Goal: Task Accomplishment & Management: Use online tool/utility

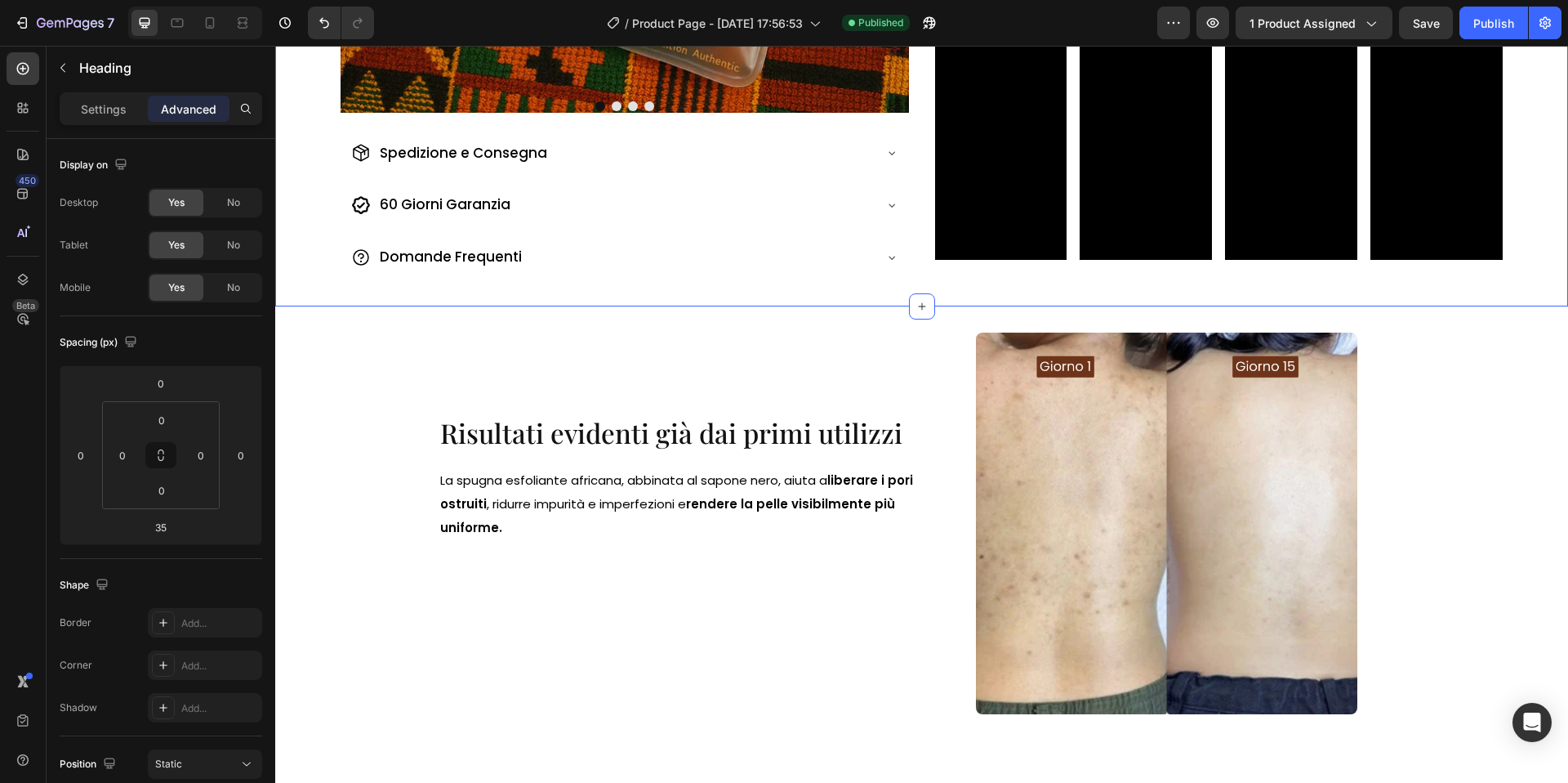
scroll to position [668, 0]
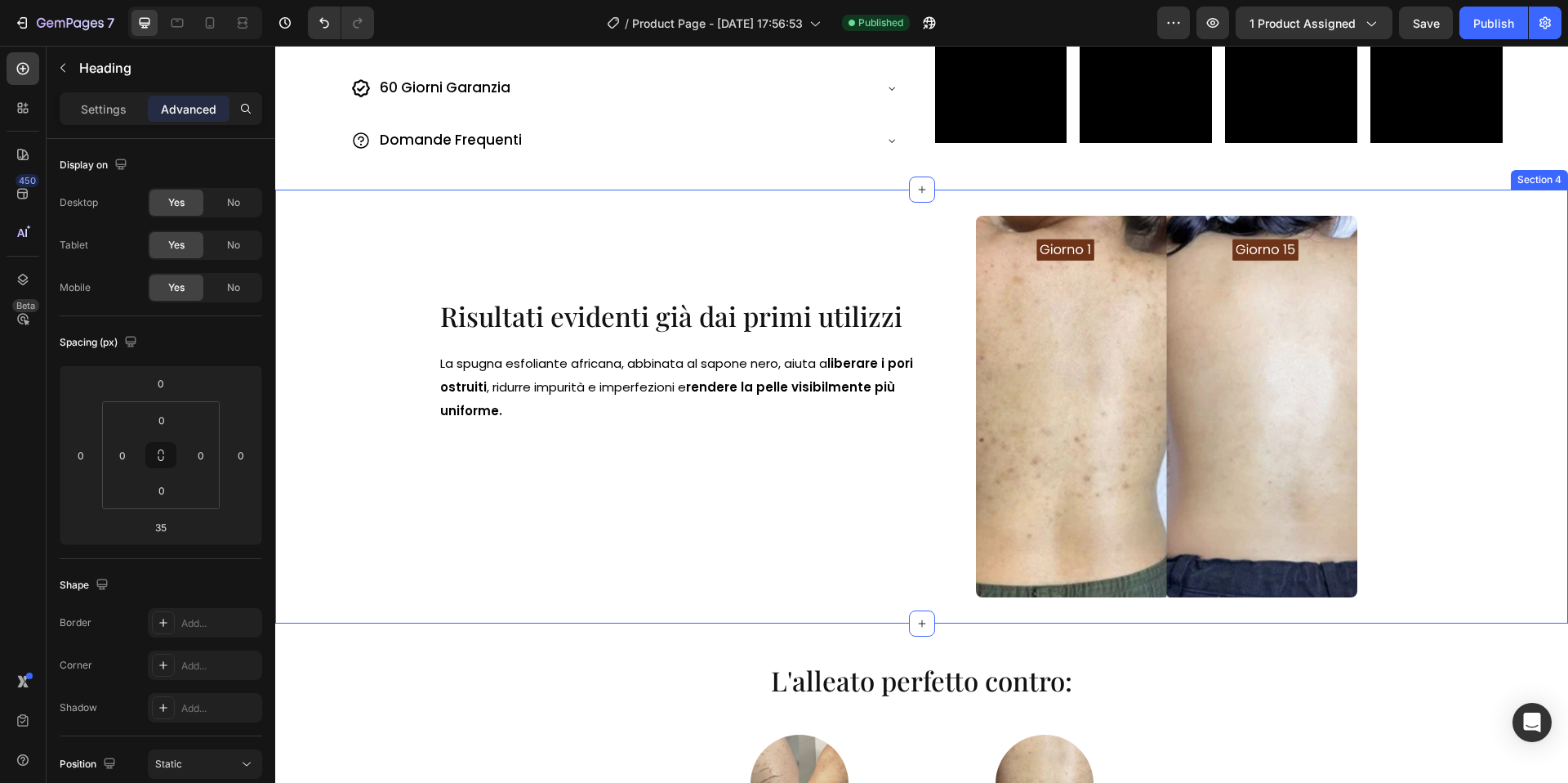
click at [847, 200] on div "Risultati evidenti già dai primi utilizzi Heading La spugna esfoliante africana…" at bounding box center [922, 407] width 1293 height 434
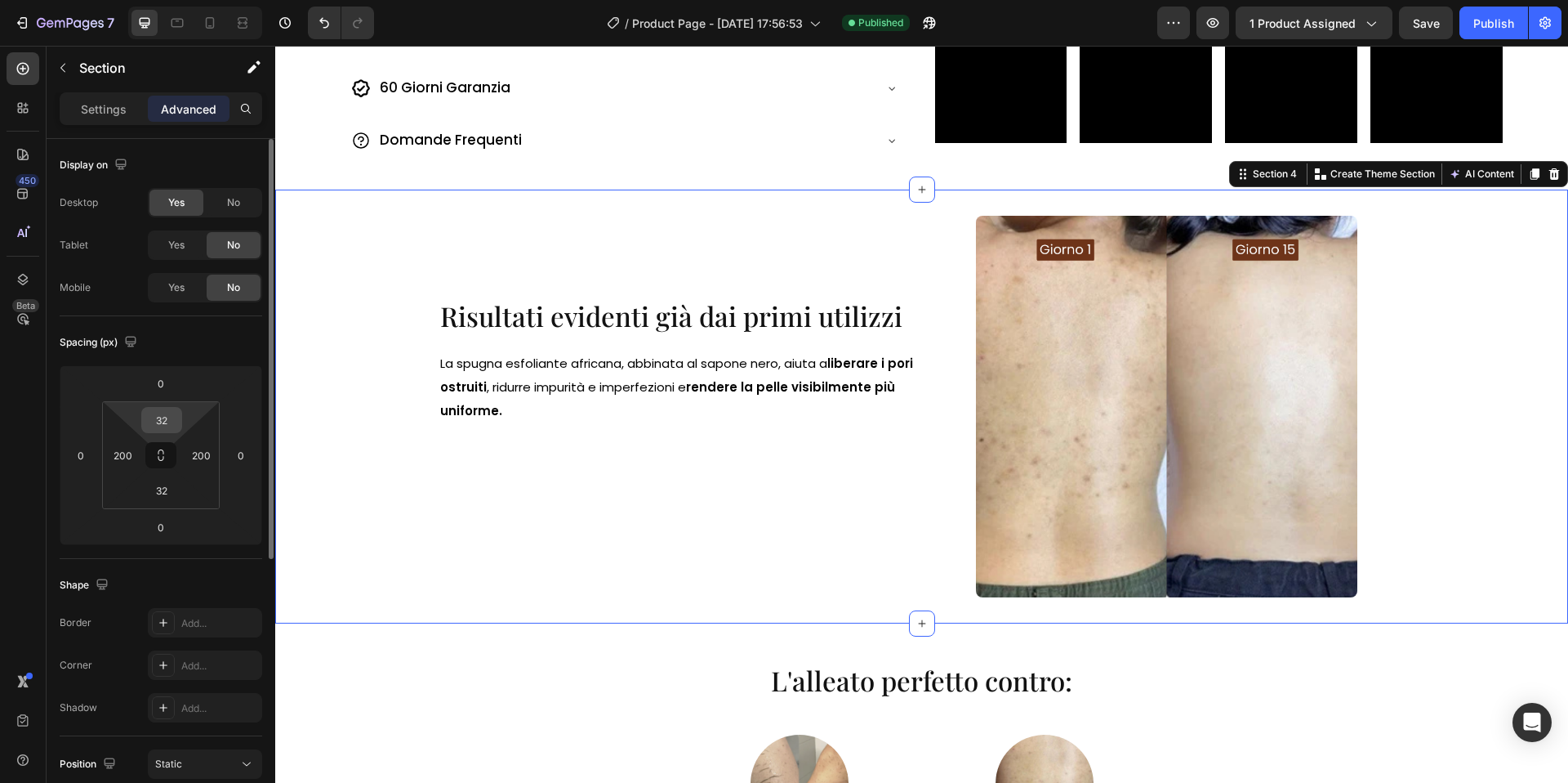
click at [169, 431] on input "32" at bounding box center [162, 420] width 33 height 25
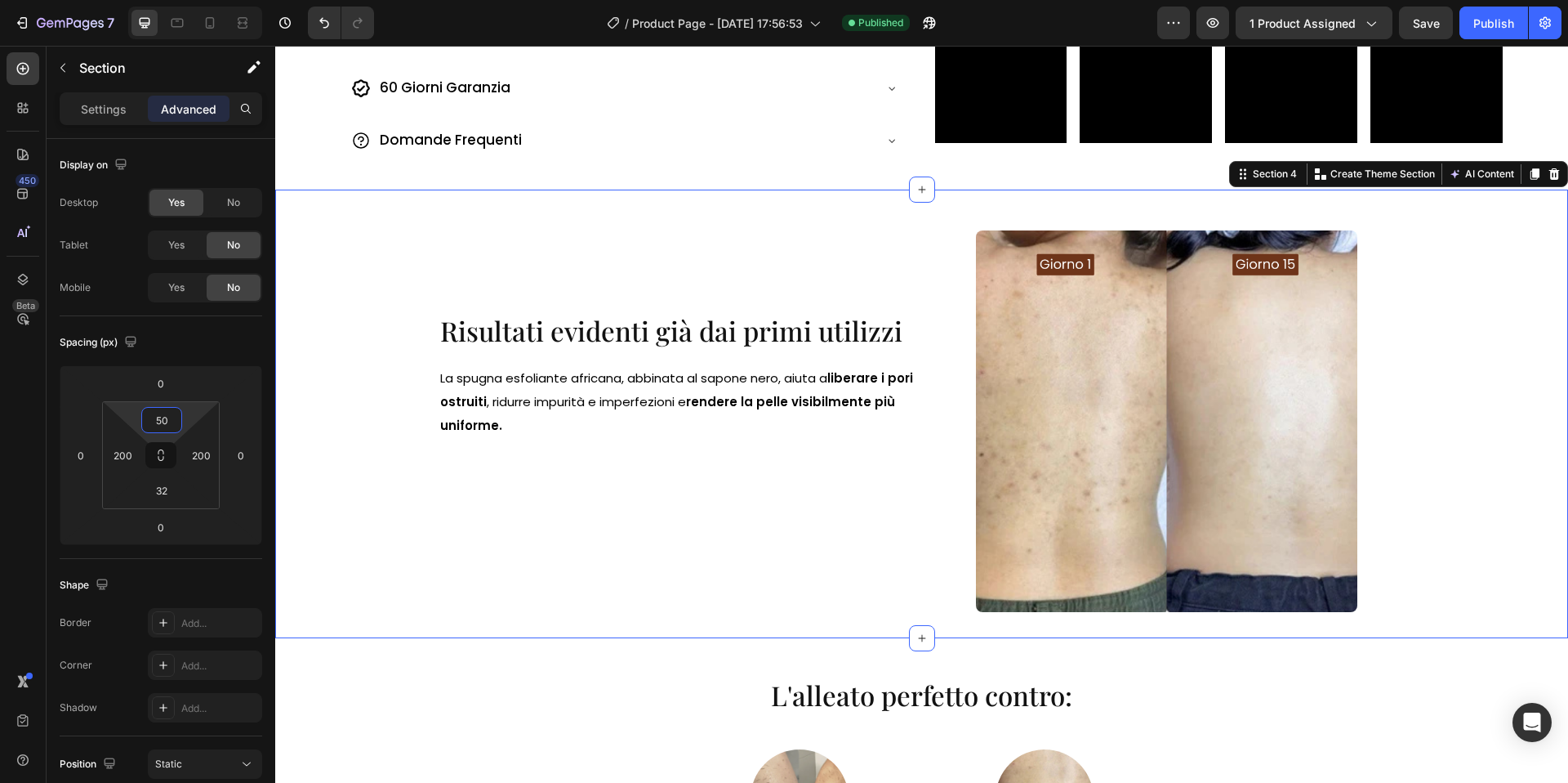
type input "50"
click at [330, 242] on div "Risultati evidenti già dai primi utilizzi Heading La spugna esfoliante africana…" at bounding box center [922, 414] width 1293 height 449
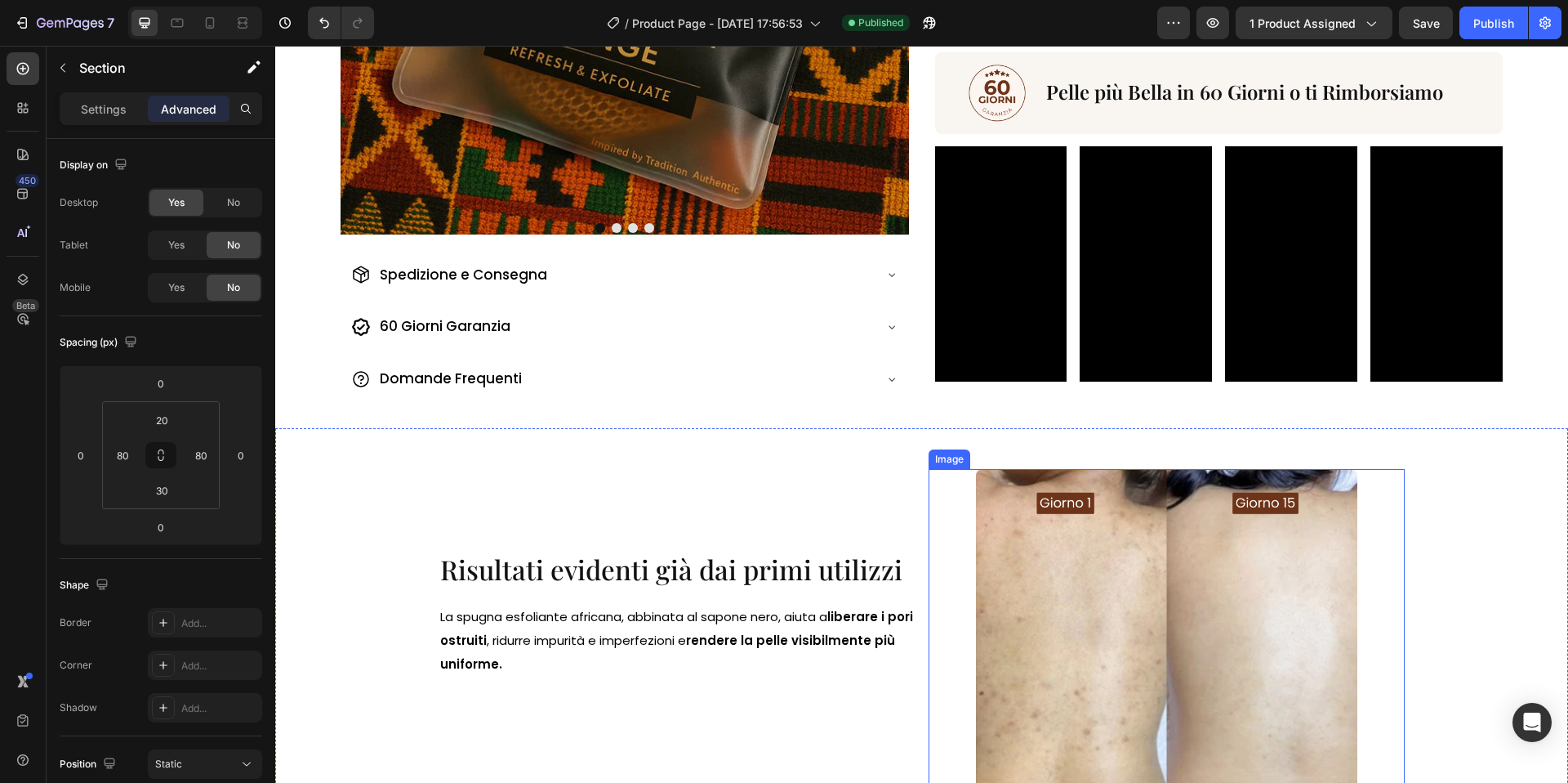
click at [1115, 557] on img at bounding box center [1167, 660] width 382 height 382
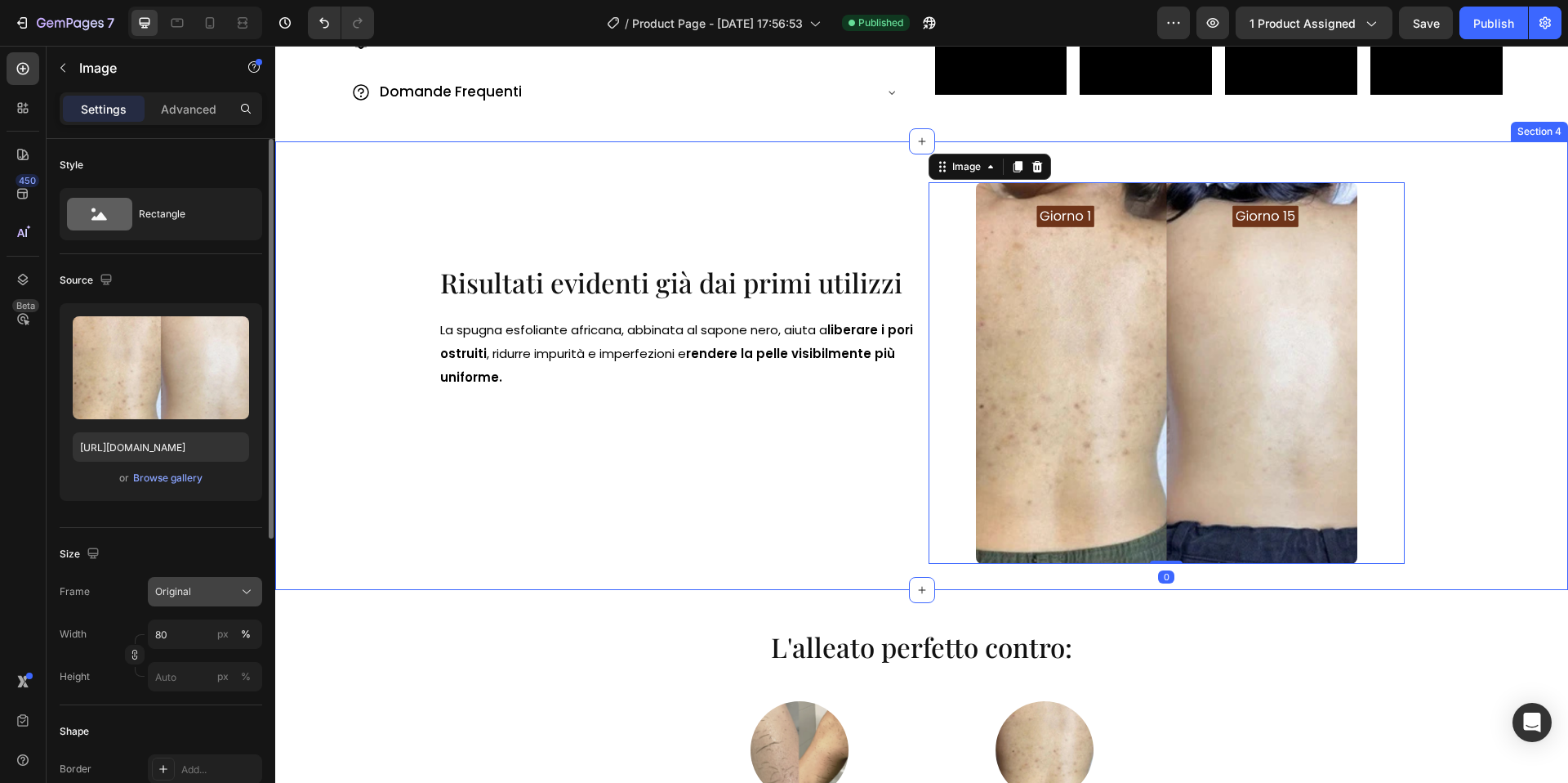
scroll to position [786, 0]
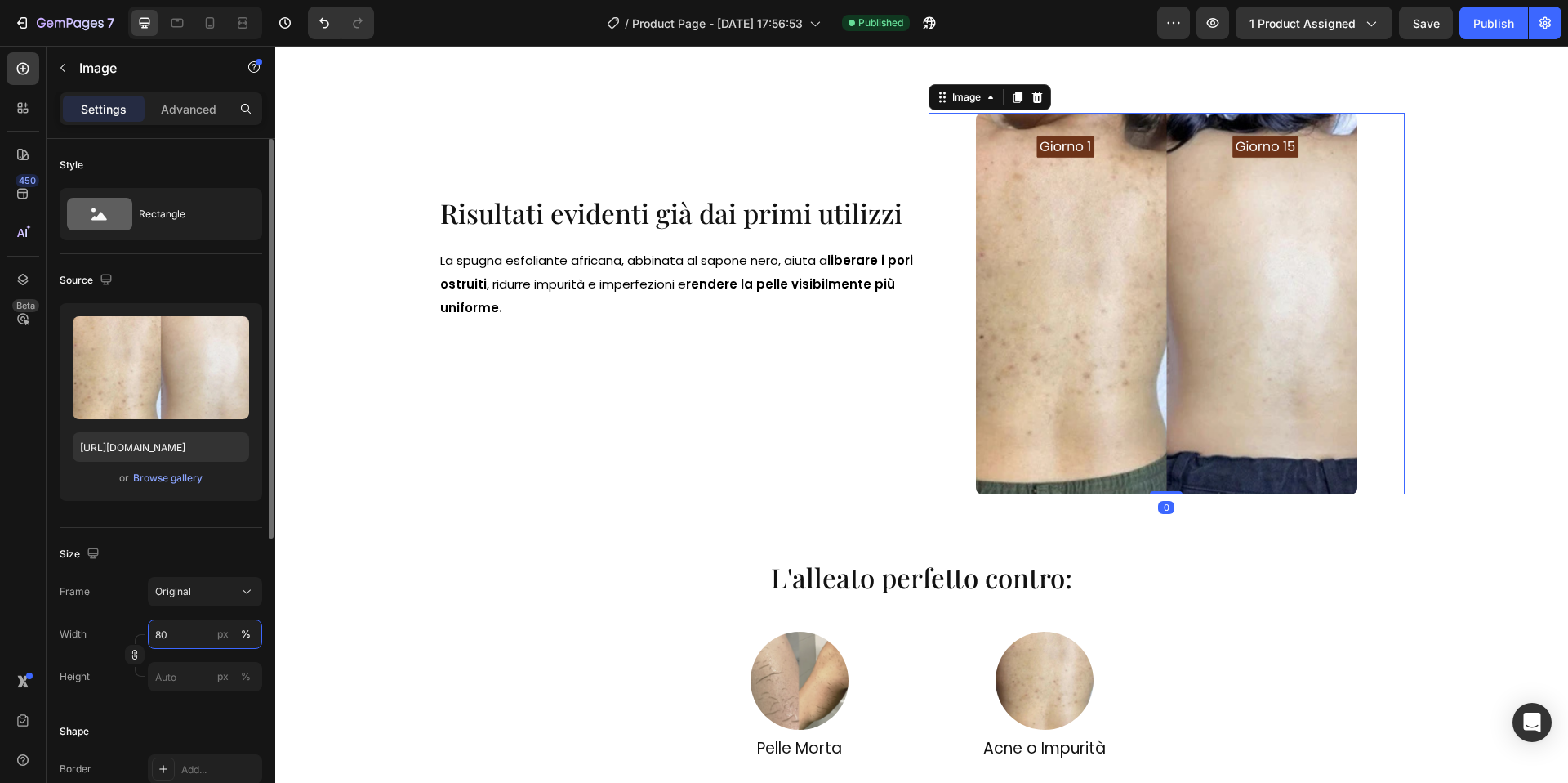
click at [167, 630] on input "80" at bounding box center [204, 634] width 114 height 29
type input "70"
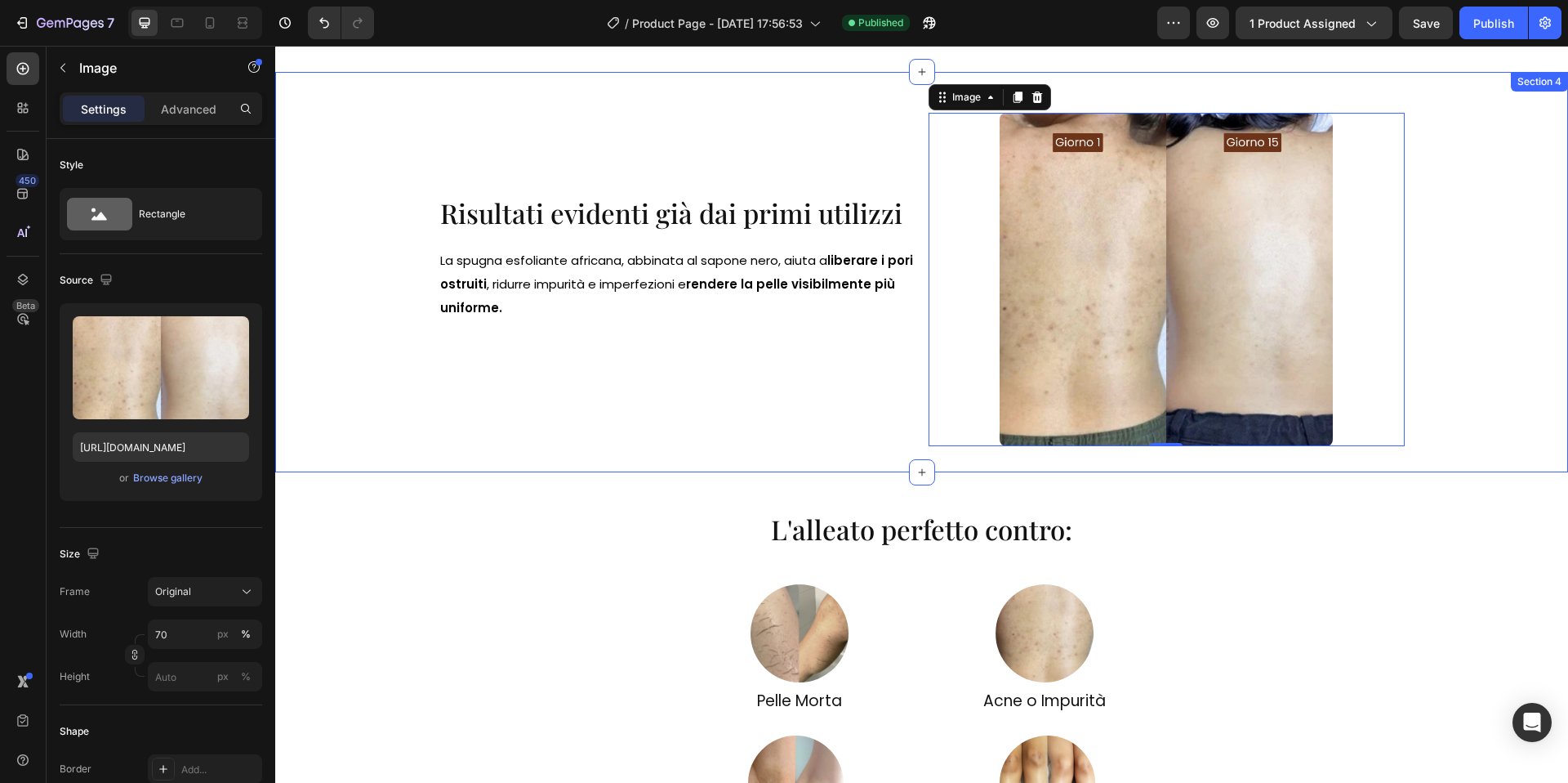
click at [824, 458] on div "Risultati evidenti già dai primi utilizzi Heading La spugna esfoliante africana…" at bounding box center [922, 271] width 1293 height 400
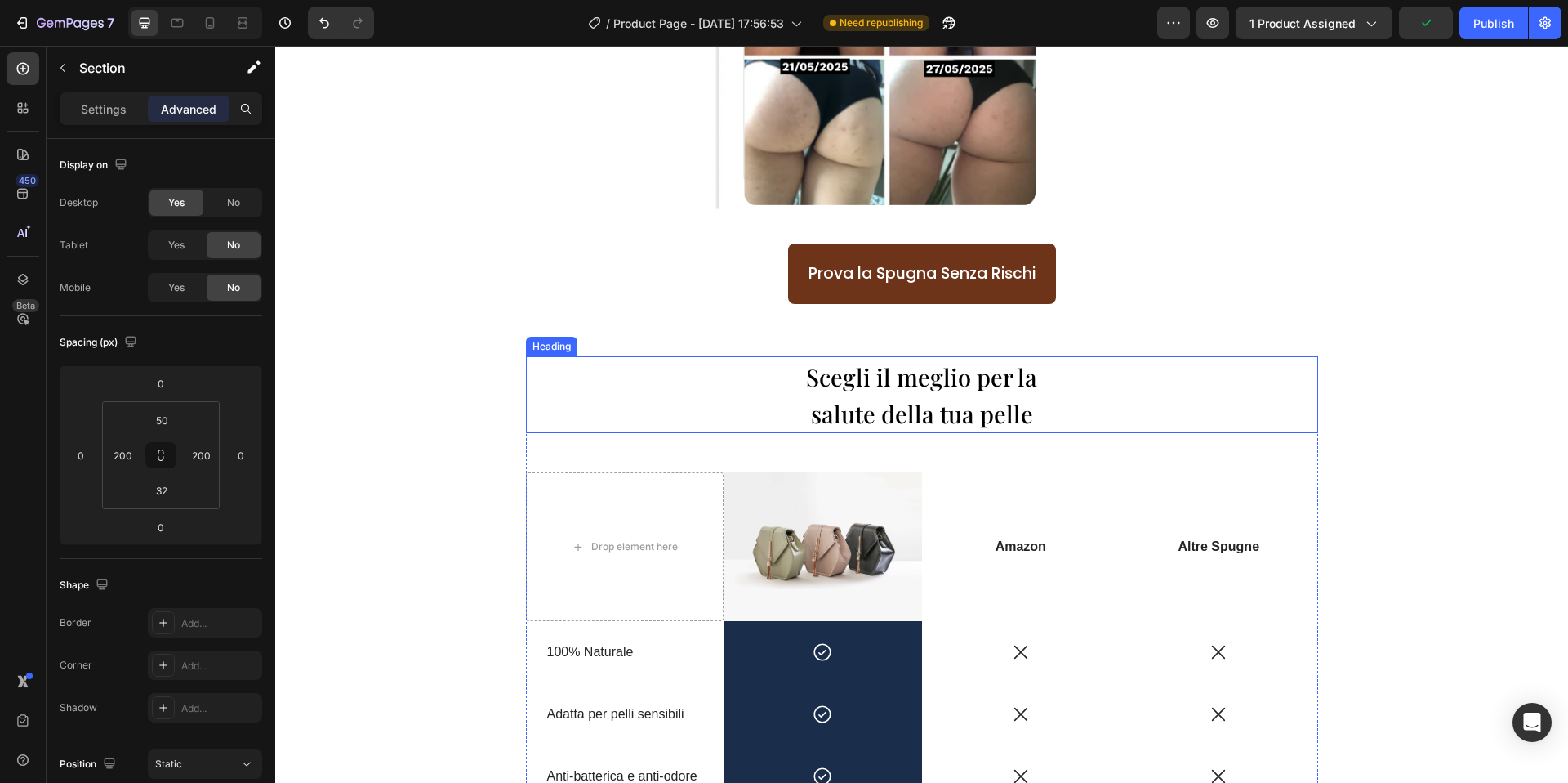
scroll to position [2070, 0]
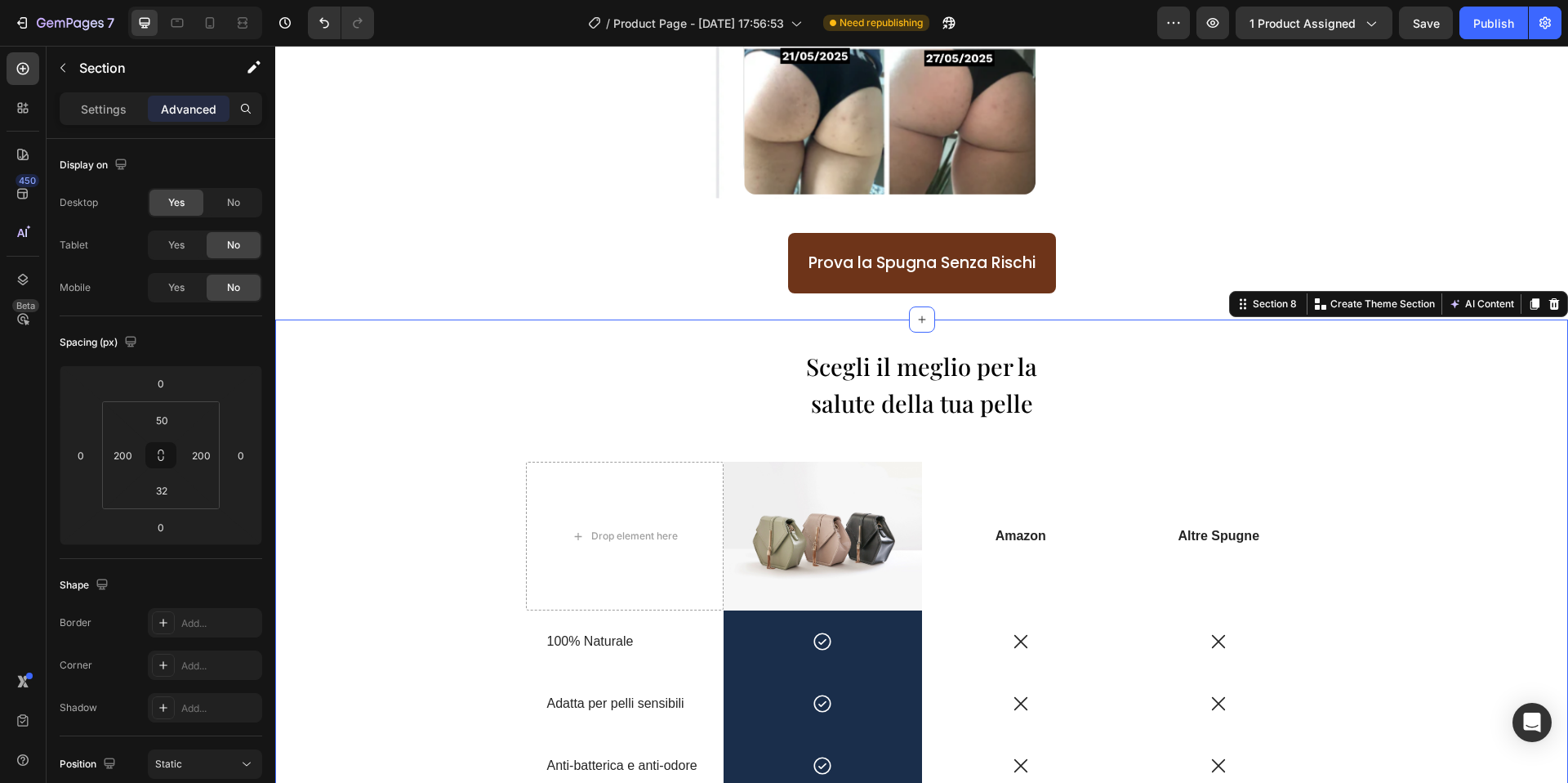
click at [706, 327] on div "Scegli il meglio per la salute della tua pelle Heading Drop element here Image …" at bounding box center [922, 696] width 1293 height 752
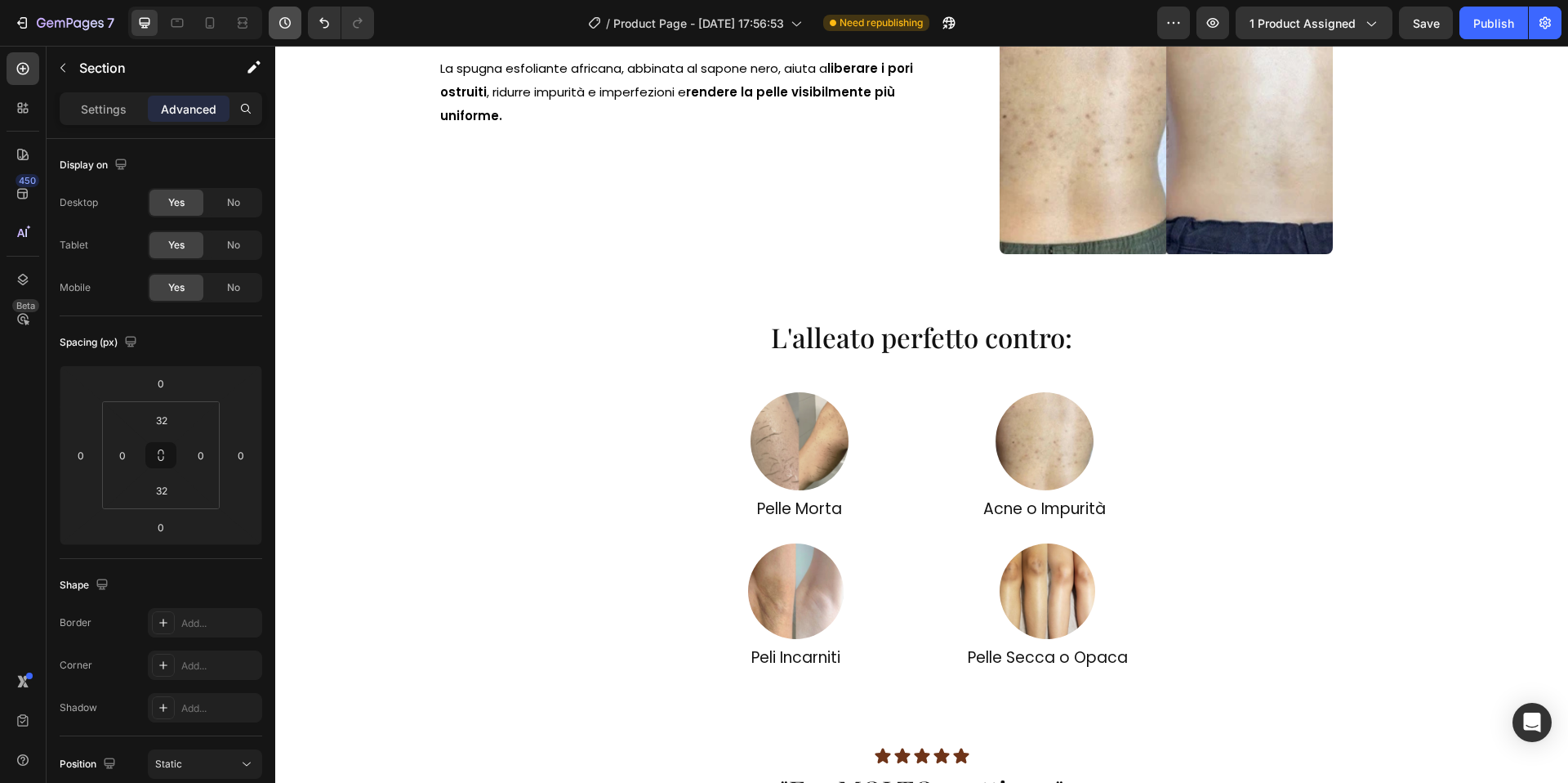
scroll to position [977, 0]
click at [192, 22] on div "Mobile" at bounding box center [195, 22] width 134 height 33
click at [201, 20] on div at bounding box center [210, 23] width 27 height 27
type input "40"
type input "5"
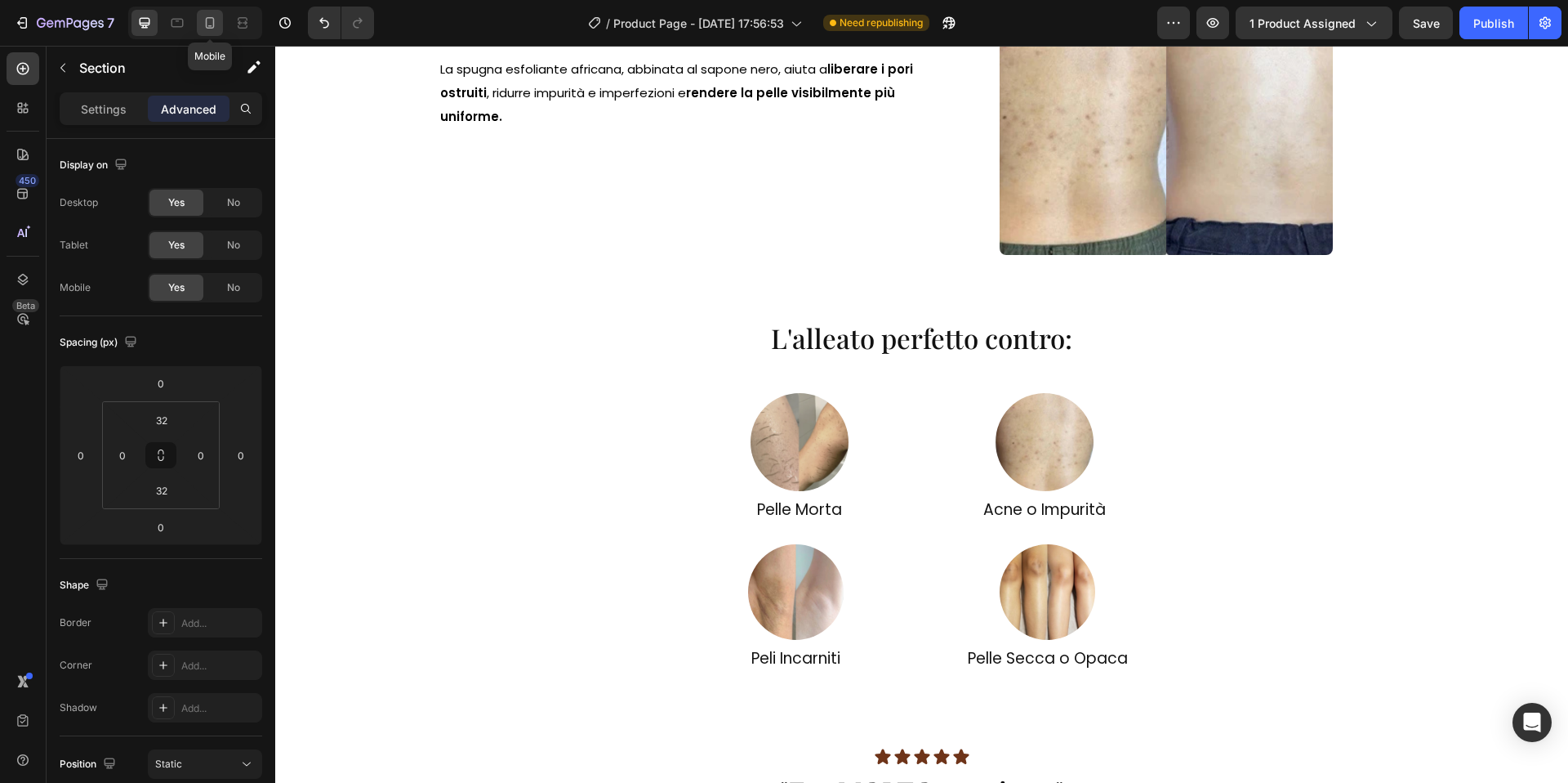
type input "55"
type input "5"
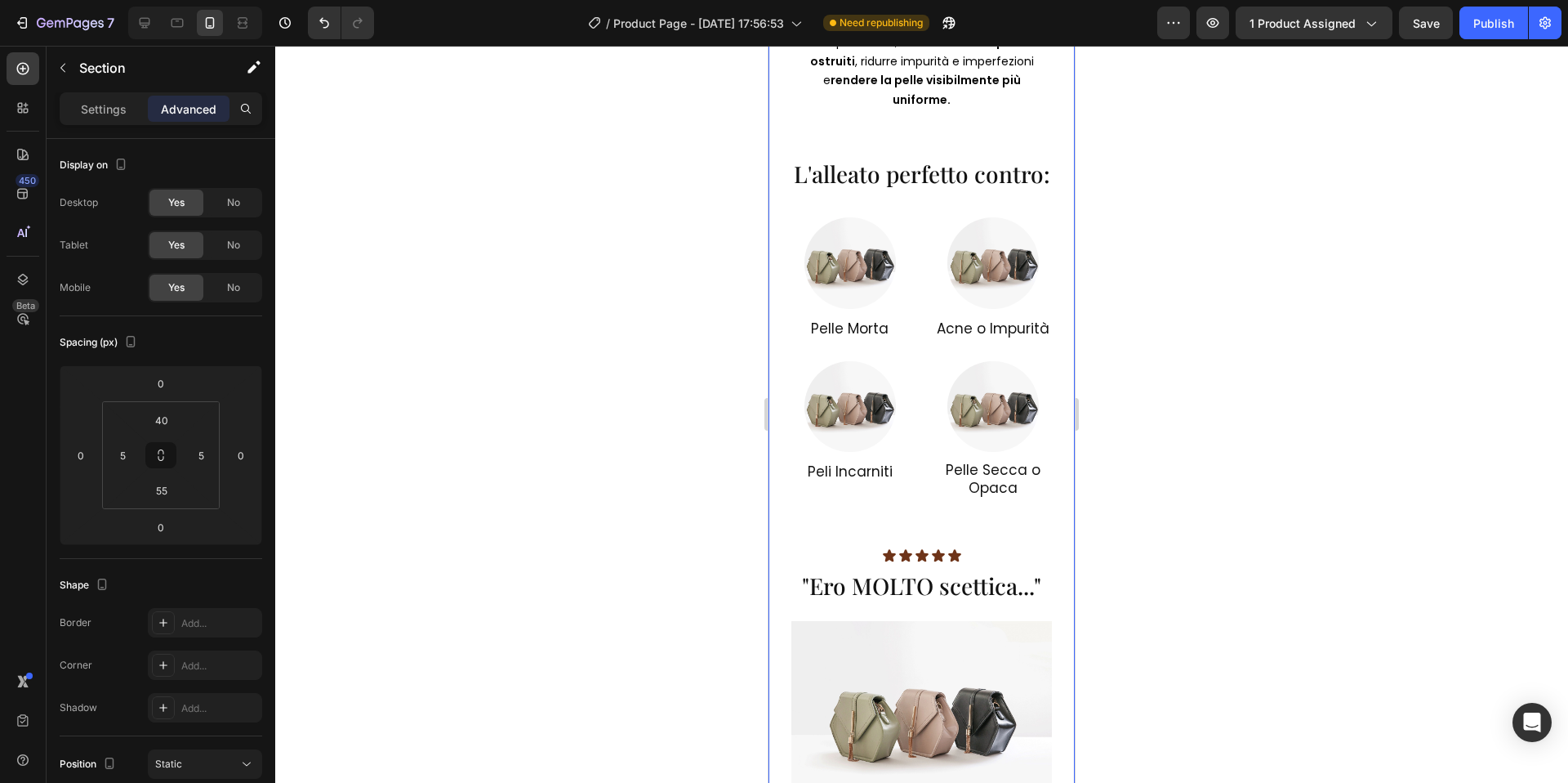
scroll to position [1760, 0]
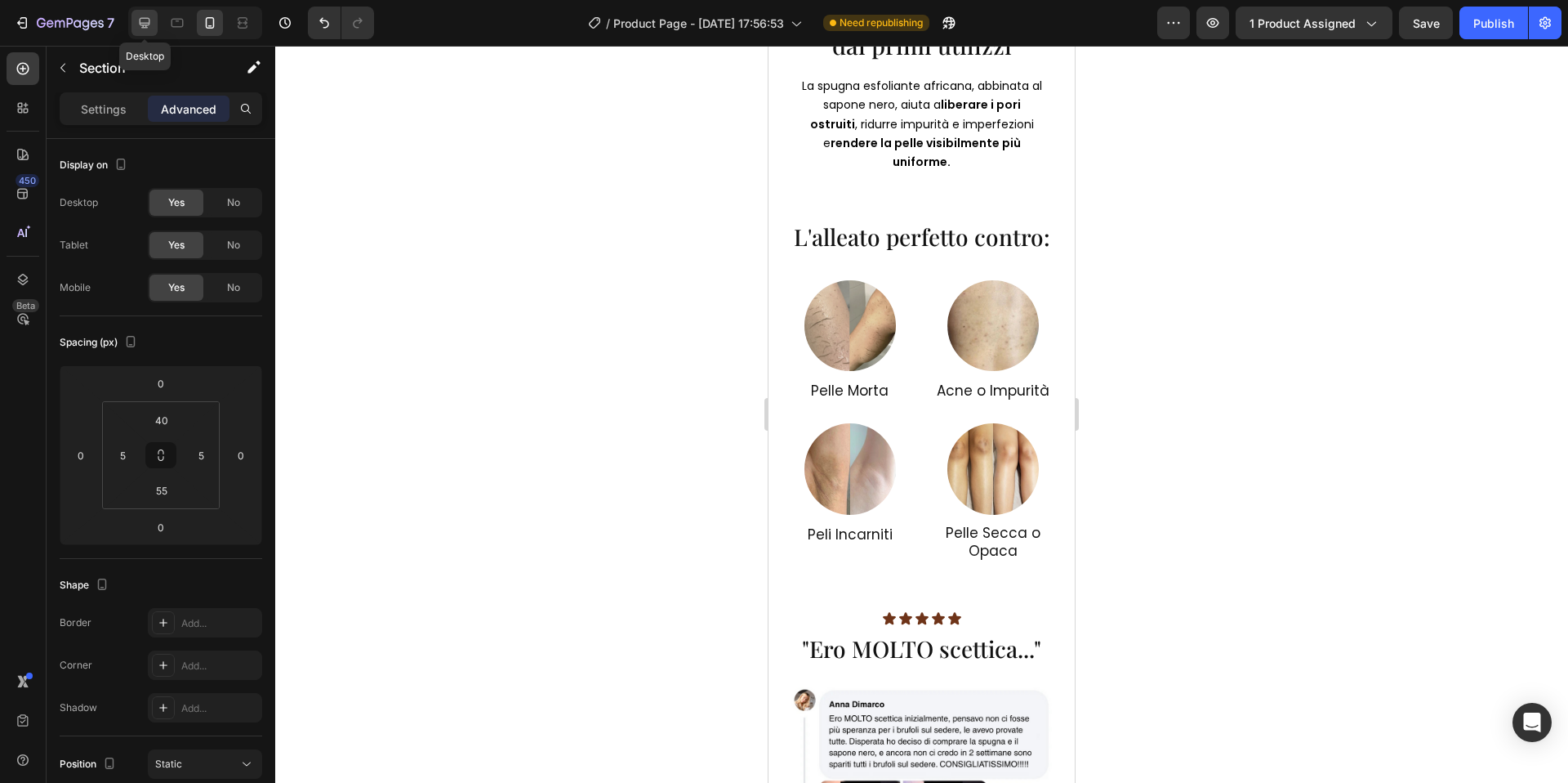
click at [153, 22] on icon at bounding box center [144, 23] width 16 height 16
type input "32"
type input "0"
type input "32"
type input "0"
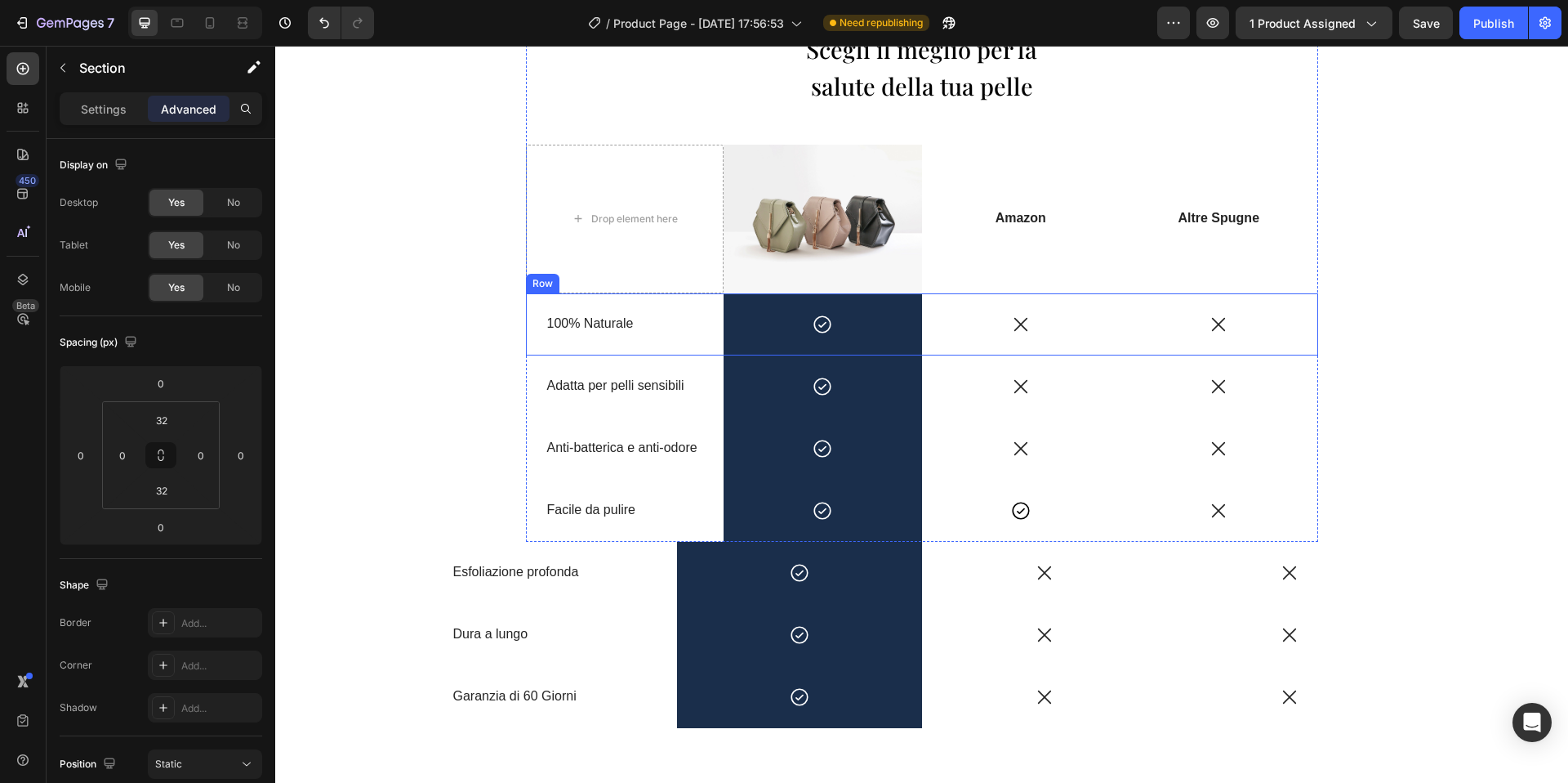
scroll to position [2103, 0]
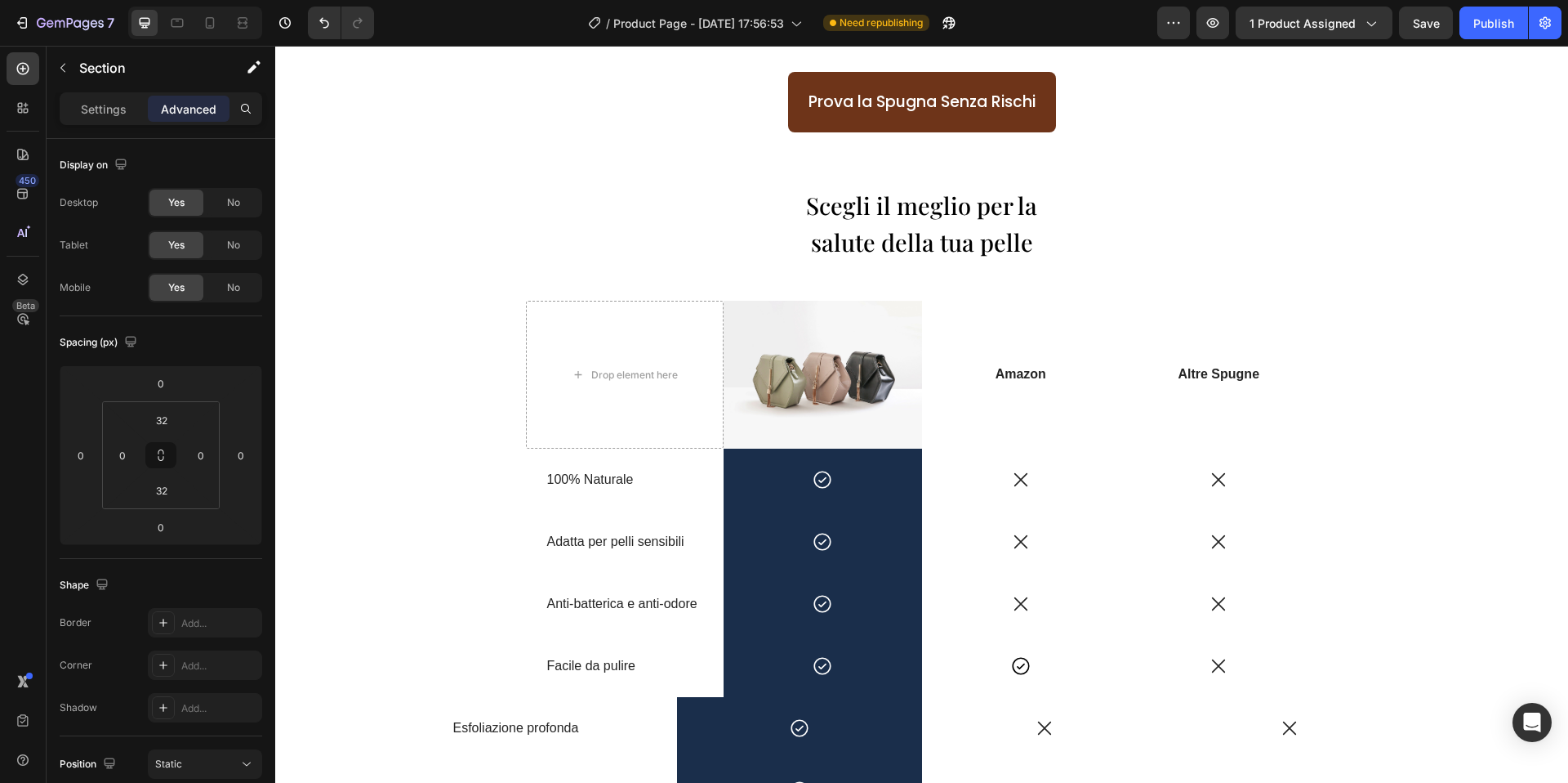
click at [416, 186] on div "Scegli il meglio per la salute della tua pelle Heading Drop element here Image …" at bounding box center [922, 534] width 1293 height 699
click at [421, 194] on div "Scegli il meglio per la salute della tua pelle Heading Drop element here Image …" at bounding box center [922, 534] width 1293 height 699
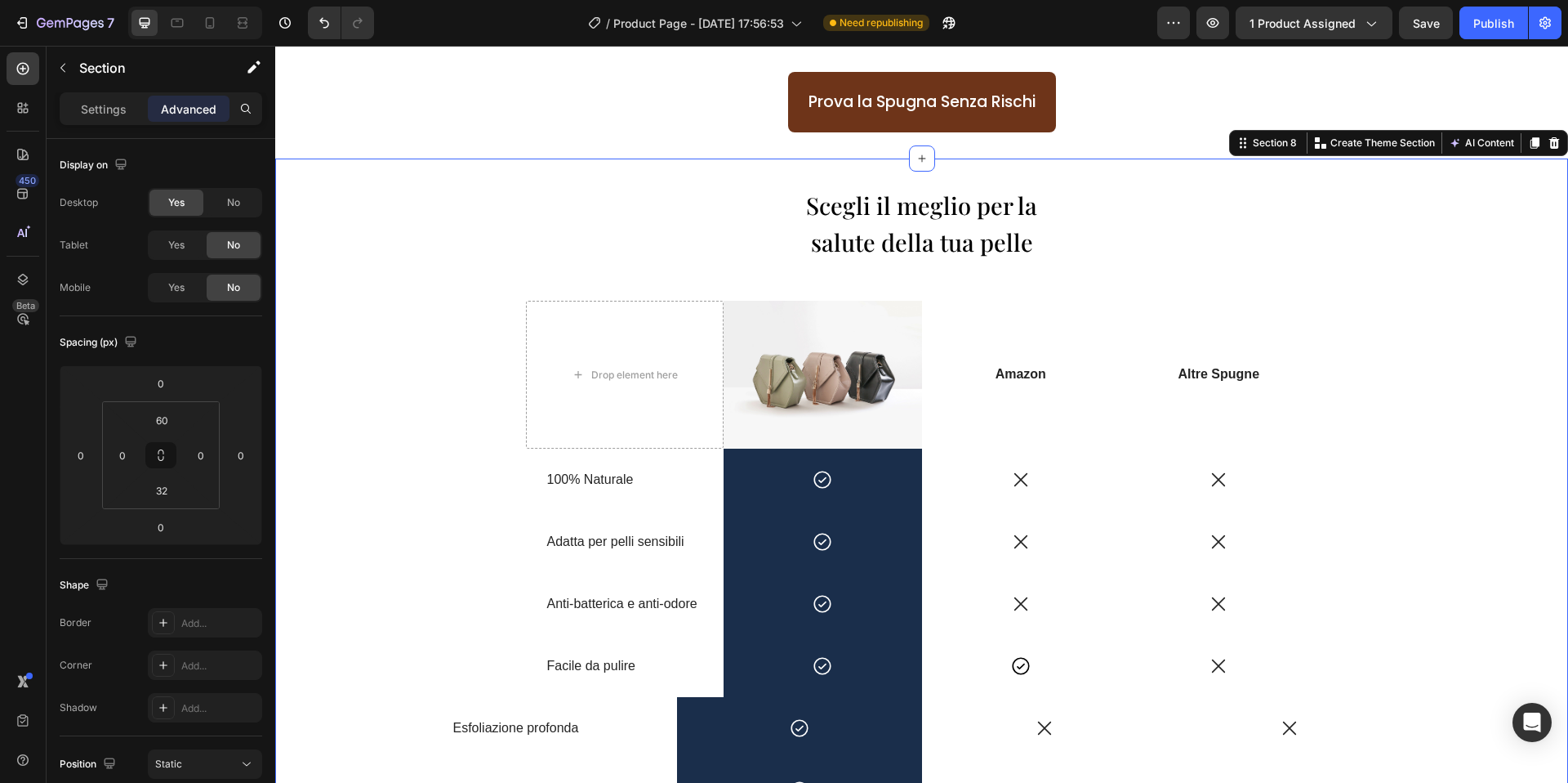
drag, startPoint x: 1460, startPoint y: 163, endPoint x: 1496, endPoint y: 163, distance: 36.0
click at [1460, 163] on div "Scegli il meglio per la salute della tua pelle Heading Drop element here Image …" at bounding box center [922, 534] width 1293 height 752
click at [1534, 145] on icon at bounding box center [1535, 142] width 9 height 11
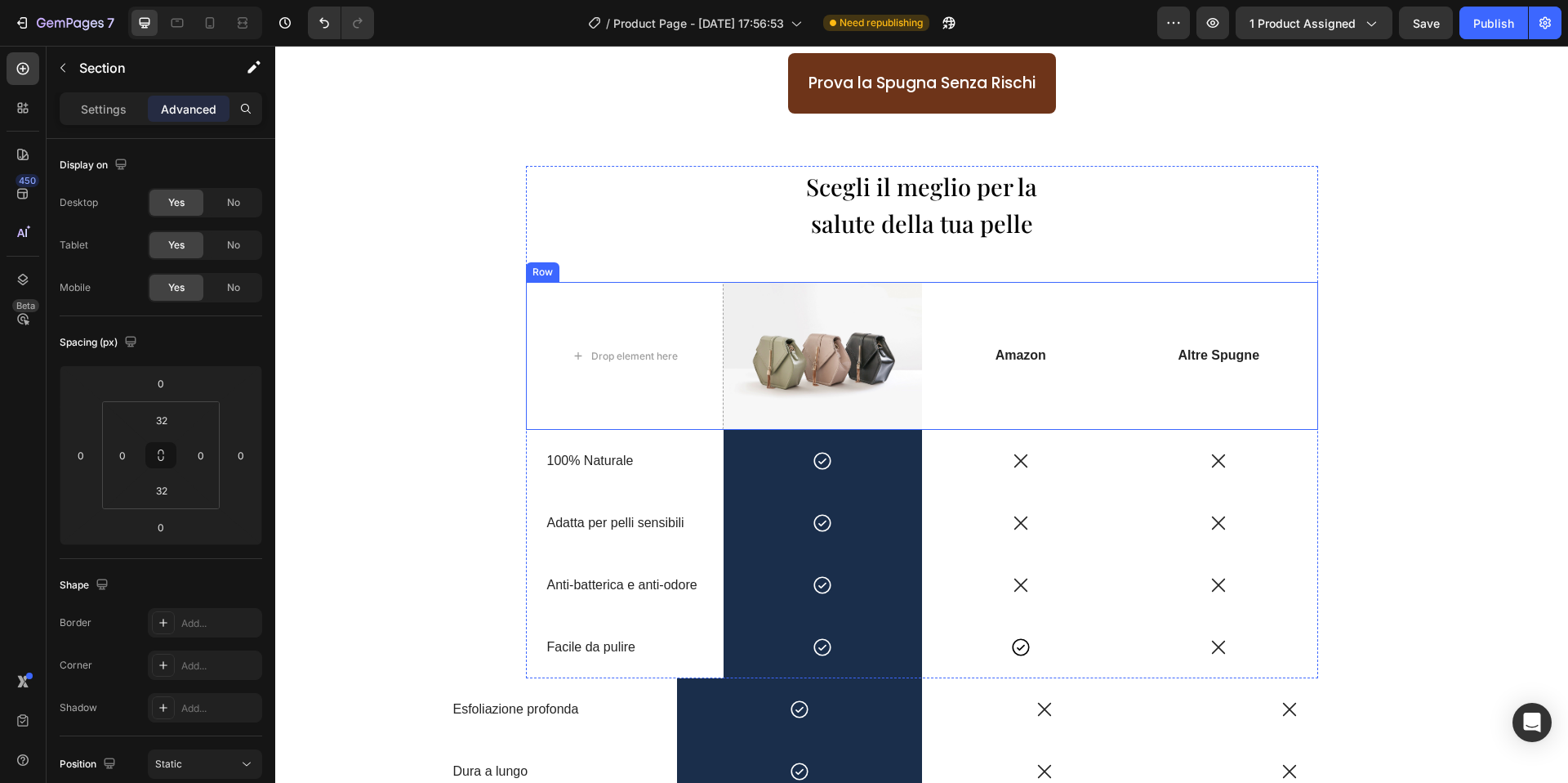
scroll to position [2069, 0]
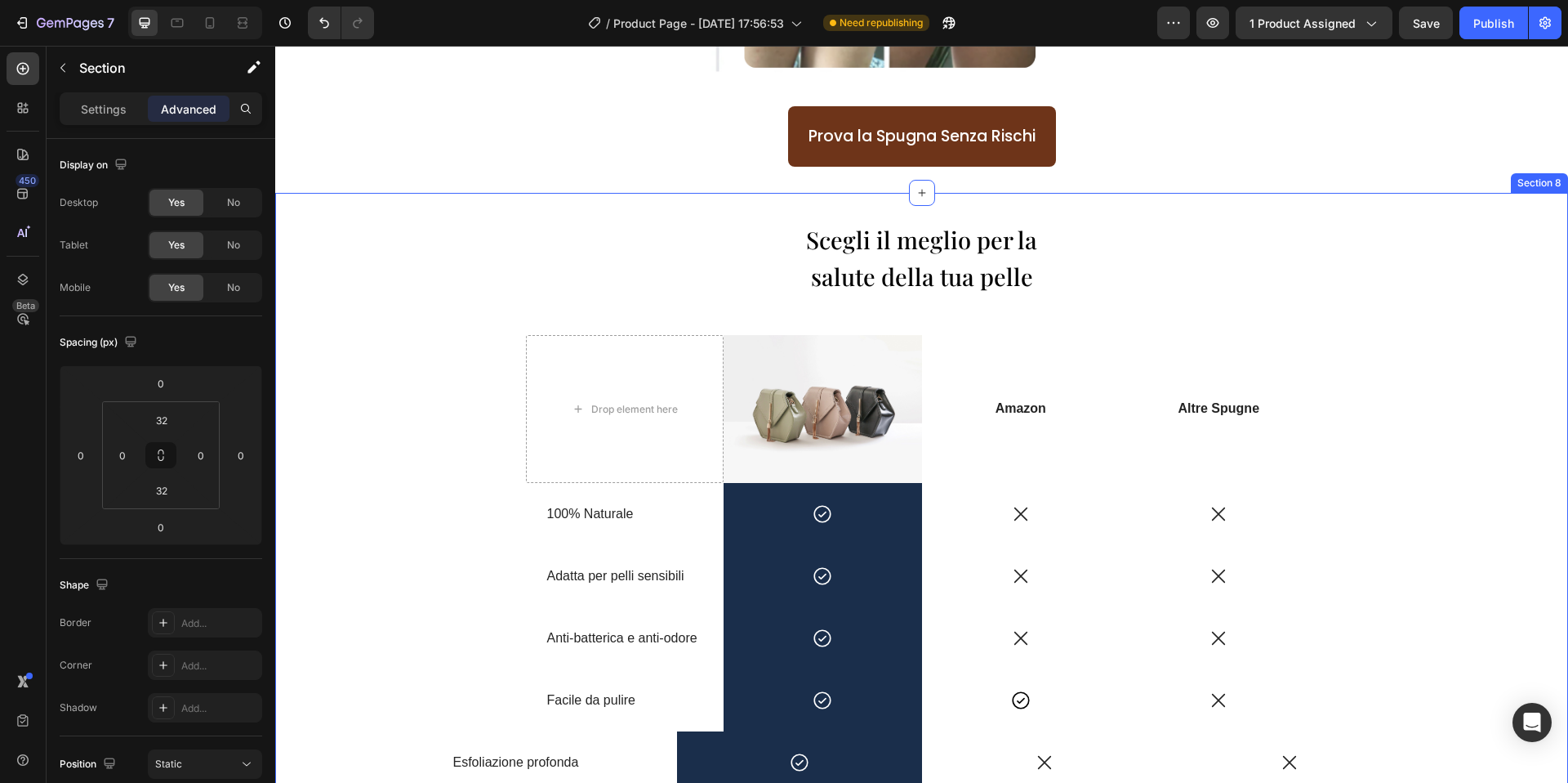
click at [1353, 209] on div "Scegli il meglio per la salute della tua pelle Heading Drop element here Image …" at bounding box center [922, 568] width 1293 height 752
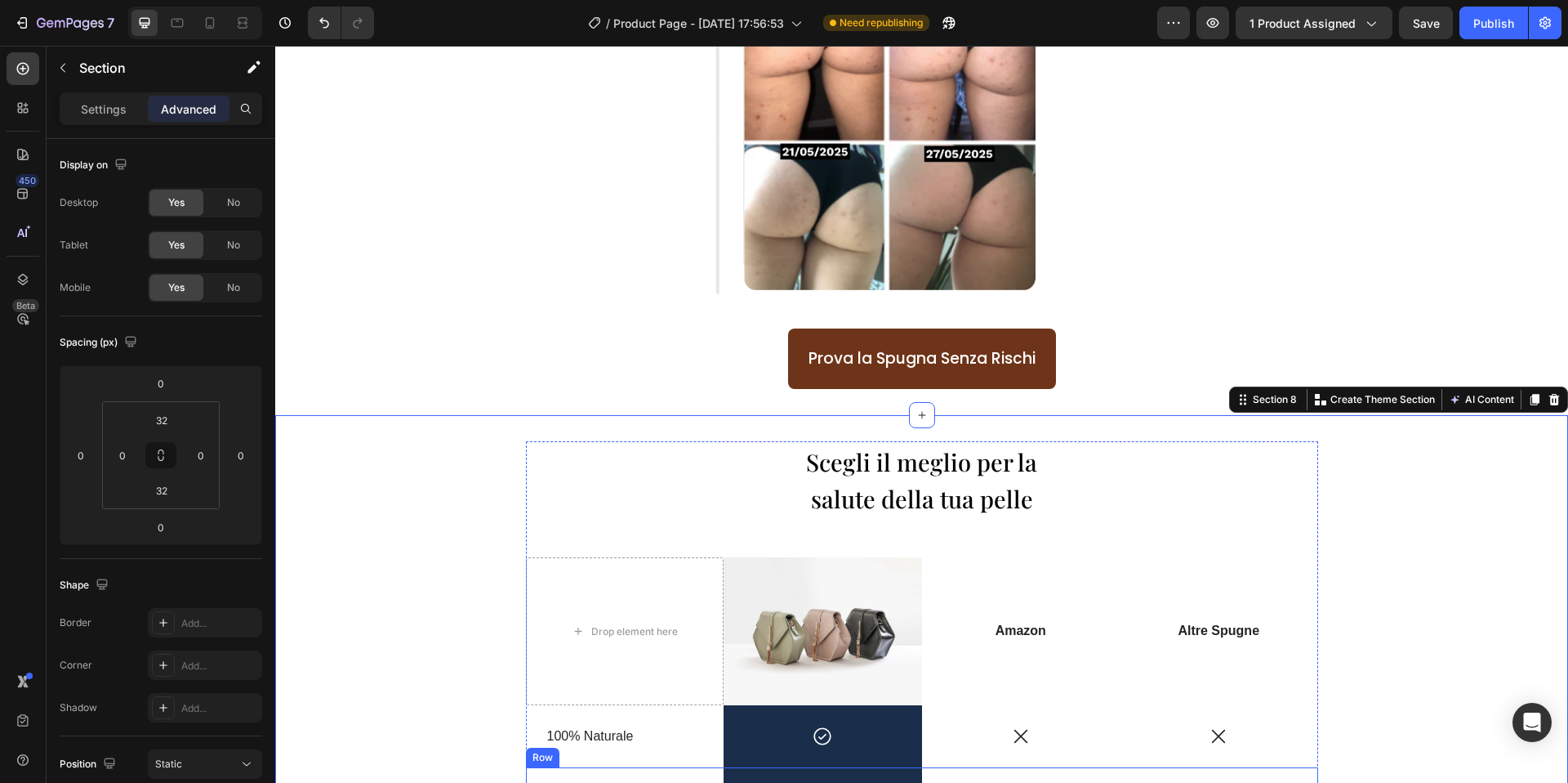
scroll to position [1843, 0]
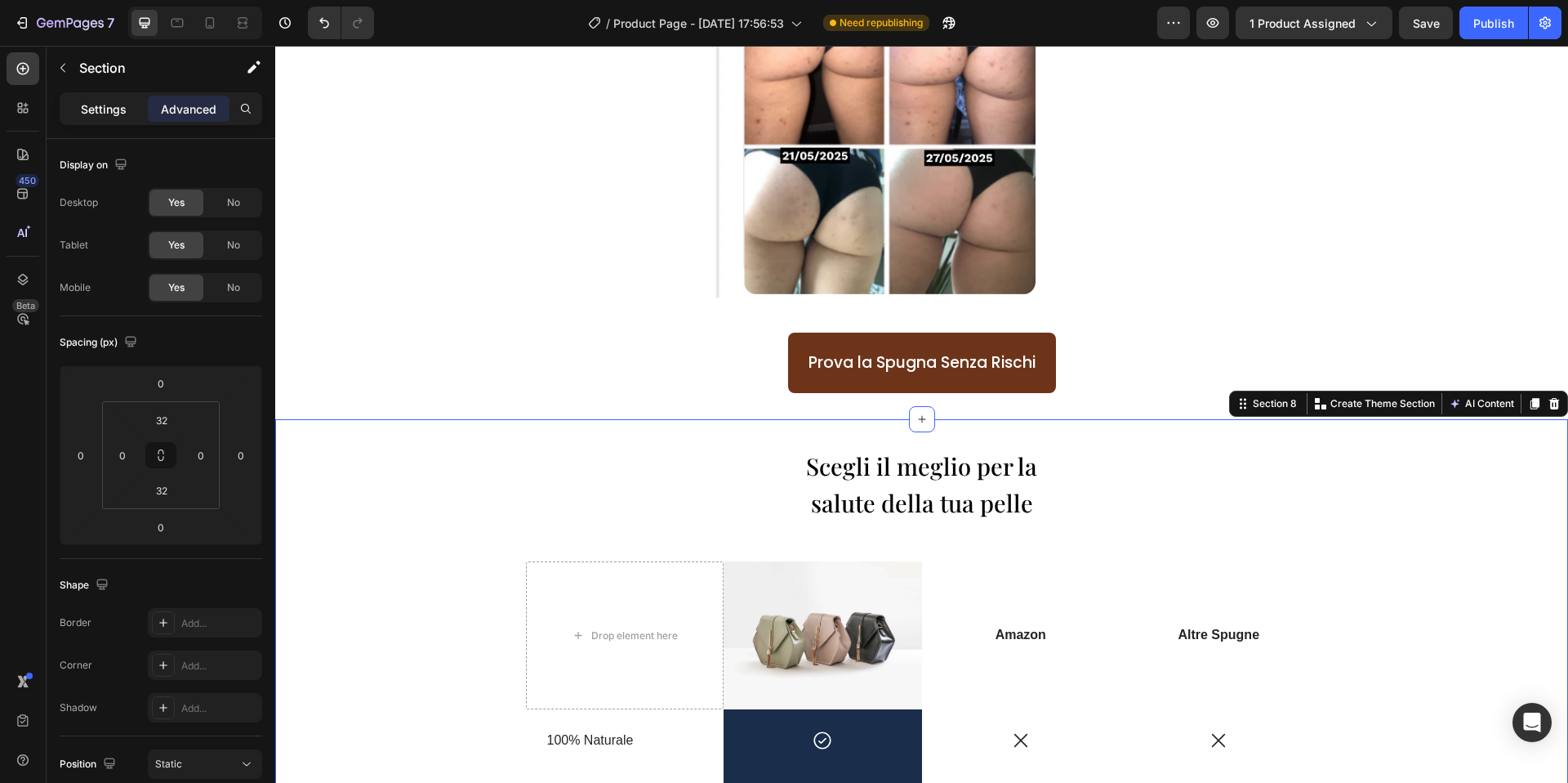
click at [116, 112] on p "Settings" at bounding box center [104, 109] width 46 height 17
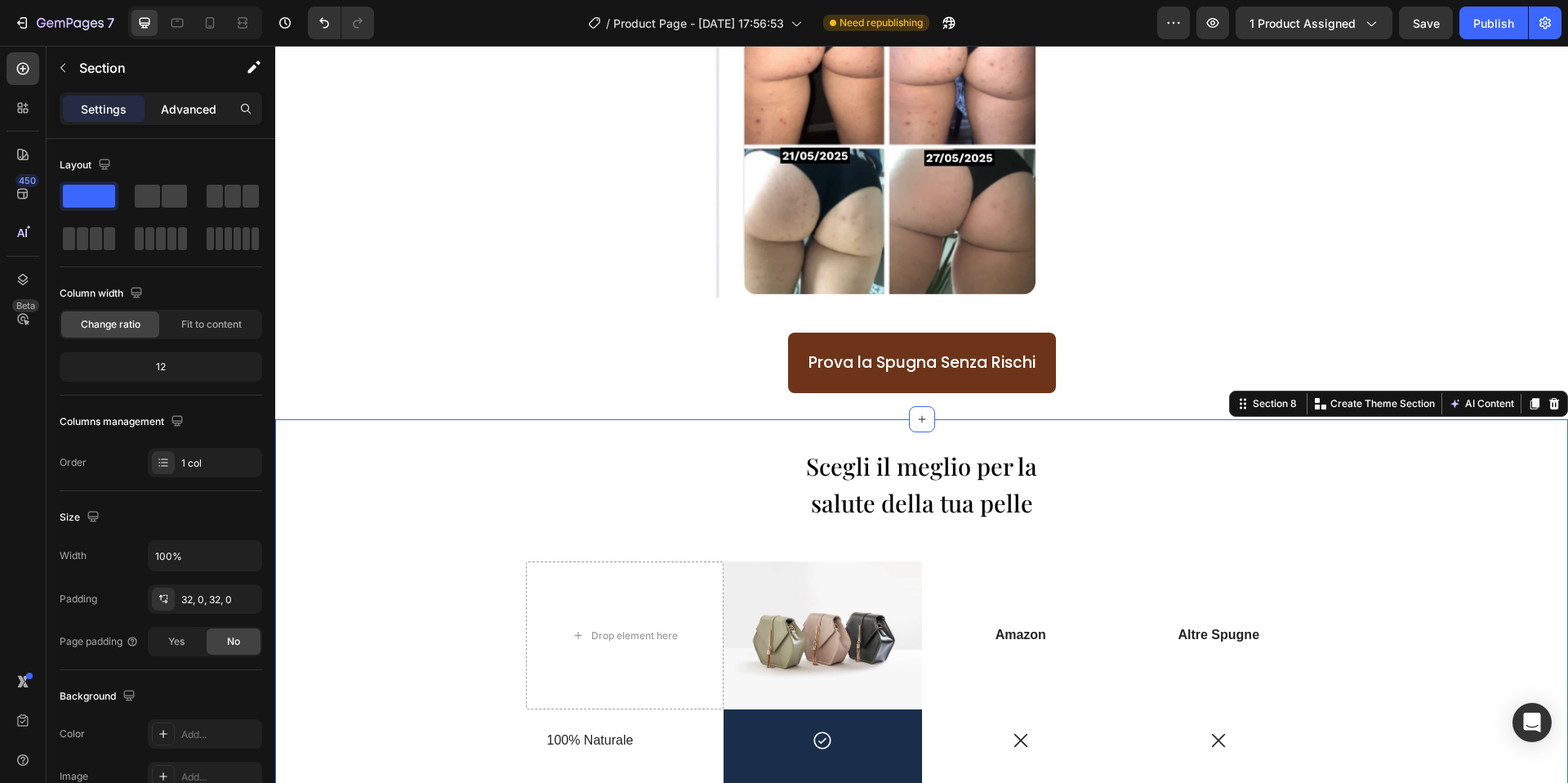
click at [178, 96] on div "Advanced" at bounding box center [188, 109] width 81 height 27
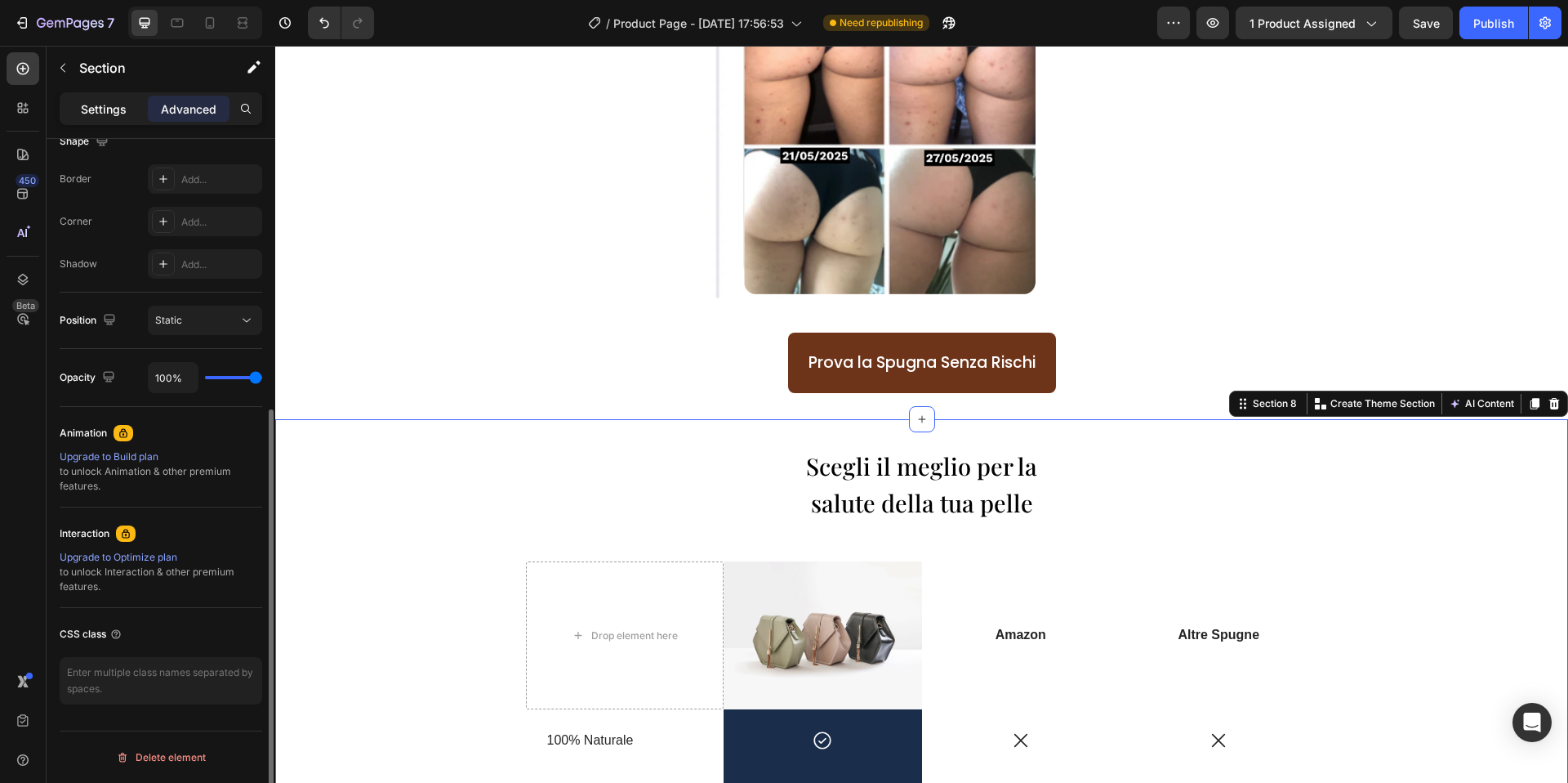
click at [80, 106] on div "Settings" at bounding box center [103, 109] width 81 height 27
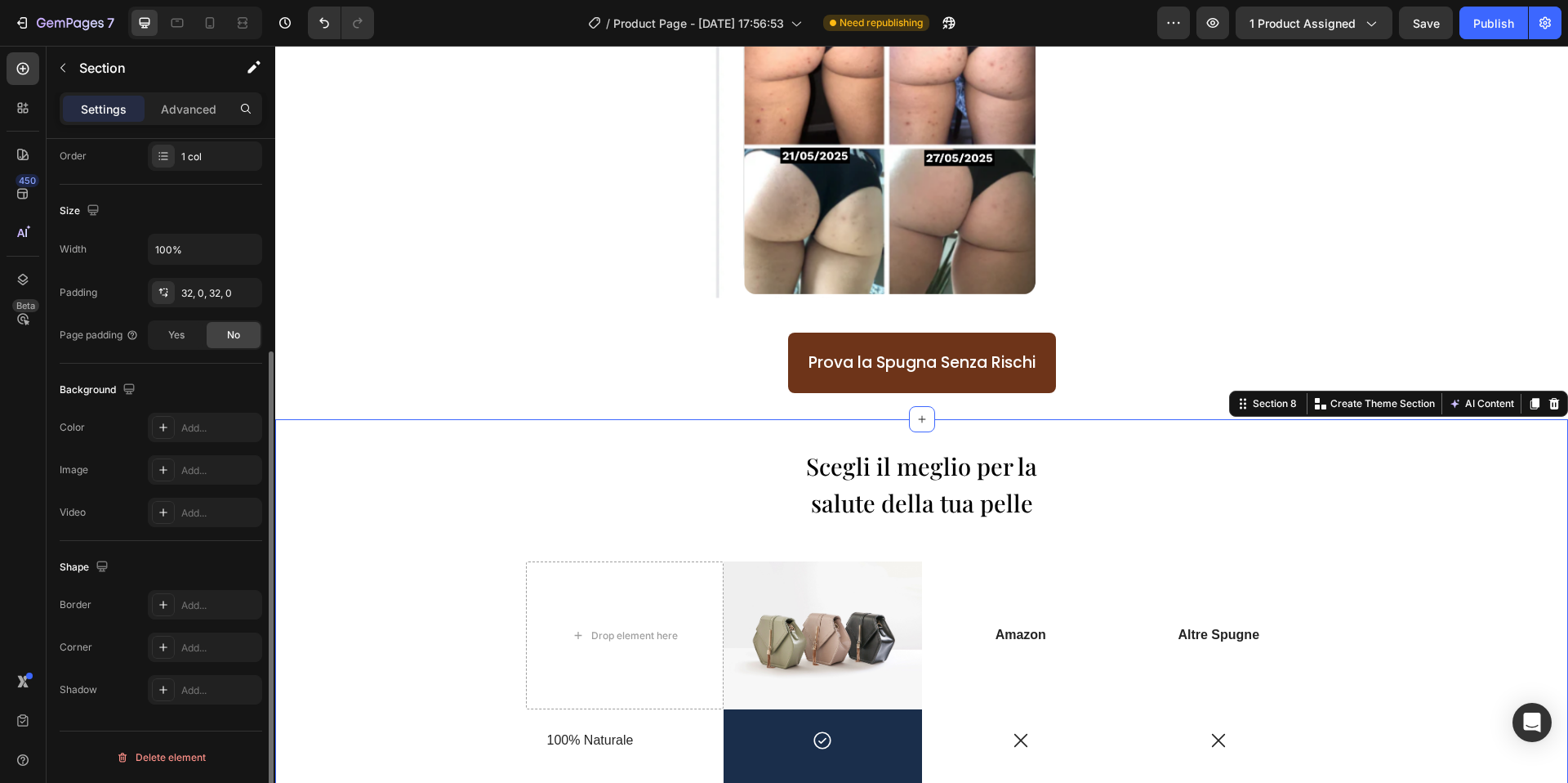
scroll to position [307, 0]
click at [161, 428] on icon at bounding box center [163, 427] width 13 height 13
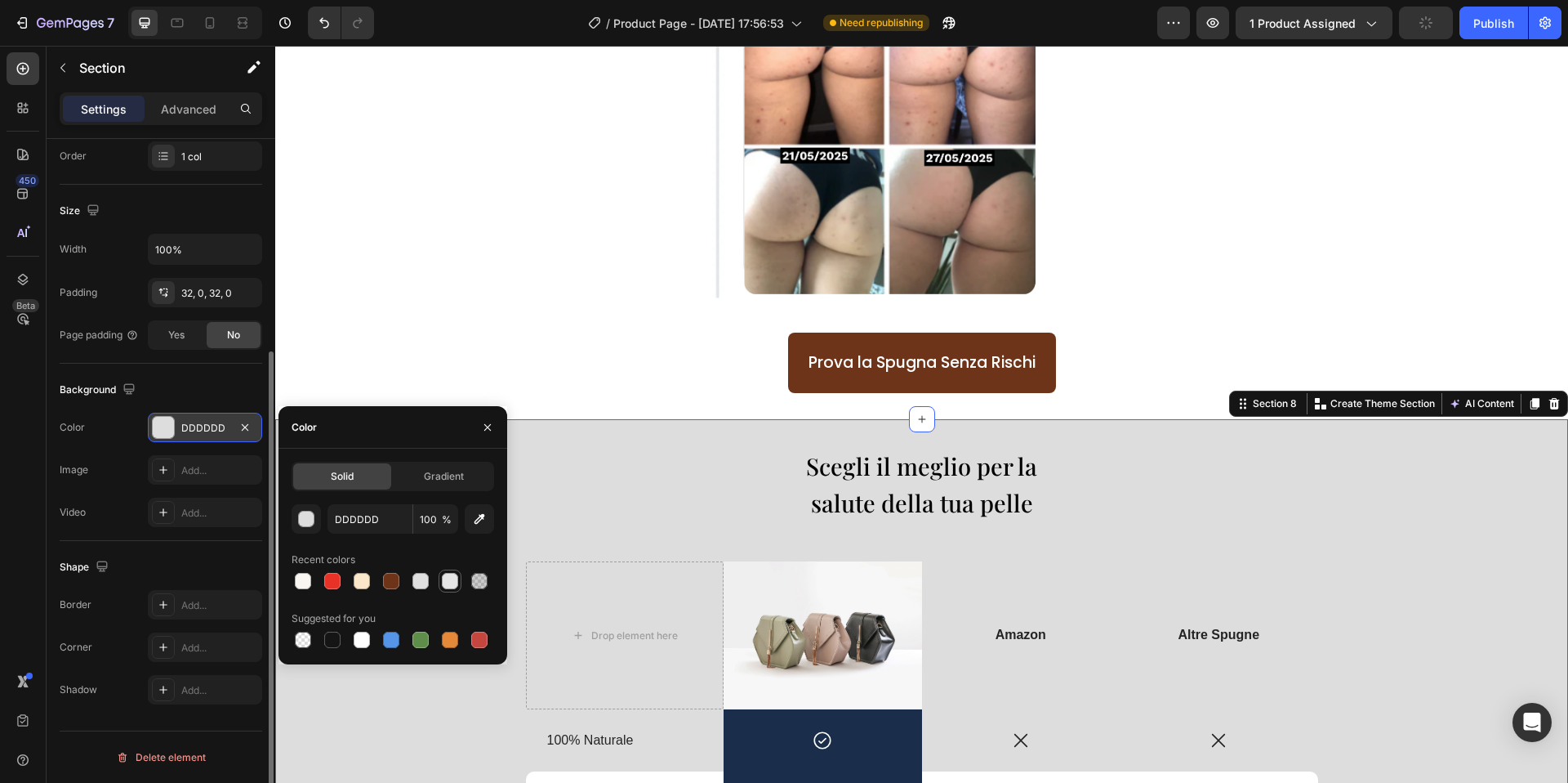
click at [456, 583] on div at bounding box center [450, 581] width 16 height 16
click at [417, 583] on div at bounding box center [420, 581] width 16 height 16
click at [300, 582] on div at bounding box center [303, 581] width 16 height 16
type input "F9F6F2"
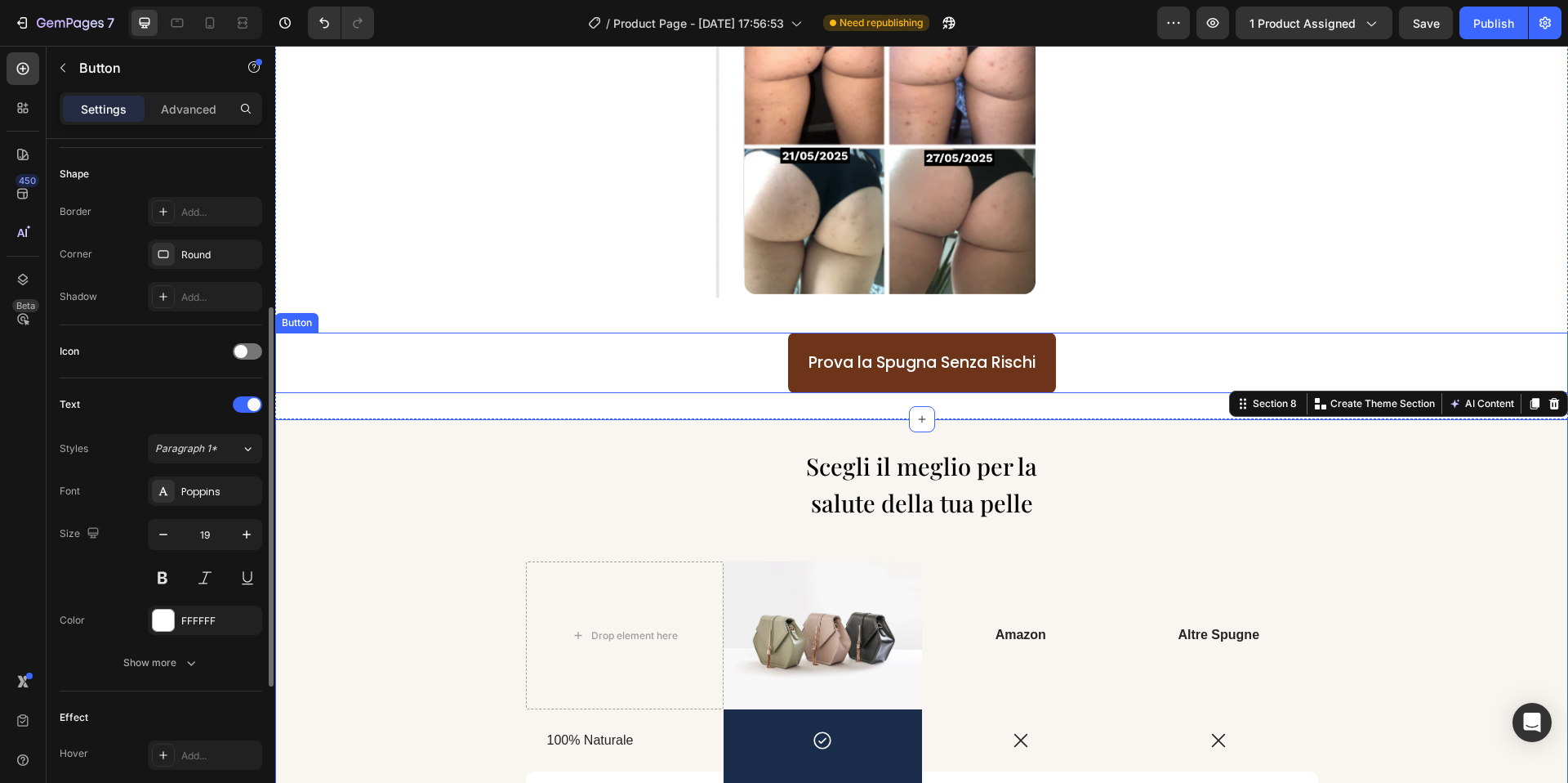
click at [617, 368] on div "Prova la Spugna Senza Rischi Button" at bounding box center [922, 362] width 1293 height 60
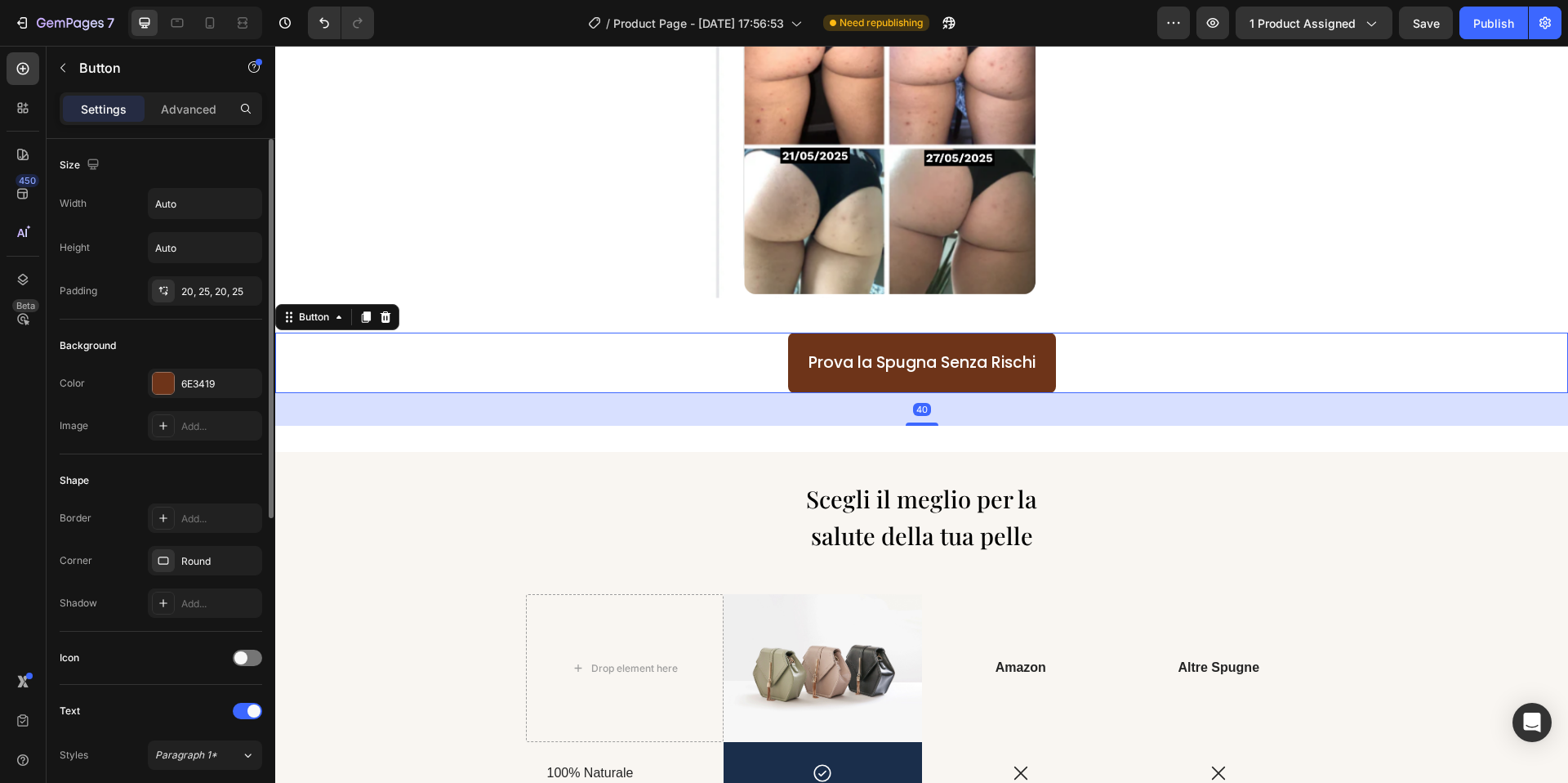
drag, startPoint x: 908, startPoint y: 391, endPoint x: 899, endPoint y: 423, distance: 33.2
click at [899, 393] on div "40" at bounding box center [922, 393] width 1293 height 0
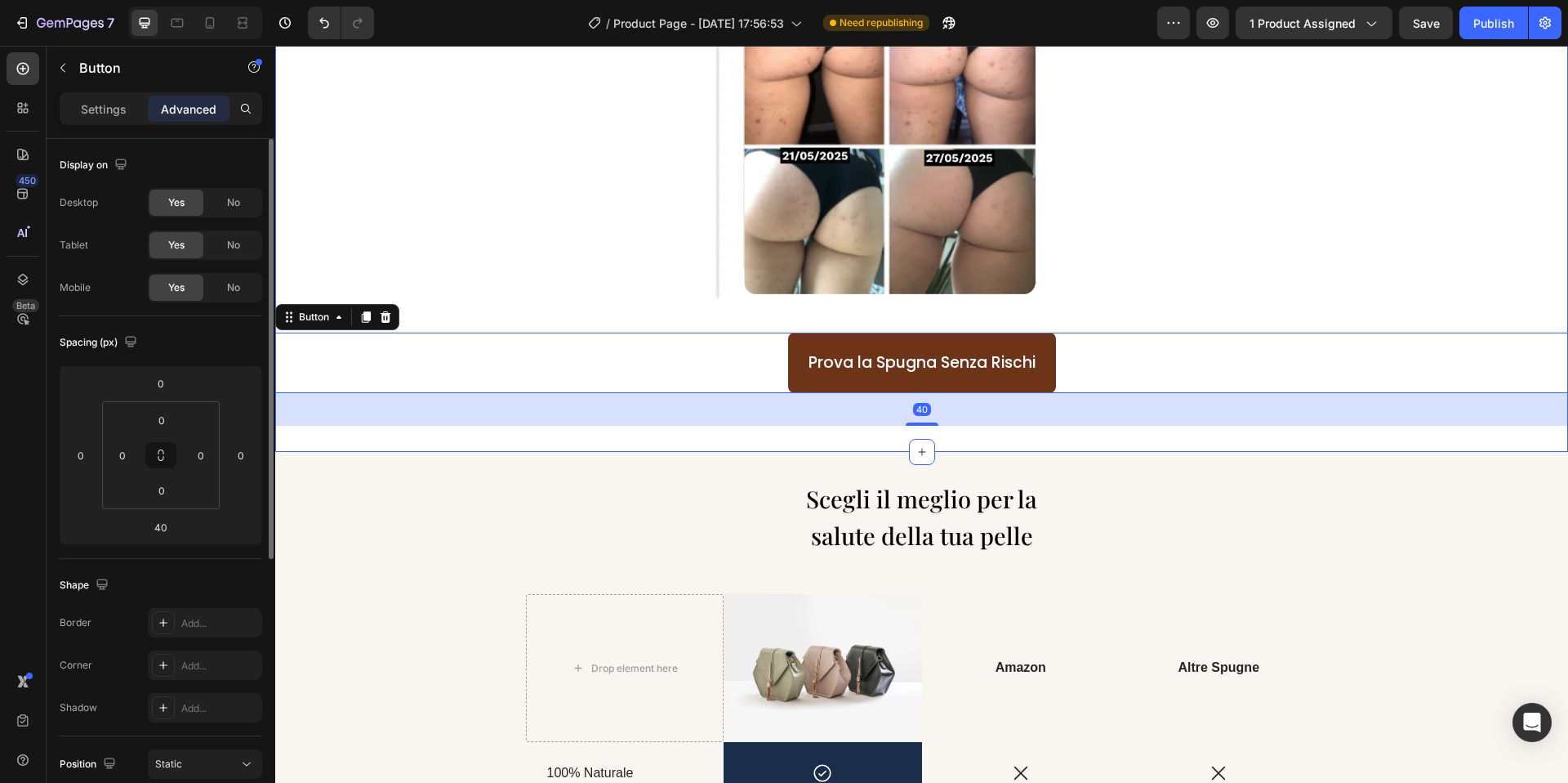
click at [603, 323] on div "Icon Icon Icon Icon Icon Icon List "Ero MOLTO scettica..." Heading Image Prova …" at bounding box center [922, 90] width 1293 height 672
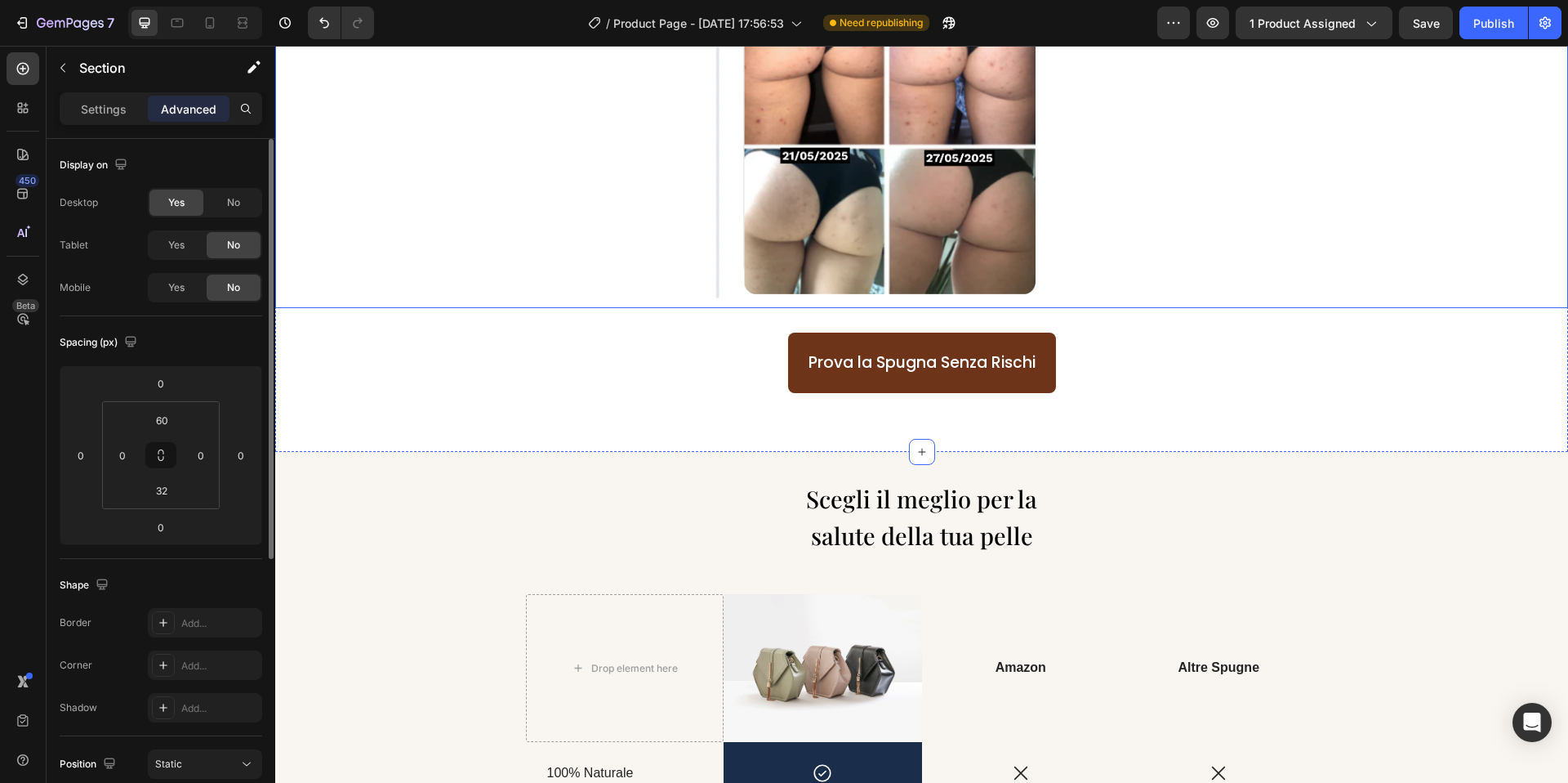
click at [883, 298] on img at bounding box center [921, 71] width 452 height 474
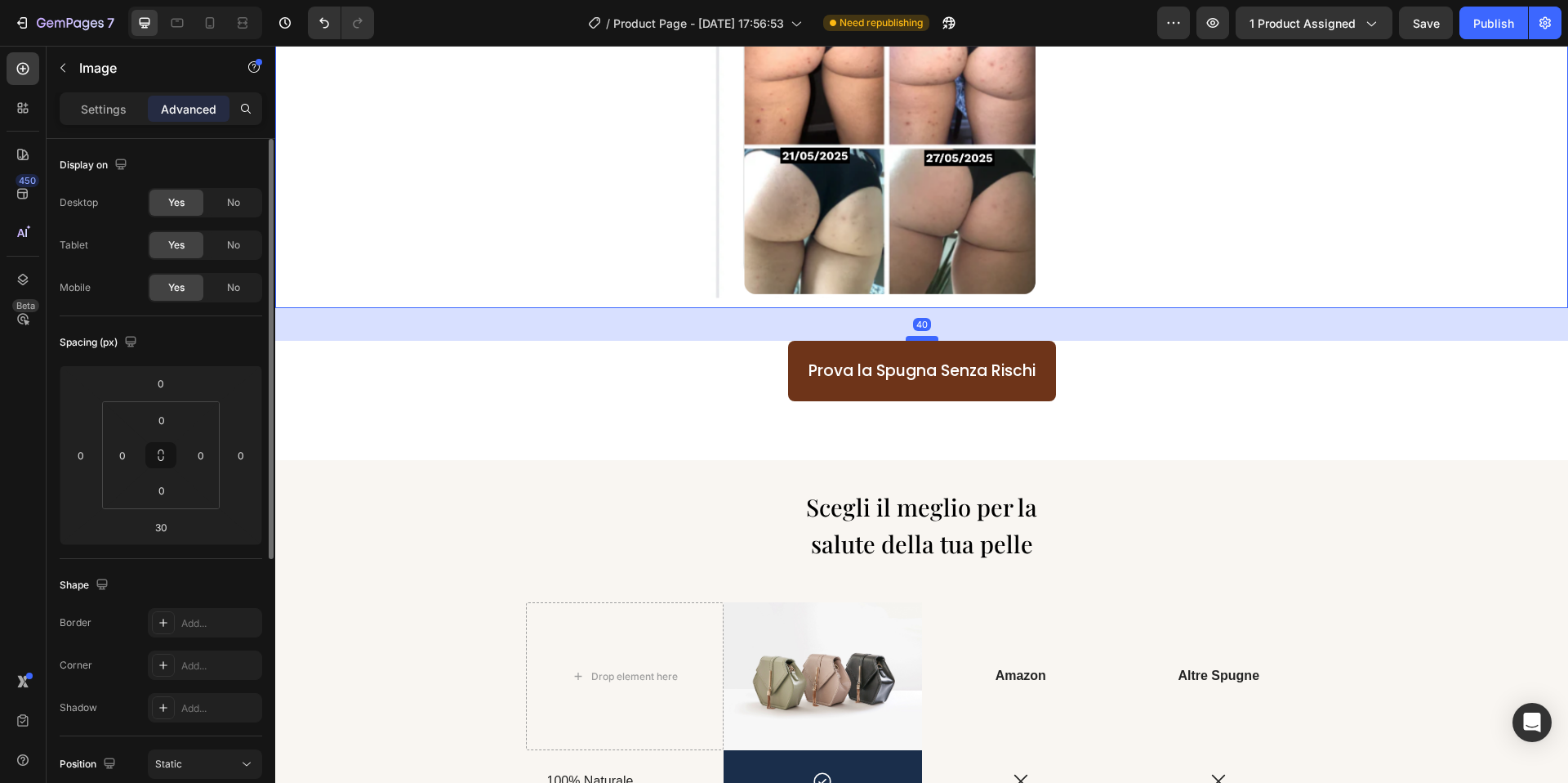
drag, startPoint x: 924, startPoint y: 330, endPoint x: 923, endPoint y: 338, distance: 8.1
click at [923, 338] on div at bounding box center [921, 338] width 33 height 5
type input "40"
click at [1252, 234] on div at bounding box center [922, 71] width 1293 height 474
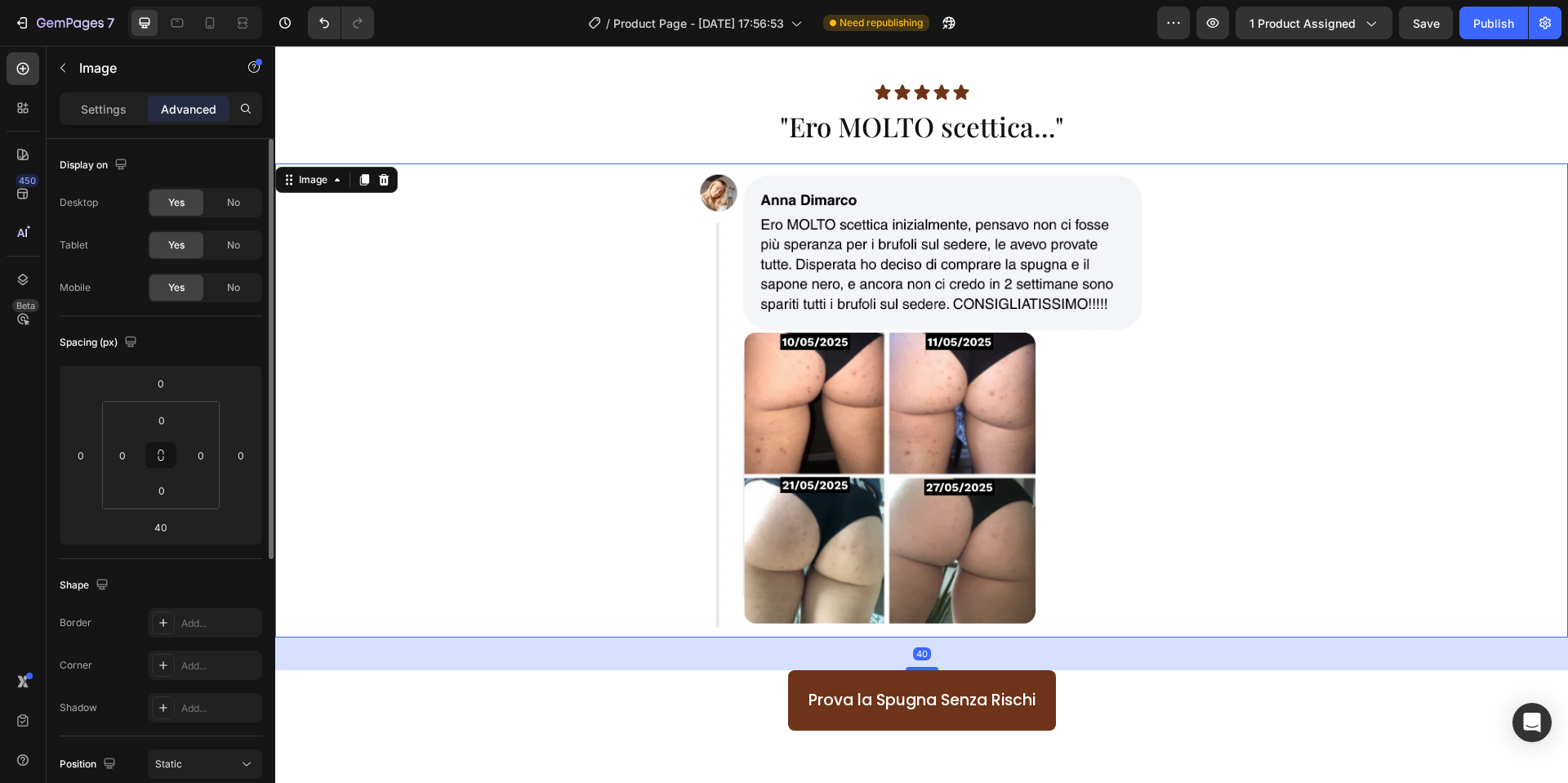
scroll to position [1430, 0]
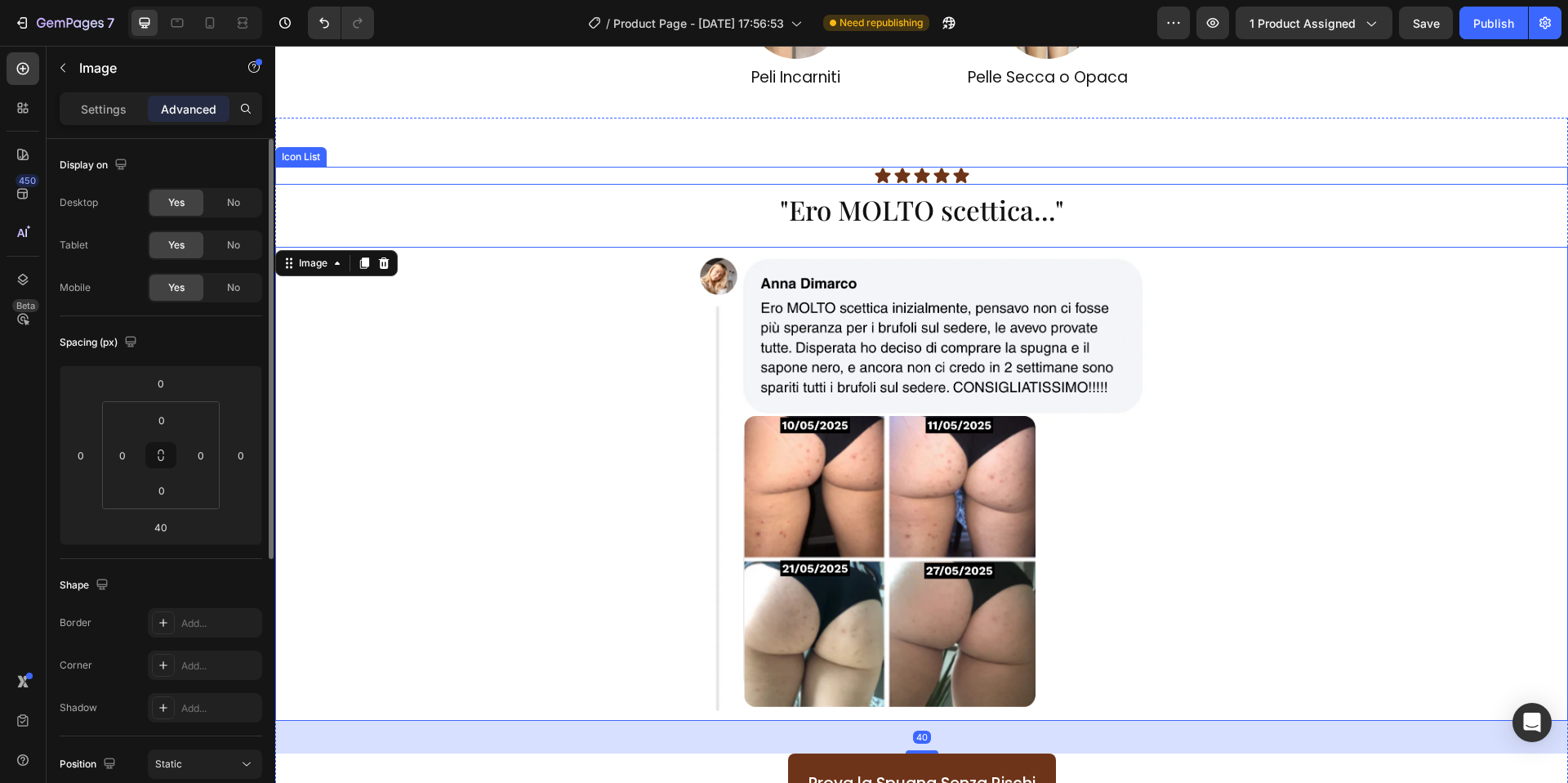
click at [981, 172] on div "Icon Icon Icon Icon Icon" at bounding box center [922, 176] width 1293 height 18
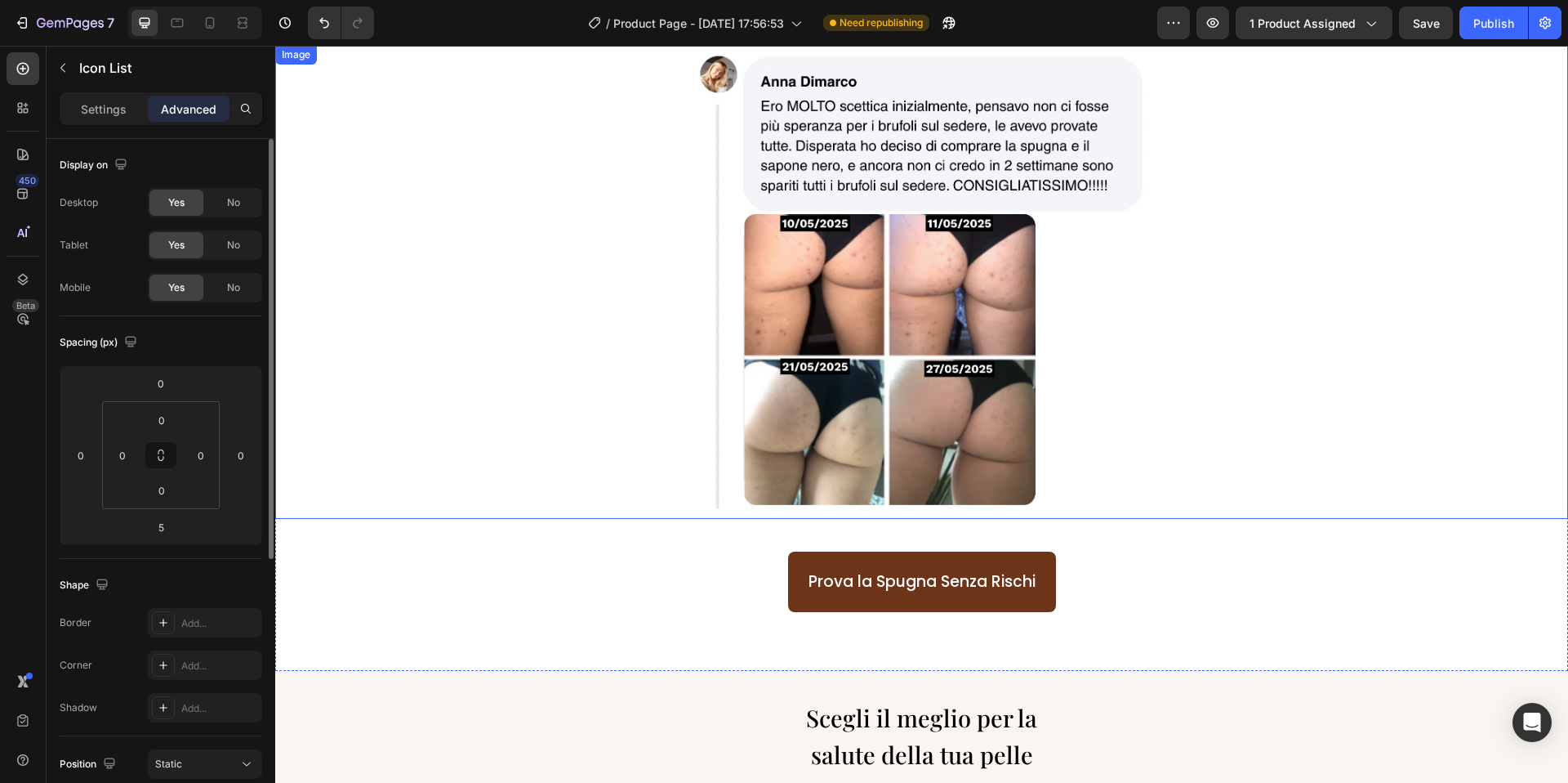
scroll to position [1943, 0]
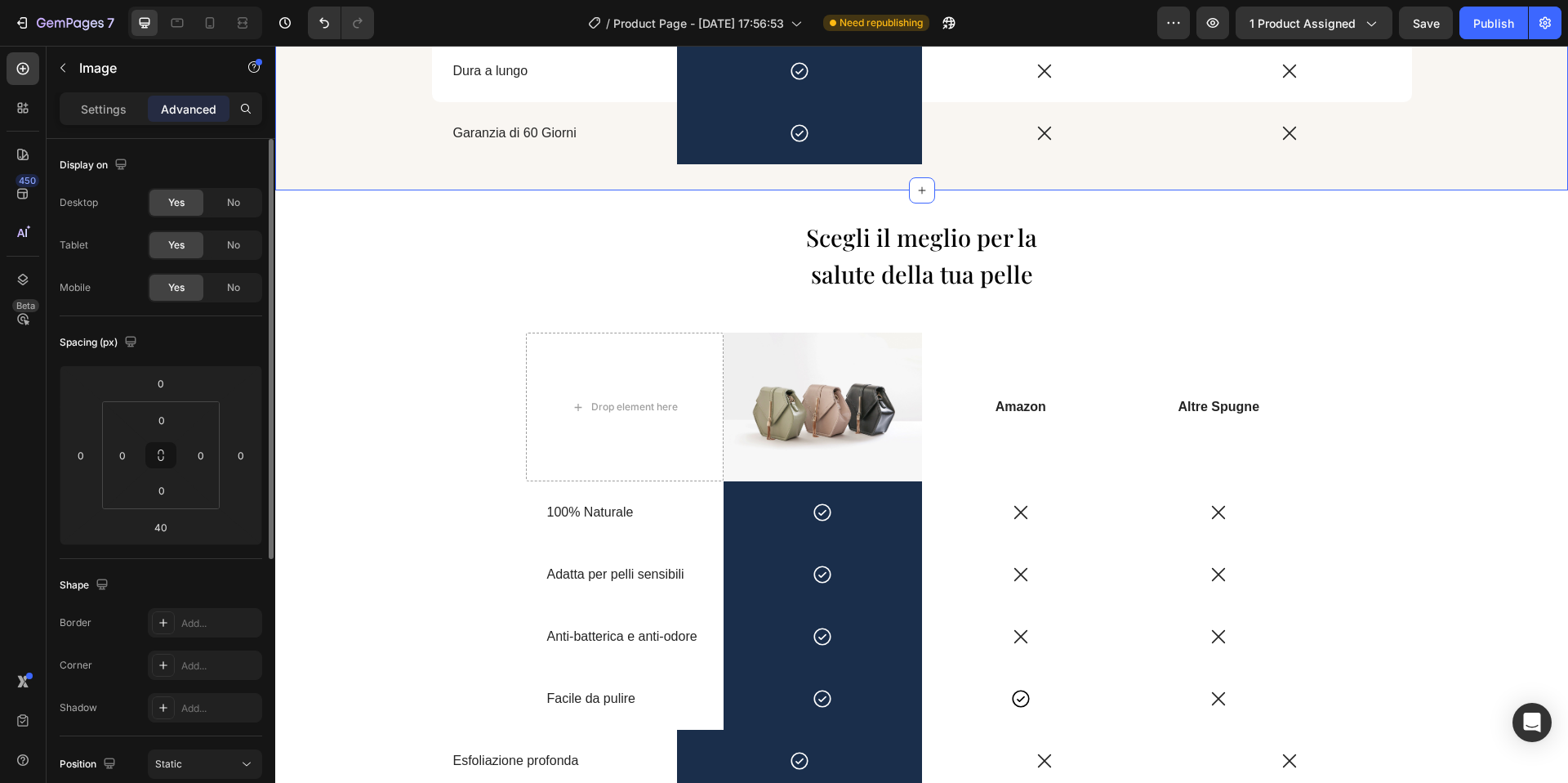
scroll to position [2864, 0]
click at [1071, 201] on div "Scegli il meglio per la salute della tua pelle Heading Drop element here Image …" at bounding box center [922, 566] width 1293 height 752
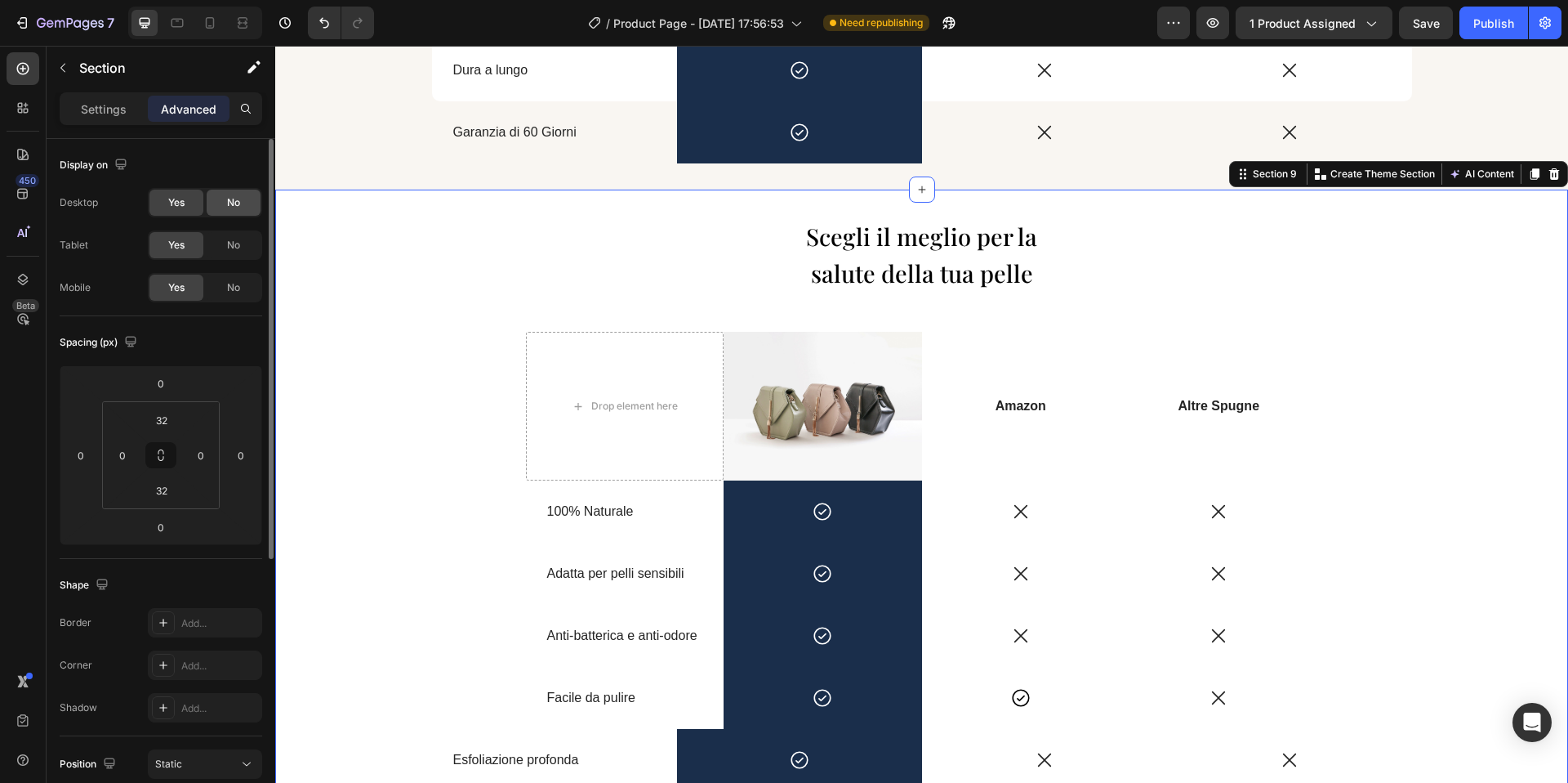
click at [228, 206] on span "No" at bounding box center [233, 202] width 13 height 15
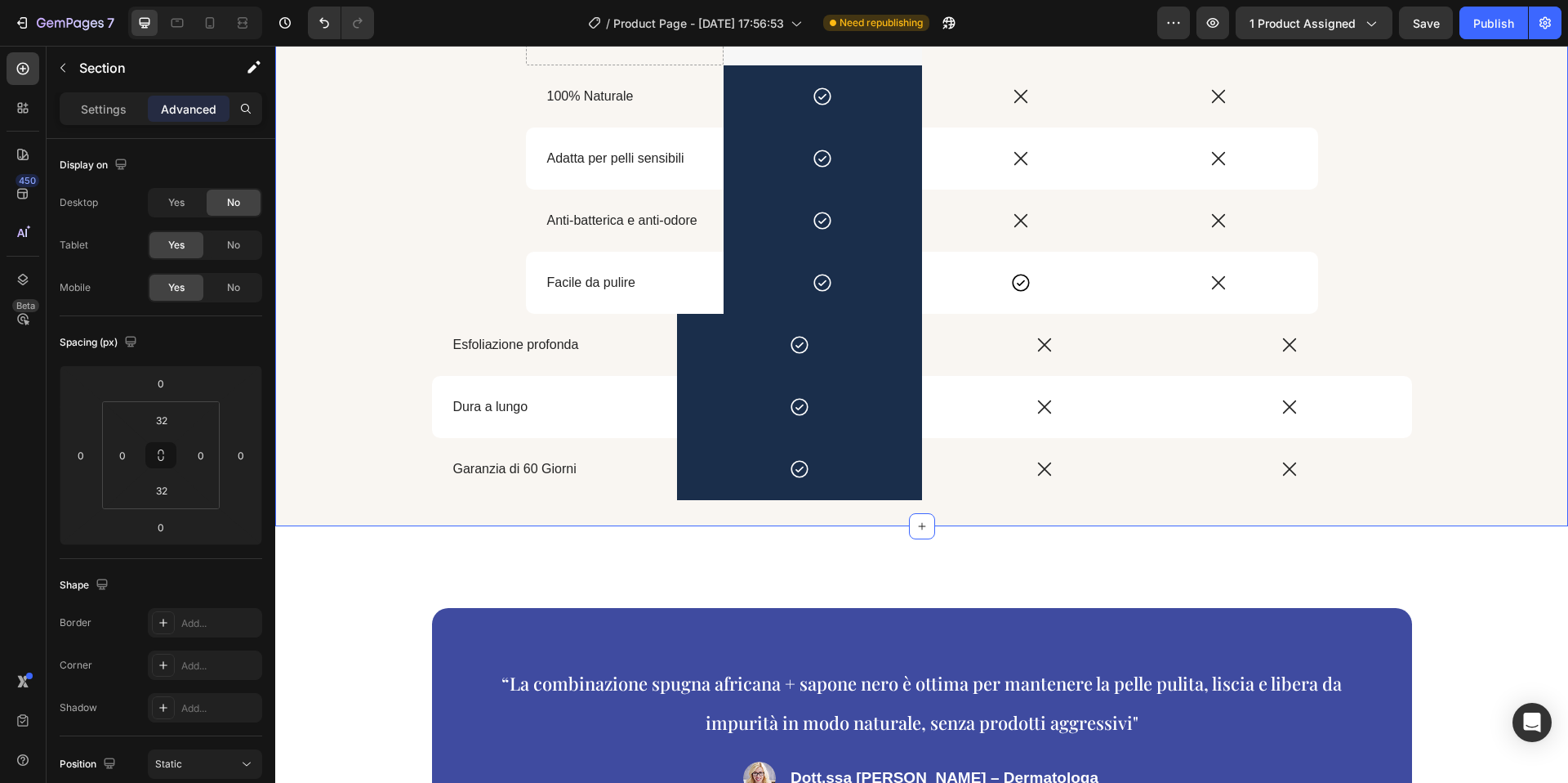
scroll to position [2198, 0]
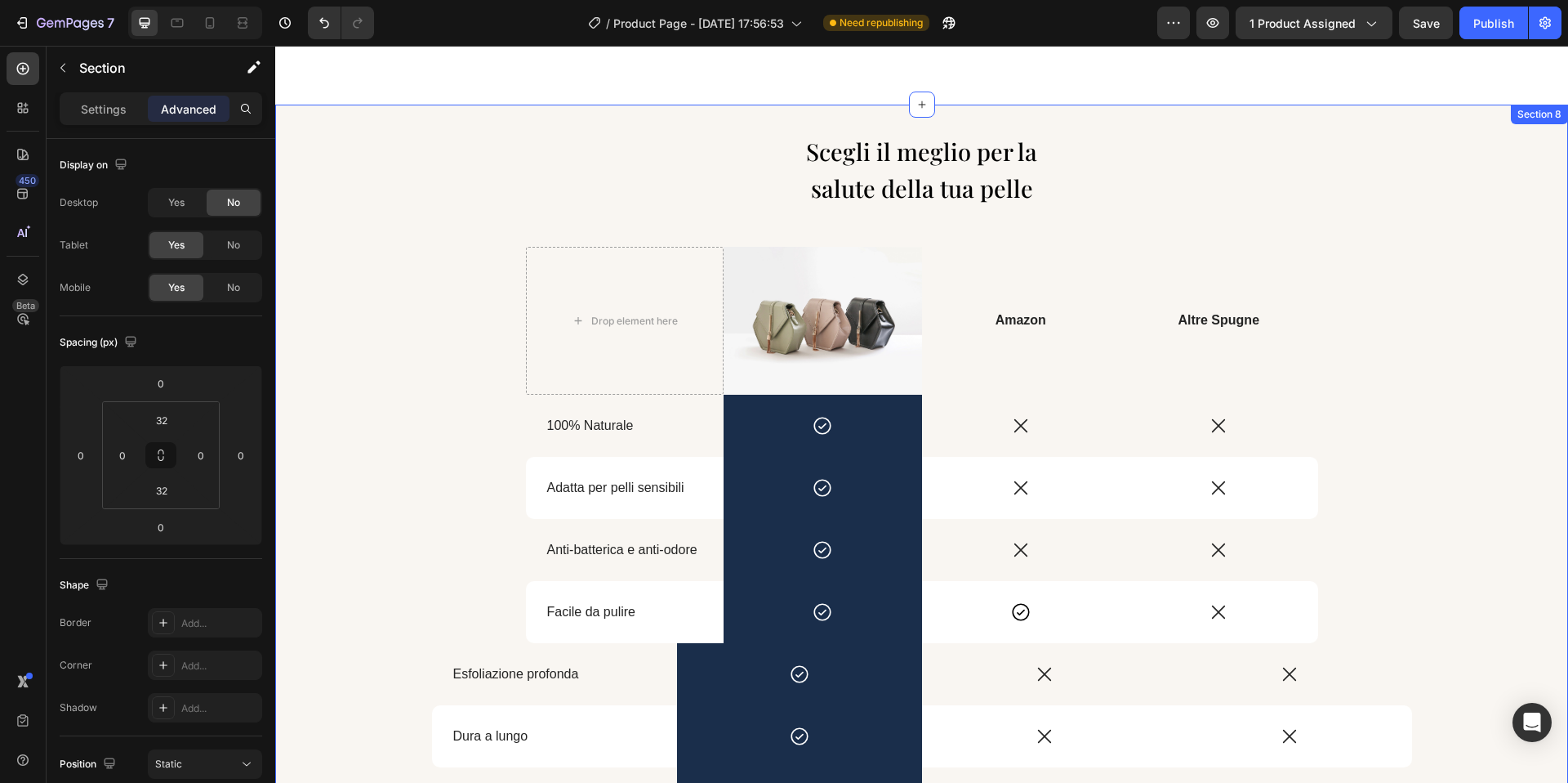
click at [343, 116] on div "Scegli il meglio per la salute della tua pelle Heading Drop element here Image …" at bounding box center [922, 480] width 1293 height 752
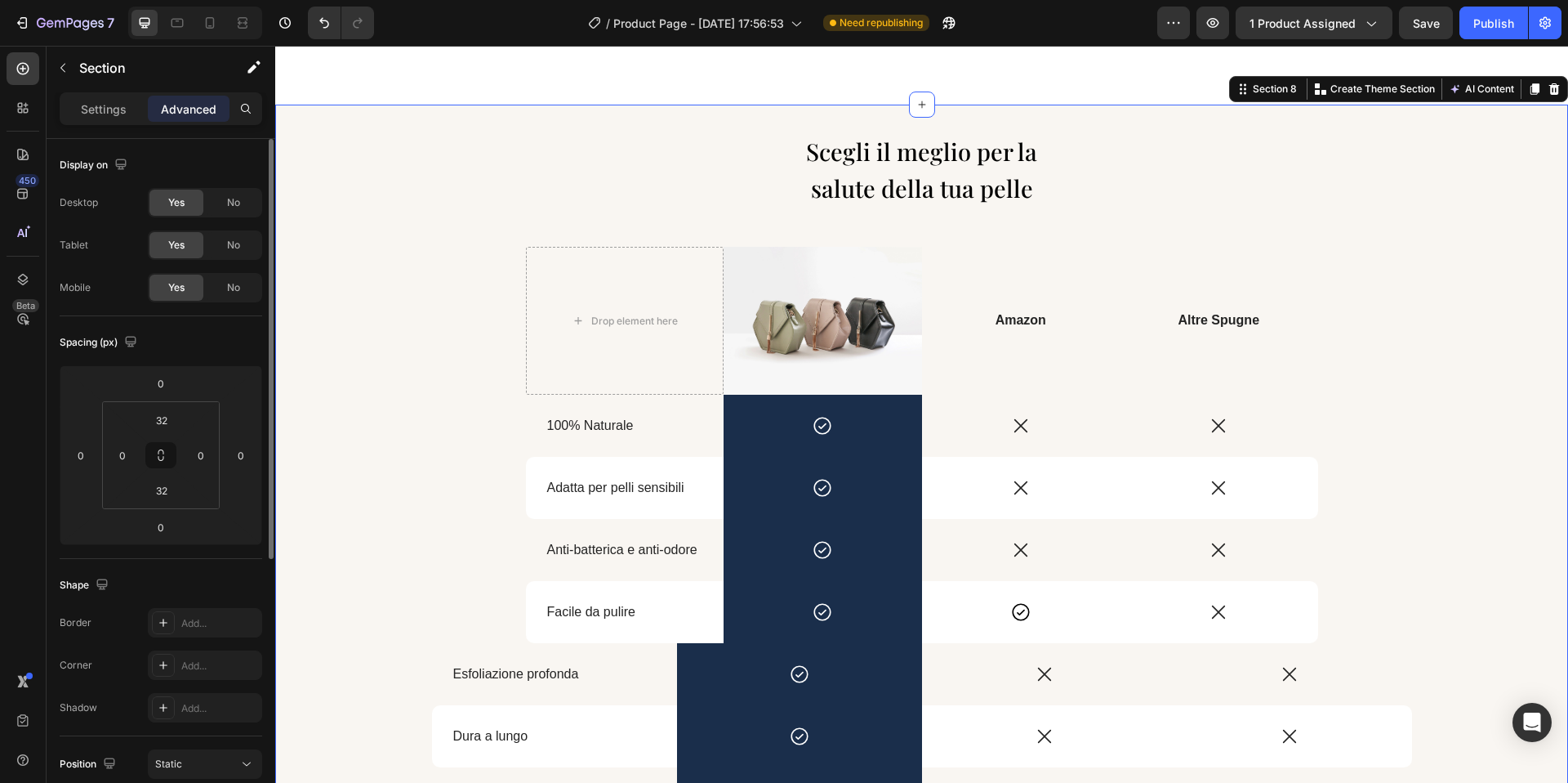
drag, startPoint x: 222, startPoint y: 239, endPoint x: 231, endPoint y: 268, distance: 30.4
click at [222, 240] on div "No" at bounding box center [233, 246] width 54 height 27
click at [231, 277] on div "No" at bounding box center [233, 288] width 54 height 27
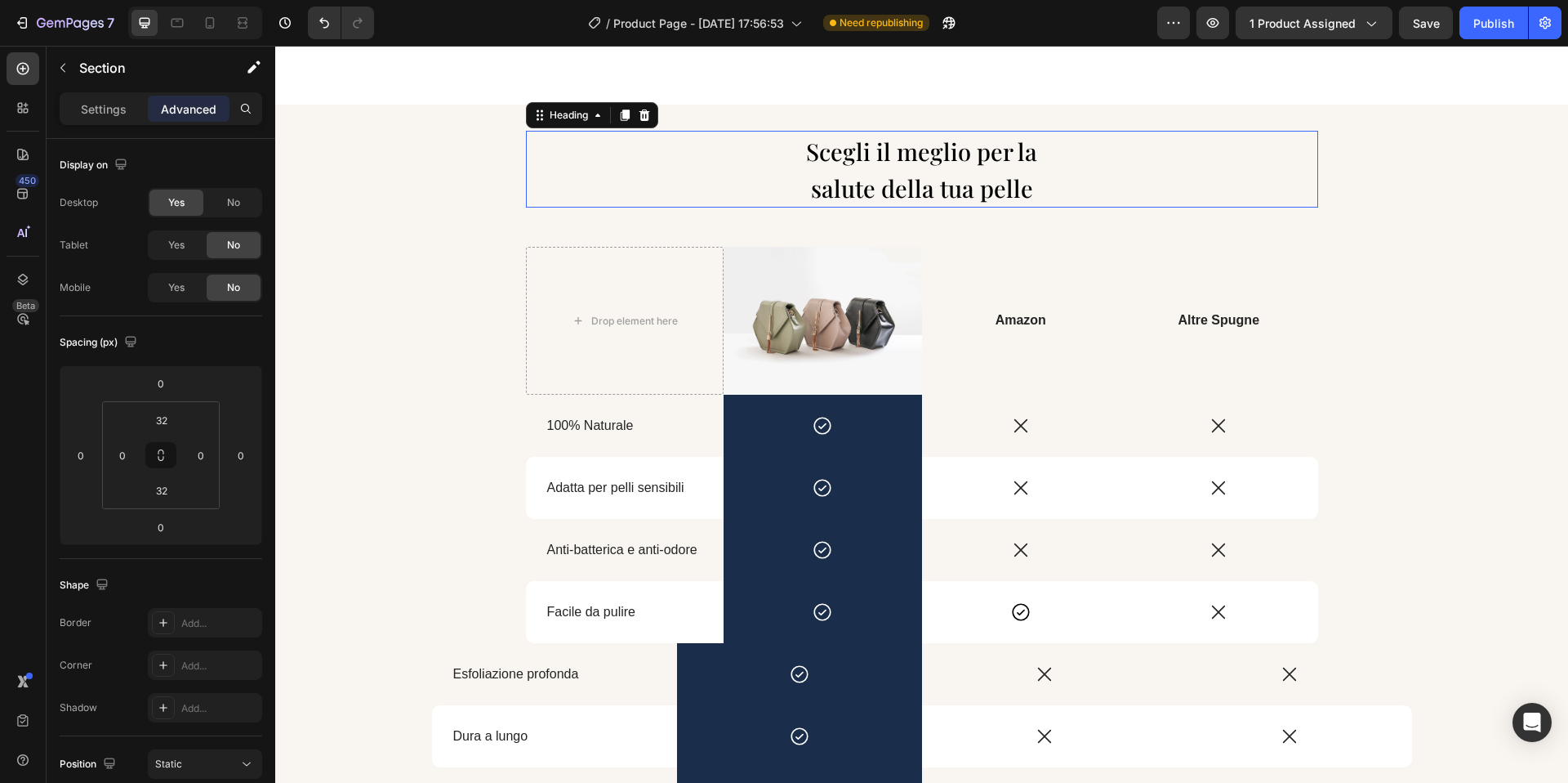
click at [834, 165] on span "Scegli il meglio per la" at bounding box center [922, 150] width 231 height 31
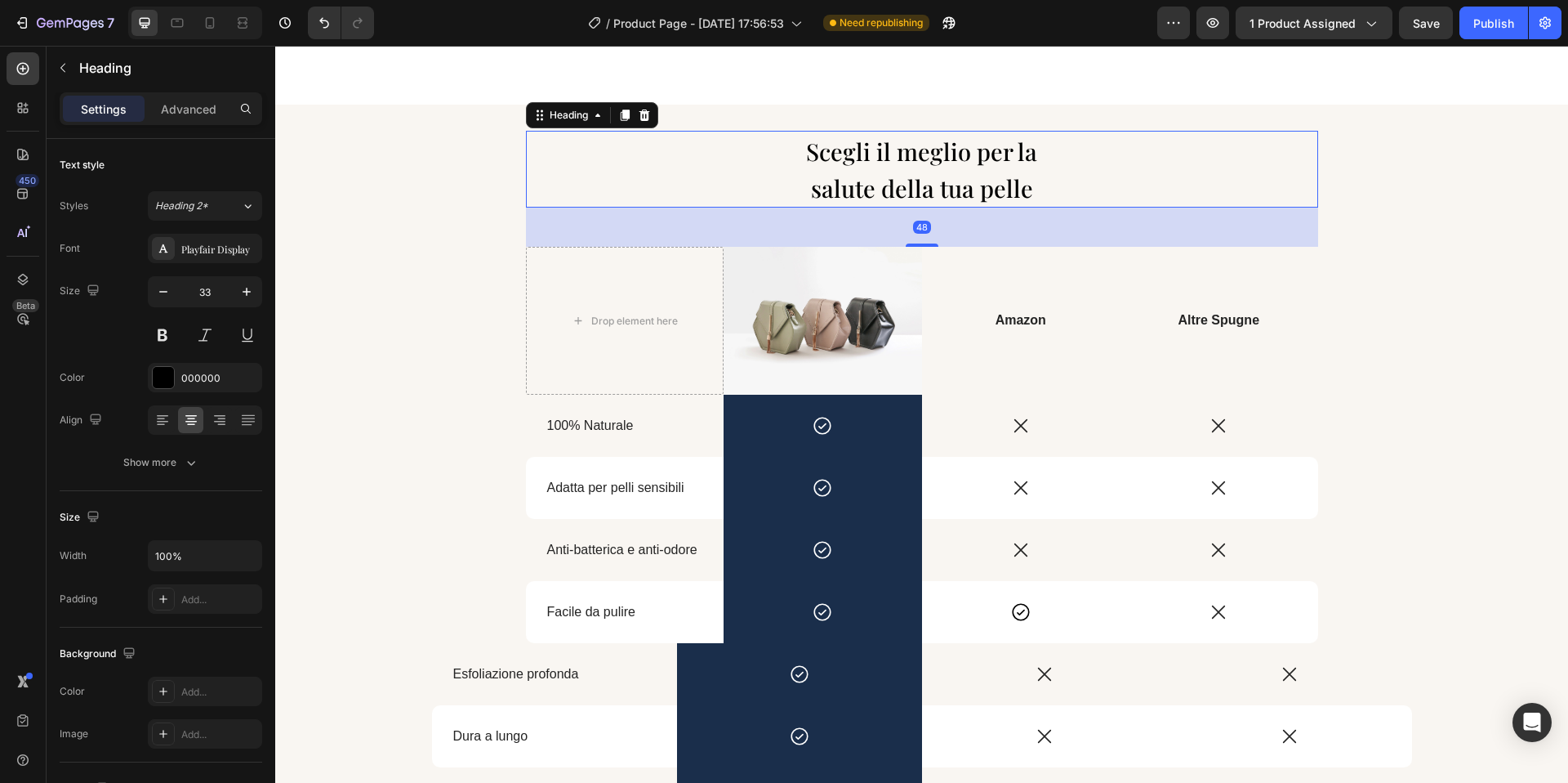
click at [792, 179] on h2 "Scegli il meglio per la salute della tua pelle" at bounding box center [921, 169] width 792 height 77
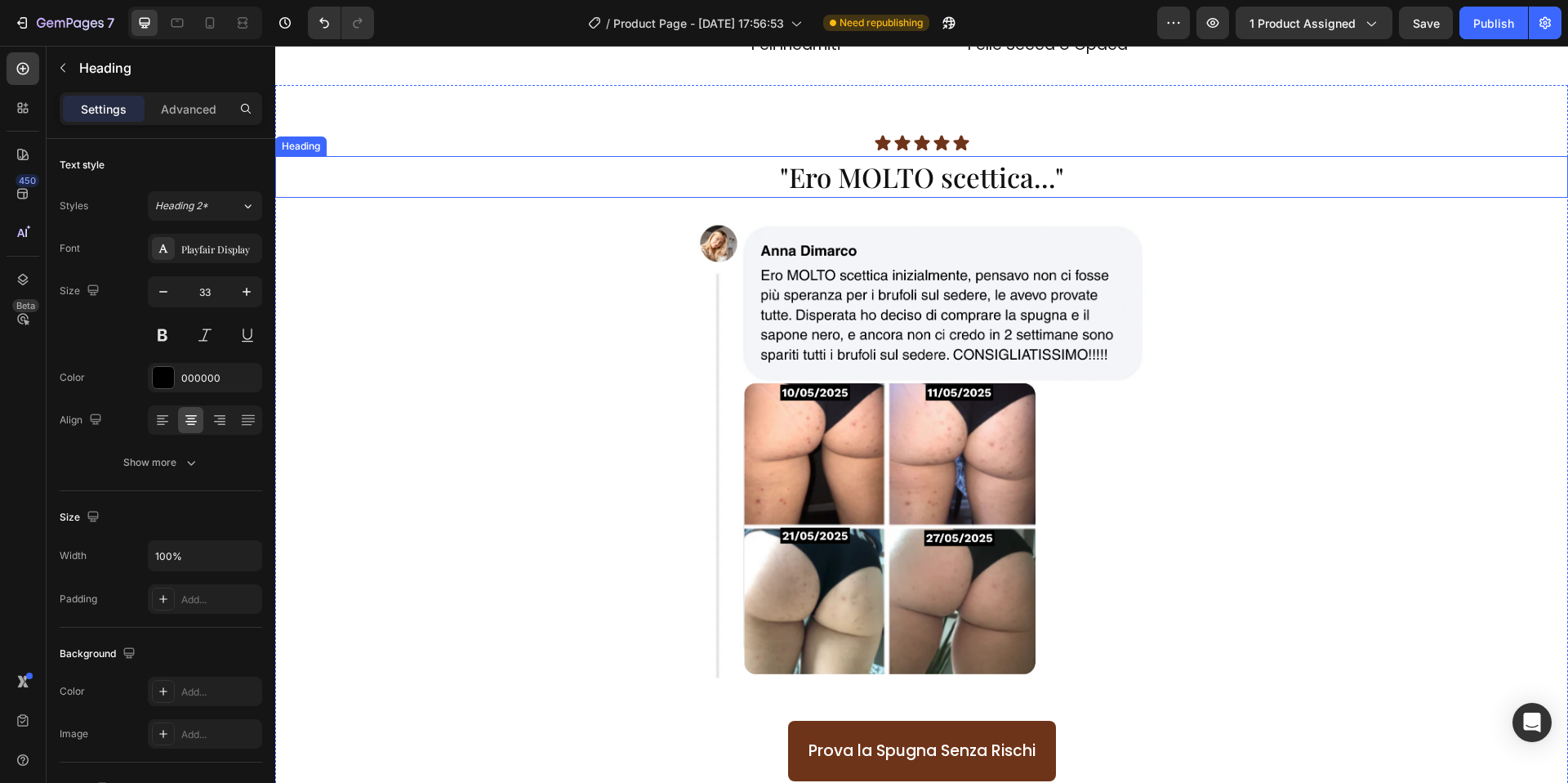
scroll to position [1456, 0]
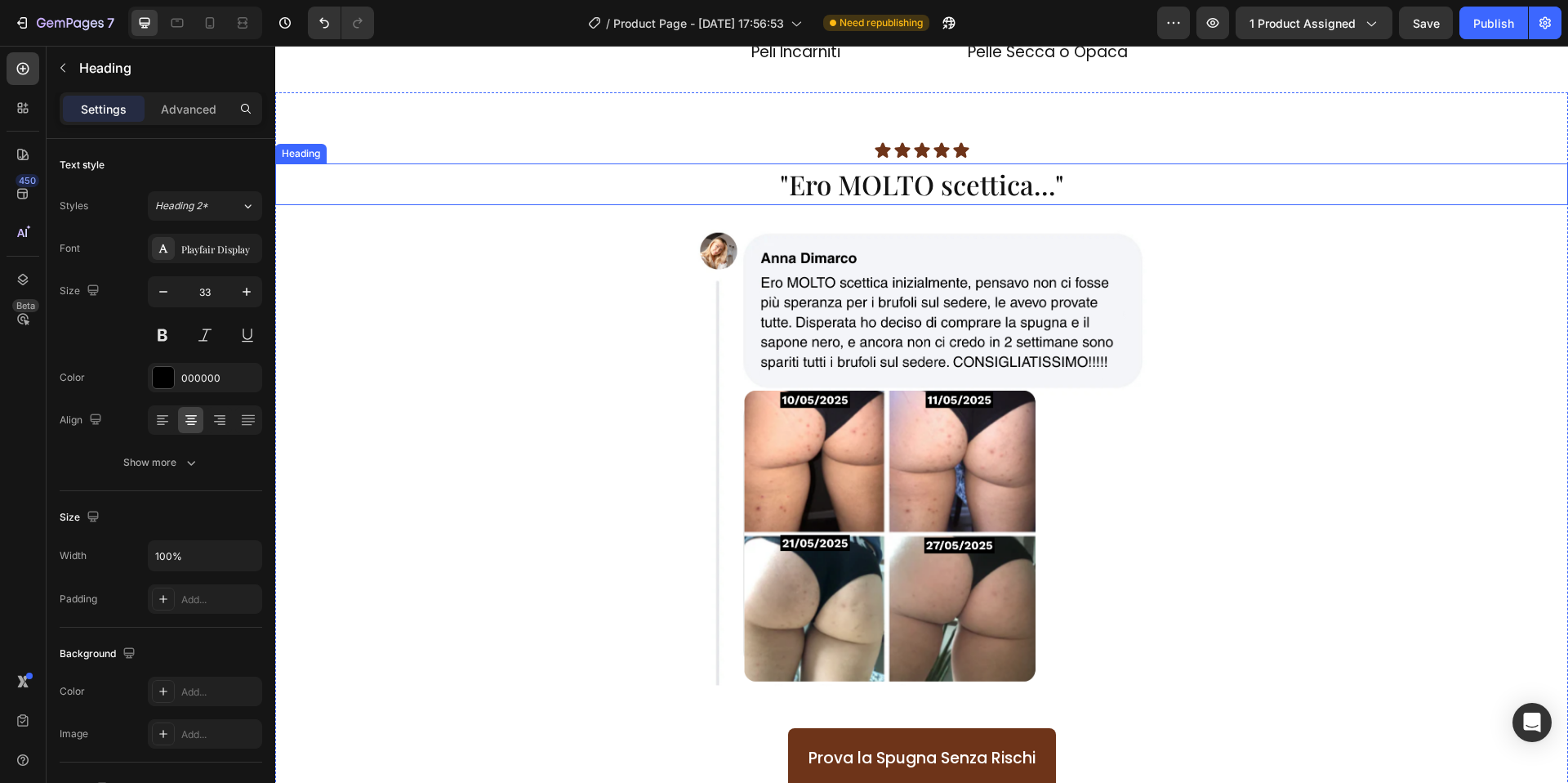
click at [857, 180] on span ""Ero MOLTO scettica..."" at bounding box center [922, 184] width 284 height 36
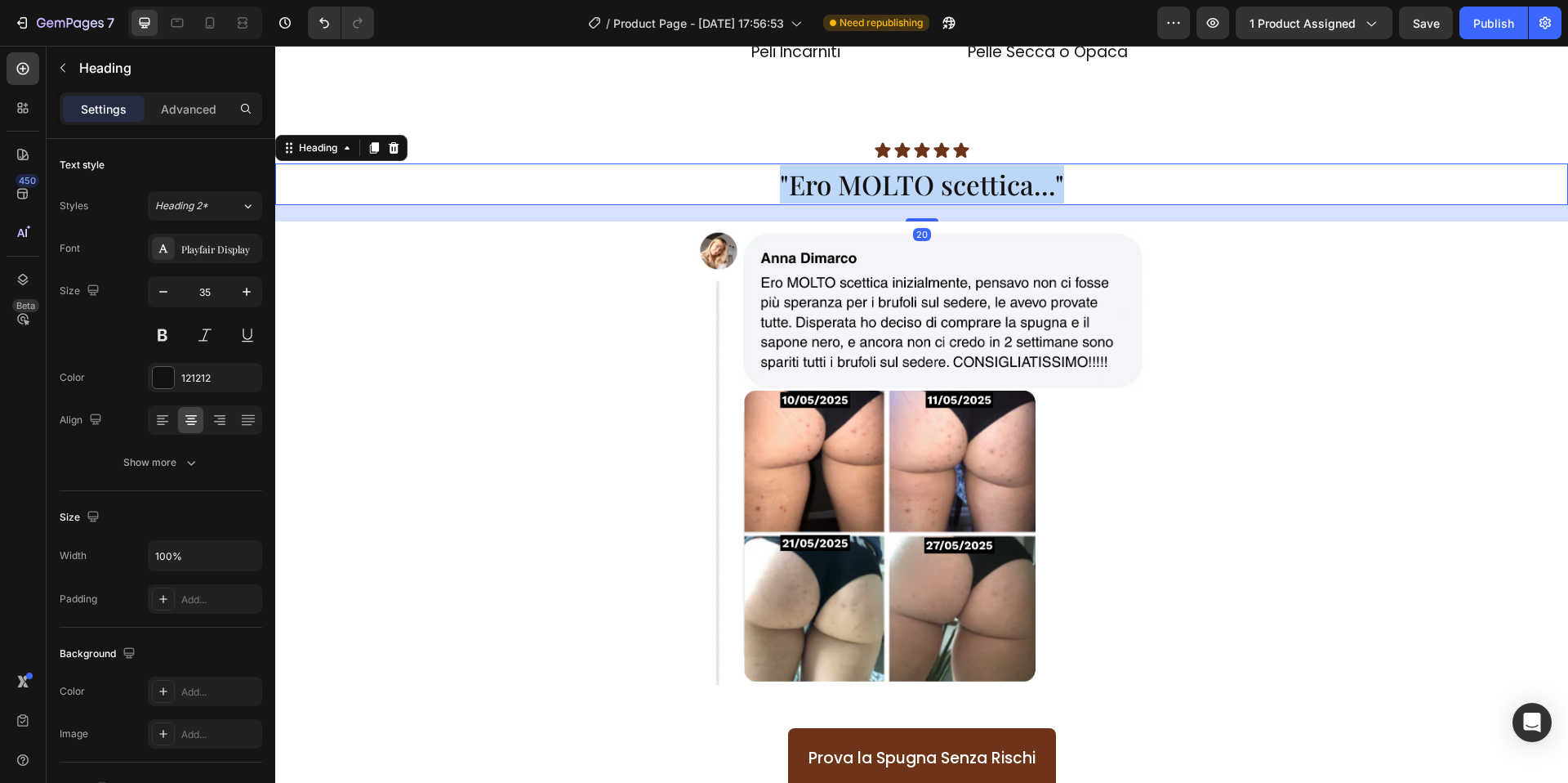
click at [857, 180] on span ""Ero MOLTO scettica..."" at bounding box center [922, 184] width 284 height 36
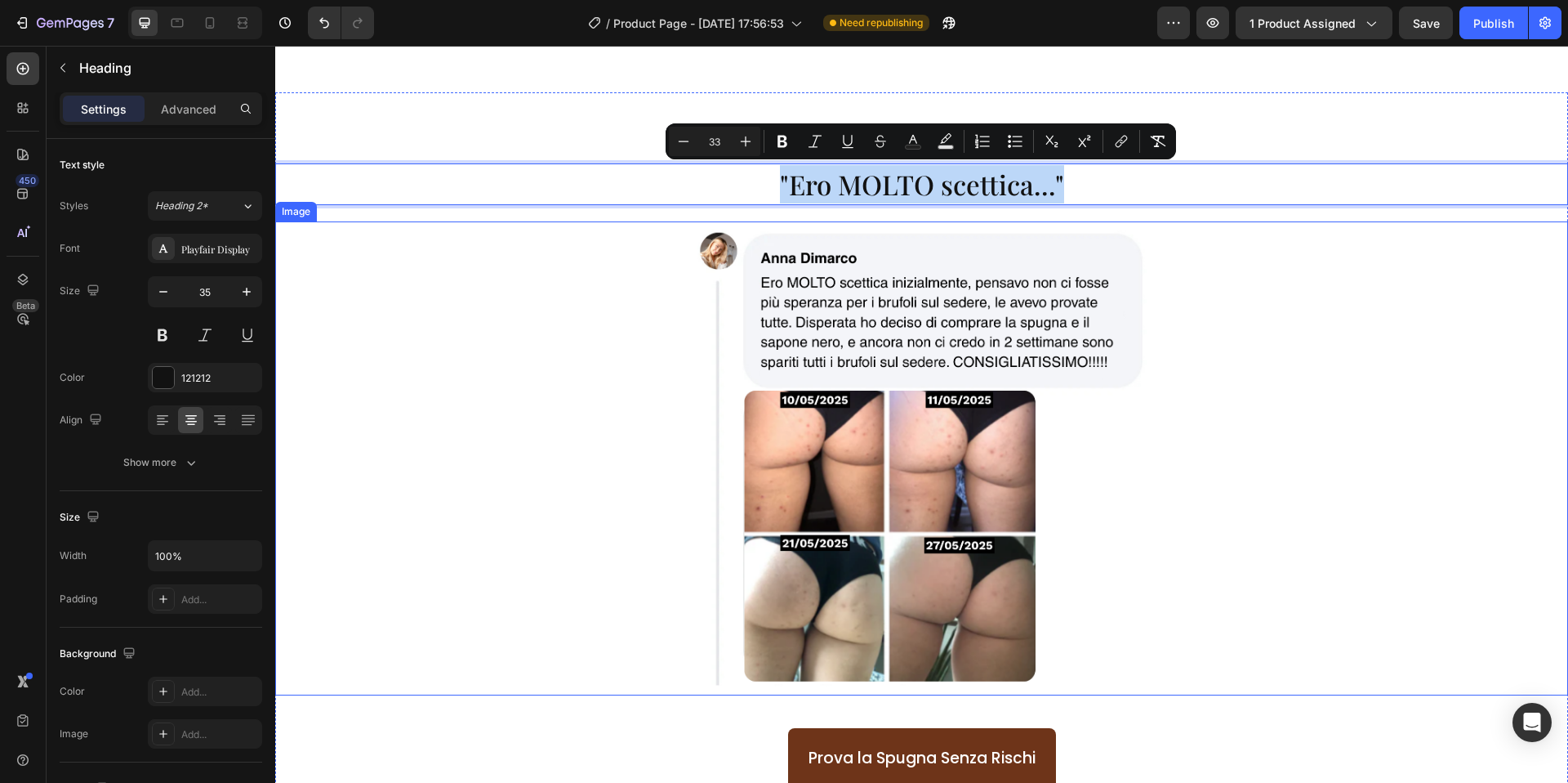
scroll to position [2043, 0]
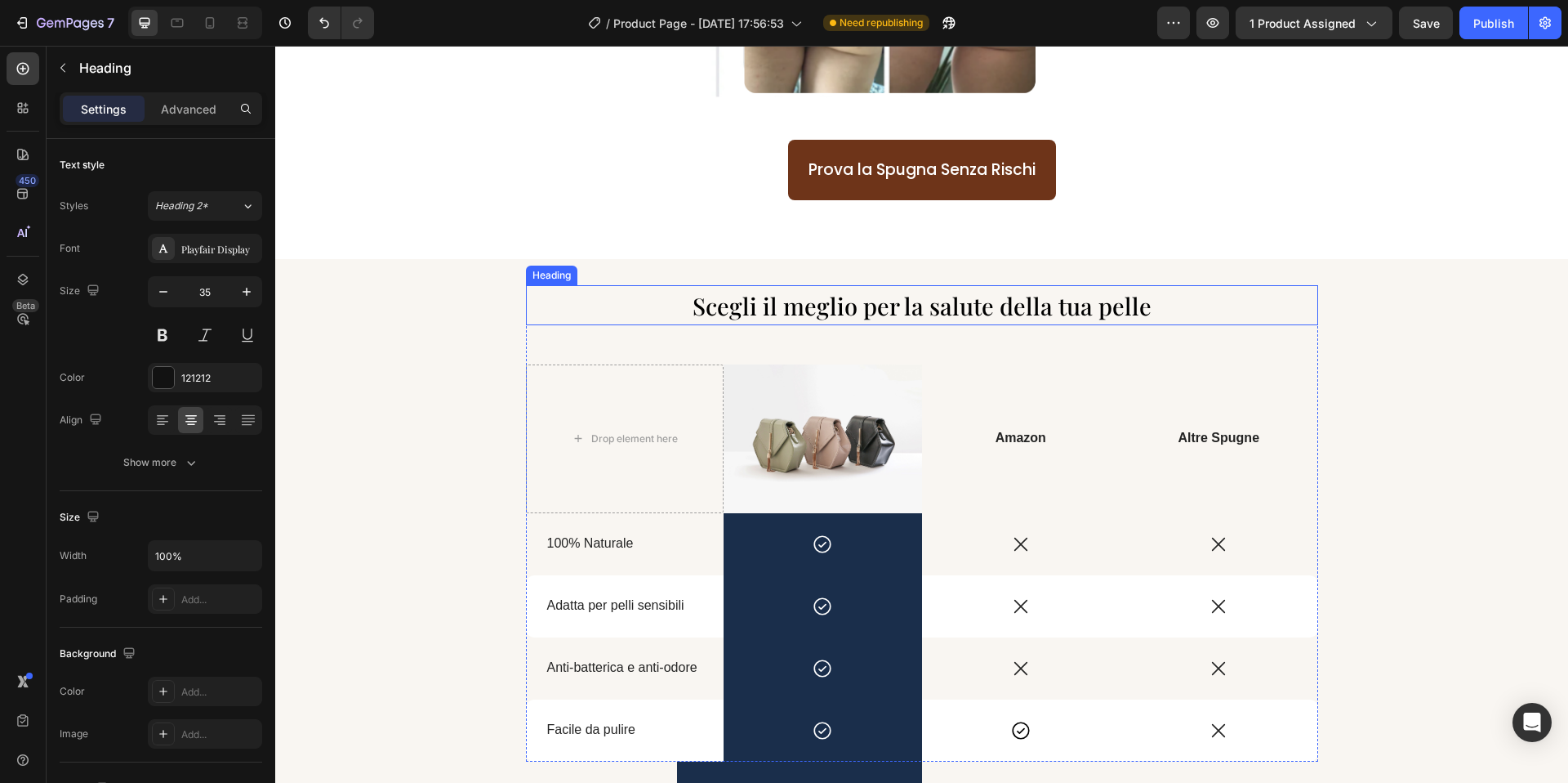
click at [817, 316] on span "Scegli il meglio per la salute della tua pelle" at bounding box center [922, 305] width 459 height 31
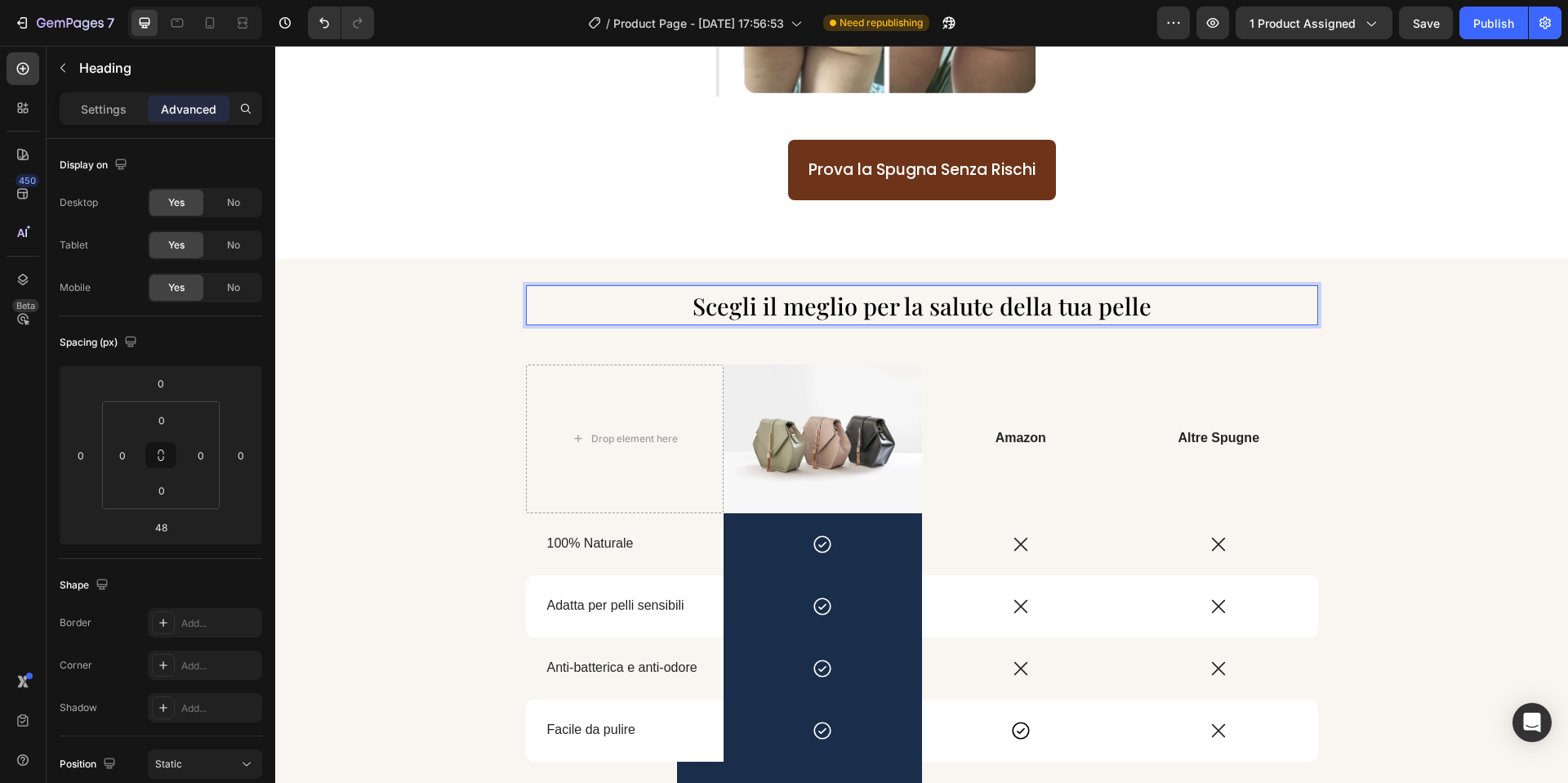
click at [817, 316] on span "Scegli il meglio per la salute della tua pelle" at bounding box center [922, 305] width 459 height 31
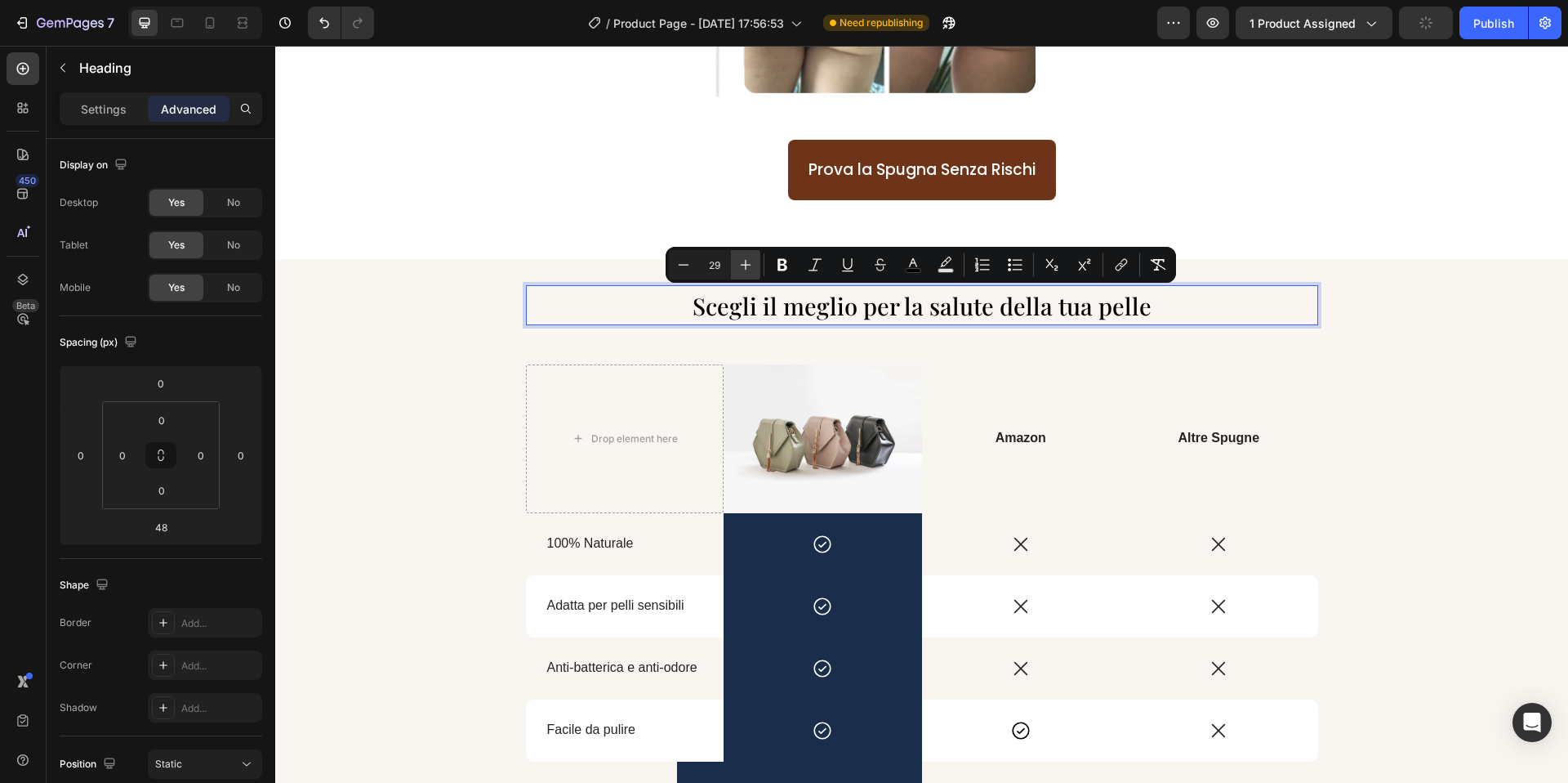
click at [739, 259] on icon "Editor contextual toolbar" at bounding box center [746, 264] width 16 height 16
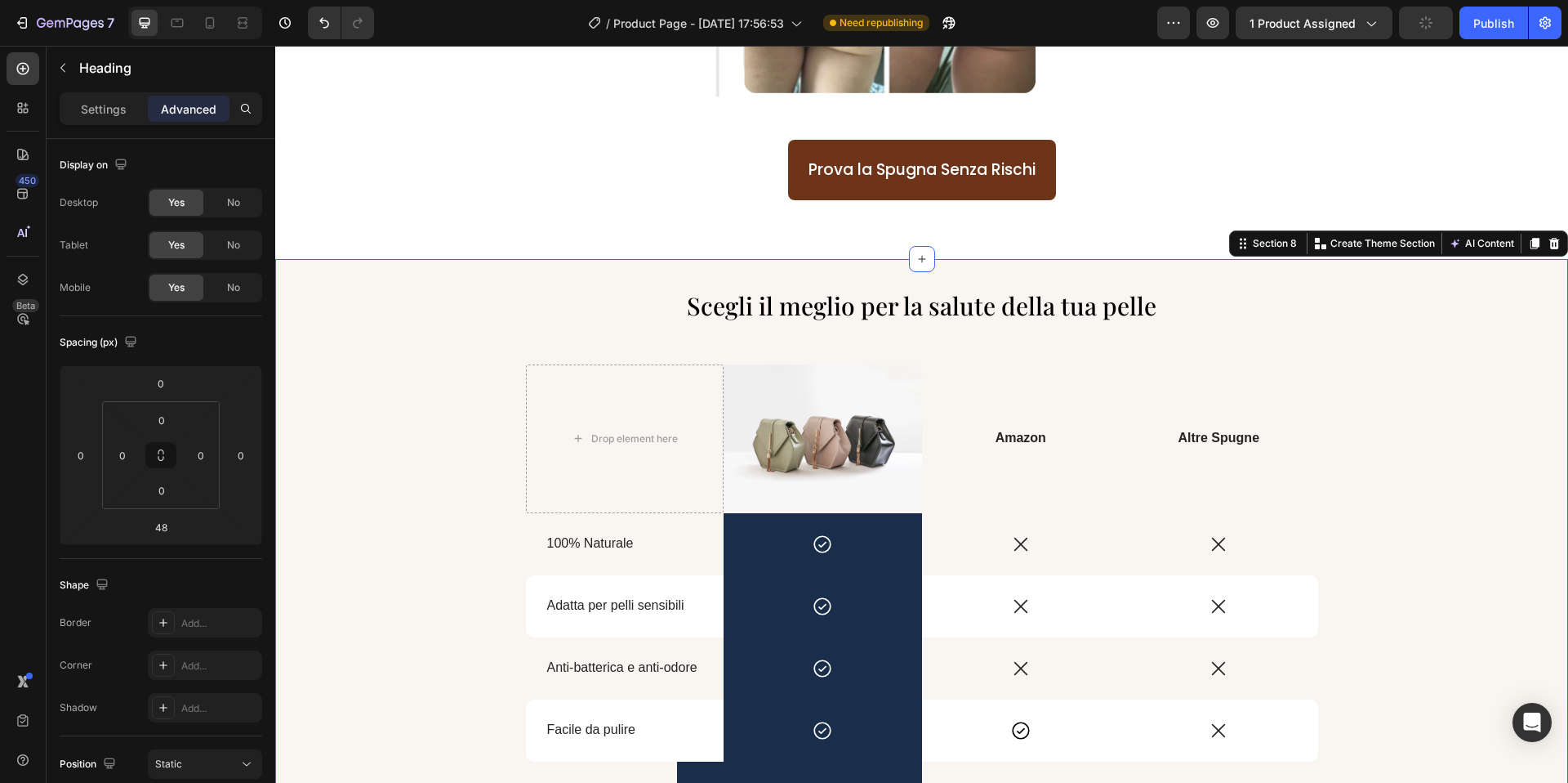
click at [739, 259] on div "⁠⁠⁠⁠⁠⁠⁠ Scegli il meglio per la salute della tua pelle Heading Drop element her…" at bounding box center [922, 616] width 1293 height 715
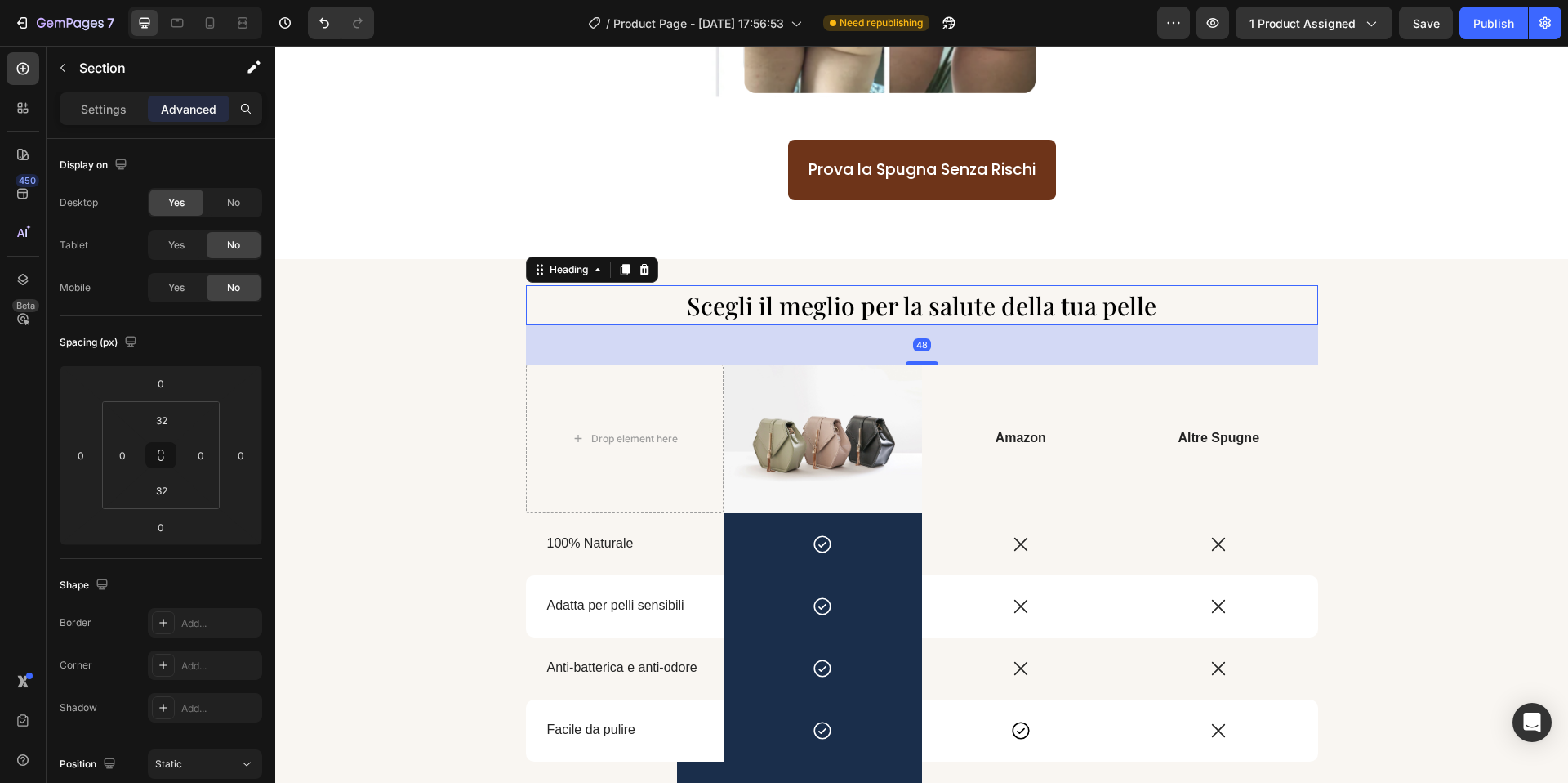
click at [753, 315] on span "Scegli il meglio per la salute della tua pelle" at bounding box center [922, 305] width 470 height 33
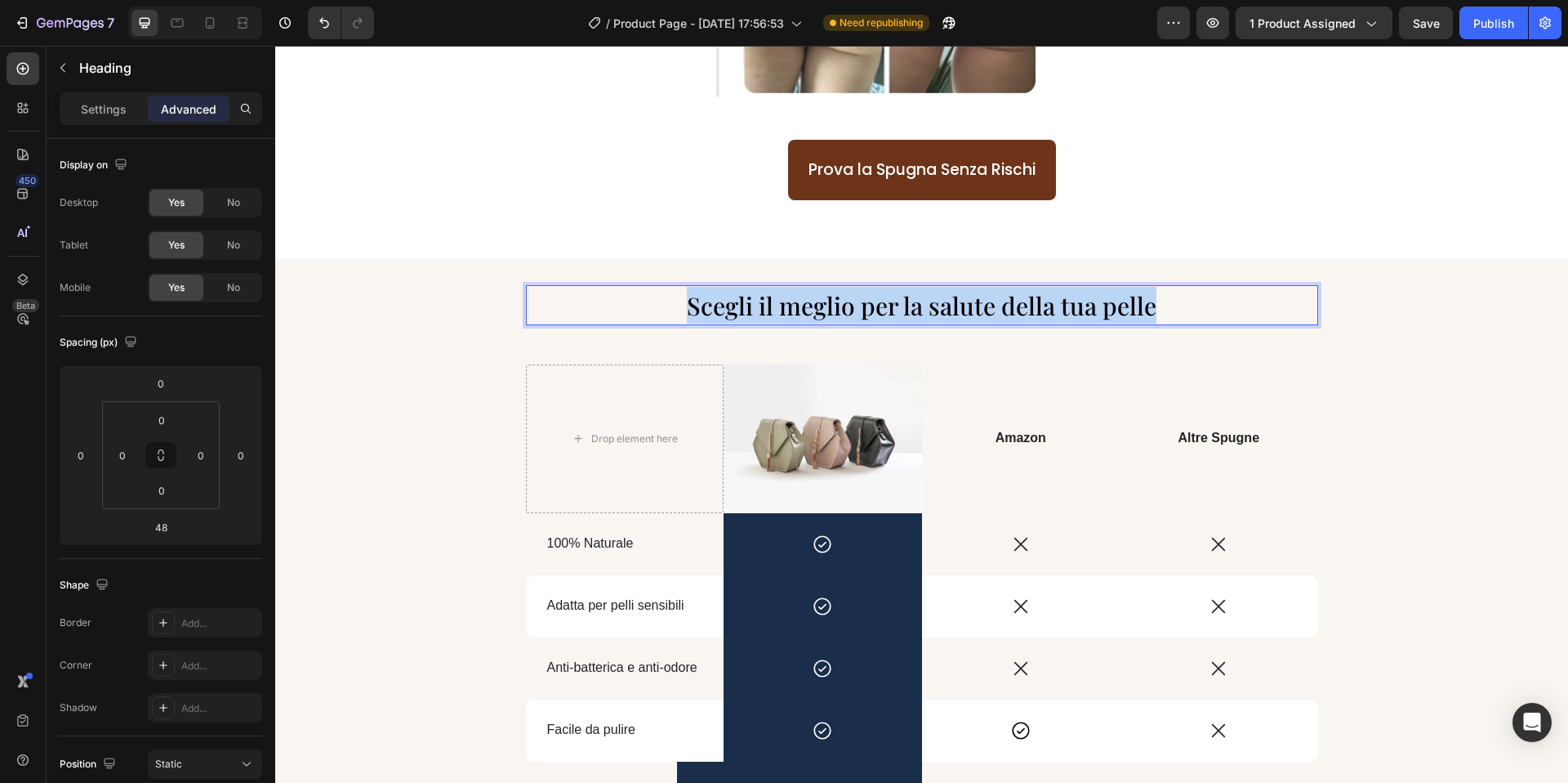
click at [753, 315] on span "Scegli il meglio per la salute della tua pelle" at bounding box center [922, 305] width 470 height 33
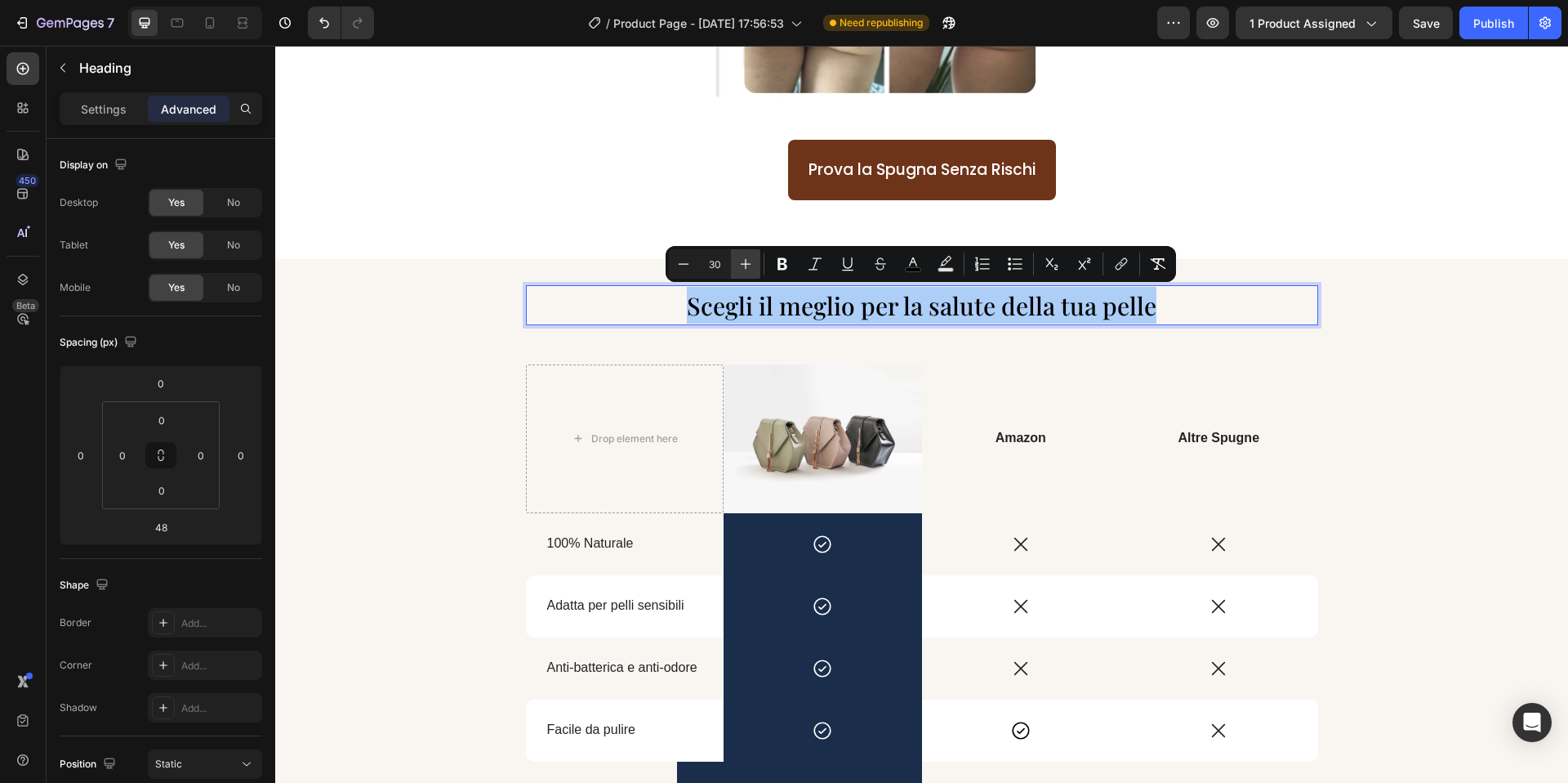
click at [754, 274] on button "Plus" at bounding box center [745, 263] width 29 height 29
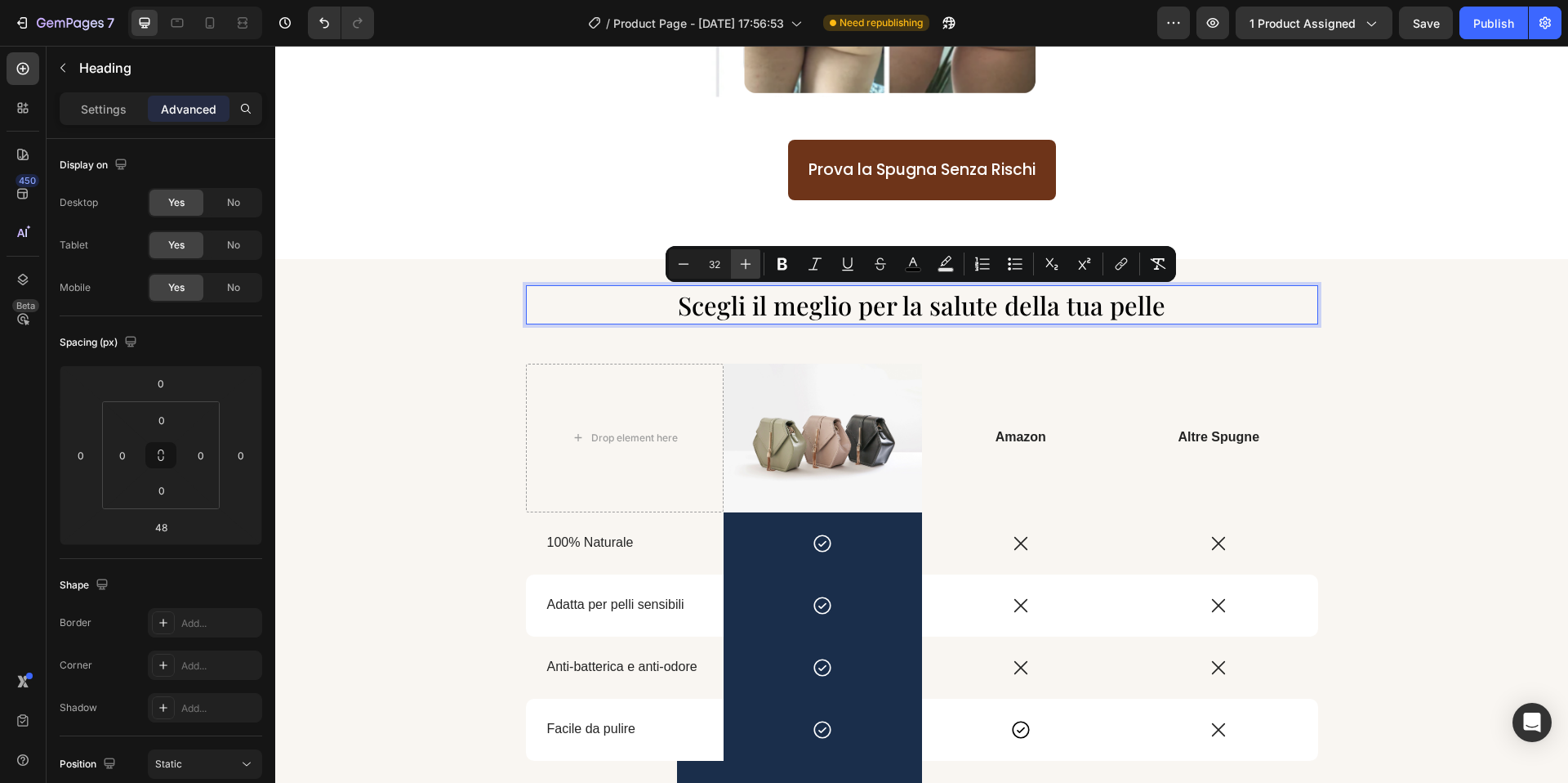
click at [754, 274] on button "Plus" at bounding box center [745, 263] width 29 height 29
type input "33"
click at [630, 202] on div "Prova la Spugna Senza Rischi Button" at bounding box center [922, 186] width 1293 height 93
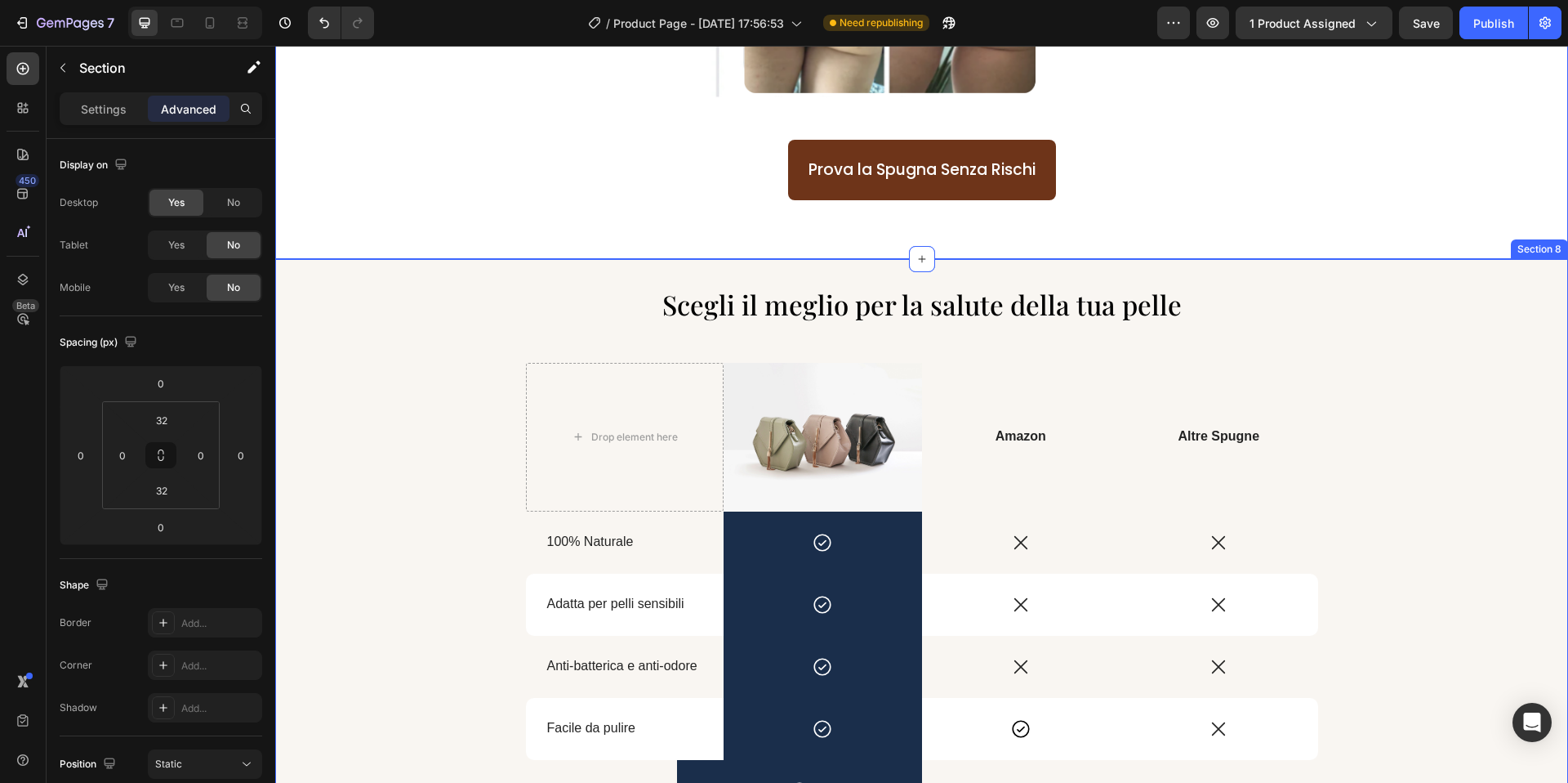
click at [656, 276] on div "⁠⁠⁠⁠⁠⁠⁠ Scegli il meglio per la salute della tua pelle Heading Drop element her…" at bounding box center [922, 615] width 1293 height 713
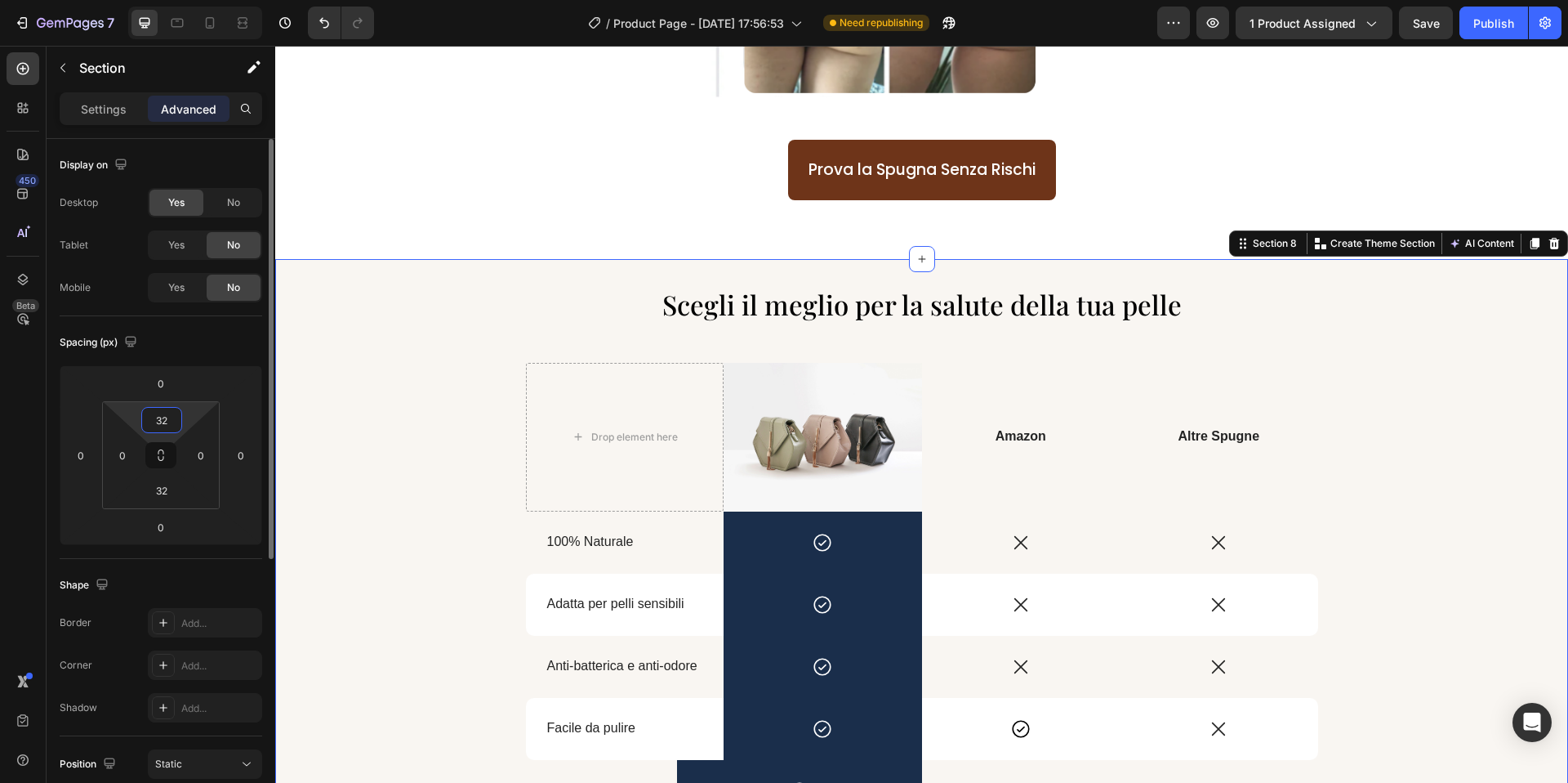
click at [163, 425] on input "32" at bounding box center [162, 420] width 33 height 25
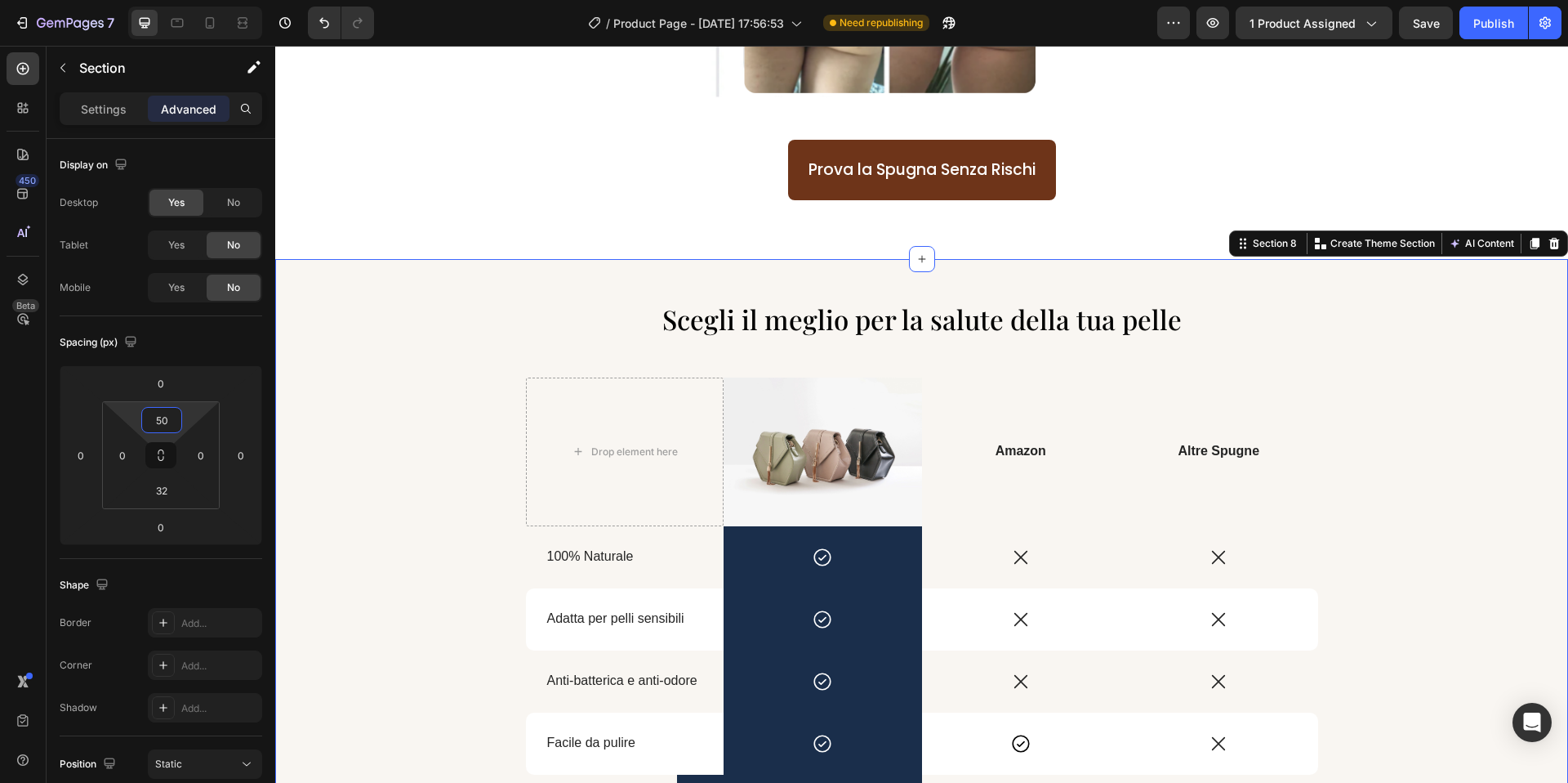
type input "50"
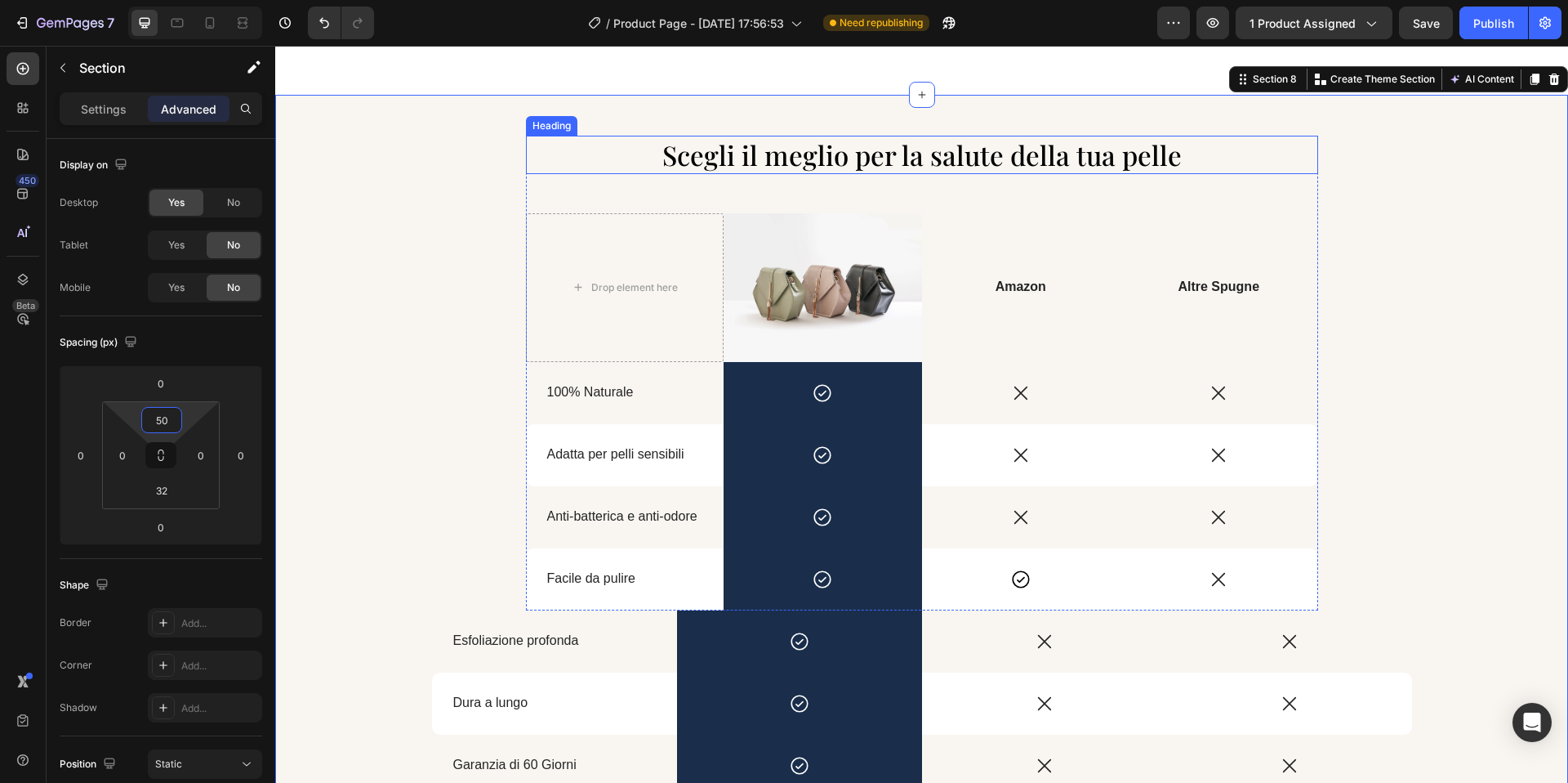
scroll to position [2317, 0]
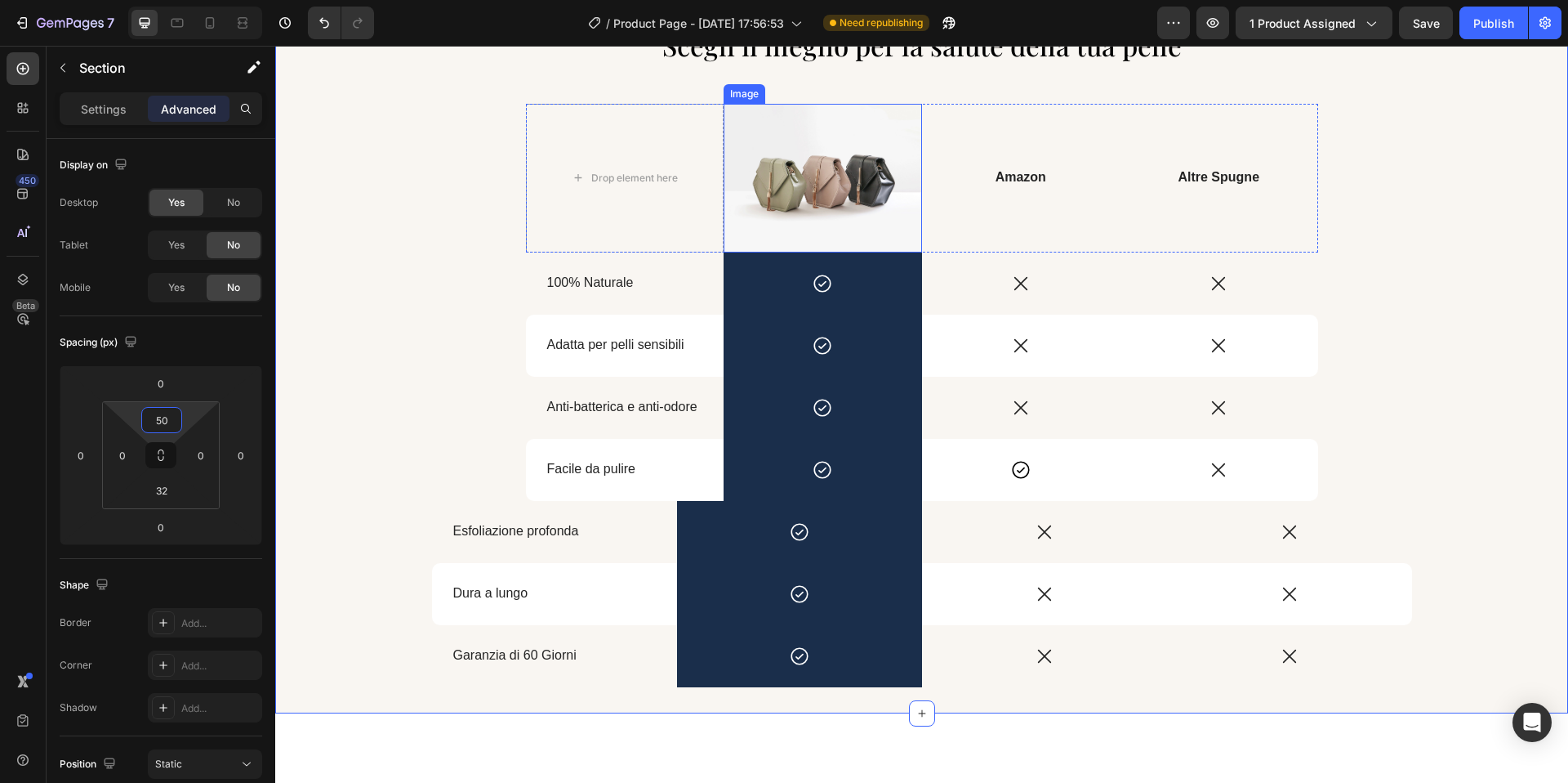
click at [873, 224] on img at bounding box center [822, 178] width 199 height 148
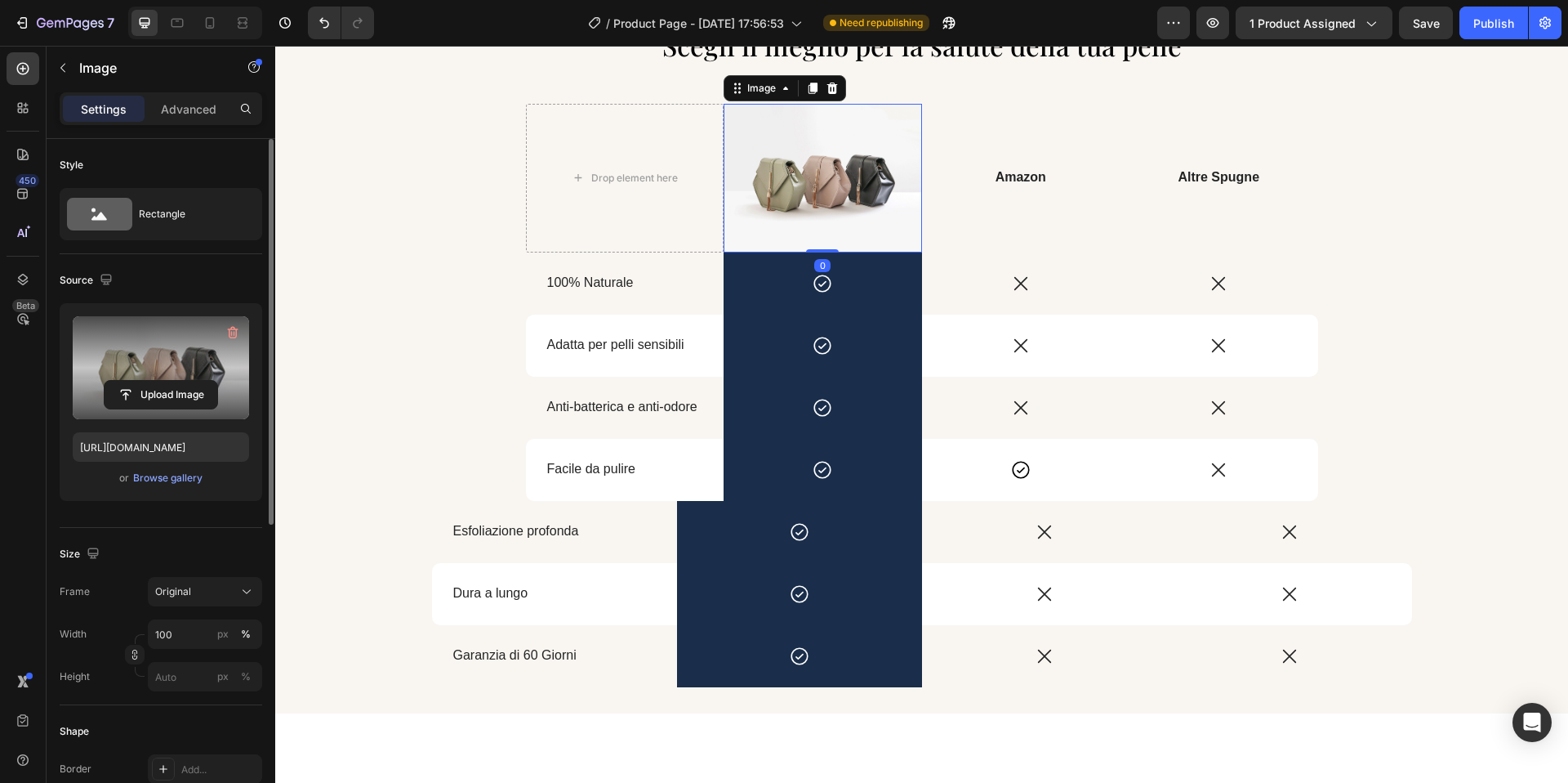
click at [161, 378] on label at bounding box center [161, 368] width 177 height 103
click at [161, 381] on input "file" at bounding box center [161, 394] width 113 height 27
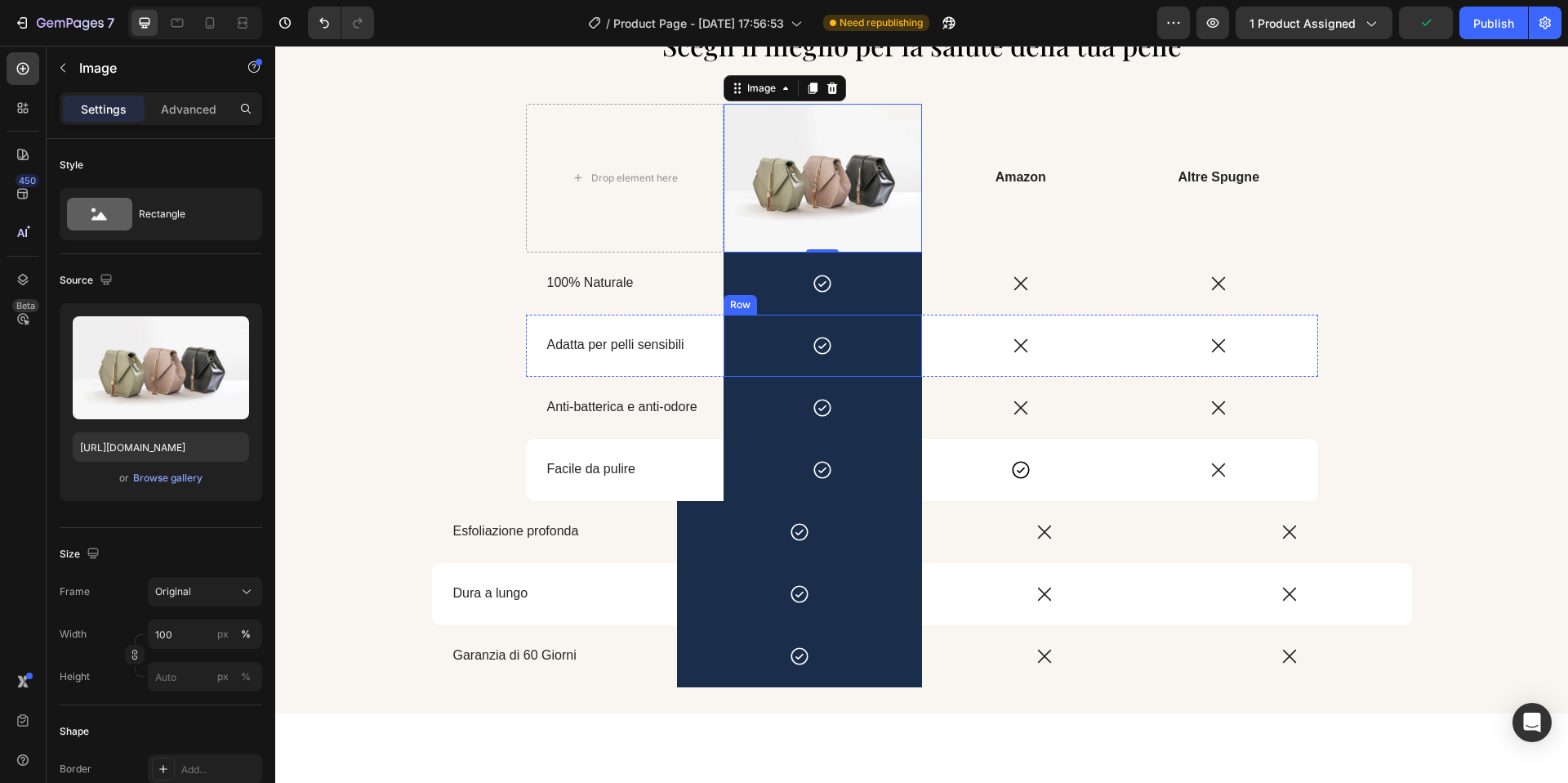
type input "https://cdn.shopify.com/s/files/1/0963/1665/3899/files/gempages_581170626895544…"
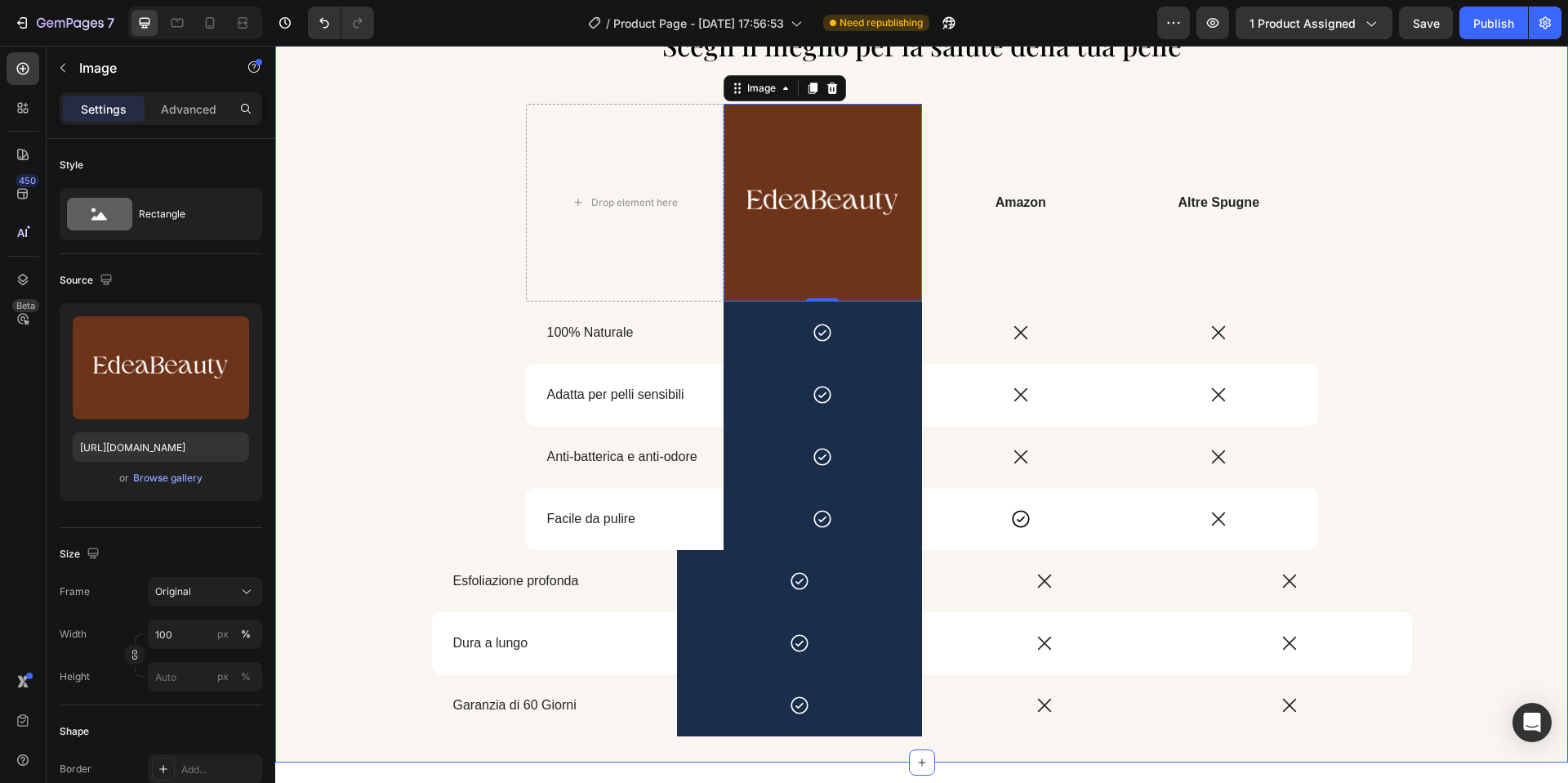
click at [504, 266] on div "⁠⁠⁠⁠⁠⁠⁠ Scegli il meglio per la salute della tua pelle Heading Drop element her…" at bounding box center [922, 381] width 1293 height 710
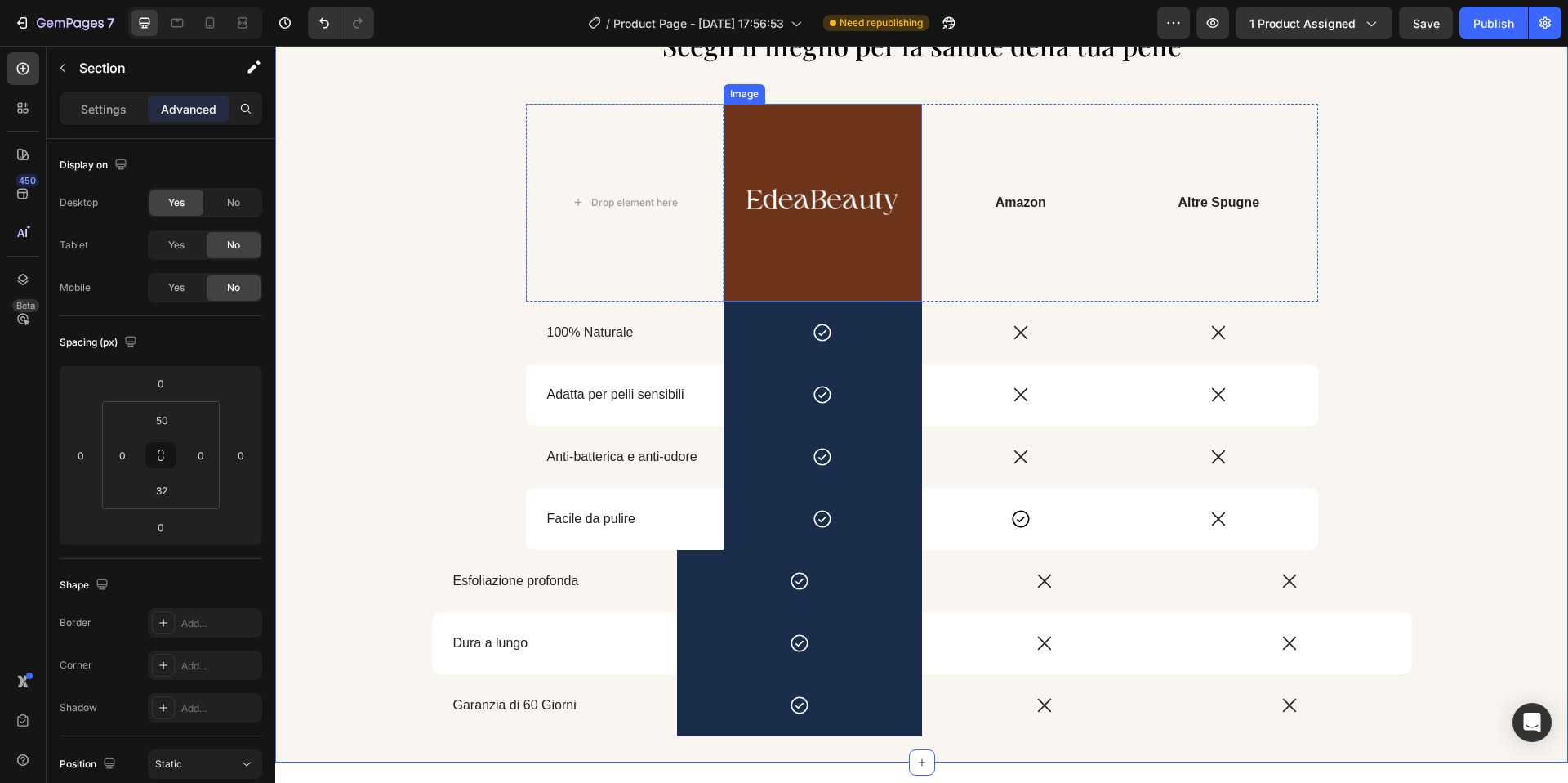
click at [788, 237] on img at bounding box center [822, 202] width 199 height 199
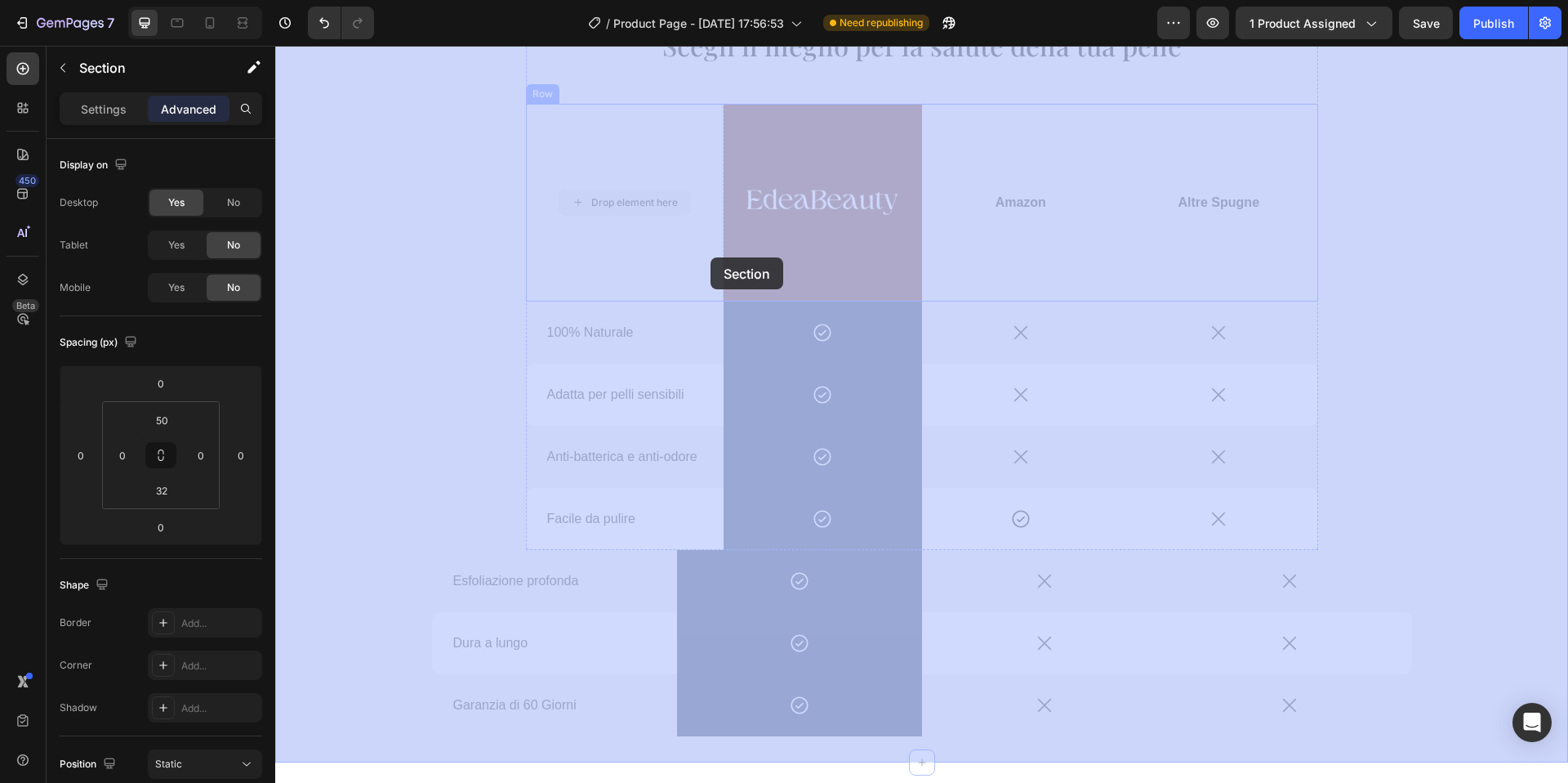
drag, startPoint x: 481, startPoint y: 111, endPoint x: 679, endPoint y: 232, distance: 232.0
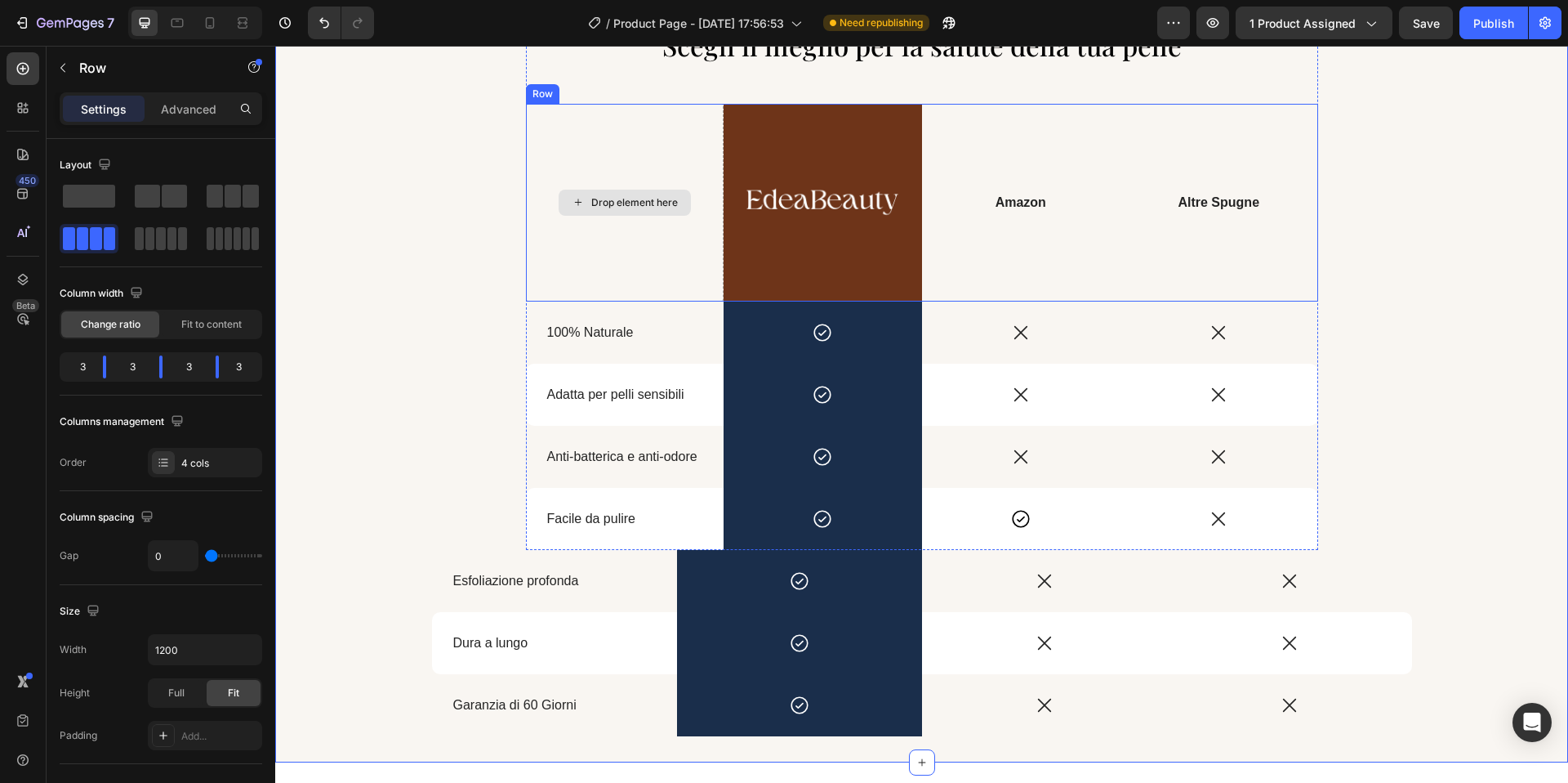
click at [687, 266] on div "Drop element here" at bounding box center [625, 202] width 199 height 199
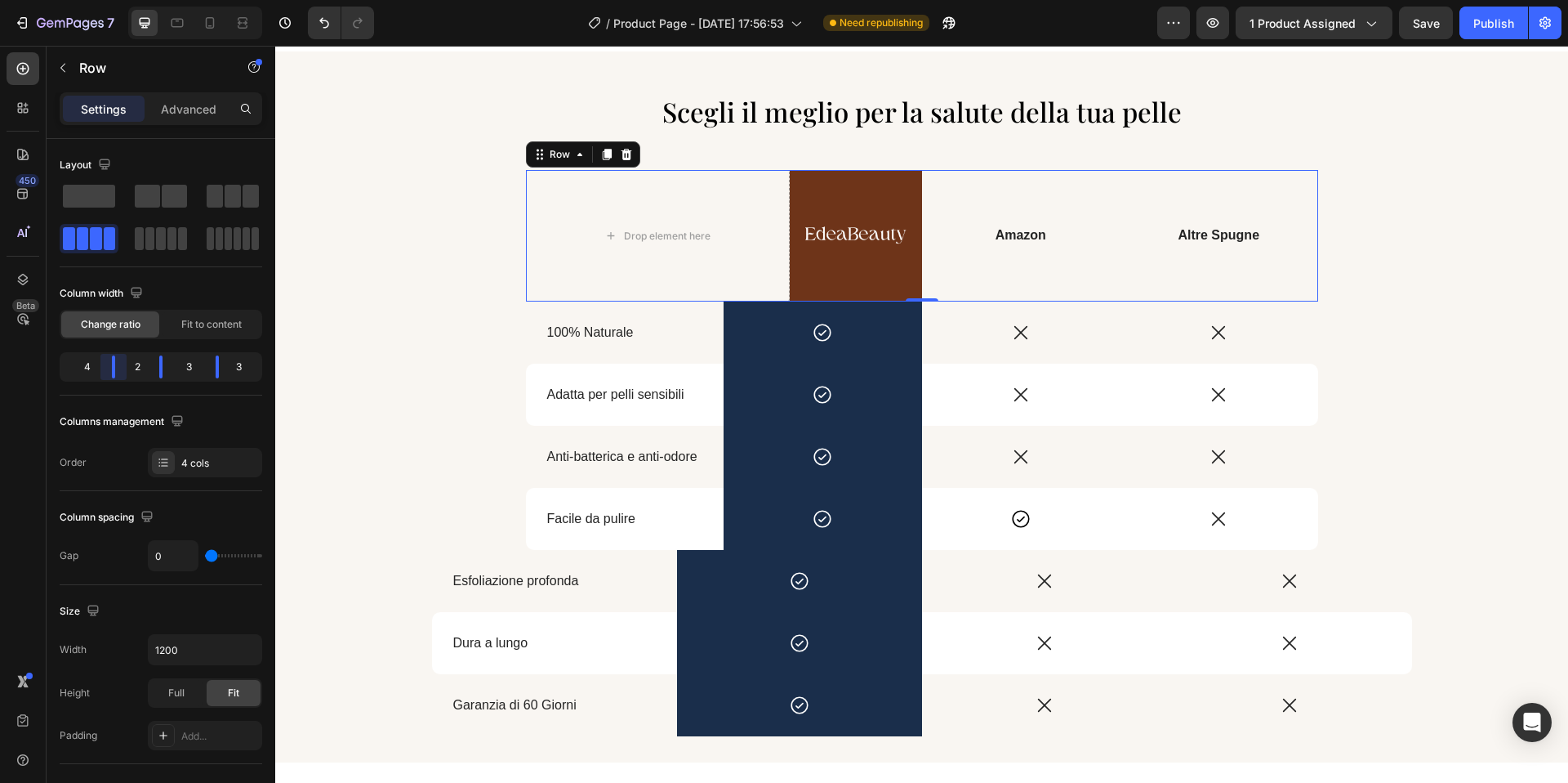
drag, startPoint x: 102, startPoint y: 372, endPoint x: 126, endPoint y: 373, distance: 24.0
click at [126, 0] on body "7 / Product Page - Aug 23, 17:56:53 Need republishing Preview 1 product assigne…" at bounding box center [784, 0] width 1568 height 0
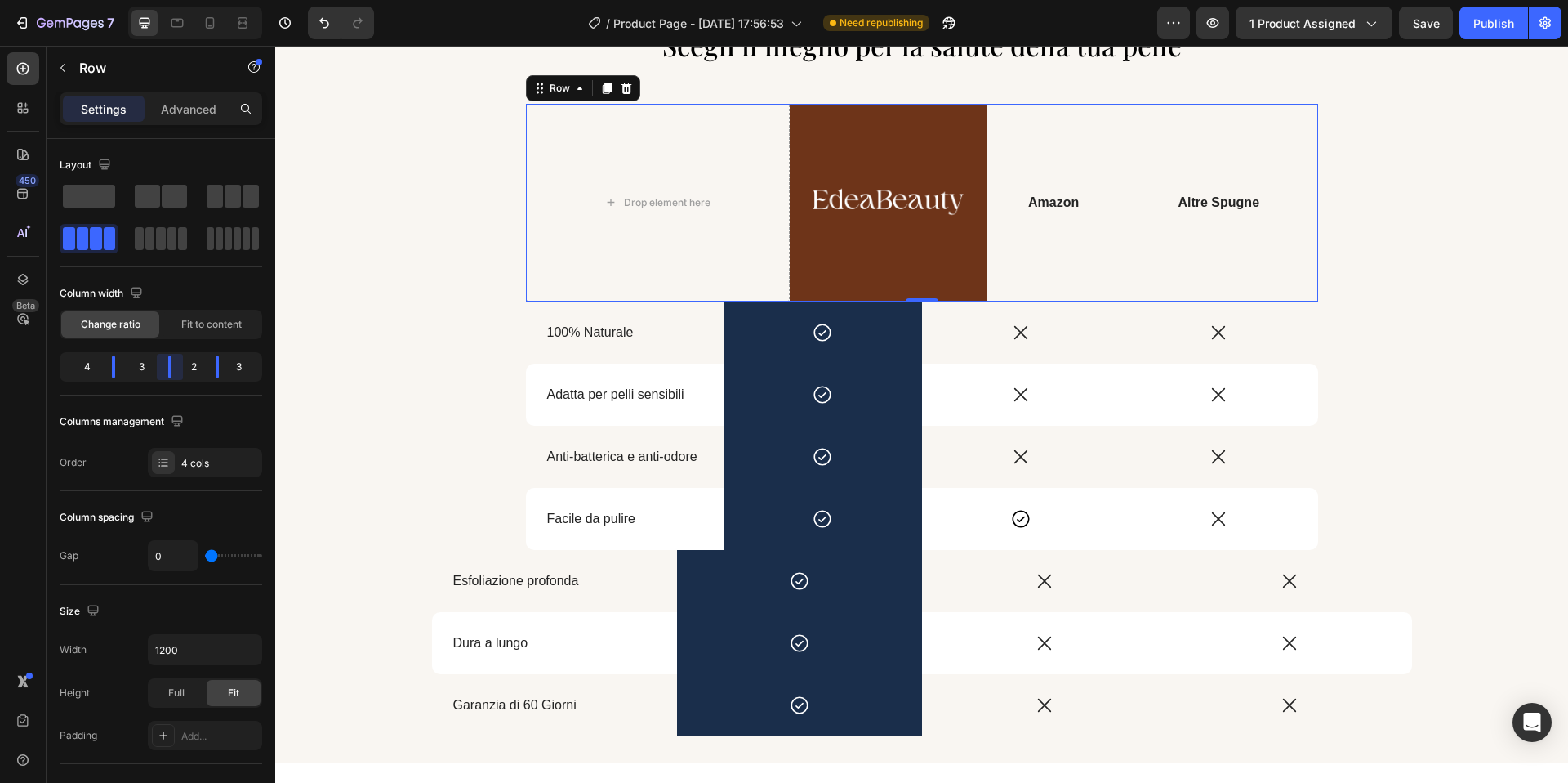
click at [183, 0] on body "7 / Product Page - Aug 23, 17:56:53 Need republishing Preview 1 product assigne…" at bounding box center [784, 0] width 1568 height 0
drag, startPoint x: 215, startPoint y: 370, endPoint x: 223, endPoint y: 370, distance: 8.0
click at [223, 0] on body "7 / Product Page - Aug 23, 17:56:53 Need republishing Preview 1 product assigne…" at bounding box center [784, 0] width 1568 height 0
drag, startPoint x: 225, startPoint y: 370, endPoint x: 243, endPoint y: 369, distance: 18.0
click at [243, 0] on body "7 / Product Page - Aug 23, 17:56:53 Need republishing Preview 1 product assigne…" at bounding box center [784, 0] width 1568 height 0
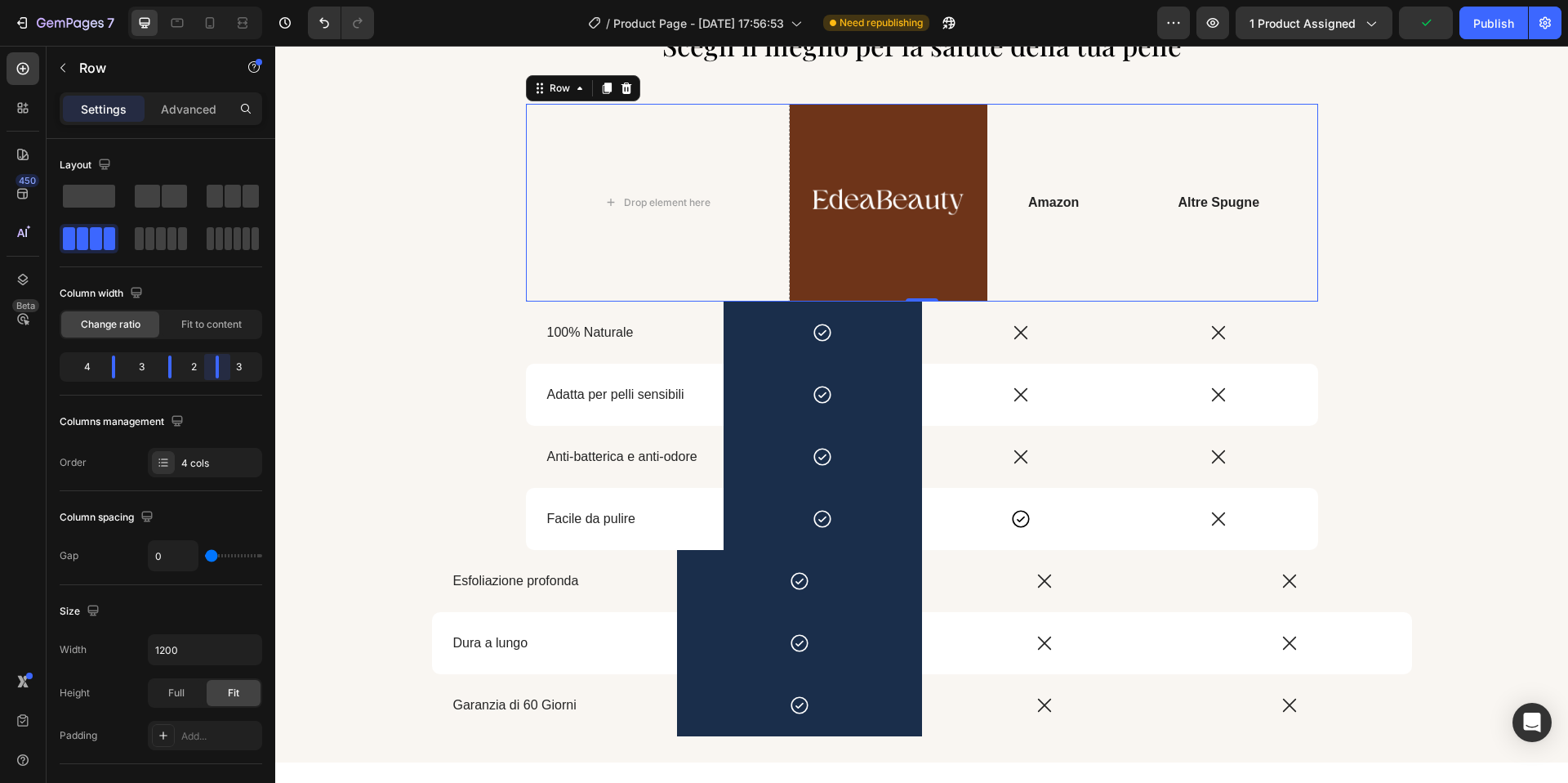
drag, startPoint x: 229, startPoint y: 374, endPoint x: 219, endPoint y: 376, distance: 10.2
click at [219, 0] on body "7 / Product Page - Aug 23, 17:56:53 Need republishing Preview 1 product assigne…" at bounding box center [784, 0] width 1568 height 0
click at [224, 0] on body "7 / Product Page - Aug 23, 17:56:53 Need republishing Preview 1 product assigne…" at bounding box center [784, 0] width 1568 height 0
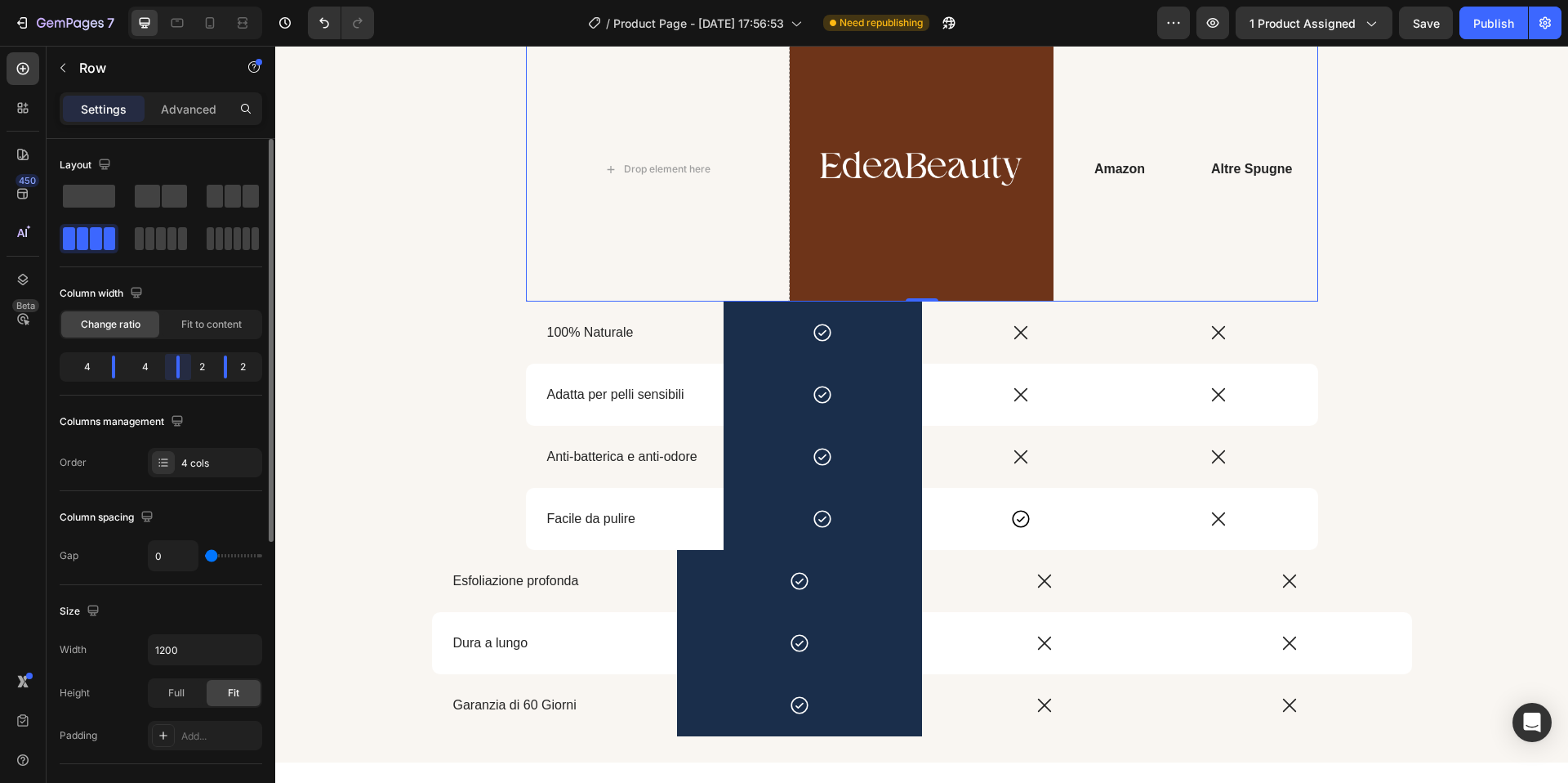
drag, startPoint x: 165, startPoint y: 374, endPoint x: 139, endPoint y: 374, distance: 26.0
click at [188, 0] on body "7 / Product Page - Aug 23, 17:56:53 Need republishing Preview 1 product assigne…" at bounding box center [784, 0] width 1568 height 0
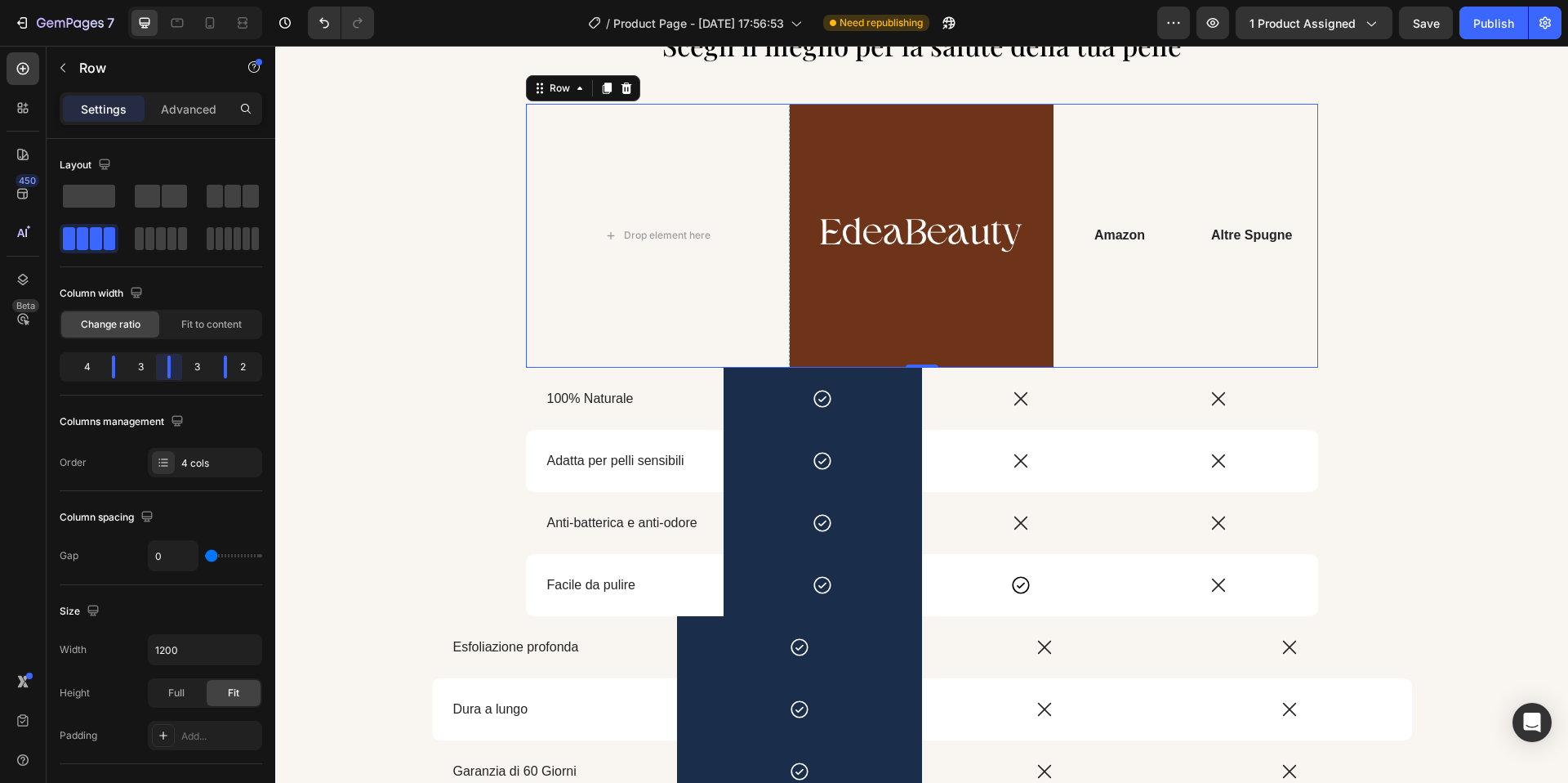
scroll to position [2383, 0]
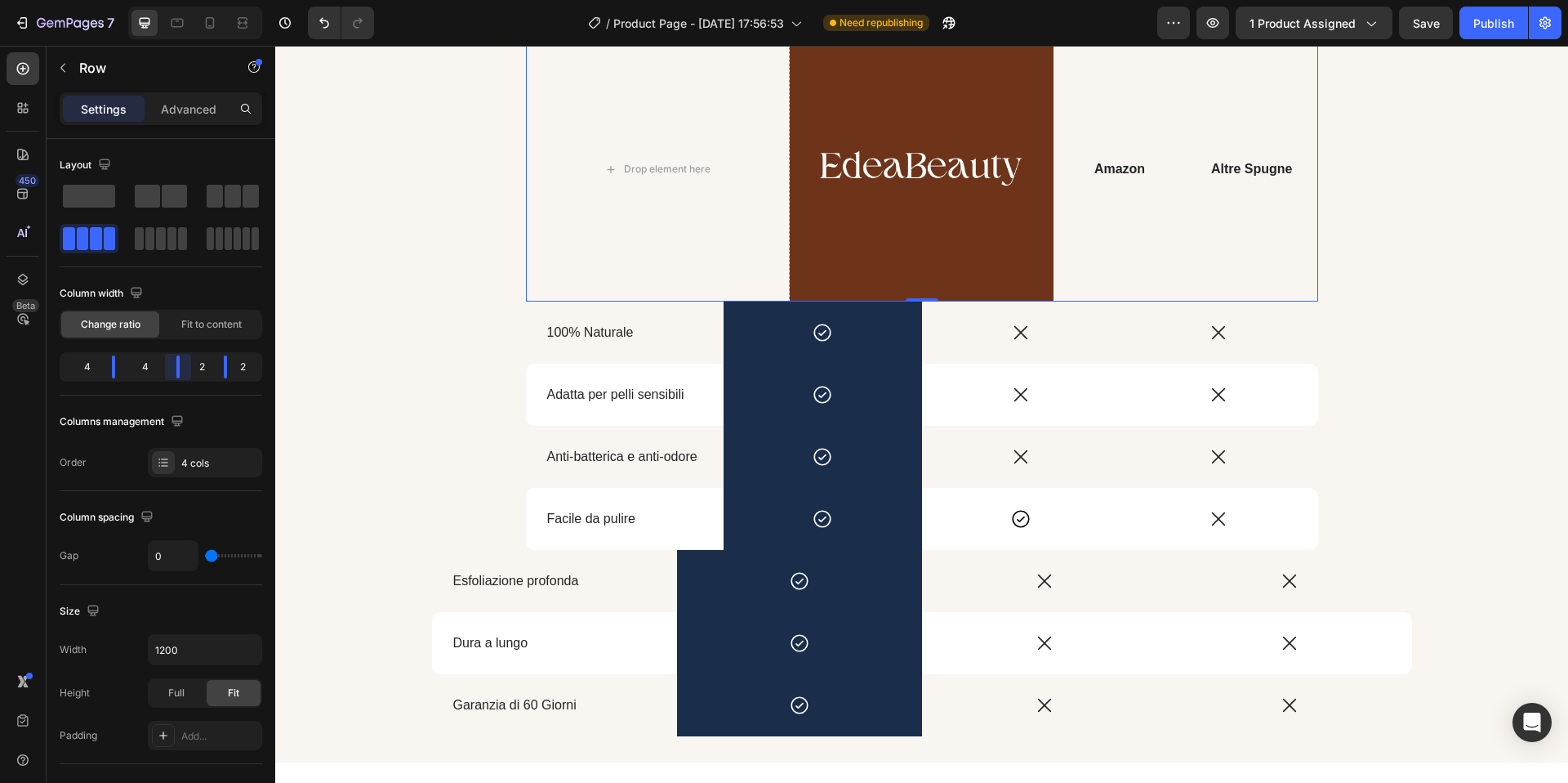
drag, startPoint x: 172, startPoint y: 371, endPoint x: 190, endPoint y: 371, distance: 18.0
click at [190, 0] on body "7 / Product Page - Aug 23, 17:56:53 Need republishing Preview 1 product assigne…" at bounding box center [784, 0] width 1568 height 0
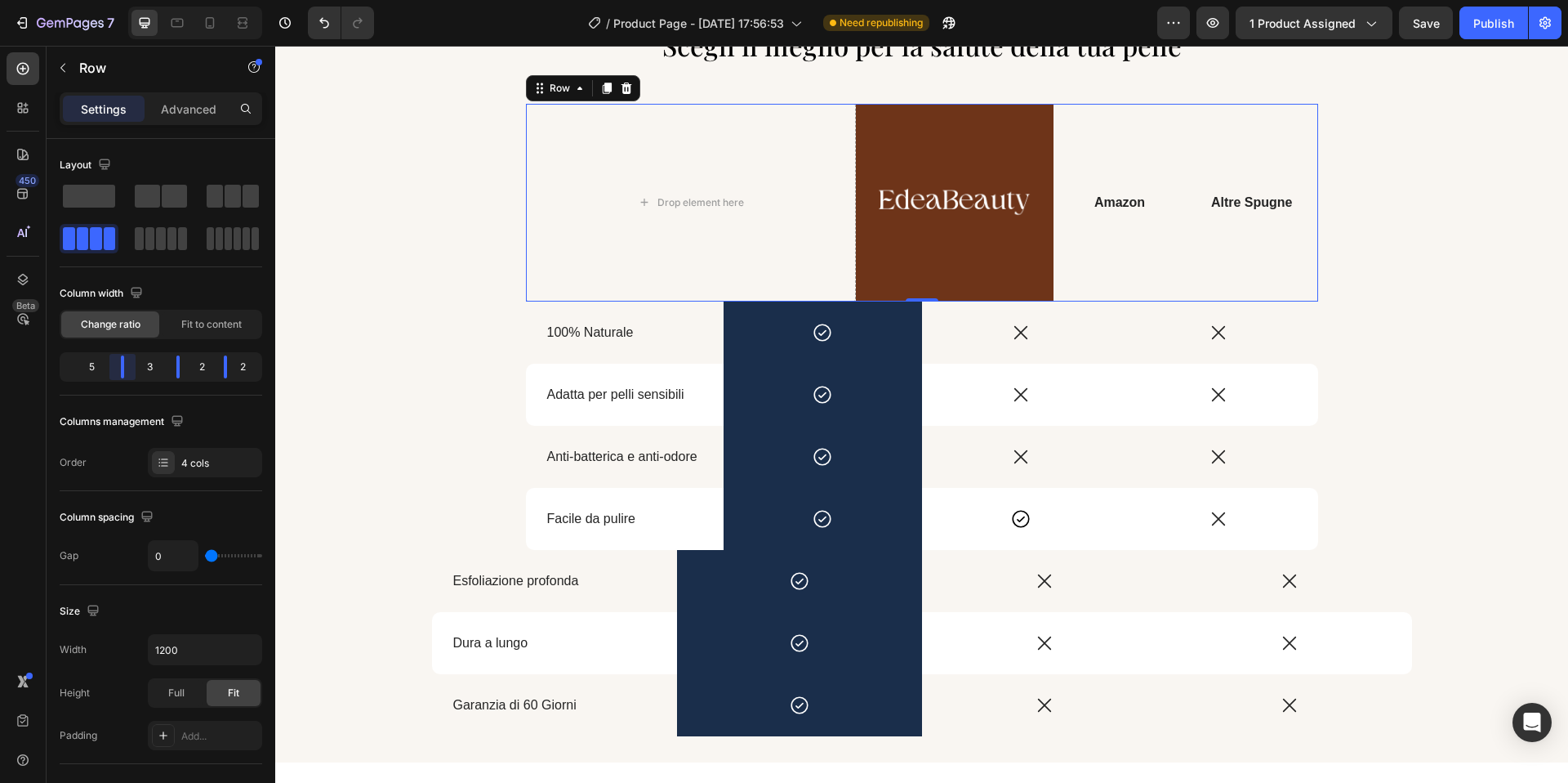
scroll to position [2251, 0]
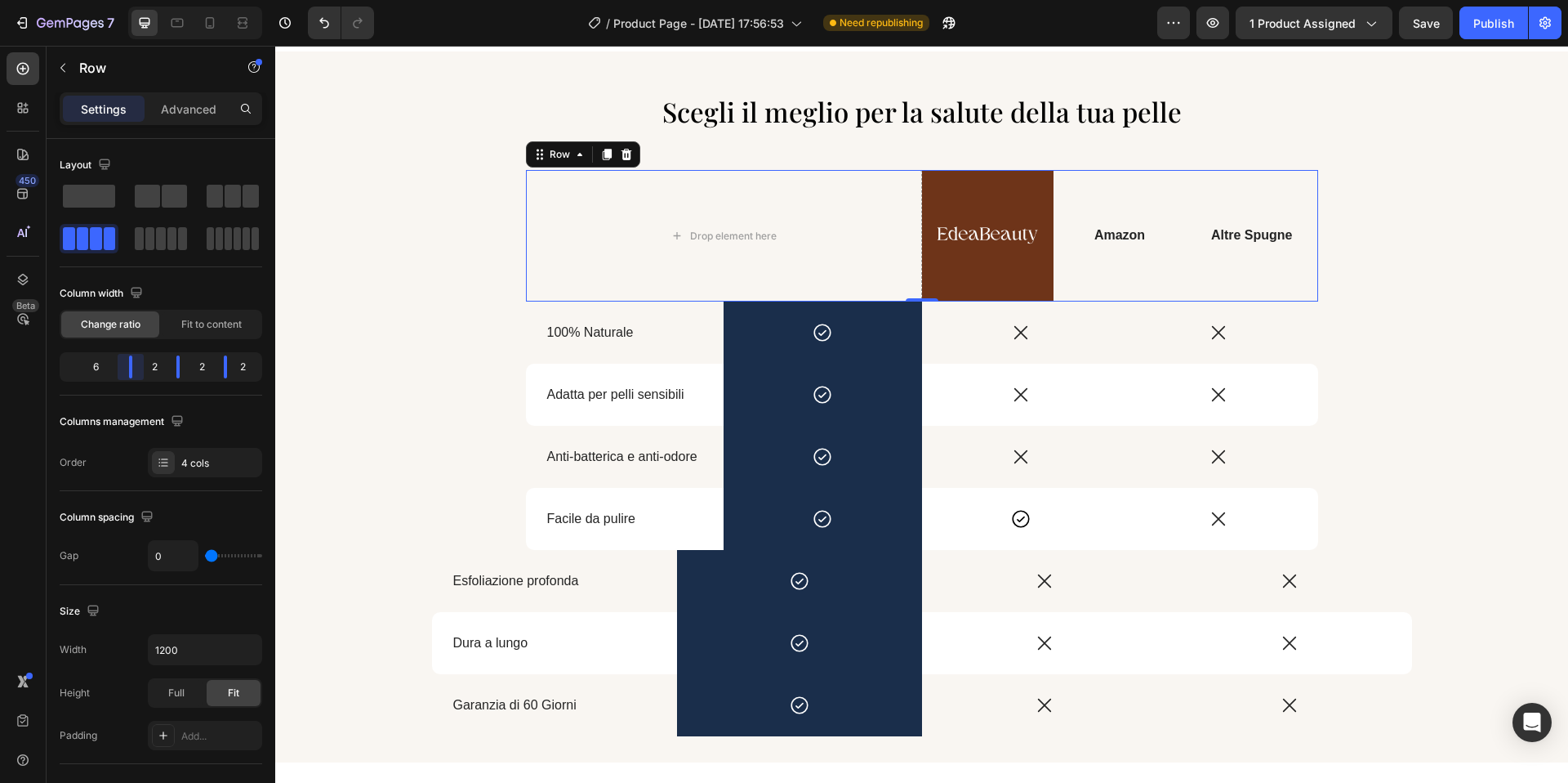
drag, startPoint x: 112, startPoint y: 376, endPoint x: 157, endPoint y: 376, distance: 45.0
click at [157, 0] on body "7 / Product Page - Aug 23, 17:56:53 Need republishing Preview 1 product assigne…" at bounding box center [784, 0] width 1568 height 0
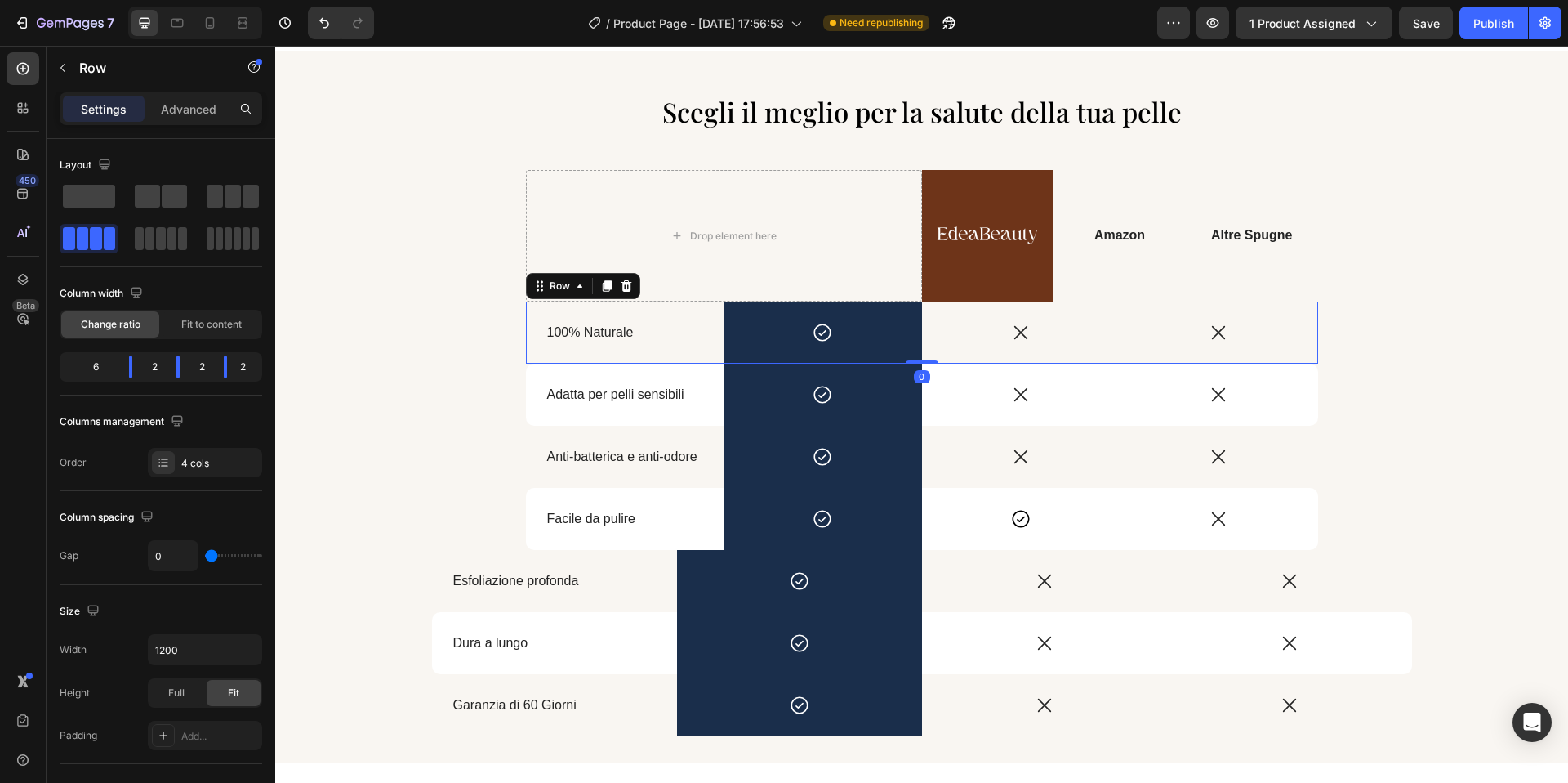
click at [706, 356] on div "100% Naturale Text Block" at bounding box center [625, 332] width 199 height 62
drag, startPoint x: 104, startPoint y: 374, endPoint x: 213, endPoint y: 364, distance: 109.5
click at [130, 0] on body "7 / Product Page - Aug 23, 17:56:53 Need republishing Preview 1 product assigne…" at bounding box center [784, 0] width 1568 height 0
click at [227, 0] on body "7 / Product Page - Aug 23, 17:56:53 Need republishing Preview 1 product assigne…" at bounding box center [784, 0] width 1568 height 0
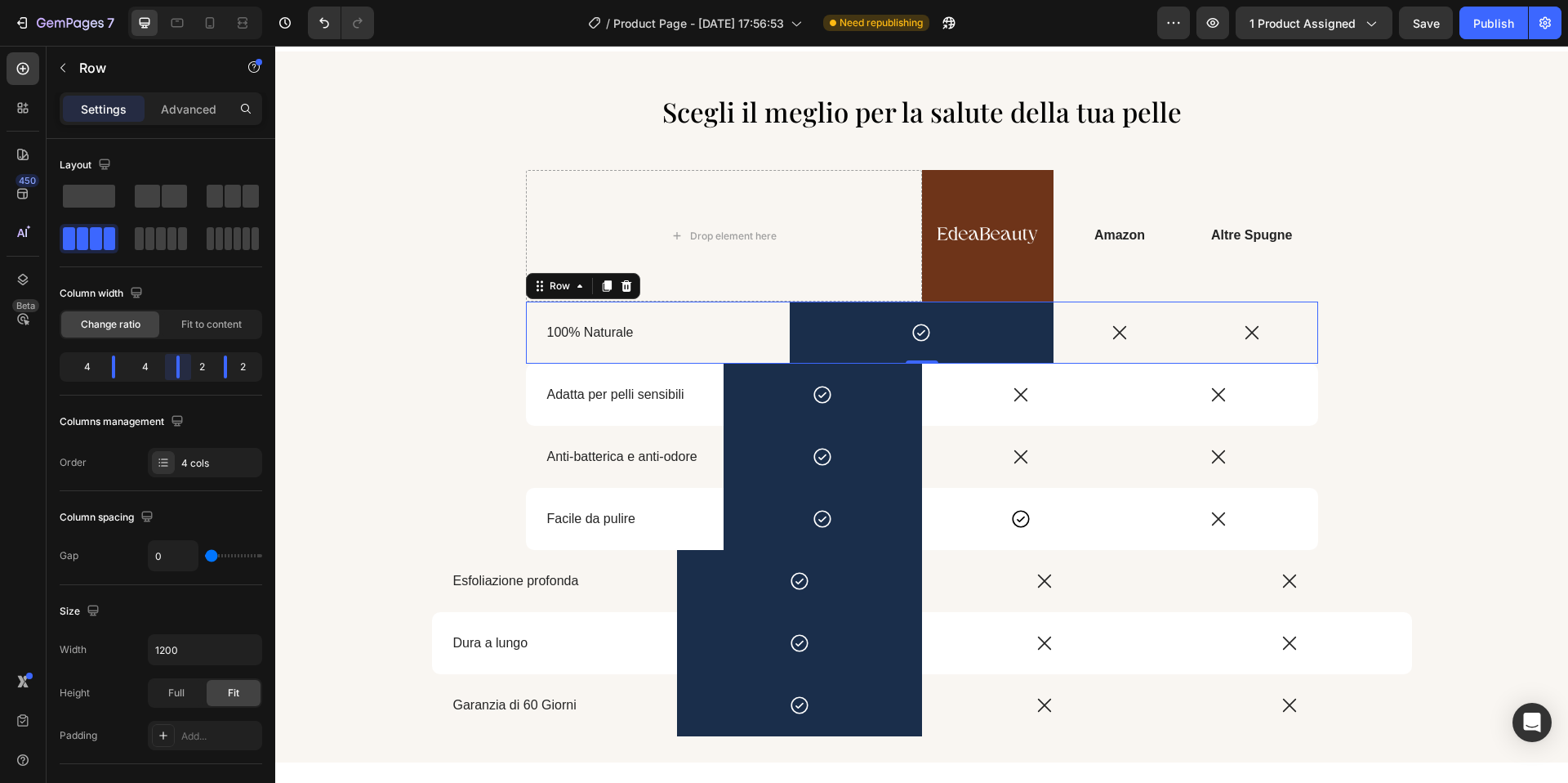
drag, startPoint x: 170, startPoint y: 374, endPoint x: 191, endPoint y: 374, distance: 21.0
click at [191, 0] on body "7 / Product Page - Aug 23, 17:56:53 Need republishing Preview 1 product assigne…" at bounding box center [784, 0] width 1568 height 0
drag, startPoint x: 121, startPoint y: 374, endPoint x: 155, endPoint y: 374, distance: 34.0
click at [155, 0] on body "7 / Product Page - Aug 23, 17:56:53 Need republishing Preview 1 product assigne…" at bounding box center [784, 0] width 1568 height 0
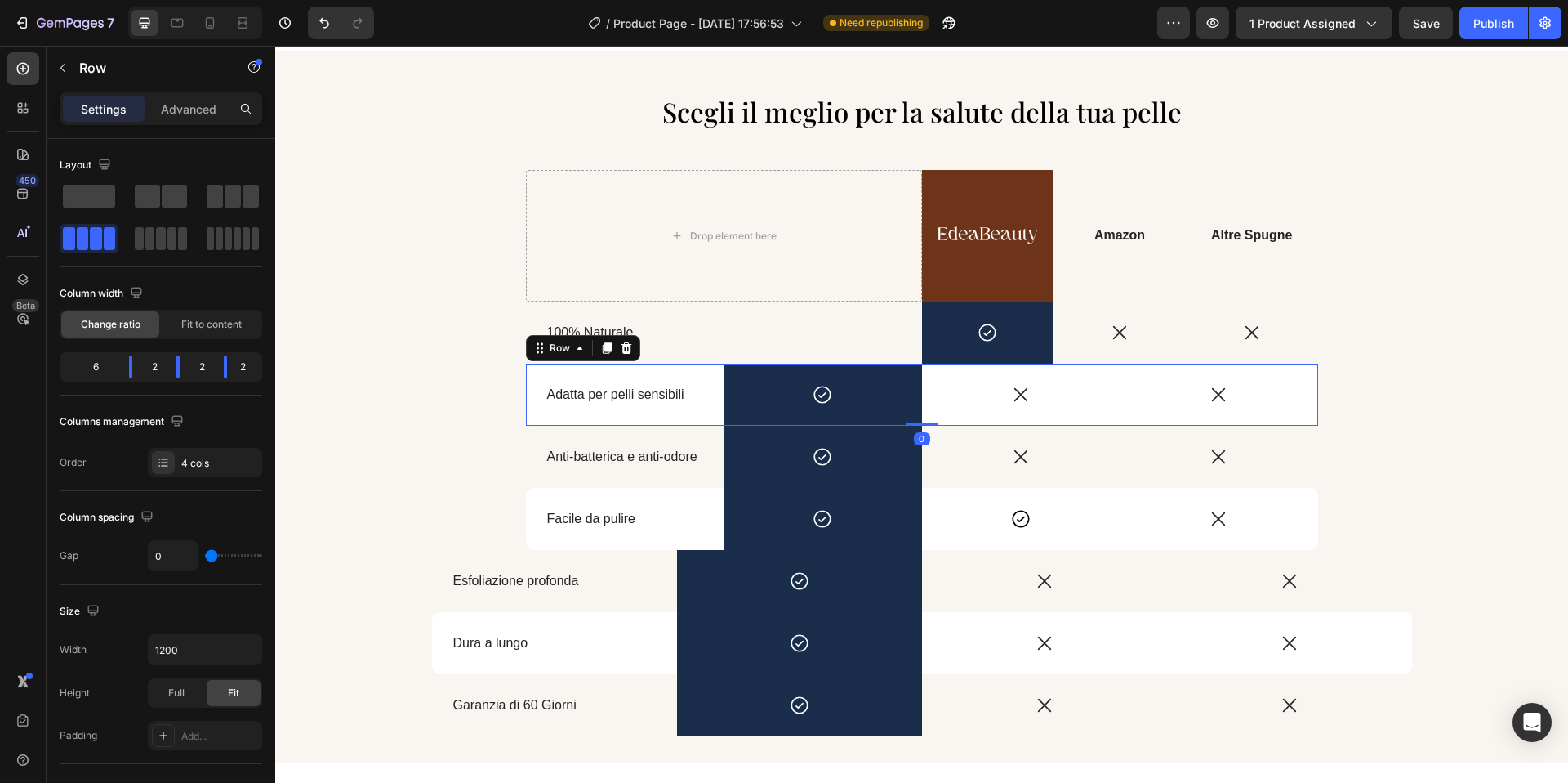
click at [575, 417] on div "Adatta per pelli sensibili Text Block" at bounding box center [625, 394] width 199 height 62
click at [223, 0] on body "7 / Product Page - Aug 23, 17:56:53 Need republishing Preview 1 product assigne…" at bounding box center [784, 0] width 1568 height 0
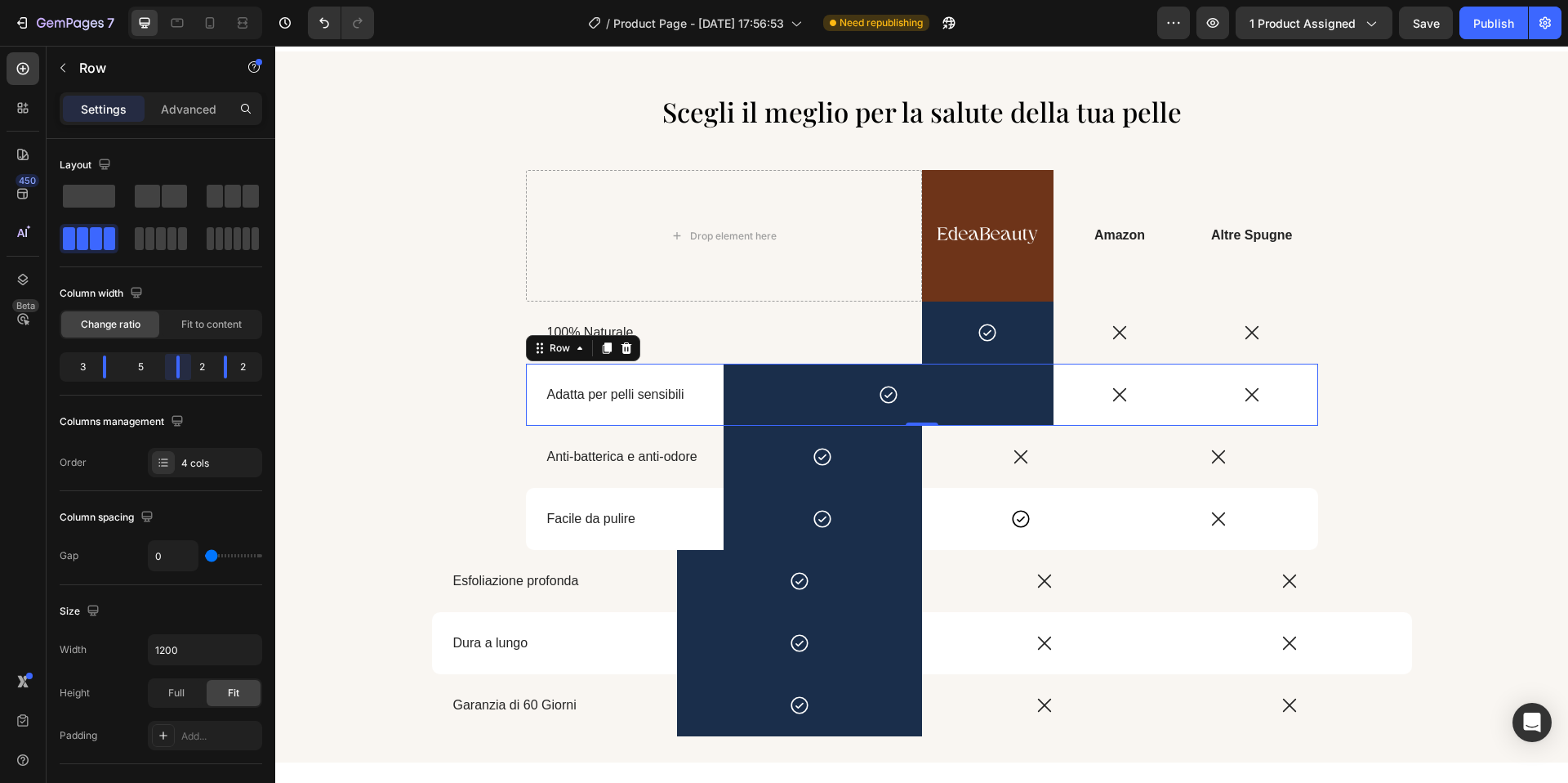
drag, startPoint x: 170, startPoint y: 377, endPoint x: 197, endPoint y: 377, distance: 27.0
click at [197, 0] on body "7 / Product Page - Aug 23, 17:56:53 Need republishing Preview 1 product assigne…" at bounding box center [784, 0] width 1568 height 0
click at [114, 378] on div "3 5 2 2" at bounding box center [160, 366] width 202 height 29
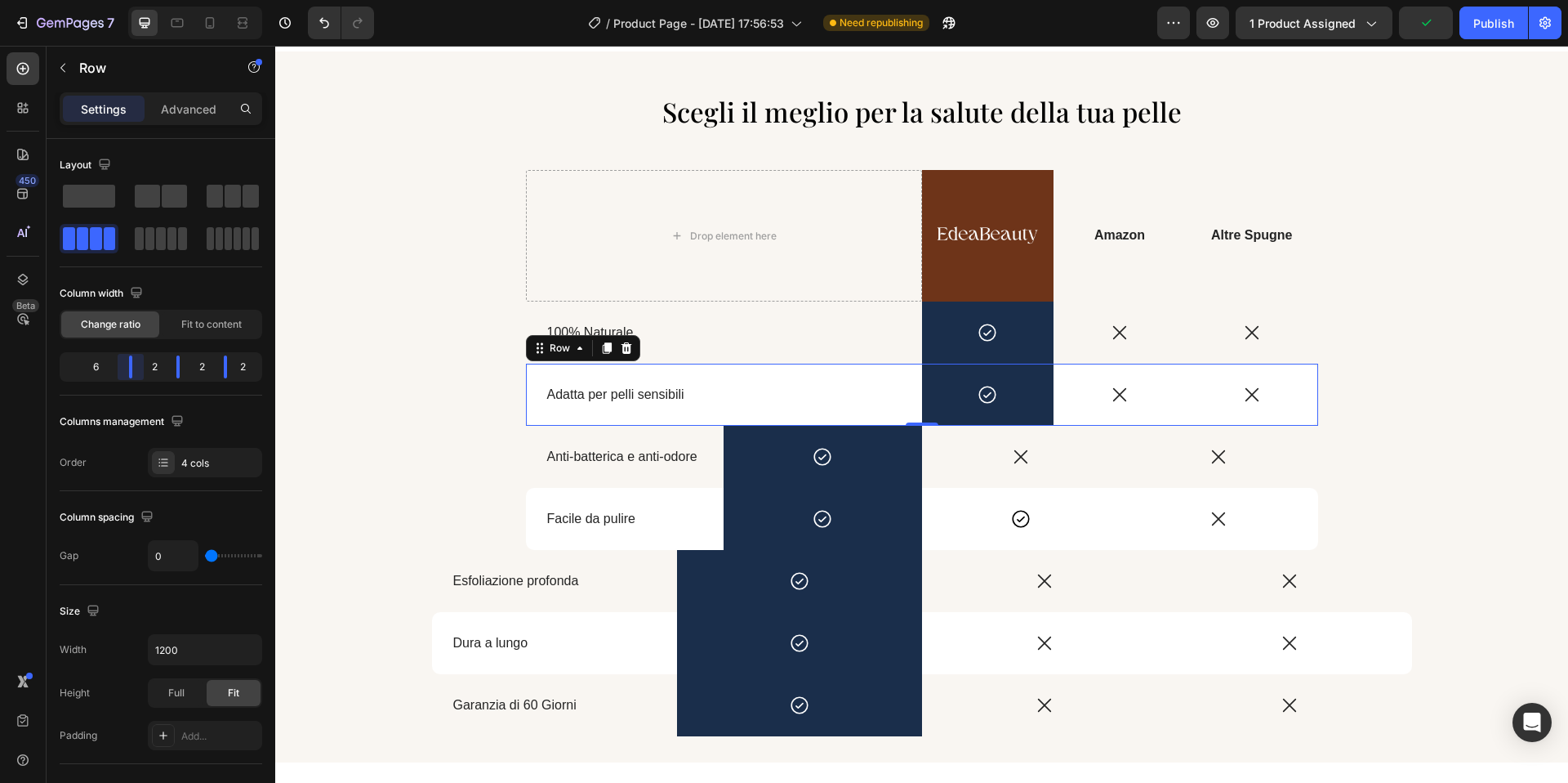
drag, startPoint x: 102, startPoint y: 375, endPoint x: 158, endPoint y: 376, distance: 56.0
click at [158, 0] on body "7 / Product Page - Aug 23, 17:56:53 Need republishing Preview 1 product assigne…" at bounding box center [784, 0] width 1568 height 0
click at [547, 475] on div "Anti-batterica e anti-odore Text Block" at bounding box center [625, 457] width 199 height 62
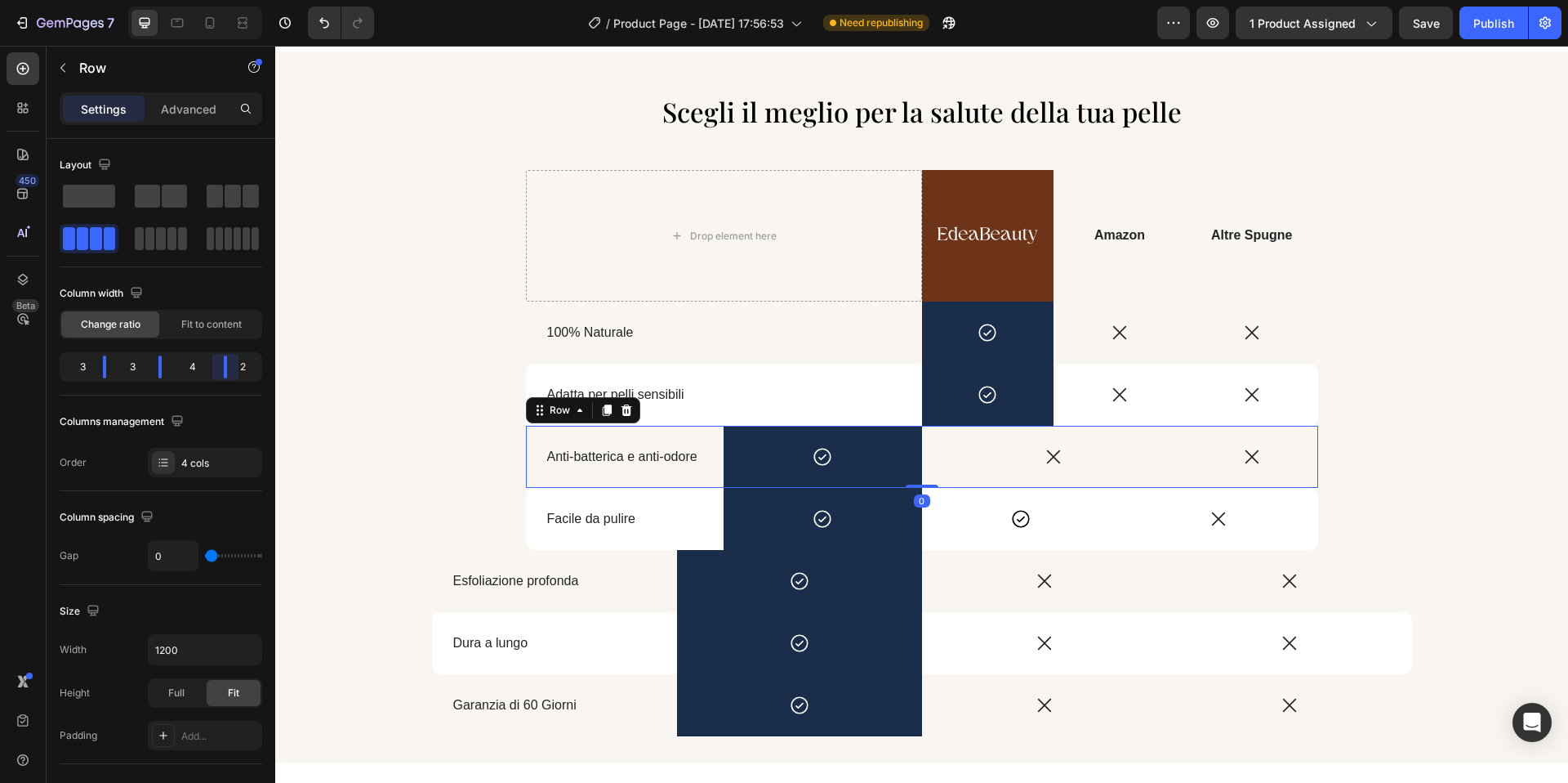
click at [239, 0] on body "7 / Product Page - Aug 23, 17:56:53 Need republishing Preview 1 product assigne…" at bounding box center [784, 0] width 1568 height 0
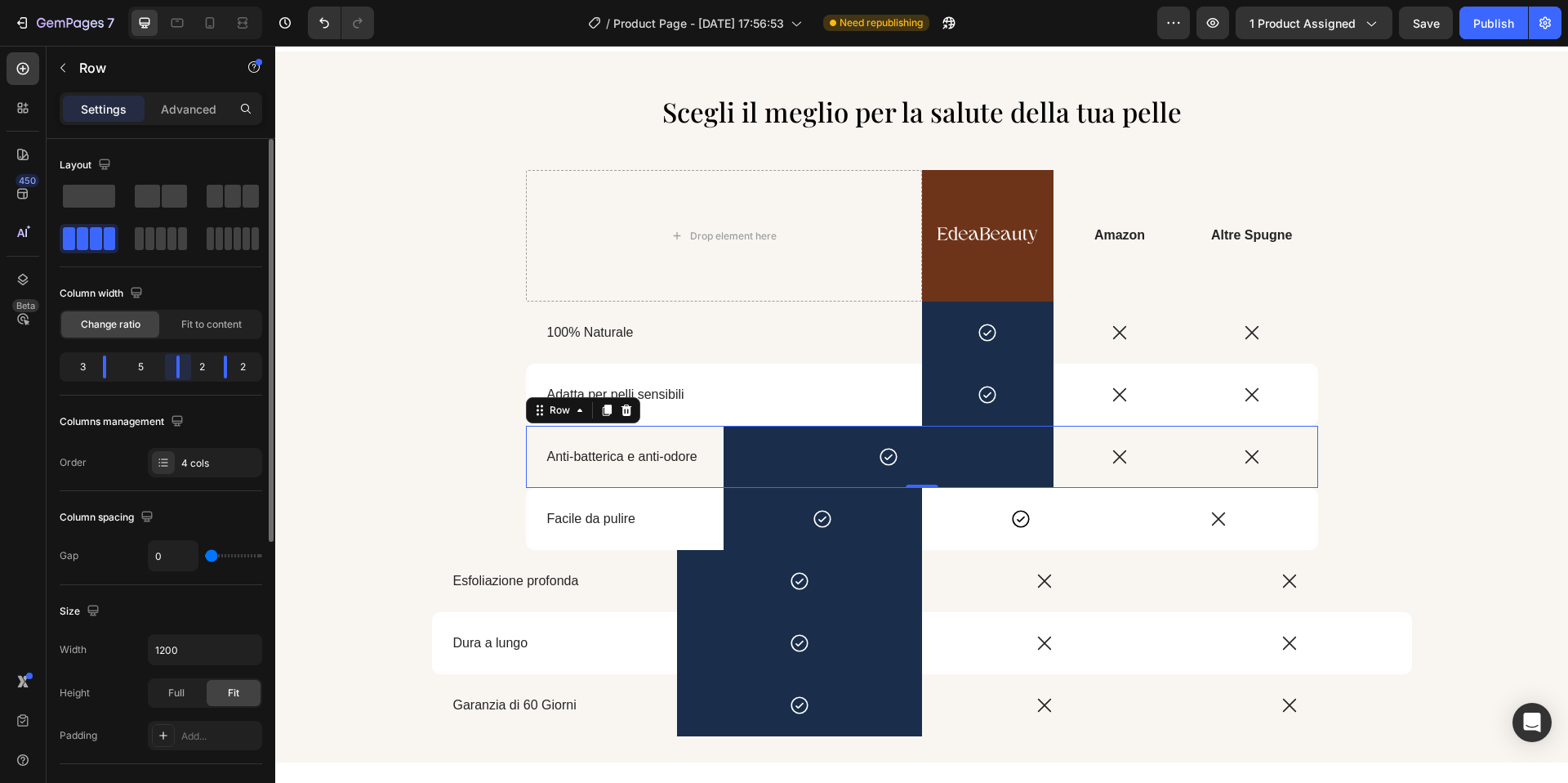
drag, startPoint x: 163, startPoint y: 372, endPoint x: 119, endPoint y: 374, distance: 44.0
click at [196, 0] on body "7 / Product Page - Aug 23, 17:56:53 Need republishing Preview 1 product assigne…" at bounding box center [784, 0] width 1568 height 0
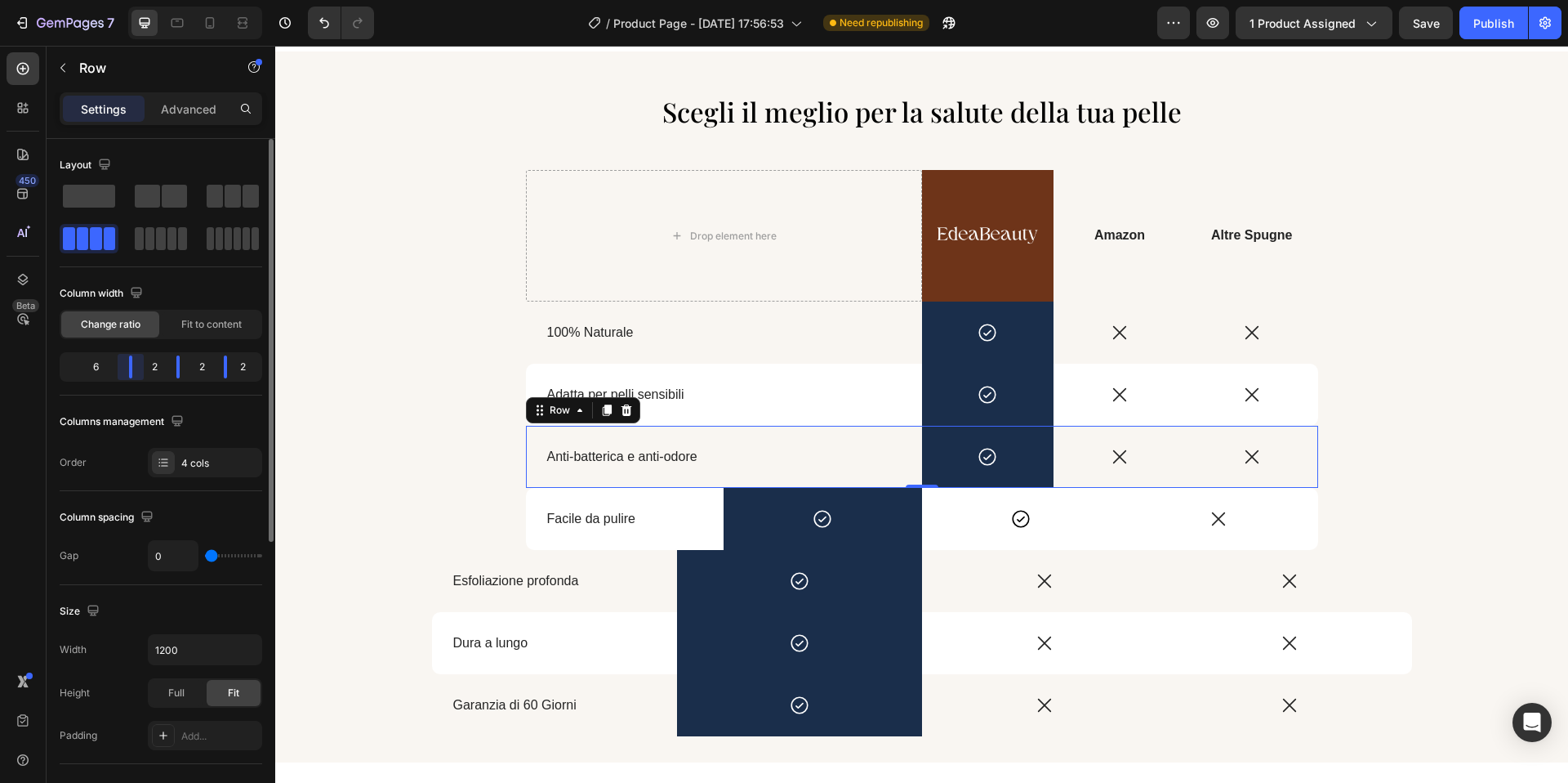
drag, startPoint x: 102, startPoint y: 371, endPoint x: 146, endPoint y: 373, distance: 44.0
click at [157, 0] on body "7 / Product Page - Aug 23, 17:56:53 Need republishing Preview 1 product assigne…" at bounding box center [784, 0] width 1568 height 0
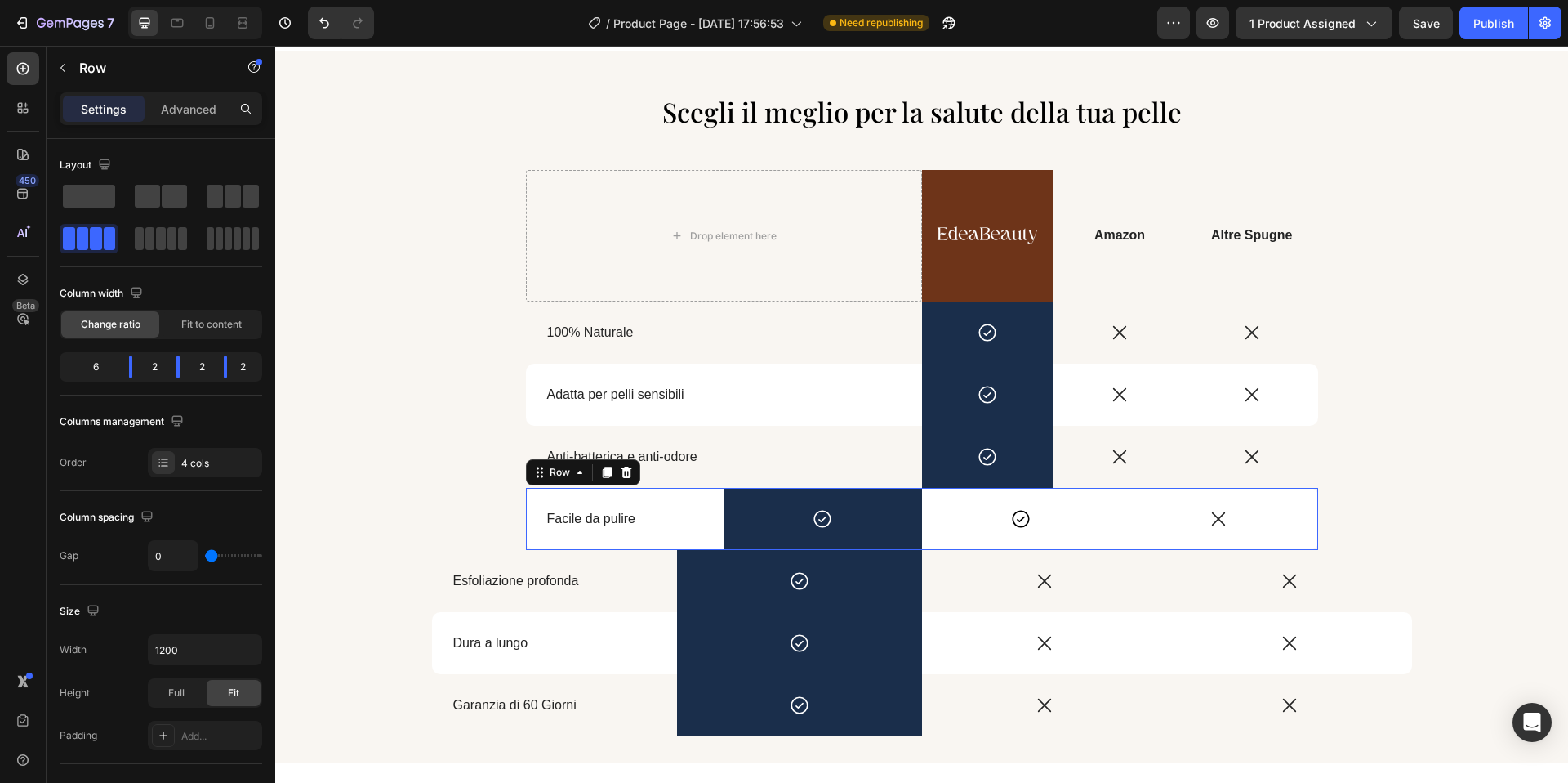
click at [583, 541] on div "Facile da pulire Text Block" at bounding box center [625, 519] width 199 height 62
drag, startPoint x: 217, startPoint y: 374, endPoint x: 235, endPoint y: 374, distance: 18.0
click at [235, 0] on body "7 / Product Page - Aug 23, 17:56:53 Need republishing Preview 1 product assigne…" at bounding box center [784, 0] width 1568 height 0
drag, startPoint x: 151, startPoint y: 374, endPoint x: 191, endPoint y: 374, distance: 40.0
click at [191, 0] on body "7 / Product Page - Aug 23, 17:56:53 Need republishing Preview 1 product assigne…" at bounding box center [784, 0] width 1568 height 0
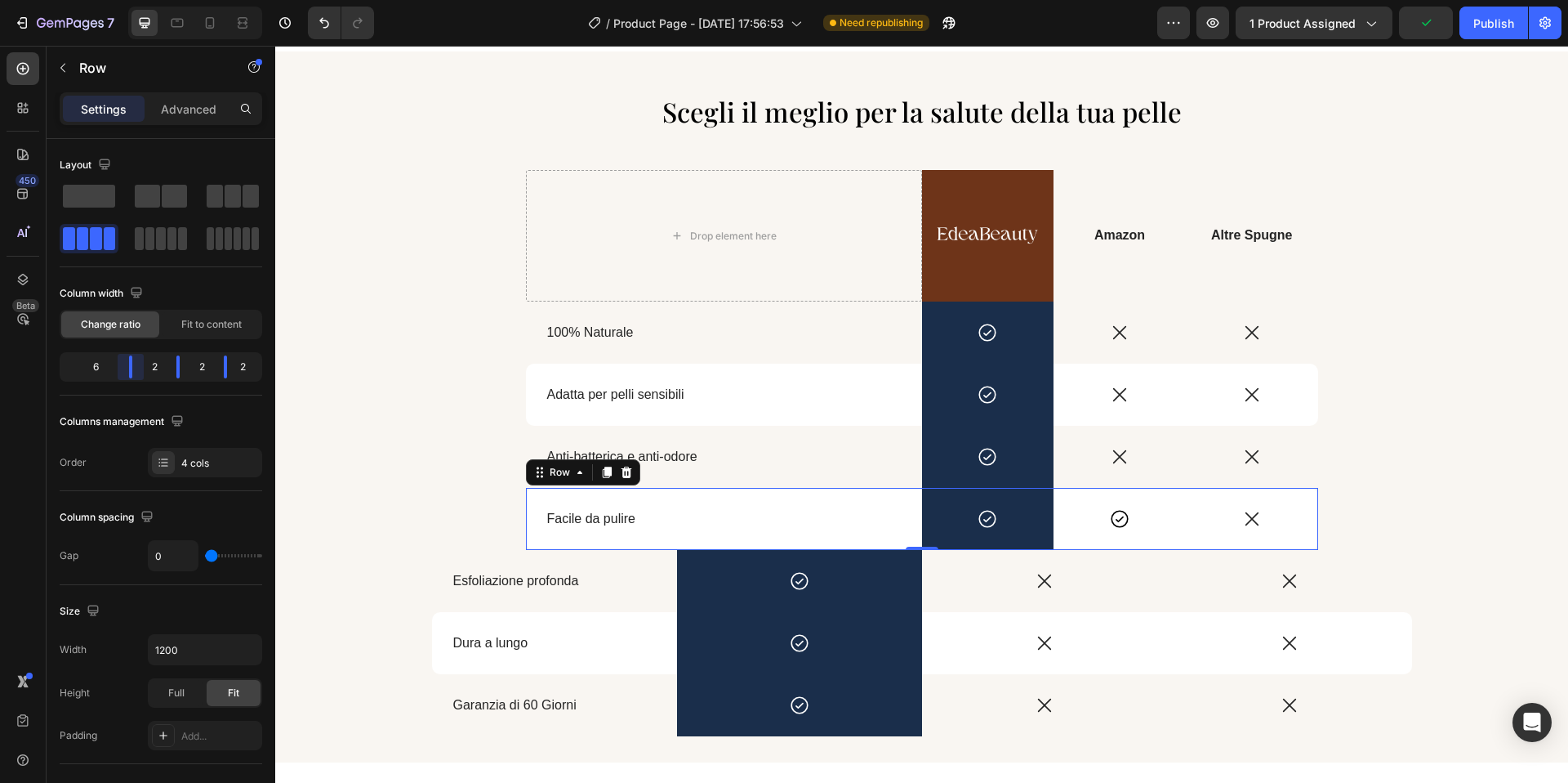
drag, startPoint x: 111, startPoint y: 374, endPoint x: 159, endPoint y: 375, distance: 48.0
click at [159, 0] on body "7 / Product Page - Aug 23, 17:56:53 Need republishing Preview 1 product assigne…" at bounding box center [784, 0] width 1568 height 0
click at [572, 604] on div "Esfoliazione profonda Text Block" at bounding box center [554, 581] width 245 height 62
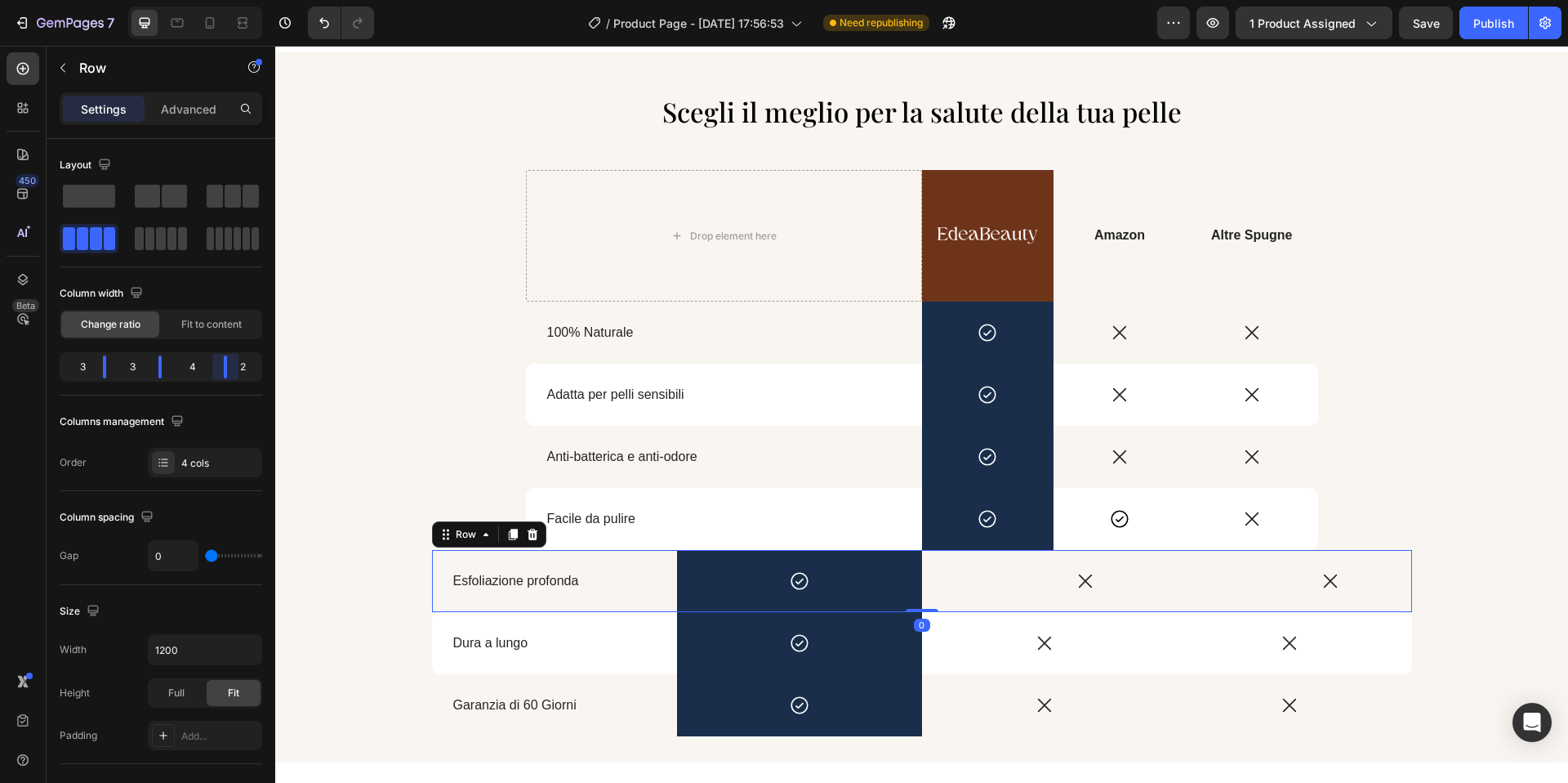
drag, startPoint x: 213, startPoint y: 377, endPoint x: 226, endPoint y: 377, distance: 13.0
click at [226, 0] on body "7 / Product Page - Aug 23, 17:56:53 Need republishing Preview 1 product assigne…" at bounding box center [784, 0] width 1568 height 0
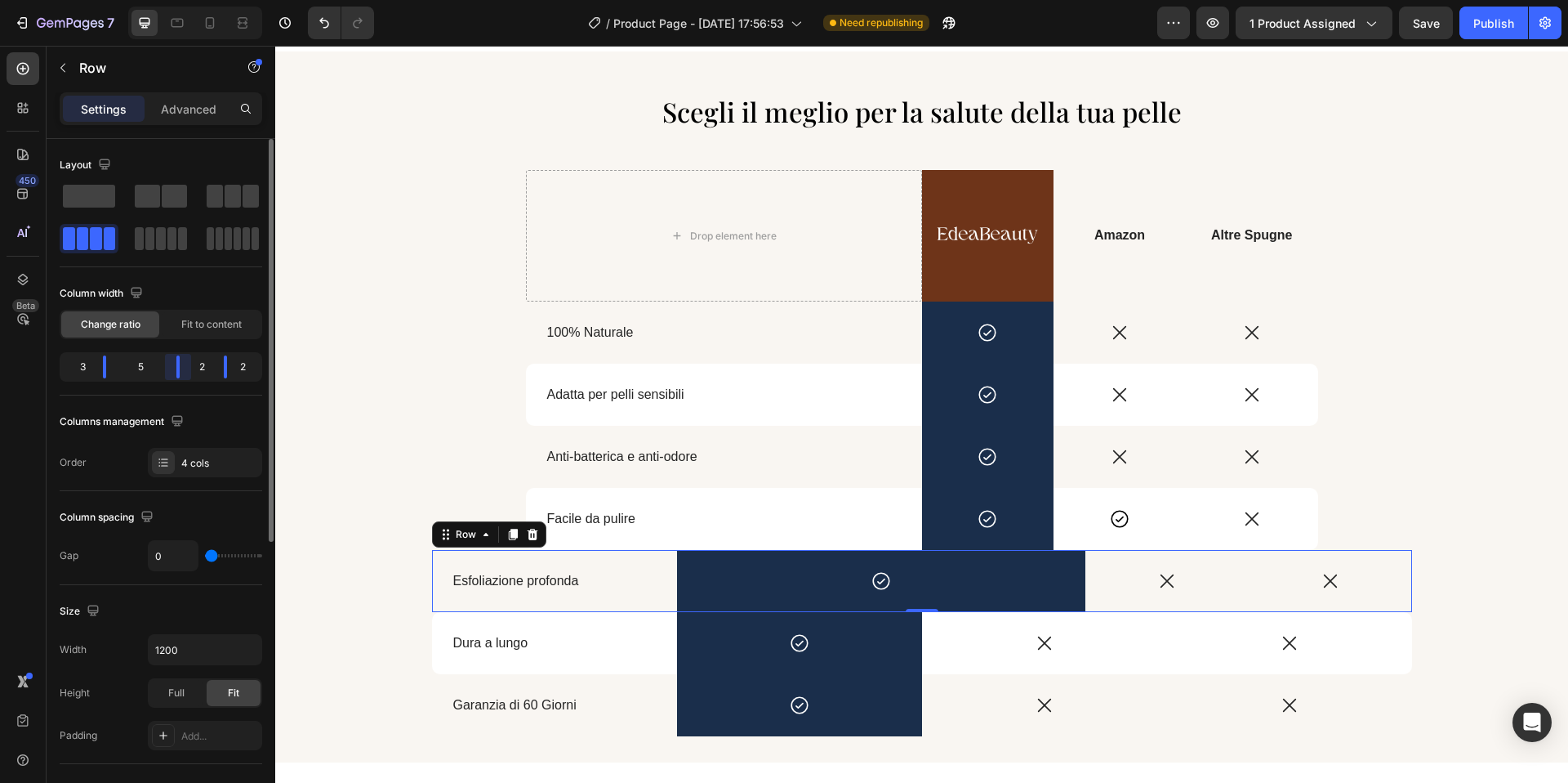
drag, startPoint x: 153, startPoint y: 376, endPoint x: 128, endPoint y: 377, distance: 25.0
click at [196, 0] on body "7 / Product Page - Aug 23, 17:56:53 Need republishing Preview 1 product assigne…" at bounding box center [784, 0] width 1568 height 0
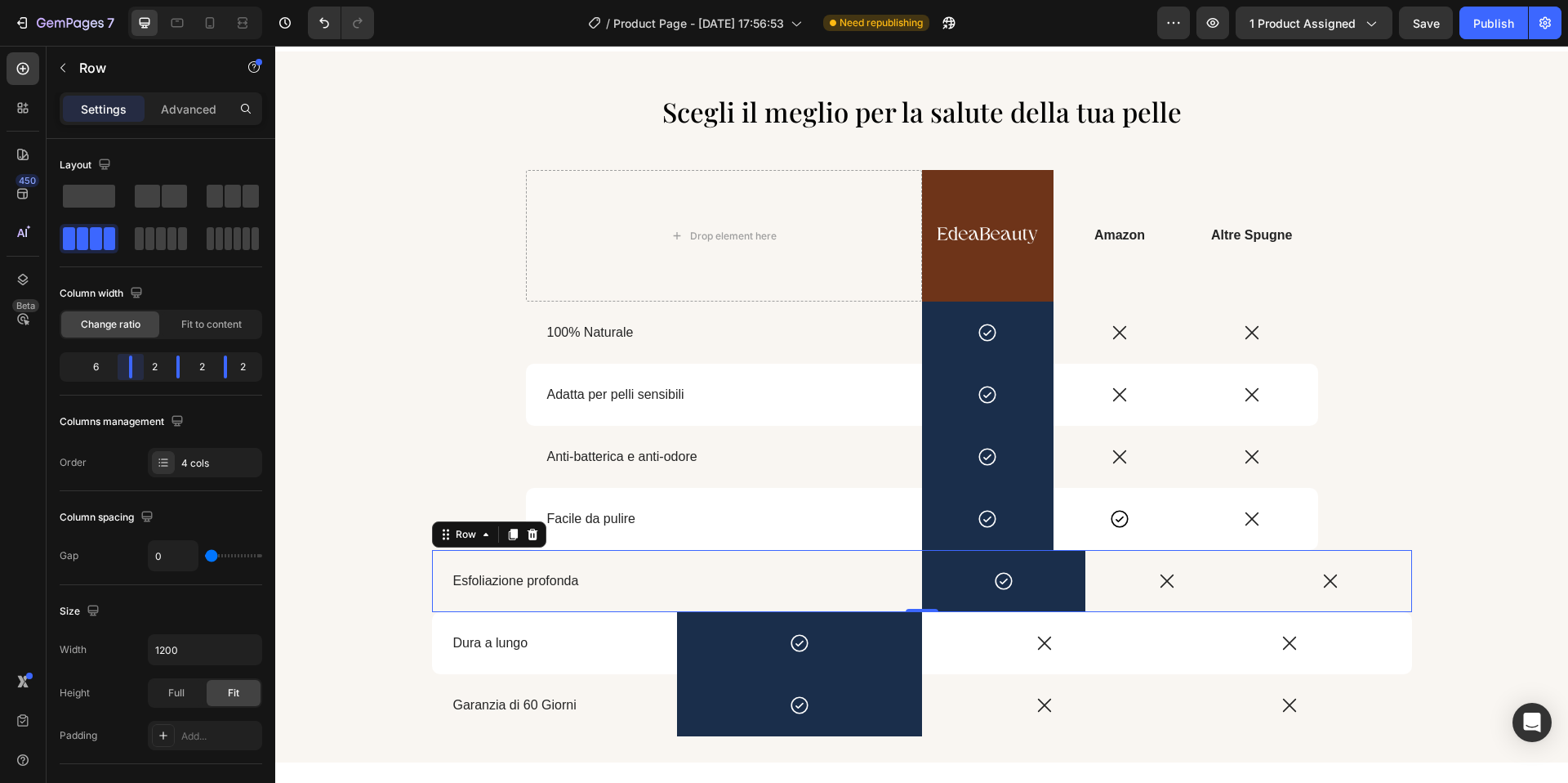
drag, startPoint x: 112, startPoint y: 376, endPoint x: 136, endPoint y: 525, distance: 150.9
click at [158, 0] on body "7 / Product Page - Aug 23, 17:56:53 Need republishing Preview 1 product assigne…" at bounding box center [784, 0] width 1568 height 0
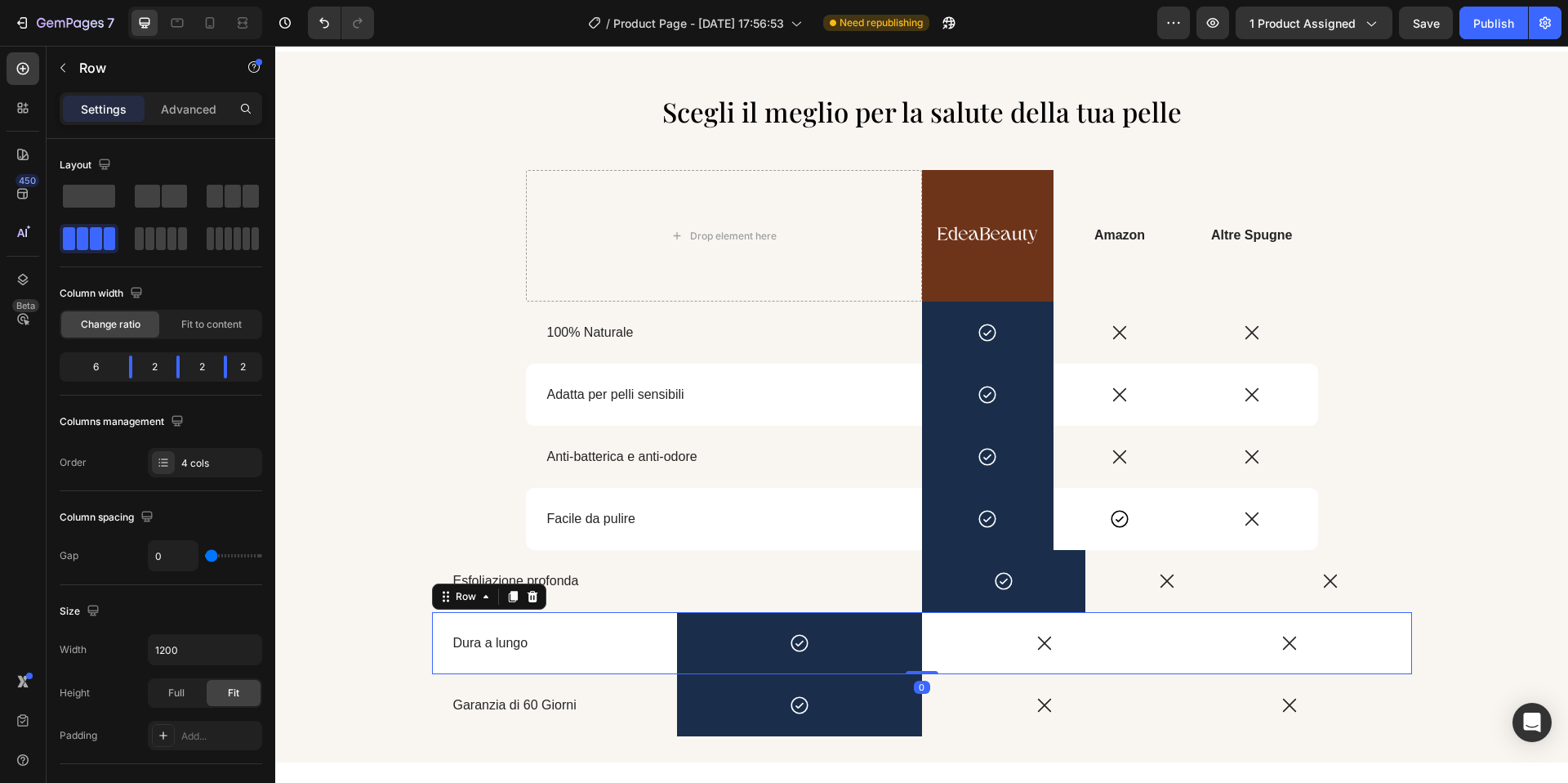
click at [592, 663] on div "Dura a lungo Text Block" at bounding box center [554, 643] width 245 height 62
drag, startPoint x: 220, startPoint y: 373, endPoint x: 180, endPoint y: 373, distance: 40.0
click at [237, 0] on body "7 / Product Page - Aug 23, 17:56:53 Need republishing Preview 1 product assigne…" at bounding box center [784, 0] width 1568 height 0
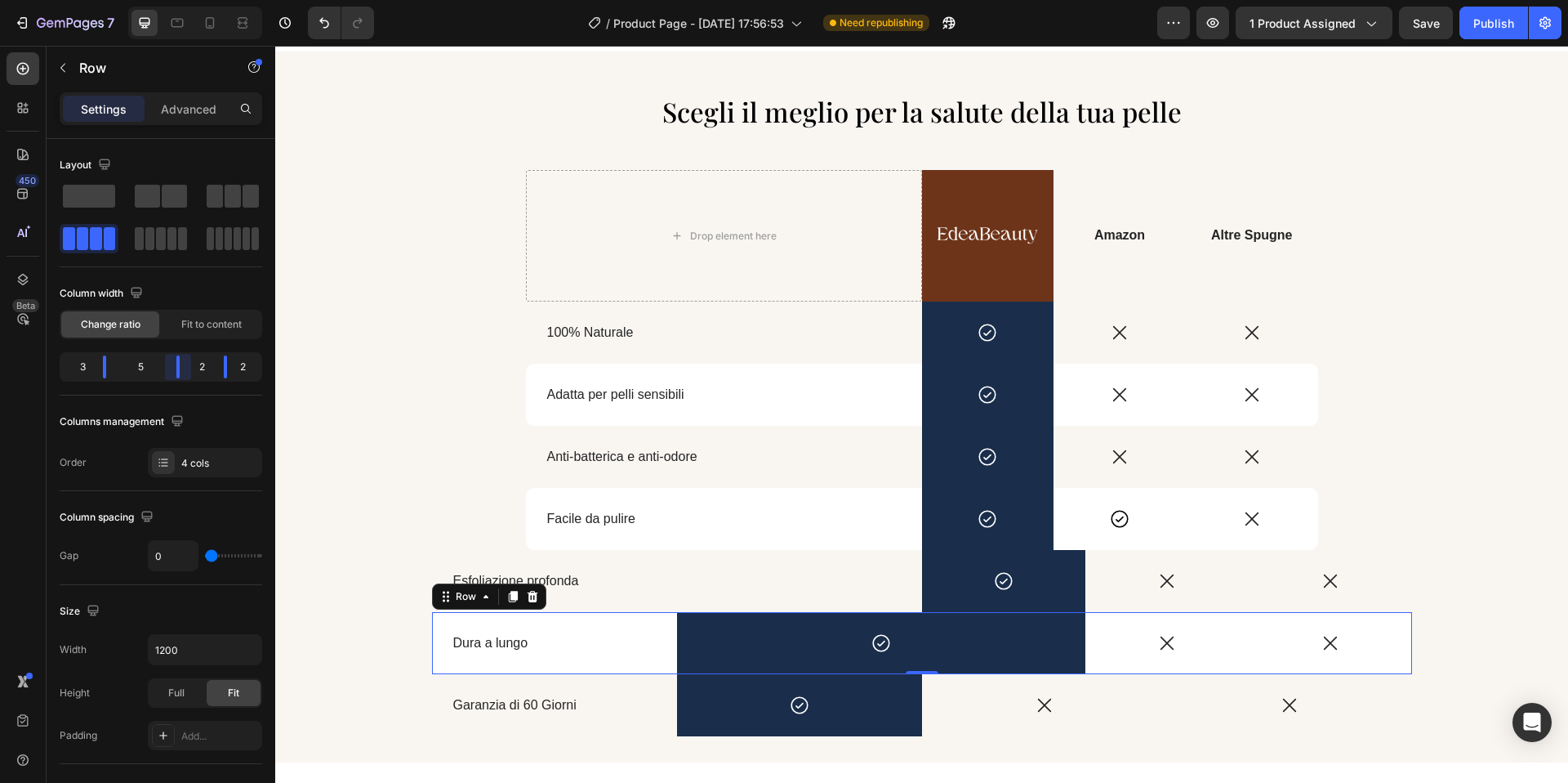
drag, startPoint x: 160, startPoint y: 374, endPoint x: 196, endPoint y: 374, distance: 36.0
click at [196, 0] on body "7 / Product Page - Aug 23, 17:56:53 Need republishing Preview 1 product assigne…" at bounding box center [784, 0] width 1568 height 0
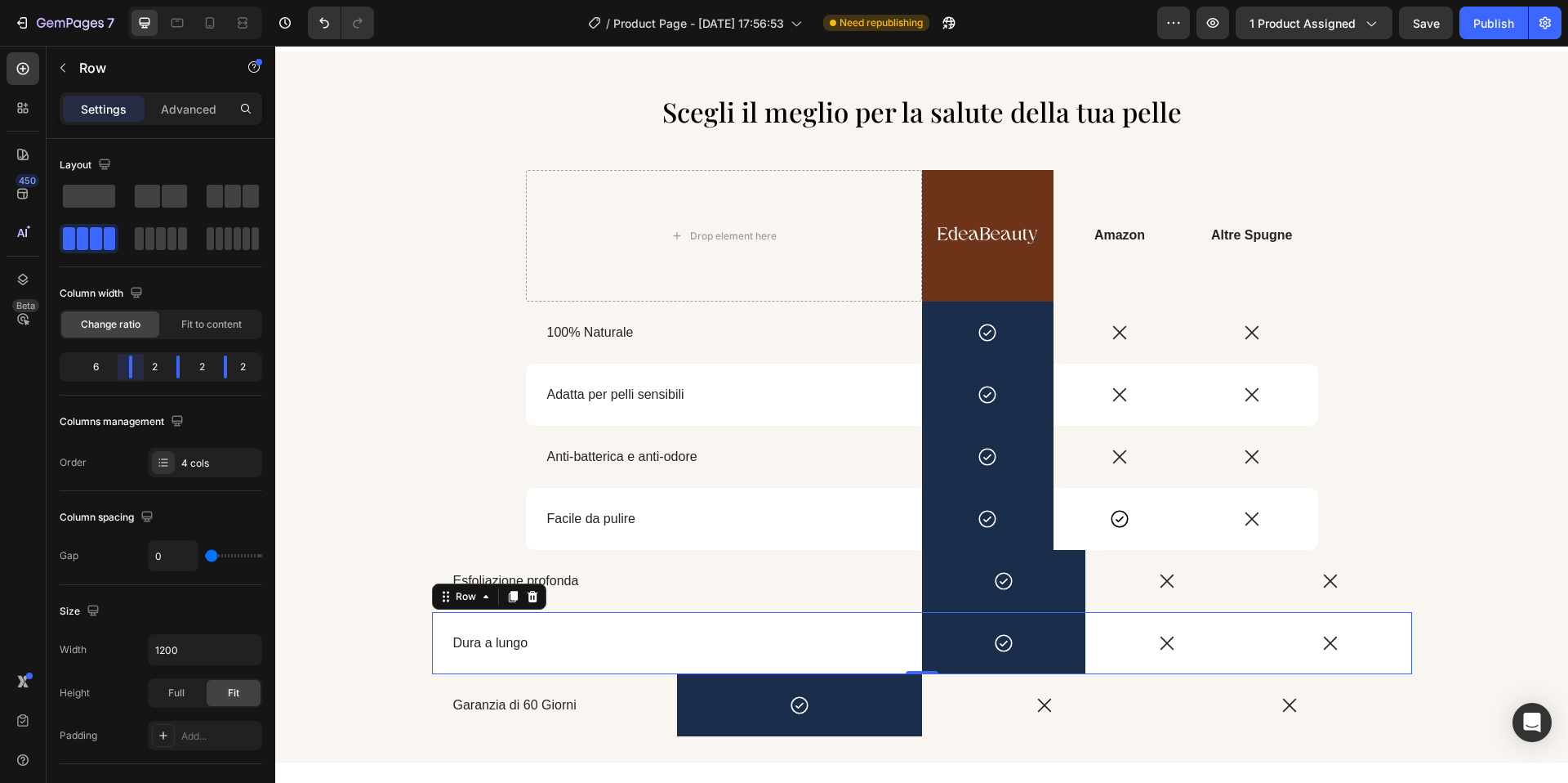
drag, startPoint x: 106, startPoint y: 374, endPoint x: 159, endPoint y: 374, distance: 53.0
click at [159, 0] on body "7 / Product Page - Aug 23, 17:56:53 Need republishing Preview 1 product assigne…" at bounding box center [784, 0] width 1568 height 0
click at [525, 722] on div "Garanzia di 60 Giorni Text Block" at bounding box center [554, 705] width 245 height 62
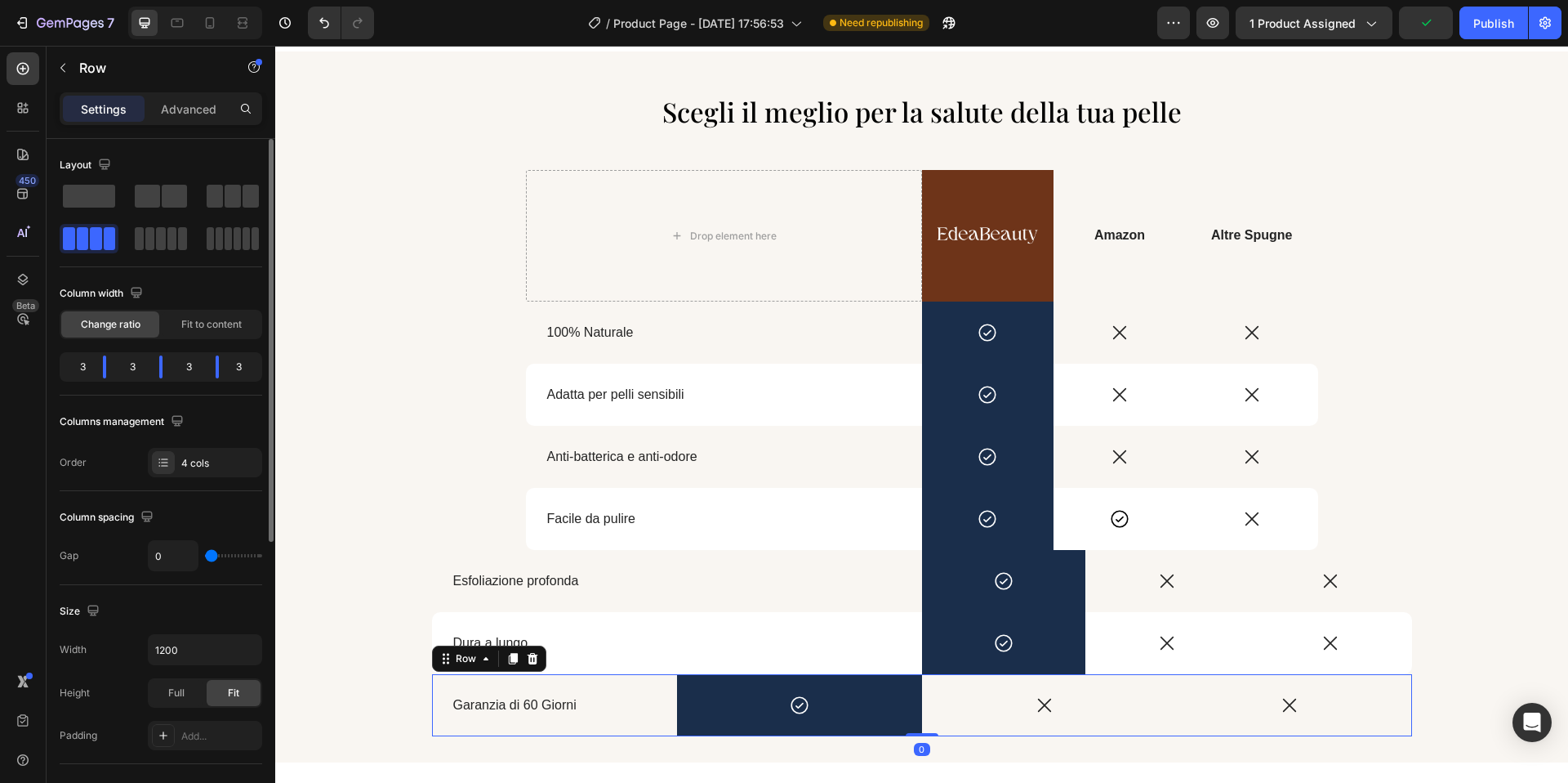
click at [222, 383] on div "Column width Change ratio Fit to content 3 3 3 3" at bounding box center [160, 338] width 202 height 115
drag, startPoint x: 216, startPoint y: 377, endPoint x: 227, endPoint y: 377, distance: 11.0
click at [227, 0] on body "7 / Product Page - Aug 23, 17:56:53 Need republishing Preview 1 product assigne…" at bounding box center [784, 0] width 1568 height 0
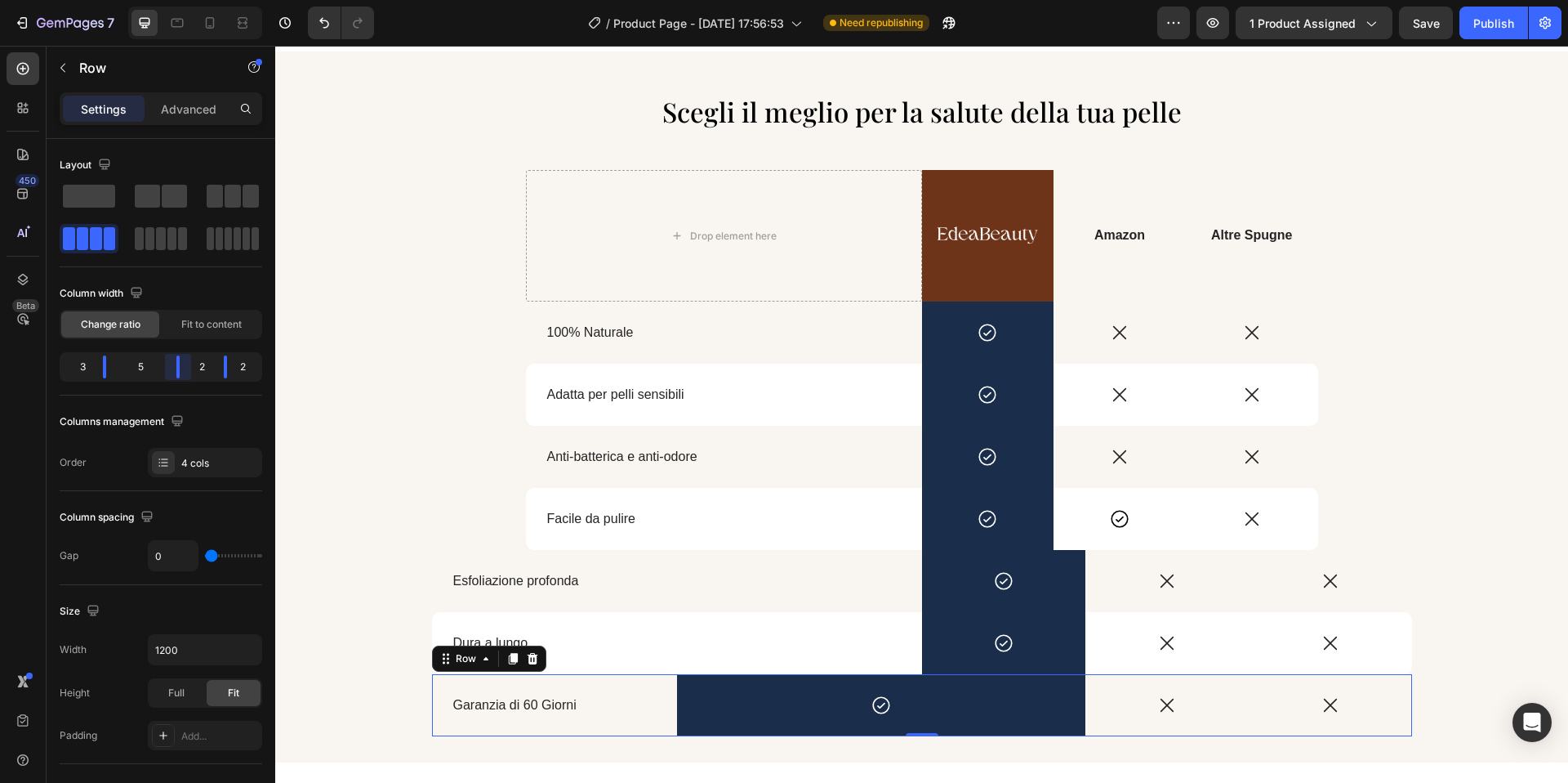
drag, startPoint x: 157, startPoint y: 375, endPoint x: 190, endPoint y: 374, distance: 33.0
click at [190, 0] on body "7 / Product Page - Aug 23, 17:56:53 Need republishing Preview 1 product assigne…" at bounding box center [784, 0] width 1568 height 0
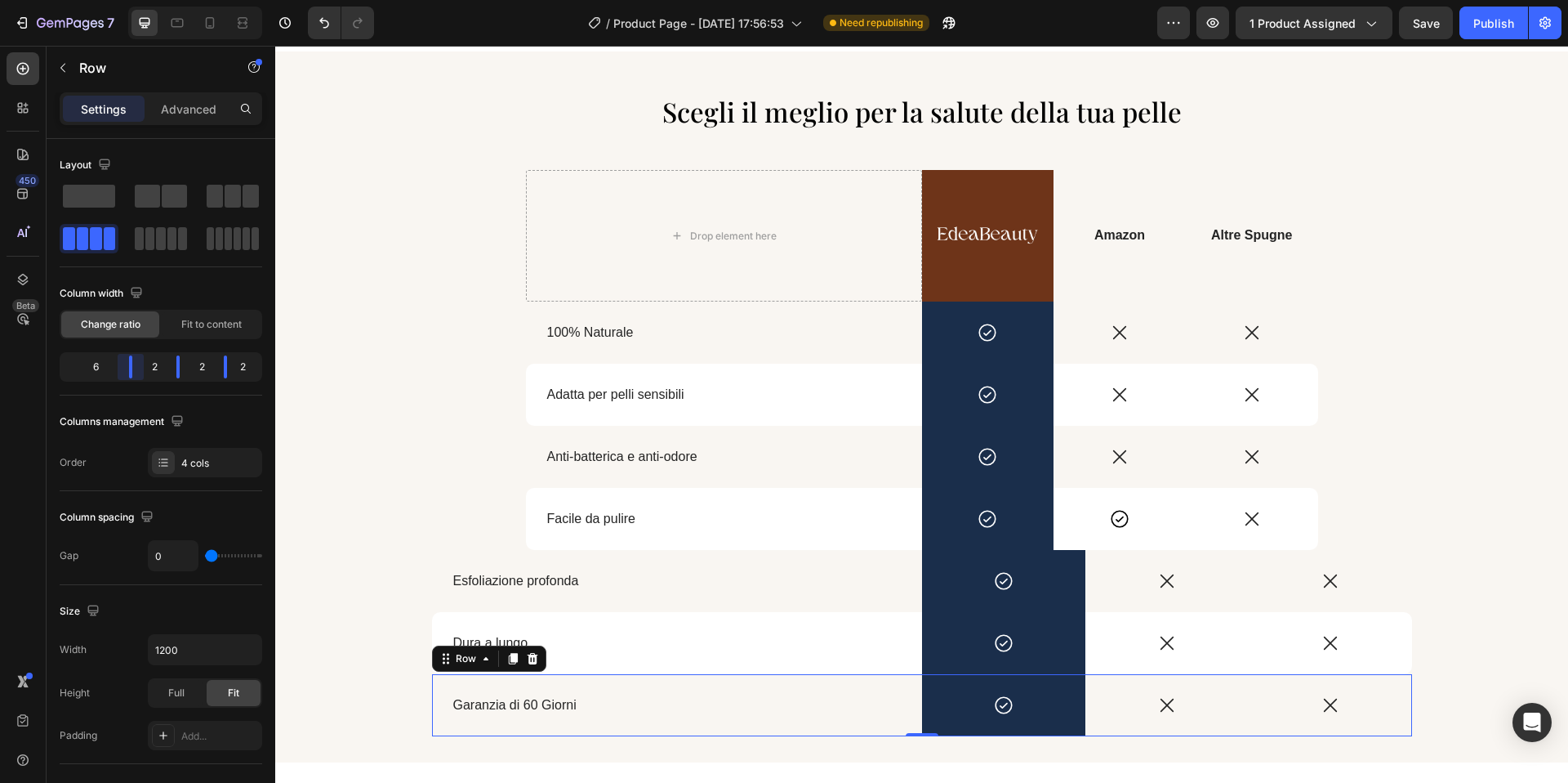
drag, startPoint x: 112, startPoint y: 371, endPoint x: 83, endPoint y: 390, distance: 34.7
click at [157, 0] on body "7 / Product Page - Aug 23, 17:56:53 Need republishing Preview 1 product assigne…" at bounding box center [784, 0] width 1568 height 0
click at [390, 437] on div "Scegli il meglio per la salute della tua pelle Heading Drop element here Image …" at bounding box center [922, 414] width 1293 height 644
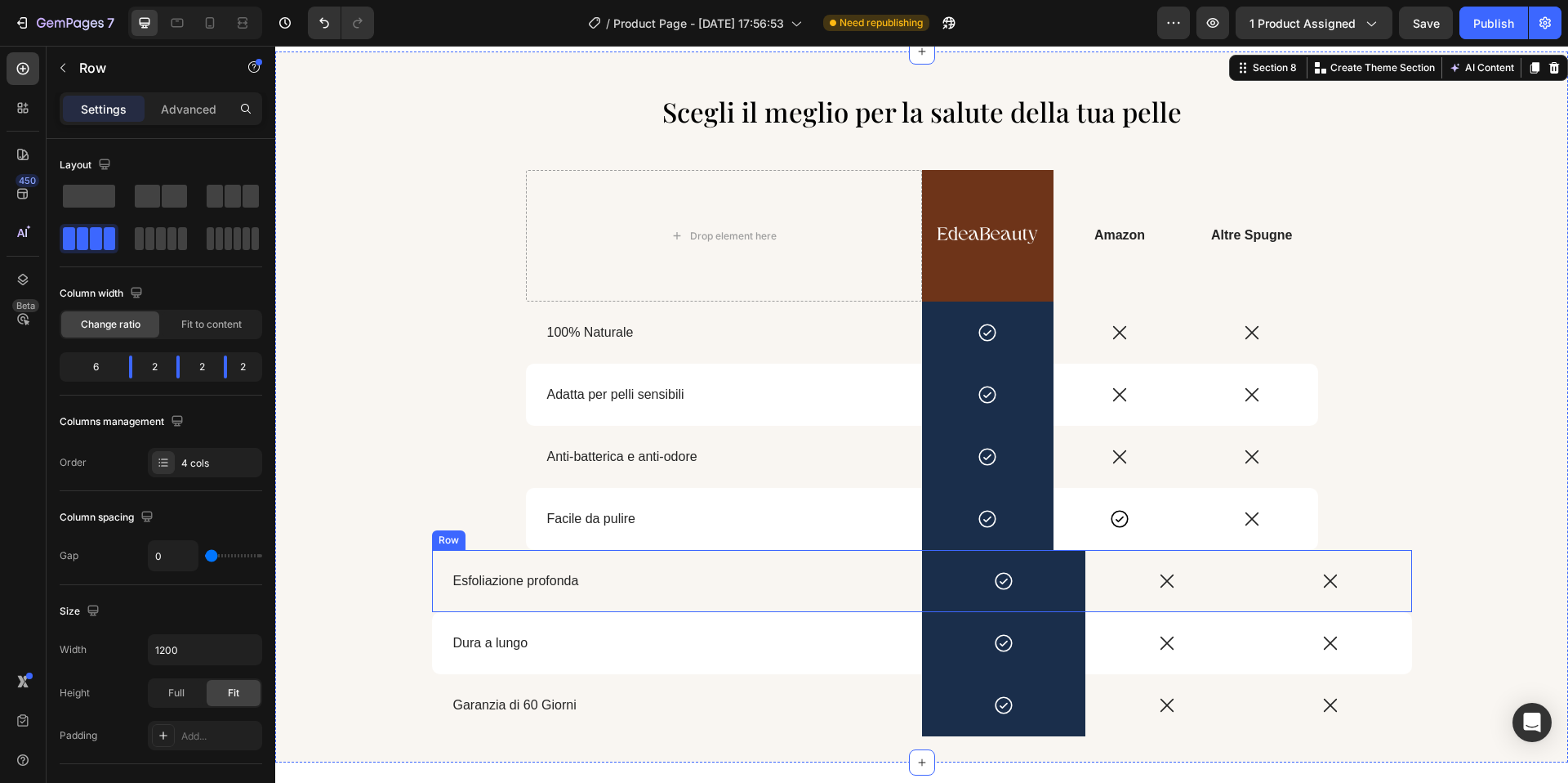
click at [483, 556] on div "Esfoliazione profonda Text Block" at bounding box center [677, 581] width 490 height 62
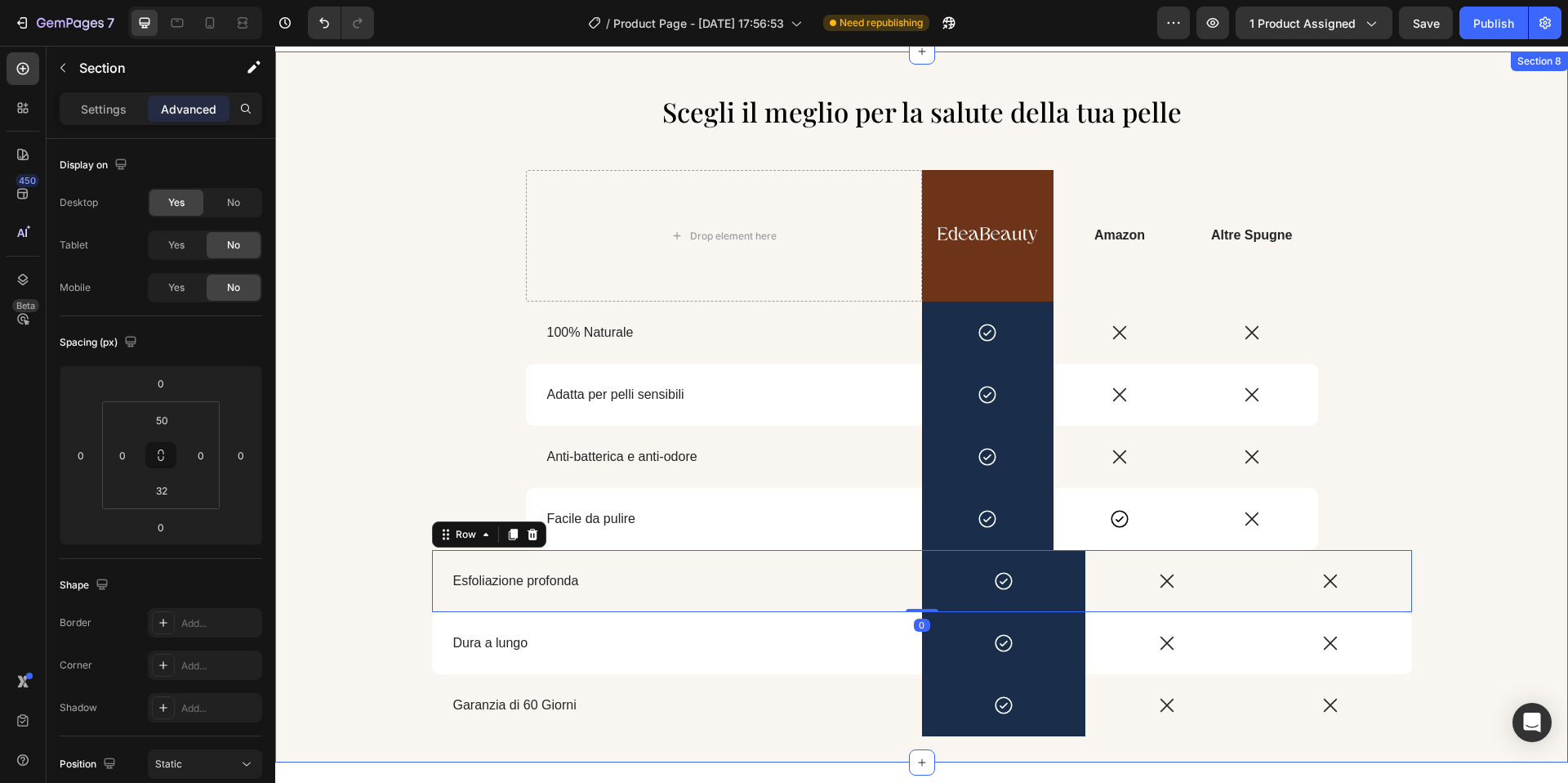
click at [483, 473] on div "Scegli il meglio per la salute della tua pelle Heading Drop element here Image …" at bounding box center [922, 414] width 1293 height 644
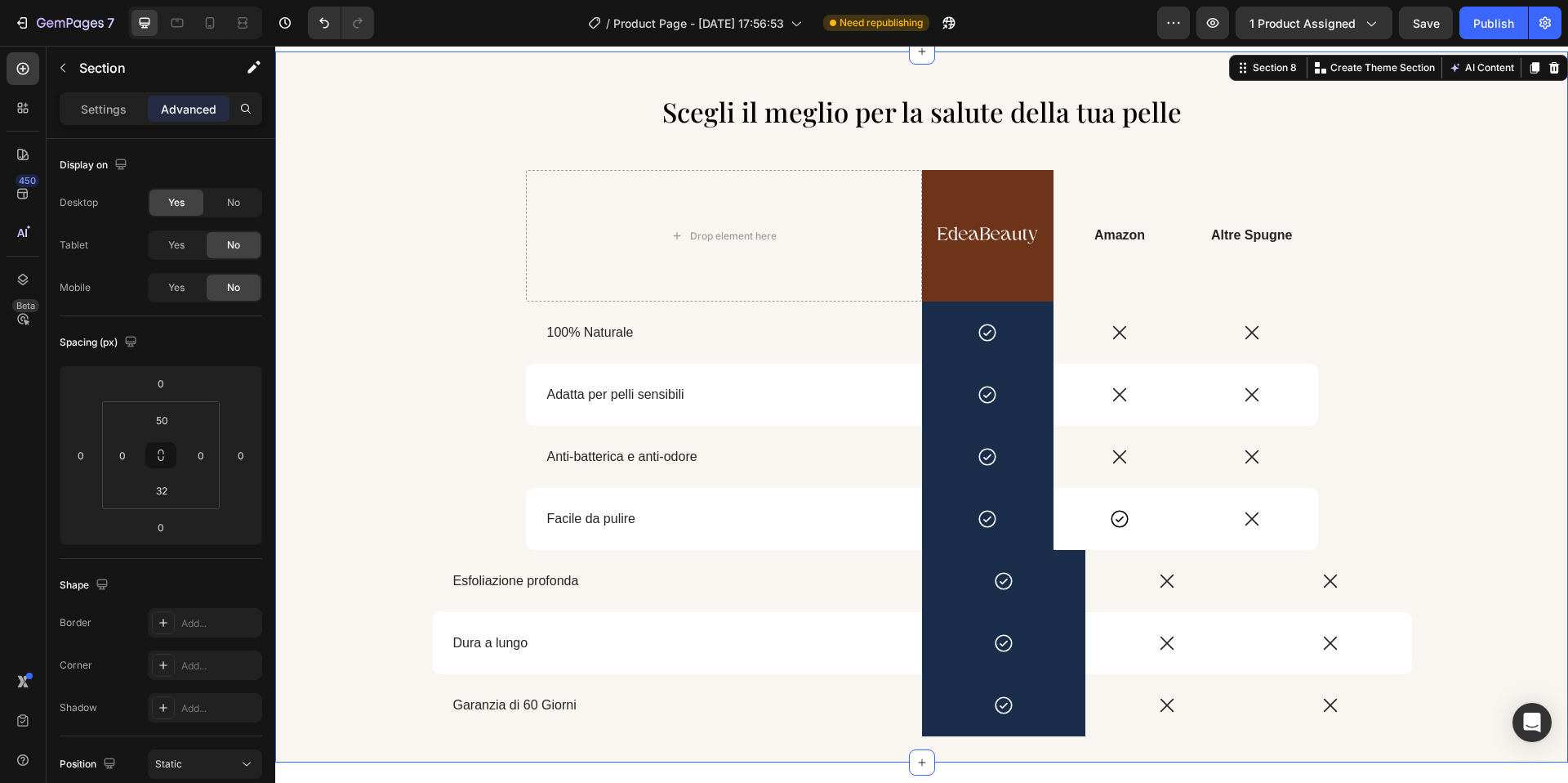
click at [506, 500] on div "Scegli il meglio per la salute della tua pelle Heading Drop element here Image …" at bounding box center [922, 414] width 1293 height 644
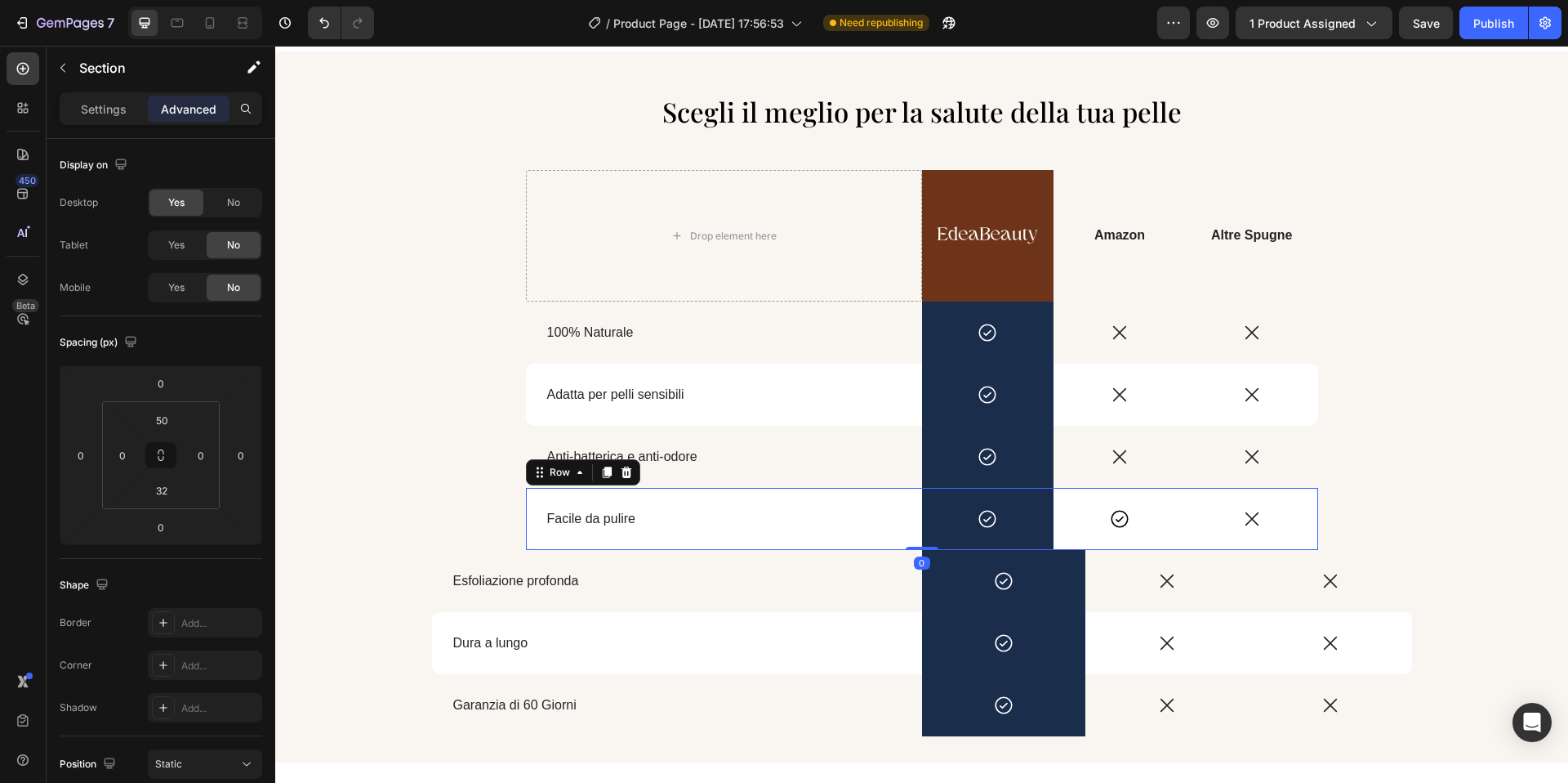
click at [527, 498] on div "Facile da pulire Text Block" at bounding box center [723, 519] width 396 height 62
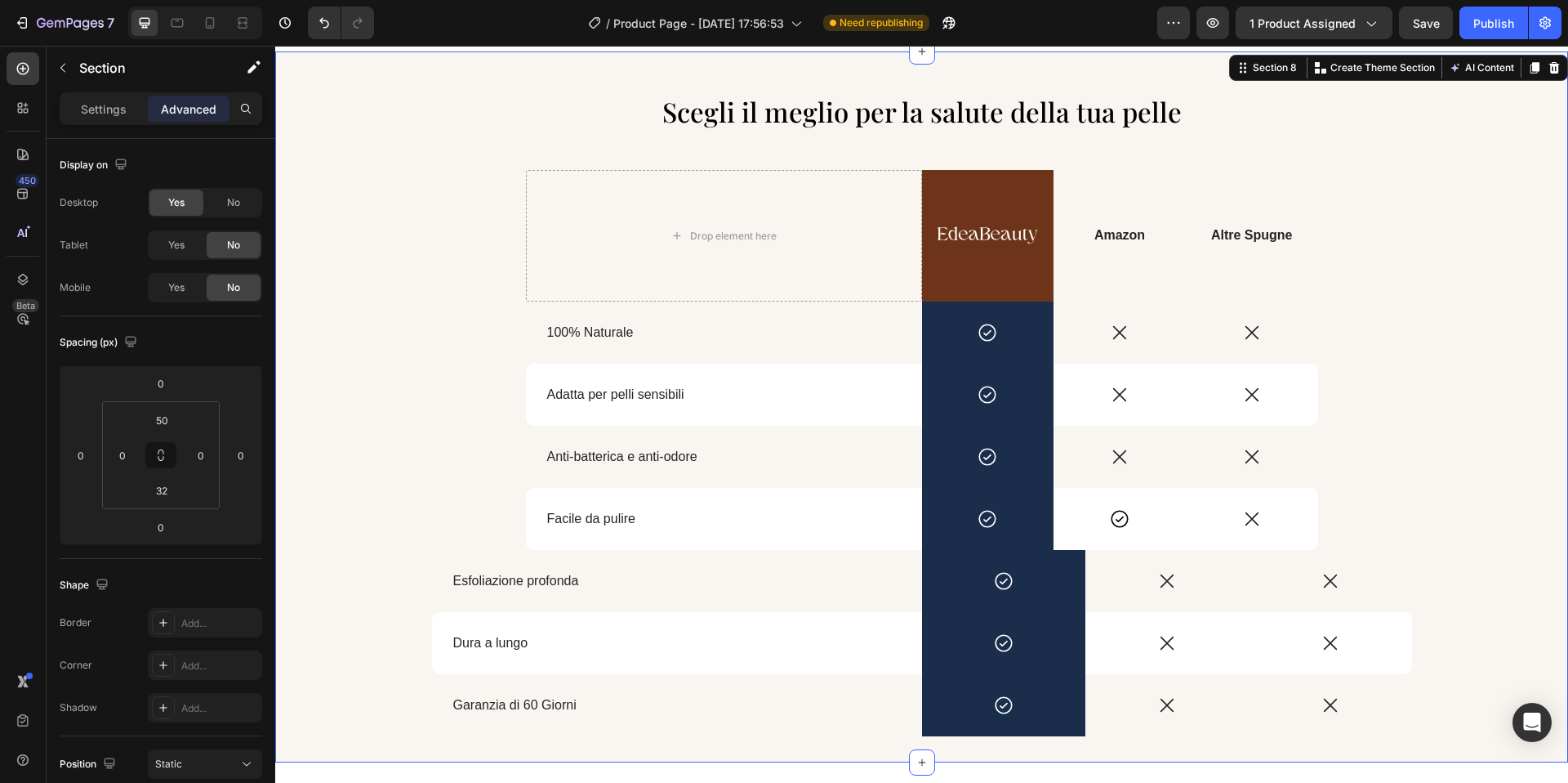
click at [392, 530] on div "Scegli il meglio per la salute della tua pelle Heading Drop element here Image …" at bounding box center [922, 414] width 1293 height 644
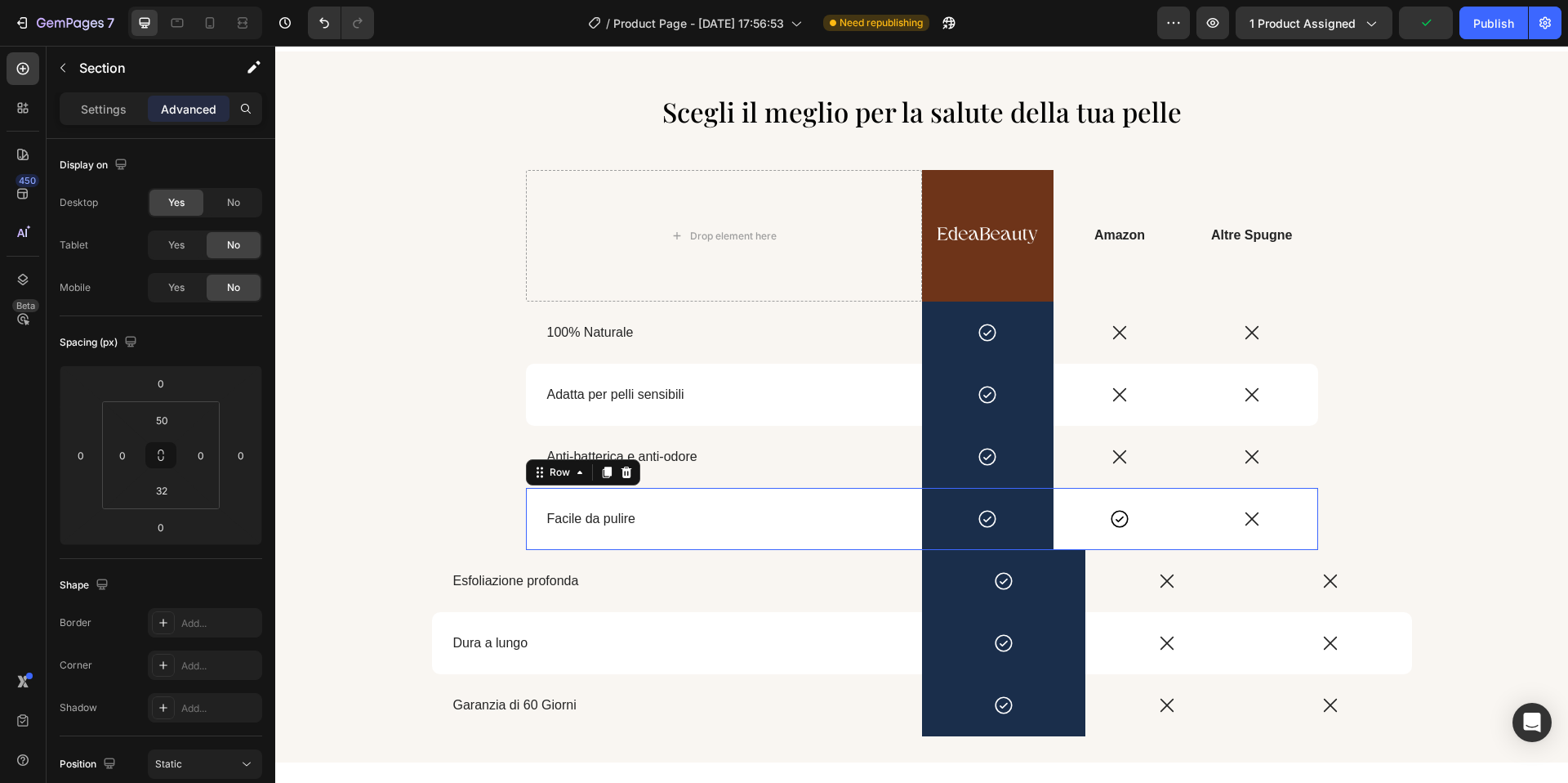
click at [535, 535] on div "Facile da pulire Text Block" at bounding box center [723, 519] width 396 height 62
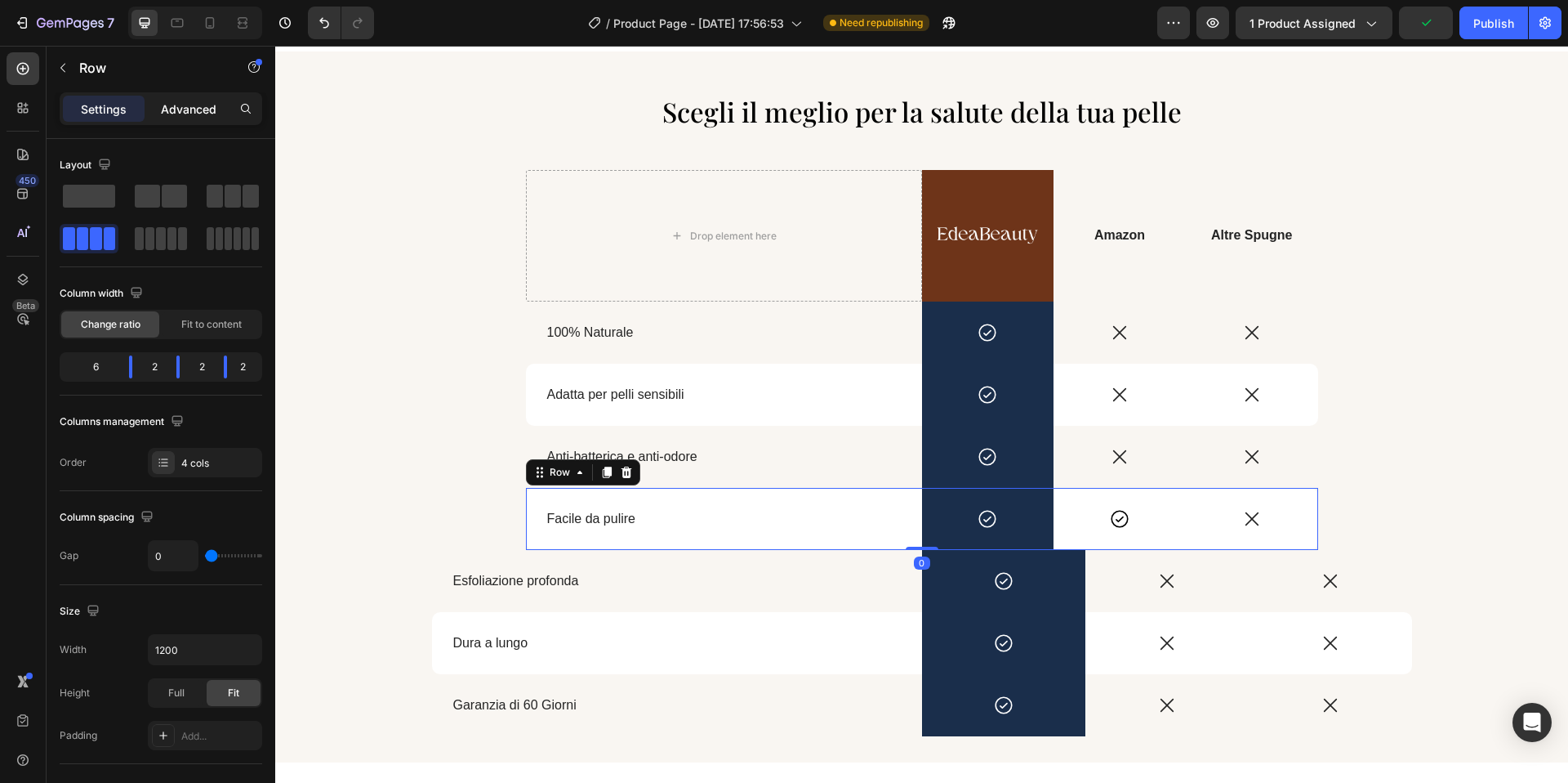
drag, startPoint x: 178, startPoint y: 117, endPoint x: 178, endPoint y: 132, distance: 15.0
click at [179, 118] on div "Advanced" at bounding box center [188, 109] width 81 height 27
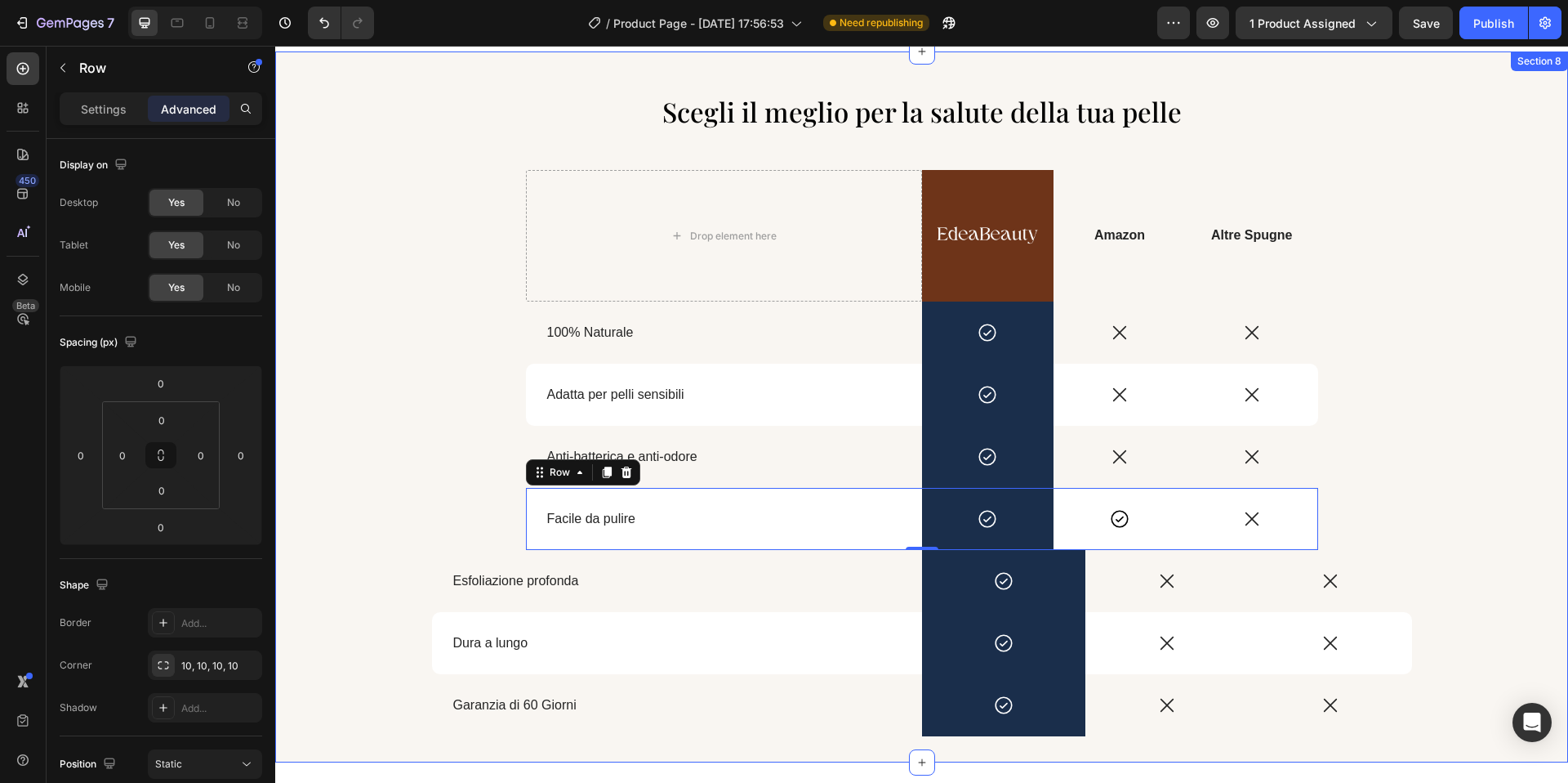
click at [441, 462] on div "Scegli il meglio per la salute della tua pelle Heading Drop element here Image …" at bounding box center [922, 414] width 1293 height 644
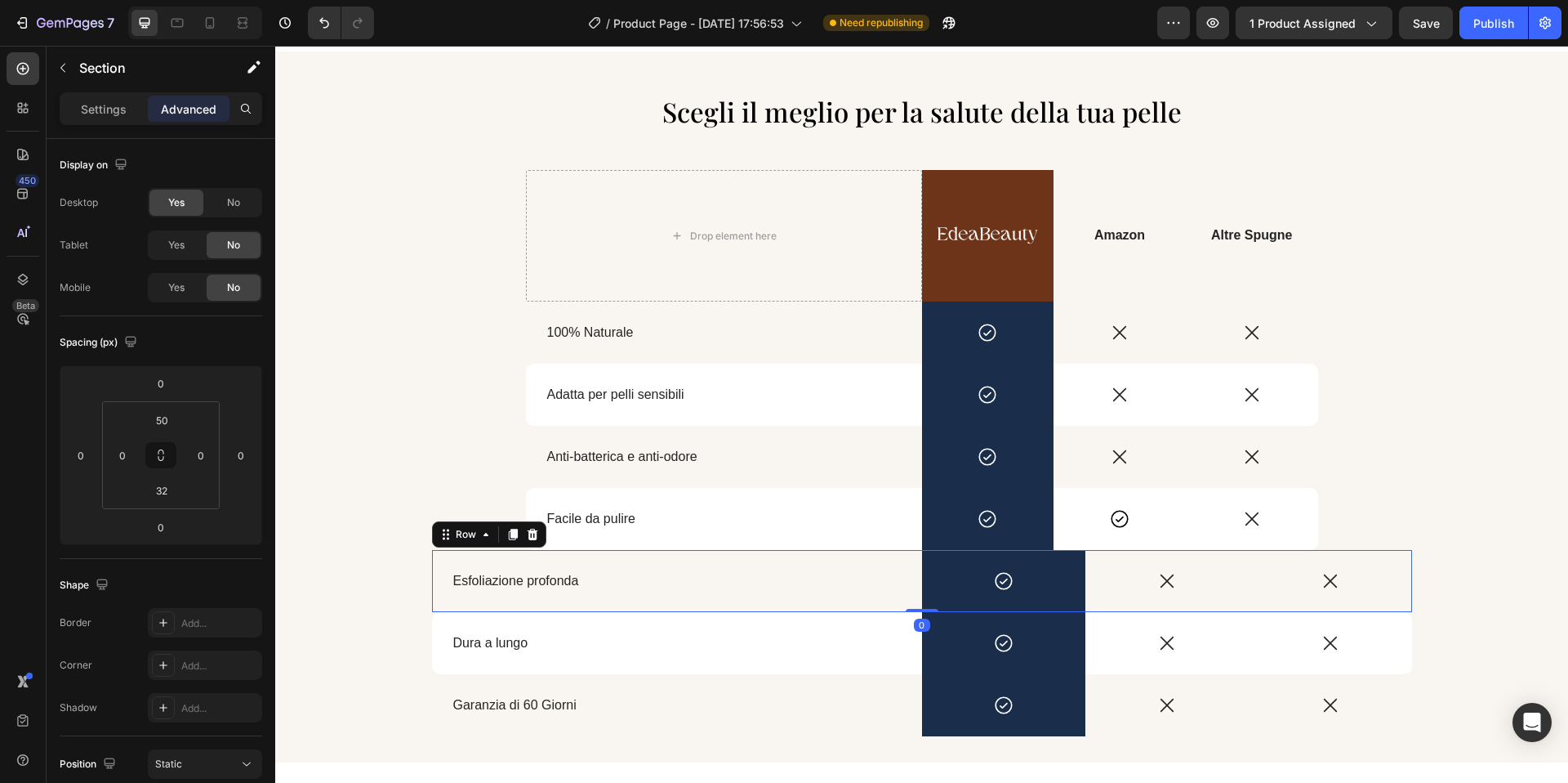
click at [817, 593] on div "Esfoliazione profonda Text Block" at bounding box center [677, 581] width 490 height 62
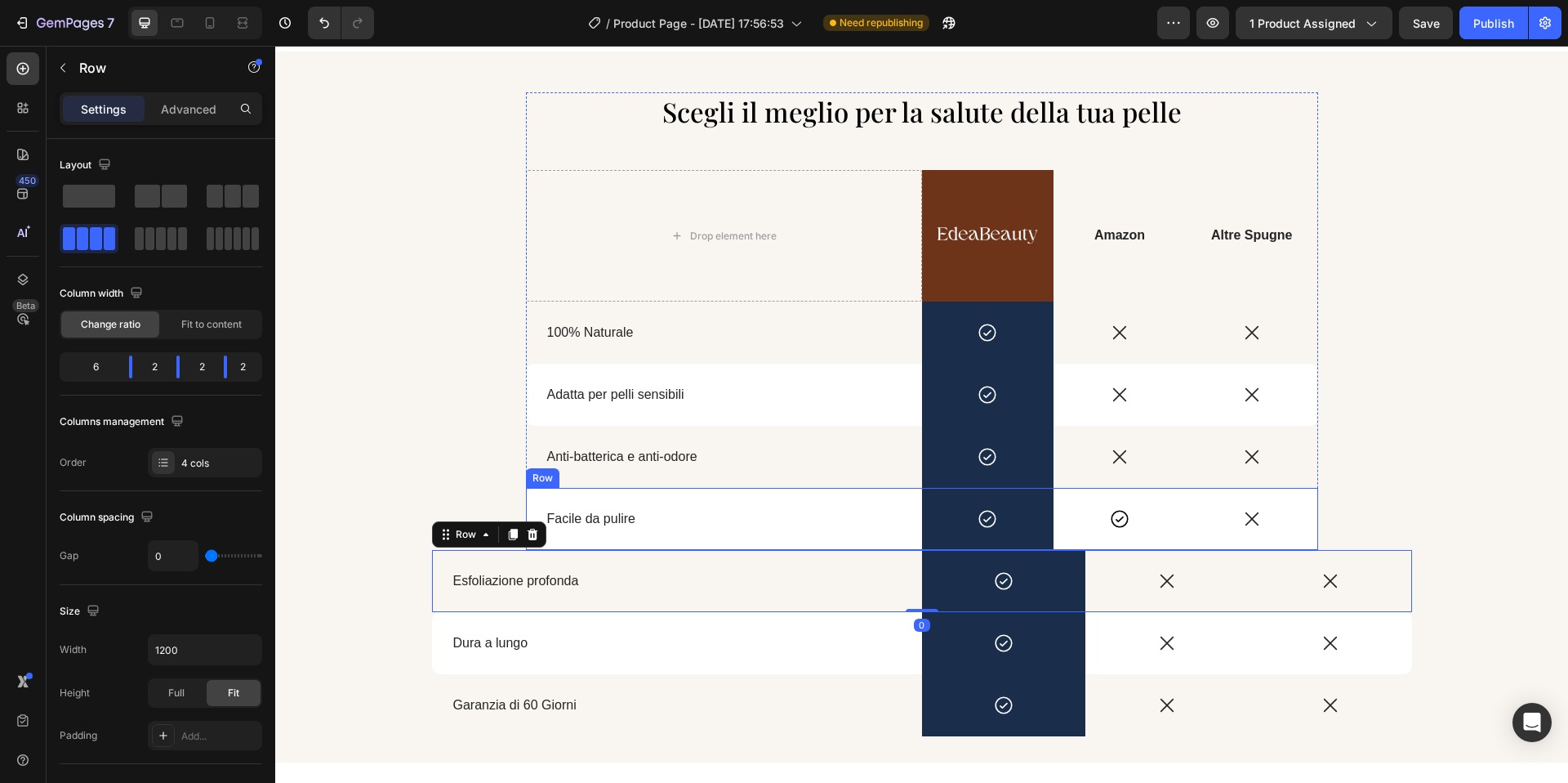
click at [652, 539] on div "Facile da pulire Text Block" at bounding box center [723, 519] width 396 height 62
click at [713, 595] on div "Esfoliazione profonda Text Block" at bounding box center [677, 581] width 490 height 62
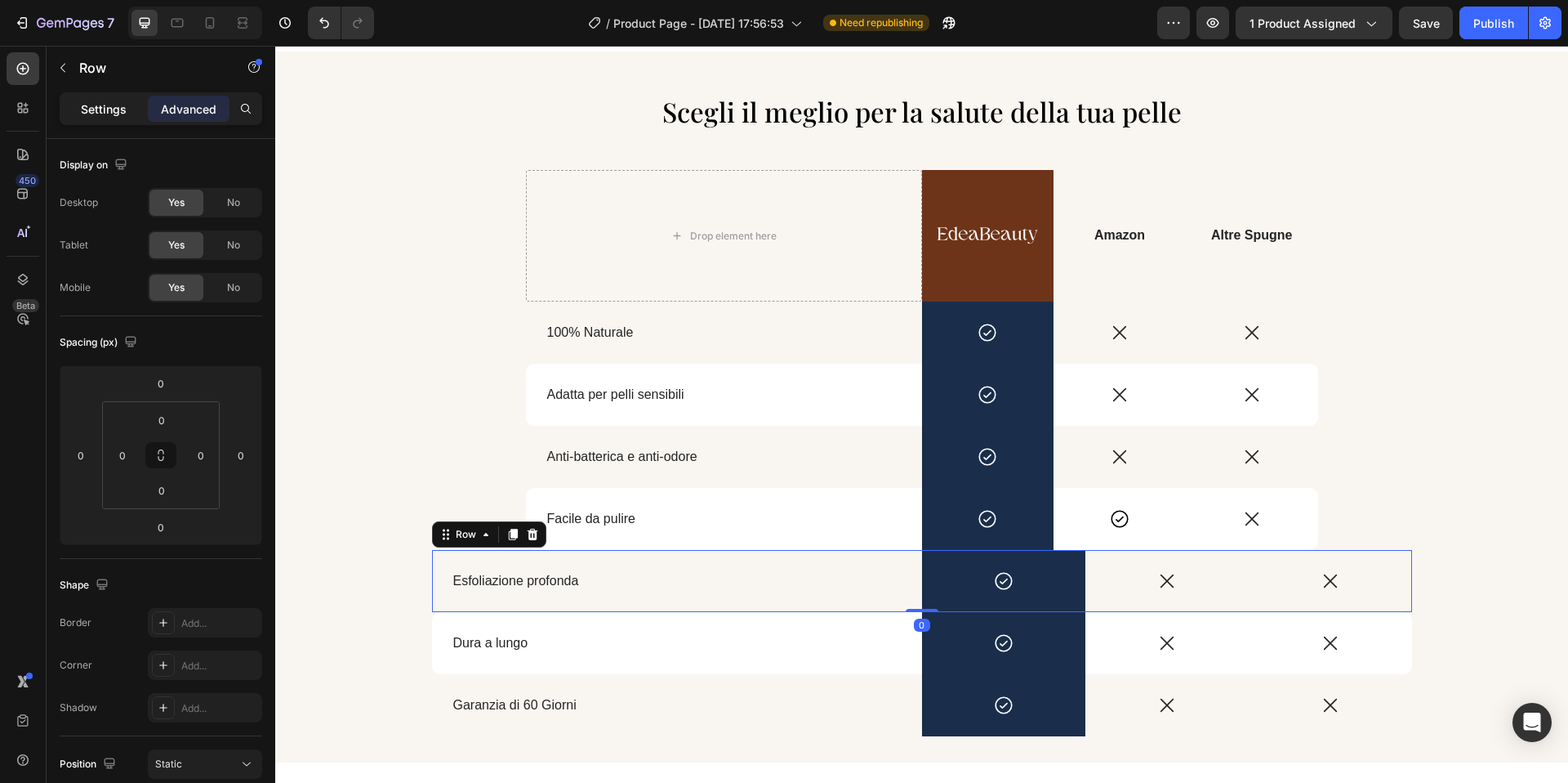
click at [124, 120] on div "Settings" at bounding box center [103, 109] width 81 height 27
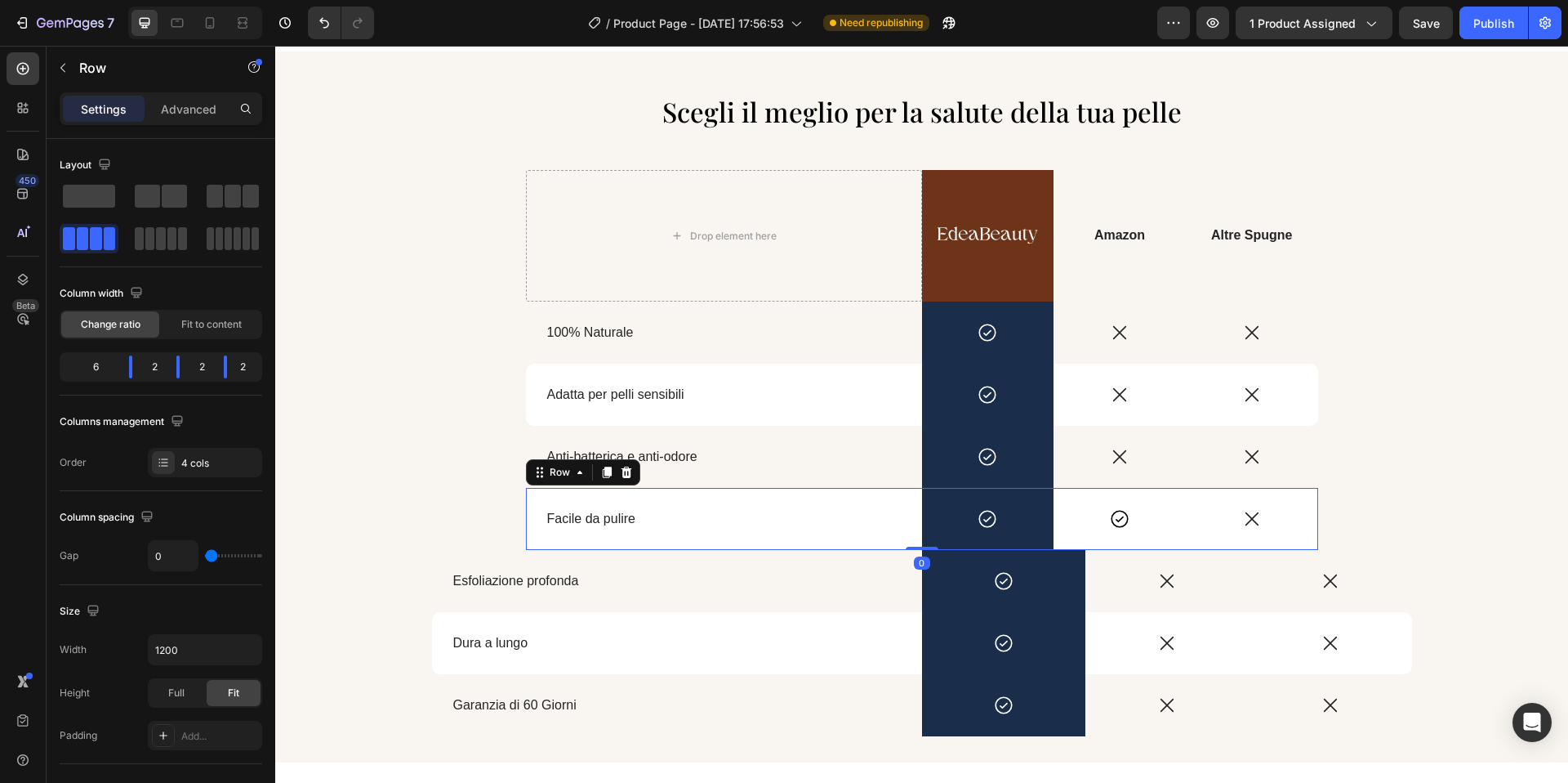
click at [683, 536] on div "Facile da pulire Text Block" at bounding box center [723, 519] width 396 height 62
click at [682, 569] on div "Esfoliazione profonda Text Block" at bounding box center [677, 581] width 490 height 62
click at [693, 537] on div "Facile da pulire Text Block" at bounding box center [723, 519] width 396 height 62
click at [404, 333] on div "Scegli il meglio per la salute della tua pelle Heading Drop element here Image …" at bounding box center [922, 414] width 1293 height 644
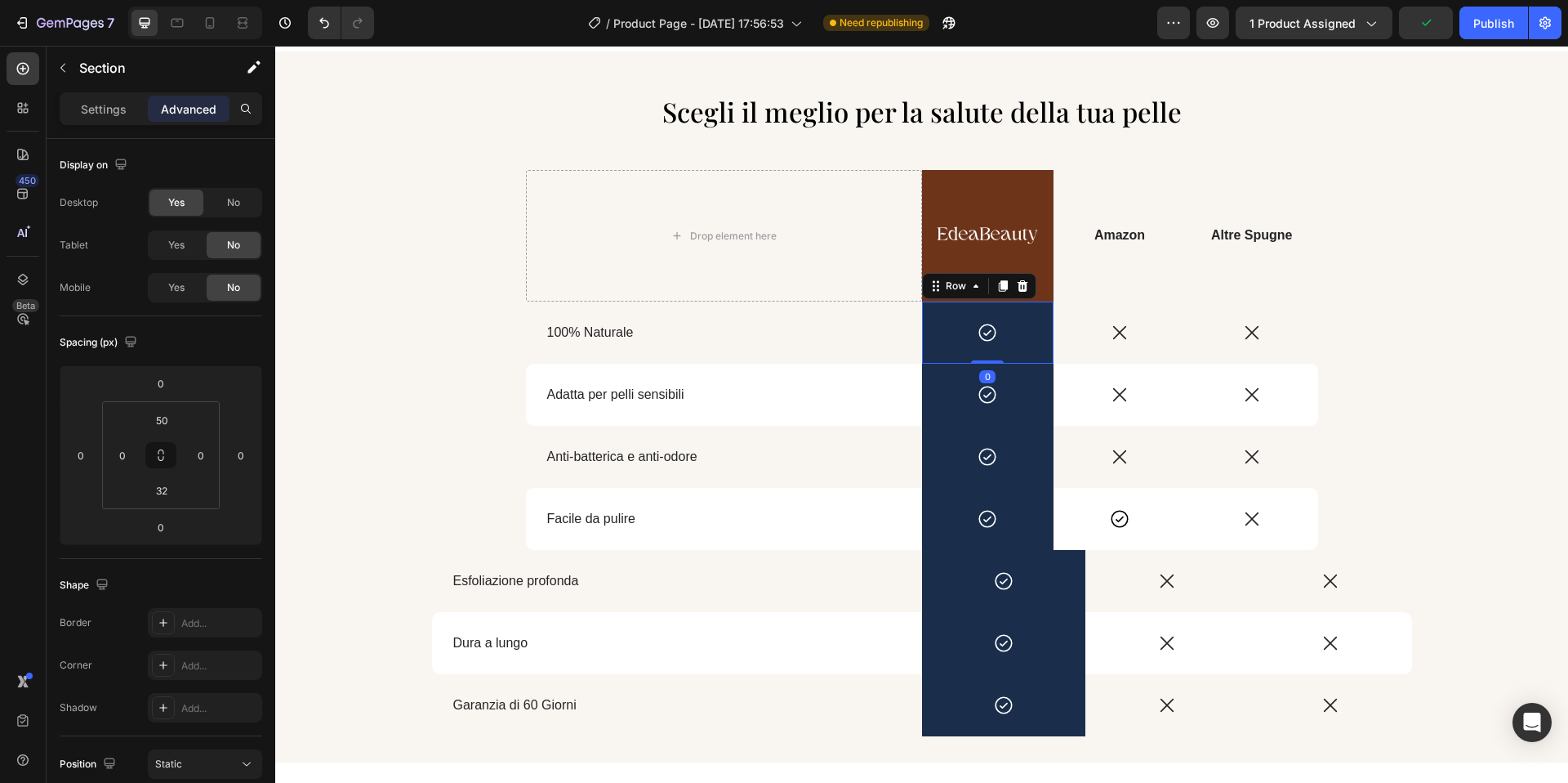
click at [1024, 355] on div "Icon Row 0" at bounding box center [989, 332] width 133 height 62
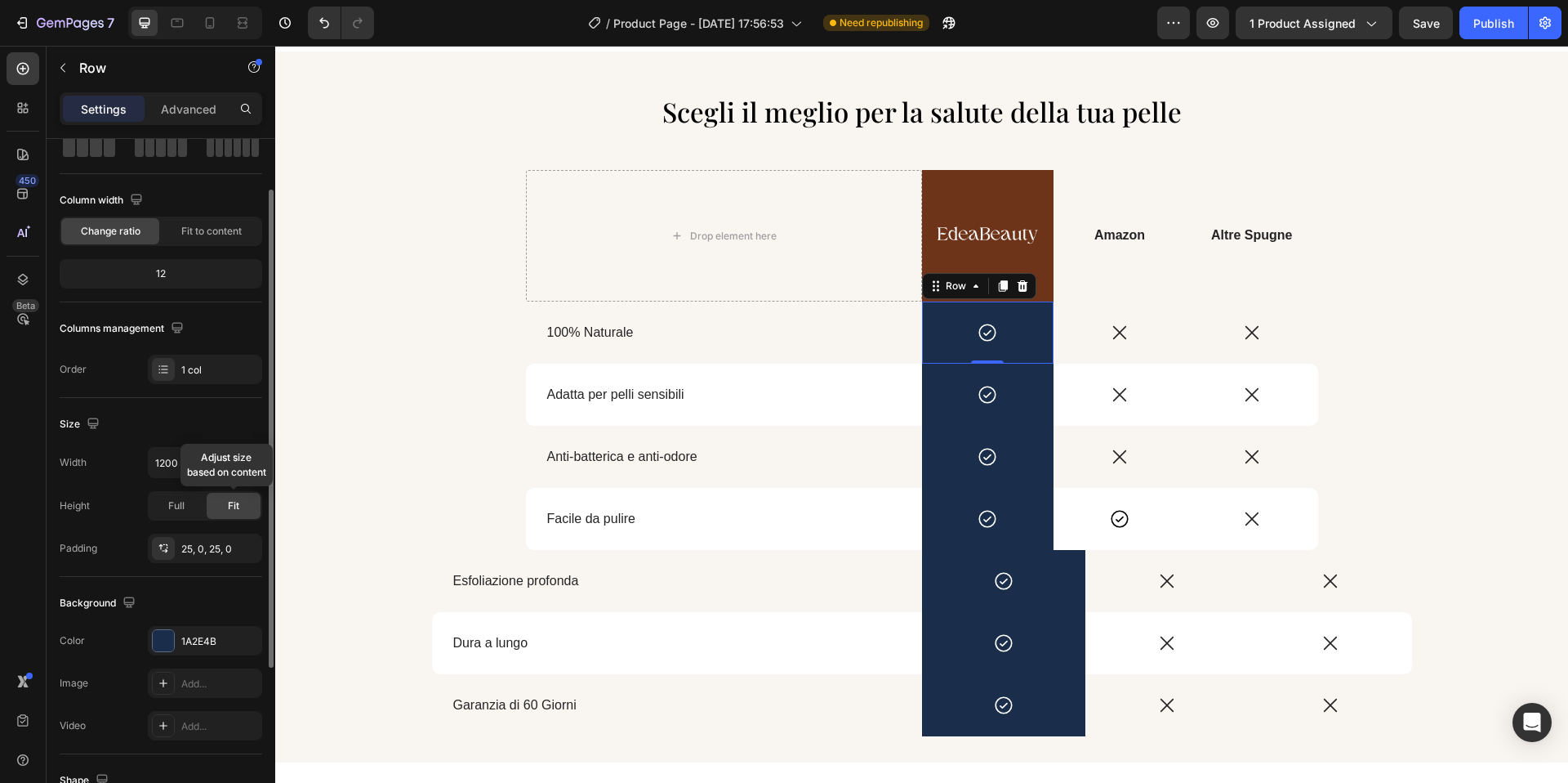
scroll to position [101, 0]
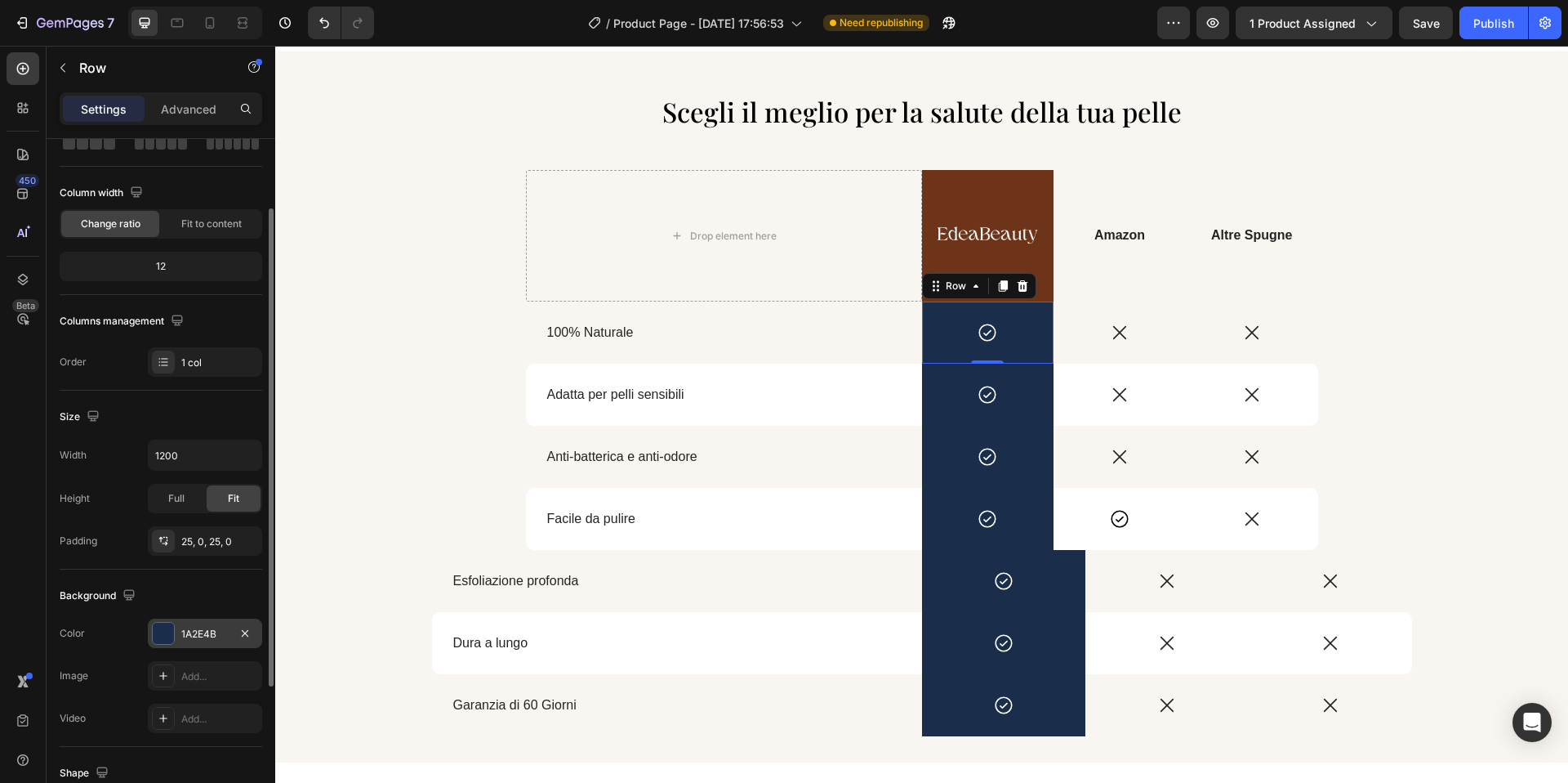
click at [165, 632] on div at bounding box center [163, 634] width 21 height 21
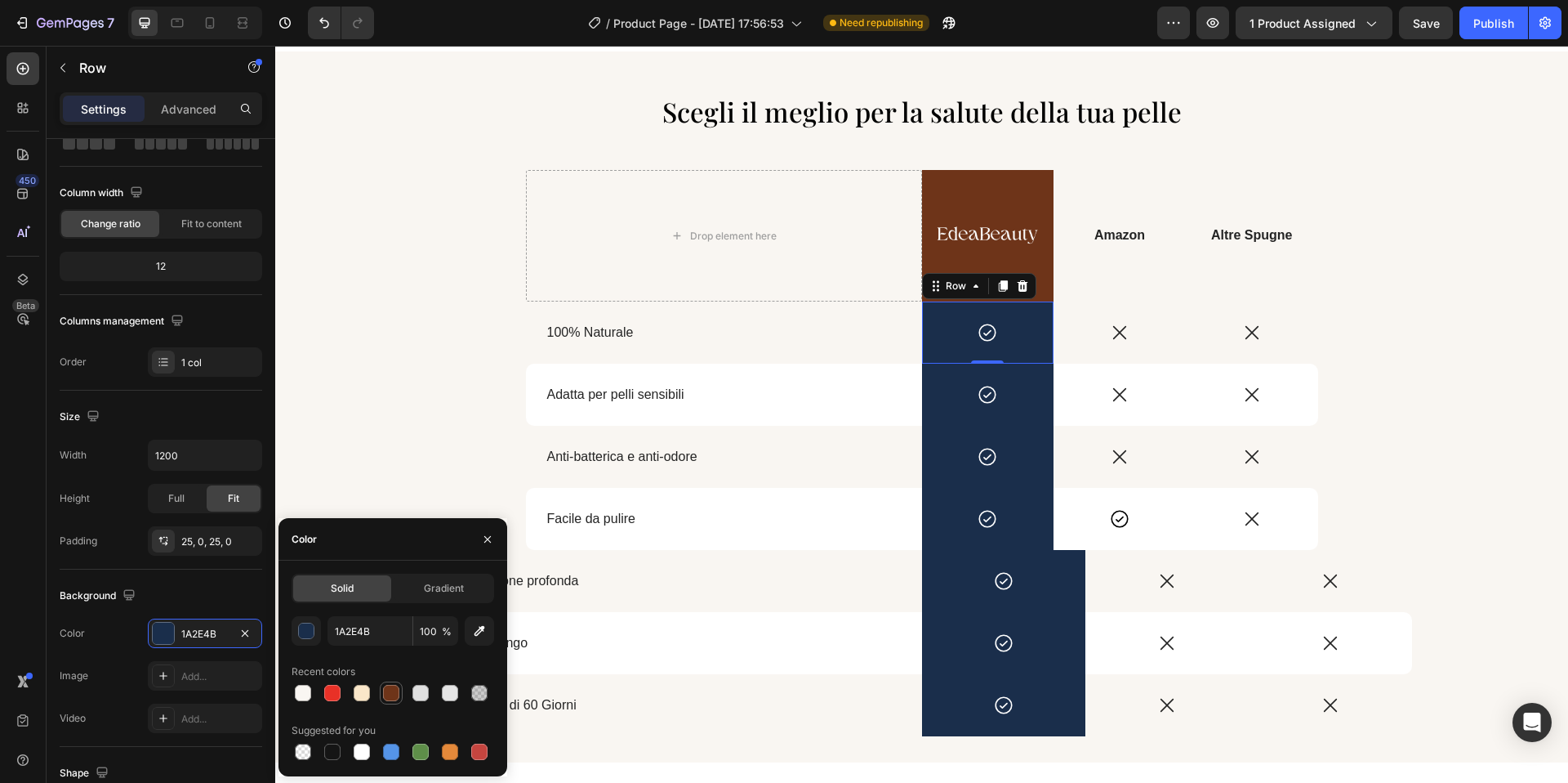
click at [388, 692] on div at bounding box center [391, 693] width 16 height 16
type input "6E3419"
click at [374, 638] on input "6E3419" at bounding box center [370, 630] width 85 height 29
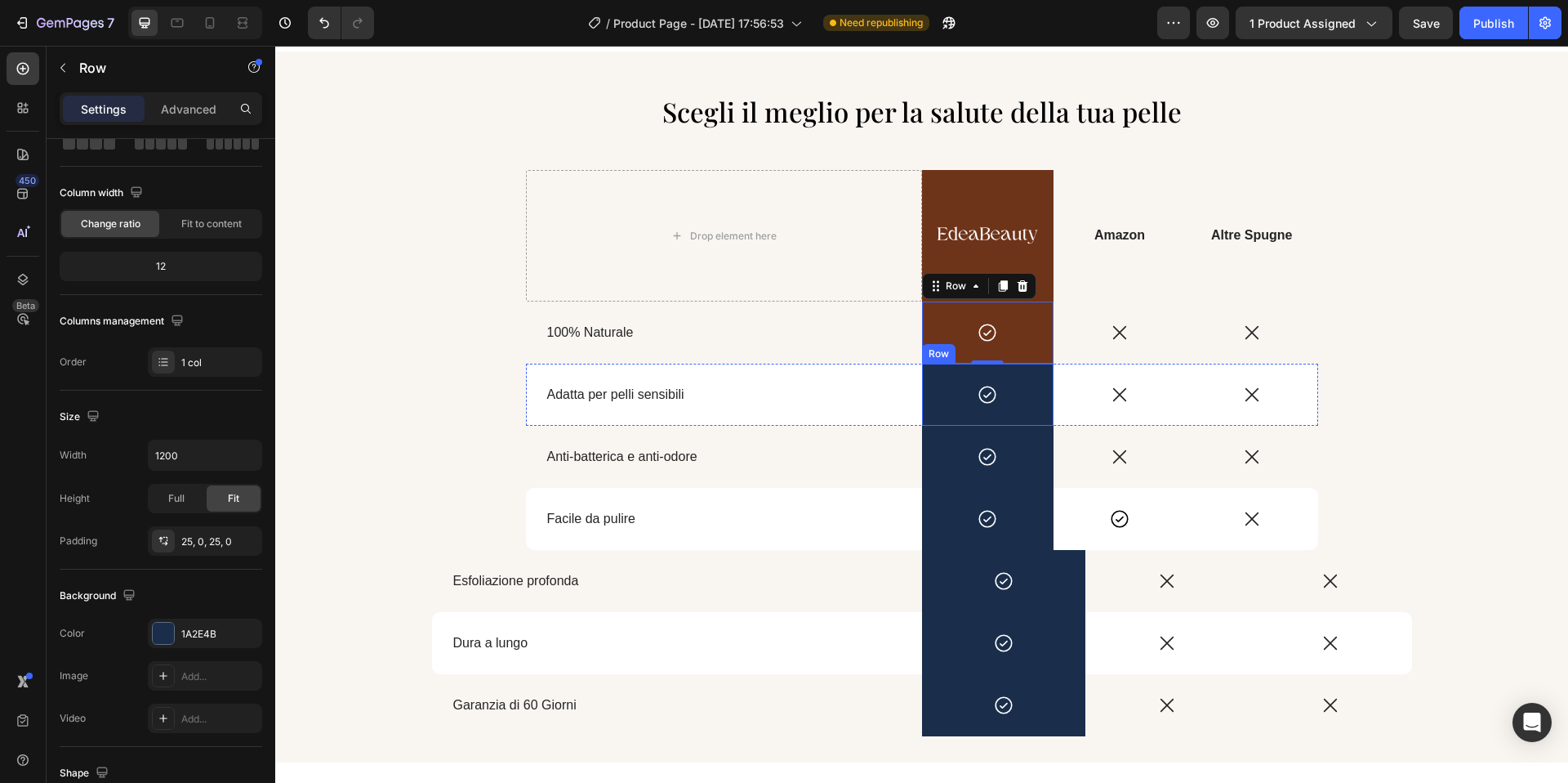
click at [1025, 417] on div "Icon Row" at bounding box center [989, 394] width 133 height 62
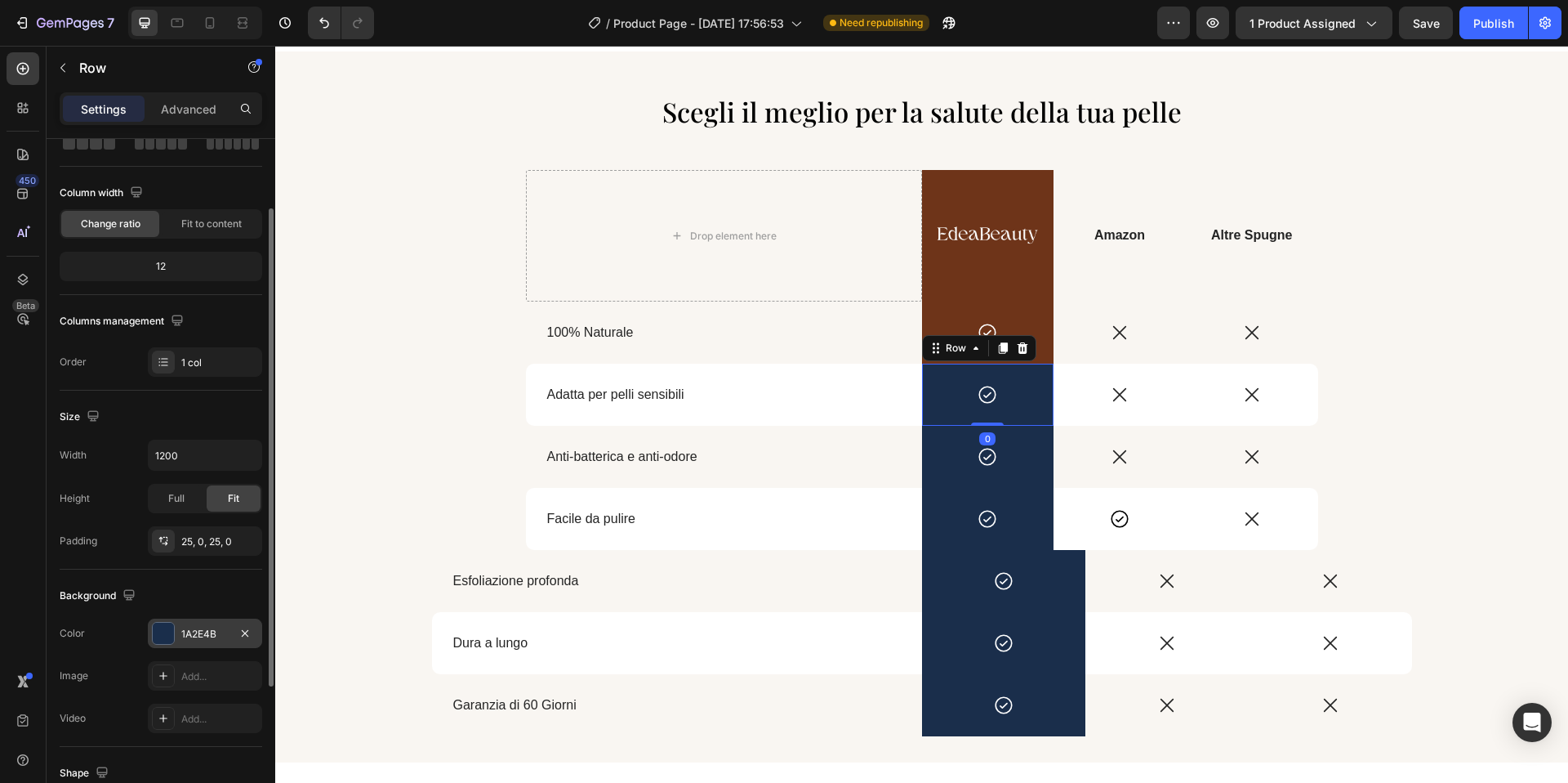
click at [161, 642] on div at bounding box center [163, 634] width 21 height 21
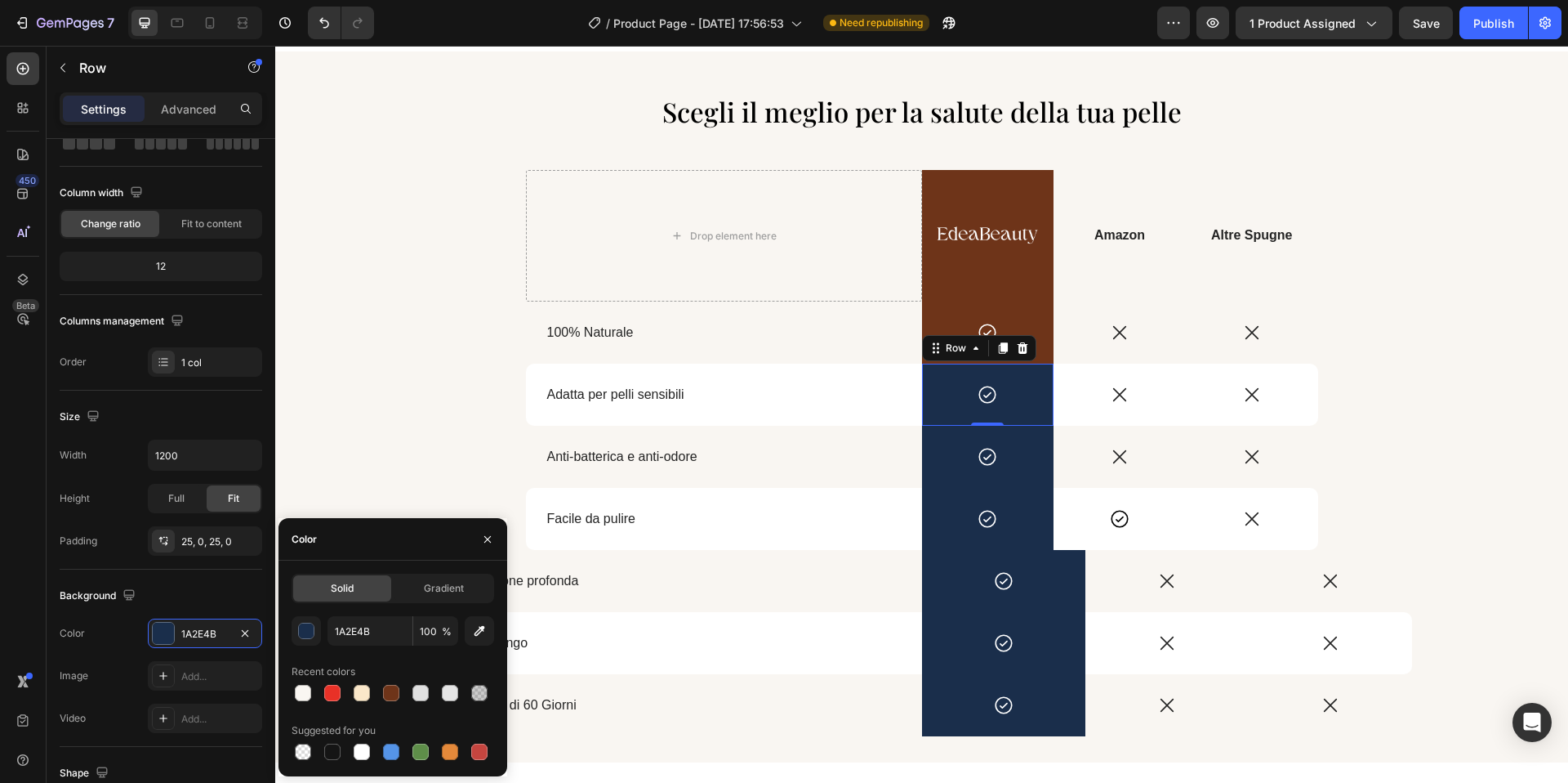
drag, startPoint x: 396, startPoint y: 692, endPoint x: 505, endPoint y: 624, distance: 128.5
click at [396, 692] on div at bounding box center [391, 693] width 16 height 16
type input "6E3419"
click at [969, 478] on div "Icon Row" at bounding box center [989, 457] width 133 height 62
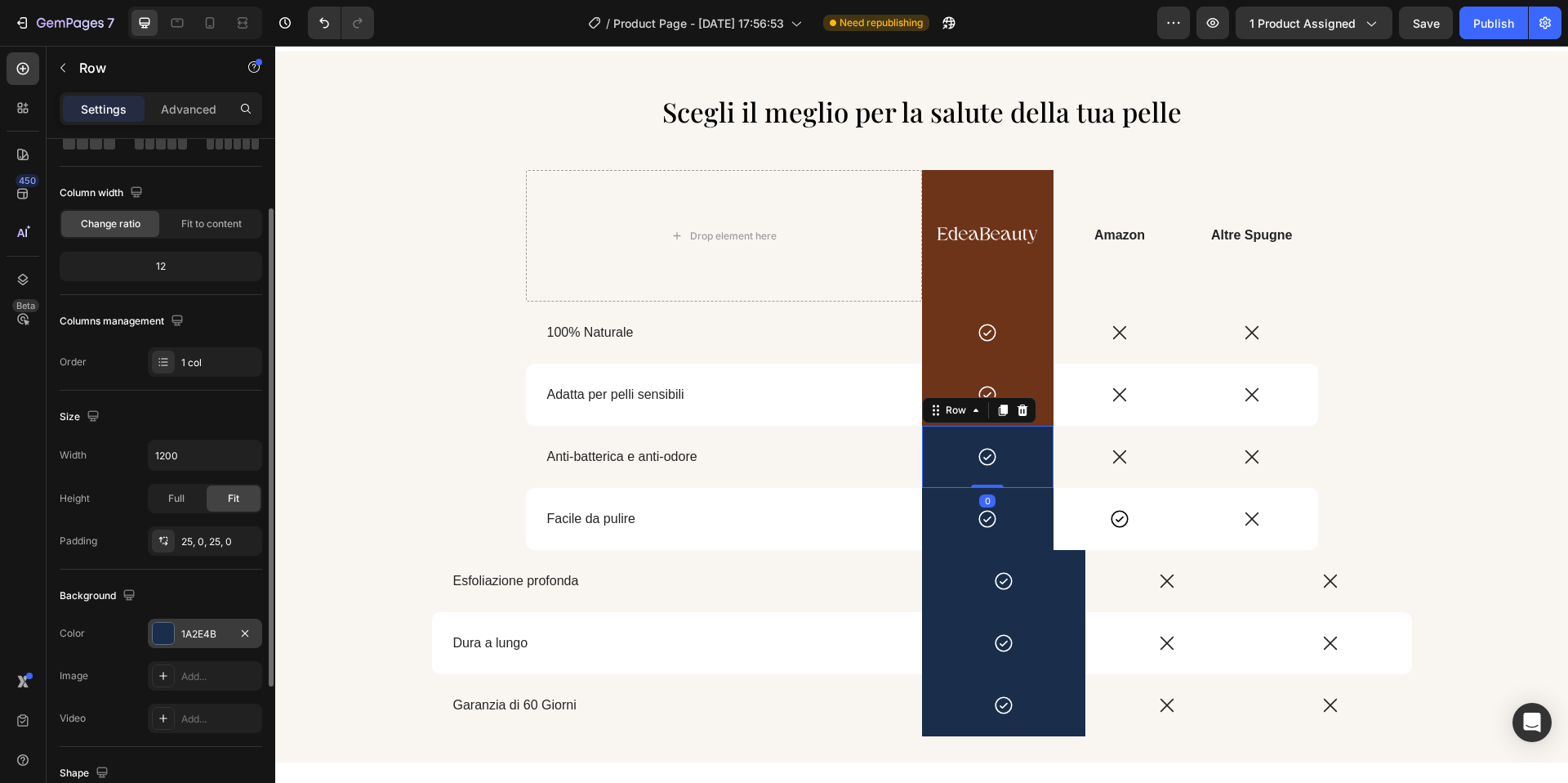
click at [167, 642] on div at bounding box center [163, 634] width 21 height 21
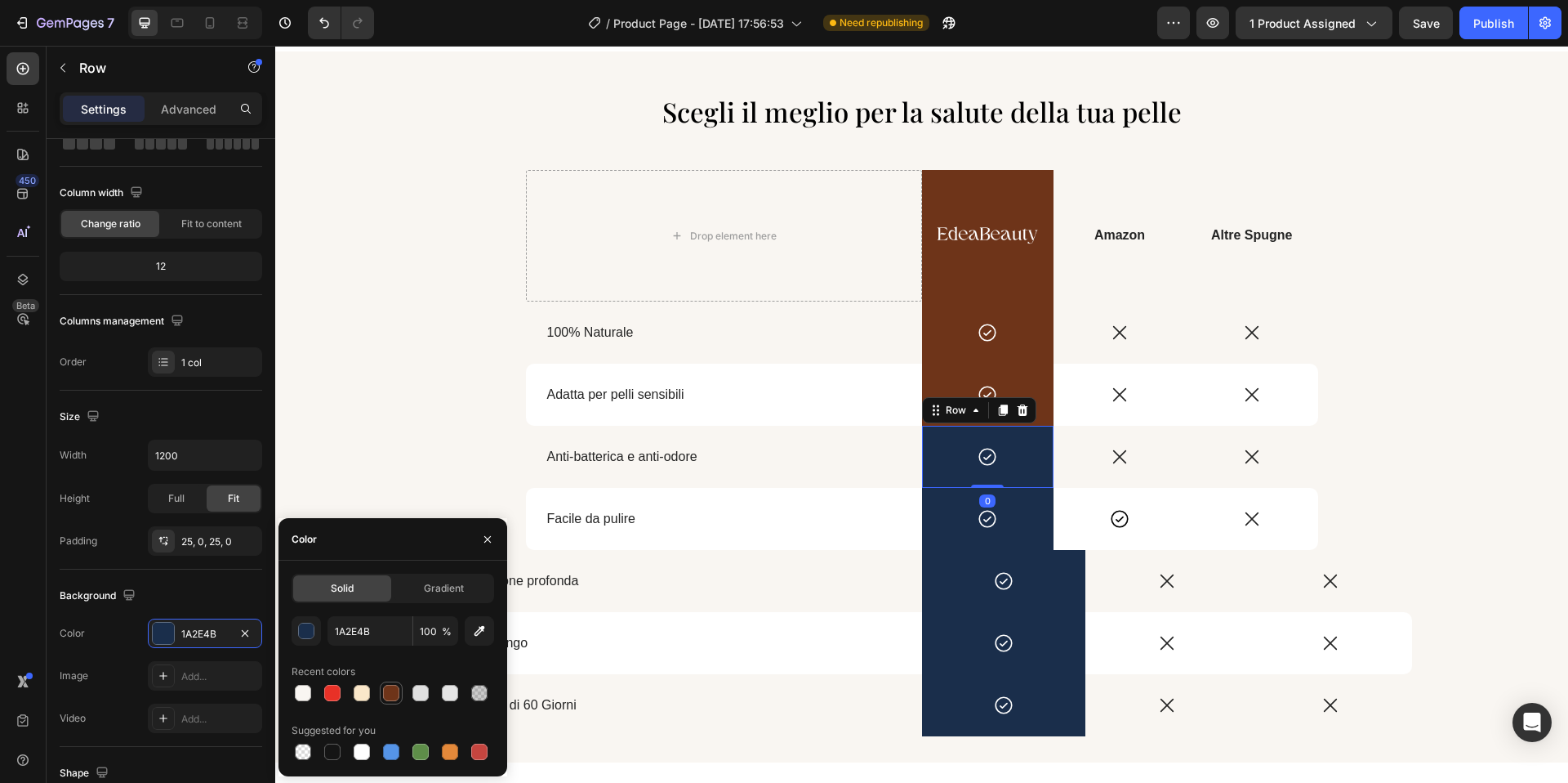
click at [394, 688] on div at bounding box center [391, 693] width 16 height 16
type input "6E3419"
click at [956, 525] on div "Icon" at bounding box center [989, 519] width 133 height 21
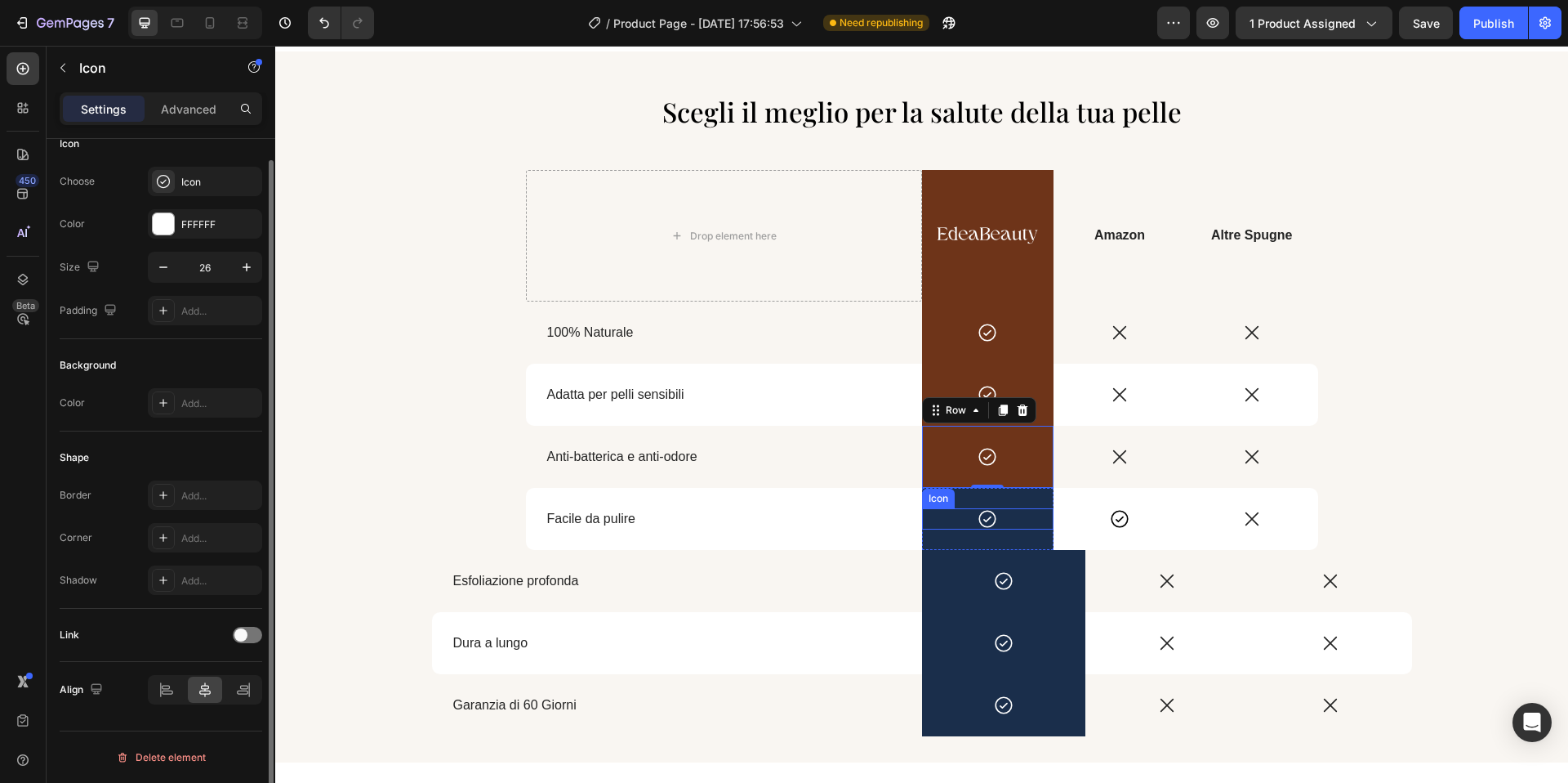
scroll to position [0, 0]
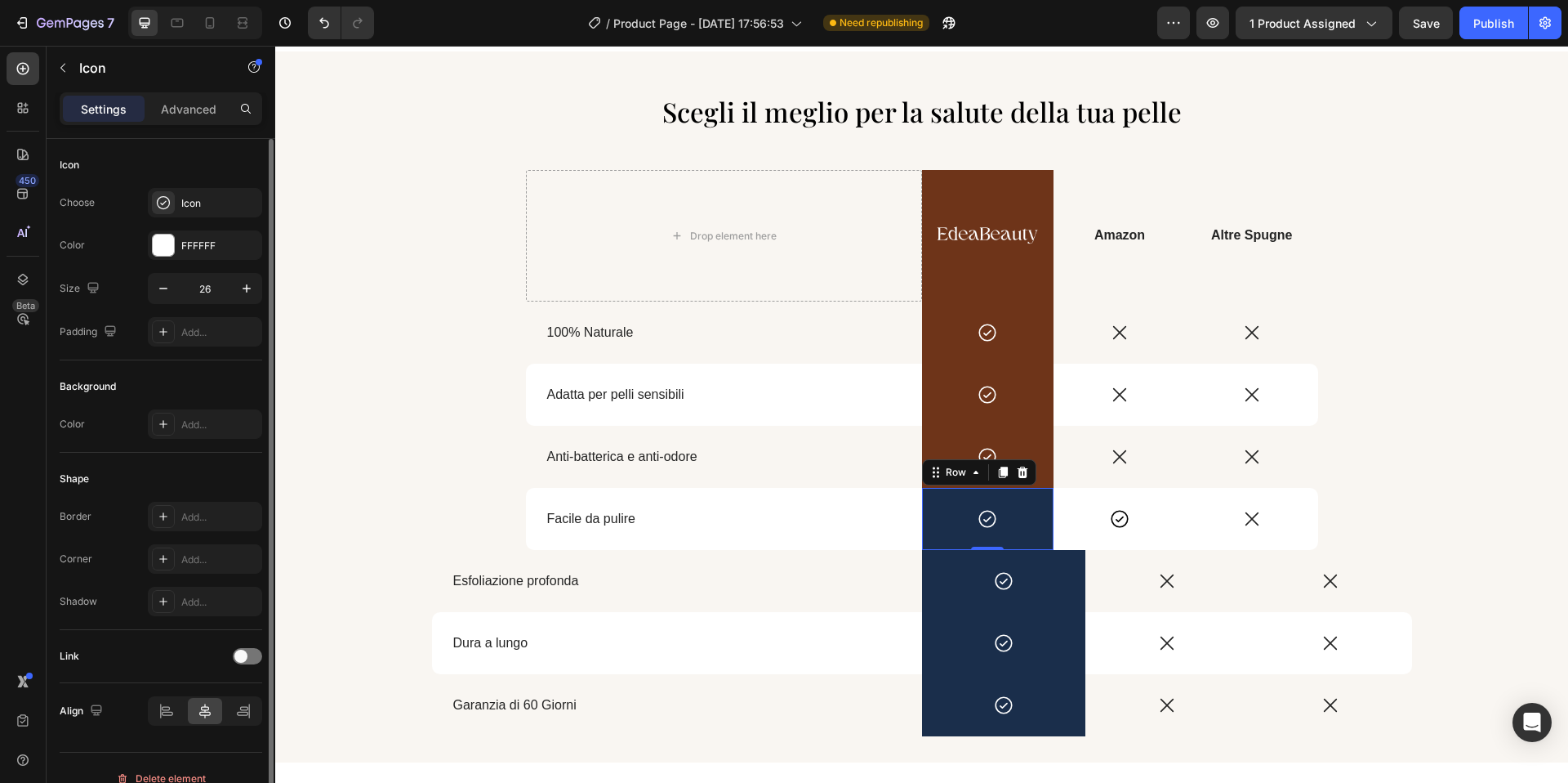
click at [947, 536] on div "Icon Row 0" at bounding box center [989, 519] width 133 height 62
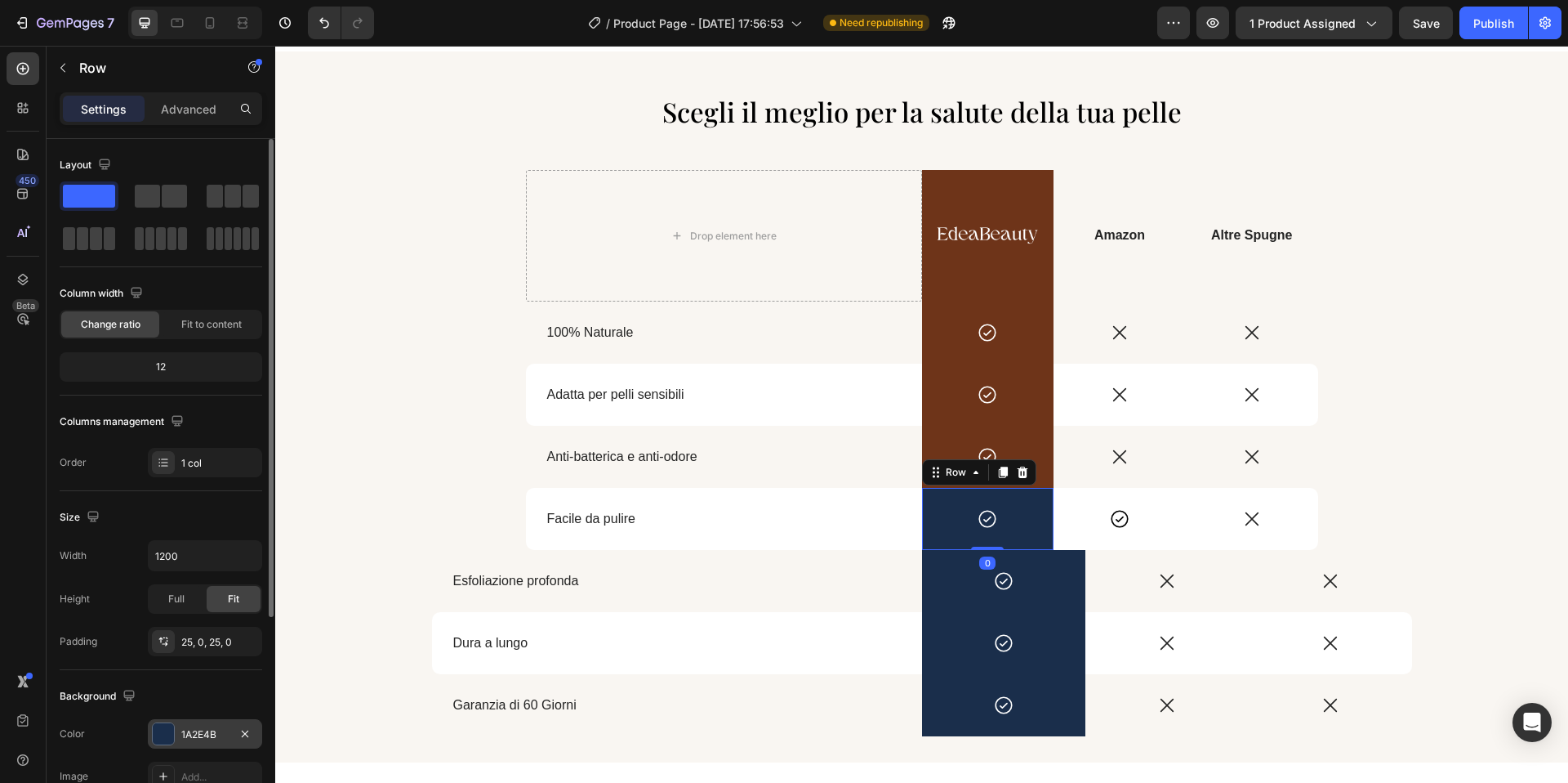
click at [166, 726] on div at bounding box center [163, 734] width 21 height 21
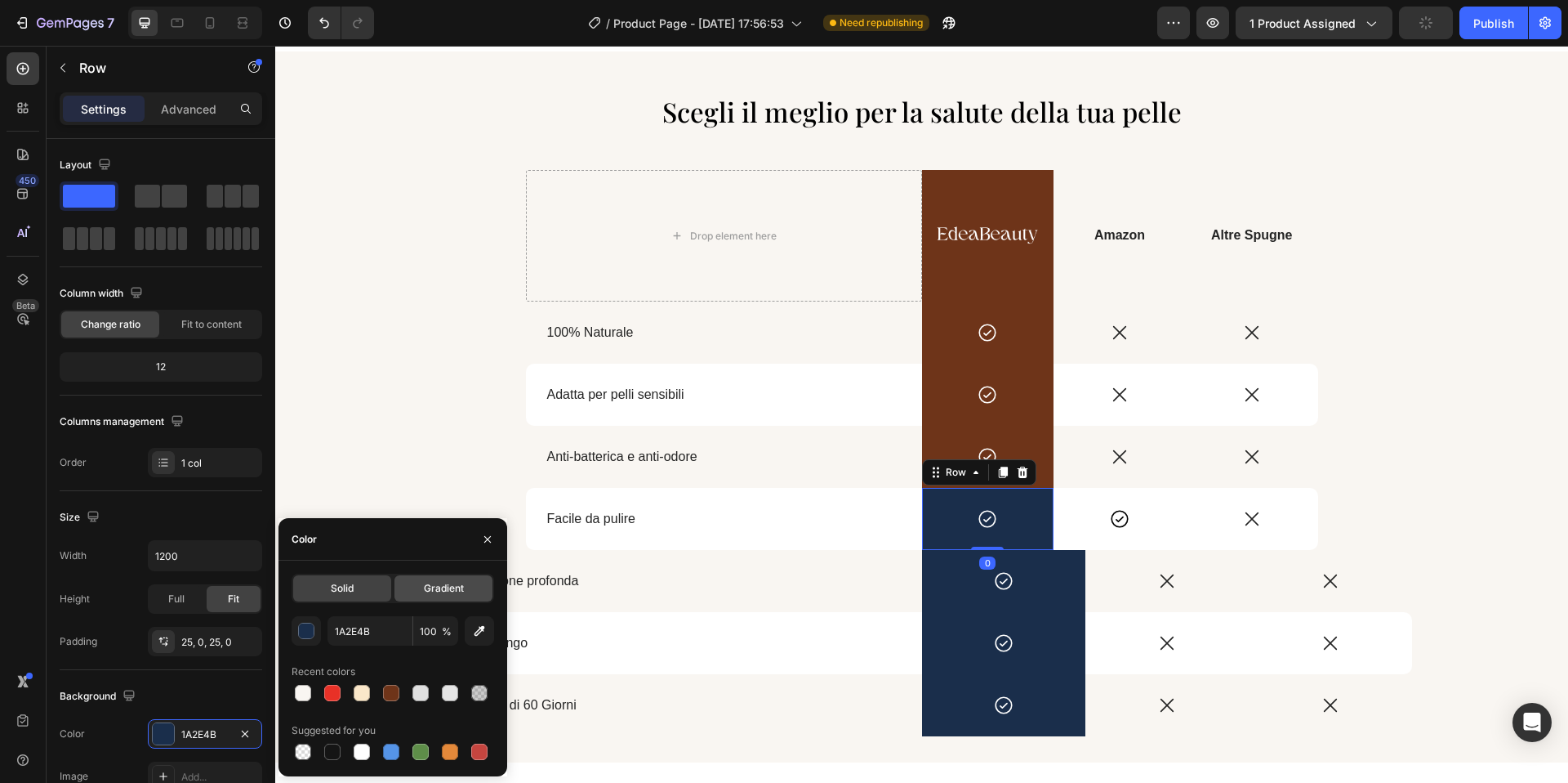
drag, startPoint x: 383, startPoint y: 699, endPoint x: 412, endPoint y: 580, distance: 122.5
click at [383, 699] on div at bounding box center [391, 693] width 19 height 19
type input "6E3419"
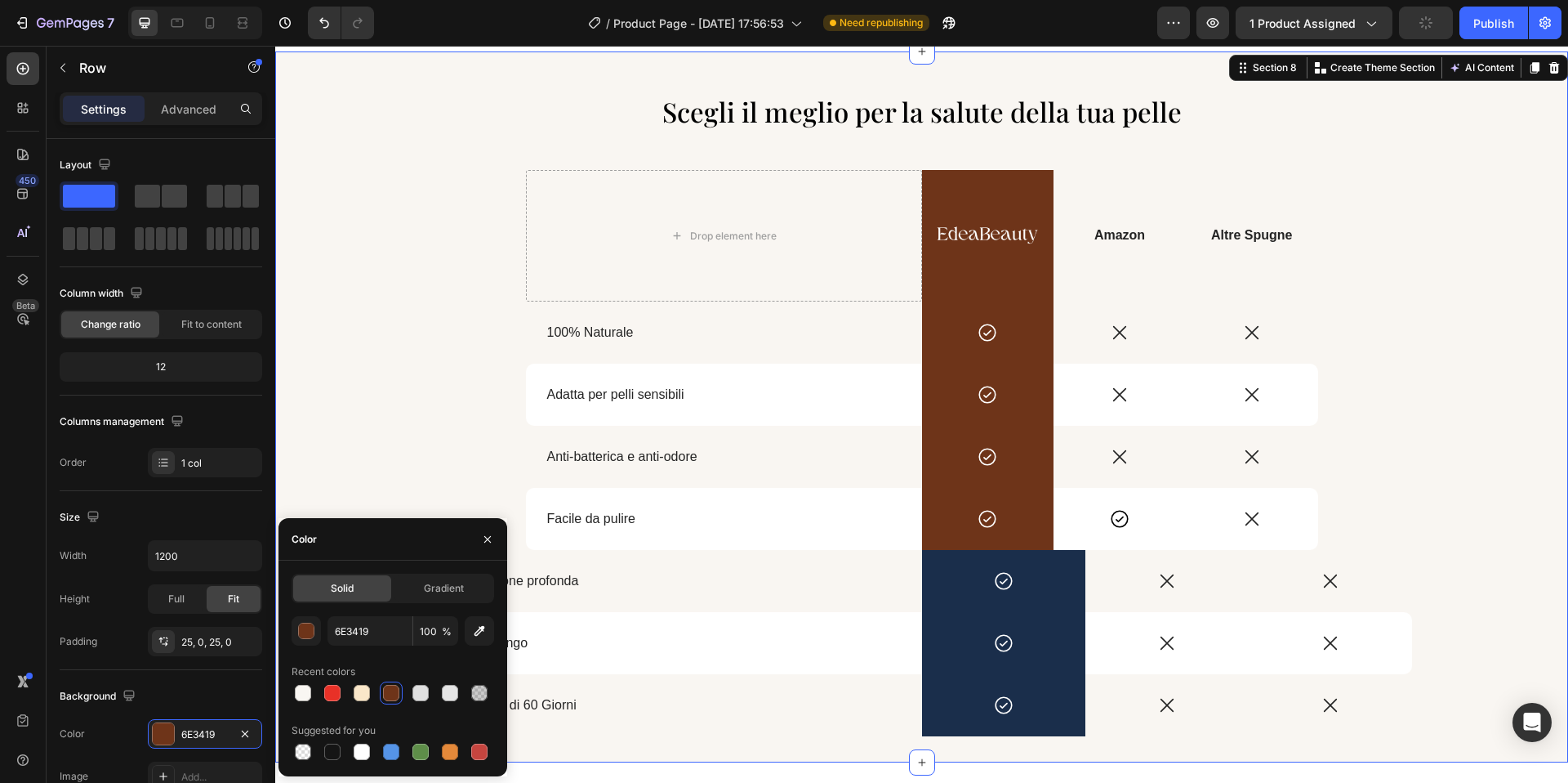
click at [427, 401] on div "Scegli il meglio per la salute della tua pelle Heading Drop element here Image …" at bounding box center [922, 414] width 1293 height 644
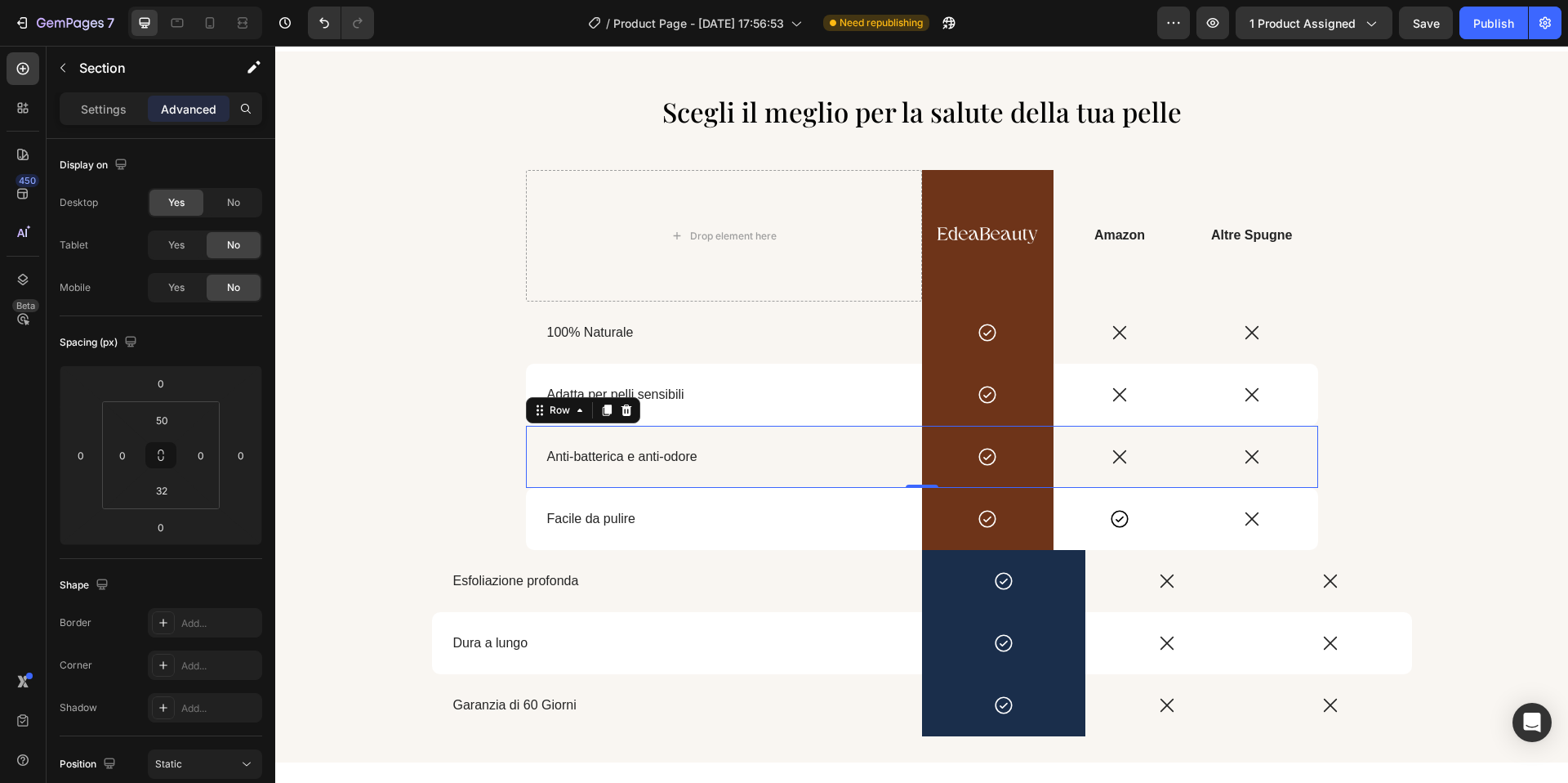
click at [563, 471] on div "Anti-batterica e anti-odore Text Block" at bounding box center [723, 457] width 396 height 62
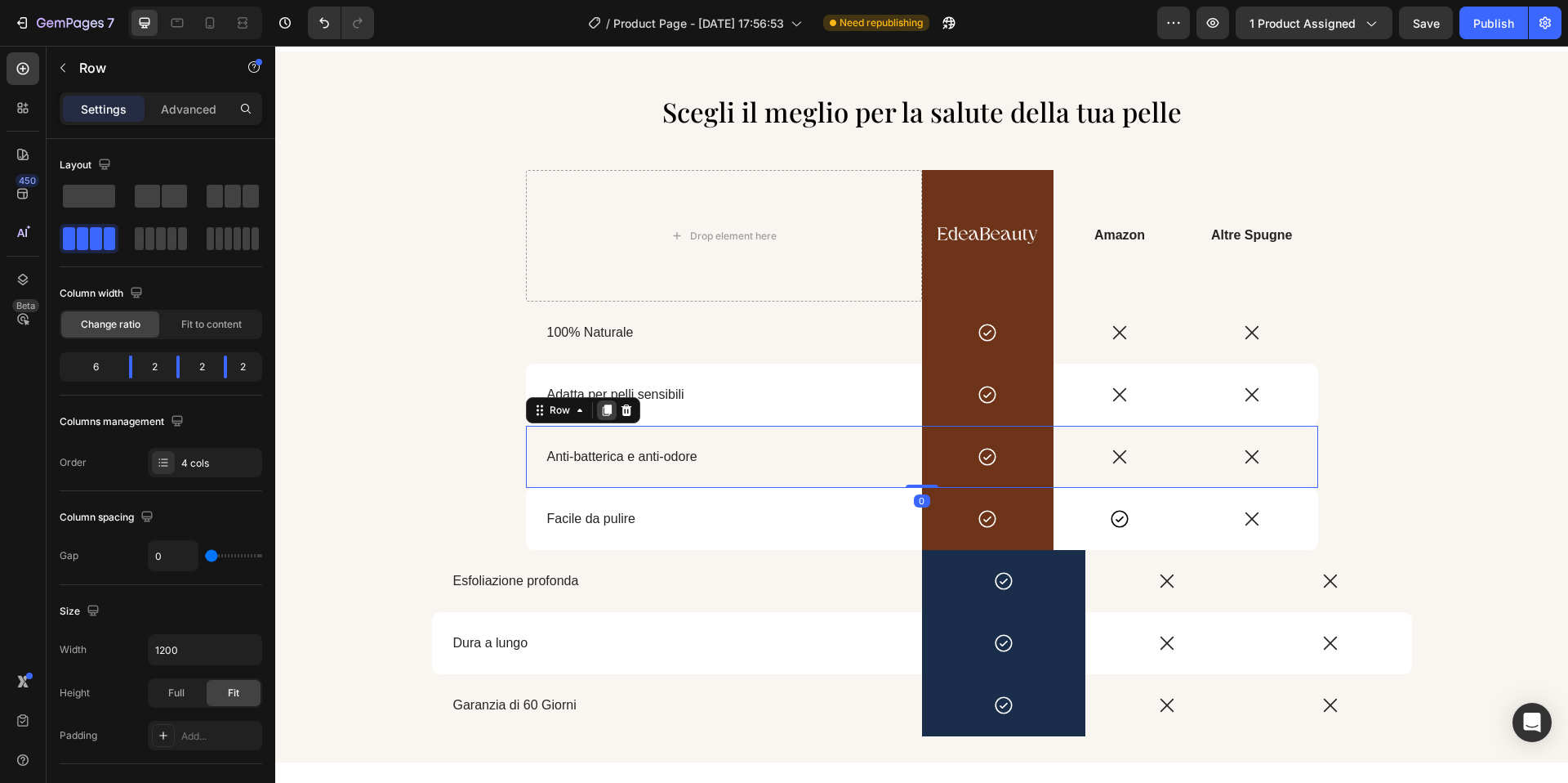
click at [607, 408] on icon at bounding box center [606, 411] width 9 height 11
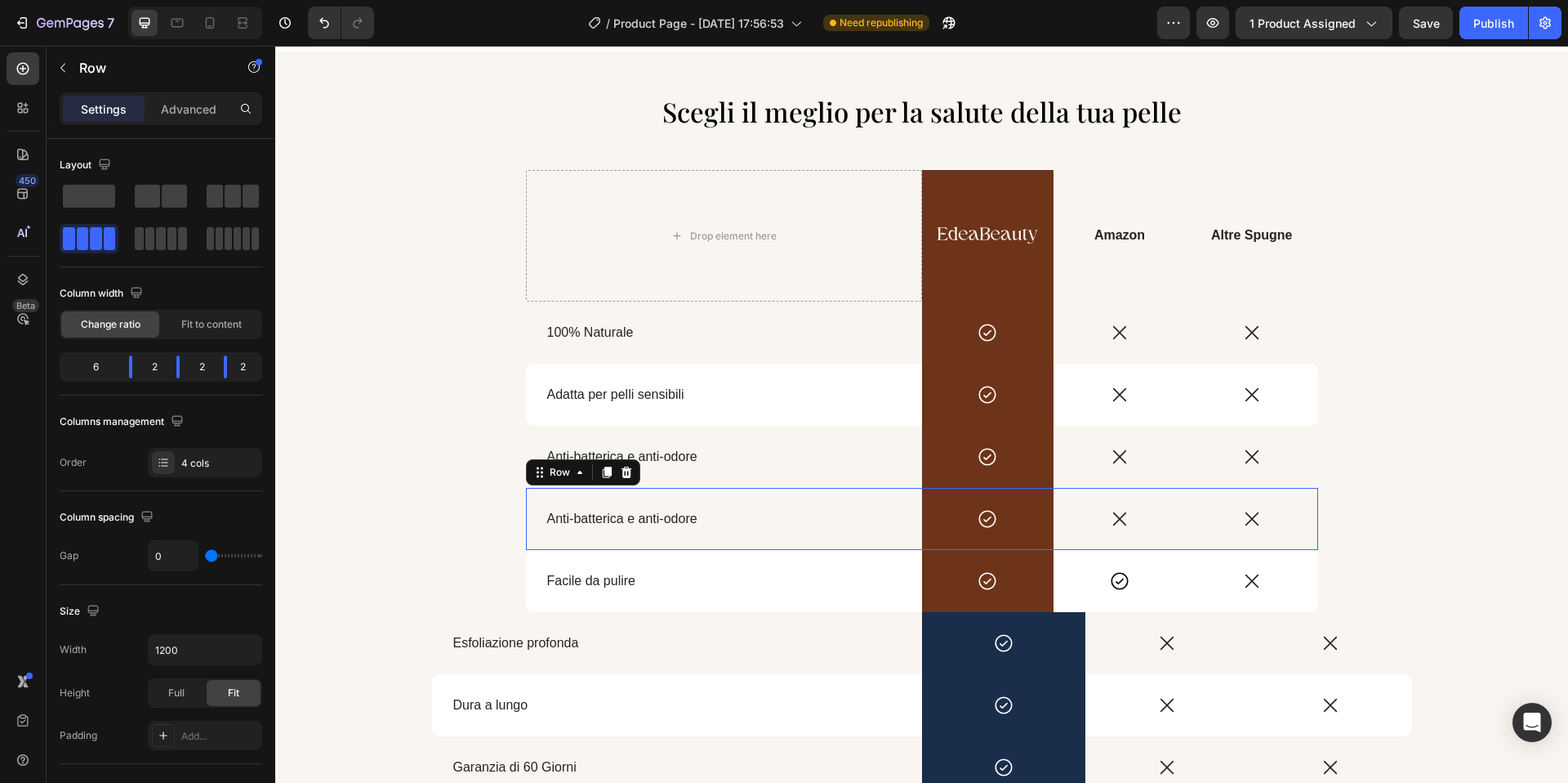
scroll to position [2313, 0]
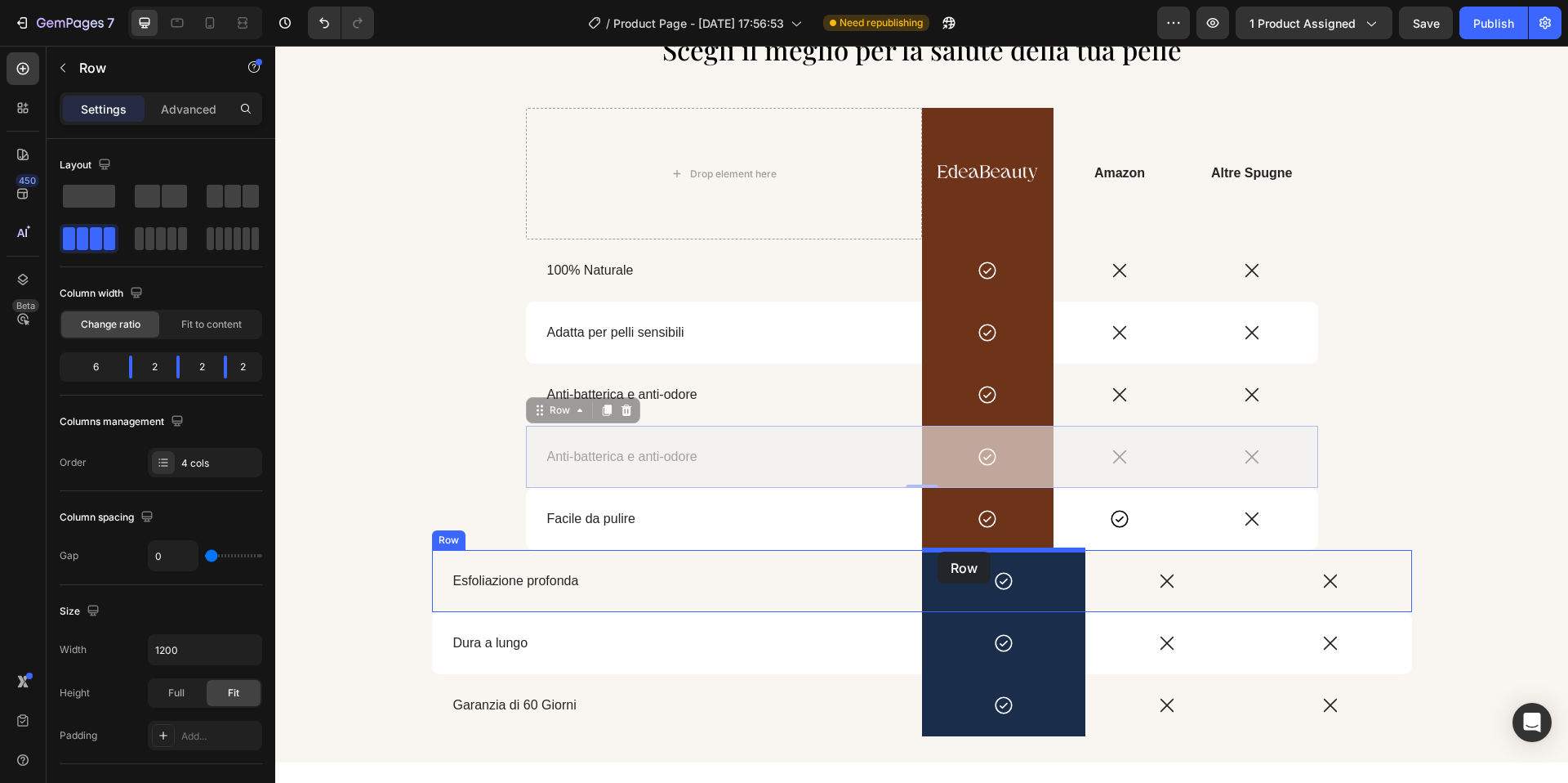
drag, startPoint x: 534, startPoint y: 406, endPoint x: 937, endPoint y: 551, distance: 428.3
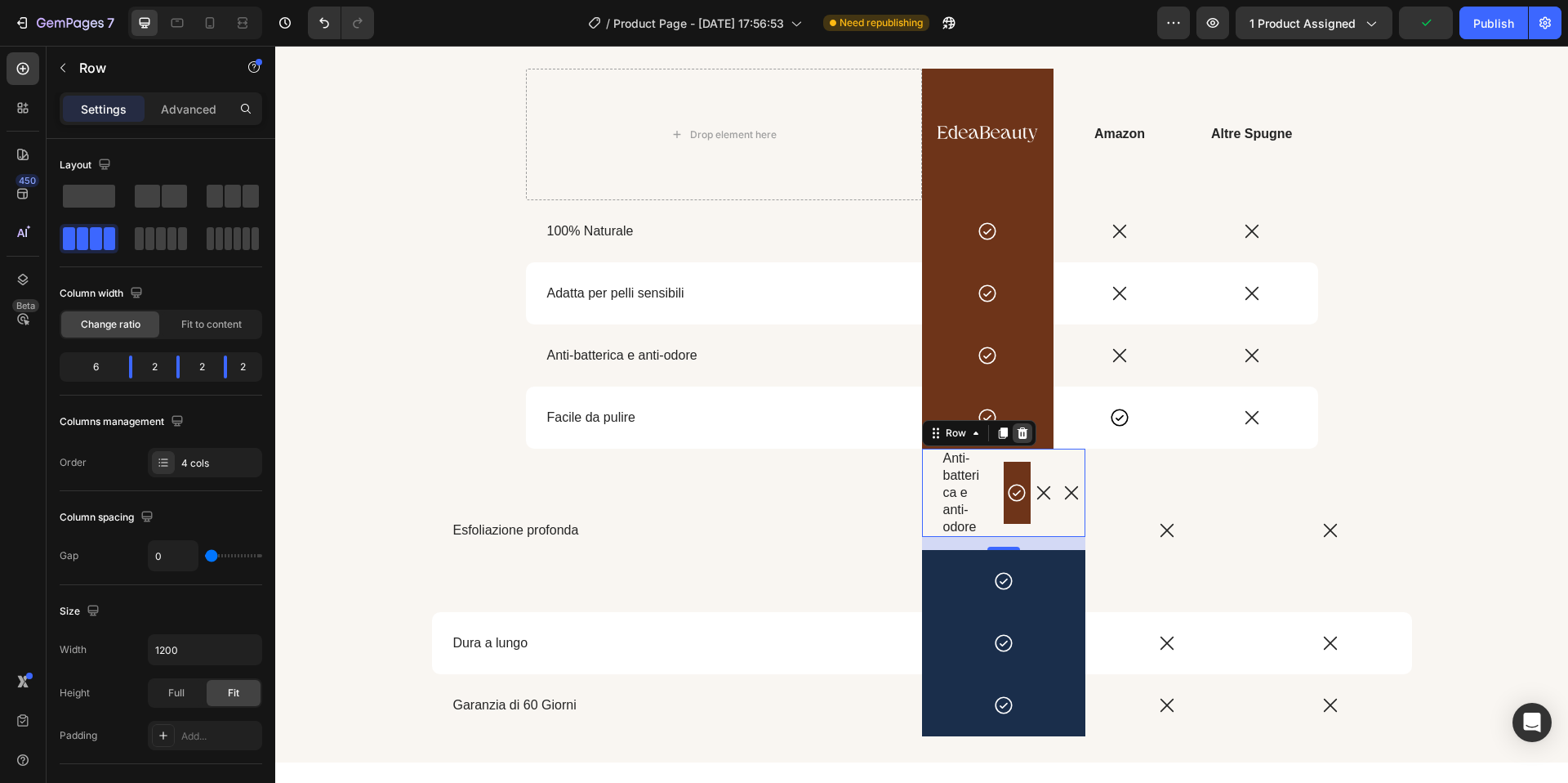
click at [1023, 437] on icon at bounding box center [1022, 433] width 11 height 11
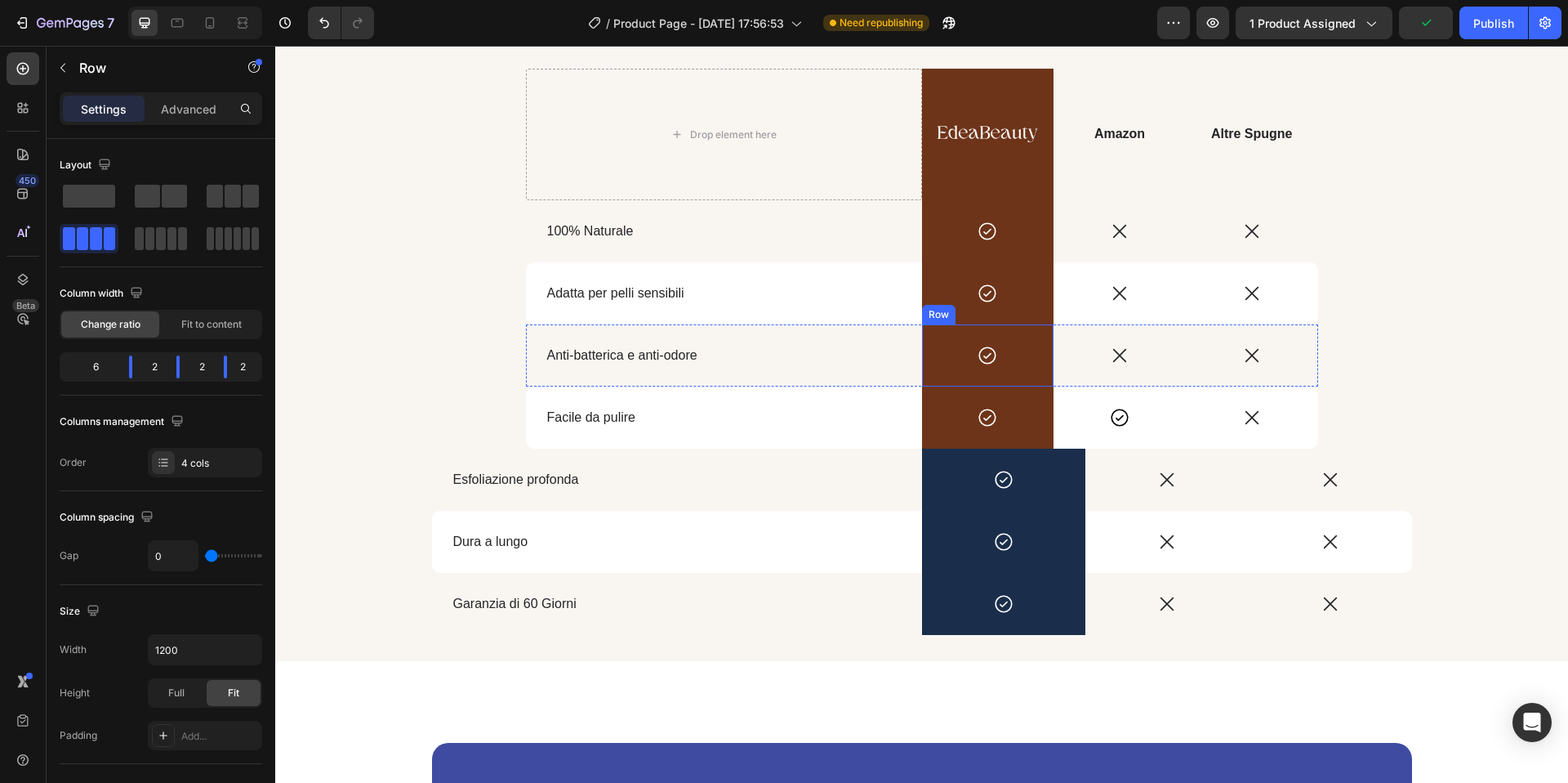
scroll to position [2251, 0]
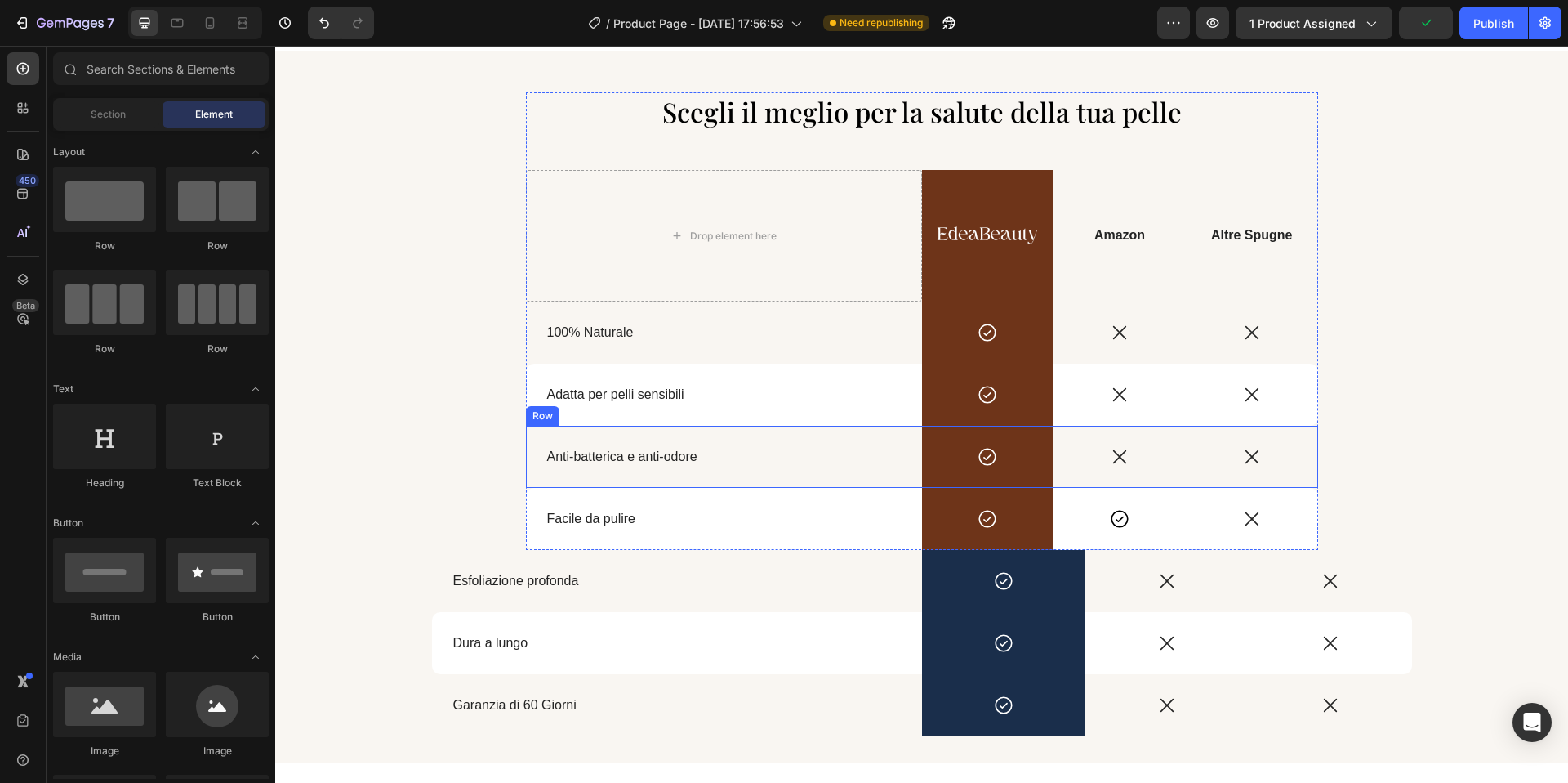
click at [743, 474] on div "Anti-batterica e anti-odore Text Block" at bounding box center [723, 457] width 396 height 62
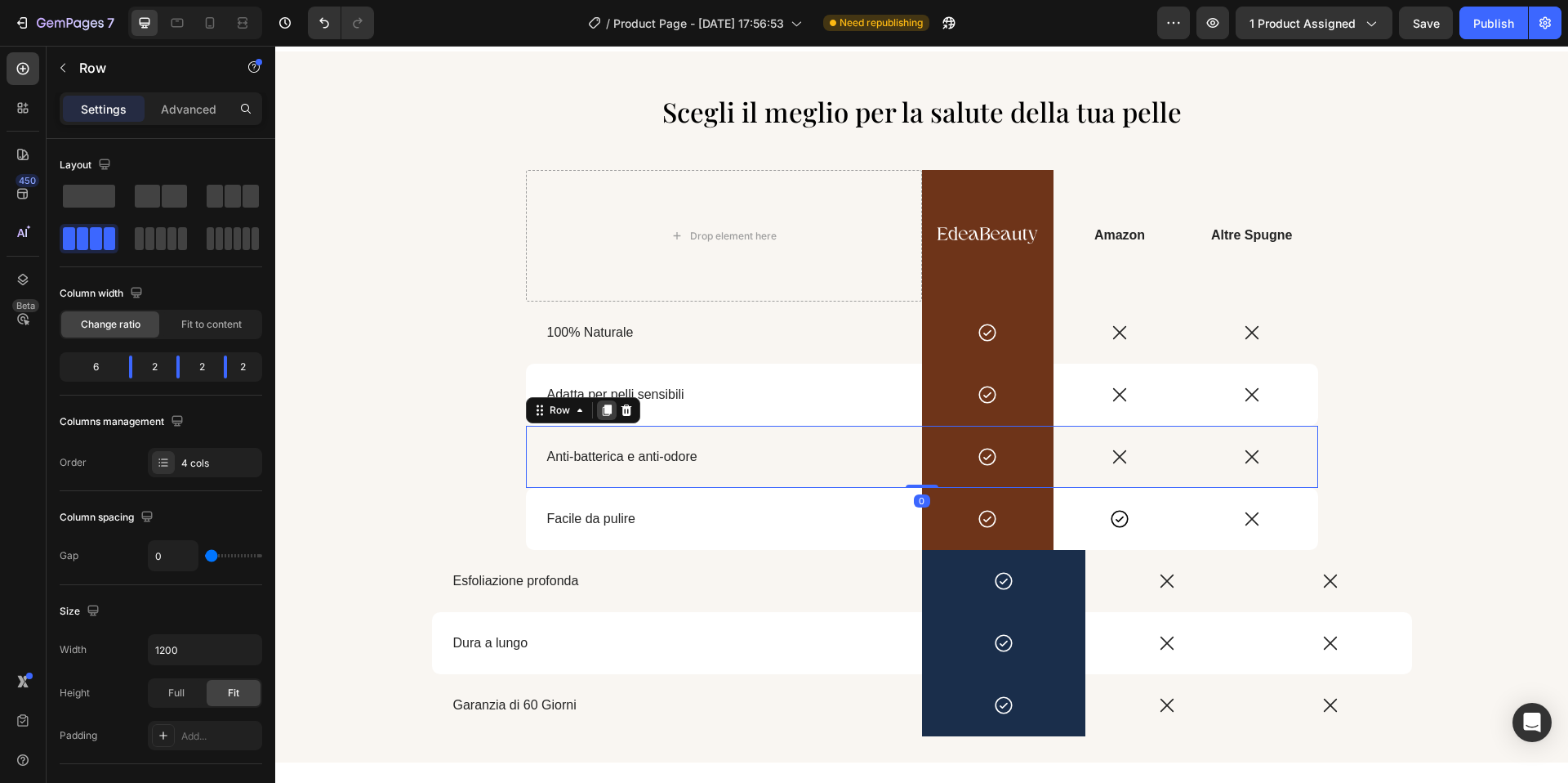
click at [606, 412] on icon at bounding box center [606, 411] width 9 height 11
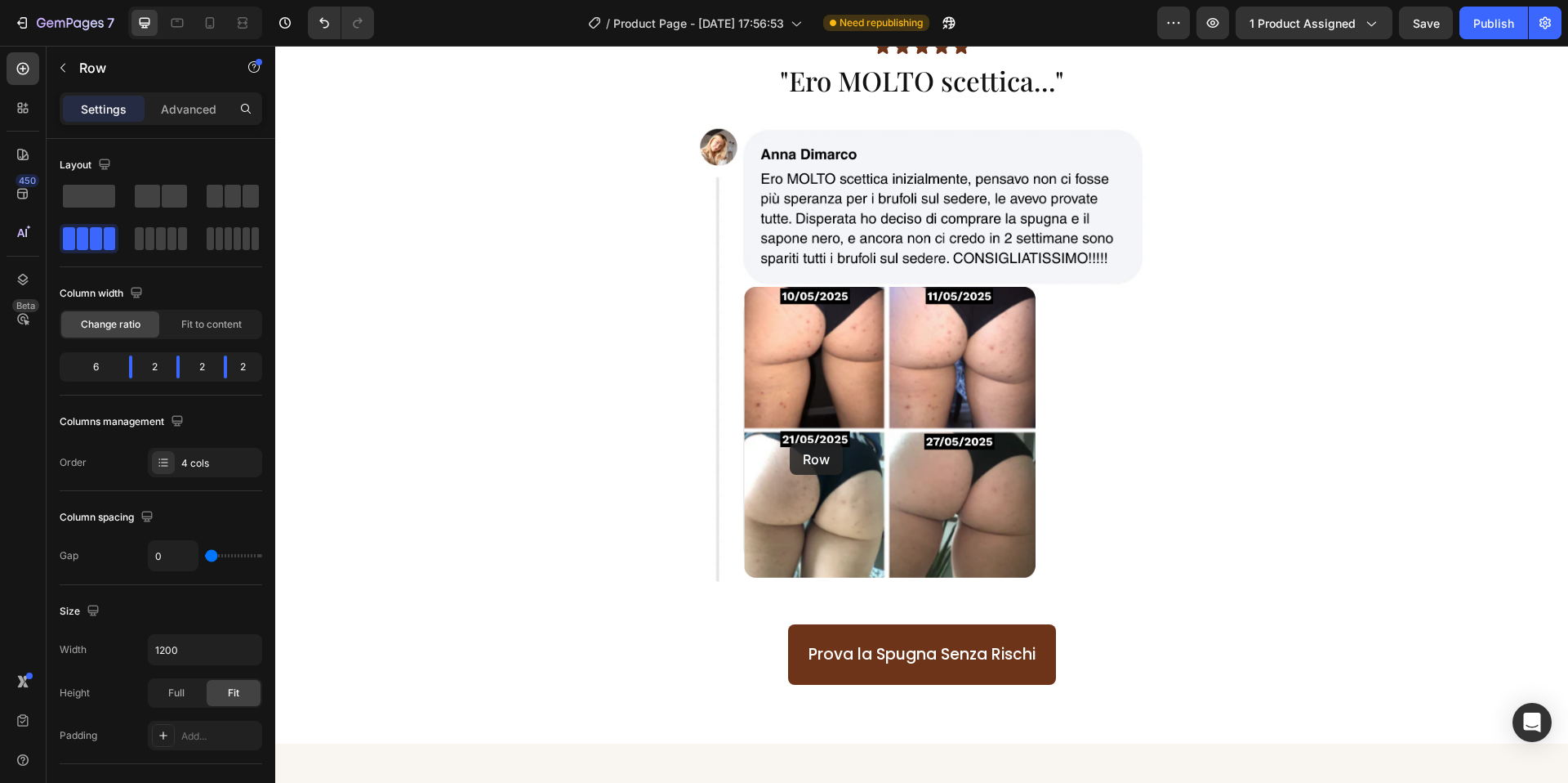
scroll to position [1412, 0]
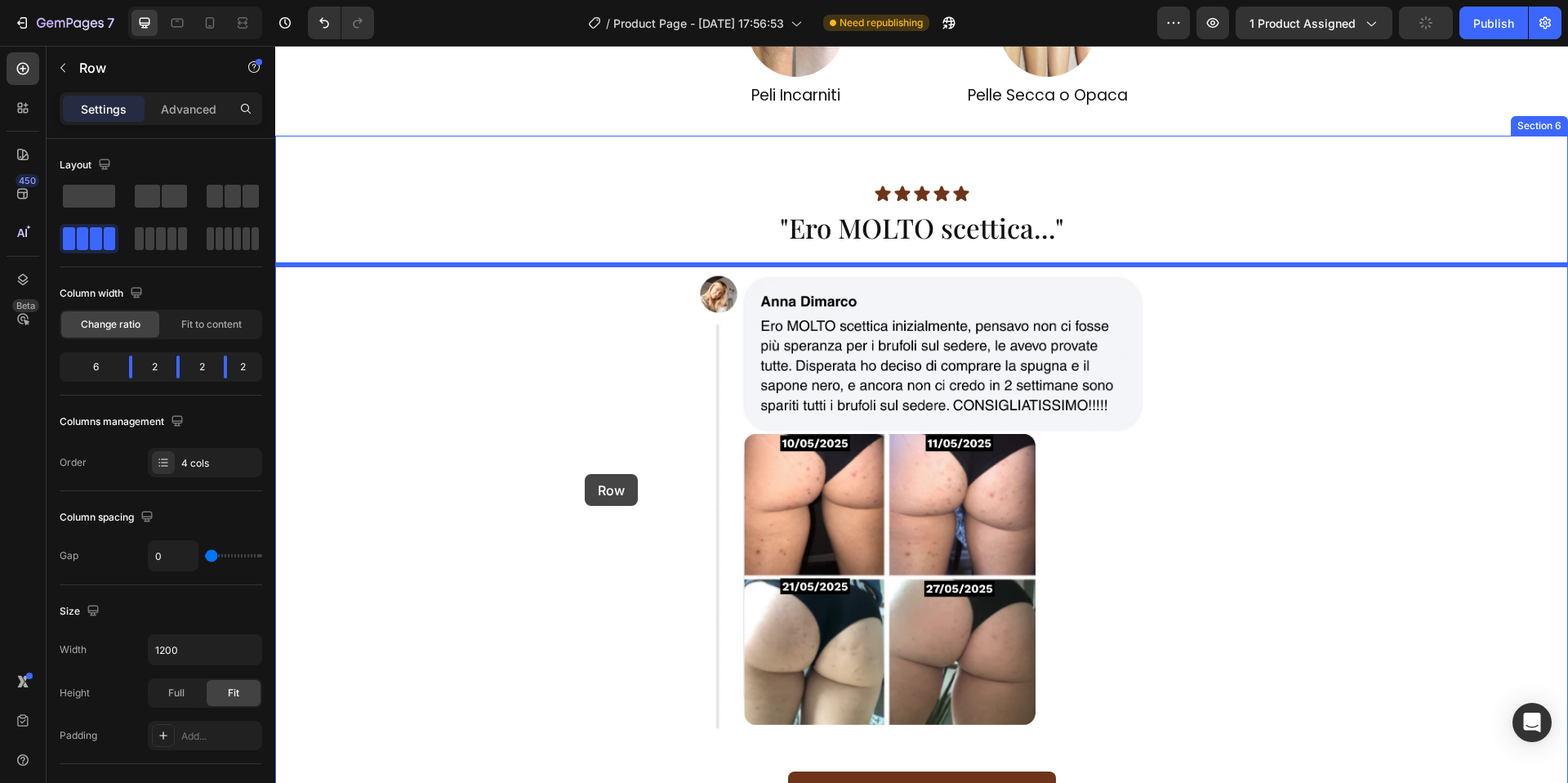
drag, startPoint x: 536, startPoint y: 411, endPoint x: 617, endPoint y: 400, distance: 81.7
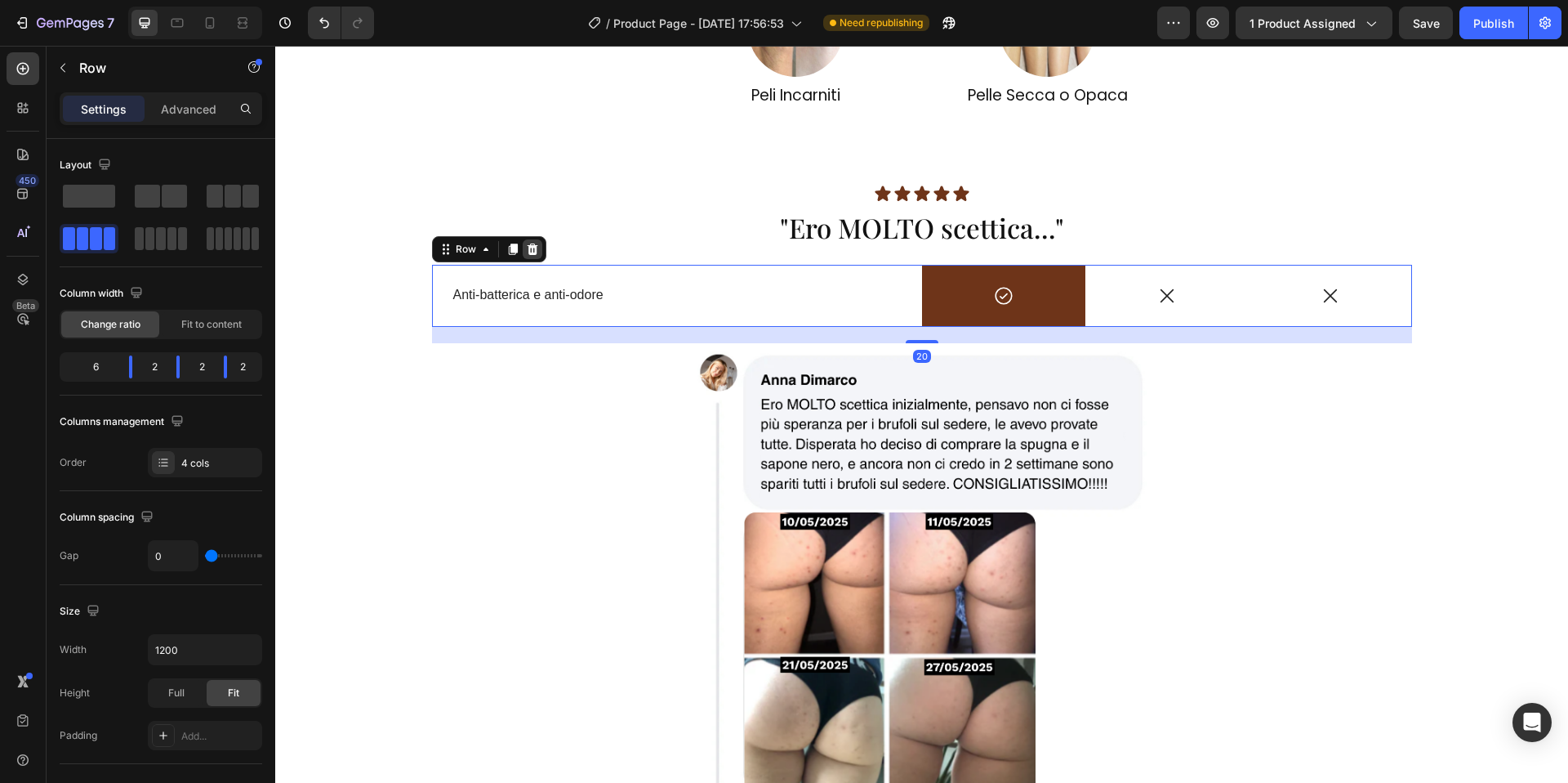
click at [535, 252] on icon at bounding box center [532, 249] width 11 height 11
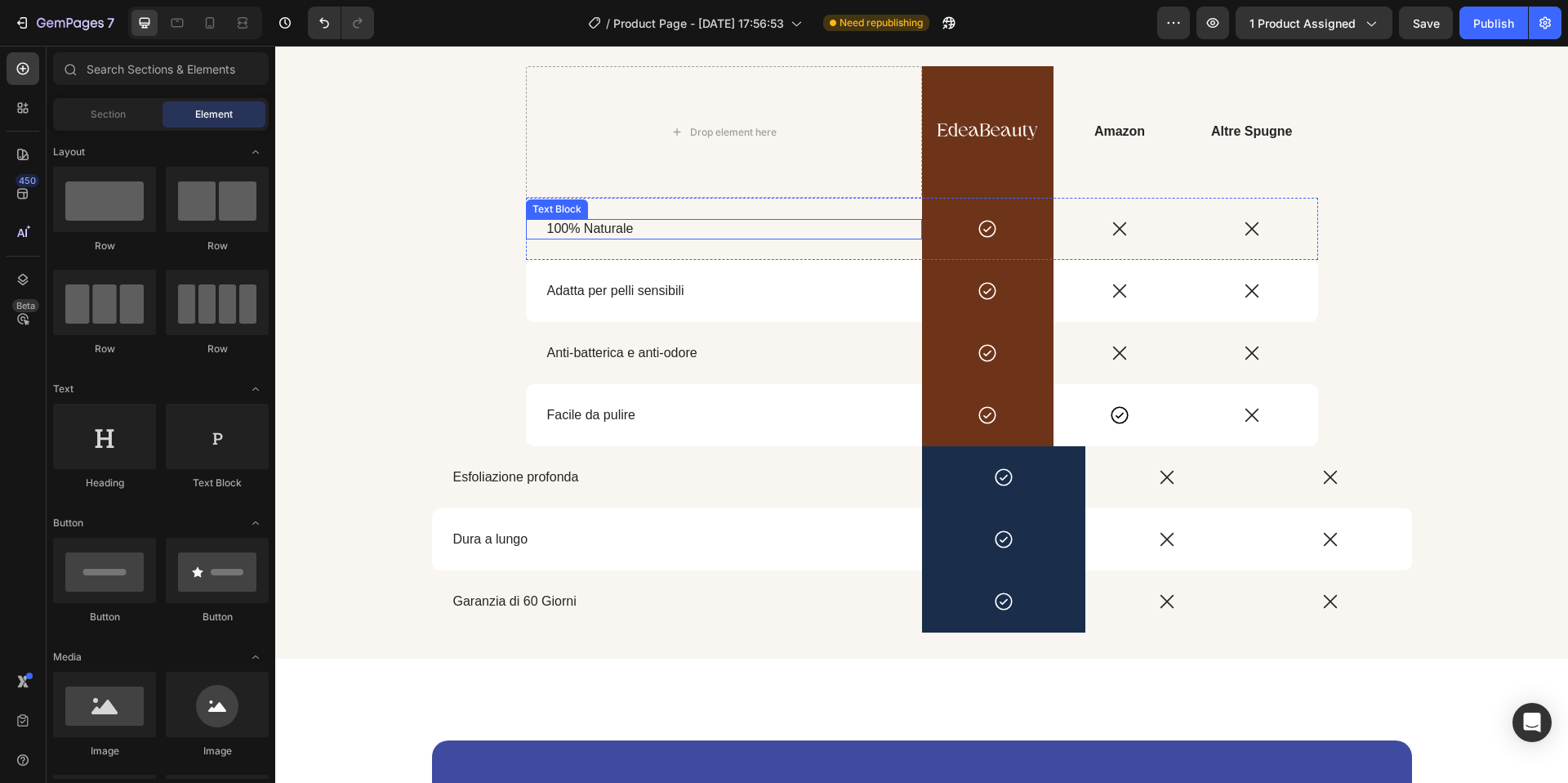
scroll to position [2377, 0]
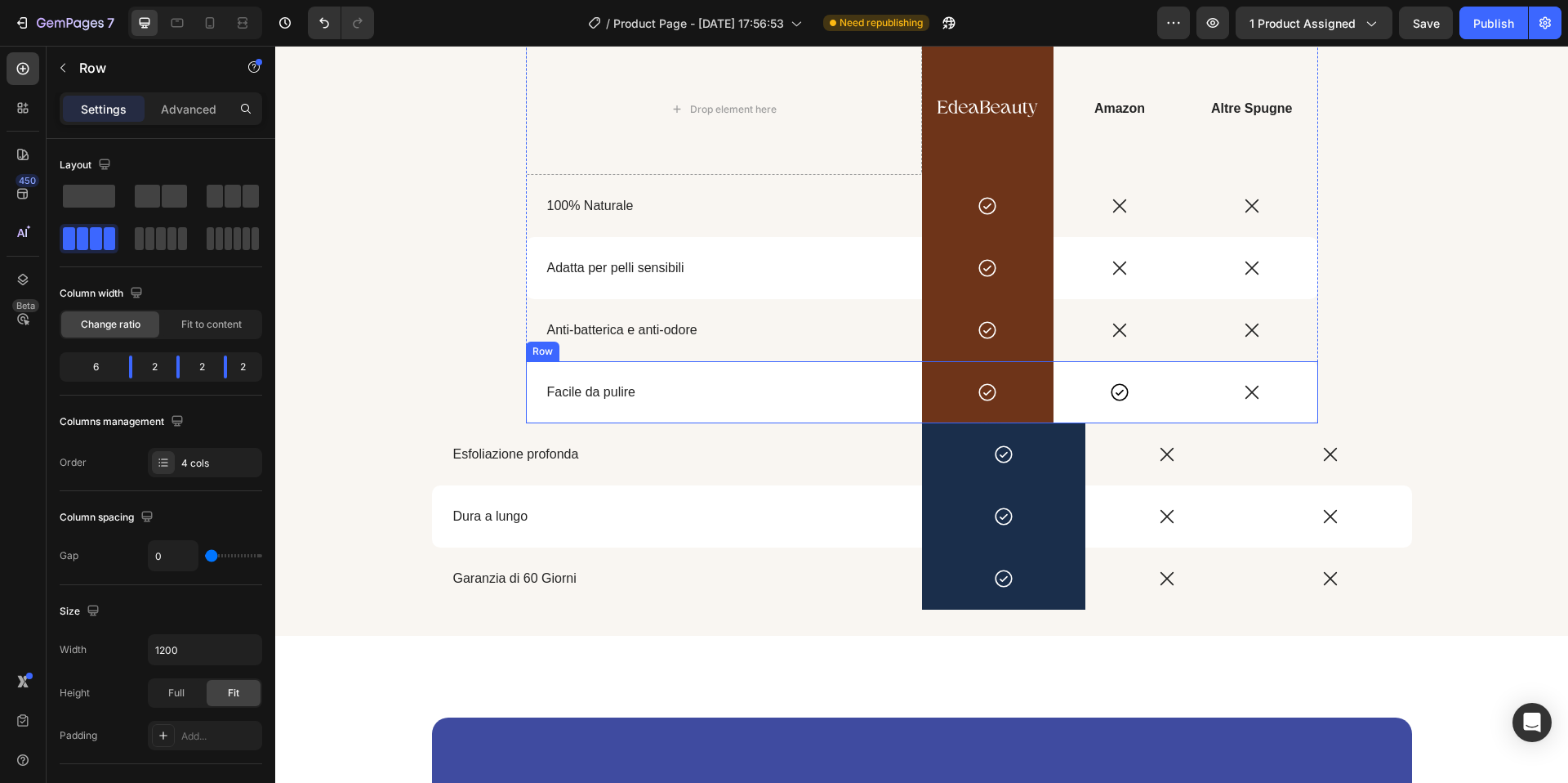
click at [690, 364] on div "Facile da pulire Text Block" at bounding box center [723, 392] width 396 height 62
click at [678, 308] on div "Anti-batterica e anti-odore Text Block" at bounding box center [723, 330] width 396 height 62
click at [609, 280] on icon at bounding box center [606, 284] width 9 height 11
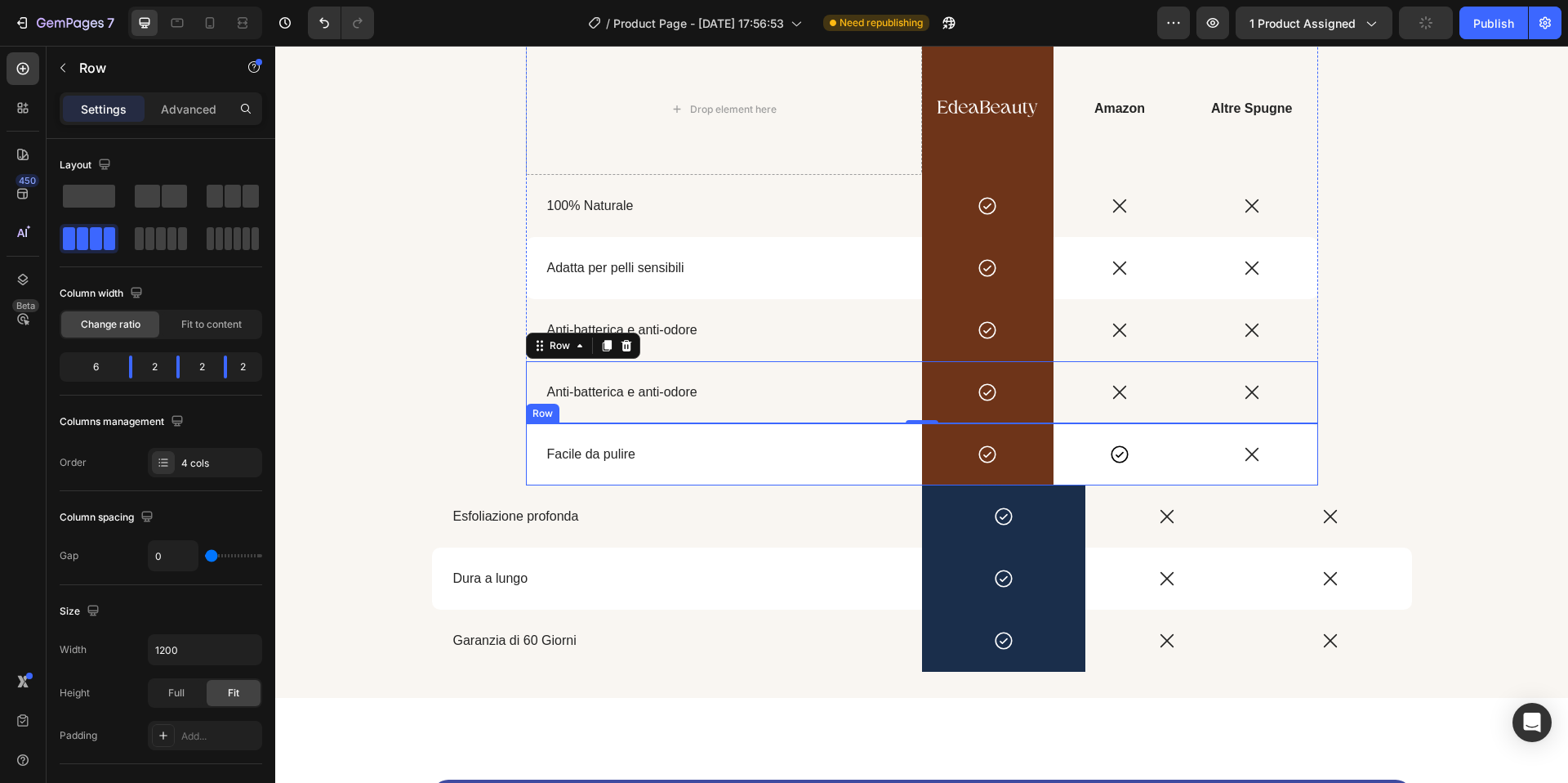
click at [532, 423] on div "Facile da pulire Text Block" at bounding box center [723, 454] width 396 height 62
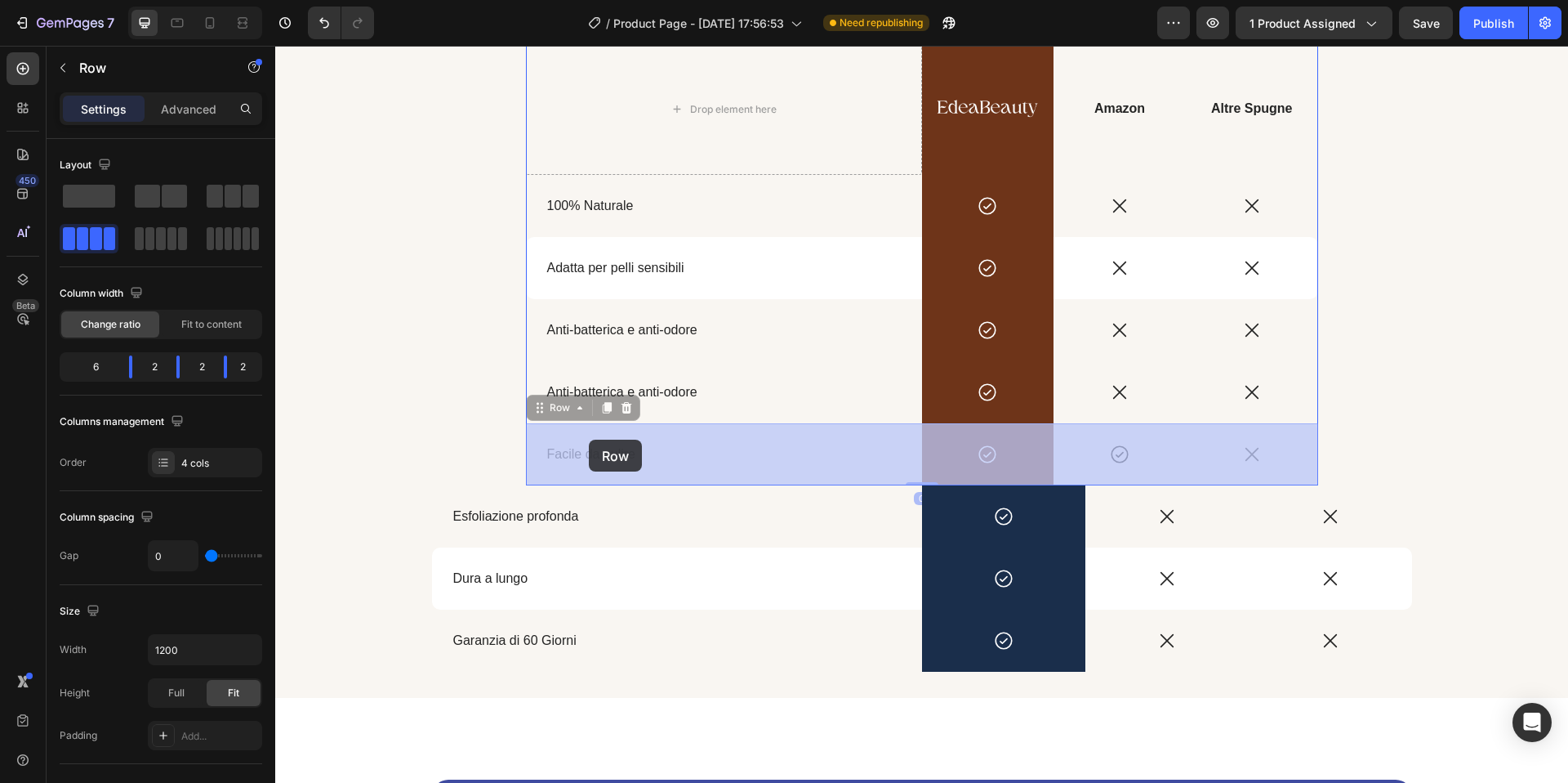
drag, startPoint x: 534, startPoint y: 410, endPoint x: 589, endPoint y: 439, distance: 62.2
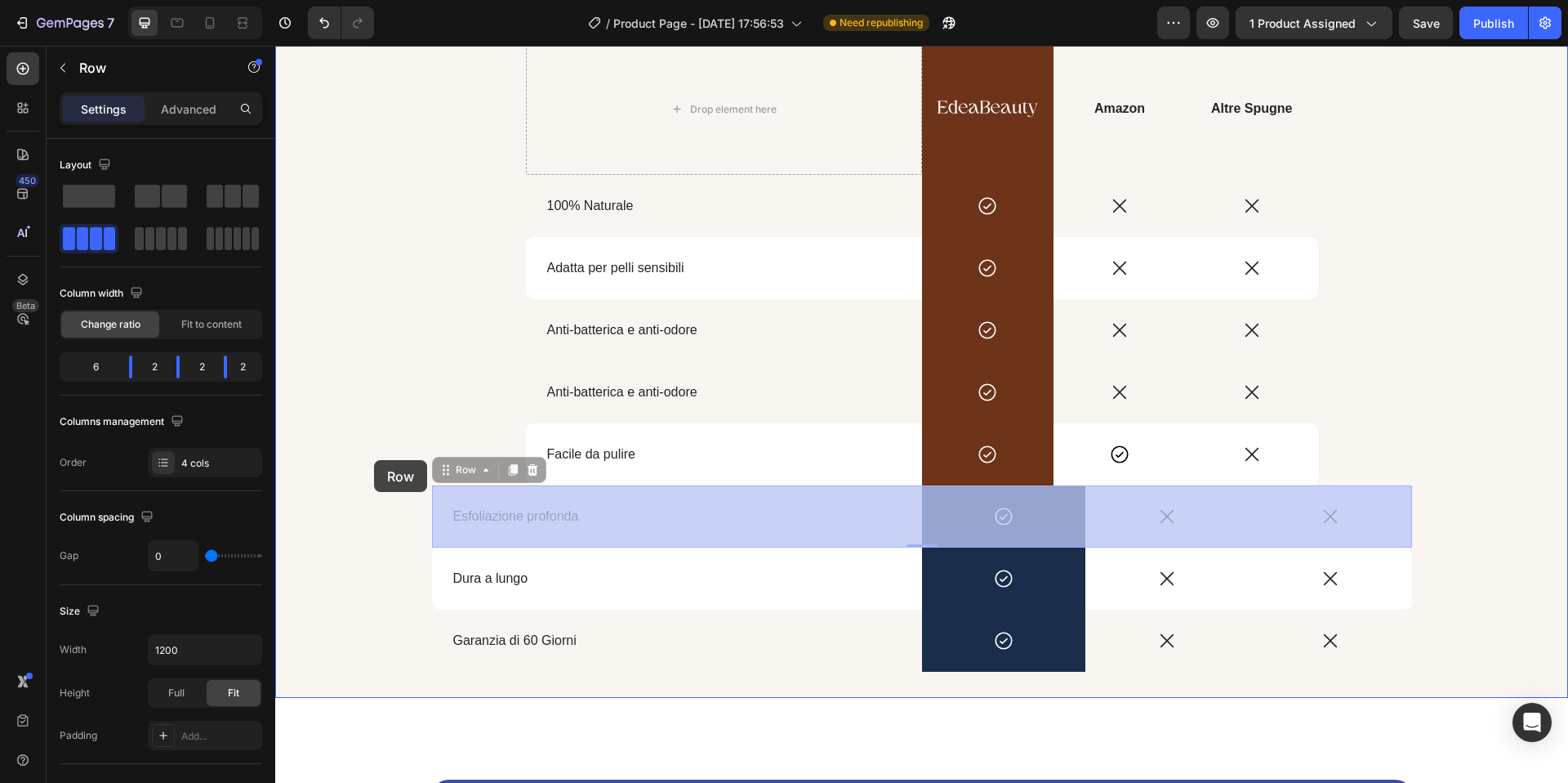
drag, startPoint x: 441, startPoint y: 484, endPoint x: 374, endPoint y: 460, distance: 71.2
click at [374, 460] on div "Header Image Carousel Section 1 Il Rituale Africano per la pelle perfetta Headi…" at bounding box center [922, 795] width 1293 height 6255
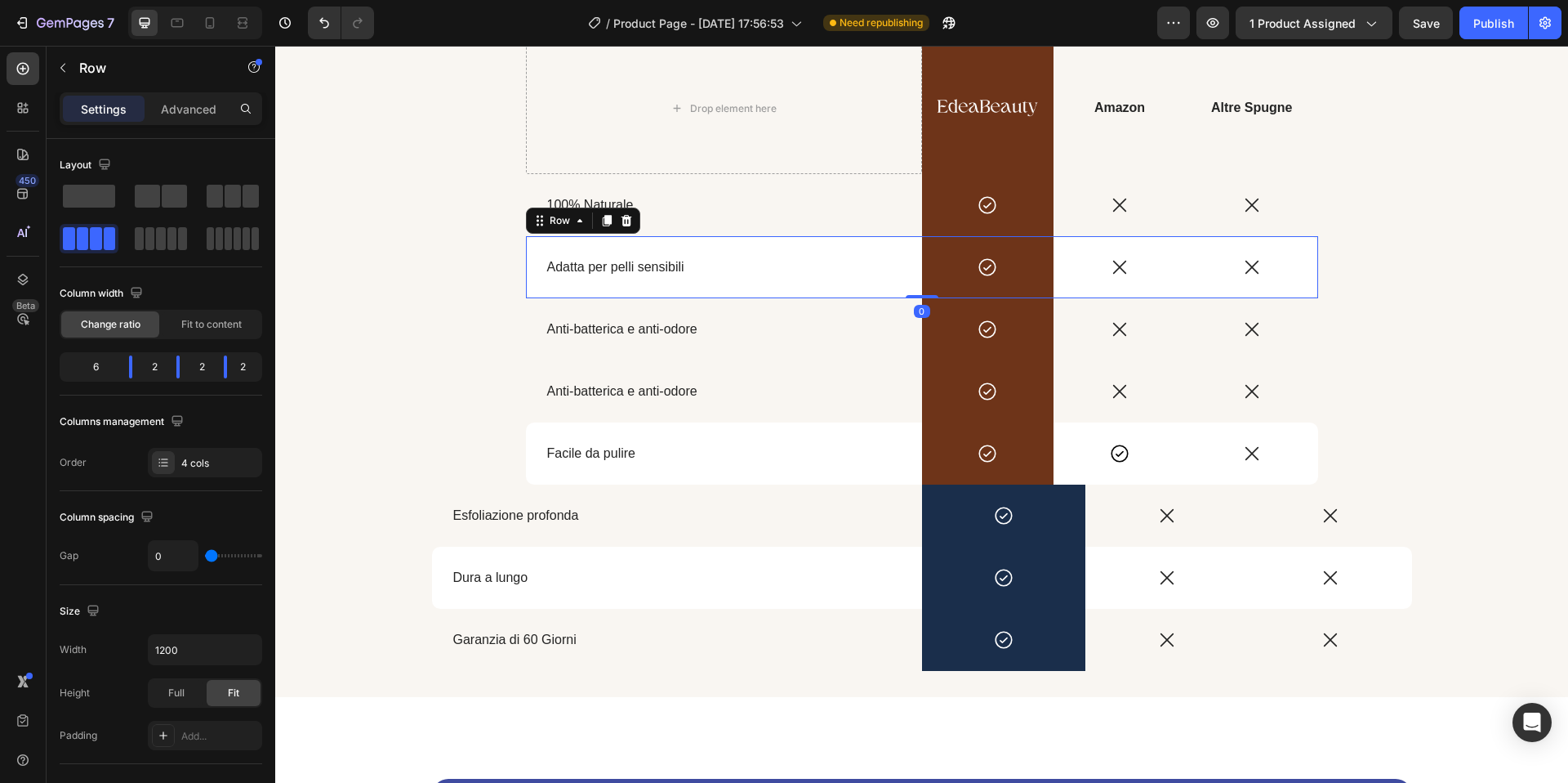
click at [526, 238] on div "Adatta per pelli sensibili Text Block" at bounding box center [723, 267] width 396 height 62
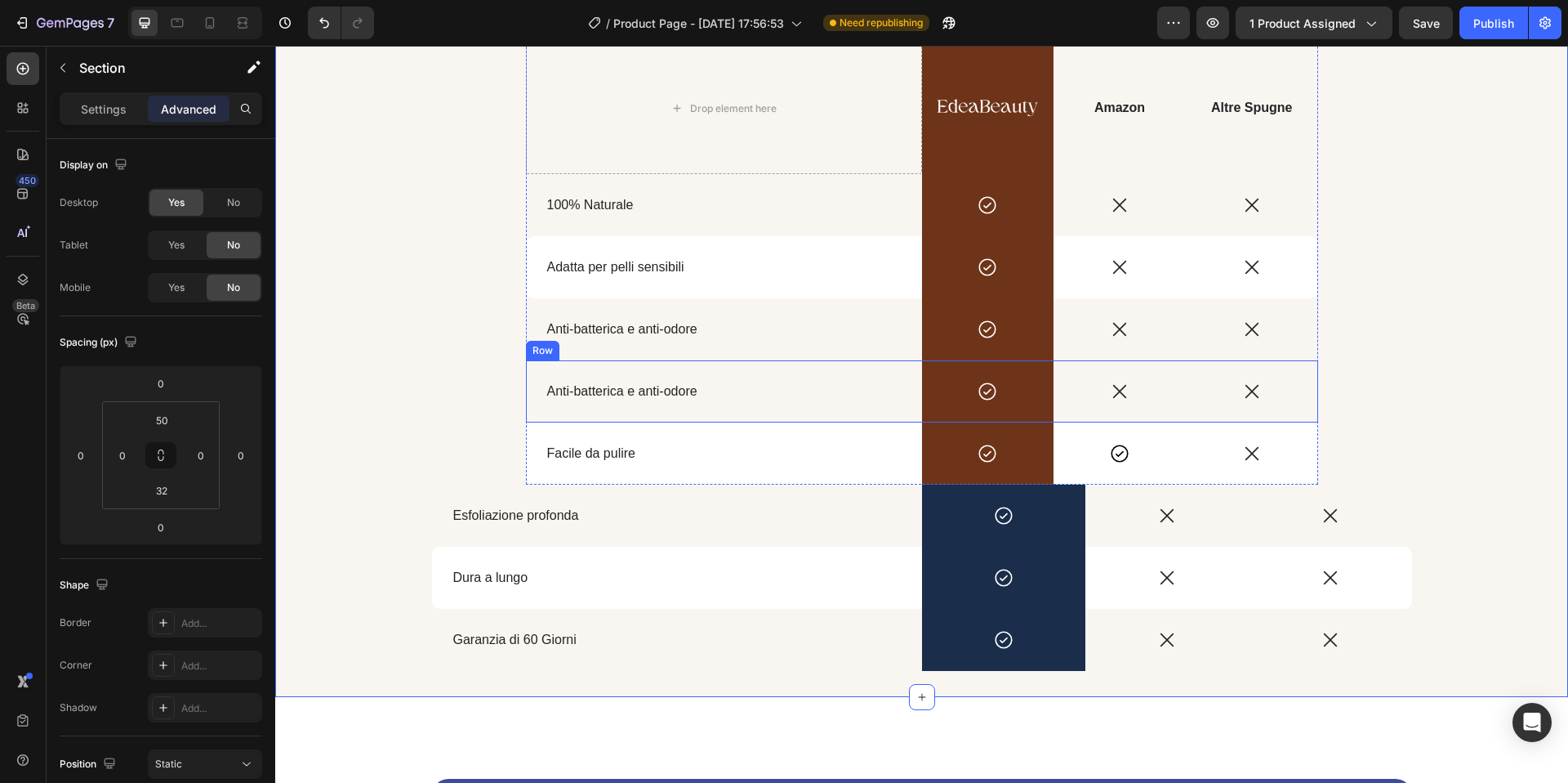
click at [531, 410] on div "Anti-batterica e anti-odore Text Block" at bounding box center [723, 392] width 396 height 62
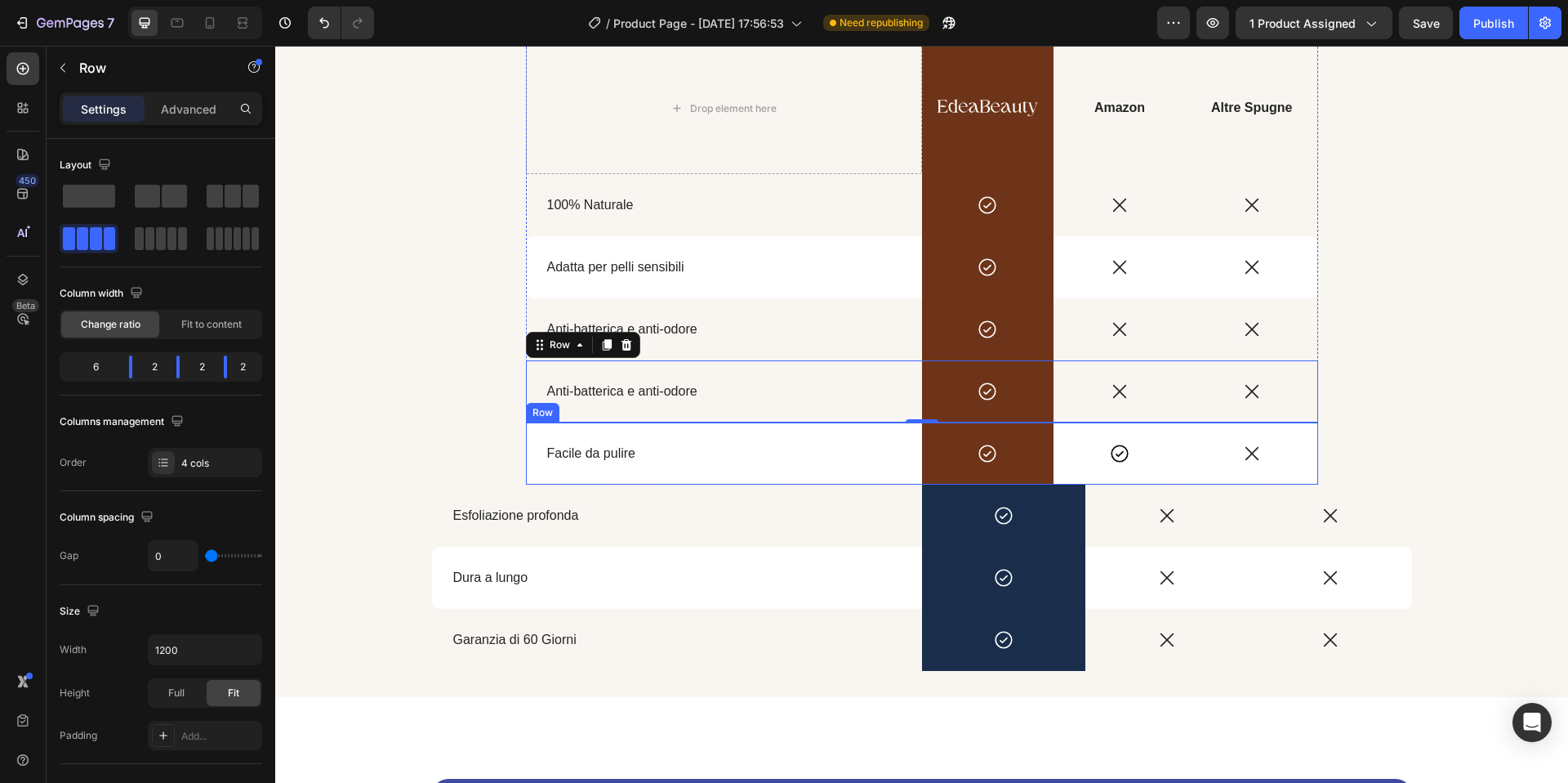
click at [545, 428] on div "Facile da pulire Text Block" at bounding box center [723, 453] width 396 height 62
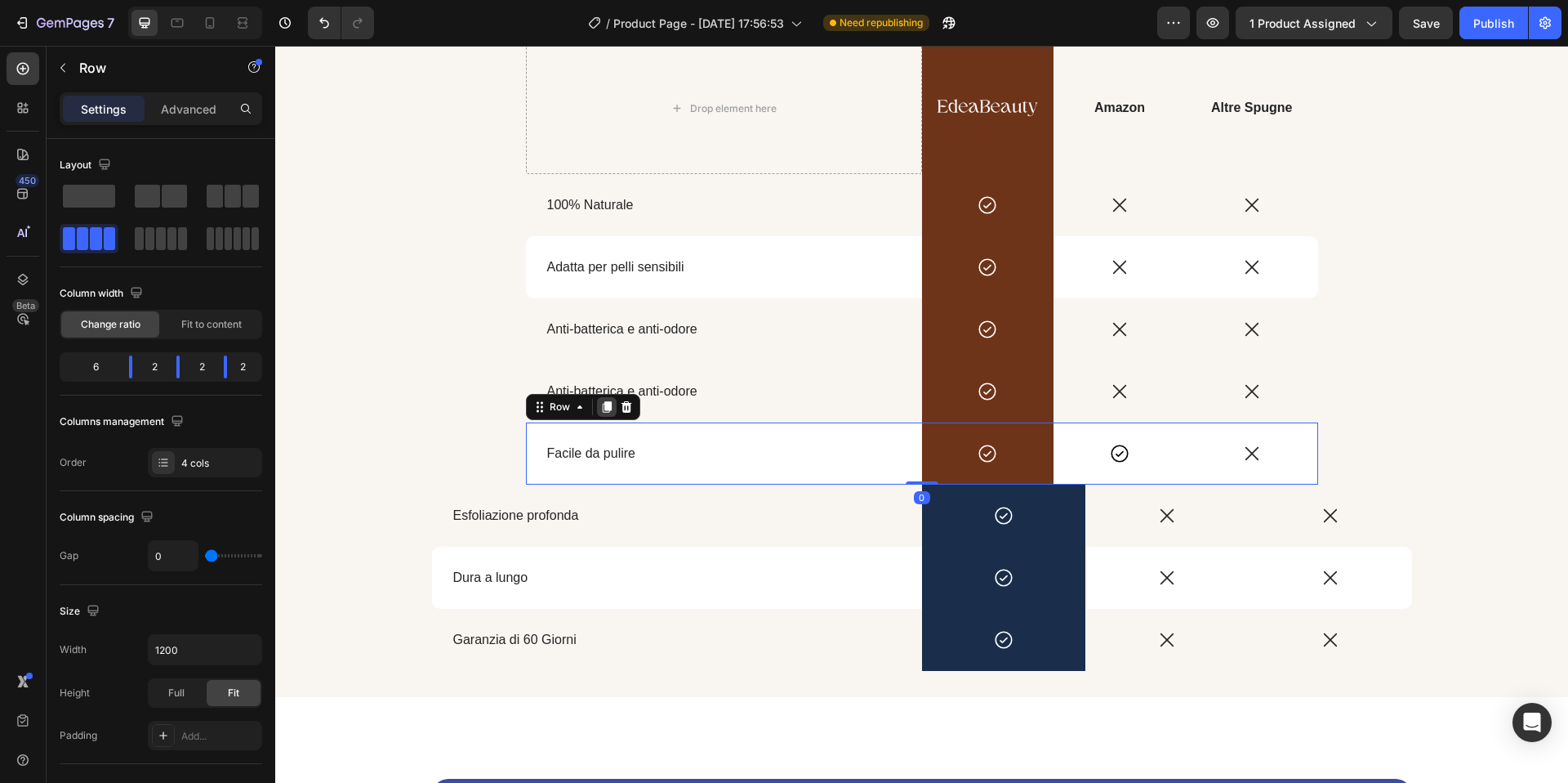
click at [604, 405] on icon at bounding box center [606, 407] width 9 height 11
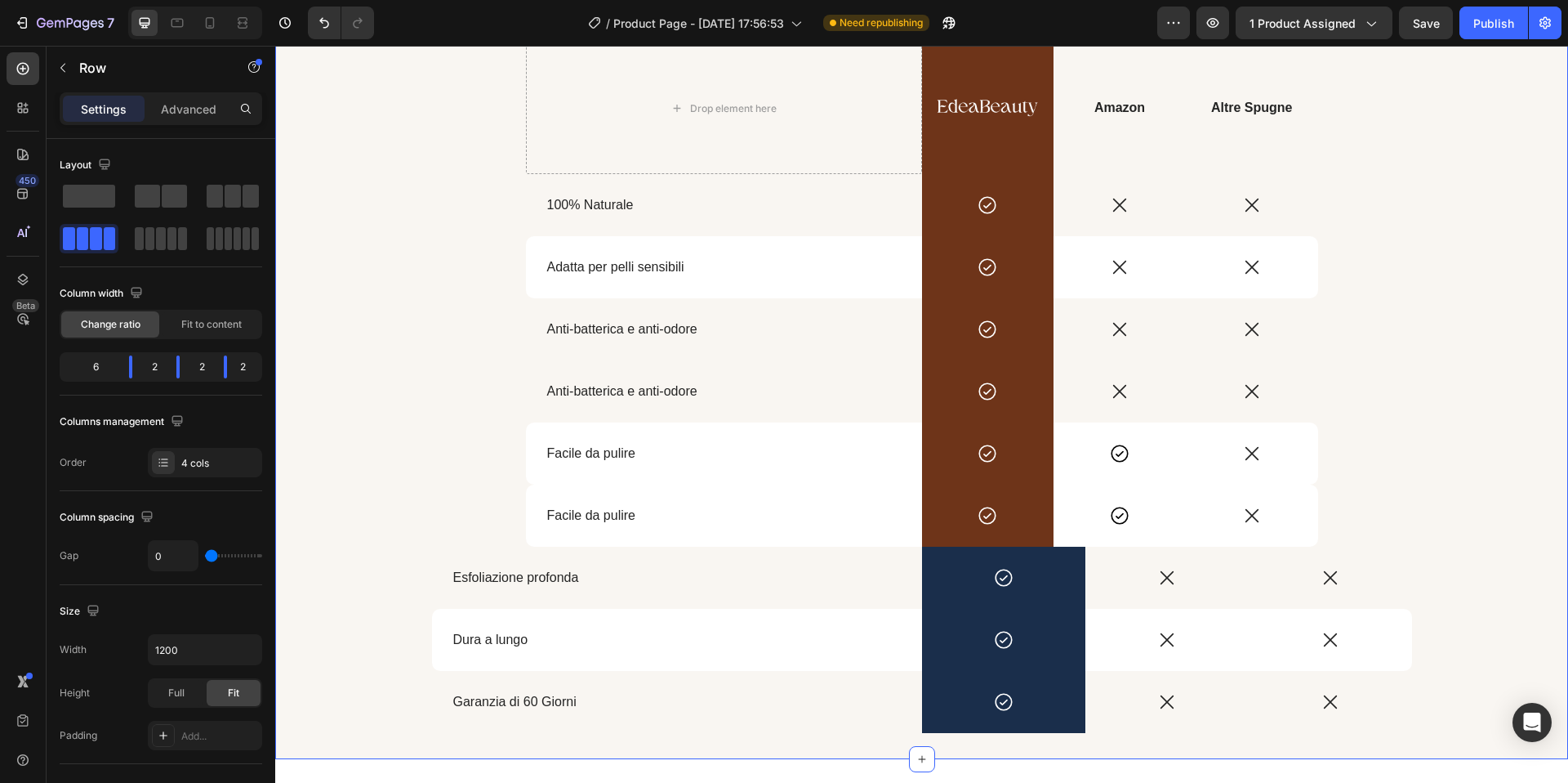
click at [391, 388] on div "Scegli il meglio per la salute della tua pelle Heading Drop element here Image …" at bounding box center [922, 349] width 1293 height 769
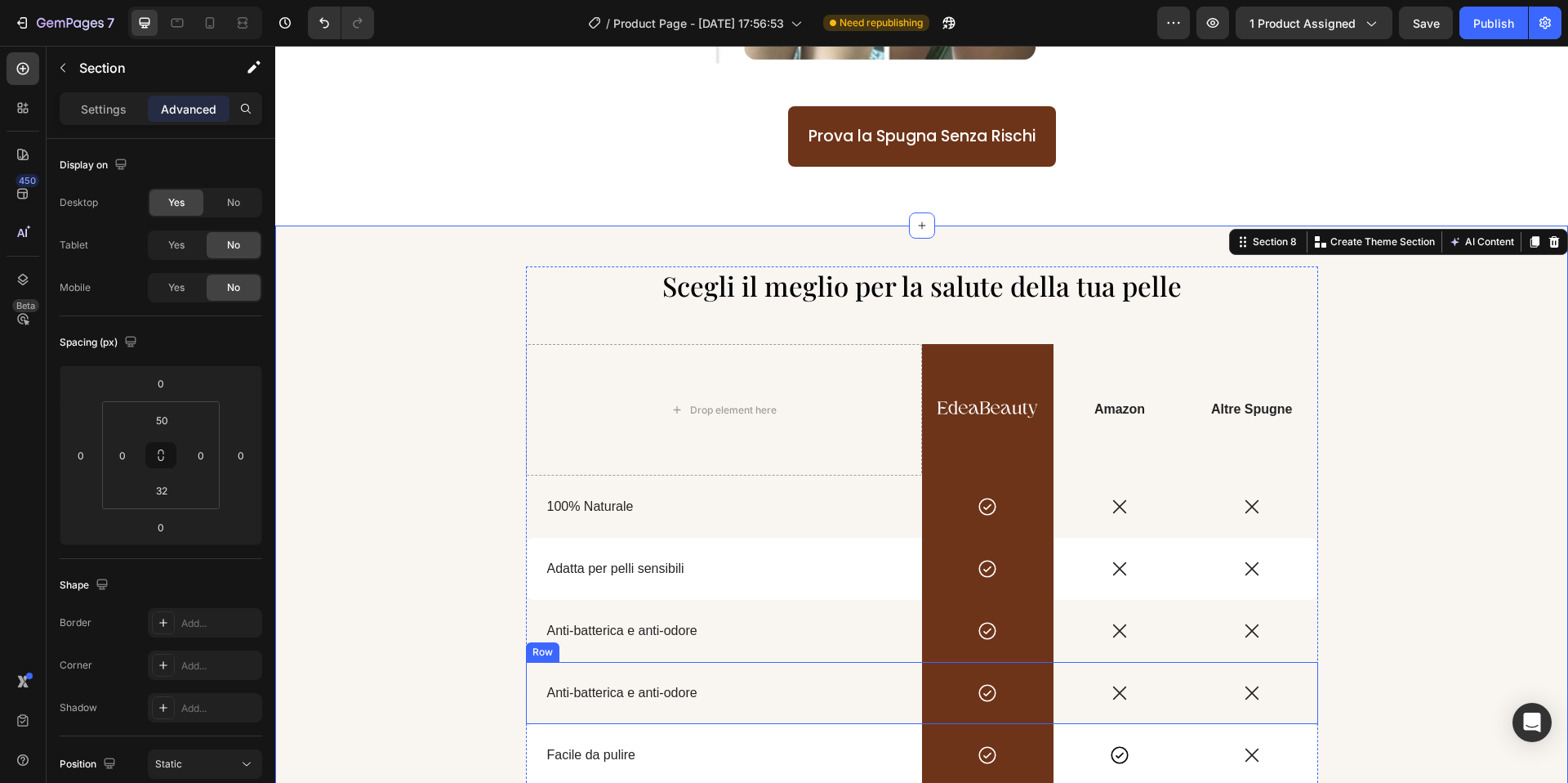
scroll to position [2047, 0]
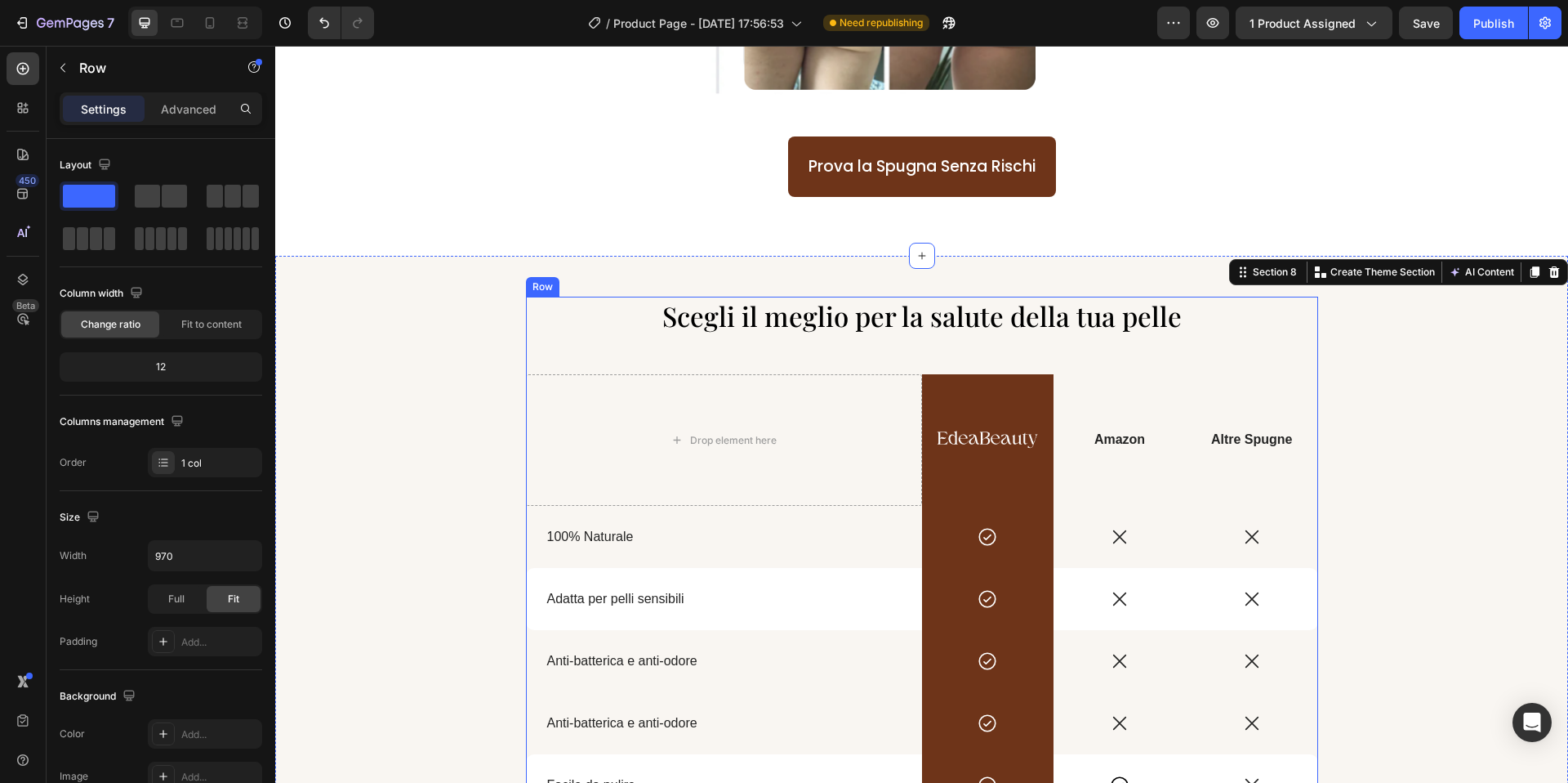
click at [536, 338] on div "Scegli il meglio per la salute della tua pelle Heading Drop element here Image …" at bounding box center [921, 588] width 792 height 582
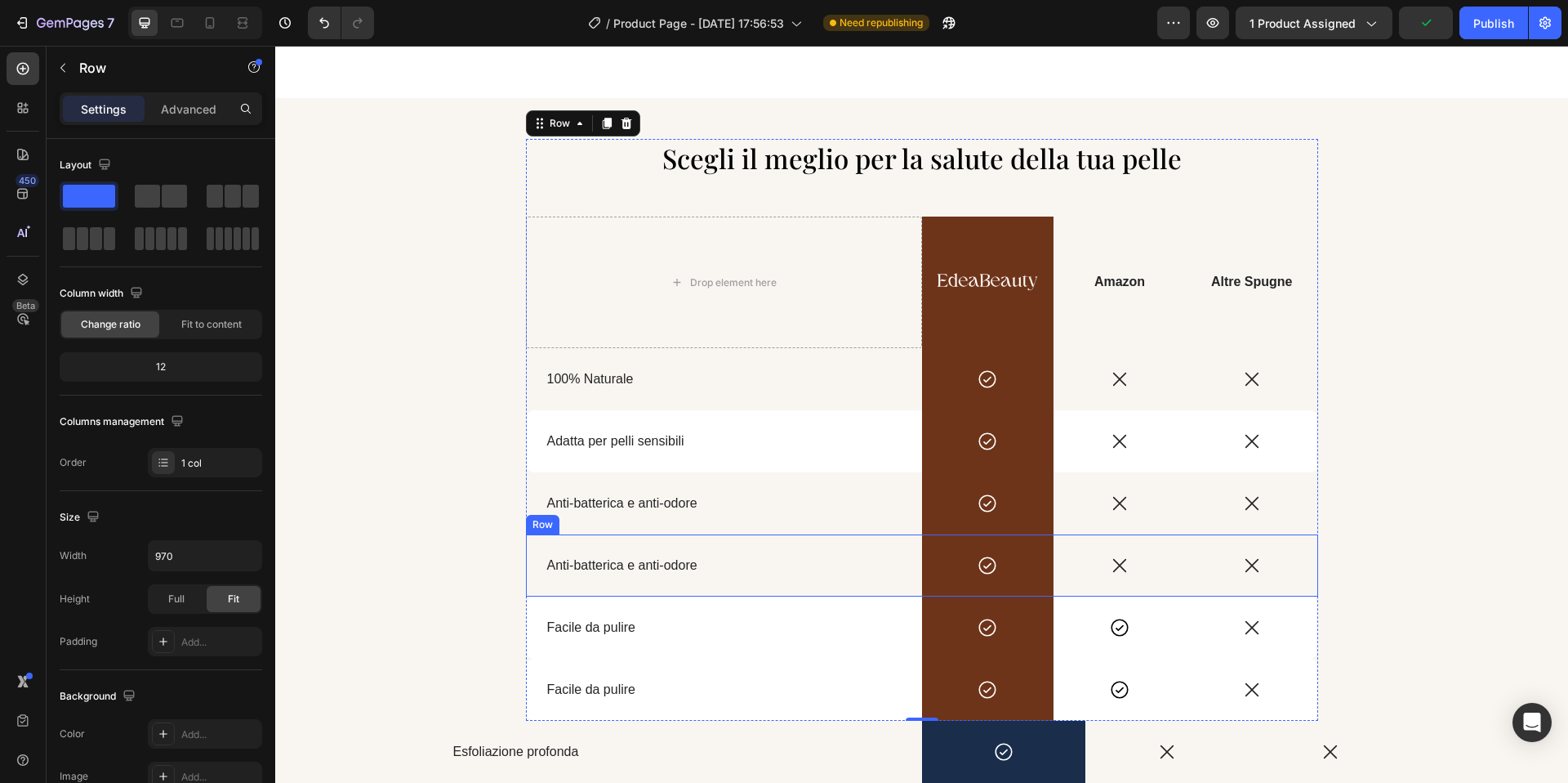
scroll to position [2297, 0]
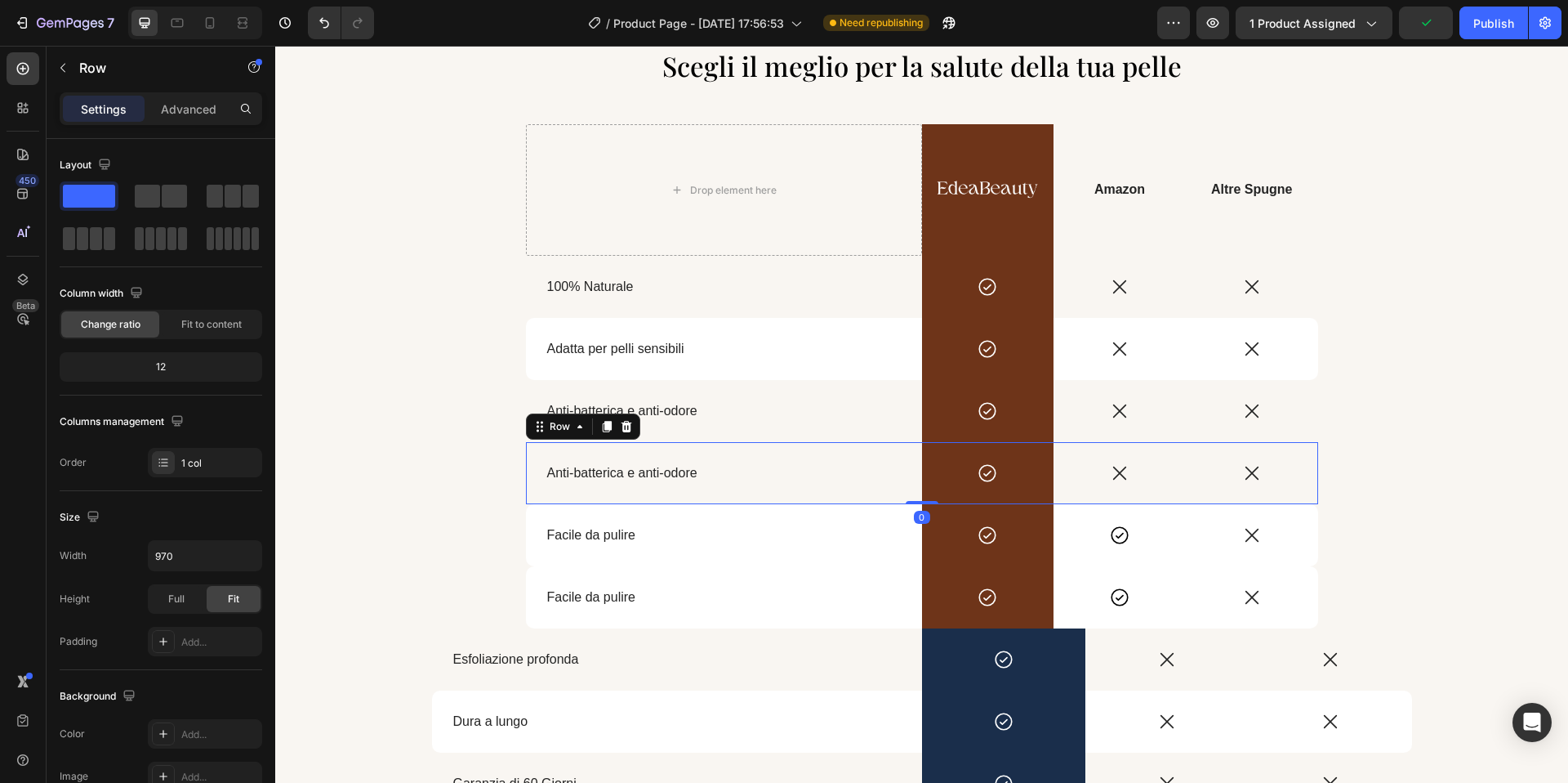
click at [596, 449] on div "Anti-batterica e anti-odore Text Block" at bounding box center [723, 473] width 396 height 62
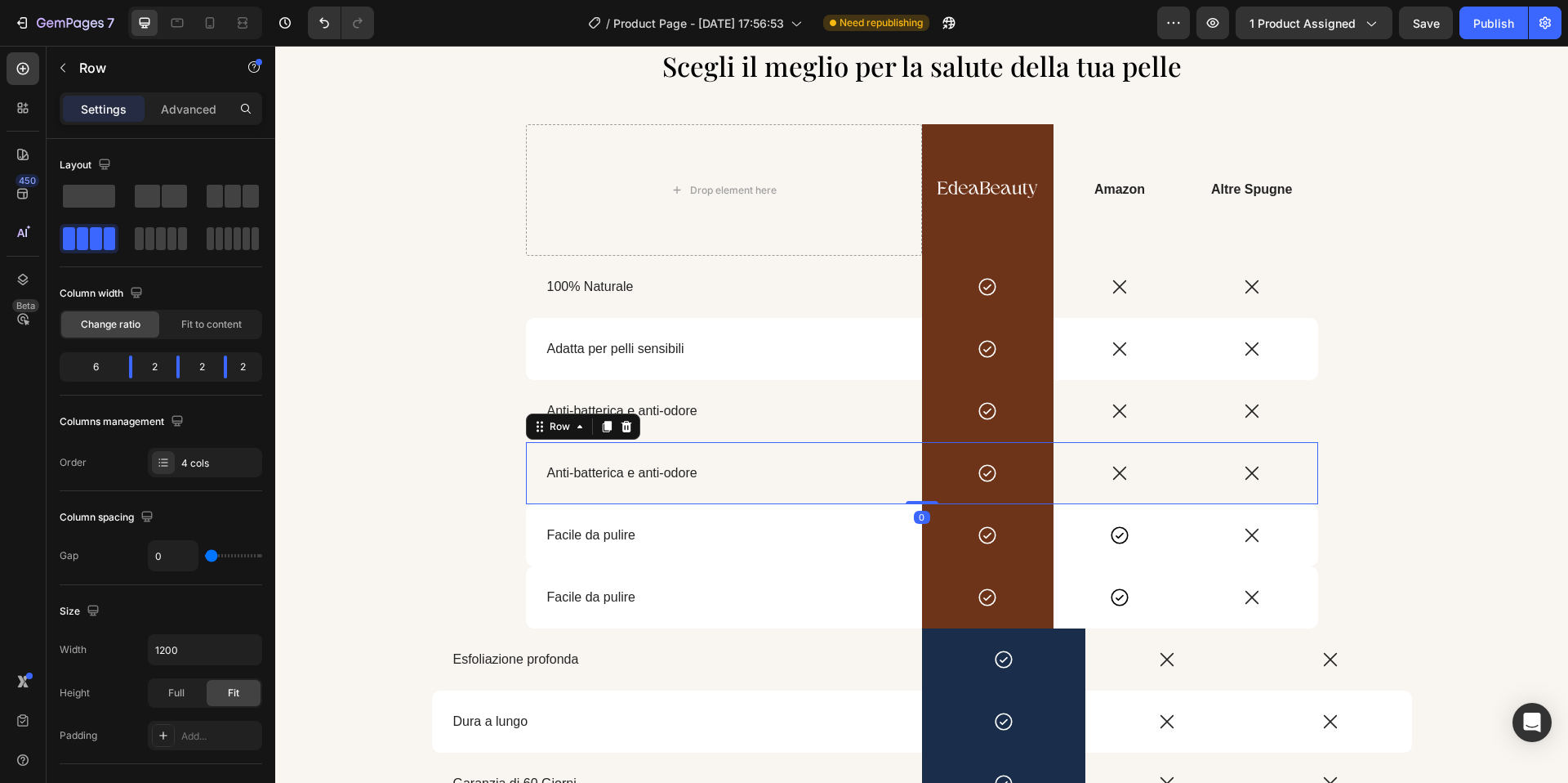
drag, startPoint x: 601, startPoint y: 427, endPoint x: 594, endPoint y: 493, distance: 66.4
click at [601, 506] on div "Scegli il meglio per la salute della tua pelle Heading Drop element here Image …" at bounding box center [921, 338] width 792 height 582
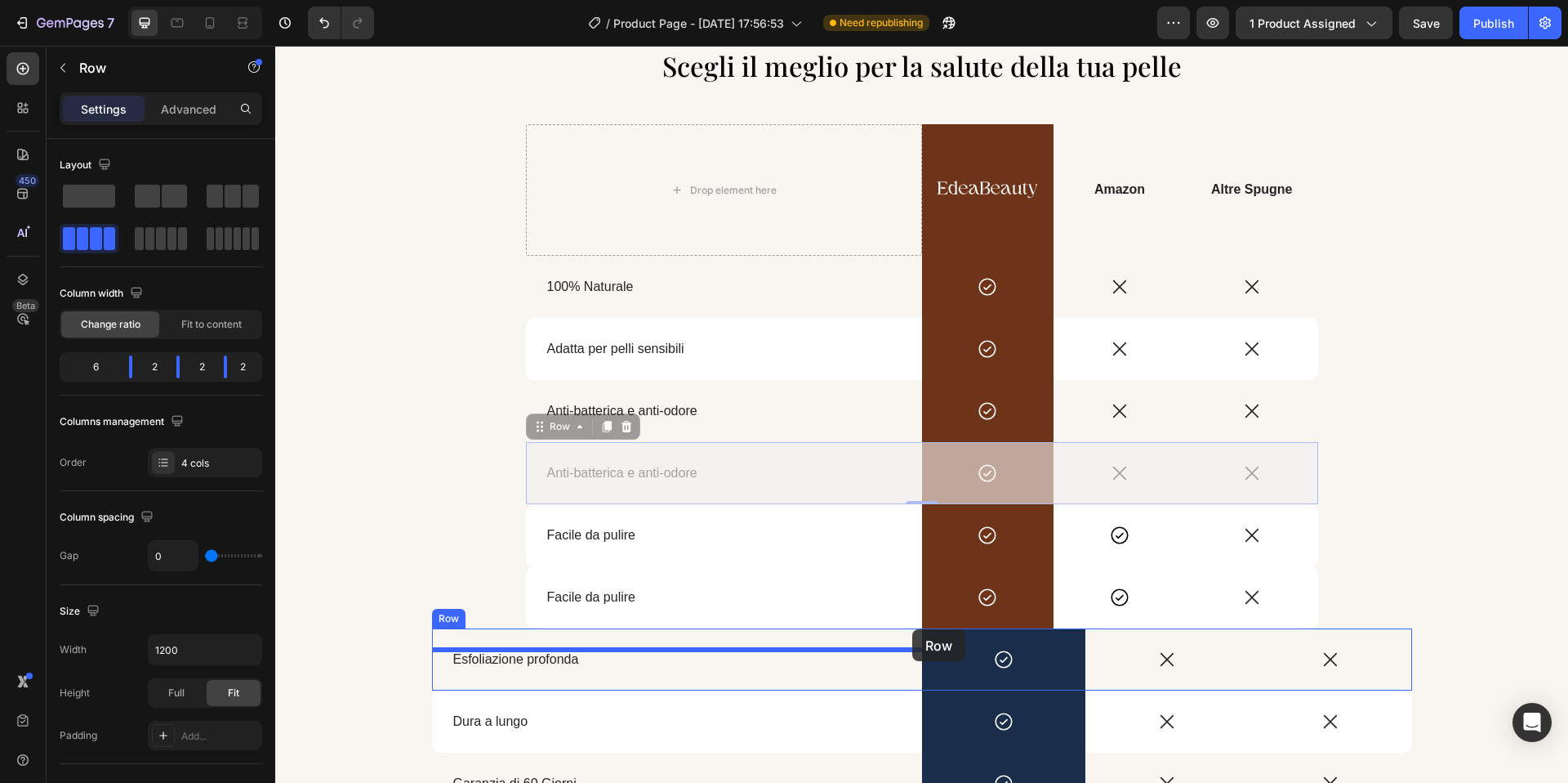
drag, startPoint x: 535, startPoint y: 424, endPoint x: 913, endPoint y: 629, distance: 430.0
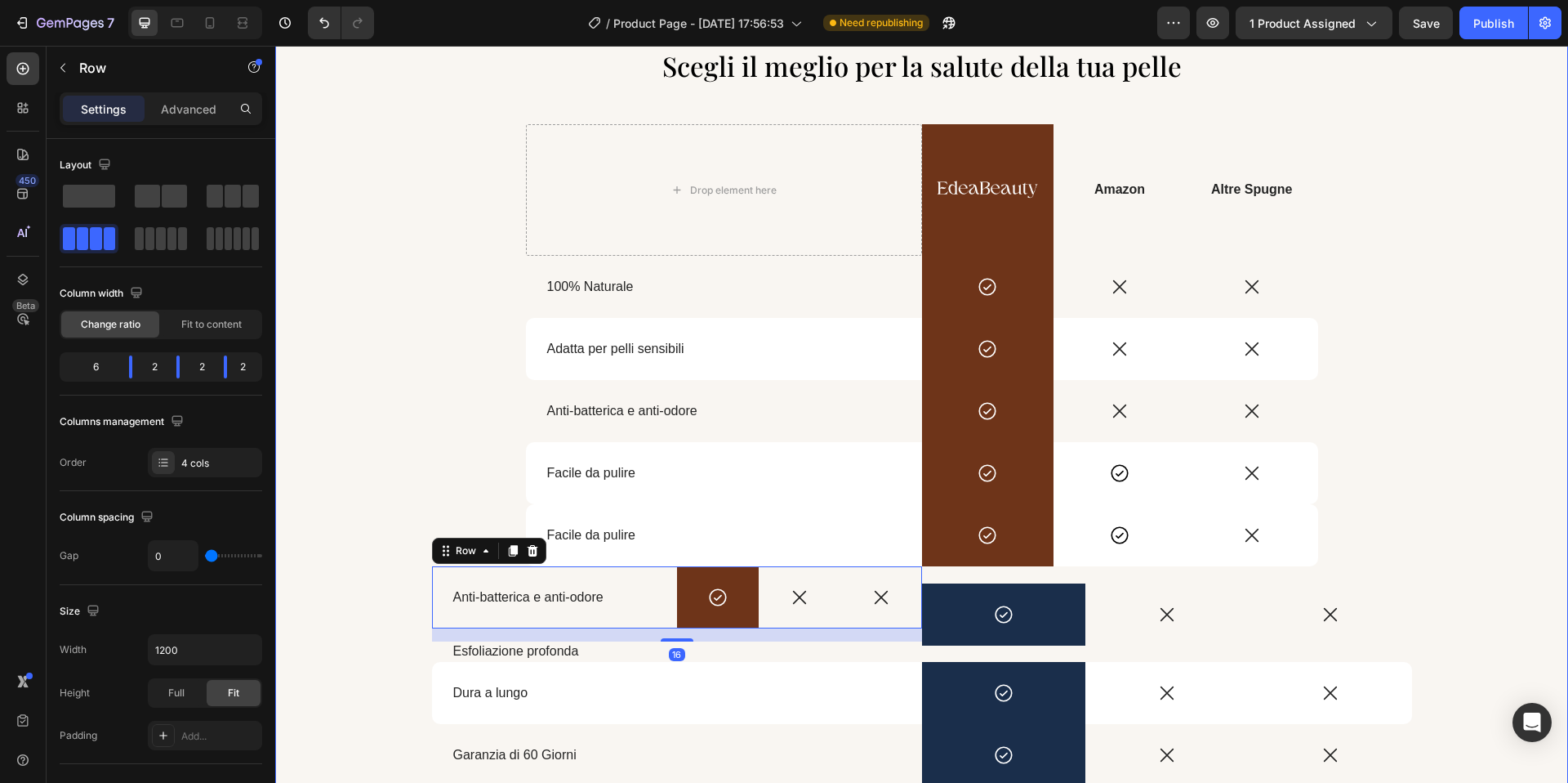
click at [365, 488] on div "Scegli il meglio per la salute della tua pelle Heading Drop element here Image …" at bounding box center [922, 416] width 1293 height 740
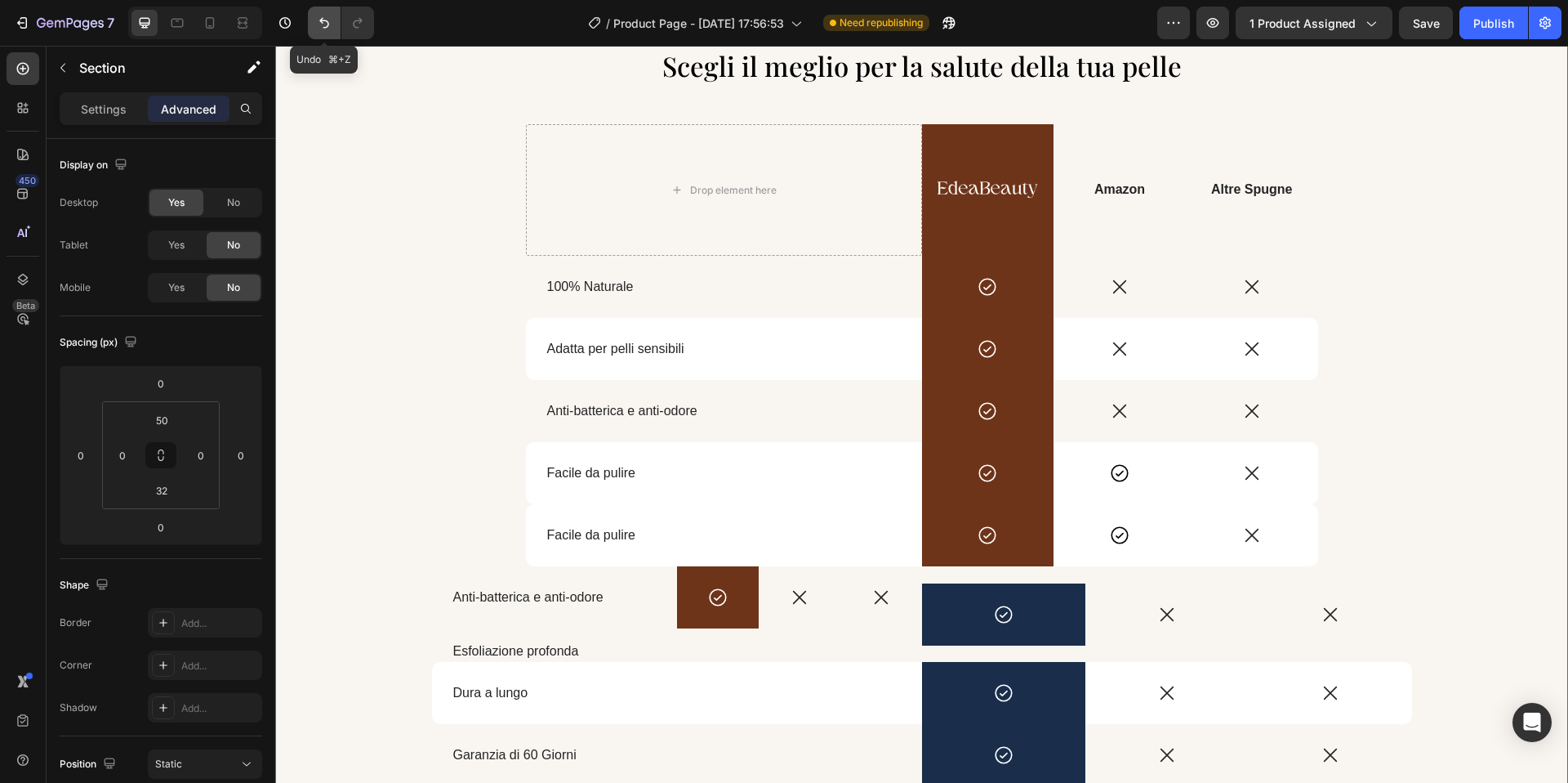
click at [314, 19] on button "Undo/Redo" at bounding box center [324, 22] width 33 height 33
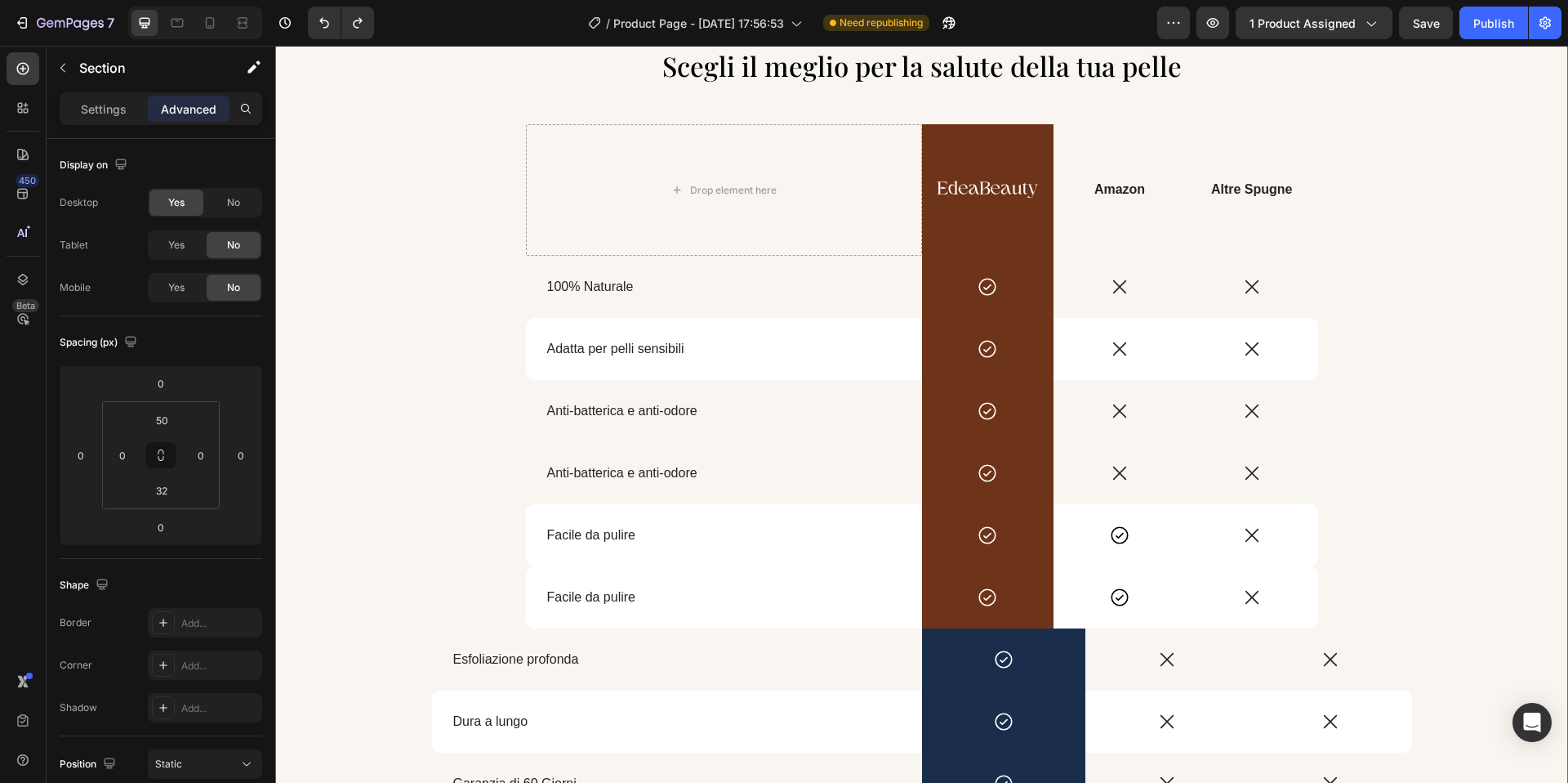
scroll to position [2576, 0]
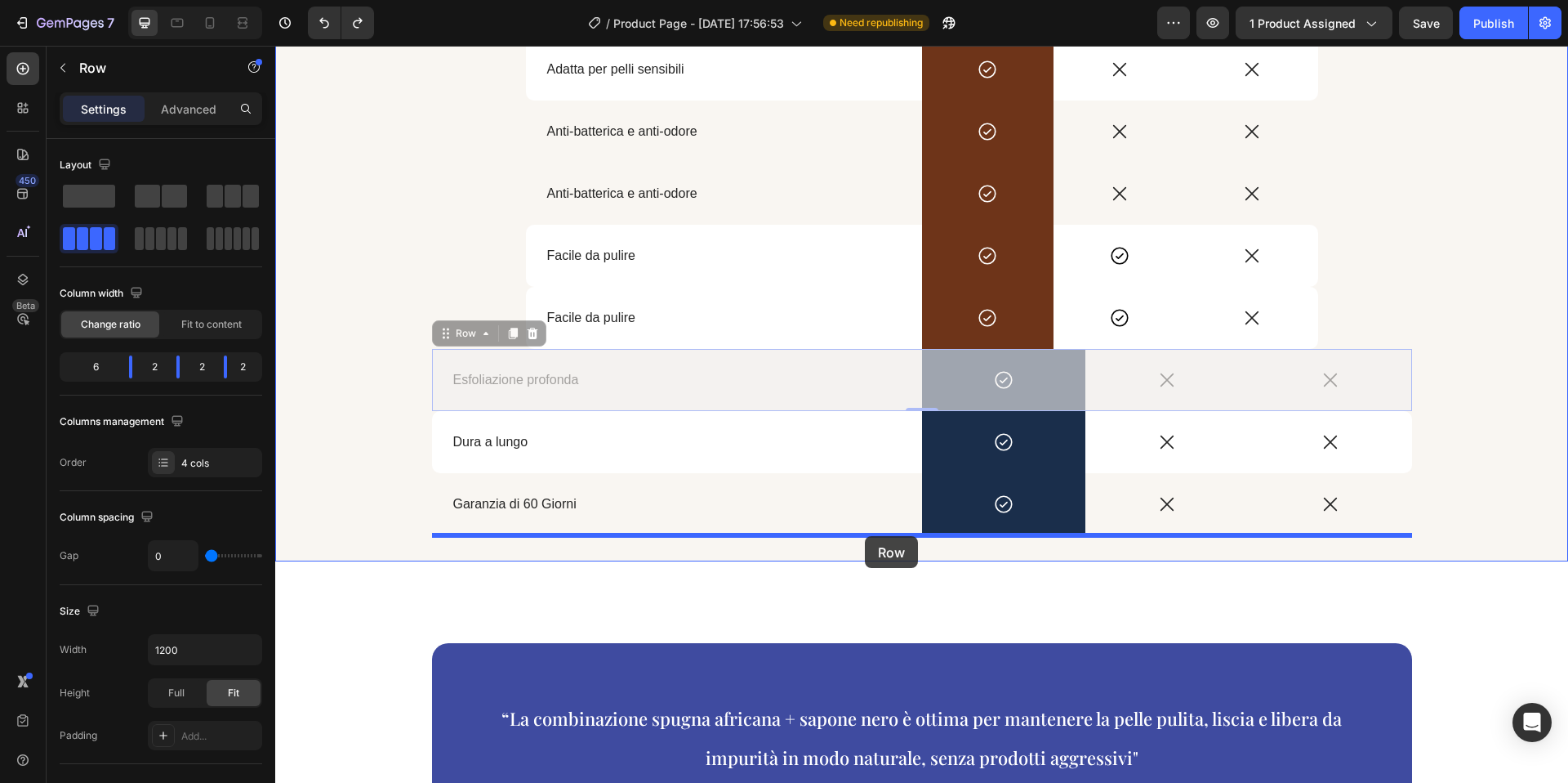
drag, startPoint x: 440, startPoint y: 341, endPoint x: 865, endPoint y: 536, distance: 467.6
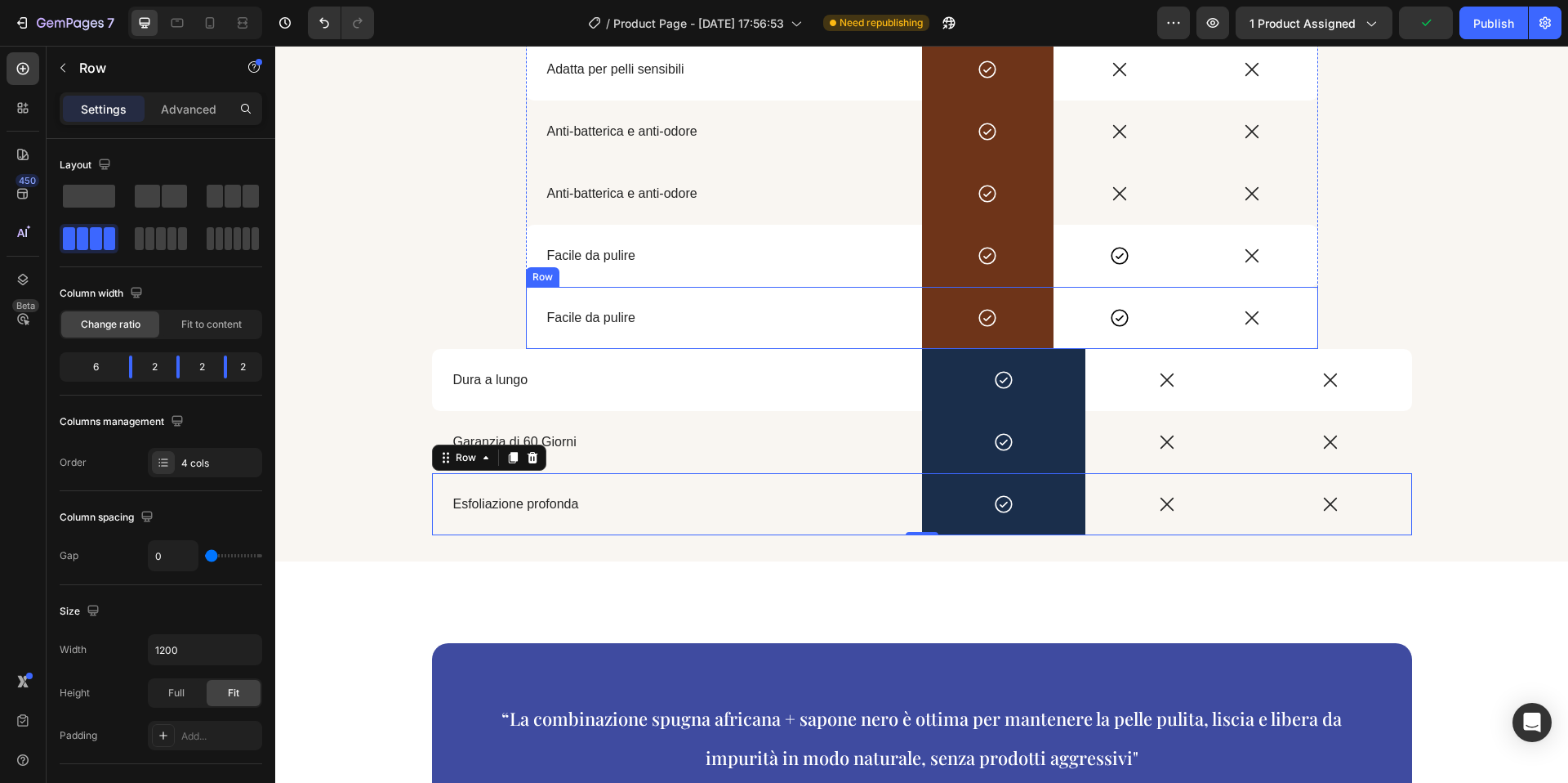
click at [546, 338] on div "Facile da pulire Text Block" at bounding box center [723, 318] width 396 height 62
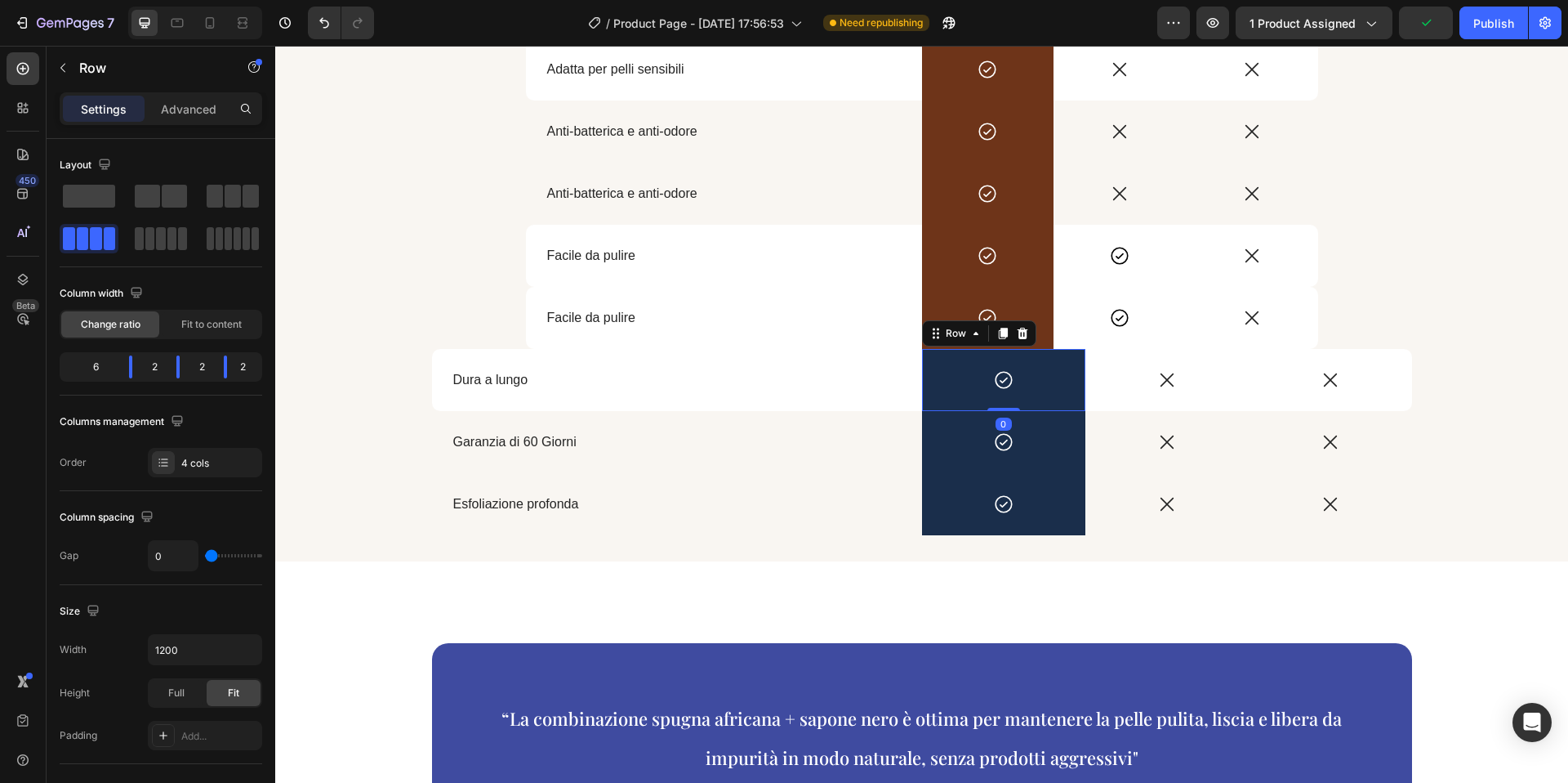
click at [926, 350] on div "Icon Row 0" at bounding box center [1004, 380] width 163 height 62
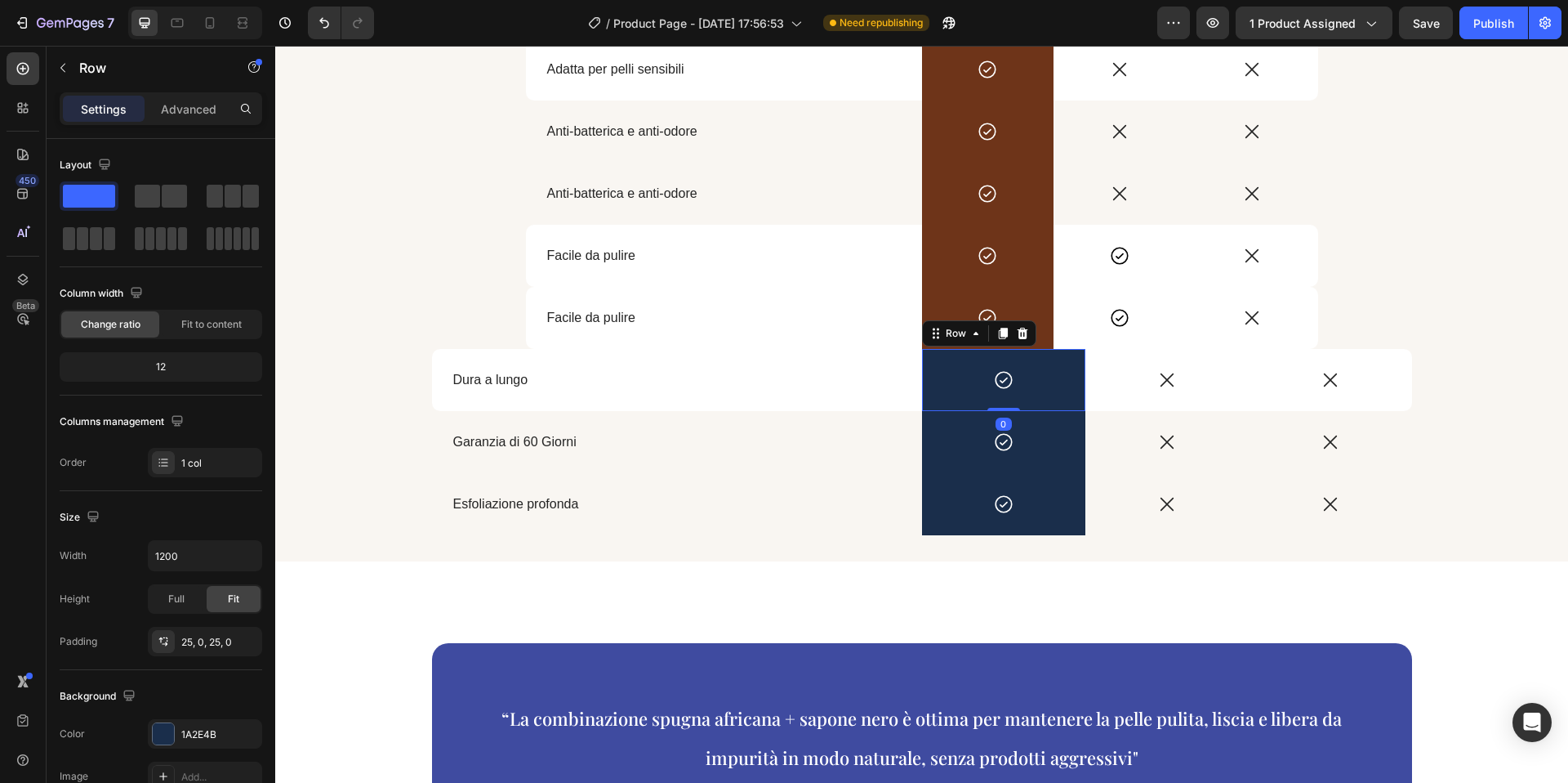
click at [895, 341] on div "Facile da pulire Text Block" at bounding box center [723, 318] width 396 height 62
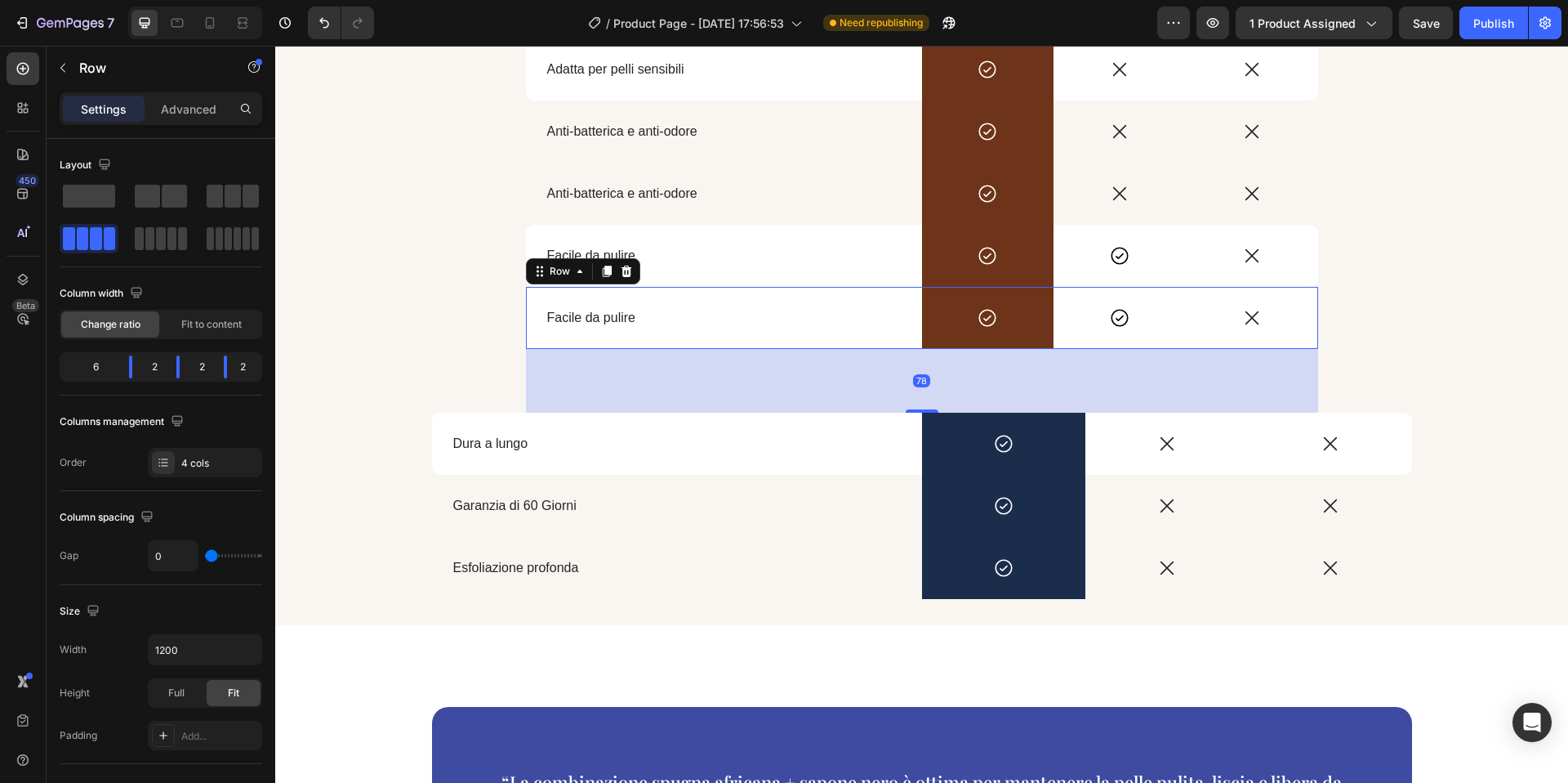
drag, startPoint x: 928, startPoint y: 347, endPoint x: 625, endPoint y: 337, distance: 303.2
click at [926, 410] on div at bounding box center [921, 411] width 33 height 4
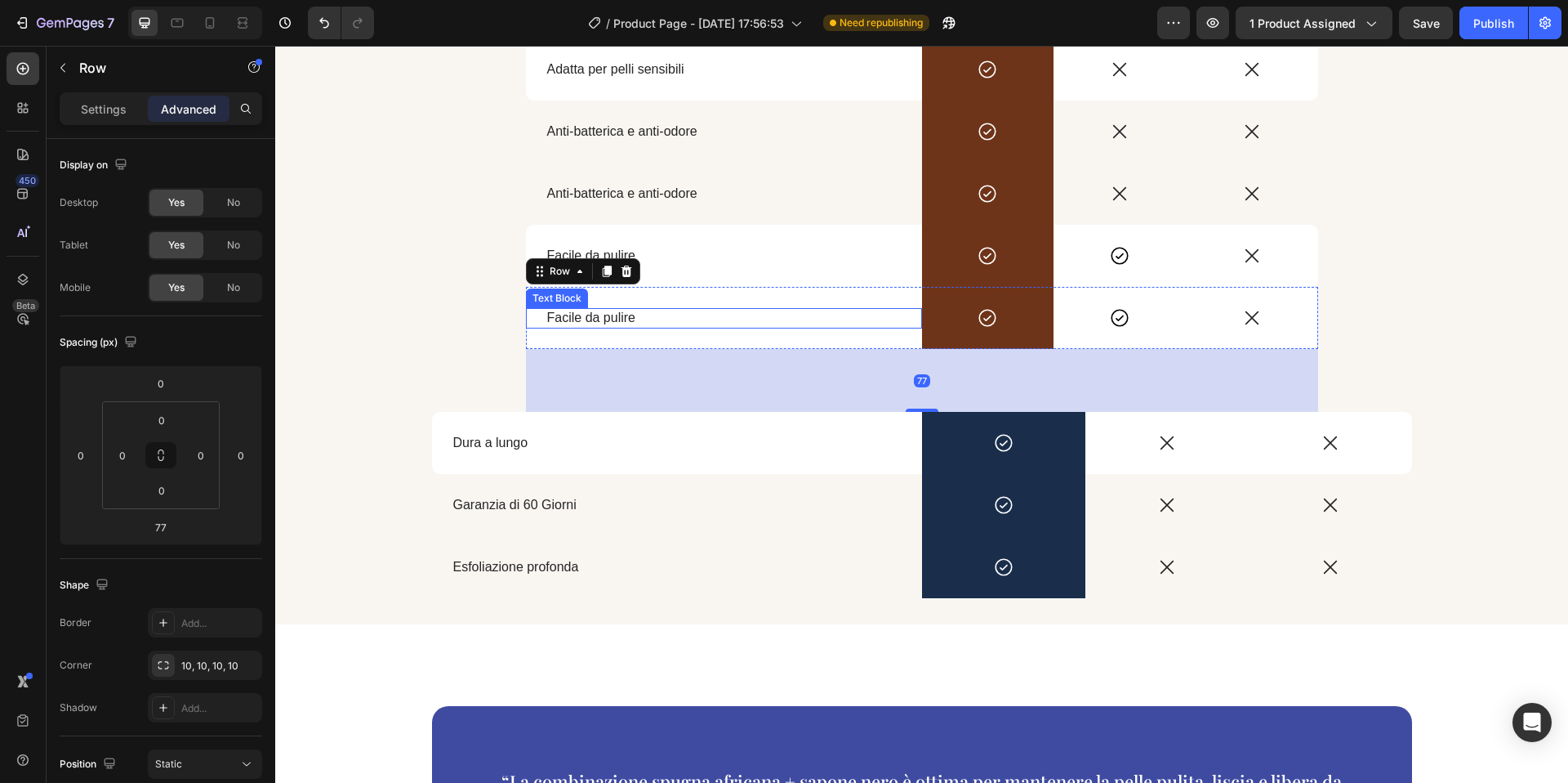
click at [481, 318] on div "Scegli il meglio per la salute della tua pelle Heading Drop element here Image …" at bounding box center [922, 182] width 1293 height 832
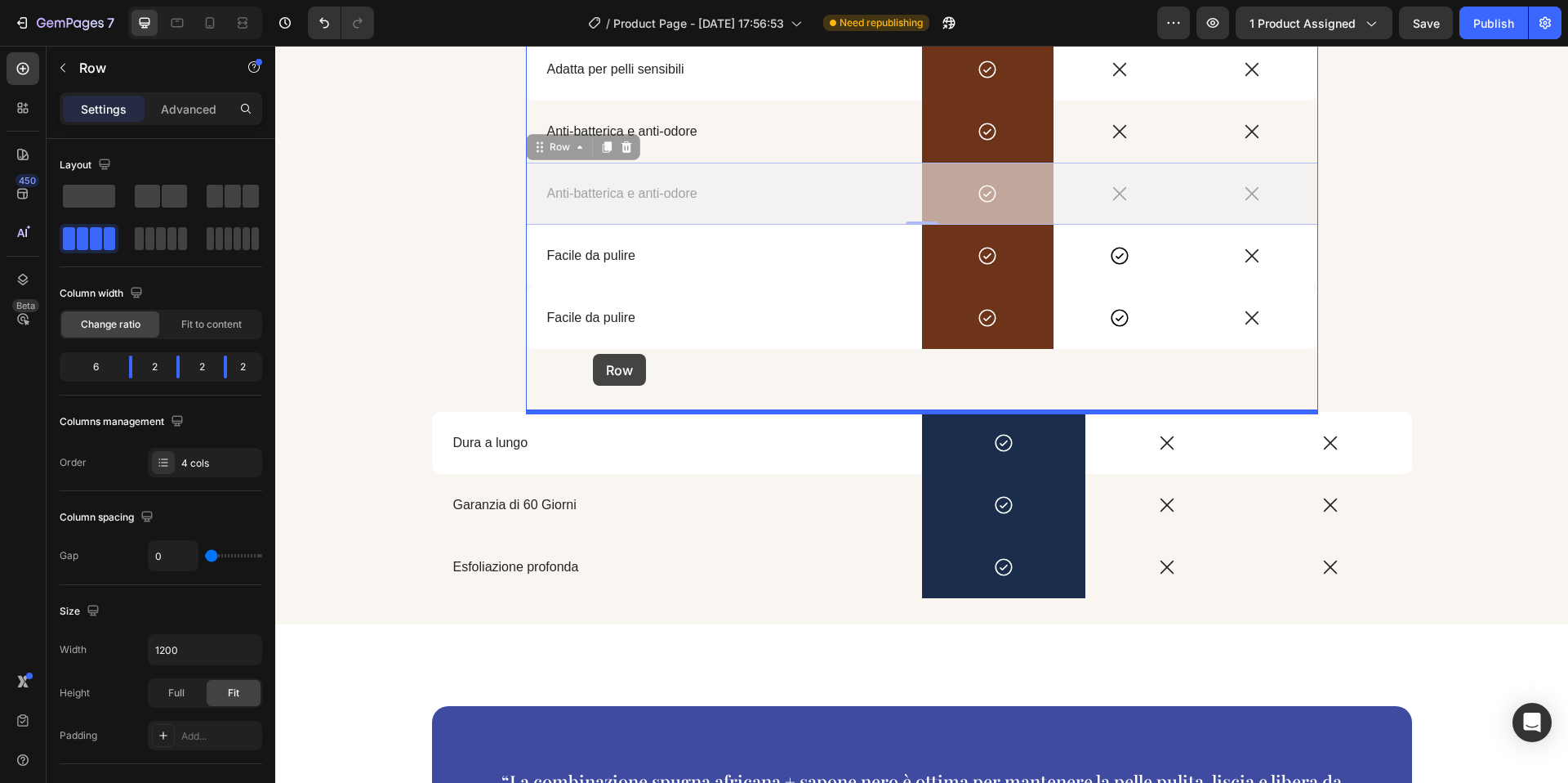
drag, startPoint x: 533, startPoint y: 155, endPoint x: 593, endPoint y: 353, distance: 206.9
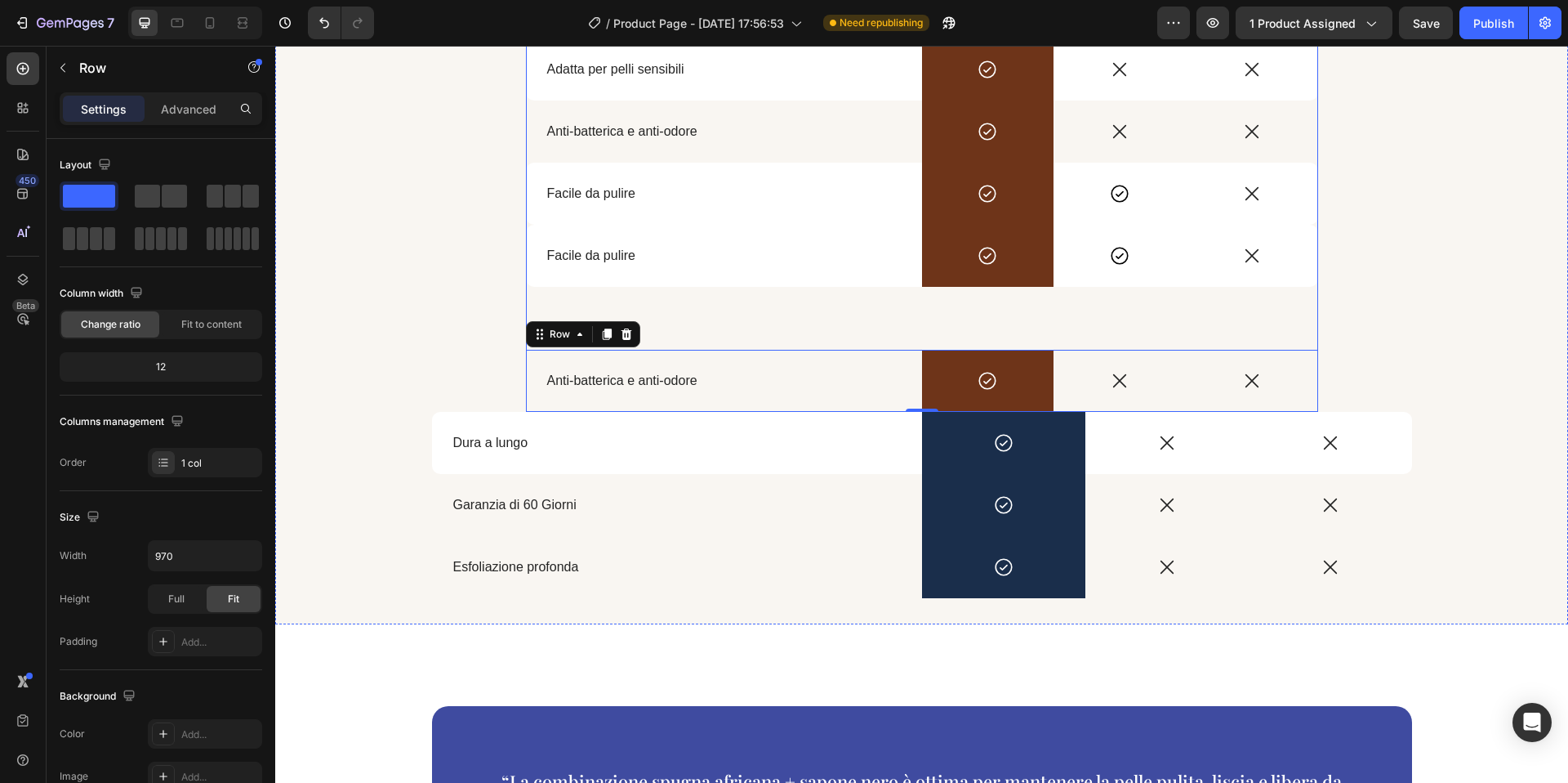
click at [706, 308] on div "Scegli il meglio per la salute della tua pelle Heading Drop element here Image …" at bounding box center [921, 89] width 792 height 645
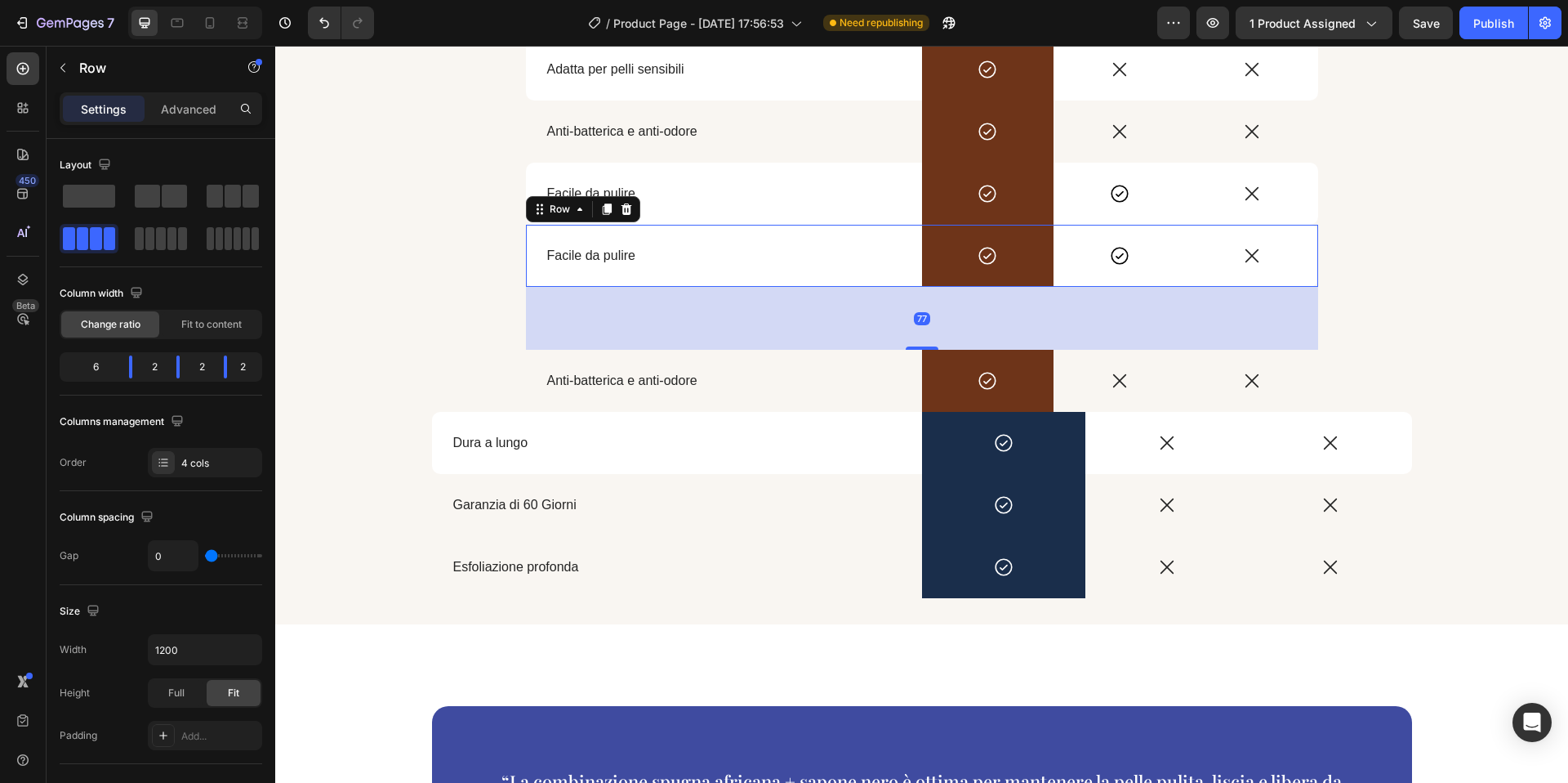
click at [856, 274] on div "Facile da pulire Text Block" at bounding box center [723, 255] width 396 height 62
click at [928, 343] on div "77" at bounding box center [921, 318] width 792 height 63
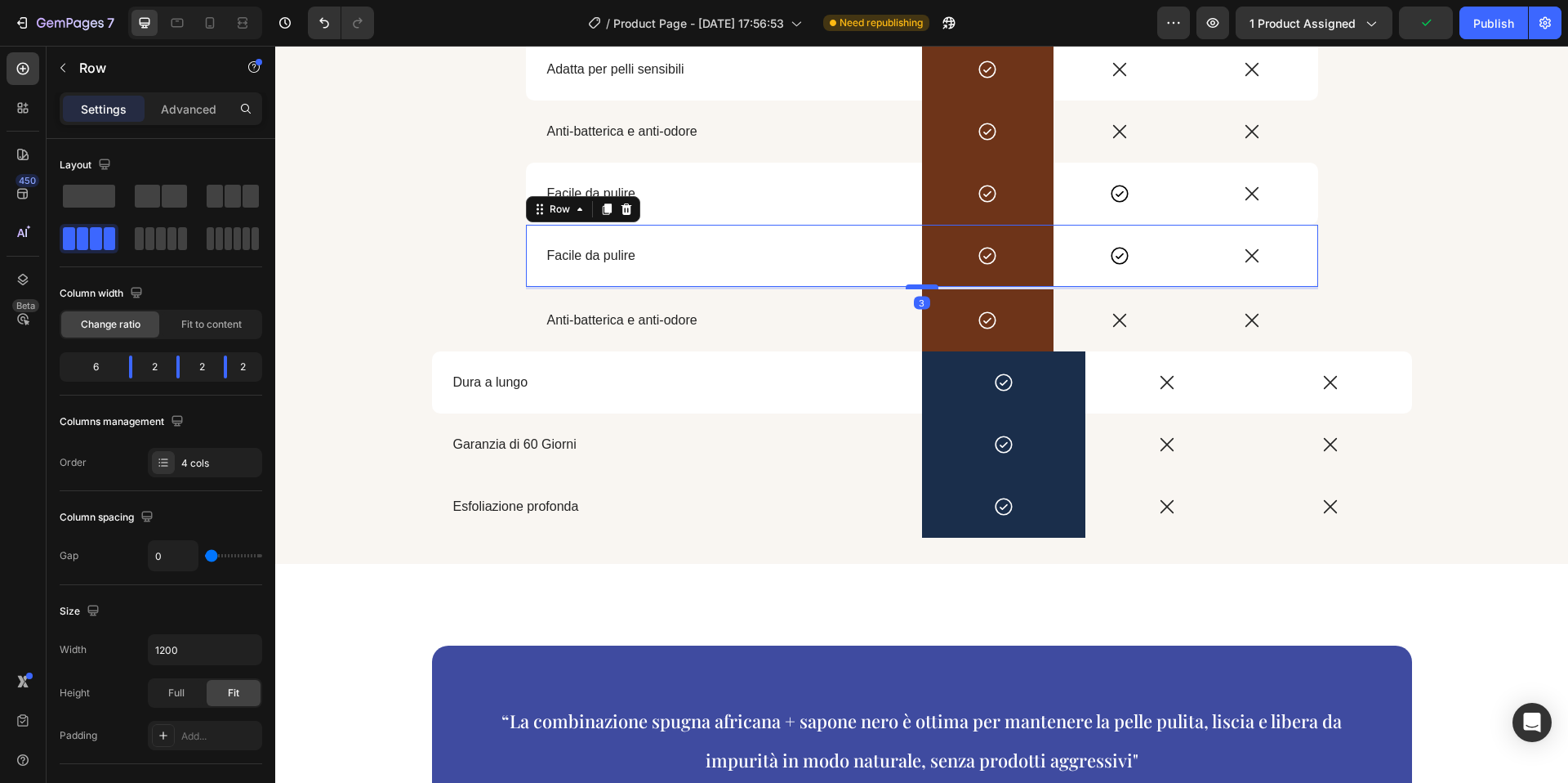
drag, startPoint x: 928, startPoint y: 348, endPoint x: 931, endPoint y: 287, distance: 61.1
click at [931, 287] on div at bounding box center [921, 287] width 33 height 5
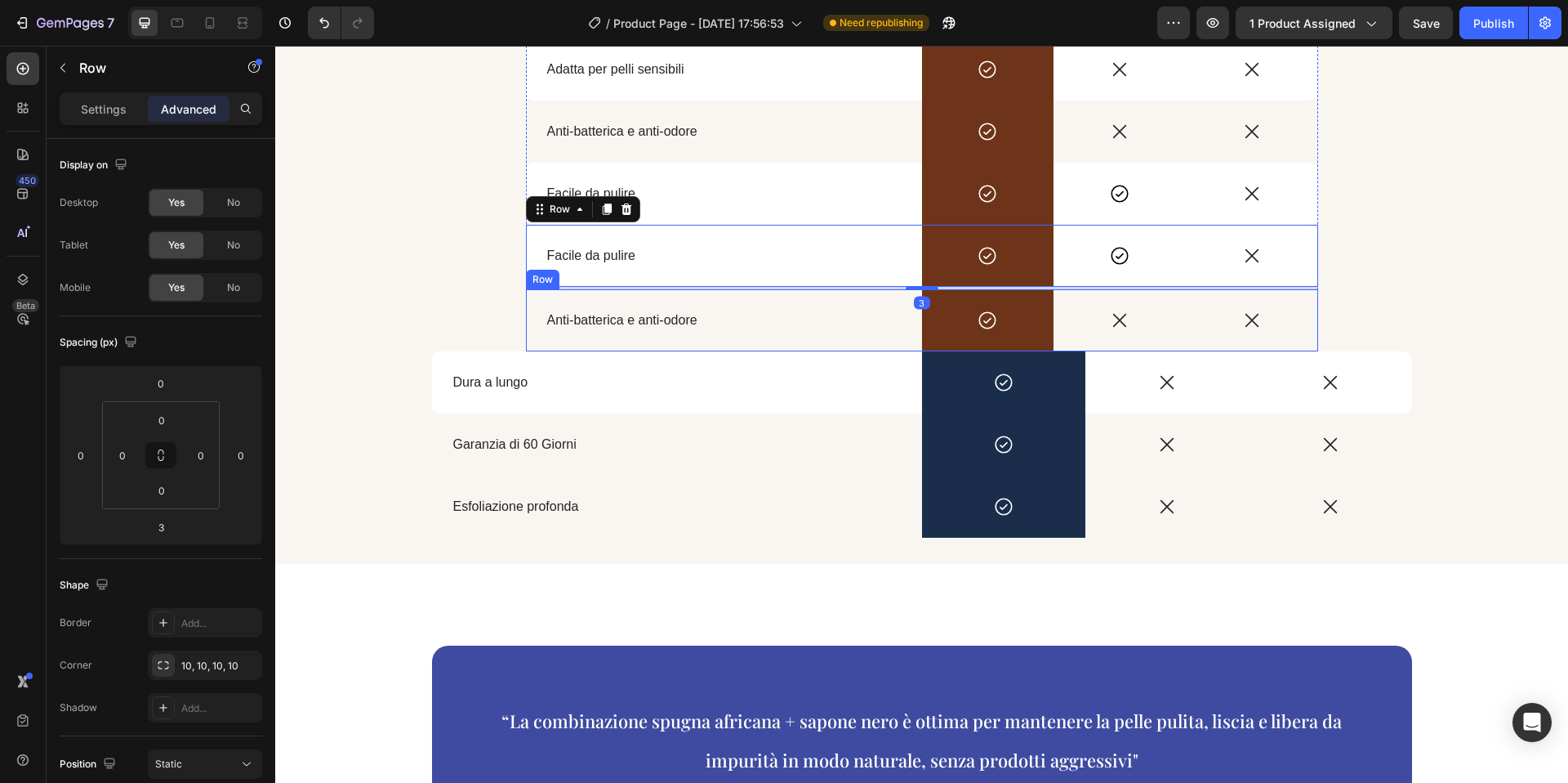
click at [826, 341] on div "Anti-batterica e anti-odore Text Block" at bounding box center [723, 320] width 396 height 62
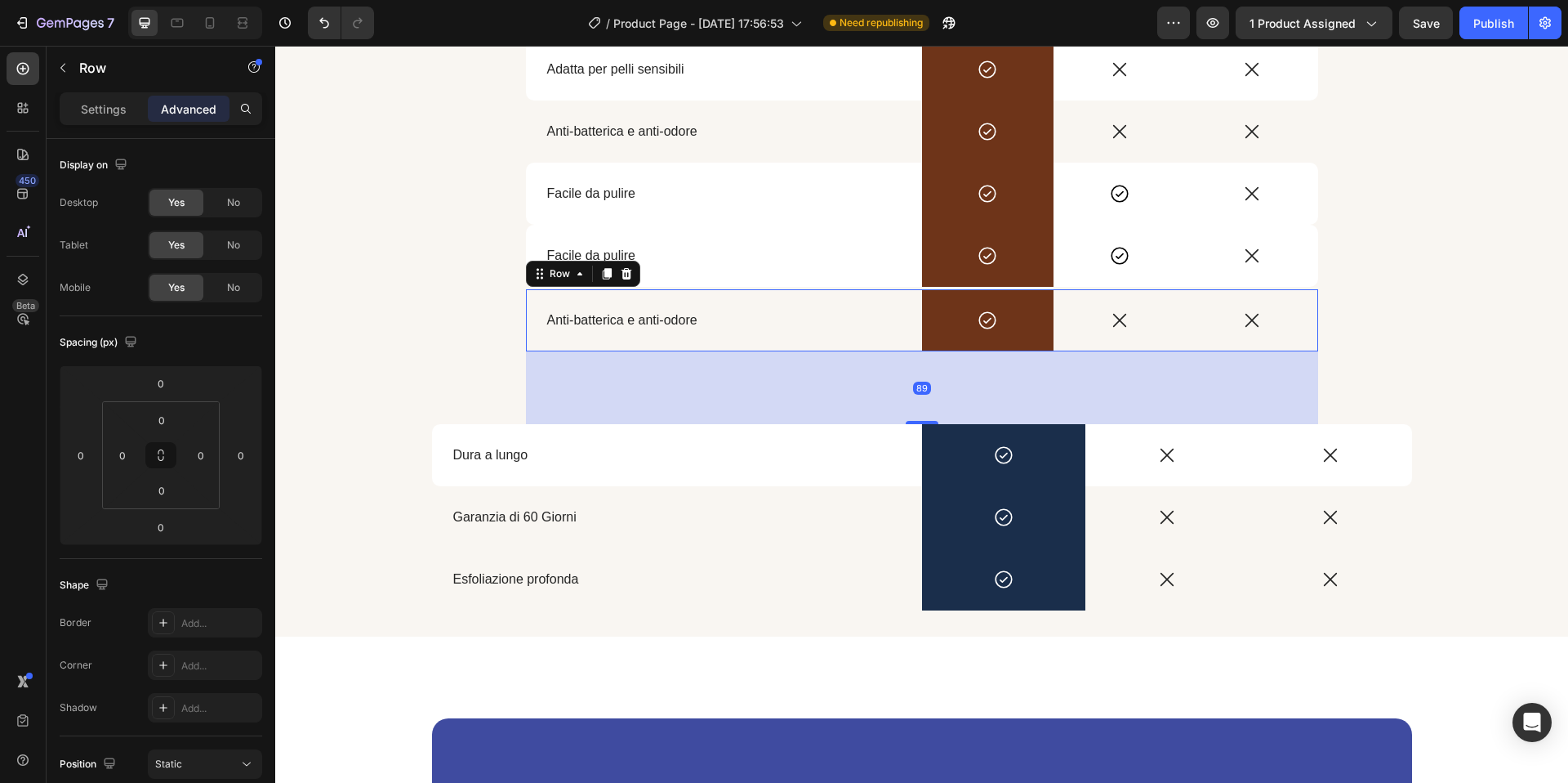
drag, startPoint x: 920, startPoint y: 351, endPoint x: 768, endPoint y: 383, distance: 155.3
click at [914, 424] on div at bounding box center [921, 422] width 33 height 4
type input "93"
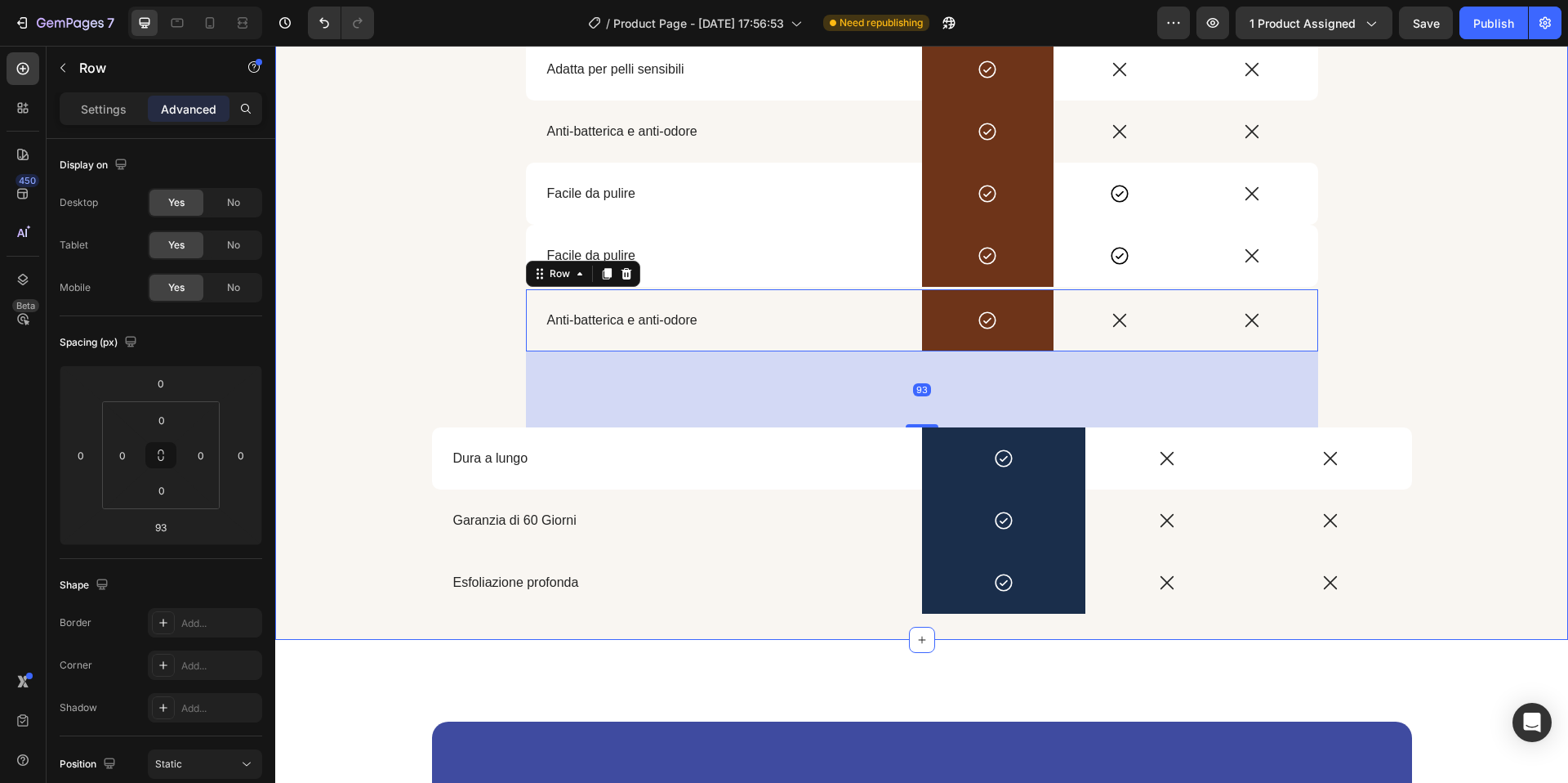
drag, startPoint x: 390, startPoint y: 298, endPoint x: 516, endPoint y: 273, distance: 128.5
click at [390, 298] on div "Scegli il meglio per la salute della tua pelle Heading Drop element here Image …" at bounding box center [922, 190] width 1293 height 848
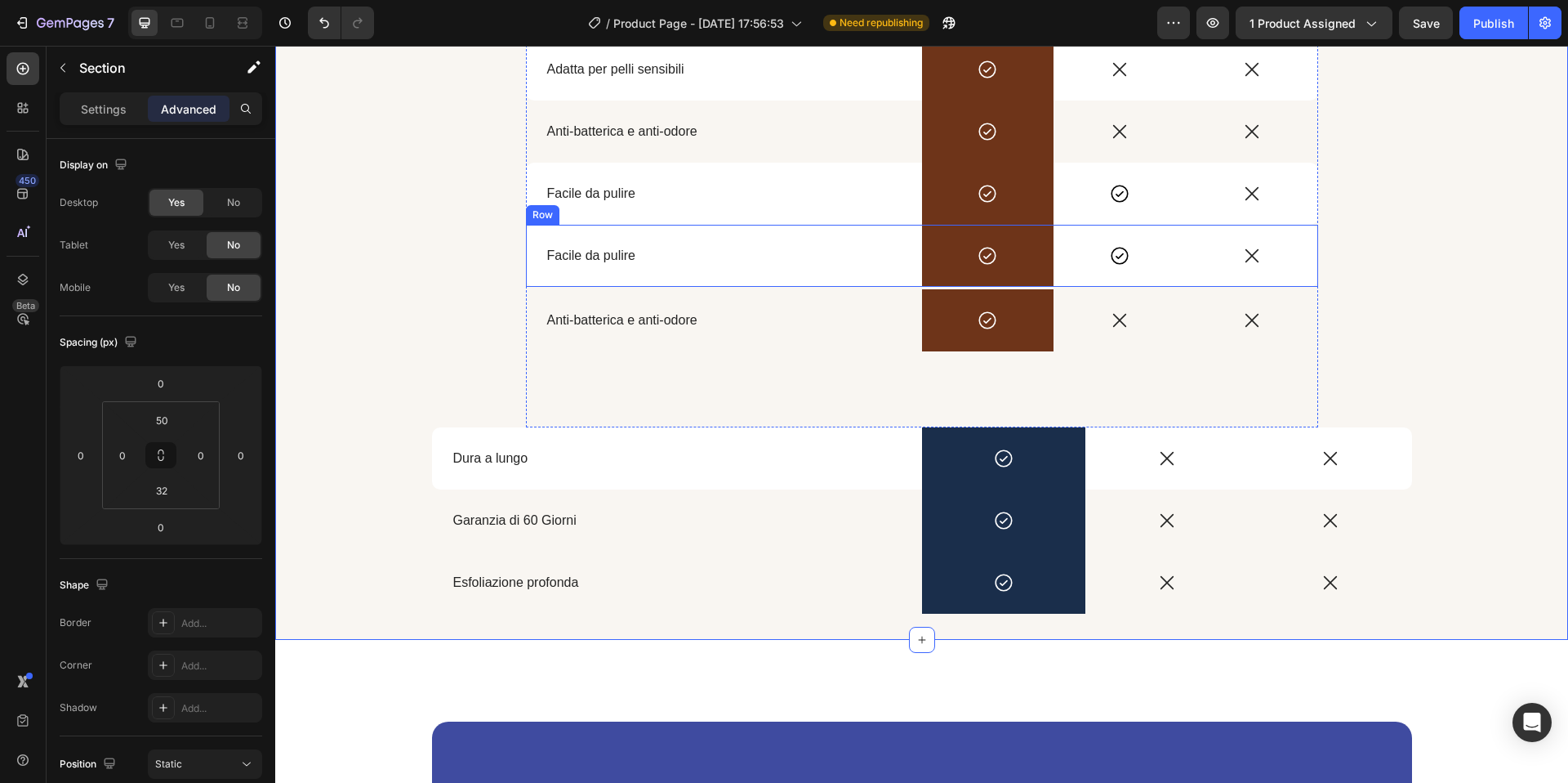
scroll to position [2477, 0]
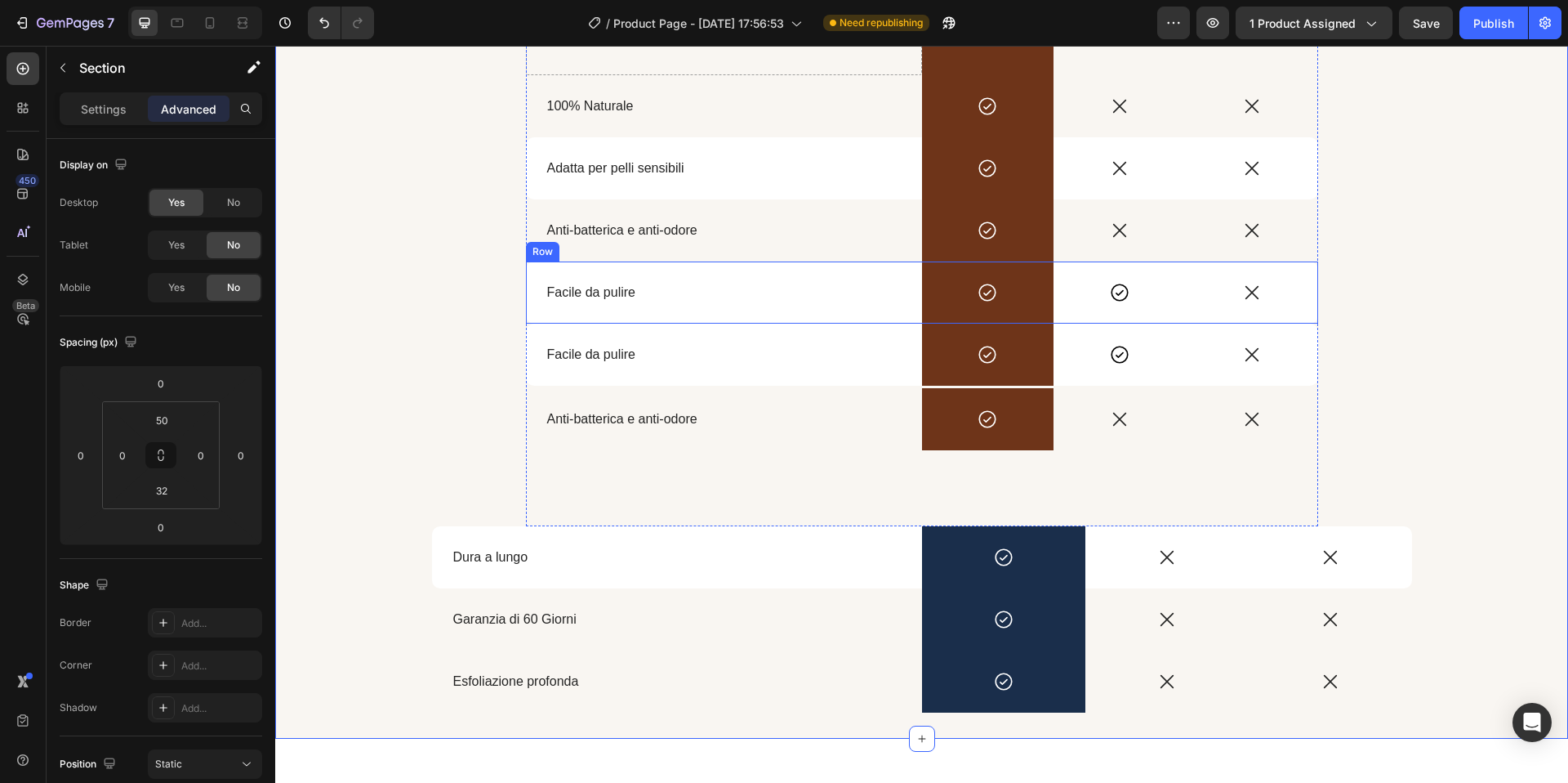
click at [610, 269] on div "Facile da pulire Text Block" at bounding box center [723, 293] width 396 height 62
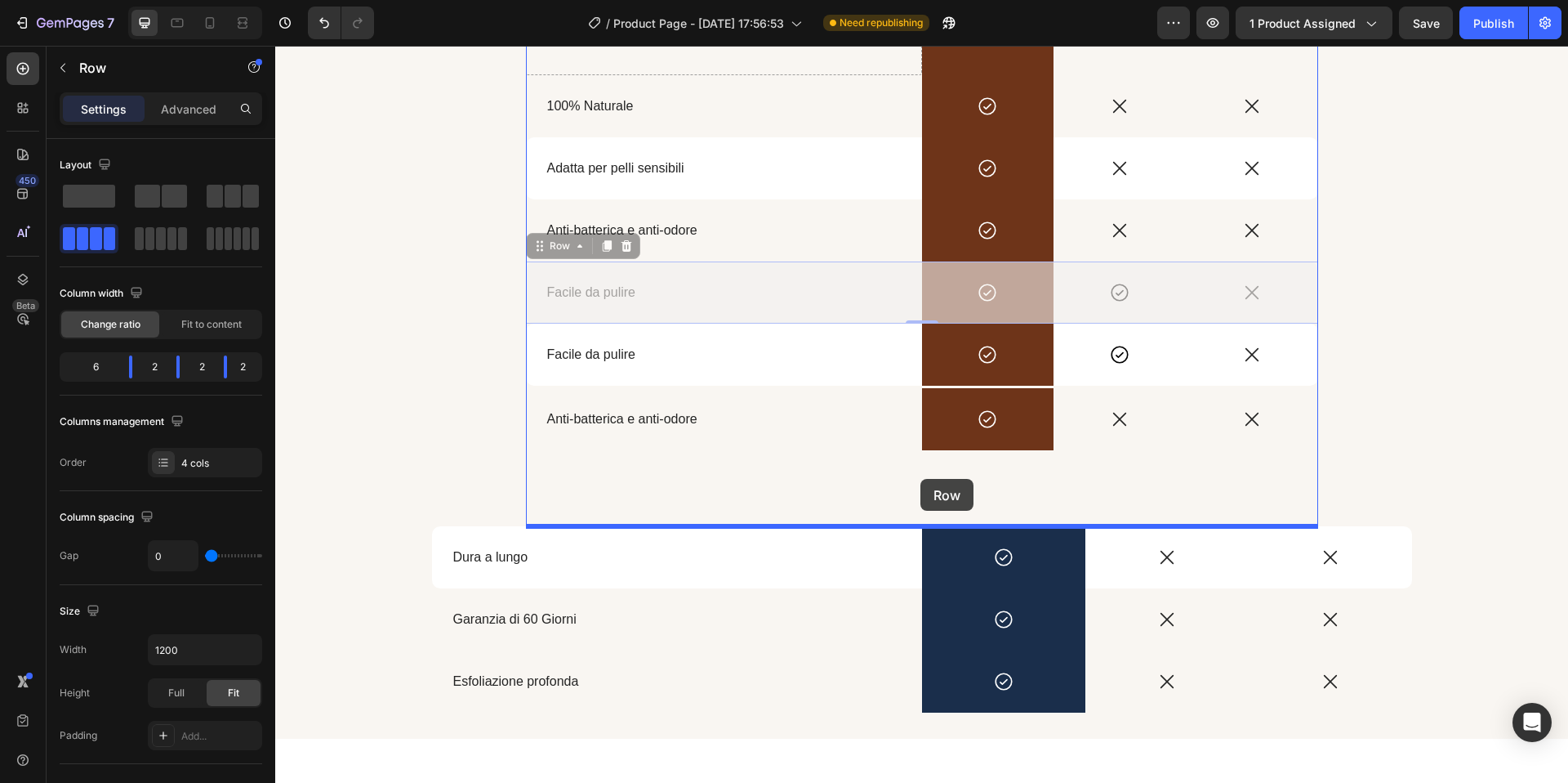
drag, startPoint x: 542, startPoint y: 244, endPoint x: 920, endPoint y: 479, distance: 445.1
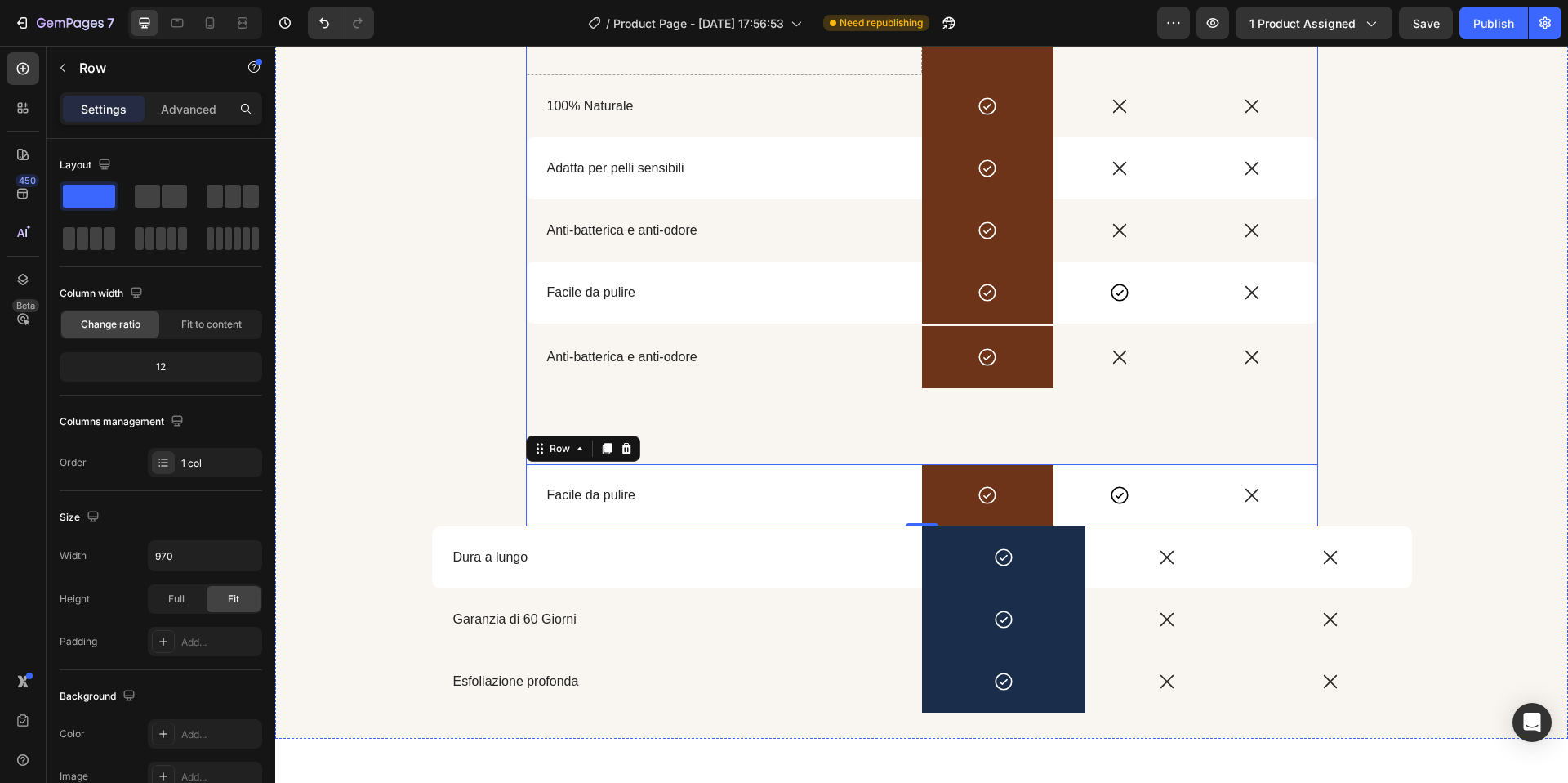
click at [753, 400] on div "Scegli il meglio per la salute della tua pelle Heading Drop element here Image …" at bounding box center [921, 196] width 792 height 661
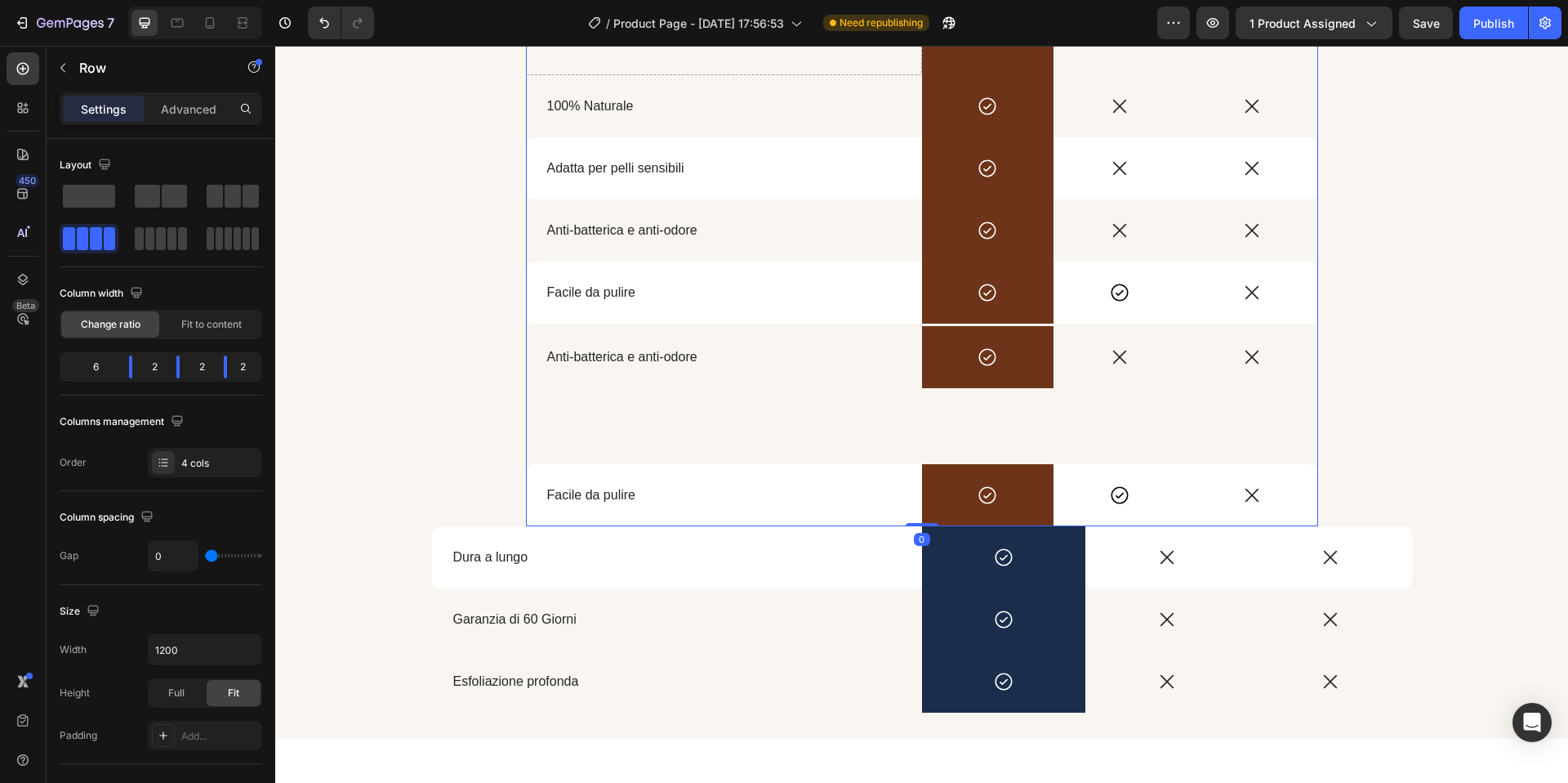
click at [776, 384] on div "Anti-batterica e anti-odore Text Block" at bounding box center [723, 357] width 396 height 62
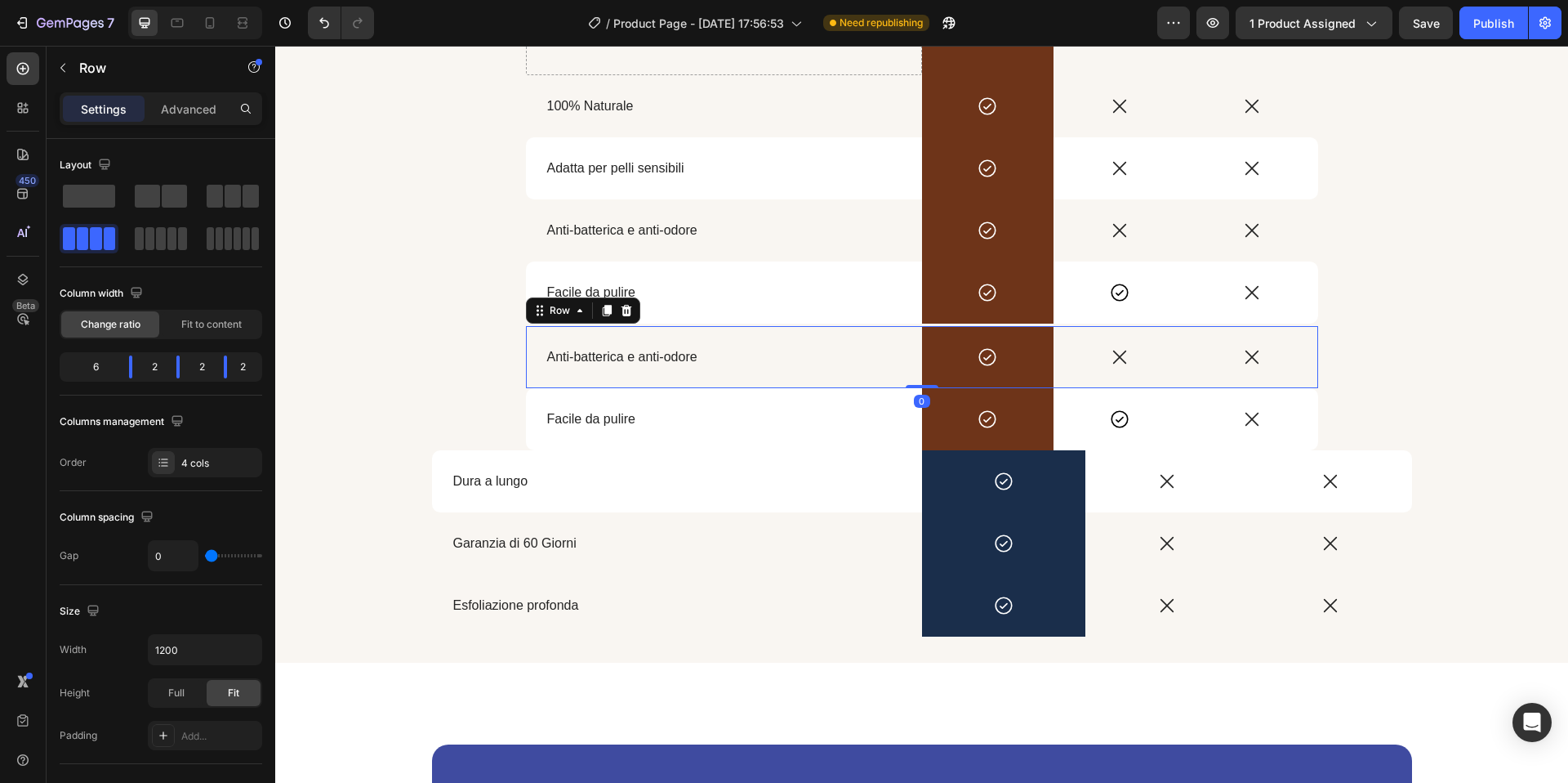
drag, startPoint x: 917, startPoint y: 460, endPoint x: 911, endPoint y: 362, distance: 98.2
click at [919, 380] on div "Anti-batterica e anti-odore Text Block Icon Row Icon Icon Row 0" at bounding box center [921, 357] width 792 height 62
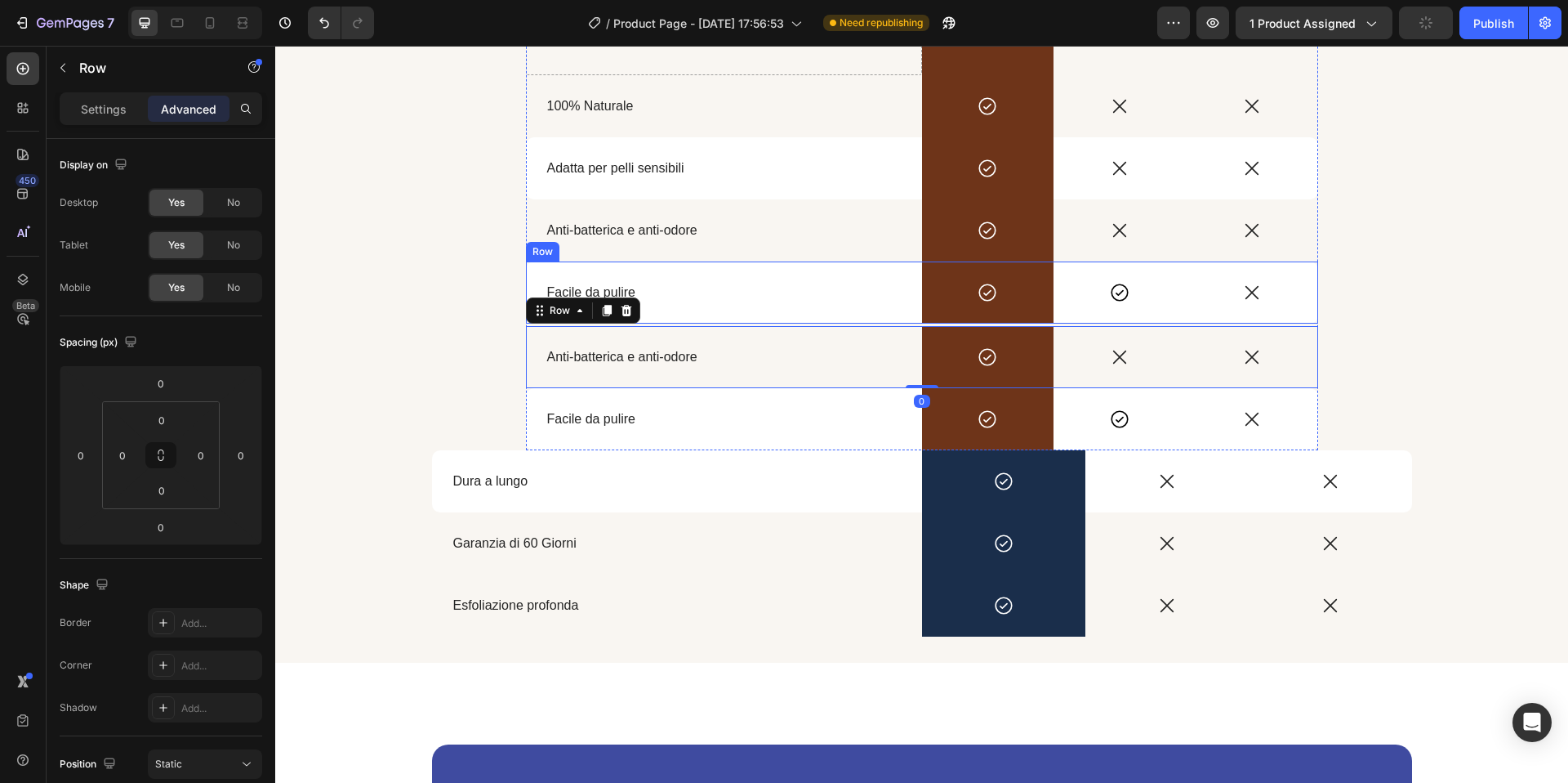
click at [895, 309] on div "Facile da pulire Text Block" at bounding box center [723, 293] width 396 height 62
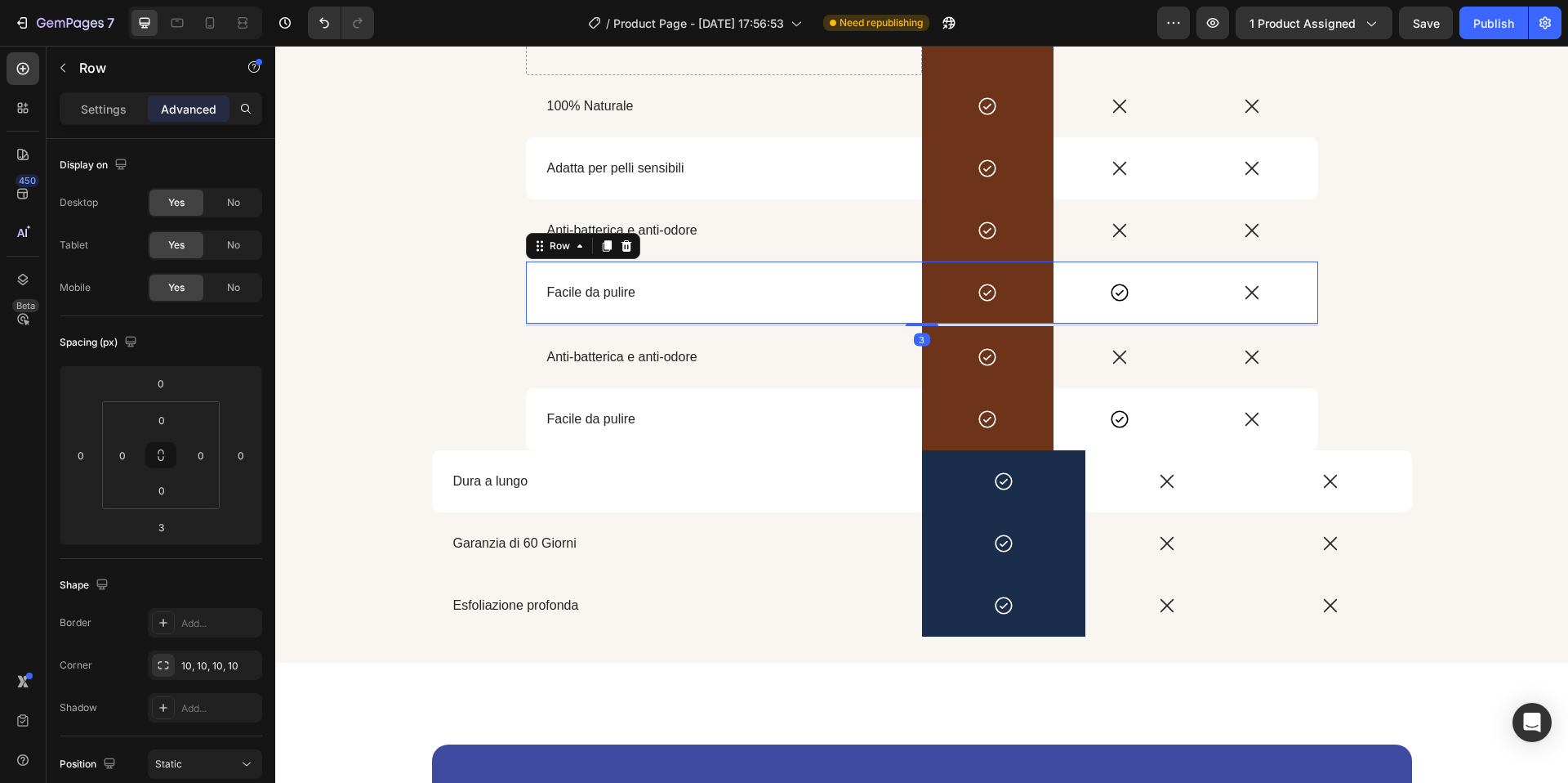
drag, startPoint x: 935, startPoint y: 323, endPoint x: 938, endPoint y: 310, distance: 13.3
click at [938, 310] on div "Facile da pulire Text Block Icon Row Icon Icon Row 3" at bounding box center [921, 293] width 792 height 62
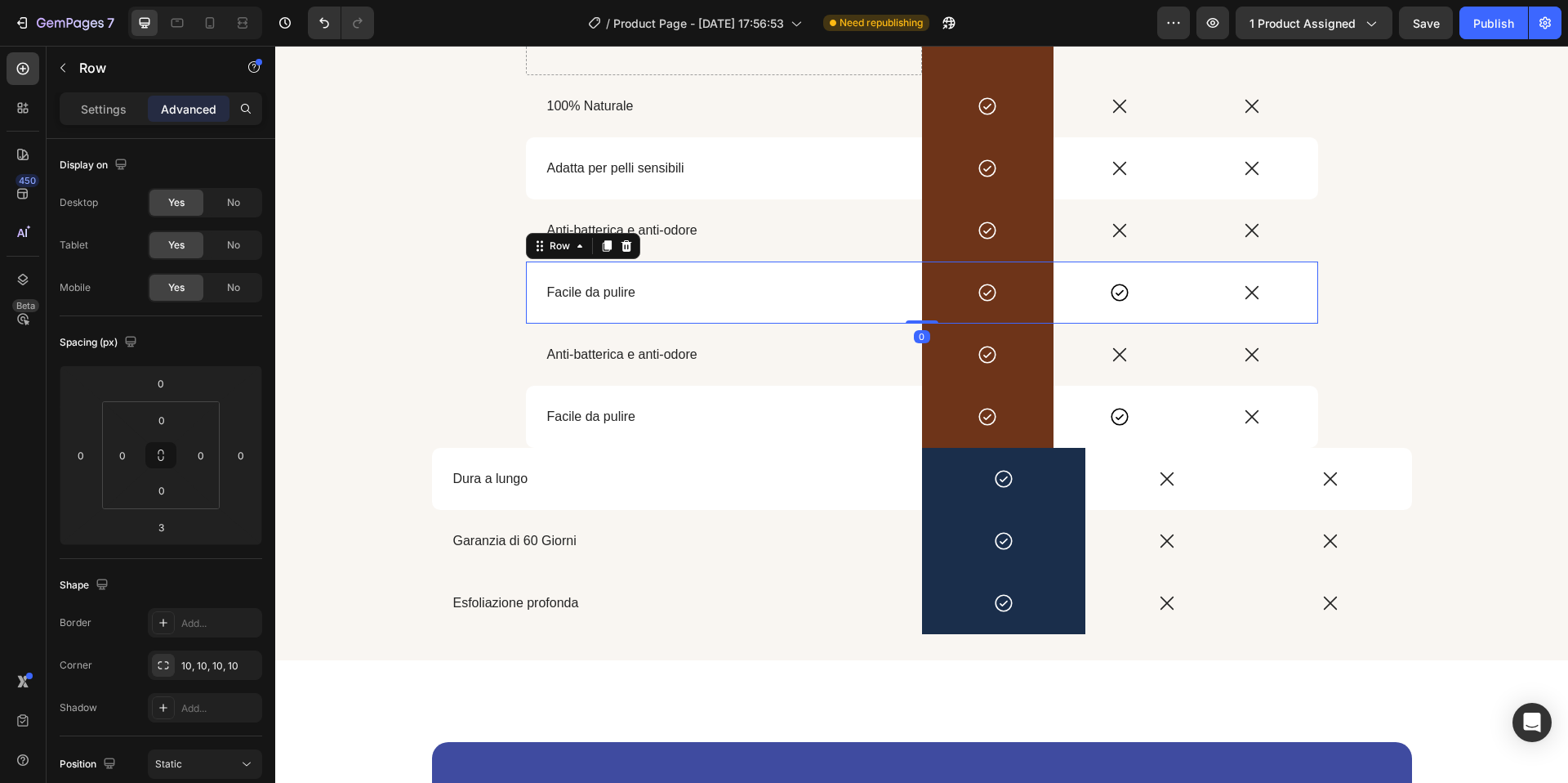
type input "0"
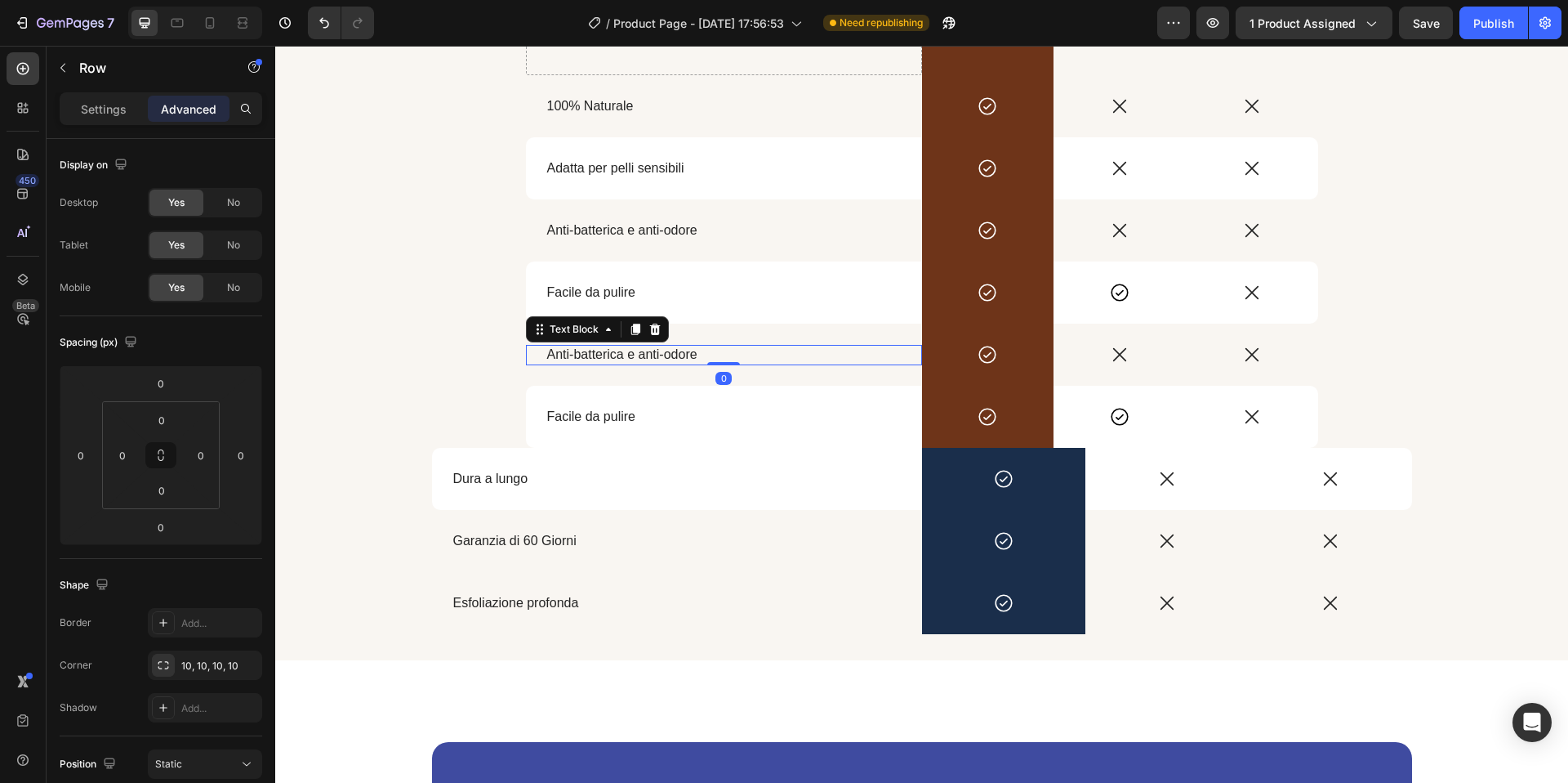
click at [606, 358] on span "Anti-batterica e anti-odore" at bounding box center [622, 354] width 150 height 14
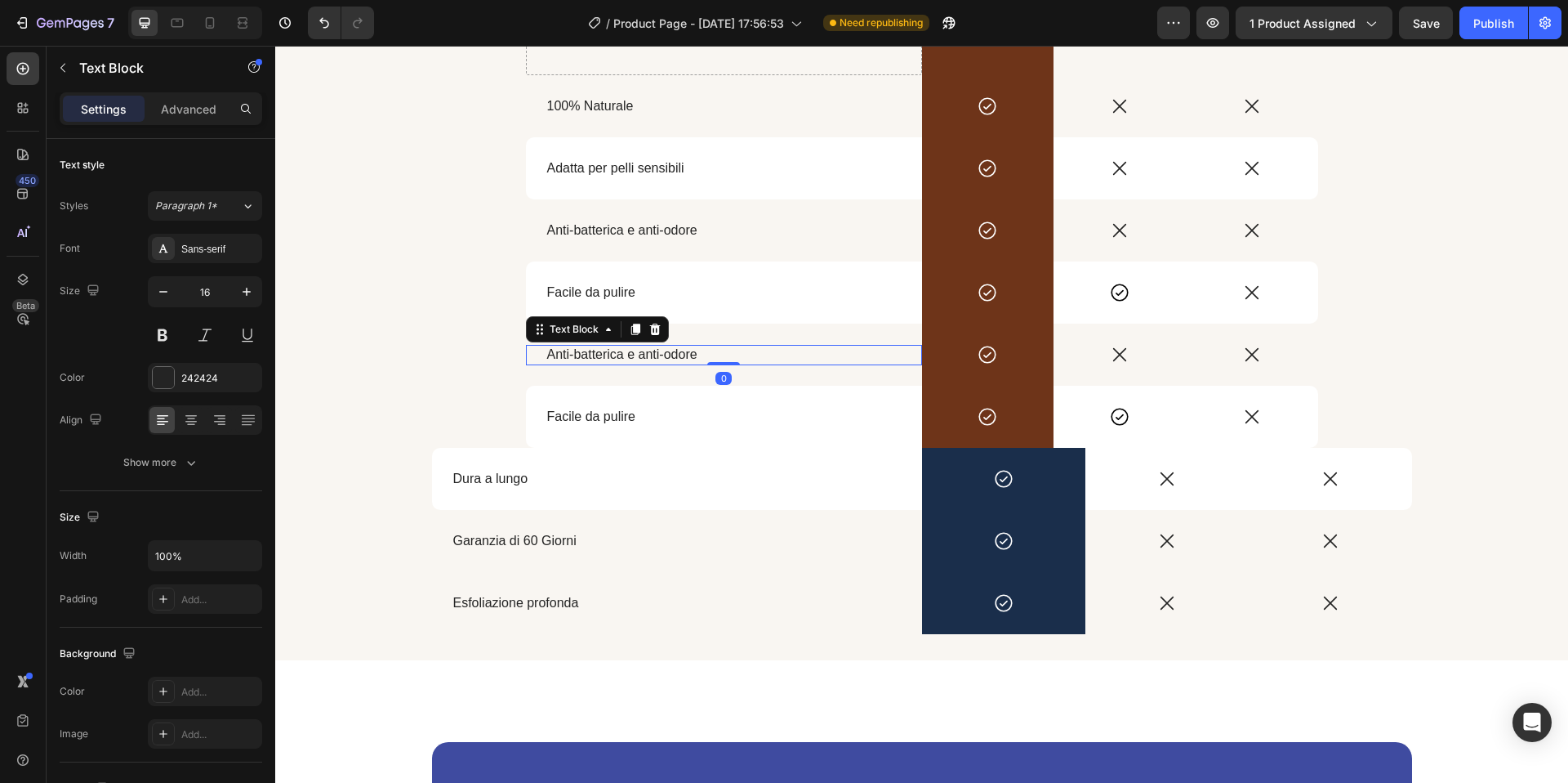
click at [606, 358] on span "Anti-batterica e anti-odore" at bounding box center [622, 354] width 150 height 14
click at [529, 601] on span "Esfoliazione profonda" at bounding box center [516, 603] width 125 height 14
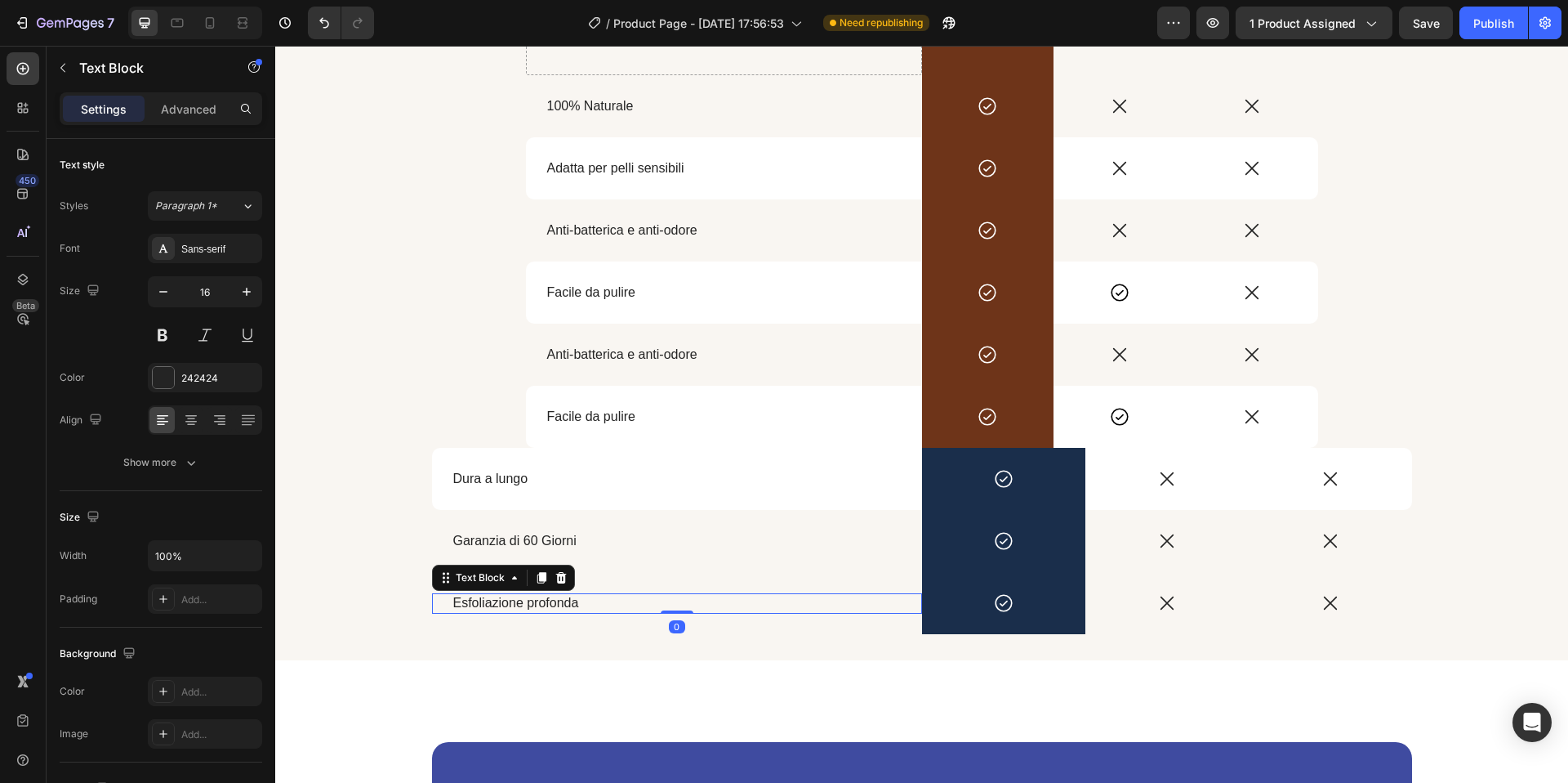
click at [529, 601] on span "Esfoliazione profonda" at bounding box center [516, 603] width 125 height 14
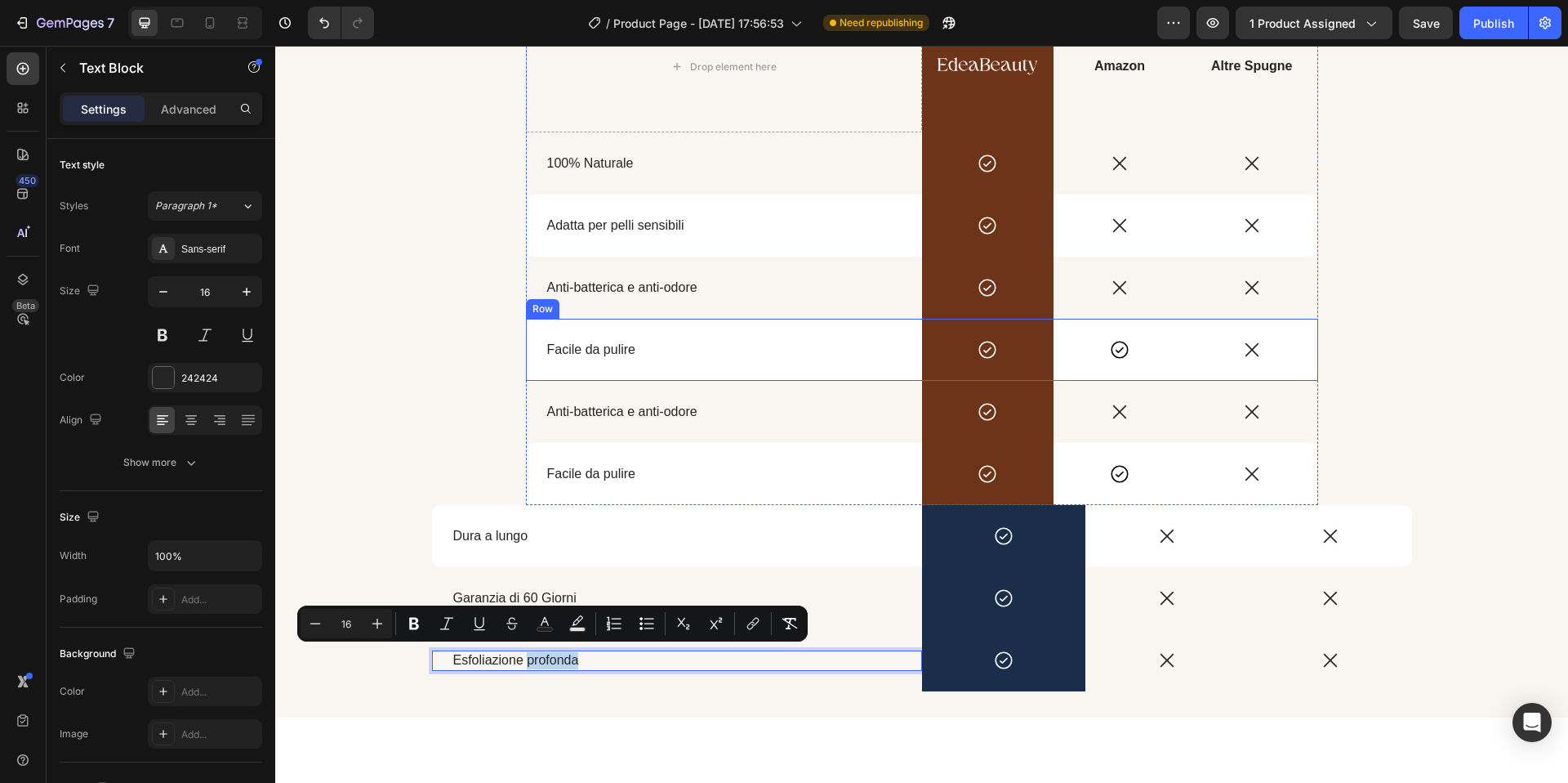
scroll to position [2416, 0]
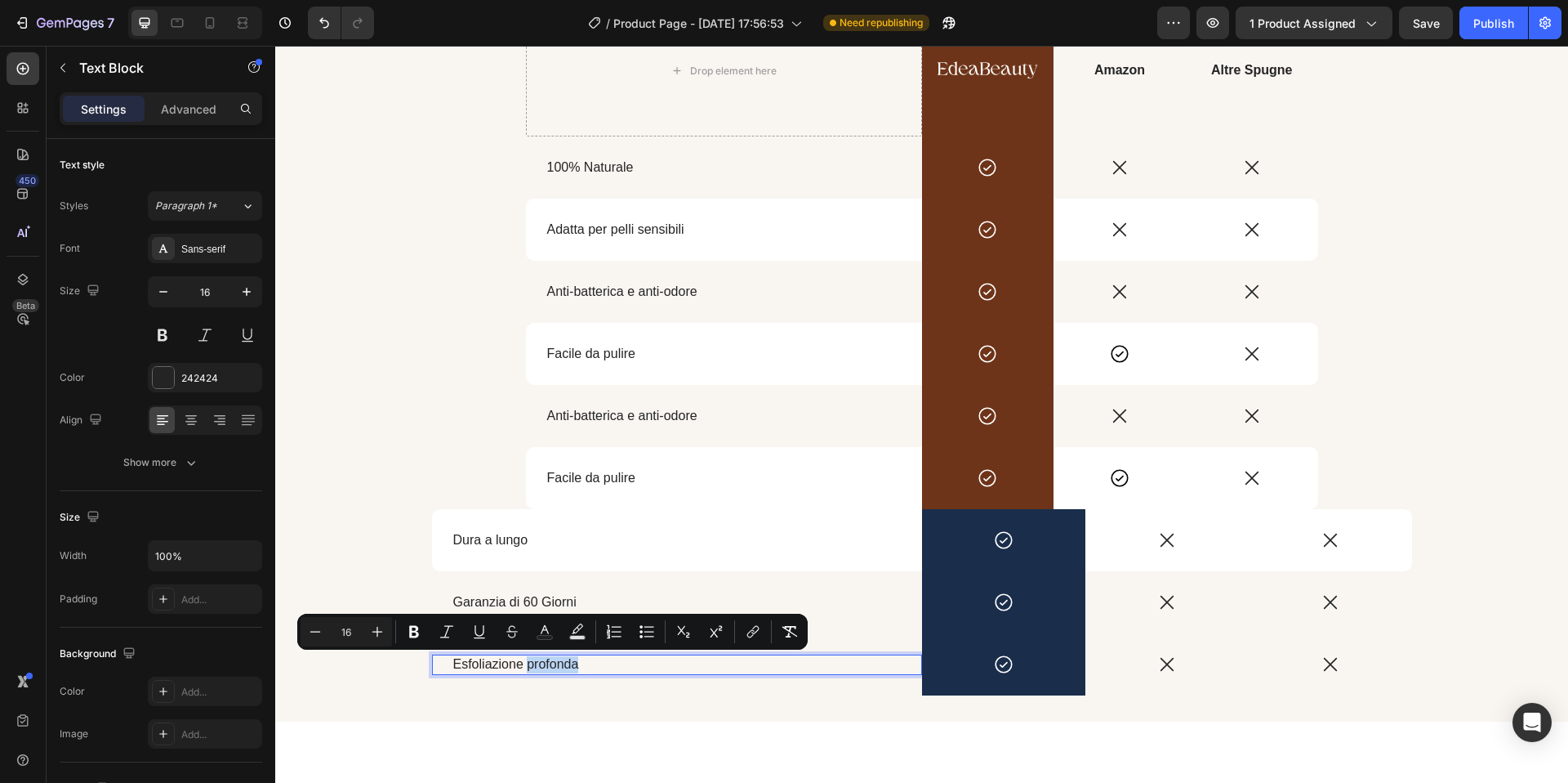
click at [530, 662] on span "Esfoliazione profonda" at bounding box center [516, 664] width 125 height 14
copy span "Esfoliazione profonda"
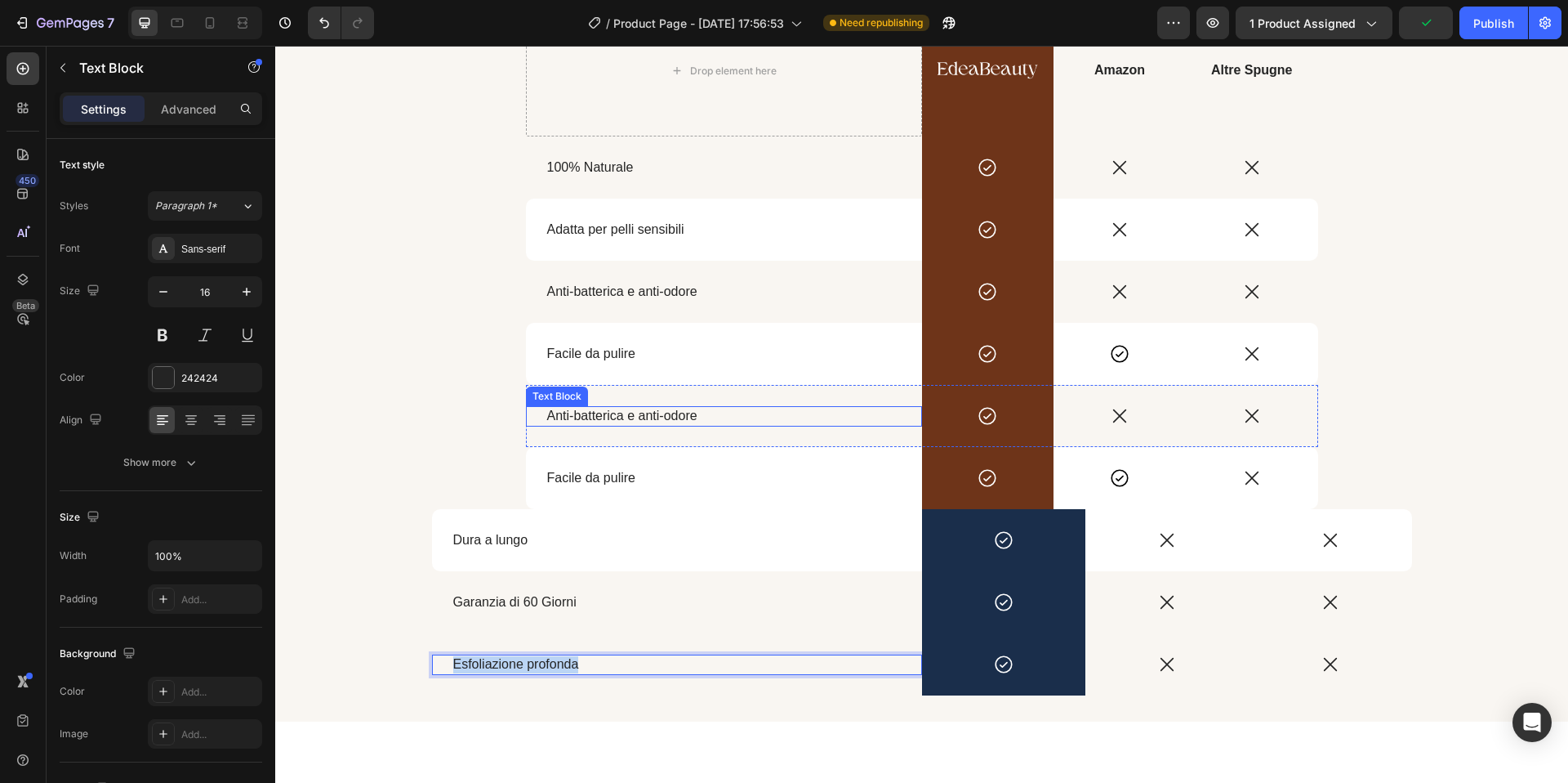
click at [622, 417] on span "Anti-batterica e anti-odore" at bounding box center [622, 415] width 150 height 14
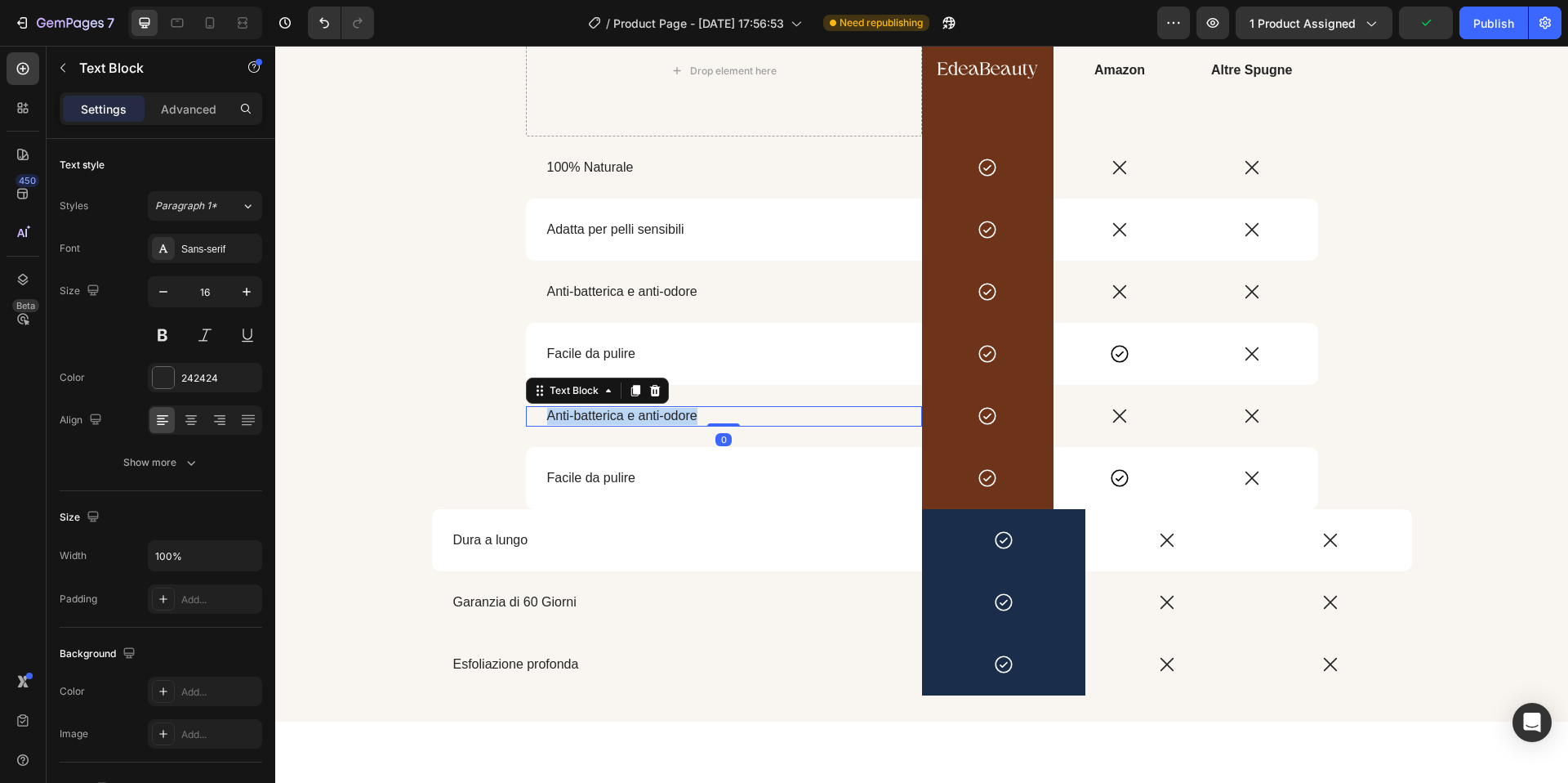
click at [622, 417] on span "Anti-batterica e anti-odore" at bounding box center [622, 415] width 150 height 14
click at [450, 441] on div "Scegli il meglio per la salute della tua pelle Heading Drop element here Image …" at bounding box center [922, 312] width 1293 height 769
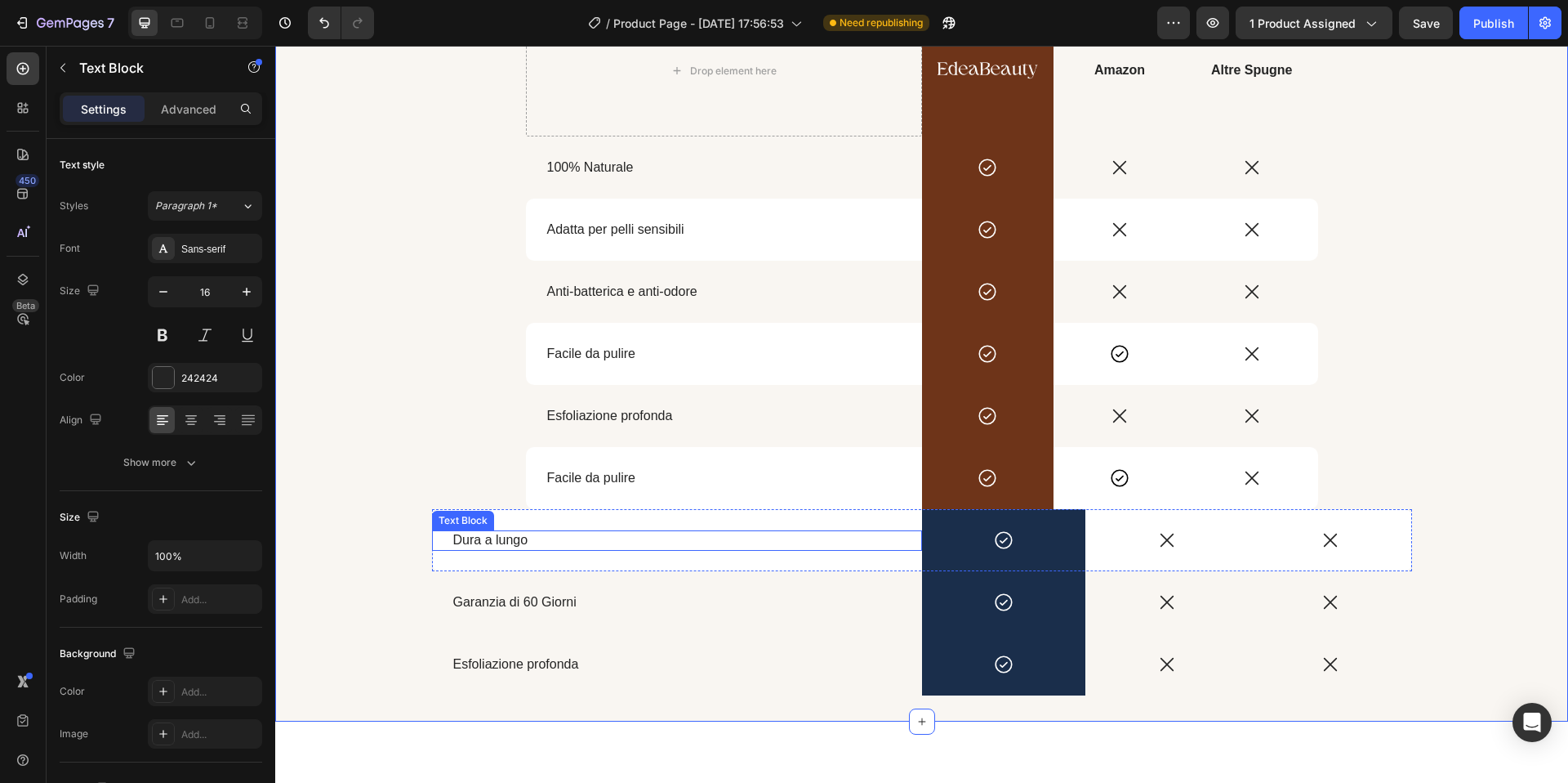
click at [521, 541] on span "Dura a lungo" at bounding box center [490, 540] width 75 height 14
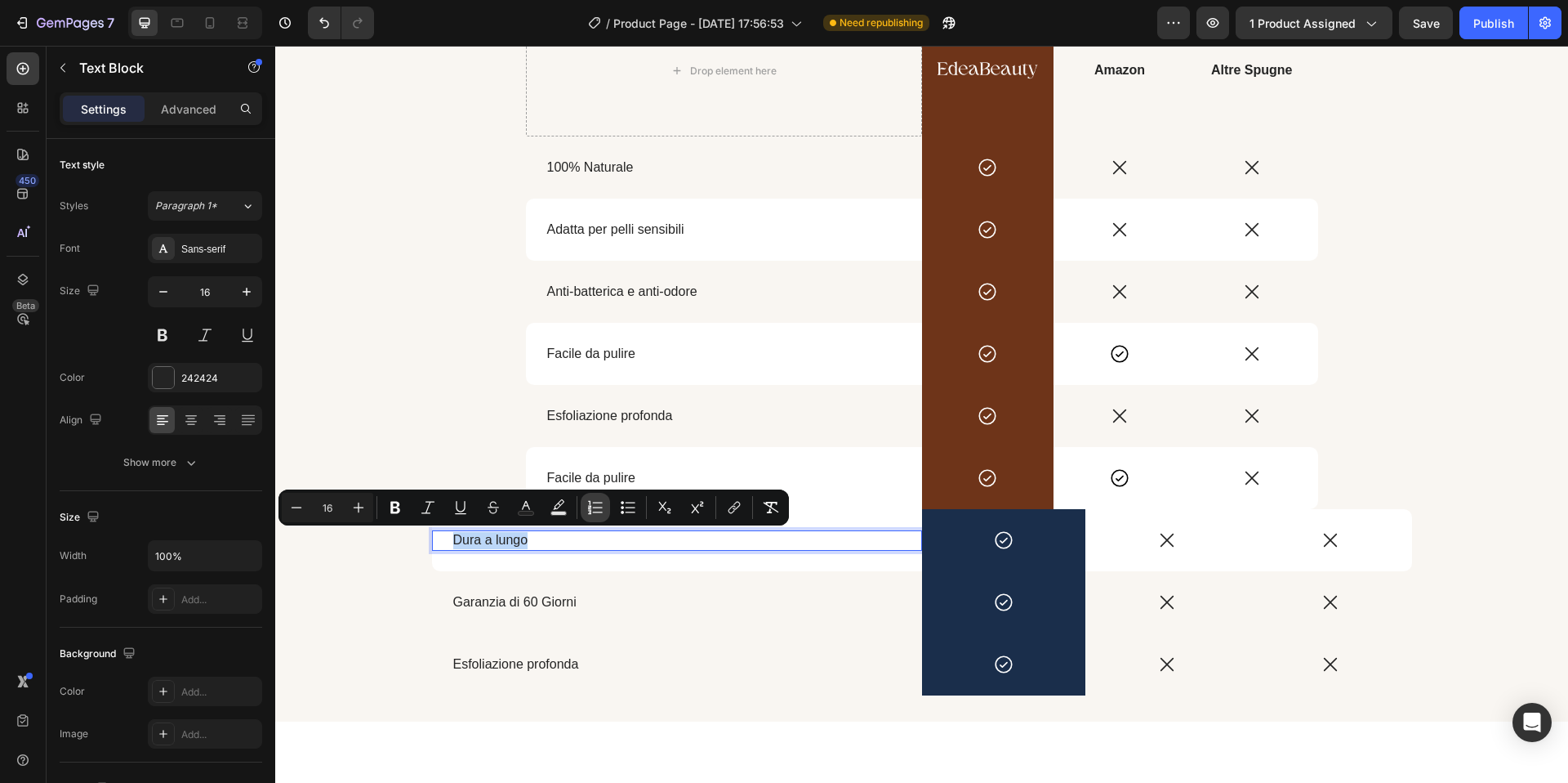
copy span "Dura a lungo"
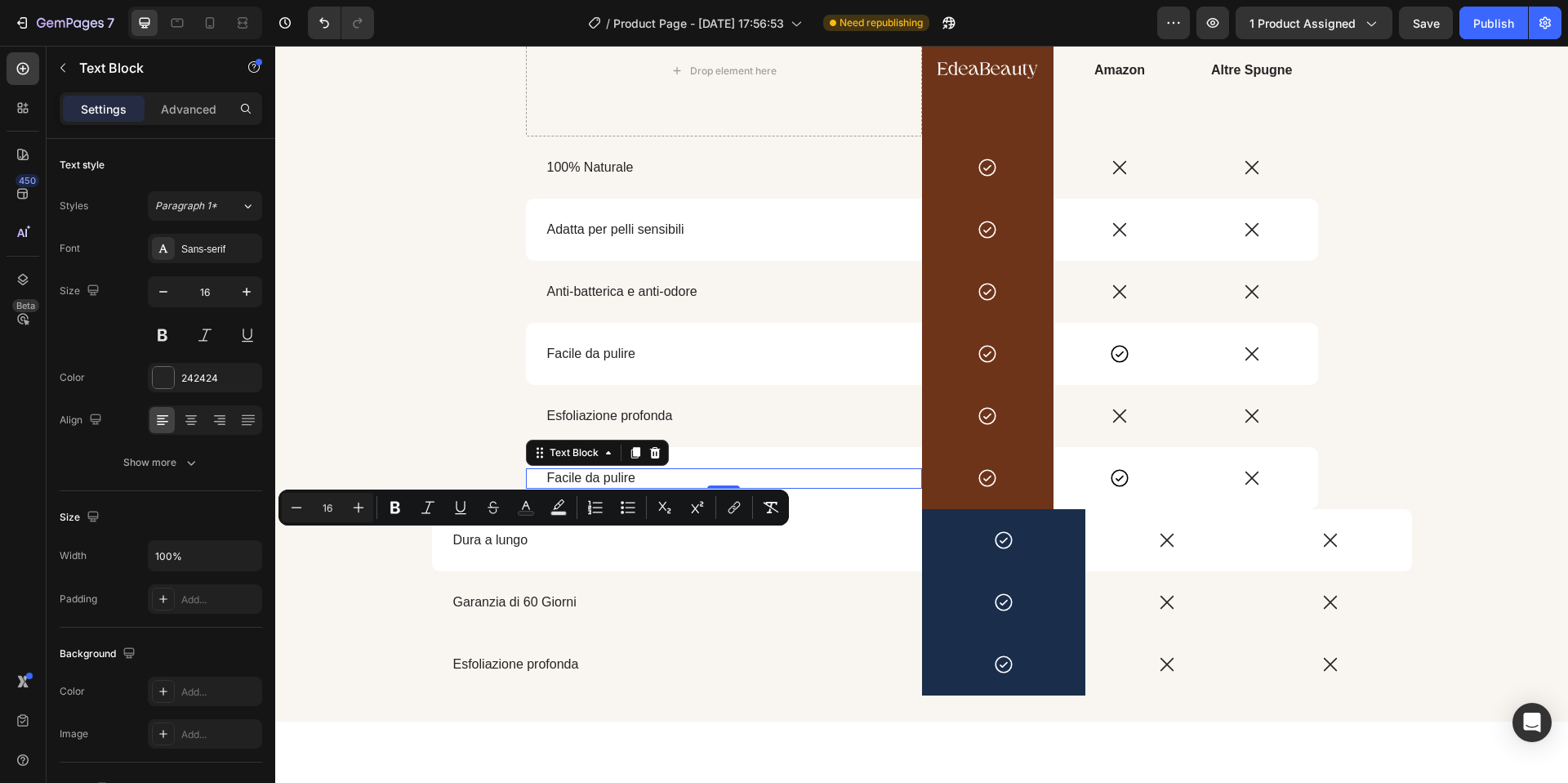
click at [598, 479] on span "Facile da pulire" at bounding box center [591, 478] width 89 height 14
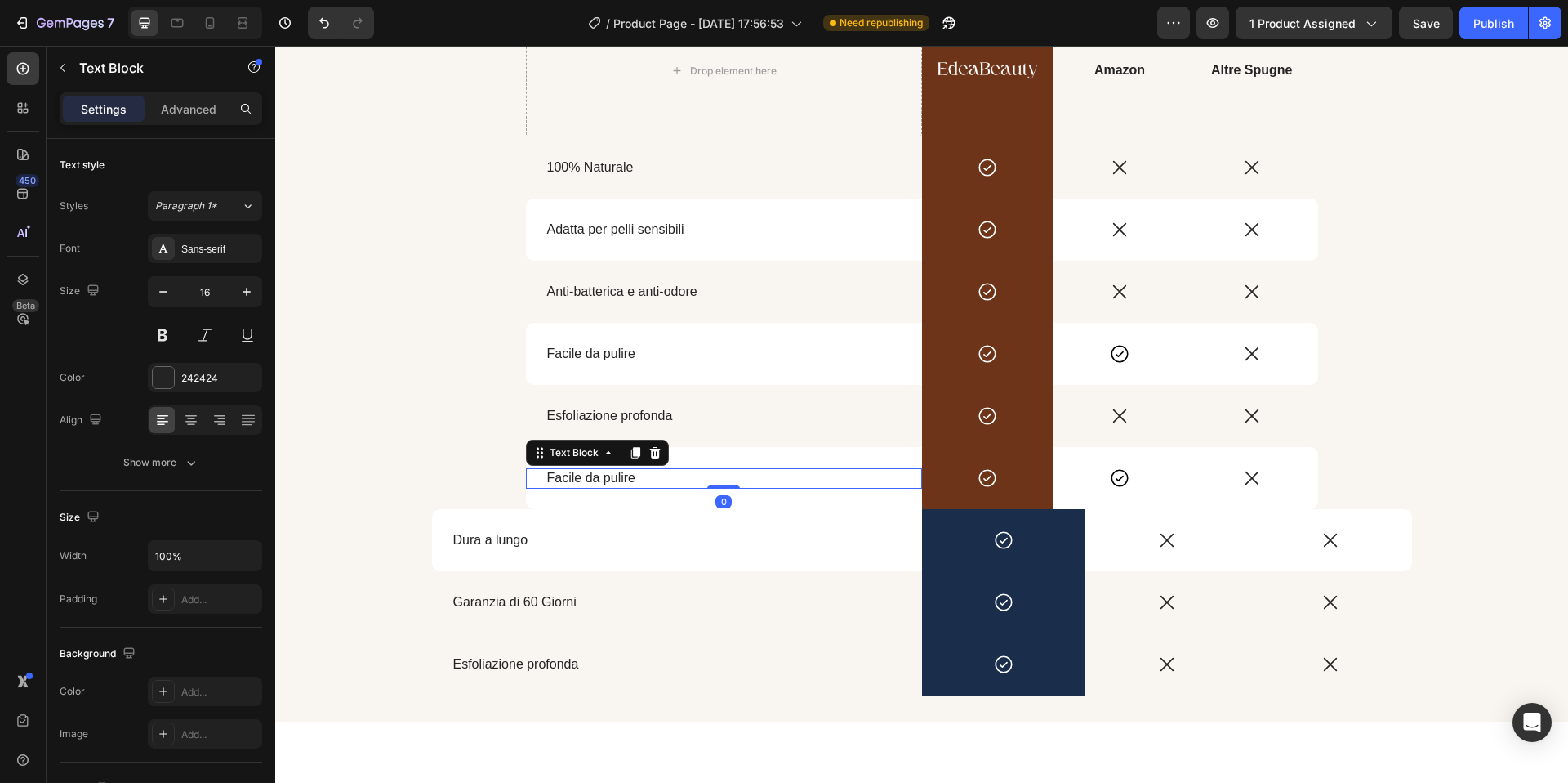
click at [598, 479] on span "Facile da pulire" at bounding box center [591, 478] width 89 height 14
click at [442, 468] on div "Scegli il meglio per la salute della tua pelle Heading Drop element here Image …" at bounding box center [922, 312] width 1293 height 769
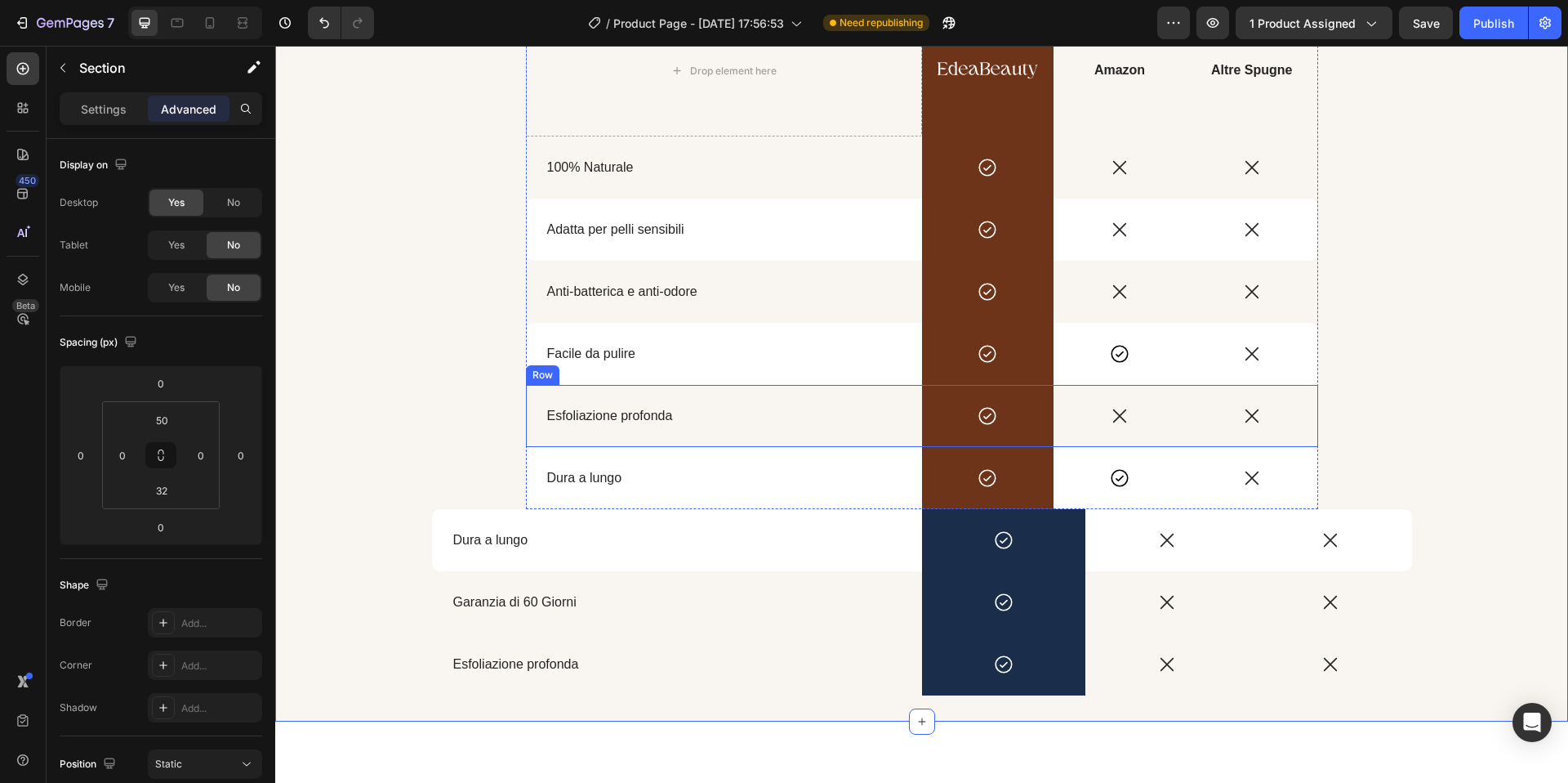
click at [545, 432] on div "Esfoliazione profonda Text Block" at bounding box center [723, 415] width 396 height 62
click at [610, 368] on icon at bounding box center [606, 369] width 9 height 11
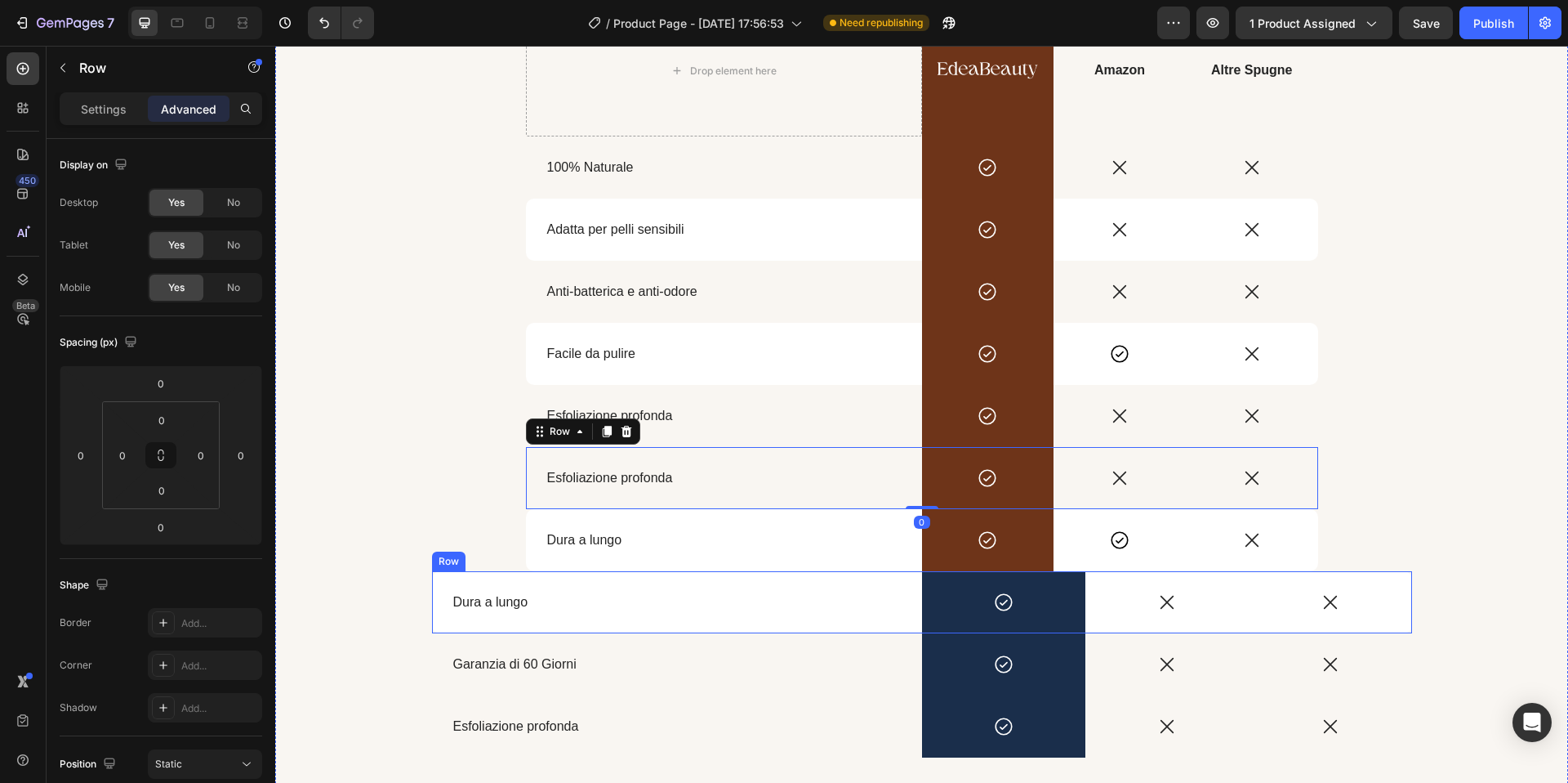
click at [697, 563] on div "Dura a lungo Text Block" at bounding box center [723, 540] width 396 height 62
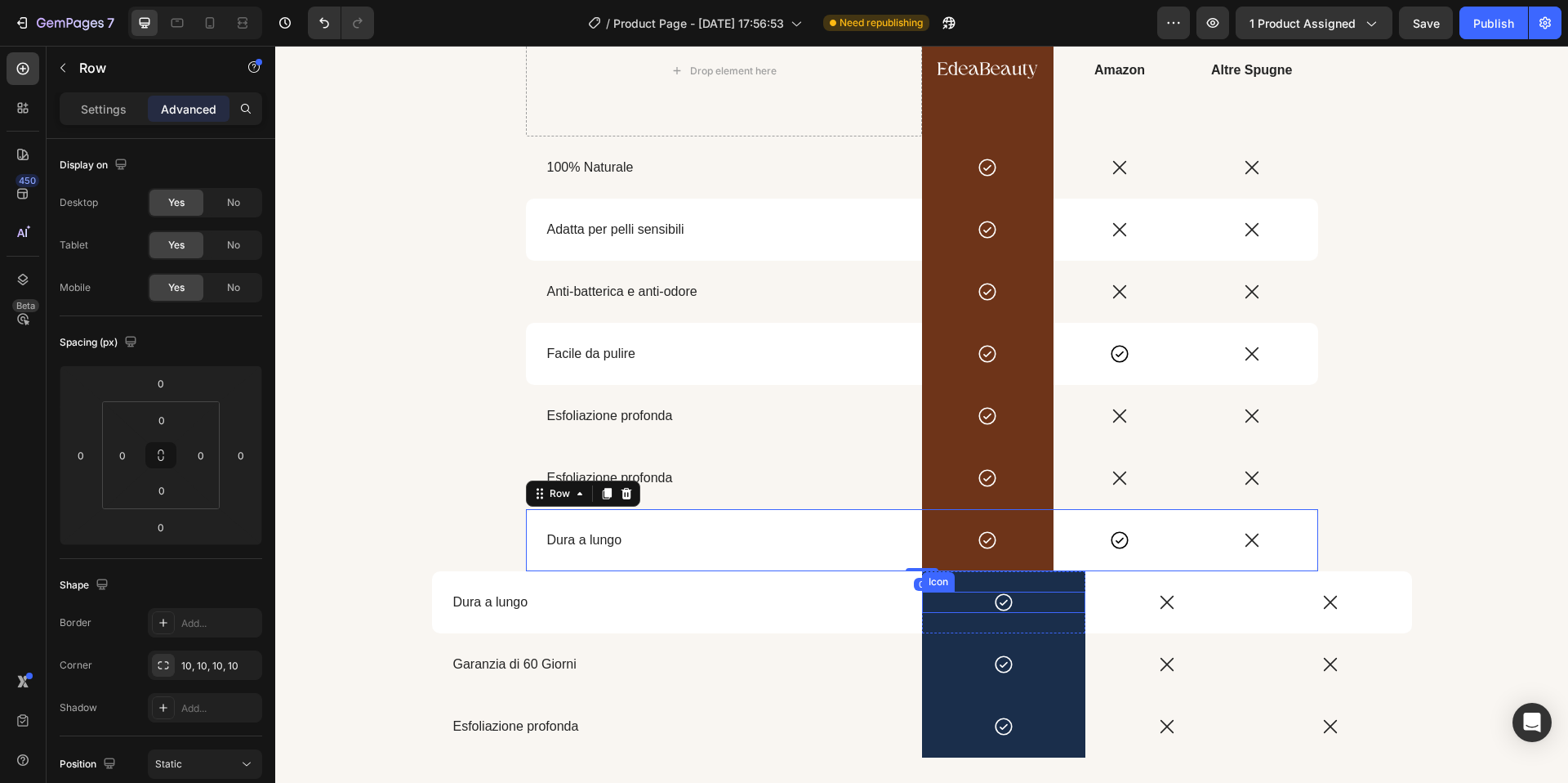
drag, startPoint x: 931, startPoint y: 569, endPoint x: 889, endPoint y: 615, distance: 62.3
click at [913, 571] on div at bounding box center [921, 570] width 33 height 4
type input "79"
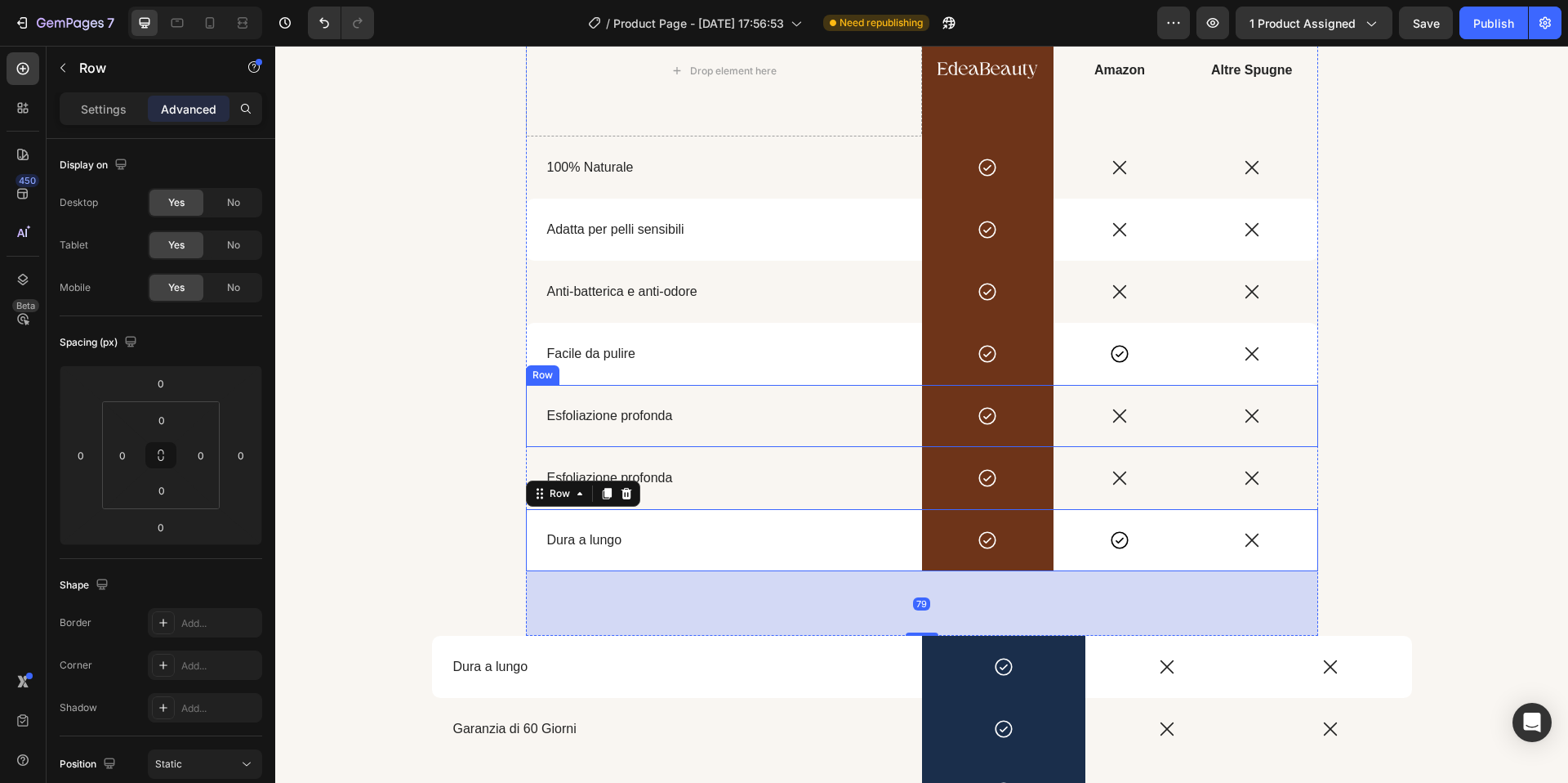
click at [701, 447] on div "Esfoliazione profonda Text Block" at bounding box center [723, 478] width 396 height 62
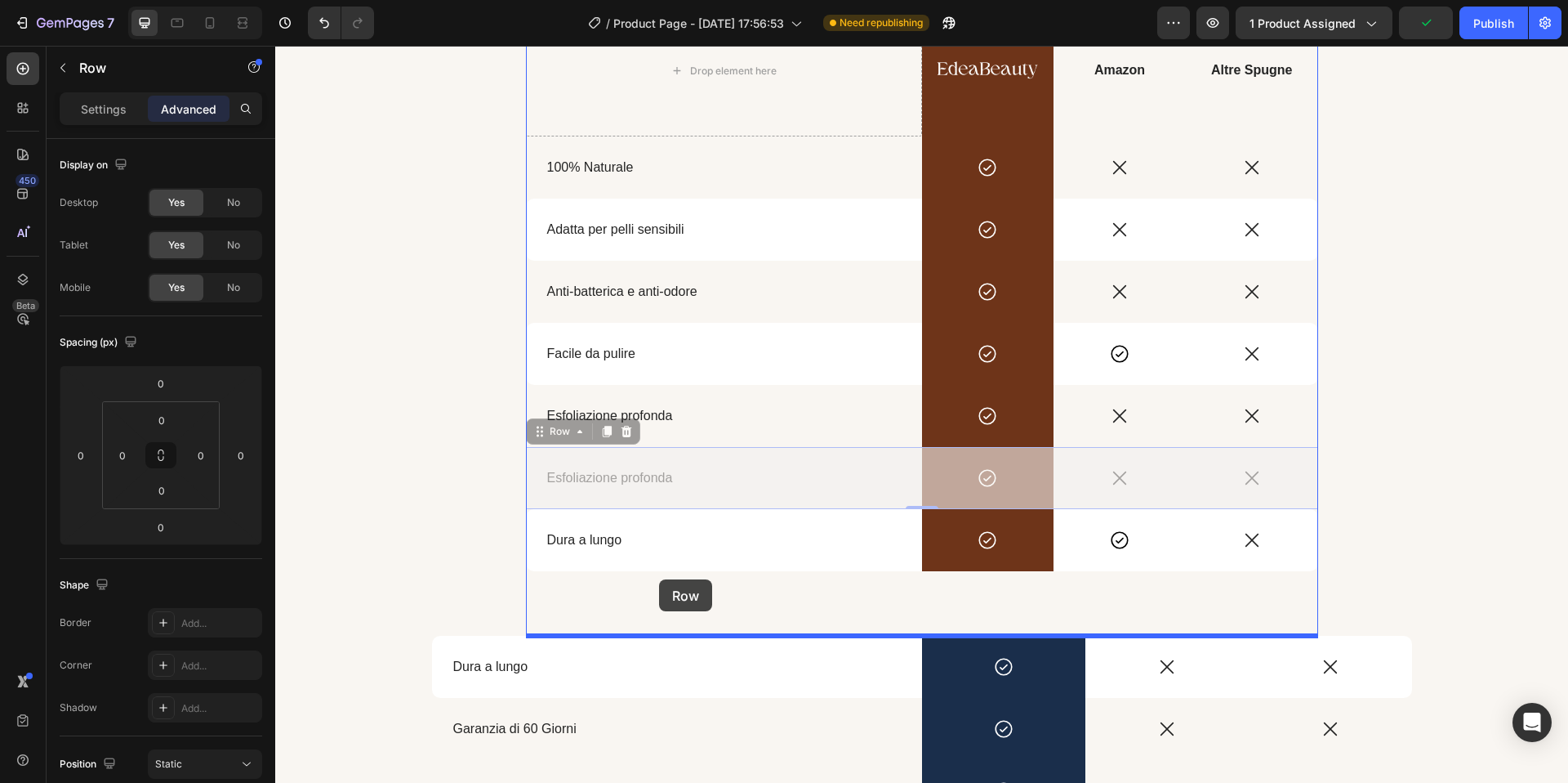
drag, startPoint x: 536, startPoint y: 435, endPoint x: 659, endPoint y: 580, distance: 190.1
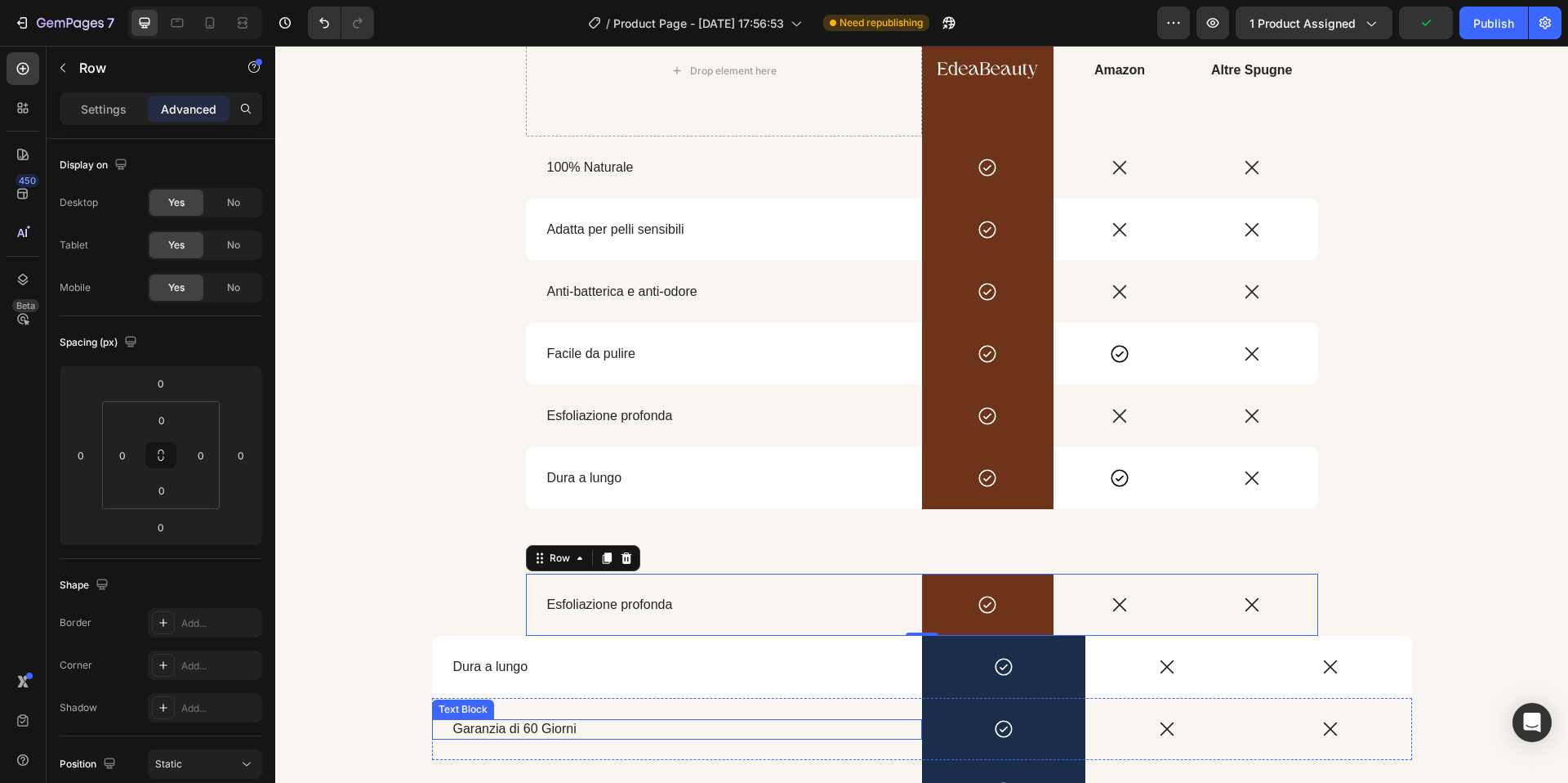
click at [542, 732] on span "Garanzia di 60 Giorni" at bounding box center [515, 728] width 124 height 14
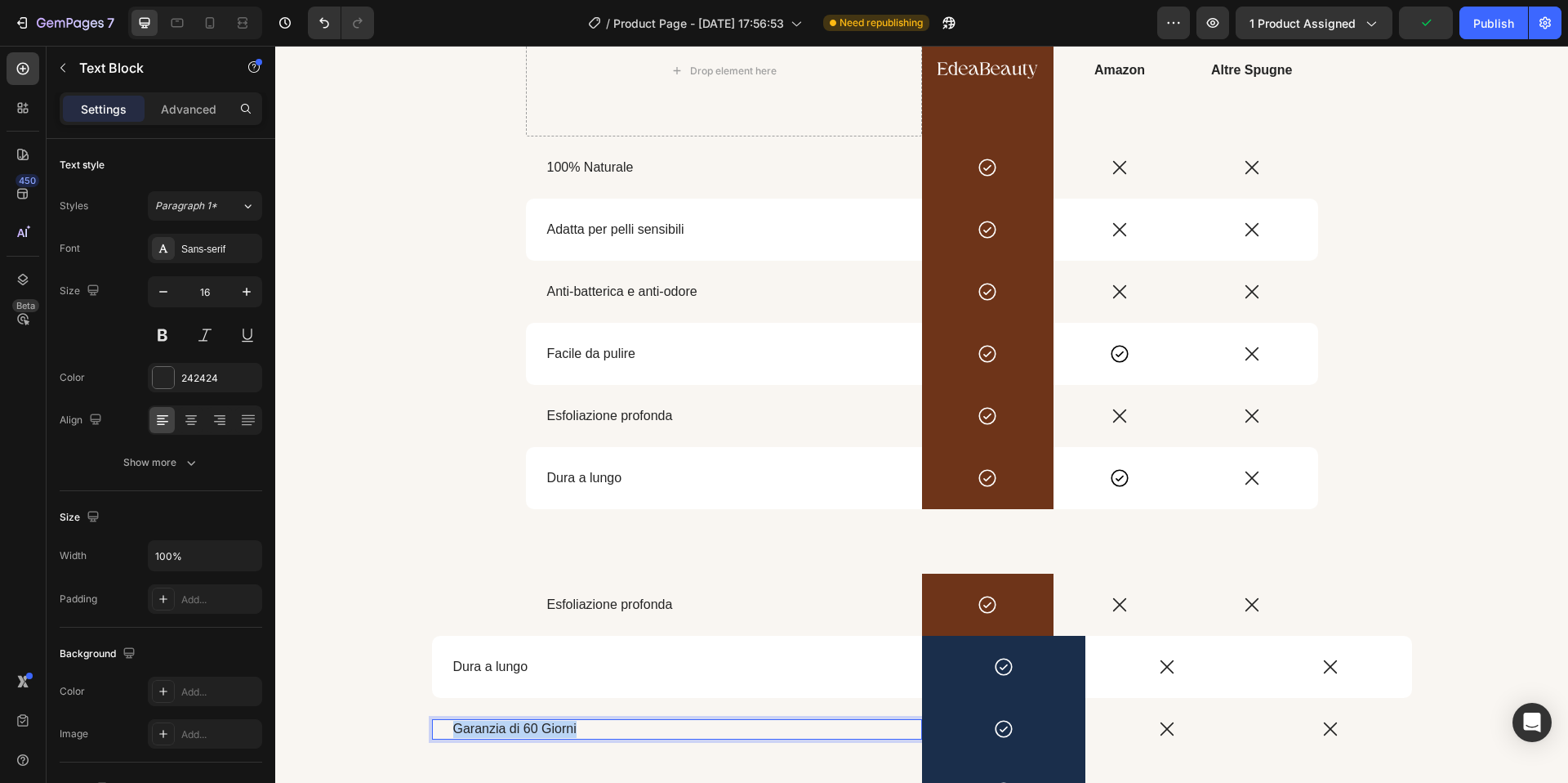
scroll to position [2406, 0]
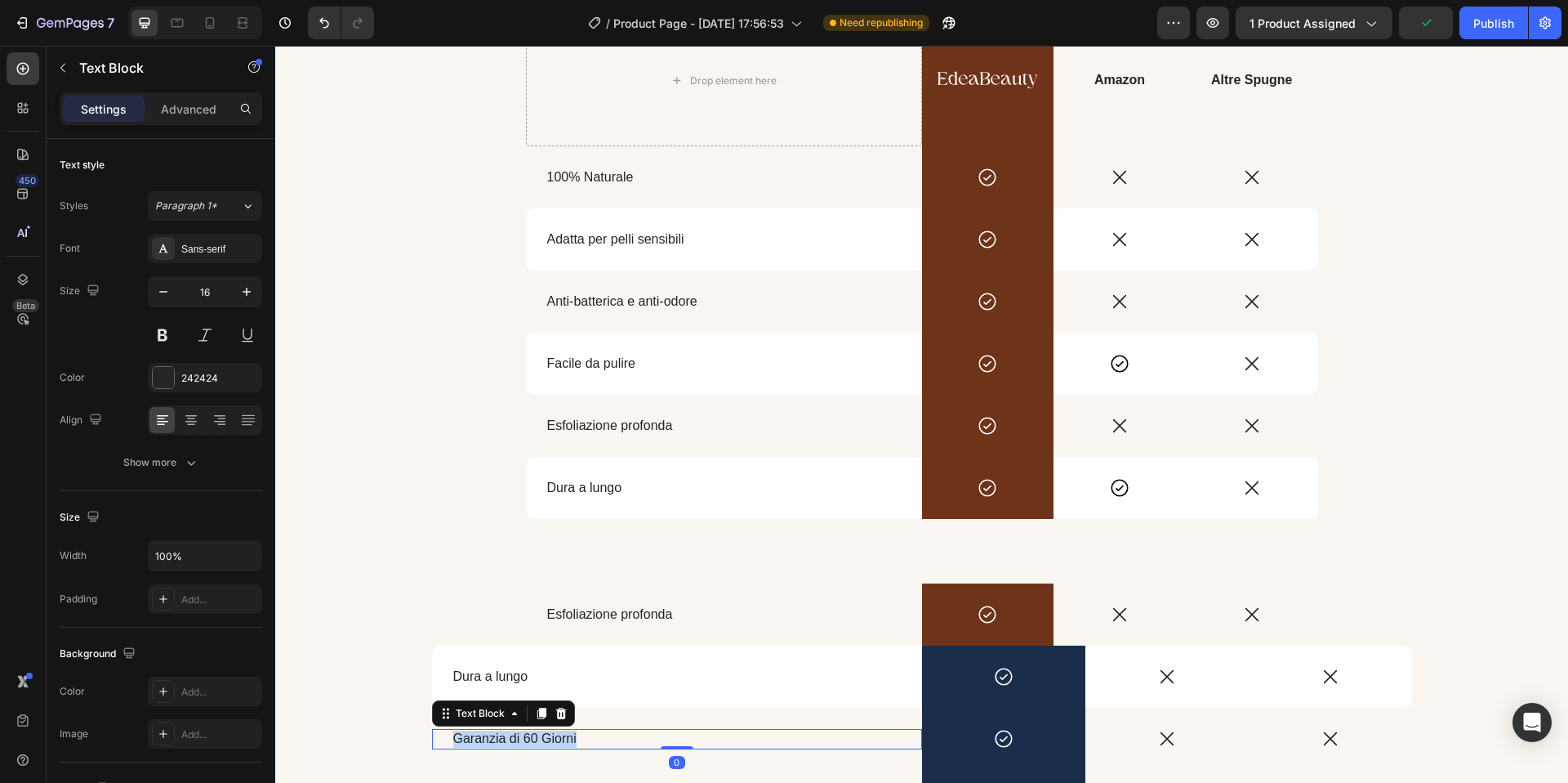
click at [542, 732] on span "Garanzia di 60 Giorni" at bounding box center [515, 738] width 124 height 14
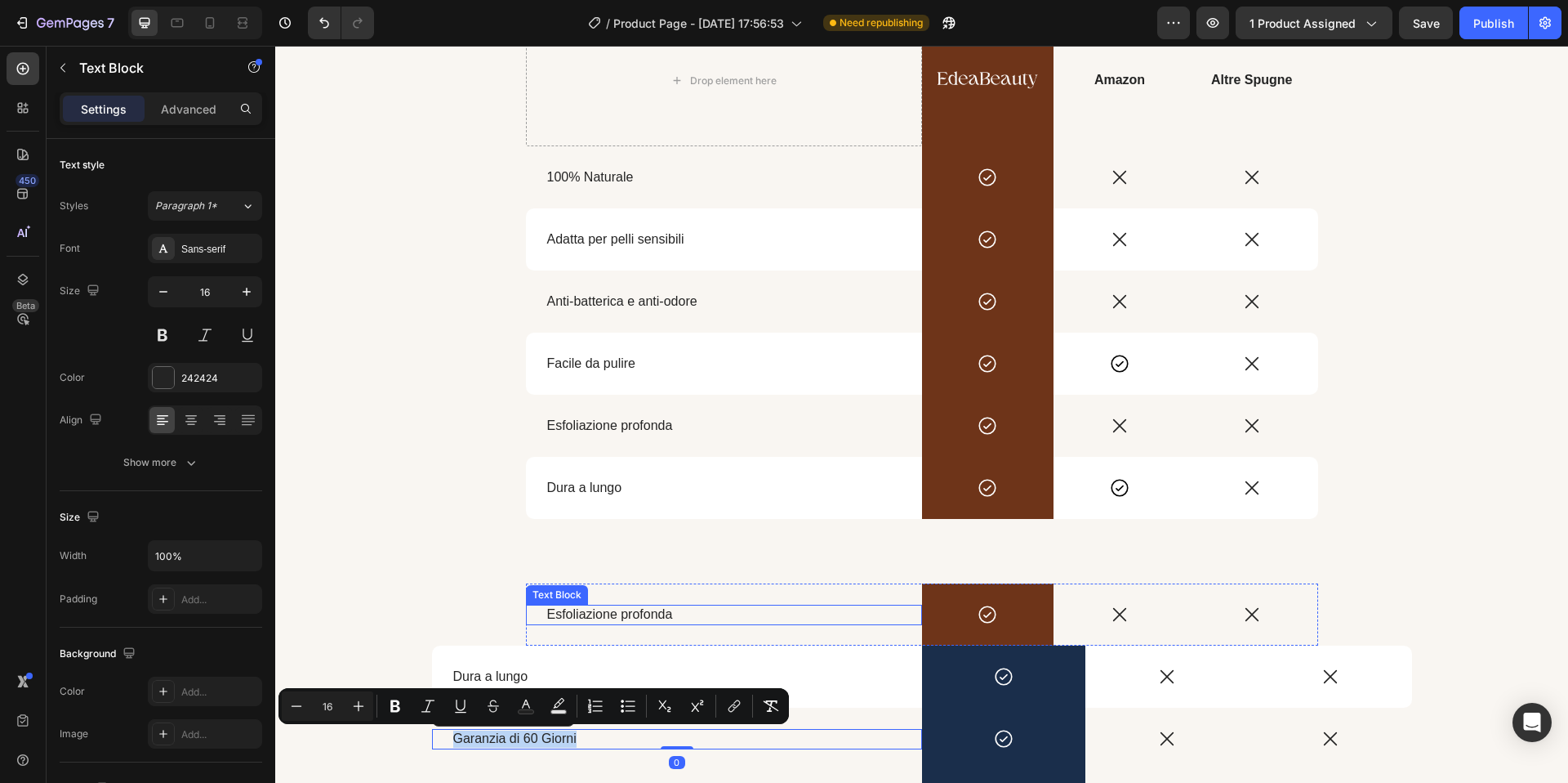
click at [607, 621] on span "Esfoliazione profonda" at bounding box center [610, 614] width 125 height 14
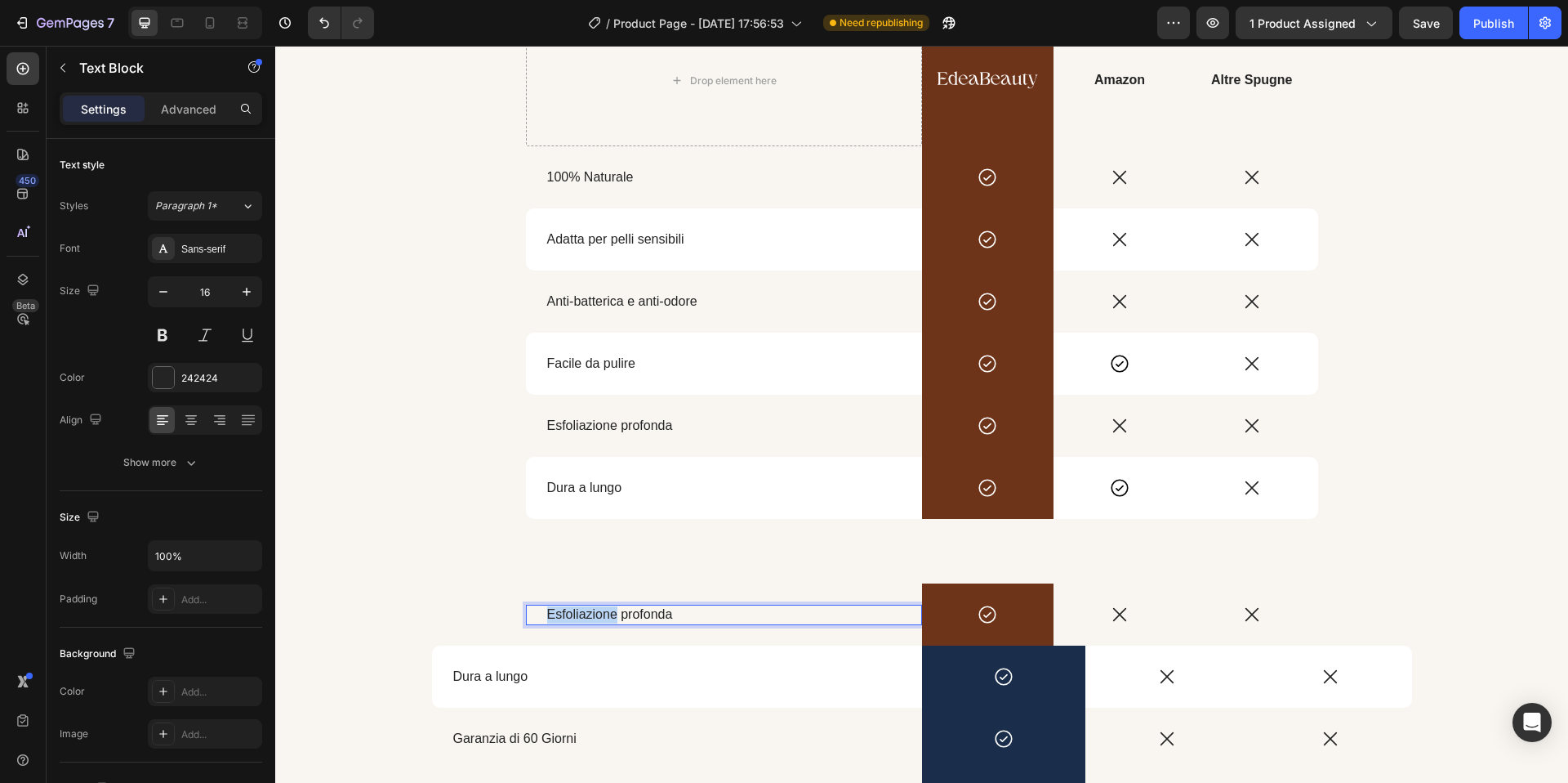
click at [607, 622] on p "Esfoliazione profonda" at bounding box center [723, 614] width 353 height 17
click at [467, 580] on div "Scegli il meglio per la salute della tua pelle Heading Drop element here Image …" at bounding box center [922, 384] width 1293 height 895
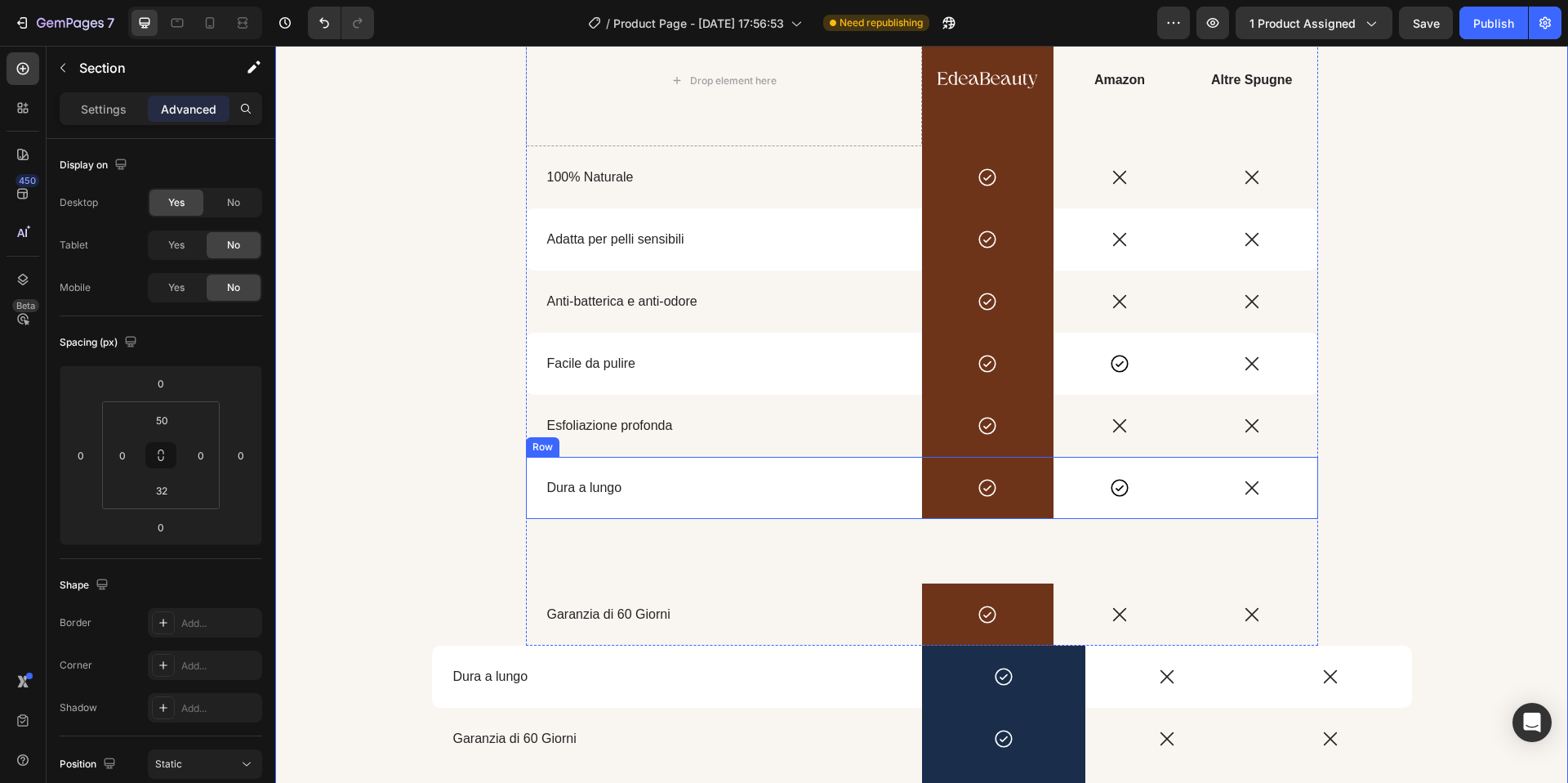
click at [697, 514] on div "Dura a lungo Text Block" at bounding box center [723, 488] width 396 height 62
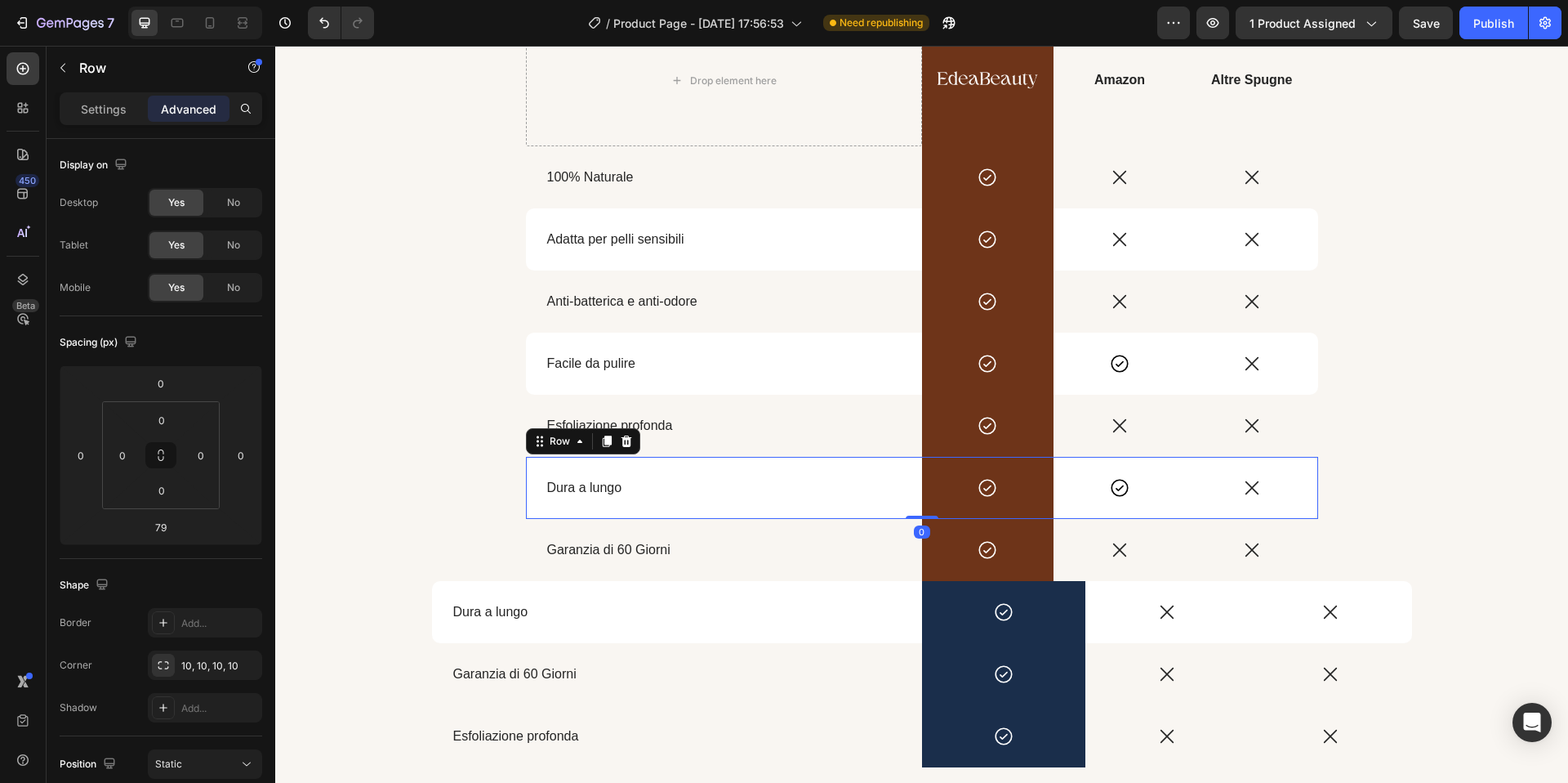
drag, startPoint x: 914, startPoint y: 580, endPoint x: 920, endPoint y: 502, distance: 78.2
click at [920, 502] on div "Dura a lungo Text Block Icon Row Icon Icon Row 0" at bounding box center [921, 488] width 792 height 62
type input "0"
click at [1467, 394] on div "Scegli il meglio per la salute della tua pelle Heading Drop element here Image …" at bounding box center [922, 353] width 1293 height 831
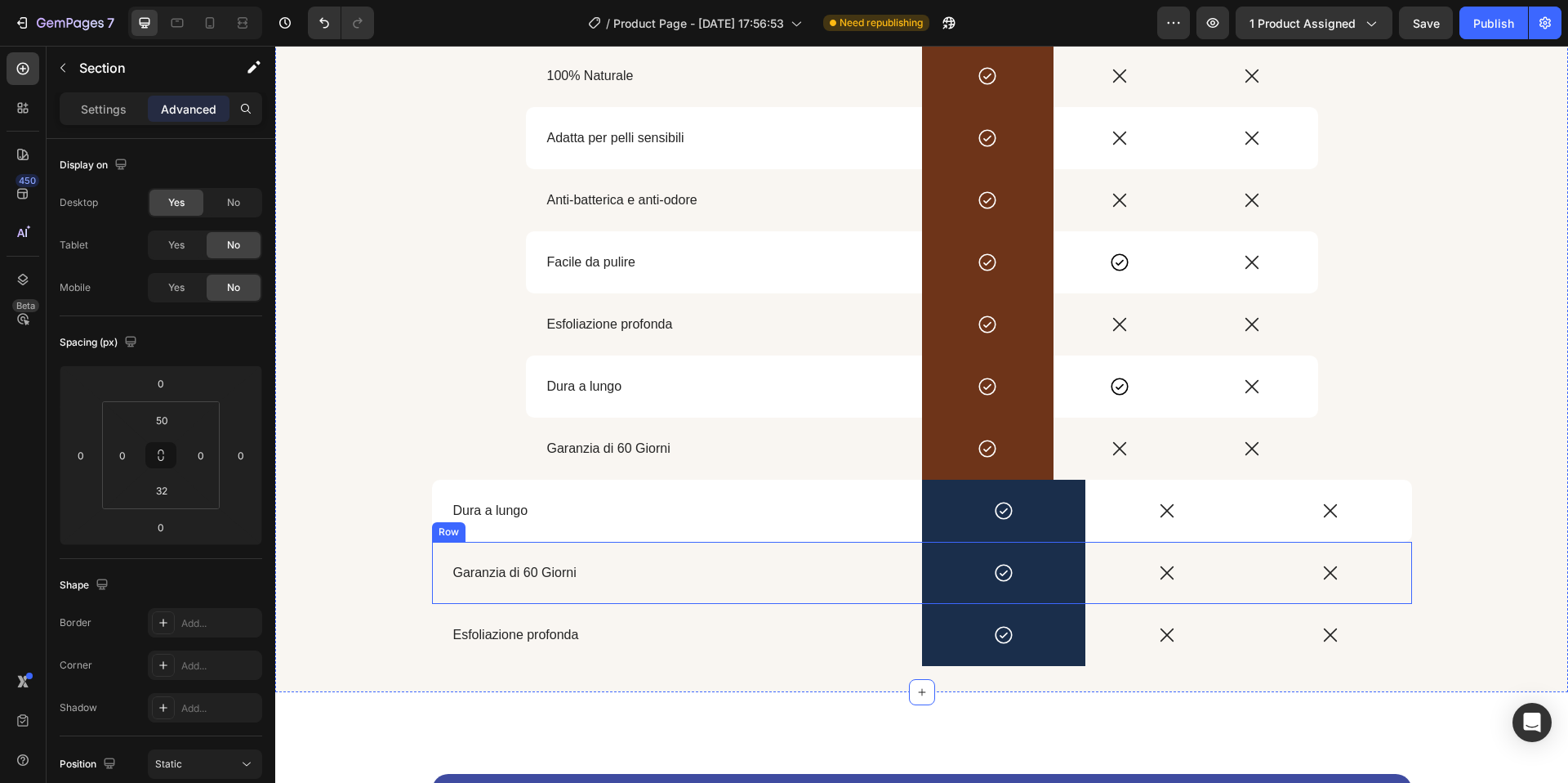
scroll to position [2514, 0]
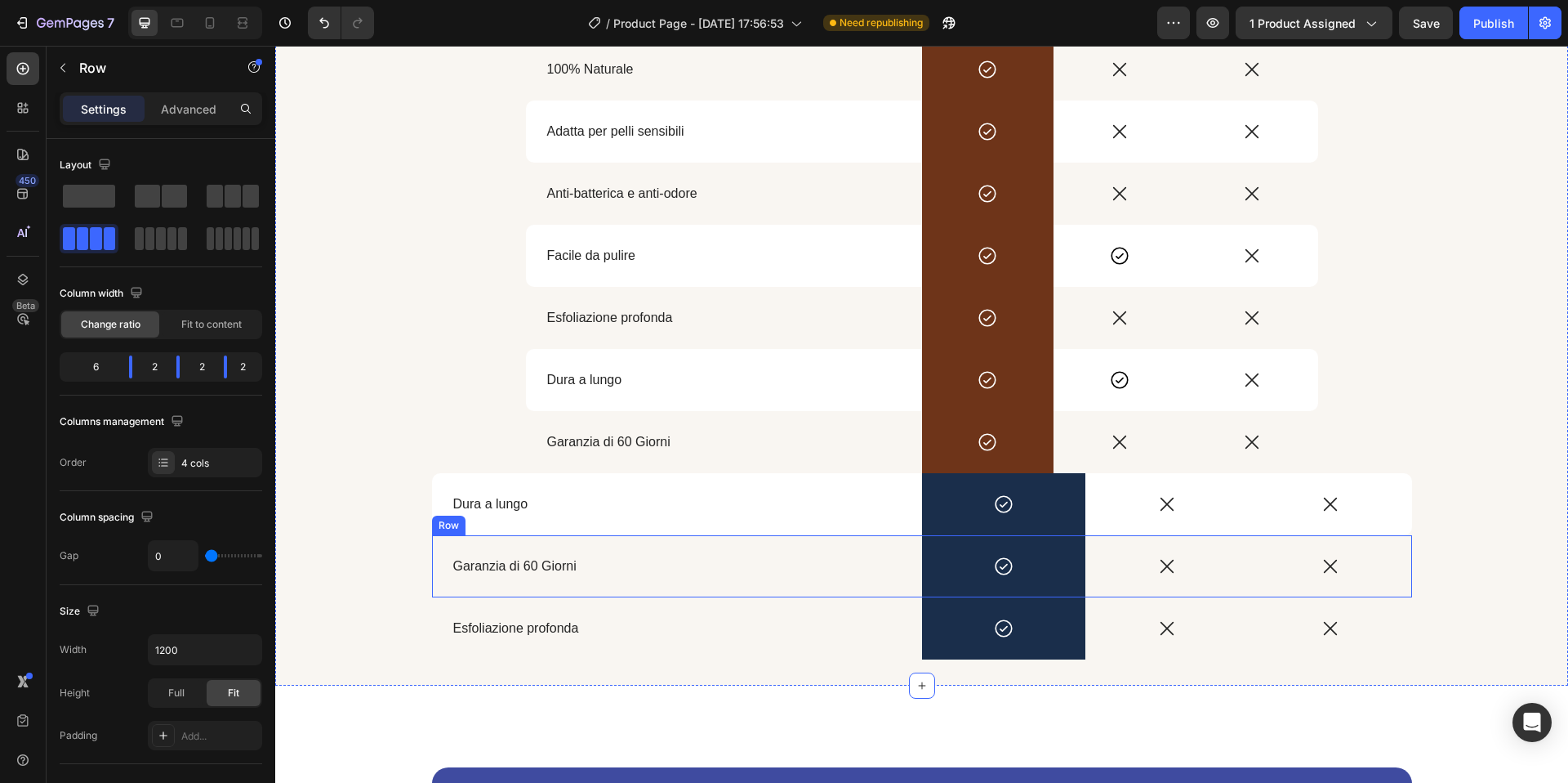
click at [448, 522] on div "Row" at bounding box center [449, 525] width 27 height 15
click at [533, 520] on icon at bounding box center [532, 520] width 13 height 13
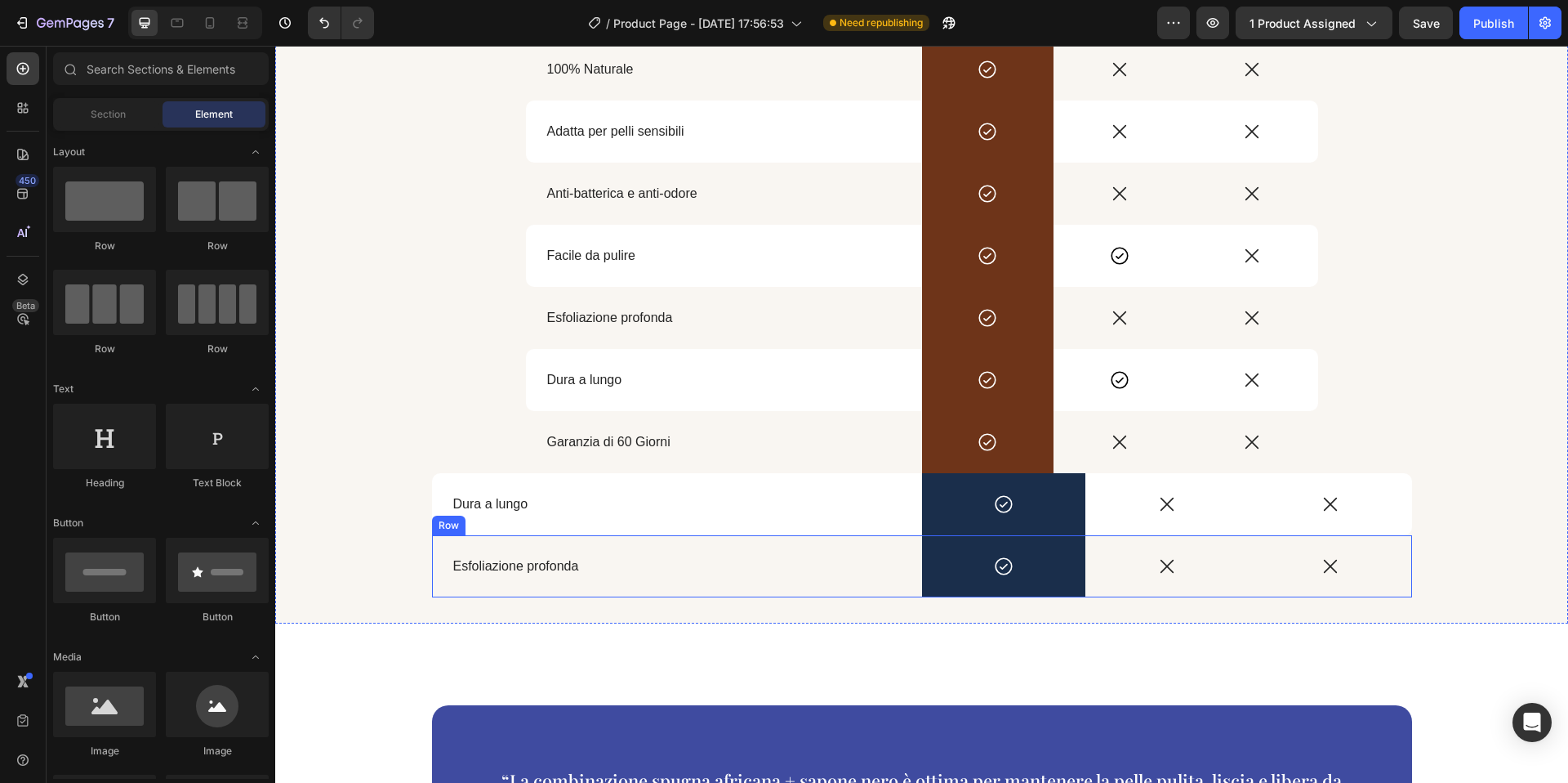
click at [447, 537] on div "Esfoliazione profonda Text Block" at bounding box center [677, 566] width 490 height 62
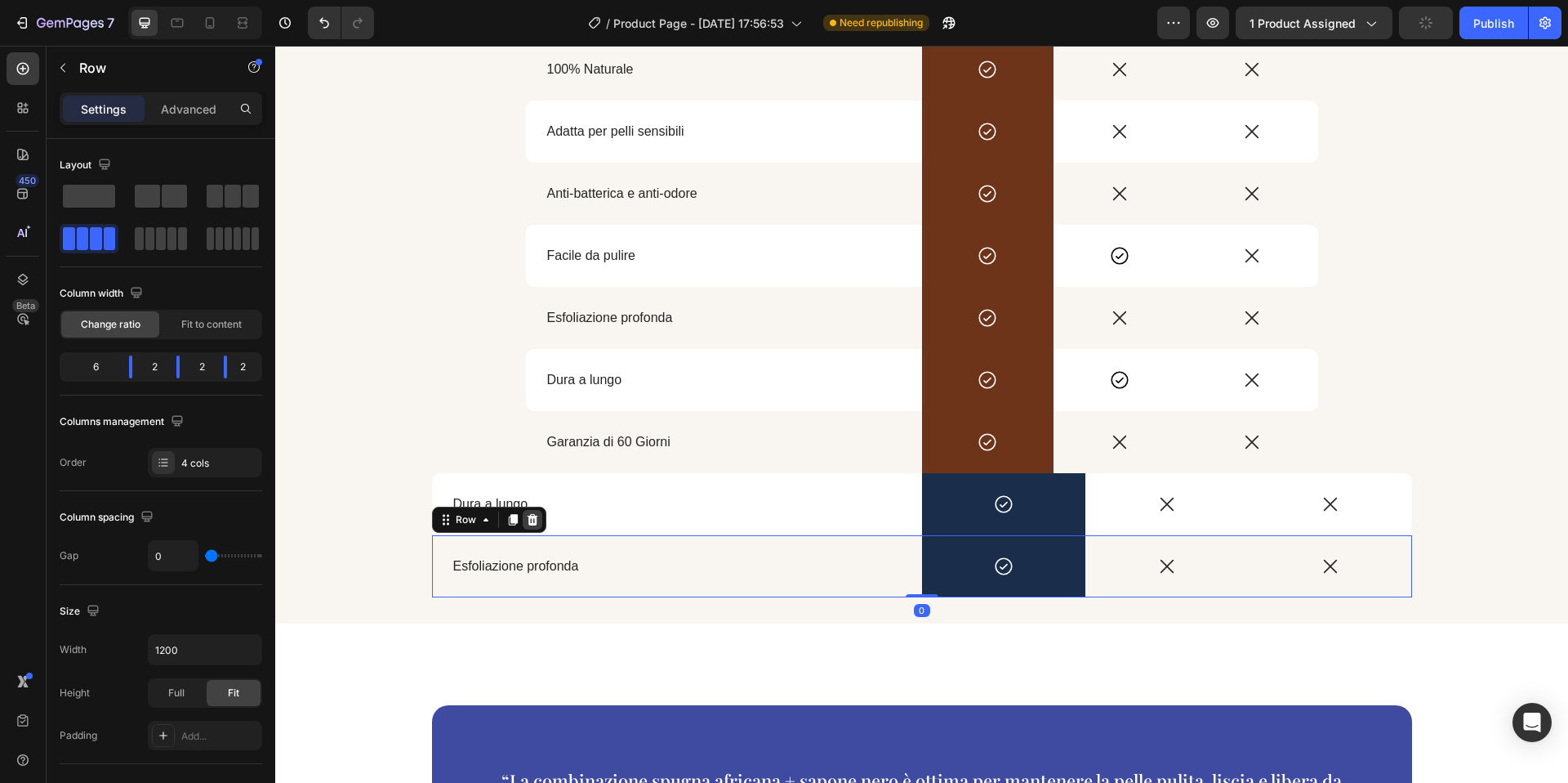
click at [531, 516] on icon at bounding box center [532, 520] width 11 height 11
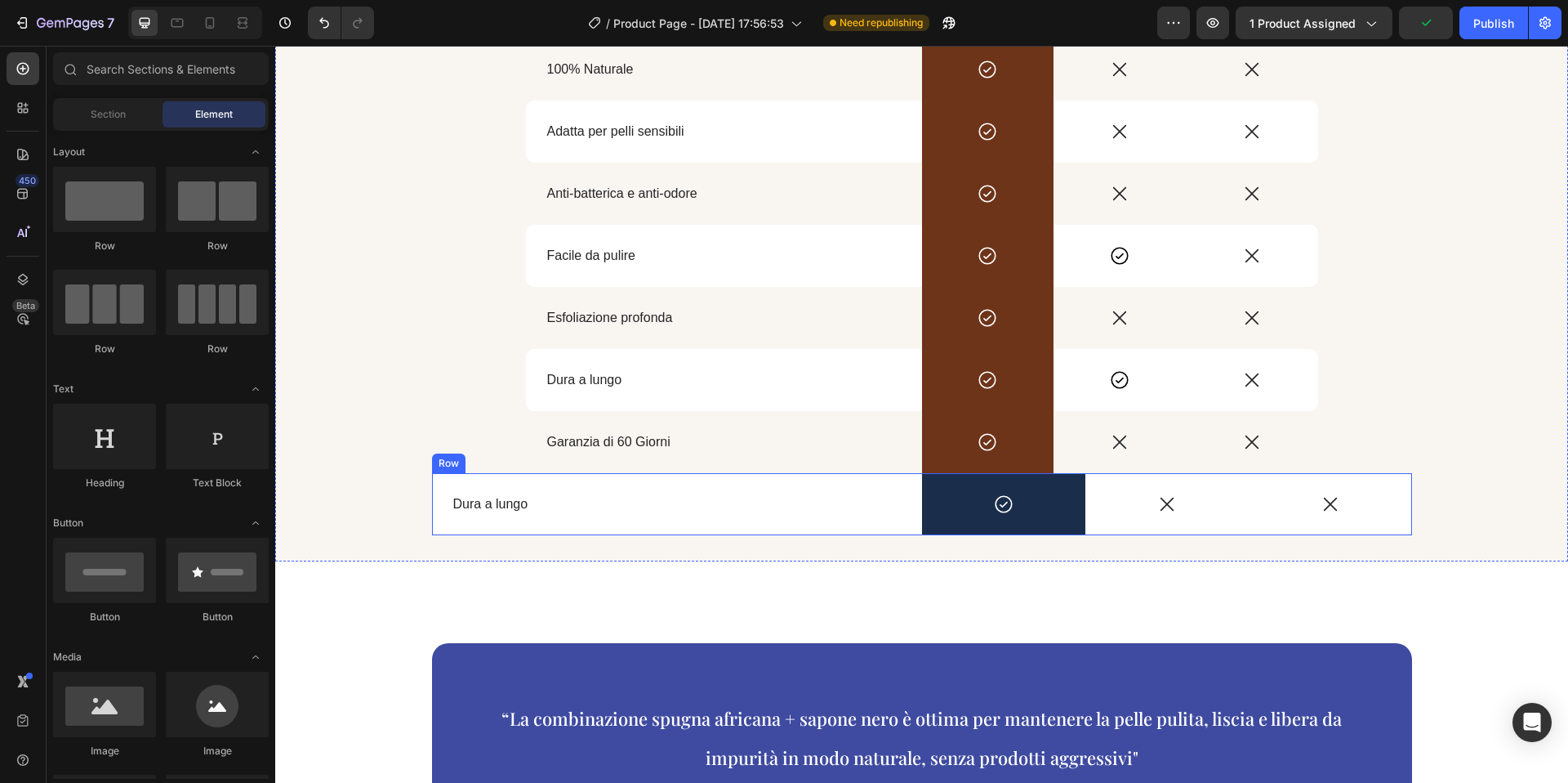
click at [466, 532] on div "Dura a lungo Text Block" at bounding box center [677, 504] width 490 height 62
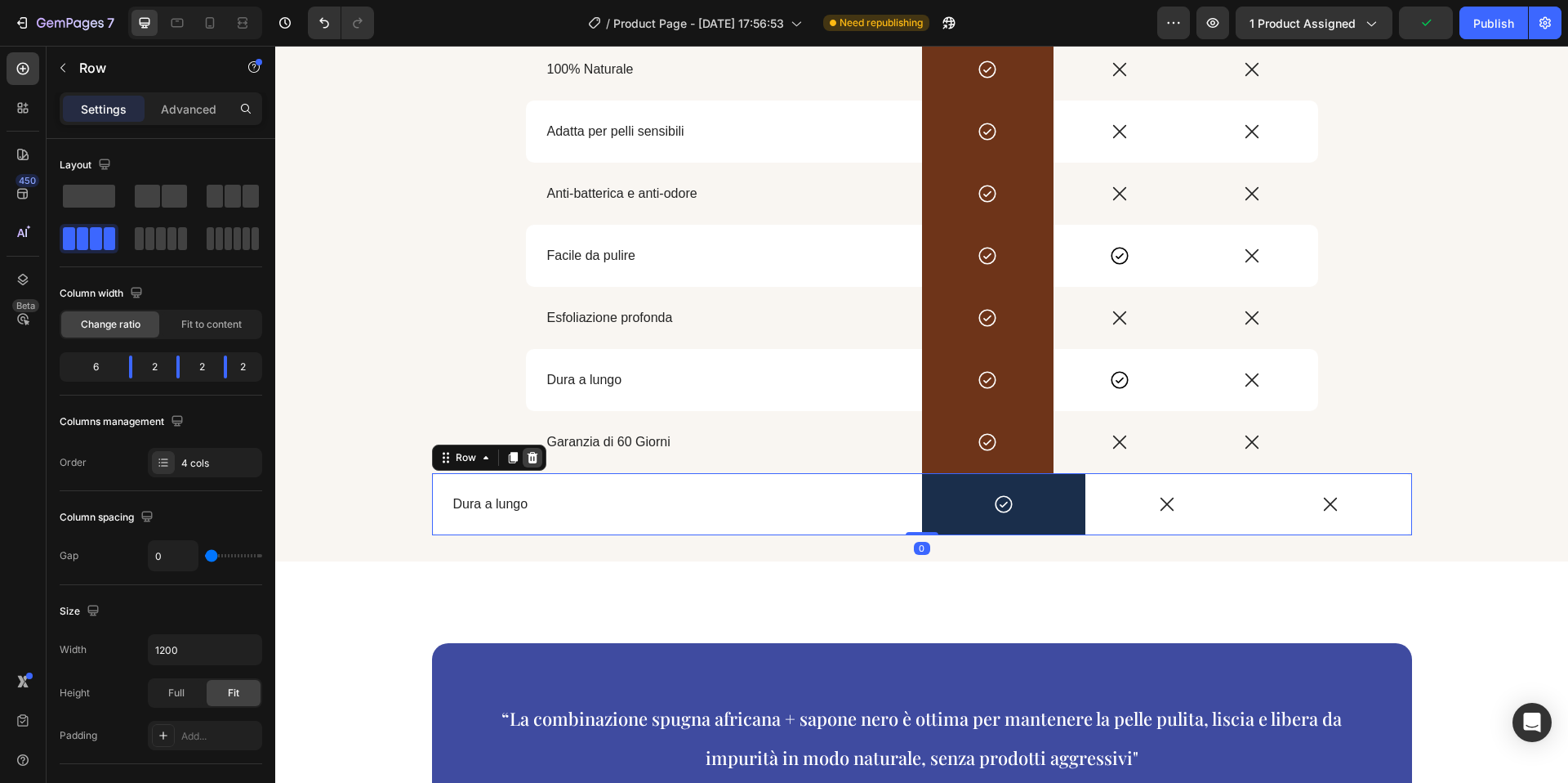
click at [534, 458] on icon at bounding box center [532, 457] width 13 height 13
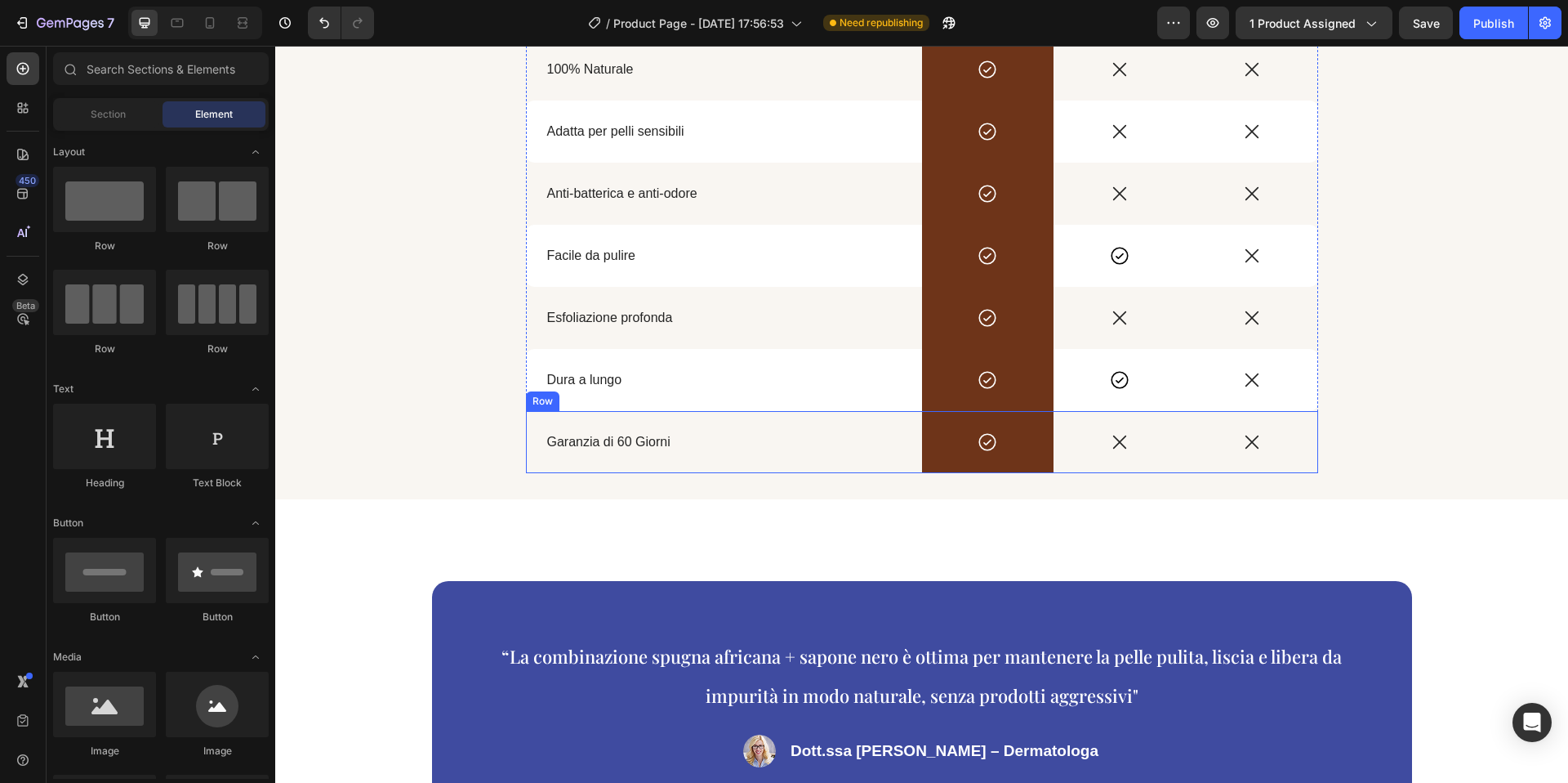
click at [888, 471] on div "Garanzia di 60 Giorni Text Block" at bounding box center [723, 442] width 396 height 62
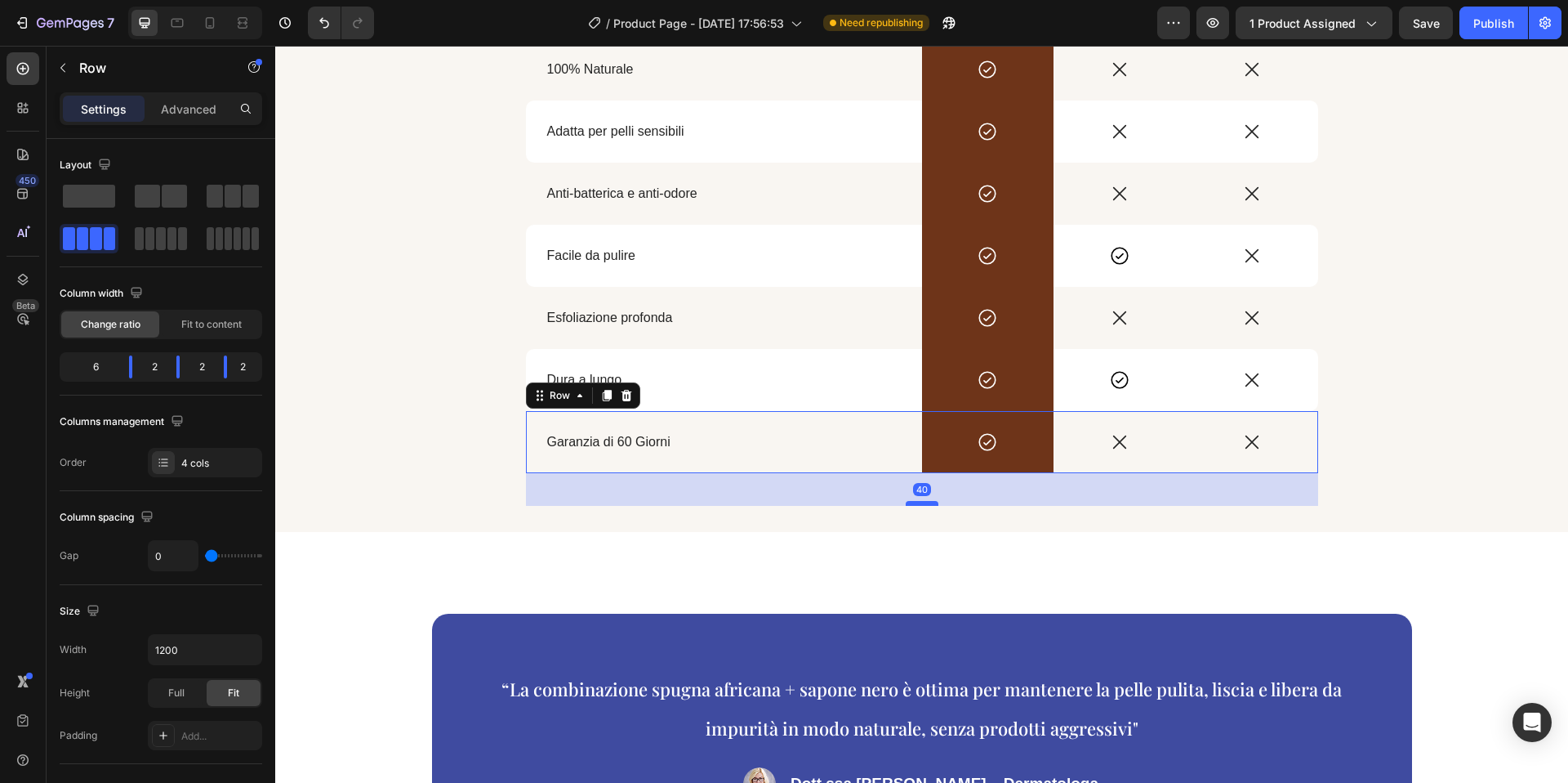
drag, startPoint x: 924, startPoint y: 471, endPoint x: 928, endPoint y: 504, distance: 33.2
click at [928, 504] on div at bounding box center [921, 504] width 33 height 5
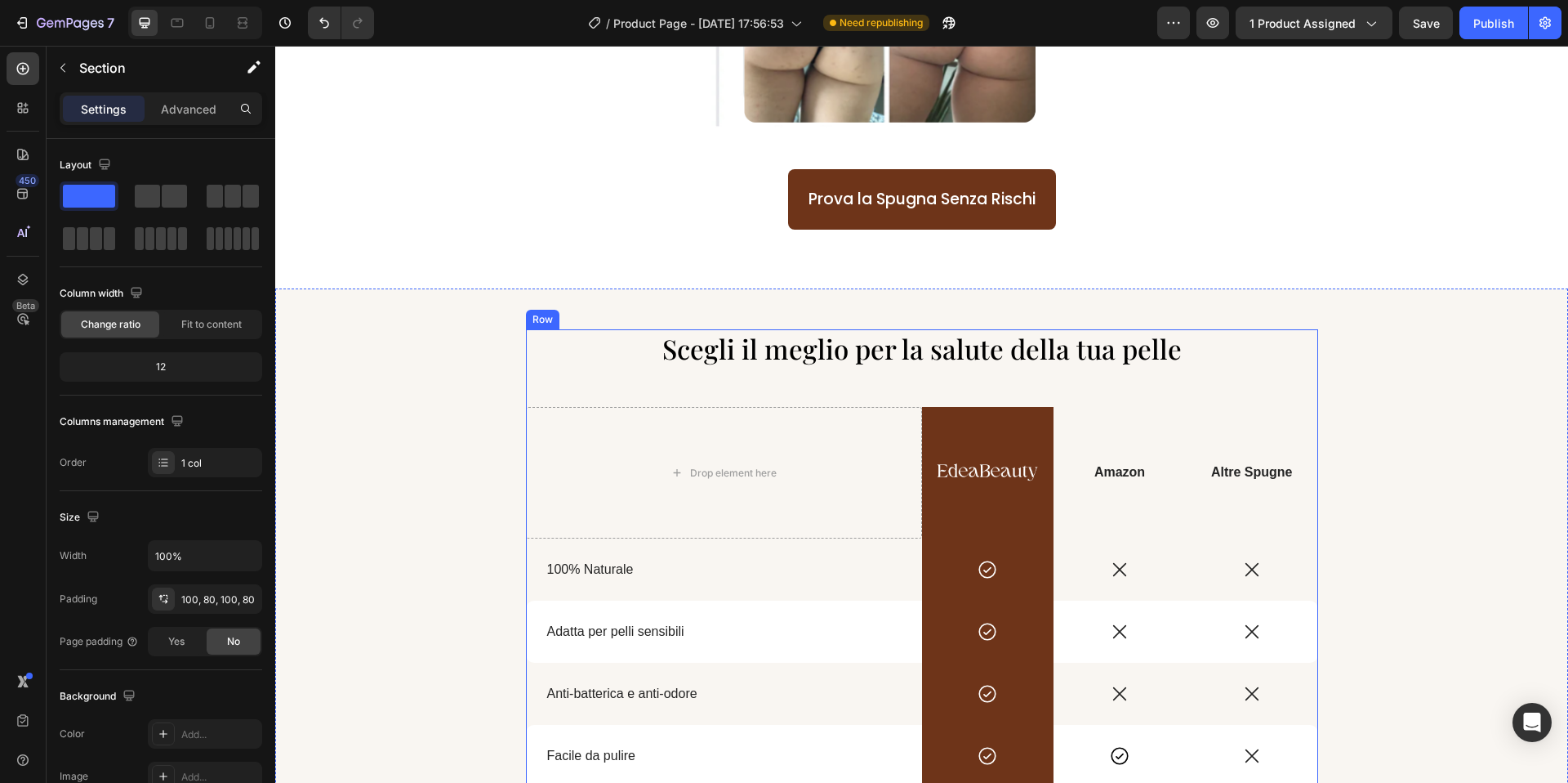
scroll to position [2013, 0]
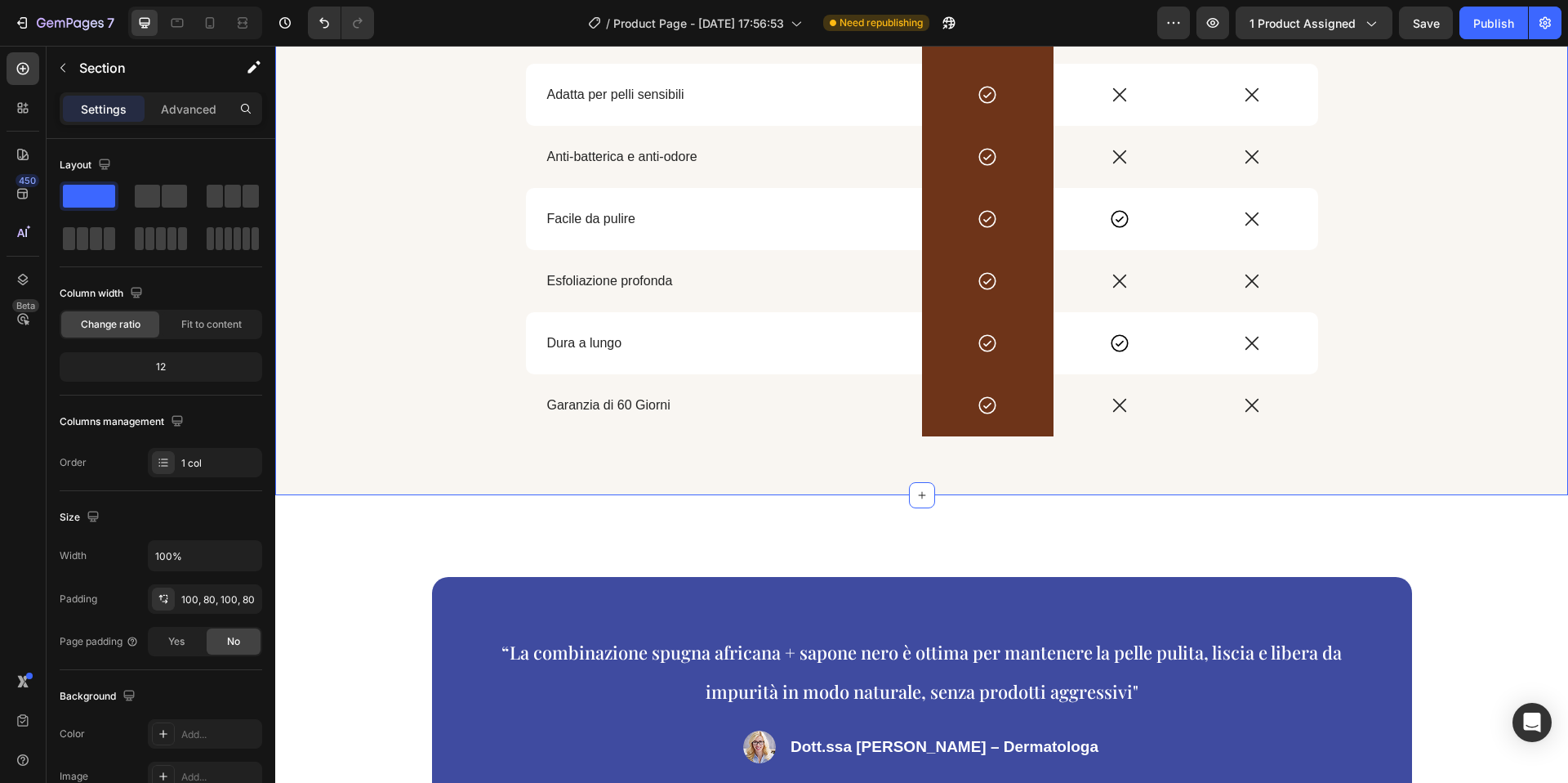
click at [1405, 303] on div "Scegli il meglio per la salute della tua pelle Heading Drop element here Image …" at bounding box center [922, 131] width 1293 height 677
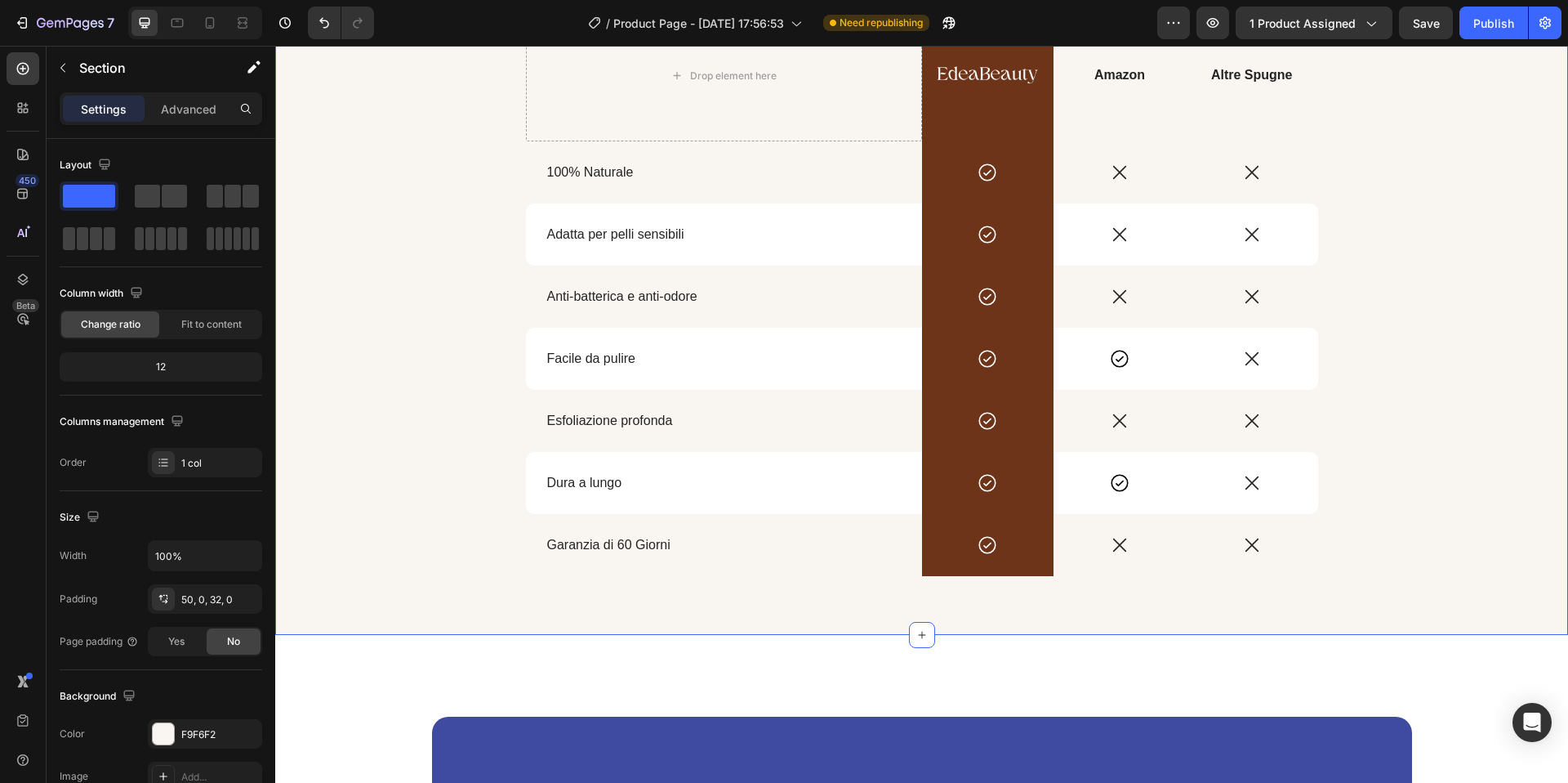
scroll to position [2363, 0]
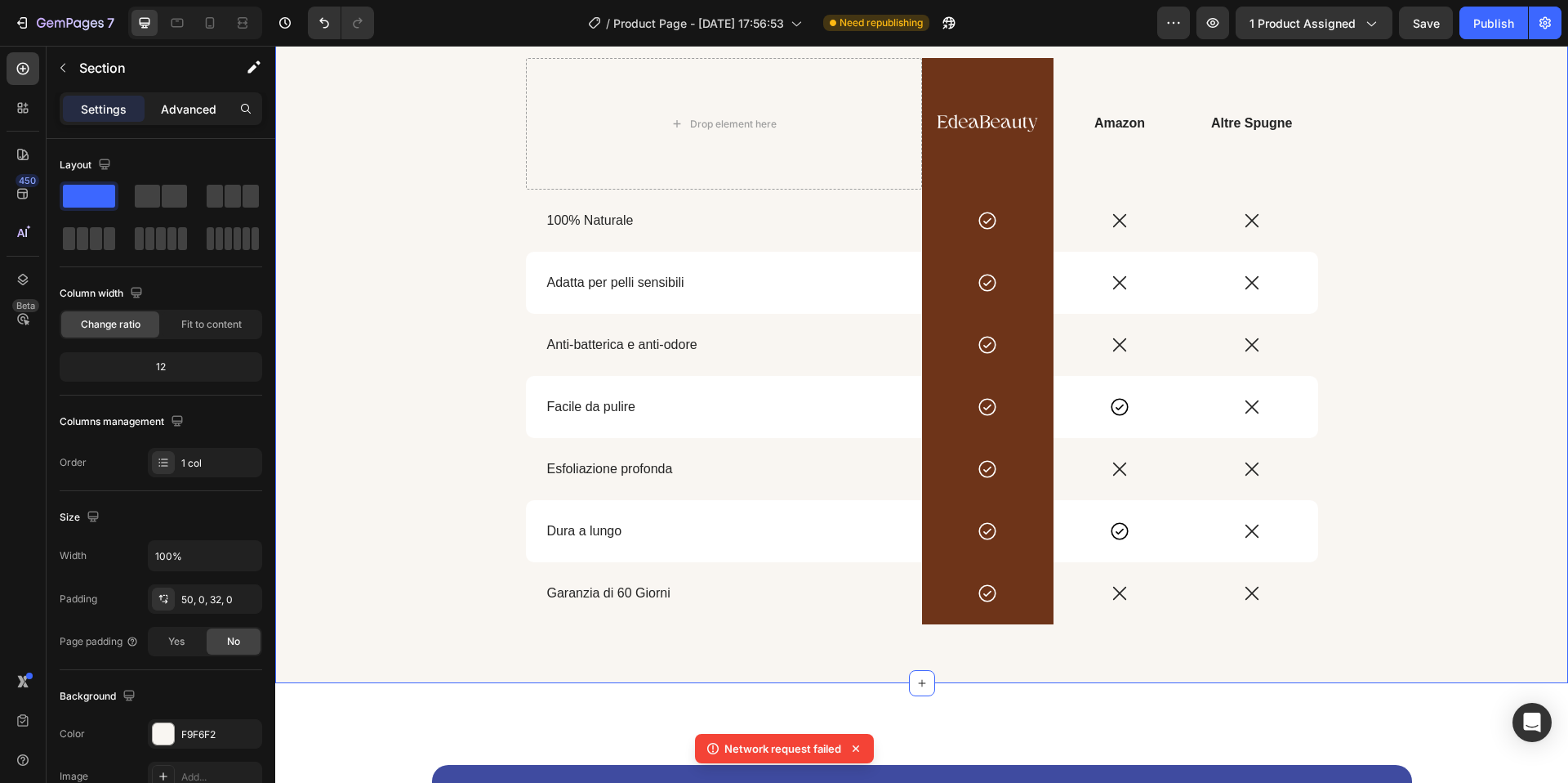
click at [163, 95] on div "Advanced" at bounding box center [188, 109] width 81 height 27
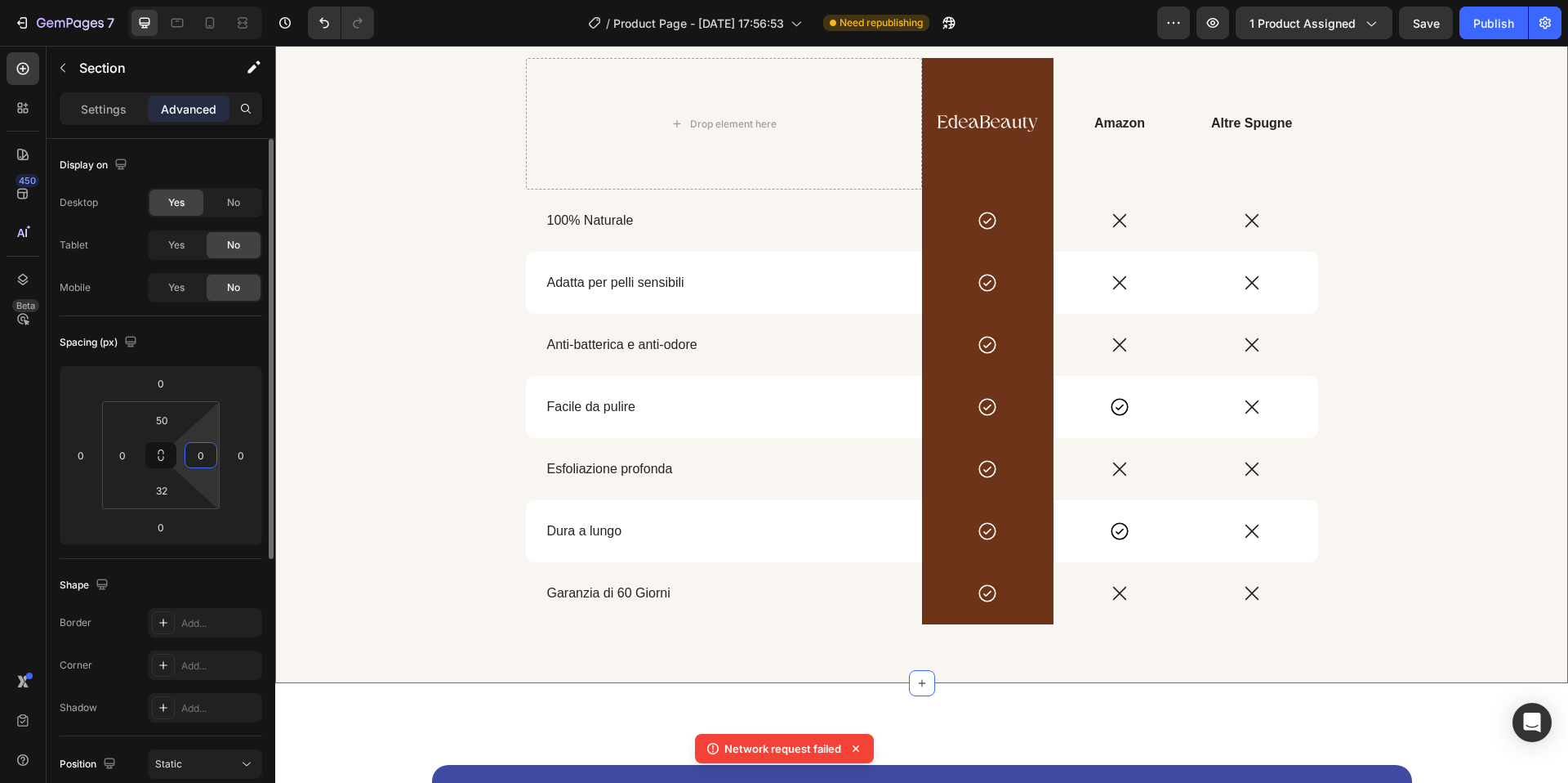
click at [211, 447] on input "0" at bounding box center [201, 455] width 25 height 25
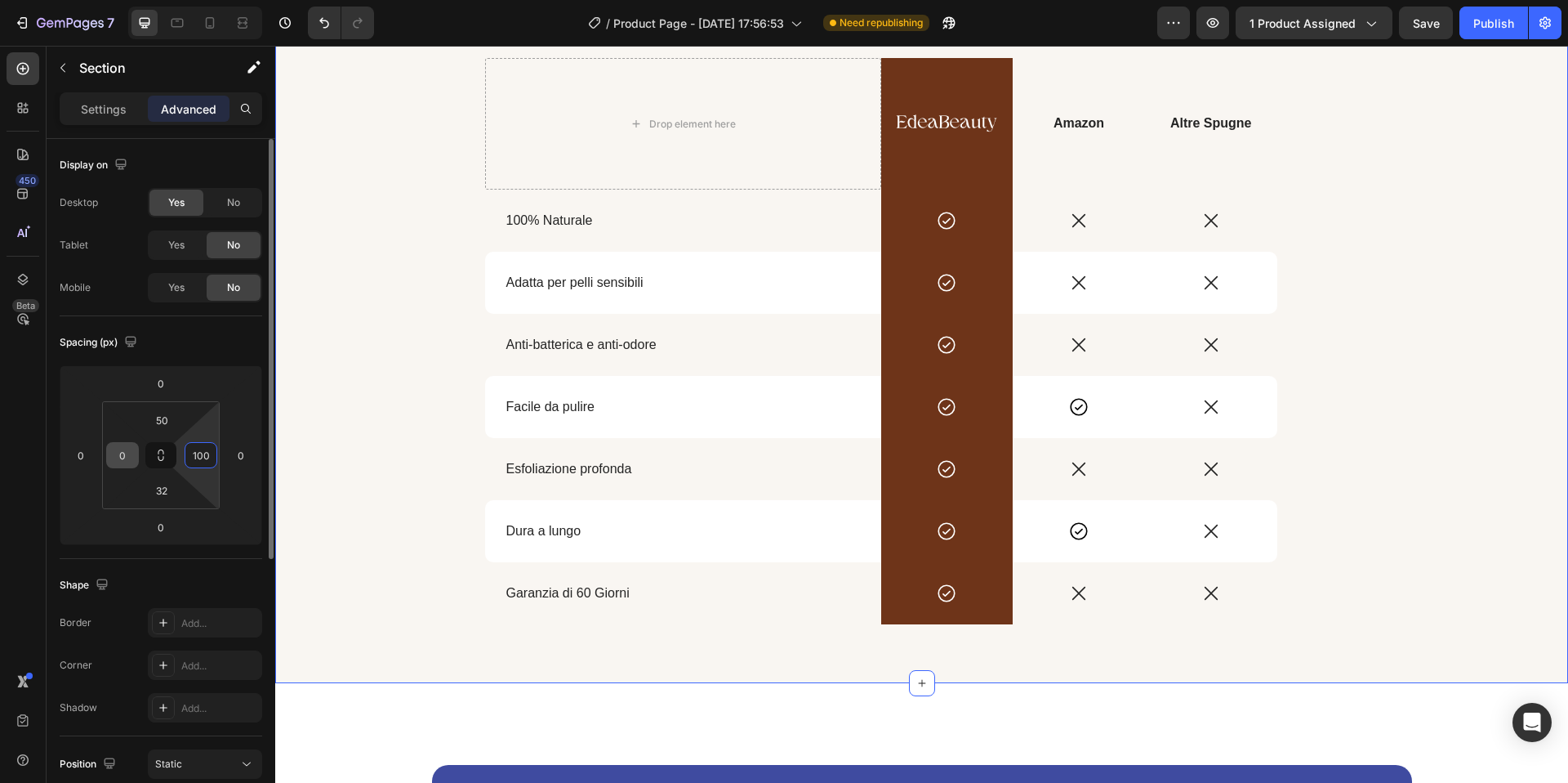
type input "100"
click at [116, 453] on input "0" at bounding box center [123, 455] width 25 height 25
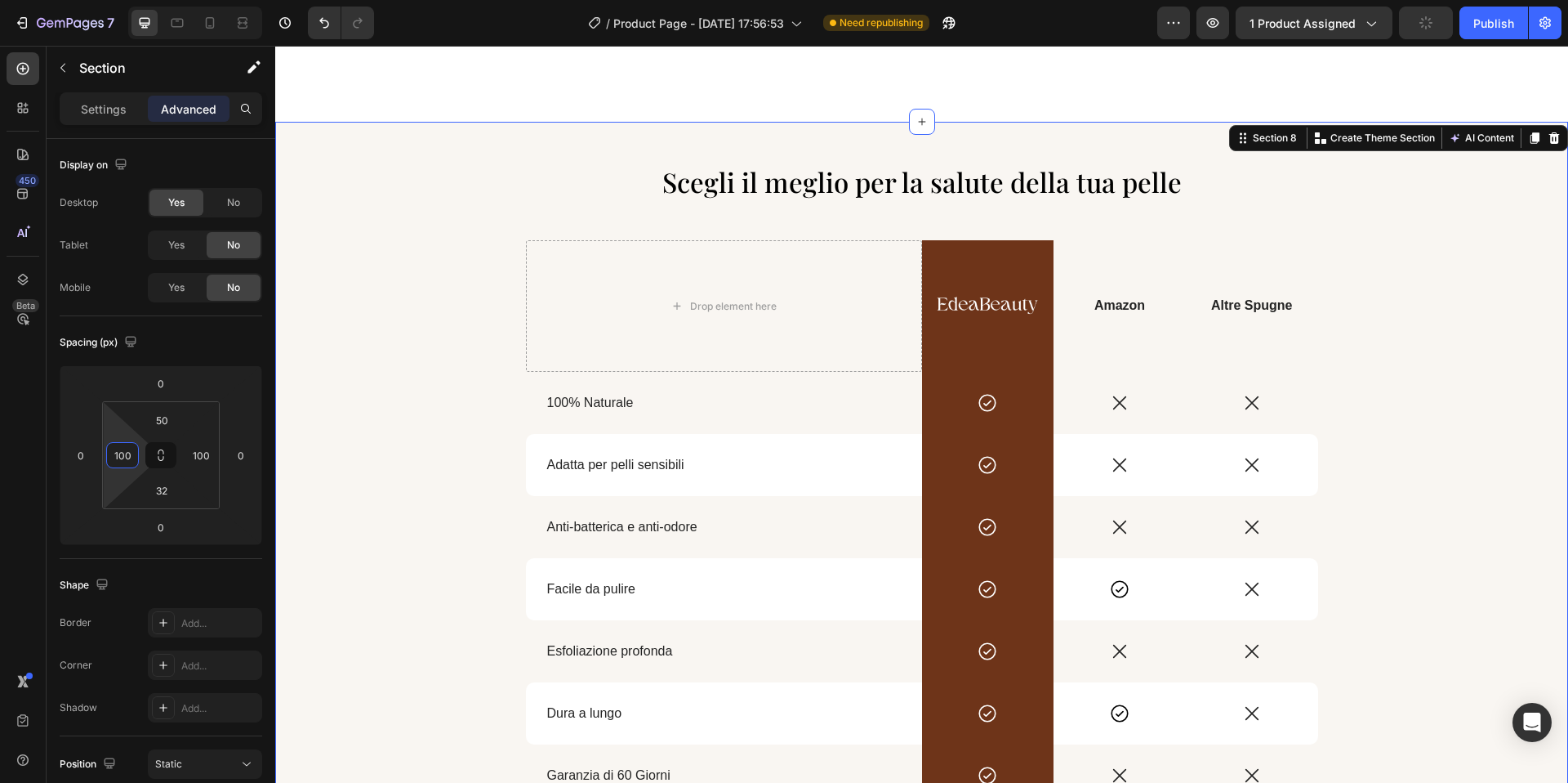
type input "100"
click at [458, 354] on div "Scegli il meglio per la salute della tua pelle Heading Drop element here Image …" at bounding box center [921, 501] width 1130 height 677
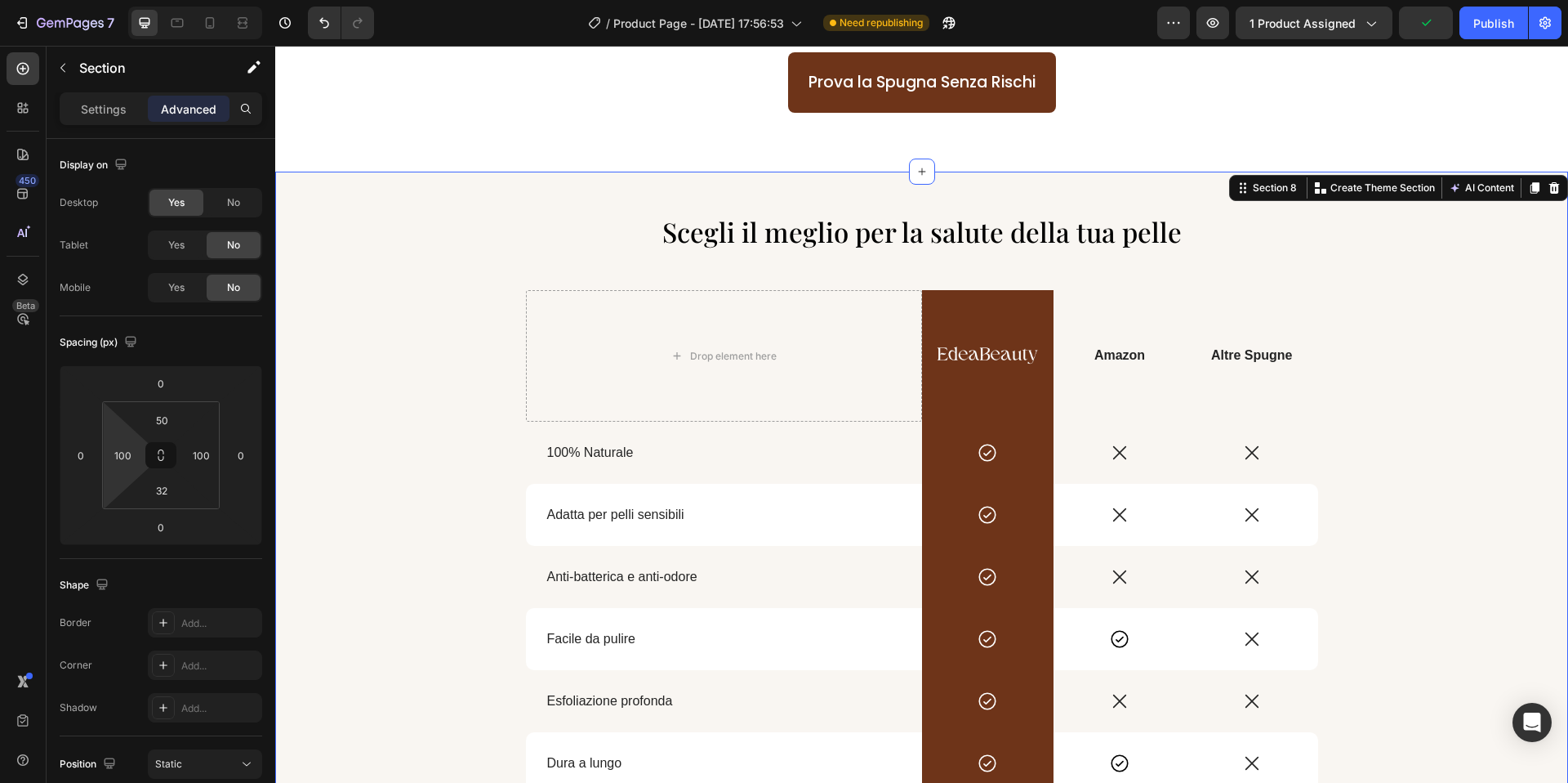
scroll to position [2105, 0]
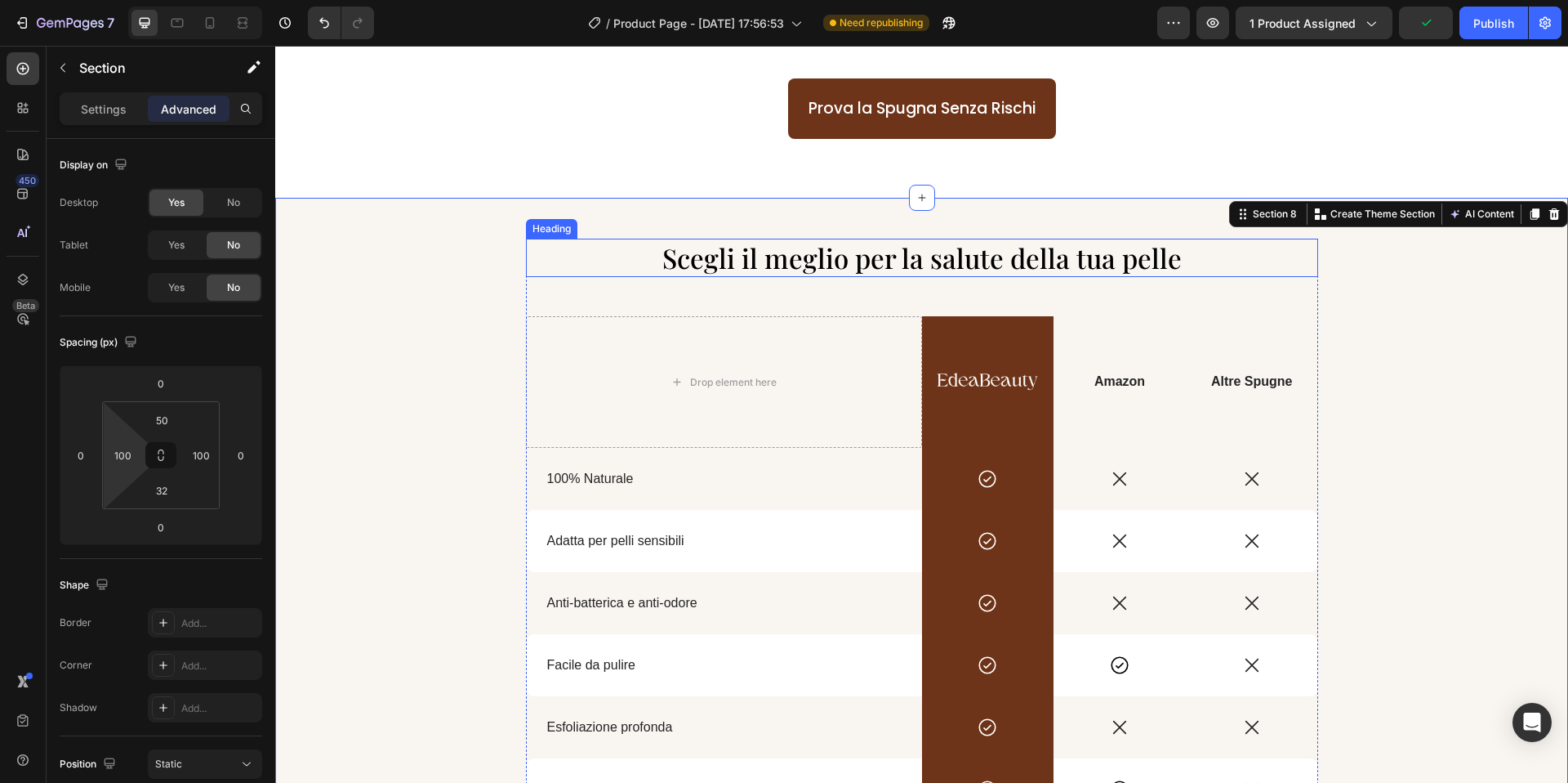
click at [732, 254] on span "Scegli il meglio per la salute della tua pelle" at bounding box center [922, 257] width 519 height 36
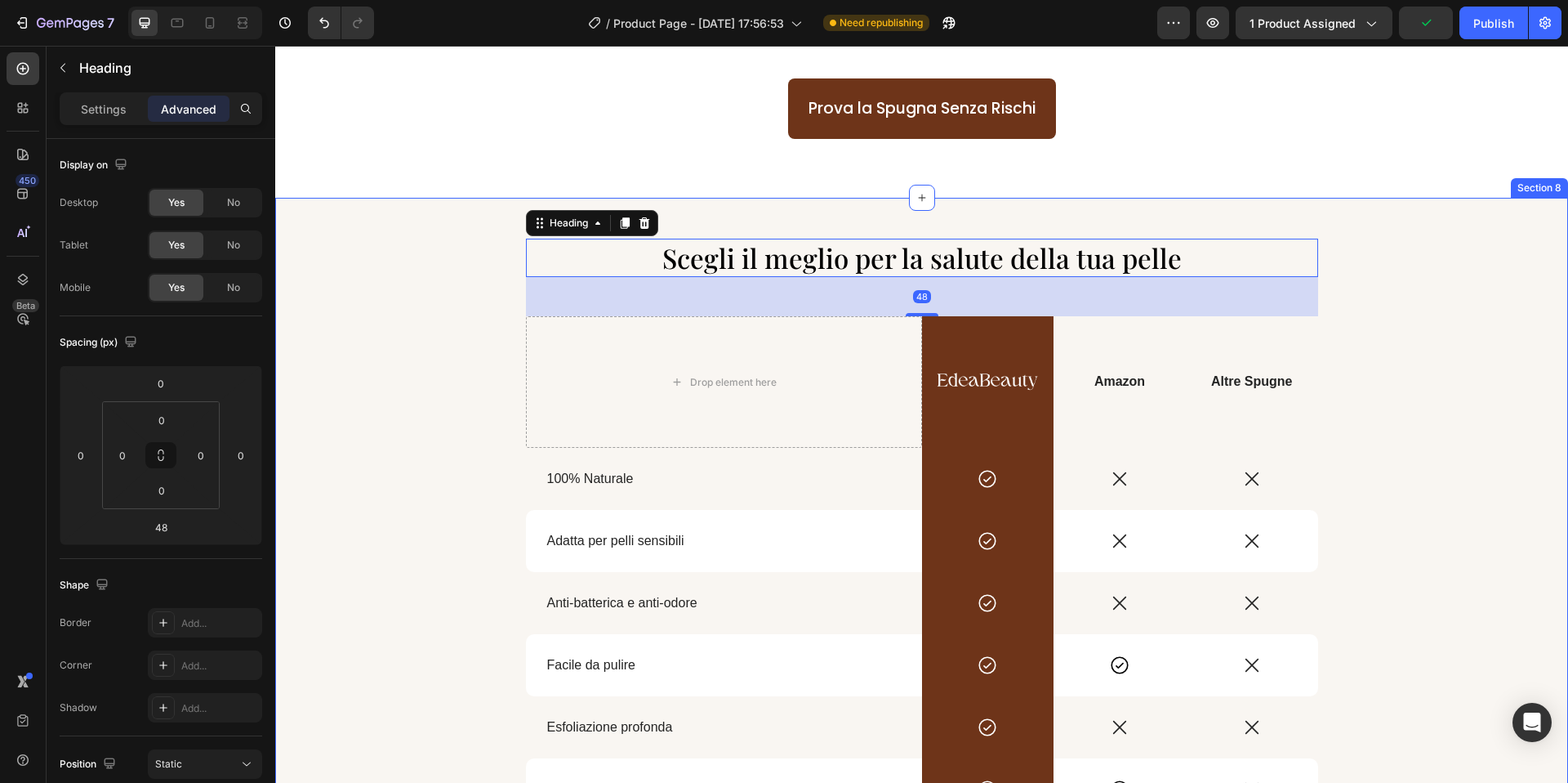
click at [690, 167] on div "Prova la Spugna Senza Rischi Button" at bounding box center [922, 125] width 1293 height 93
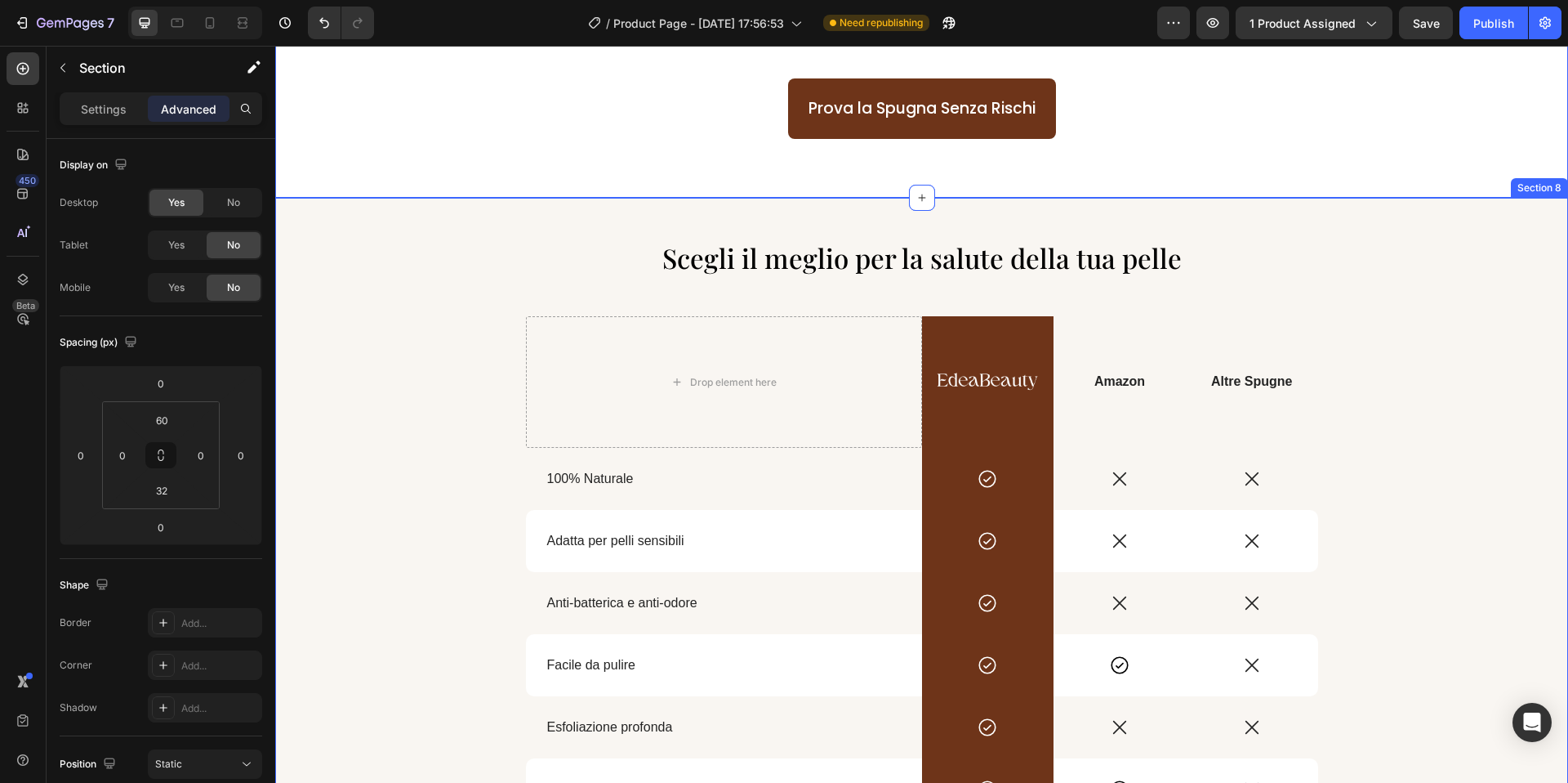
click at [464, 232] on div "Scegli il meglio per la salute della tua pelle Heading Drop element here Image …" at bounding box center [922, 570] width 1293 height 744
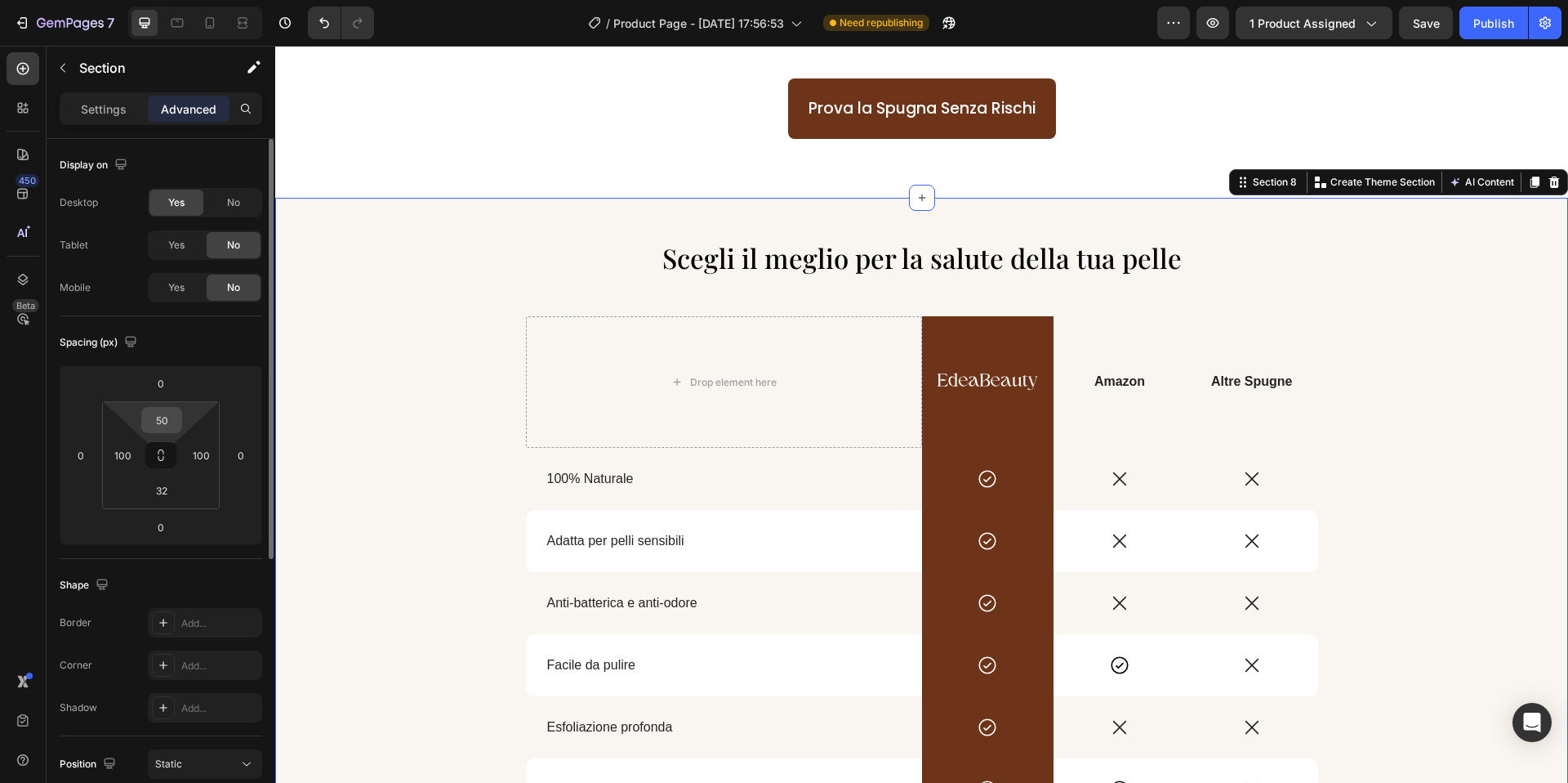
click at [168, 414] on input "50" at bounding box center [162, 420] width 33 height 25
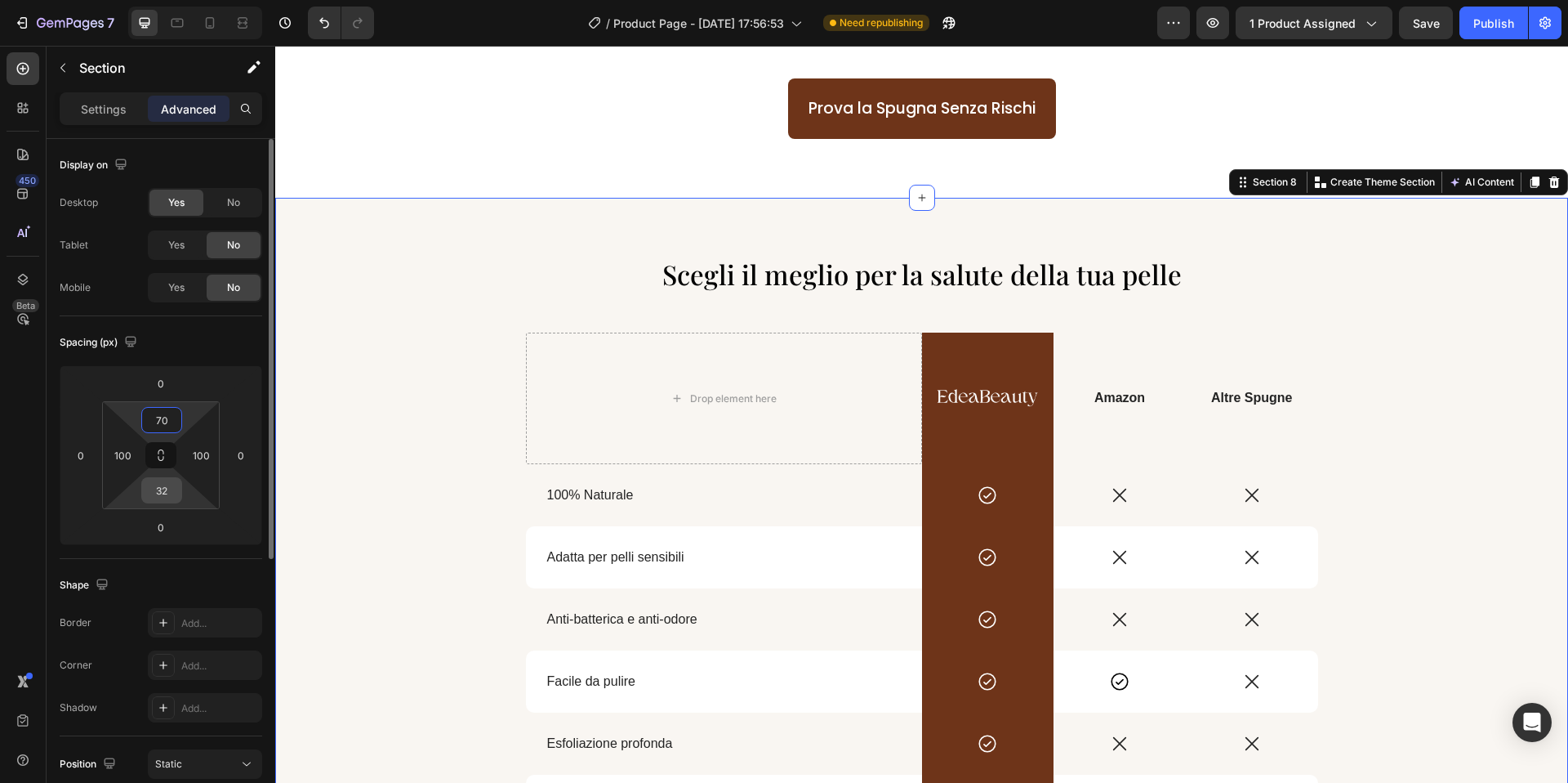
type input "70"
click at [168, 485] on input "32" at bounding box center [162, 490] width 33 height 25
type input "50"
click at [389, 401] on div "Scegli il meglio per la salute della tua pelle Heading Drop element here Image …" at bounding box center [921, 593] width 1130 height 677
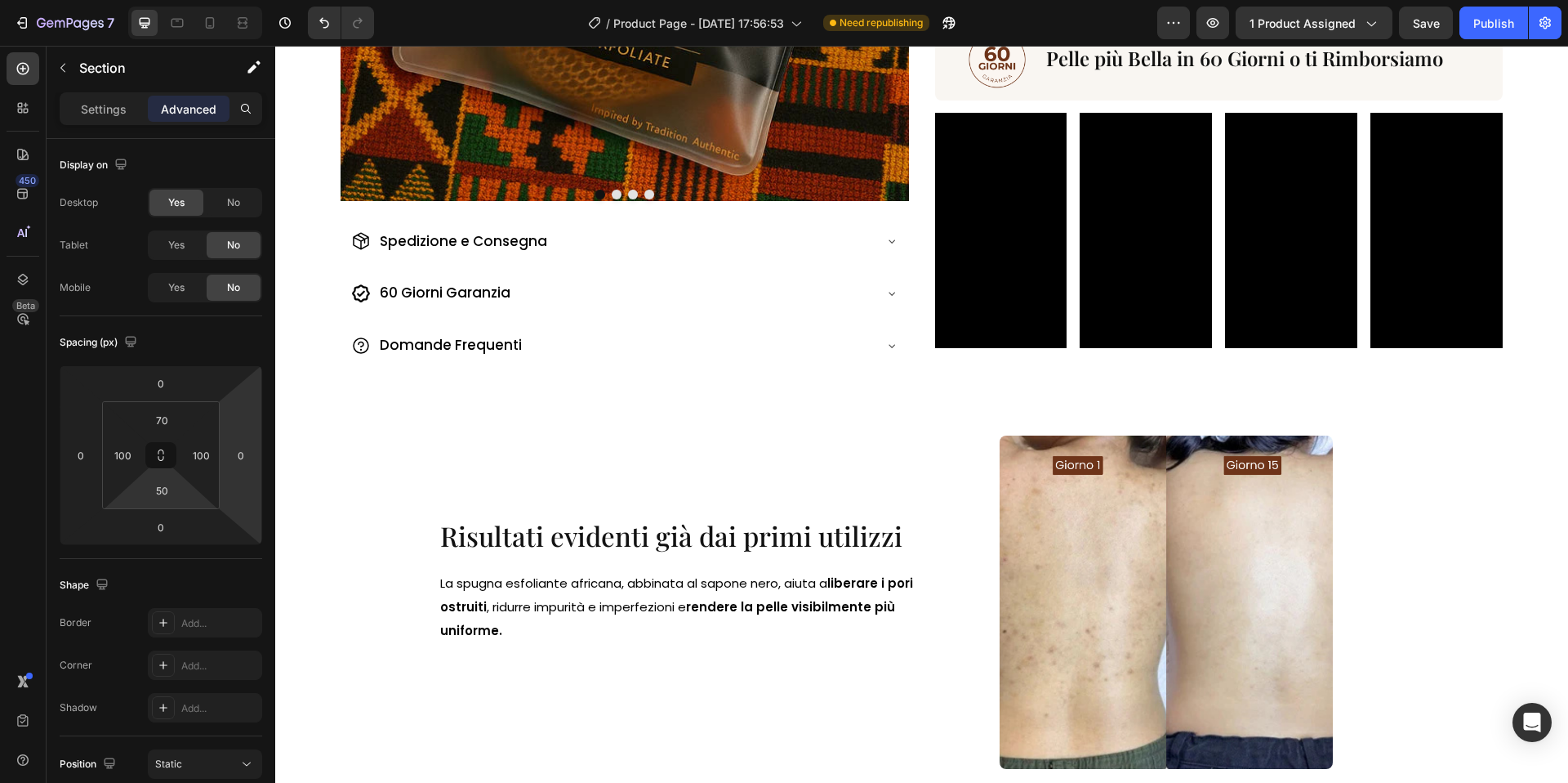
scroll to position [599, 0]
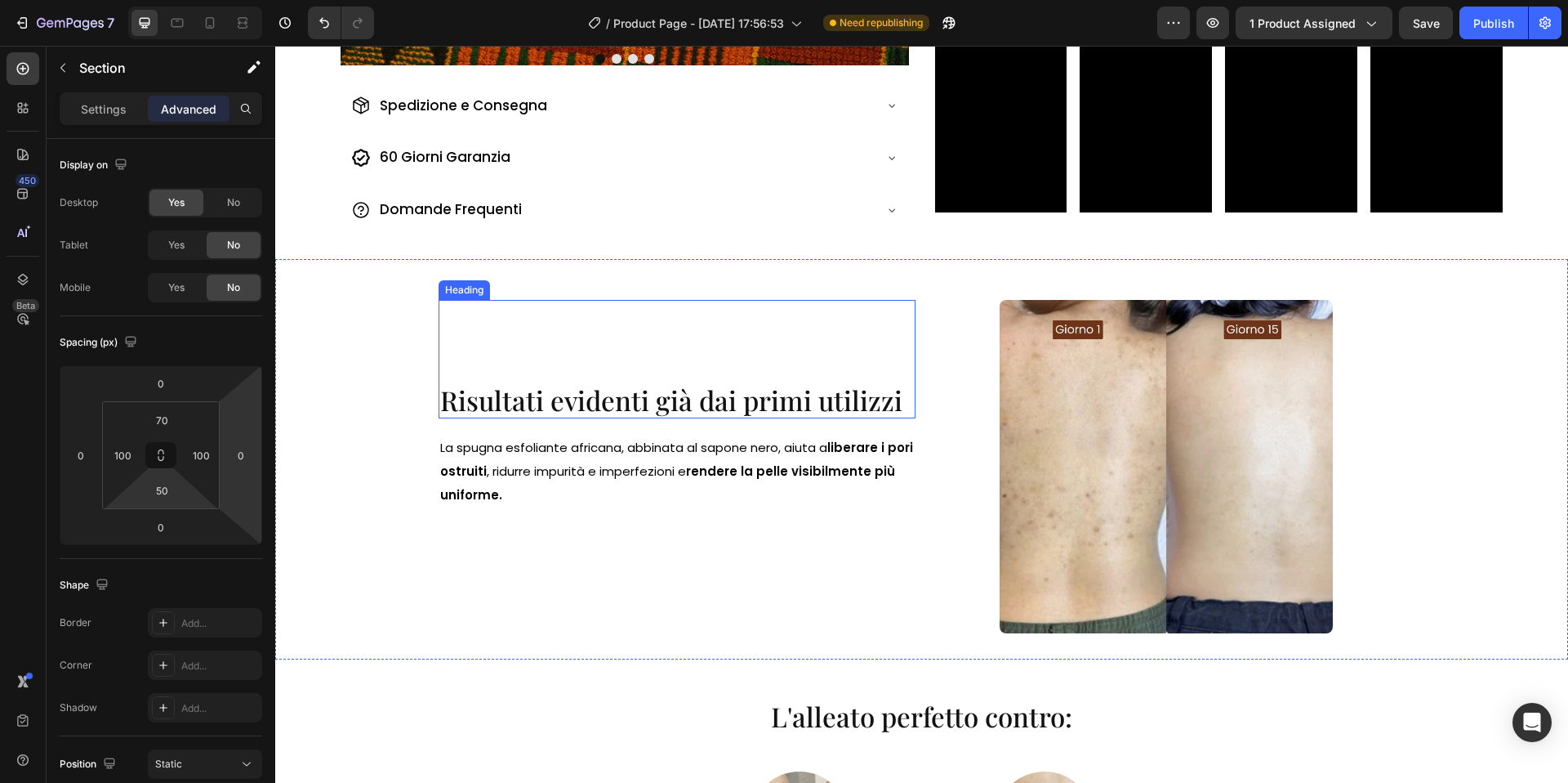
click at [459, 404] on span "Risultati evidenti già dai primi utilizzi" at bounding box center [670, 399] width 462 height 36
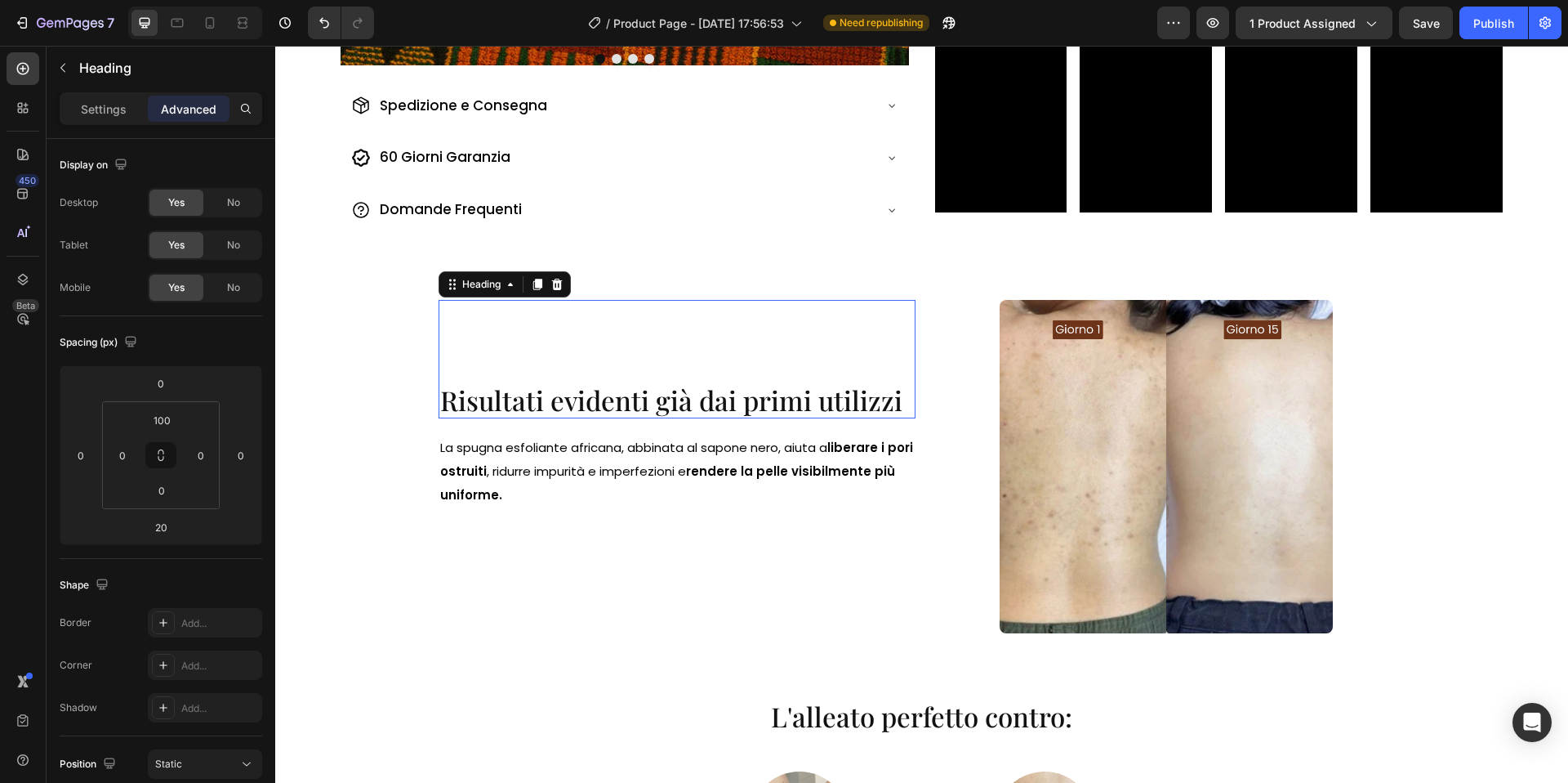
click at [459, 404] on span "Risultati evidenti già dai primi utilizzi" at bounding box center [670, 399] width 462 height 36
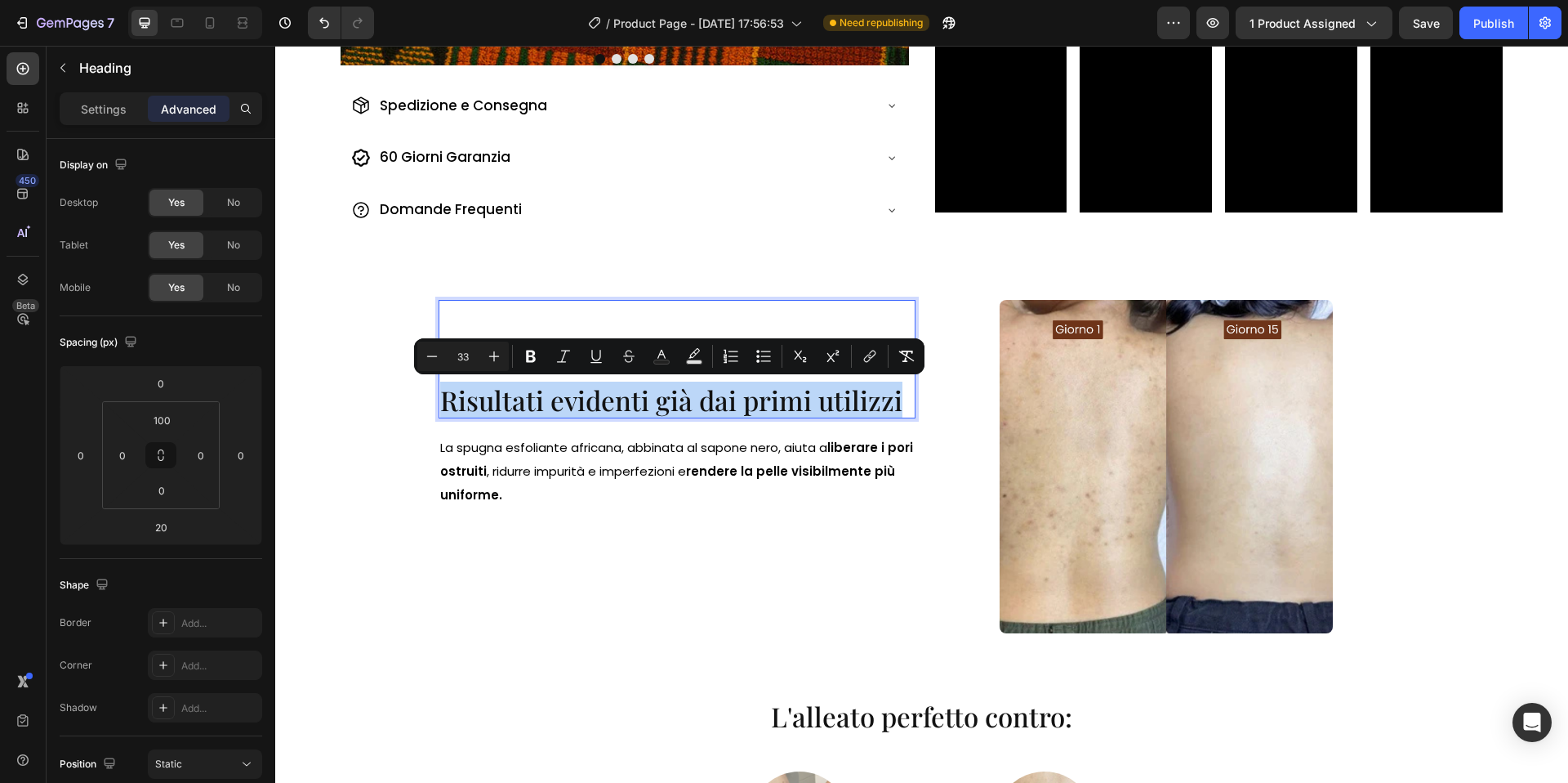
click at [459, 404] on span "Risultati evidenti già dai primi utilizzi" at bounding box center [670, 399] width 462 height 36
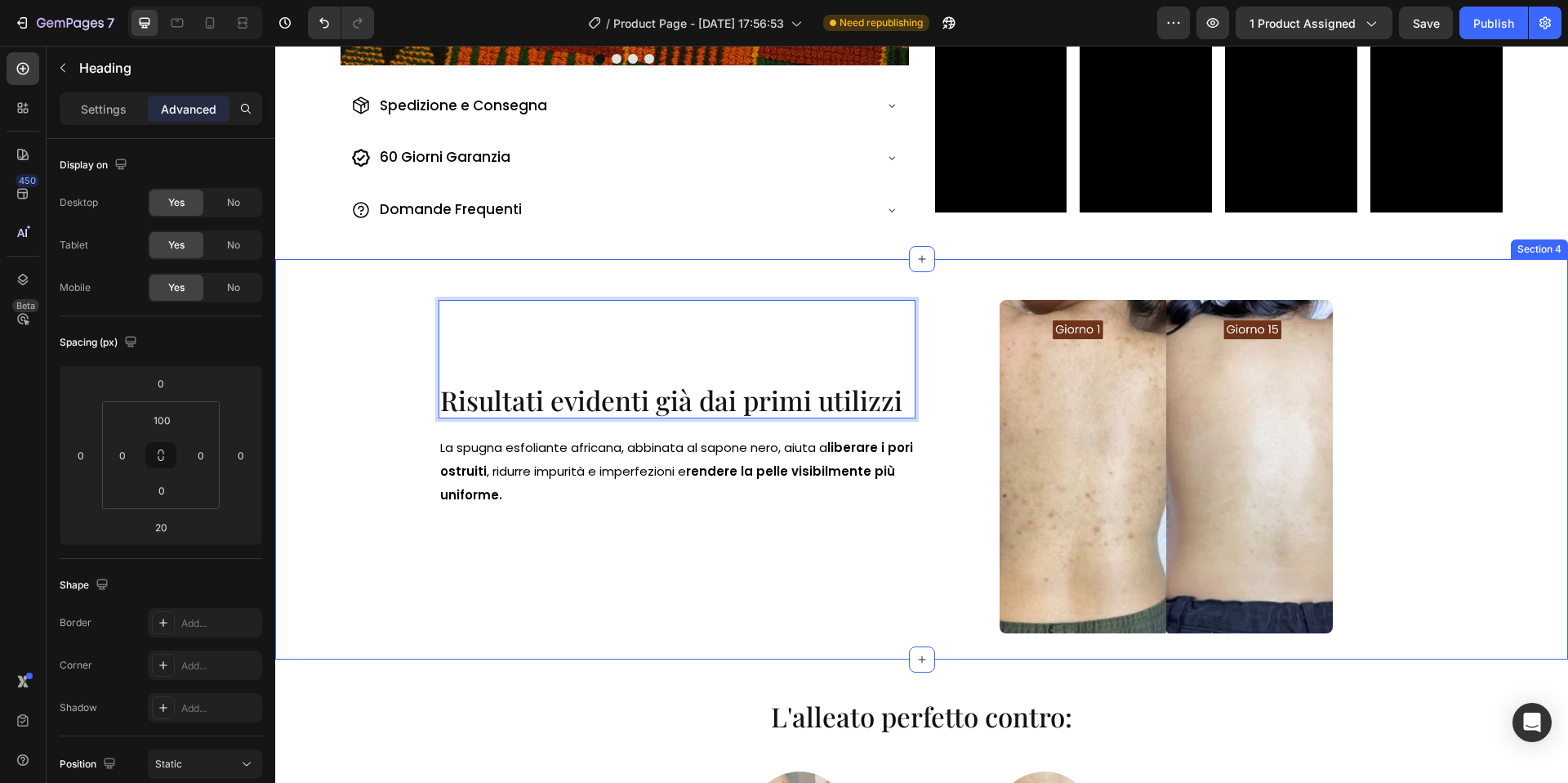
click at [361, 401] on div "Risultati evidenti già dai primi utilizzi Heading 20 La spugna esfoliante afric…" at bounding box center [922, 459] width 1293 height 400
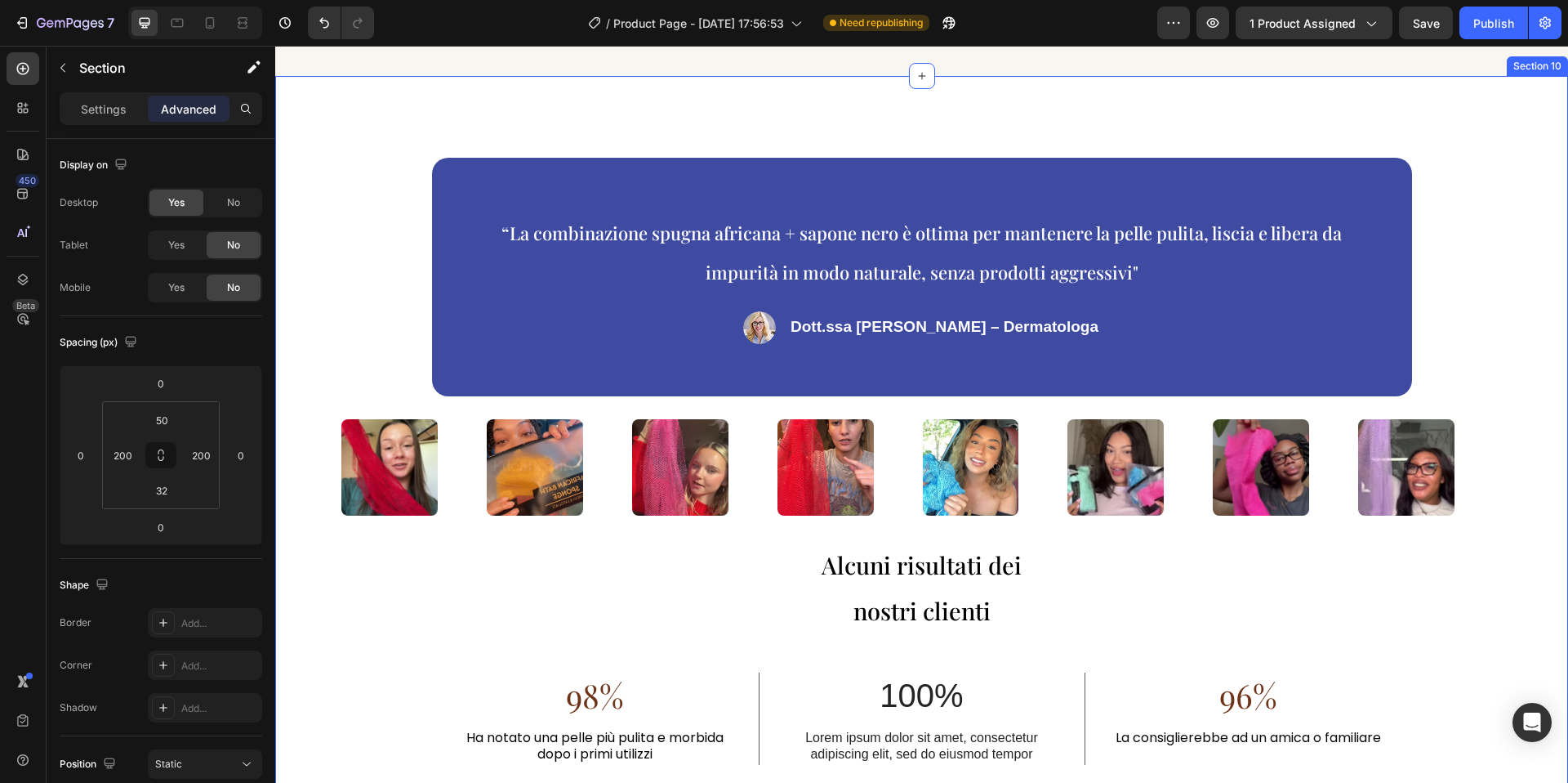
scroll to position [2931, 0]
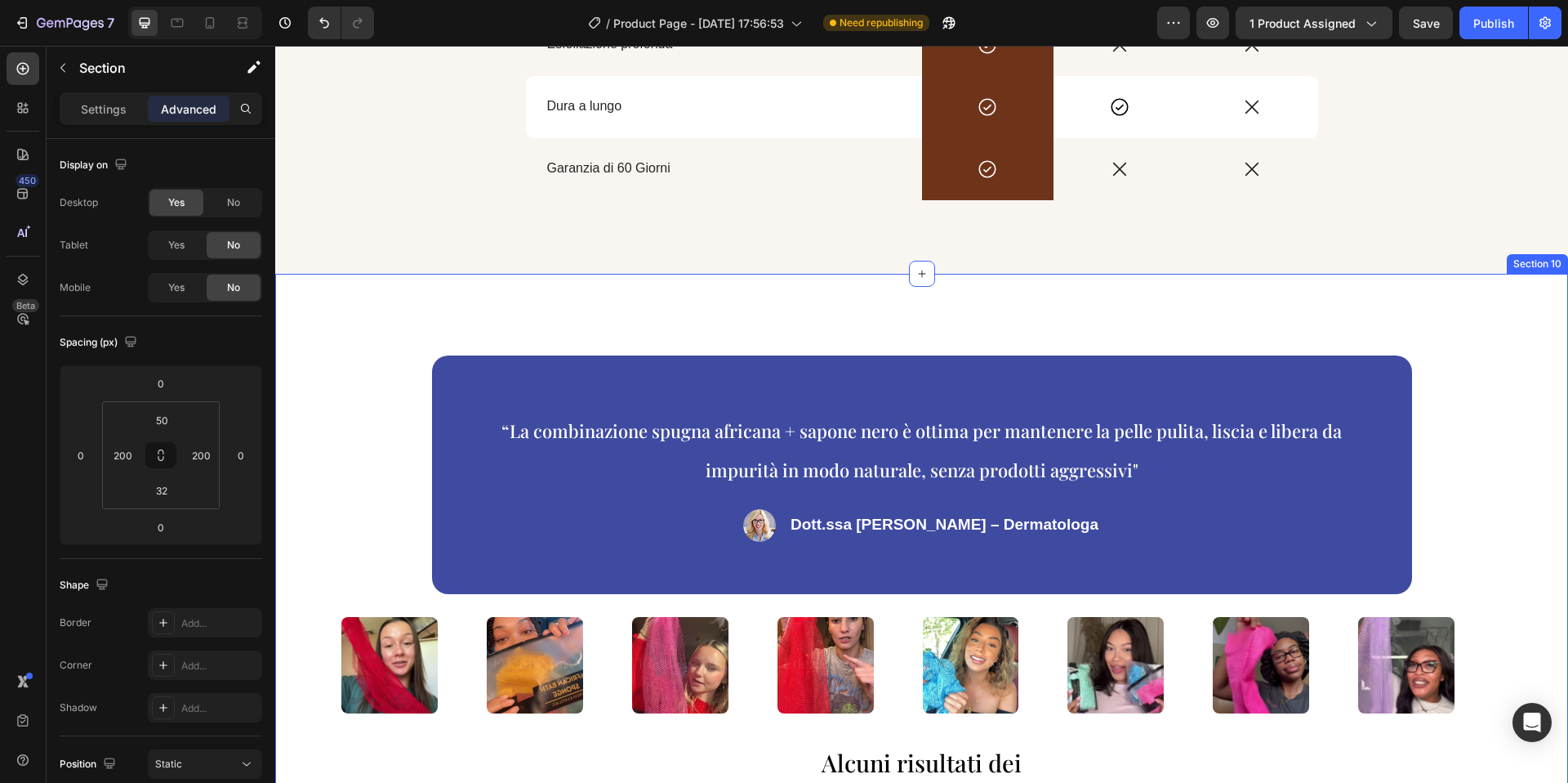
click at [438, 315] on div "“La combinazione spugna africana + sapone nero è ottima per mantenere la pelle …" at bounding box center [922, 677] width 1293 height 807
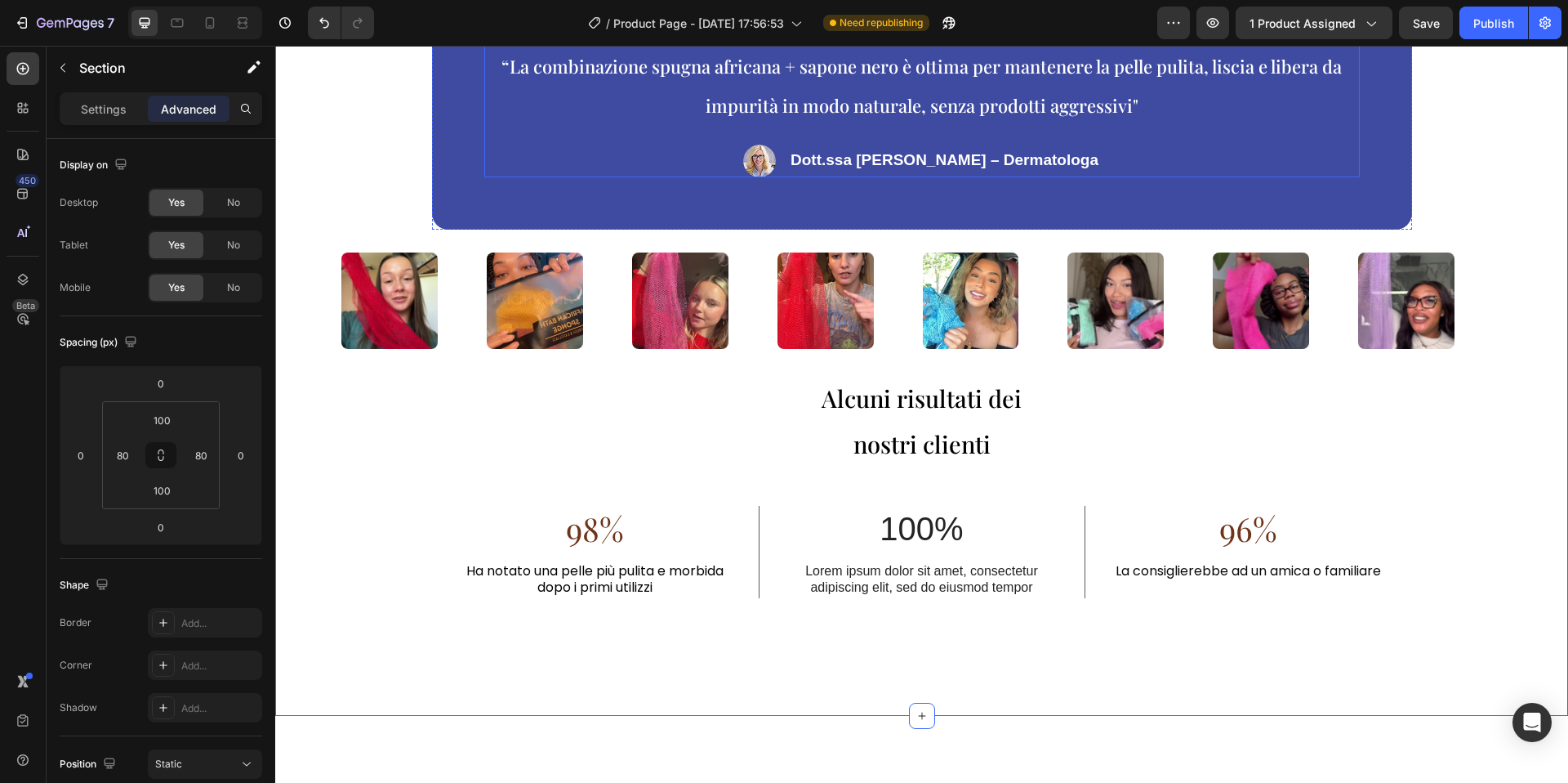
scroll to position [2988, 0]
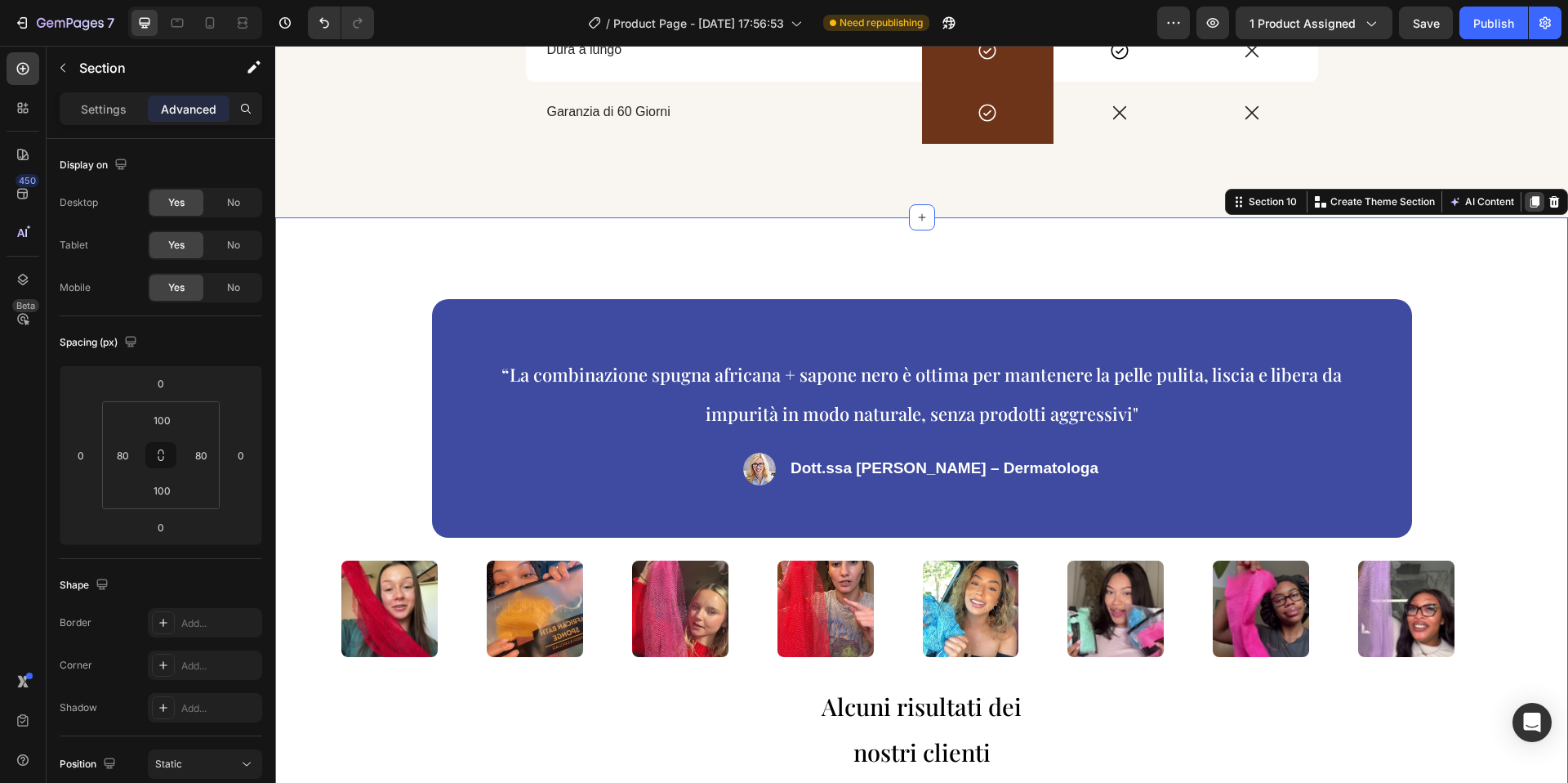
click at [1537, 200] on icon at bounding box center [1535, 201] width 9 height 11
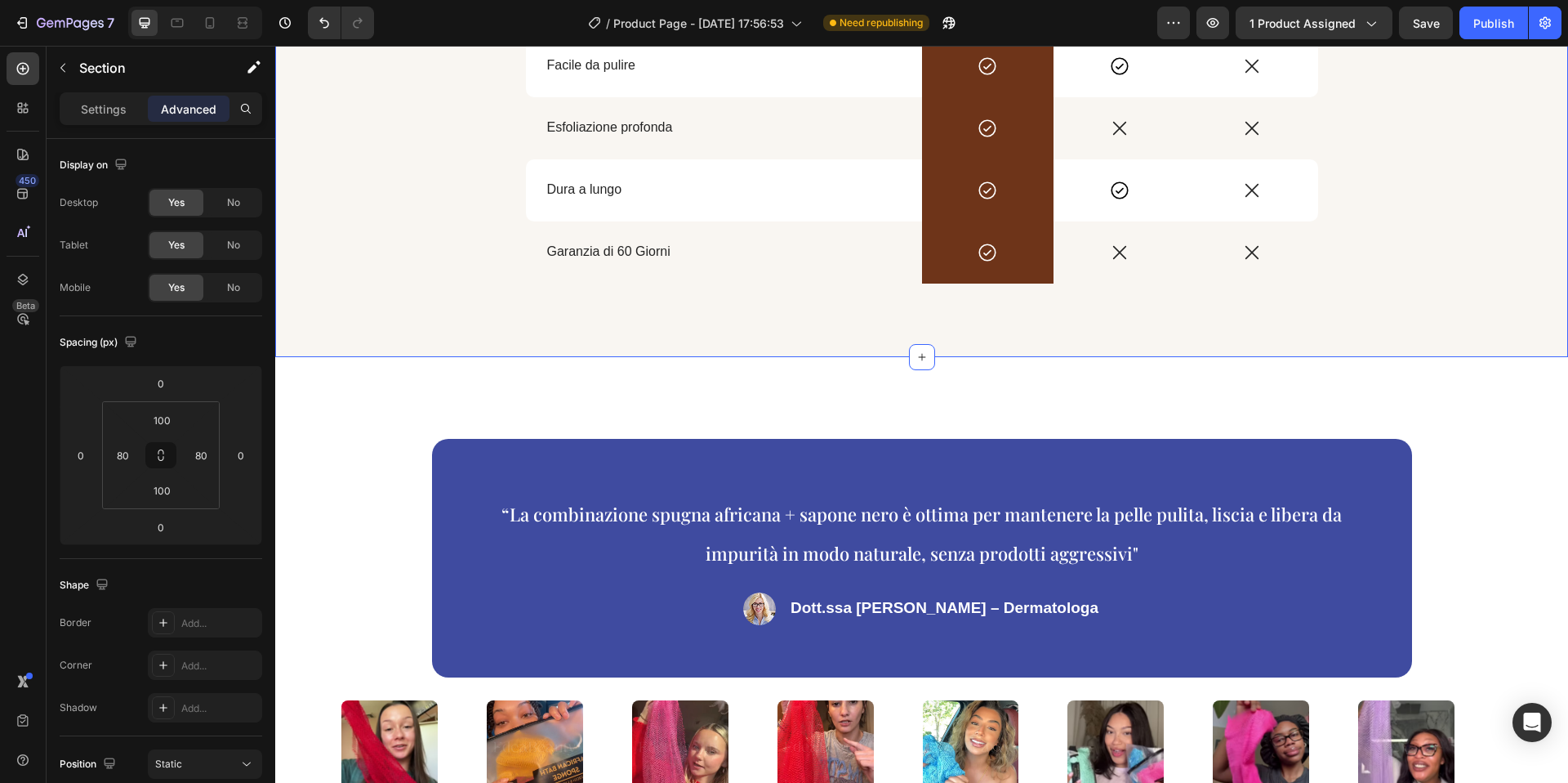
scroll to position [3084, 0]
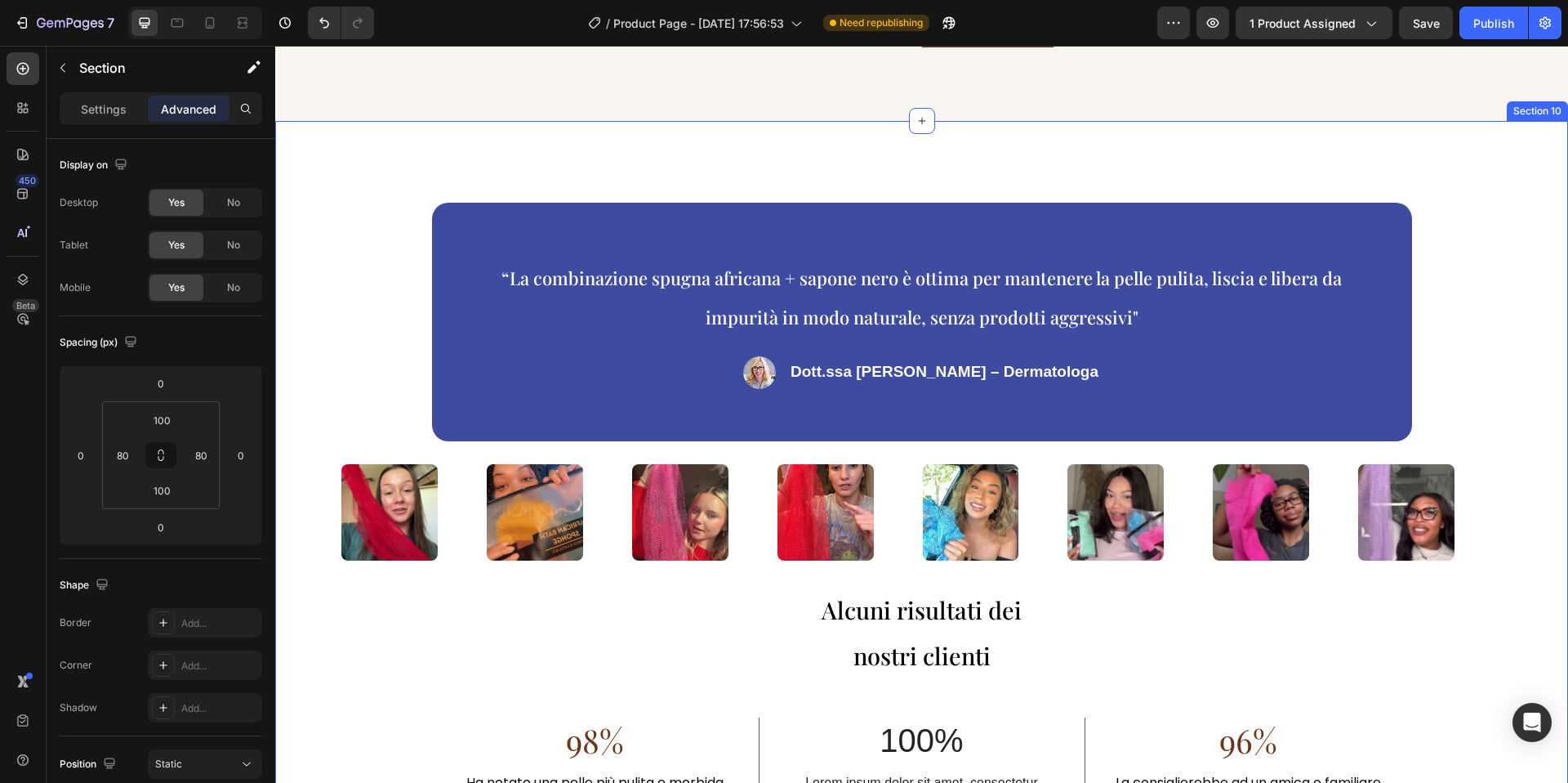
click at [678, 164] on div "“La combinazione spugna africana + sapone nero è ottima per mantenere la pelle …" at bounding box center [922, 524] width 1293 height 807
click at [685, 154] on div "“La combinazione spugna africana + sapone nero è ottima per mantenere la pelle …" at bounding box center [922, 524] width 1293 height 807
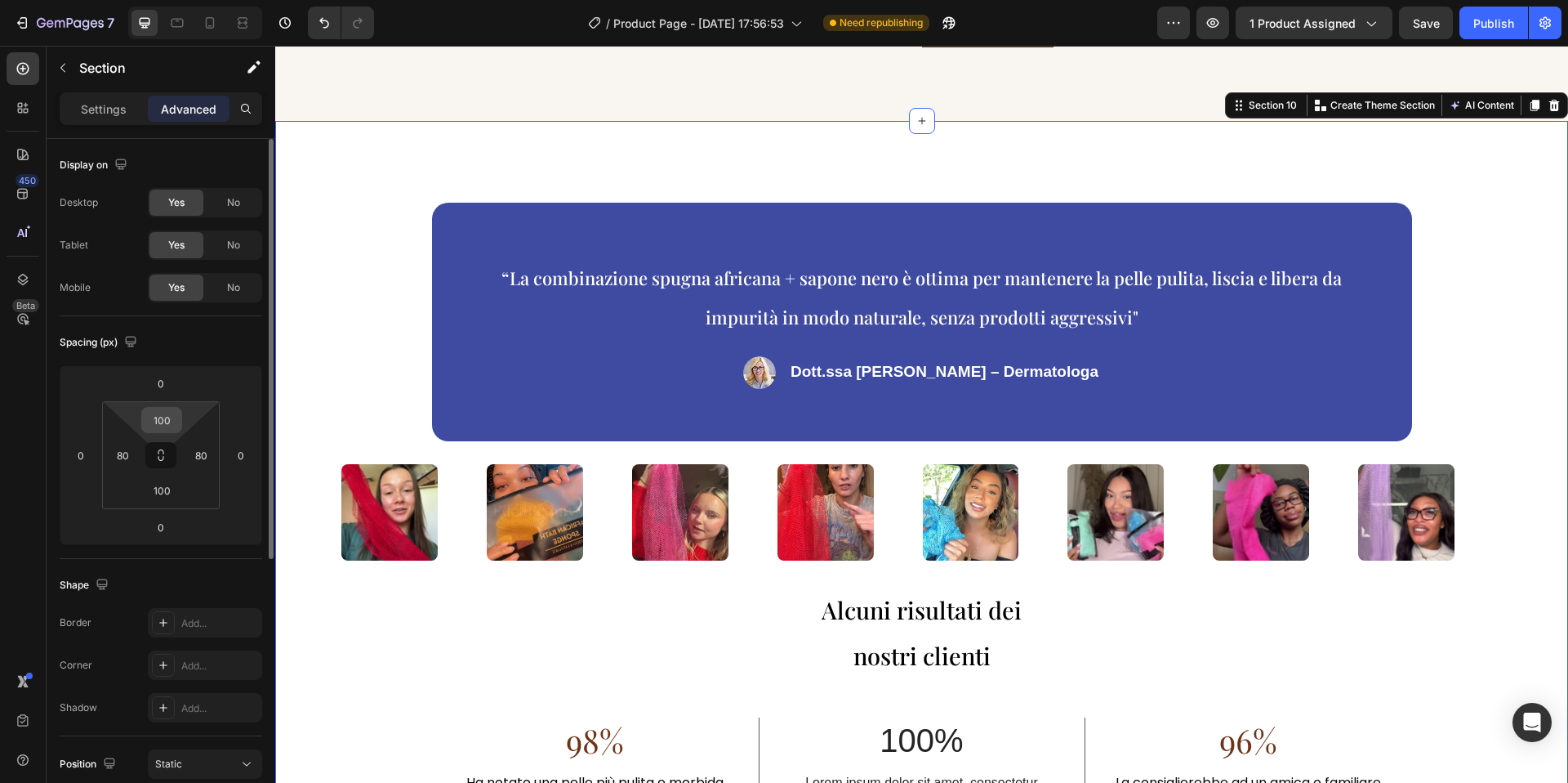
click at [162, 426] on input "100" at bounding box center [162, 420] width 33 height 25
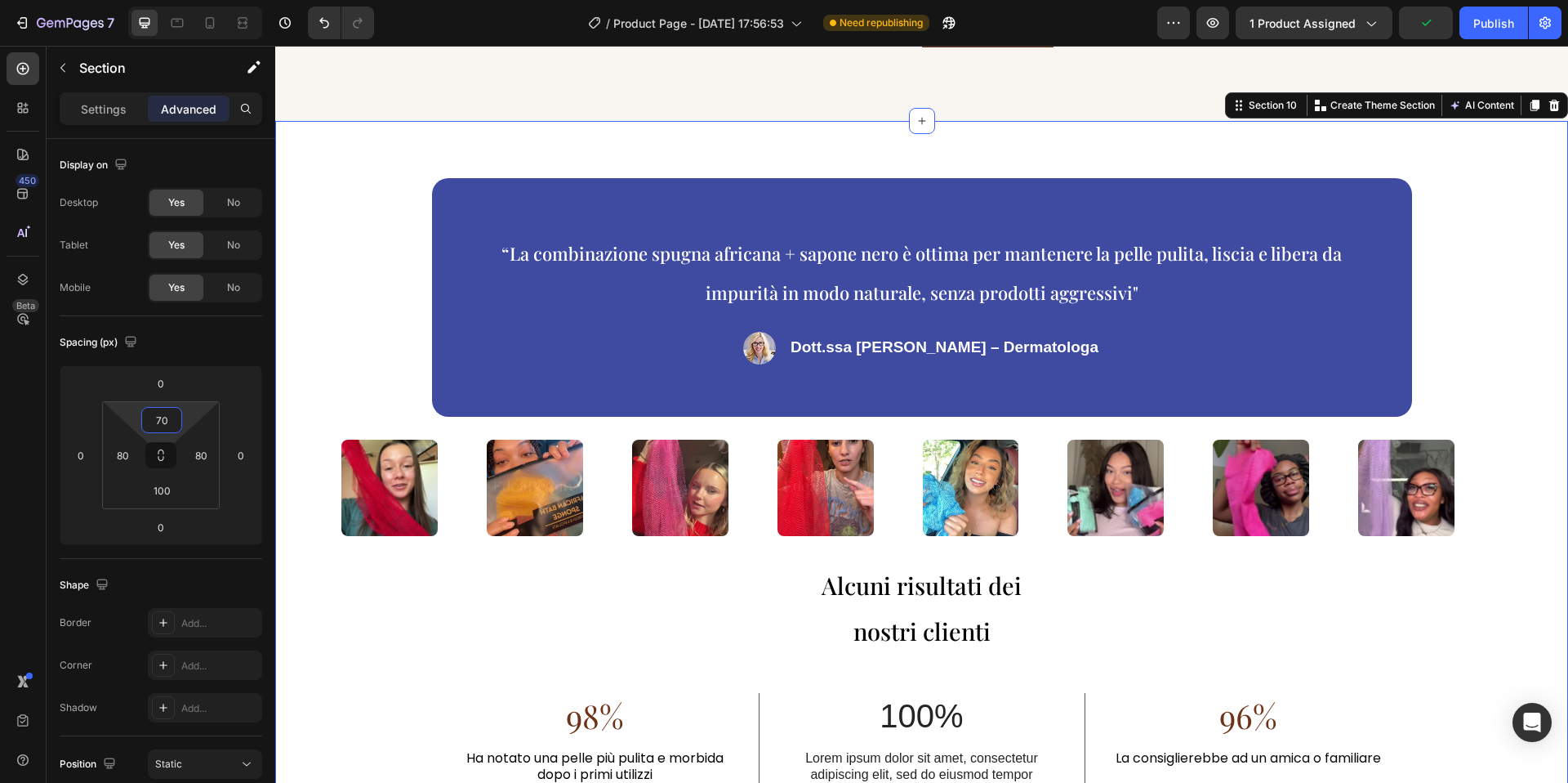
type input "70"
click at [399, 224] on div "“La combinazione spugna africana + sapone nero è ottima per mantenere la pelle …" at bounding box center [922, 500] width 1163 height 643
click at [356, 253] on div "“La combinazione spugna africana + sapone nero è ottima per mantenere la pelle …" at bounding box center [922, 500] width 1163 height 643
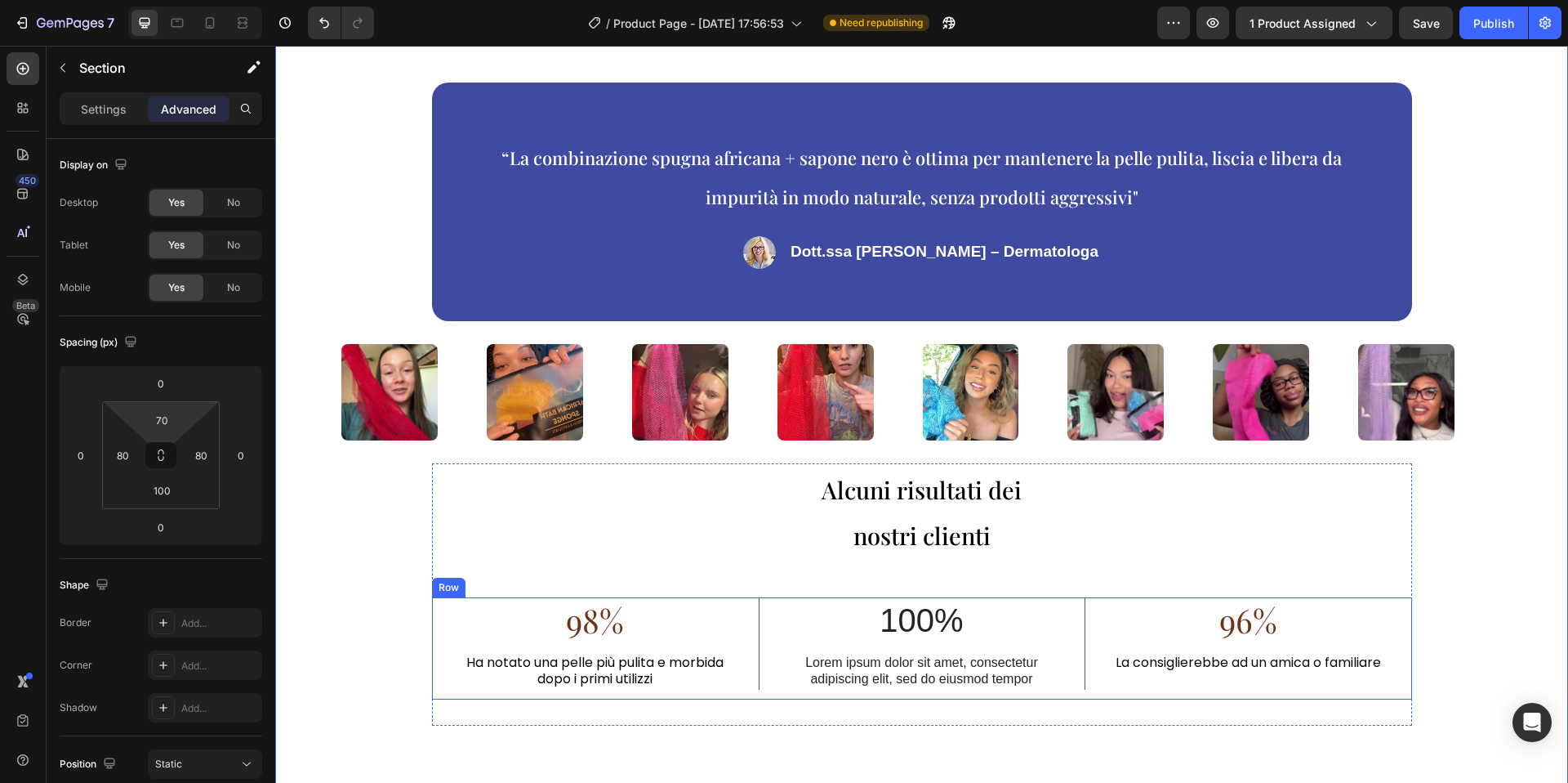
scroll to position [2974, 0]
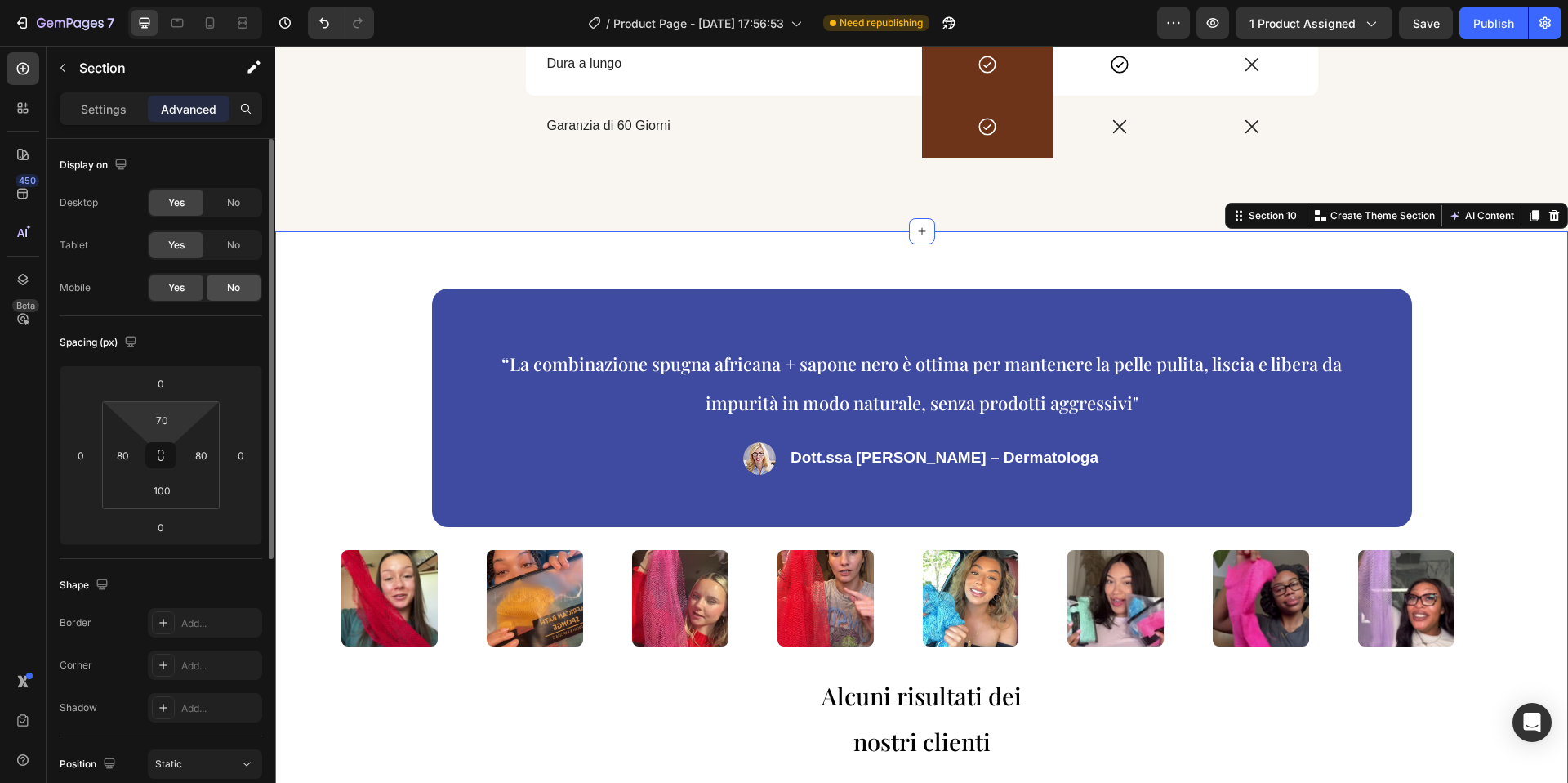
drag, startPoint x: 231, startPoint y: 244, endPoint x: 231, endPoint y: 278, distance: 34.0
click at [230, 244] on span "No" at bounding box center [233, 245] width 13 height 15
click at [231, 280] on span "No" at bounding box center [233, 287] width 13 height 15
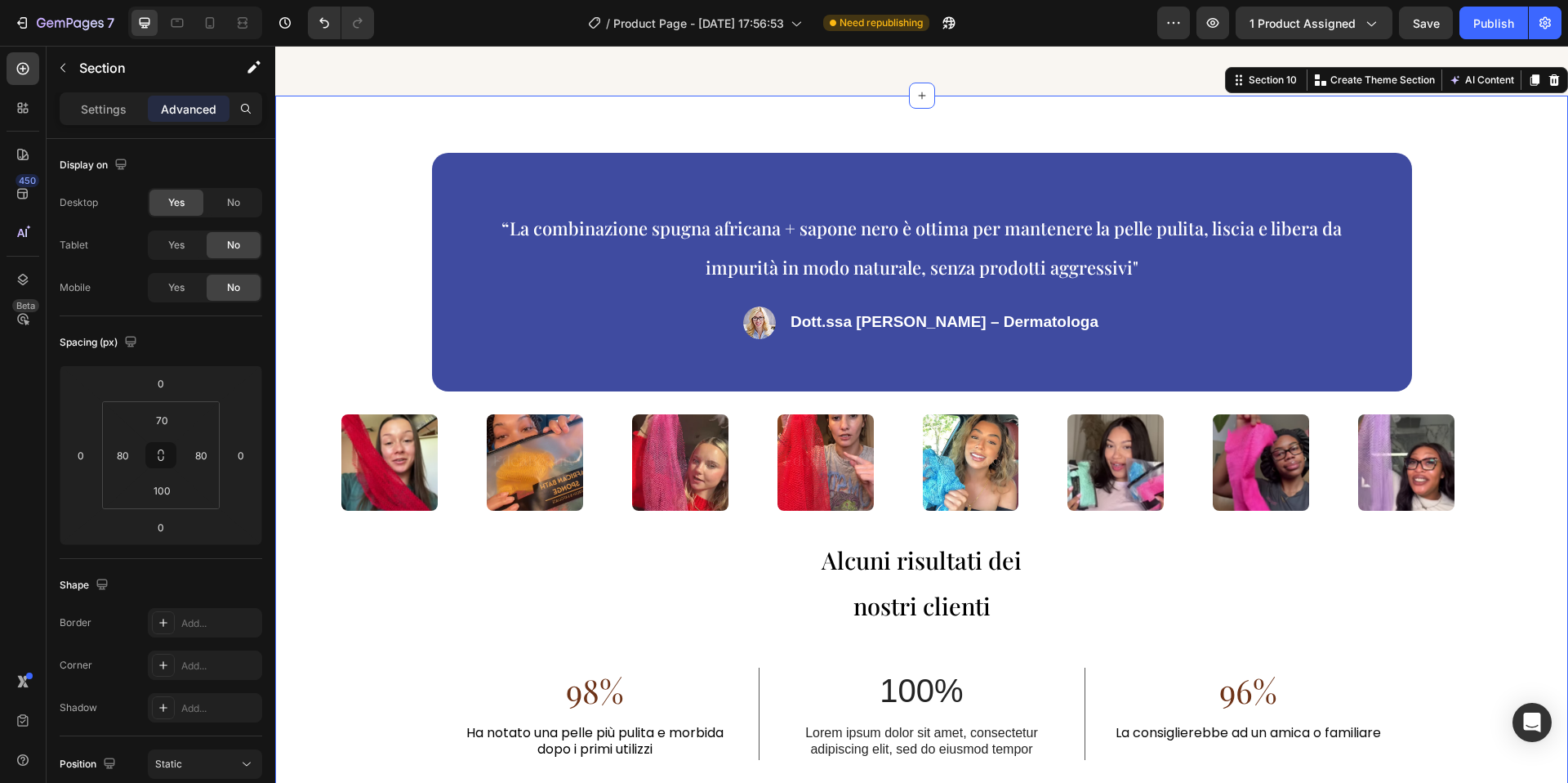
scroll to position [3478, 0]
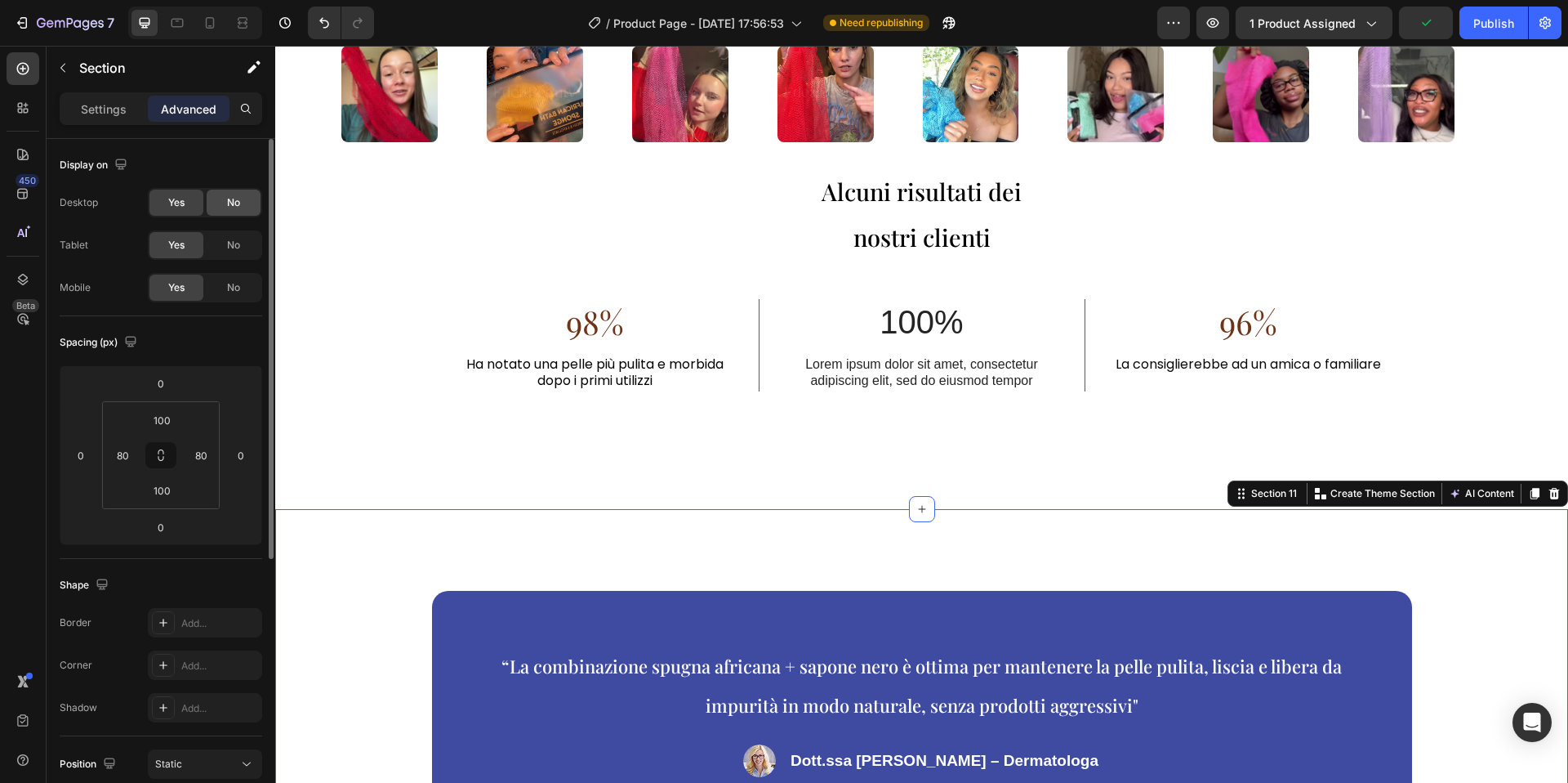
click at [228, 201] on span "No" at bounding box center [233, 202] width 13 height 15
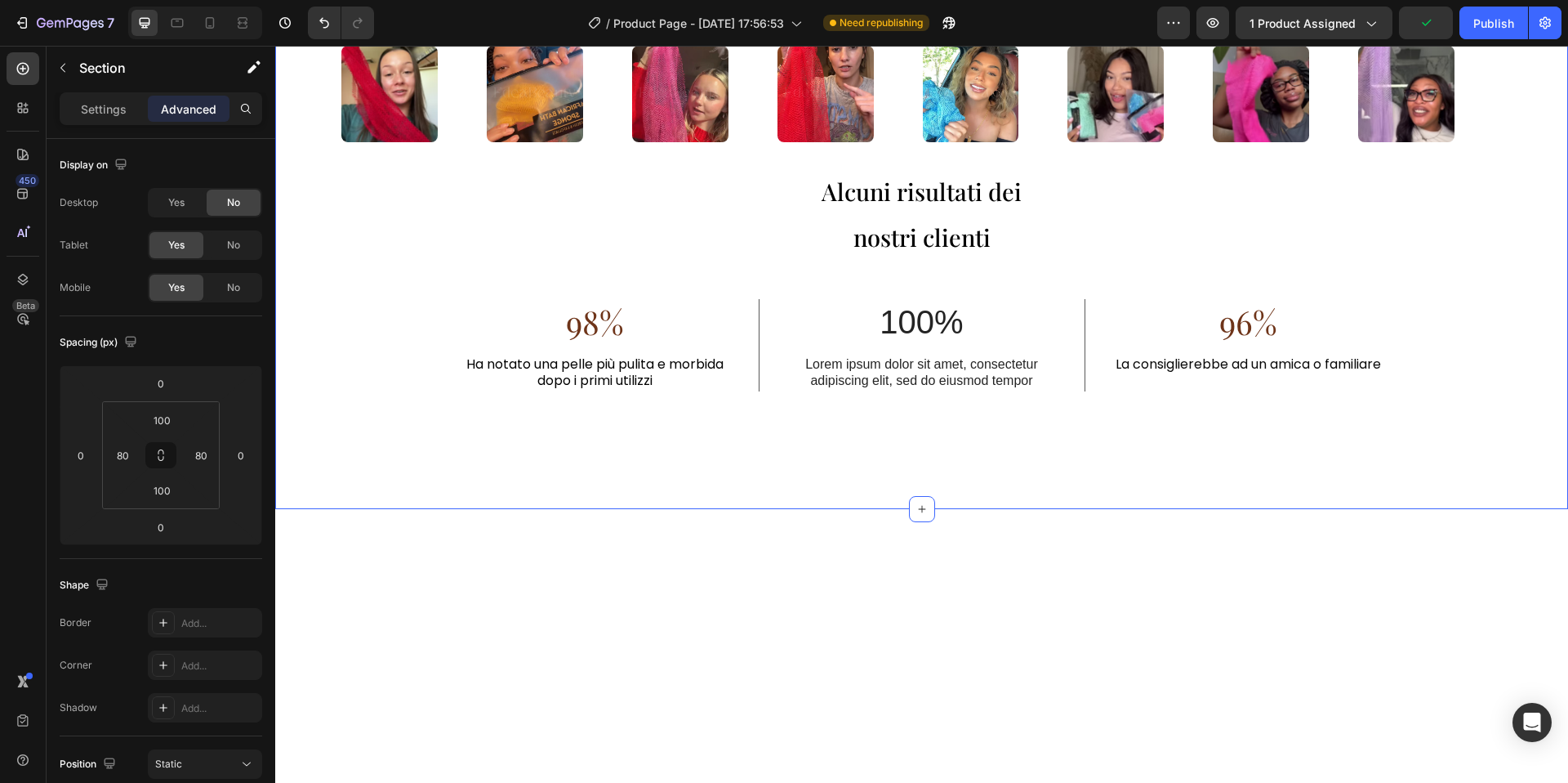
click at [297, 308] on div "“La combinazione spugna africana + sapone nero è ottima per mantenere la pelle …" at bounding box center [922, 118] width 1293 height 782
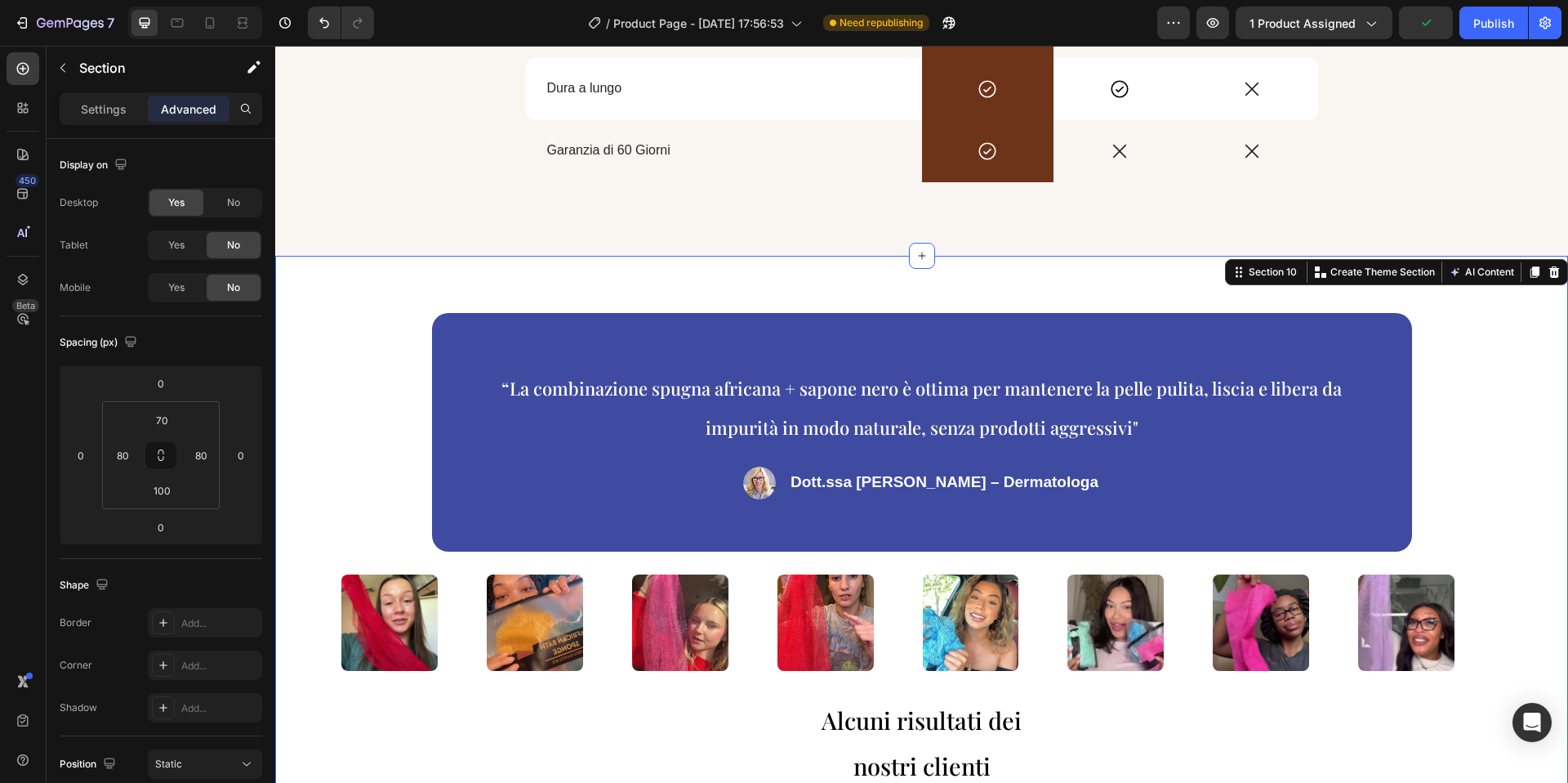
scroll to position [2944, 0]
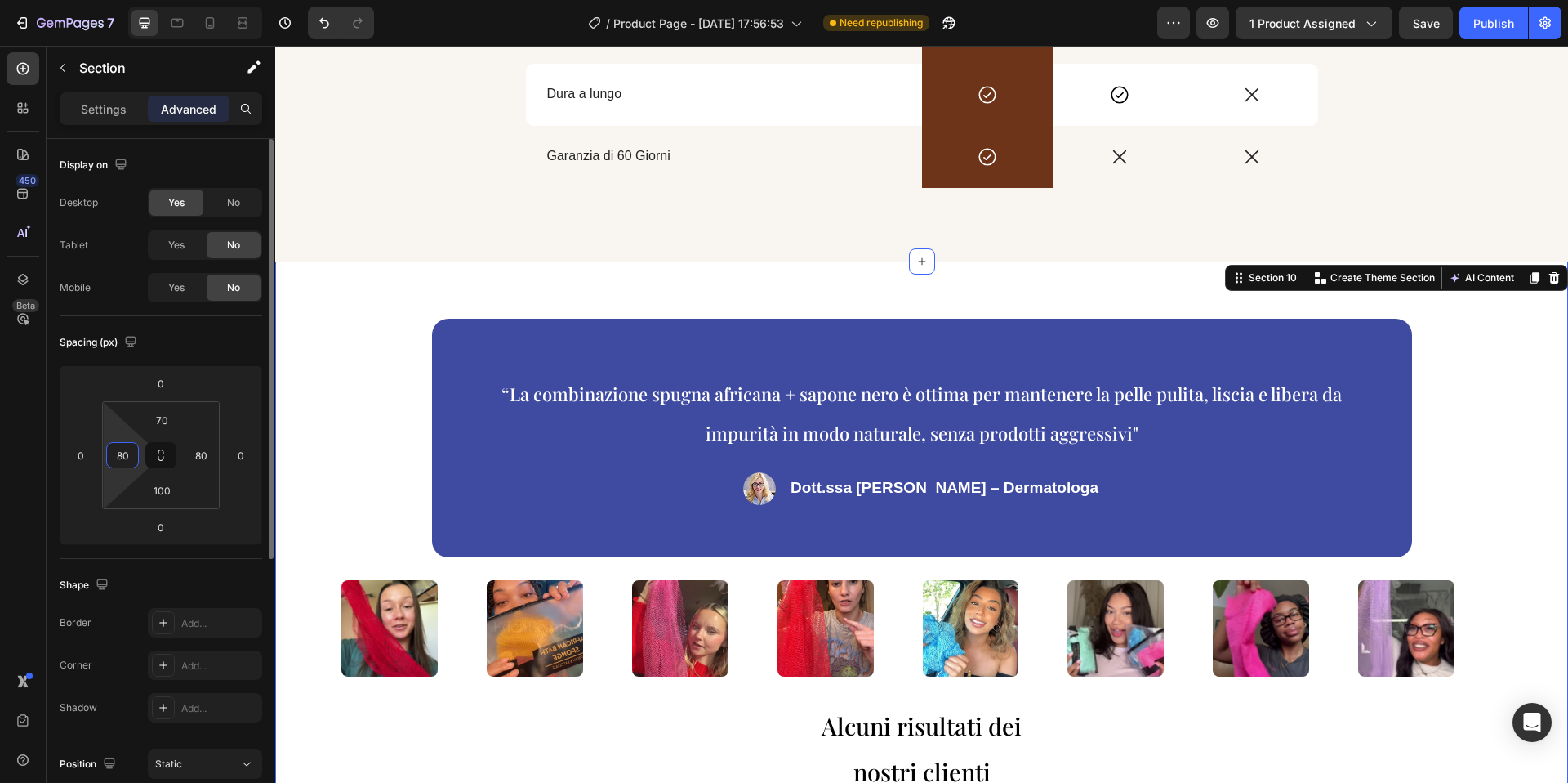
click at [125, 461] on input "80" at bounding box center [123, 455] width 25 height 25
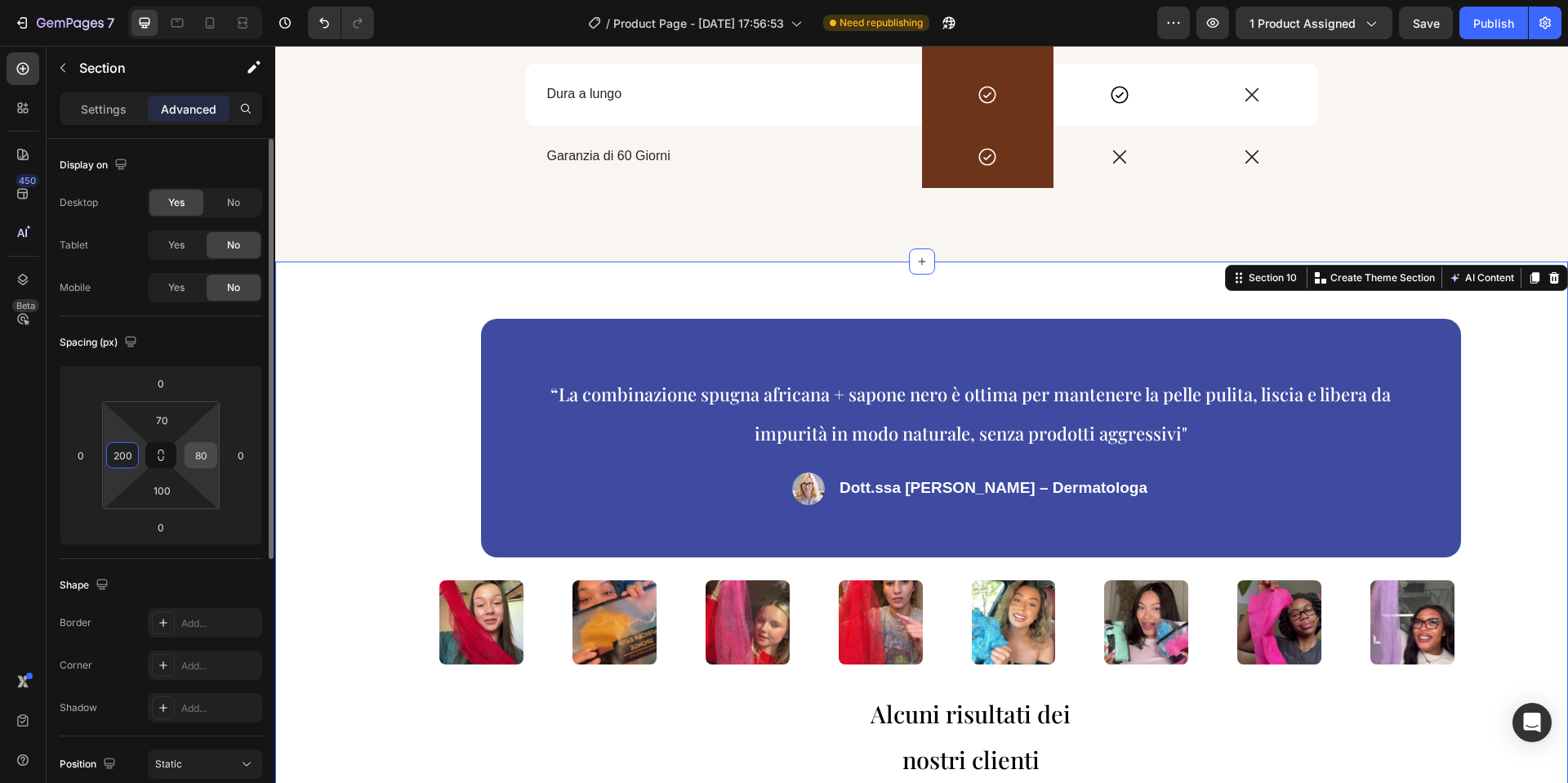
type input "200"
click at [202, 459] on input "80" at bounding box center [201, 455] width 25 height 25
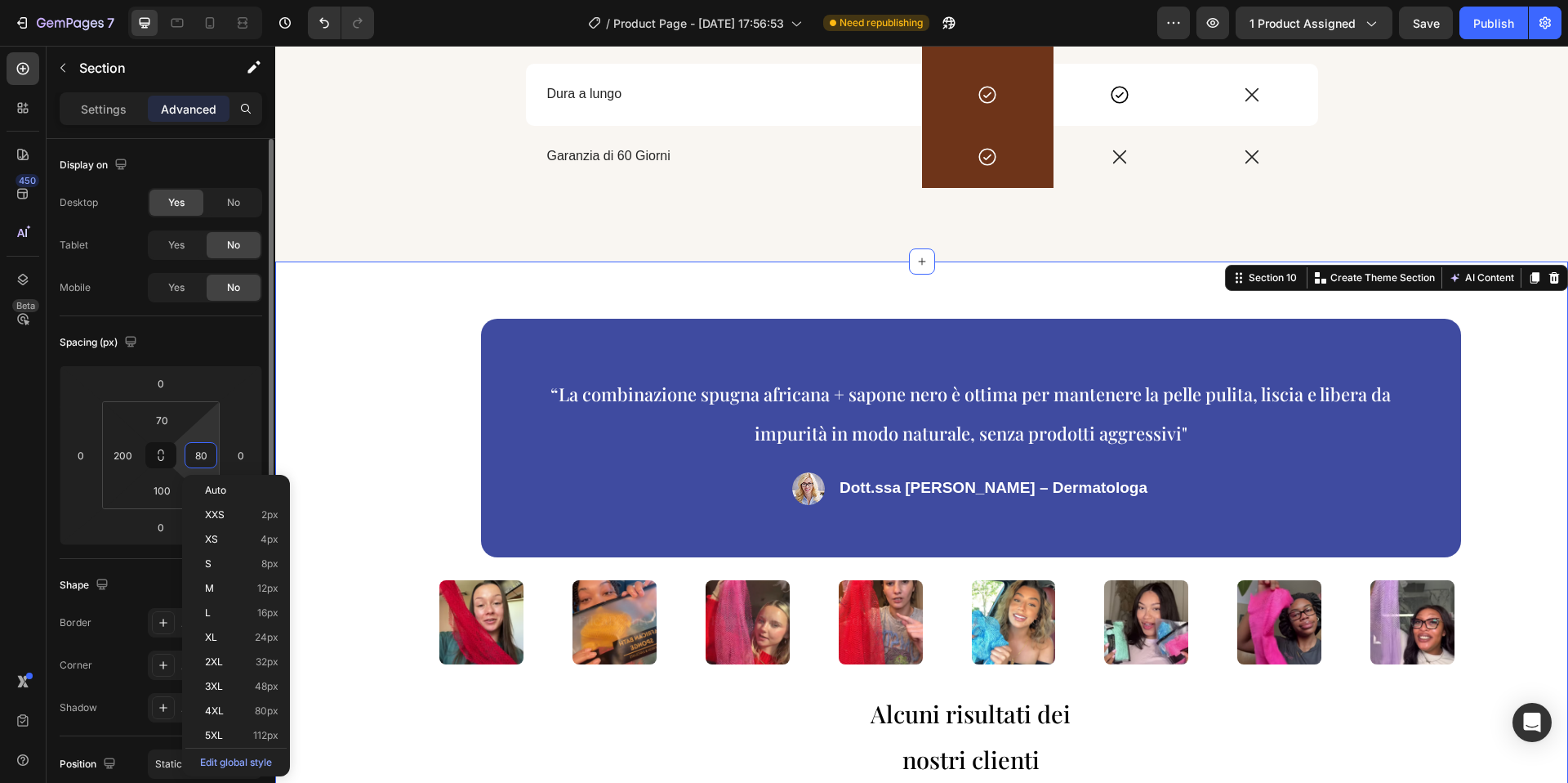
scroll to position [2, 0]
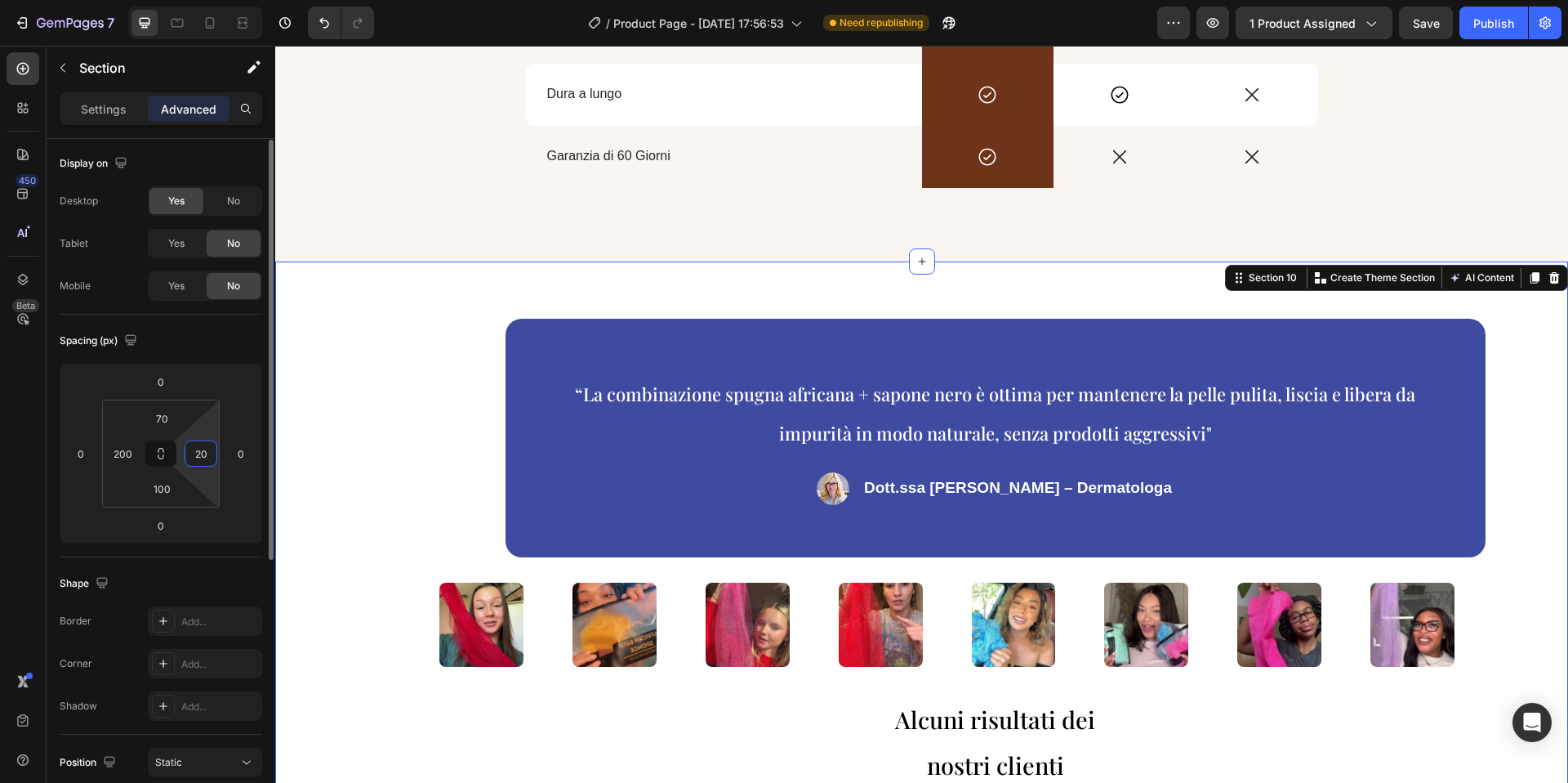
type input "200"
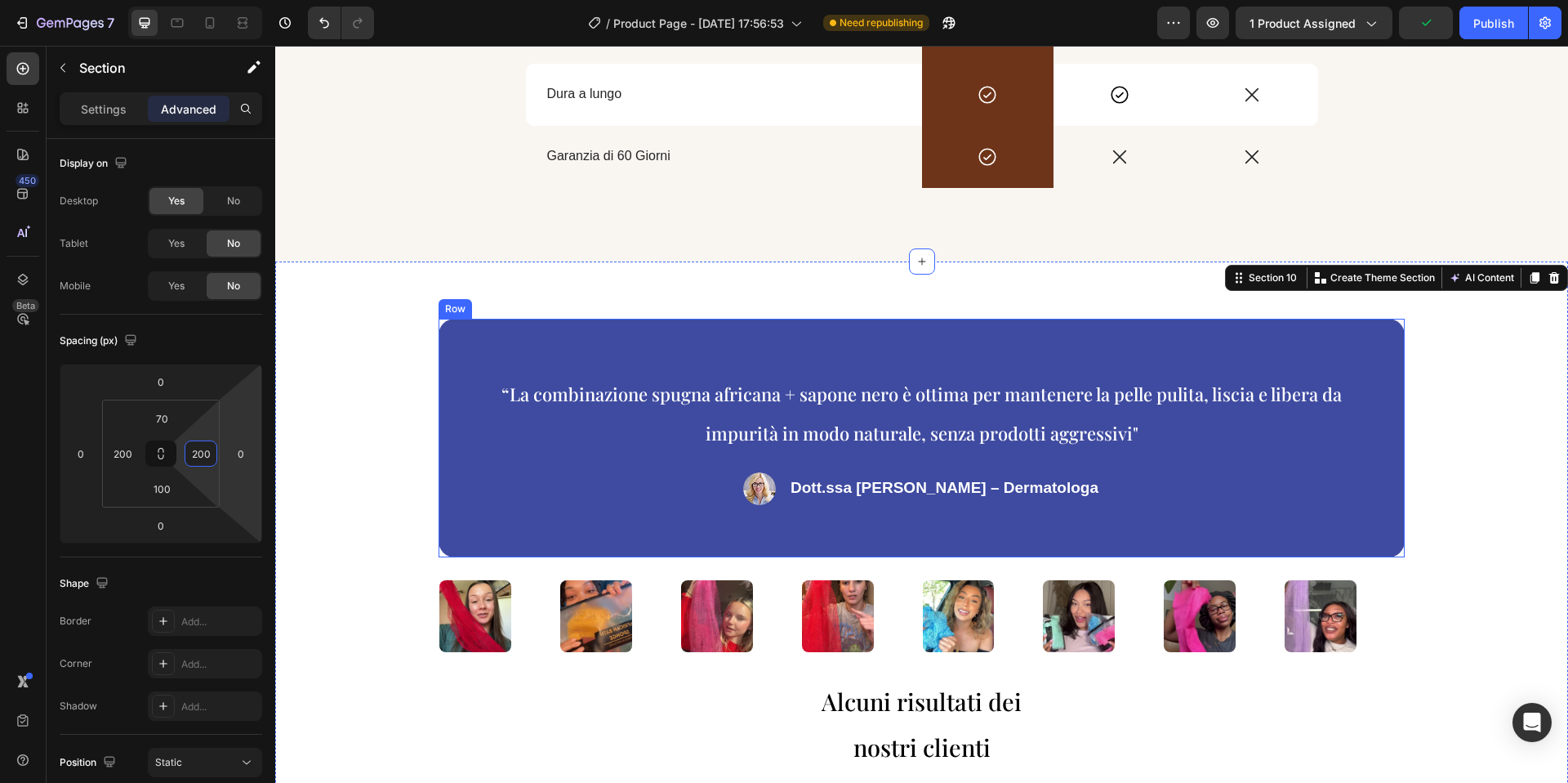
click at [723, 360] on div "“La combinazione spugna africana + sapone nero è ottima per mantenere la pelle …" at bounding box center [921, 438] width 966 height 239
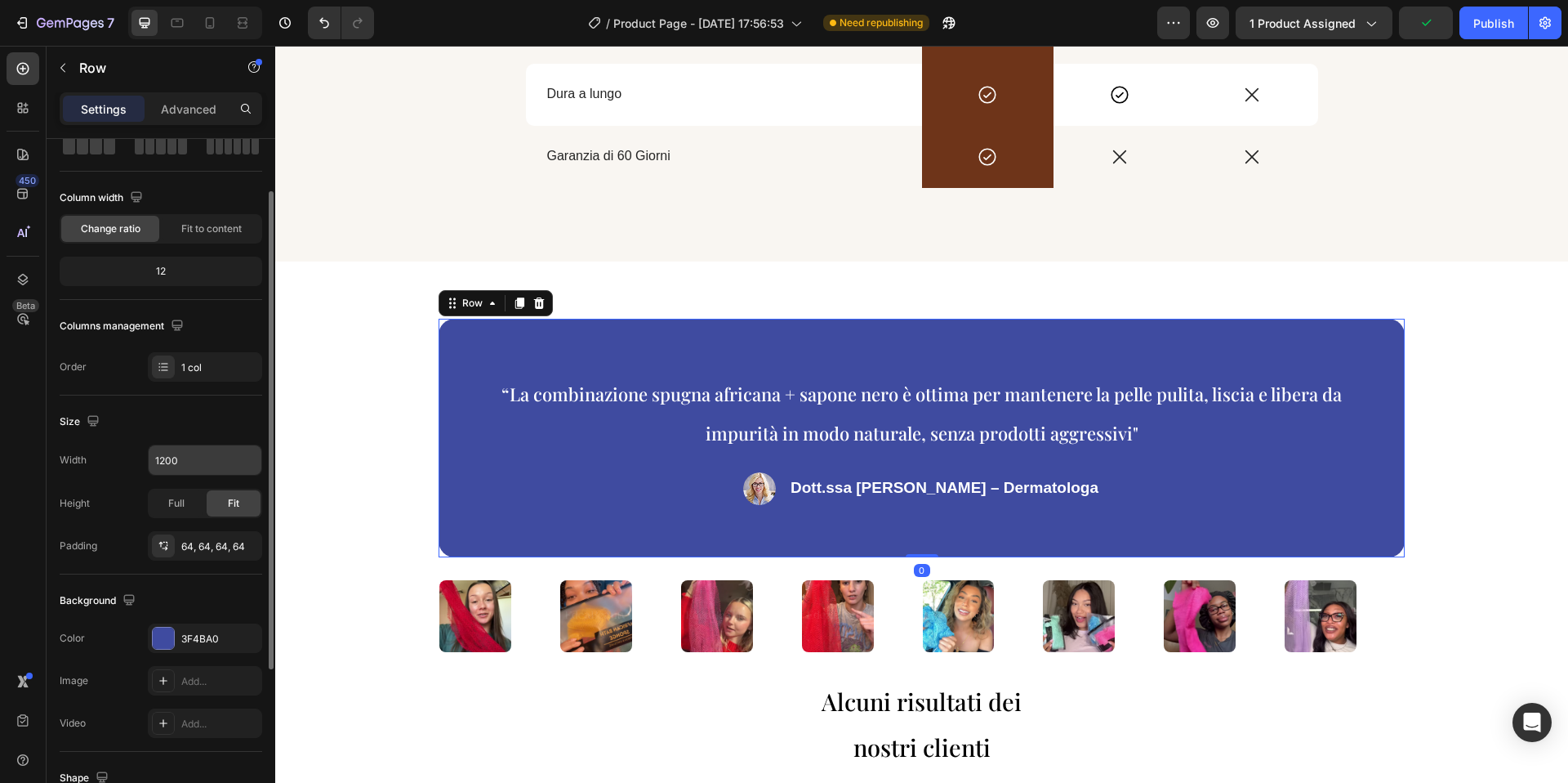
scroll to position [96, 0]
click at [163, 631] on div at bounding box center [163, 637] width 21 height 21
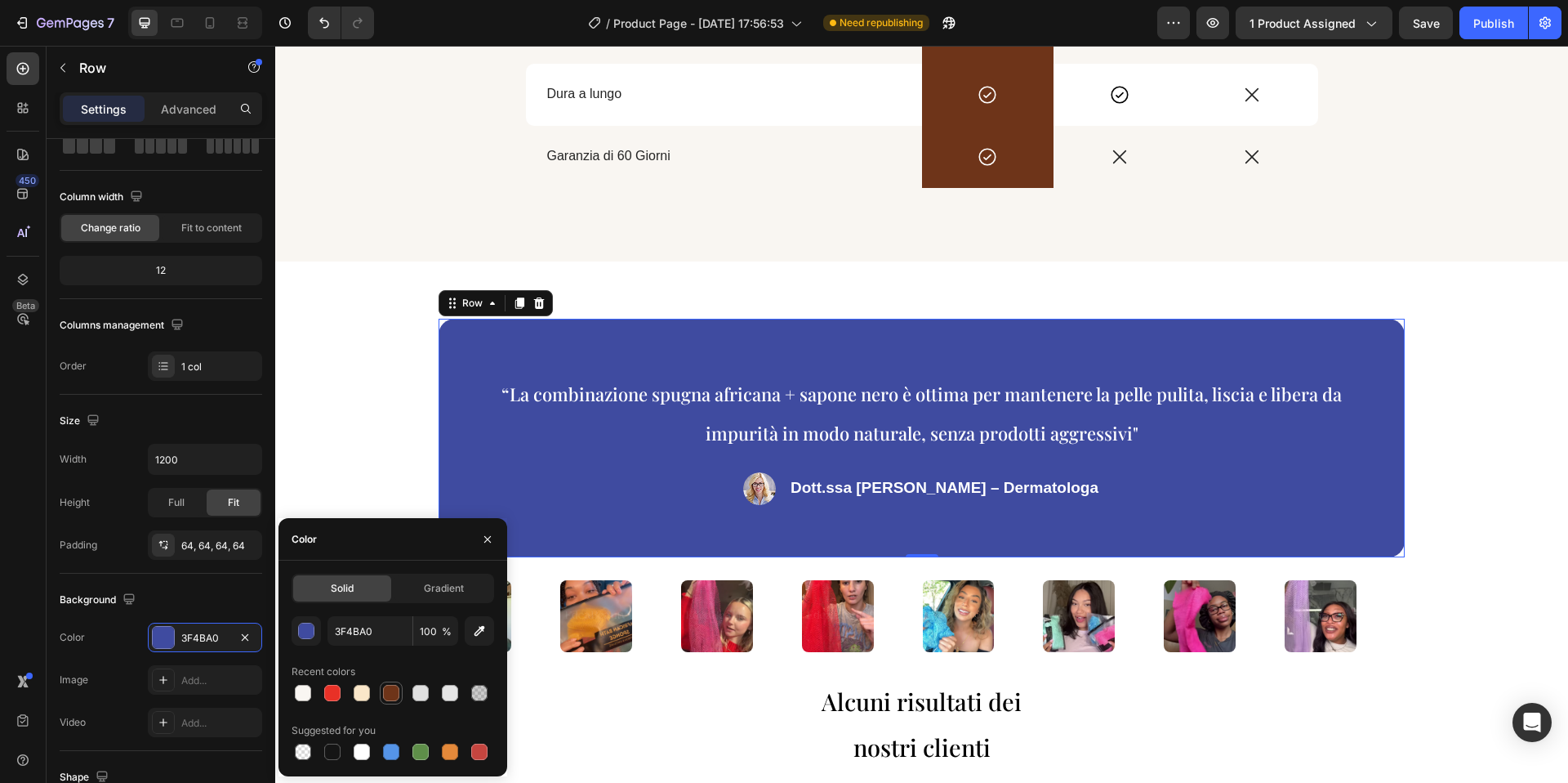
click at [388, 696] on div at bounding box center [391, 693] width 16 height 16
type input "6E3419"
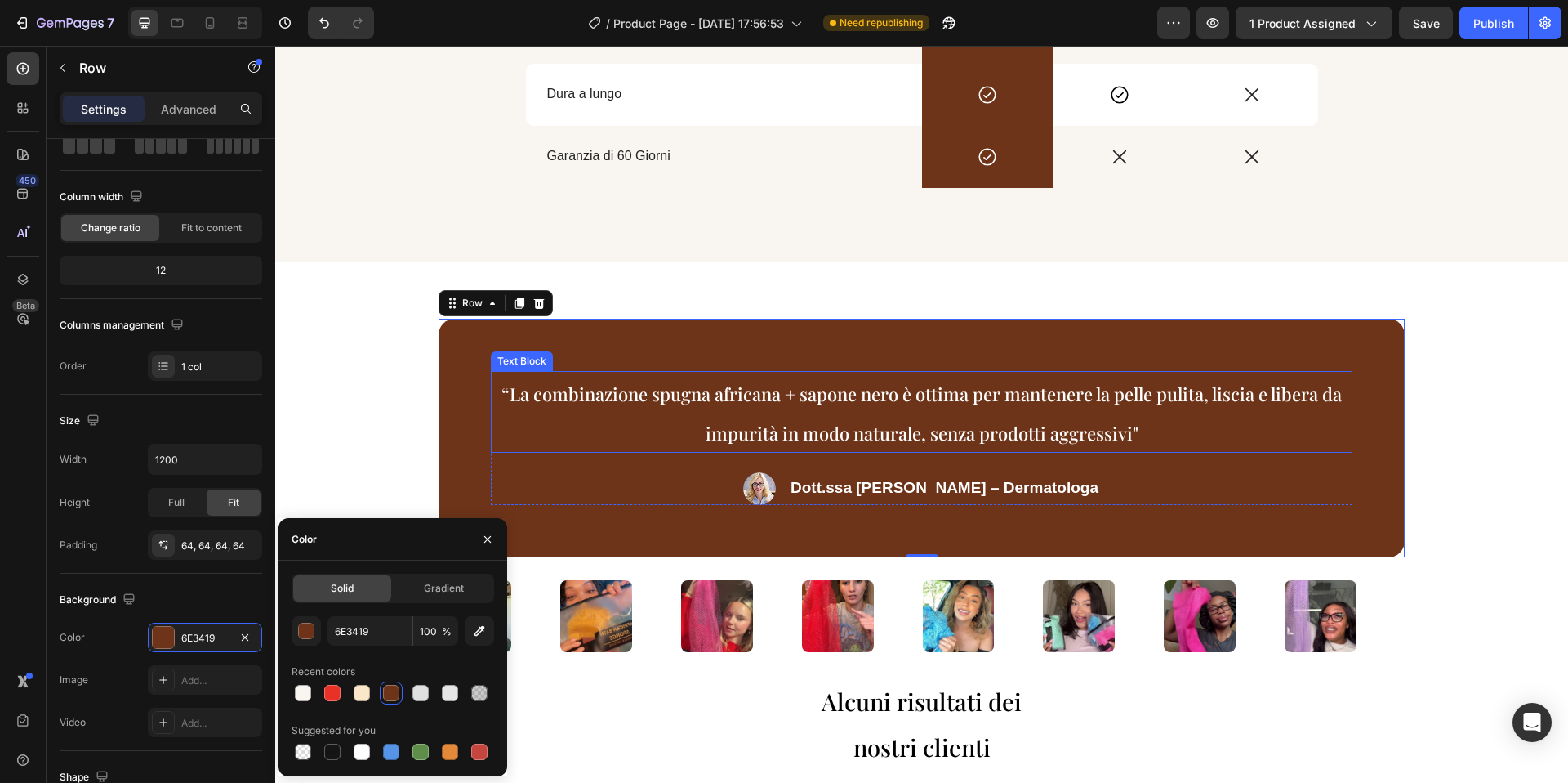
click at [590, 404] on span "“La combinazione spugna africana + sapone nero è ottima per mantenere la pelle …" at bounding box center [921, 414] width 840 height 64
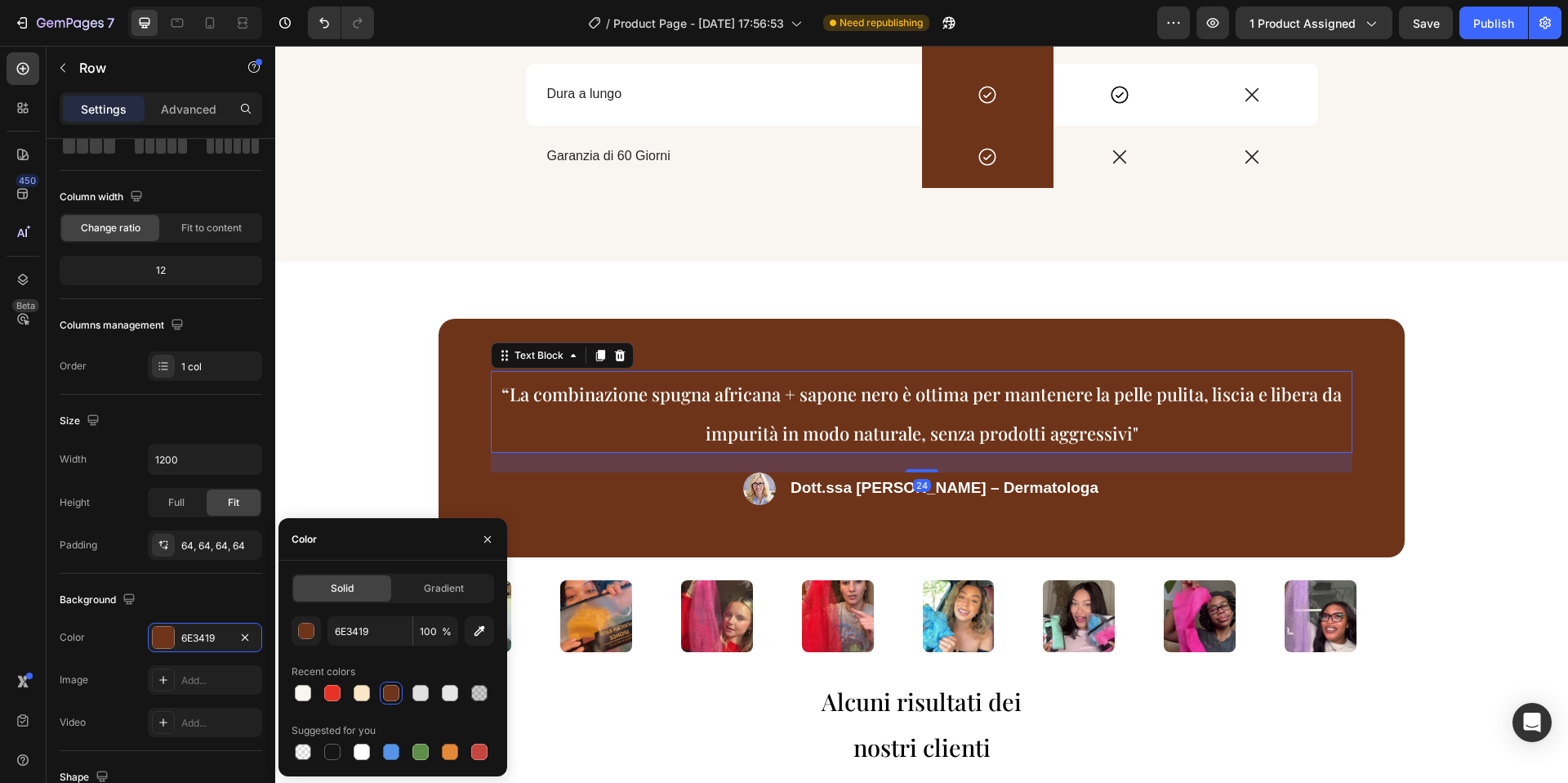
scroll to position [0, 0]
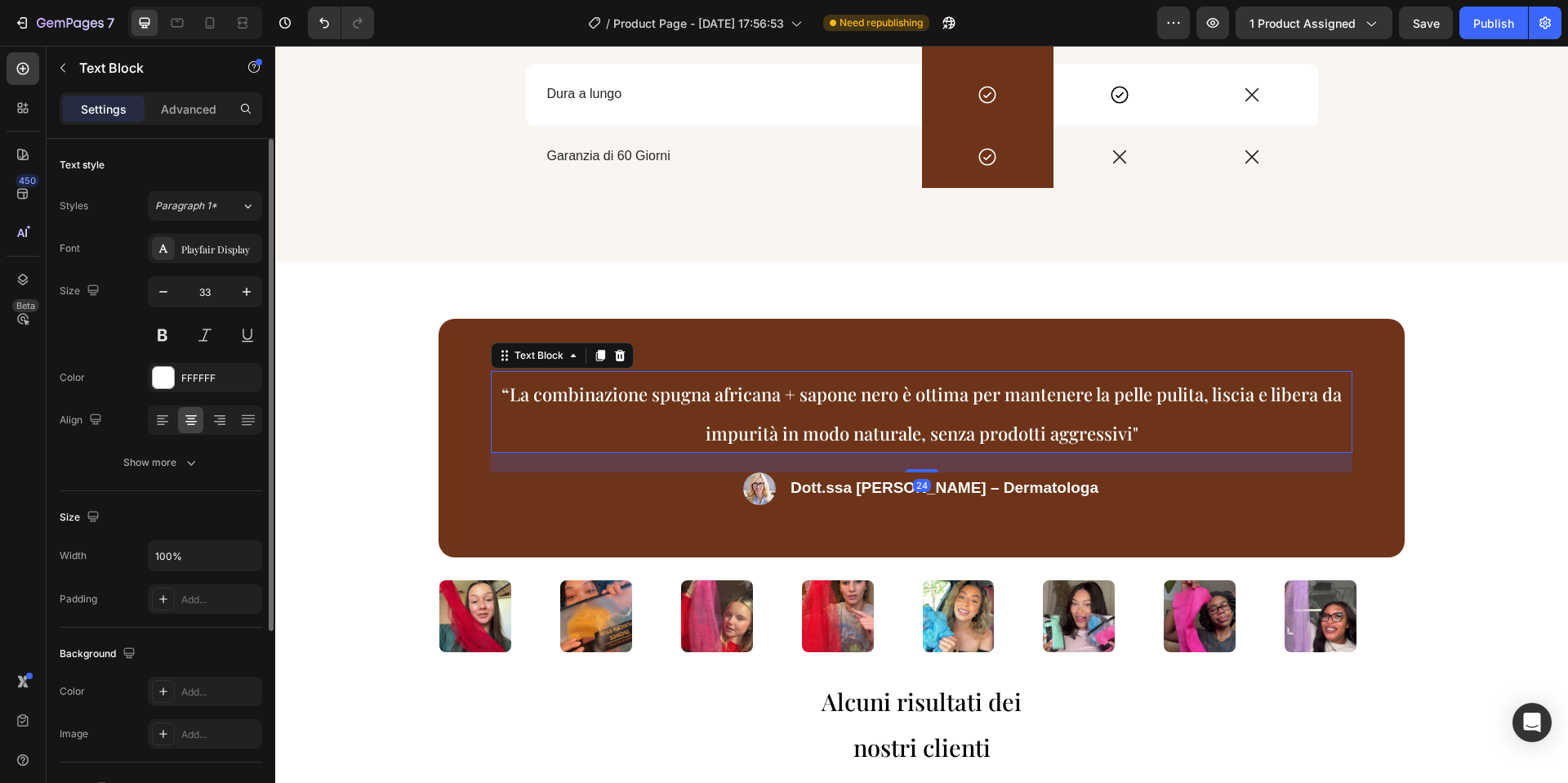
click at [590, 404] on span "“La combinazione spugna africana + sapone nero è ottima per mantenere la pelle …" at bounding box center [921, 414] width 840 height 64
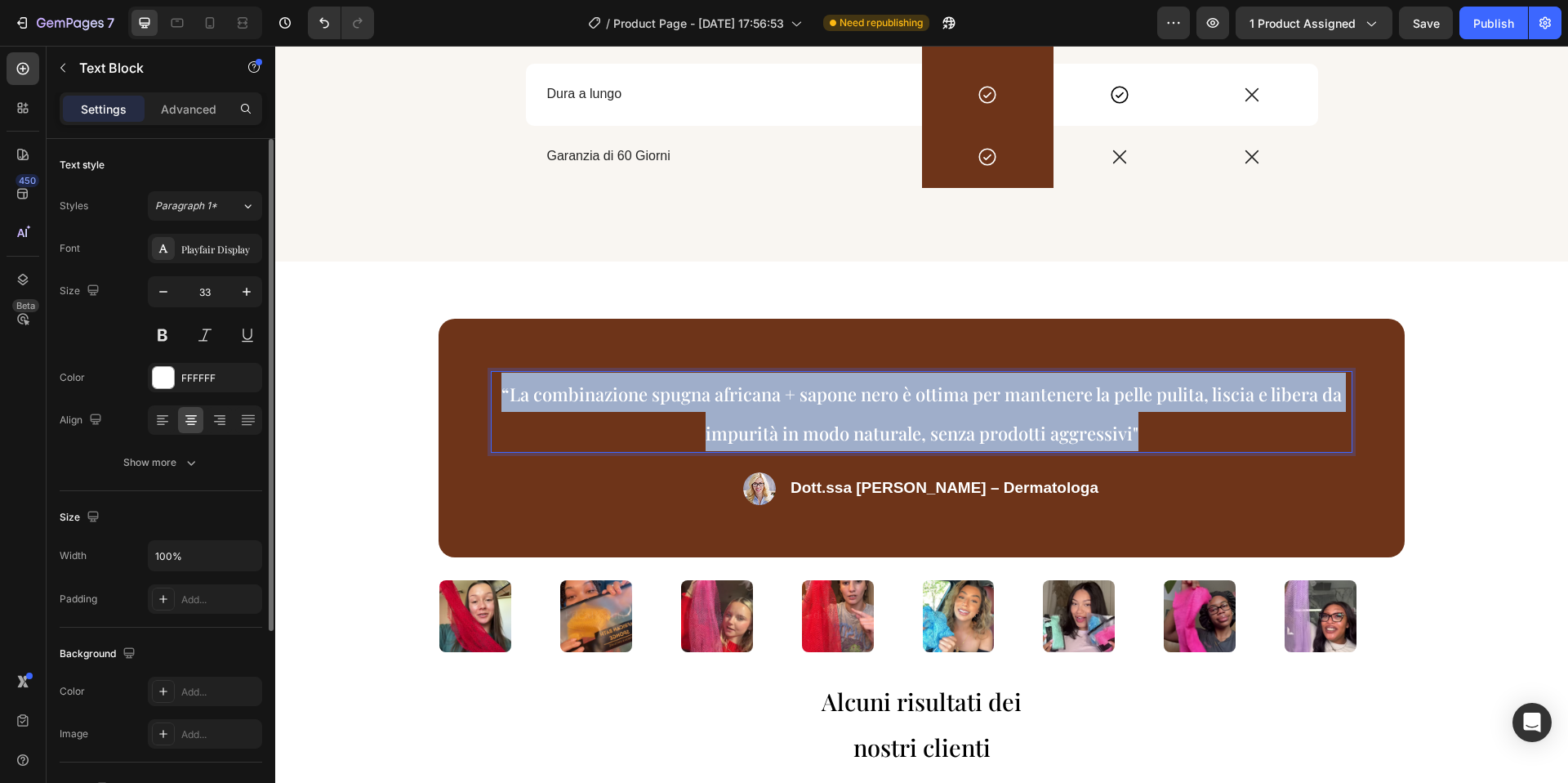
click at [590, 404] on span "“La combinazione spugna africana + sapone nero è ottima per mantenere la pelle …" at bounding box center [921, 414] width 840 height 64
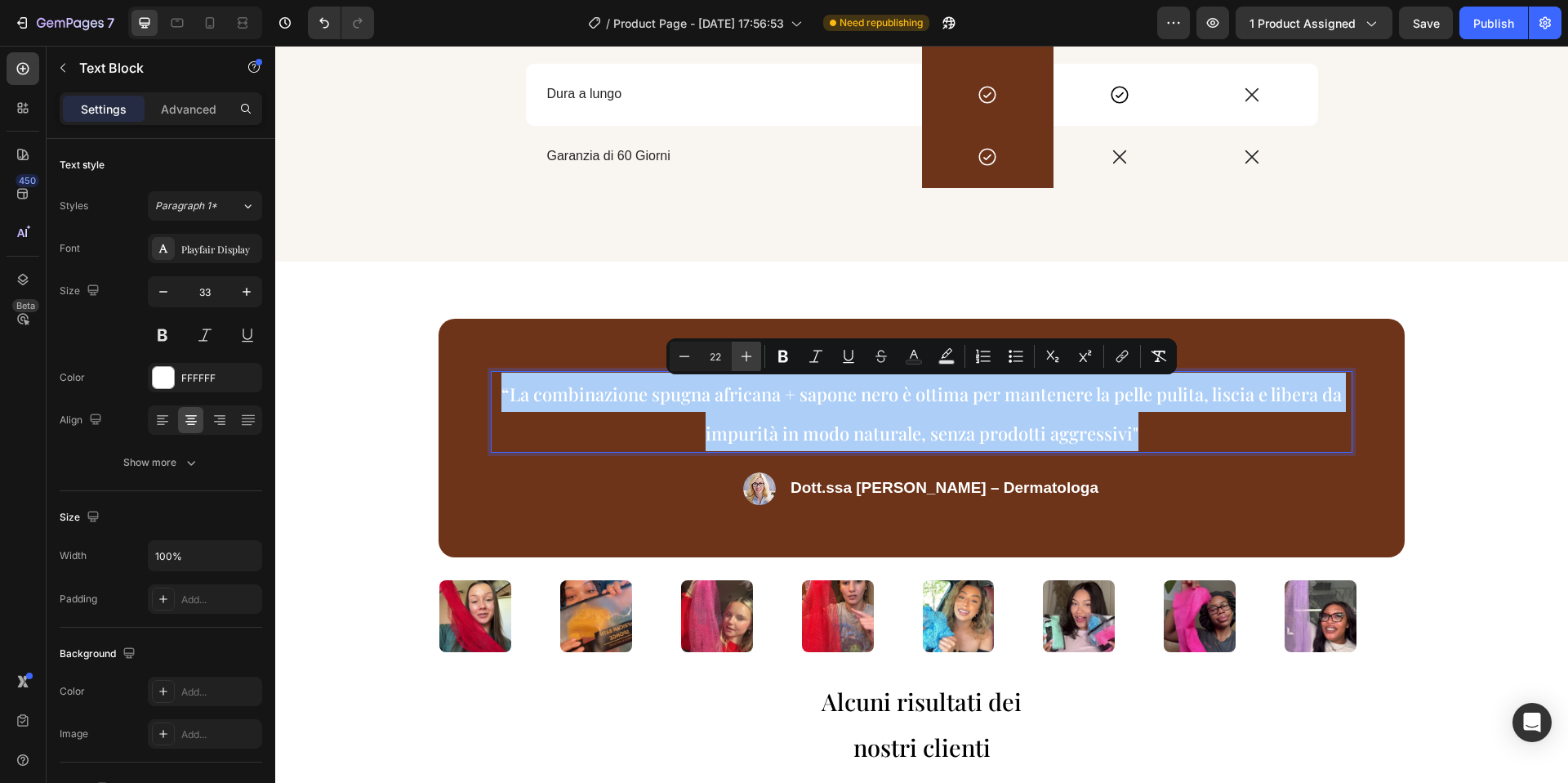
click at [746, 361] on icon "Editor contextual toolbar" at bounding box center [746, 356] width 16 height 16
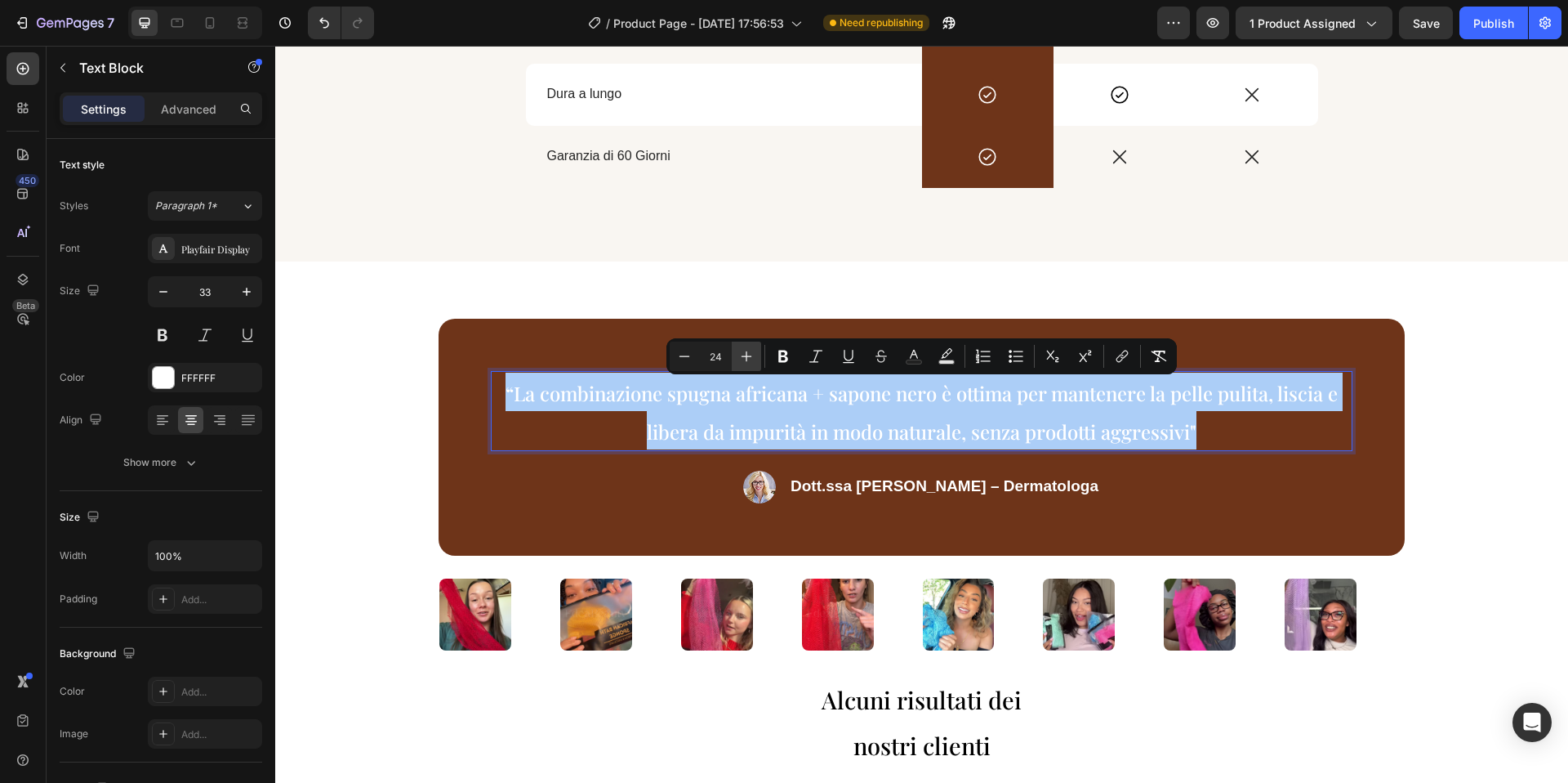
click at [746, 361] on icon "Editor contextual toolbar" at bounding box center [746, 356] width 16 height 16
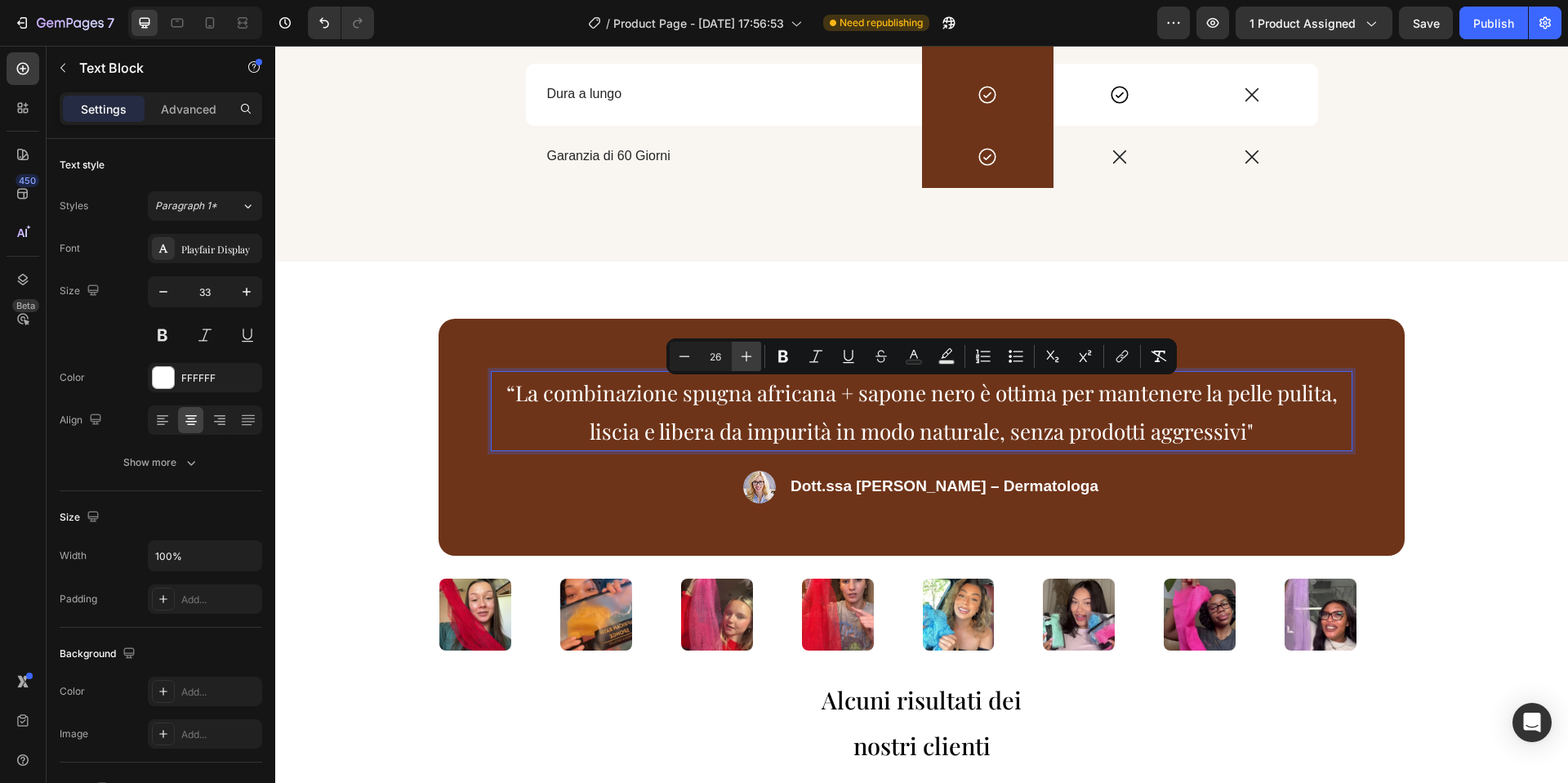
click at [746, 361] on icon "Editor contextual toolbar" at bounding box center [746, 356] width 16 height 16
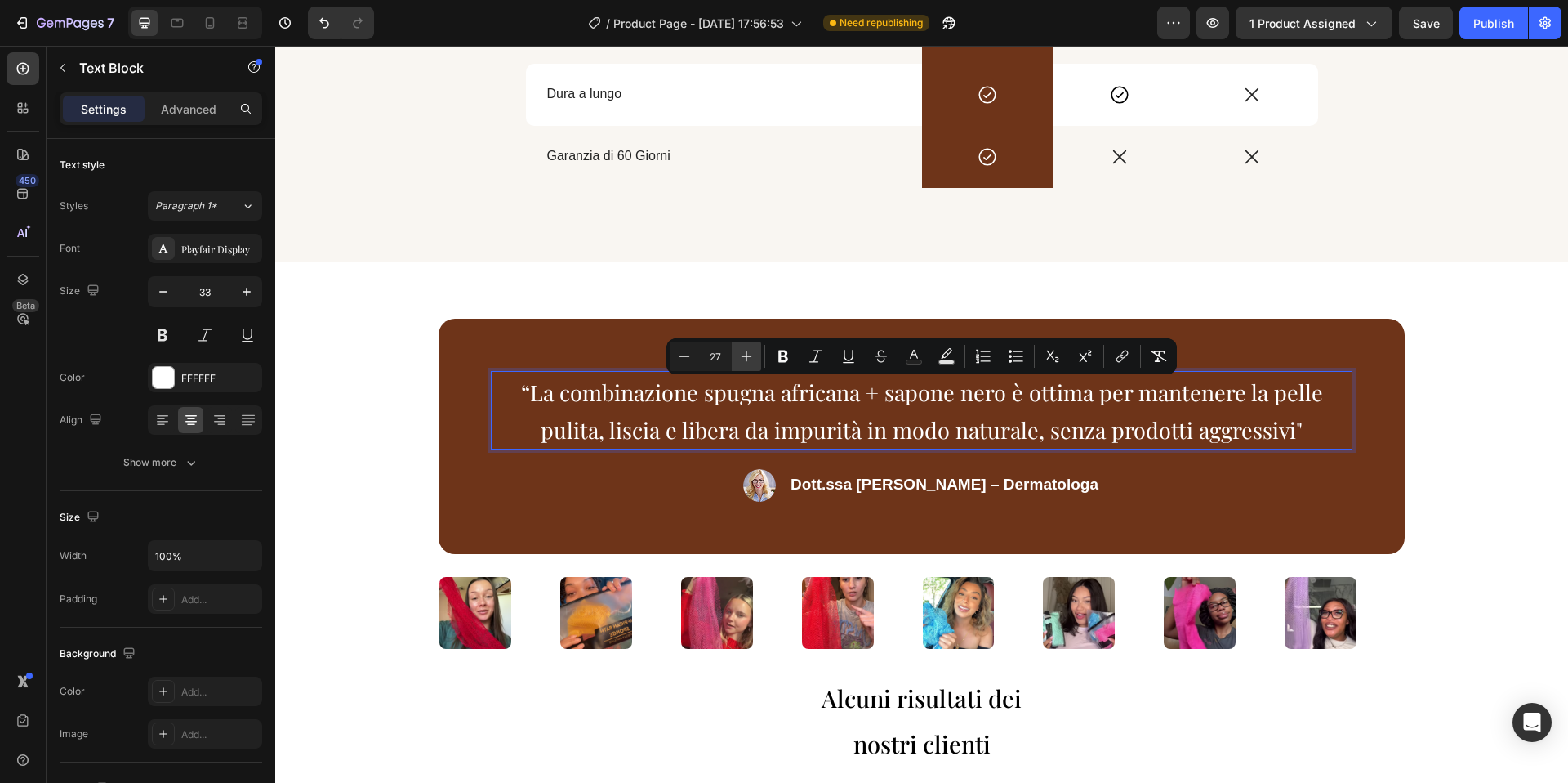
click at [746, 361] on icon "Editor contextual toolbar" at bounding box center [746, 356] width 16 height 16
type input "28"
click at [345, 384] on div "“La combinazione spugna africana + sapone nero è ottima per mantenere la pelle …" at bounding box center [922, 638] width 1293 height 754
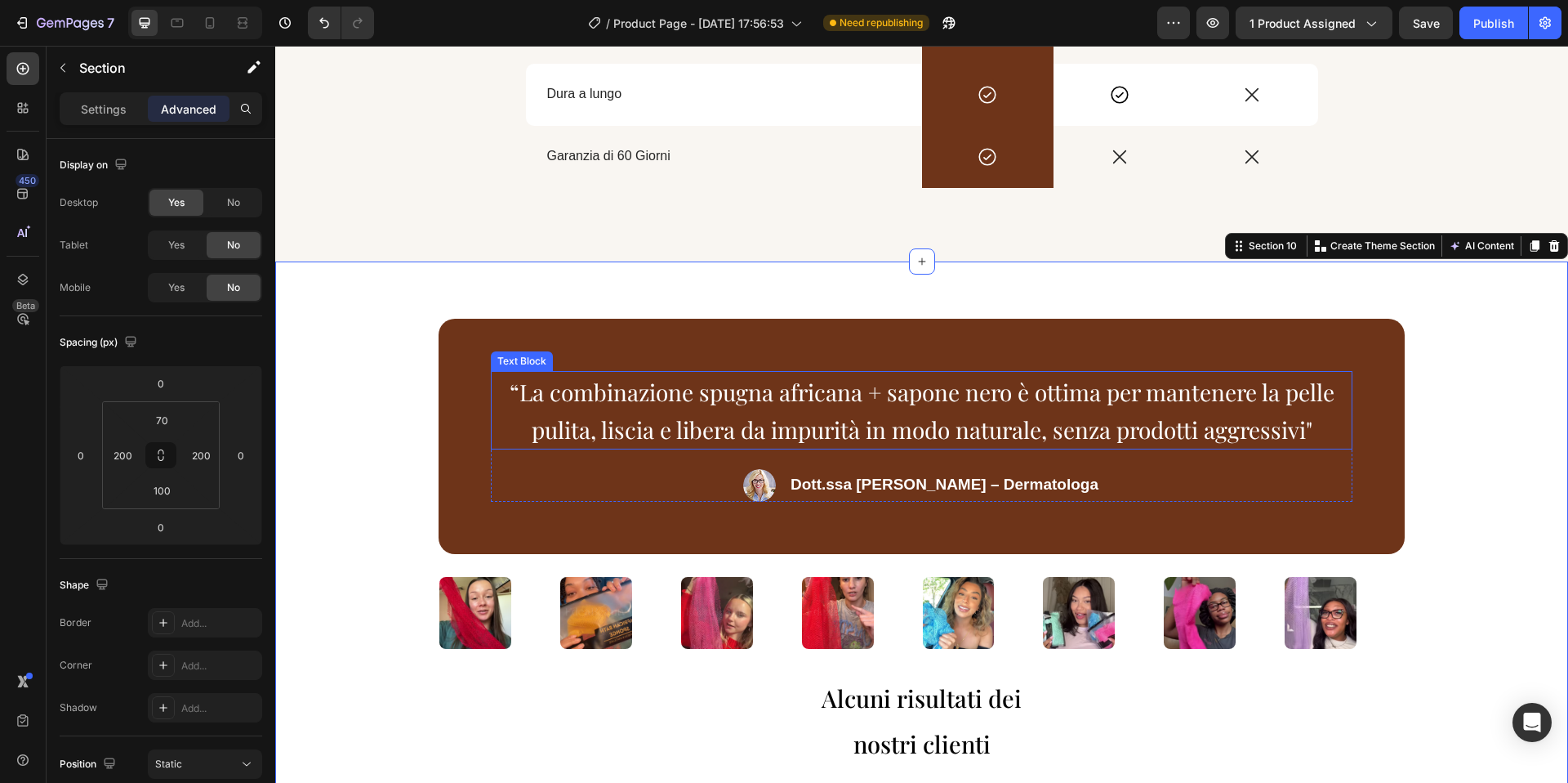
click at [887, 437] on span "“La combinazione spugna africana + sapone nero è ottima per mantenere la pelle …" at bounding box center [922, 410] width 825 height 68
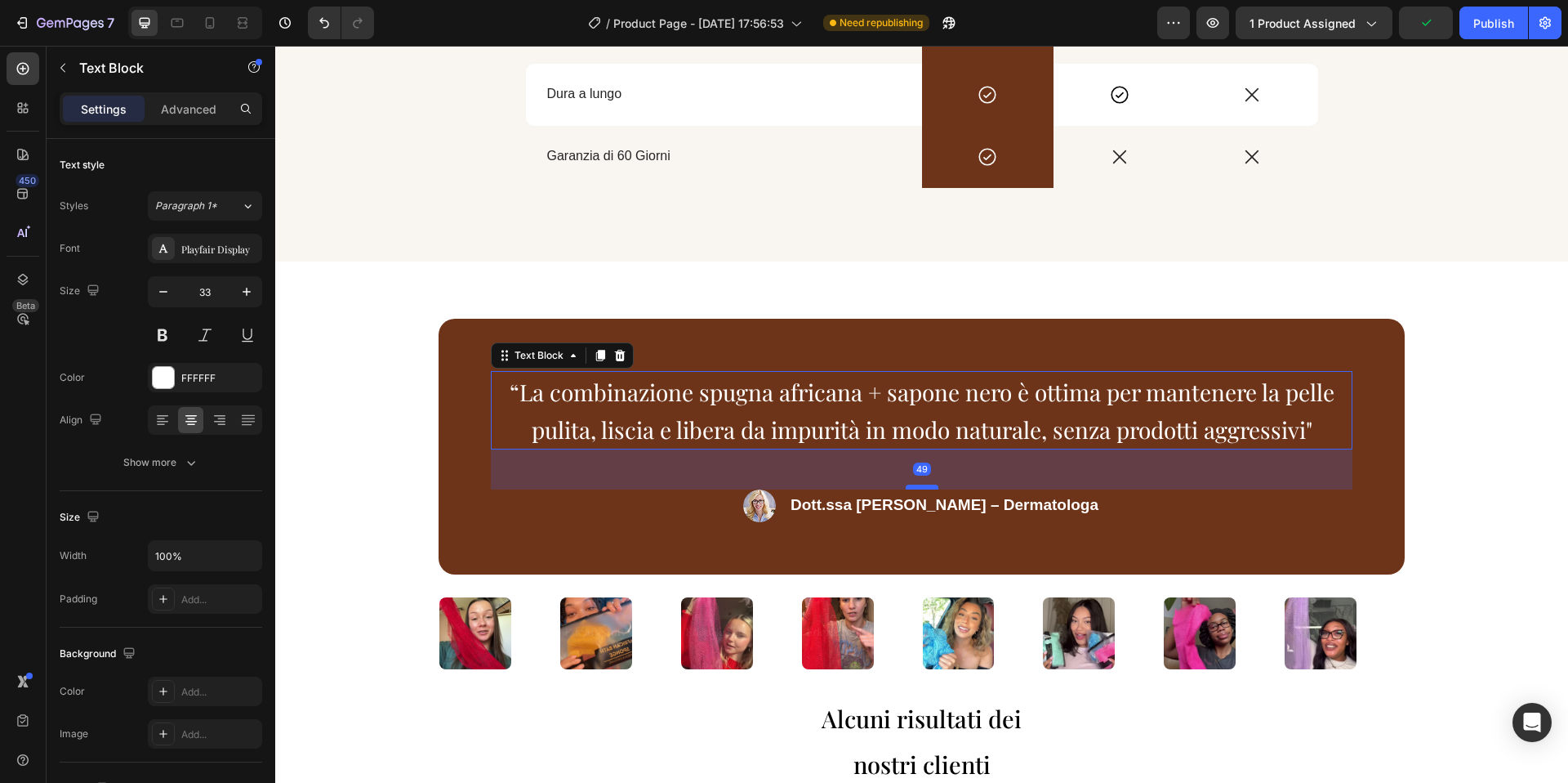
drag, startPoint x: 923, startPoint y: 466, endPoint x: 923, endPoint y: 486, distance: 20.0
click at [923, 486] on div at bounding box center [921, 487] width 33 height 5
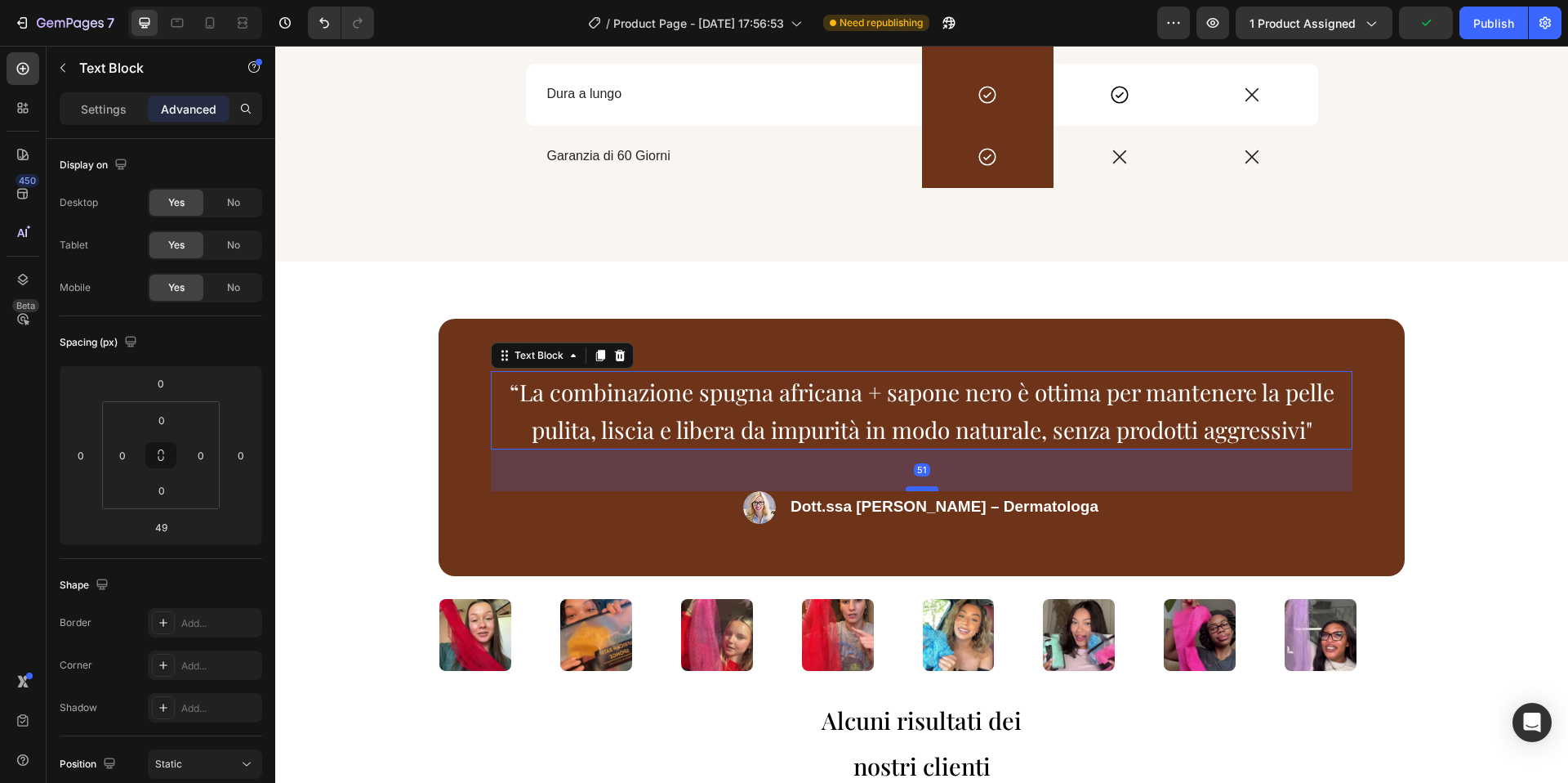
click at [923, 488] on div at bounding box center [921, 489] width 33 height 5
type input "51"
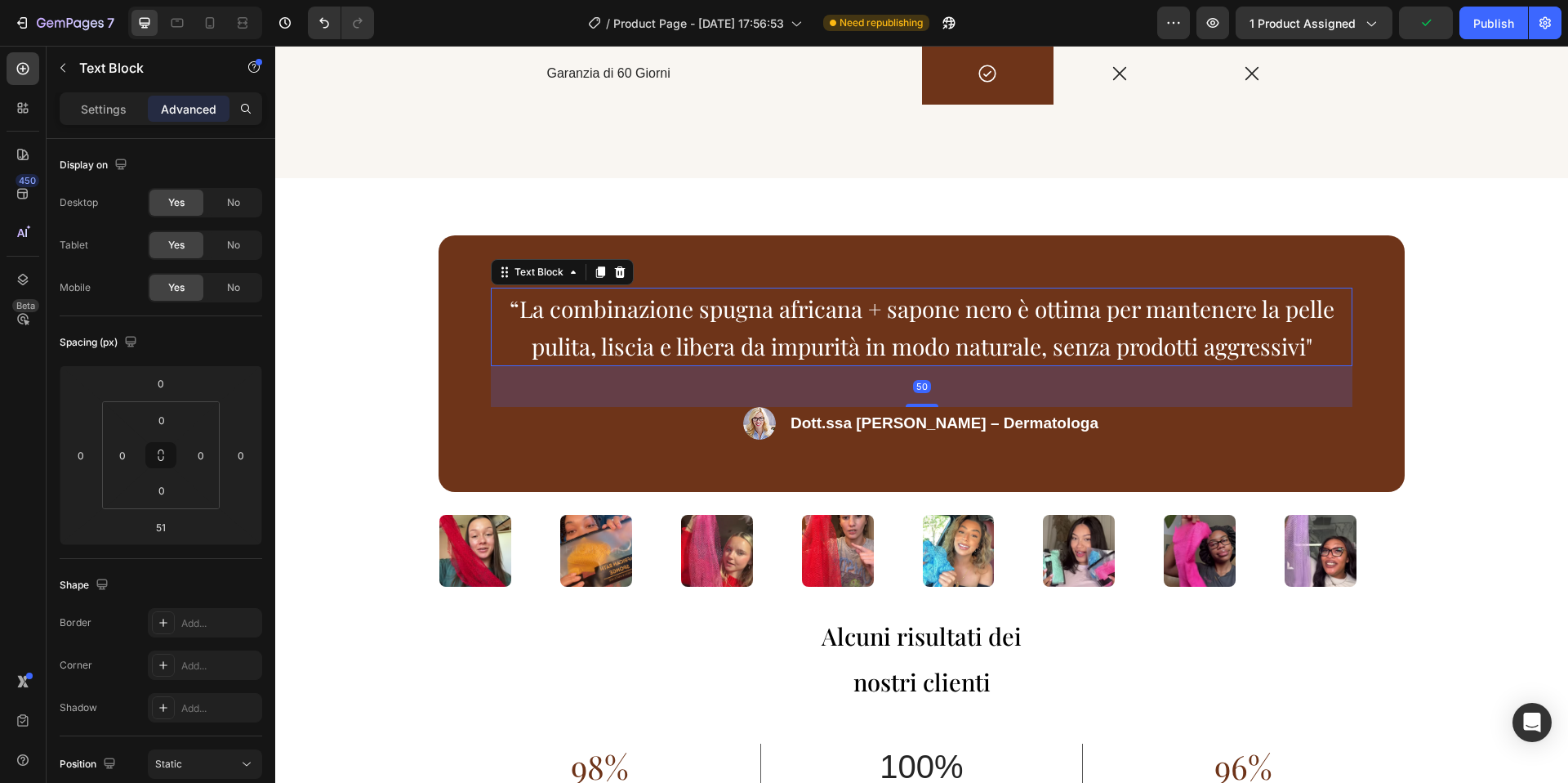
click at [923, 407] on div at bounding box center [921, 406] width 33 height 4
type input "50"
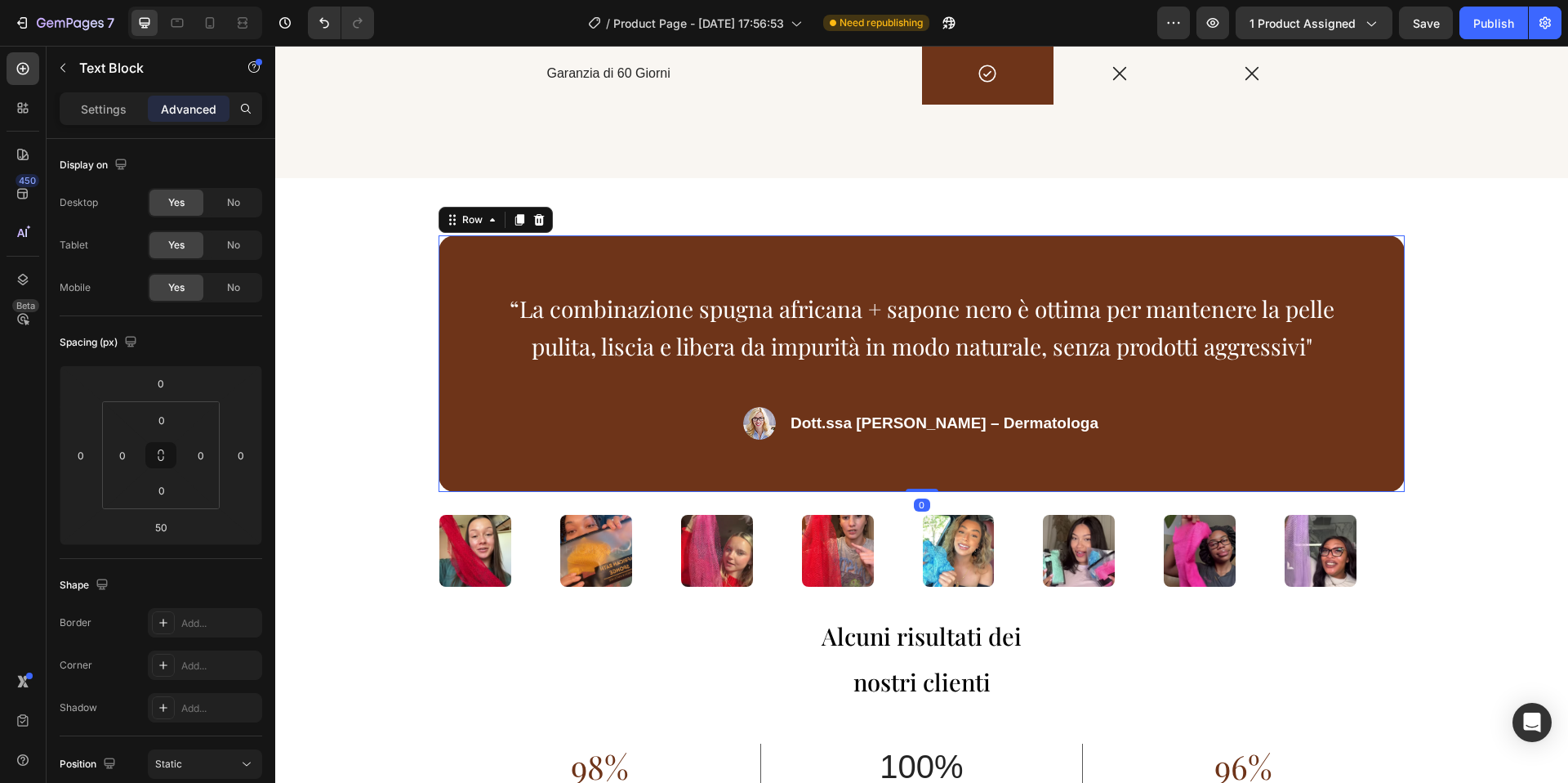
click at [610, 492] on div "“La combinazione spugna africana + sapone nero è ottima per mantenere la pelle …" at bounding box center [921, 363] width 966 height 256
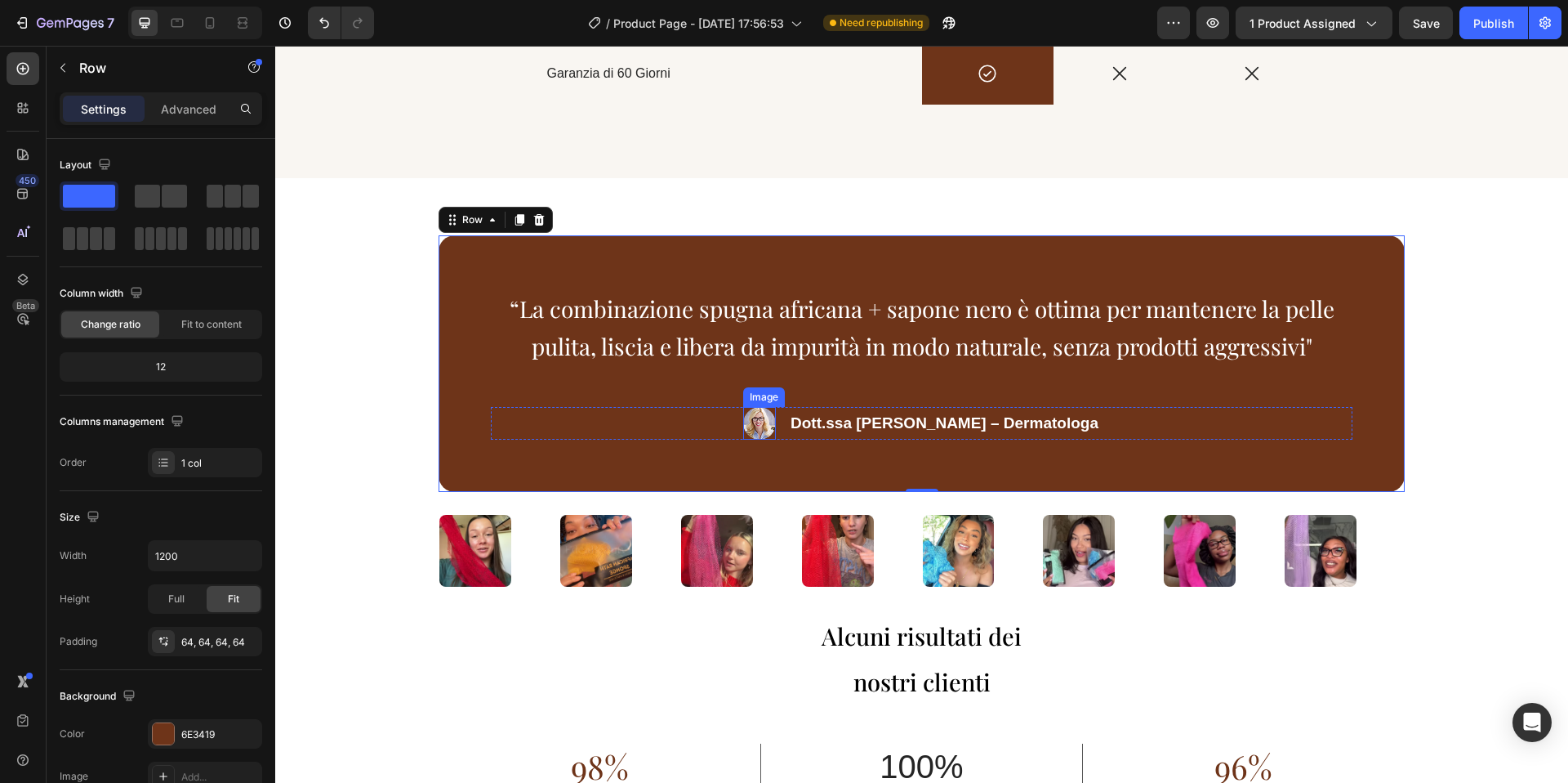
click at [776, 439] on img at bounding box center [759, 422] width 33 height 33
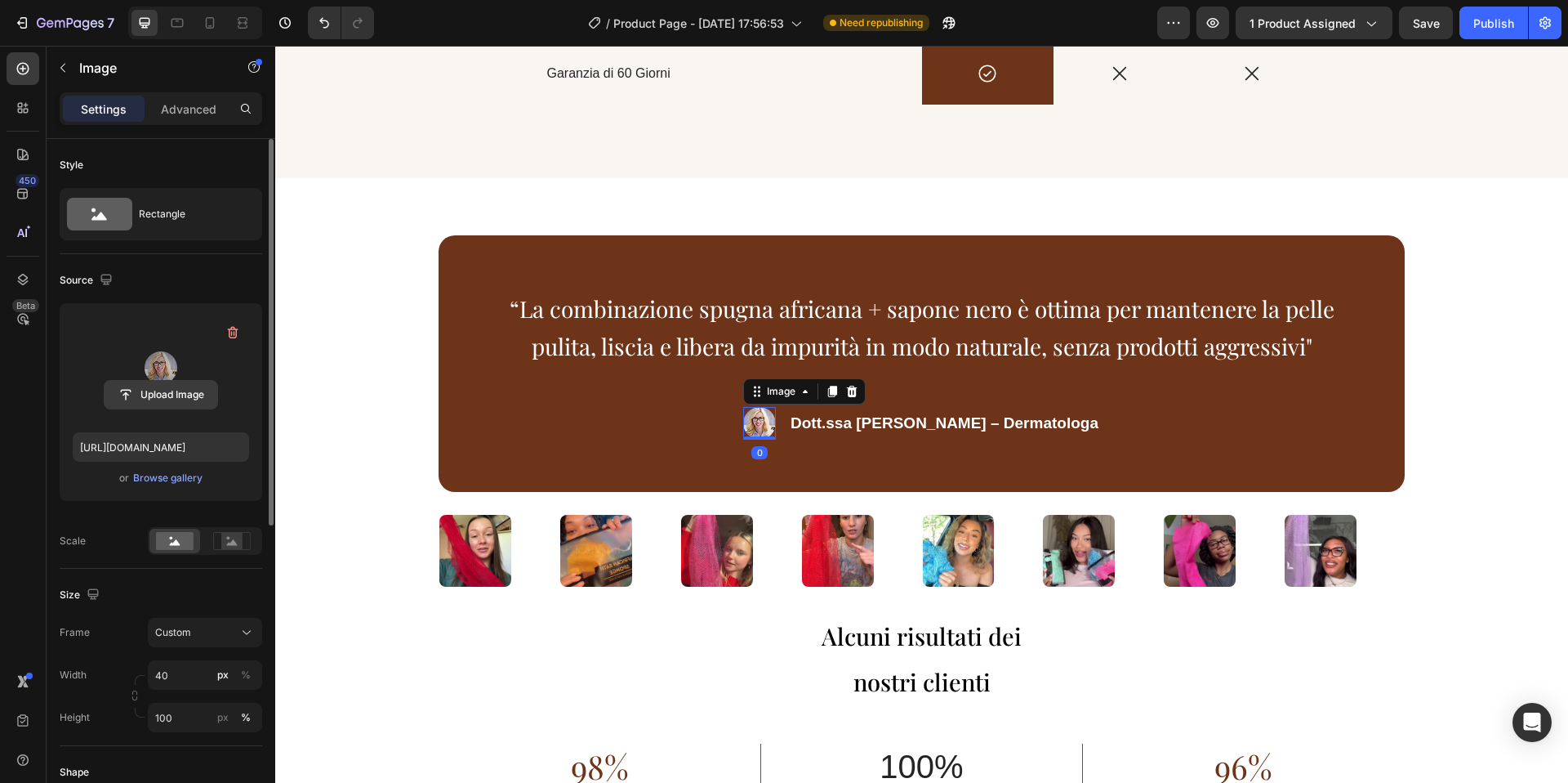
click at [184, 381] on input "file" at bounding box center [161, 394] width 113 height 27
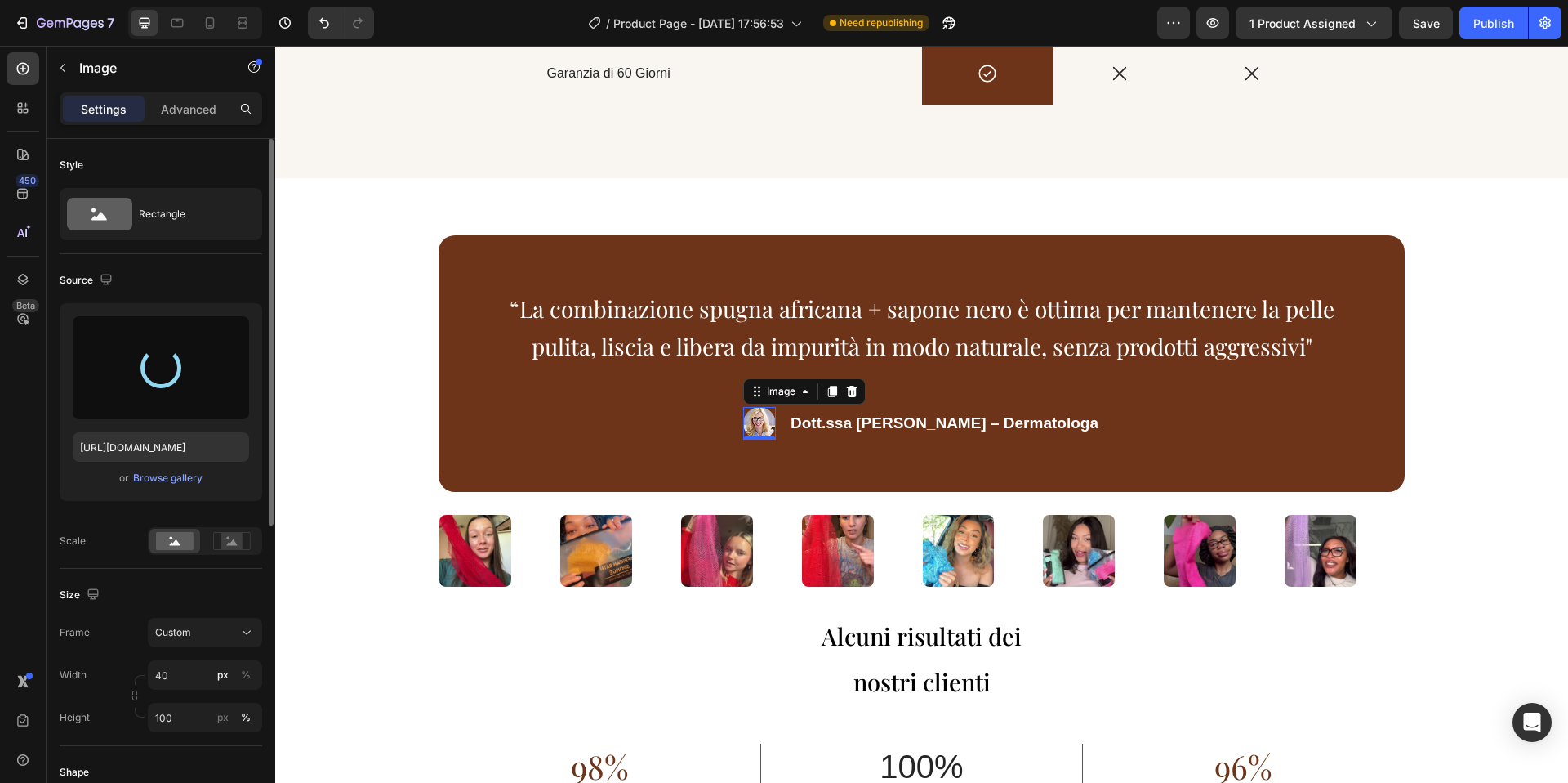
type input "https://cdn.shopify.com/s/files/1/0963/1665/3899/files/gempages_581170626895544…"
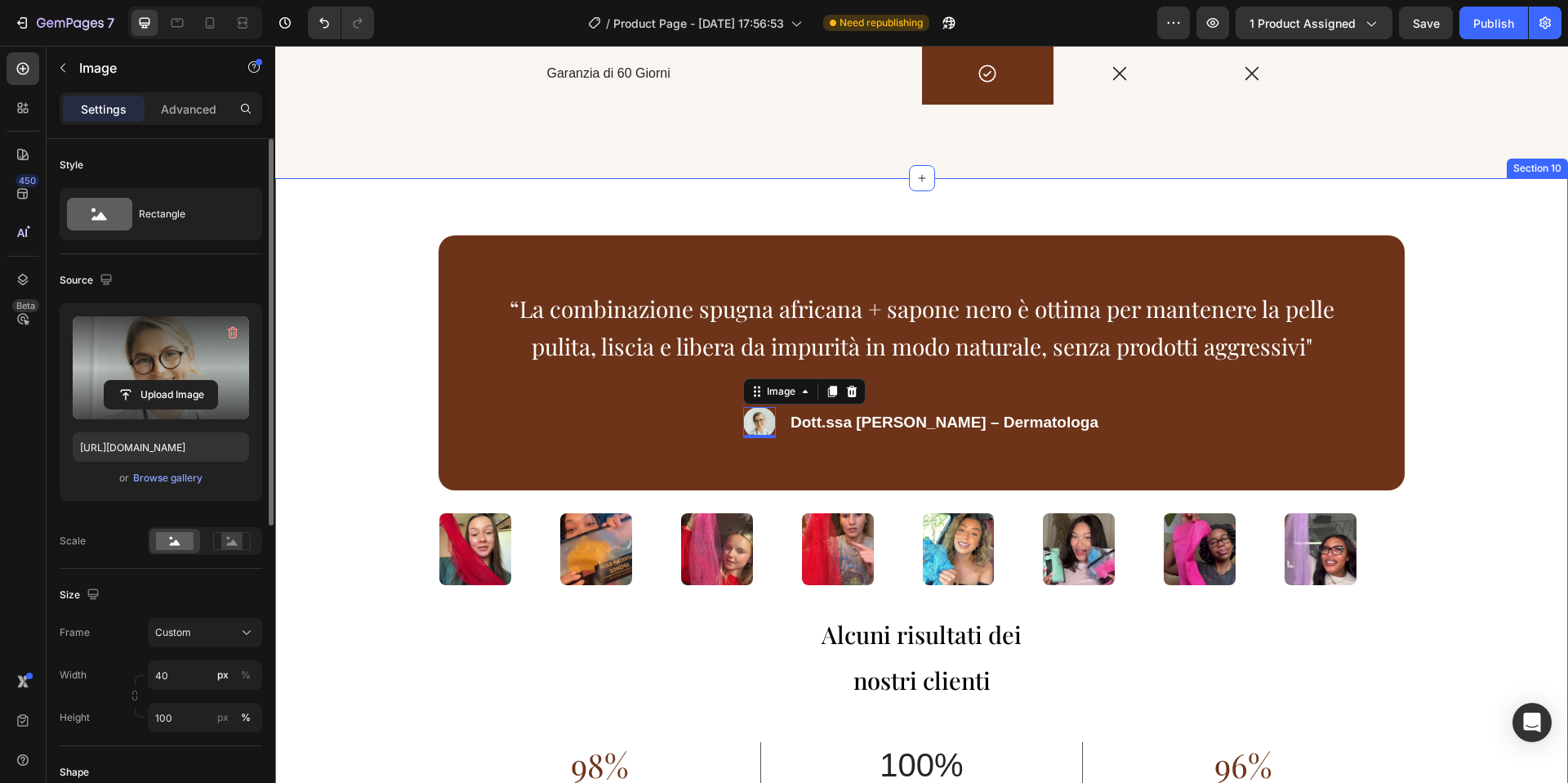
click at [1516, 282] on div "“La combinazione spugna africana + sapone nero è ottima per mantenere la pelle …" at bounding box center [922, 566] width 1293 height 774
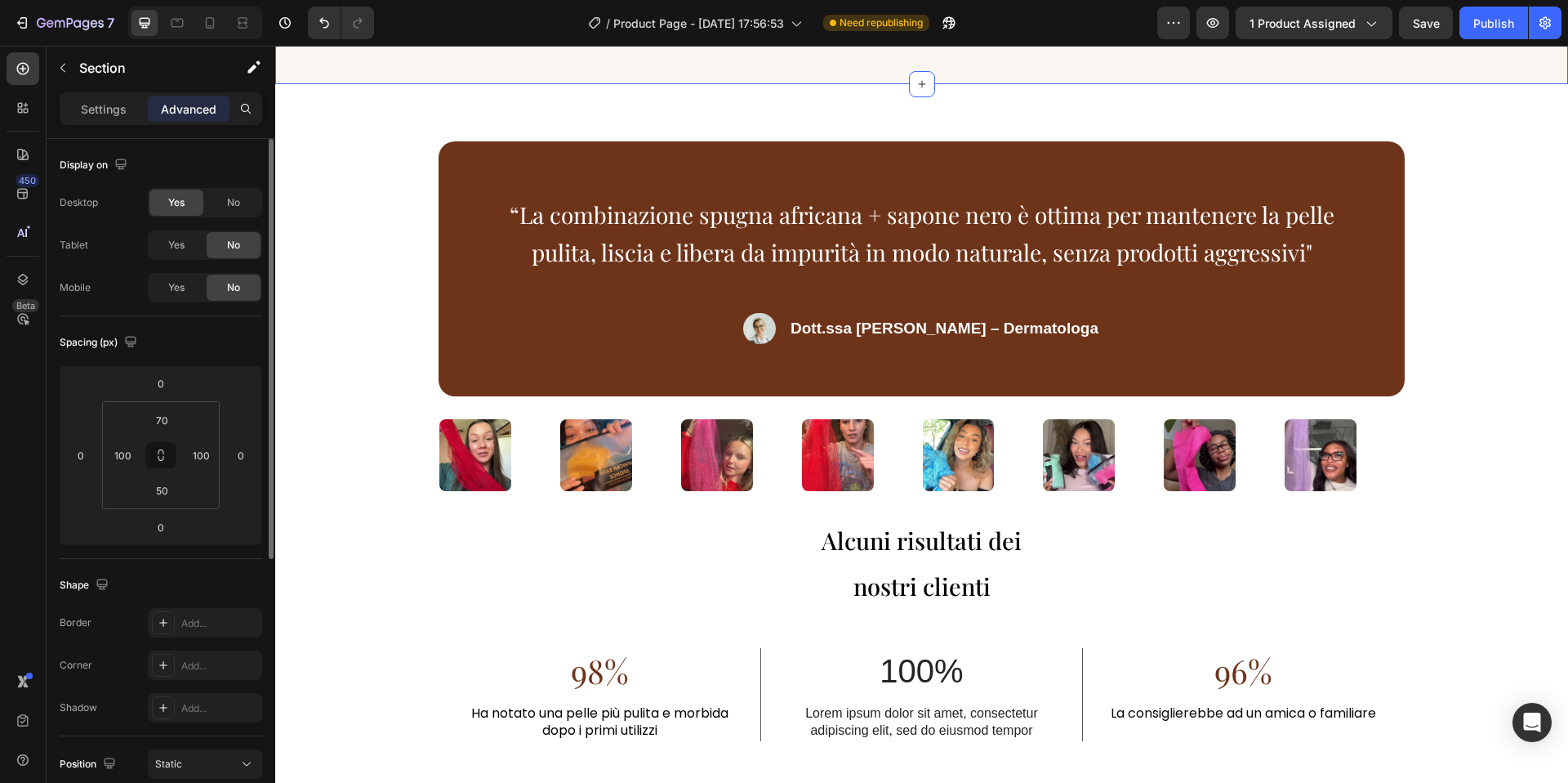
scroll to position [3040, 0]
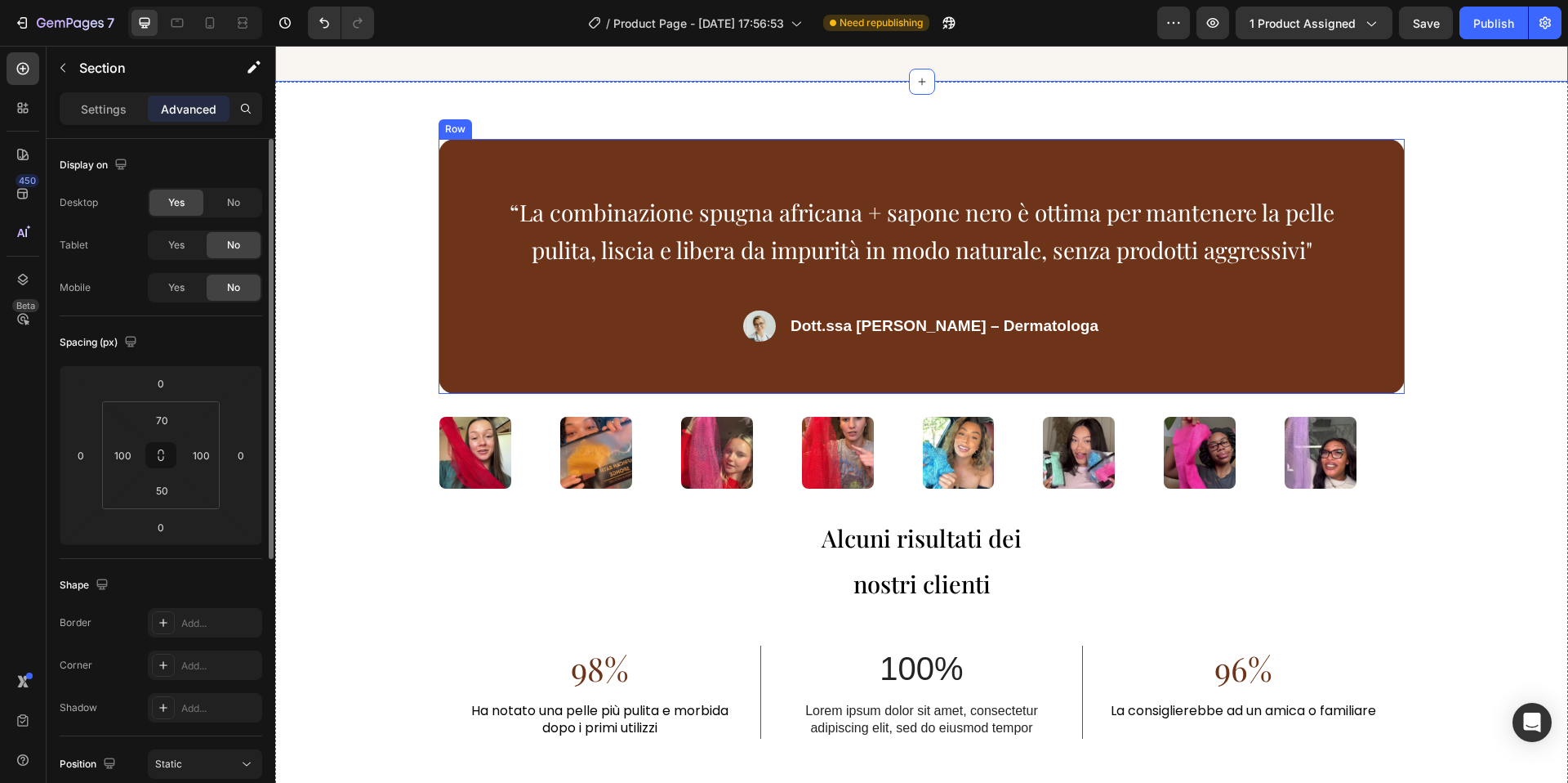
click at [771, 394] on div "“La combinazione spugna africana + sapone nero è ottima per mantenere la pelle …" at bounding box center [921, 266] width 966 height 255
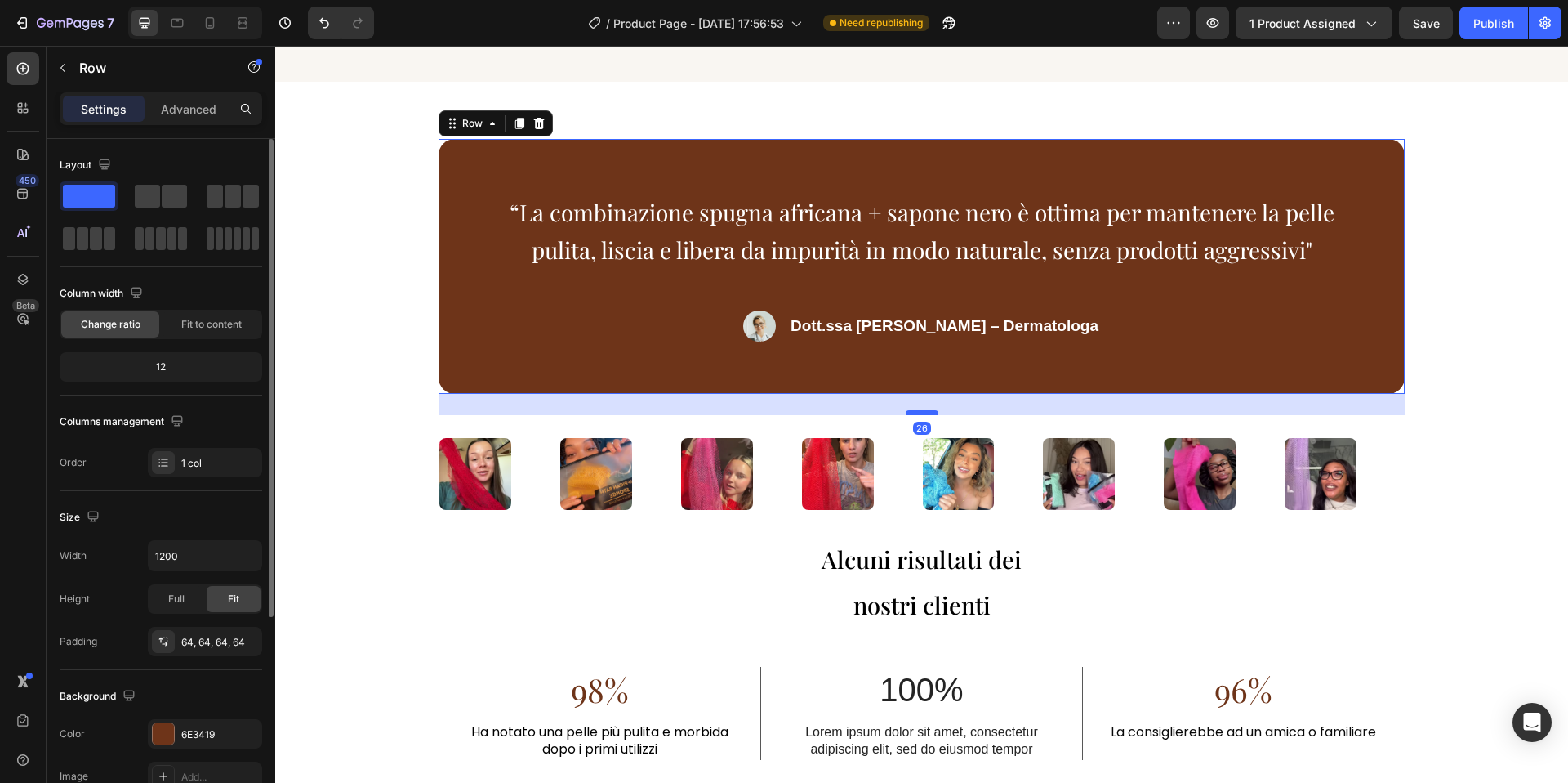
drag, startPoint x: 918, startPoint y: 475, endPoint x: 916, endPoint y: 497, distance: 22.1
click at [916, 415] on div at bounding box center [921, 413] width 33 height 5
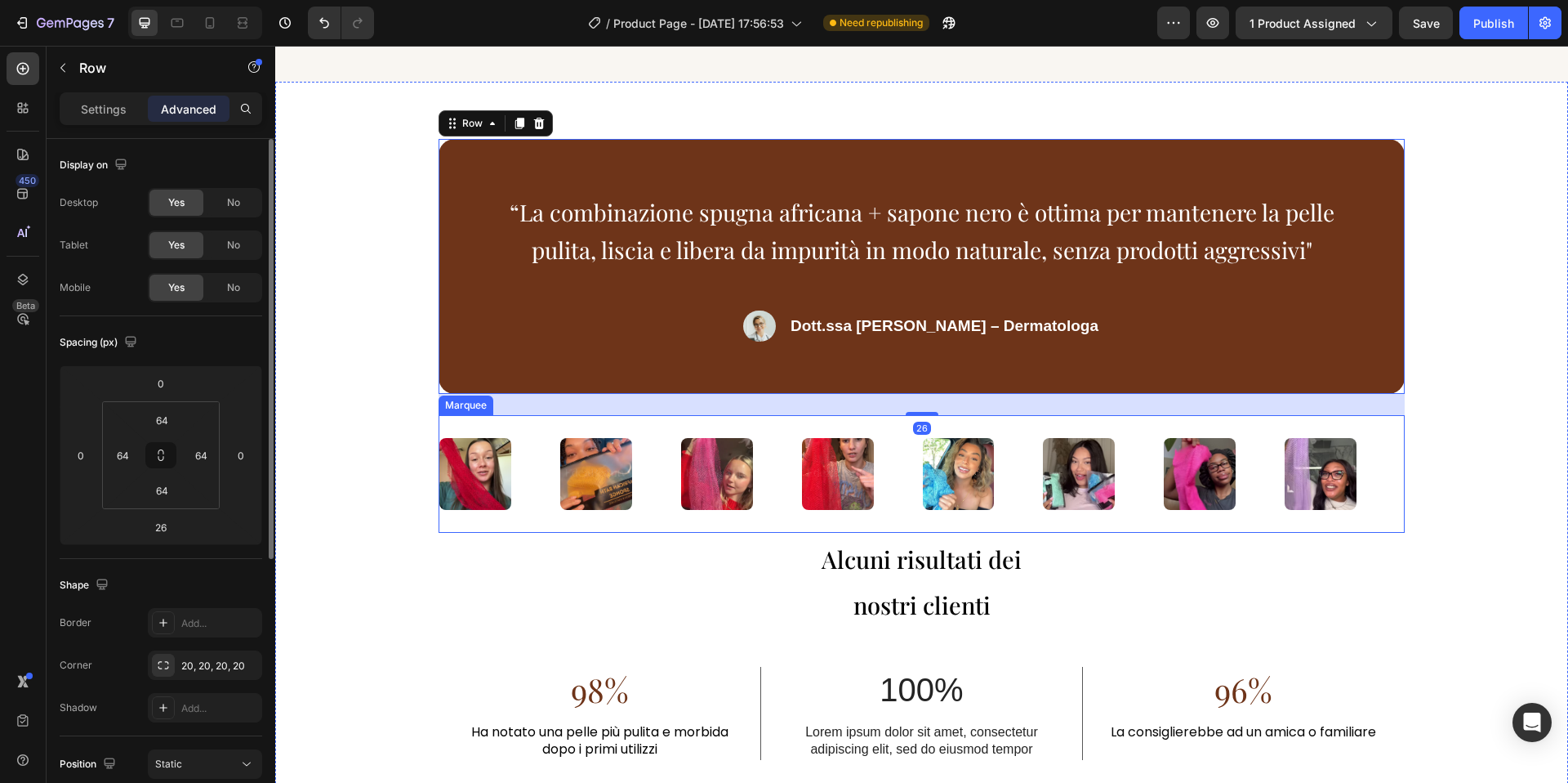
click at [669, 520] on div "Image" at bounding box center [620, 474] width 121 height 92
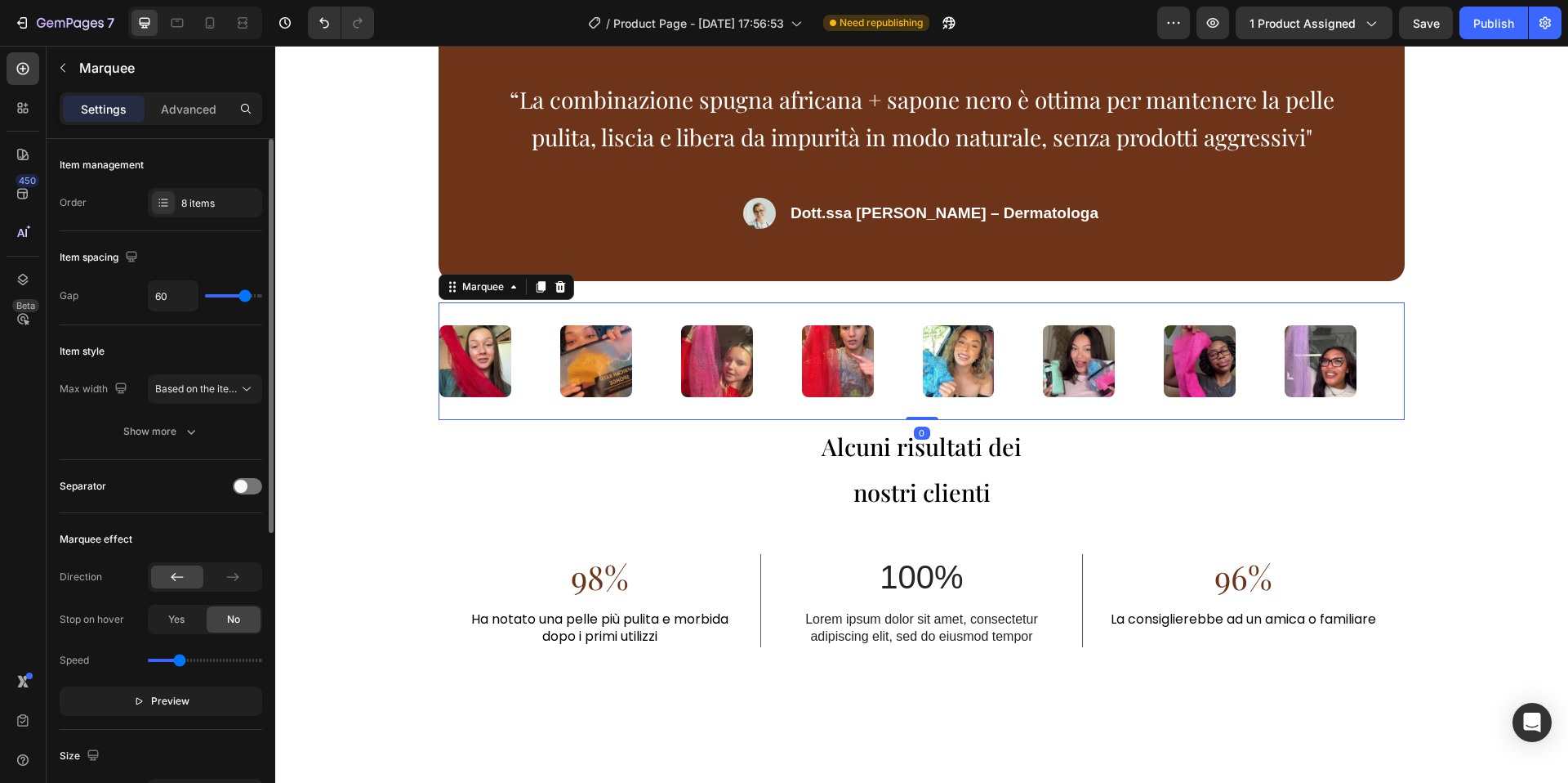
scroll to position [3156, 0]
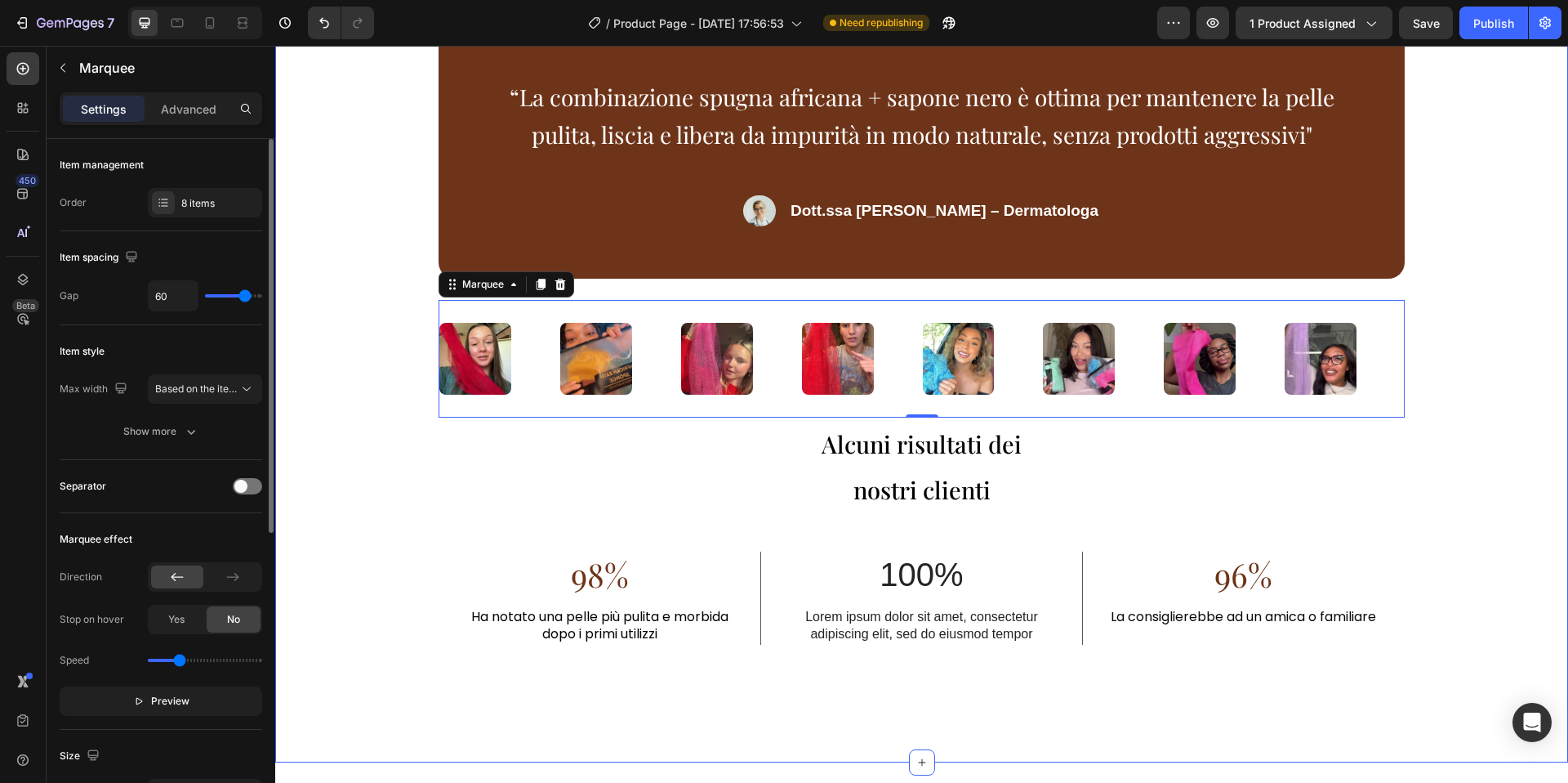
click at [419, 558] on div "“La combinazione spugna africana + sapone nero è ottima per mantenere la pelle …" at bounding box center [922, 364] width 1293 height 795
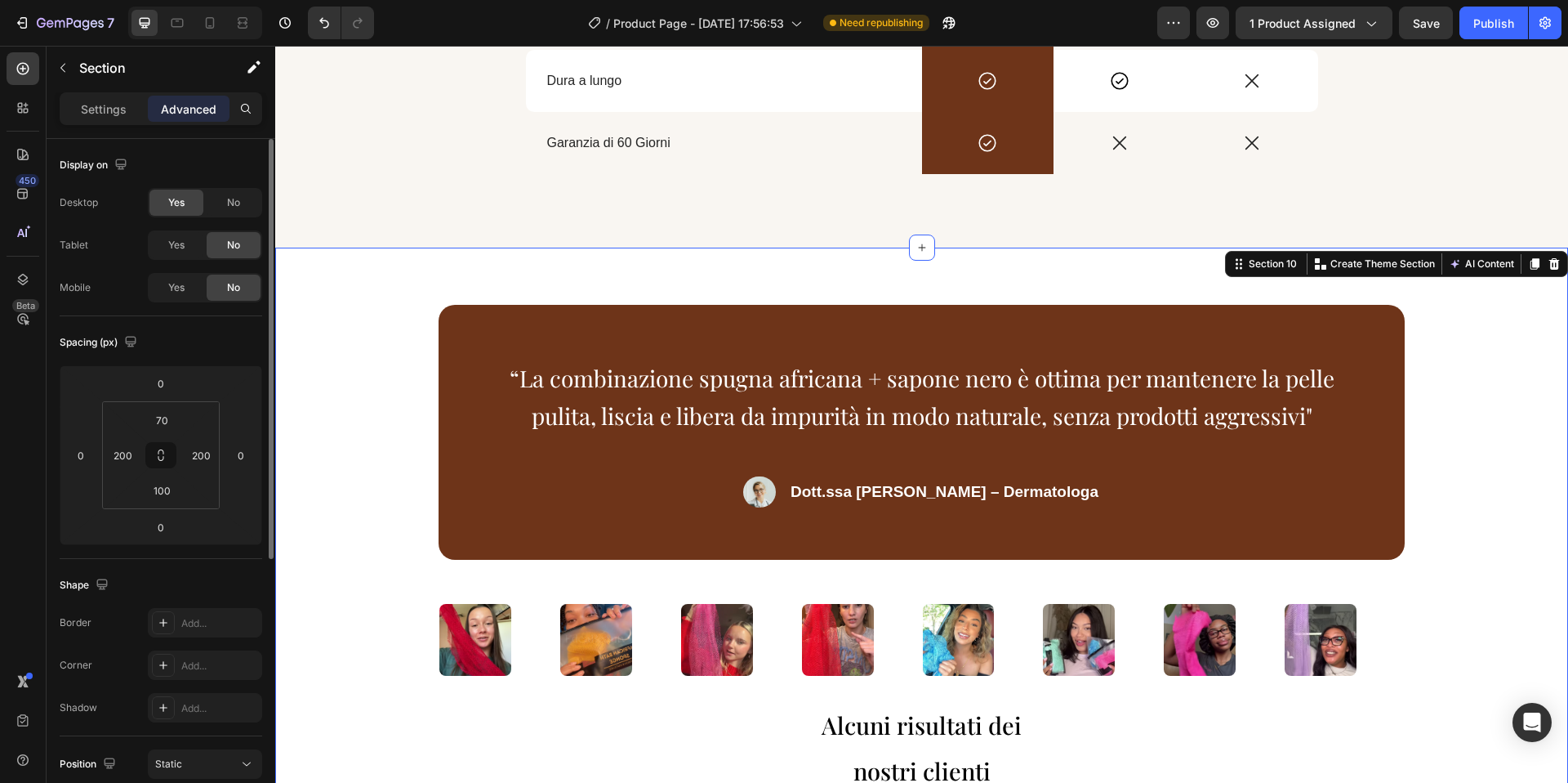
scroll to position [3055, 0]
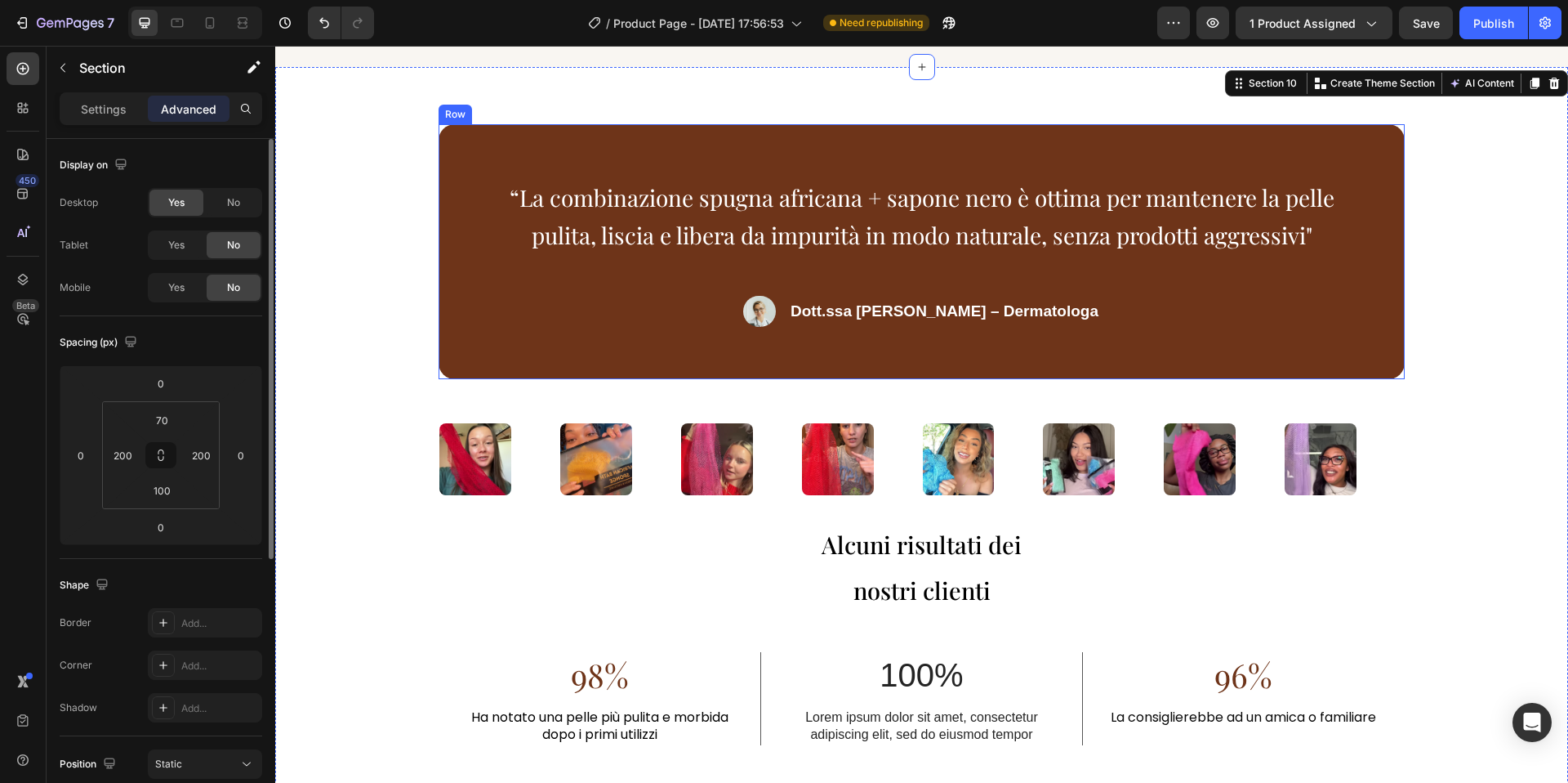
click at [669, 379] on div "“La combinazione spugna africana + sapone nero è ottima per mantenere la pelle …" at bounding box center [921, 252] width 966 height 255
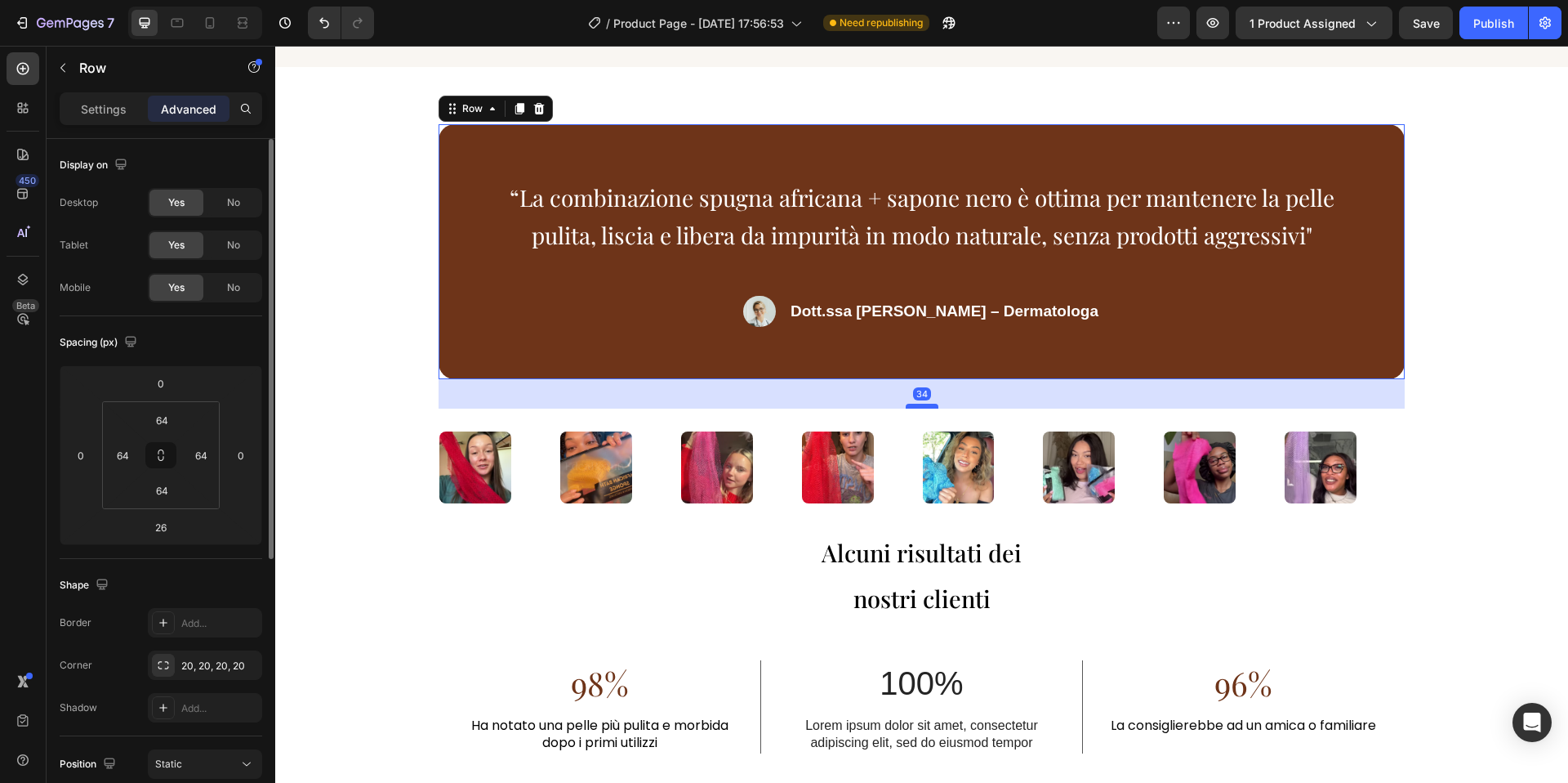
drag, startPoint x: 926, startPoint y: 482, endPoint x: 925, endPoint y: 490, distance: 8.1
click at [925, 408] on div at bounding box center [921, 407] width 33 height 5
type input "36"
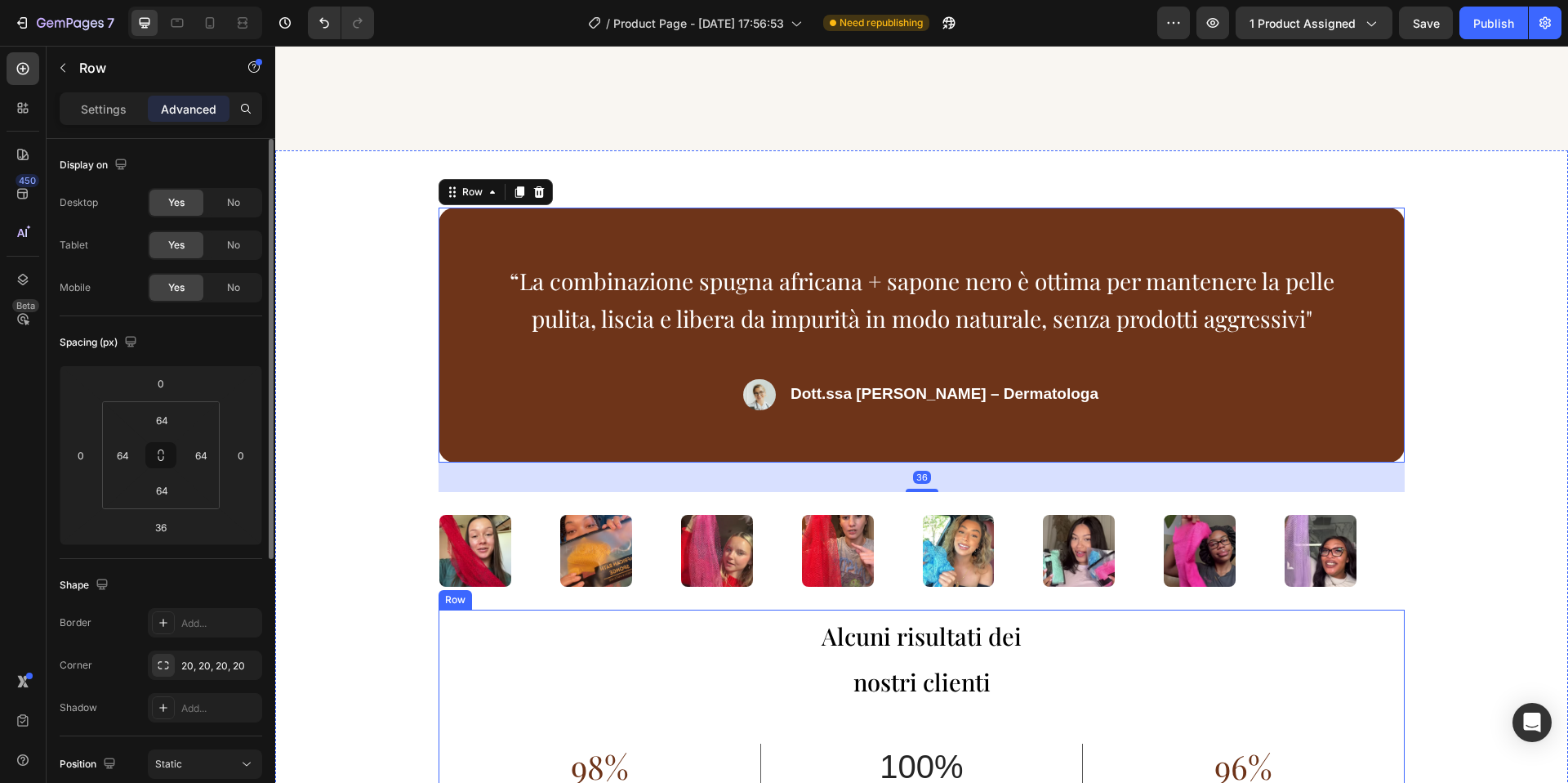
scroll to position [3331, 0]
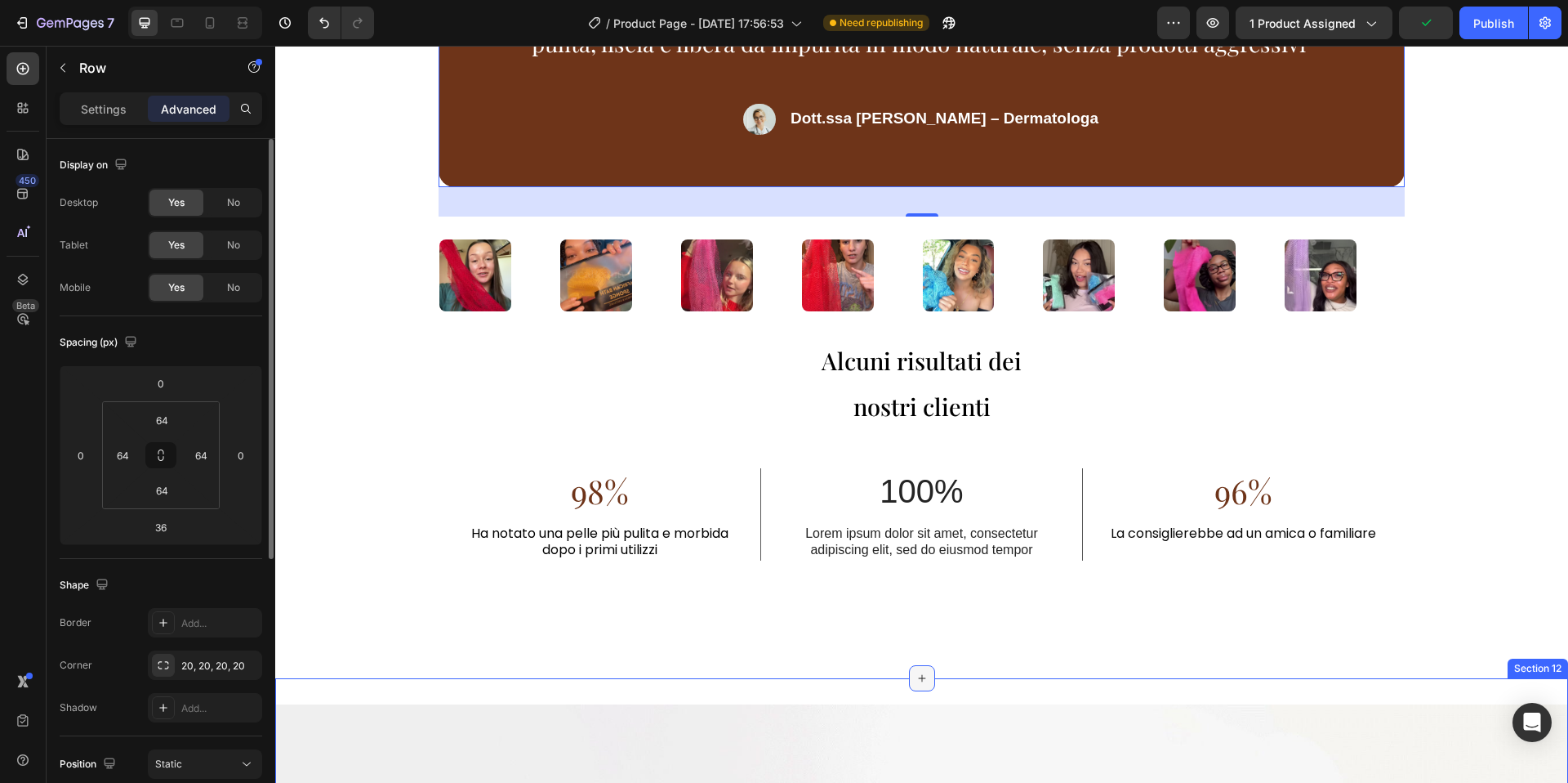
click at [915, 682] on icon at bounding box center [921, 678] width 13 height 13
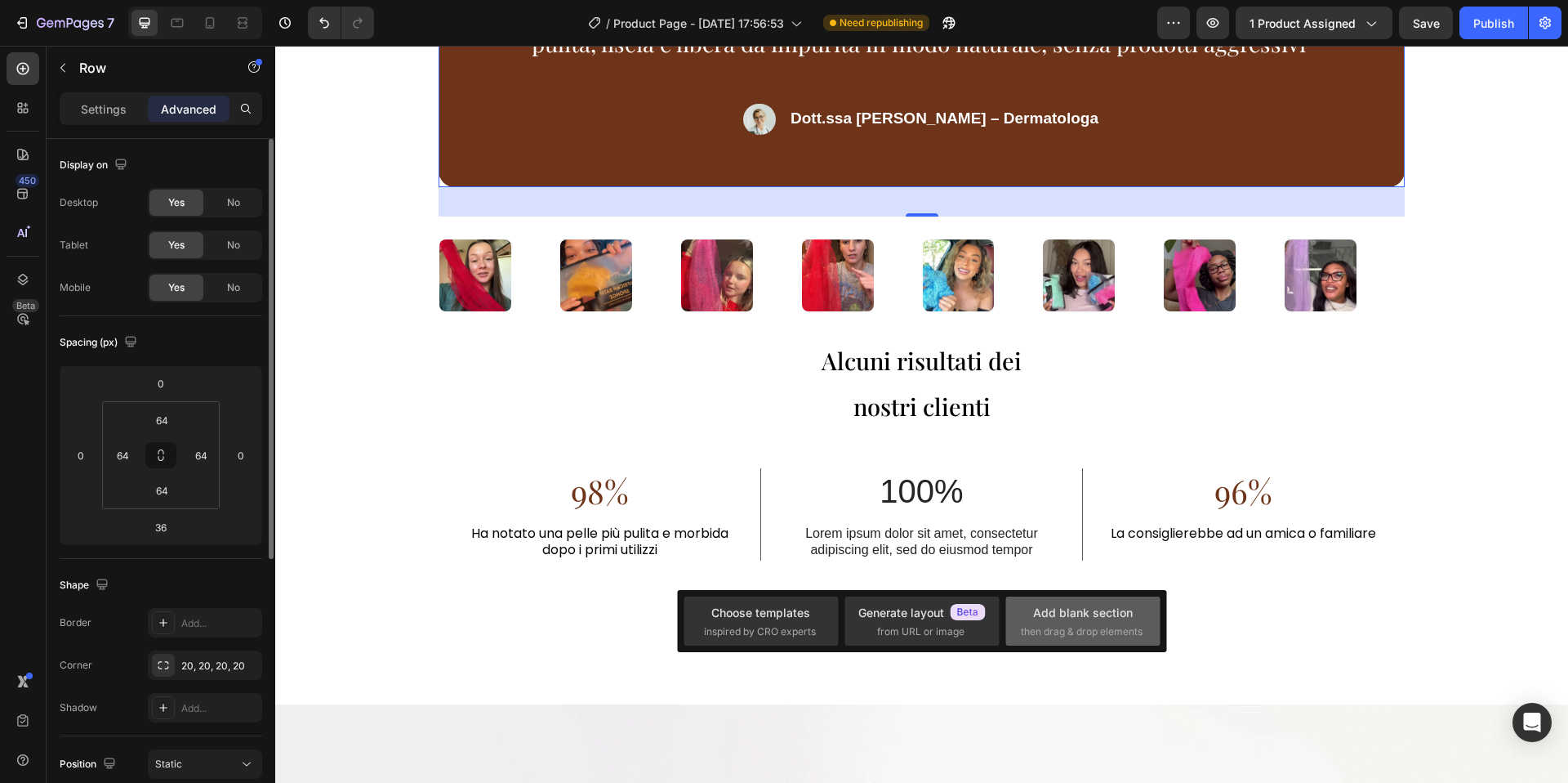
click at [1053, 624] on span "then drag & drop elements" at bounding box center [1082, 631] width 122 height 15
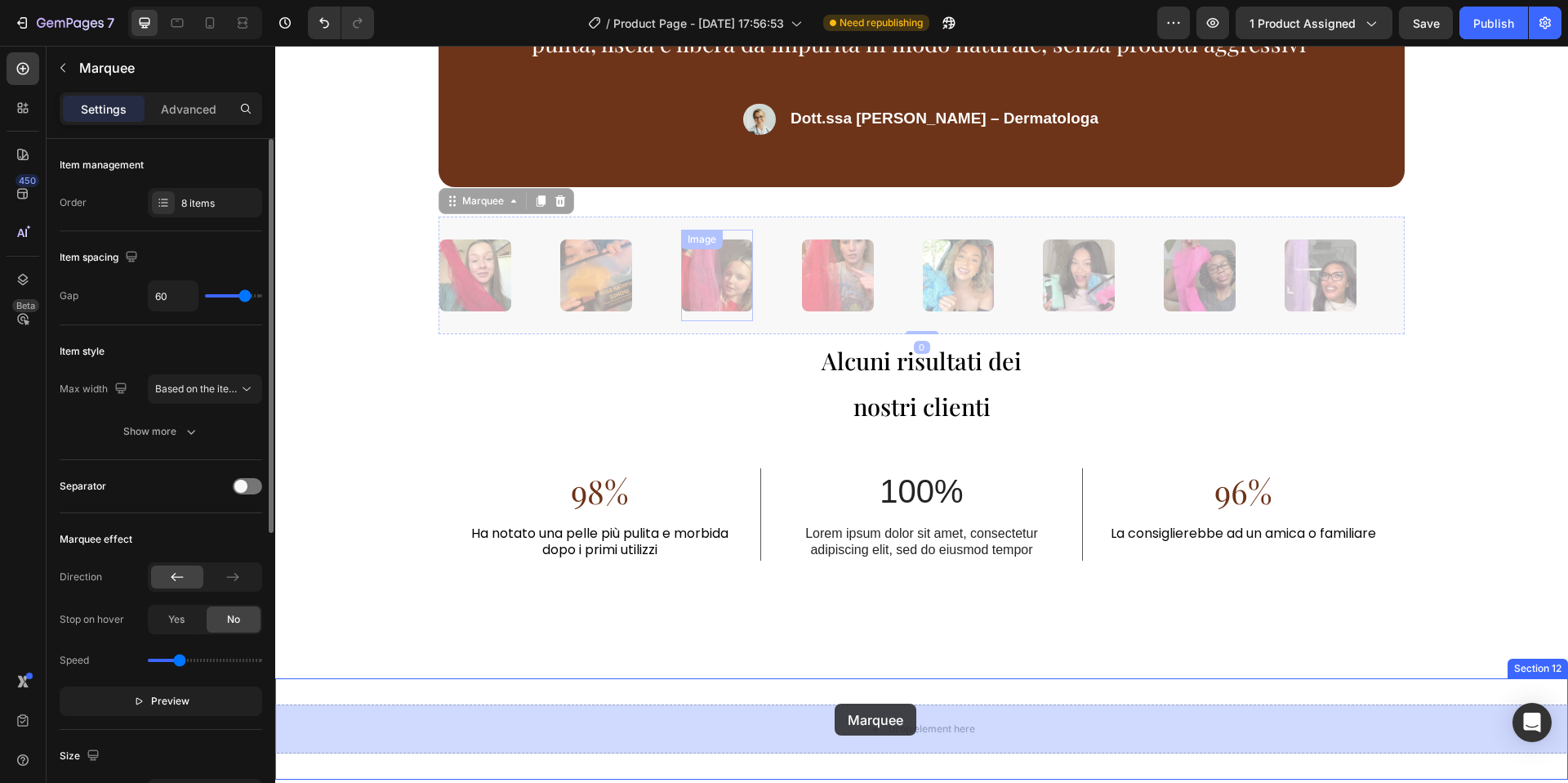
drag, startPoint x: 666, startPoint y: 226, endPoint x: 835, endPoint y: 703, distance: 506.1
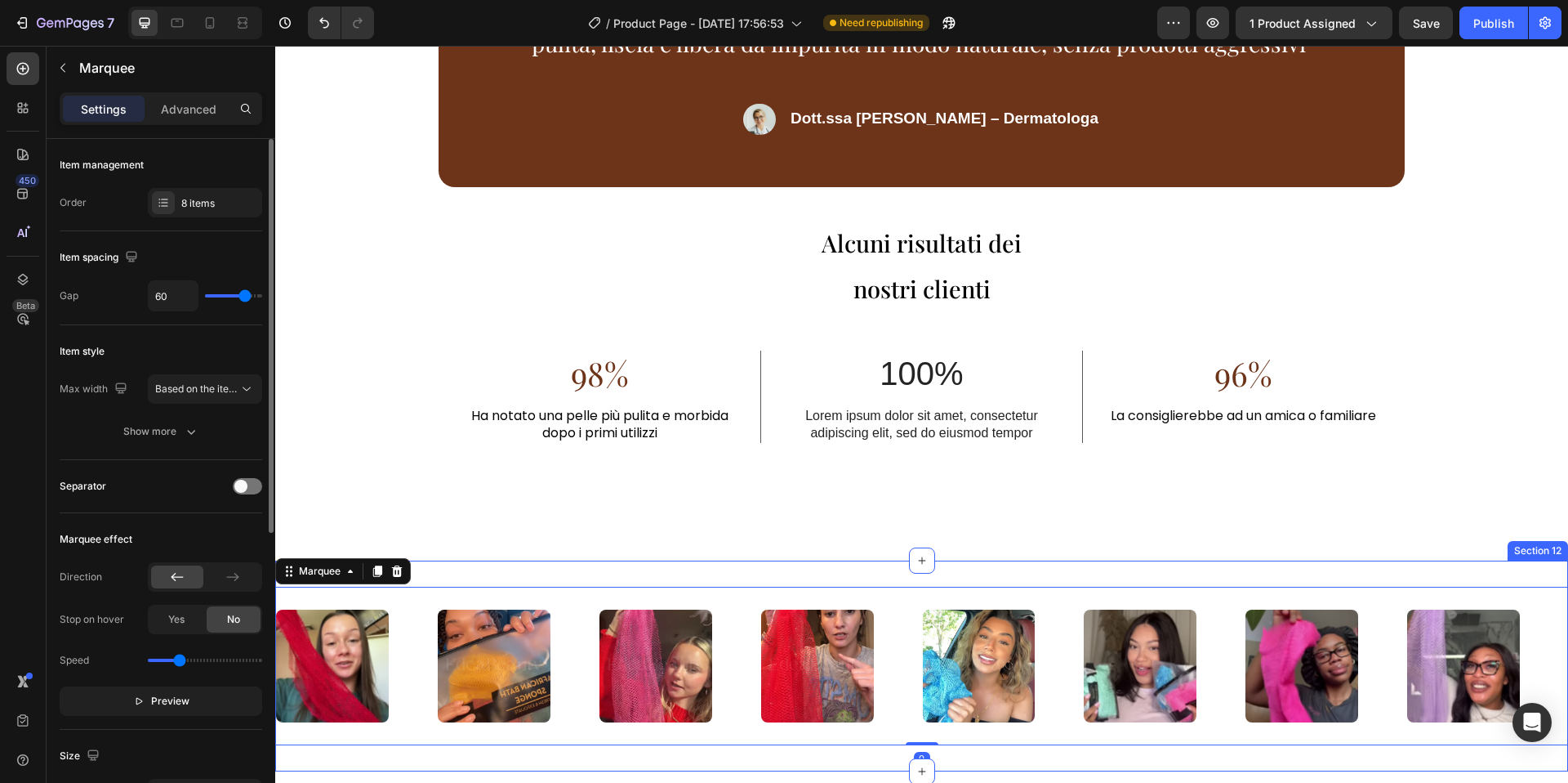
click at [737, 570] on div "Image Image Image Image Image Image Image Image Image Image Image Image Image I…" at bounding box center [922, 665] width 1293 height 211
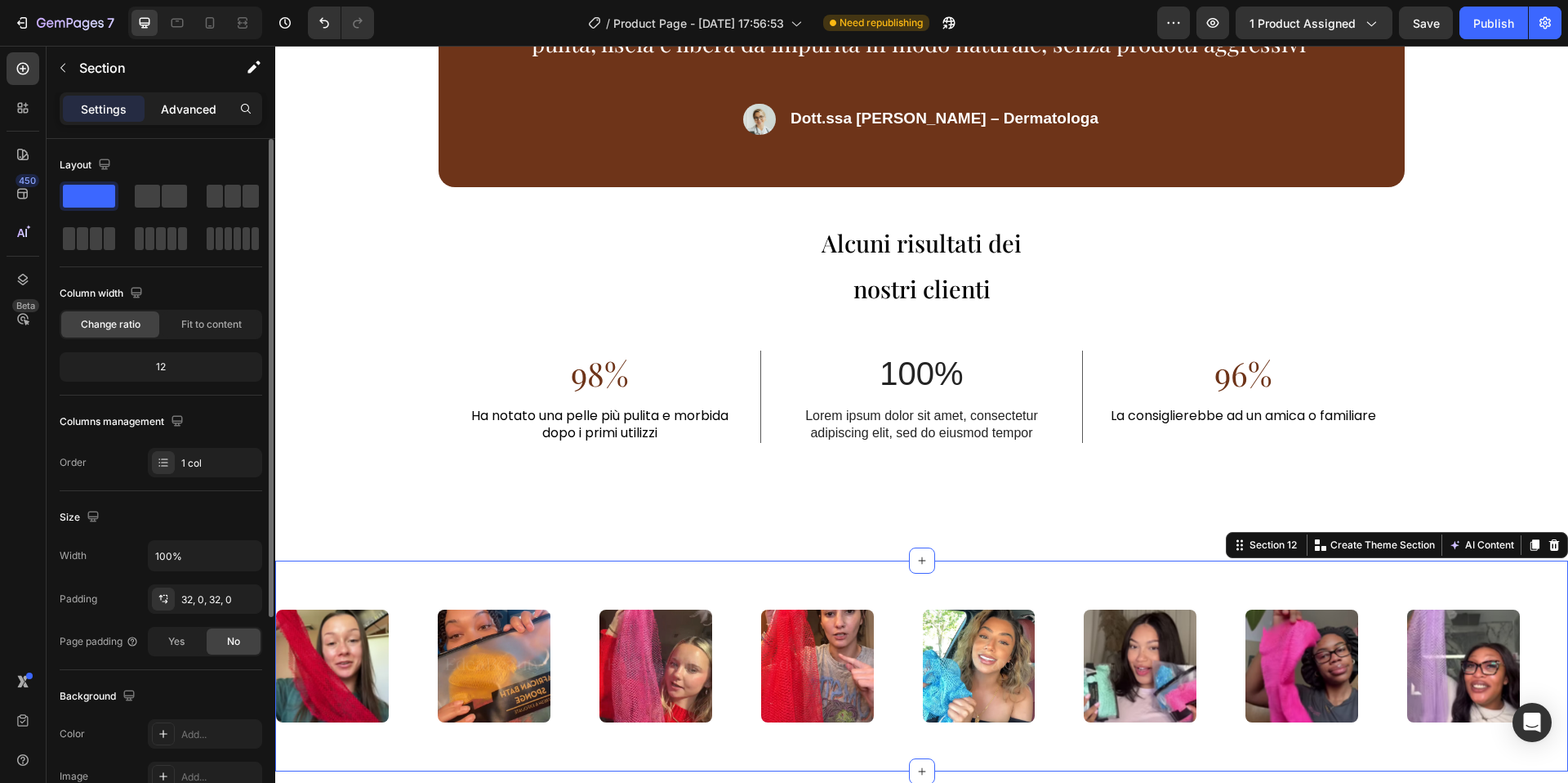
click at [198, 121] on div "Advanced" at bounding box center [188, 109] width 81 height 27
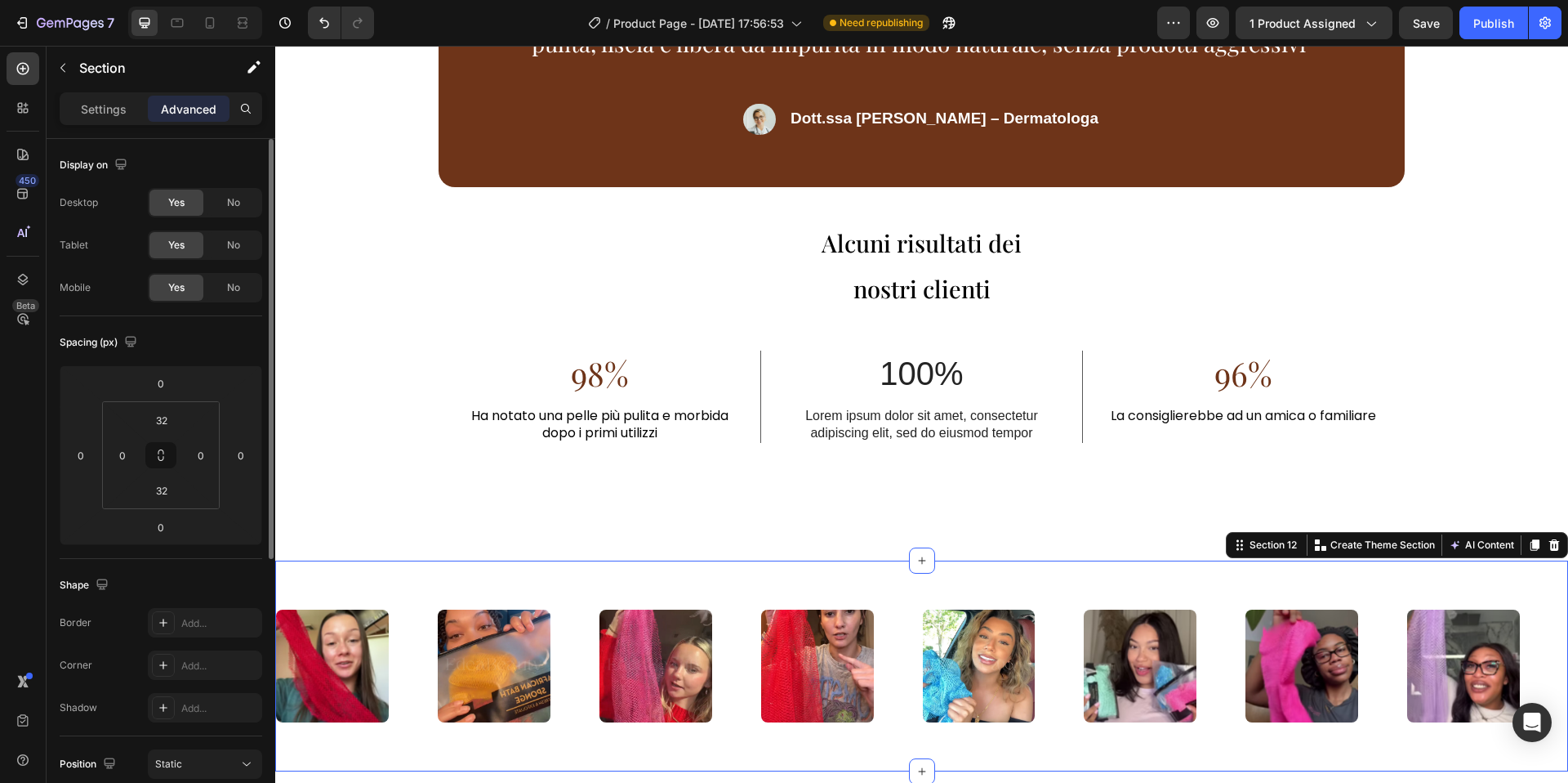
click at [238, 289] on span "No" at bounding box center [233, 287] width 13 height 15
click at [236, 225] on div "Desktop Yes No Tablet Yes No Mobile Yes No" at bounding box center [160, 245] width 202 height 114
click at [237, 238] on span "No" at bounding box center [233, 245] width 13 height 15
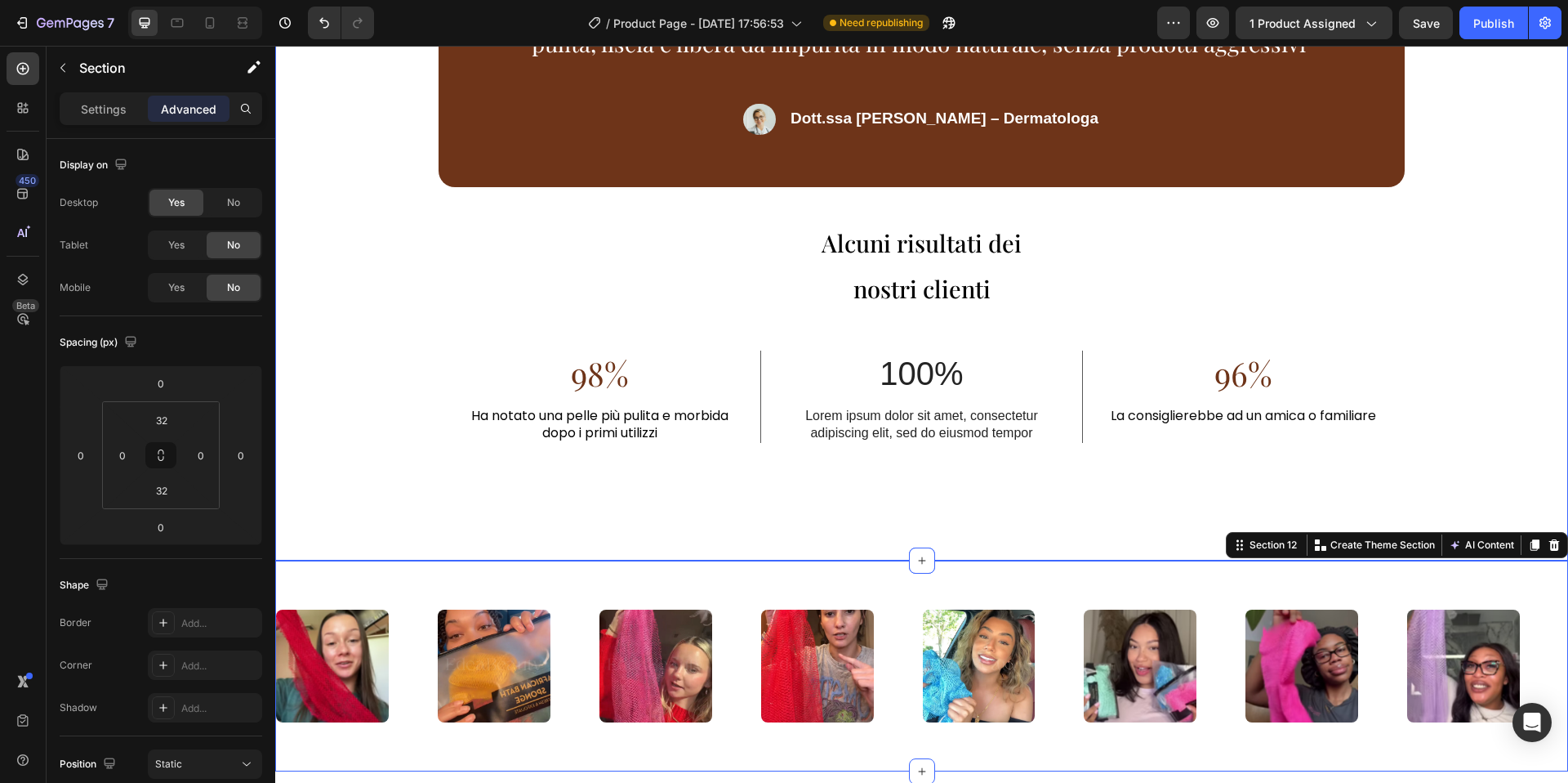
scroll to position [3580, 0]
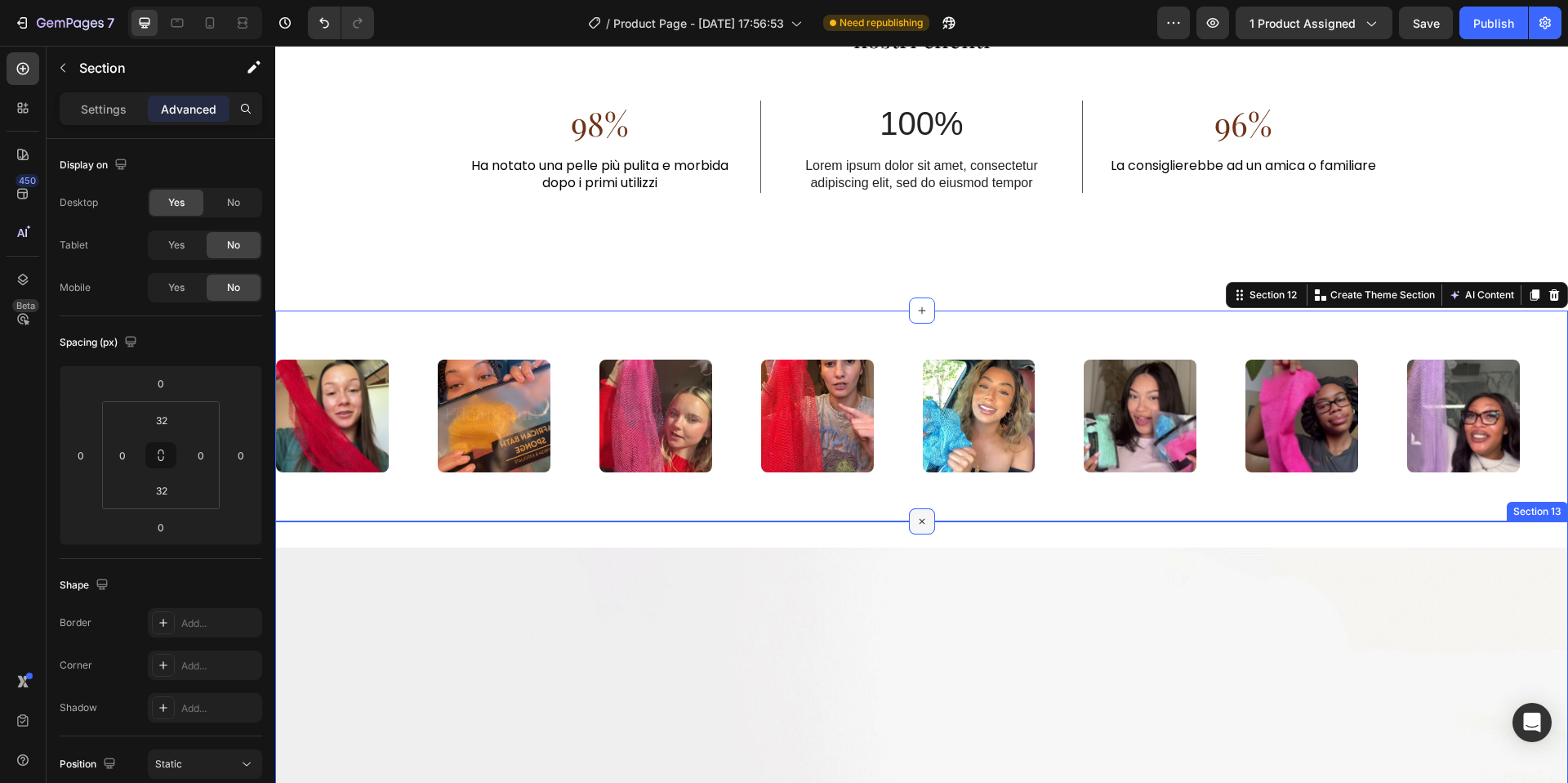
click at [921, 522] on icon at bounding box center [921, 521] width 19 height 19
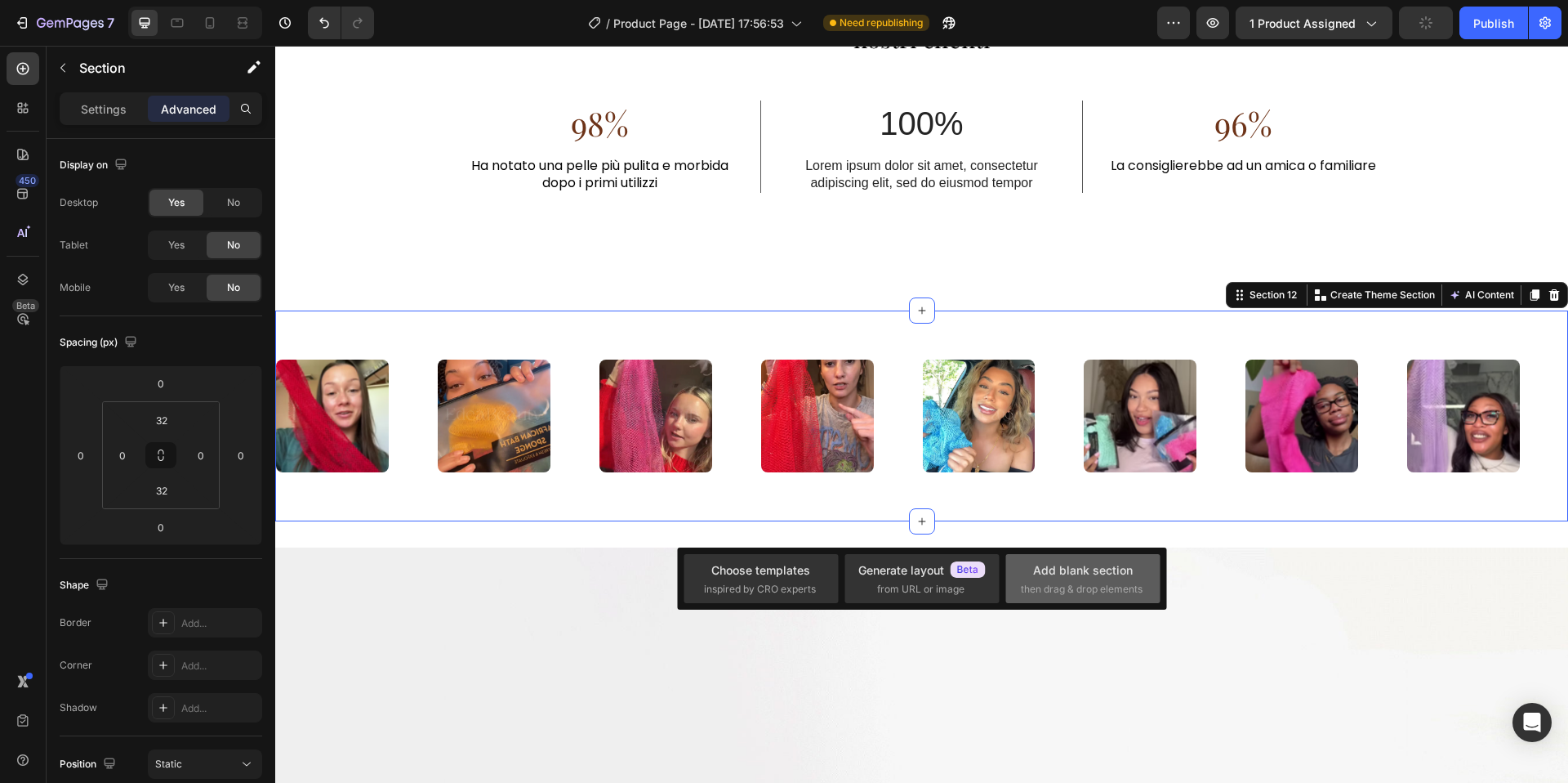
click at [1056, 561] on div "Add blank section" at bounding box center [1083, 569] width 100 height 17
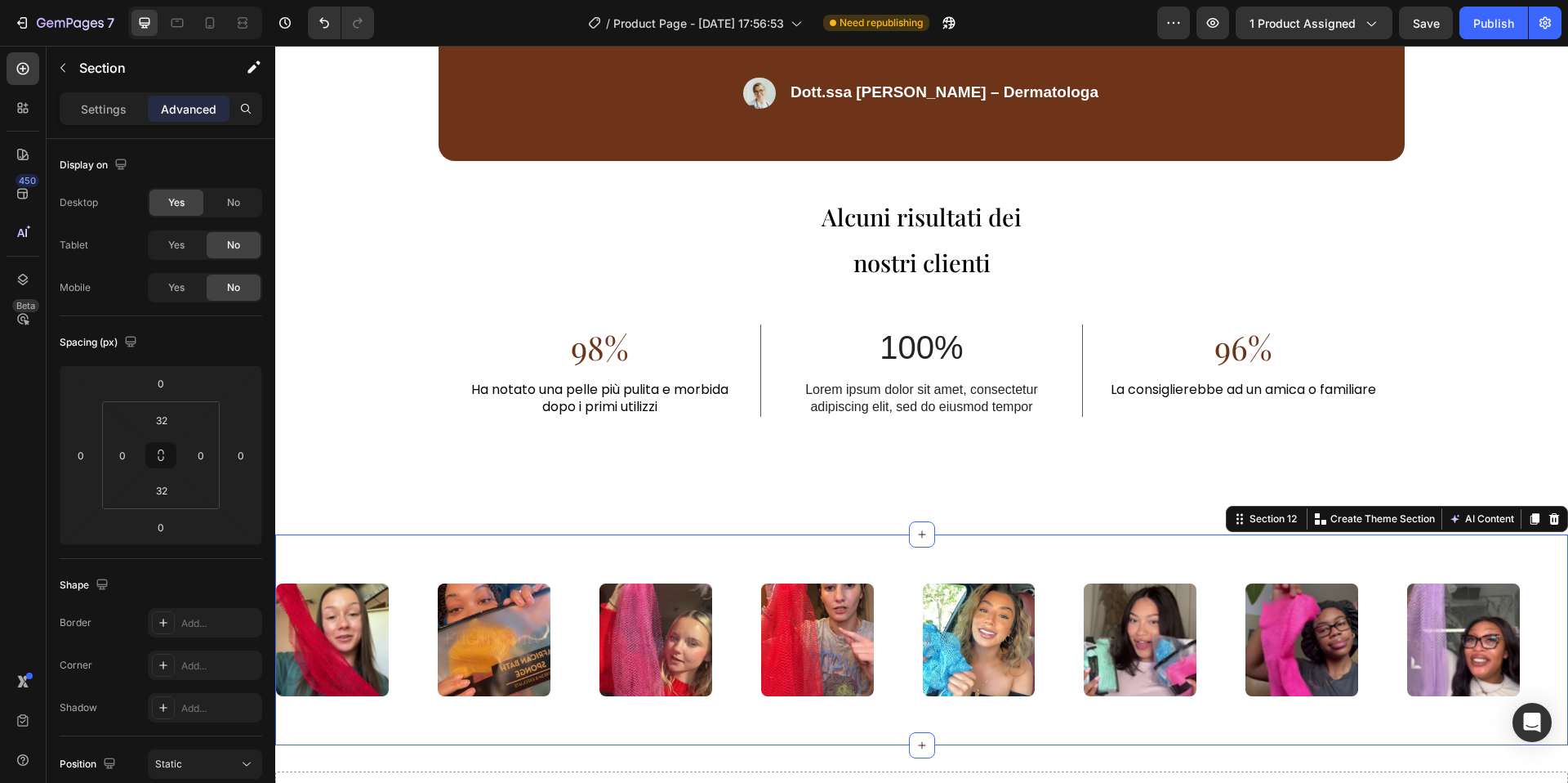
scroll to position [3301, 0]
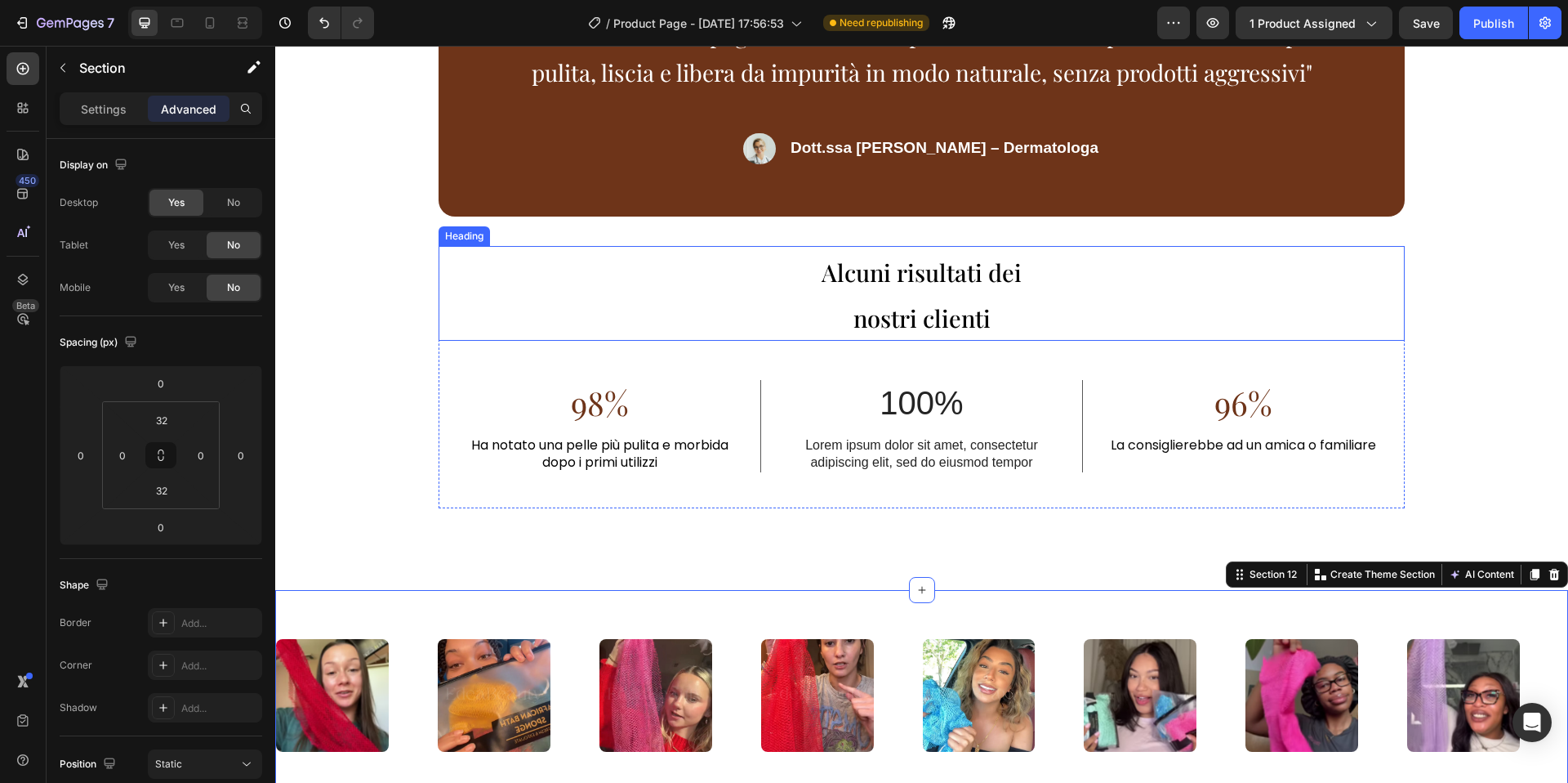
click at [700, 263] on h2 "Alcuni risultati dei nostri clienti" at bounding box center [921, 293] width 966 height 95
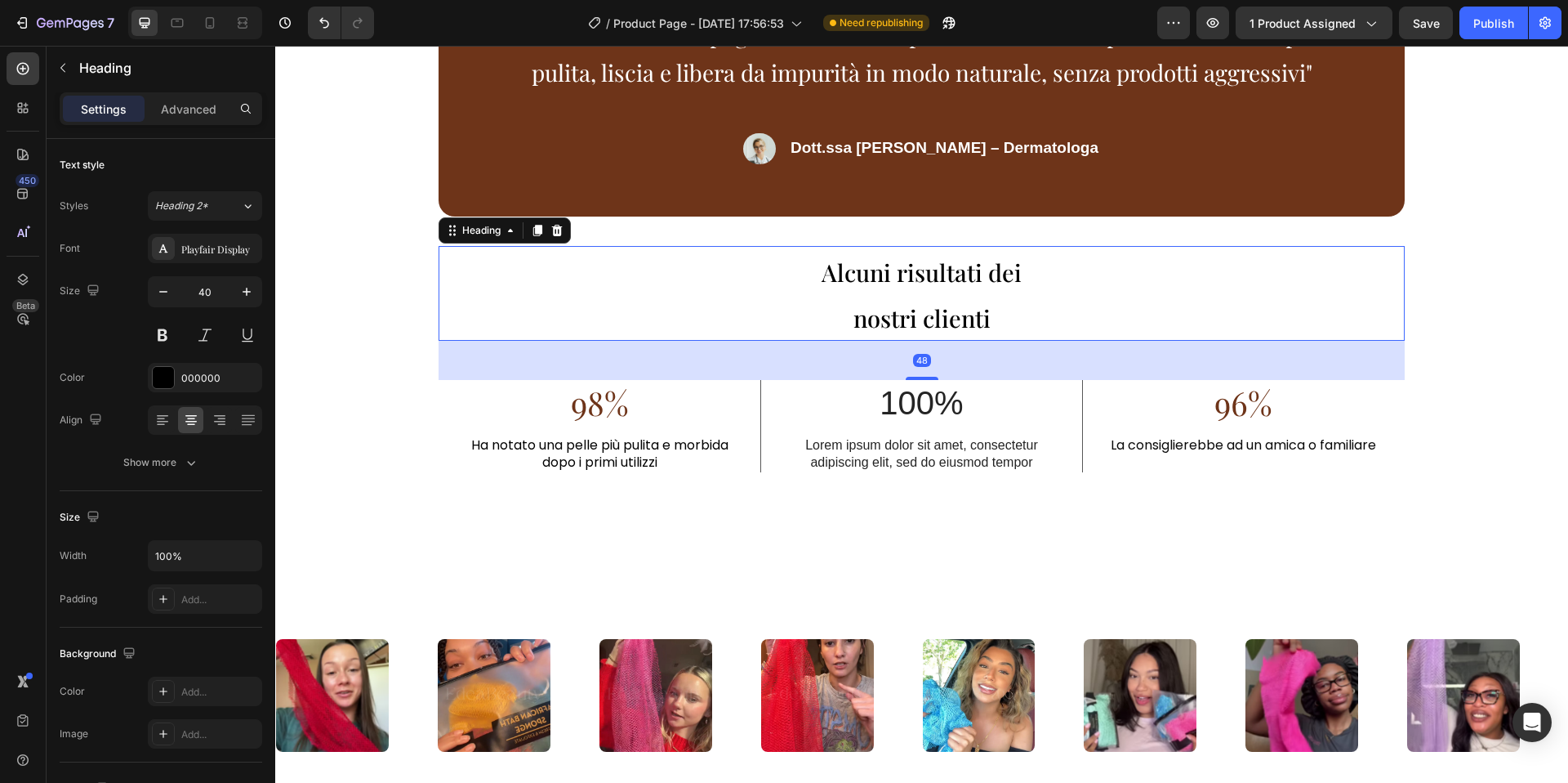
click at [521, 352] on div "48" at bounding box center [921, 361] width 966 height 39
click at [340, 411] on div "“La combinazione spugna africana + sapone nero è ottima per mantenere la pelle …" at bounding box center [922, 247] width 1293 height 687
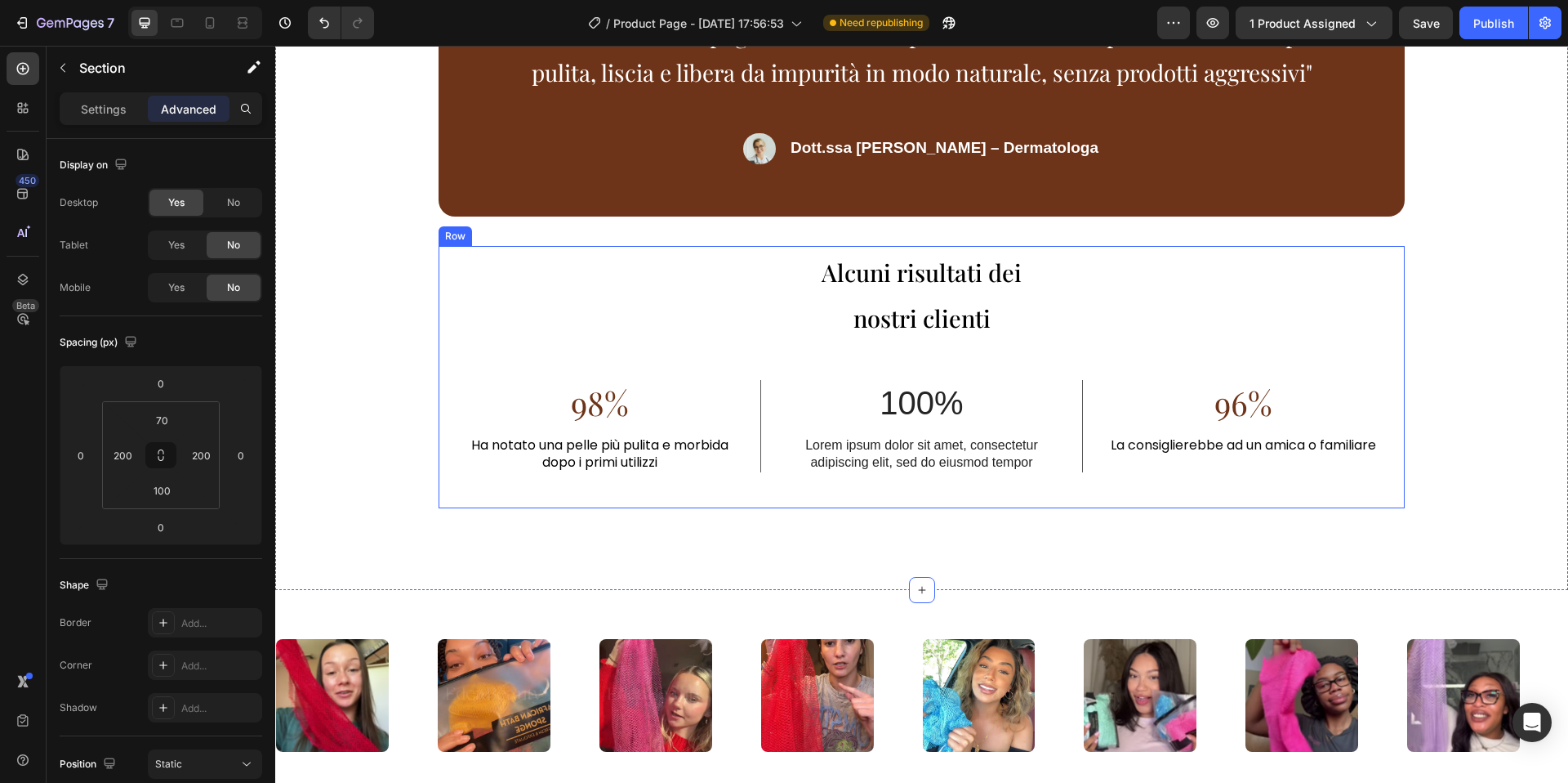
click at [531, 361] on div "Alcuni risultati dei nostri clienti Heading 98% Text Block Ha notato una pelle …" at bounding box center [921, 377] width 966 height 263
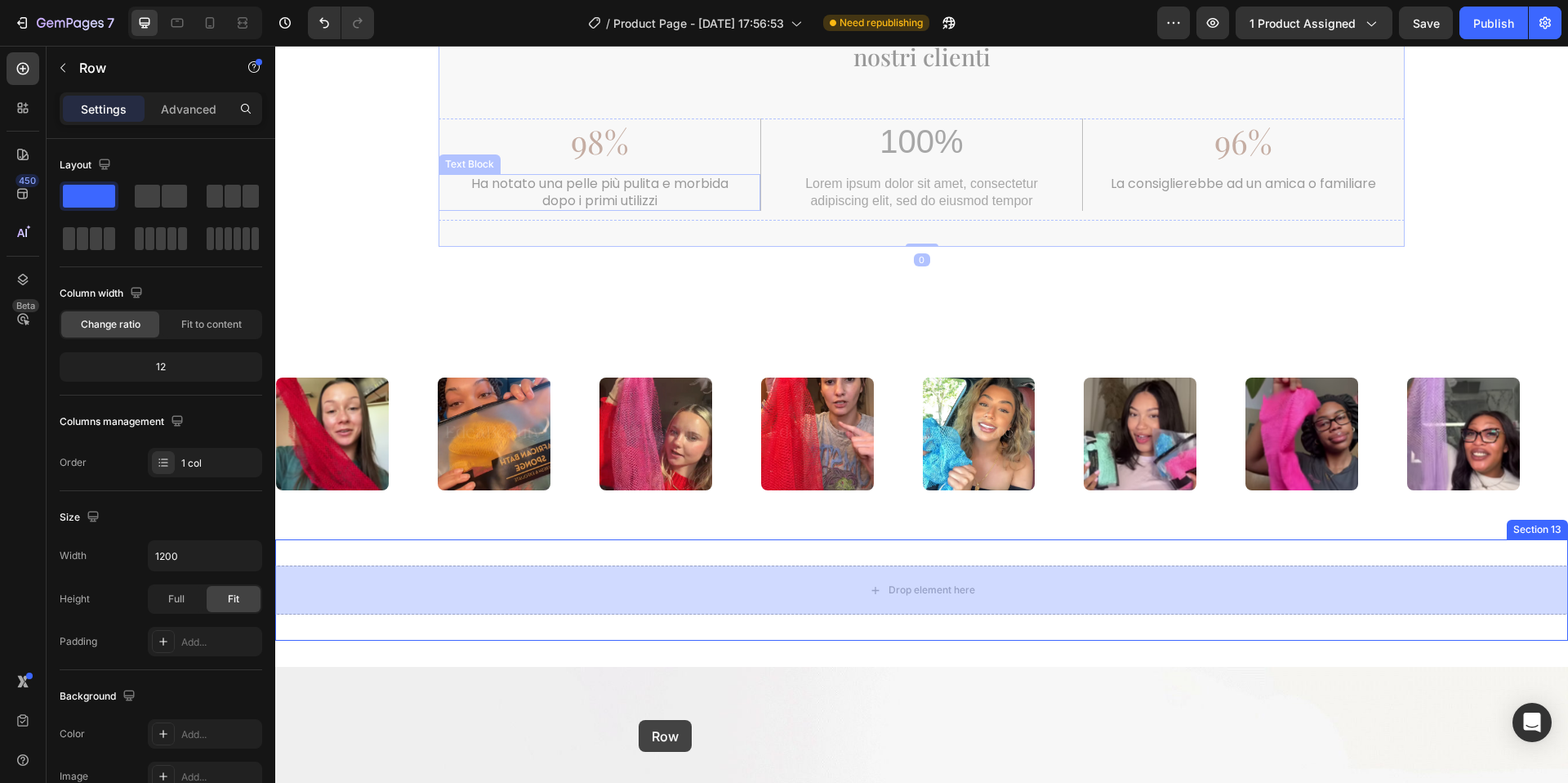
scroll to position [3612, 0]
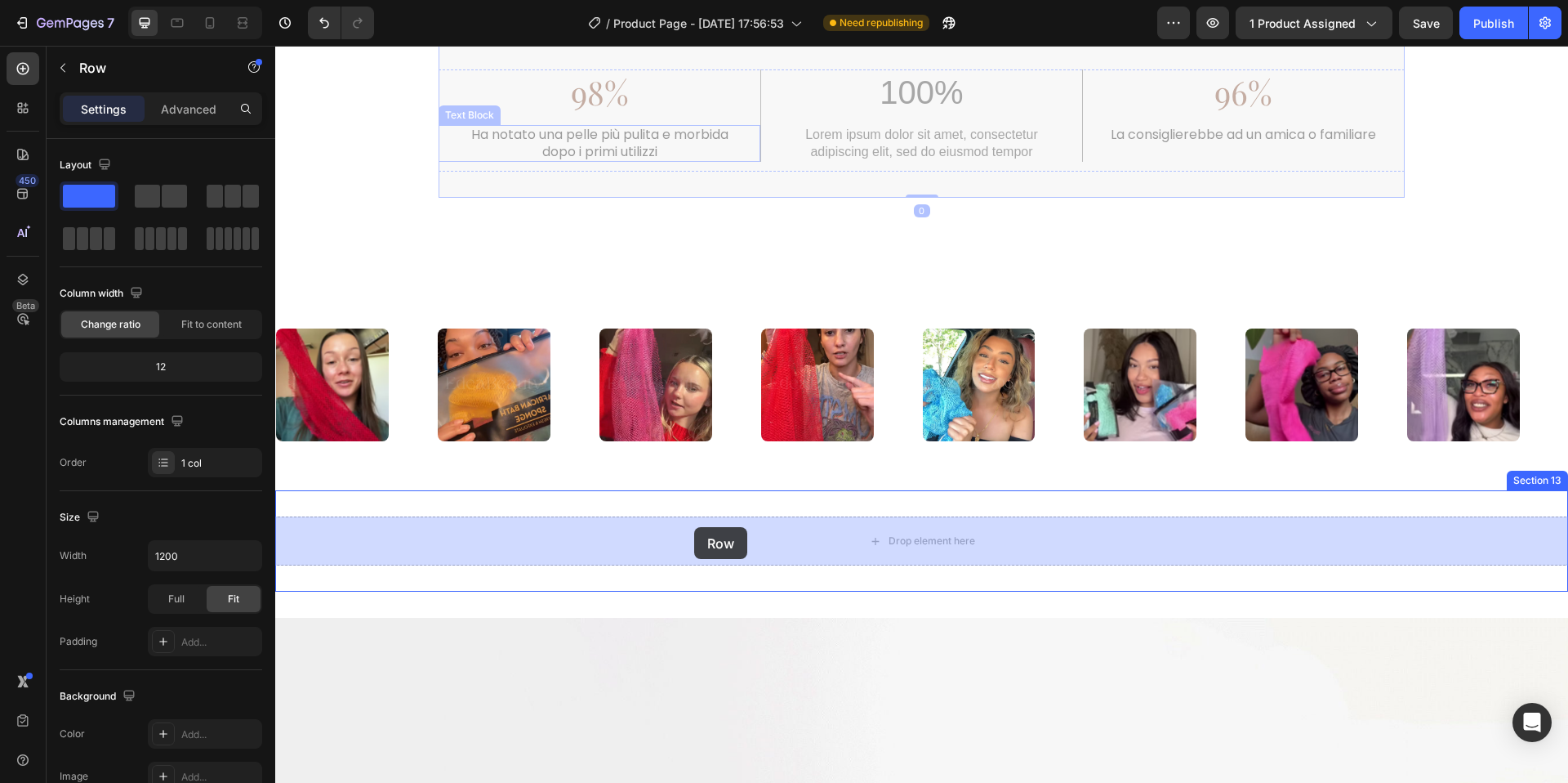
drag, startPoint x: 451, startPoint y: 232, endPoint x: 694, endPoint y: 527, distance: 382.2
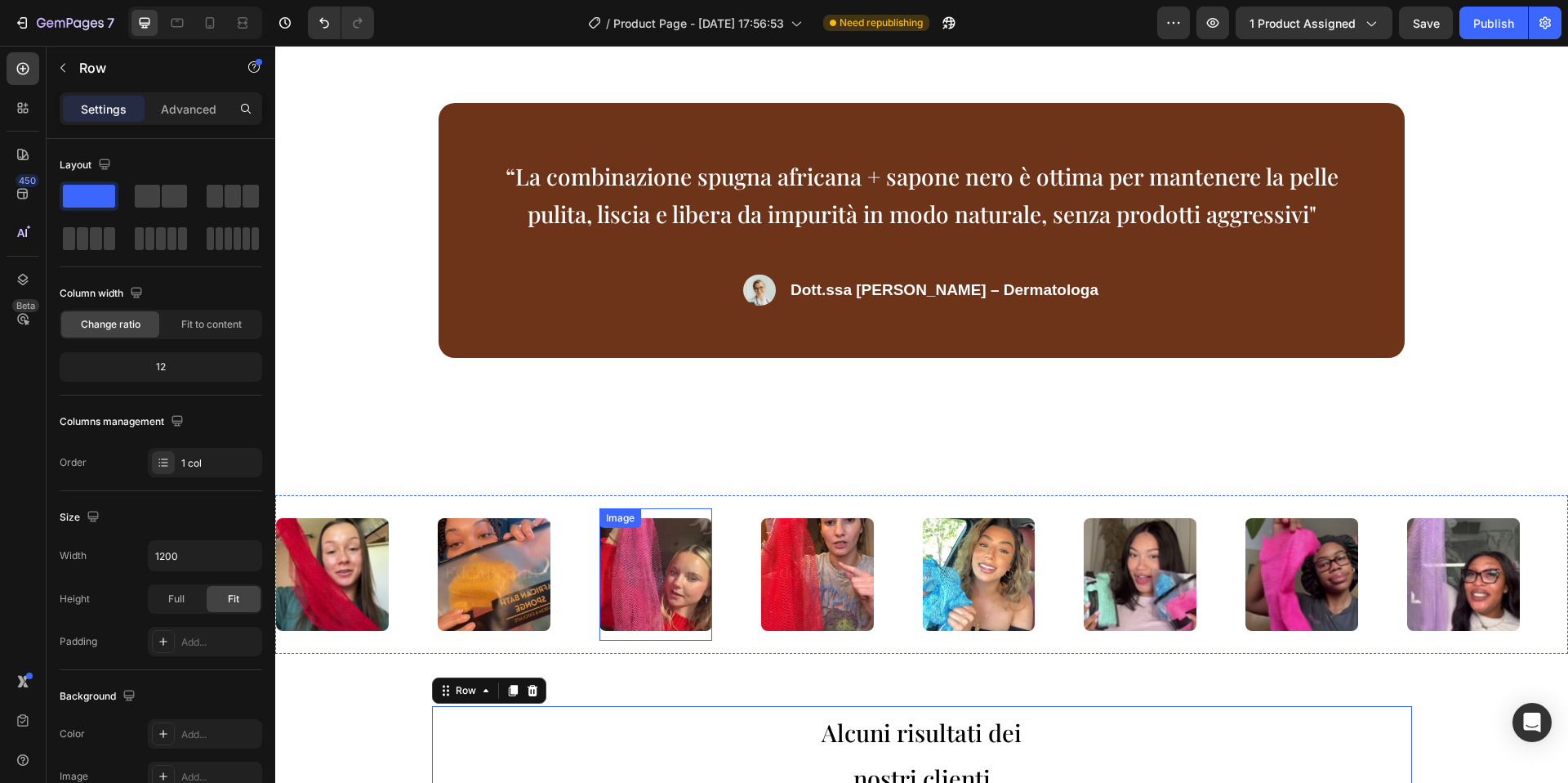
scroll to position [3079, 0]
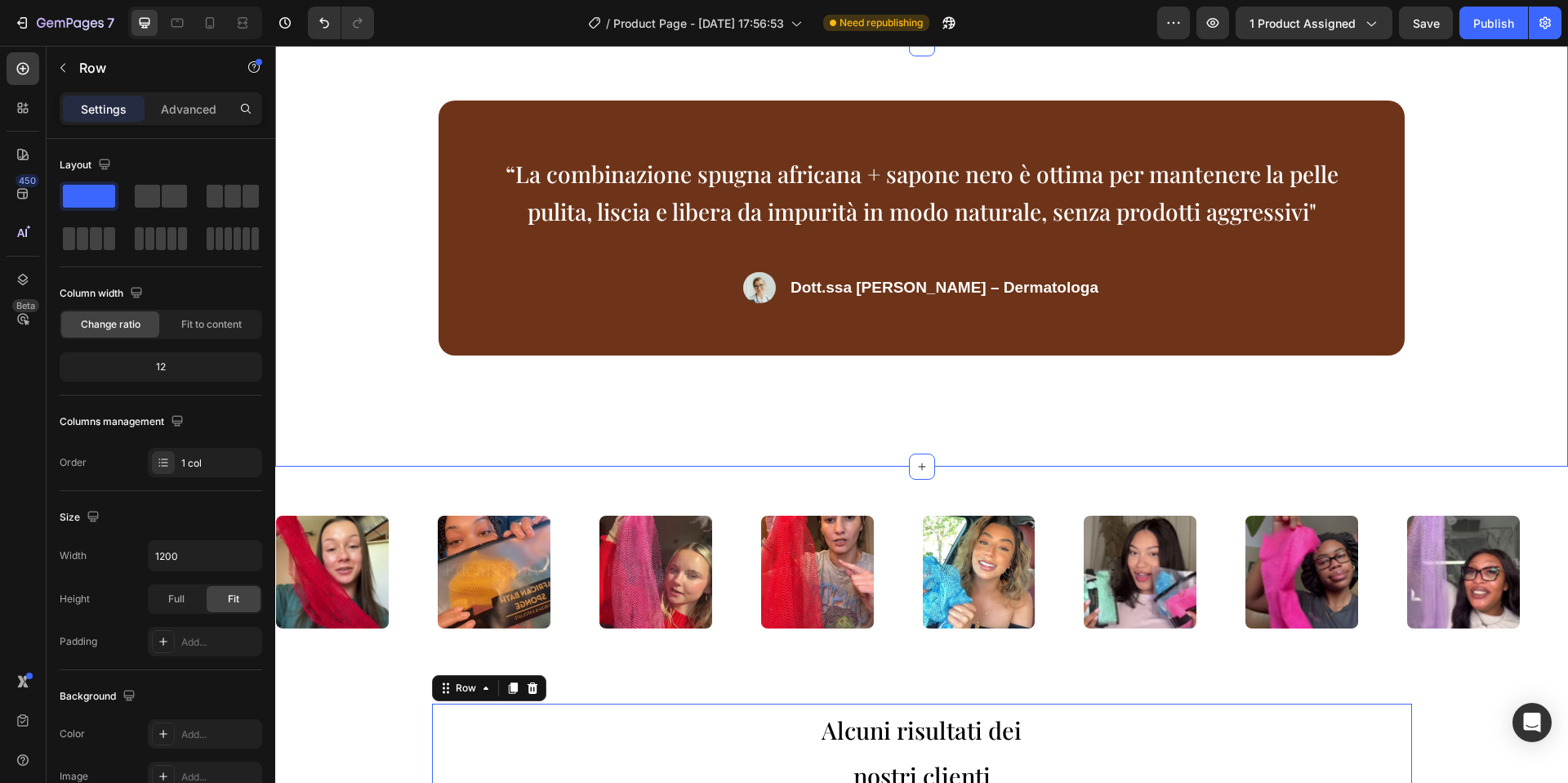
click at [706, 467] on div "“La combinazione spugna africana + sapone nero è ottima per mantenere la pelle …" at bounding box center [922, 255] width 1293 height 423
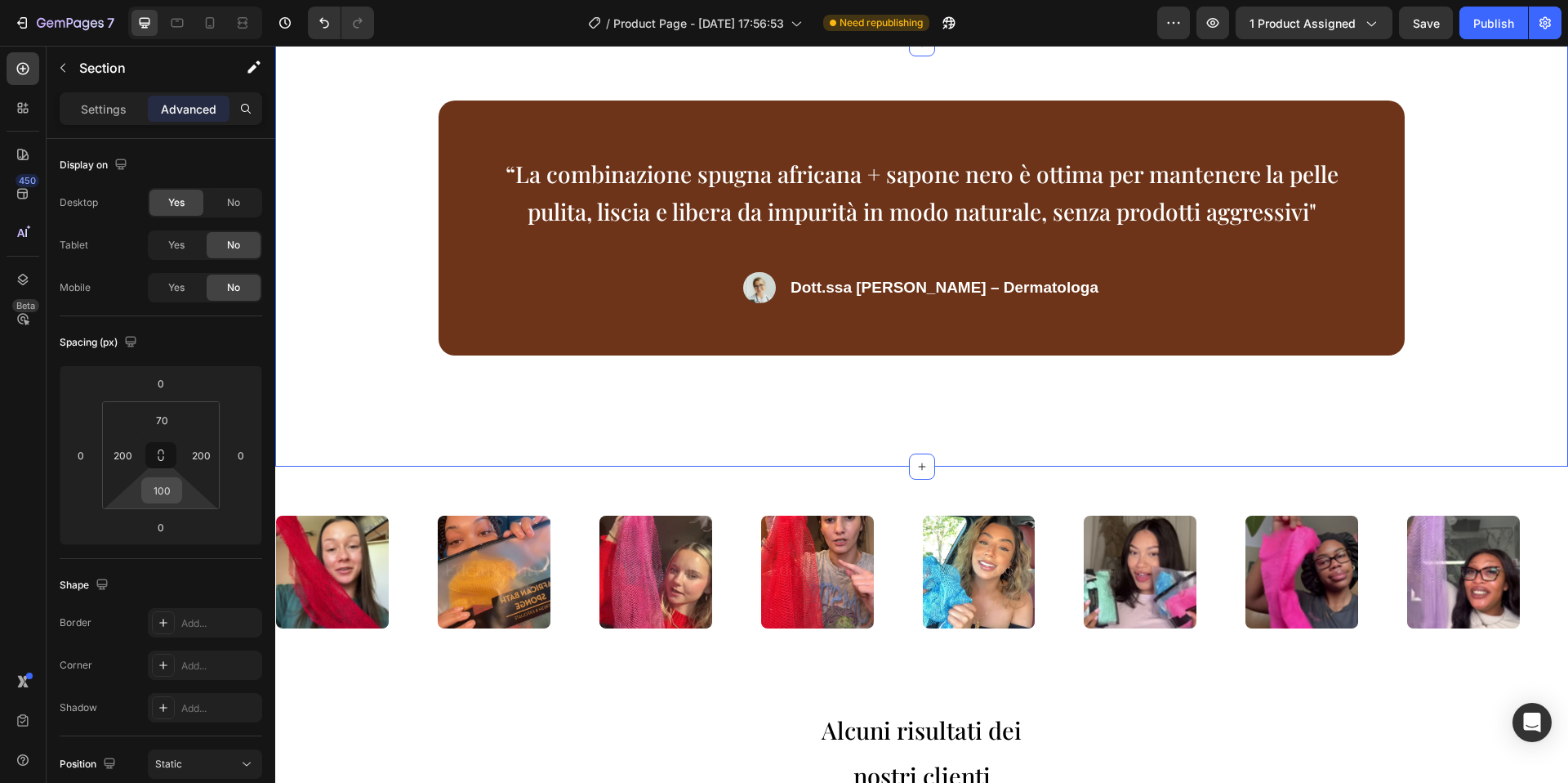
click at [170, 493] on input "100" at bounding box center [162, 490] width 33 height 25
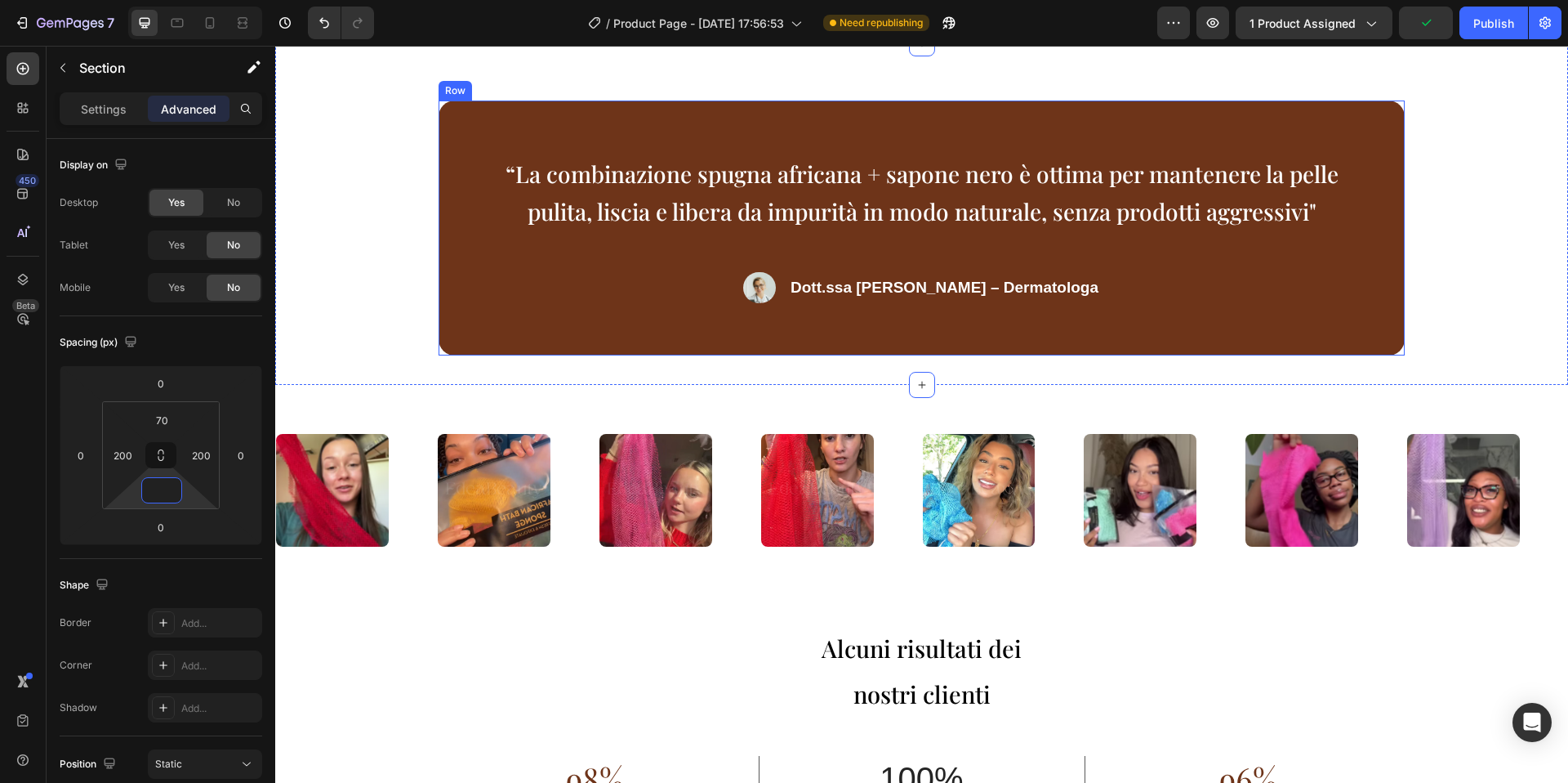
scroll to position [2898, 0]
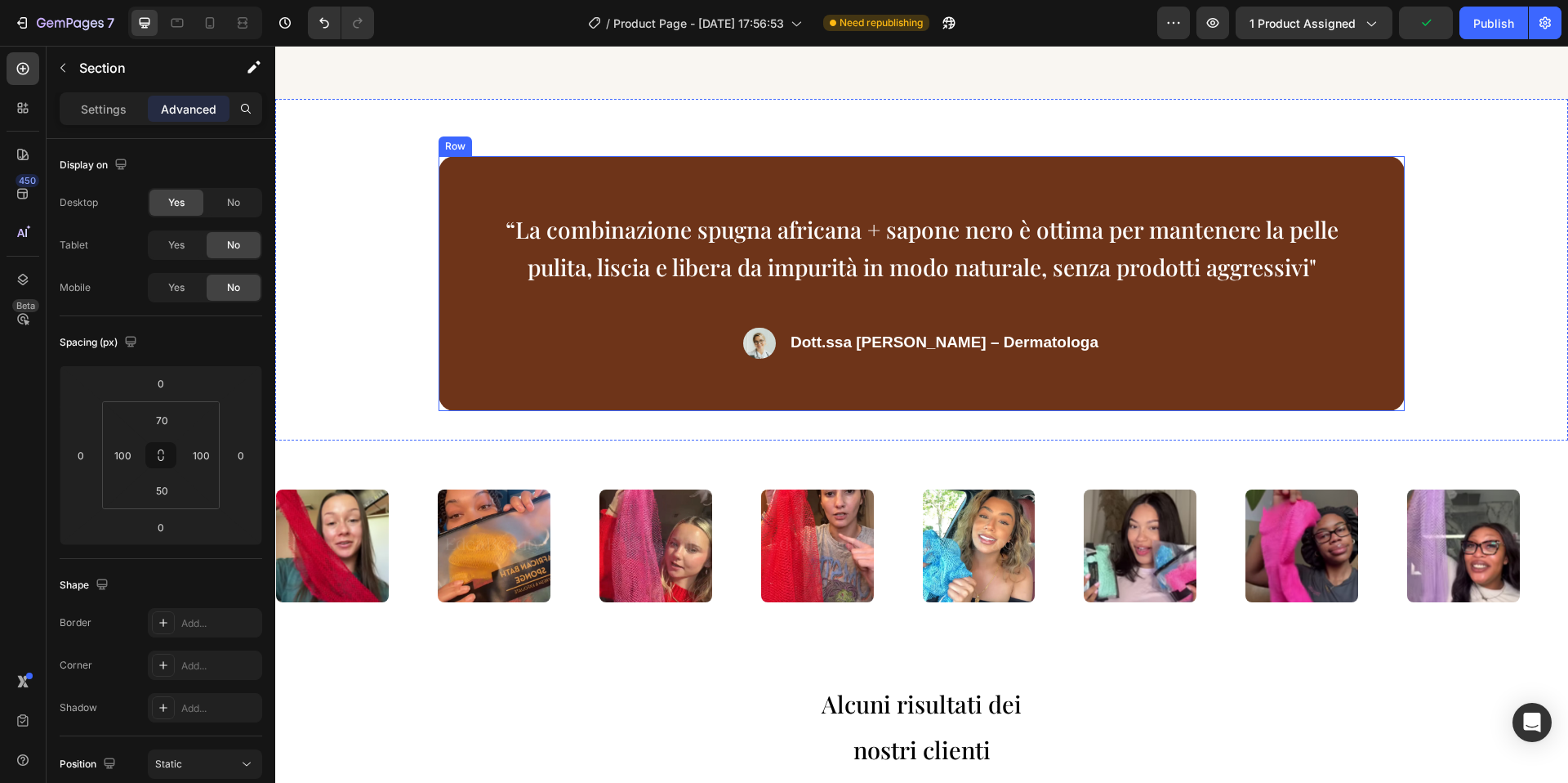
scroll to position [3419, 0]
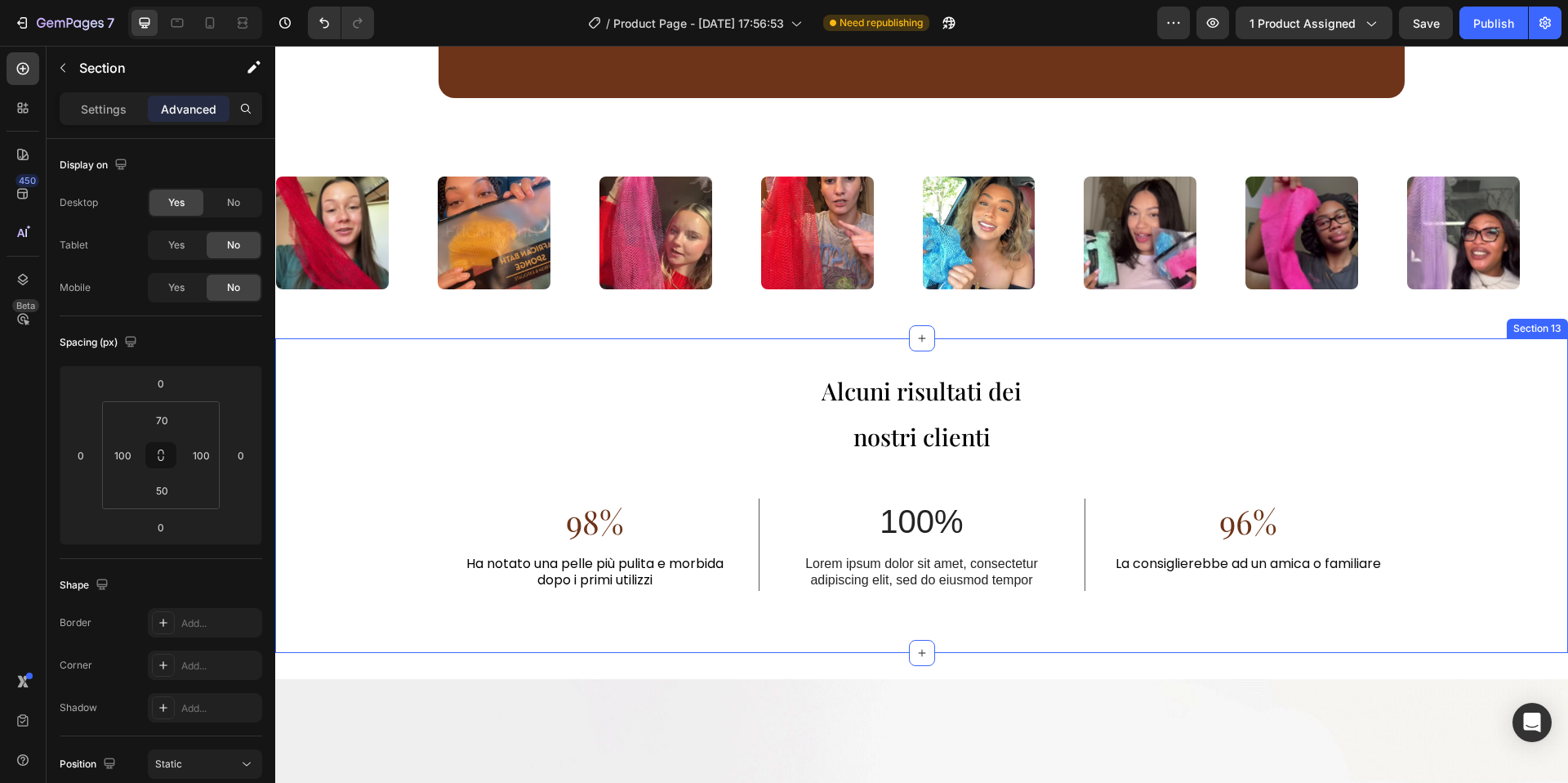
click at [1019, 346] on div "Alcuni risultati dei nostri clienti Heading 98% Text Block Ha notato una pelle …" at bounding box center [922, 496] width 1293 height 315
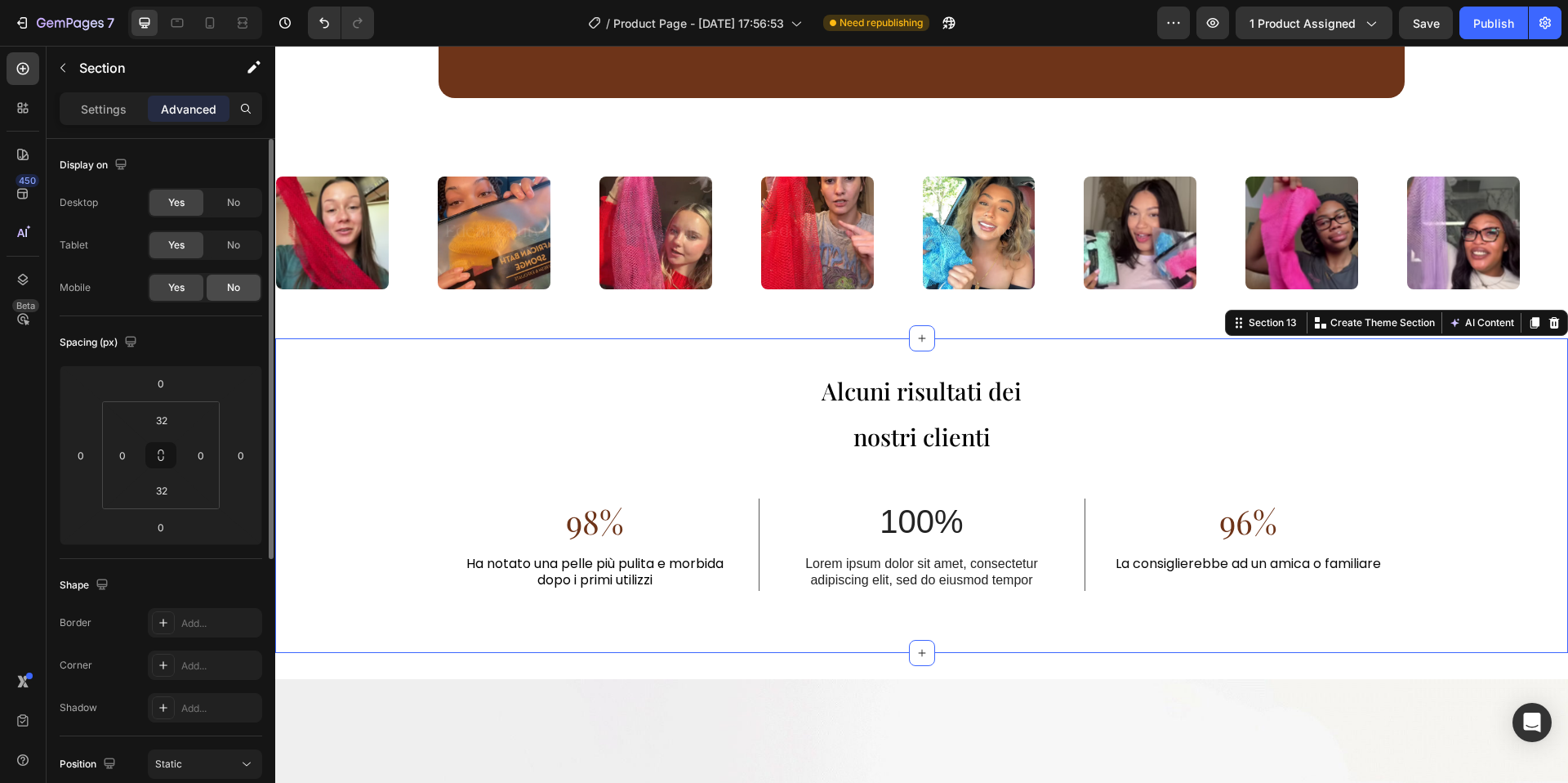
click at [233, 275] on div "No" at bounding box center [233, 288] width 54 height 27
click at [228, 255] on div "No" at bounding box center [233, 246] width 54 height 27
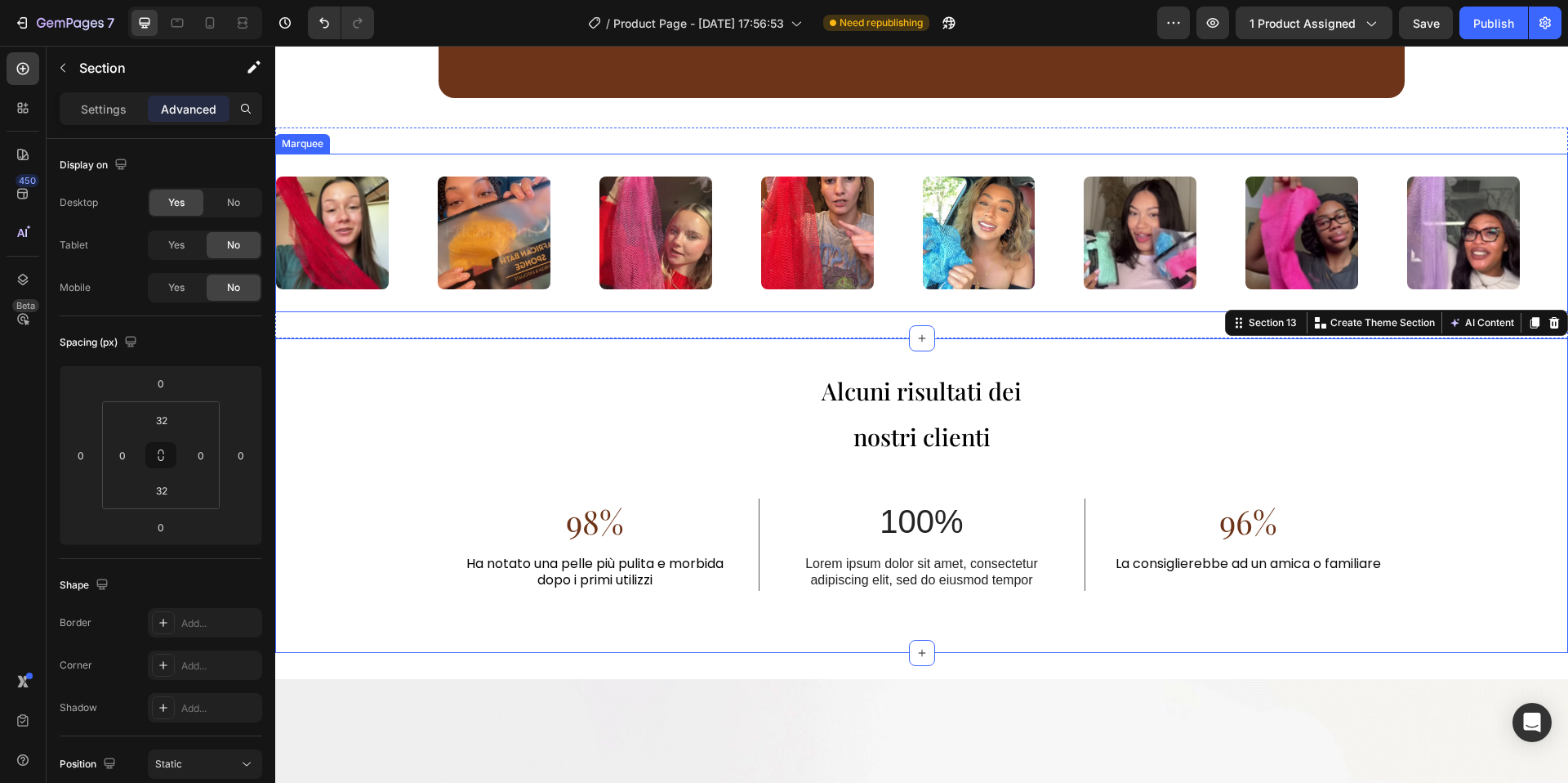
click at [514, 312] on div "Image Image Image Image Image Image Image Image Image Image Image Image Image I…" at bounding box center [922, 232] width 1293 height 211
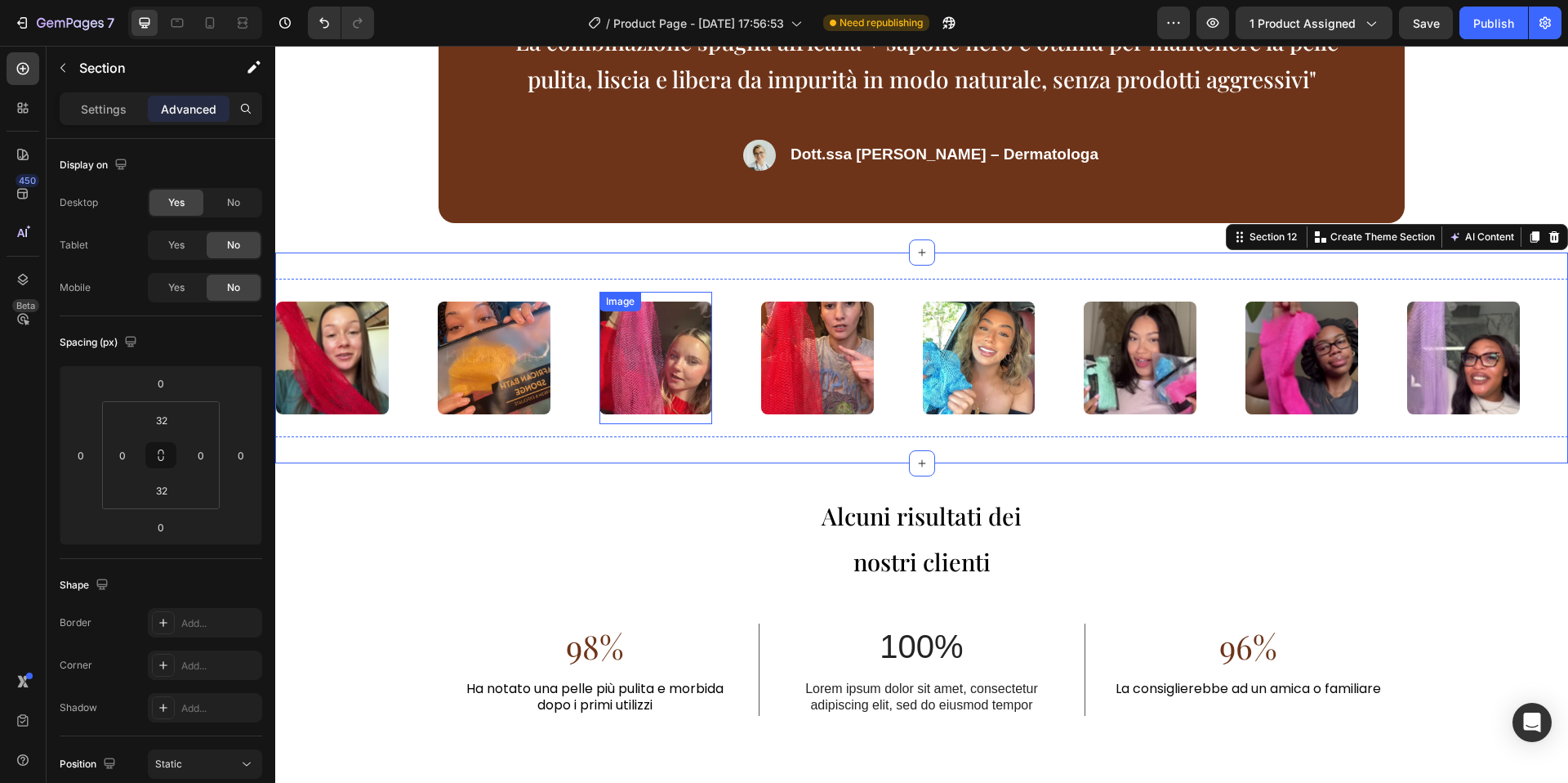
scroll to position [3281, 0]
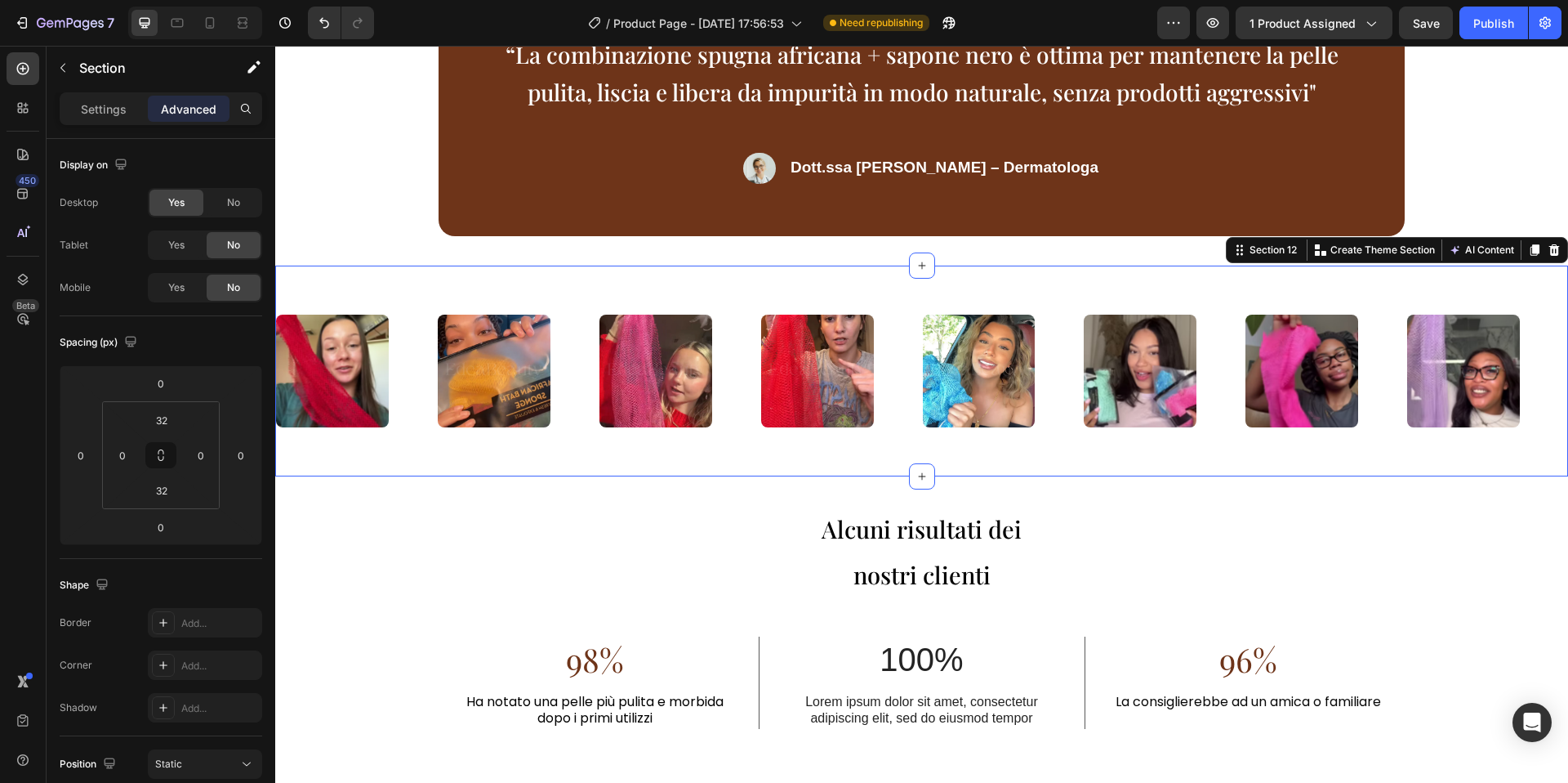
click at [668, 280] on div "Image Image Image Image Image Image Image Image Image Image Image Image Image I…" at bounding box center [922, 370] width 1293 height 211
click at [111, 106] on p "Settings" at bounding box center [104, 109] width 46 height 17
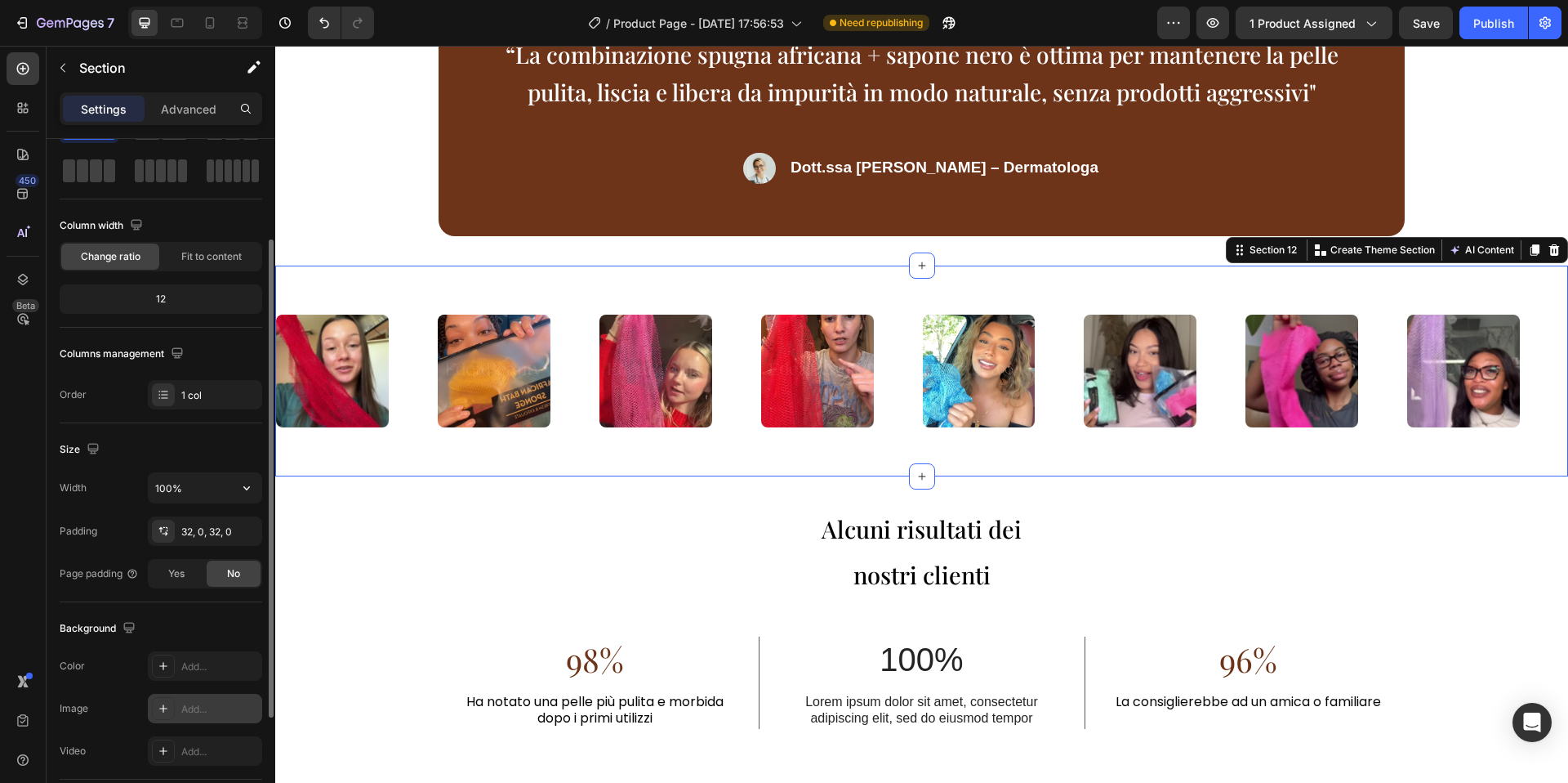
scroll to position [0, 0]
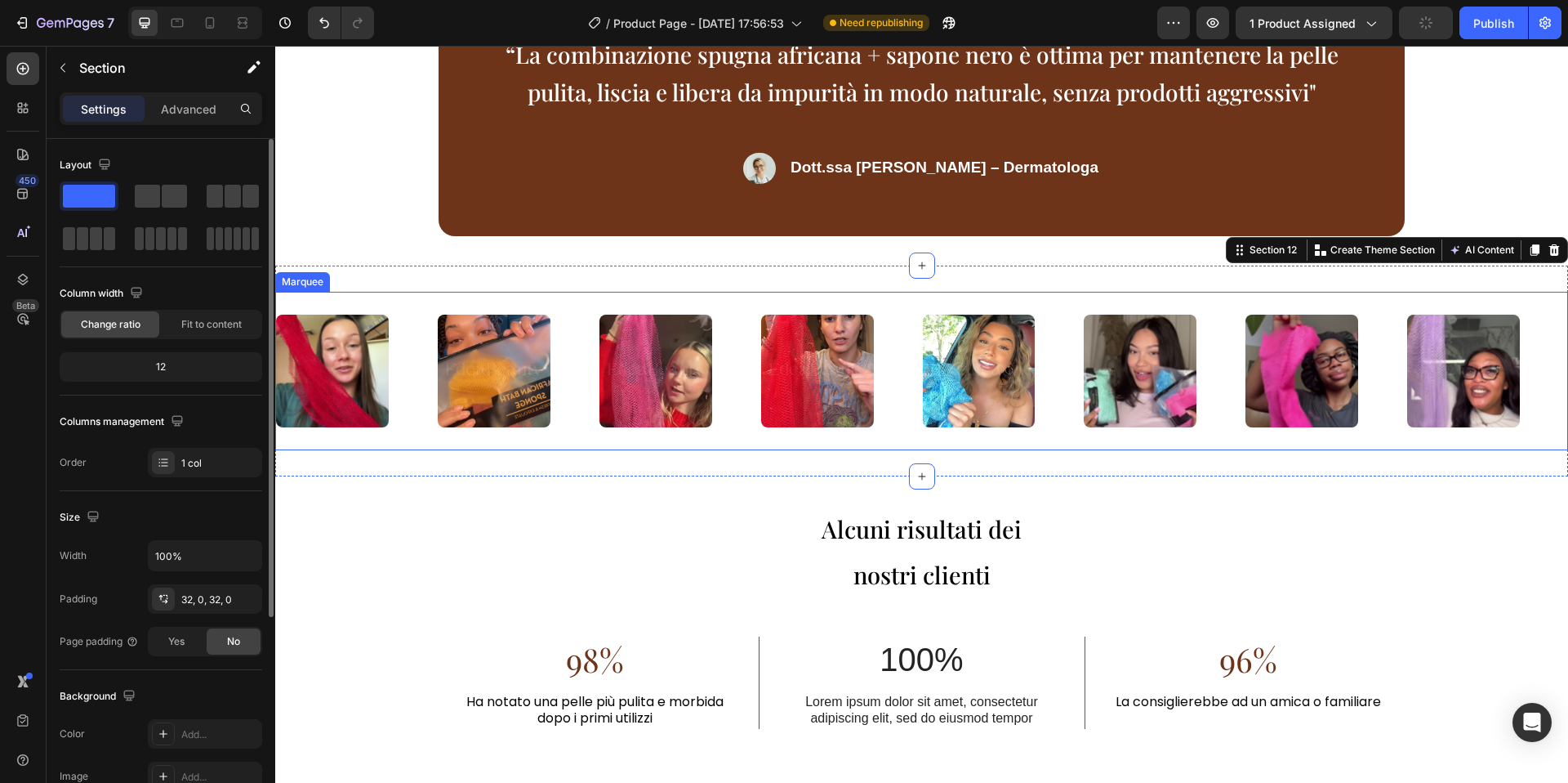
click at [421, 357] on div "Image" at bounding box center [357, 371] width 162 height 133
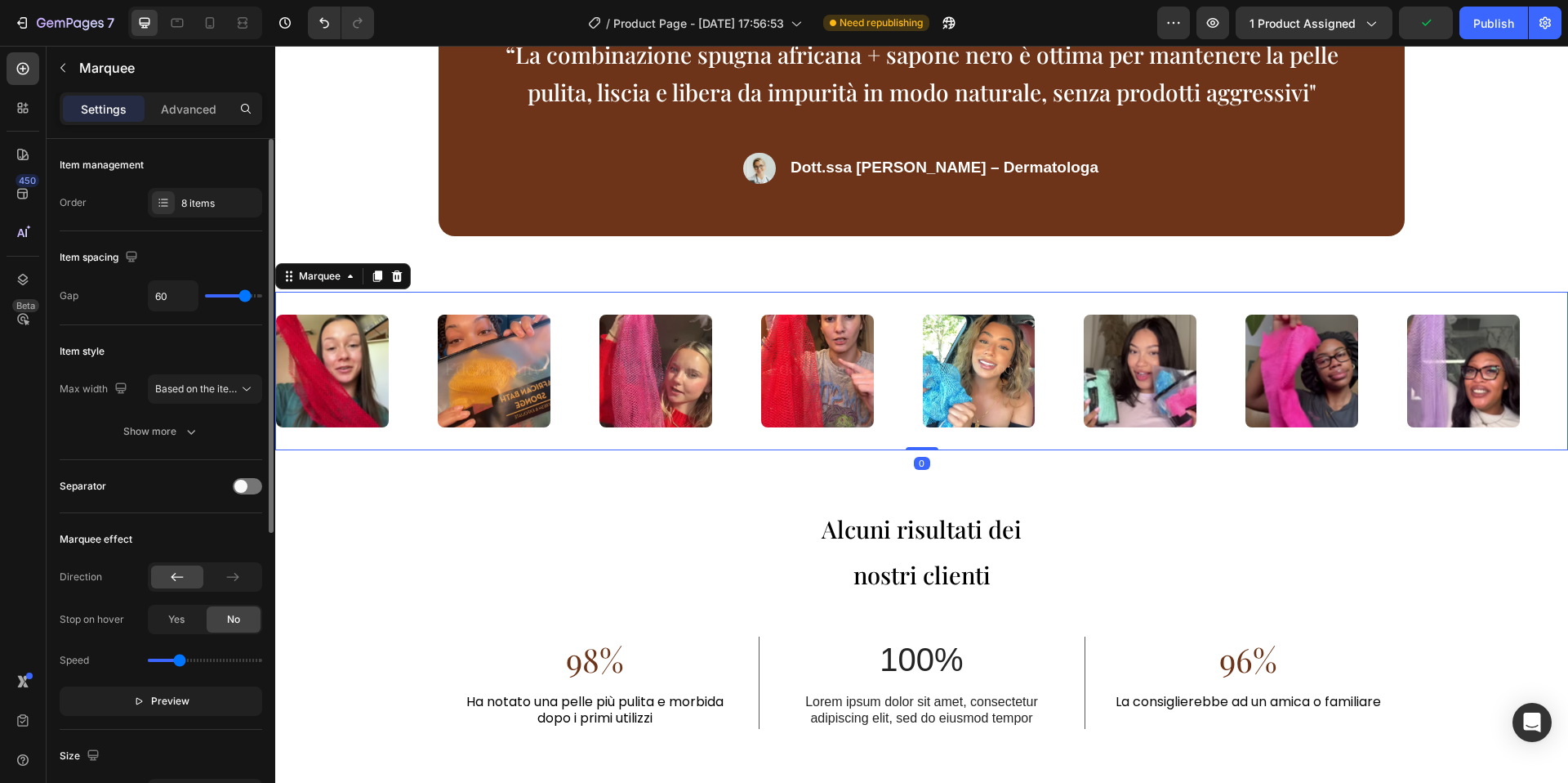
type input "36"
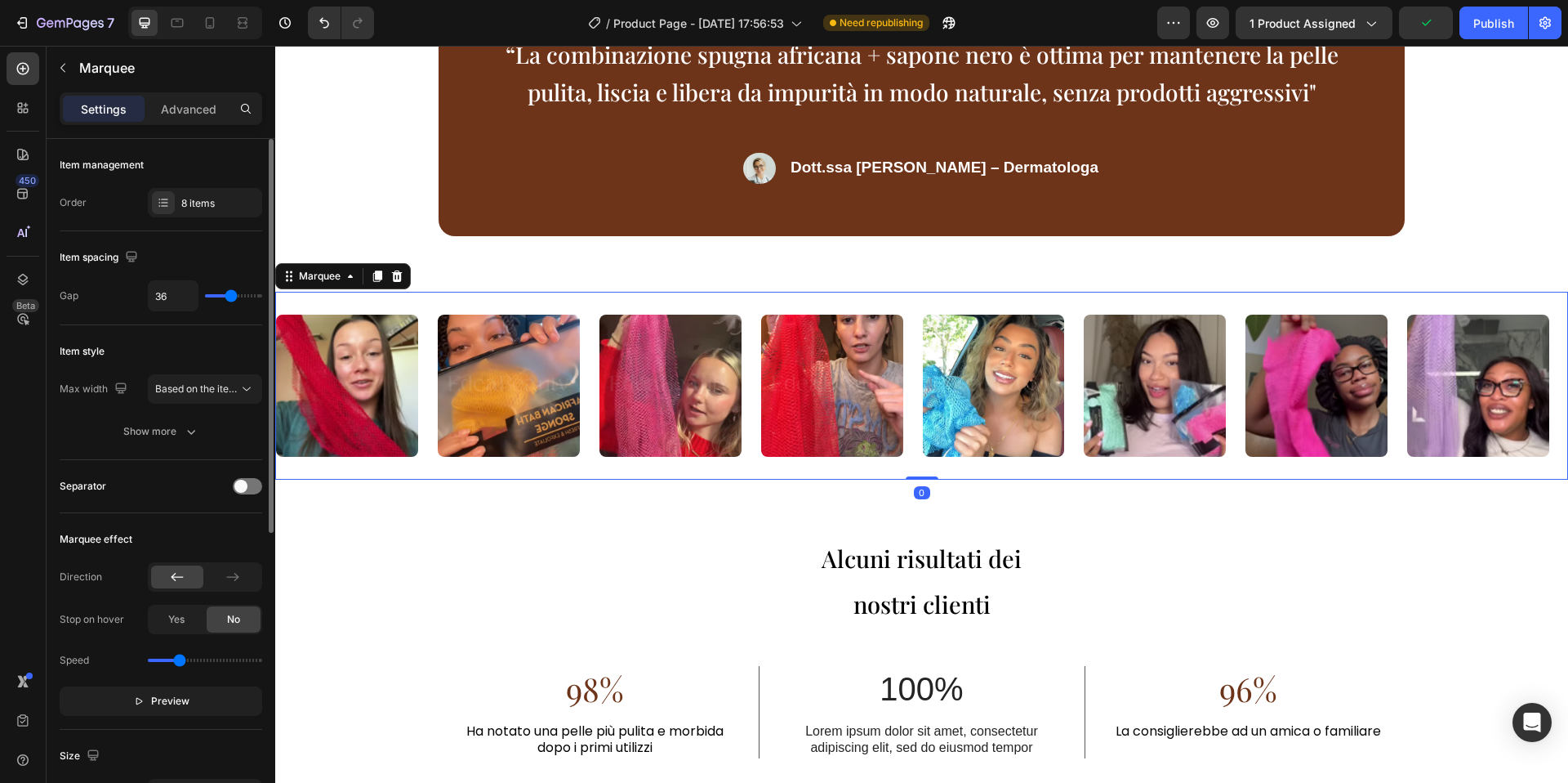
type input "24"
type input "14"
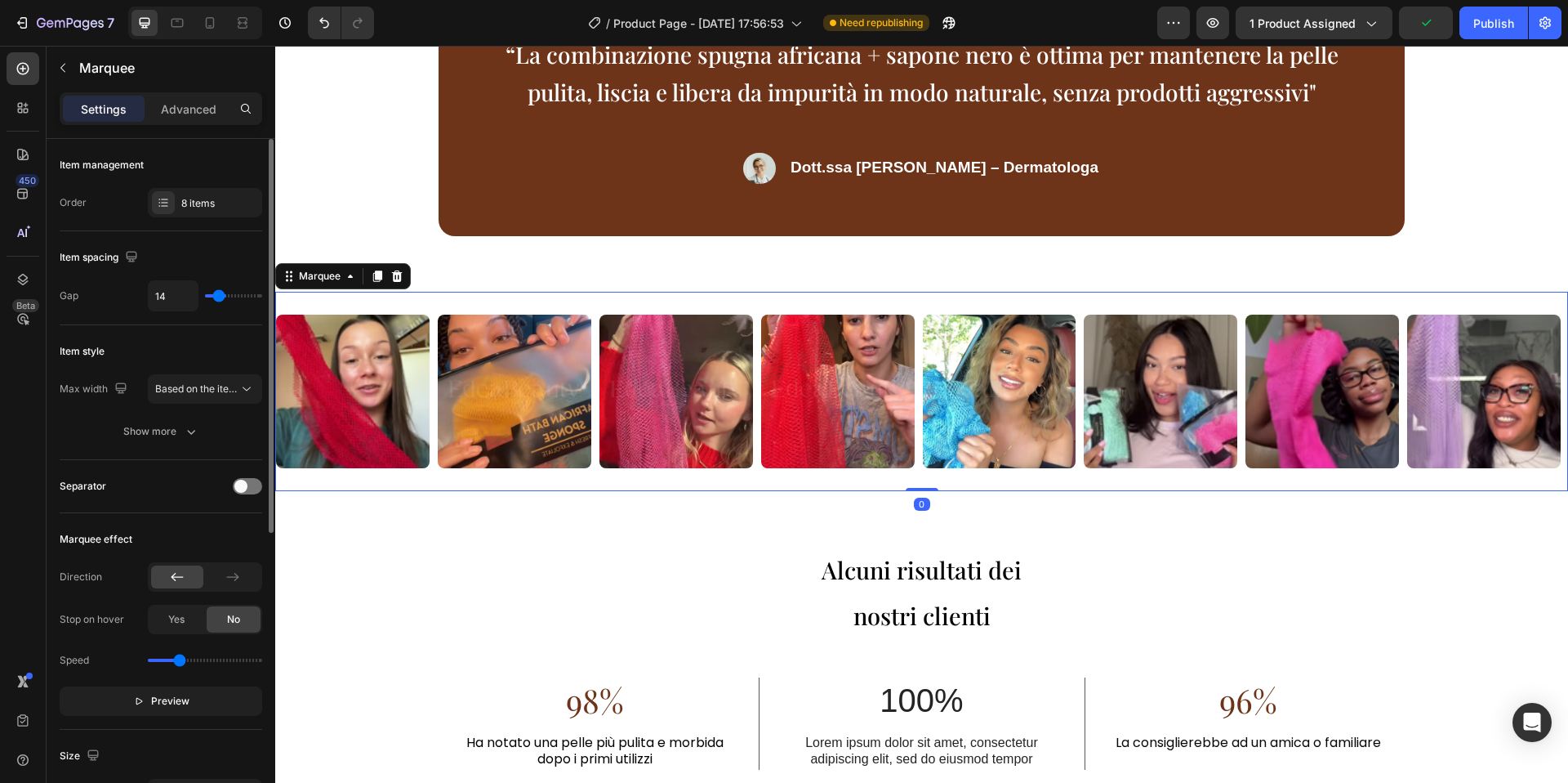
type input "10"
type input "8"
type input "2"
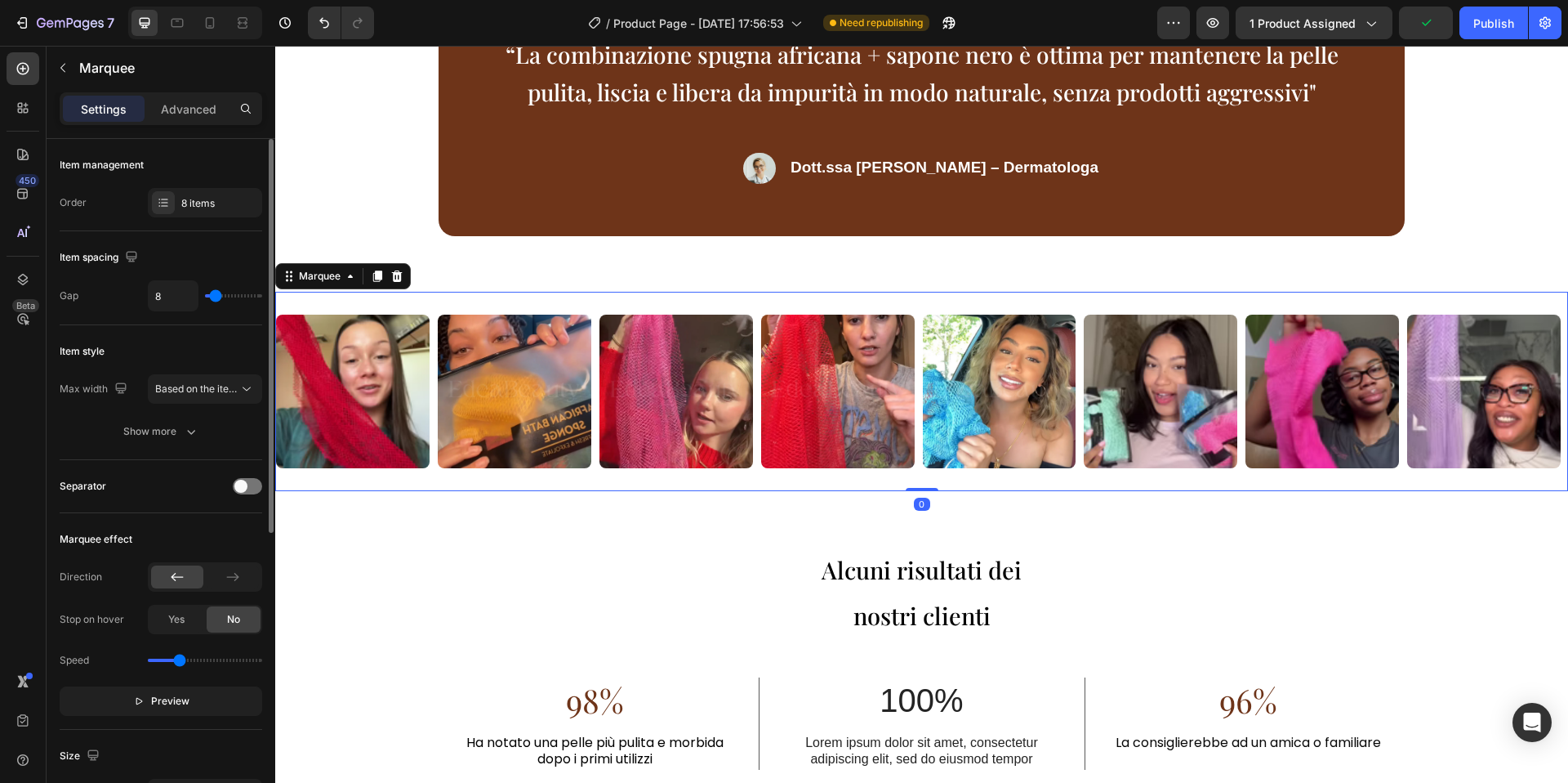
type input "2"
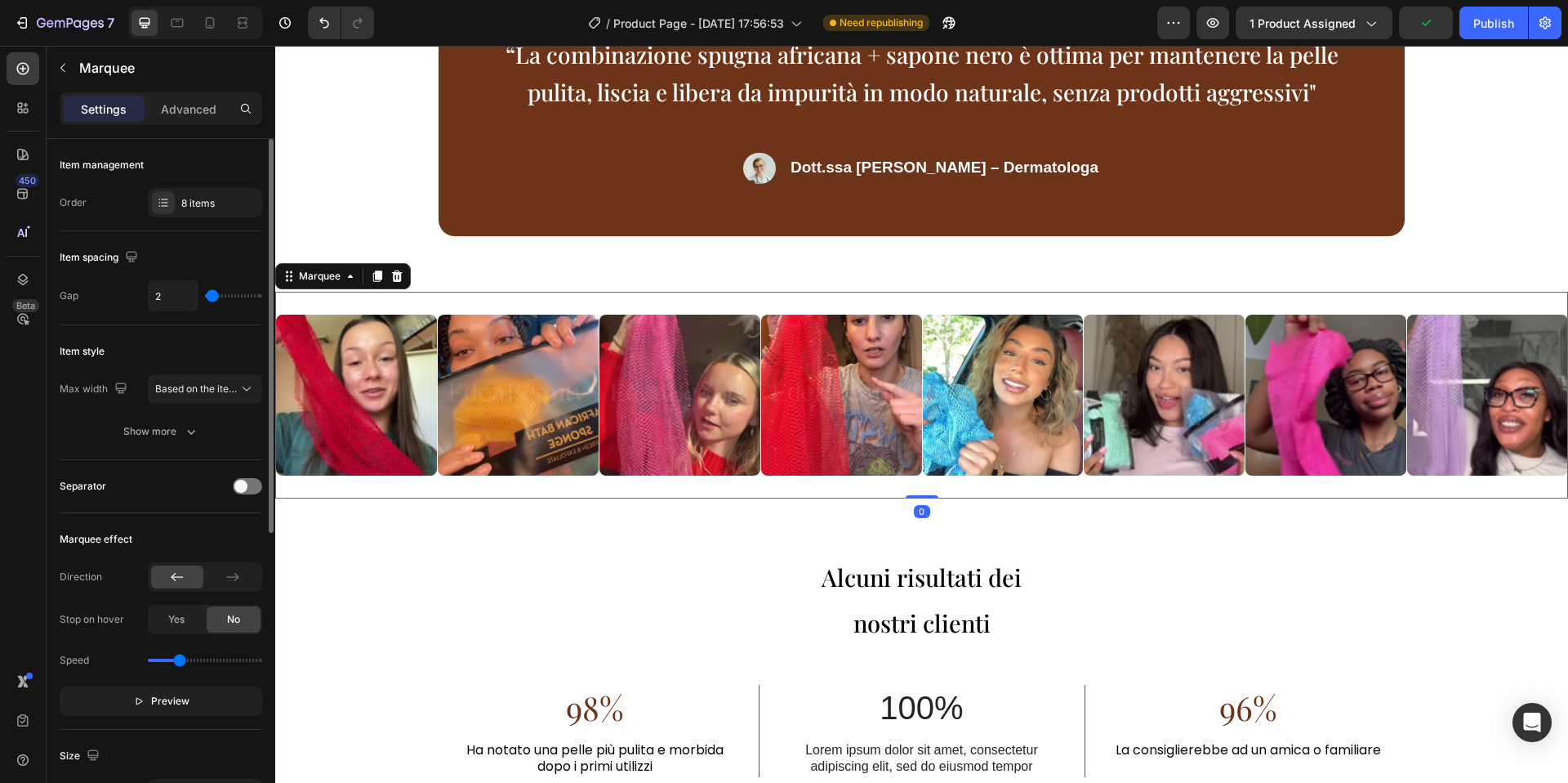
type input "1"
type input "0"
type input "7"
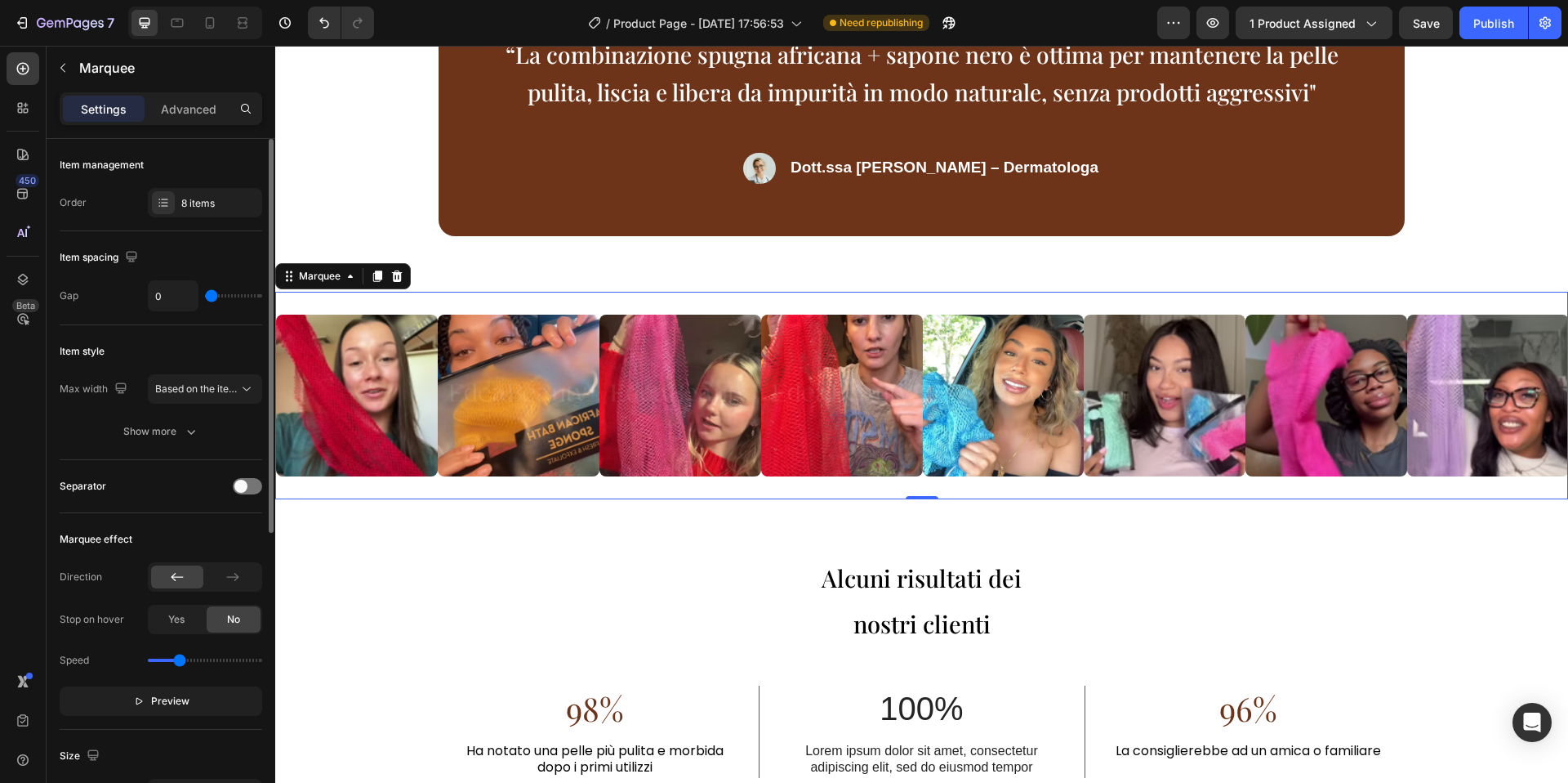
type input "7"
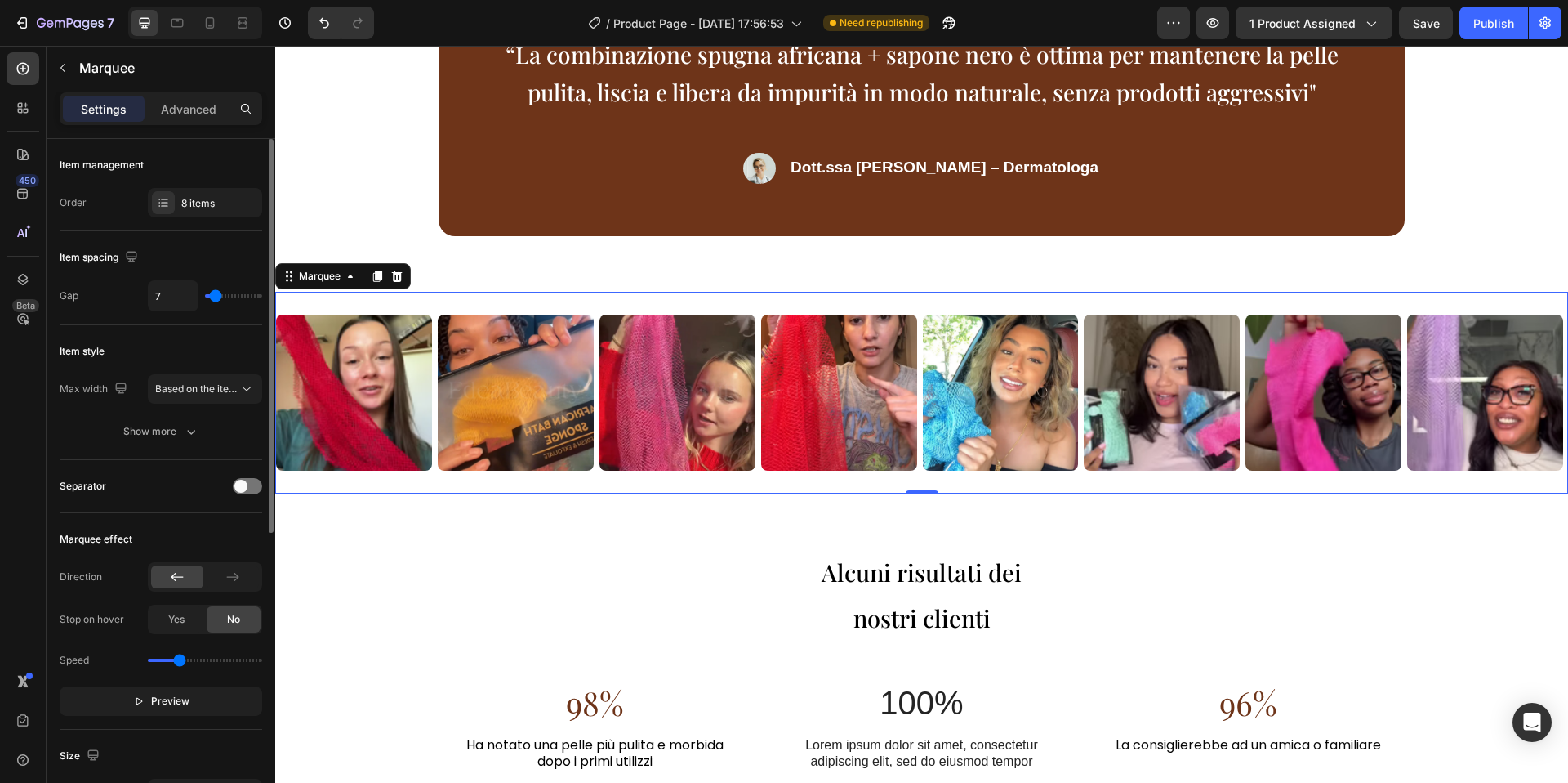
type input "11"
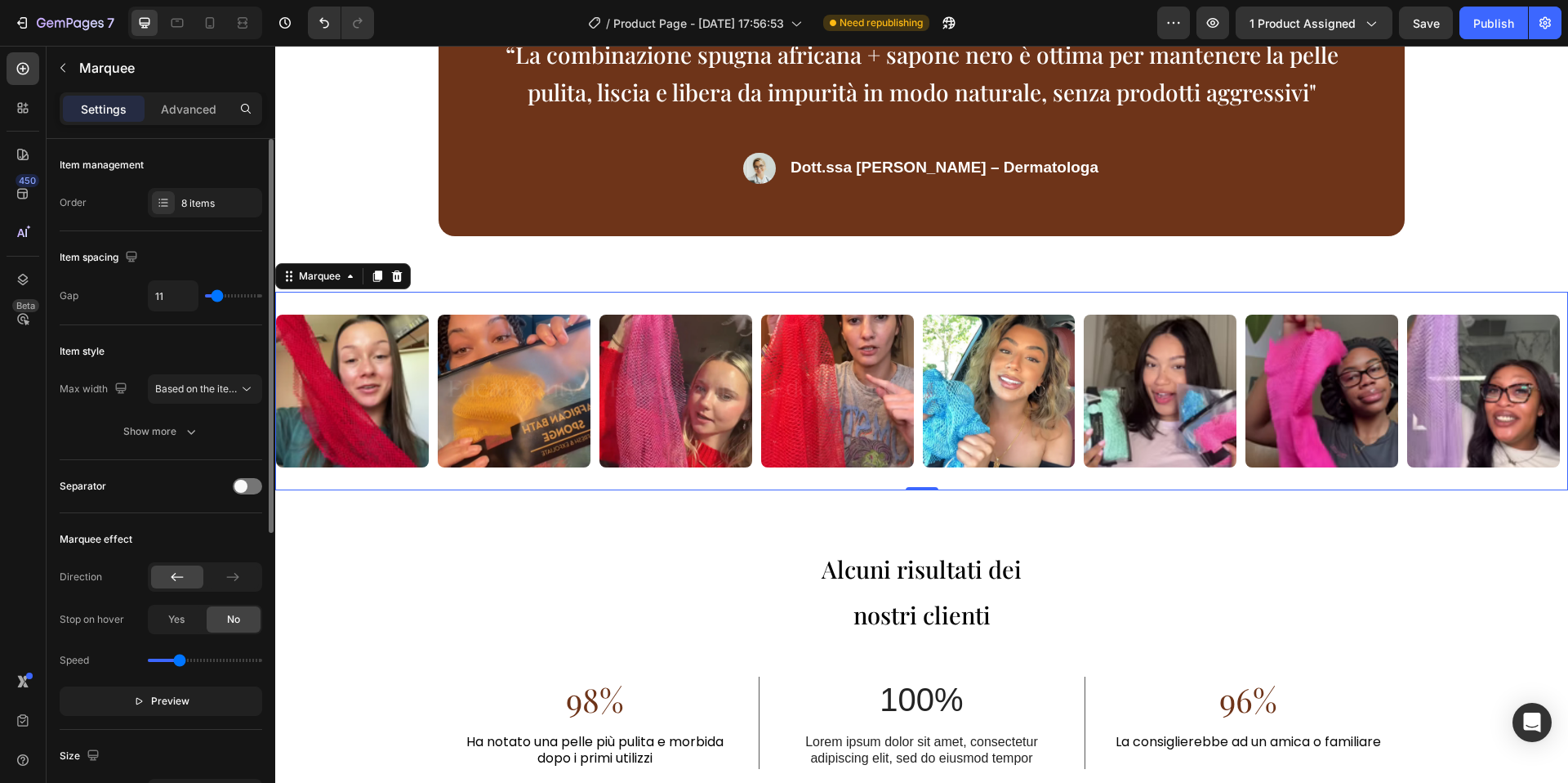
type input "13"
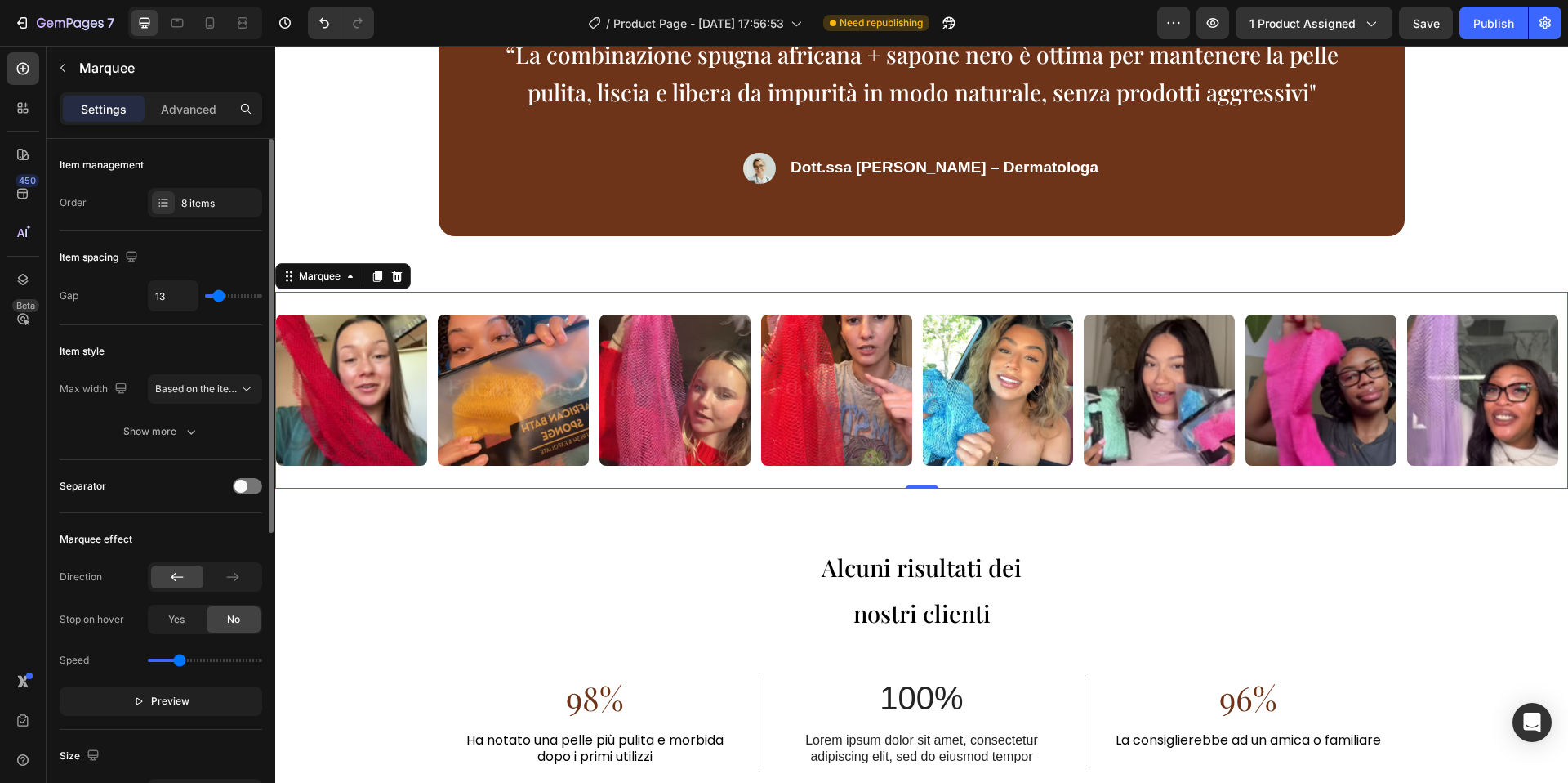
type input "15"
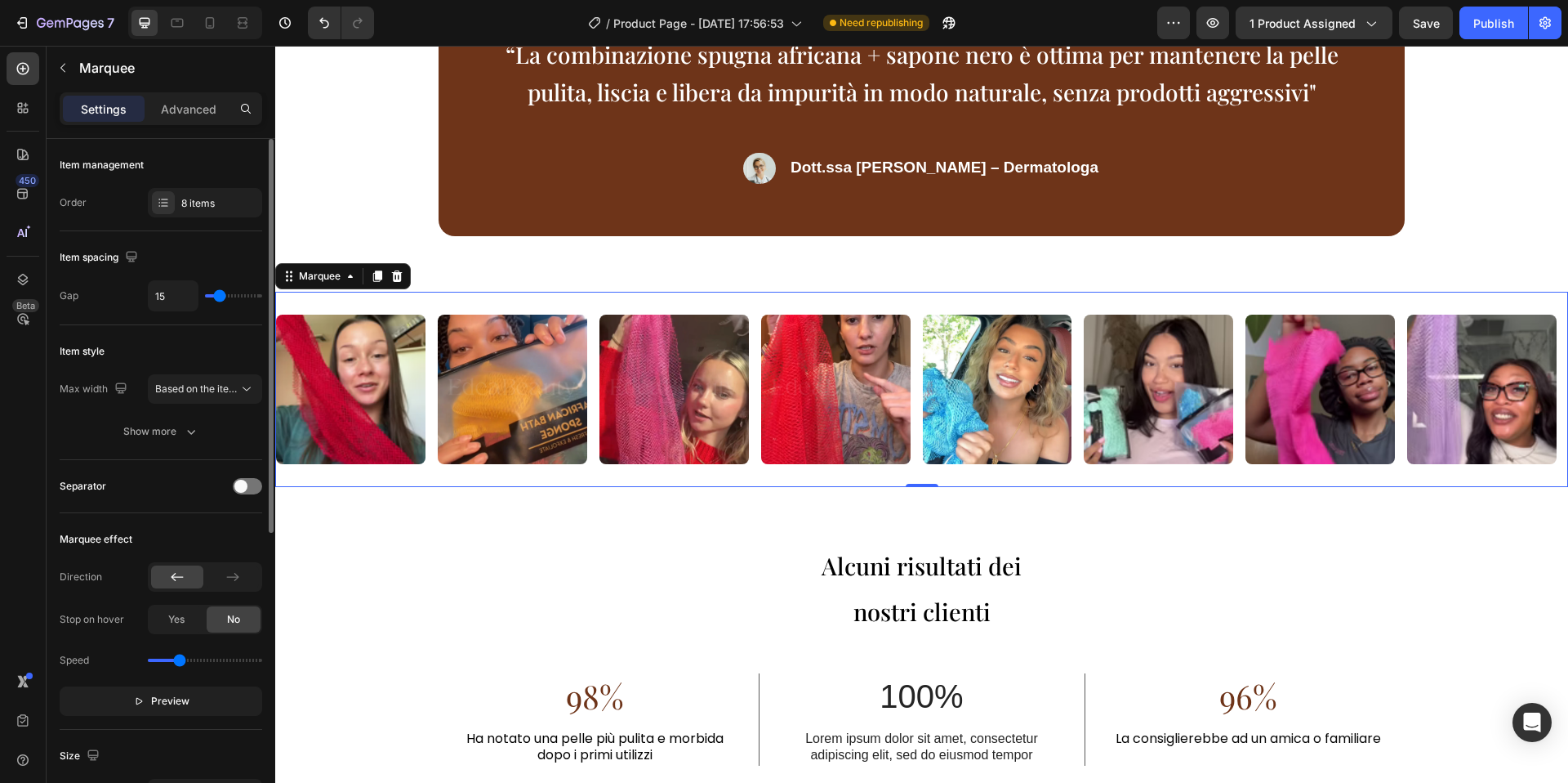
type input "14"
drag, startPoint x: 244, startPoint y: 295, endPoint x: 219, endPoint y: 298, distance: 25.2
type input "14"
click at [219, 298] on input "range" at bounding box center [233, 296] width 57 height 4
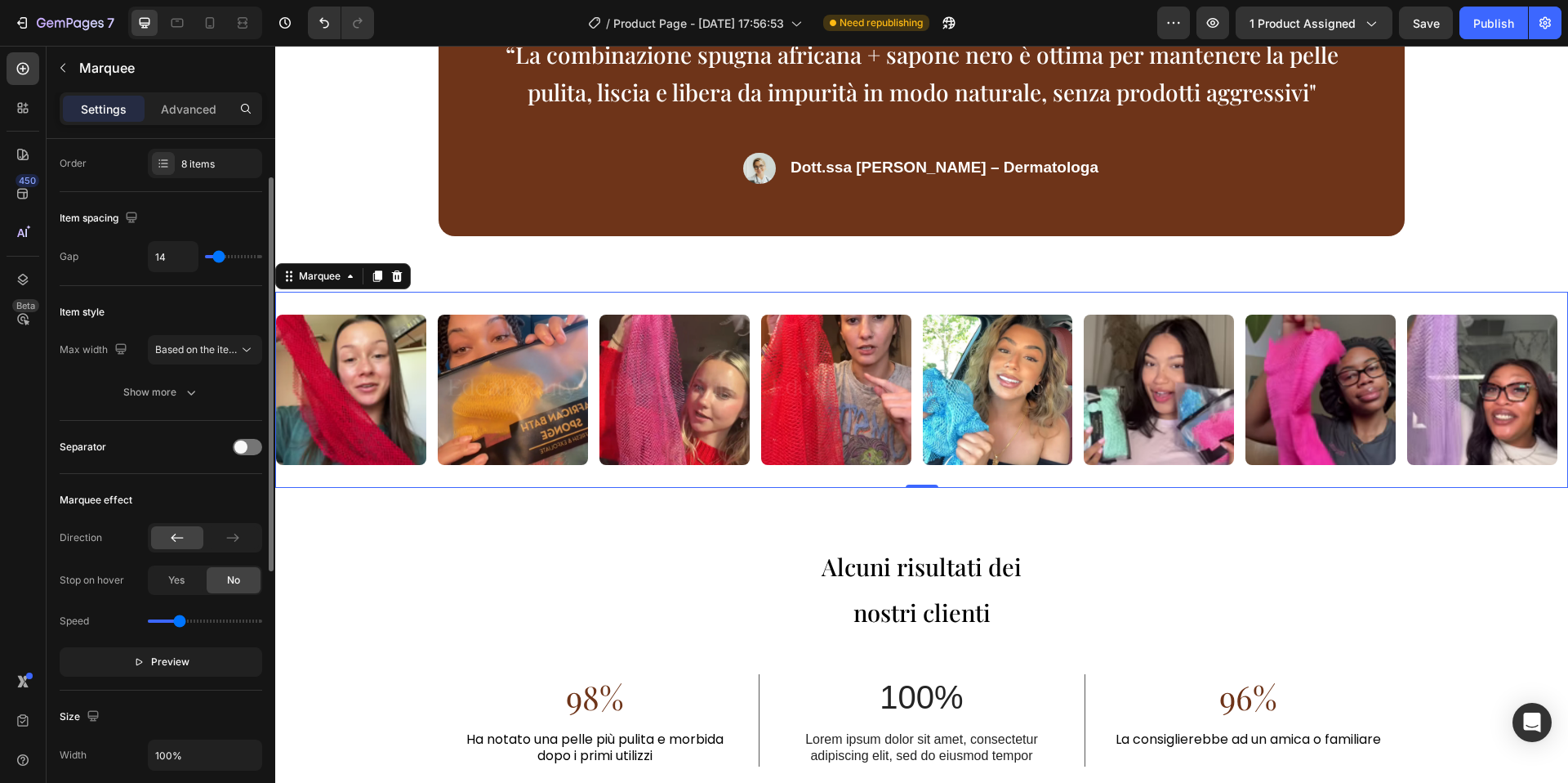
scroll to position [57, 0]
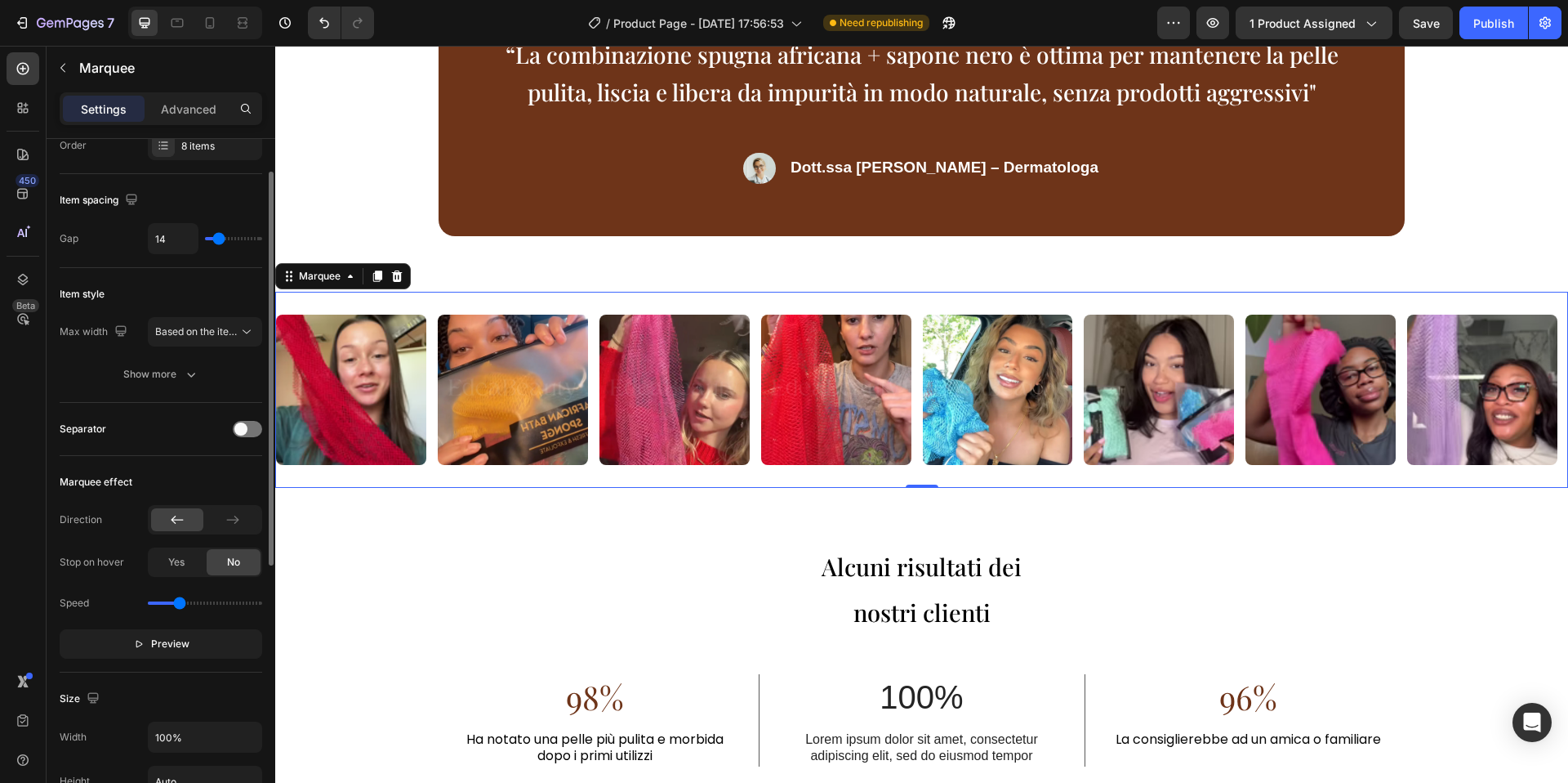
type input "15"
type input "14"
type input "13"
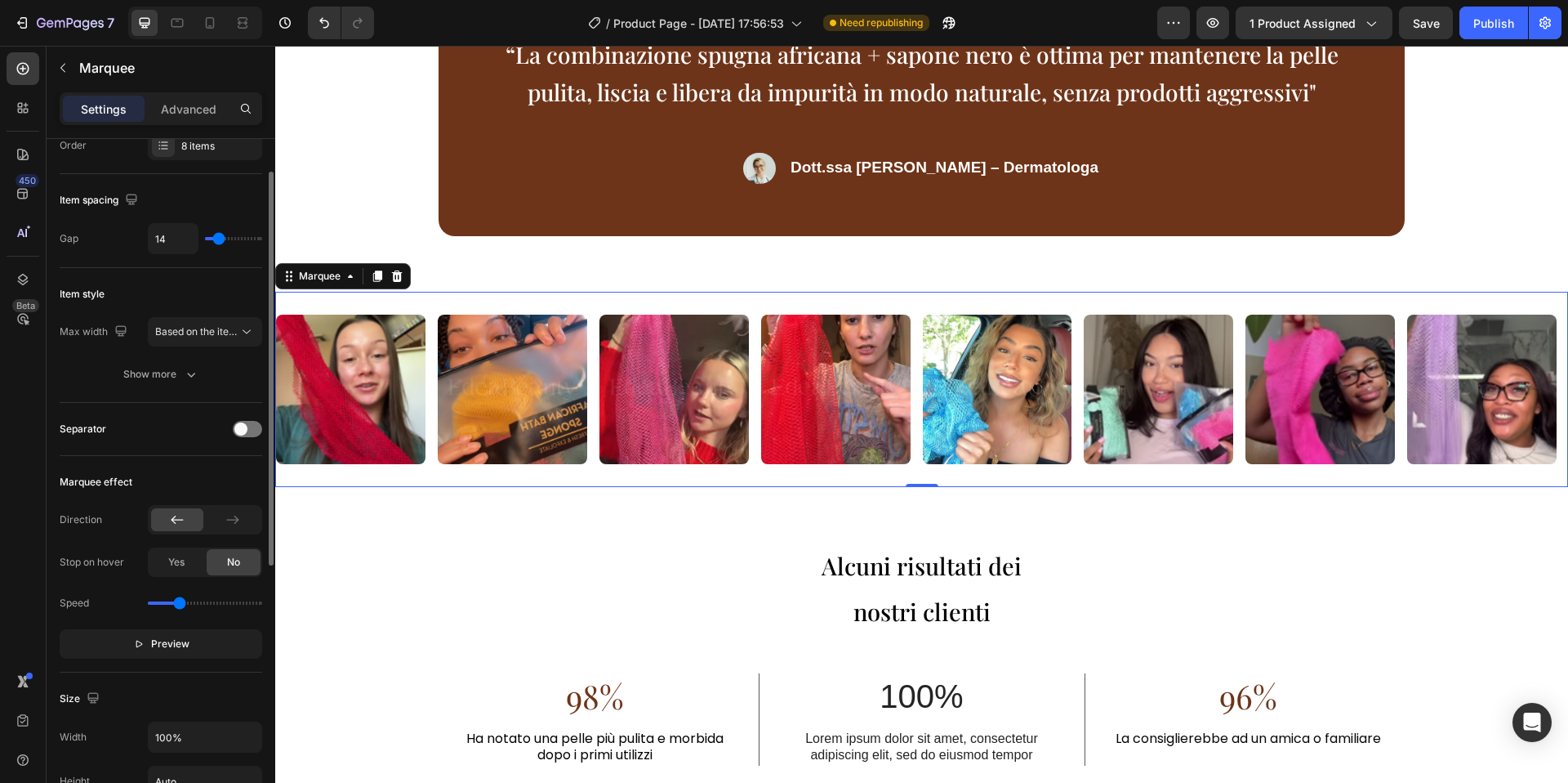
type input "13"
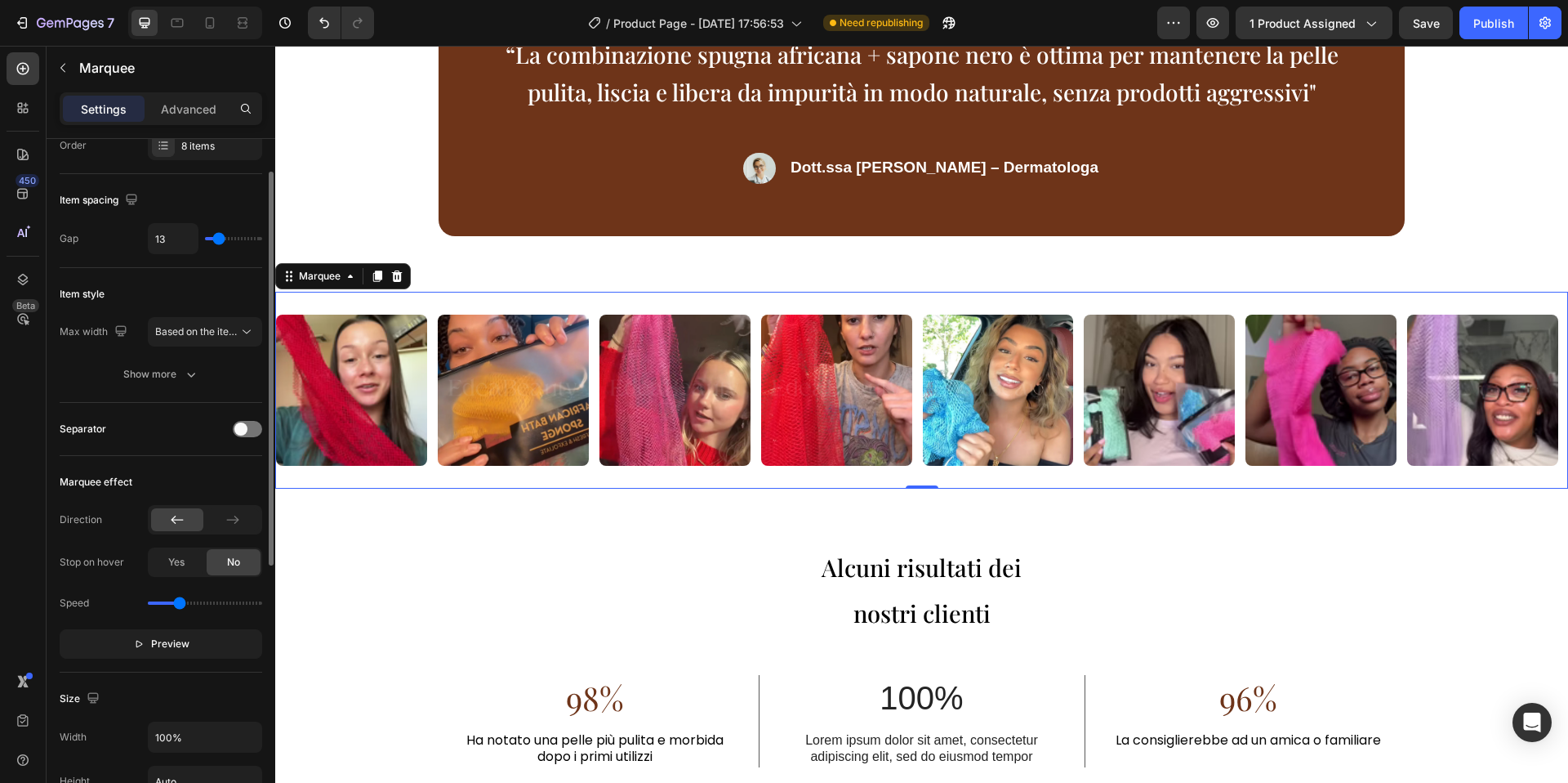
type input "12"
type input "10"
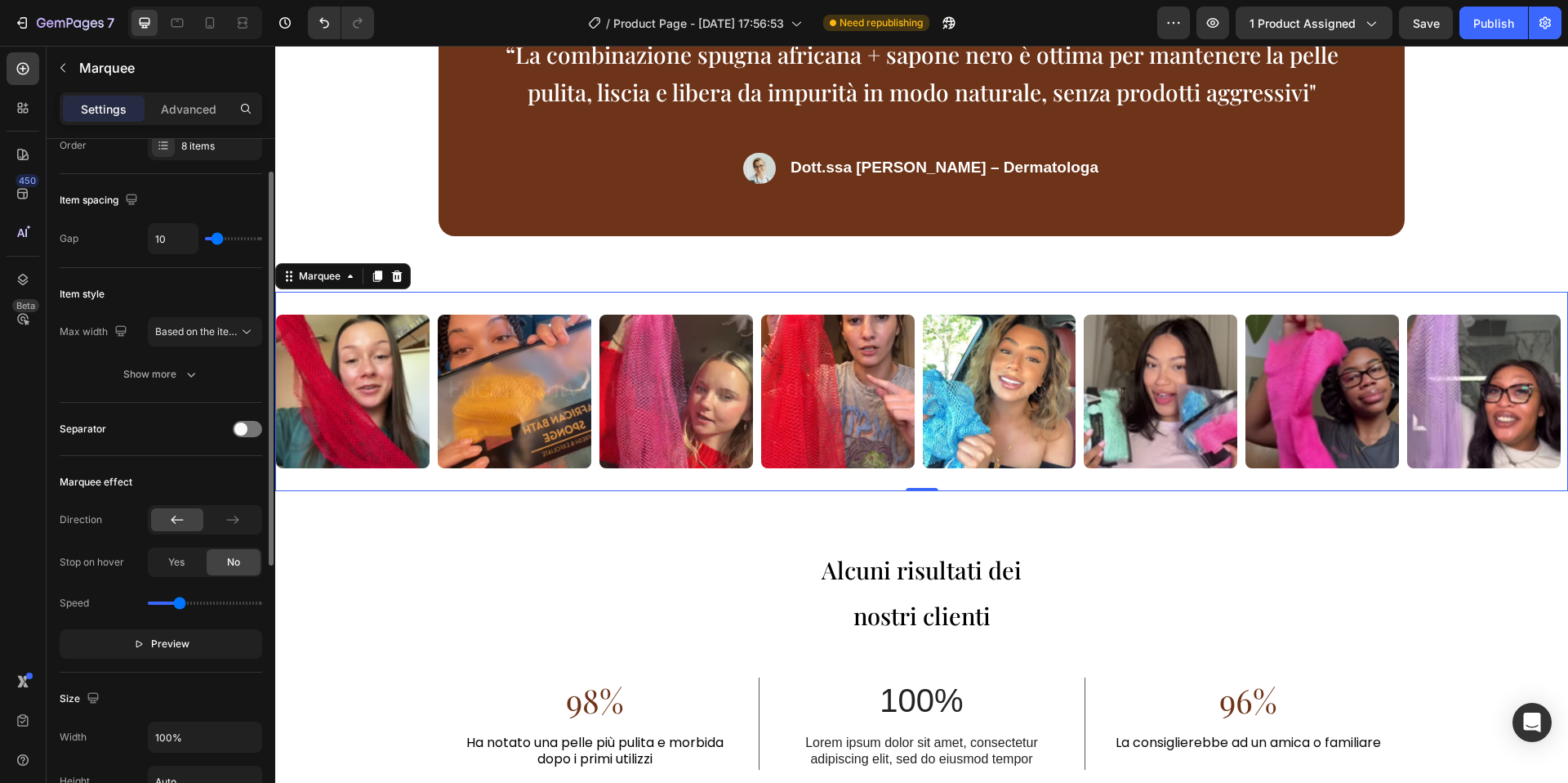
type input "10"
click at [216, 240] on input "range" at bounding box center [233, 239] width 57 height 4
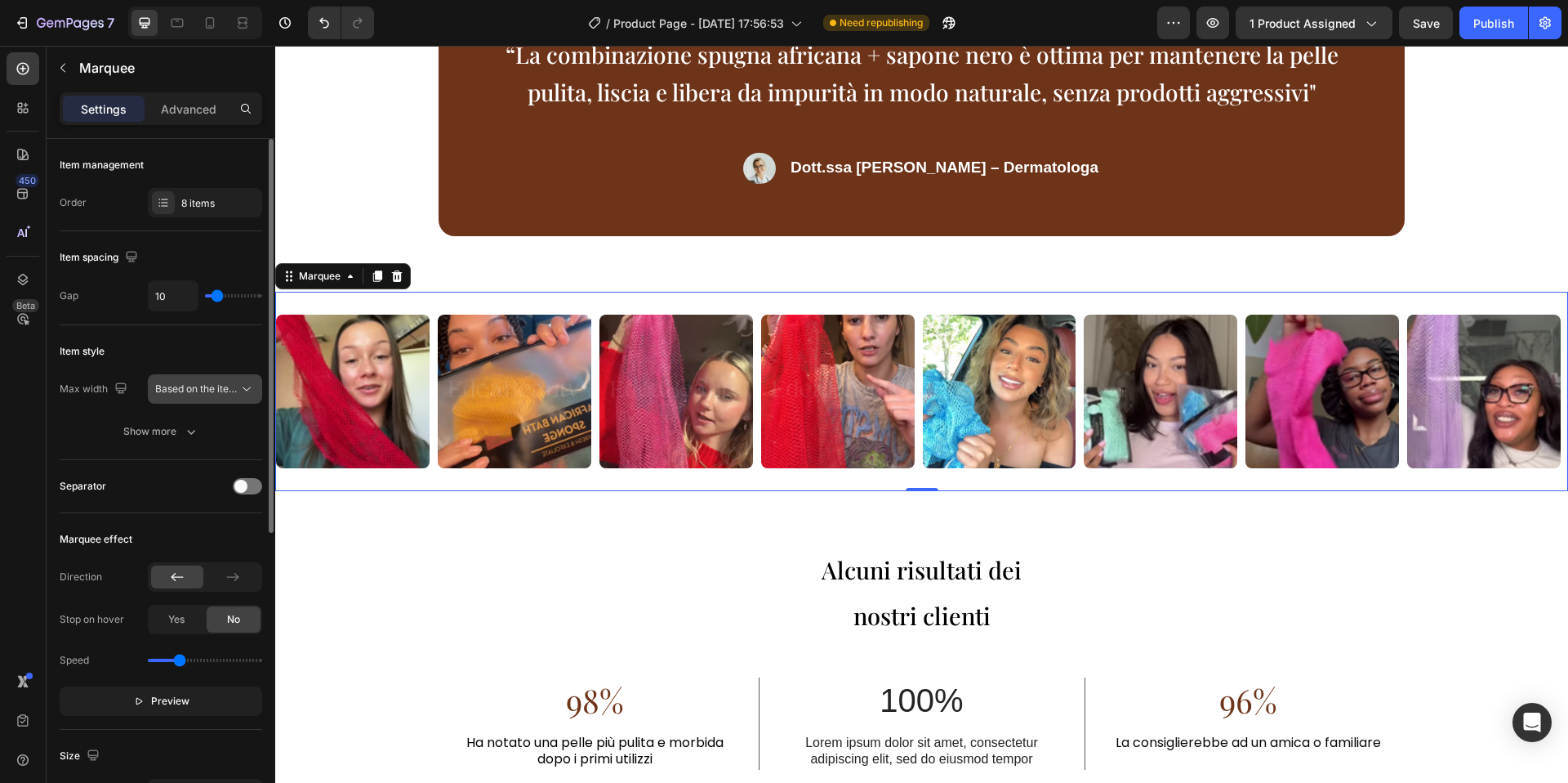
click at [206, 392] on span "Based on the item count" at bounding box center [211, 389] width 111 height 12
click at [208, 354] on div "Item style" at bounding box center [160, 352] width 202 height 27
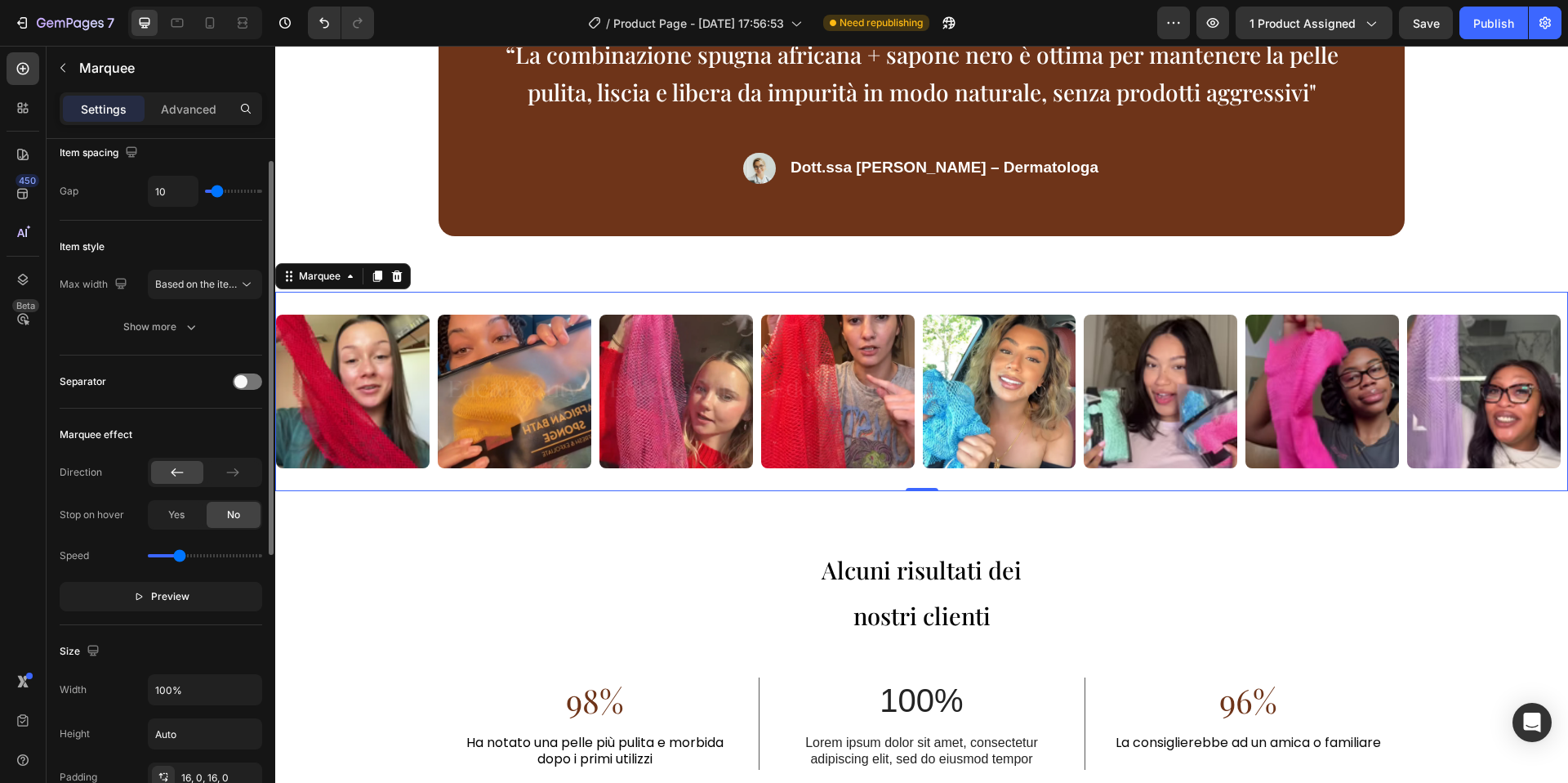
scroll to position [114, 0]
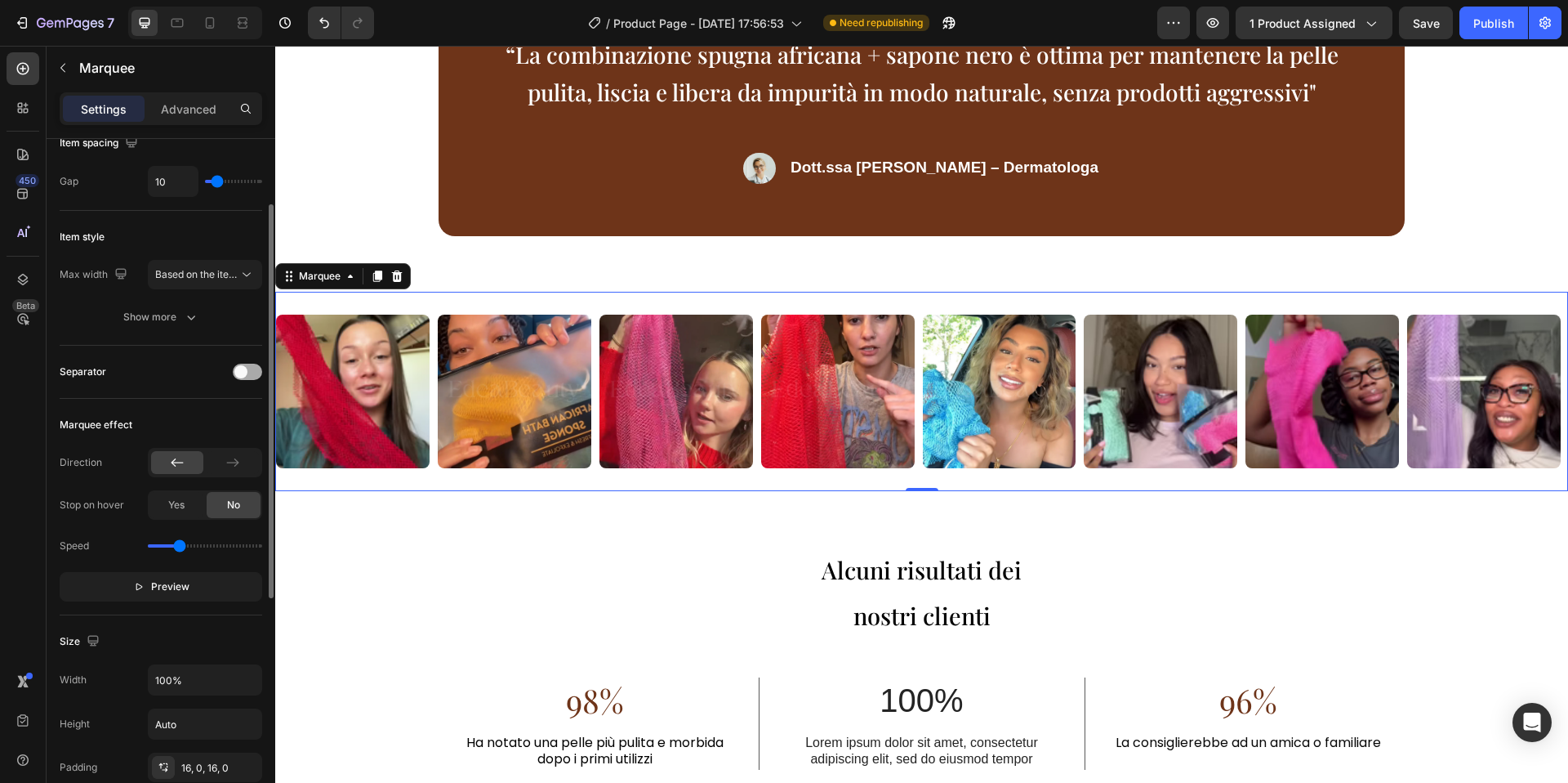
click at [246, 372] on span at bounding box center [240, 371] width 13 height 13
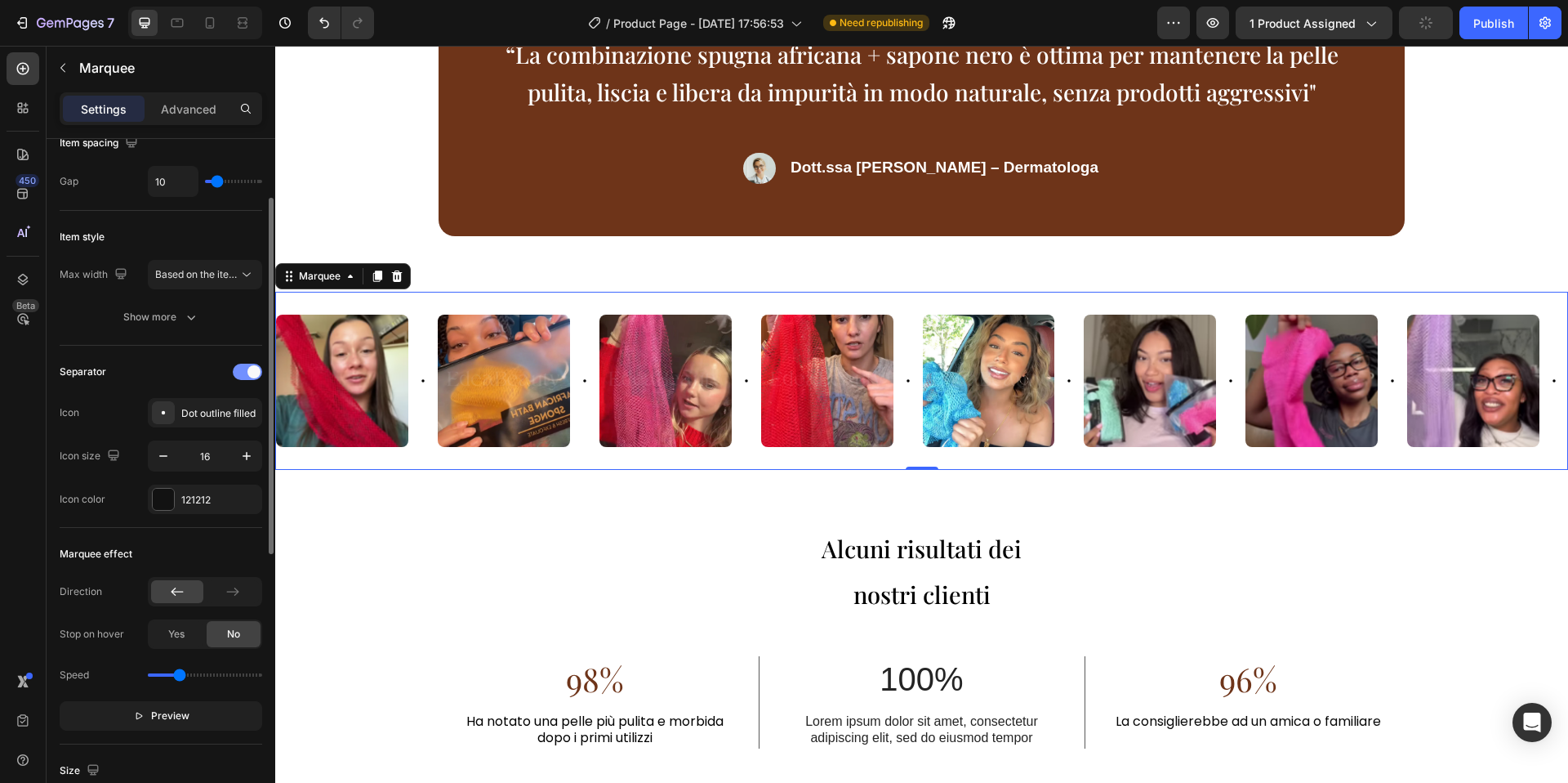
click at [247, 372] on span at bounding box center [254, 371] width 13 height 13
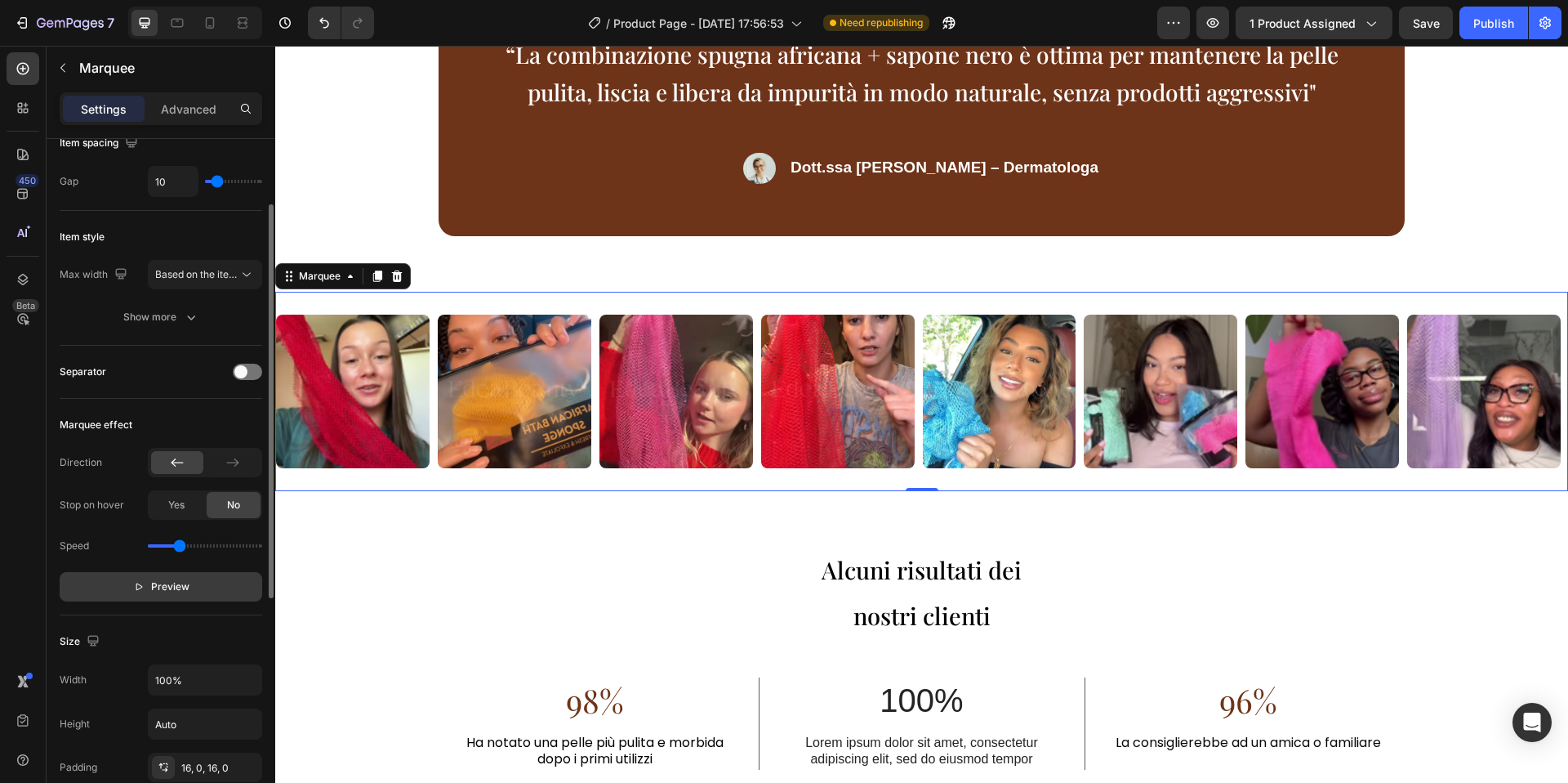
click at [177, 579] on span "Preview" at bounding box center [170, 587] width 38 height 16
type input "1.2"
click at [184, 547] on input "range" at bounding box center [204, 546] width 114 height 4
click at [209, 529] on div "Direction Stop on hover Yes No Speed Pause" at bounding box center [160, 525] width 202 height 154
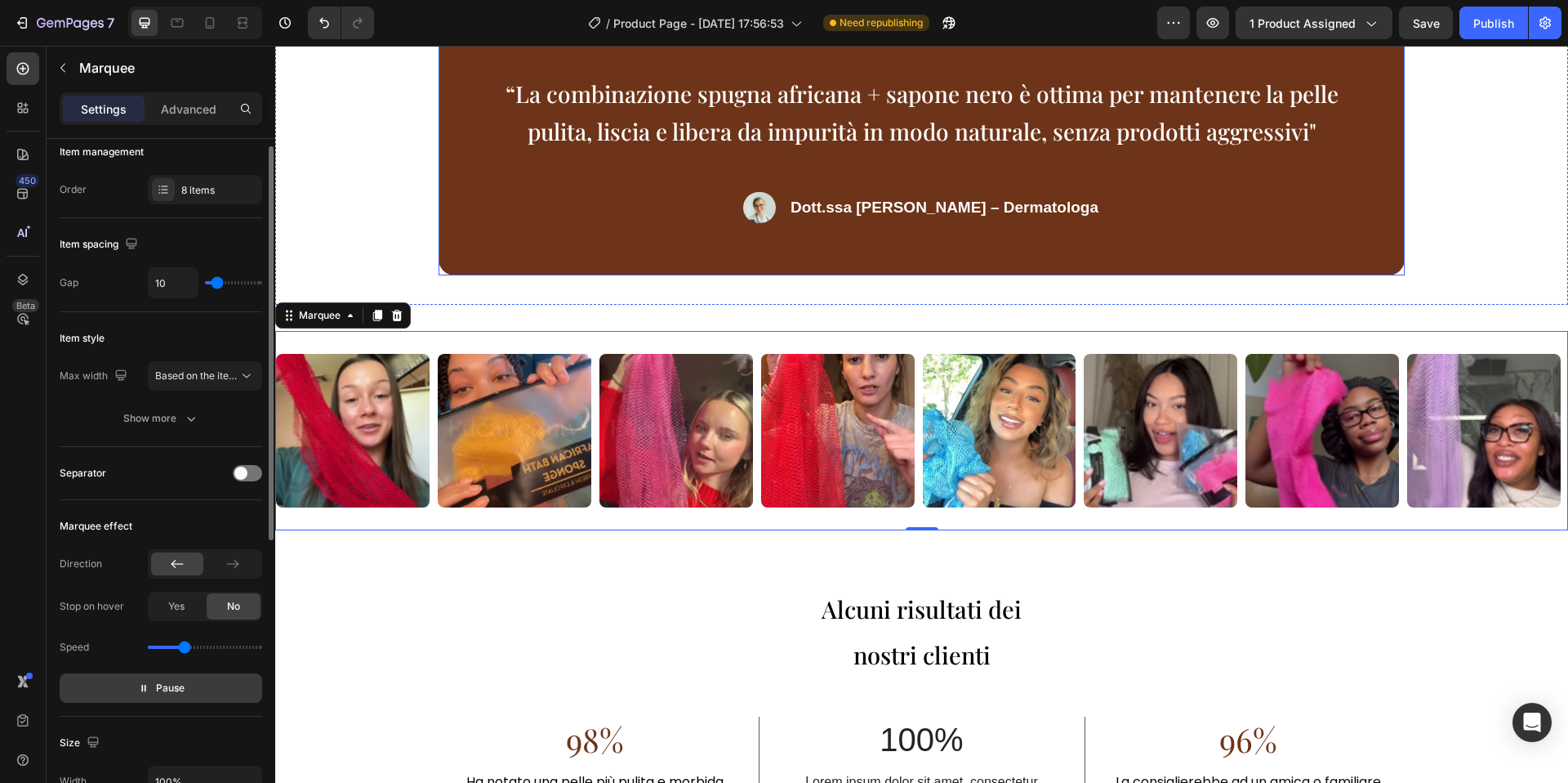
scroll to position [2909, 0]
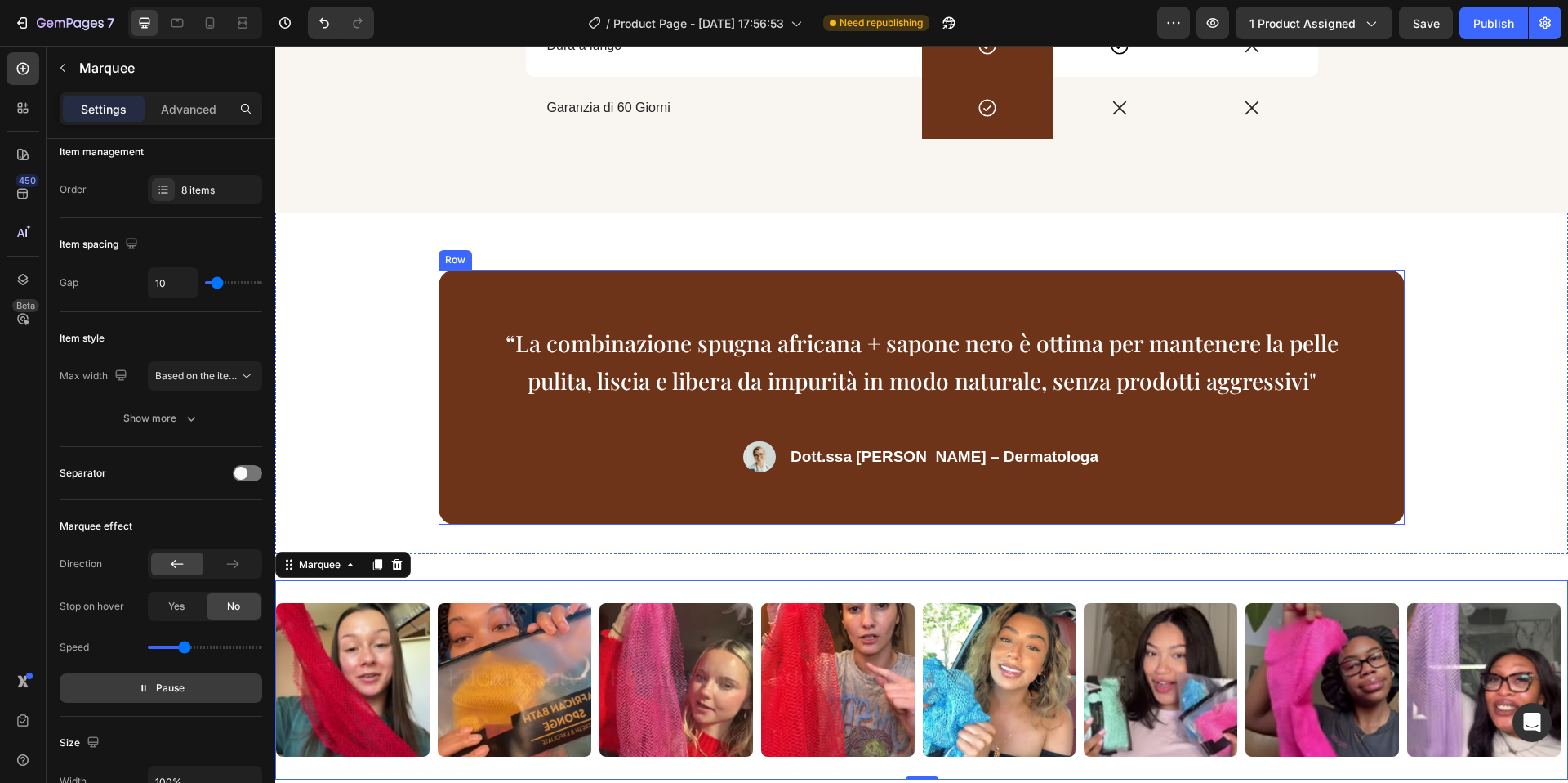
click at [1024, 525] on div "“La combinazione spugna africana + sapone nero è ottima per mantenere la pelle …" at bounding box center [921, 397] width 966 height 255
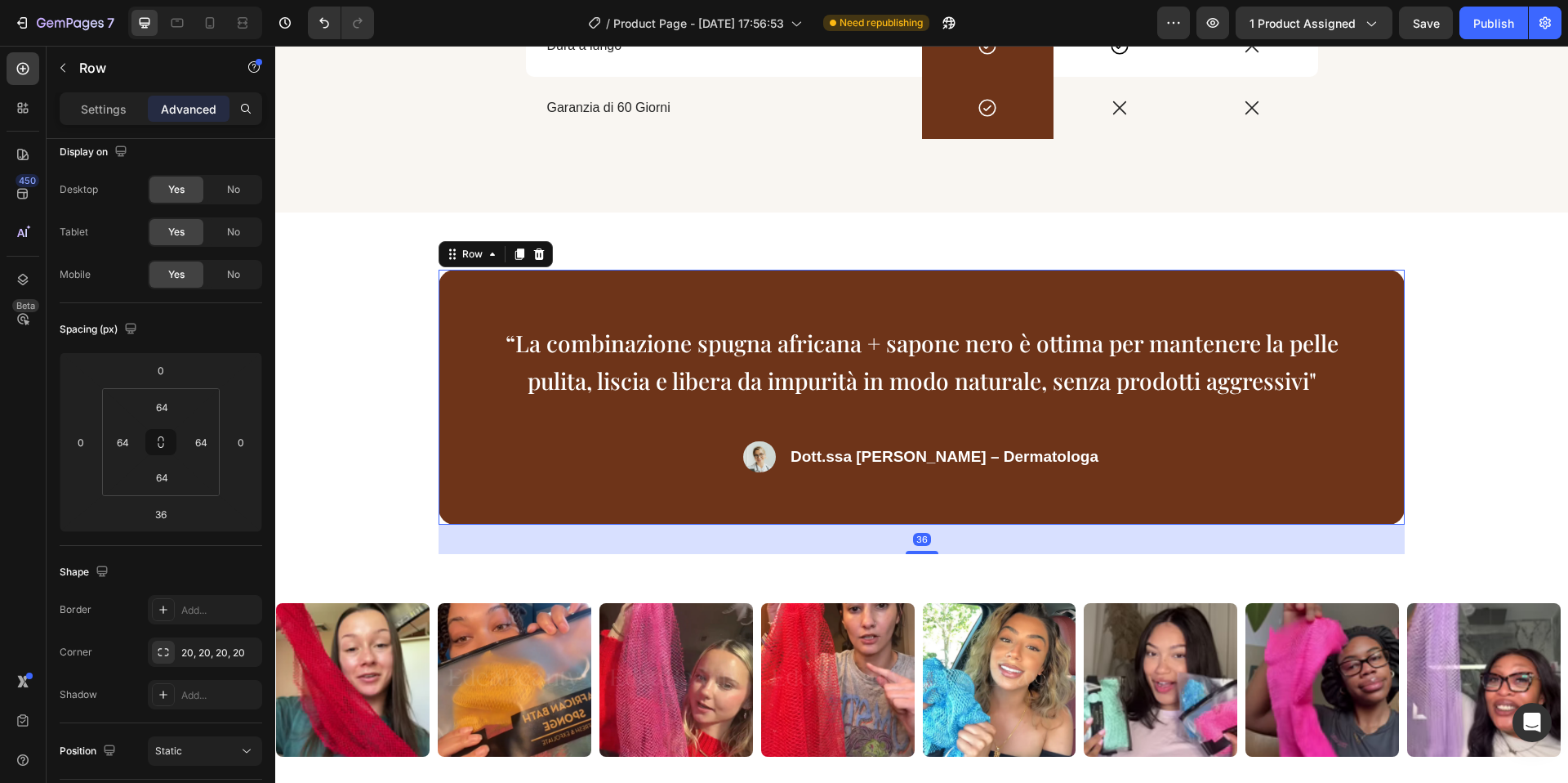
scroll to position [0, 0]
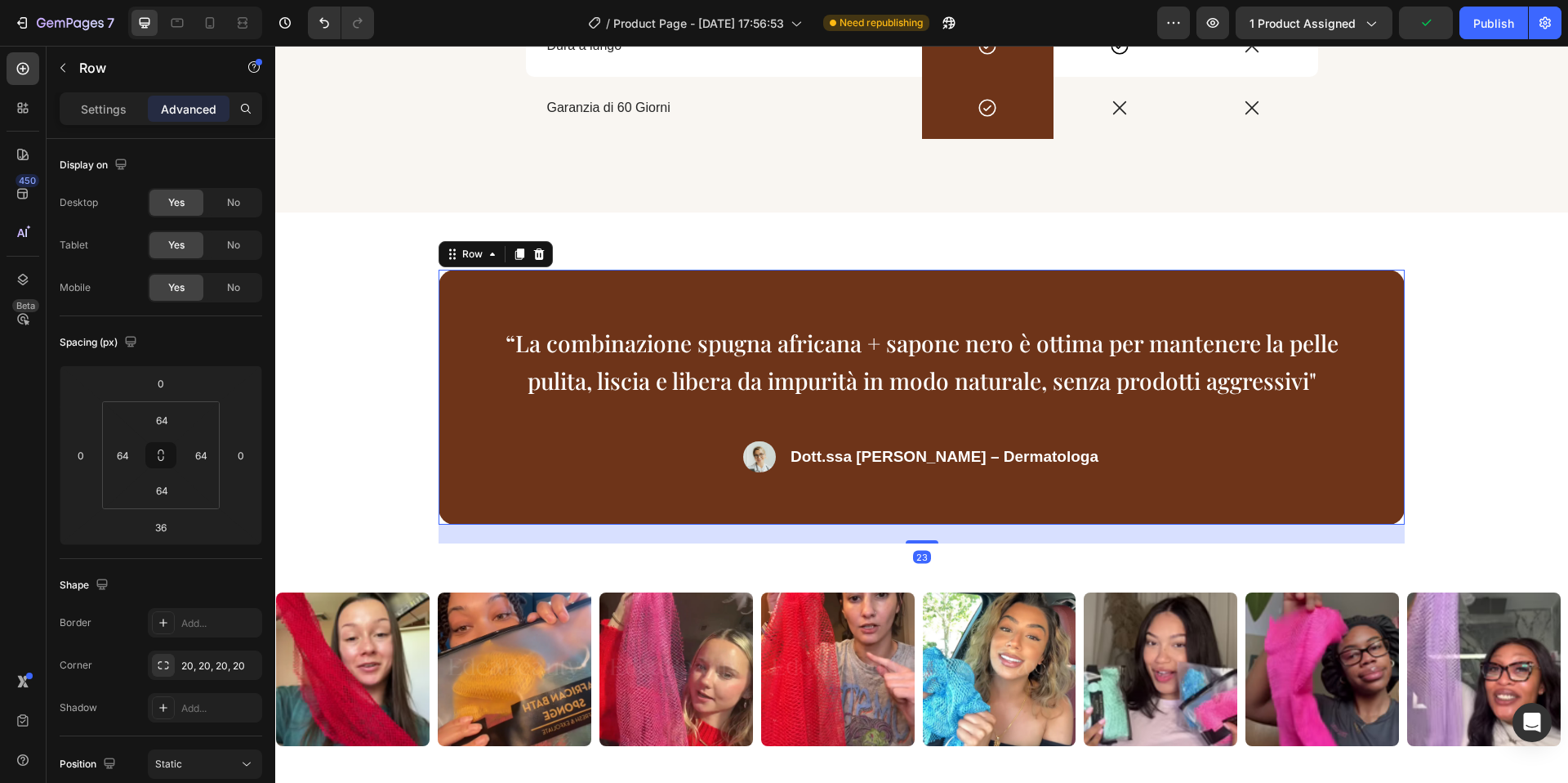
drag, startPoint x: 936, startPoint y: 635, endPoint x: 938, endPoint y: 624, distance: 11.2
click at [938, 525] on div "23" at bounding box center [921, 525] width 966 height 0
type input "23"
click at [885, 320] on div "“La combinazione spugna africana + sapone nero è ottima per mantenere la pelle …" at bounding box center [922, 377] width 1293 height 331
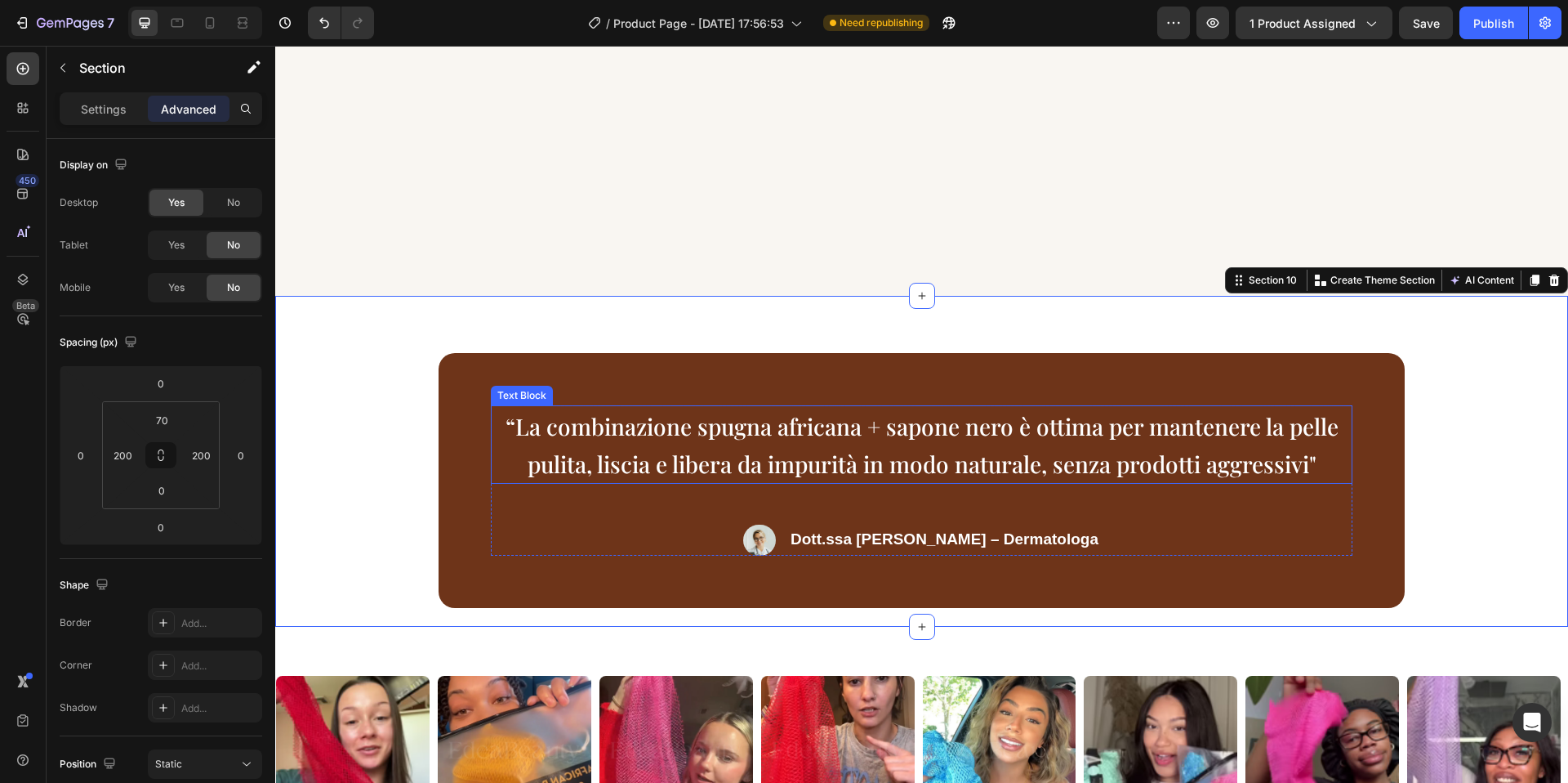
scroll to position [3396, 0]
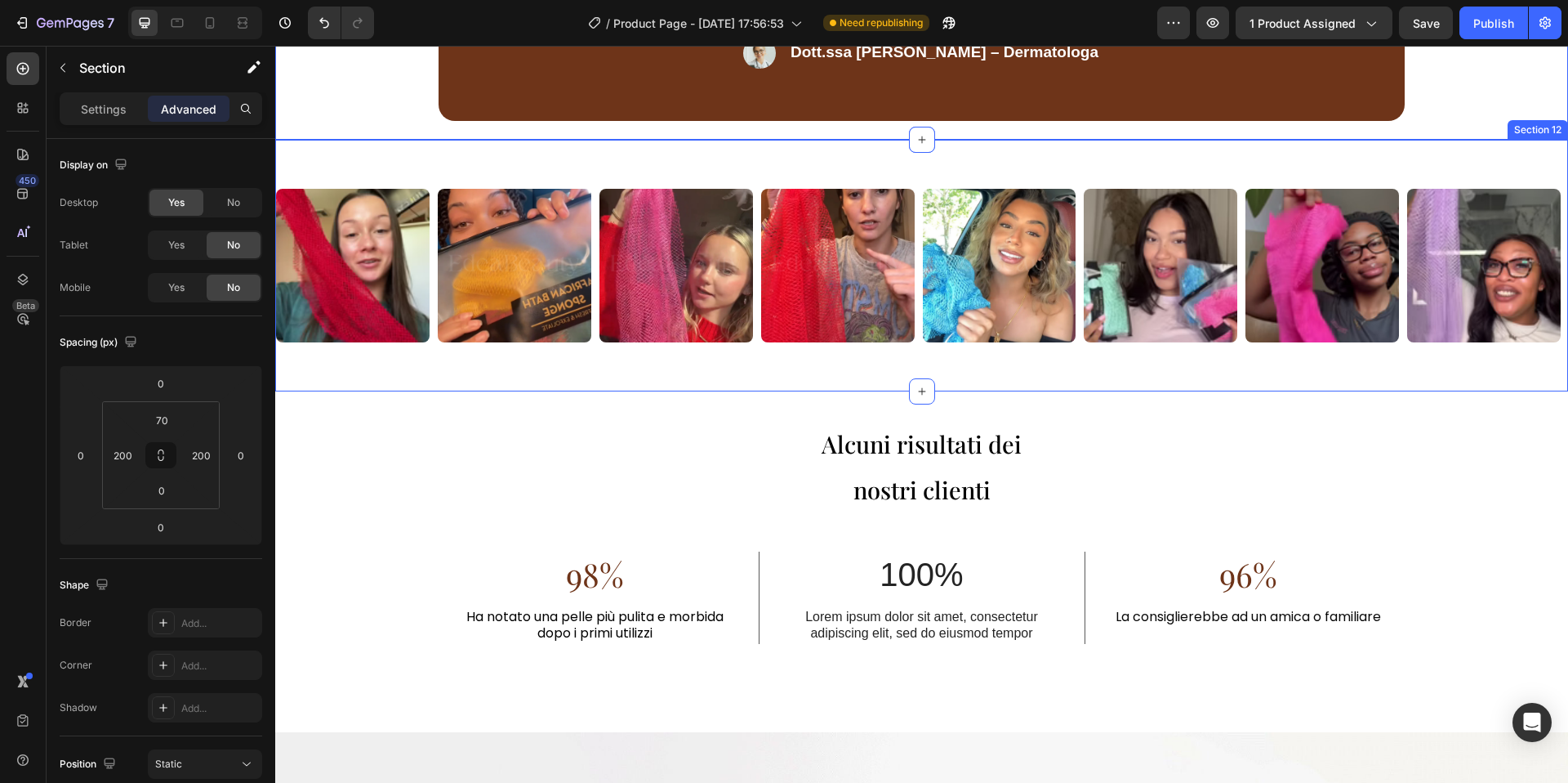
click at [959, 368] on div "Image Image Image Image Image Image Image Image Image Image Image Image Image I…" at bounding box center [922, 265] width 1293 height 252
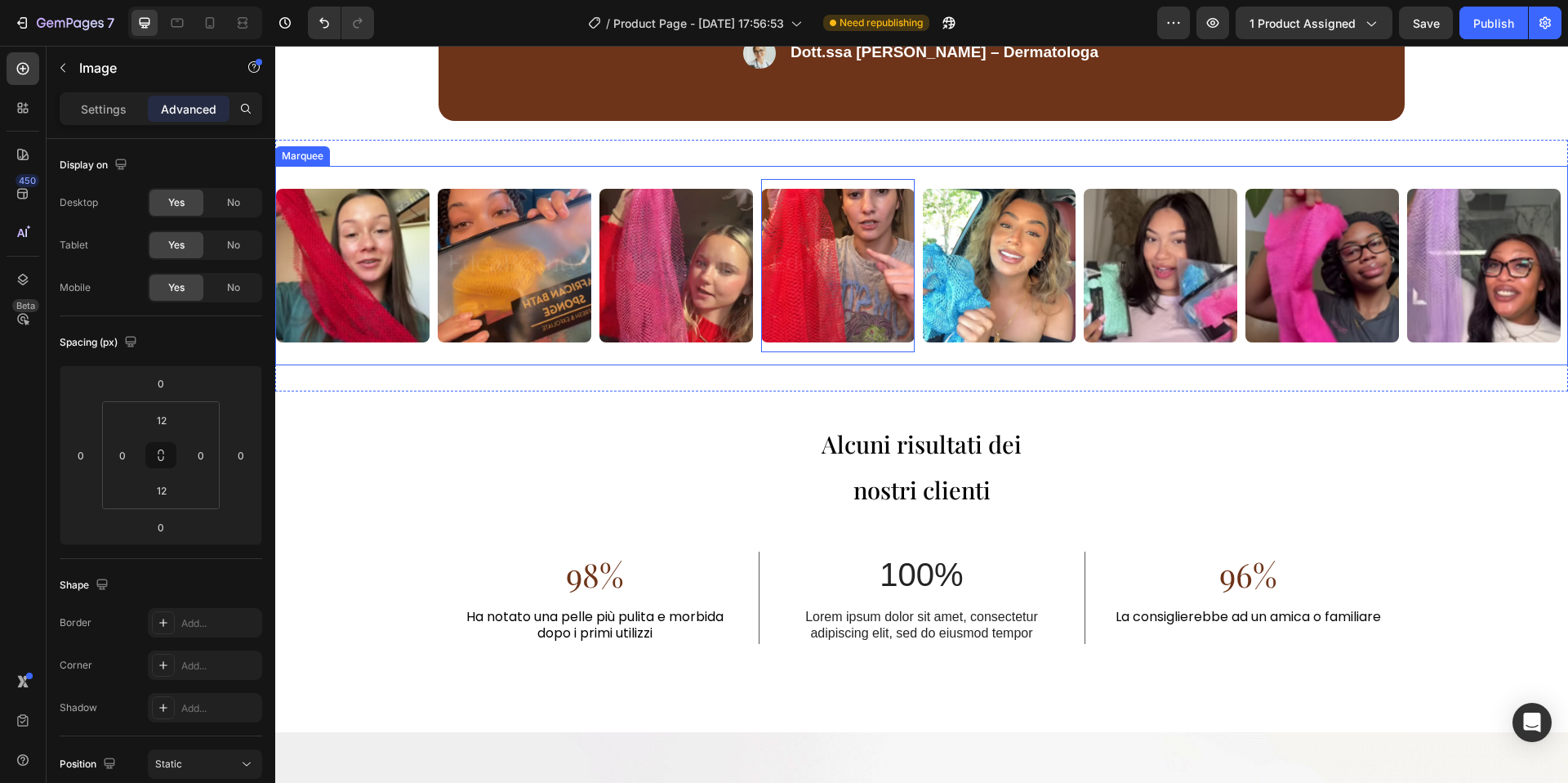
click at [954, 360] on div "Image Image Image Image Image 0 Image Image Image Image Image Image Image Image…" at bounding box center [922, 266] width 1293 height 200
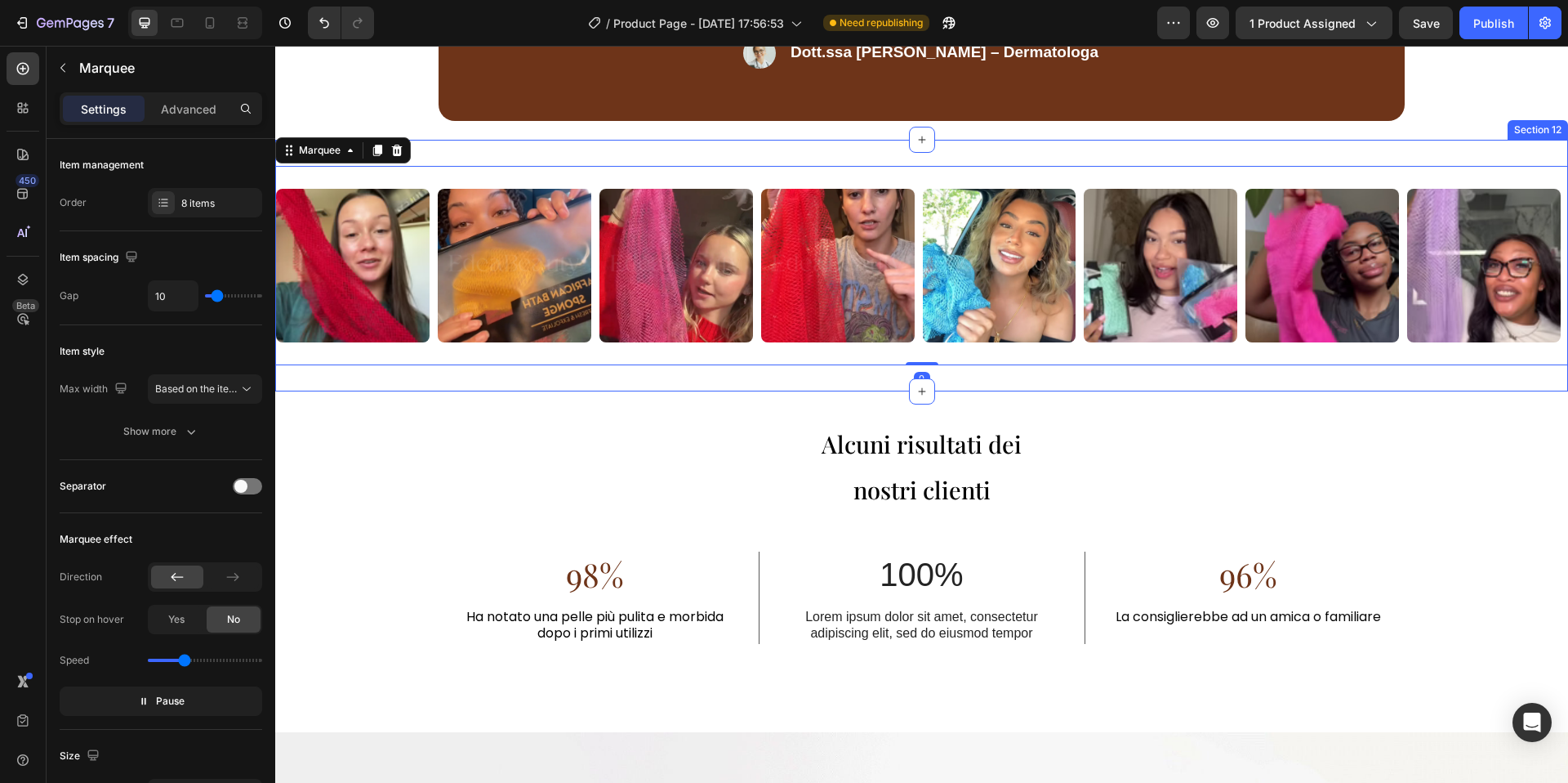
click at [955, 372] on div "Image Image Image Image Image Image Image Image Image Image Image Image Image I…" at bounding box center [922, 265] width 1293 height 252
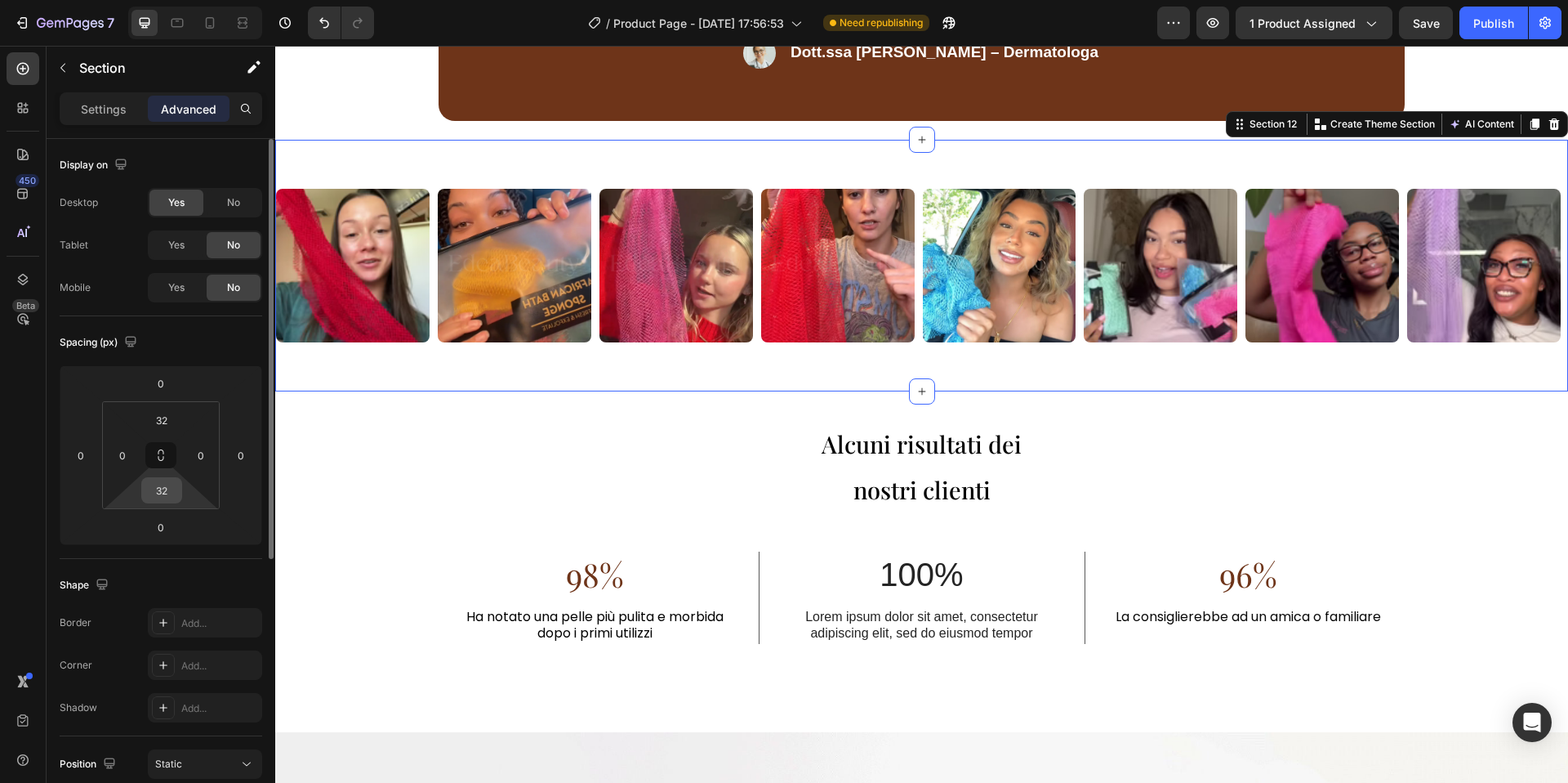
click at [152, 493] on input "32" at bounding box center [162, 490] width 33 height 25
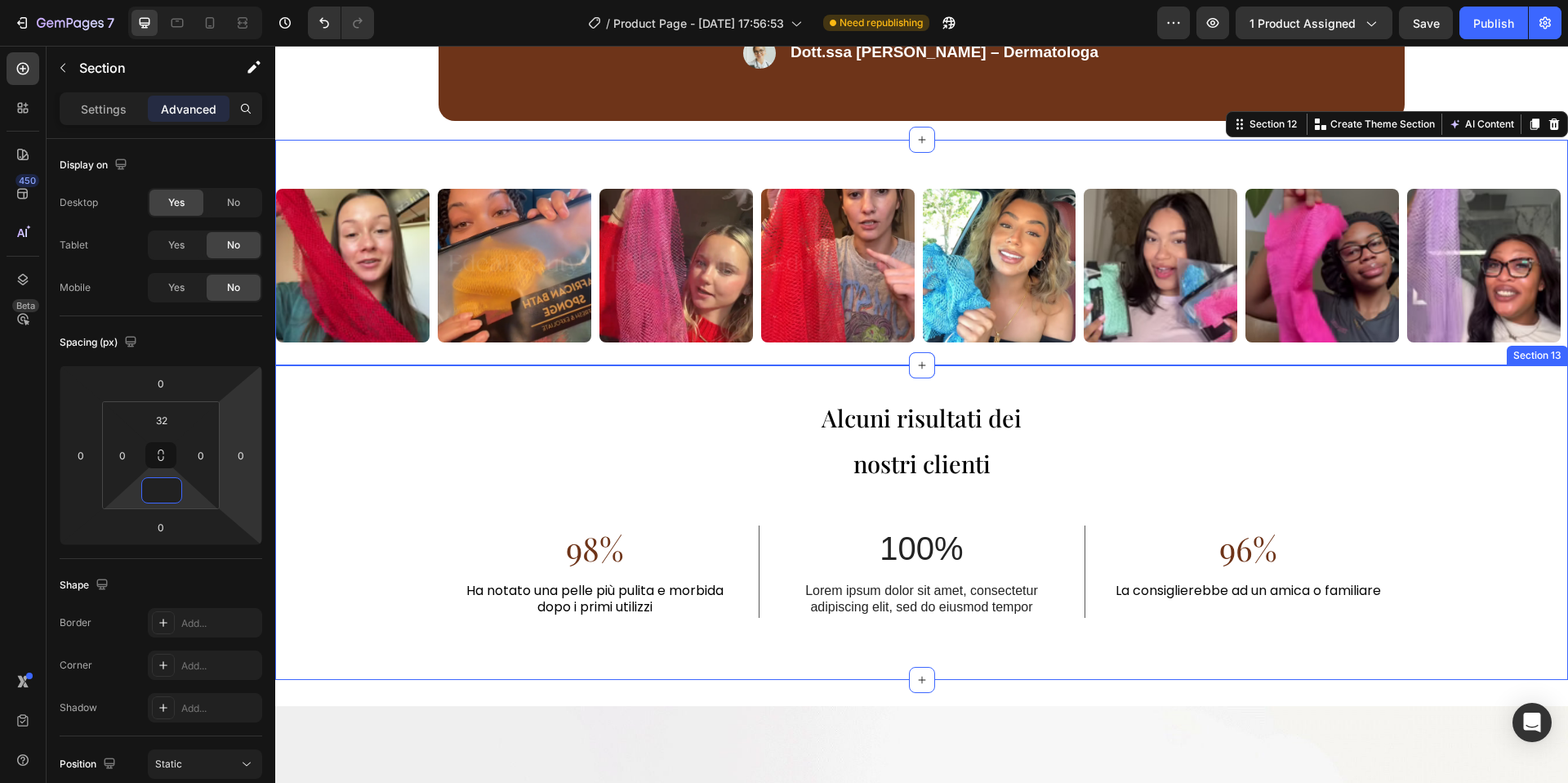
click at [428, 419] on div "Alcuni risultati dei nostri clienti Heading 98% Text Block Ha notato una pelle …" at bounding box center [922, 523] width 1293 height 263
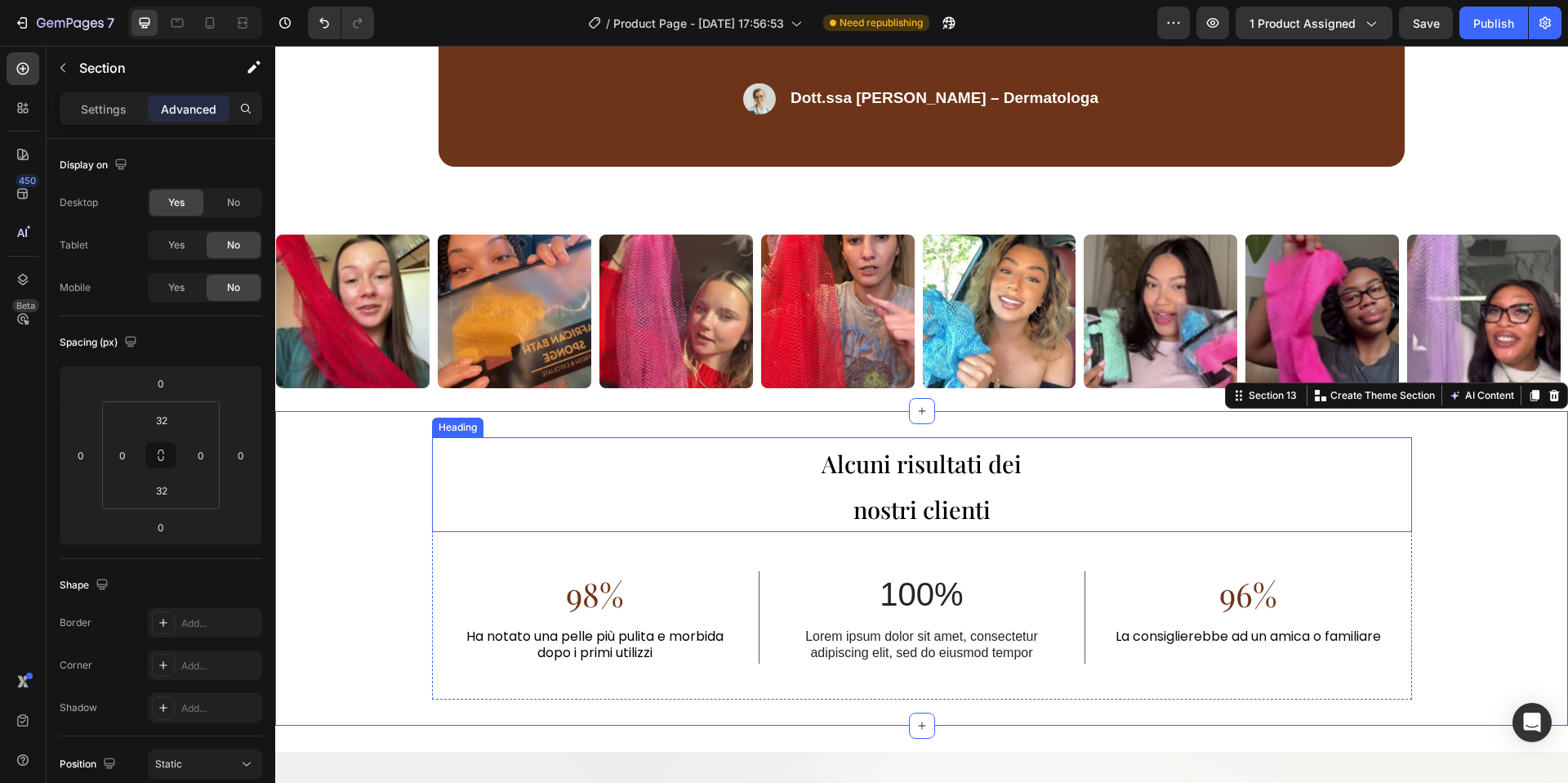
scroll to position [3341, 0]
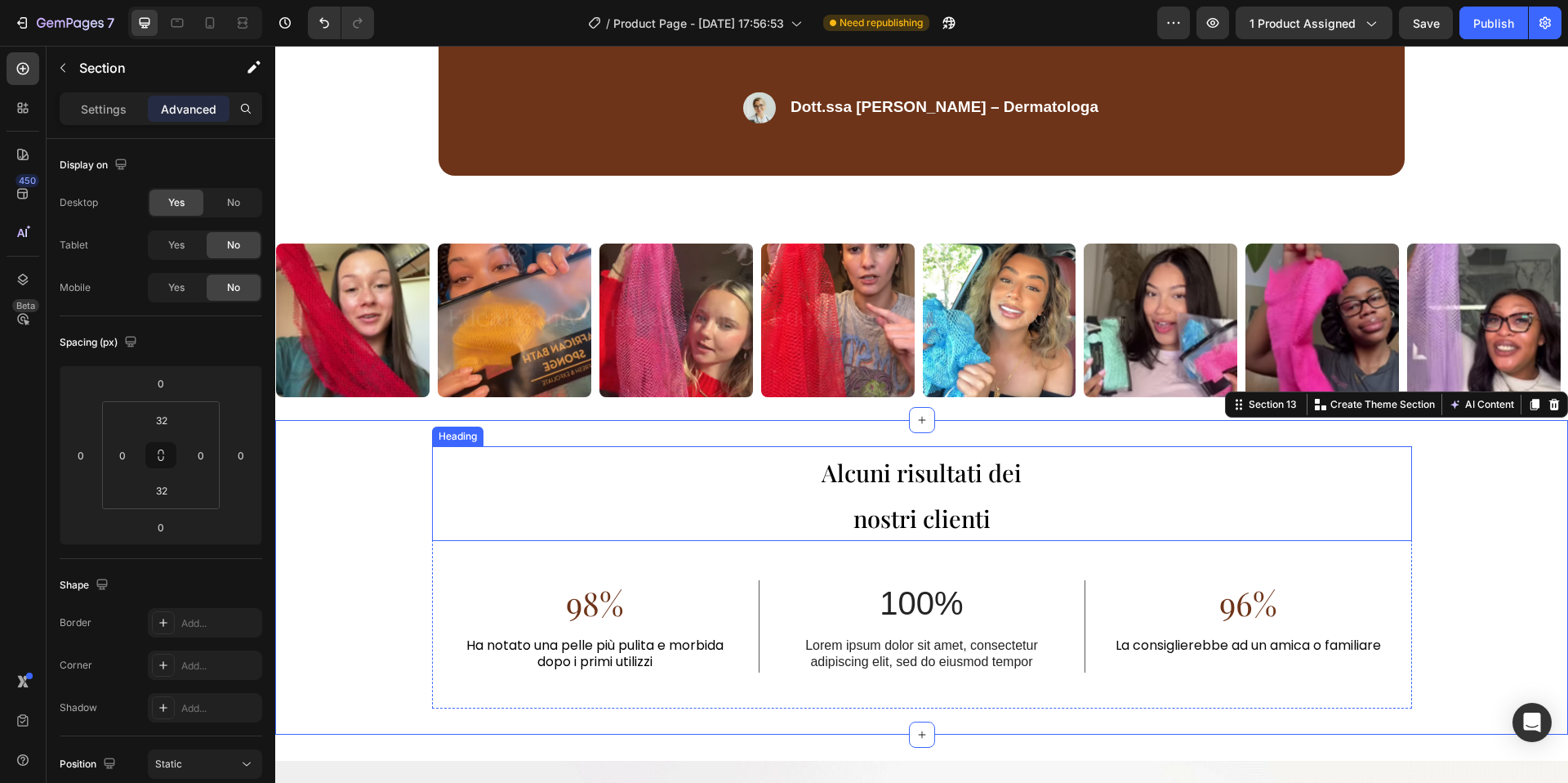
click at [837, 488] on h2 "Alcuni risultati dei nostri clienti" at bounding box center [921, 493] width 980 height 95
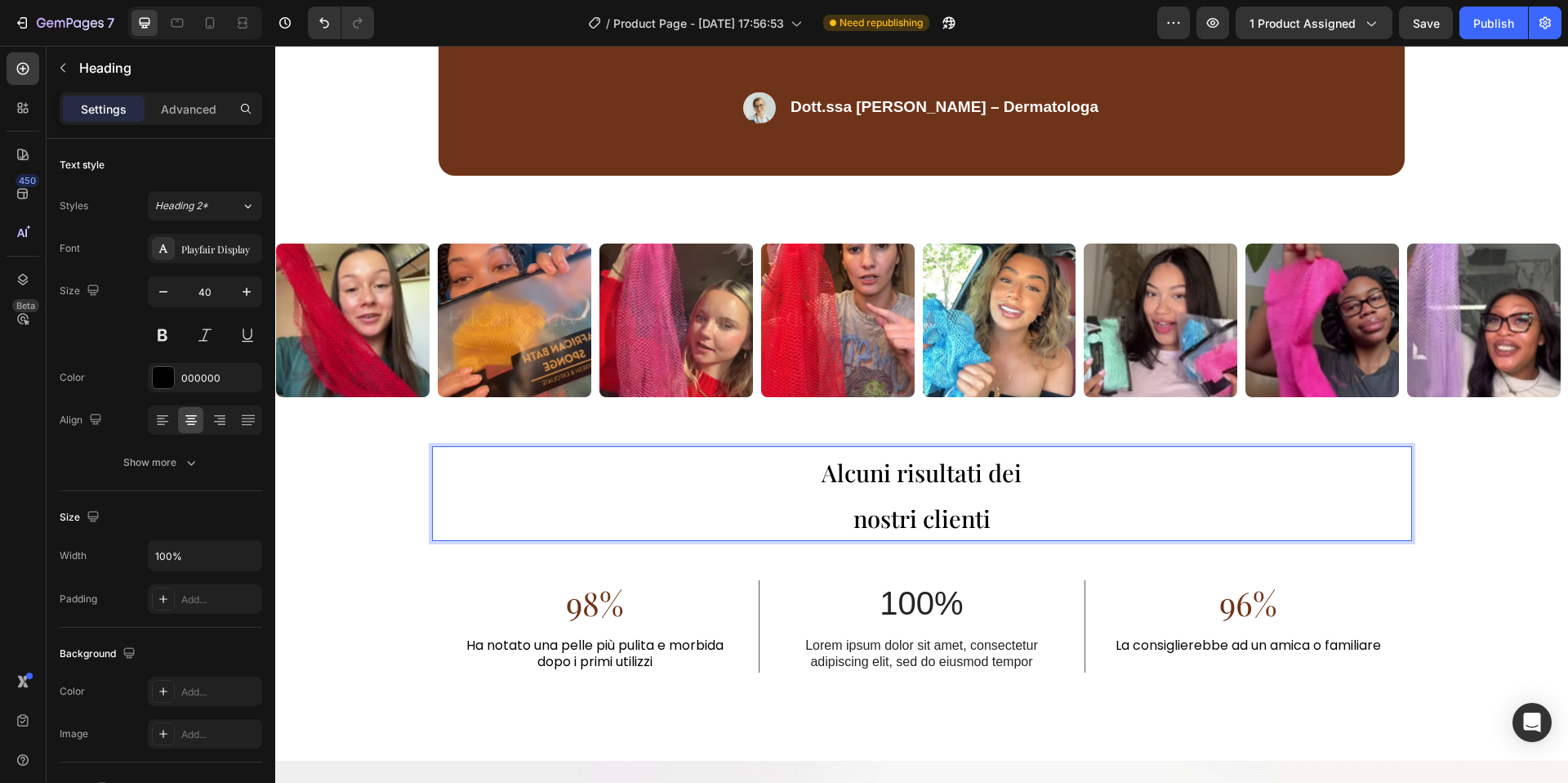
click at [837, 488] on h2 "Alcuni risultati dei nostri clienti" at bounding box center [921, 493] width 980 height 95
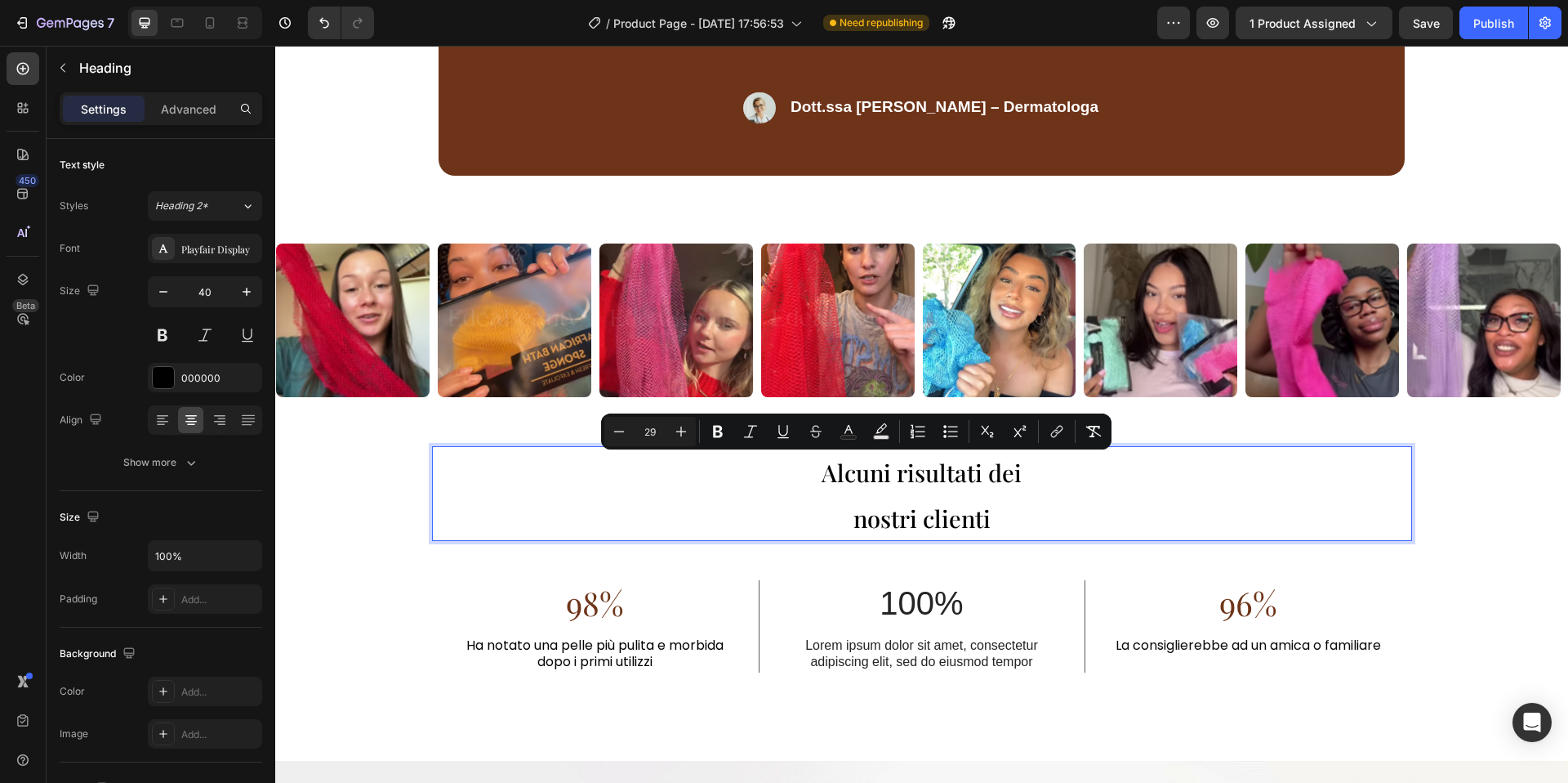
click at [850, 527] on p "Alcuni risultati dei nostri clienti" at bounding box center [922, 494] width 977 height 92
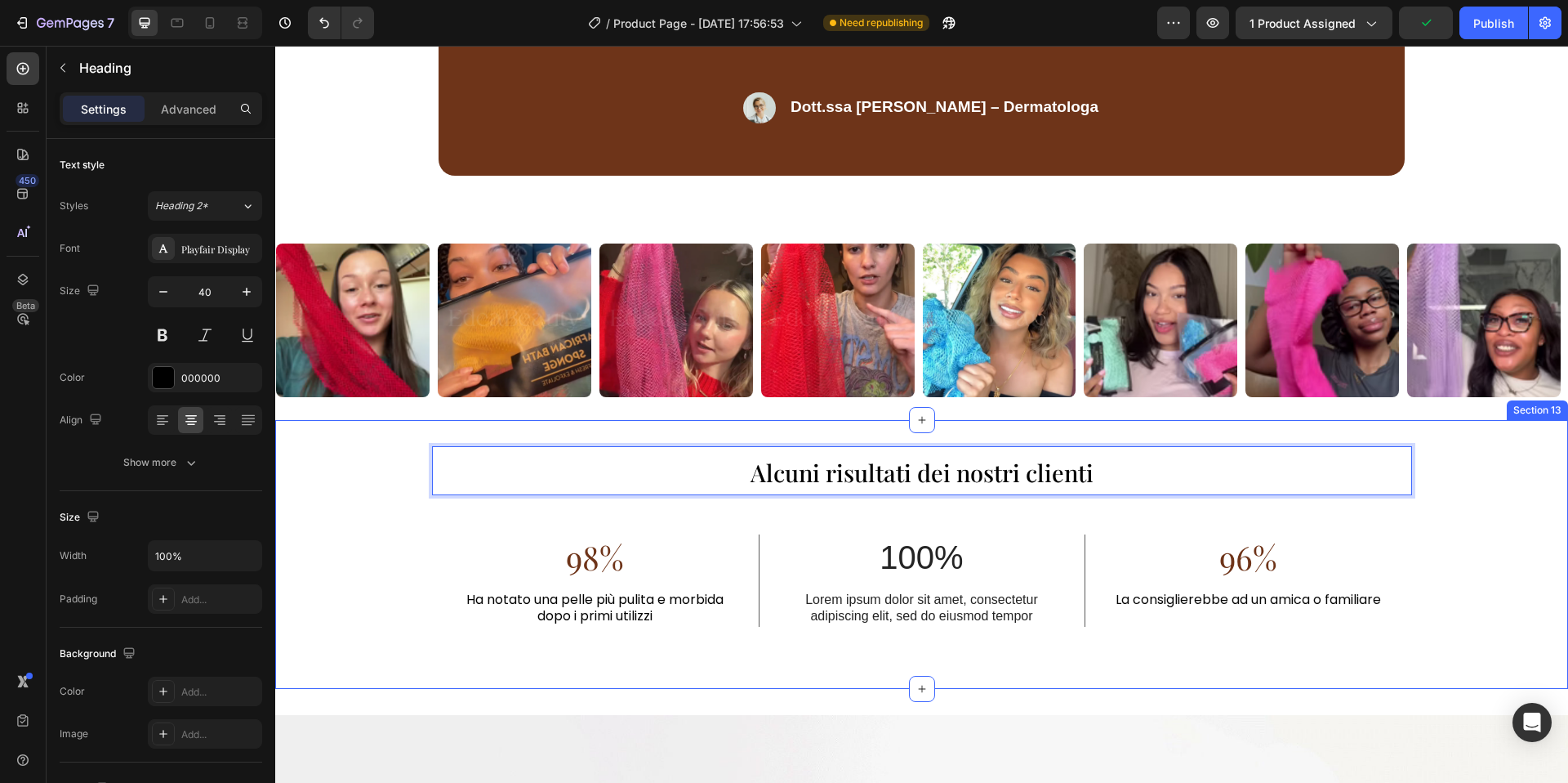
click at [946, 432] on div "Alcuni risultati dei nostri clienti Heading 48 98% Text Block Ha notato una pel…" at bounding box center [922, 554] width 1293 height 270
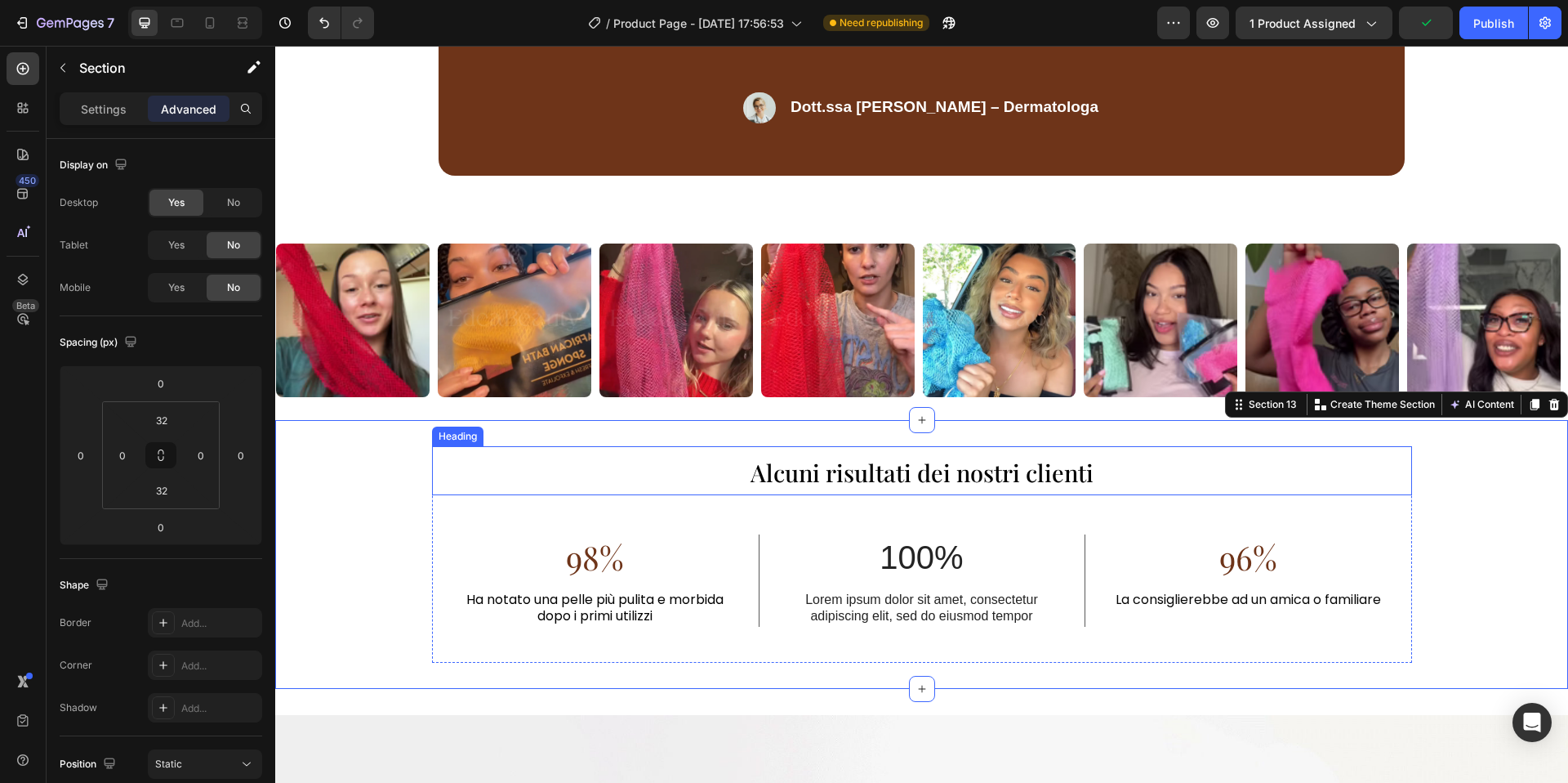
click at [955, 455] on p "⁠⁠⁠⁠⁠⁠⁠ Alcuni risultati dei nostri clienti" at bounding box center [922, 471] width 977 height 46
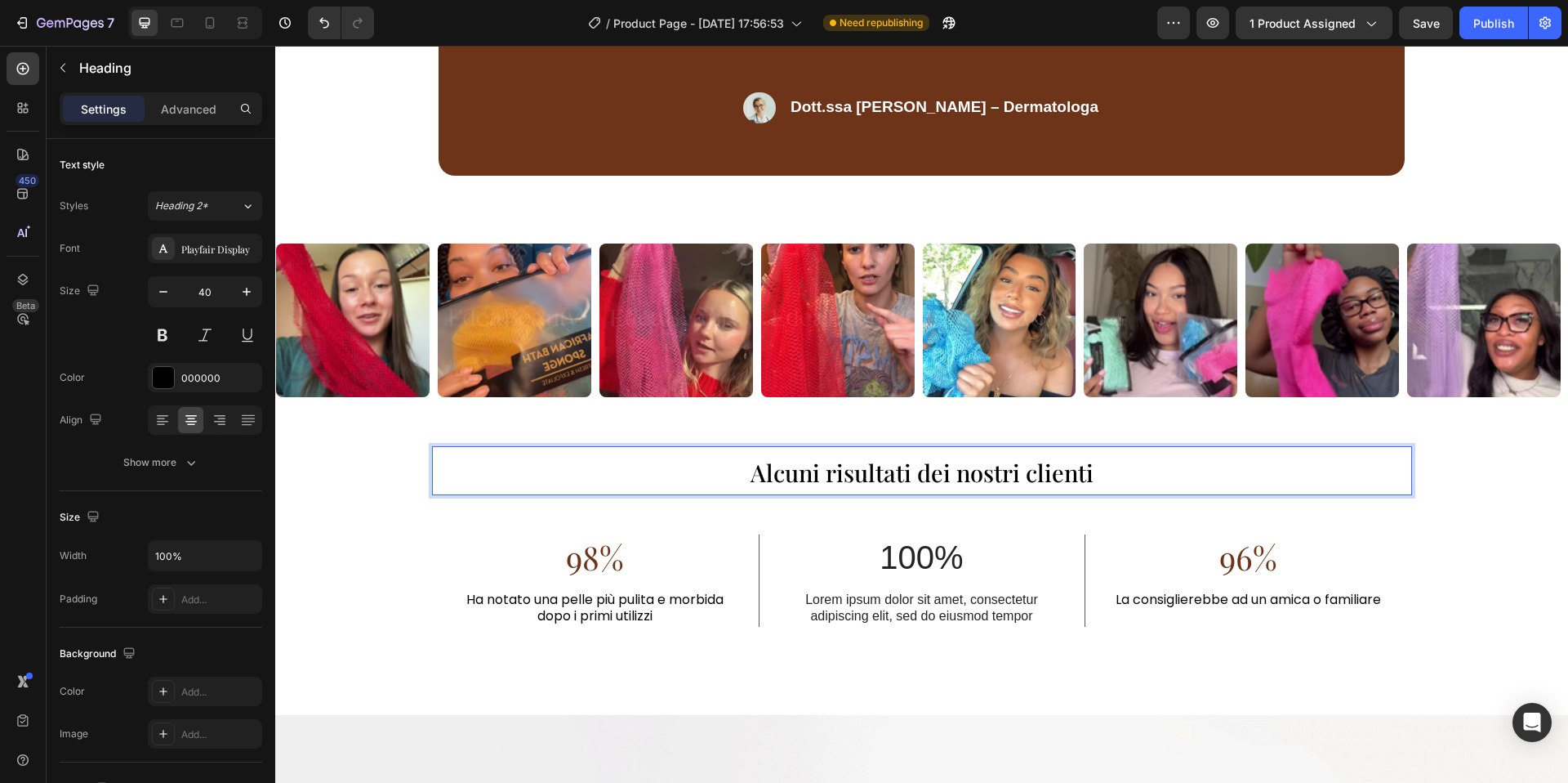
click at [953, 459] on span "Alcuni risultati dei nostri clienti" at bounding box center [922, 472] width 343 height 31
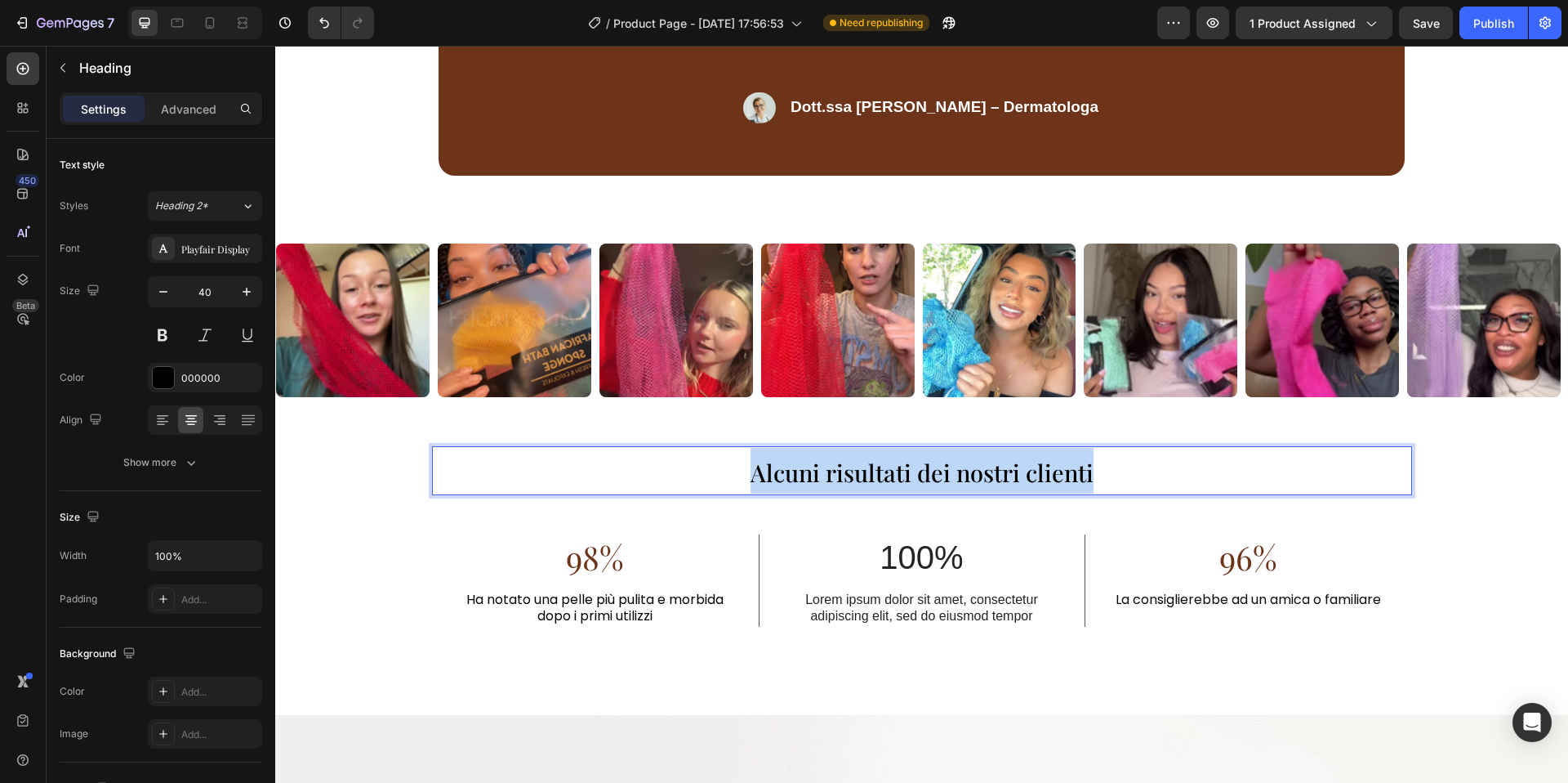
click at [953, 459] on span "Alcuni risultati dei nostri clienti" at bounding box center [922, 472] width 343 height 31
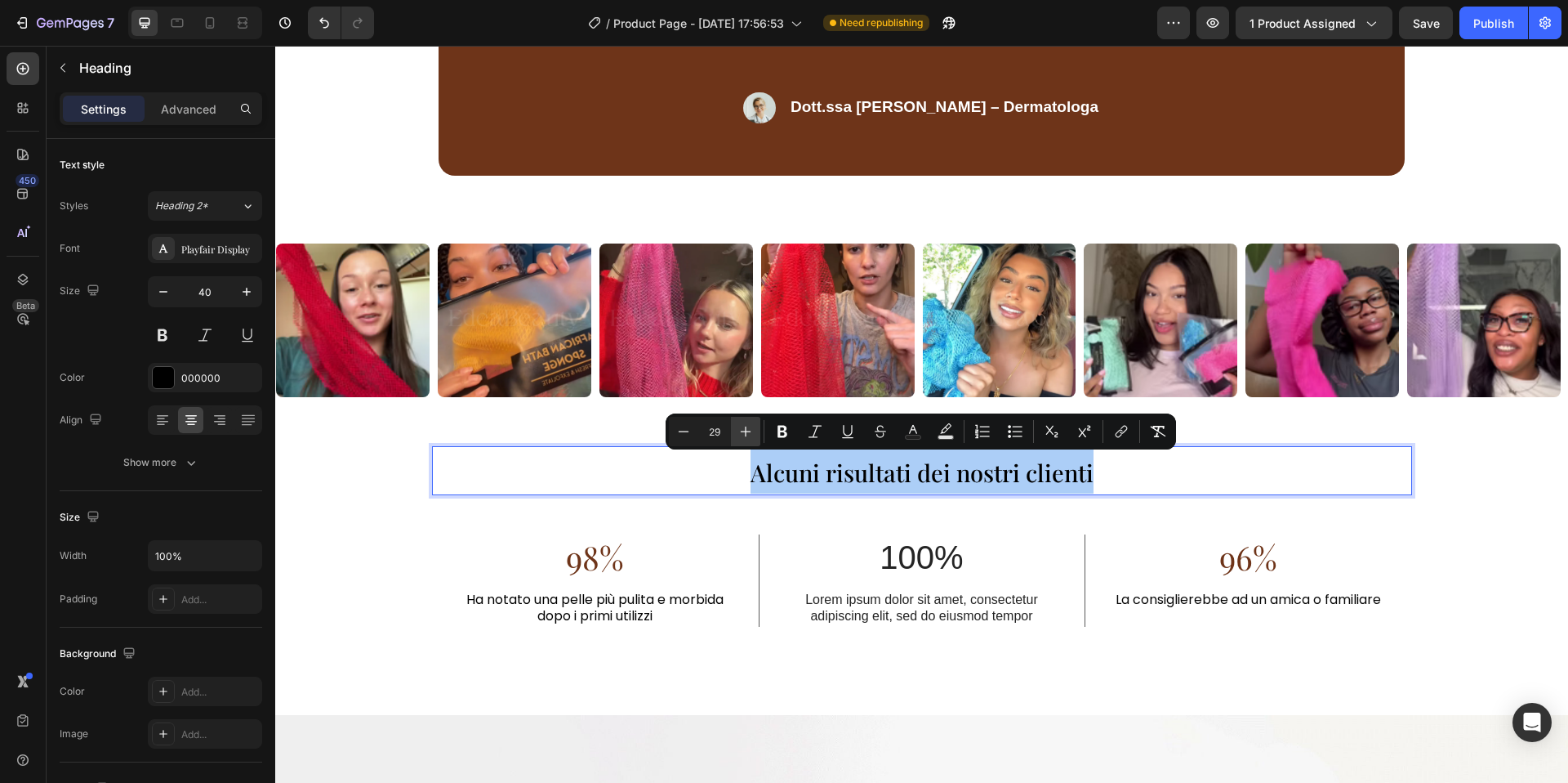
click at [754, 435] on button "Plus" at bounding box center [745, 431] width 29 height 29
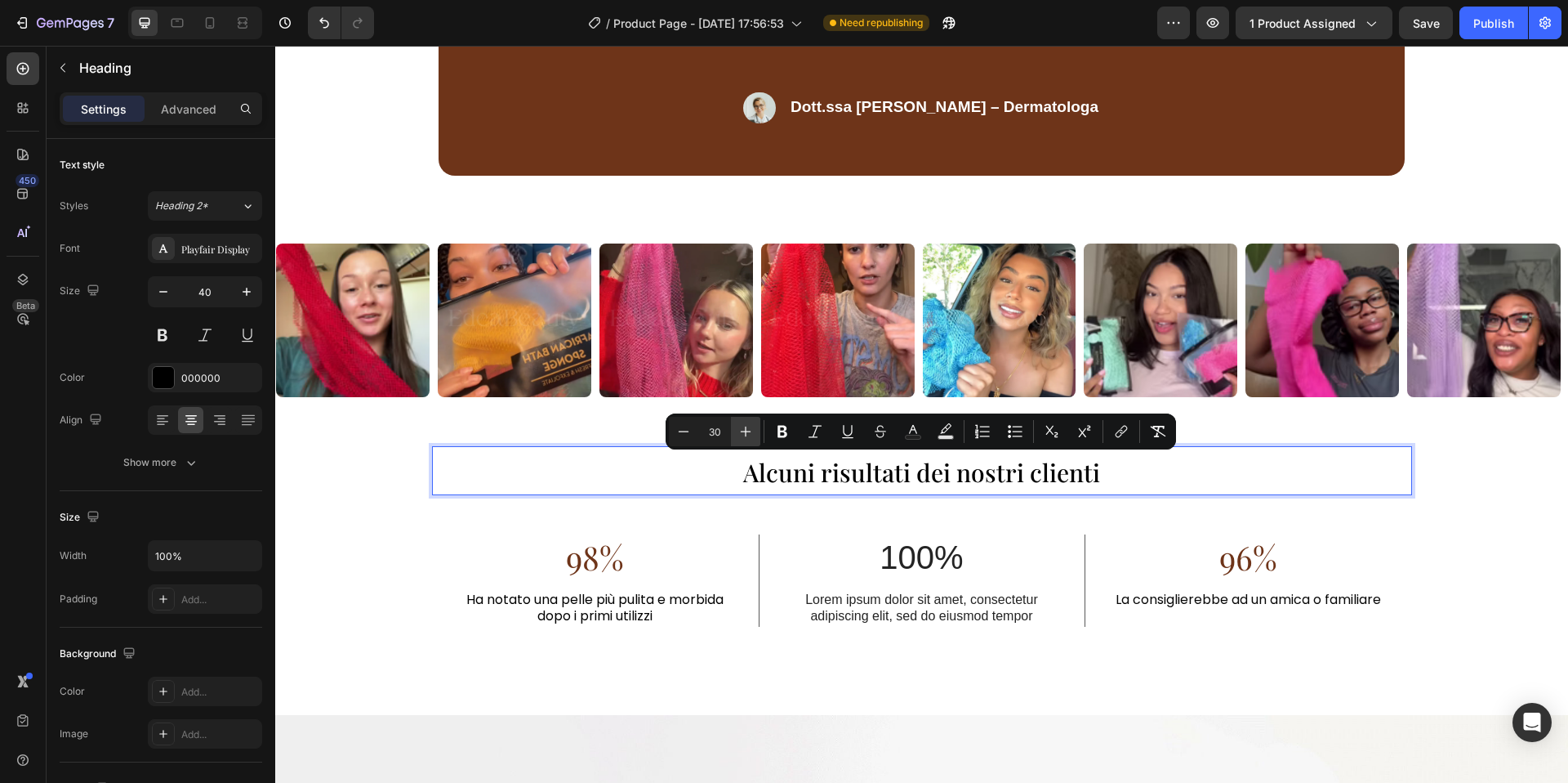
click at [754, 435] on button "Plus" at bounding box center [745, 431] width 29 height 29
type input "33"
click at [620, 420] on div "Alcuni risultati dei nostri clienti Heading 48 98% Text Block Ha notato una pel…" at bounding box center [922, 553] width 1293 height 268
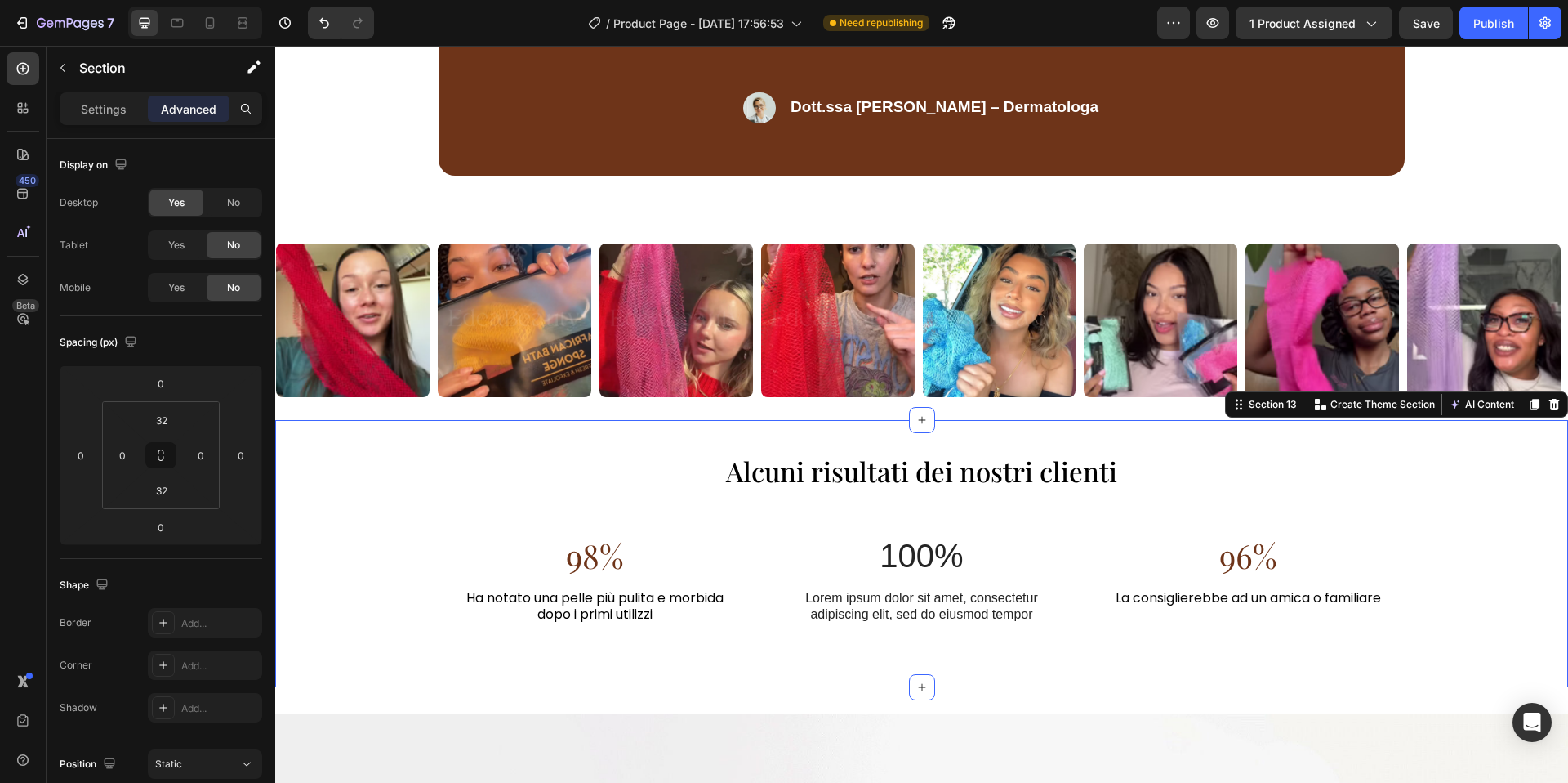
click at [740, 437] on div "⁠⁠⁠⁠⁠⁠⁠ Alcuni risultati dei nostri clienti Heading 98% Text Block Ha notato un…" at bounding box center [922, 553] width 1293 height 268
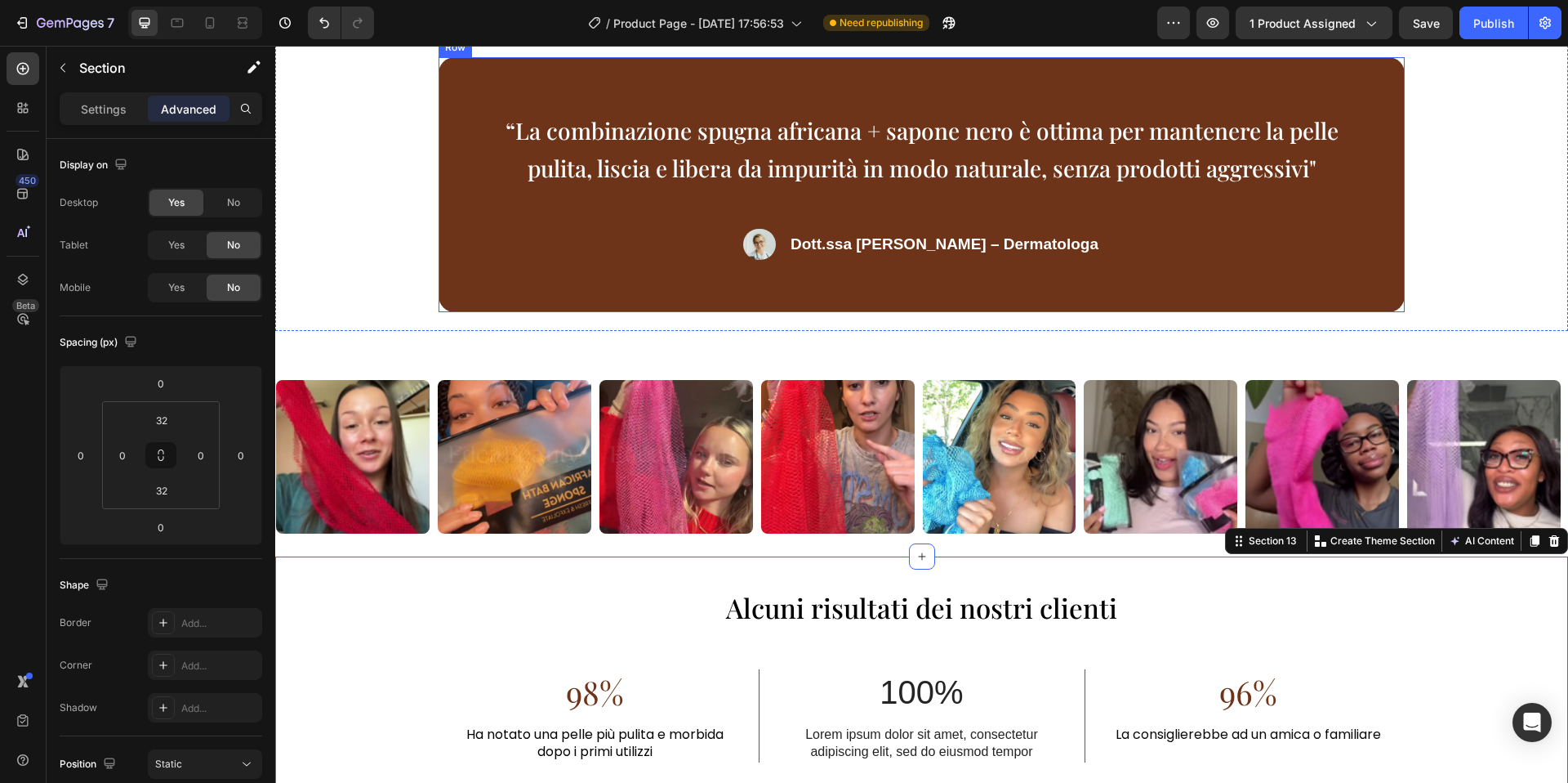
click at [765, 312] on div "“La combinazione spugna africana + sapone nero è ottima per mantenere la pelle …" at bounding box center [921, 185] width 966 height 255
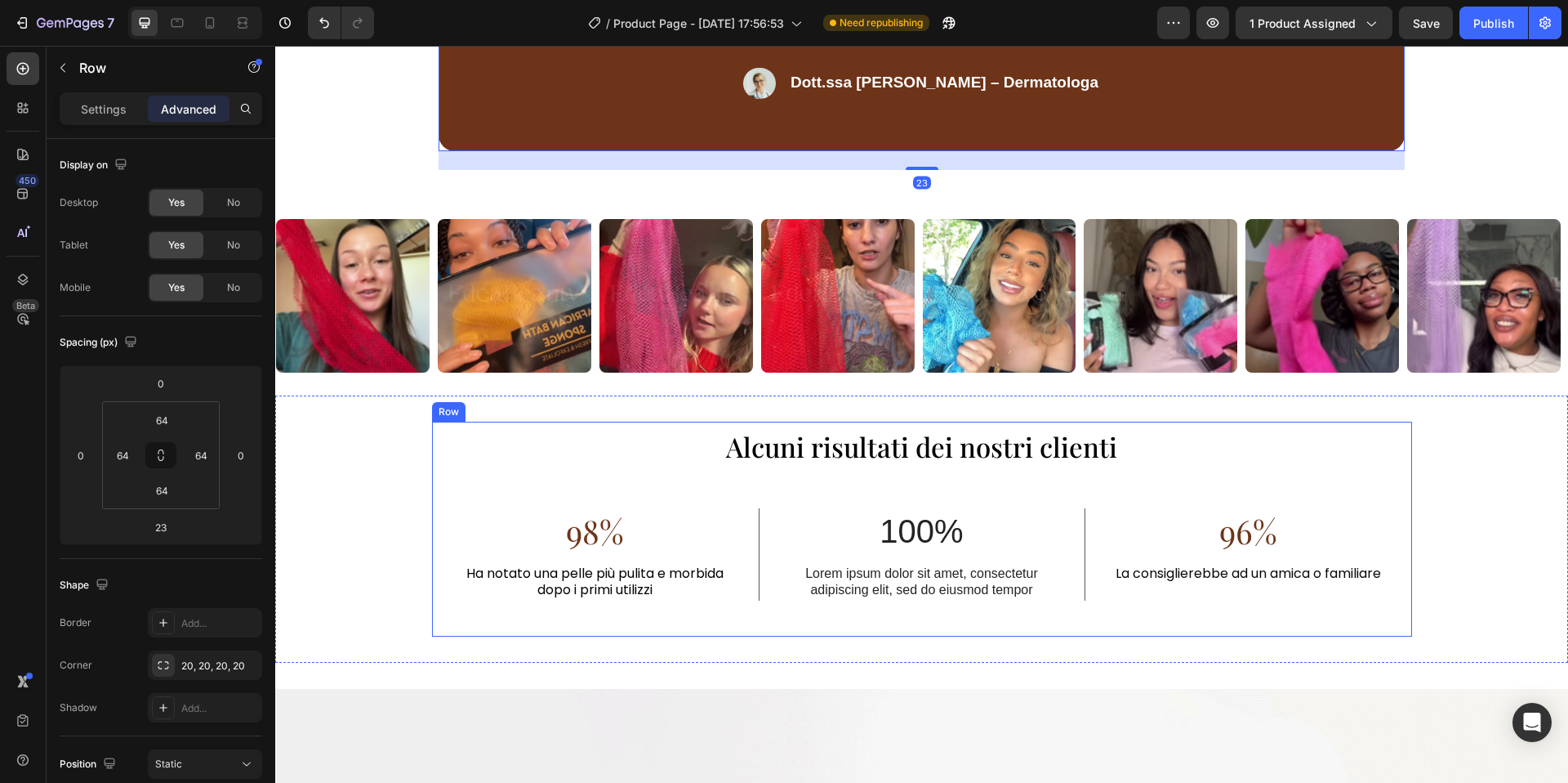
scroll to position [3526, 0]
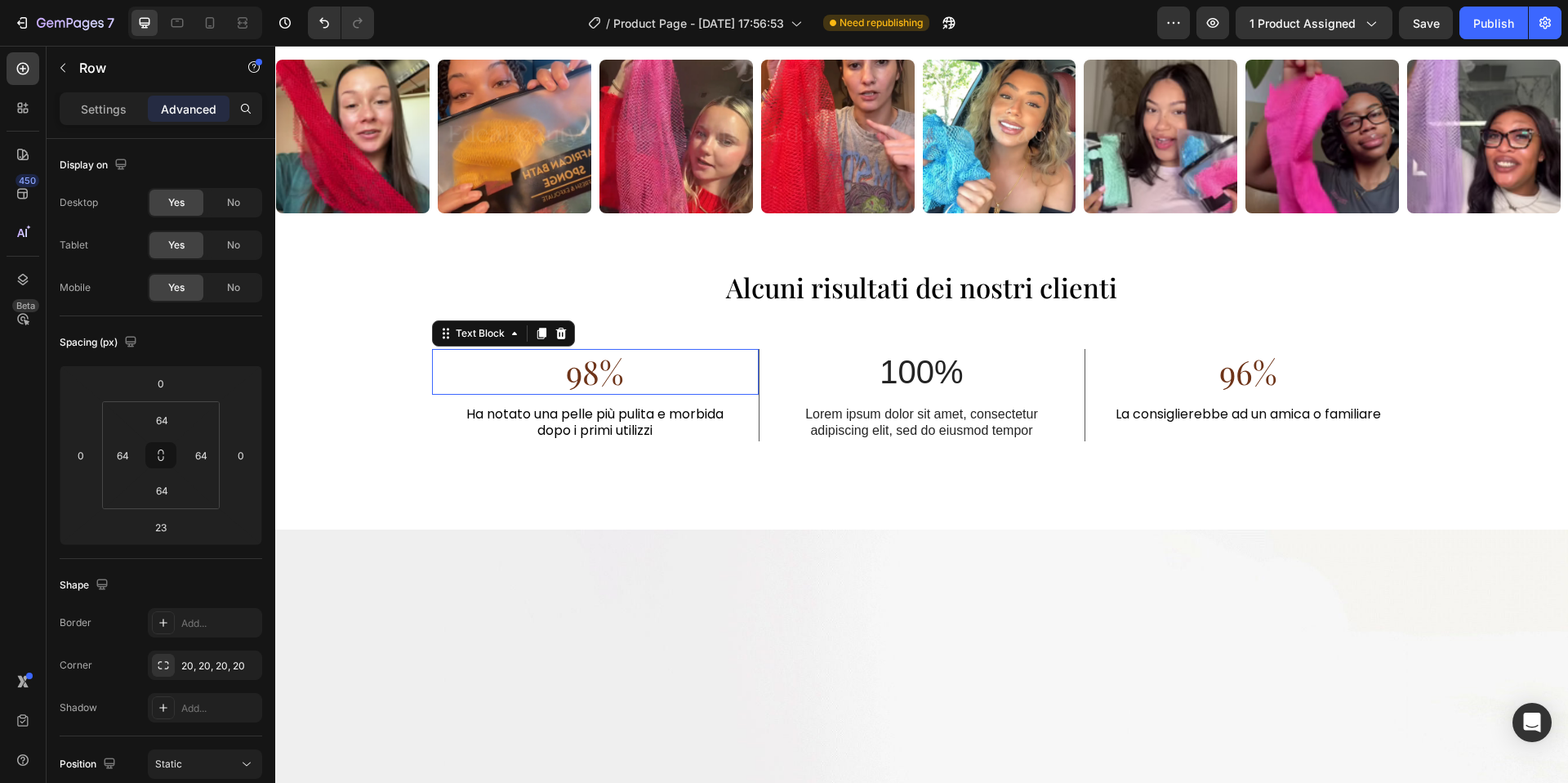
click at [623, 378] on span "98%" at bounding box center [595, 371] width 58 height 43
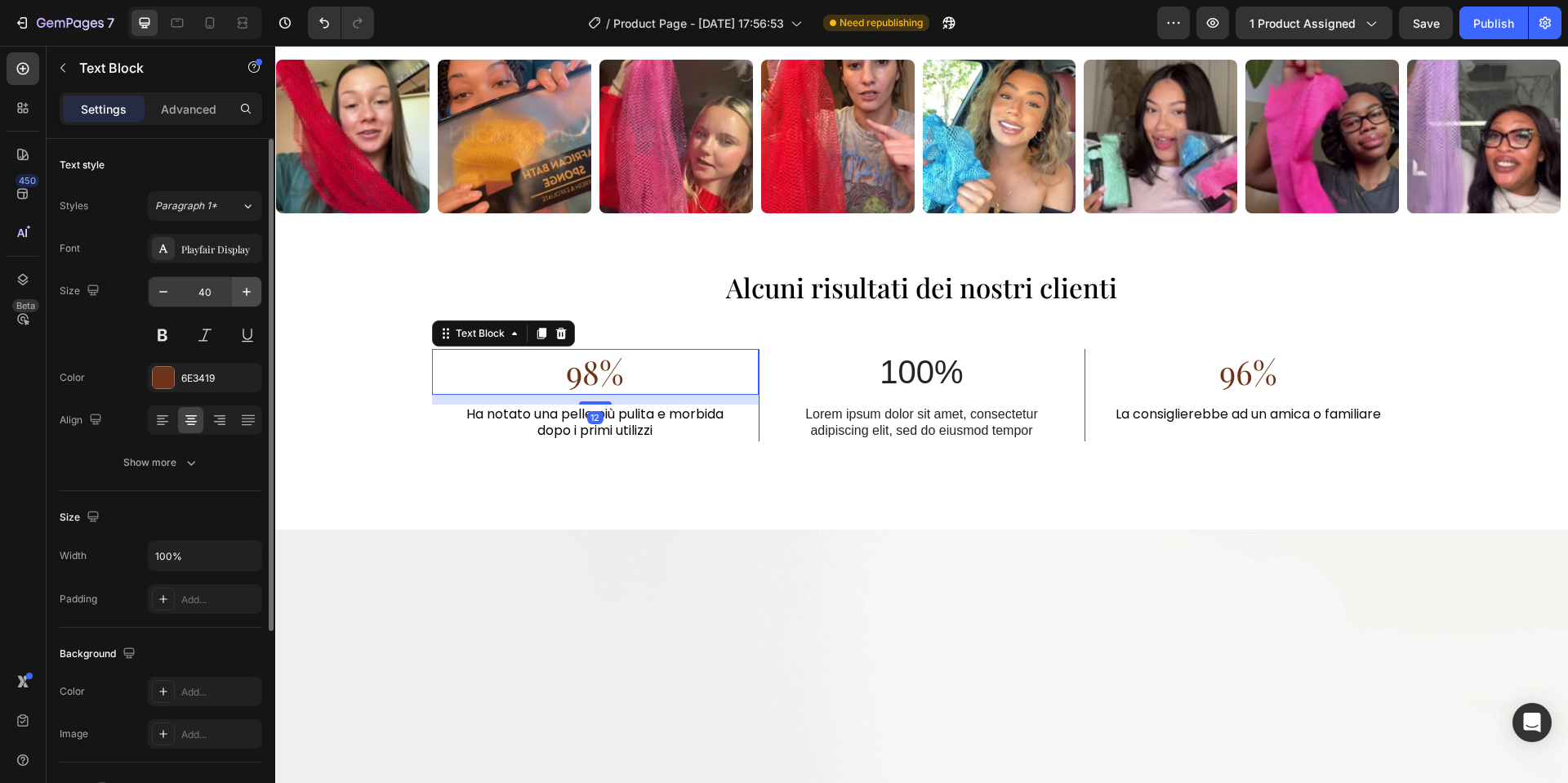
click at [245, 294] on icon "button" at bounding box center [246, 292] width 16 height 16
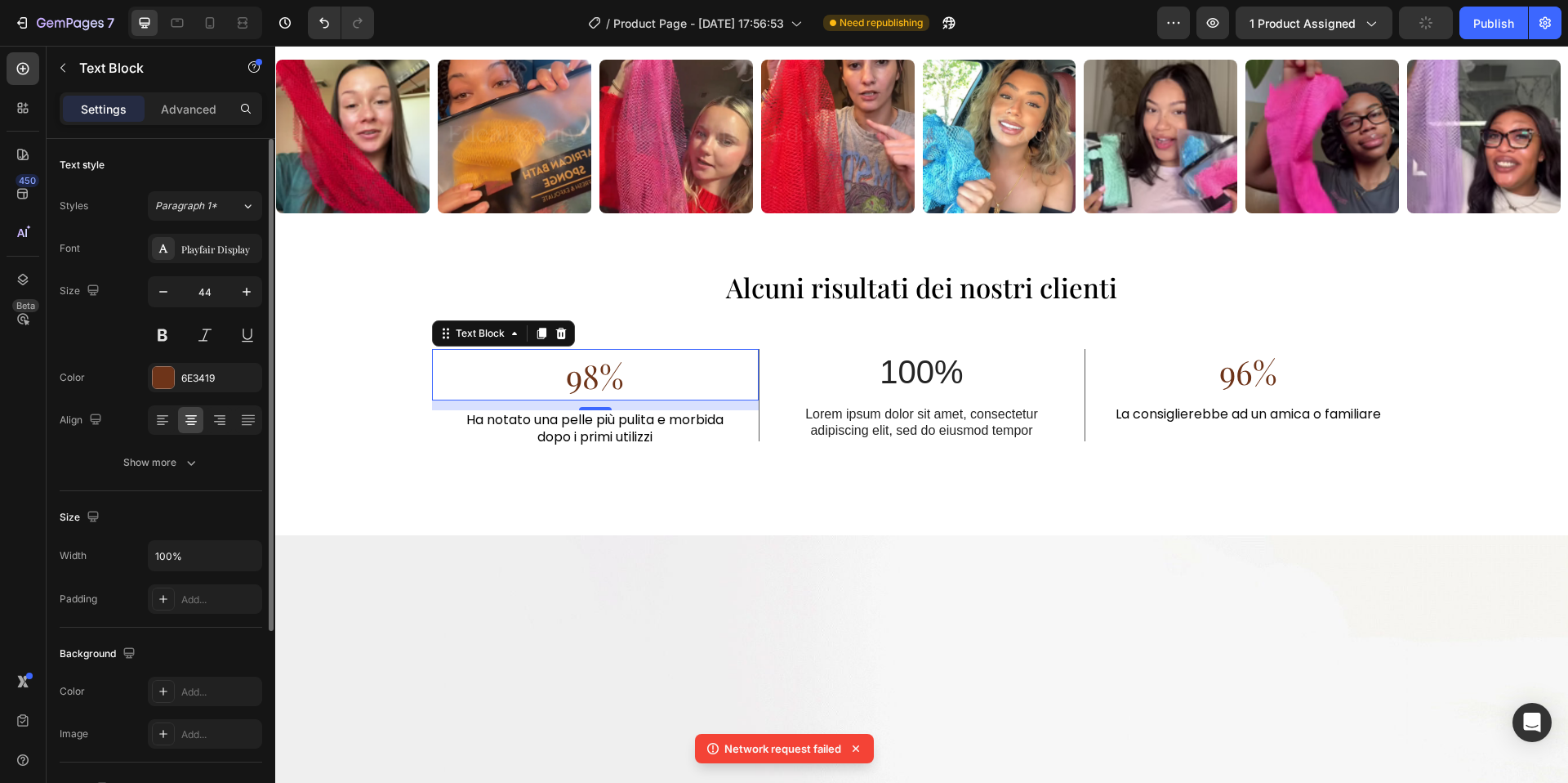
click at [142, 296] on div "Size 44" at bounding box center [160, 313] width 202 height 73
click at [152, 293] on button "button" at bounding box center [163, 291] width 29 height 29
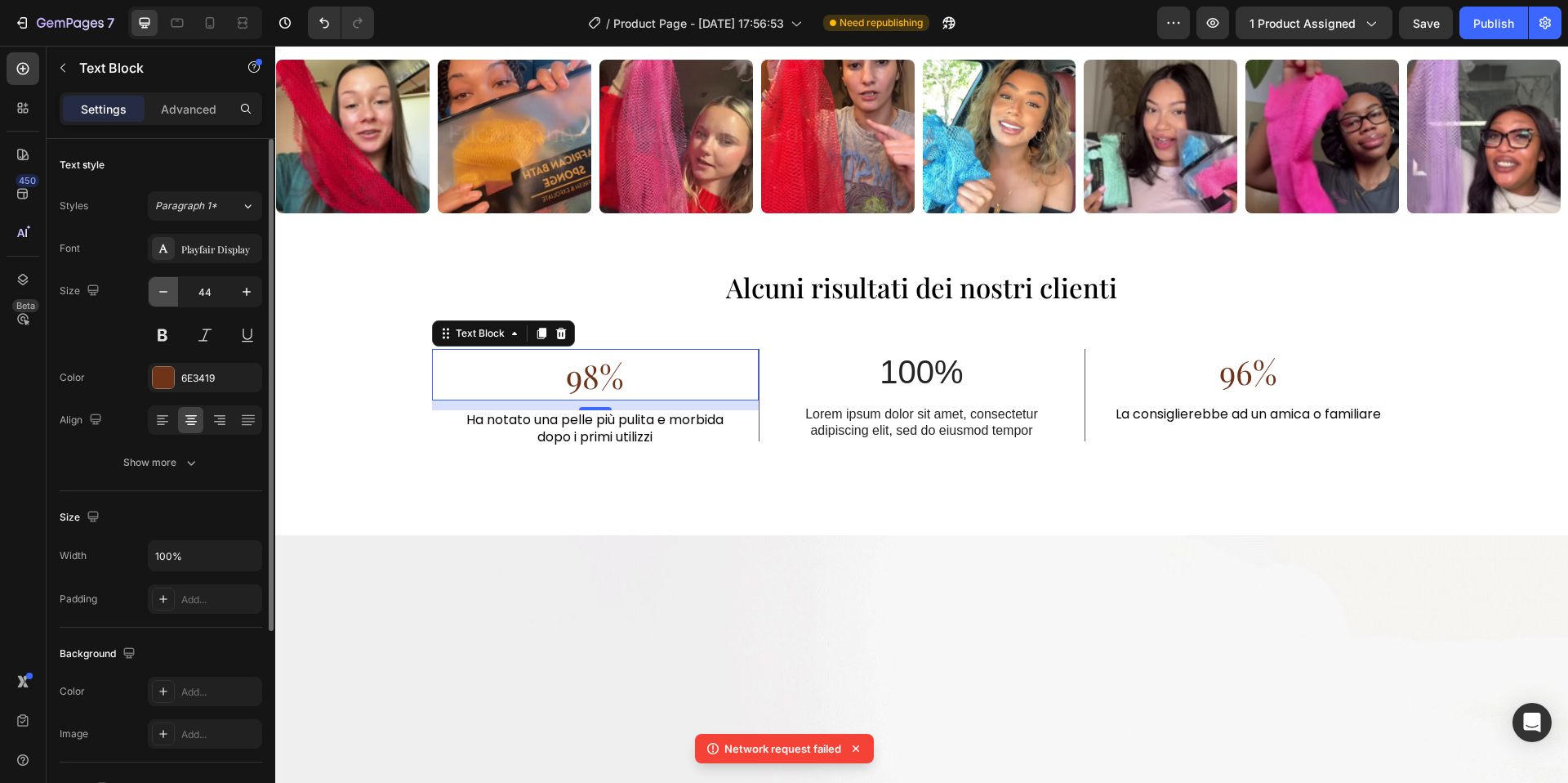
click at [152, 293] on button "button" at bounding box center [163, 291] width 29 height 29
type input "40"
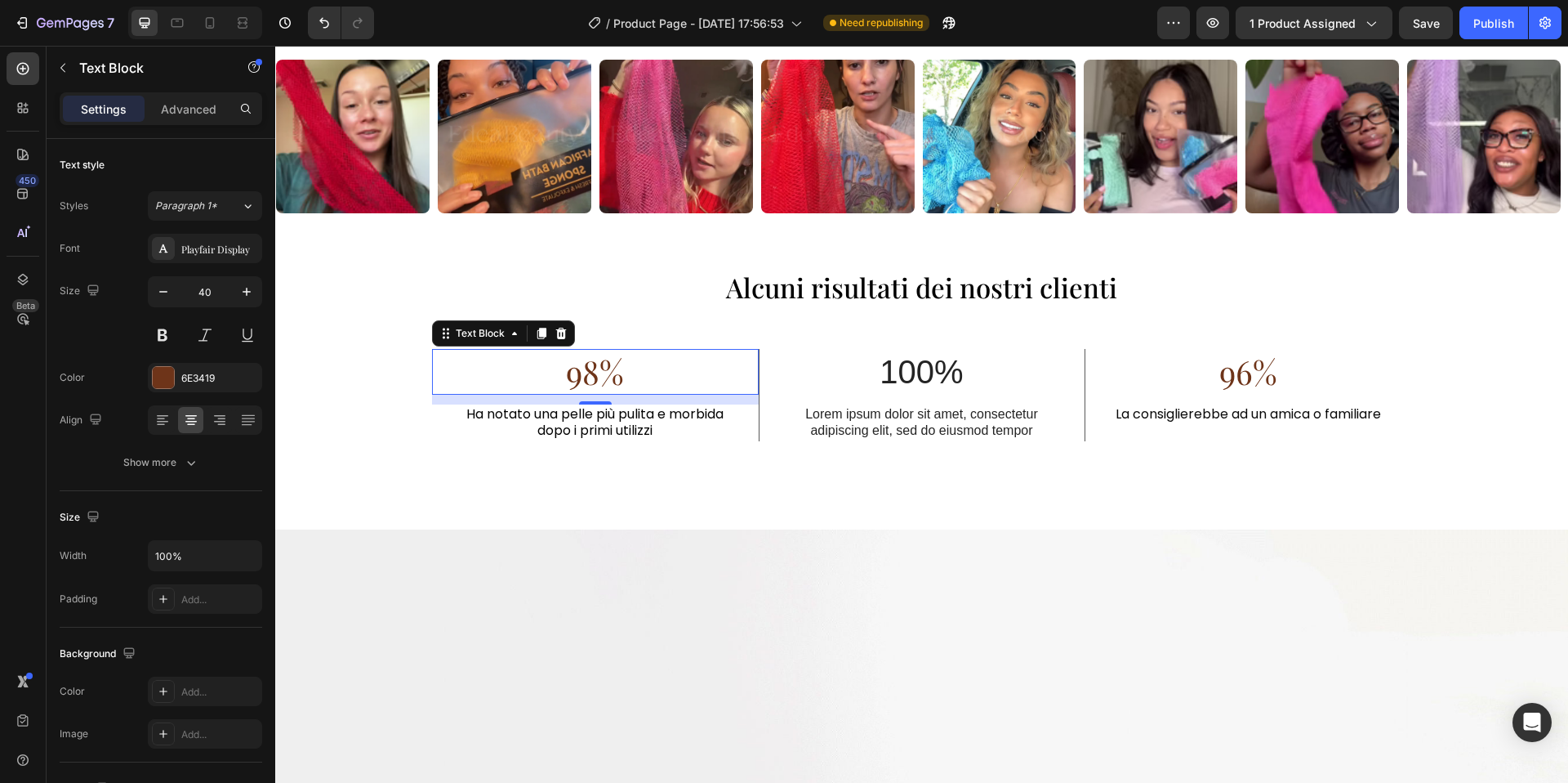
click at [574, 373] on span "98%" at bounding box center [595, 371] width 58 height 43
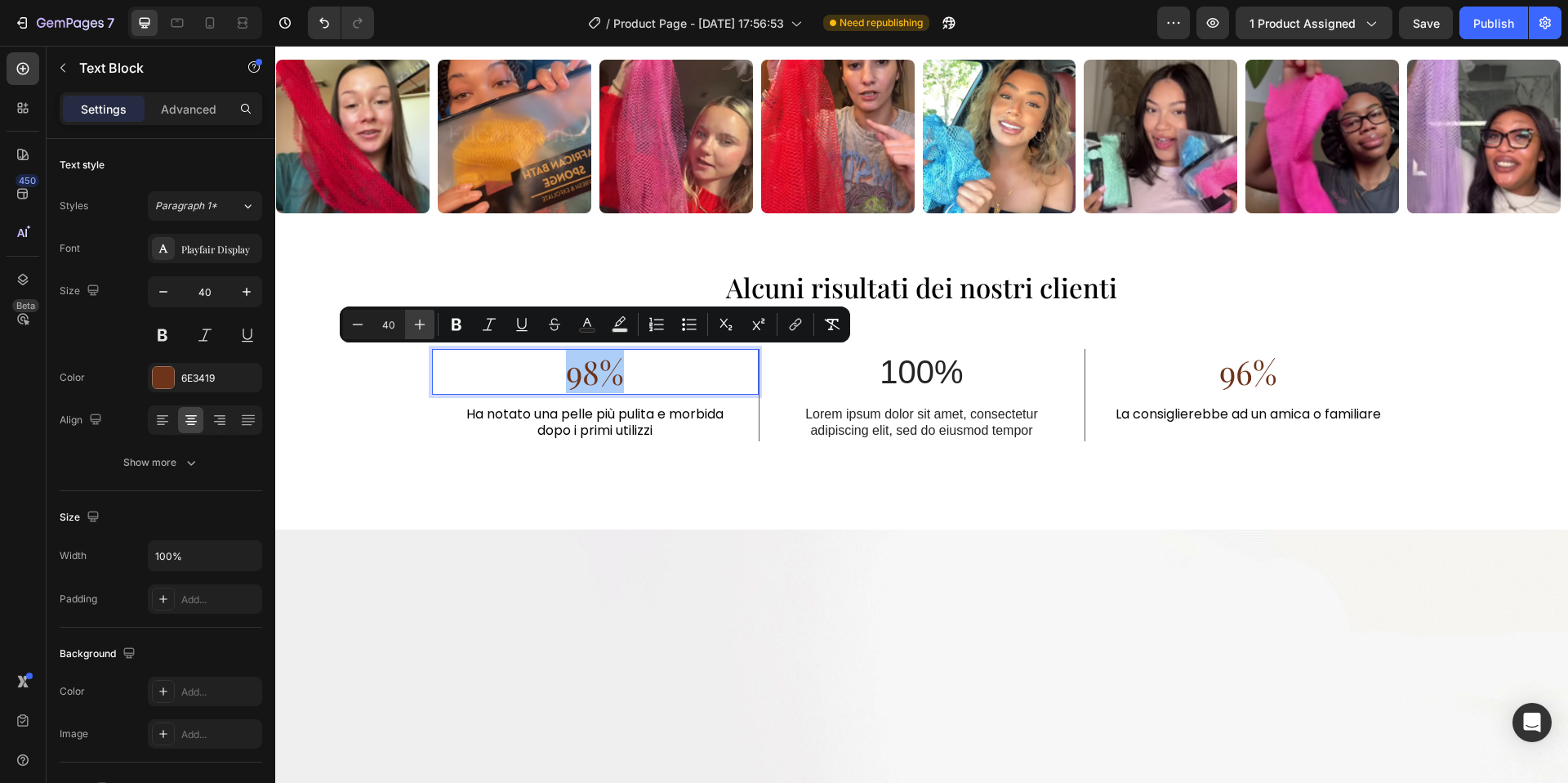
click at [420, 326] on icon "Editor contextual toolbar" at bounding box center [420, 325] width 11 height 11
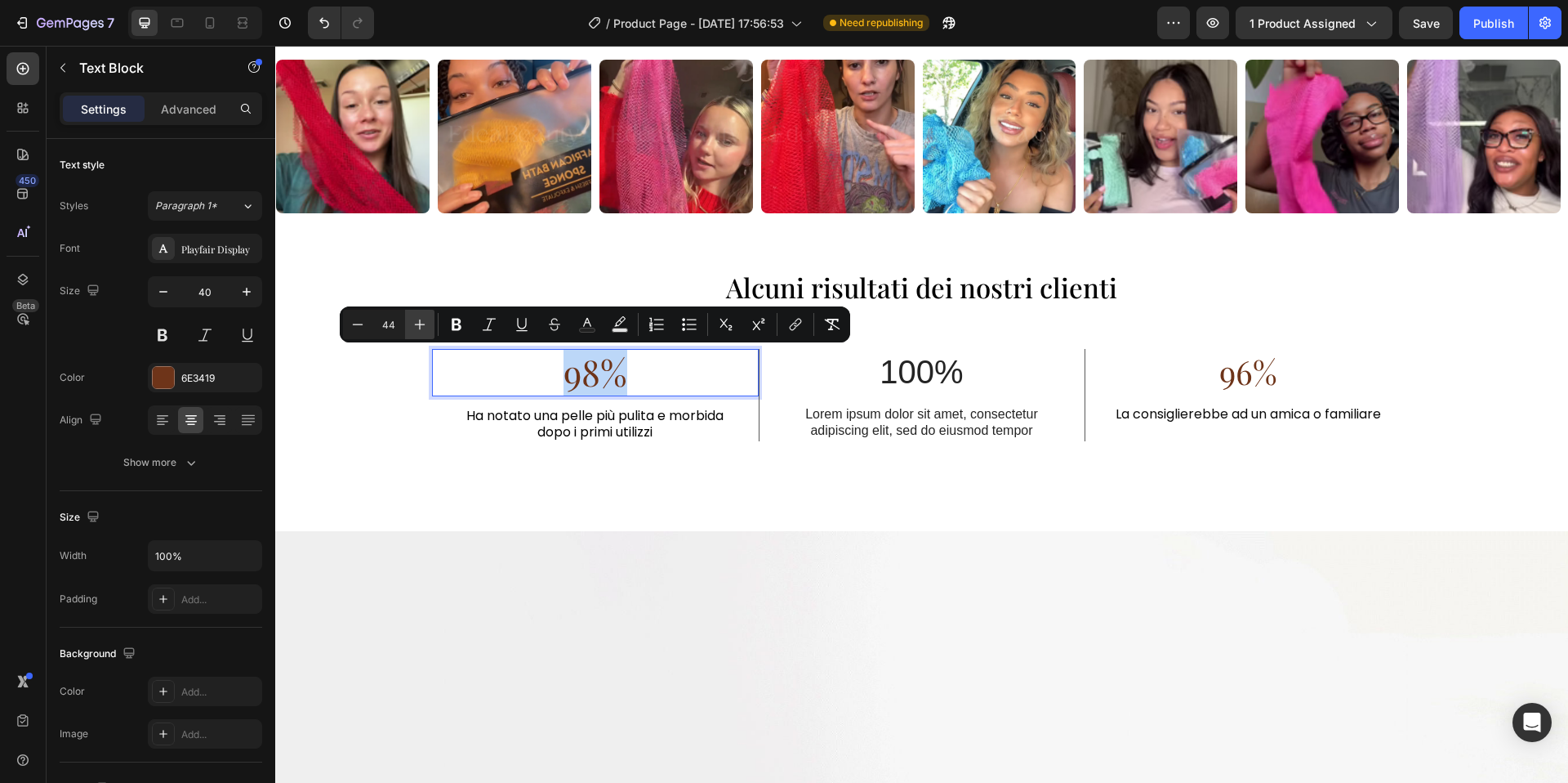
type input "45"
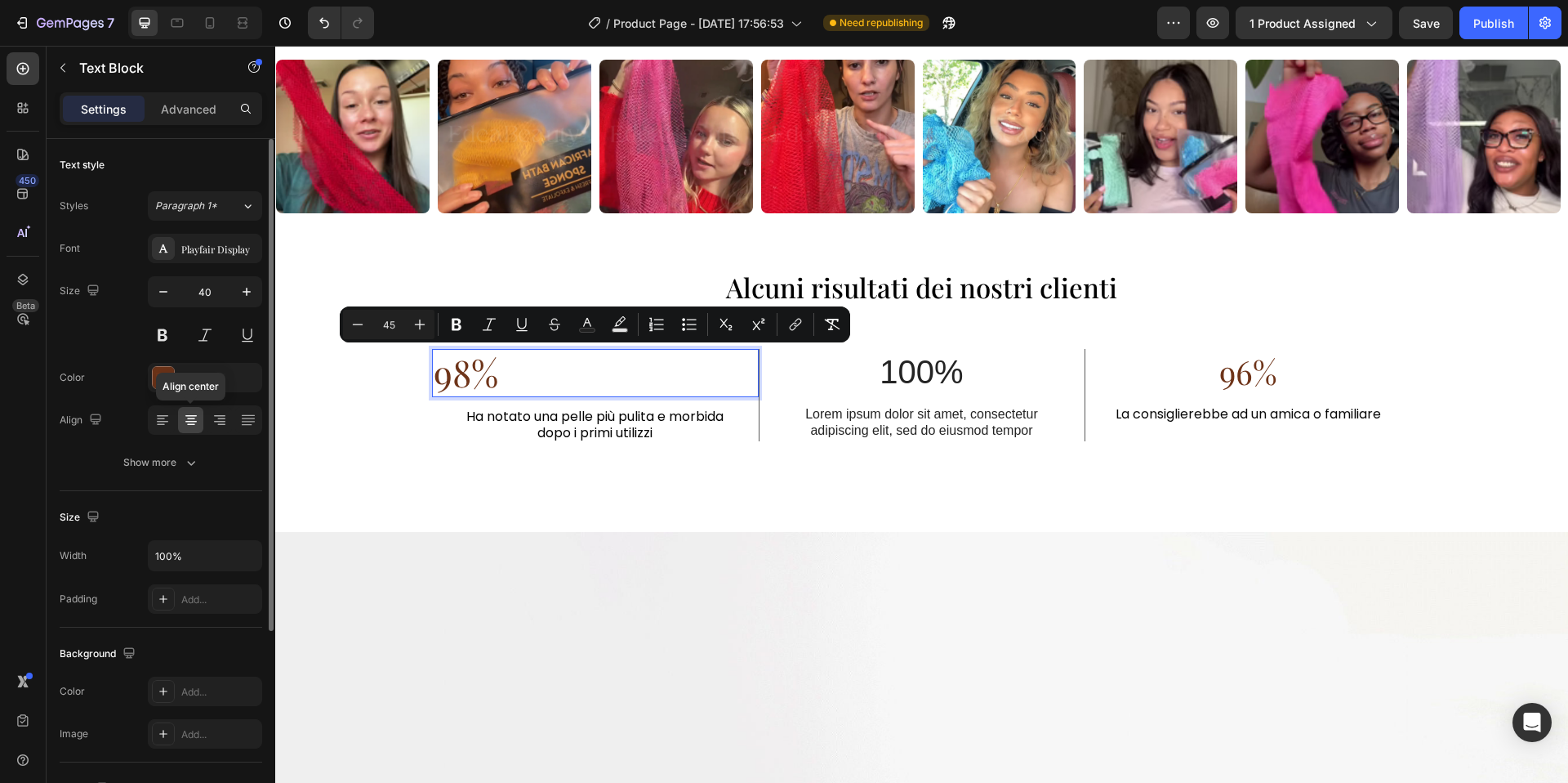
click at [186, 425] on icon at bounding box center [191, 420] width 16 height 16
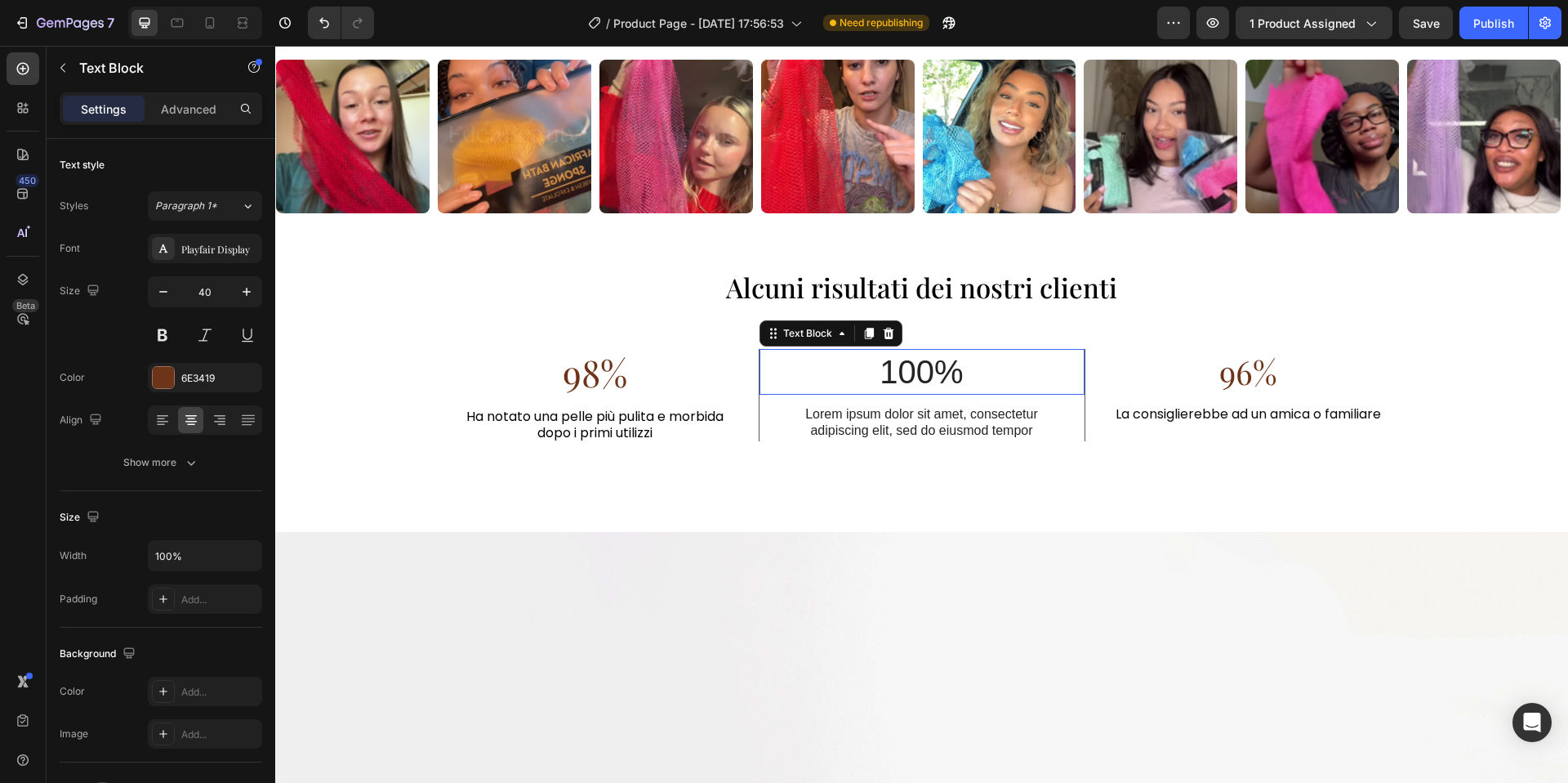
click at [960, 385] on p "100%" at bounding box center [922, 372] width 322 height 42
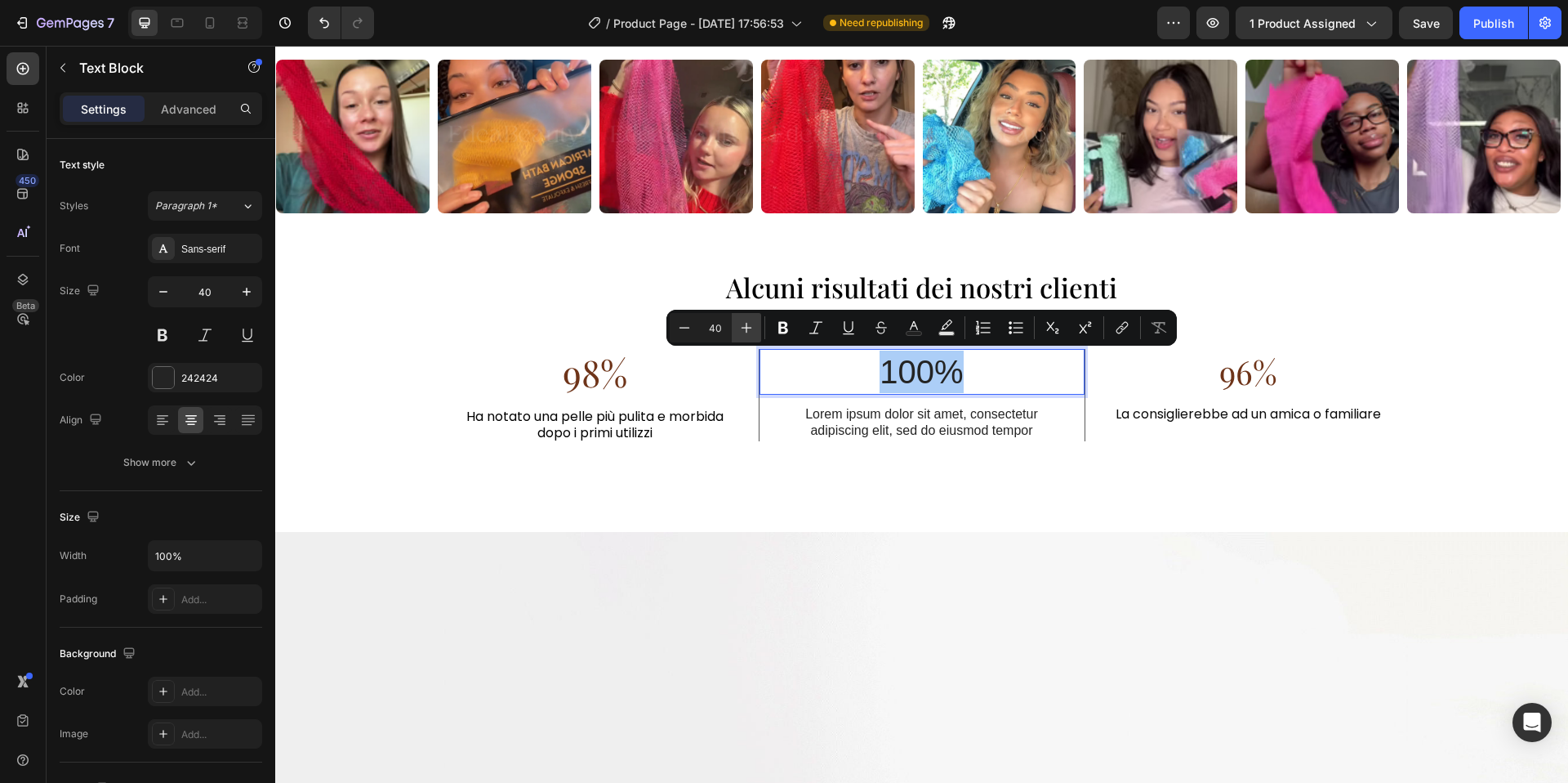
click at [745, 324] on icon "Editor contextual toolbar" at bounding box center [746, 328] width 16 height 16
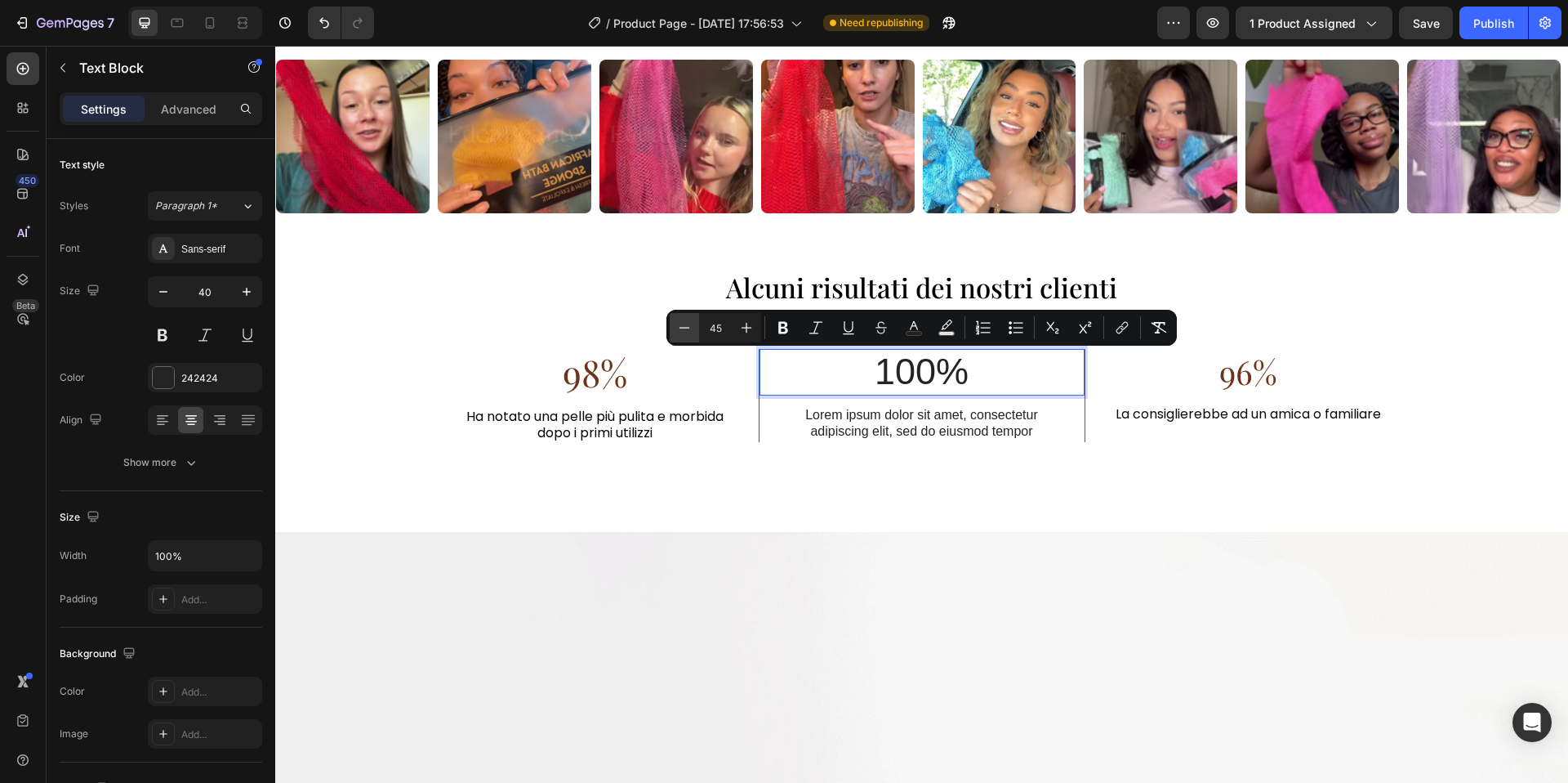
click at [678, 327] on icon "Editor contextual toolbar" at bounding box center [685, 328] width 16 height 16
type input "44"
click at [915, 333] on rect "Editor contextual toolbar" at bounding box center [914, 333] width 16 height 4
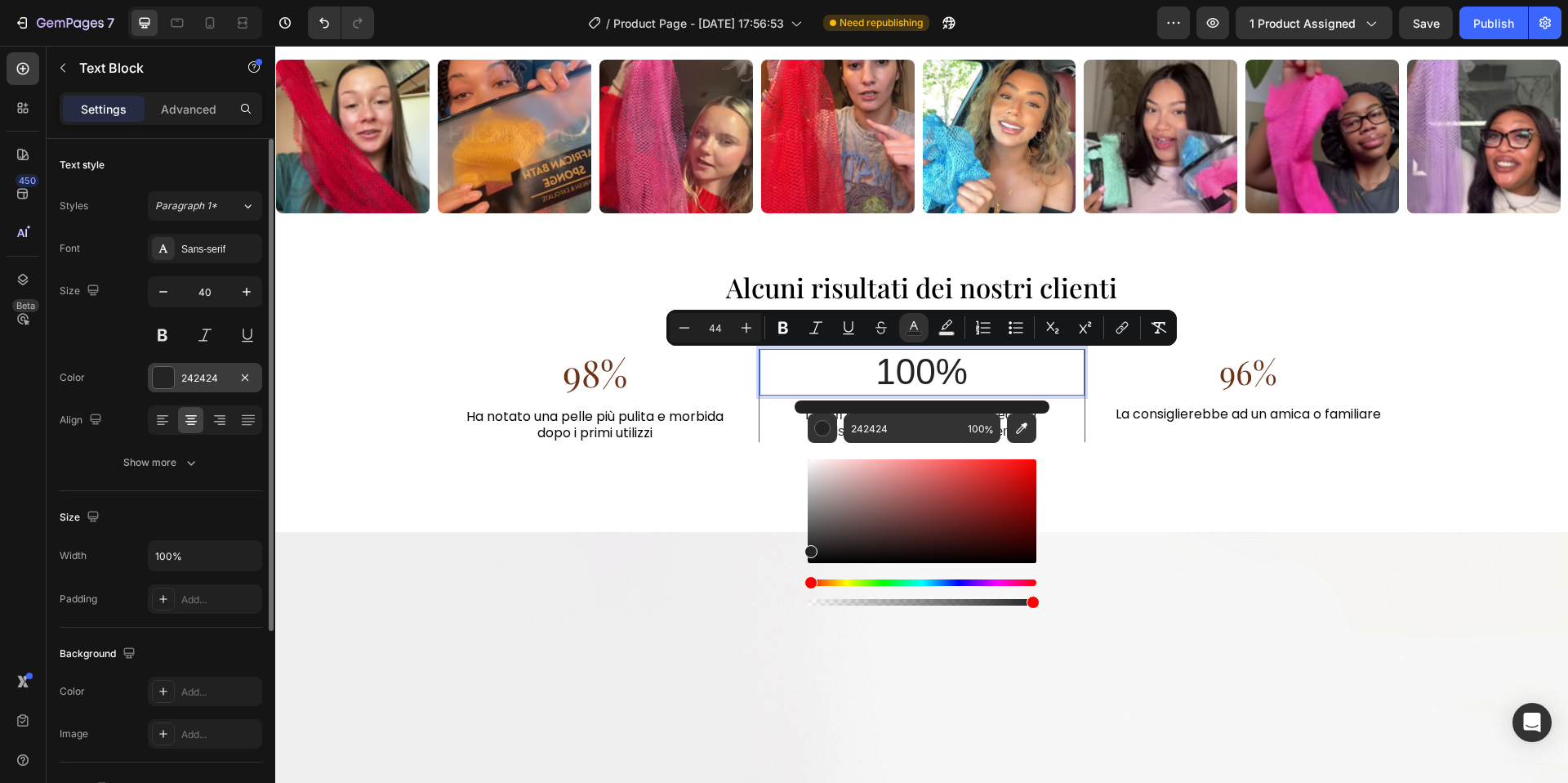
click at [171, 378] on div at bounding box center [163, 377] width 21 height 21
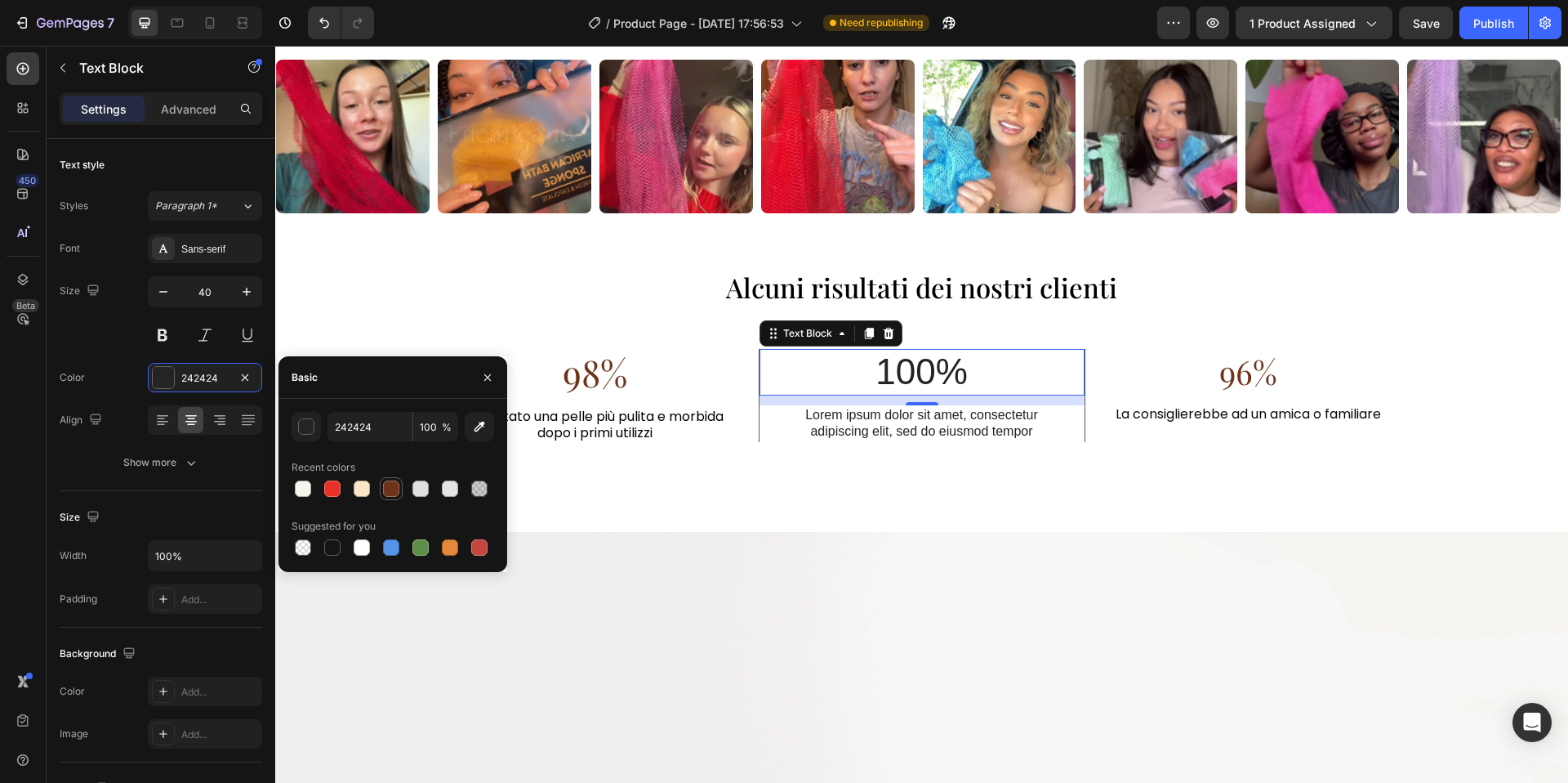
click at [398, 497] on div at bounding box center [391, 489] width 19 height 19
type input "6E3419"
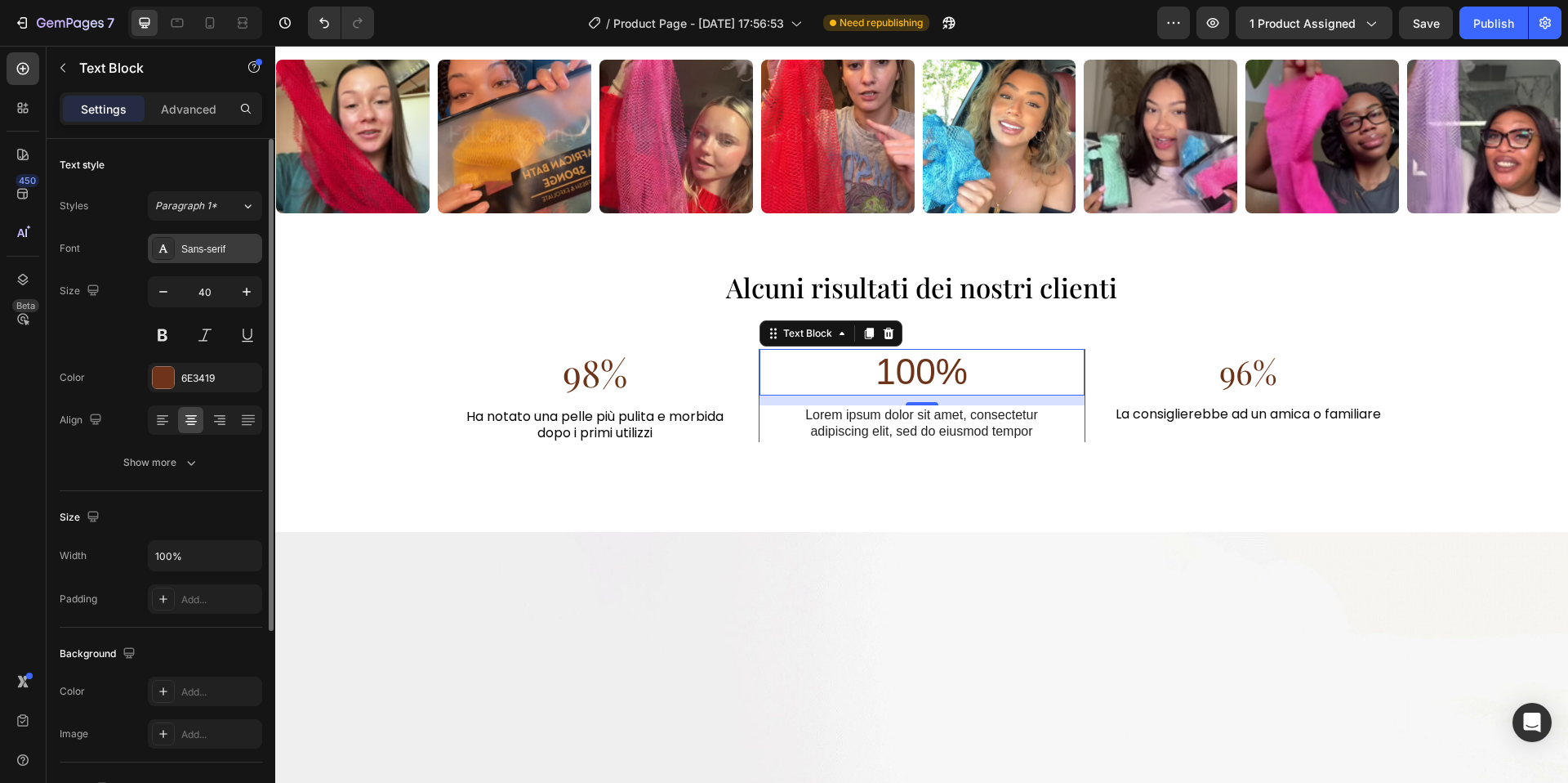
click at [187, 262] on div "Sans-serif" at bounding box center [204, 247] width 114 height 29
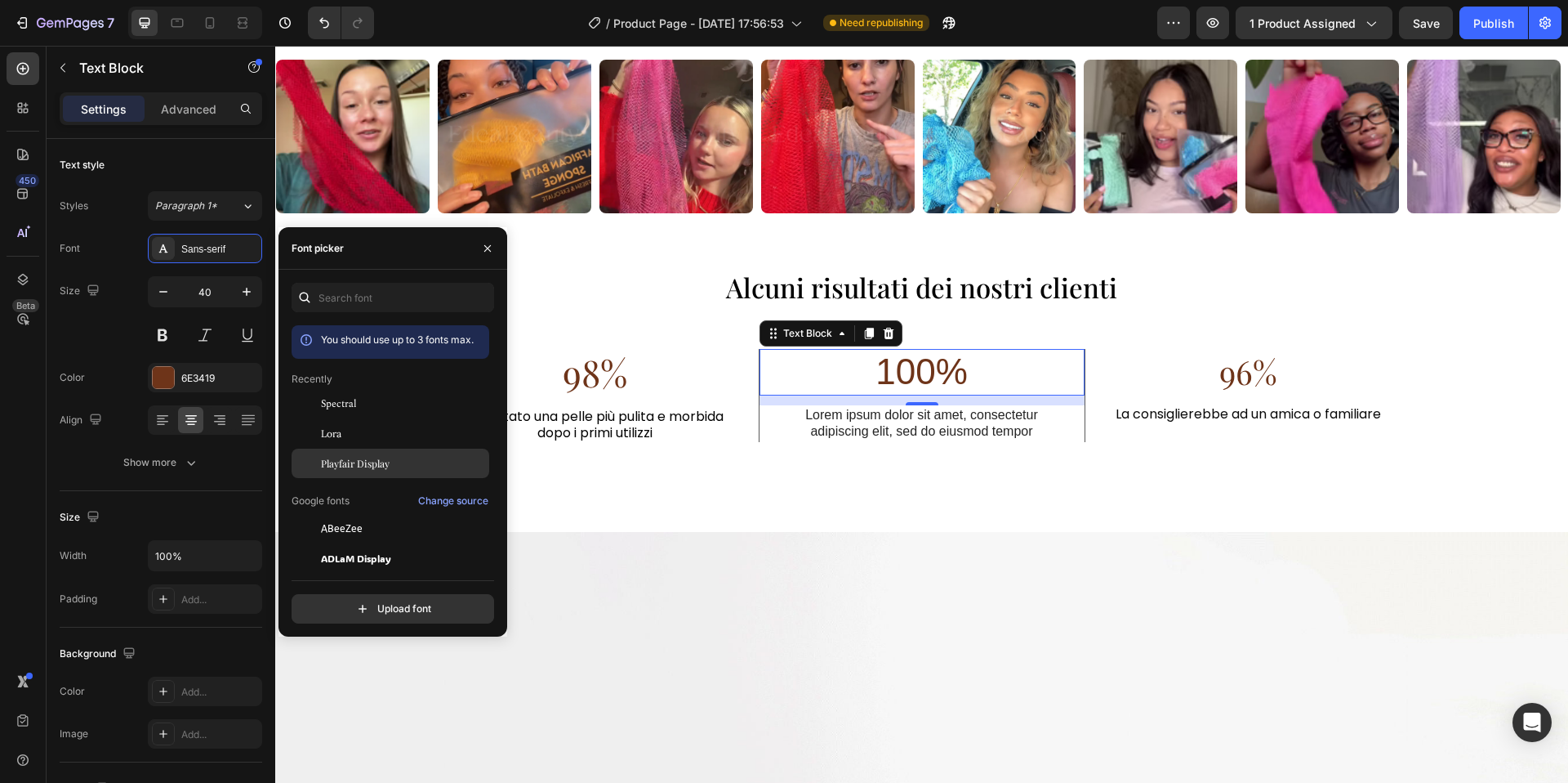
click at [366, 462] on span "Playfair Display" at bounding box center [355, 463] width 69 height 15
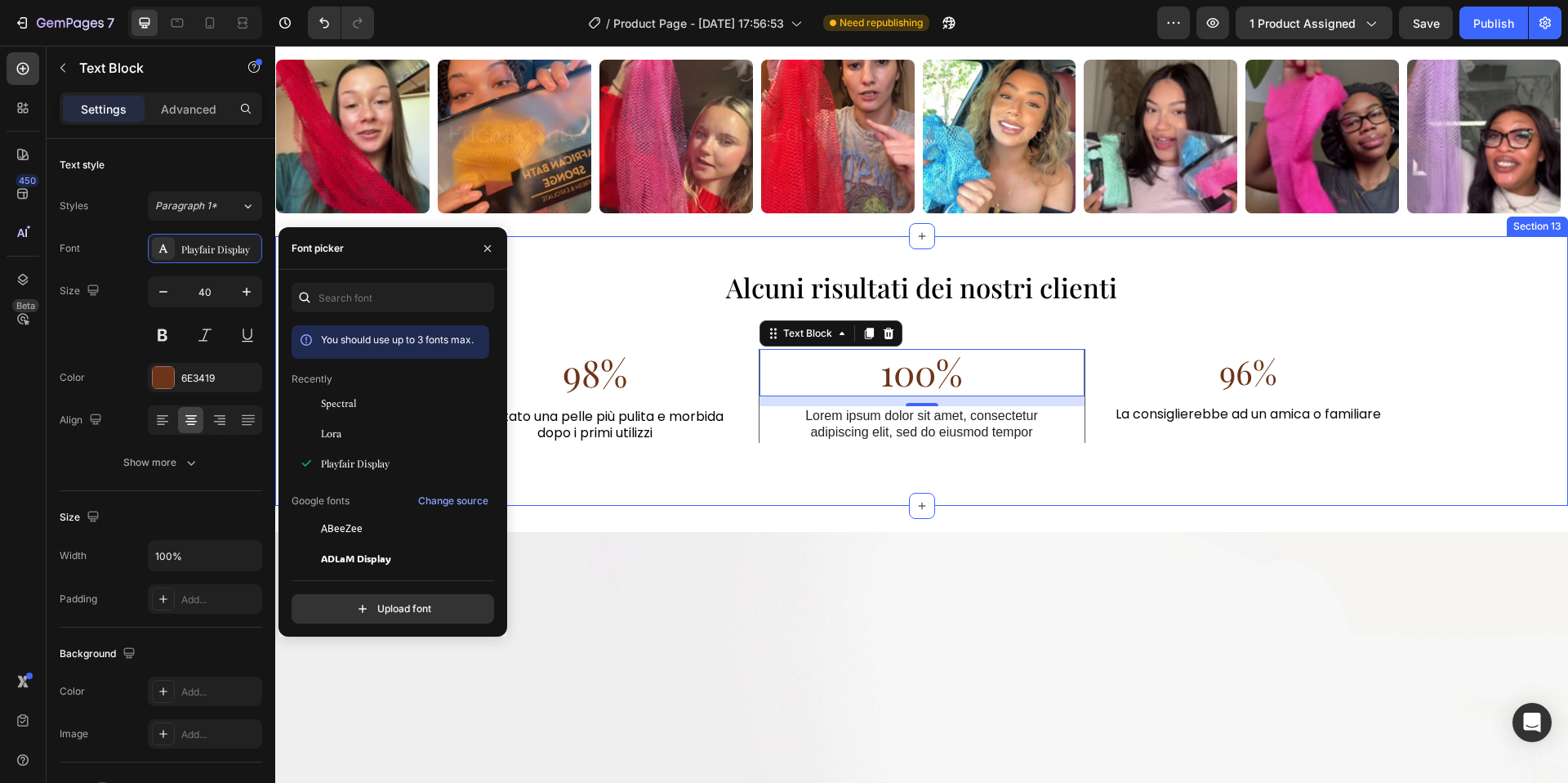
click at [857, 488] on div "⁠⁠⁠⁠⁠⁠⁠ Alcuni risultati dei nostri clienti Heading 98% Text Block Ha notato un…" at bounding box center [922, 371] width 1293 height 270
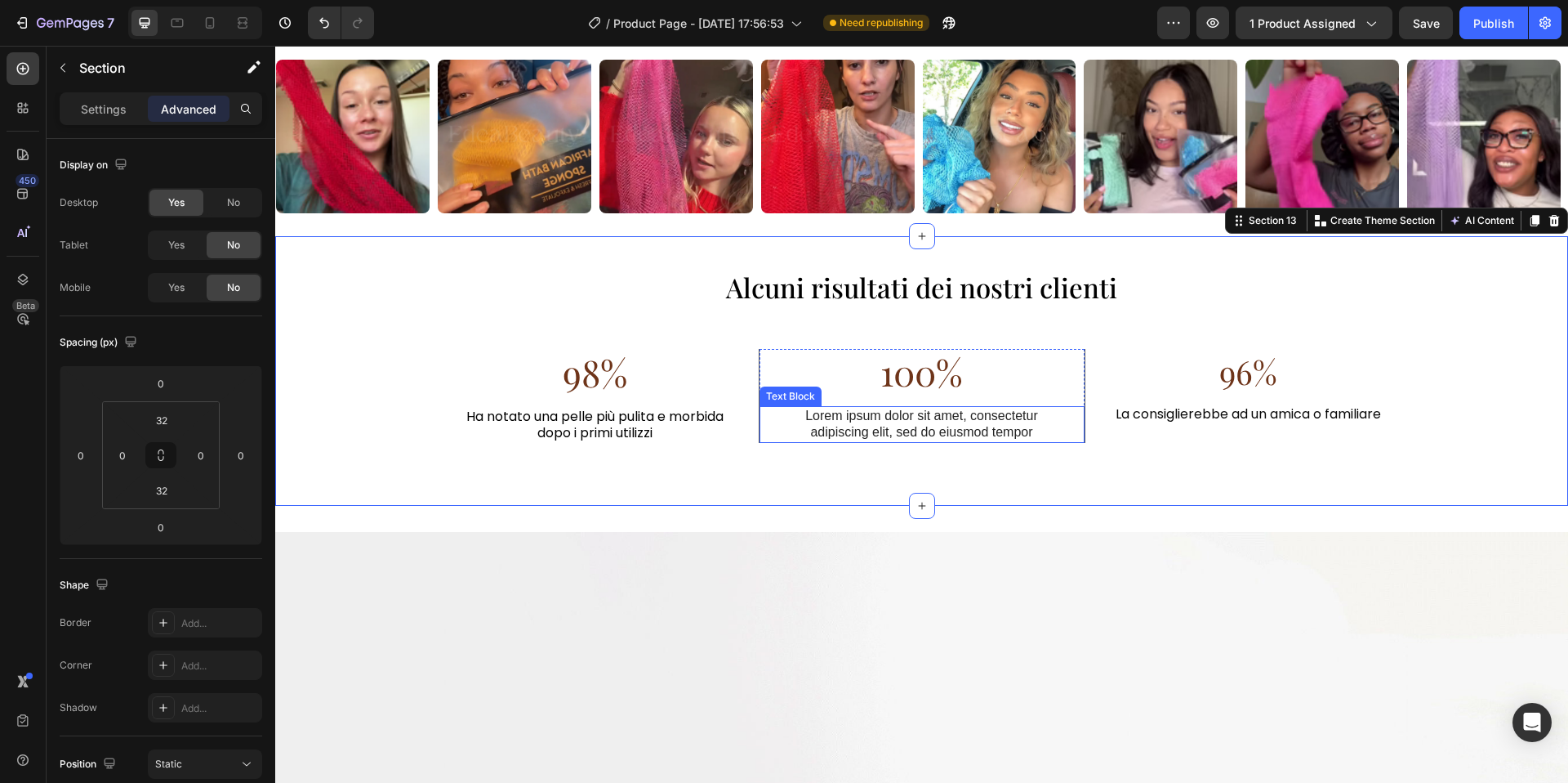
click at [861, 419] on p "Lorem ipsum dolor sit amet, consectetur adipiscing elit, sed do eiusmod tempor" at bounding box center [922, 424] width 283 height 34
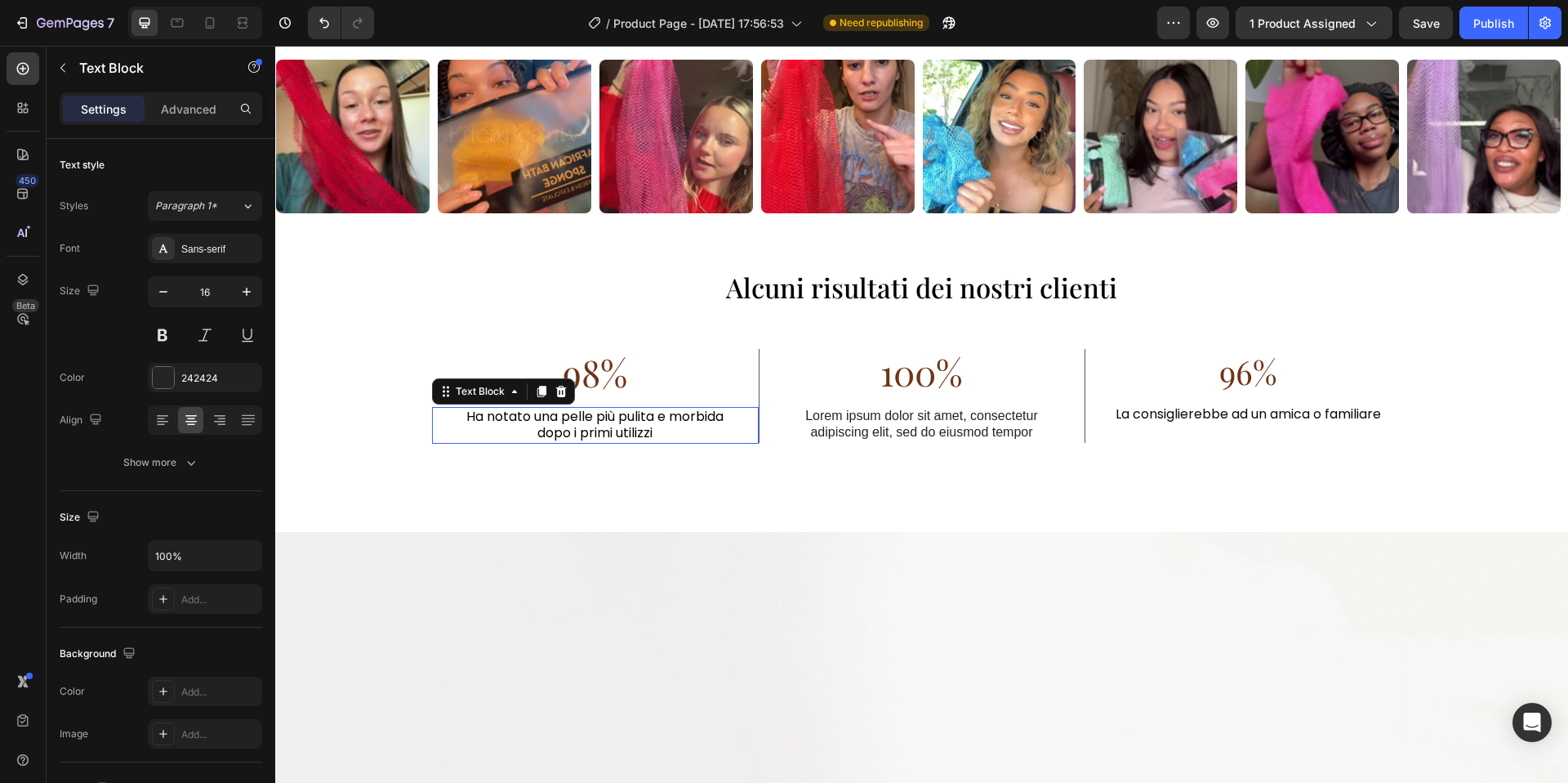
click at [588, 416] on span "Ha notato una pelle più pulita e morbida dopo i primi utilizzi" at bounding box center [595, 424] width 257 height 36
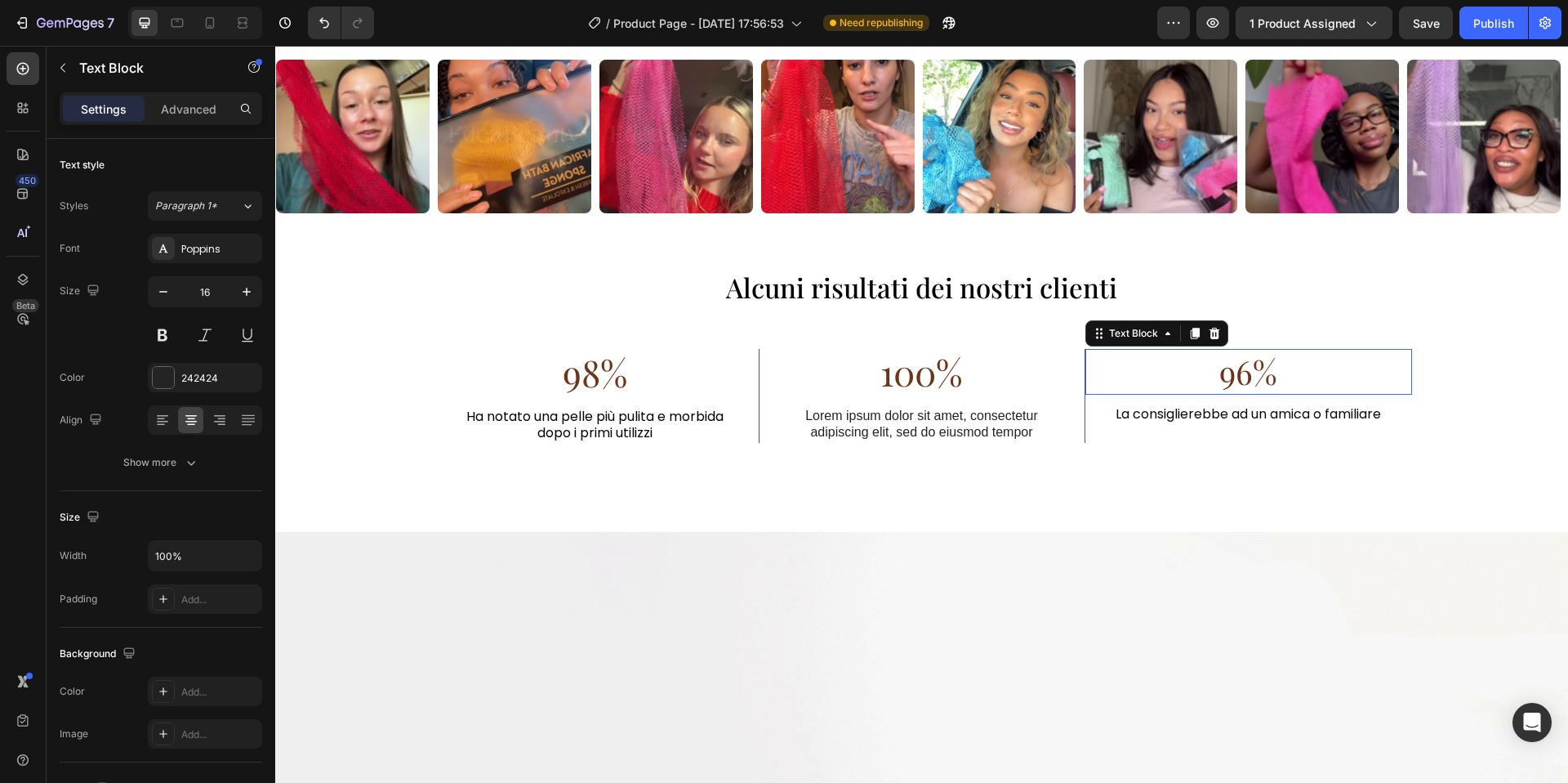
click at [1228, 384] on span "96%" at bounding box center [1248, 371] width 58 height 43
click at [1227, 381] on span "96%" at bounding box center [1248, 371] width 58 height 43
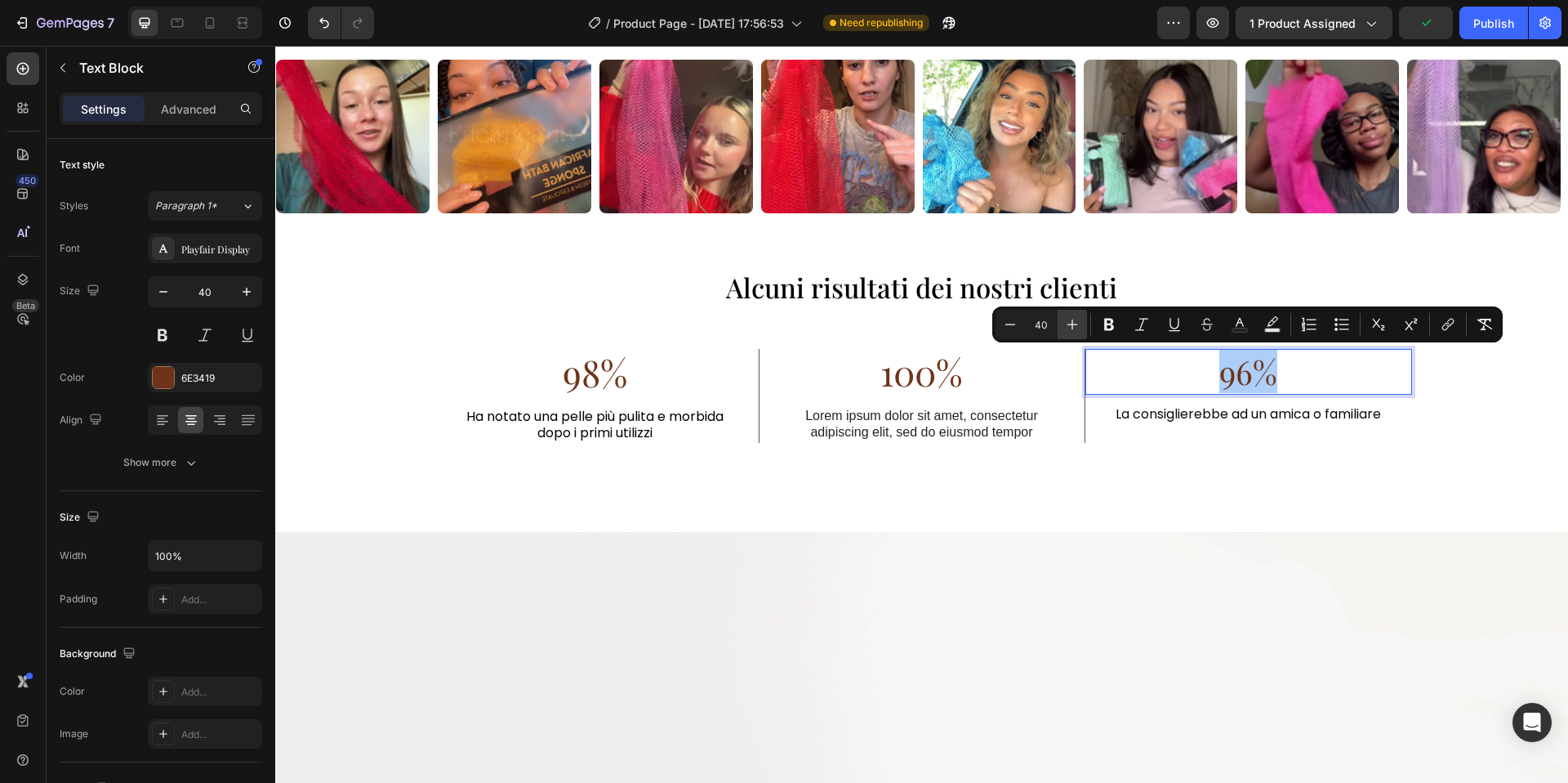
click at [1068, 326] on icon "Editor contextual toolbar" at bounding box center [1072, 324] width 16 height 16
type input "44"
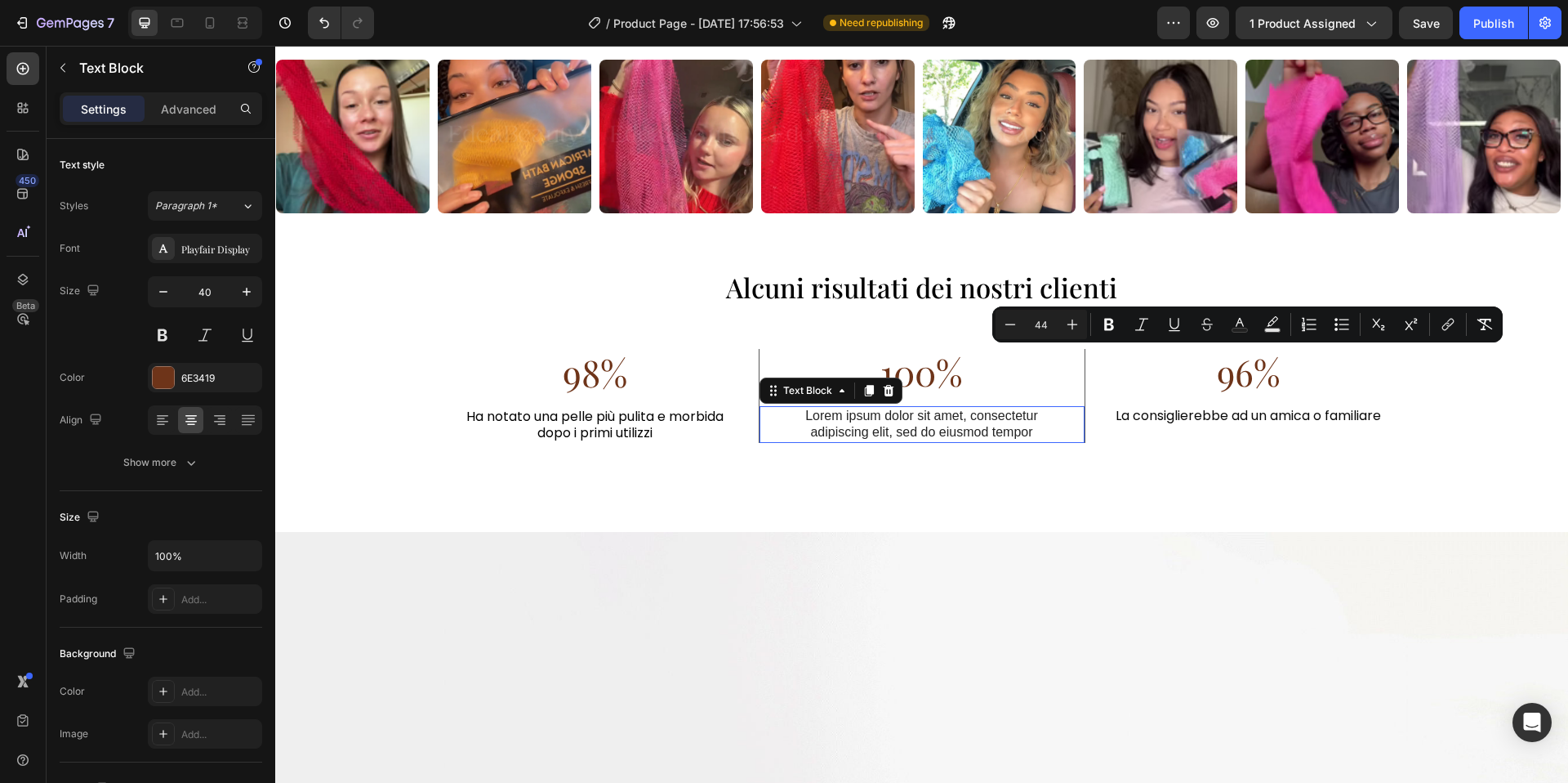
click at [840, 420] on p "Lorem ipsum dolor sit amet, consectetur adipiscing elit, sed do eiusmod tempor" at bounding box center [922, 424] width 283 height 34
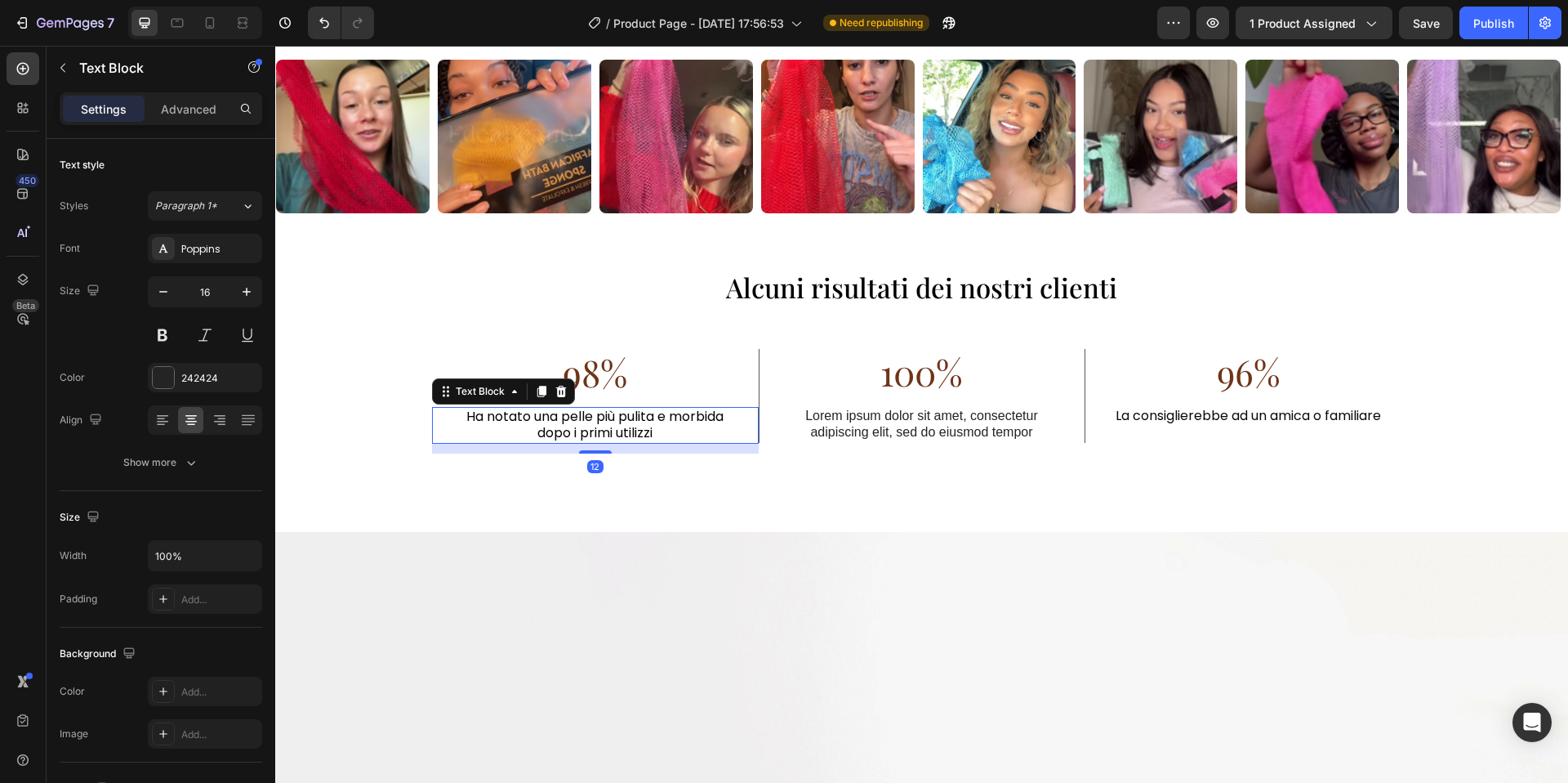
click at [633, 427] on span "Ha notato una pelle più pulita e morbida dopo i primi utilizzi" at bounding box center [595, 424] width 257 height 36
click at [201, 27] on icon at bounding box center [209, 23] width 16 height 16
type input "17"
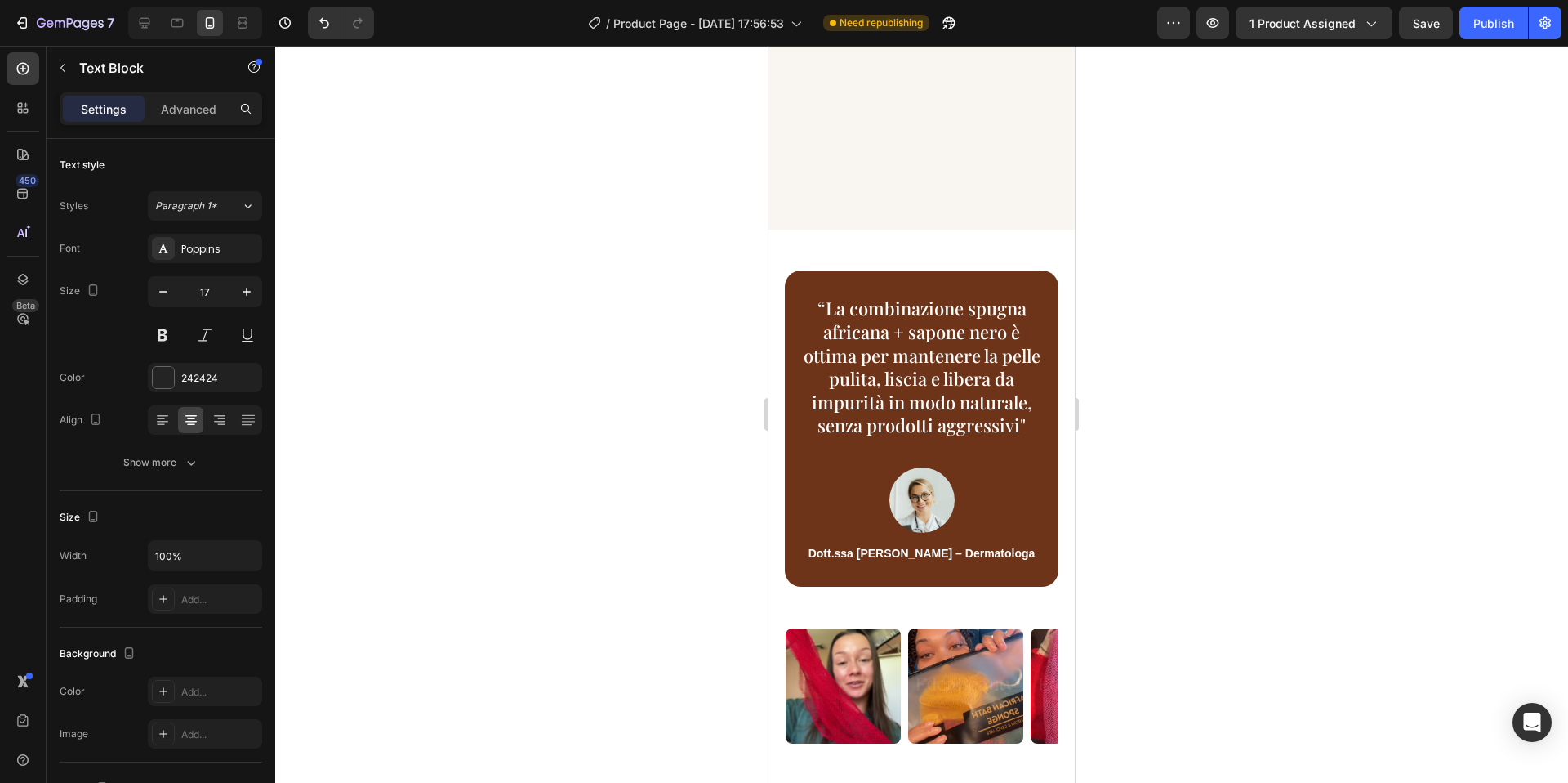
scroll to position [4548, 0]
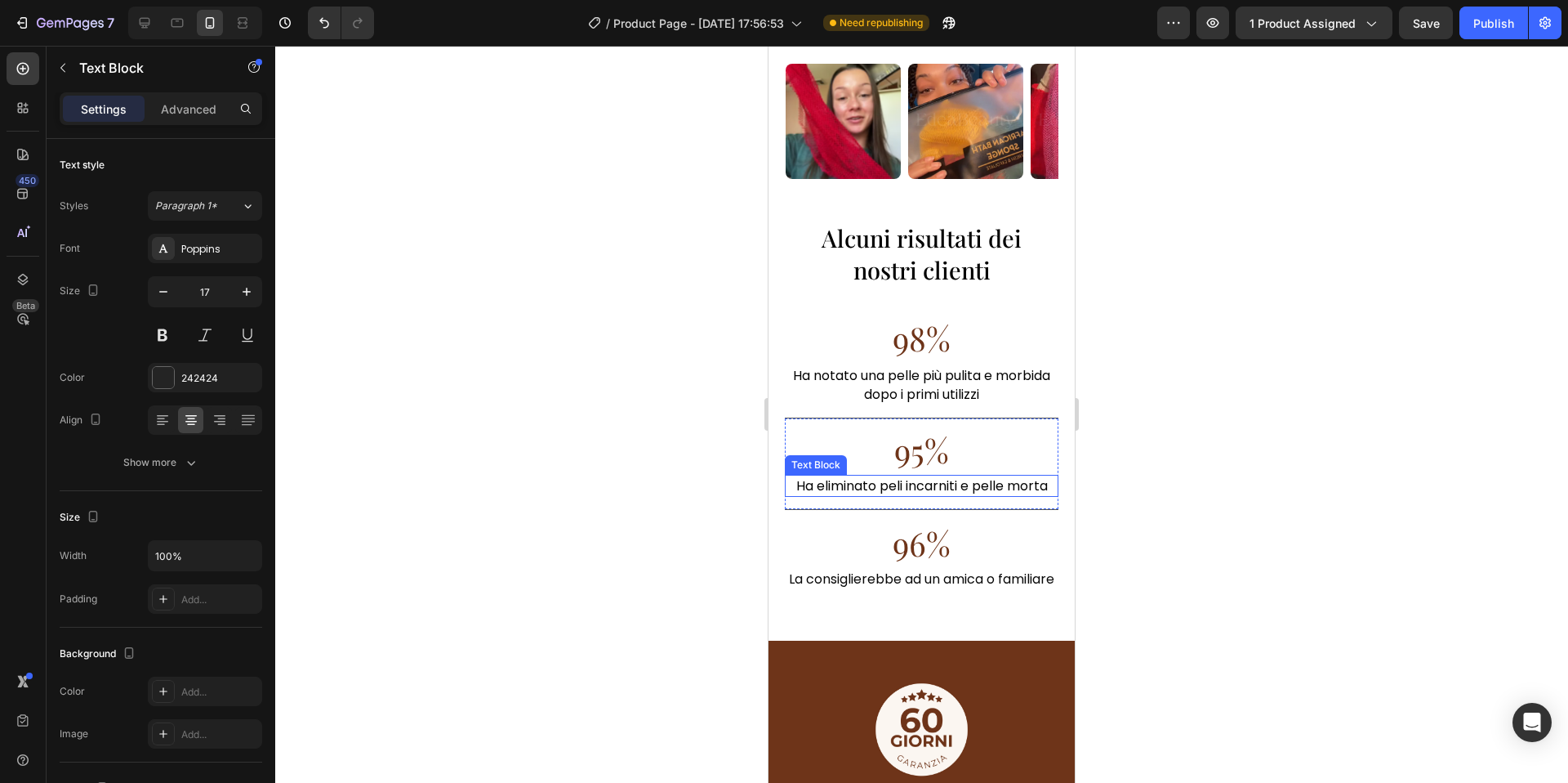
click at [964, 487] on span "Ha eliminato peli incarniti e pelle morta" at bounding box center [921, 485] width 252 height 19
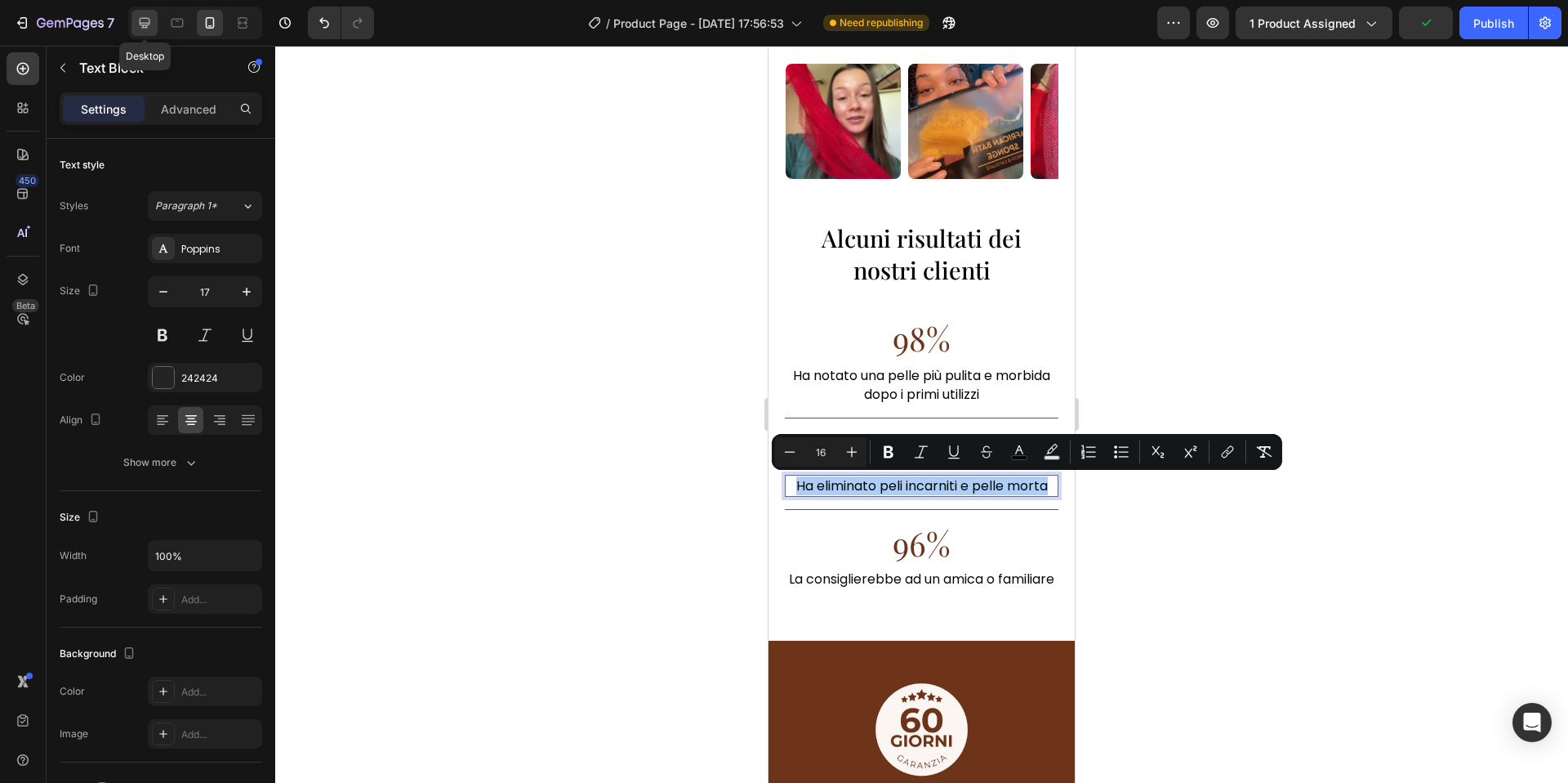
click at [155, 27] on div at bounding box center [145, 23] width 27 height 27
type input "16"
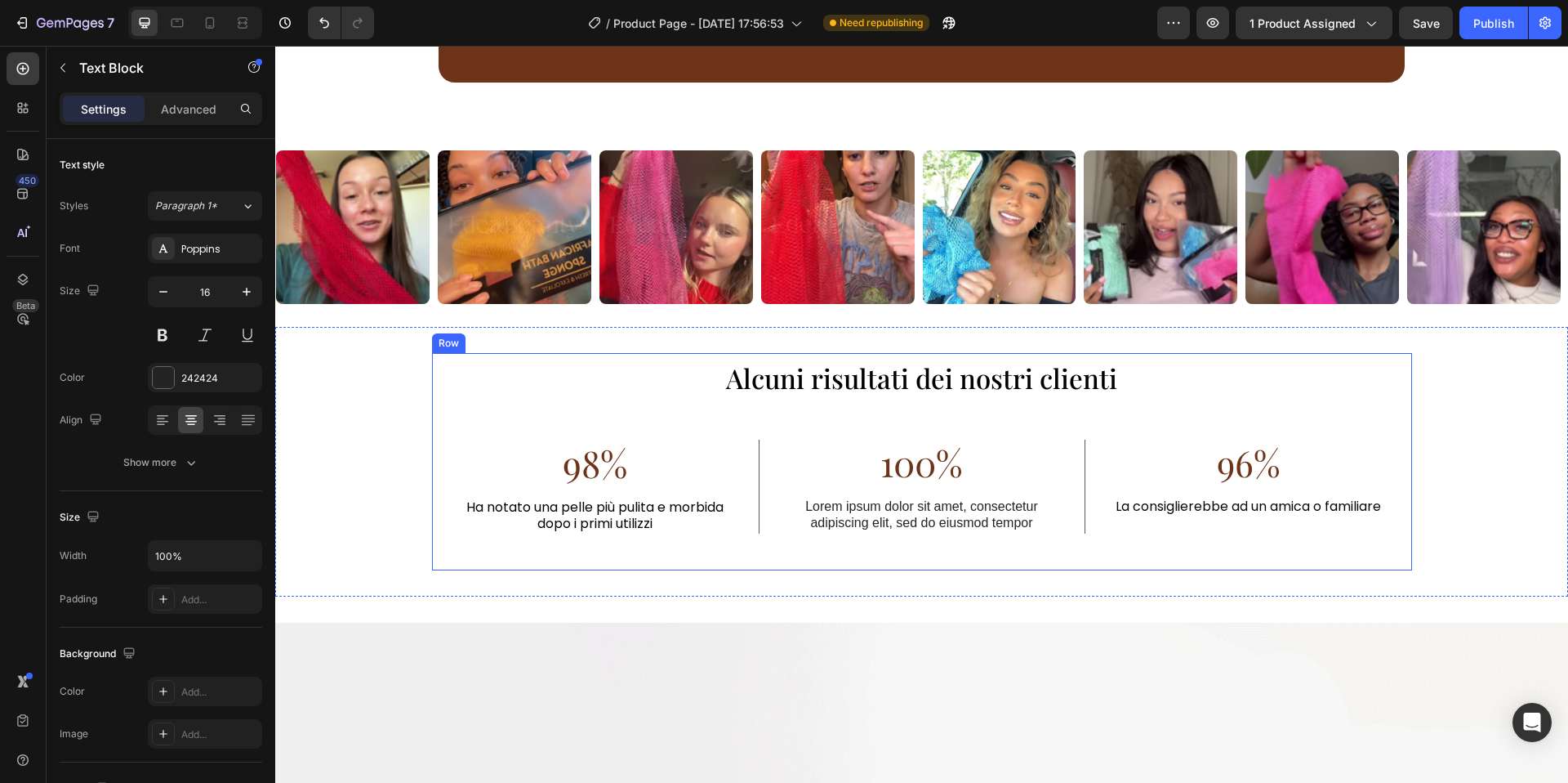
scroll to position [3437, 0]
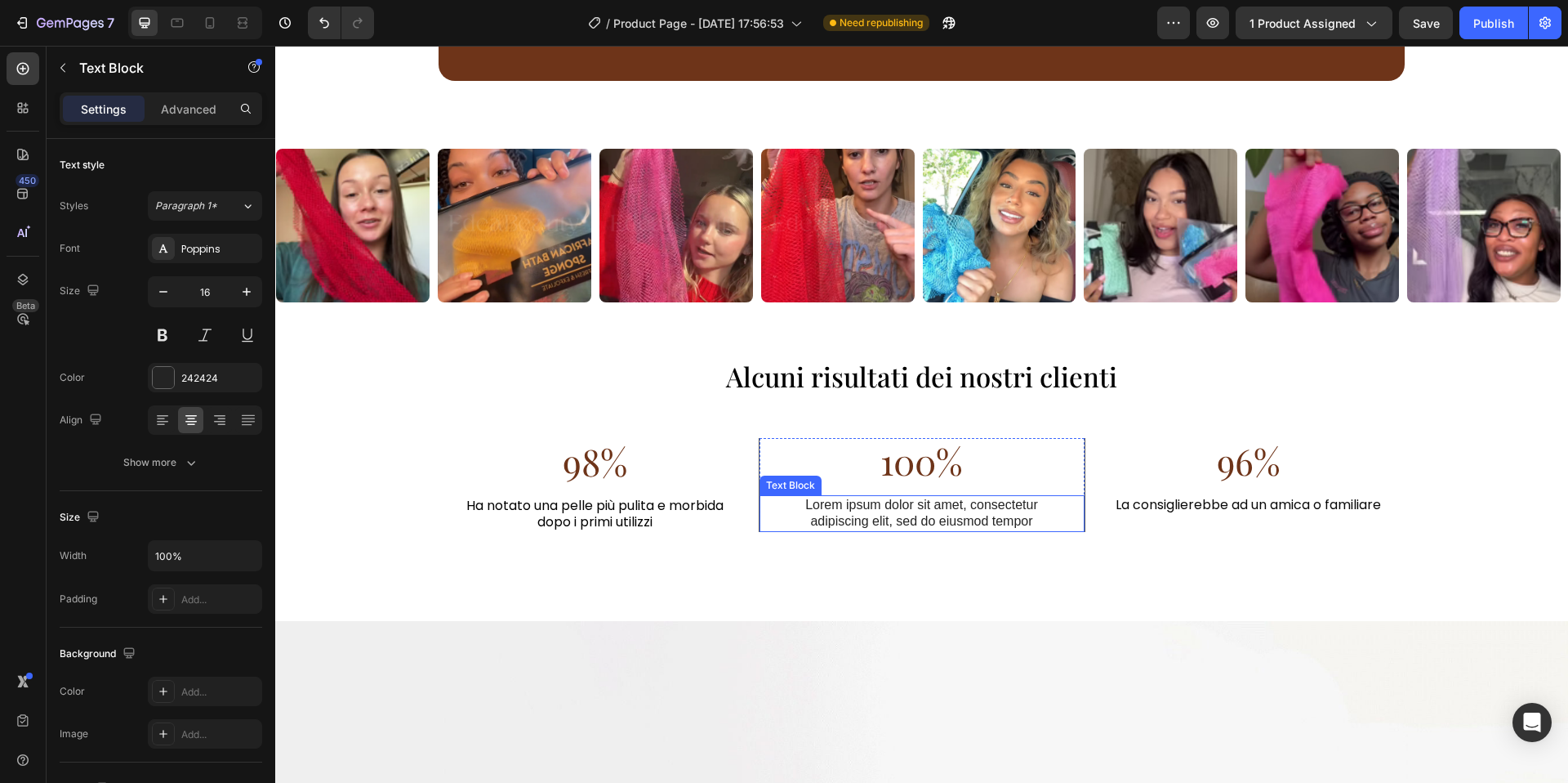
click at [937, 504] on p "Lorem ipsum dolor sit amet, consectetur adipiscing elit, sed do eiusmod tempor" at bounding box center [922, 513] width 283 height 34
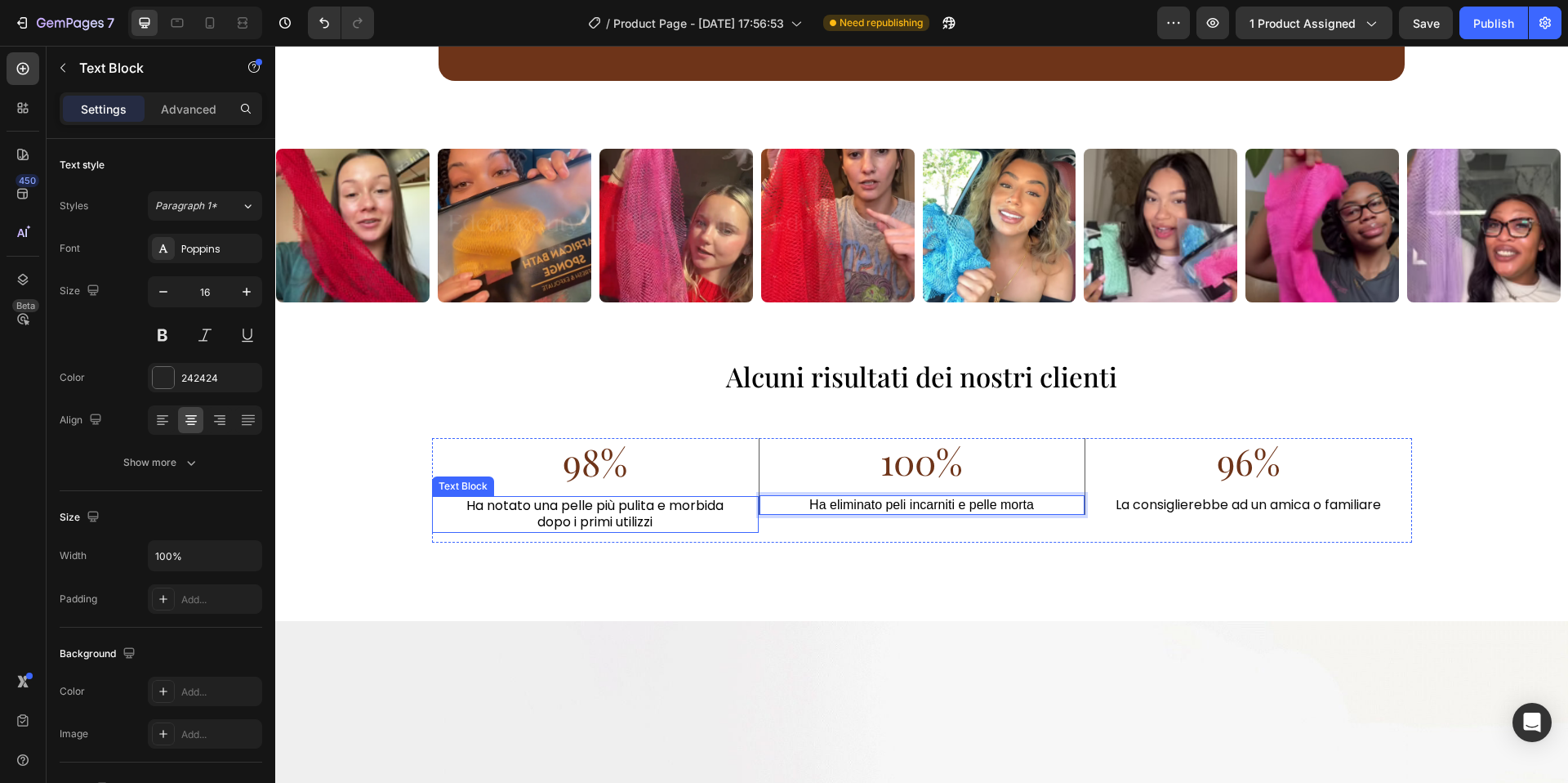
click at [619, 498] on span "Ha notato una pelle più pulita e morbida dopo i primi utilizzi" at bounding box center [595, 513] width 257 height 36
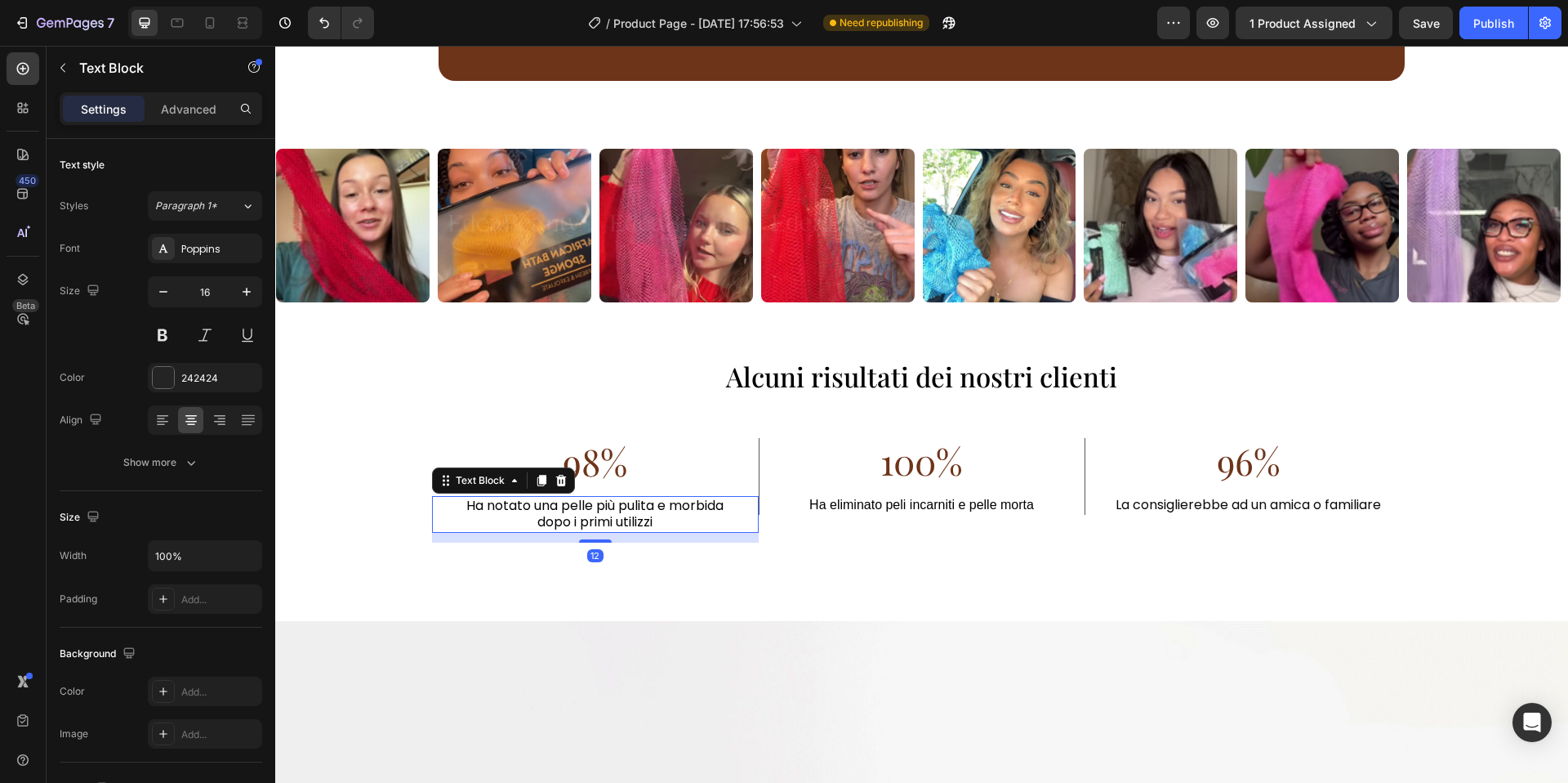
click at [619, 501] on span "Ha notato una pelle più pulita e morbida dopo i primi utilizzi" at bounding box center [595, 513] width 257 height 36
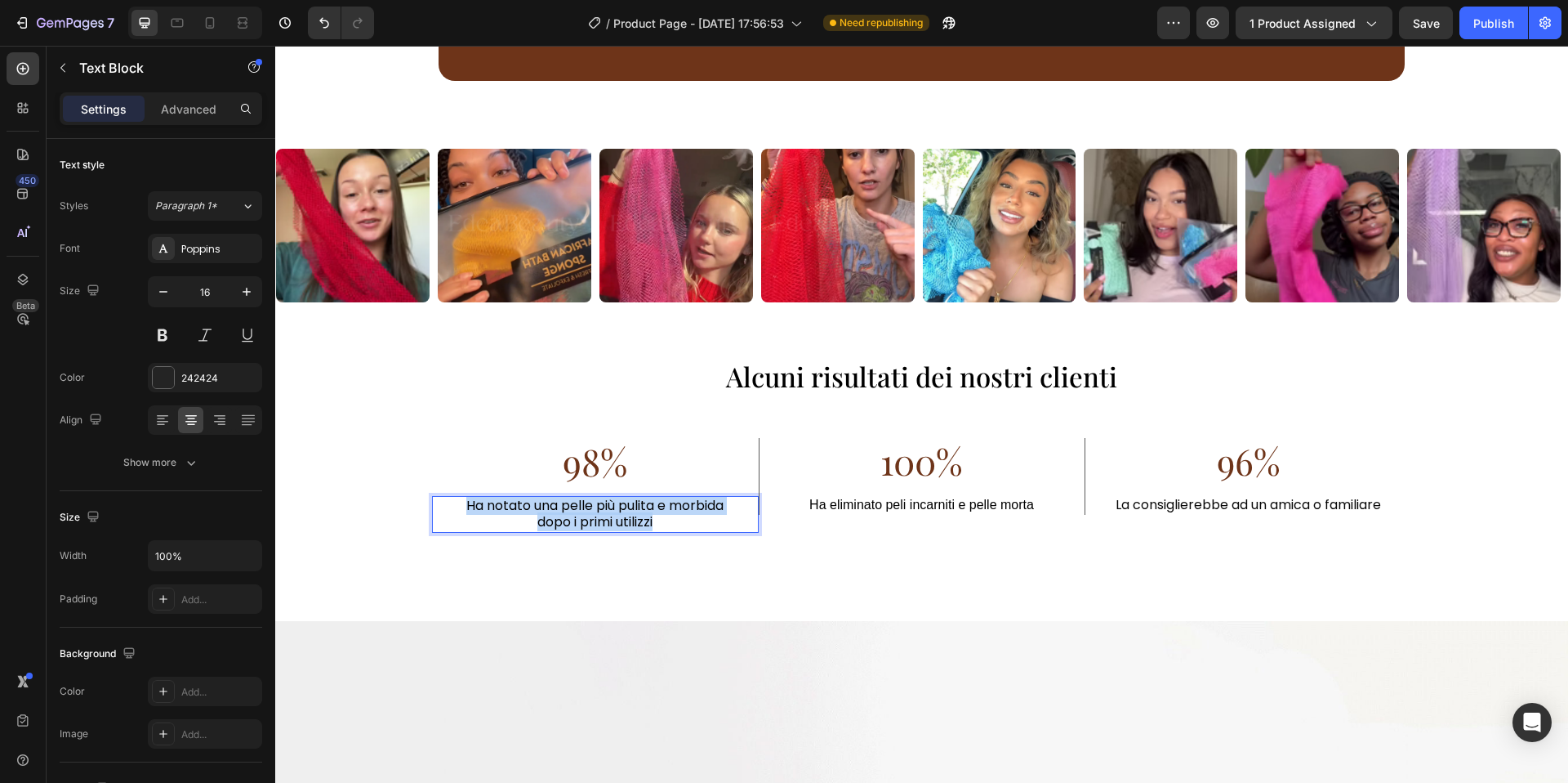
click at [619, 501] on span "Ha notato una pelle più pulita e morbida dopo i primi utilizzi" at bounding box center [595, 513] width 257 height 36
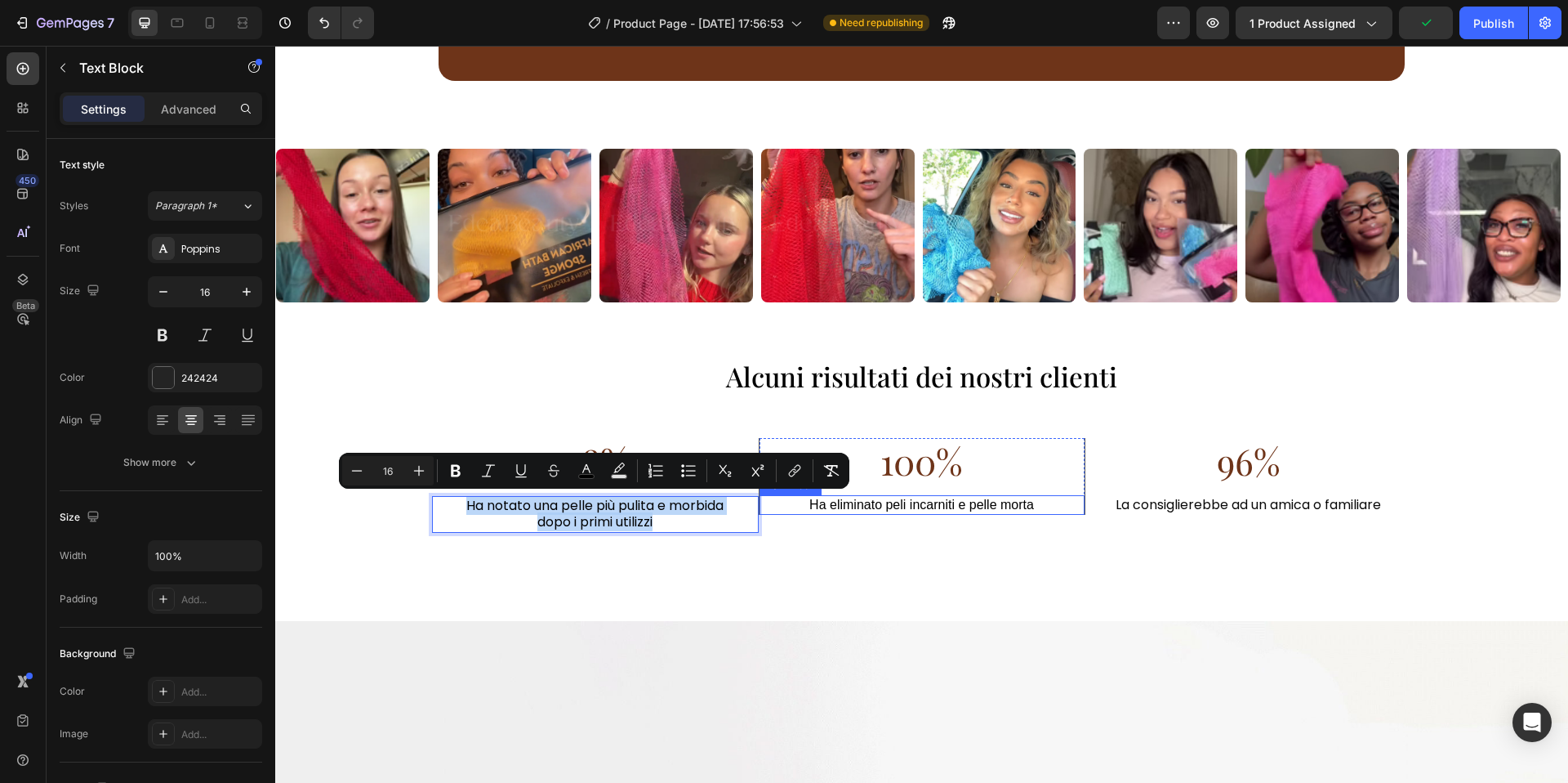
click at [872, 500] on span "Ha eliminato peli incarniti e pelle morta" at bounding box center [921, 505] width 224 height 14
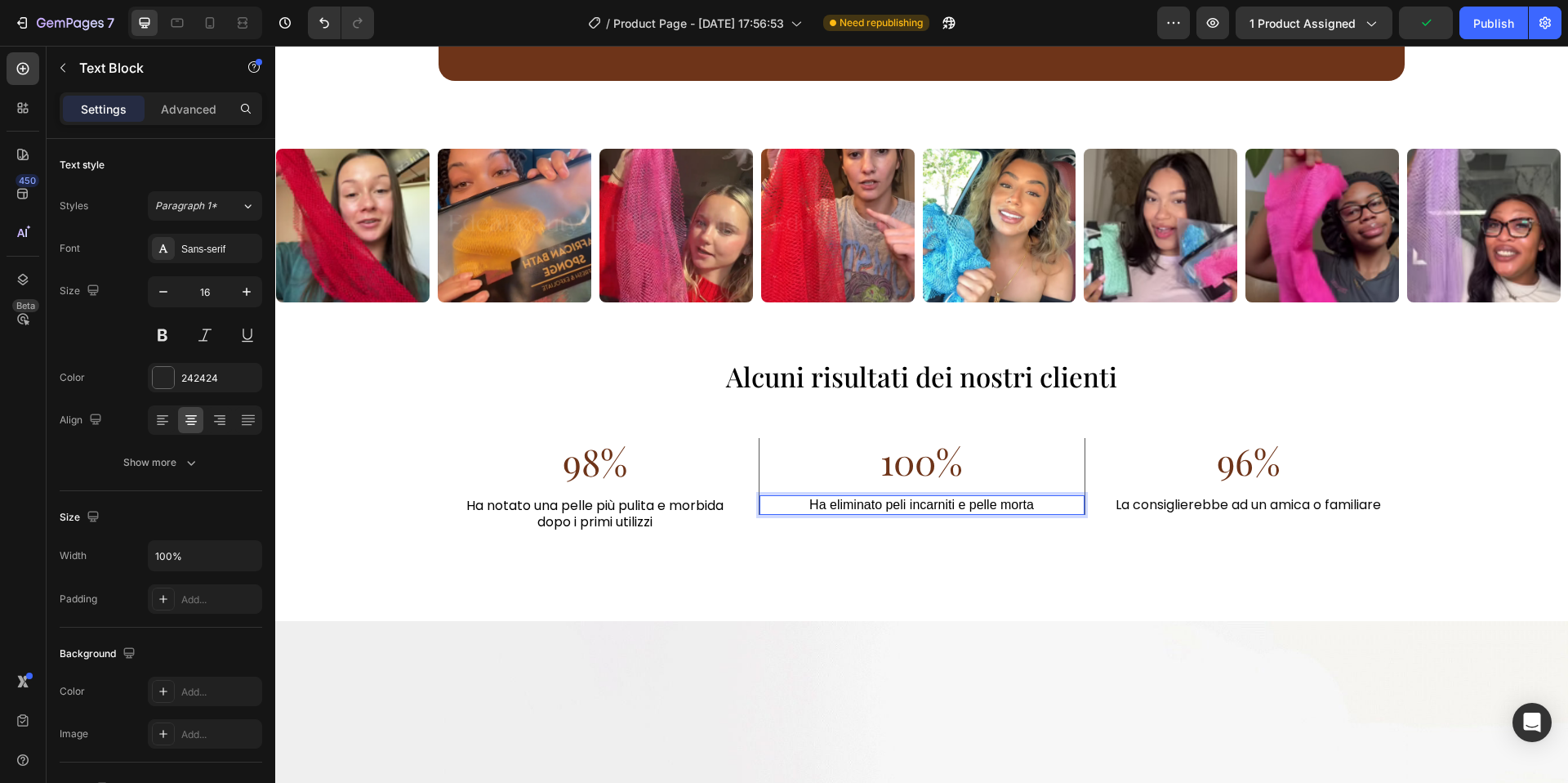
click at [872, 500] on span "Ha eliminato peli incarniti e pelle morta" at bounding box center [921, 505] width 224 height 14
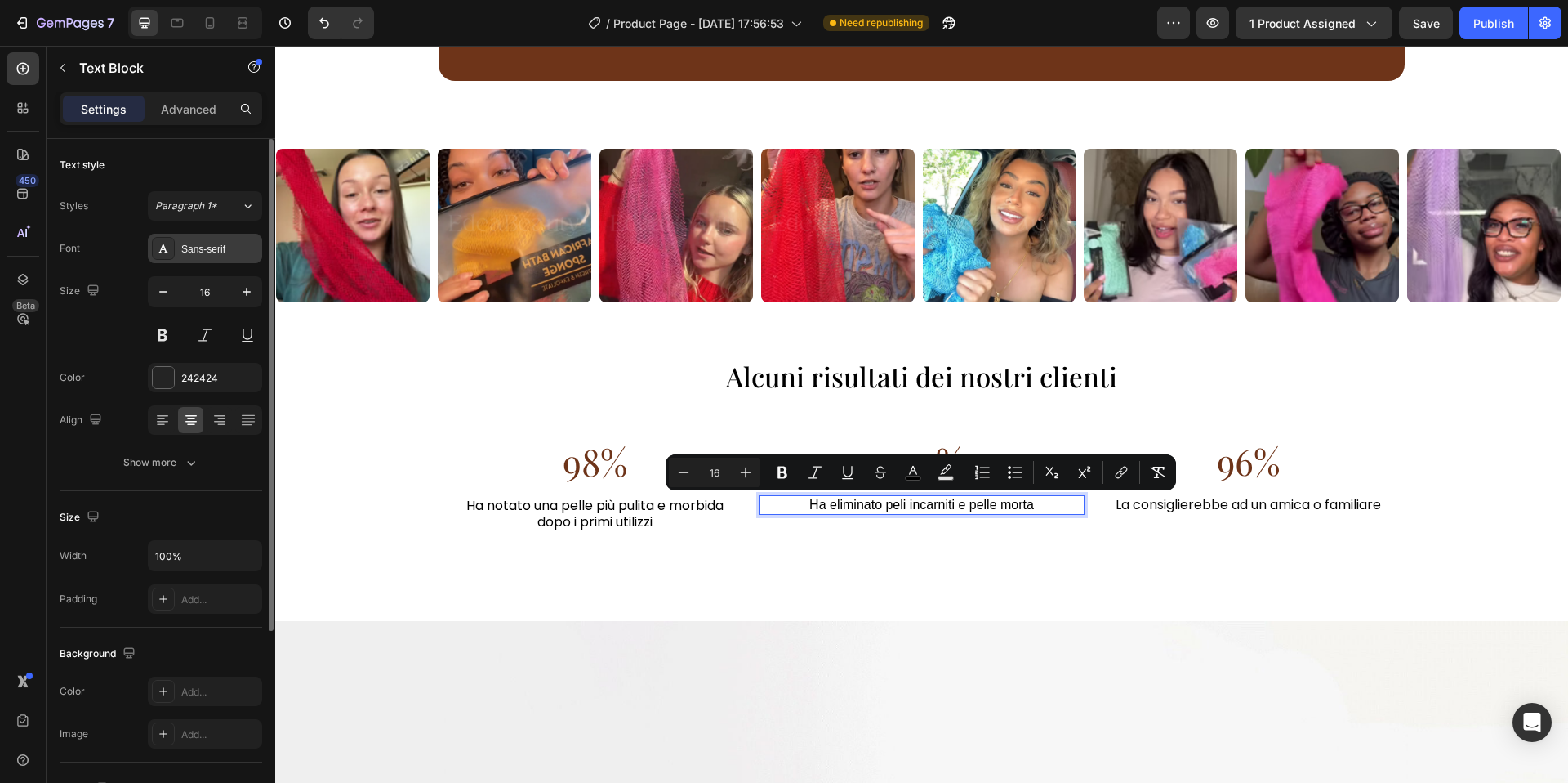
click at [170, 238] on div at bounding box center [163, 248] width 23 height 23
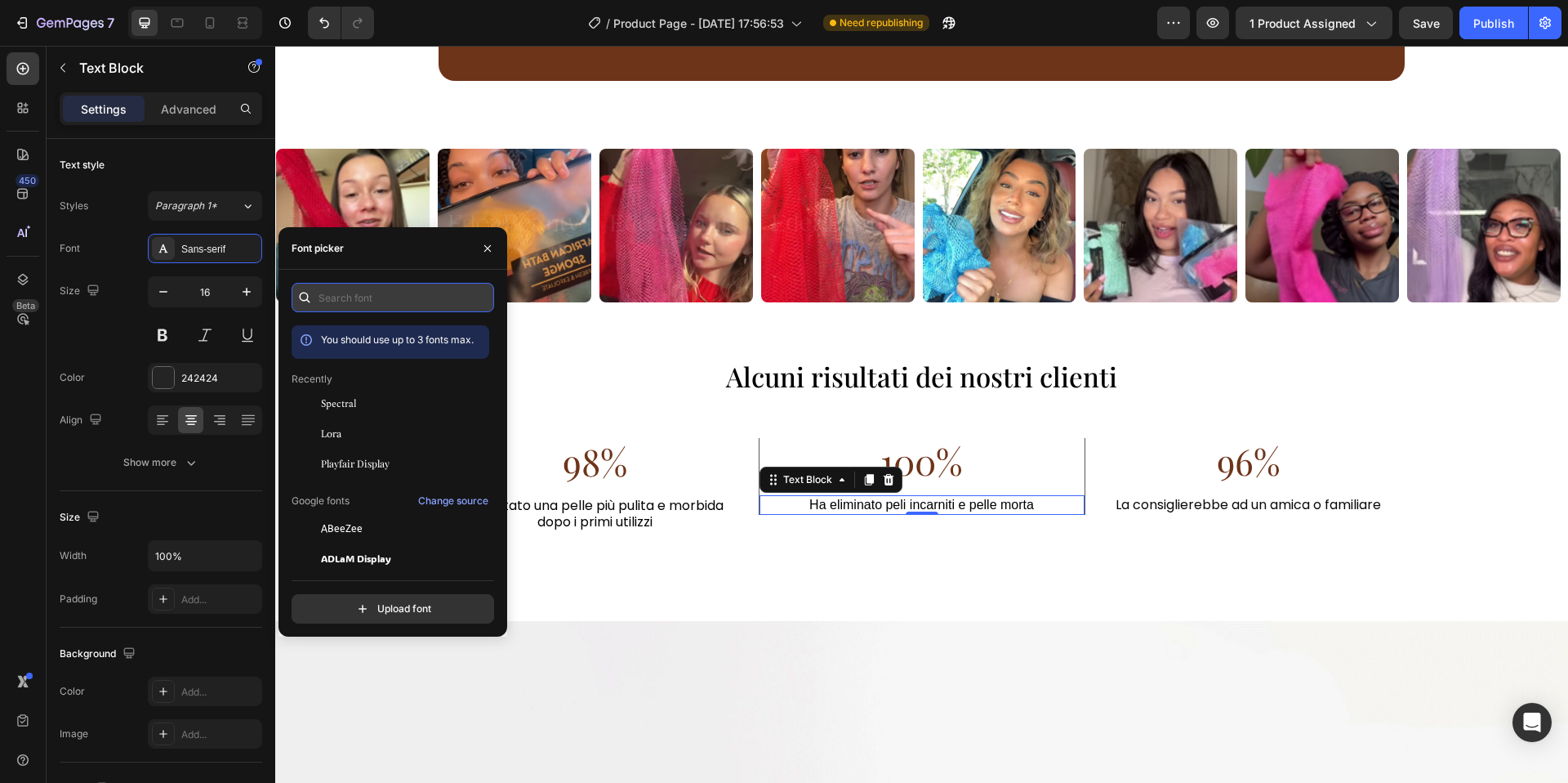
click at [372, 301] on input "text" at bounding box center [392, 297] width 202 height 29
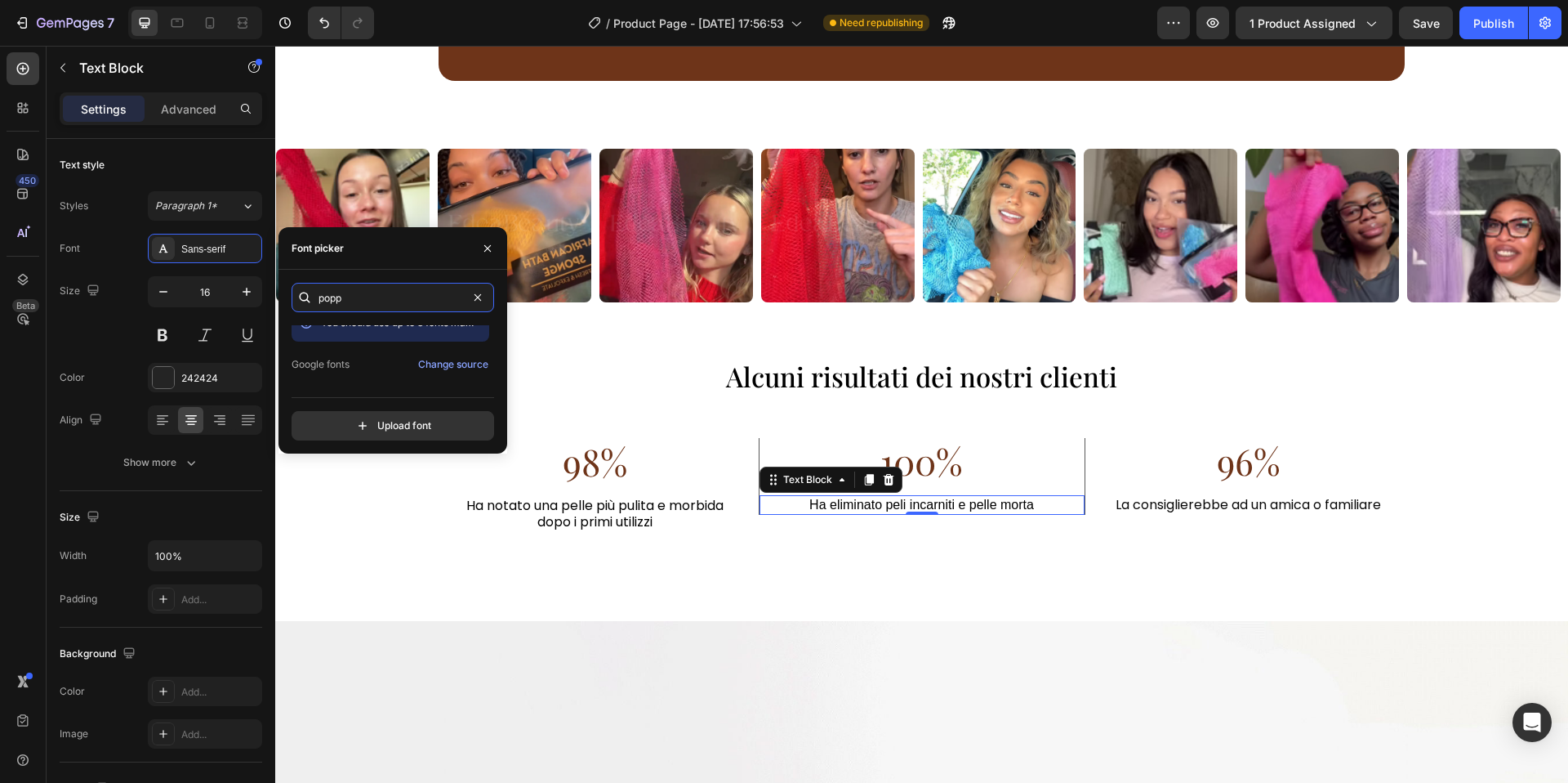
scroll to position [40, 0]
type input "popp"
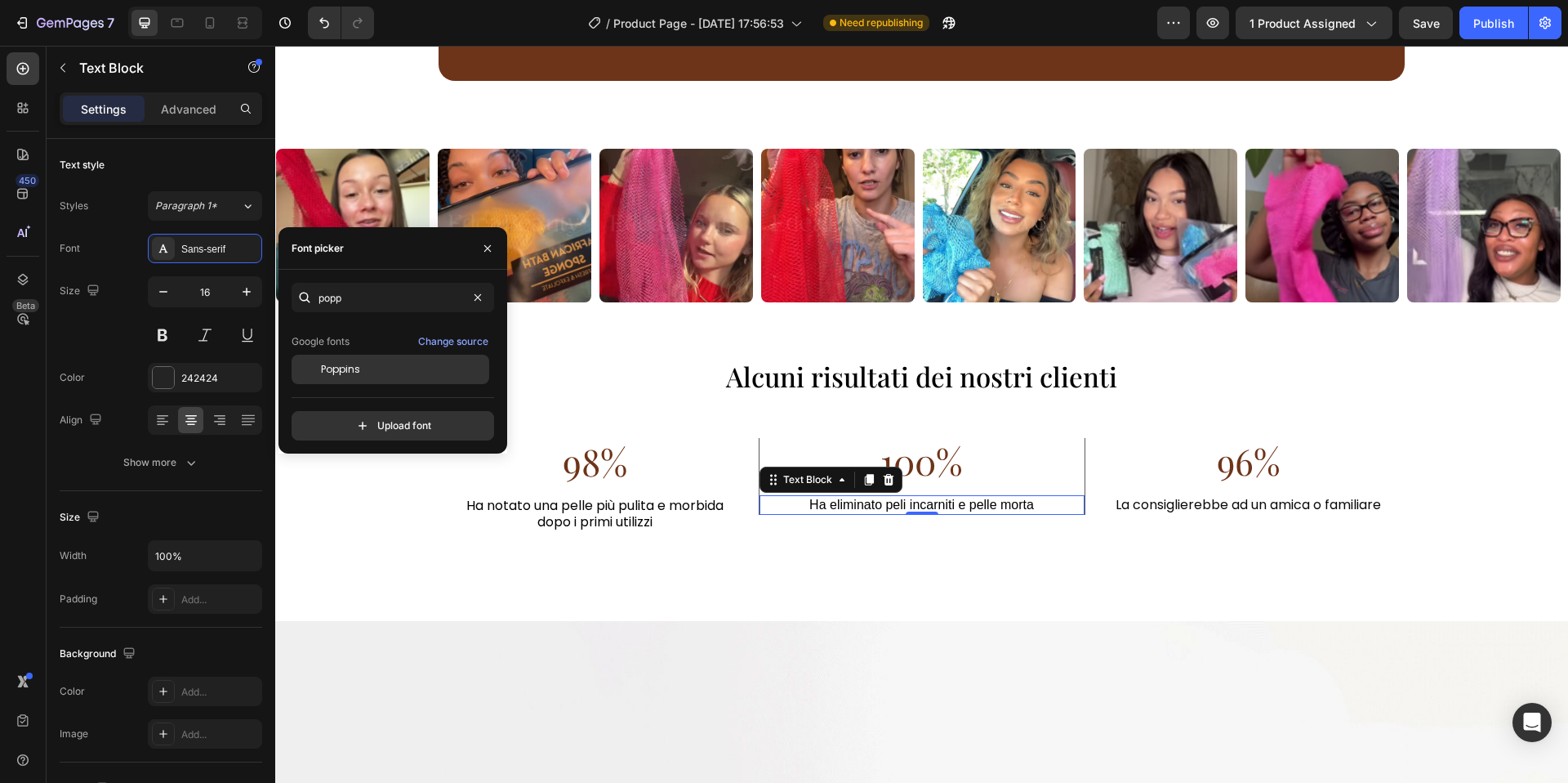
click at [383, 372] on div "Poppins" at bounding box center [403, 369] width 165 height 15
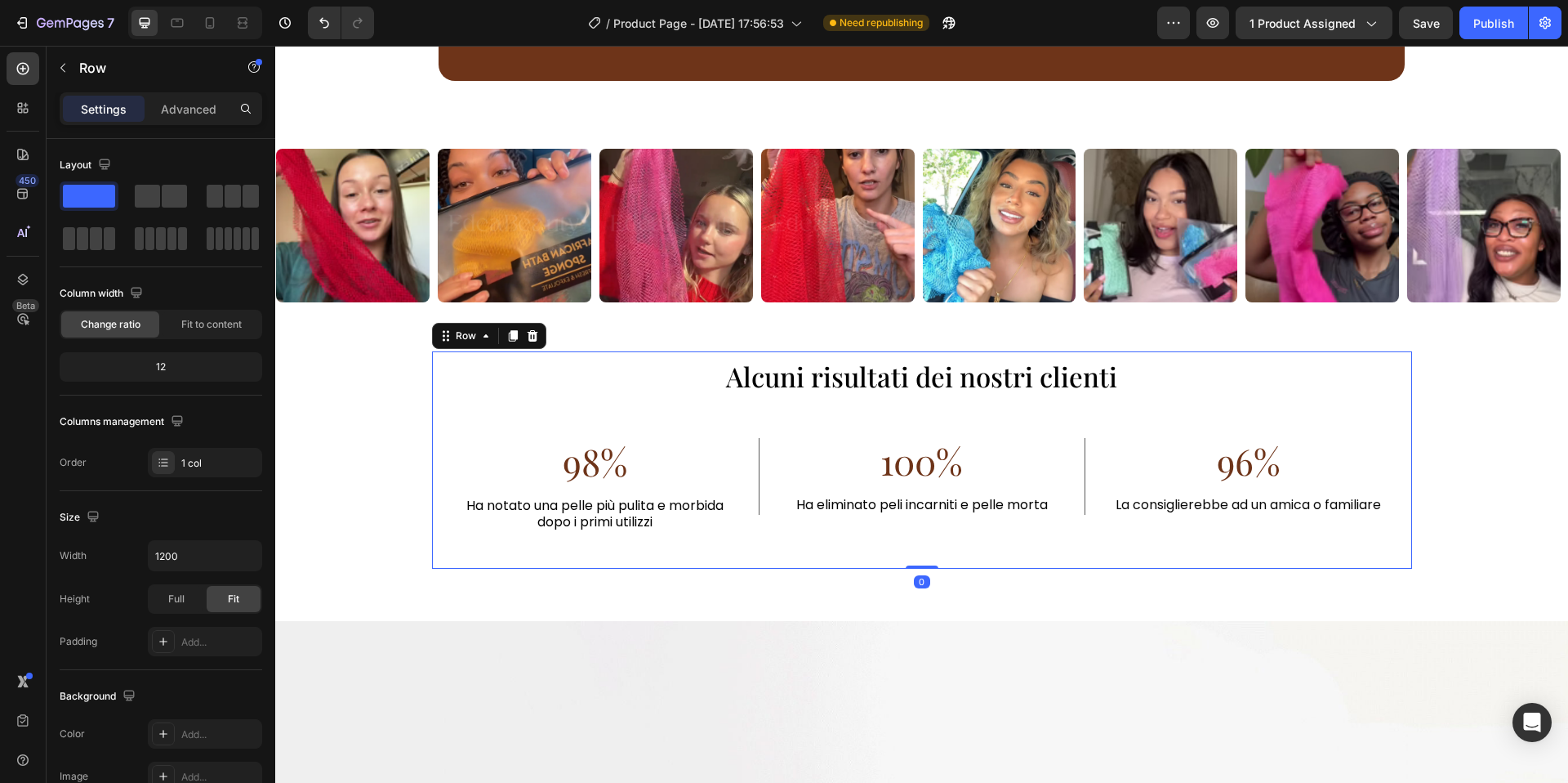
click at [839, 546] on div "Alcuni risultati dei nostri clienti Heading 98% Text Block Ha notato una pelle …" at bounding box center [921, 460] width 980 height 218
click at [906, 471] on span "100%" at bounding box center [921, 460] width 82 height 49
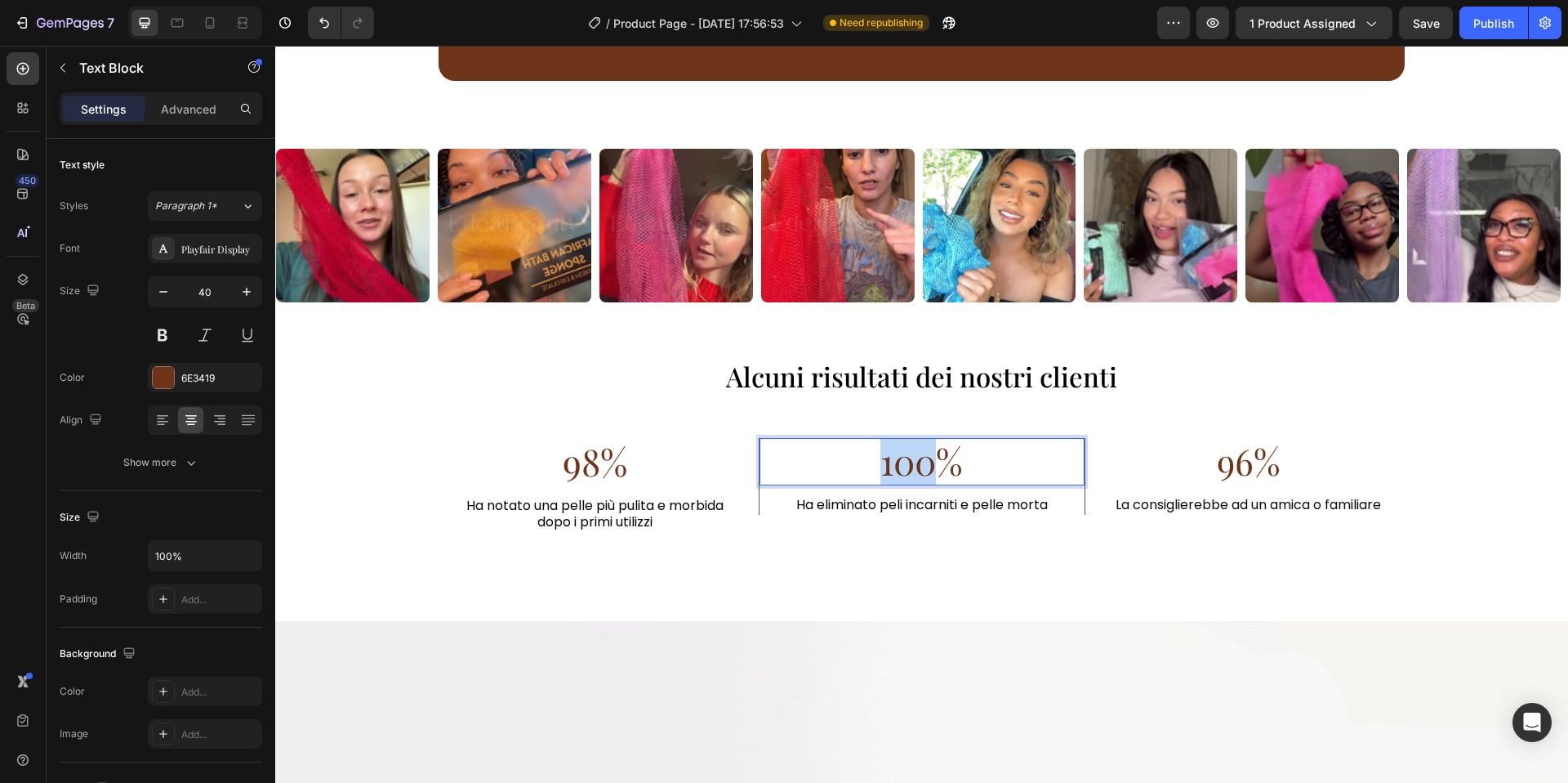
click at [906, 471] on span "100%" at bounding box center [921, 460] width 82 height 49
click at [941, 586] on div "Alcuni risultati dei nostri clienti Heading 98% Text Block Ha notato una pelle …" at bounding box center [922, 460] width 1293 height 270
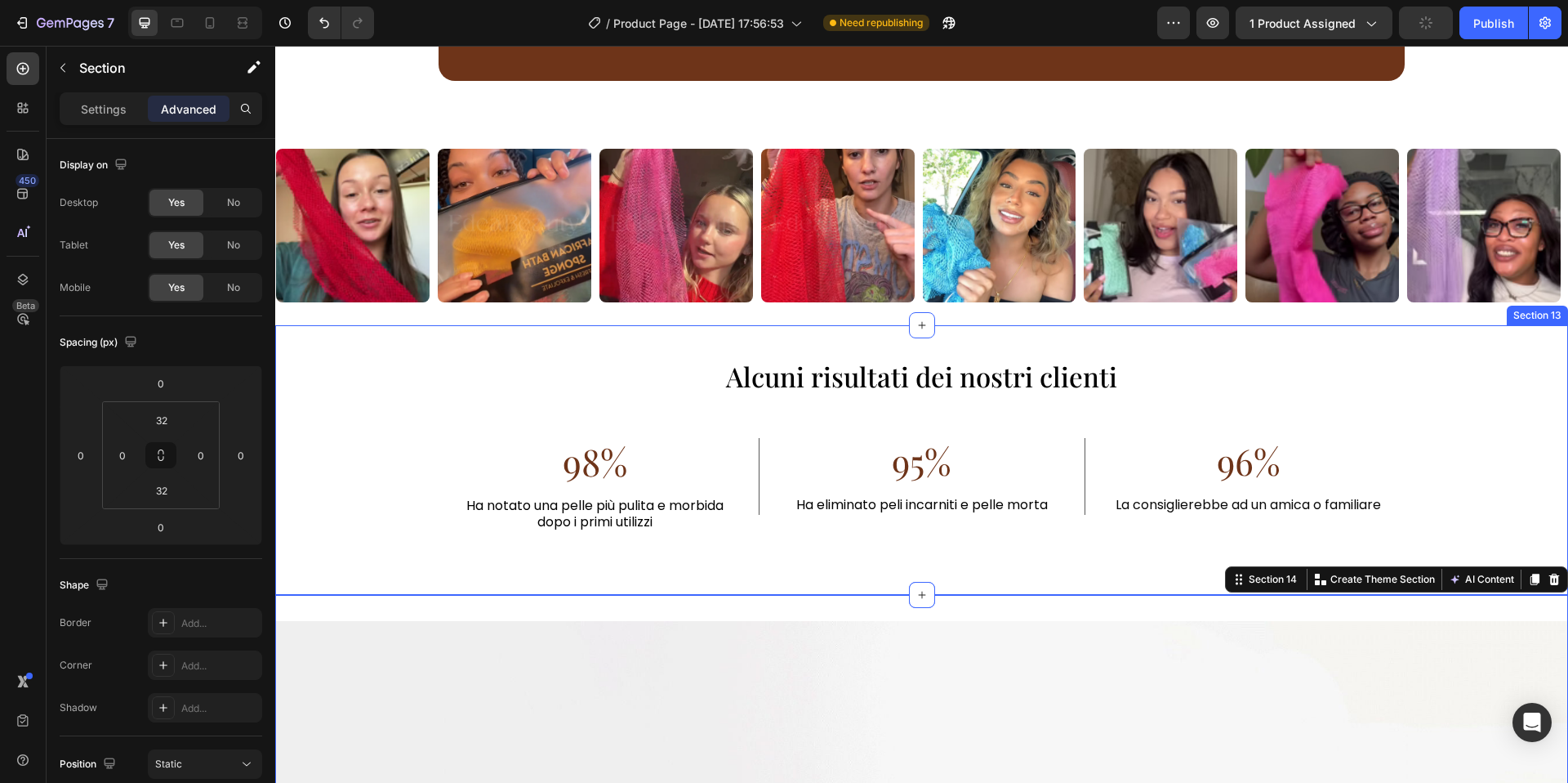
scroll to position [3591, 0]
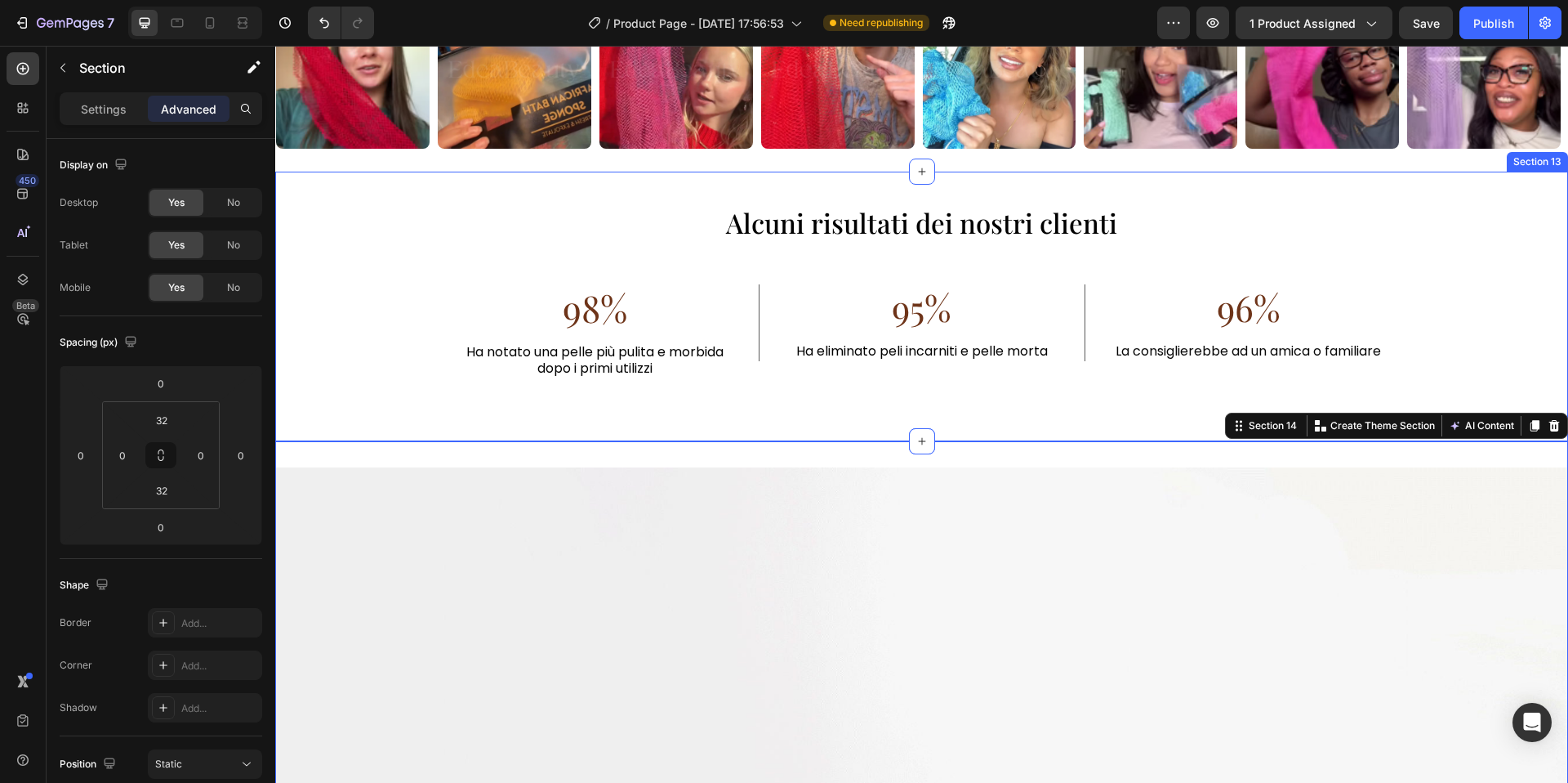
click at [413, 388] on div "Alcuni risultati dei nostri clienti Heading 98% Text Block Ha notato una pelle …" at bounding box center [922, 307] width 1293 height 218
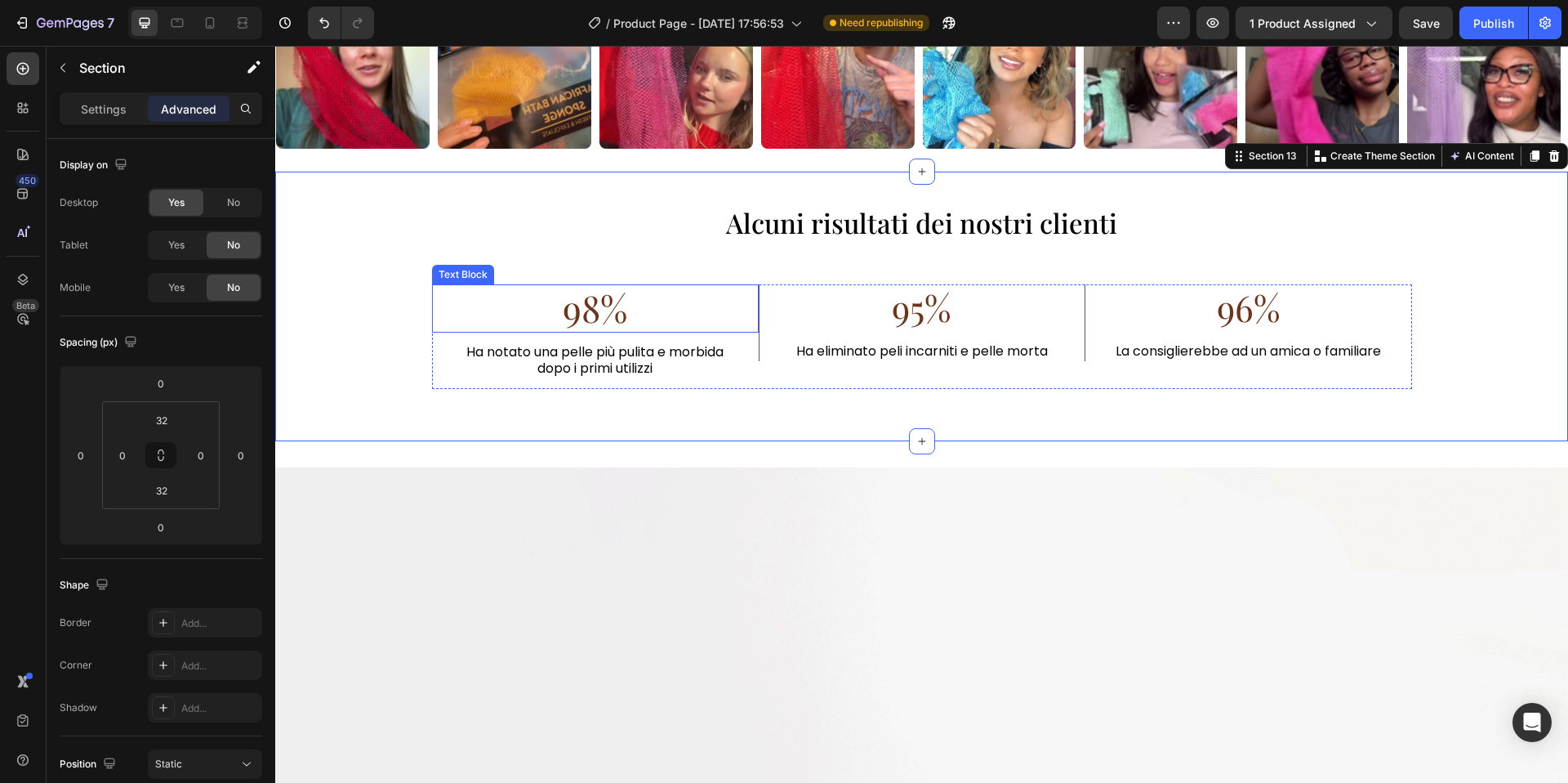
click at [573, 320] on span "98%" at bounding box center [595, 307] width 64 height 49
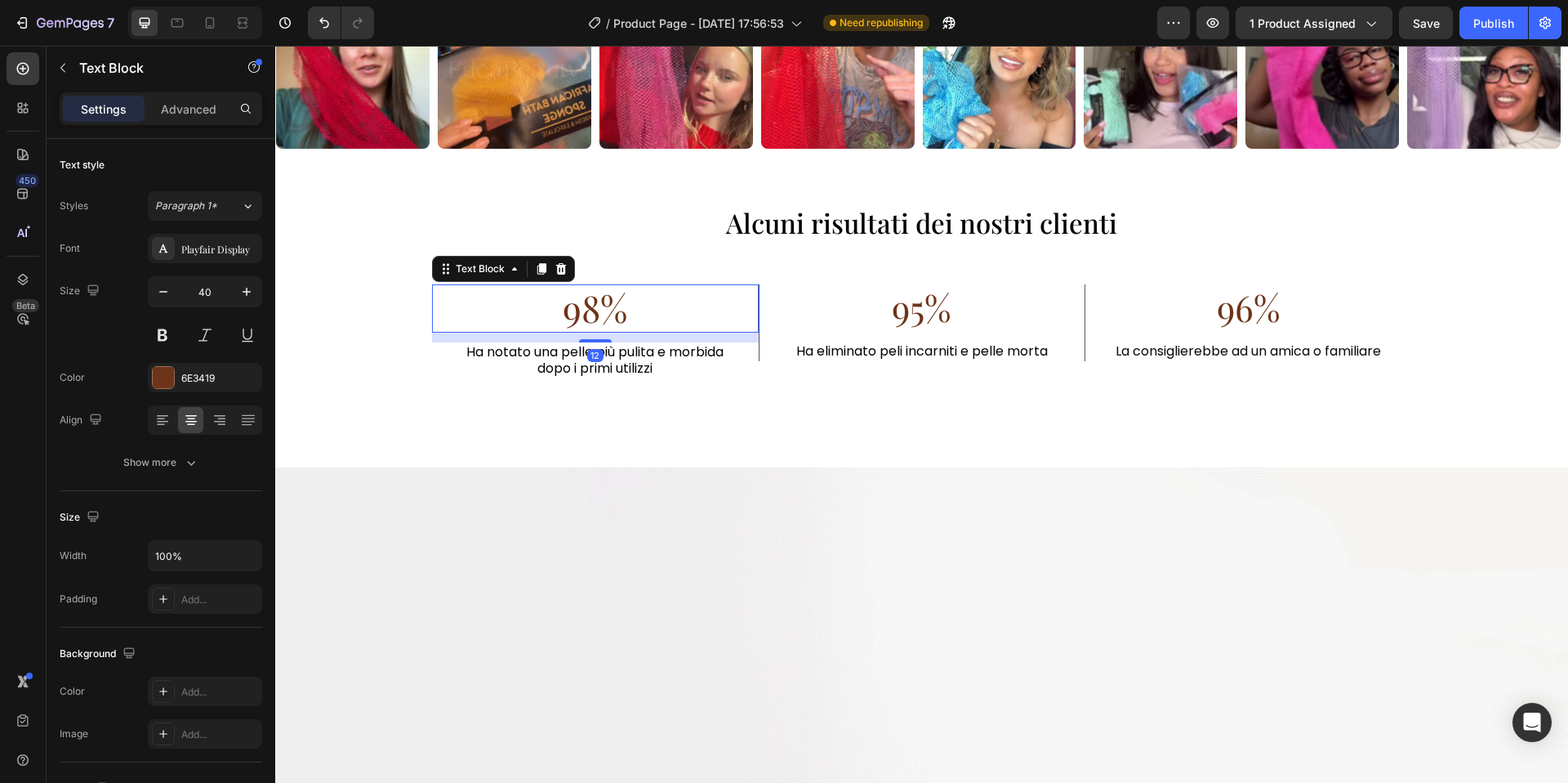
click at [573, 320] on span "98%" at bounding box center [595, 307] width 64 height 49
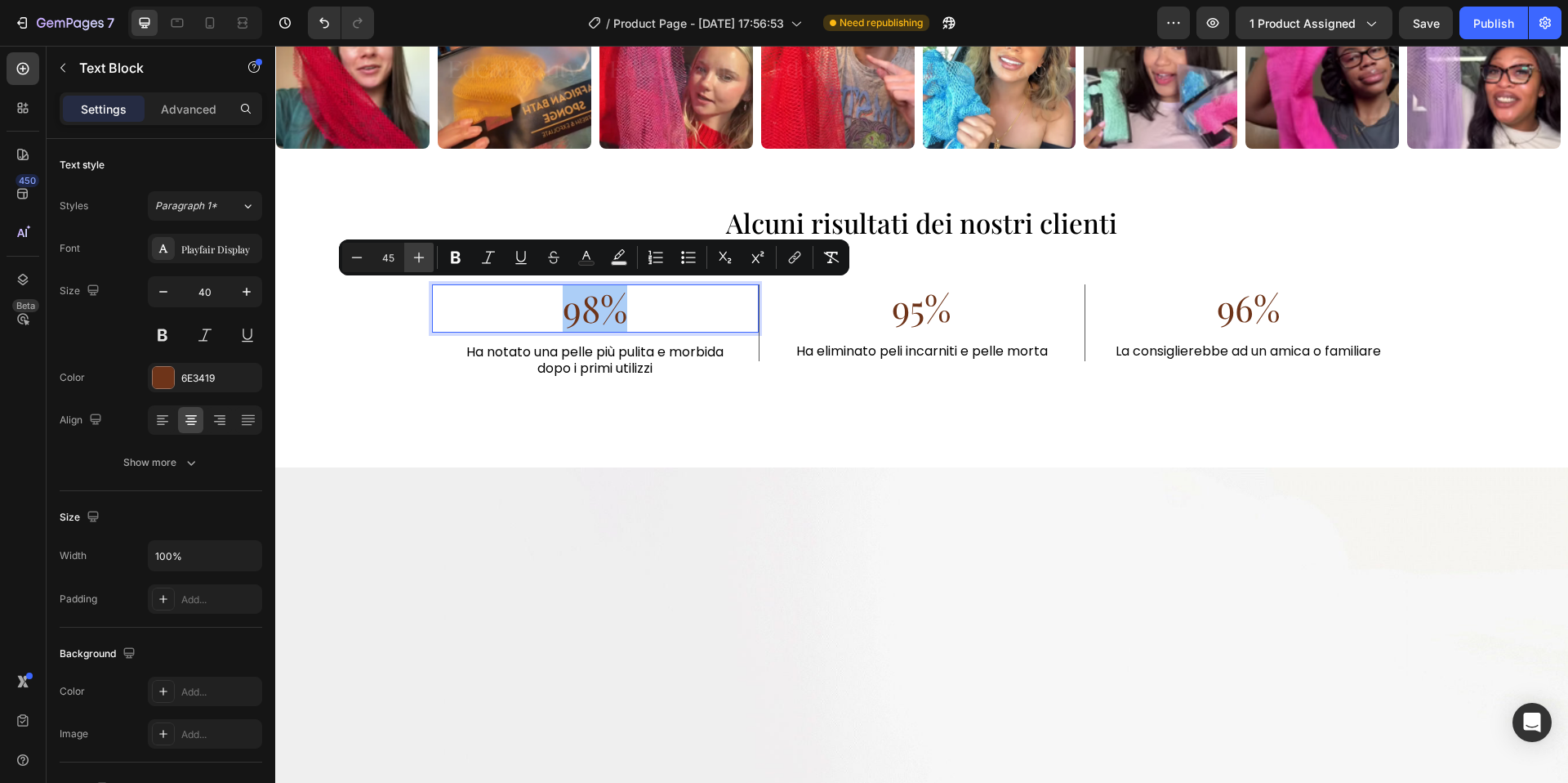
click at [407, 259] on button "Plus" at bounding box center [419, 257] width 29 height 29
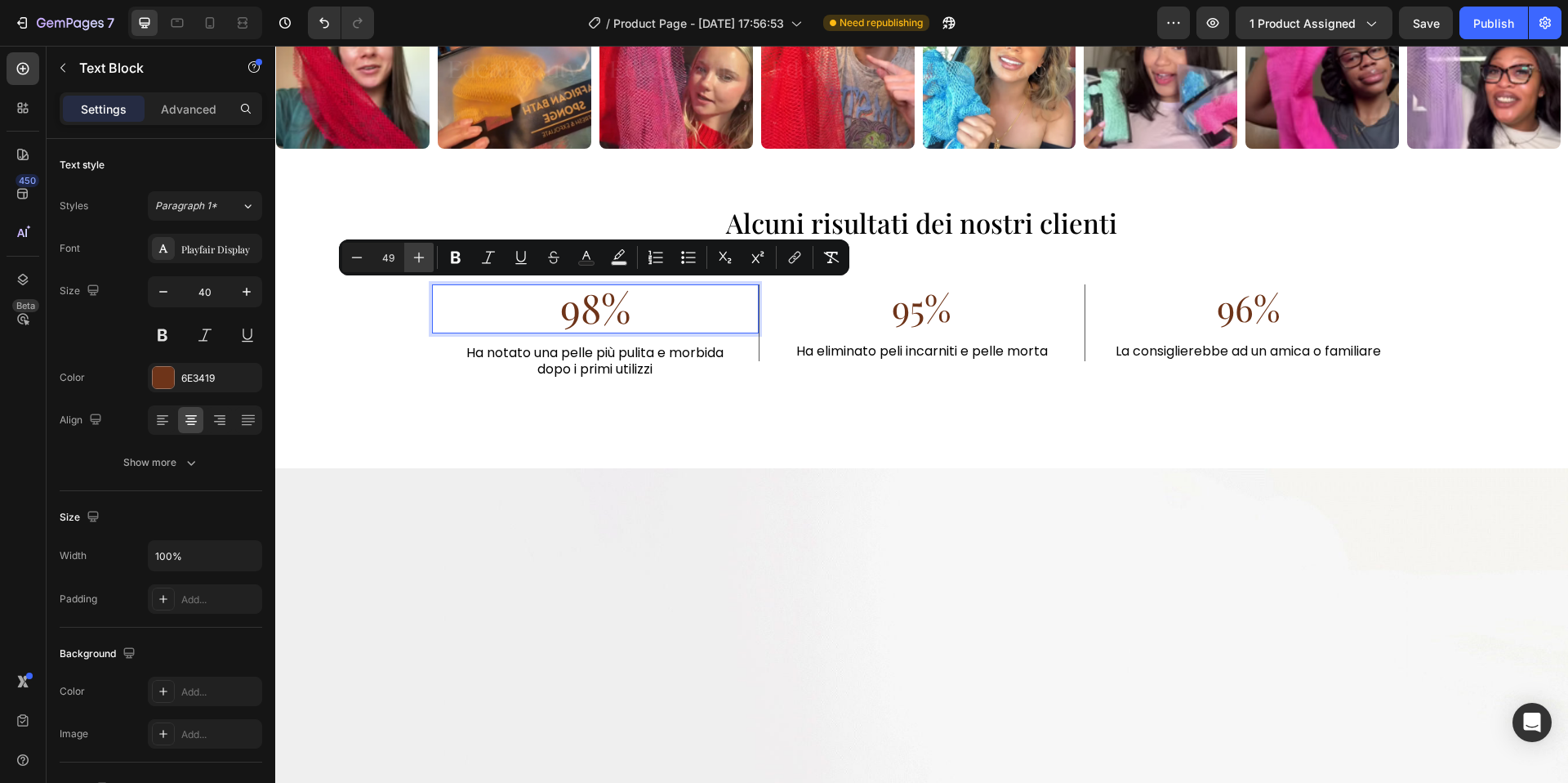
type input "50"
click at [192, 419] on icon at bounding box center [191, 420] width 16 height 16
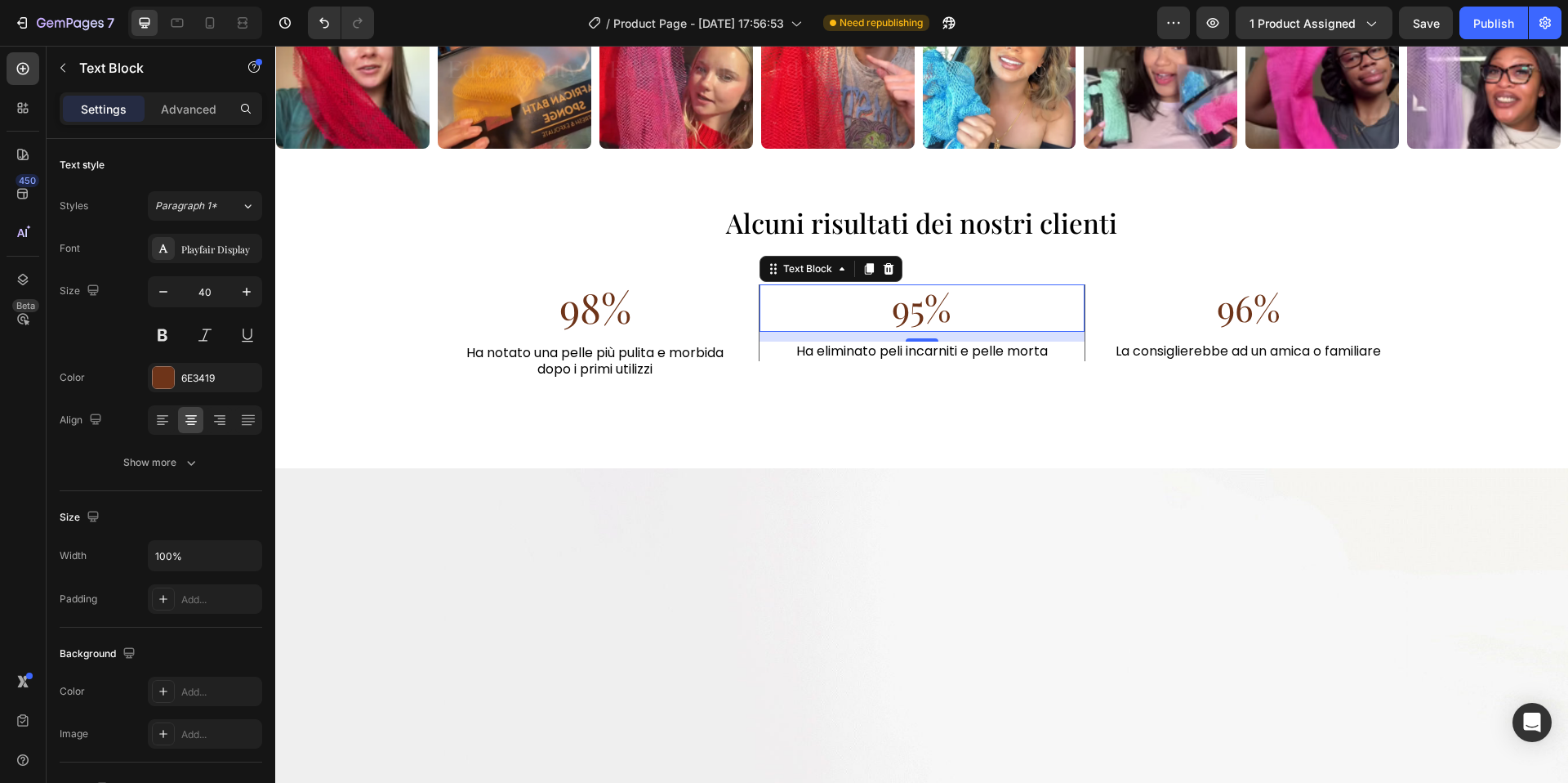
click at [928, 328] on span "95%" at bounding box center [921, 307] width 59 height 49
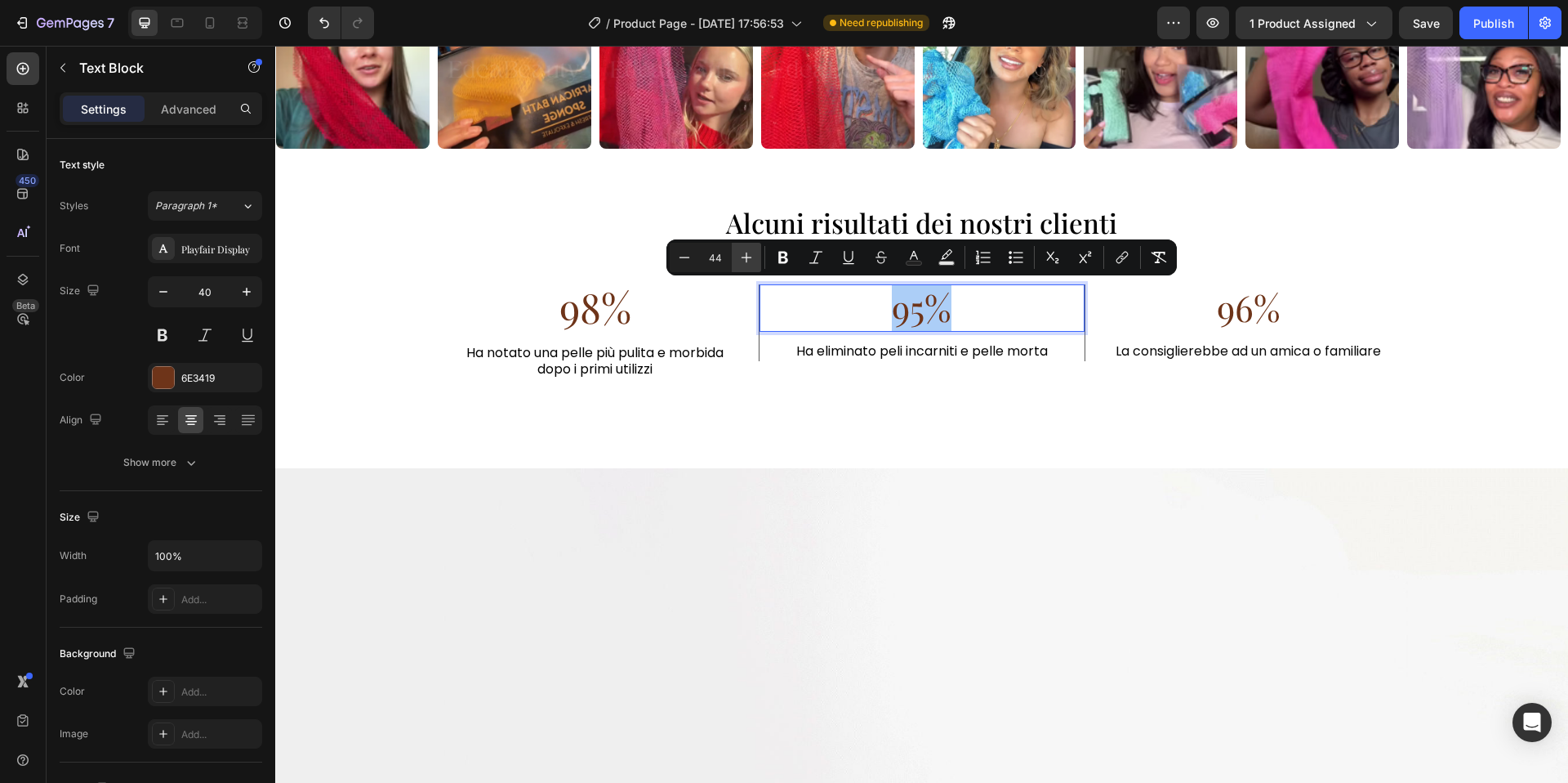
click at [748, 261] on icon "Editor contextual toolbar" at bounding box center [746, 257] width 16 height 16
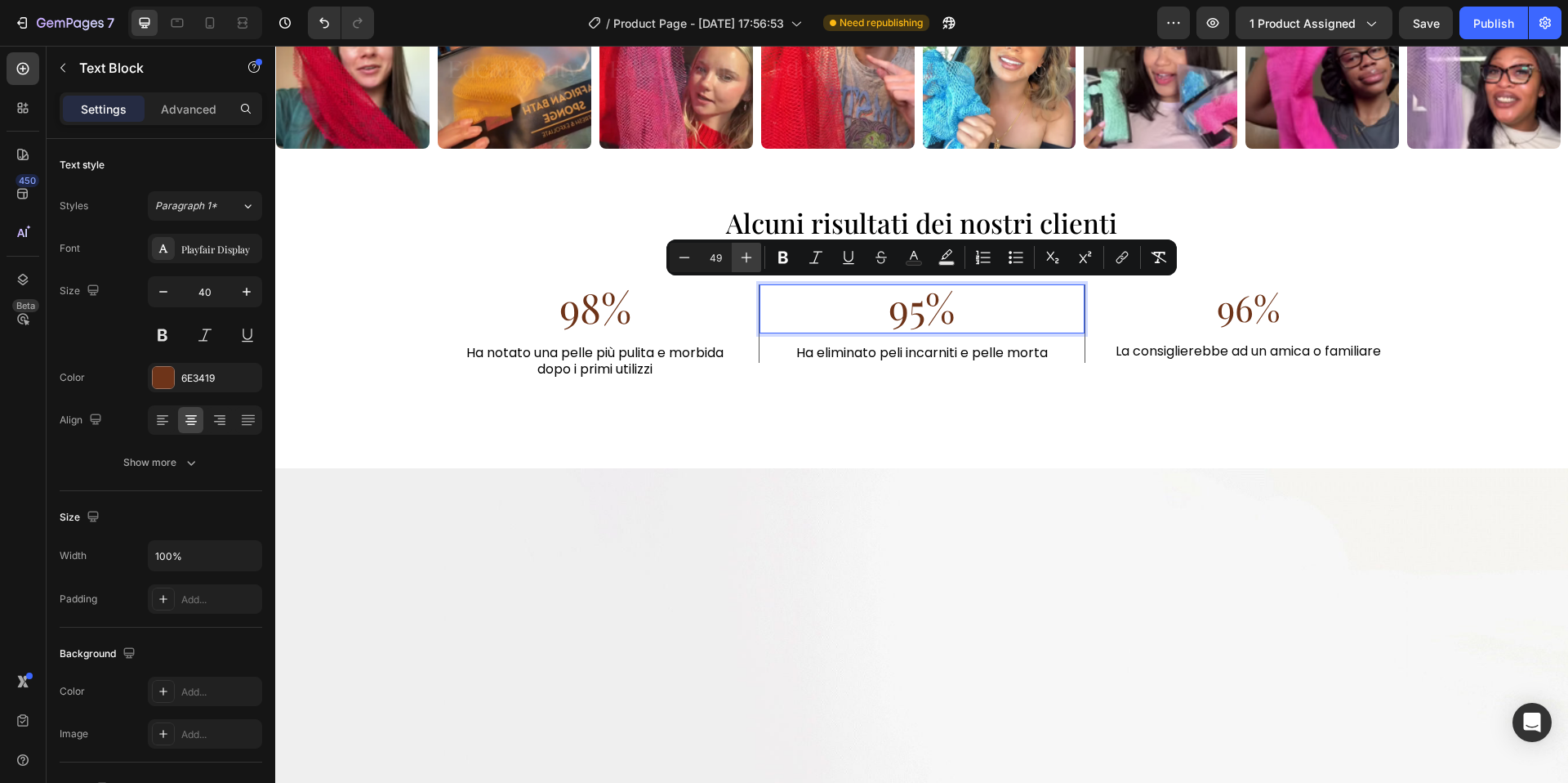
click at [748, 261] on icon "Editor contextual toolbar" at bounding box center [746, 257] width 16 height 16
type input "50"
click at [1226, 308] on span "96%" at bounding box center [1249, 307] width 64 height 49
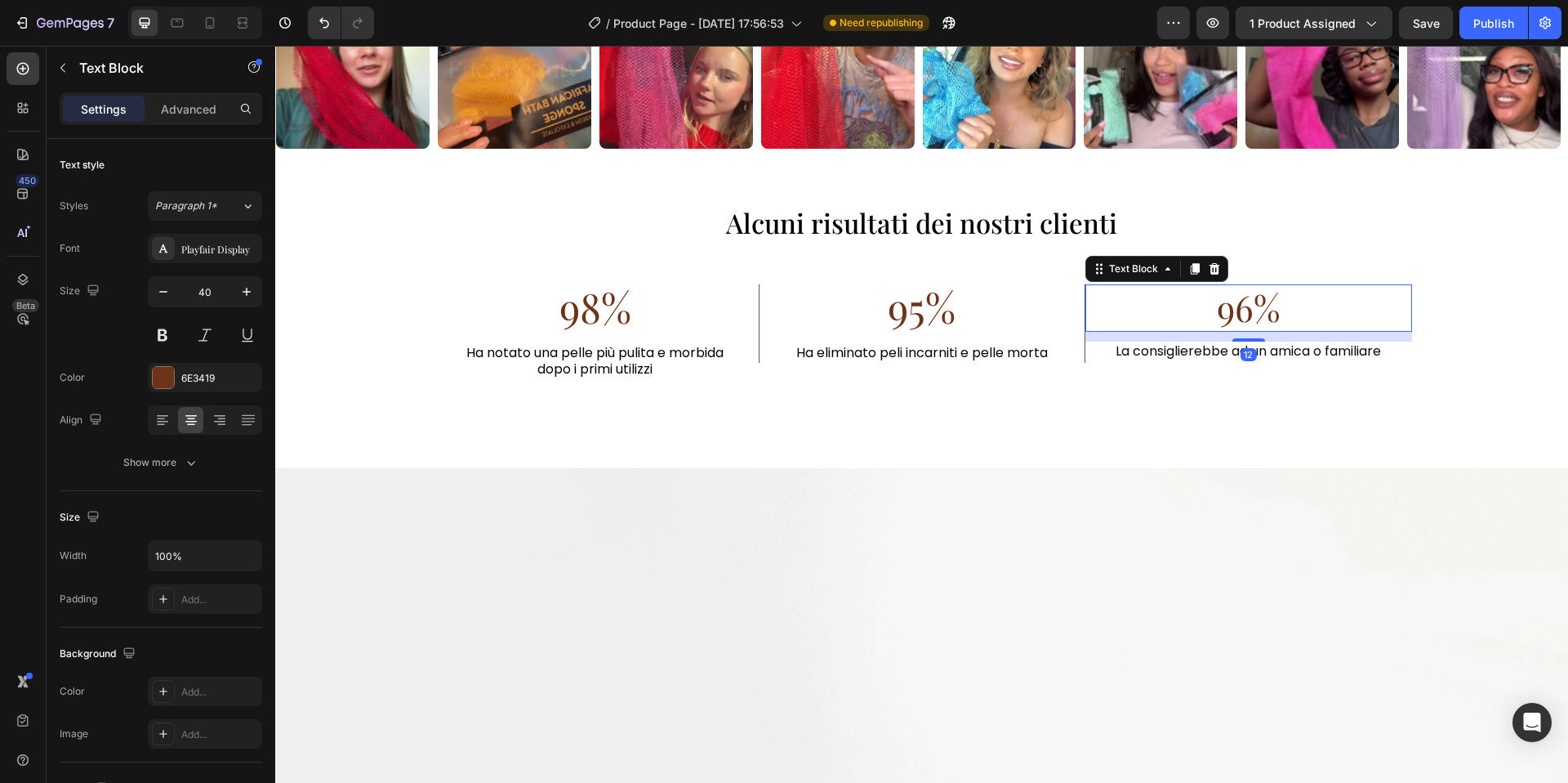
click at [1226, 308] on span "96%" at bounding box center [1249, 307] width 64 height 49
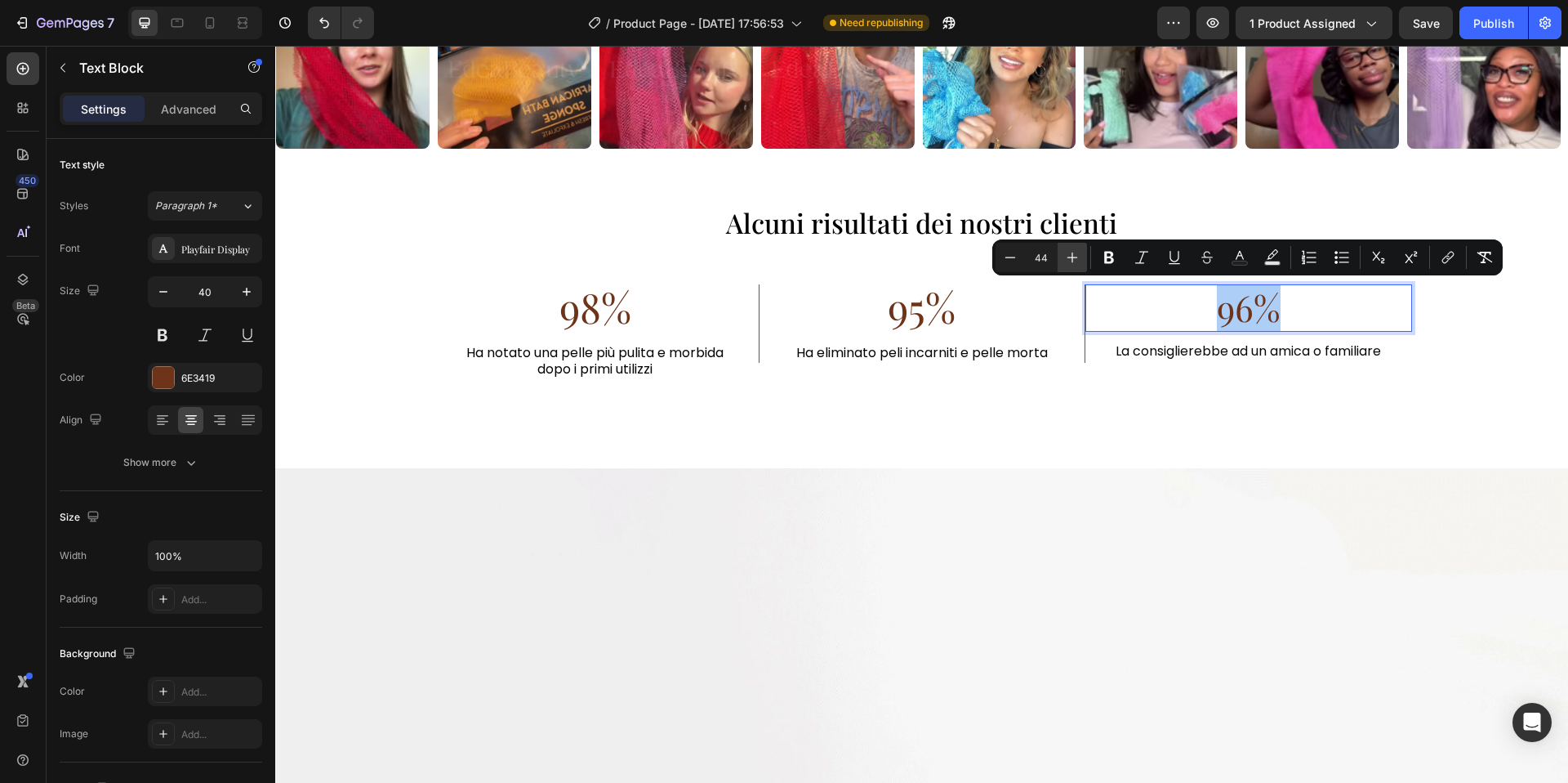
click at [1066, 262] on icon "Editor contextual toolbar" at bounding box center [1072, 257] width 16 height 16
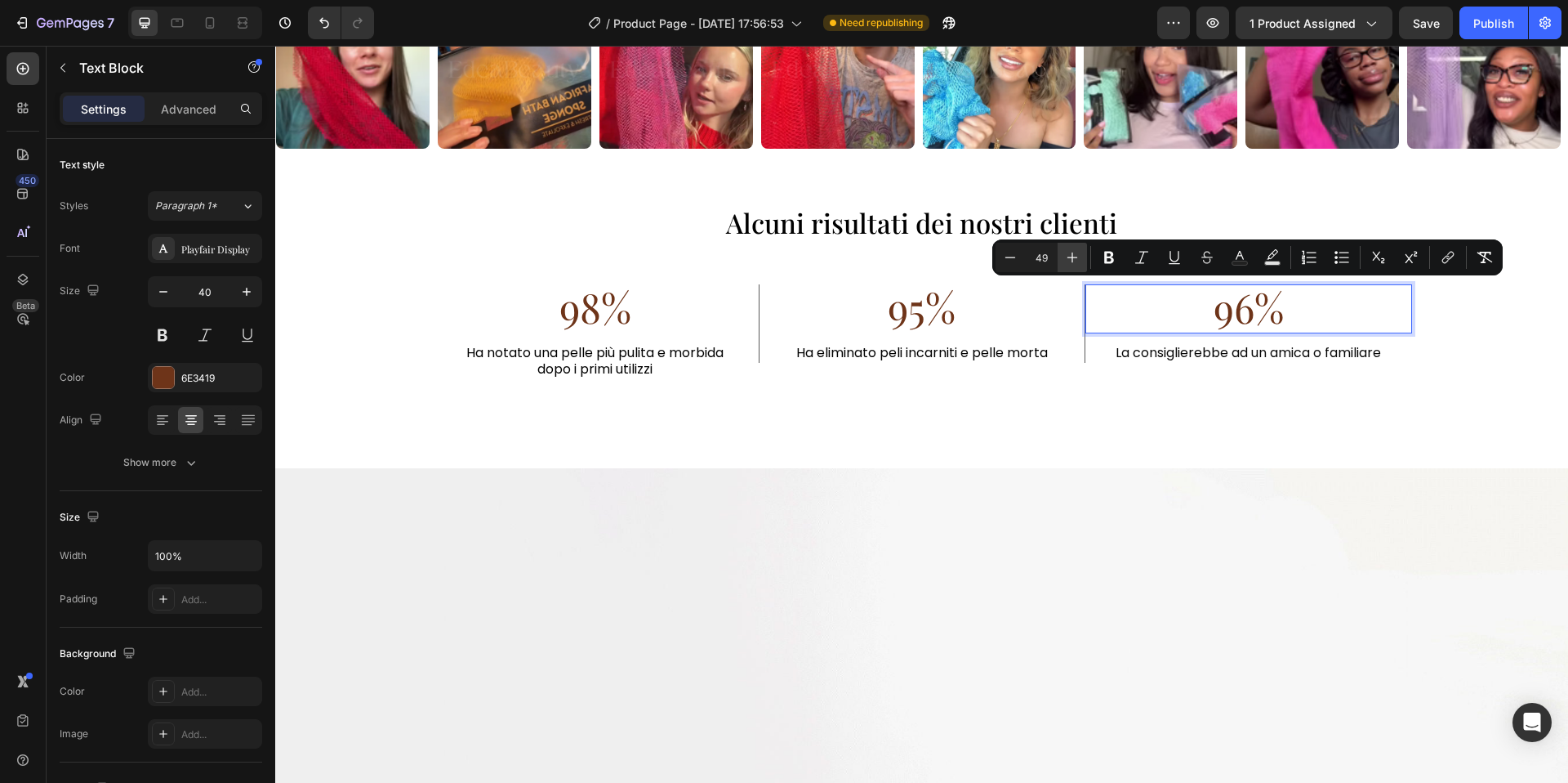
click at [1066, 262] on icon "Editor contextual toolbar" at bounding box center [1072, 257] width 16 height 16
type input "50"
click at [178, 420] on div at bounding box center [191, 420] width 26 height 27
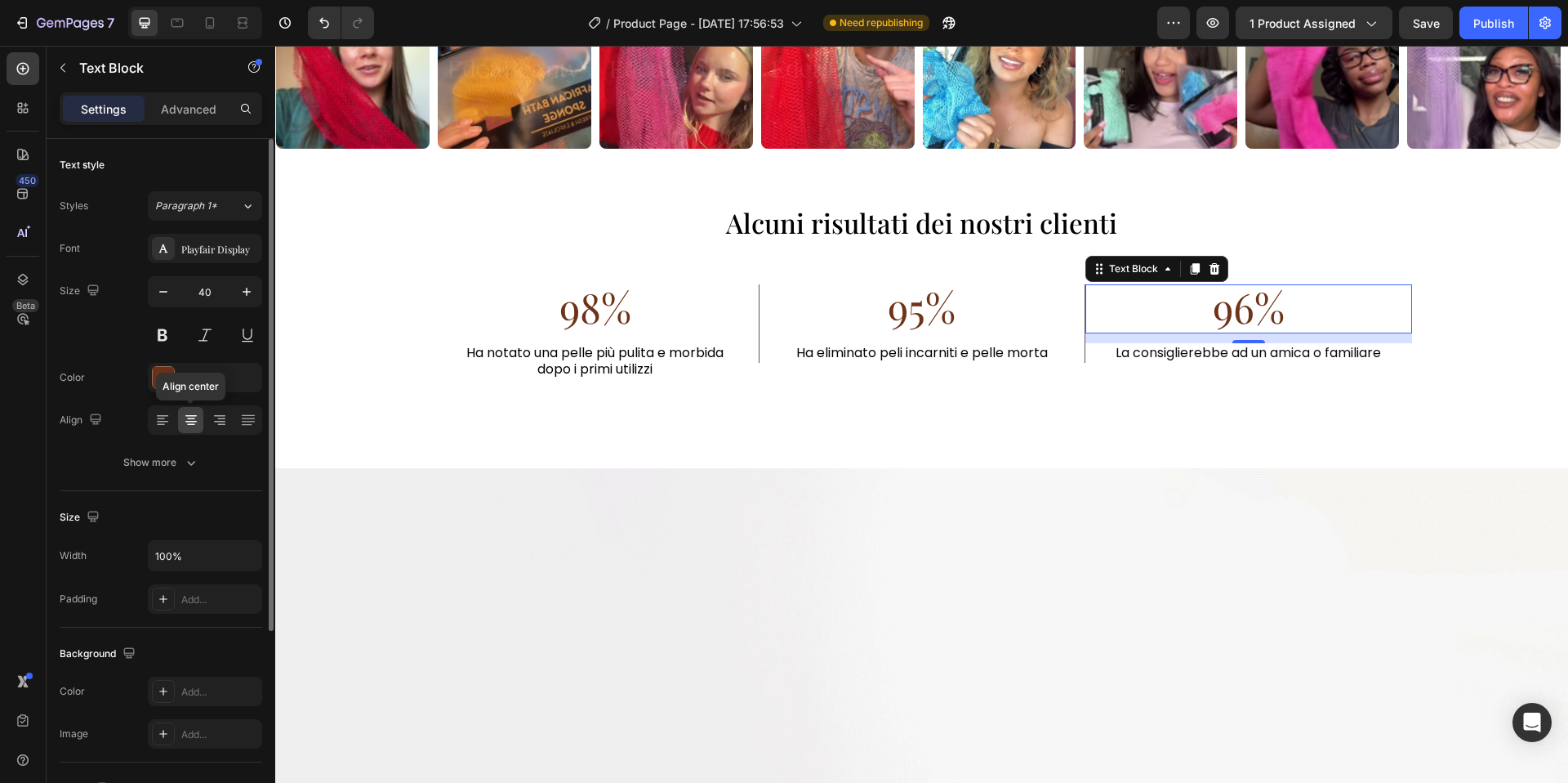
click at [184, 420] on icon at bounding box center [191, 420] width 16 height 16
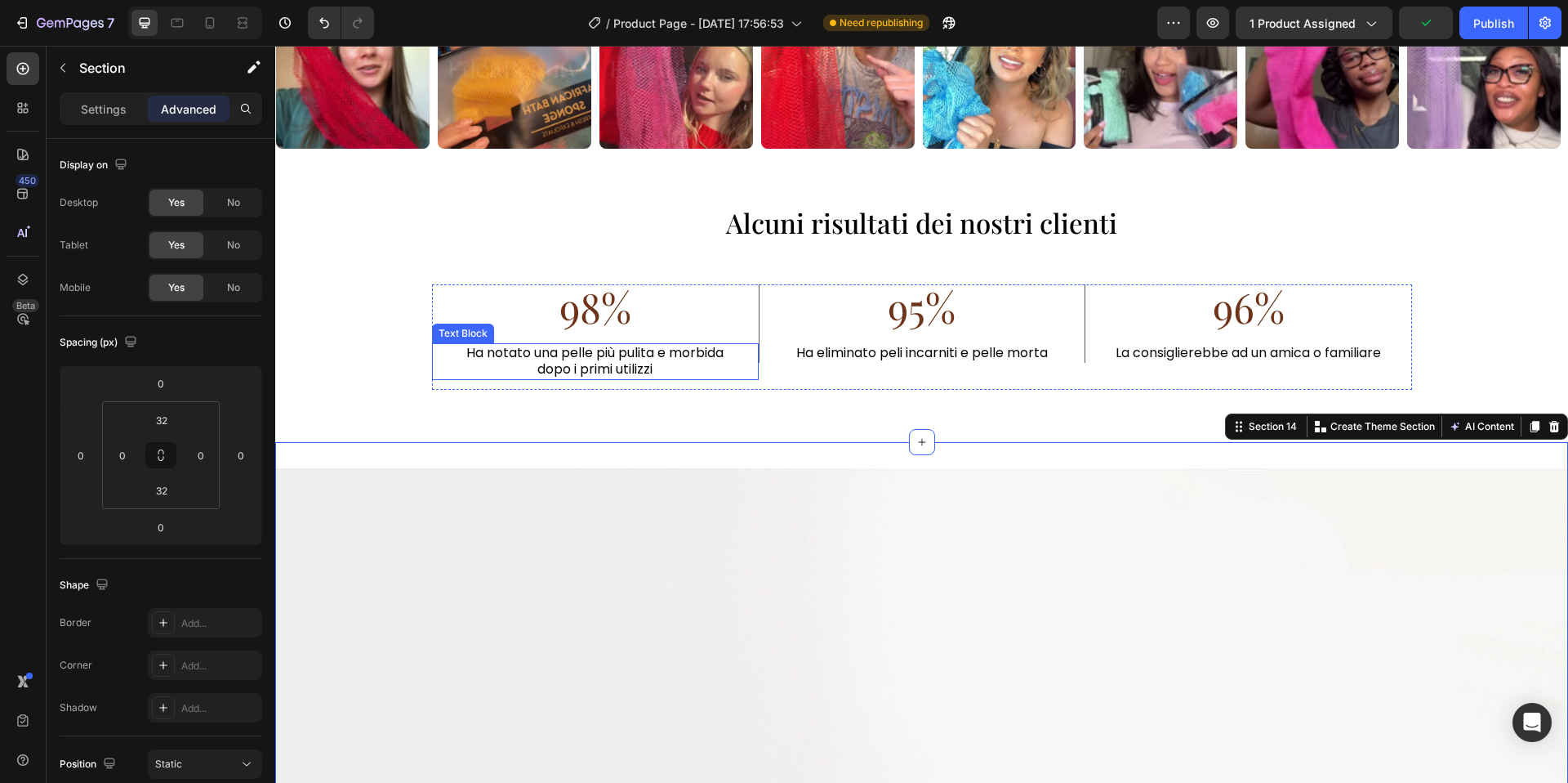
click at [622, 323] on span "98%" at bounding box center [595, 307] width 72 height 55
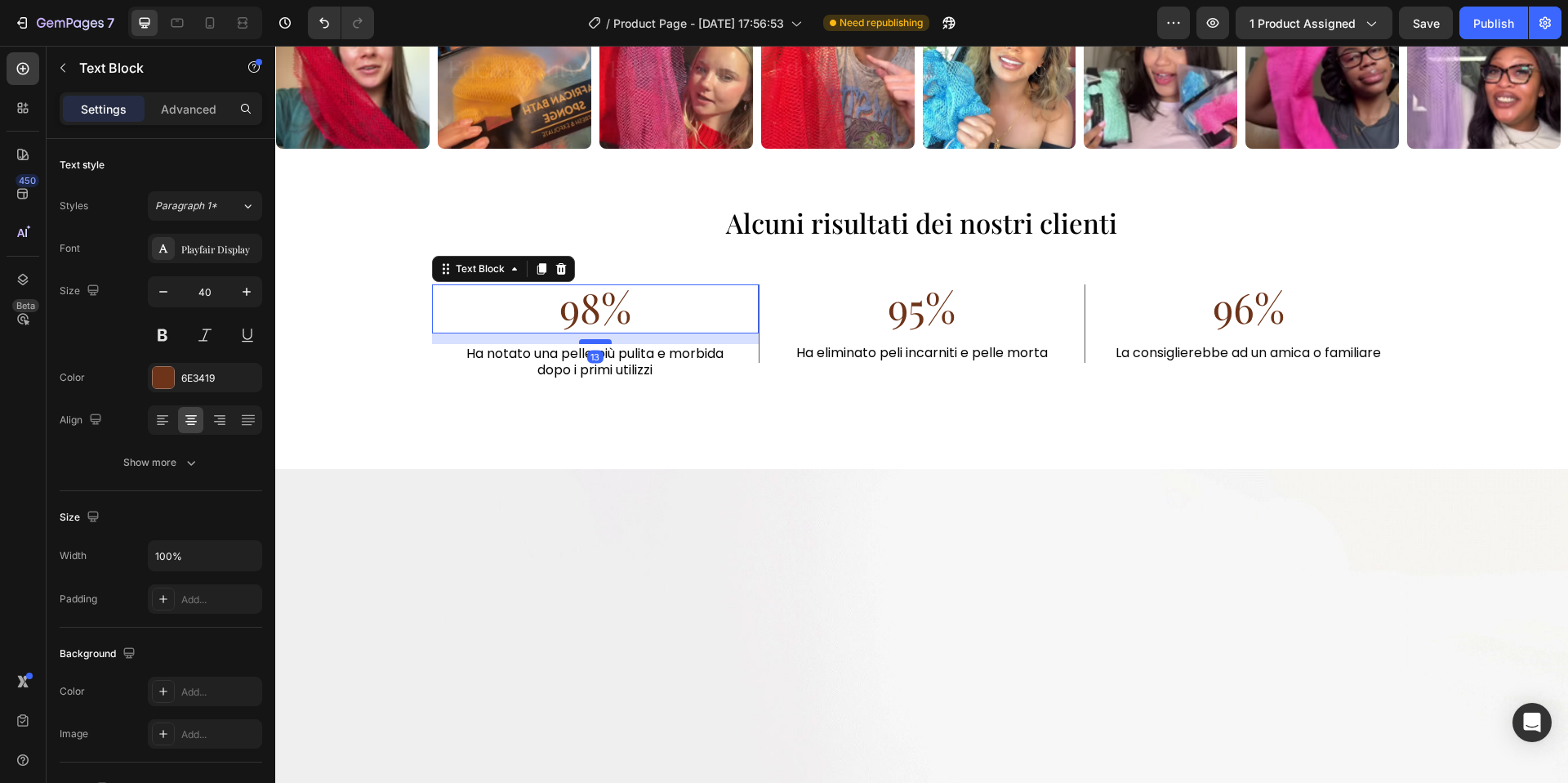
click at [600, 340] on div at bounding box center [595, 342] width 33 height 5
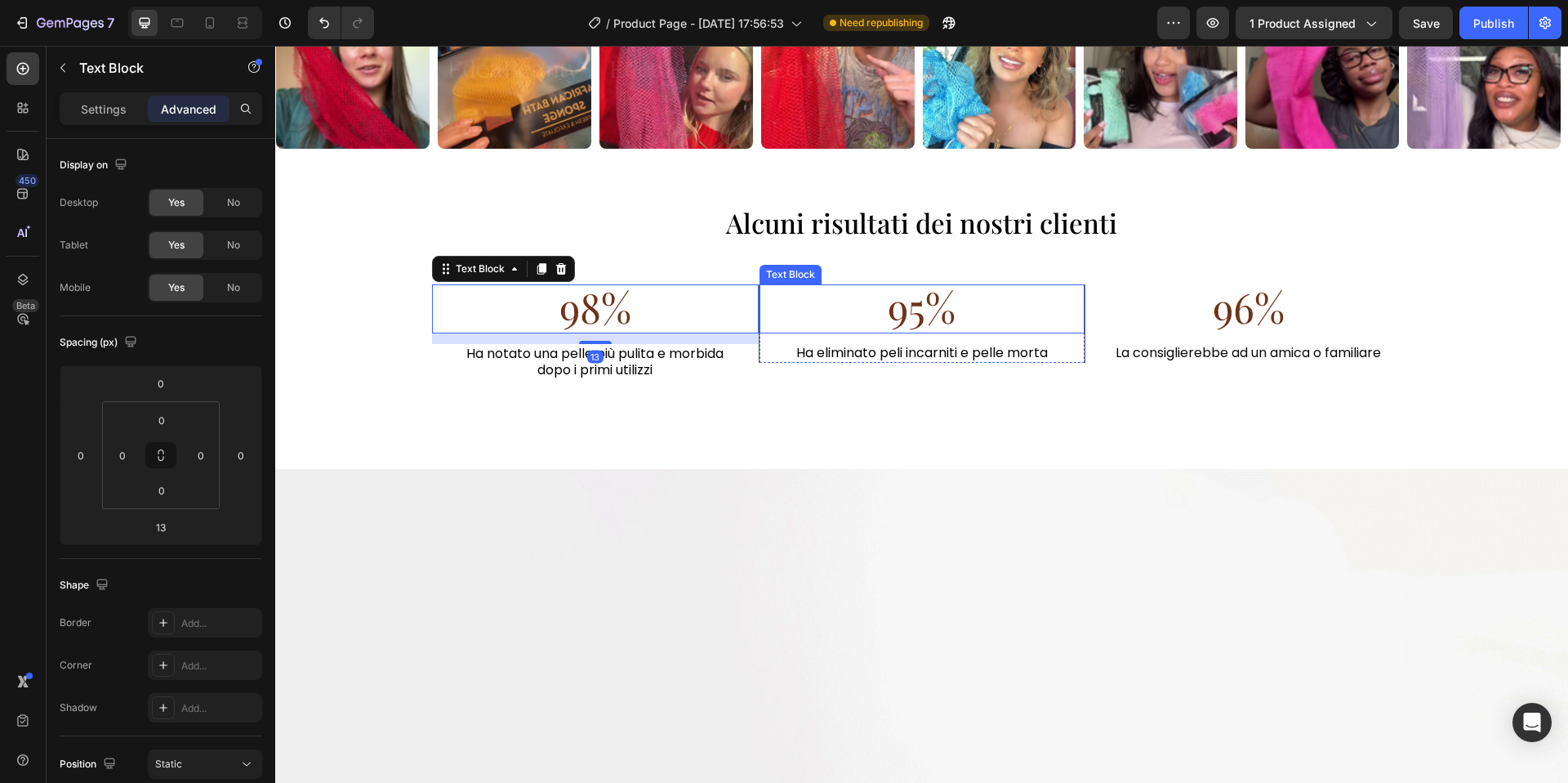
click at [917, 314] on span "95%" at bounding box center [921, 307] width 68 height 55
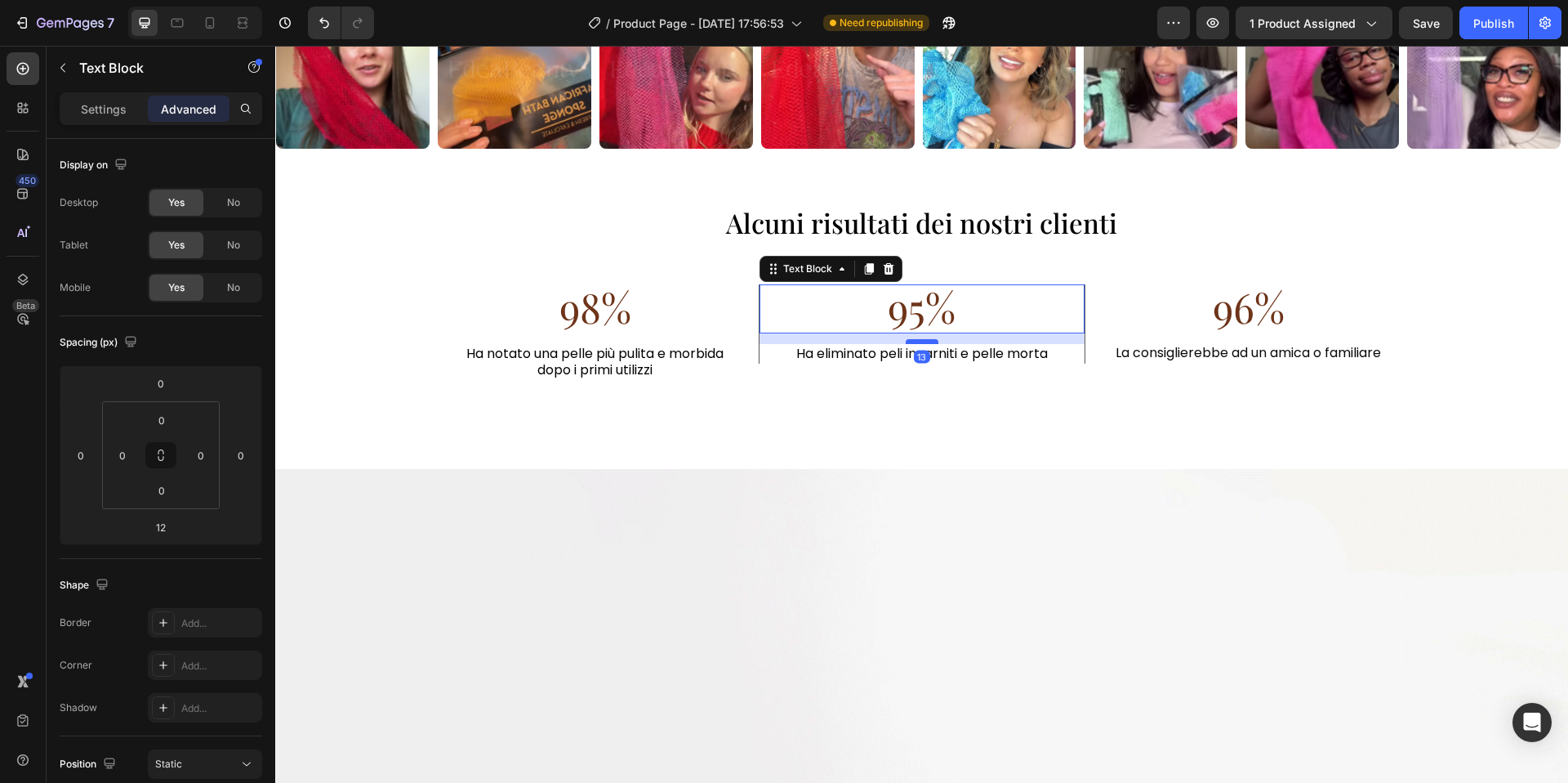
click at [917, 340] on div at bounding box center [921, 342] width 33 height 5
type input "13"
click at [1278, 319] on span "96%" at bounding box center [1248, 307] width 72 height 55
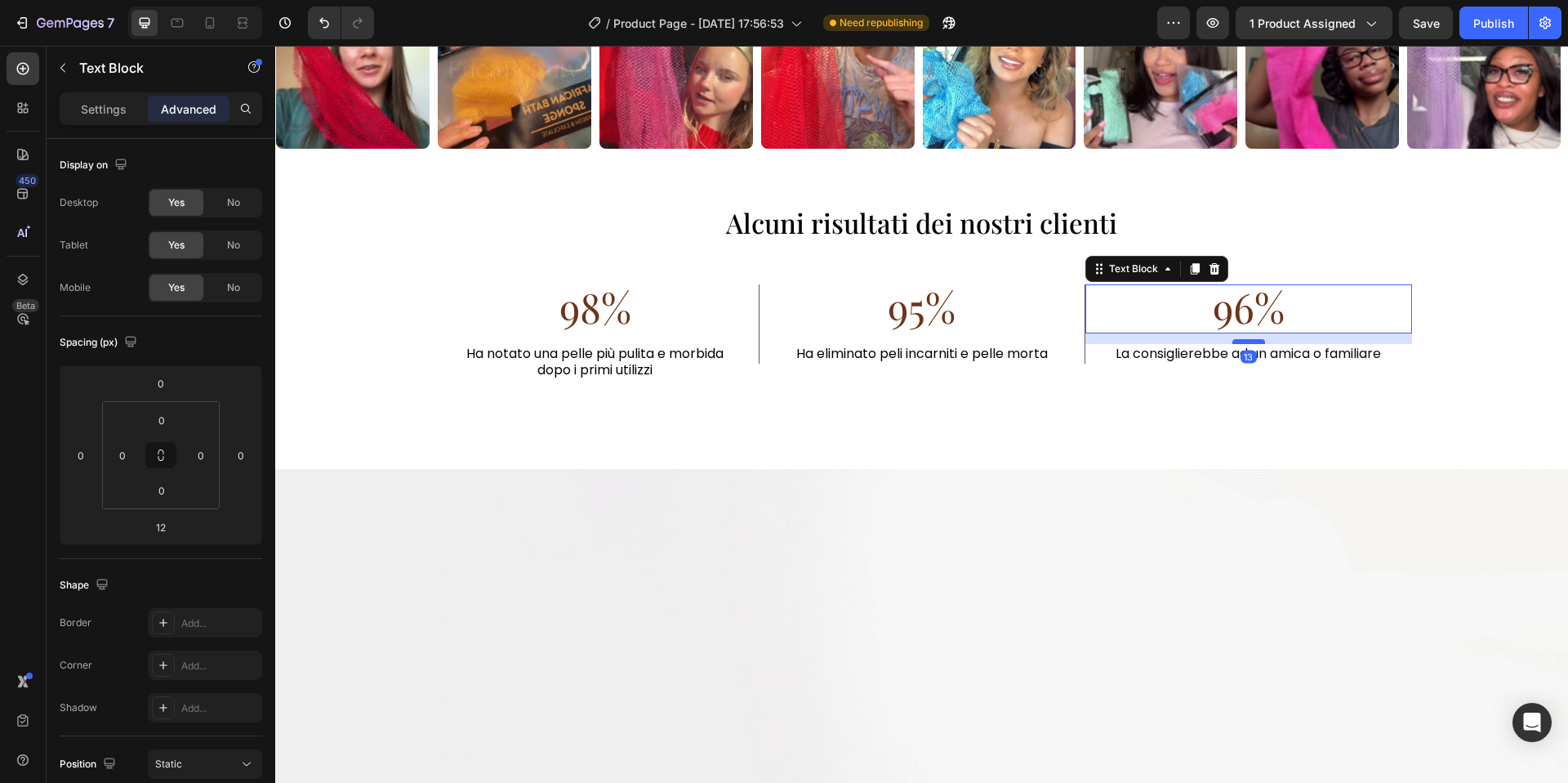
click at [1251, 342] on div at bounding box center [1248, 342] width 33 height 5
type input "13"
click at [1209, 358] on span "La consiglierebbe ad un amica o familiare" at bounding box center [1248, 353] width 265 height 19
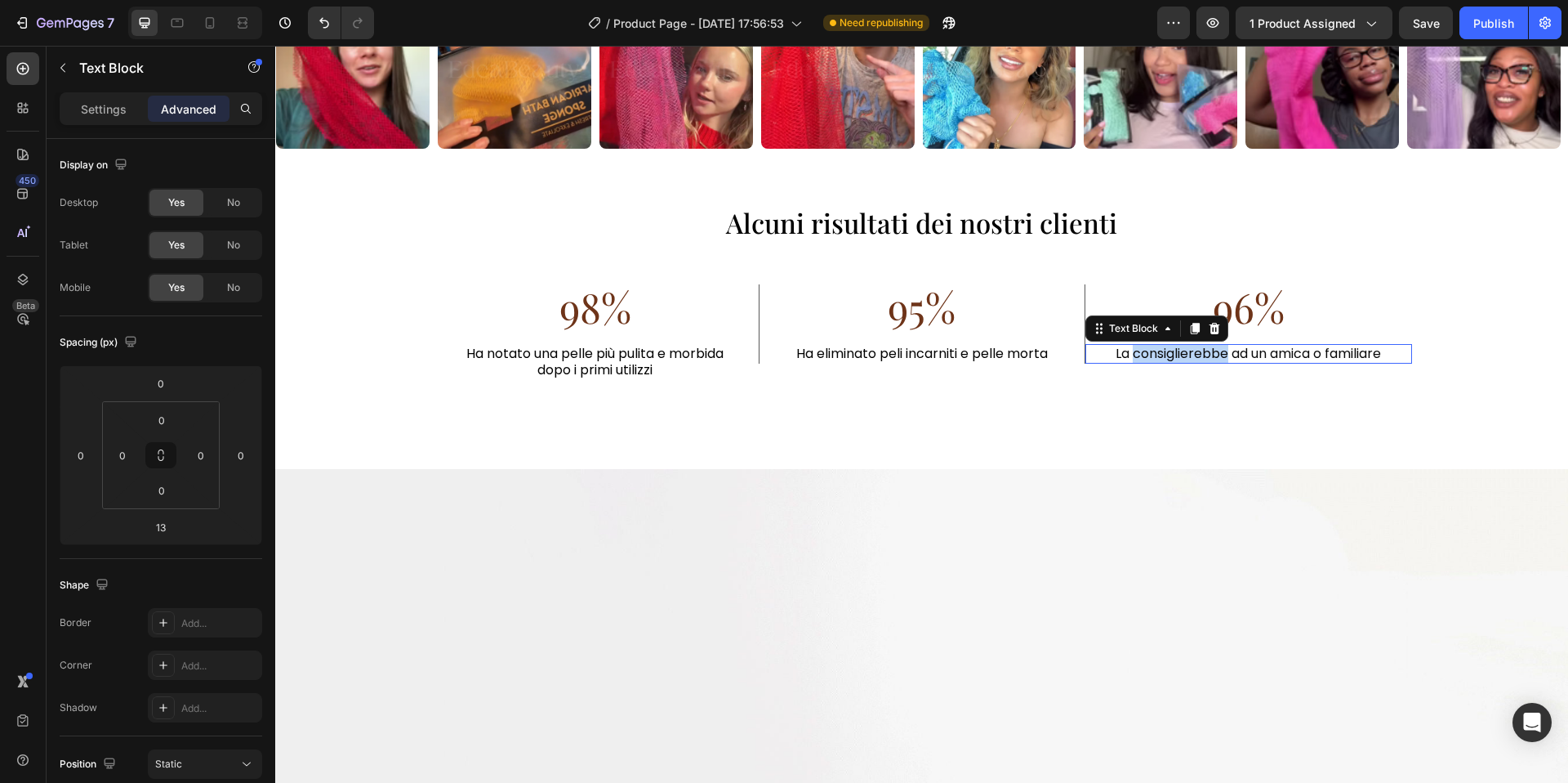
click at [1209, 358] on span "La consiglierebbe ad un amica o familiare" at bounding box center [1248, 353] width 265 height 19
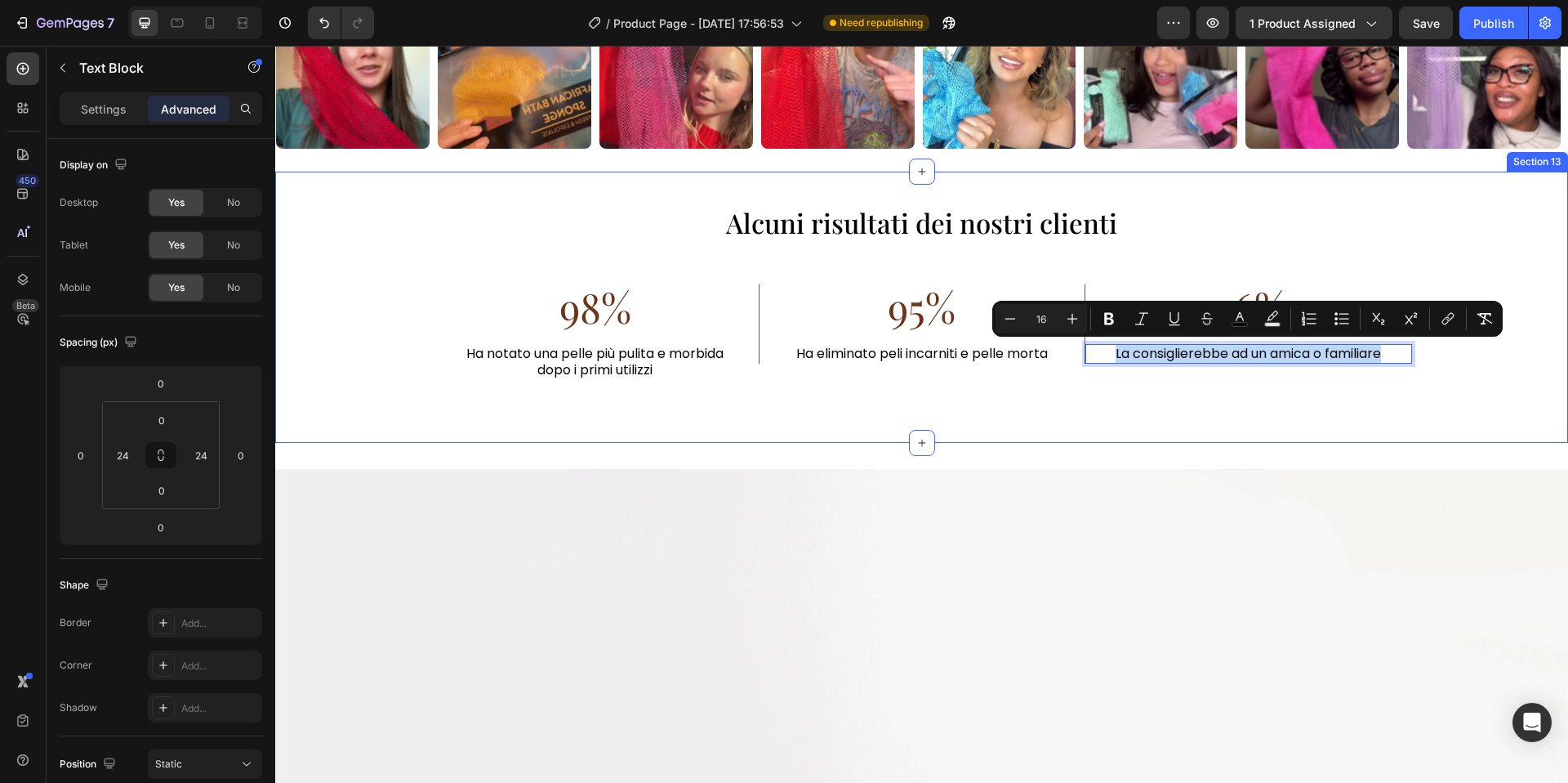
click at [1071, 428] on div "Alcuni risultati dei nostri clienti Heading 98% Text Block Ha notato una pelle …" at bounding box center [922, 308] width 1293 height 272
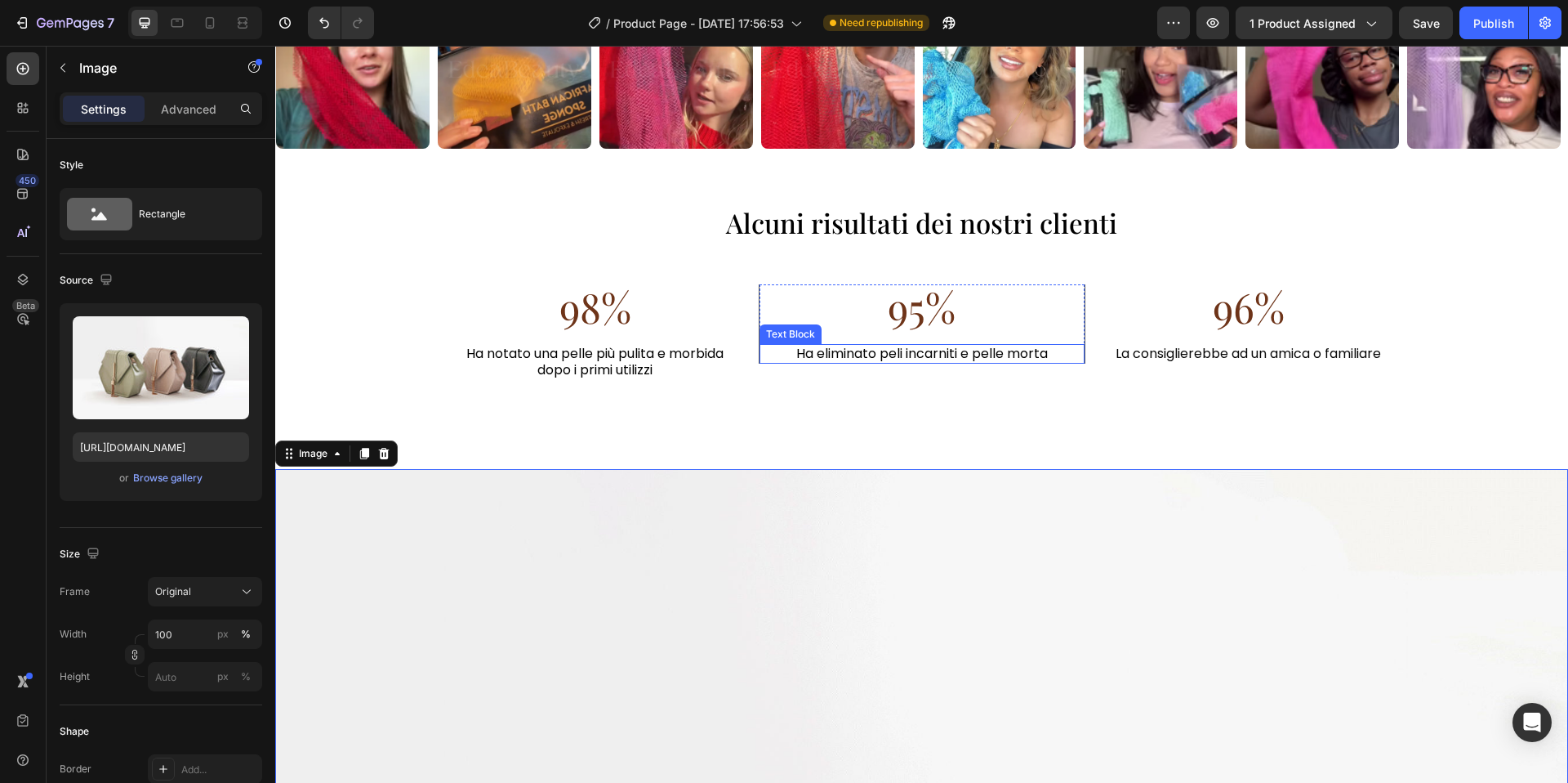
click at [985, 323] on p "95%" at bounding box center [922, 309] width 322 height 46
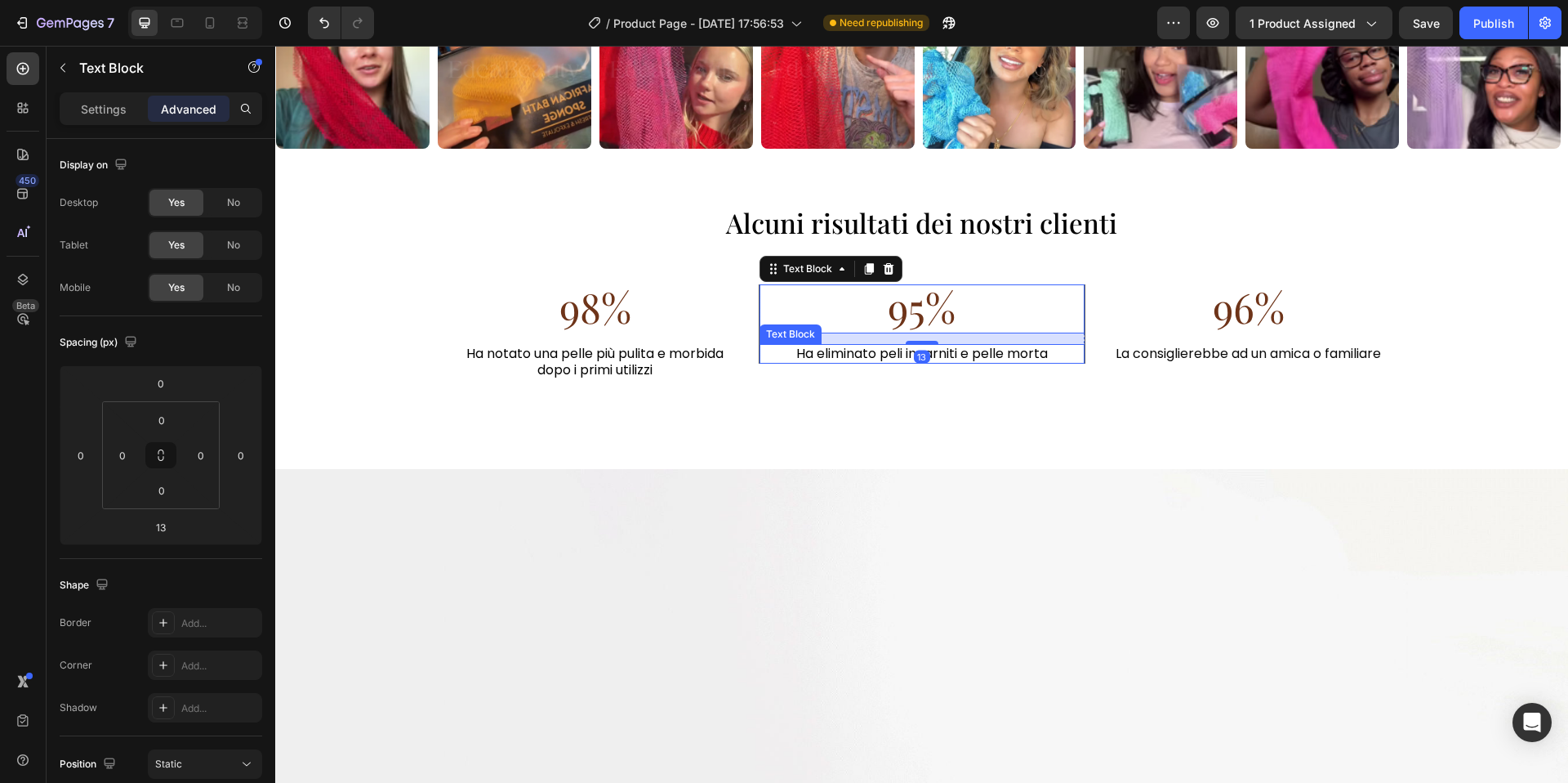
click at [1067, 379] on div "95% Text Block Ha eliminato peli incarniti e pelle morta Text Block Row 95% Tex…" at bounding box center [922, 338] width 327 height 107
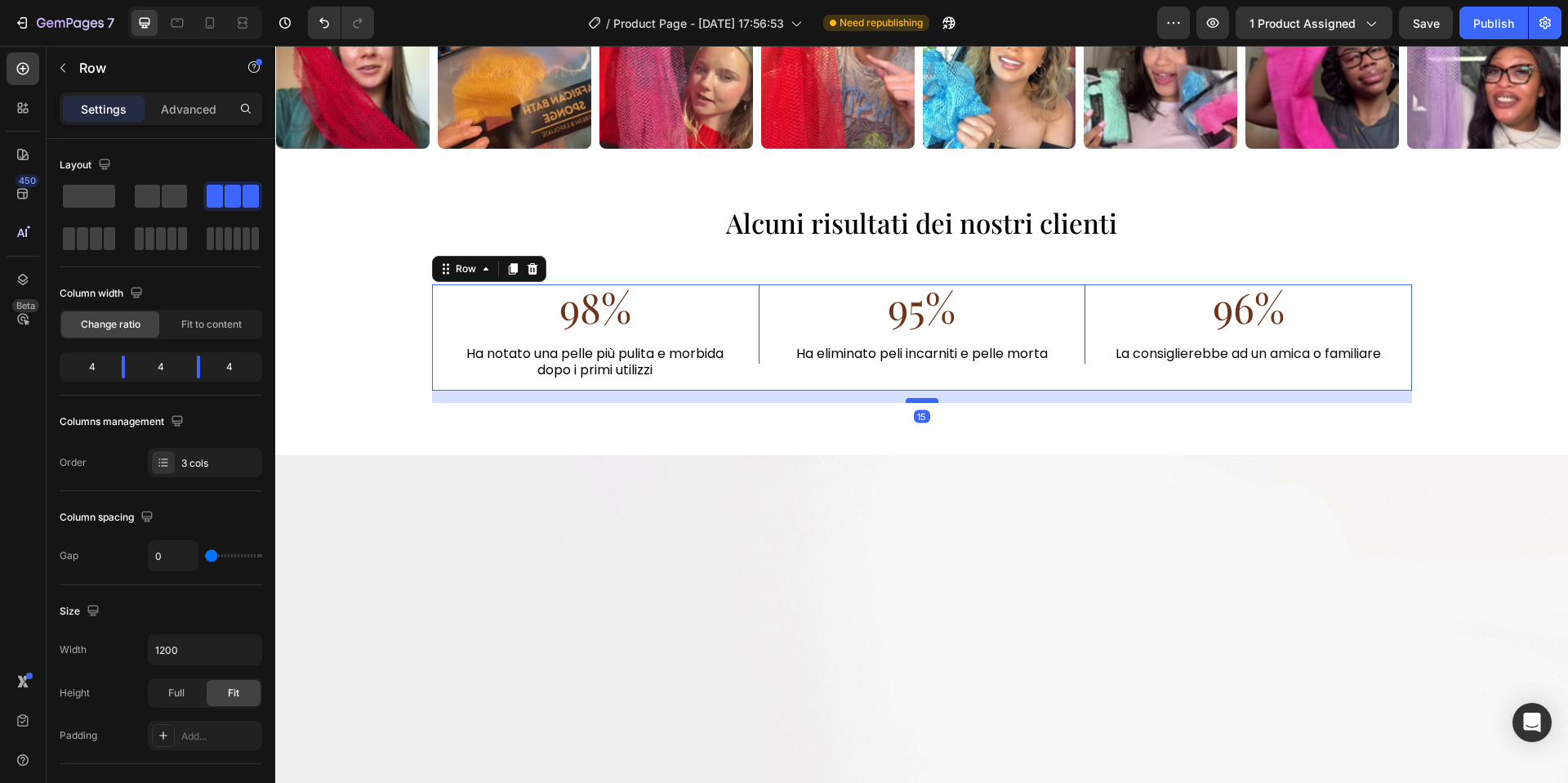
drag, startPoint x: 930, startPoint y: 414, endPoint x: 933, endPoint y: 400, distance: 14.3
click at [933, 400] on div at bounding box center [921, 400] width 33 height 5
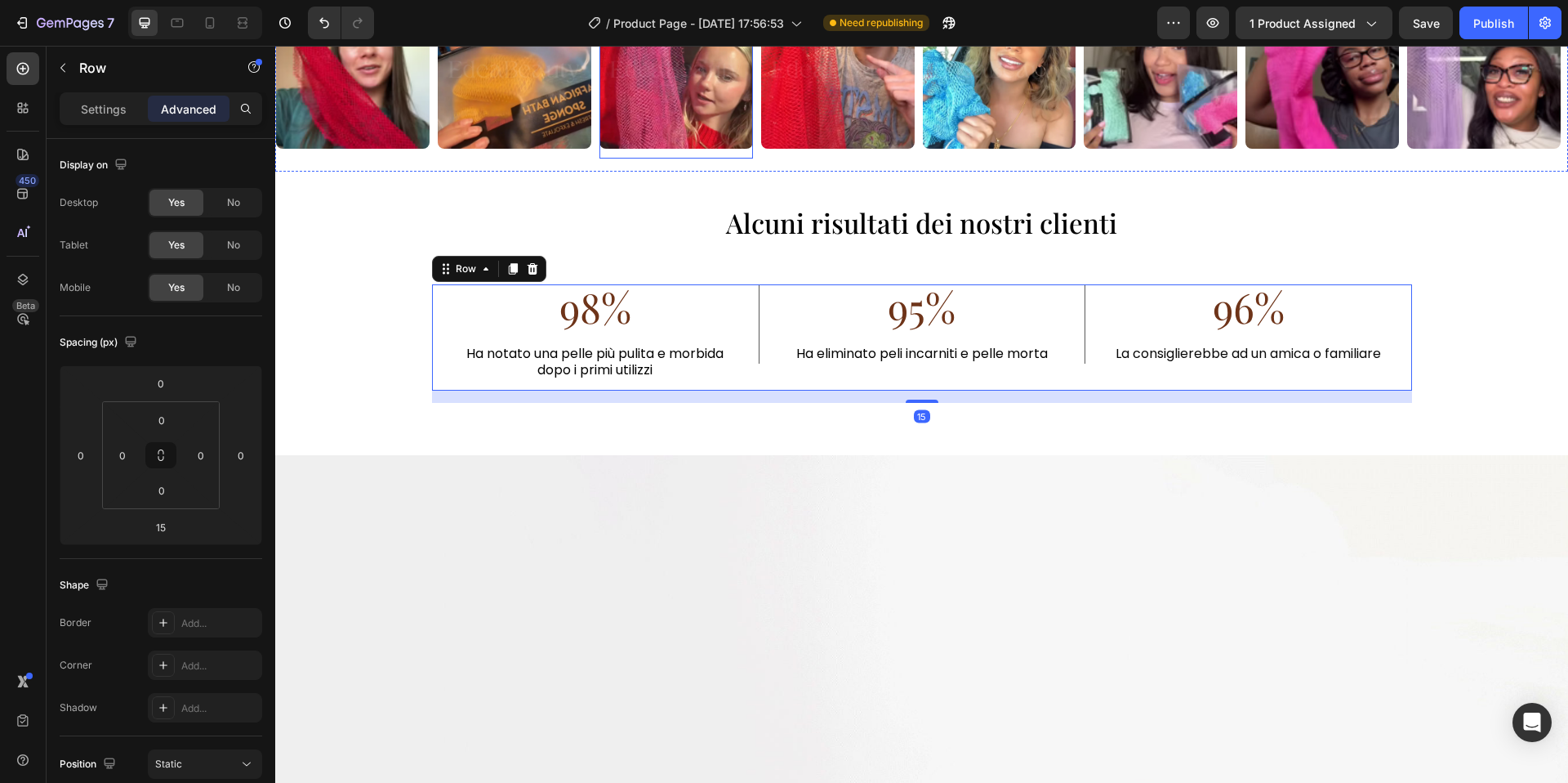
click at [606, 106] on img at bounding box center [677, 72] width 154 height 154
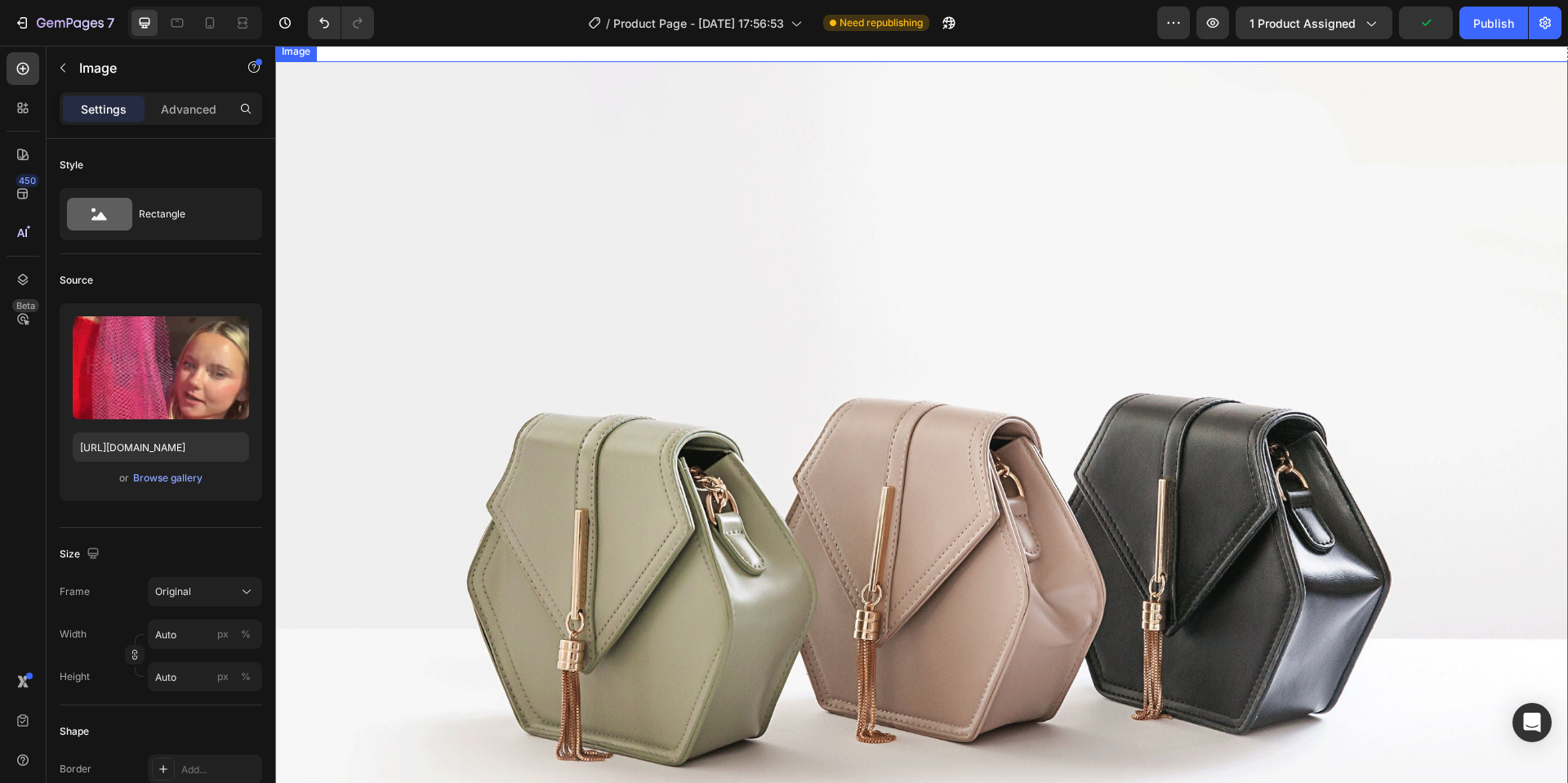
scroll to position [3680, 0]
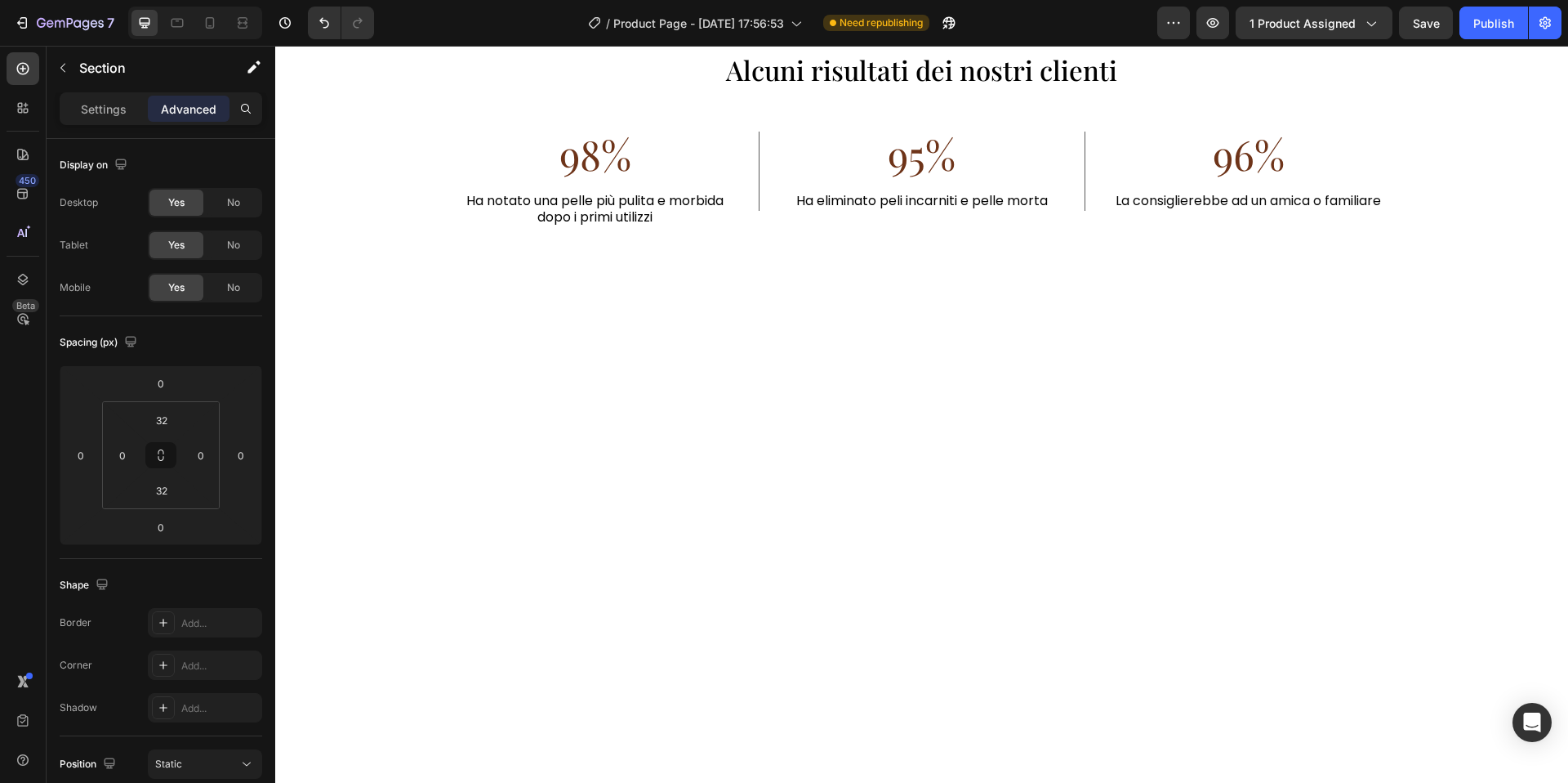
scroll to position [3177, 0]
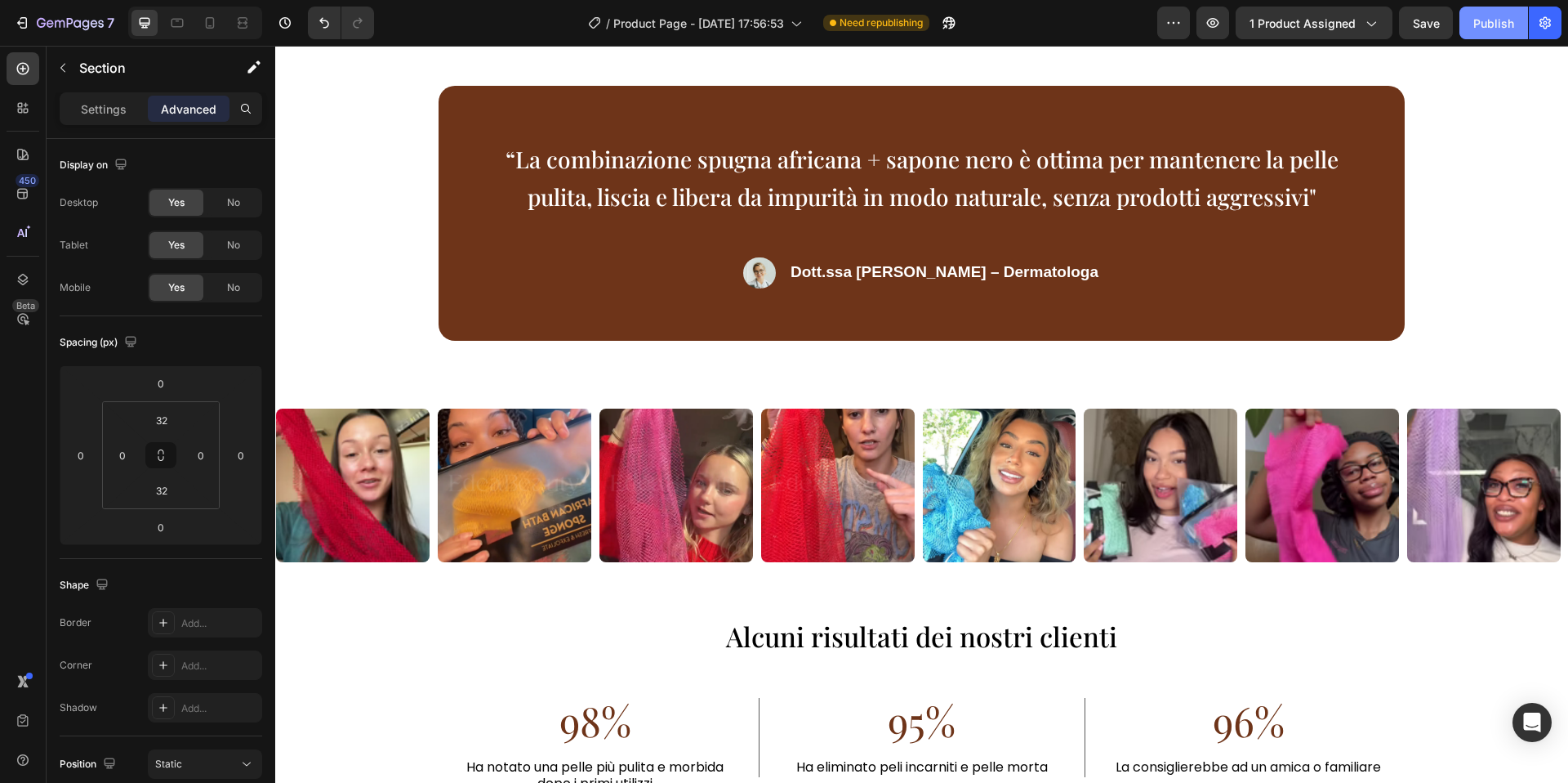
click at [1508, 19] on div "Publish" at bounding box center [1494, 23] width 41 height 17
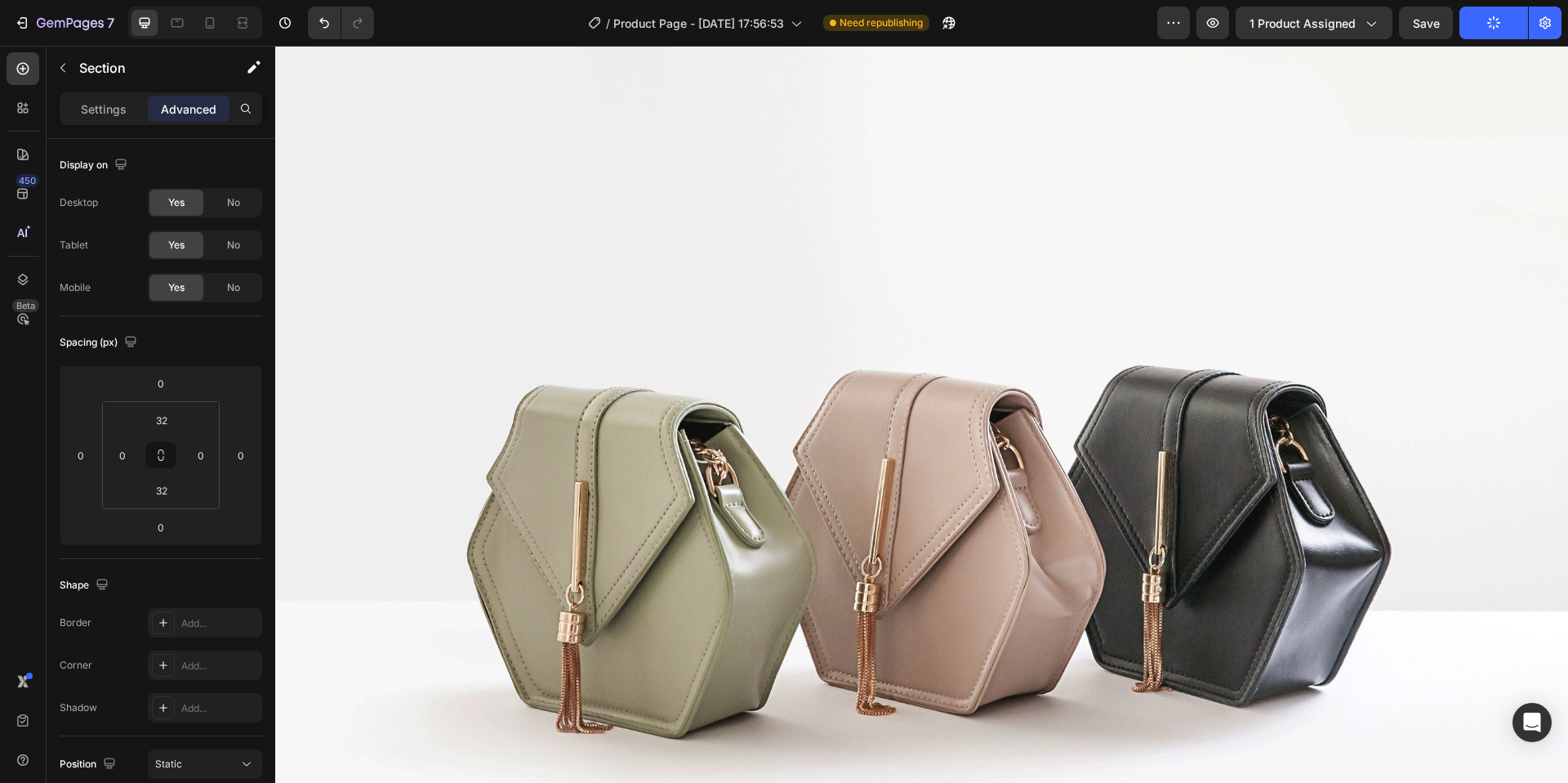
scroll to position [3683, 0]
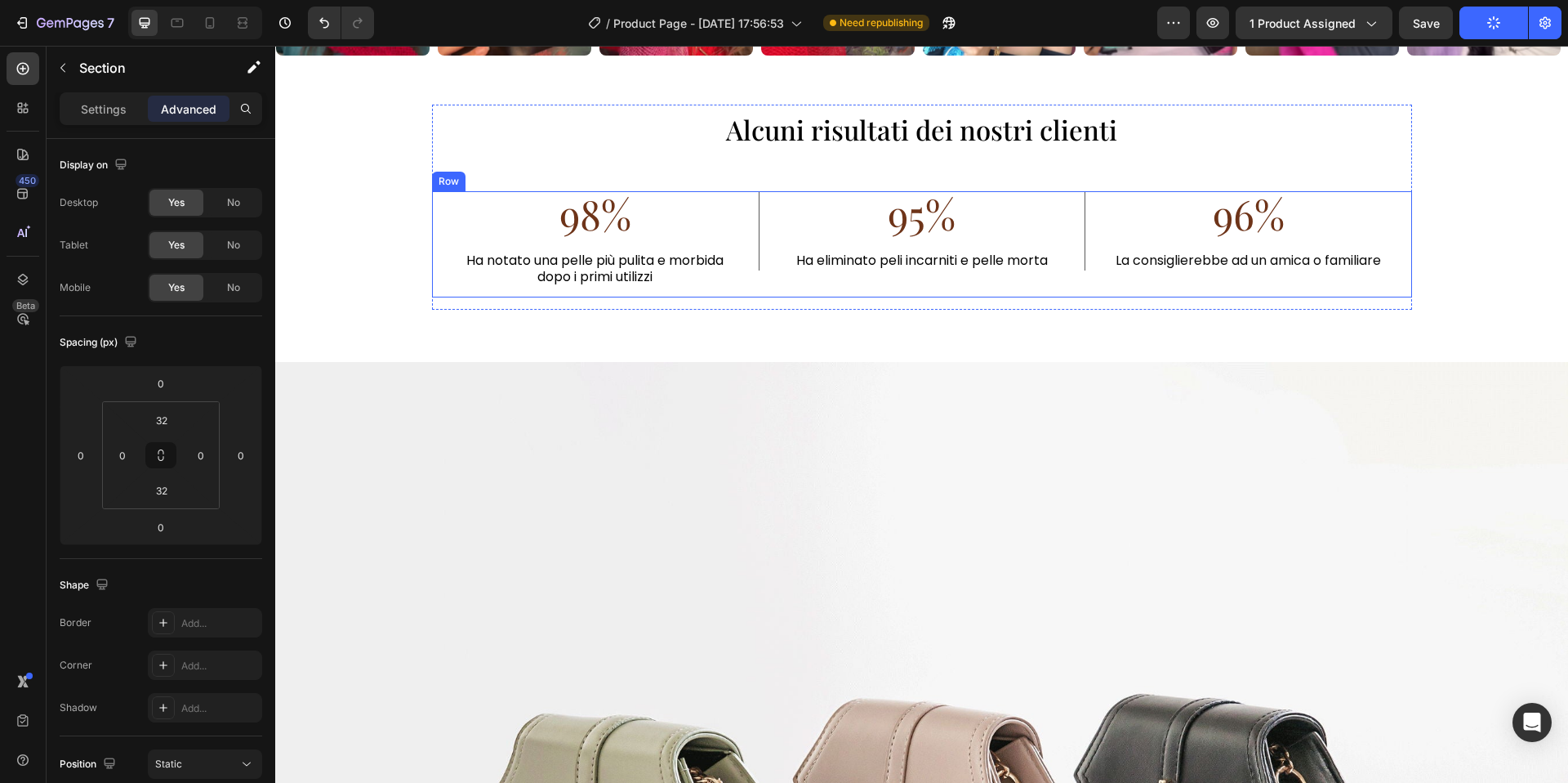
click at [1021, 284] on div "95% Text Block Ha eliminato peli incarniti e pelle morta Text Block Row 95% Tex…" at bounding box center [922, 244] width 327 height 107
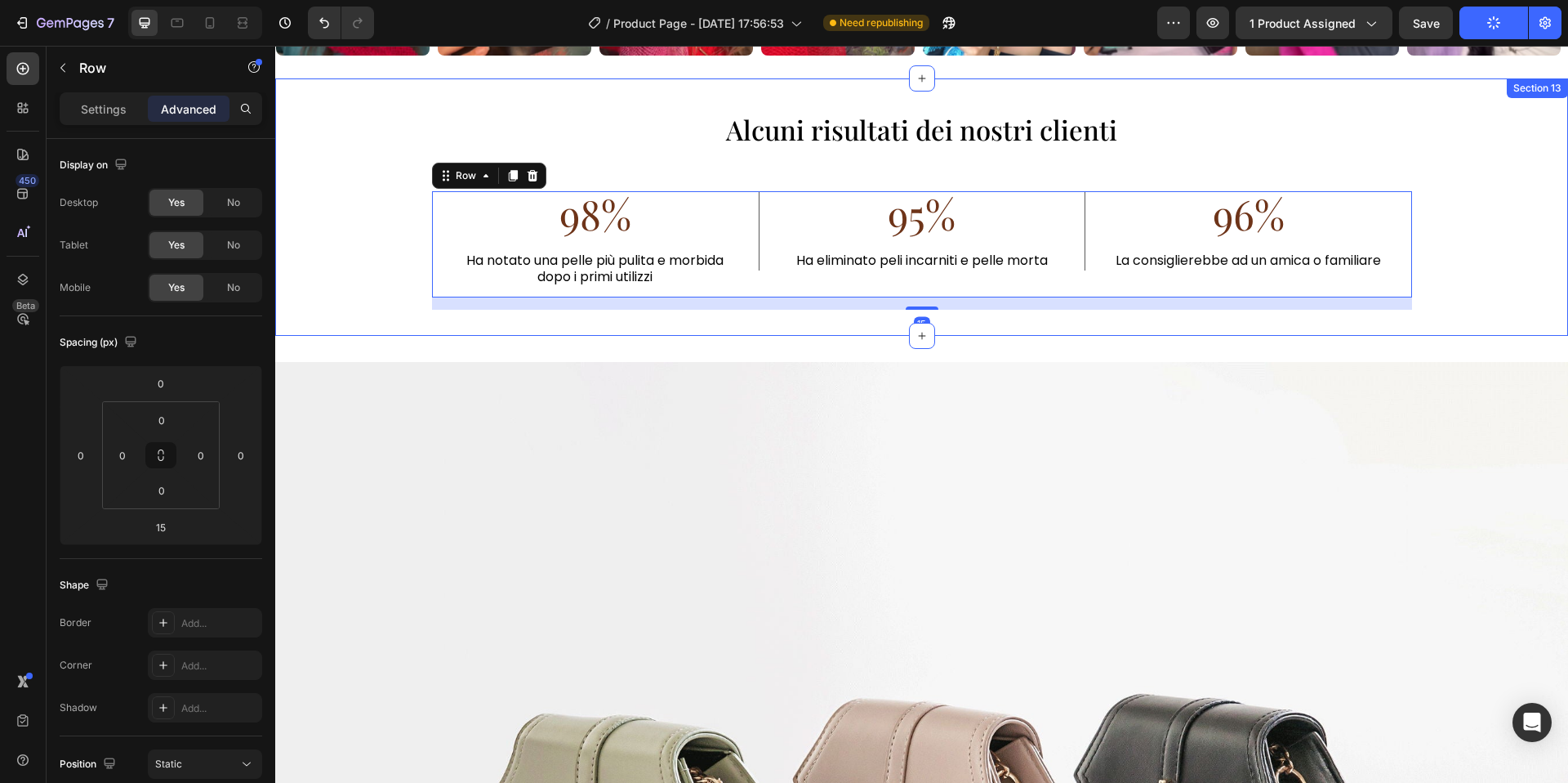
click at [1045, 99] on div "Alcuni risultati dei nostri clienti Heading 98% Text Block Ha notato una pelle …" at bounding box center [922, 208] width 1293 height 258
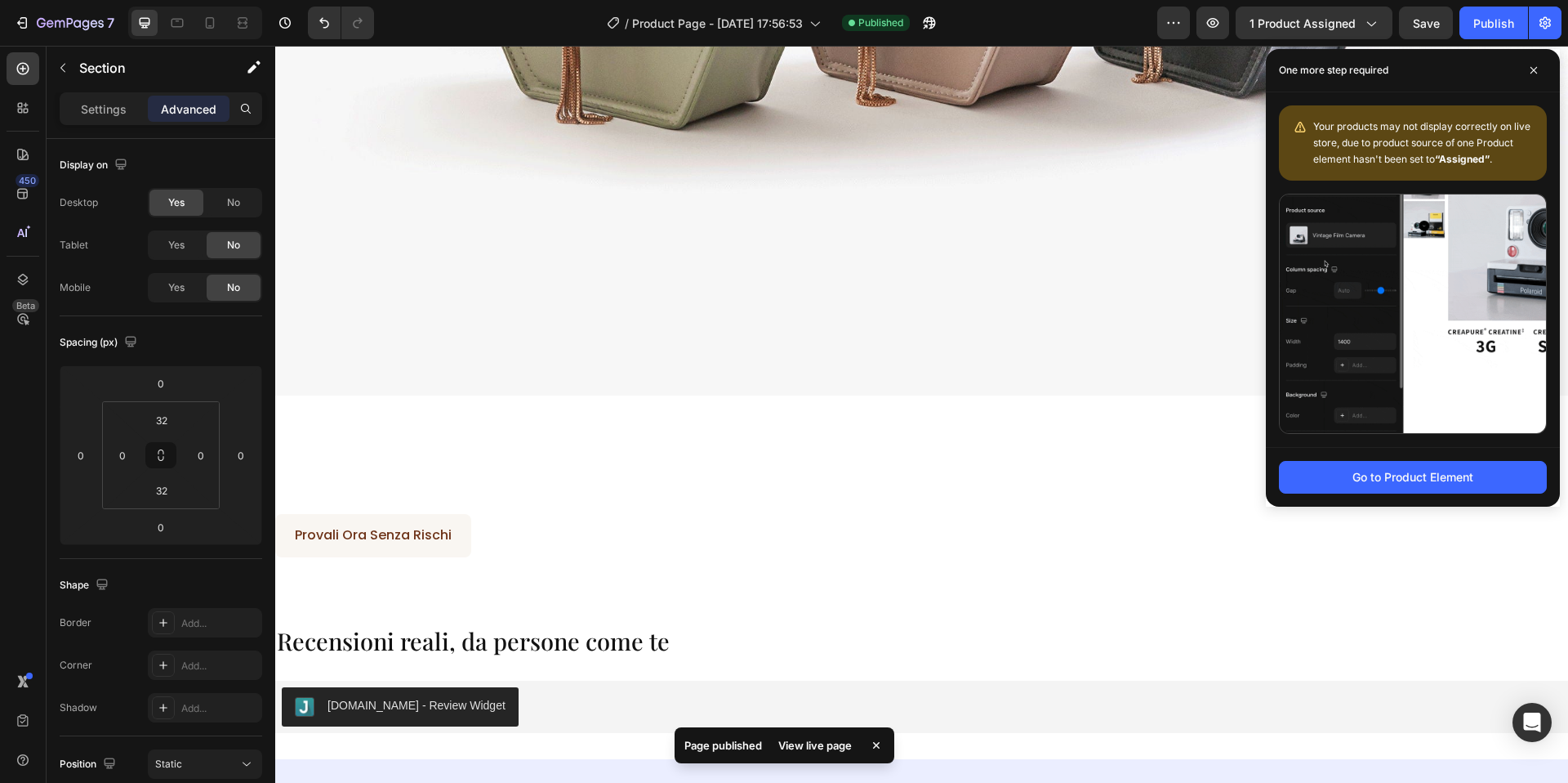
scroll to position [5170, 0]
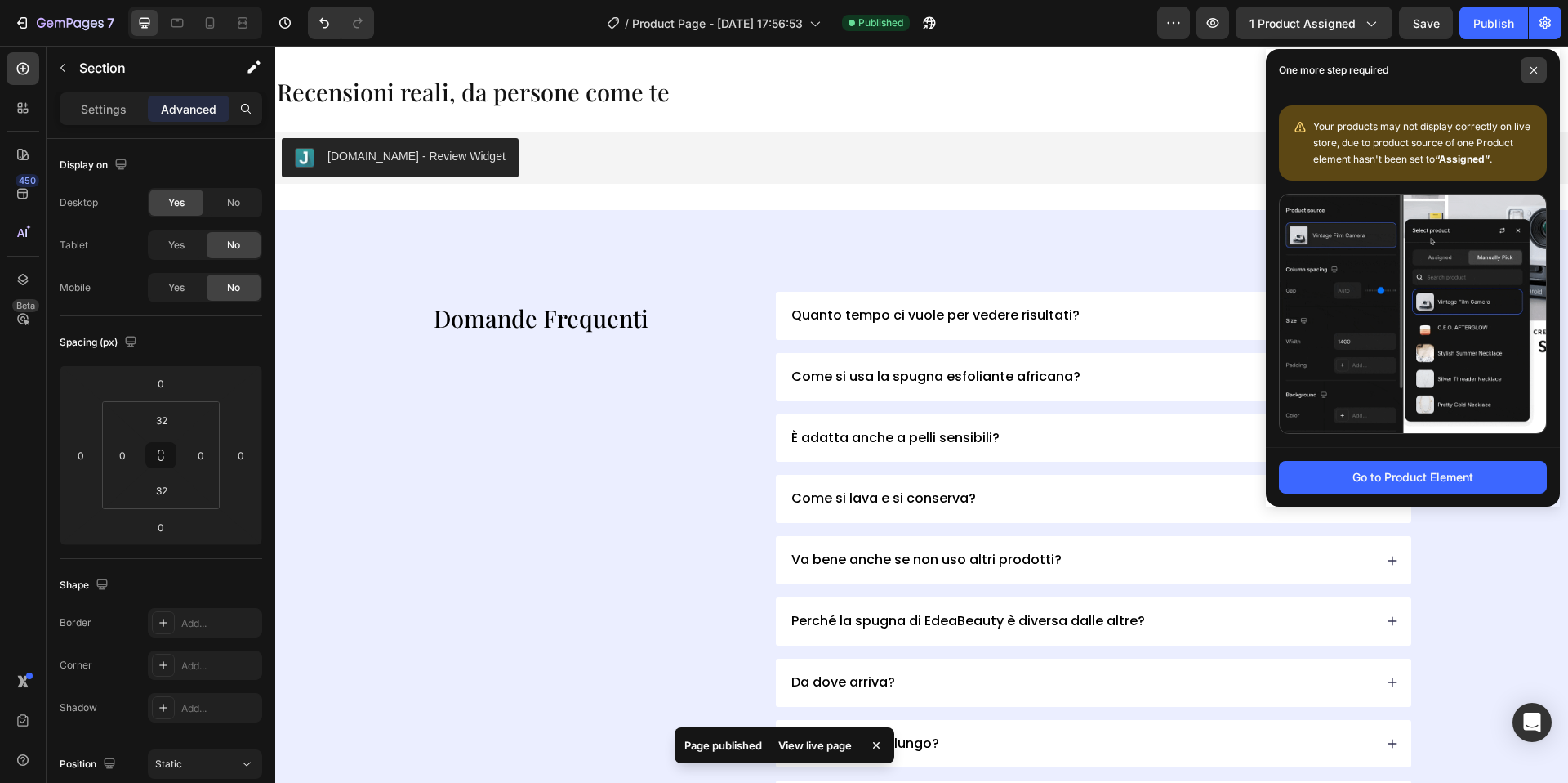
click at [1534, 70] on icon at bounding box center [1534, 70] width 6 height 6
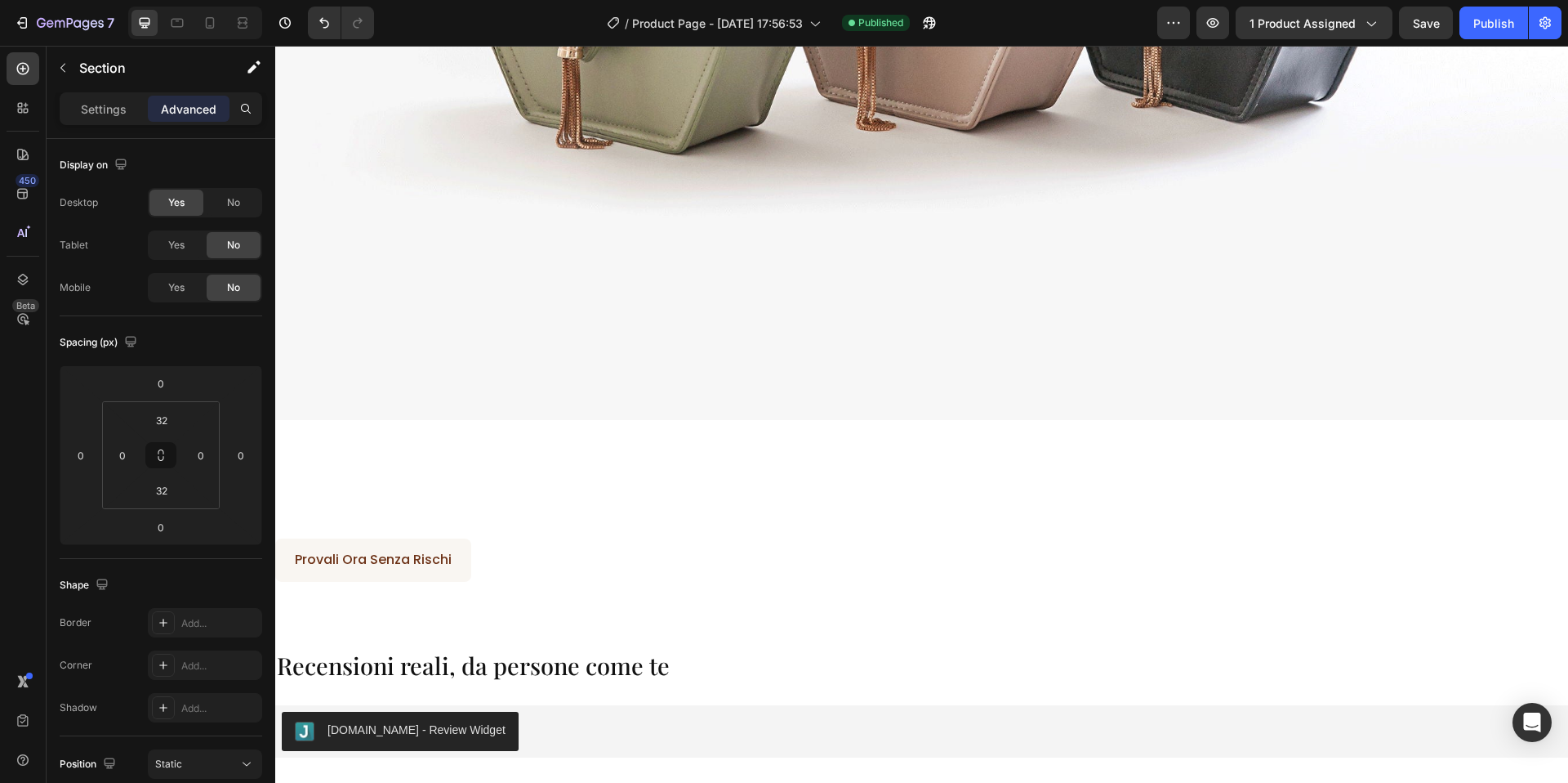
scroll to position [4793, 0]
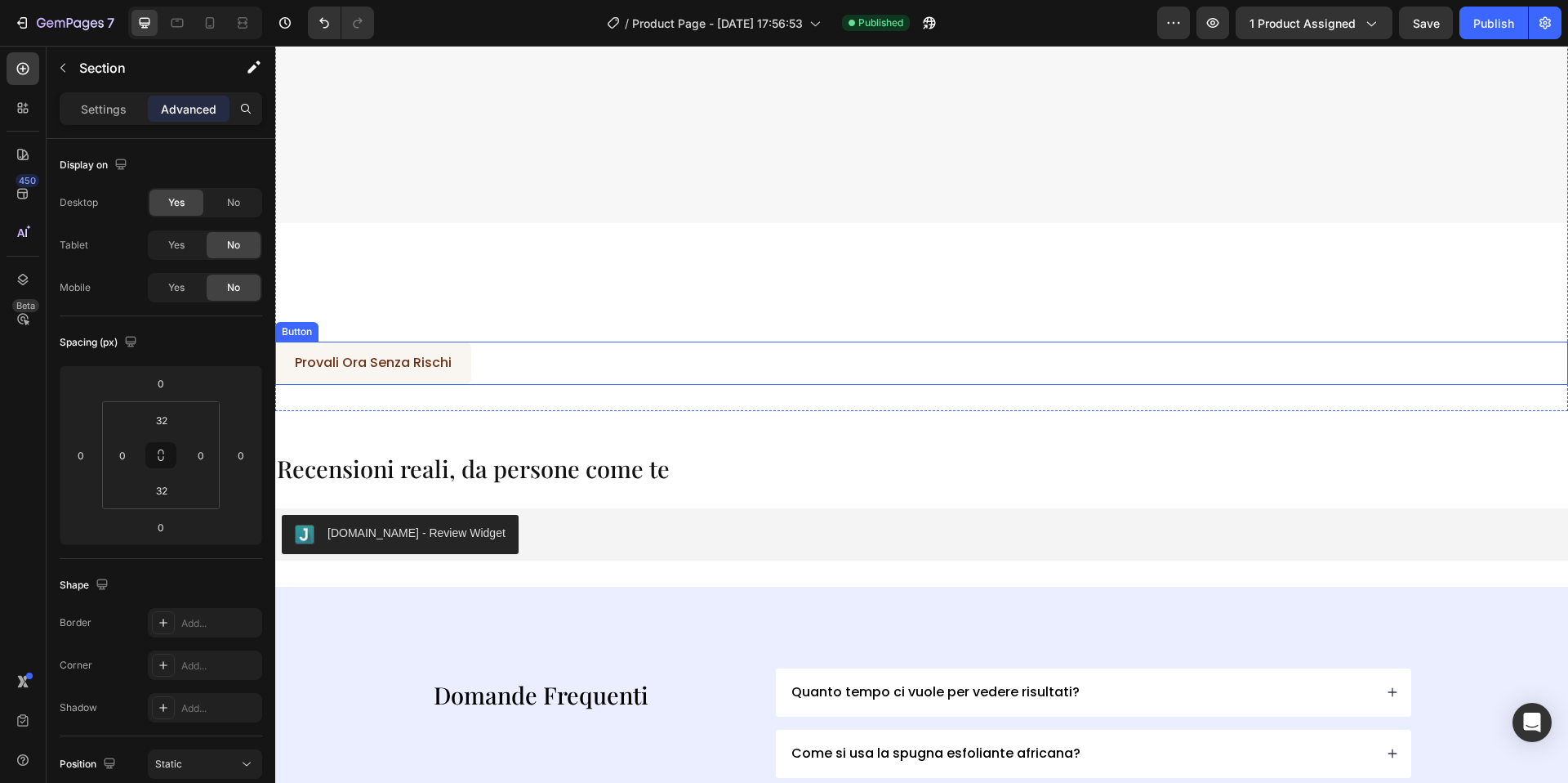
click at [794, 351] on div "Provali Ora Senza Rischi Button" at bounding box center [922, 362] width 1293 height 43
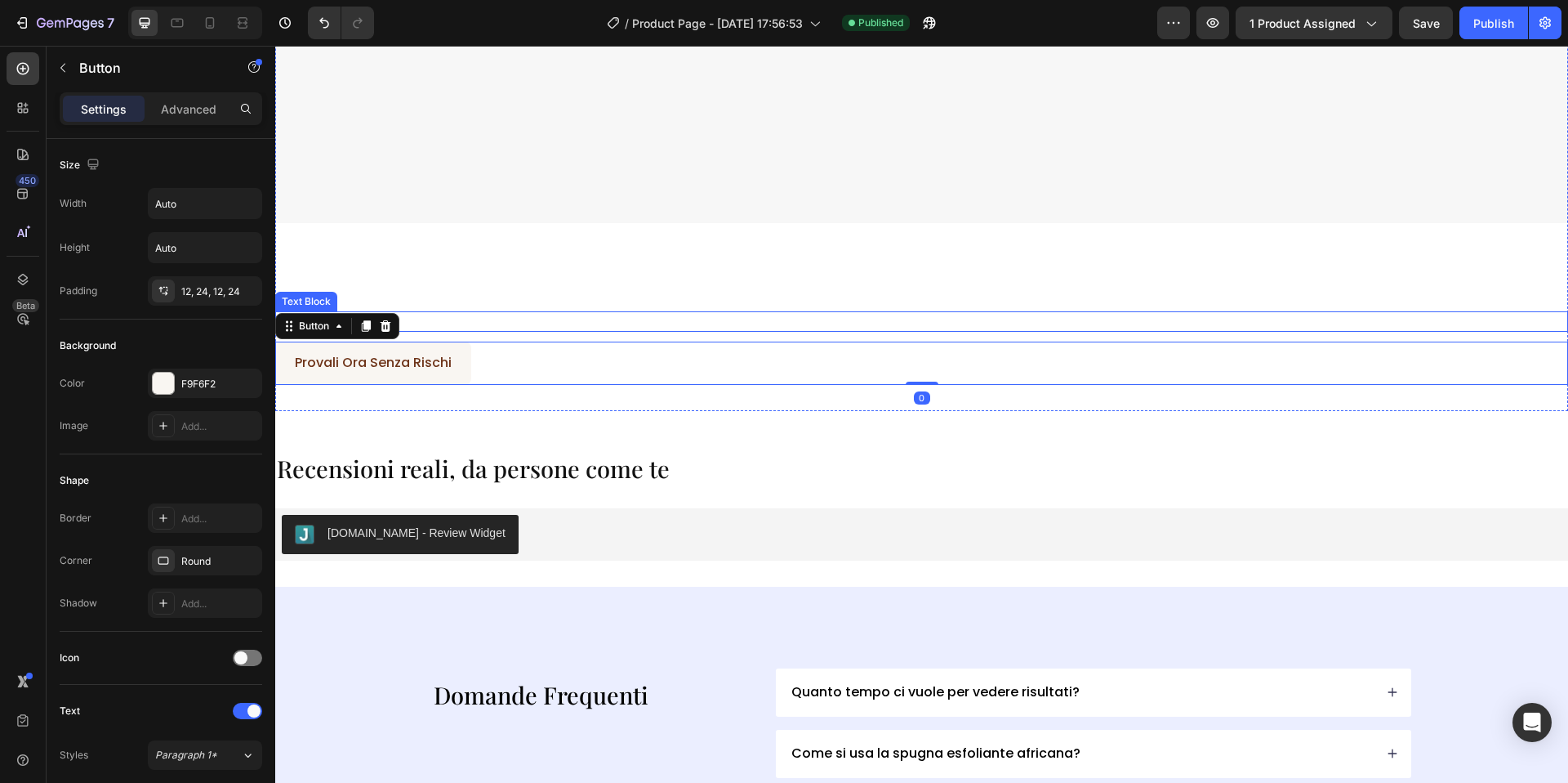
click at [807, 322] on span "Siamo certi che amerai la tua nuova routine di bellezza, ma se per qualsiasi mo…" at bounding box center [921, 322] width 1069 height 16
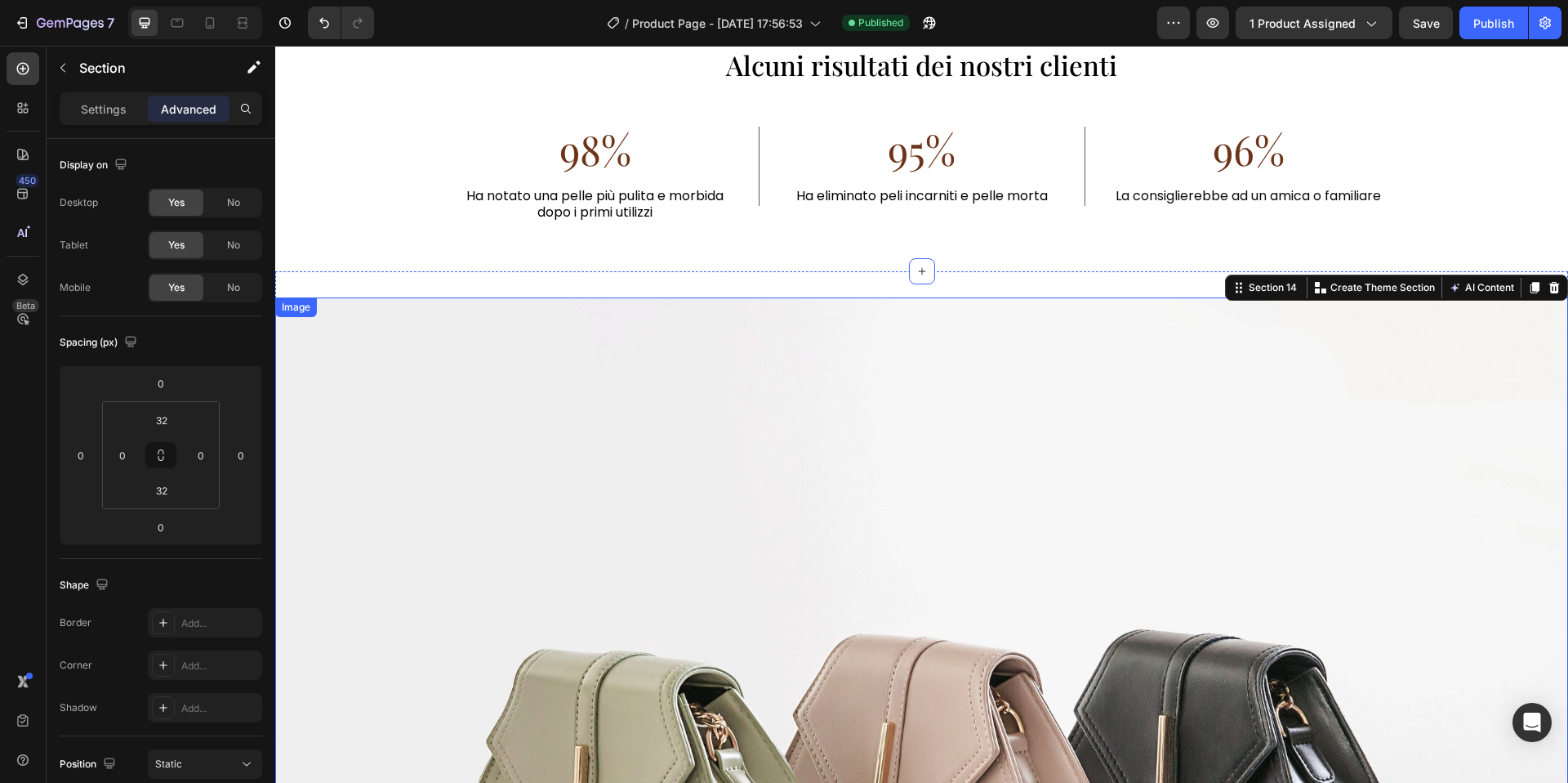
scroll to position [3746, 0]
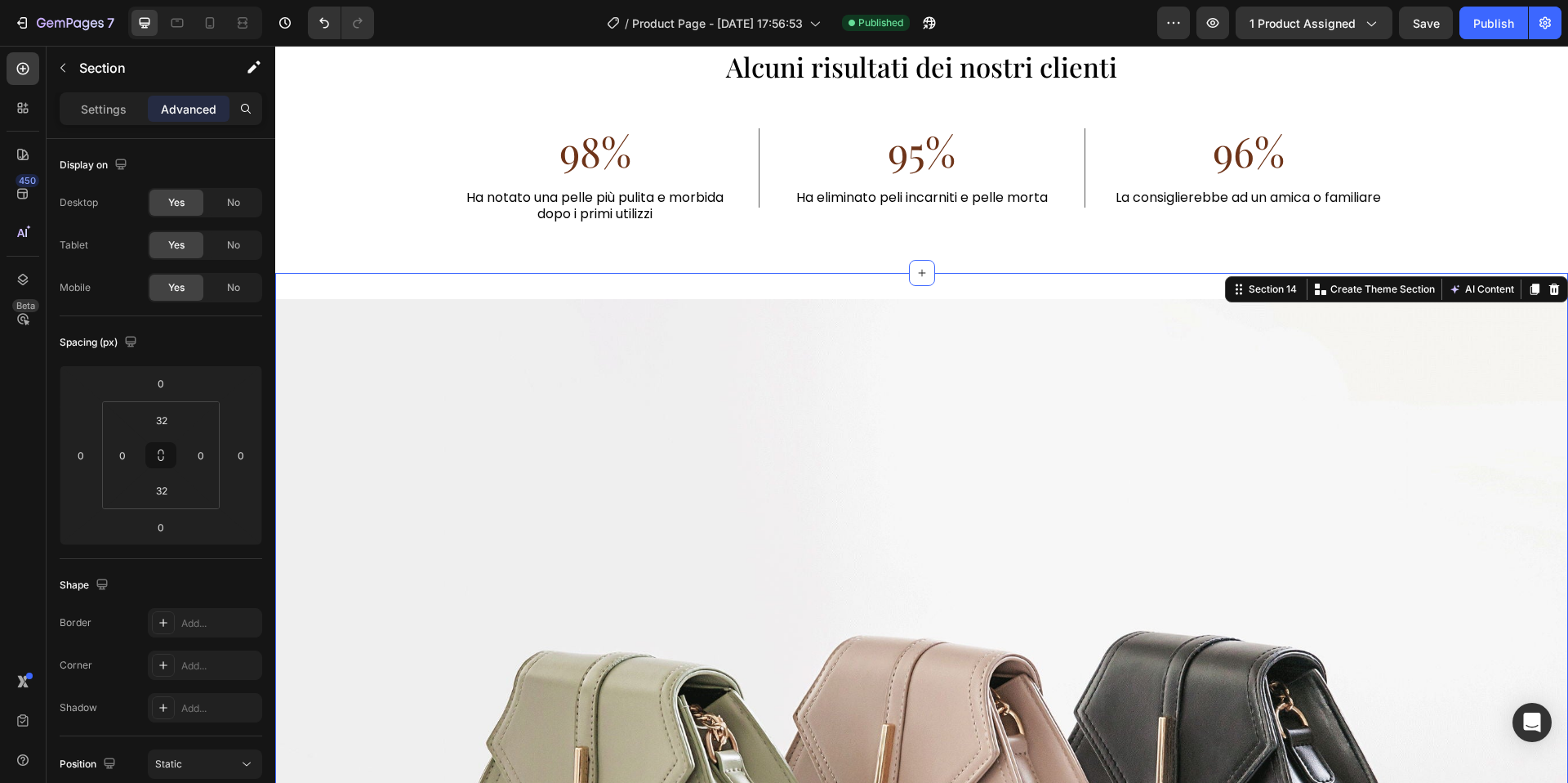
click at [1538, 286] on icon at bounding box center [1535, 289] width 9 height 11
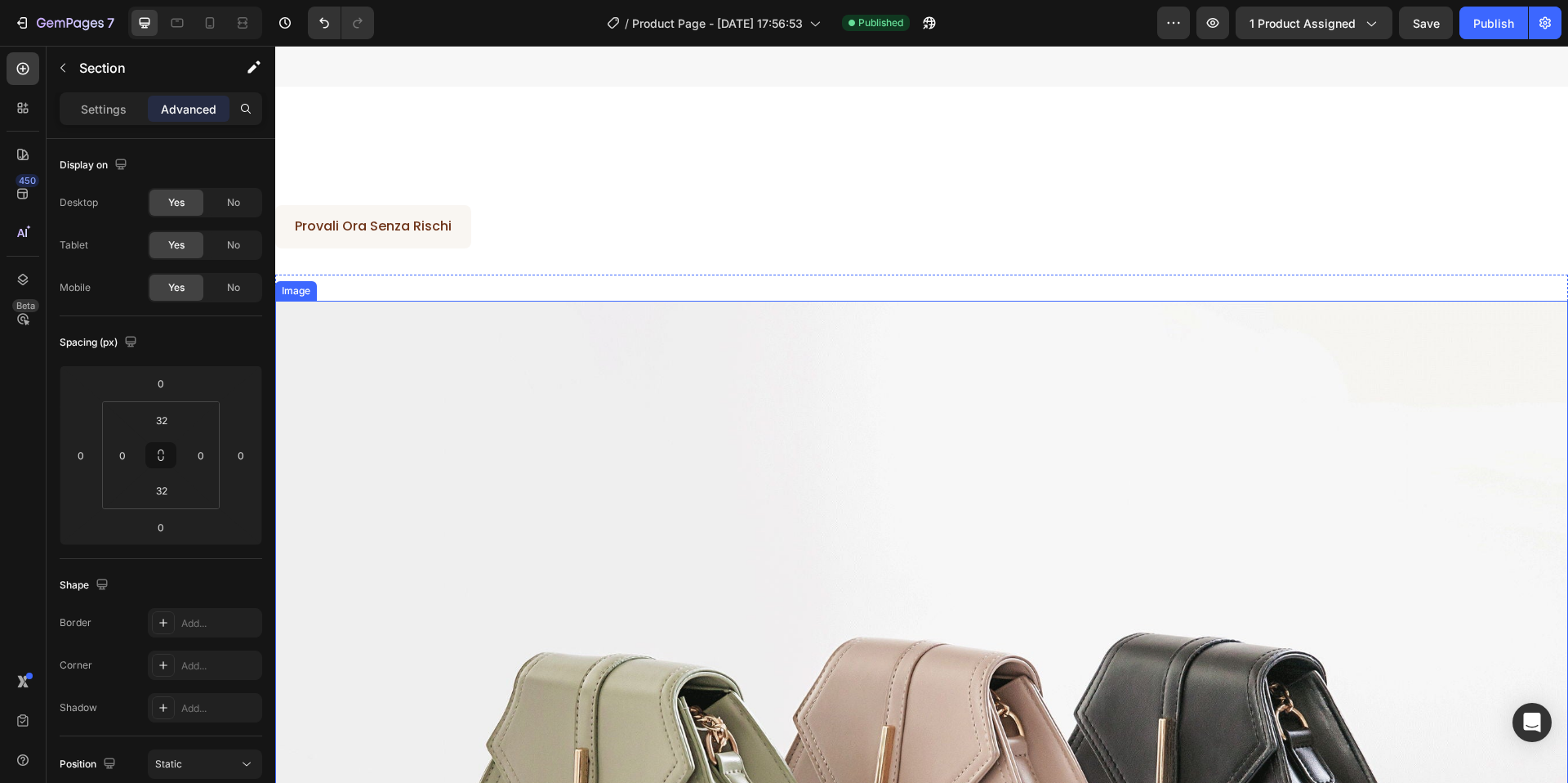
scroll to position [4893, 0]
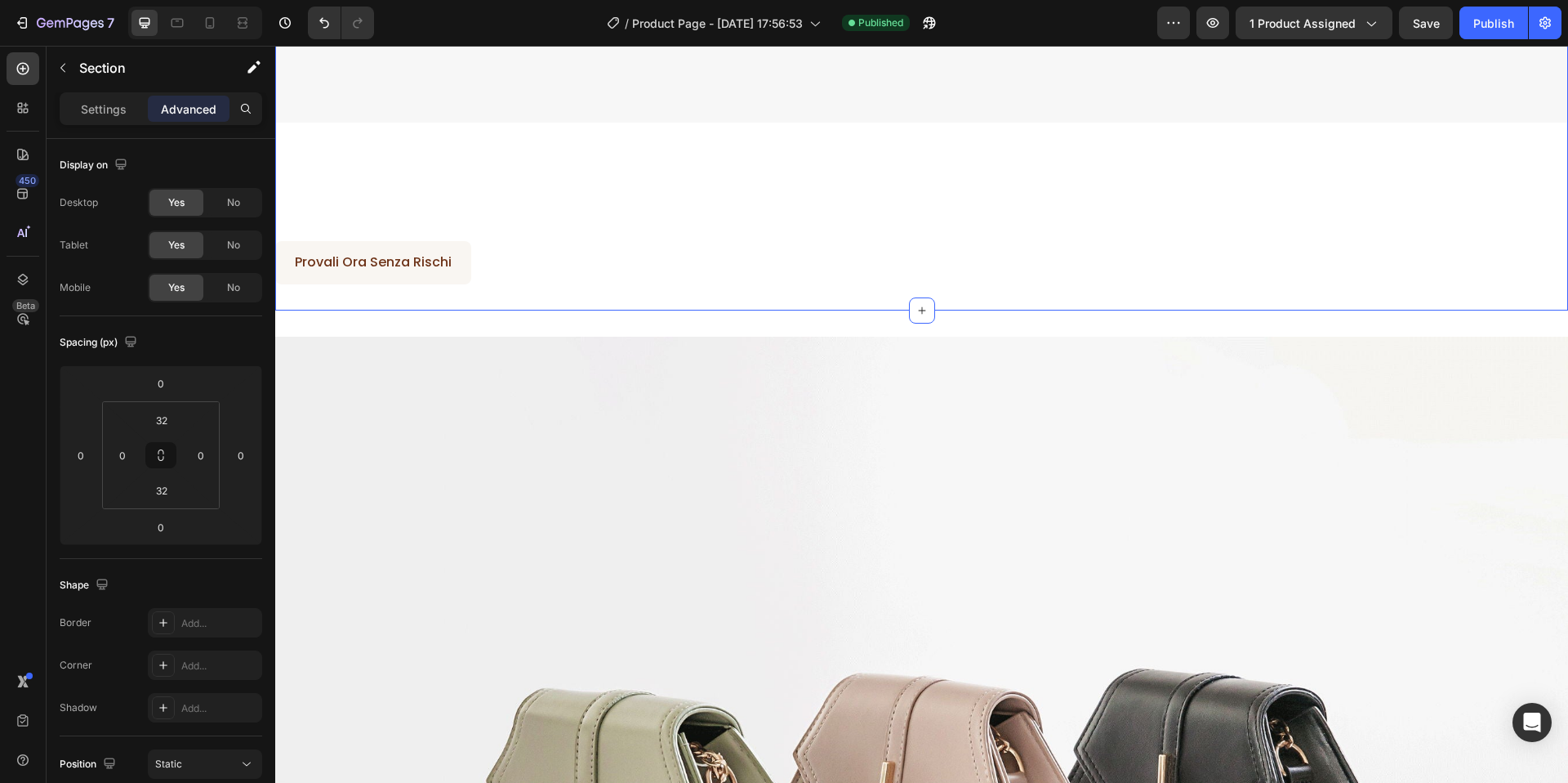
click at [241, 206] on div "No" at bounding box center [233, 203] width 54 height 27
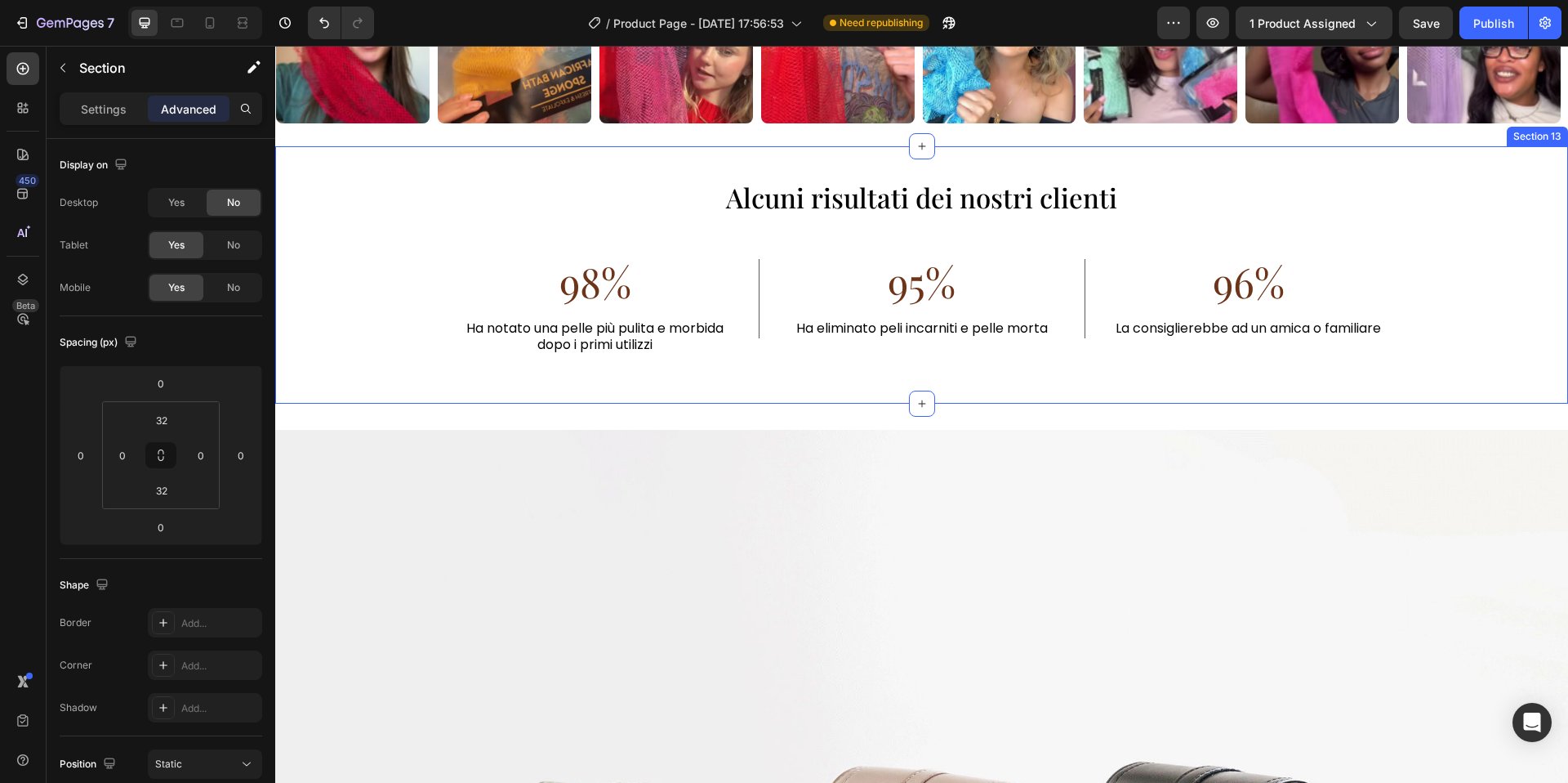
scroll to position [3621, 0]
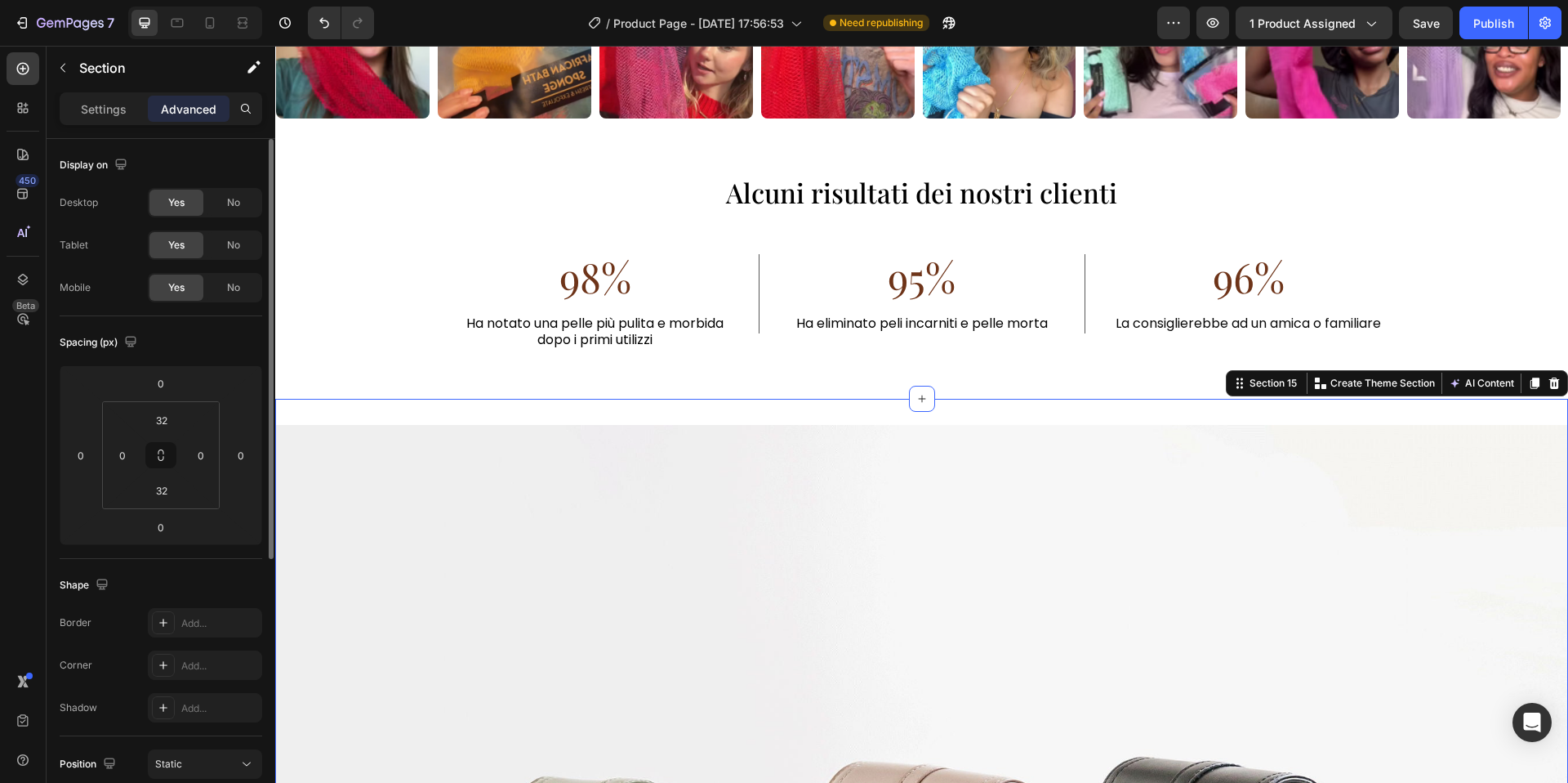
drag, startPoint x: 219, startPoint y: 251, endPoint x: 220, endPoint y: 271, distance: 20.0
click at [219, 251] on div "No" at bounding box center [233, 246] width 54 height 27
click at [221, 277] on div "No" at bounding box center [233, 288] width 54 height 27
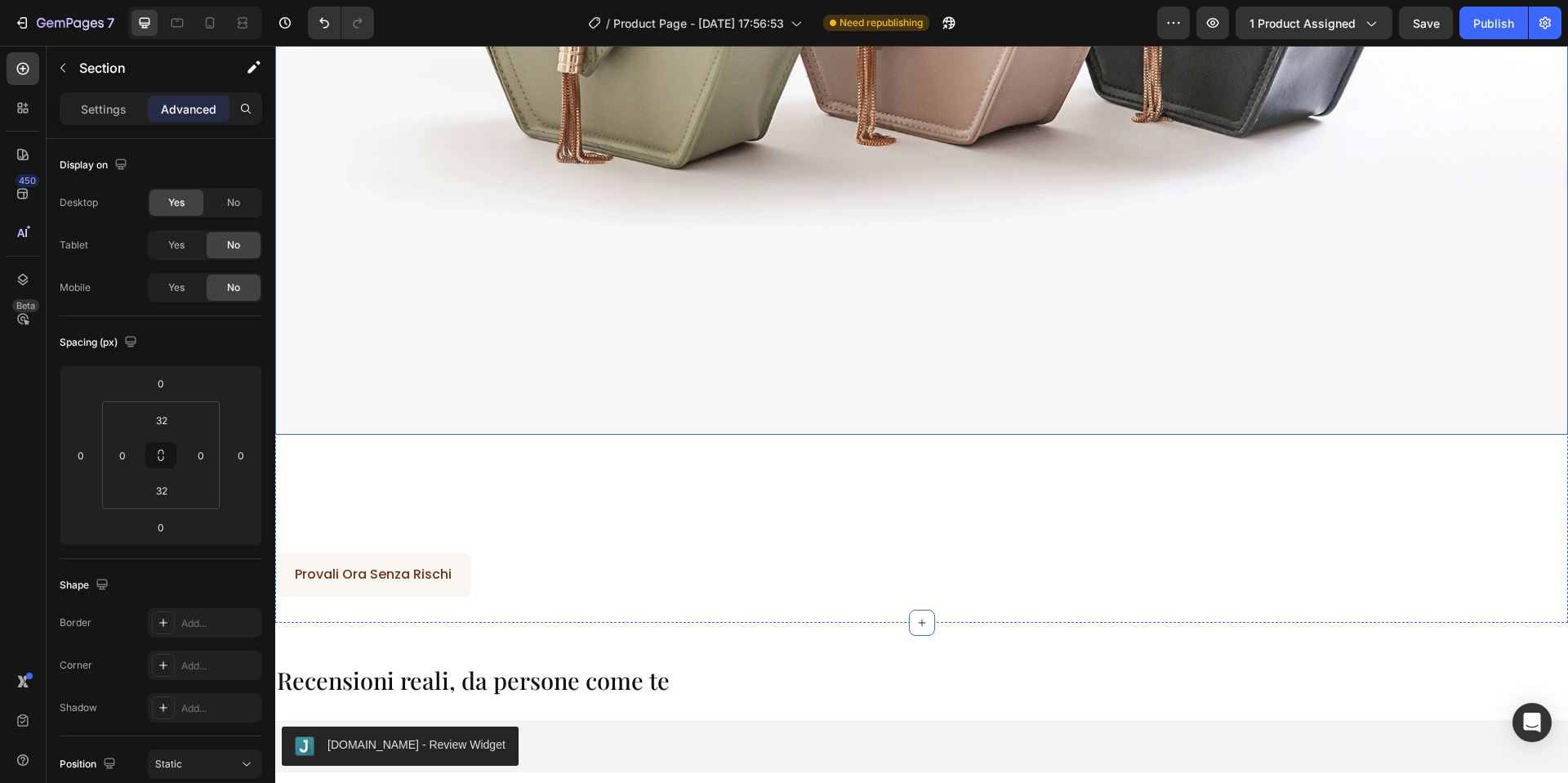
scroll to position [4637, 0]
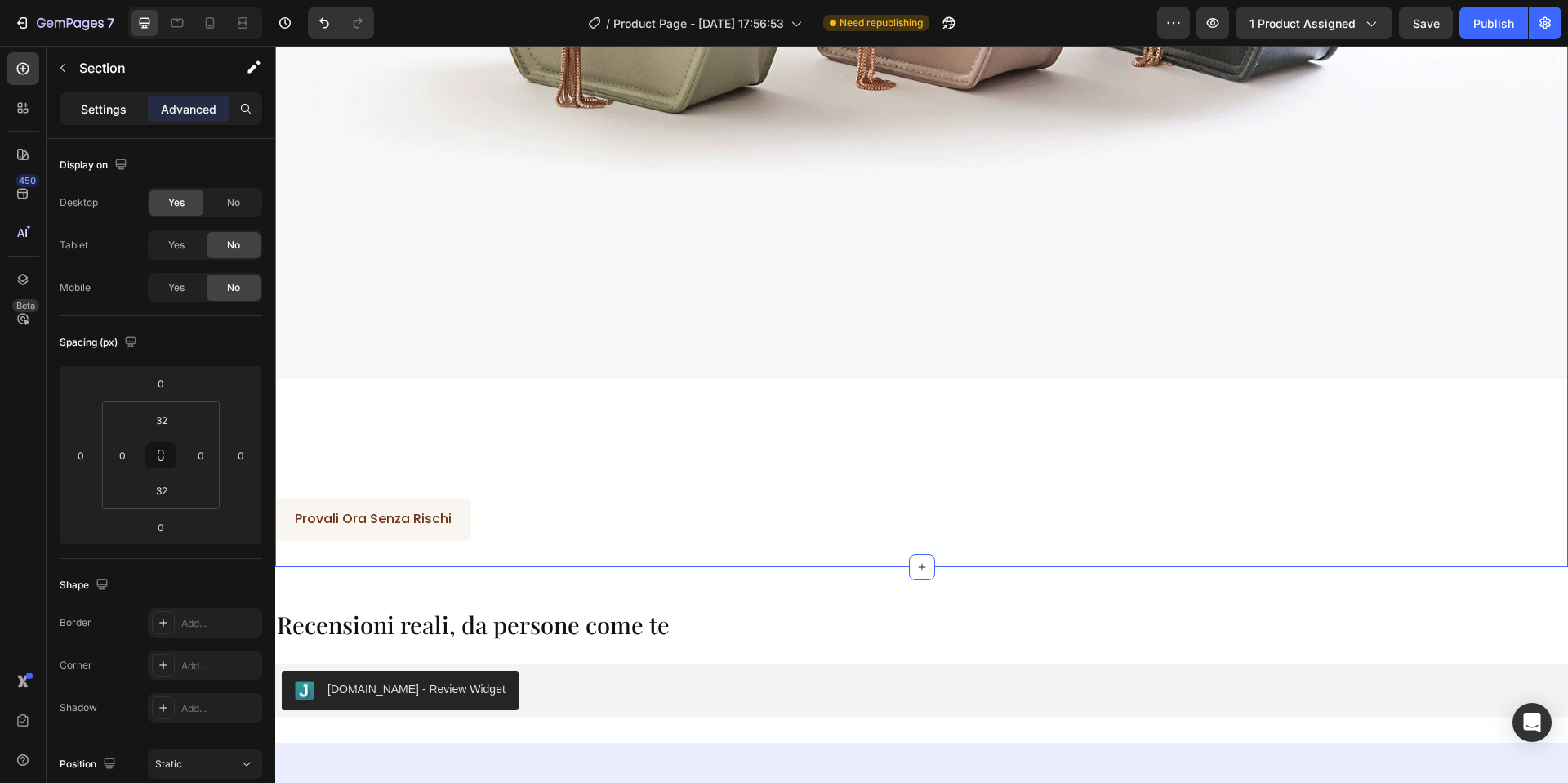
click at [115, 109] on p "Settings" at bounding box center [104, 109] width 46 height 17
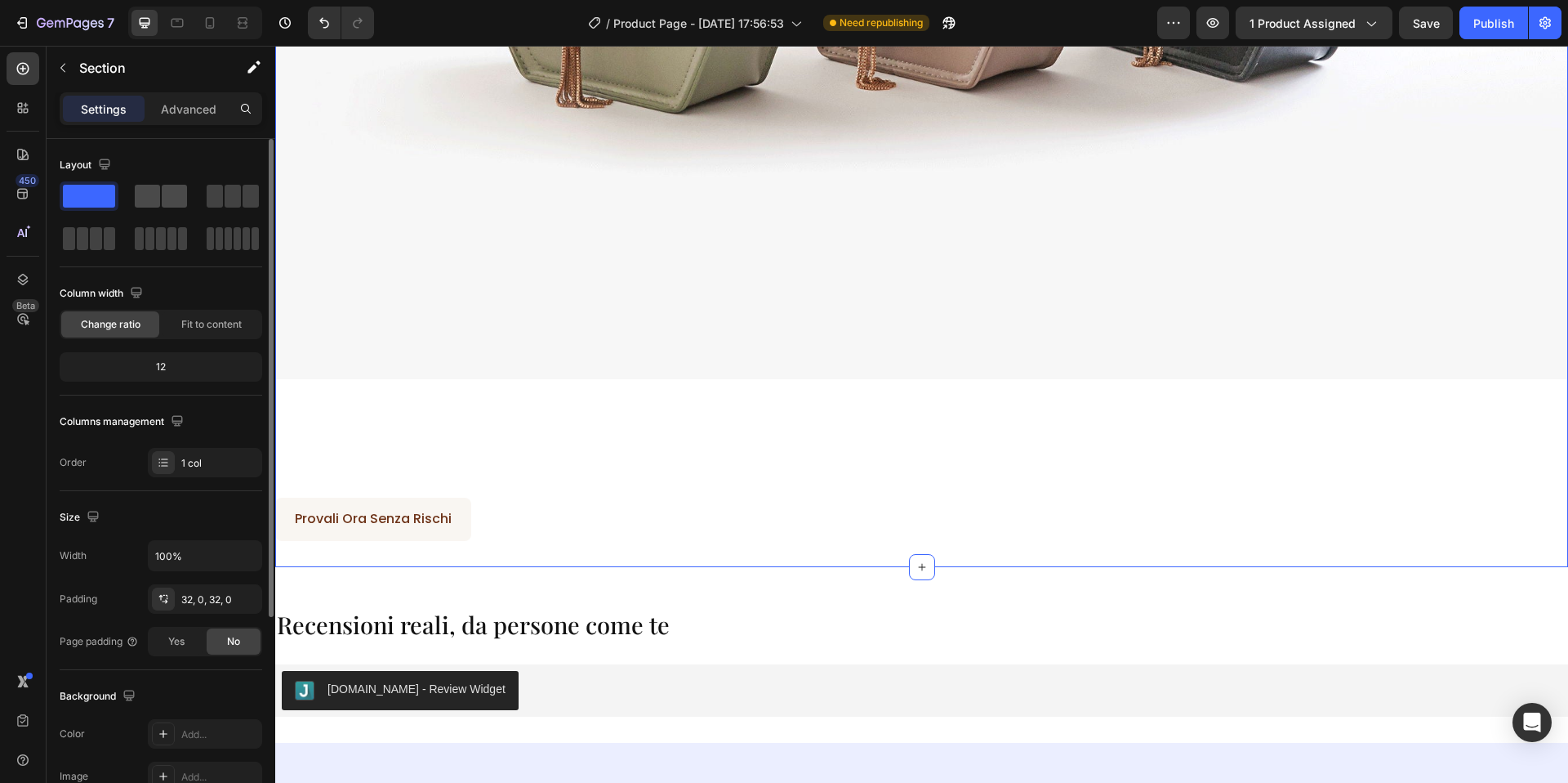
click at [167, 194] on span at bounding box center [174, 196] width 26 height 23
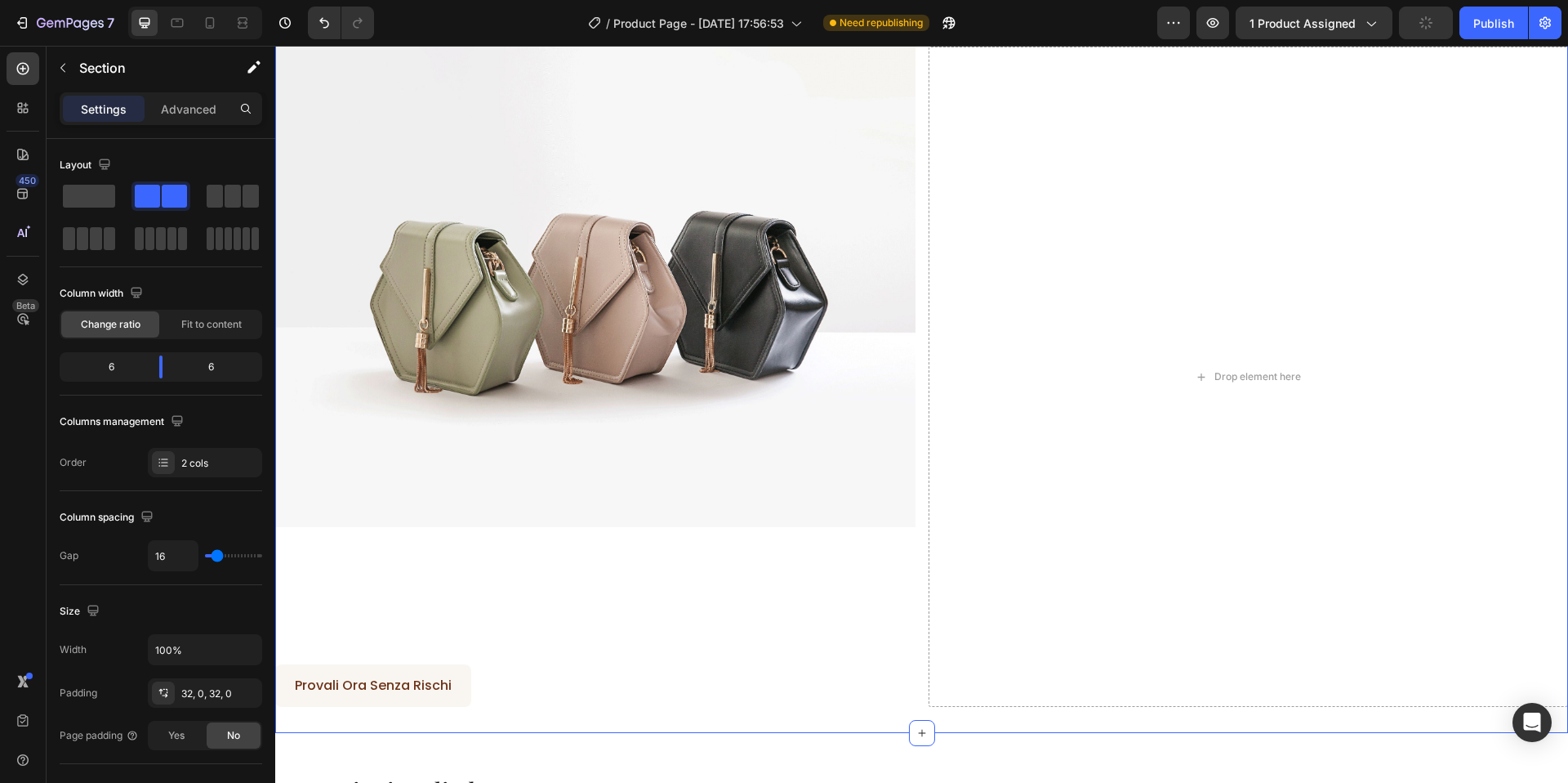
scroll to position [3940, 0]
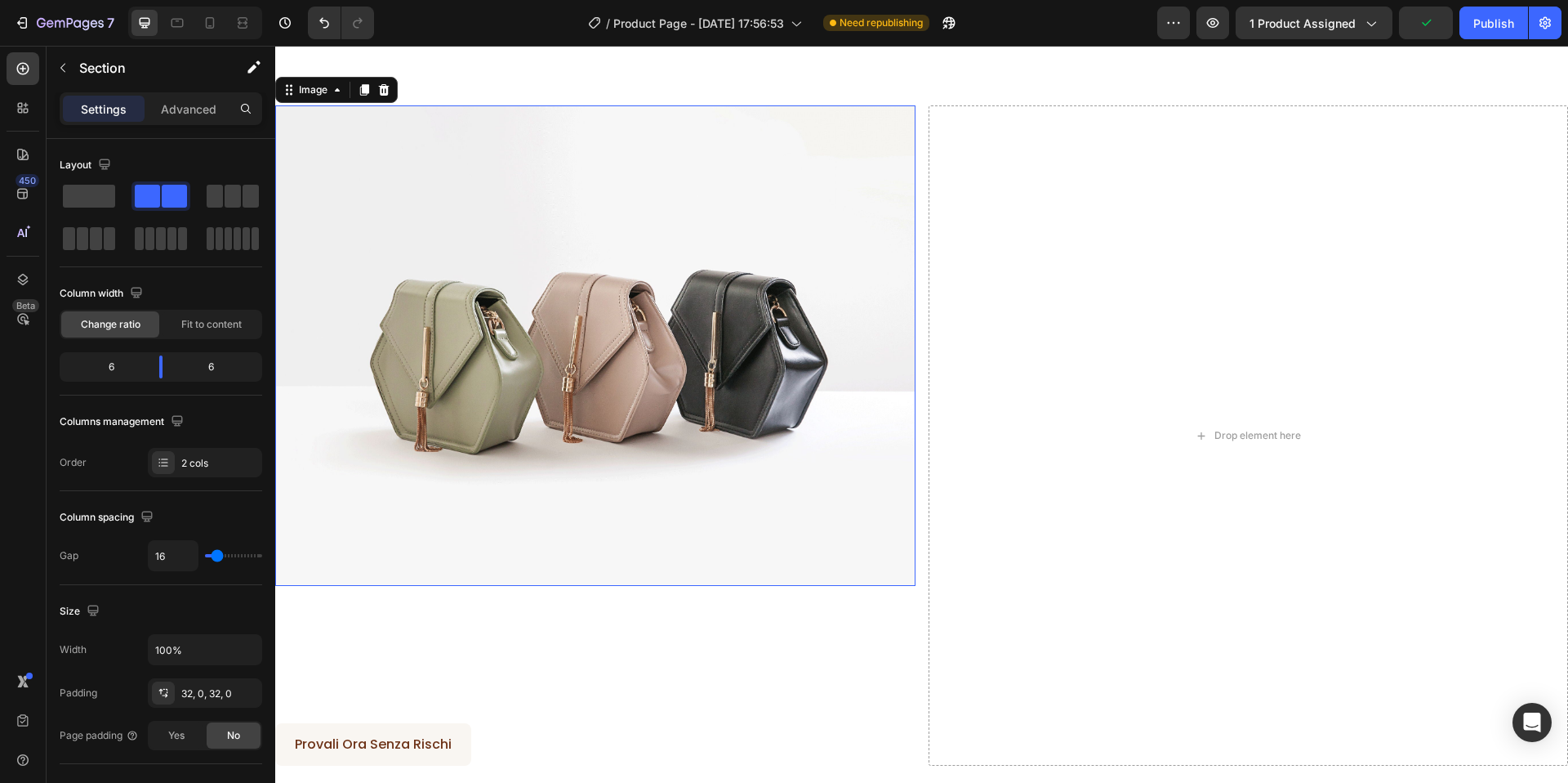
click at [756, 294] on img at bounding box center [595, 346] width 640 height 481
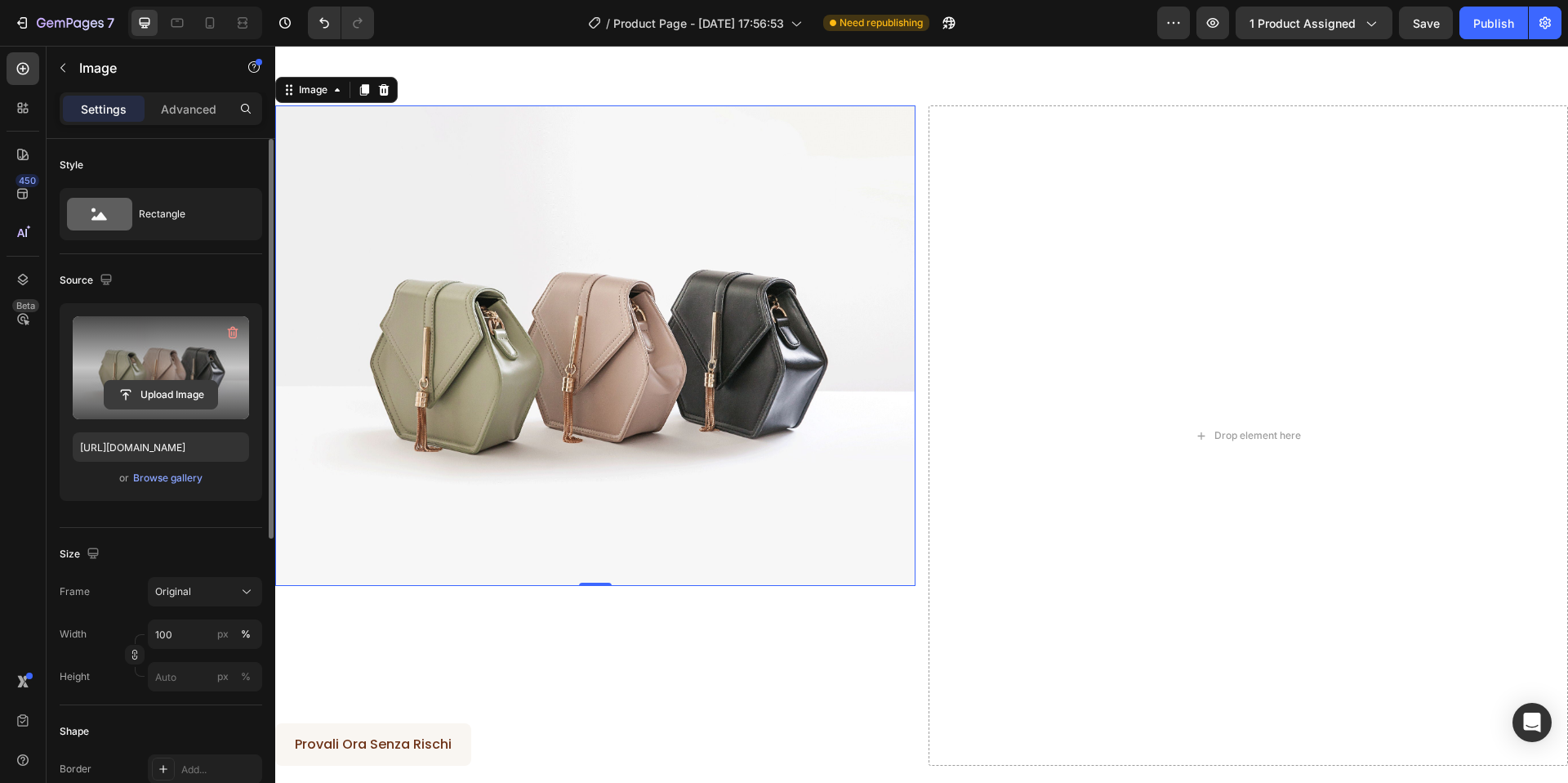
click at [156, 396] on input "file" at bounding box center [161, 394] width 113 height 27
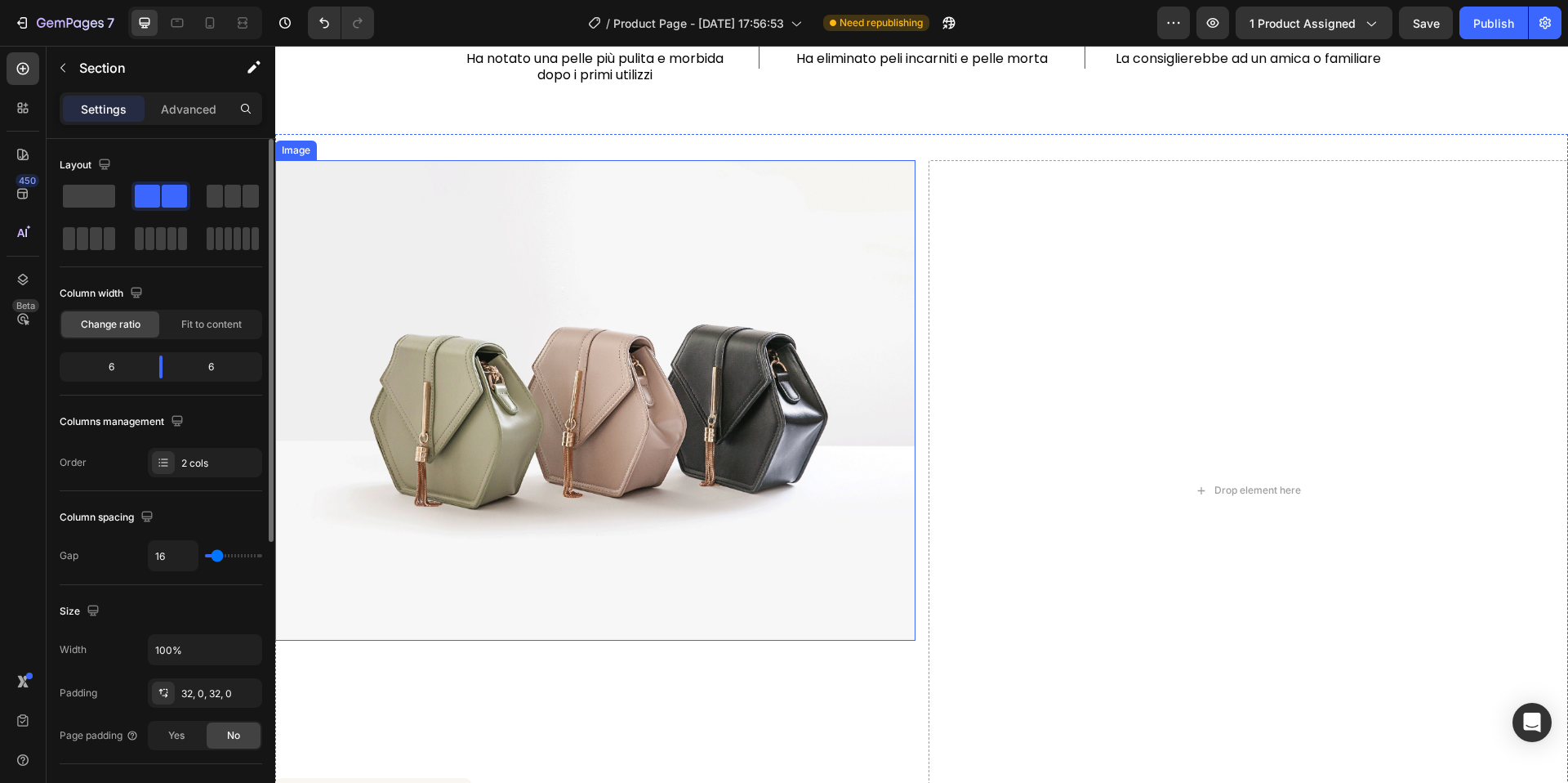
scroll to position [3759, 0]
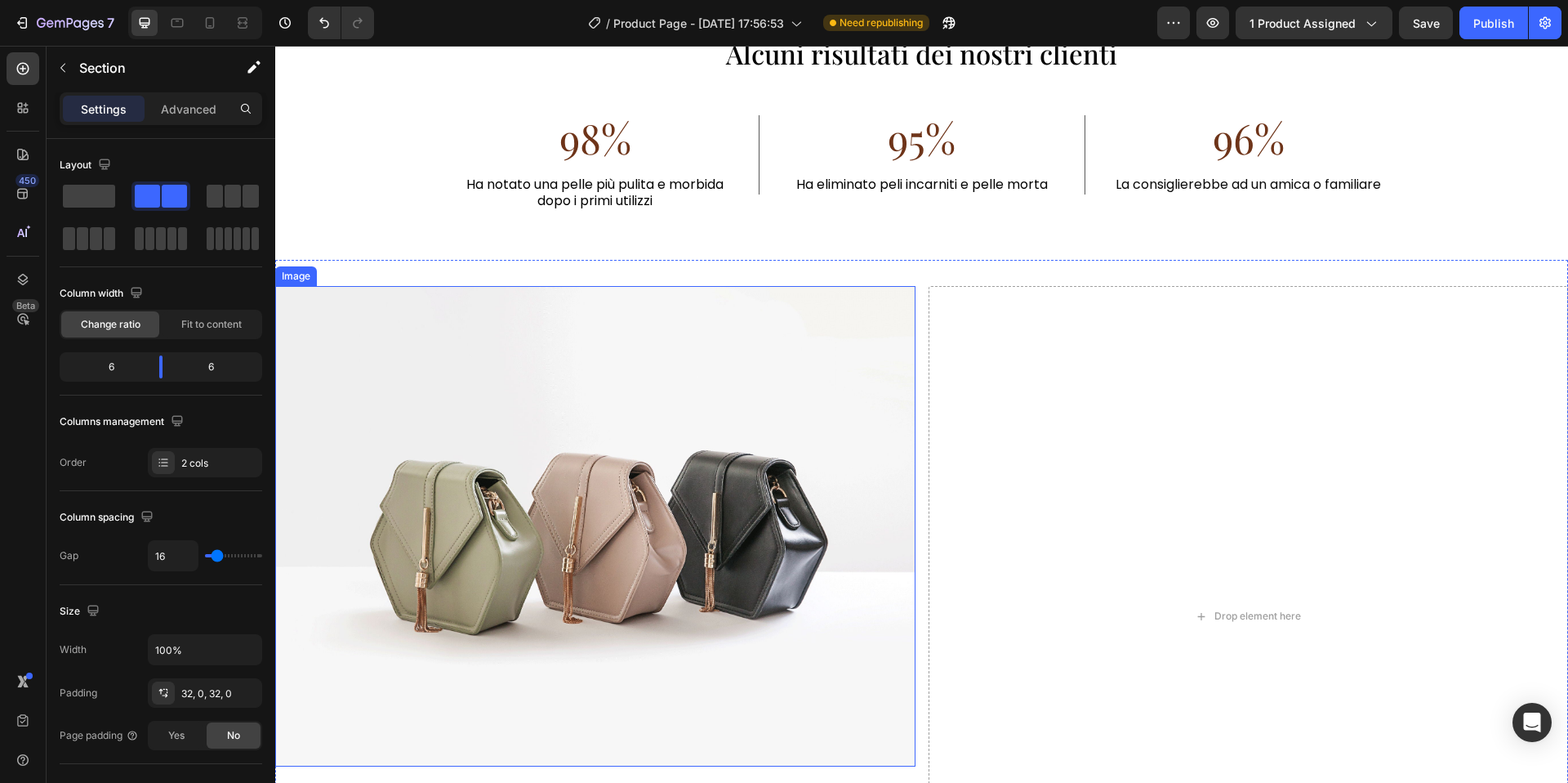
drag, startPoint x: 726, startPoint y: 535, endPoint x: 711, endPoint y: 532, distance: 15.3
click at [724, 535] on img at bounding box center [595, 527] width 640 height 481
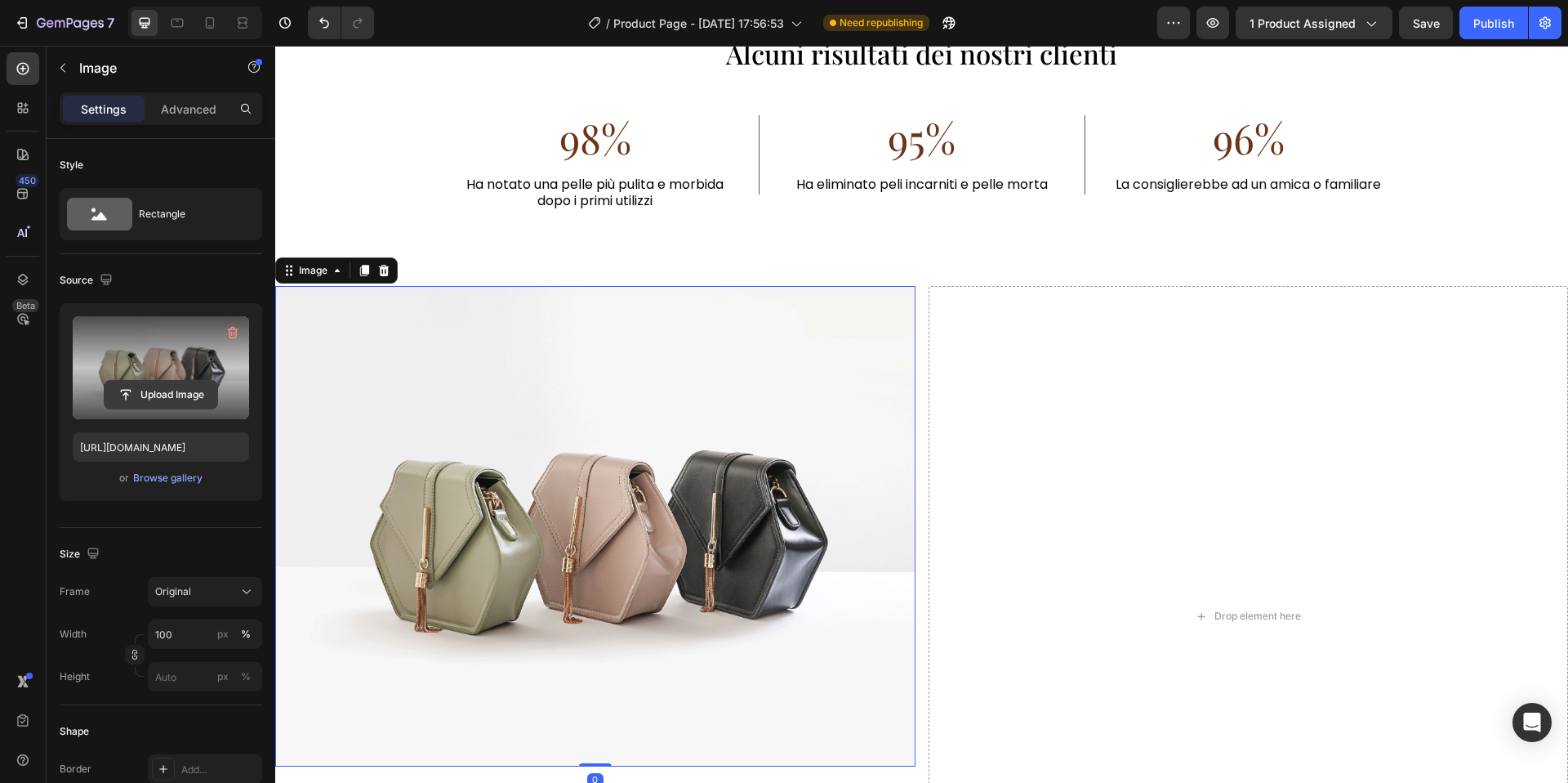
click at [136, 392] on input "file" at bounding box center [161, 394] width 113 height 27
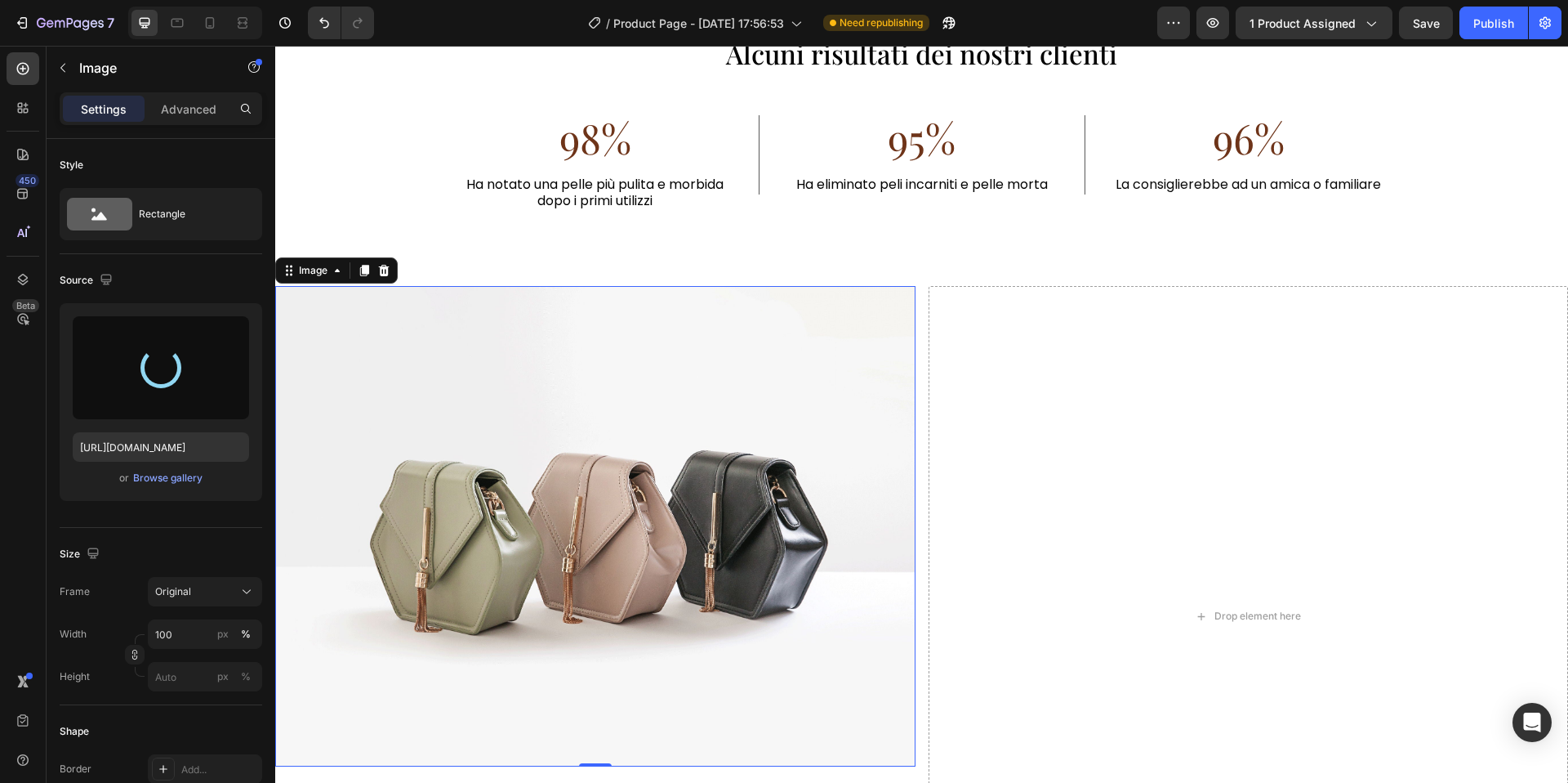
type input "https://cdn.shopify.com/s/files/1/0963/1665/3899/files/gempages_581170626895544…"
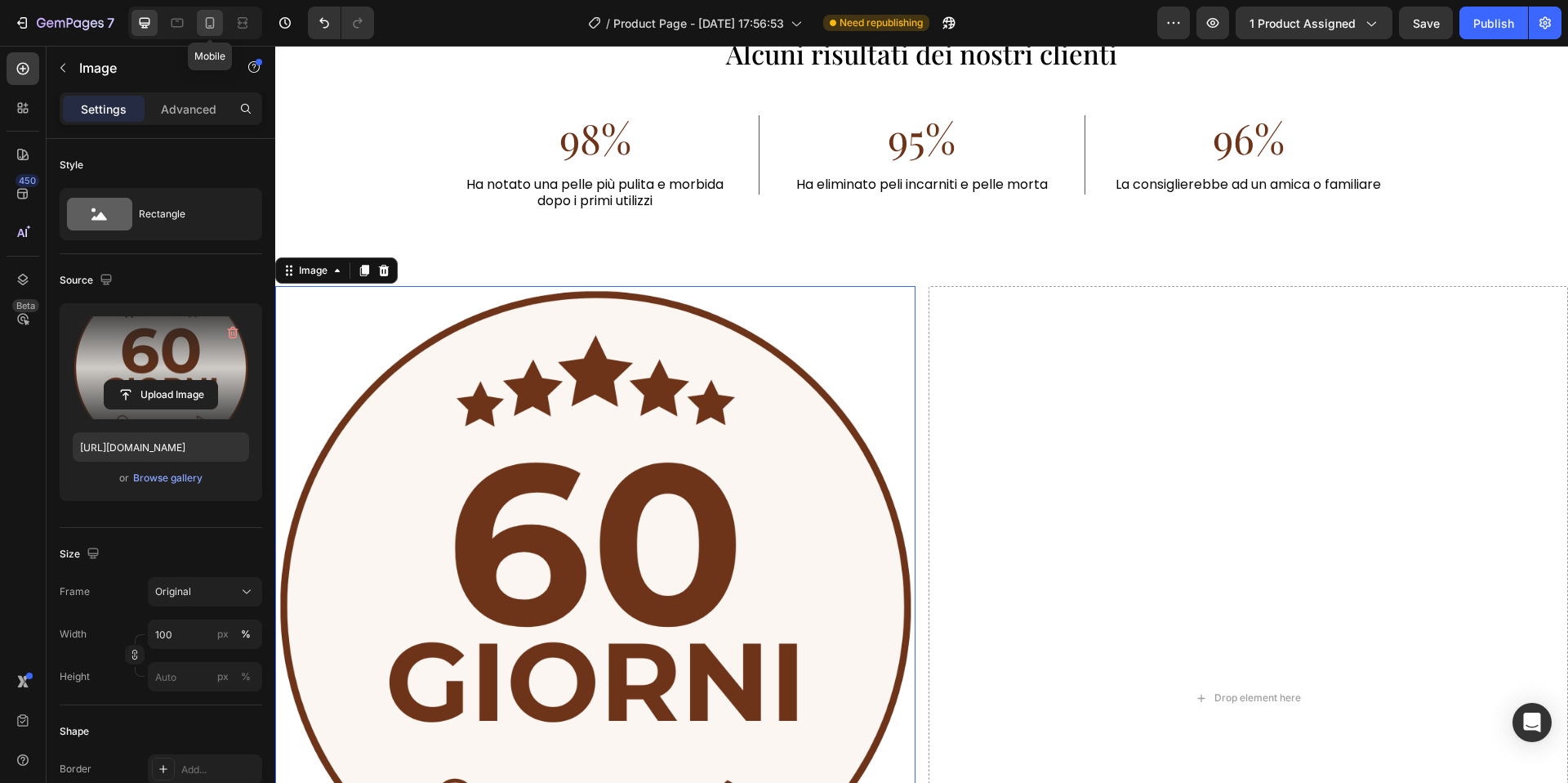
click at [205, 16] on icon at bounding box center [209, 23] width 16 height 16
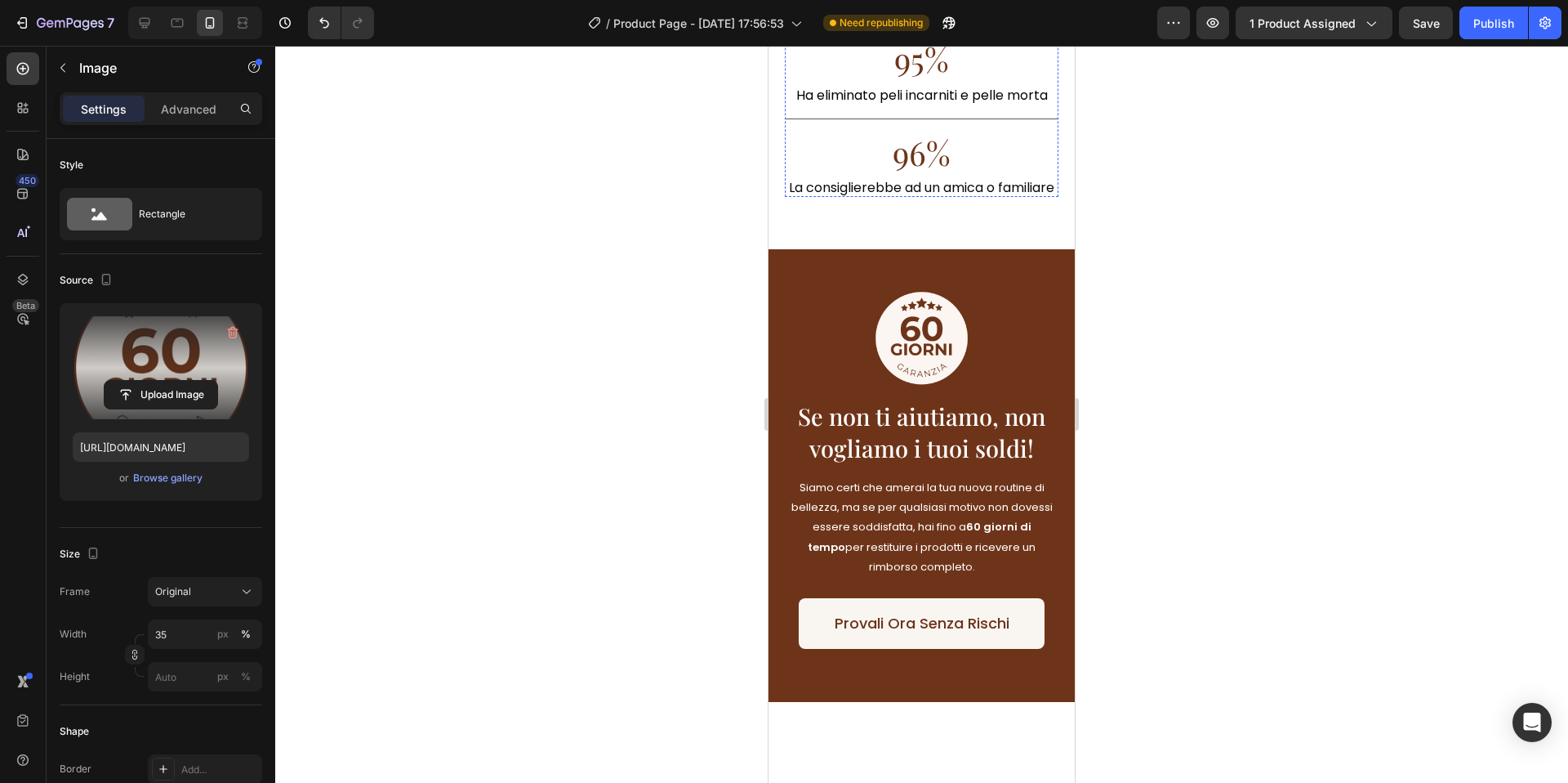
scroll to position [4090, 0]
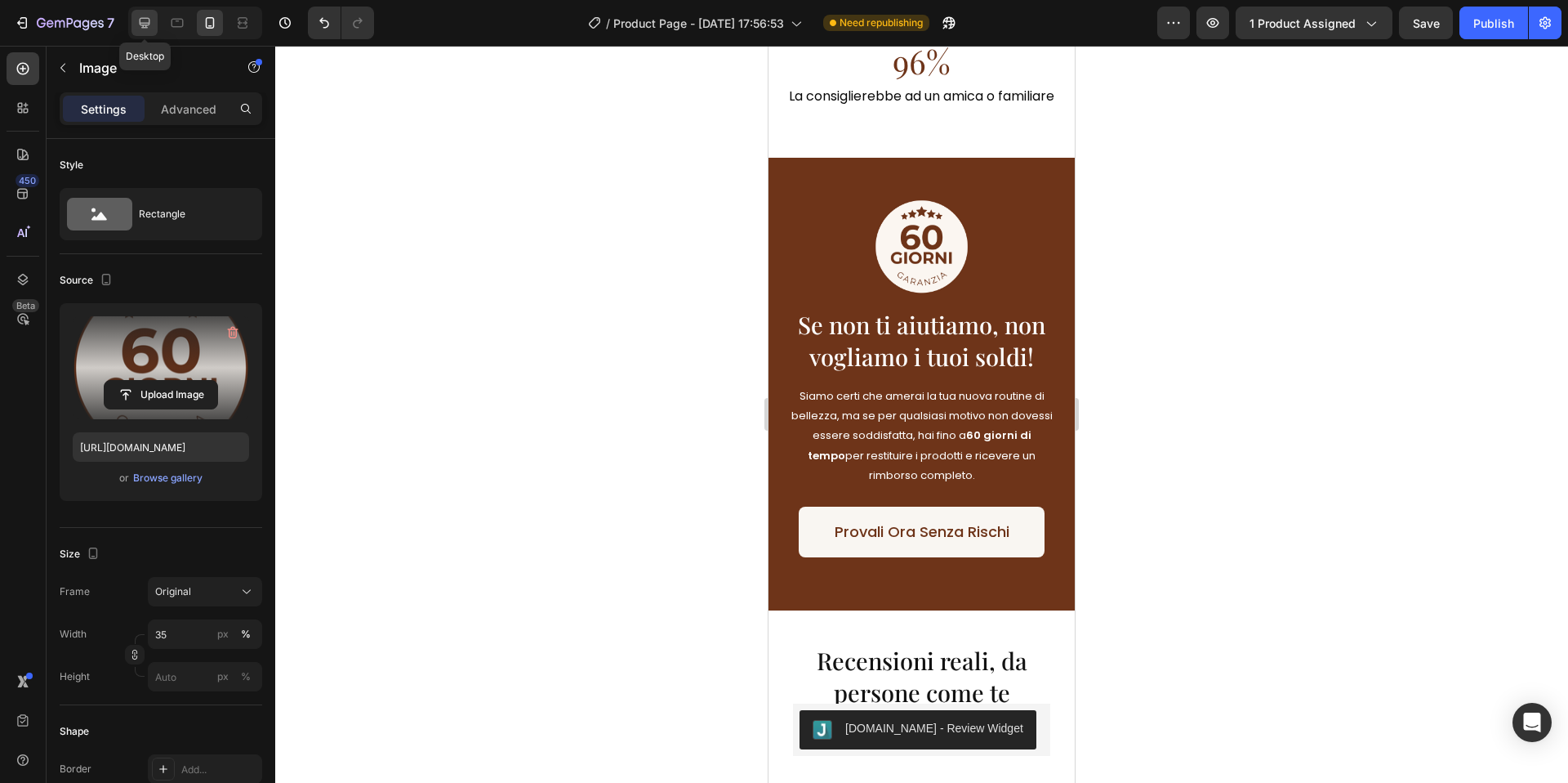
click at [155, 16] on div at bounding box center [145, 23] width 27 height 27
type input "100"
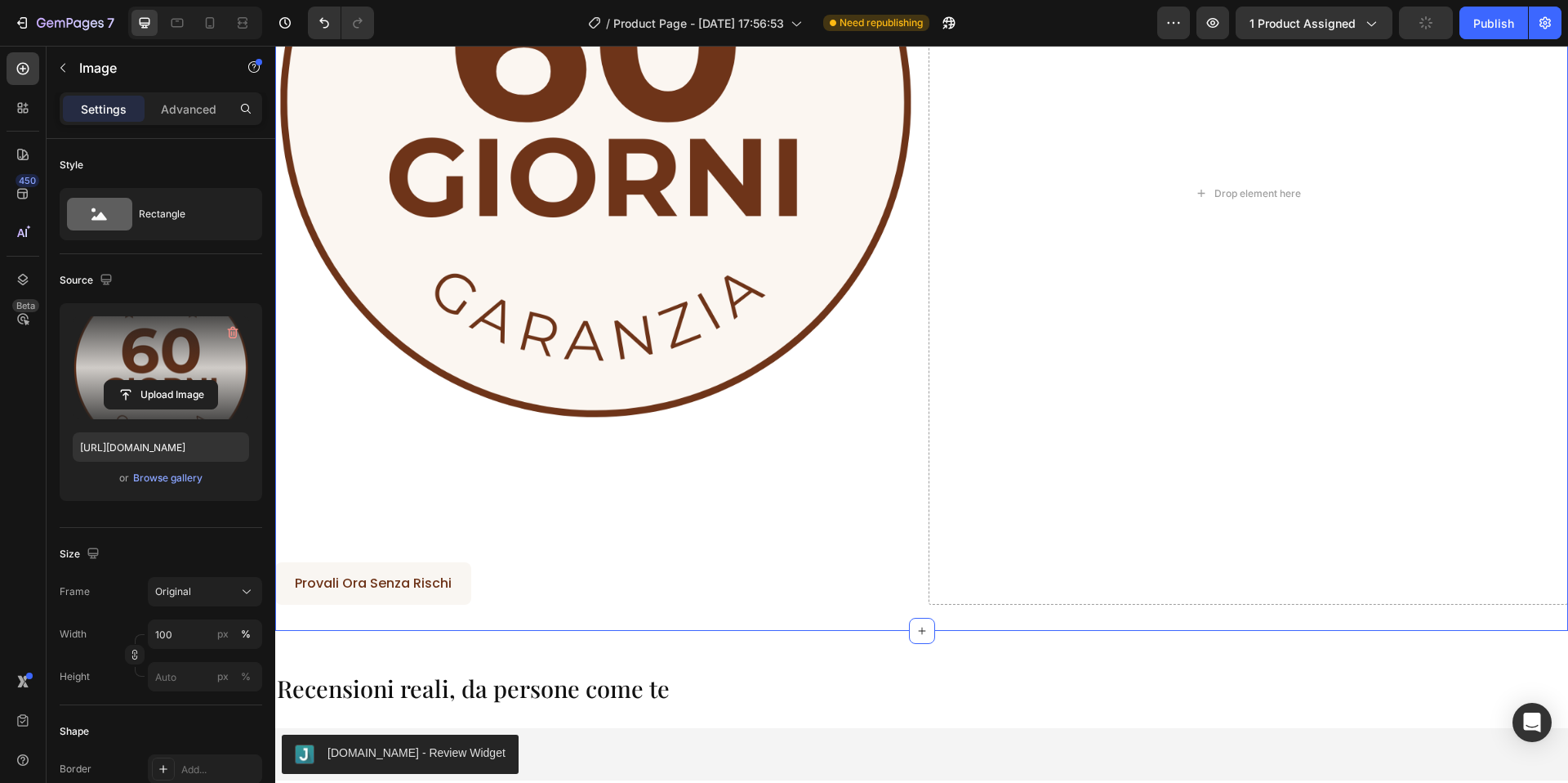
scroll to position [4331, 0]
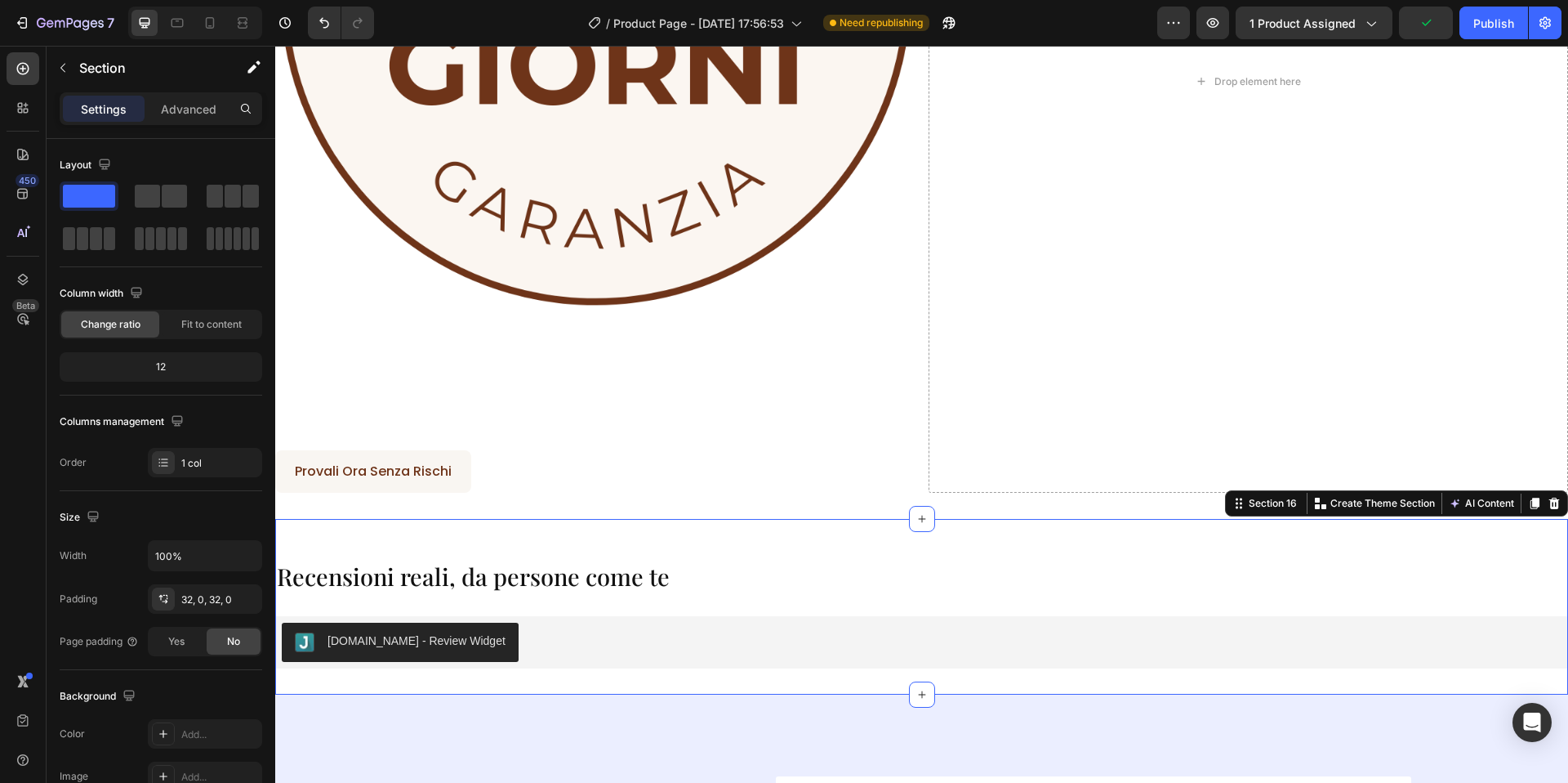
click at [889, 521] on div "Recensioni reali, da persone come te Heading Judge.me - Review Widget Judge.me …" at bounding box center [922, 606] width 1293 height 176
click at [897, 513] on div "Image Se non ti aiutiamo, non vogliamo i tuoi soldi! Heading Siamo certi che am…" at bounding box center [922, 81] width 1293 height 876
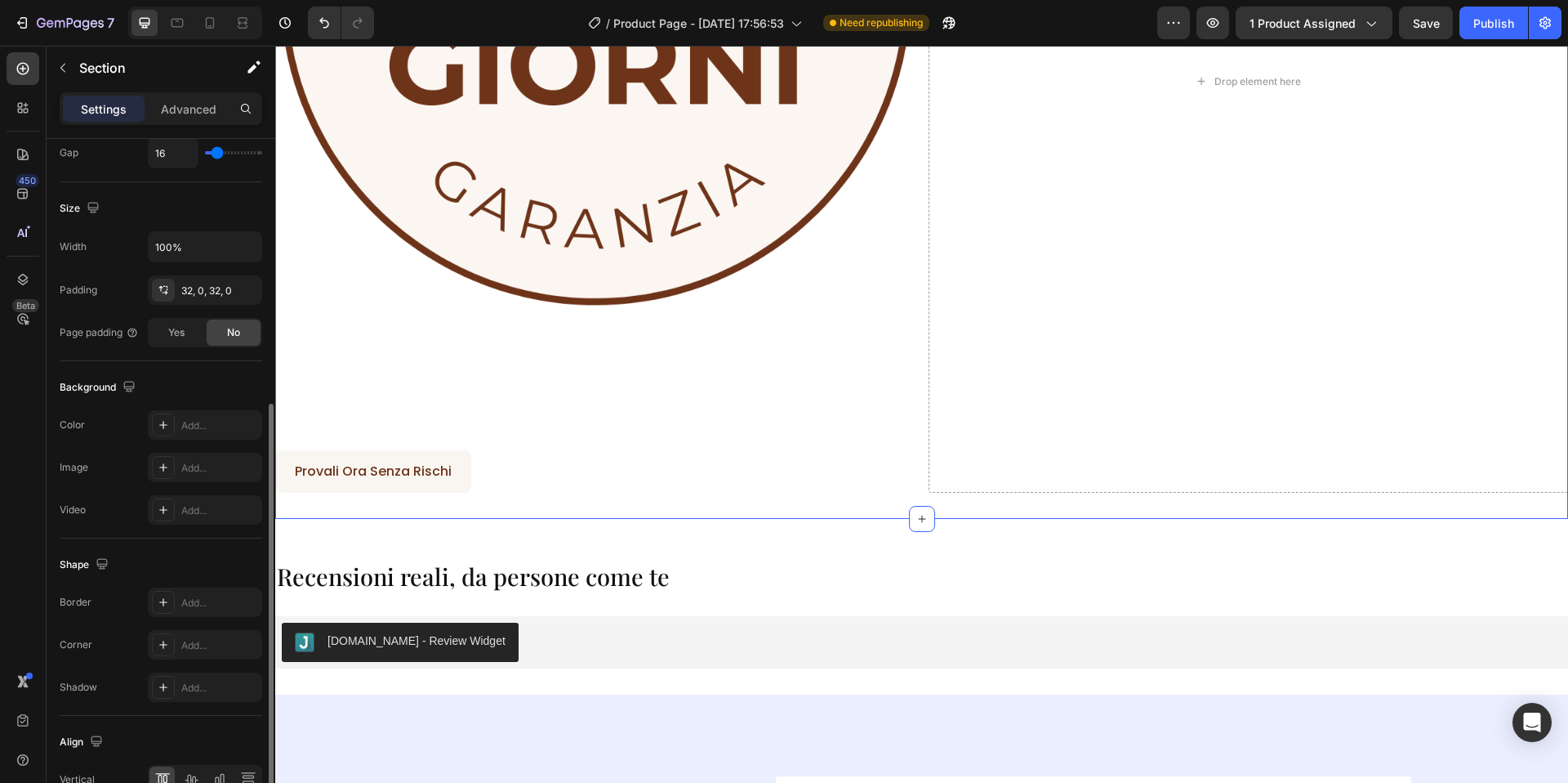
scroll to position [493, 0]
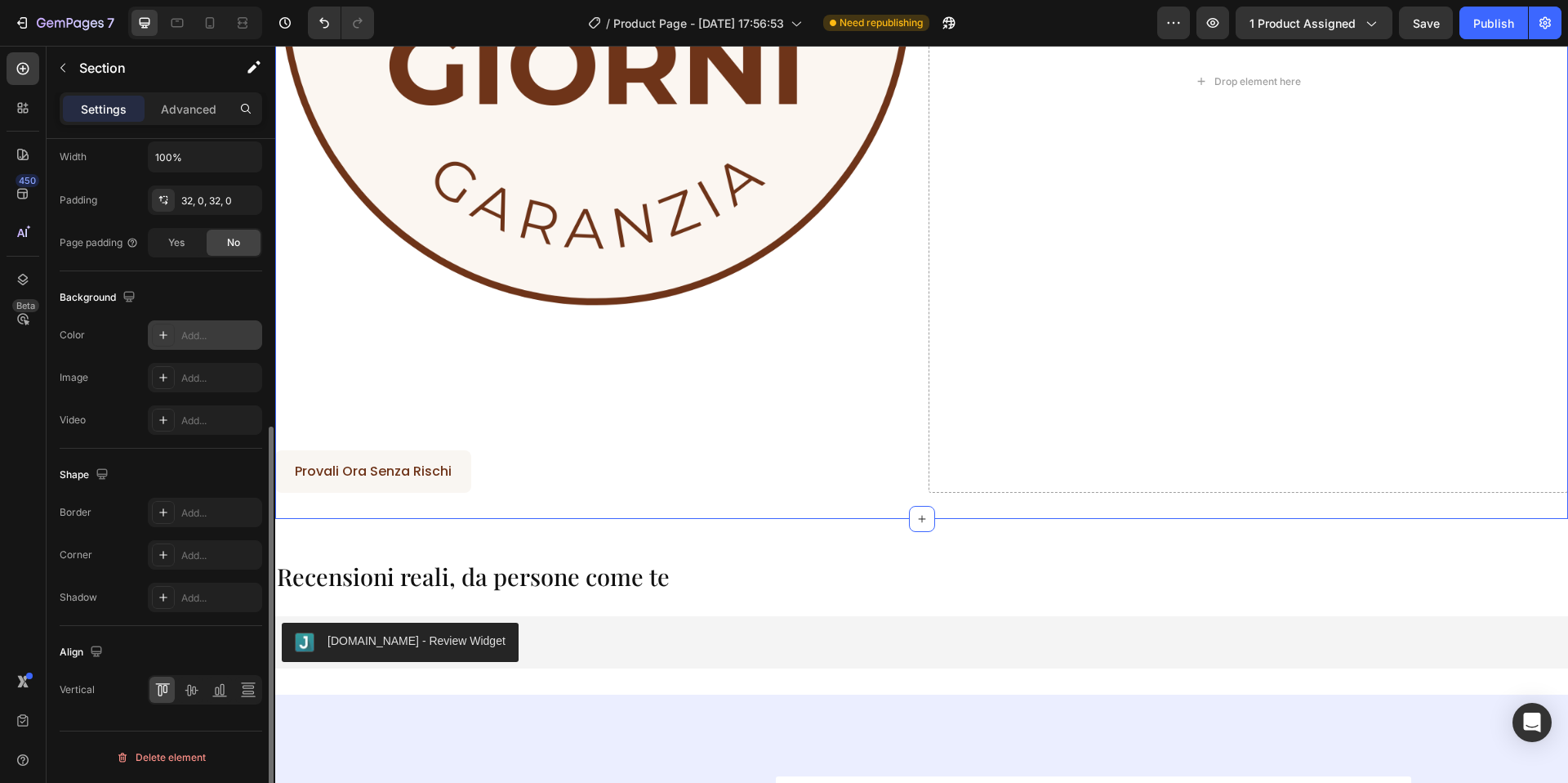
click at [183, 348] on div "Add..." at bounding box center [204, 334] width 114 height 29
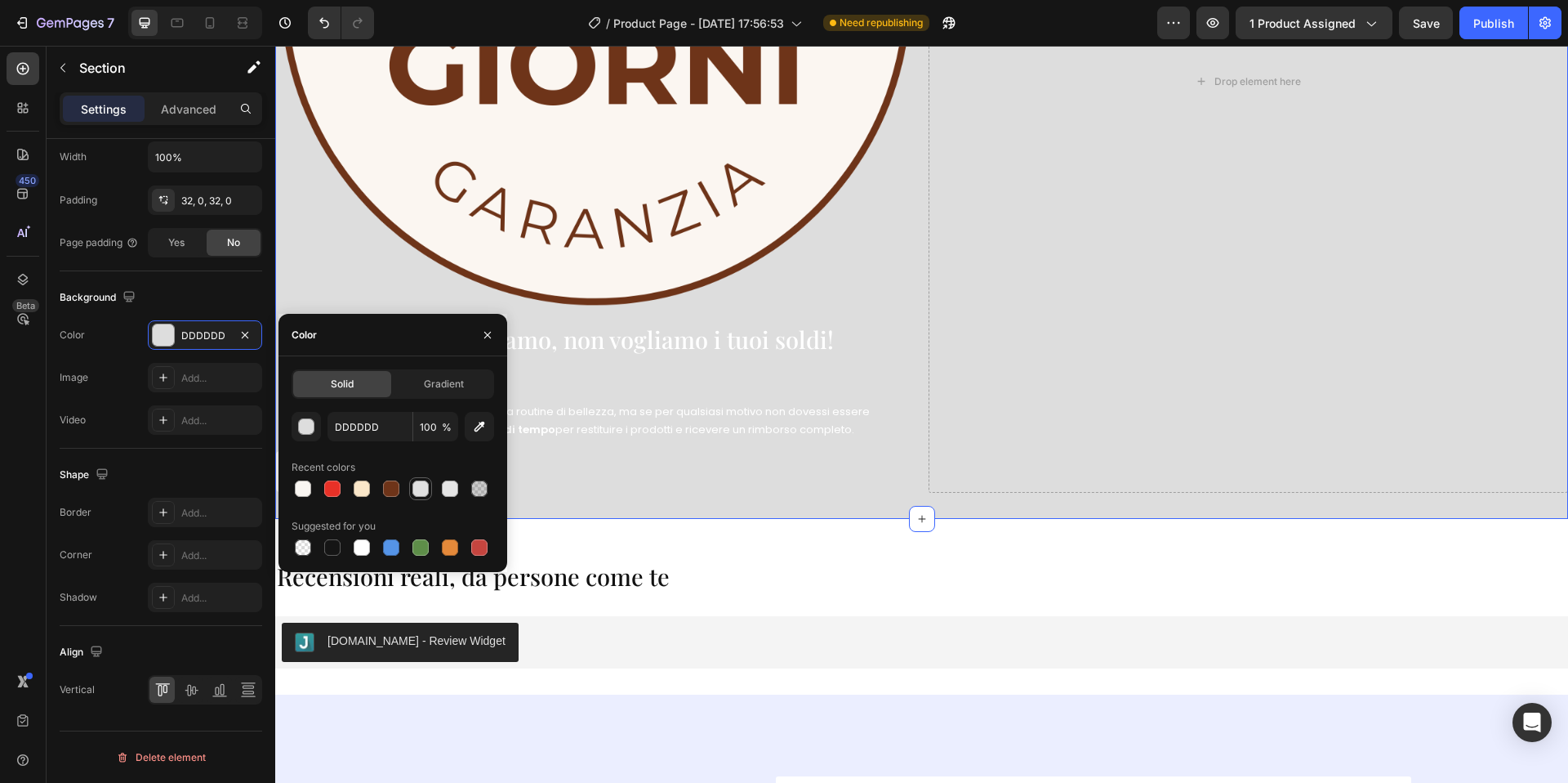
click at [392, 487] on div at bounding box center [391, 489] width 16 height 16
type input "6E3419"
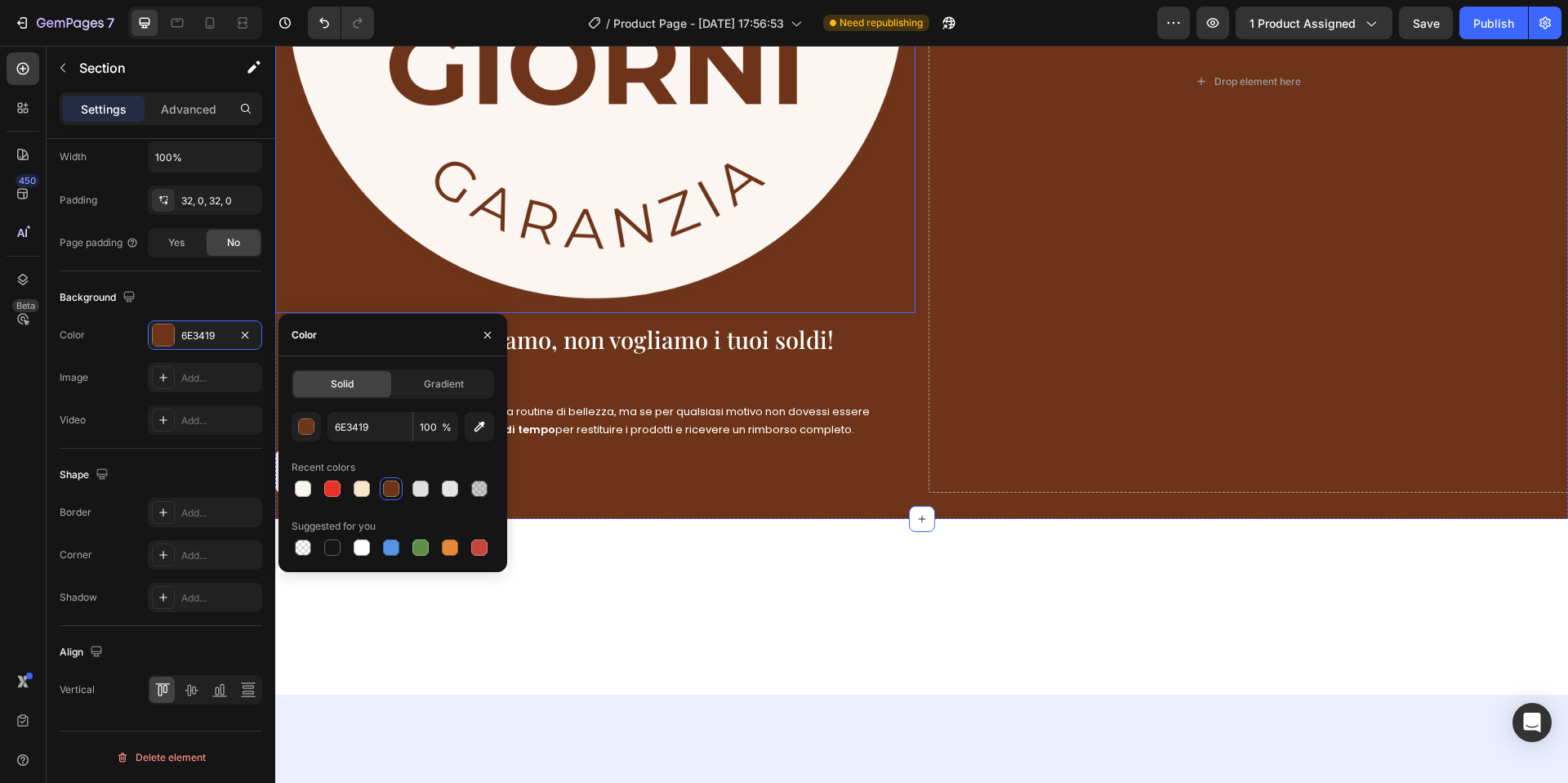
scroll to position [3789, 0]
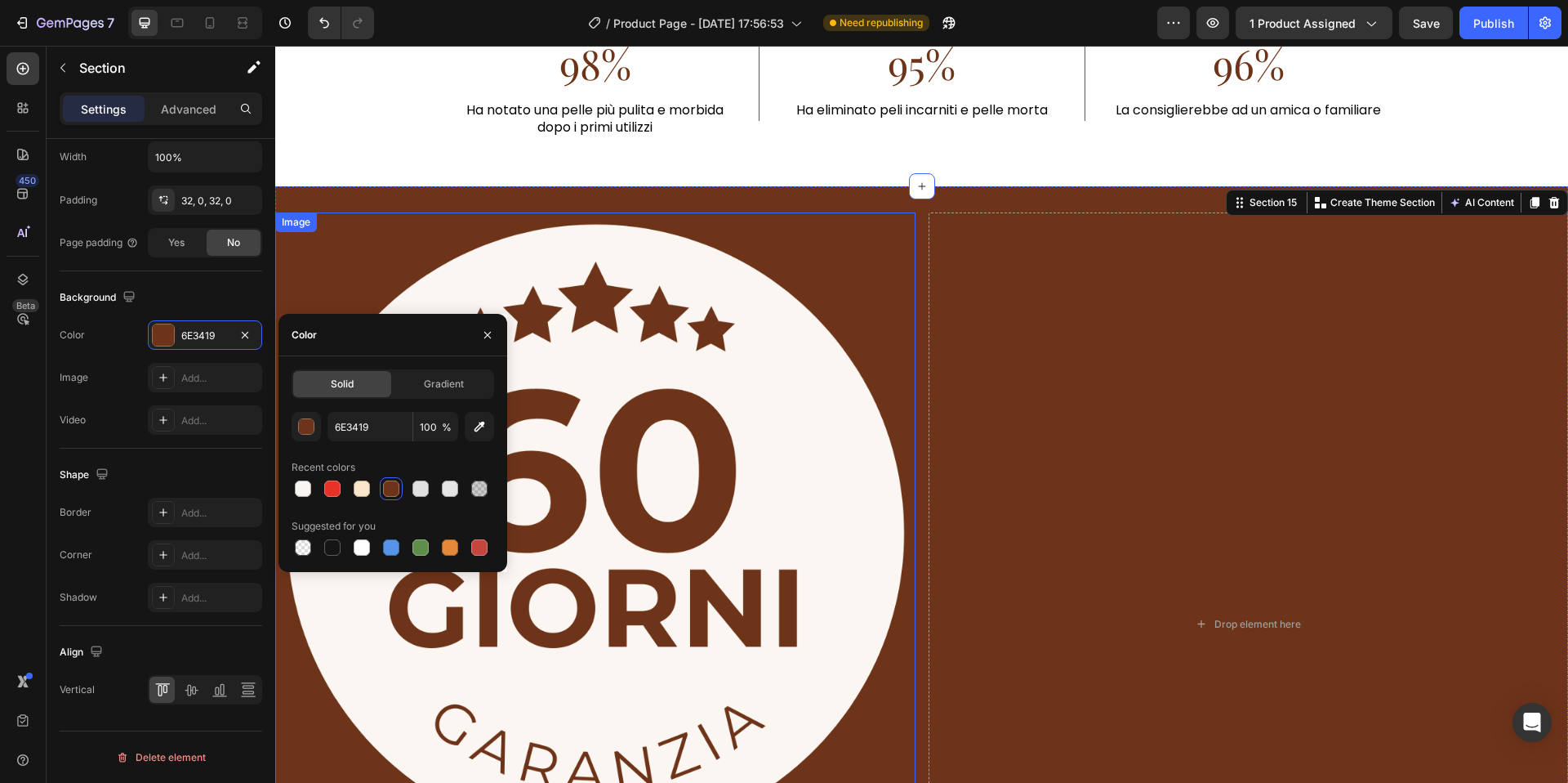
click at [723, 466] on img at bounding box center [595, 534] width 640 height 644
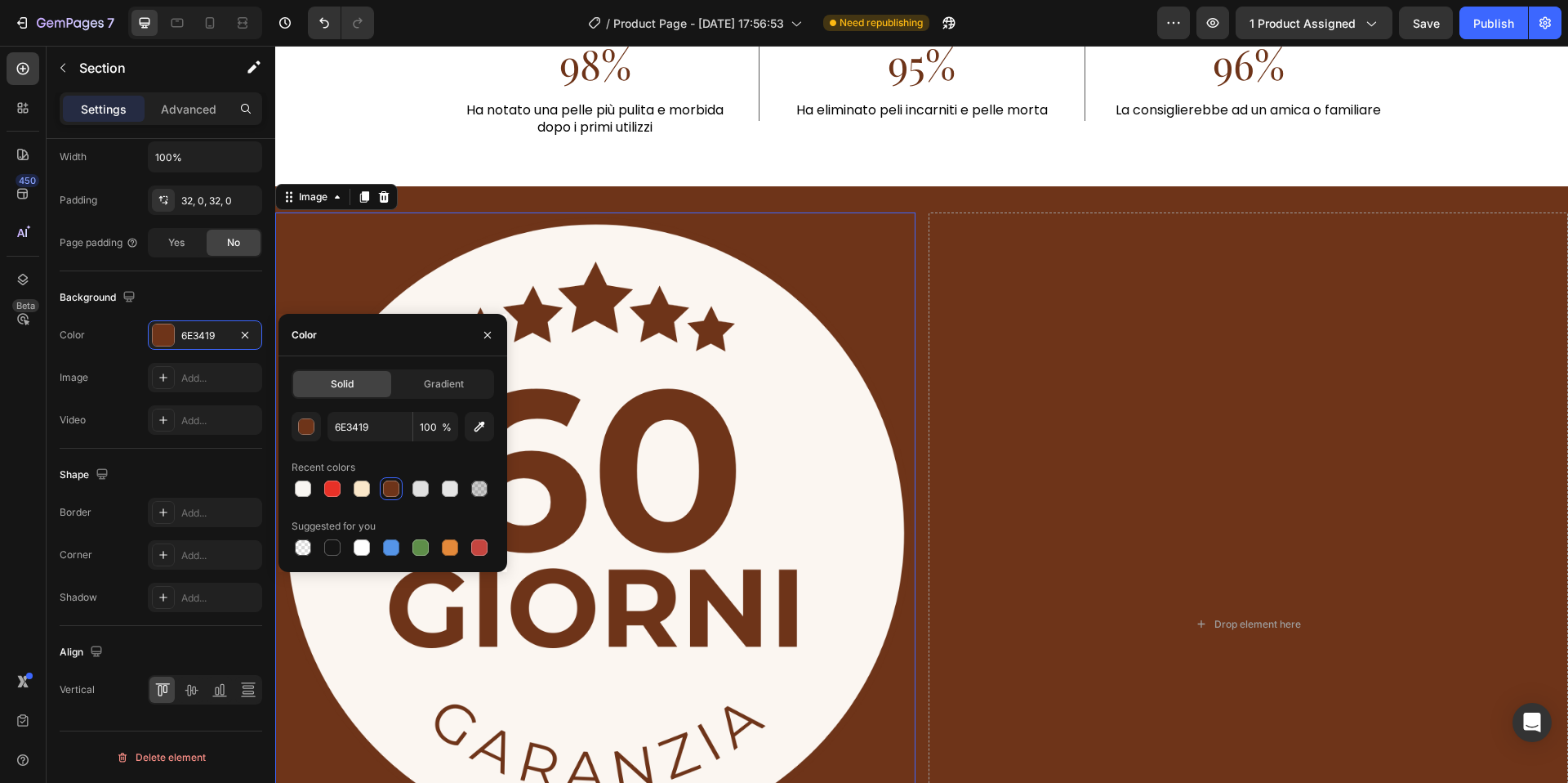
scroll to position [0, 0]
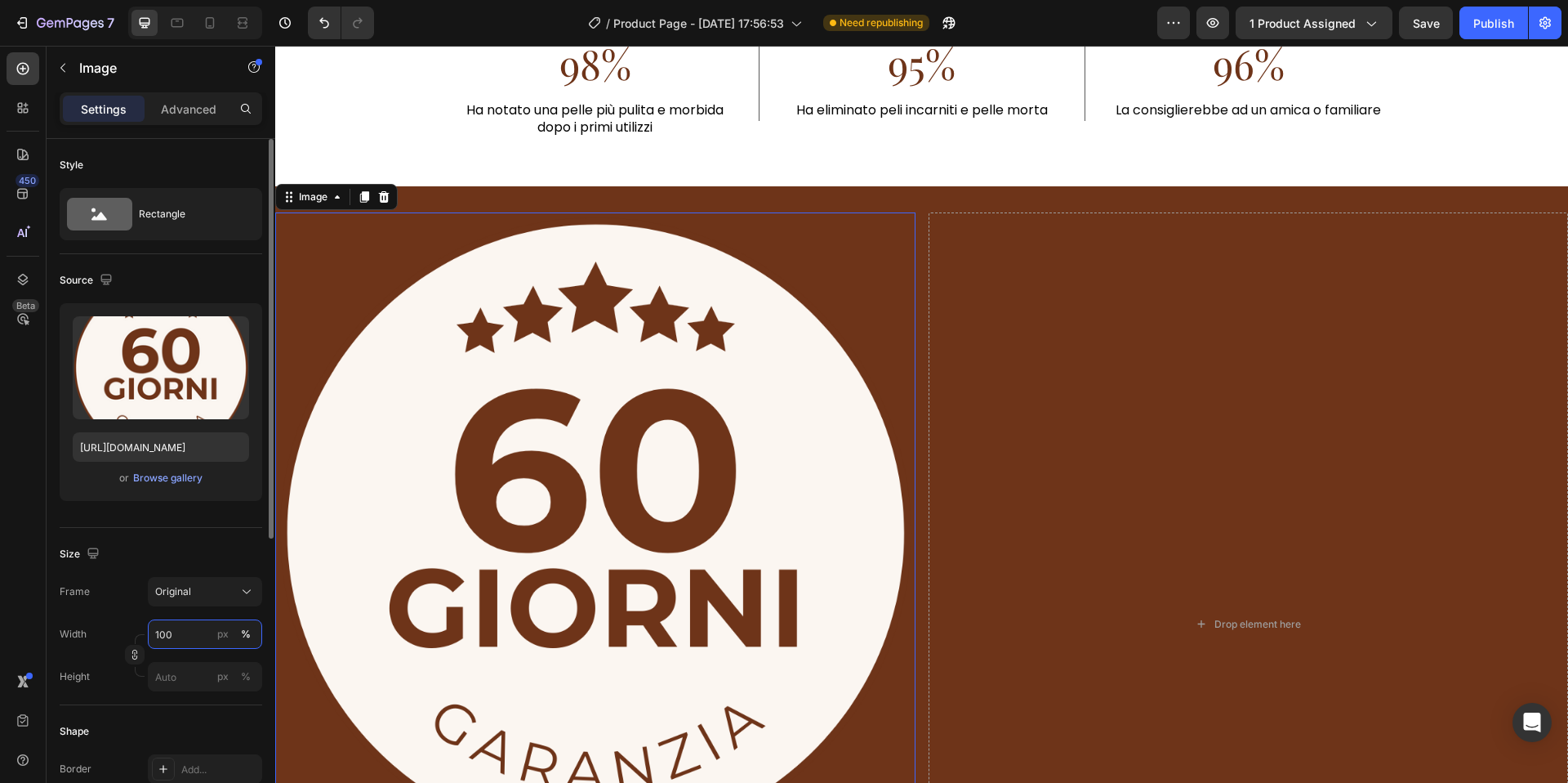
click at [184, 630] on input "100" at bounding box center [204, 634] width 114 height 29
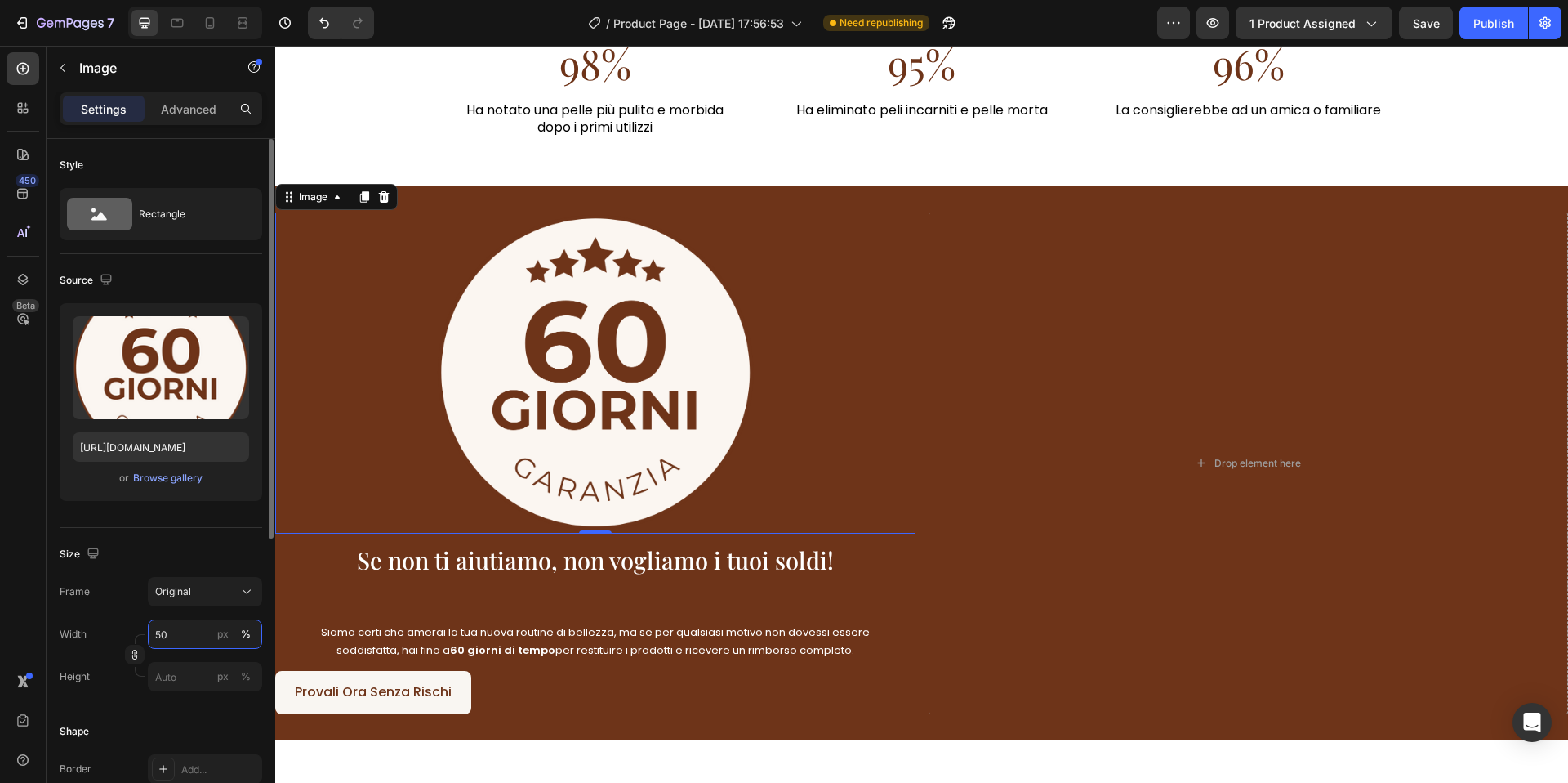
type input "5"
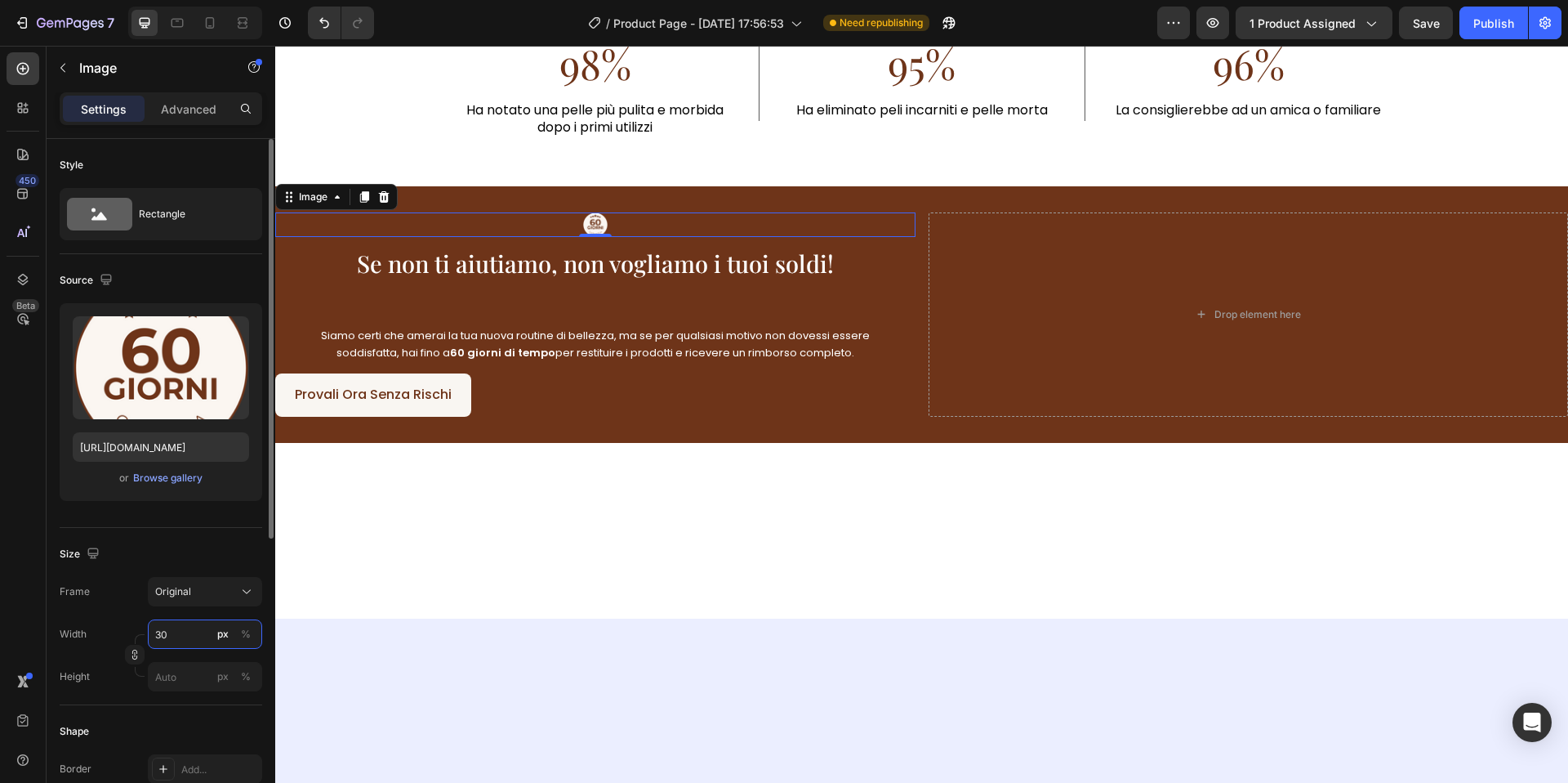
type input "30"
click at [254, 642] on div "px %" at bounding box center [234, 634] width 42 height 29
click at [254, 642] on input "30" at bounding box center [204, 634] width 114 height 29
click at [249, 638] on div "%" at bounding box center [246, 634] width 10 height 15
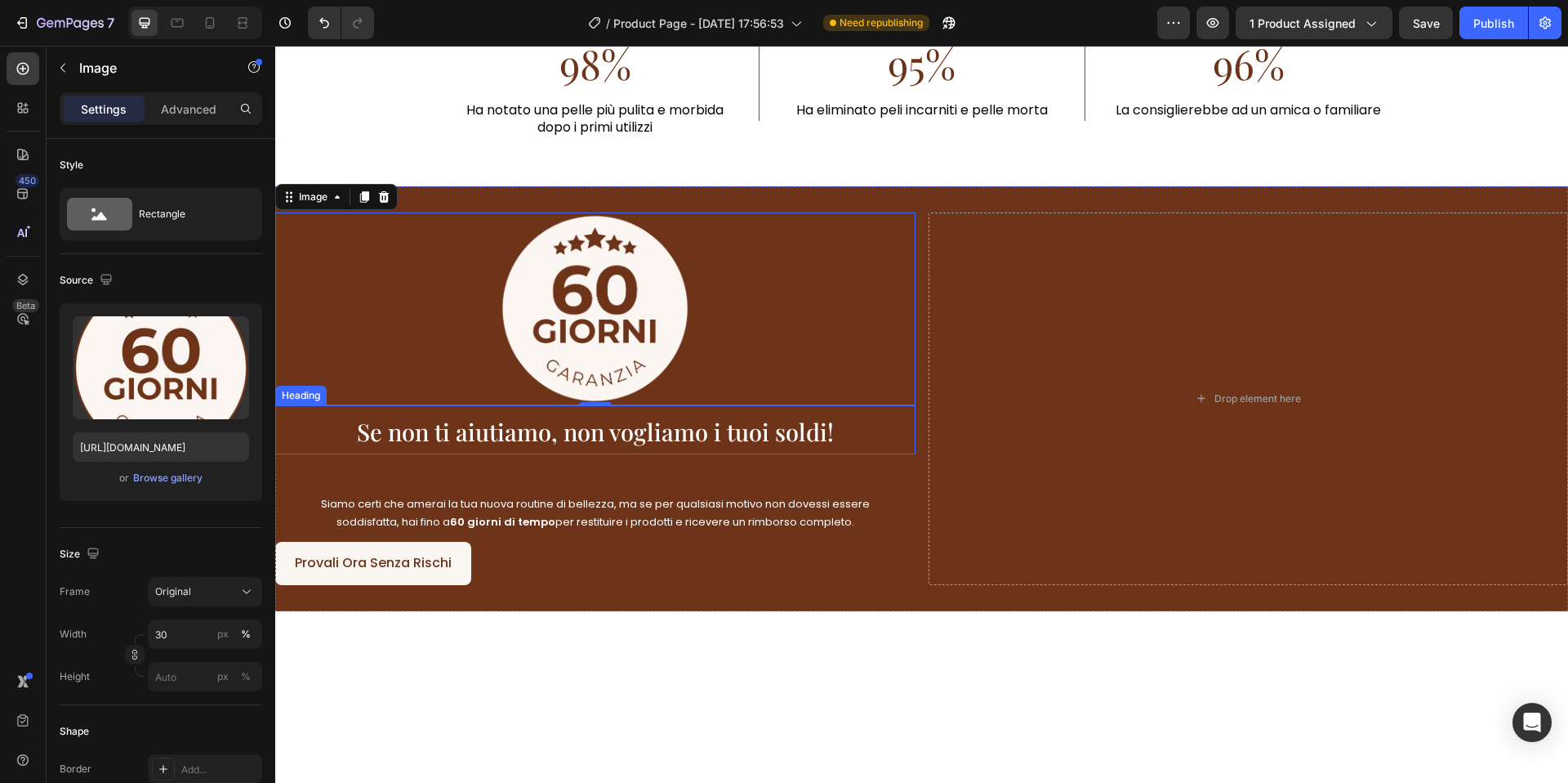
click at [580, 447] on h2 "Se non ti aiutiamo, non vogliamo i tuoi soldi!" at bounding box center [595, 430] width 640 height 49
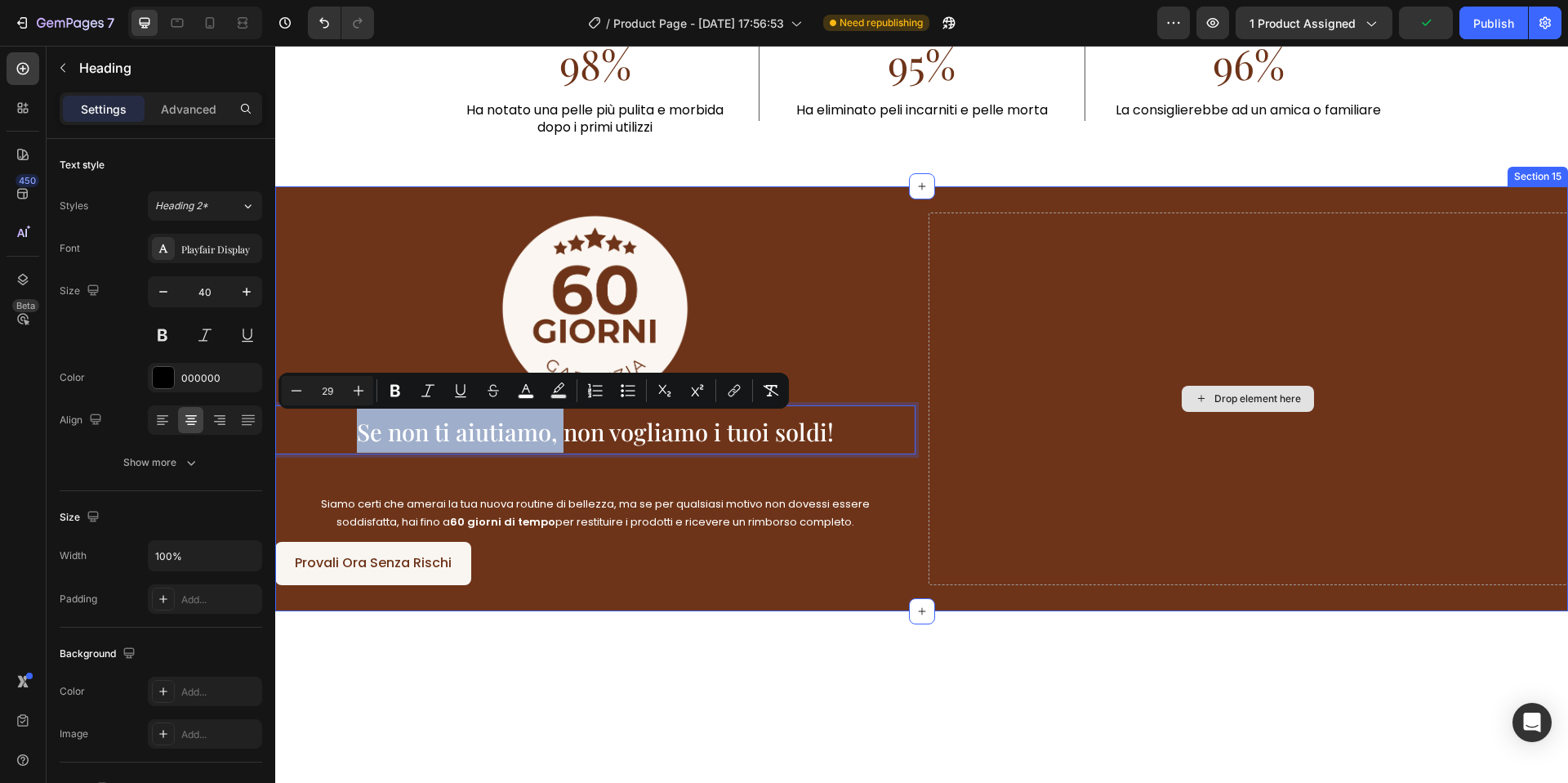
drag, startPoint x: 570, startPoint y: 439, endPoint x: 1298, endPoint y: 288, distance: 743.5
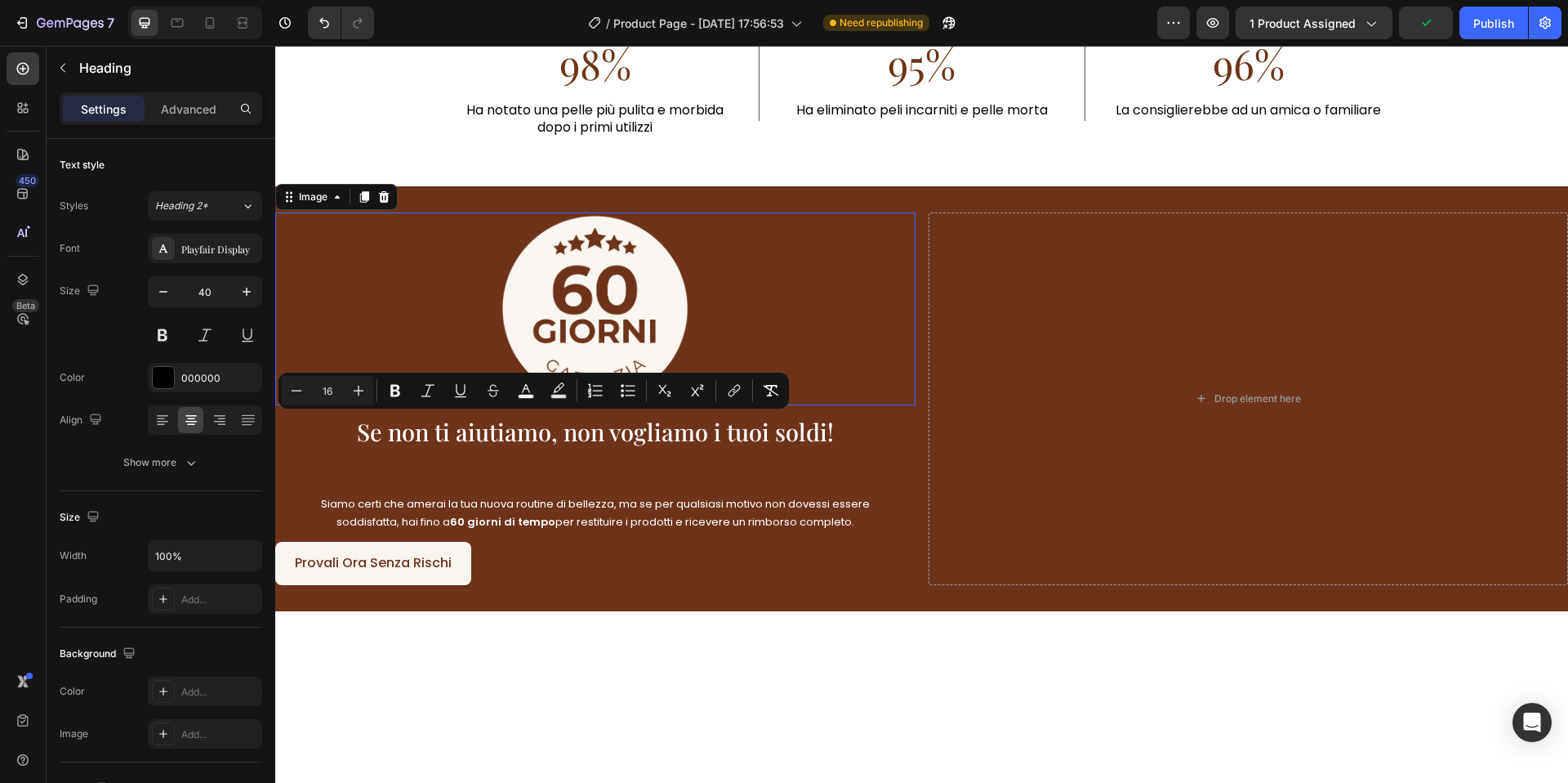
drag, startPoint x: 875, startPoint y: 376, endPoint x: 850, endPoint y: 414, distance: 45.5
click at [875, 376] on div at bounding box center [595, 308] width 640 height 193
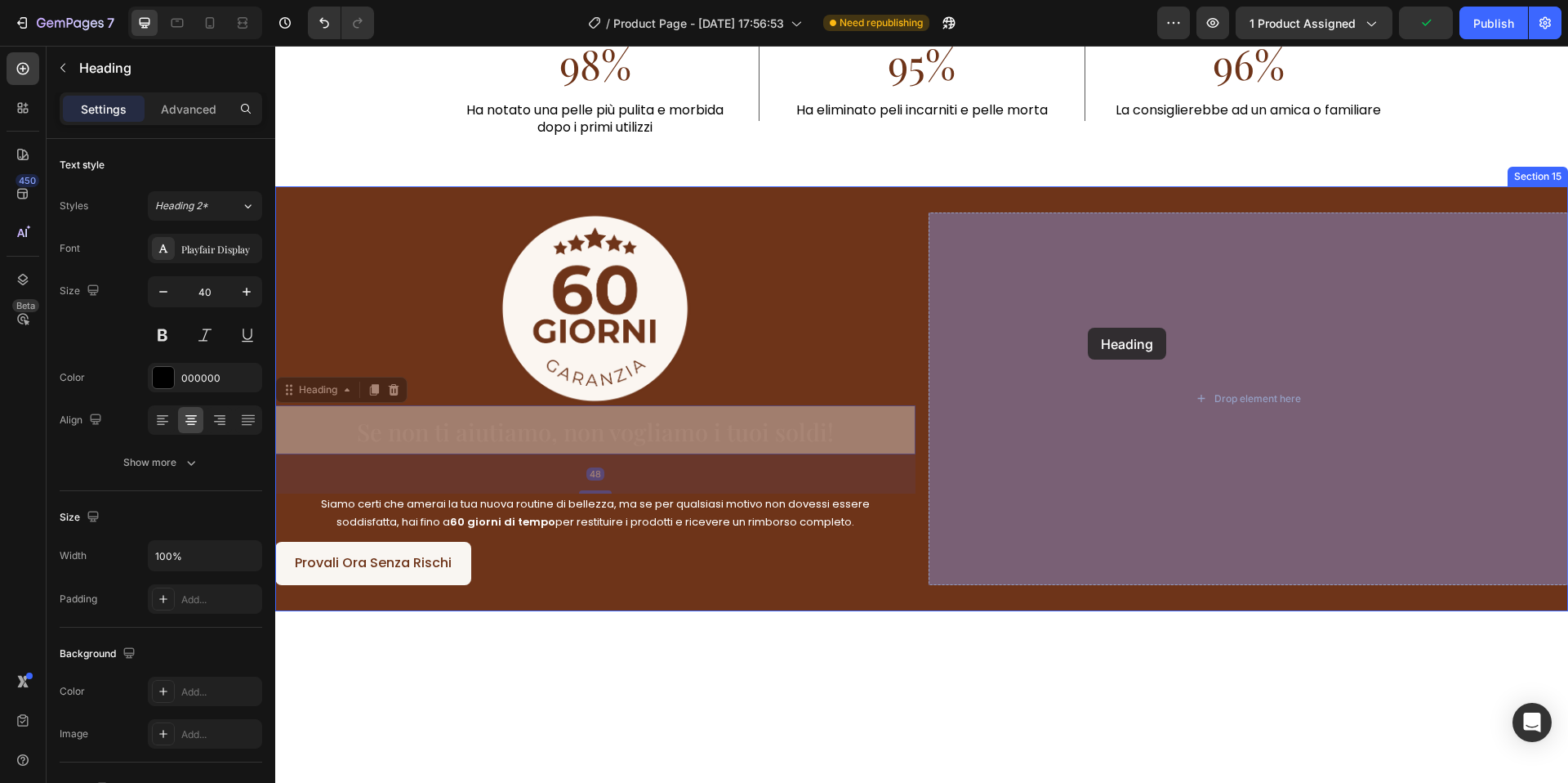
drag, startPoint x: 857, startPoint y: 414, endPoint x: 1088, endPoint y: 328, distance: 246.5
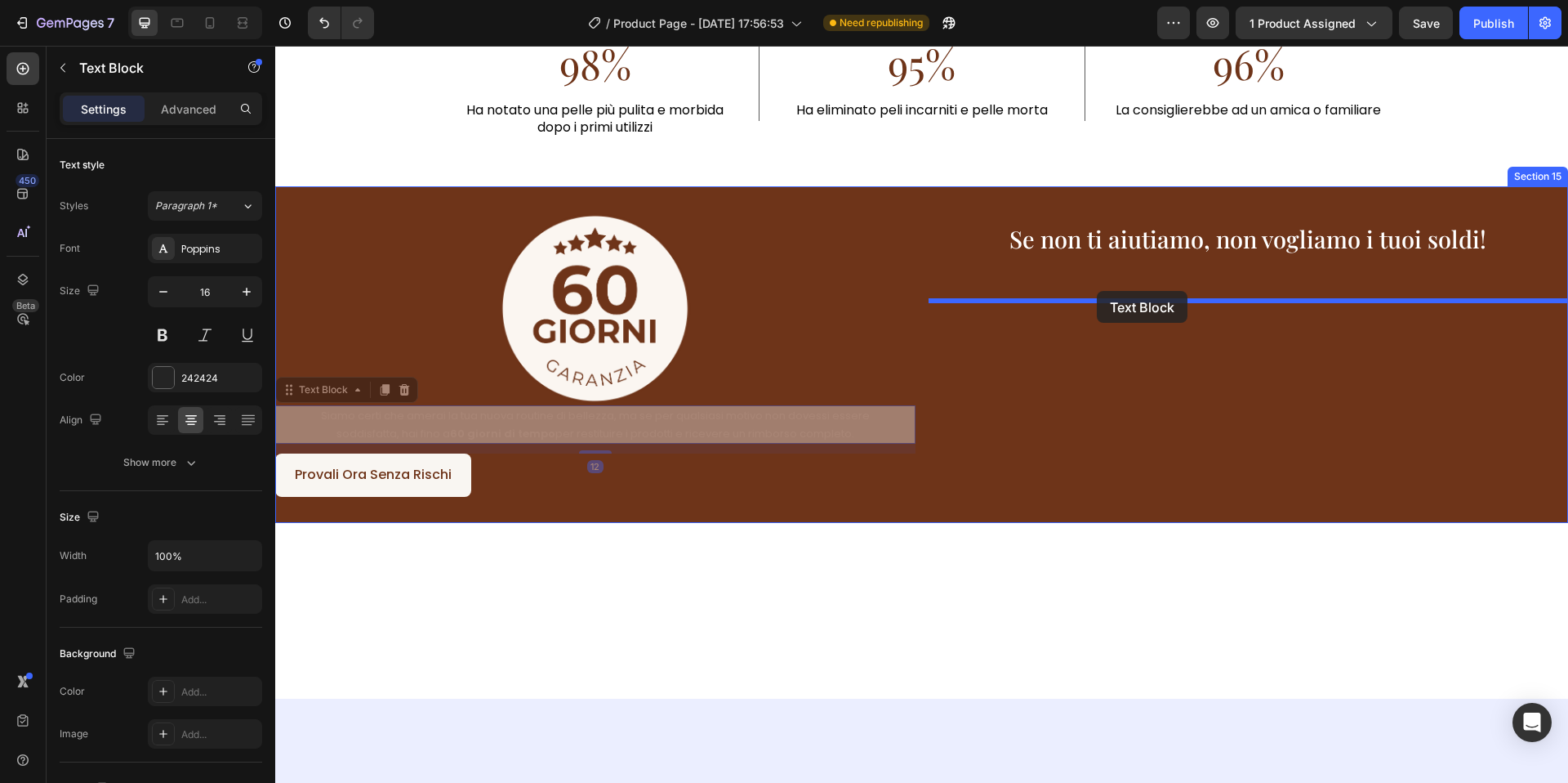
drag, startPoint x: 700, startPoint y: 419, endPoint x: 1097, endPoint y: 291, distance: 417.1
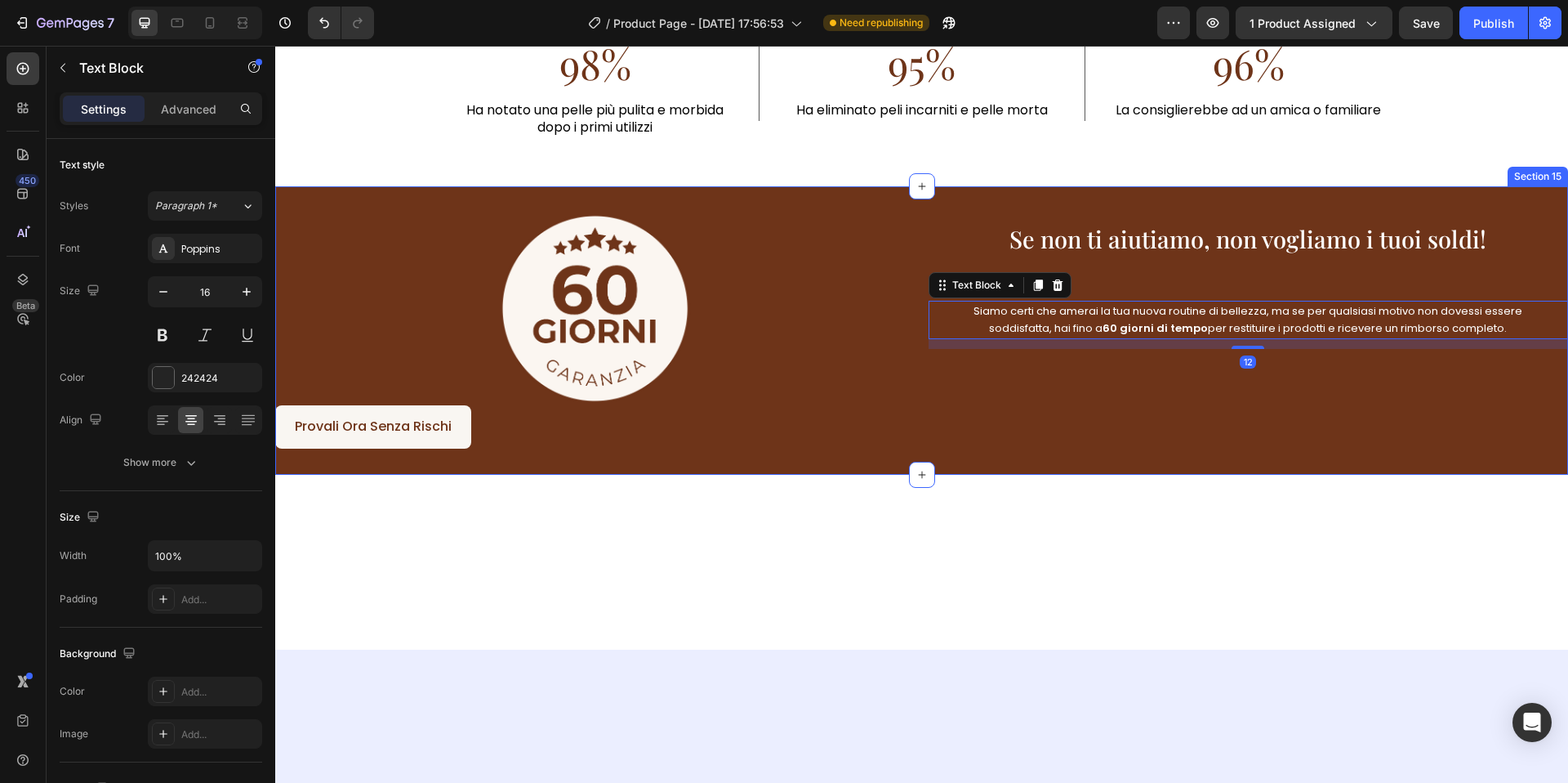
click at [912, 458] on div "Image Provali Ora Senza Rischi Button Se non ti aiutiamo, non vogliamo i tuoi s…" at bounding box center [922, 331] width 1293 height 288
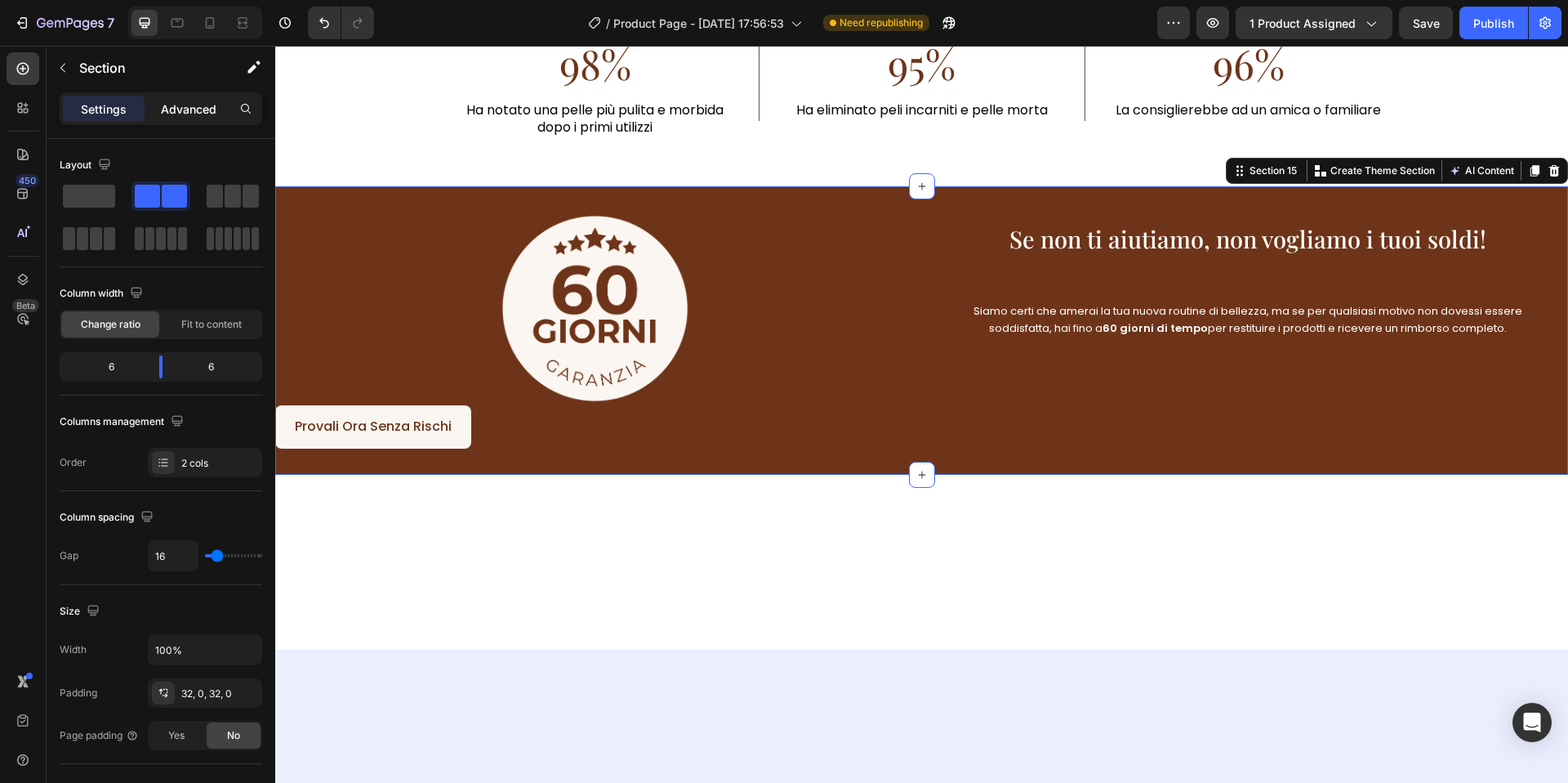
click at [178, 109] on p "Advanced" at bounding box center [188, 109] width 56 height 17
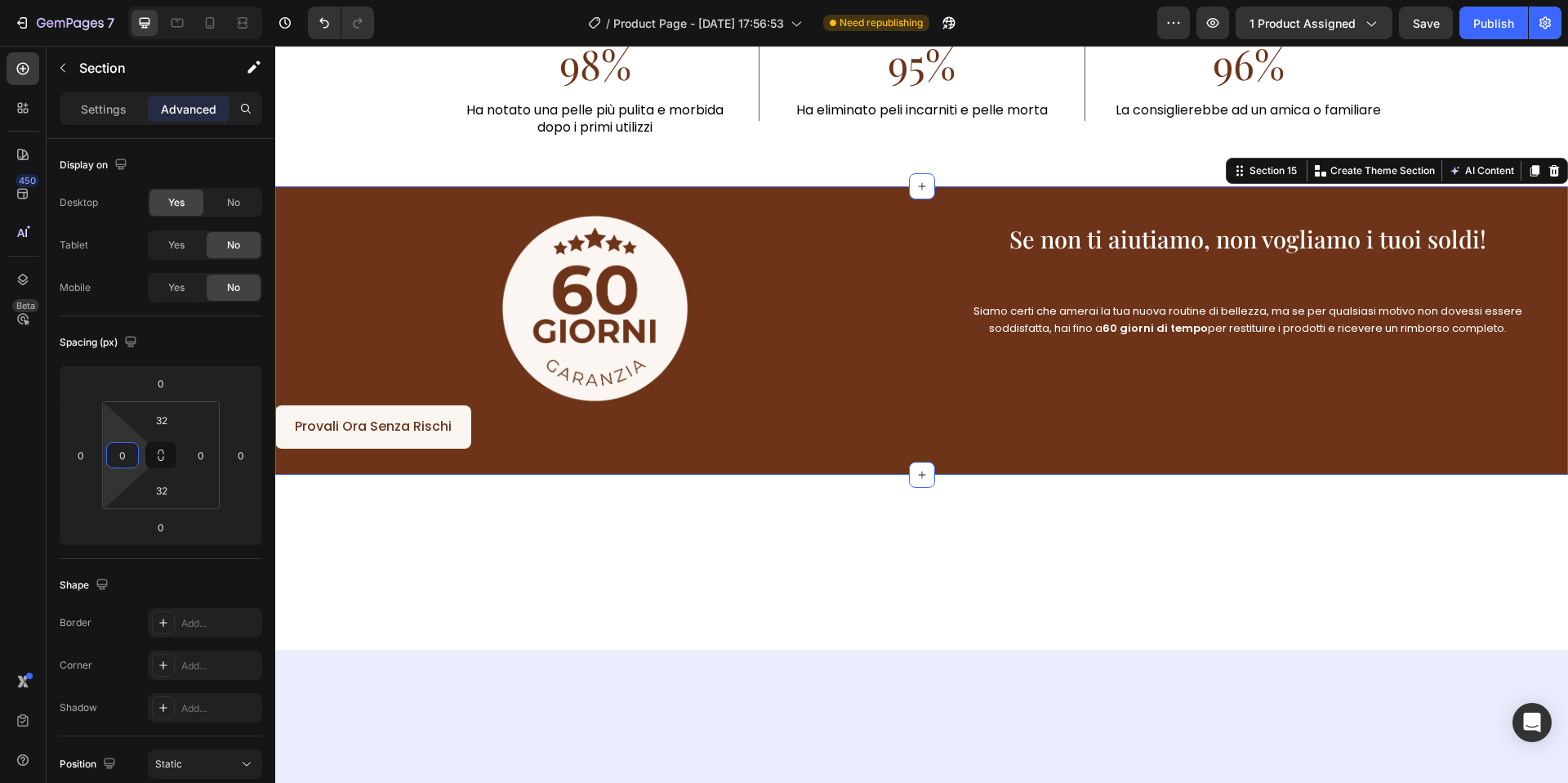
click at [129, 450] on input "0" at bounding box center [123, 455] width 25 height 25
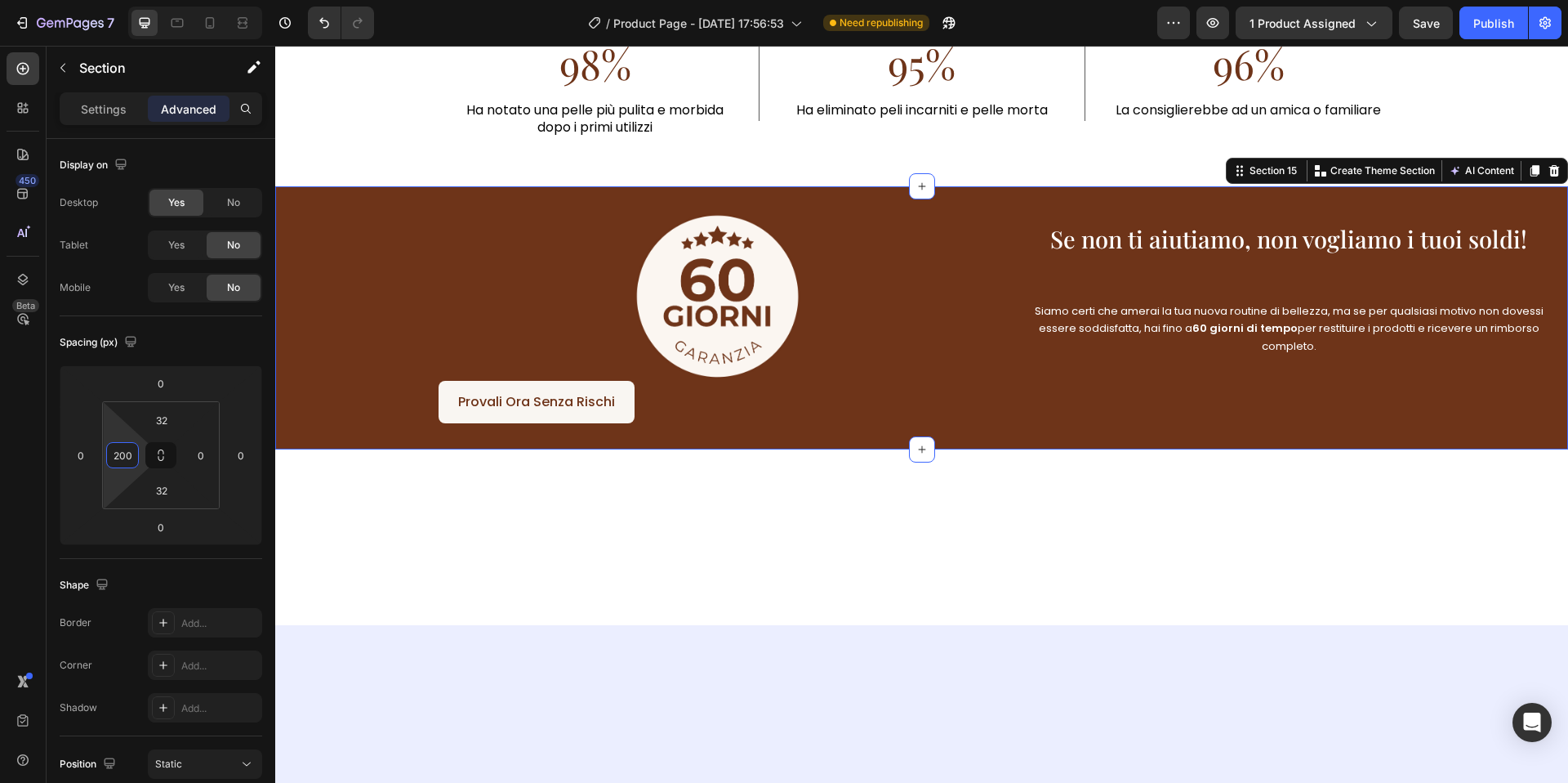
type input "200"
type input "2"
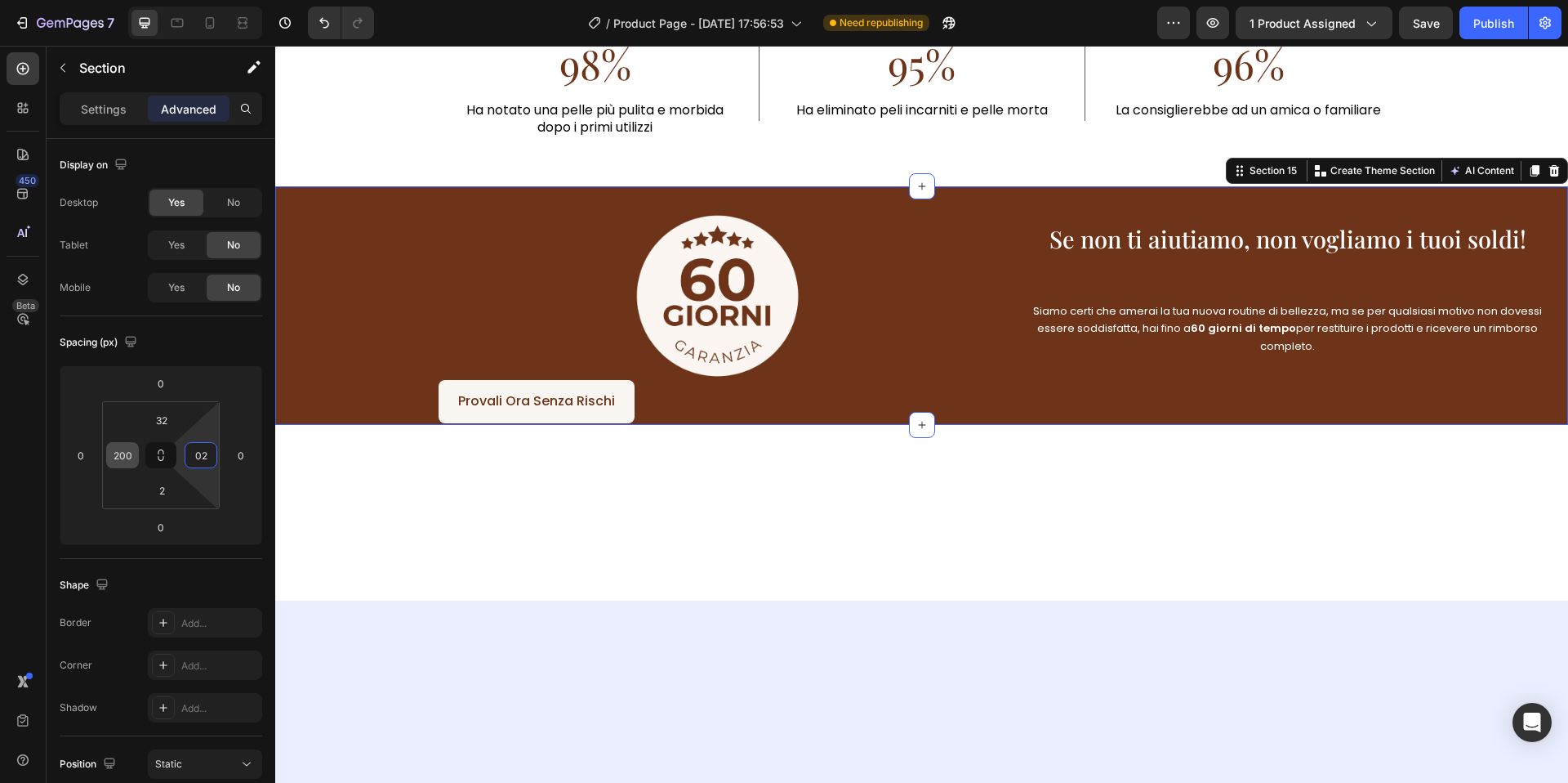
type input "0"
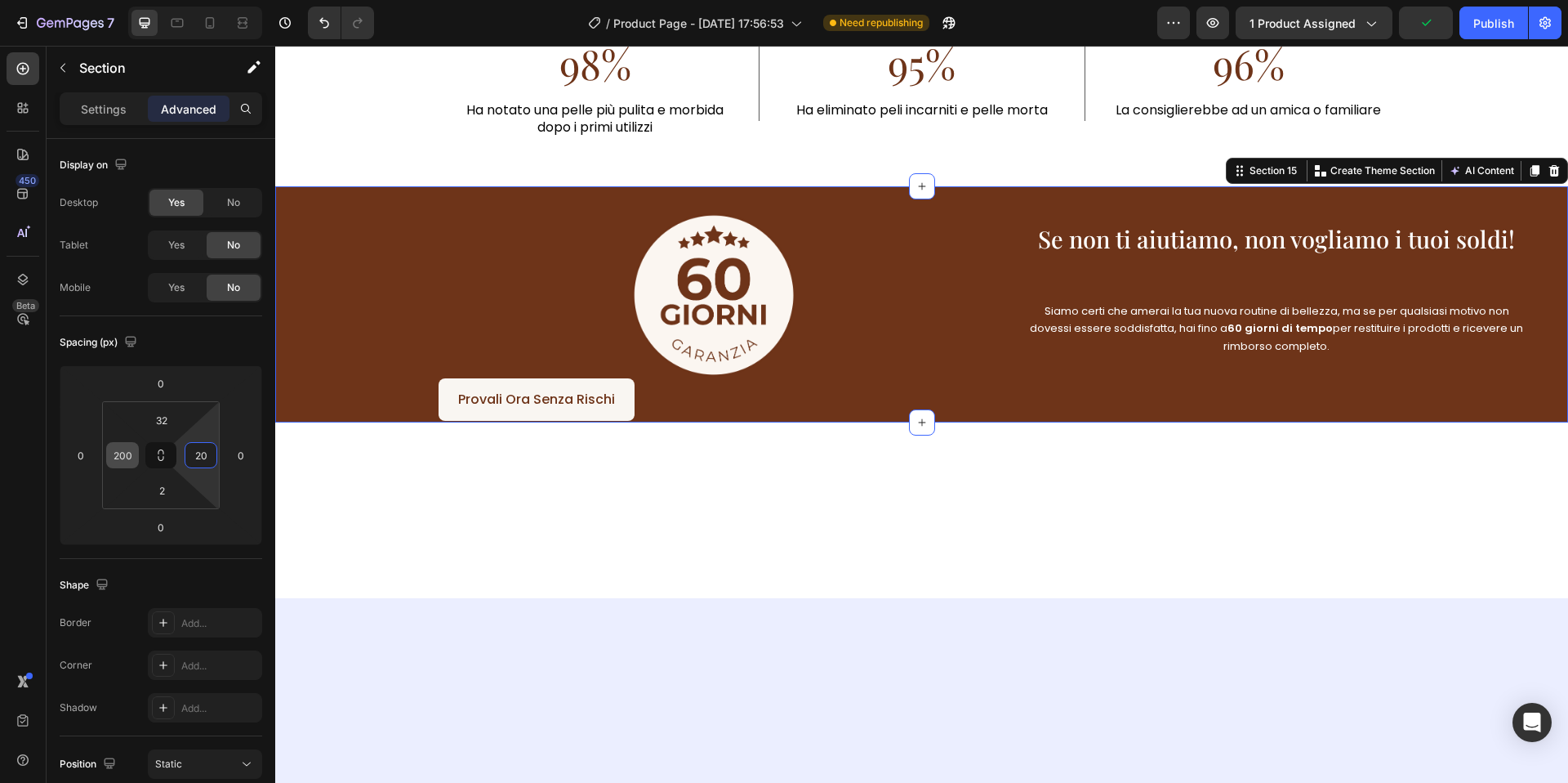
type input "200"
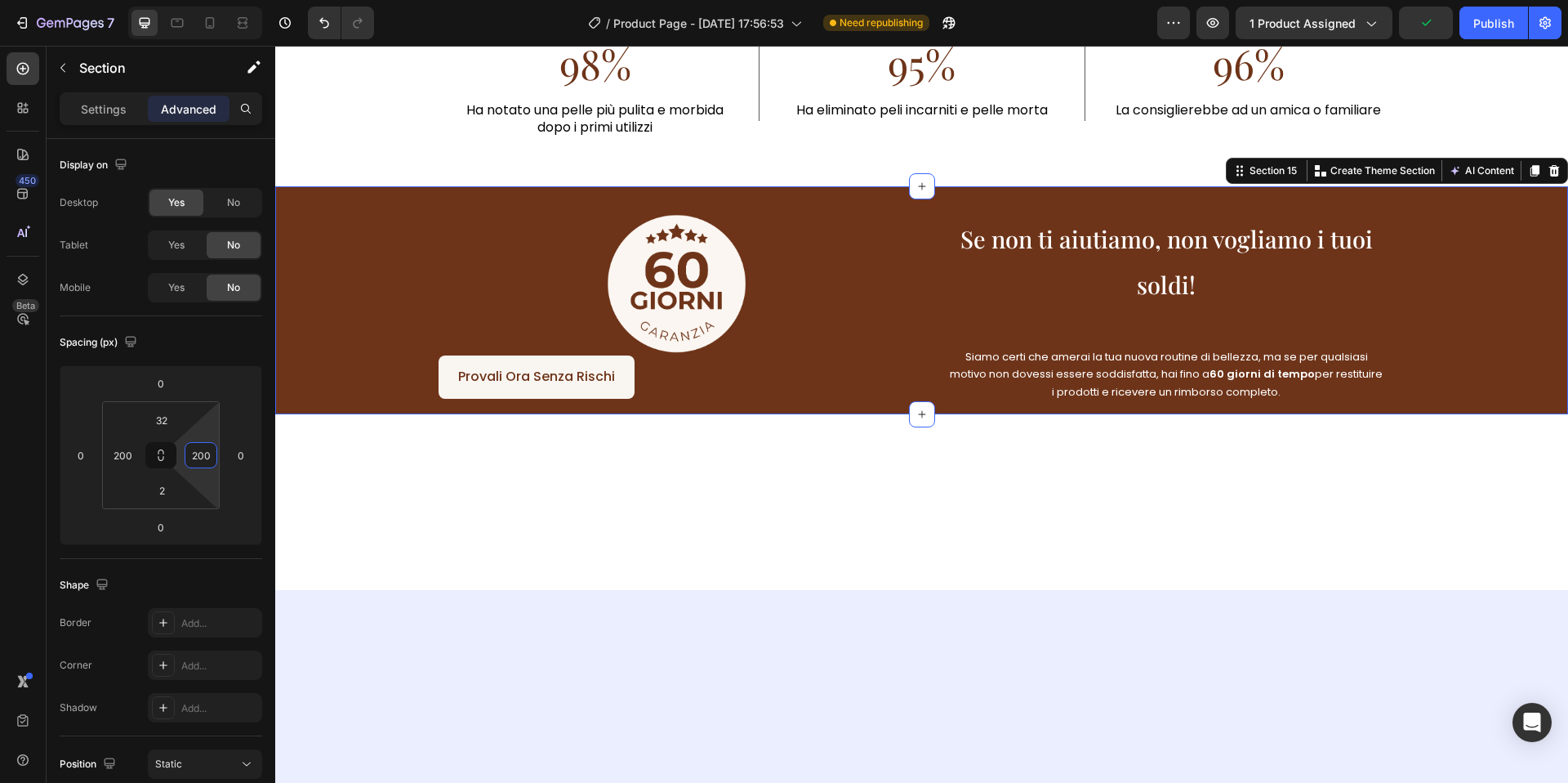
click at [774, 440] on div at bounding box center [922, 502] width 1293 height 124
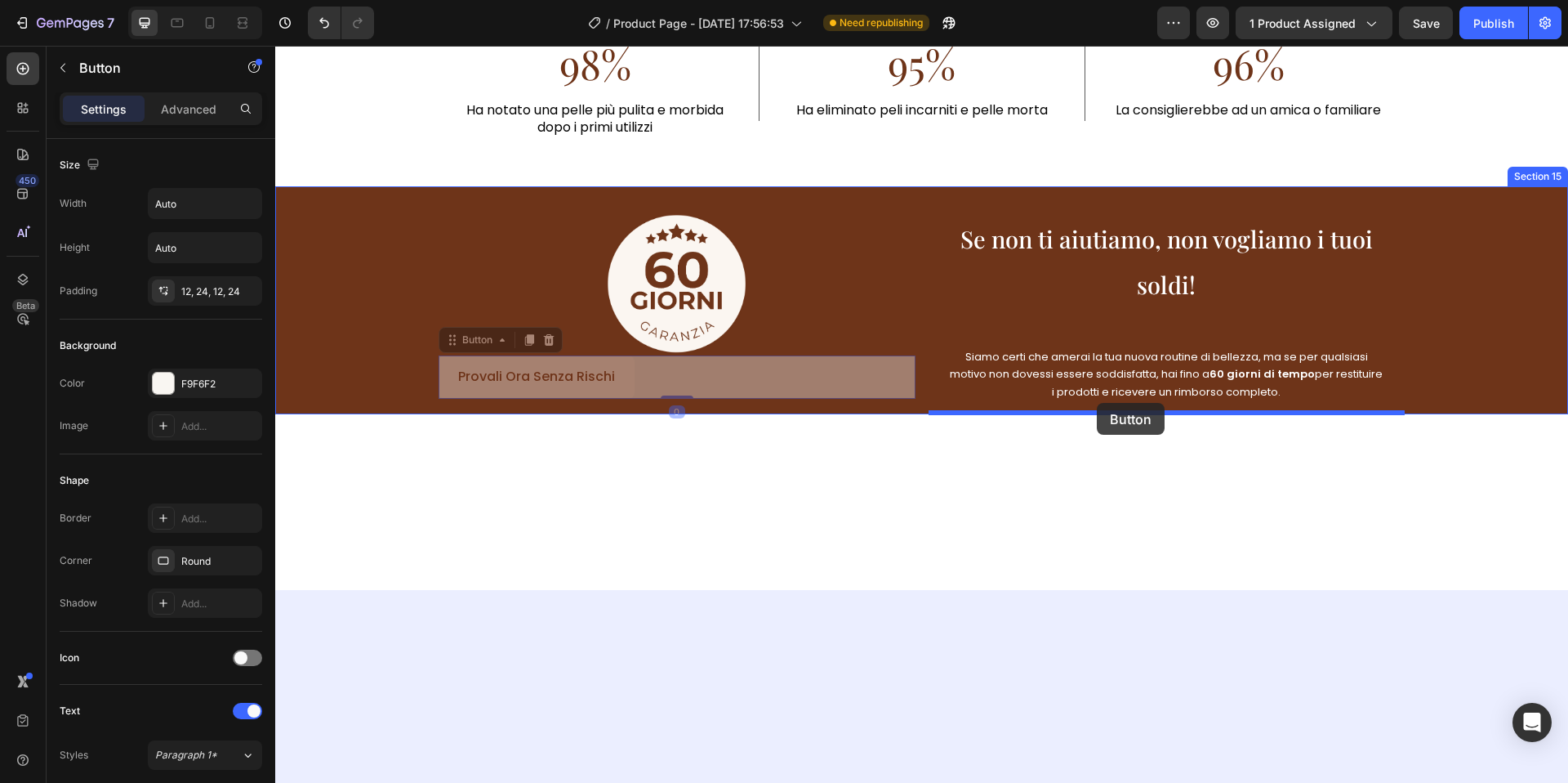
drag, startPoint x: 653, startPoint y: 370, endPoint x: 1097, endPoint y: 403, distance: 445.2
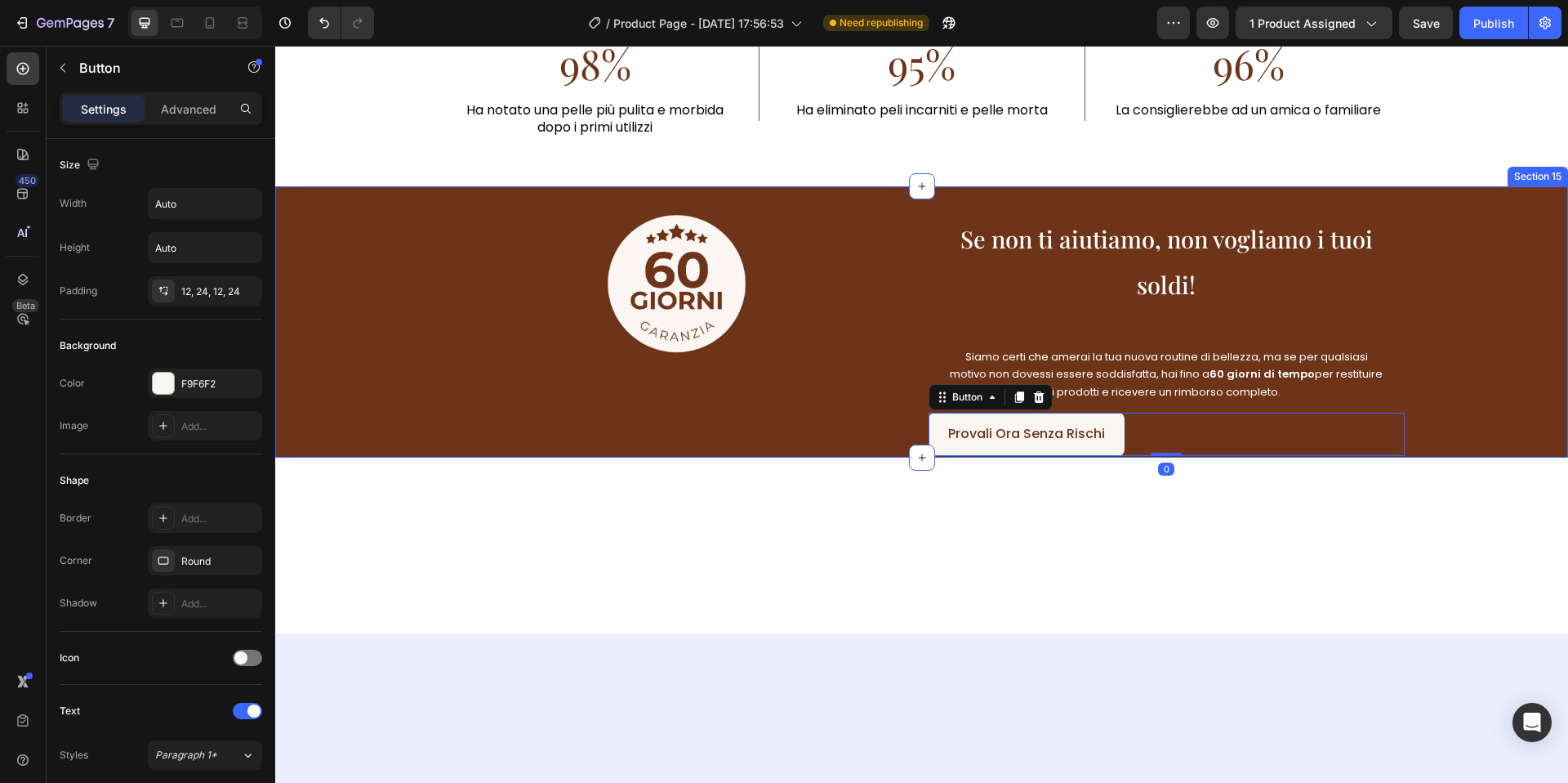
click at [883, 206] on div "Image Se non ti aiutiamo, non vogliamo i tuoi soldi! Heading Siamo certi che am…" at bounding box center [922, 322] width 1293 height 271
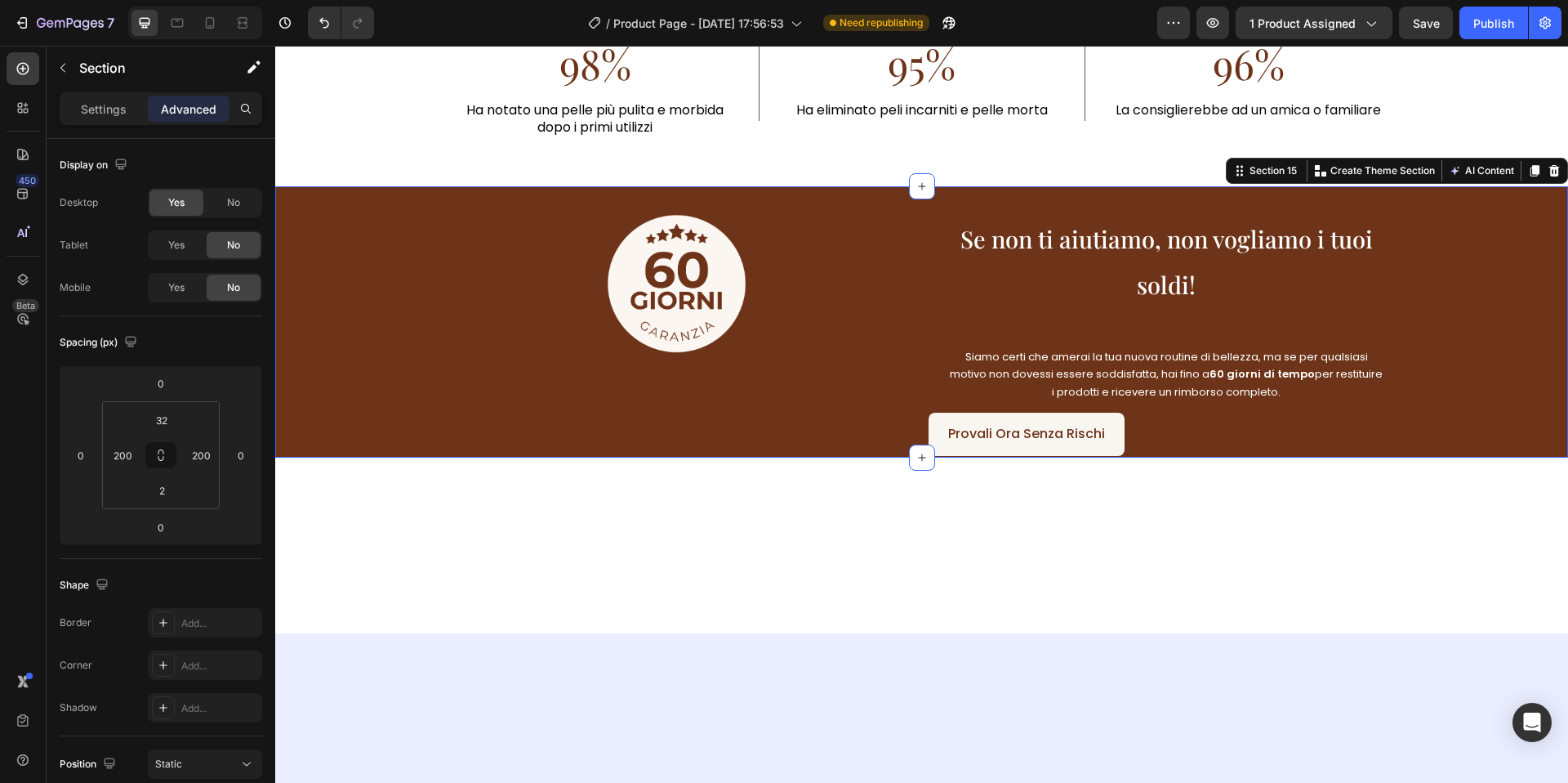
click at [682, 396] on div "Image" at bounding box center [677, 334] width 477 height 244
click at [111, 101] on p "Settings" at bounding box center [104, 109] width 46 height 17
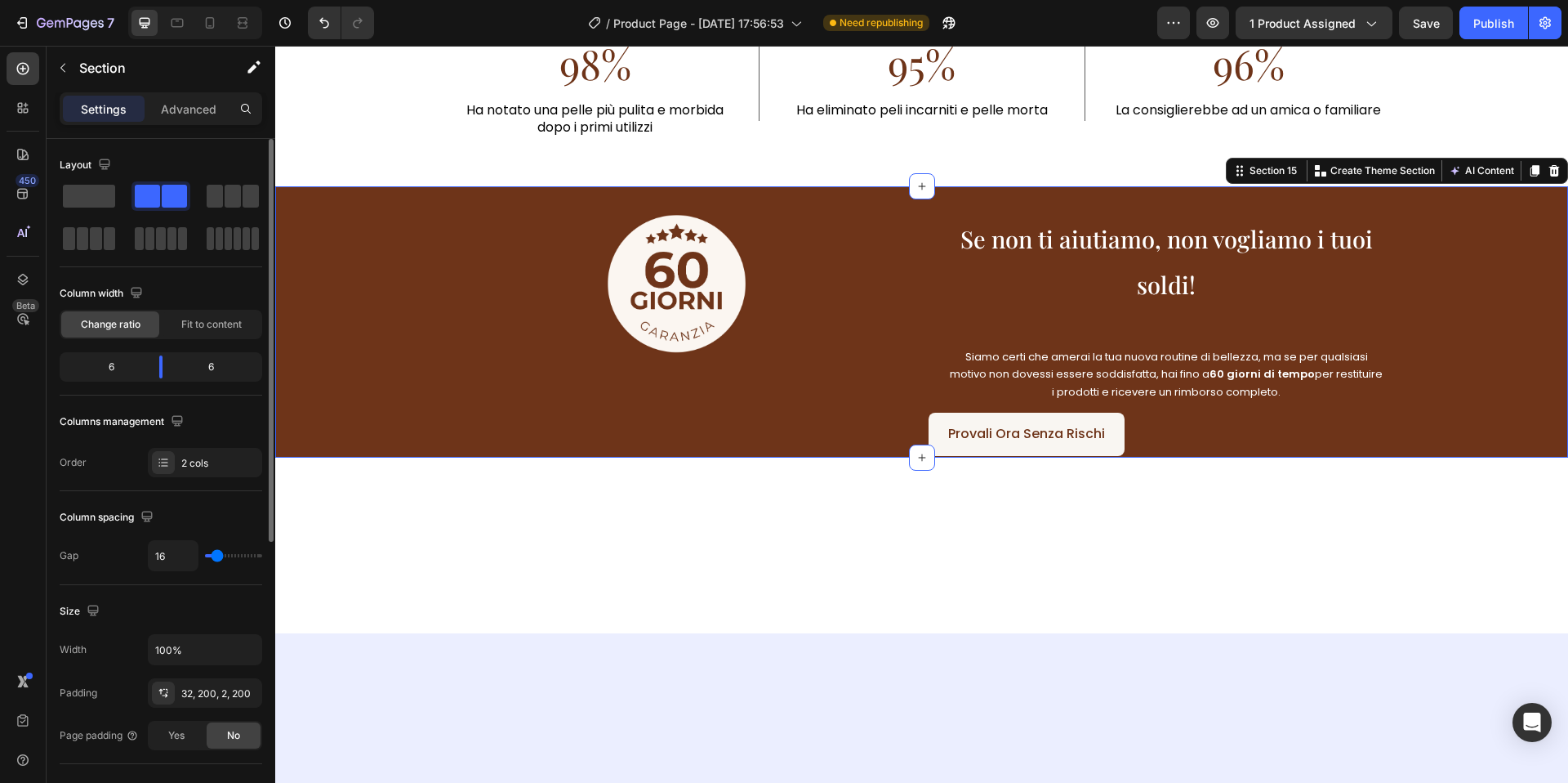
type input "0"
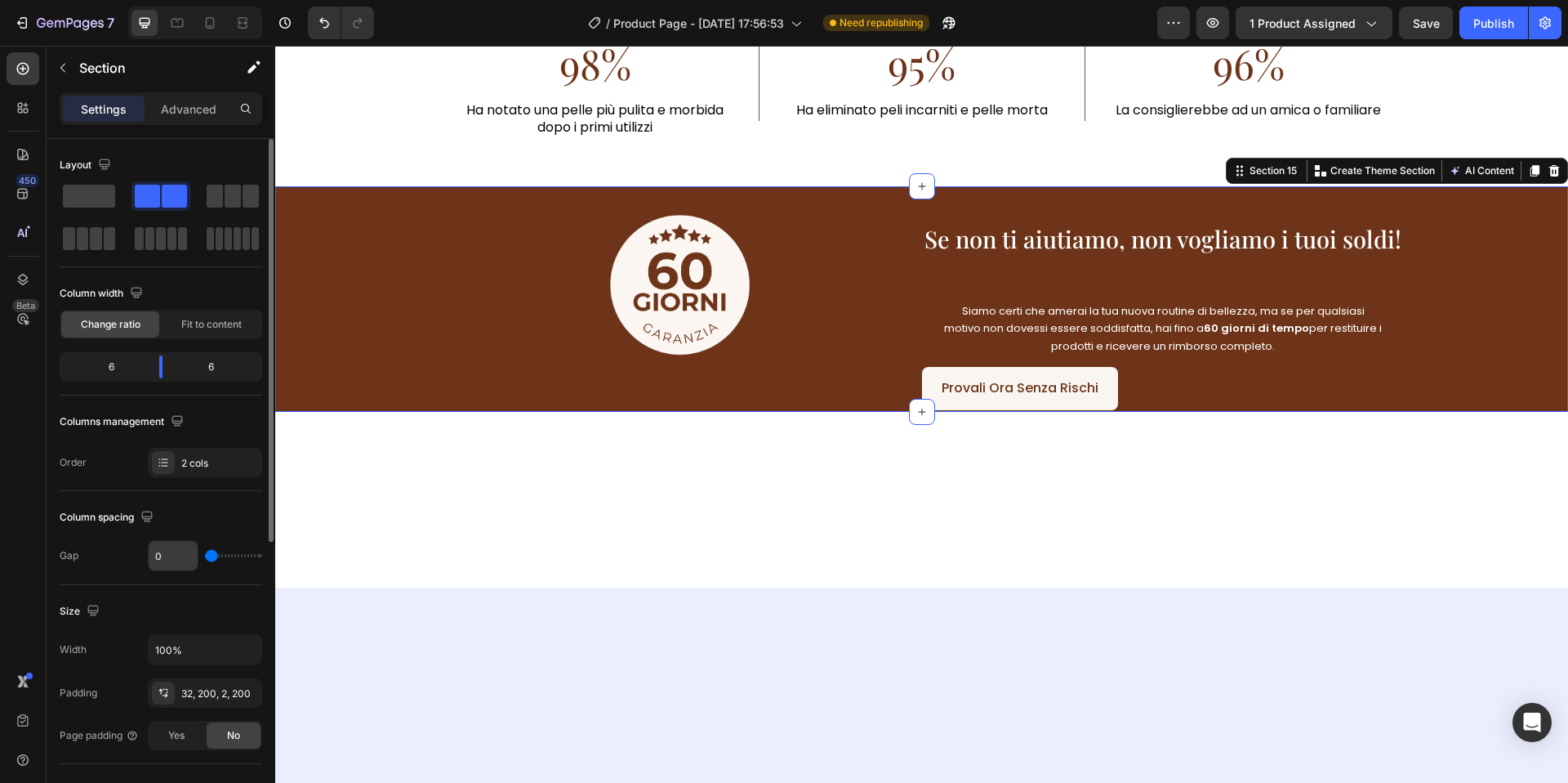
drag, startPoint x: 216, startPoint y: 555, endPoint x: 190, endPoint y: 558, distance: 26.2
type input "0"
click at [205, 558] on input "range" at bounding box center [233, 556] width 57 height 4
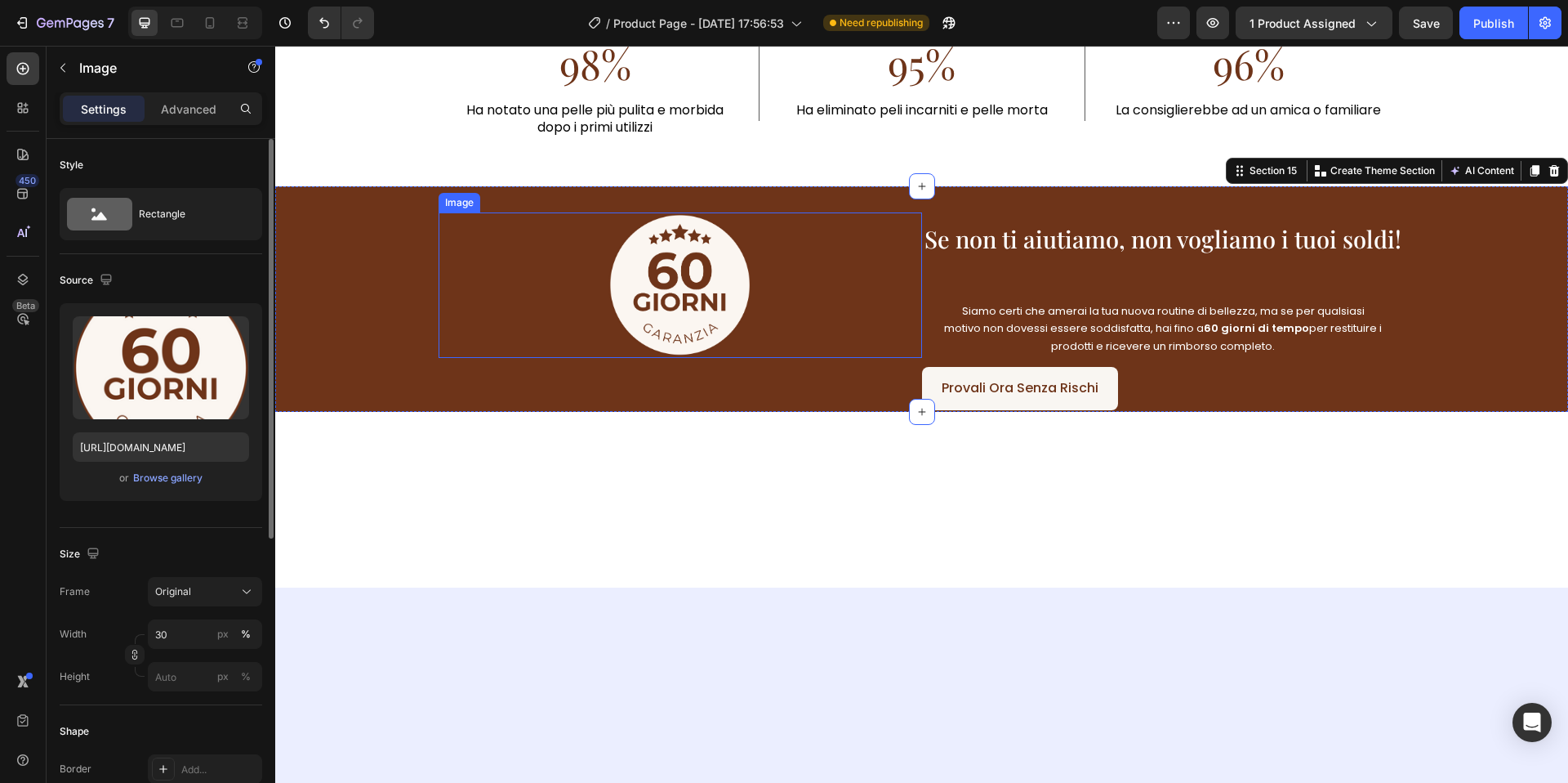
click at [708, 337] on img at bounding box center [680, 285] width 145 height 146
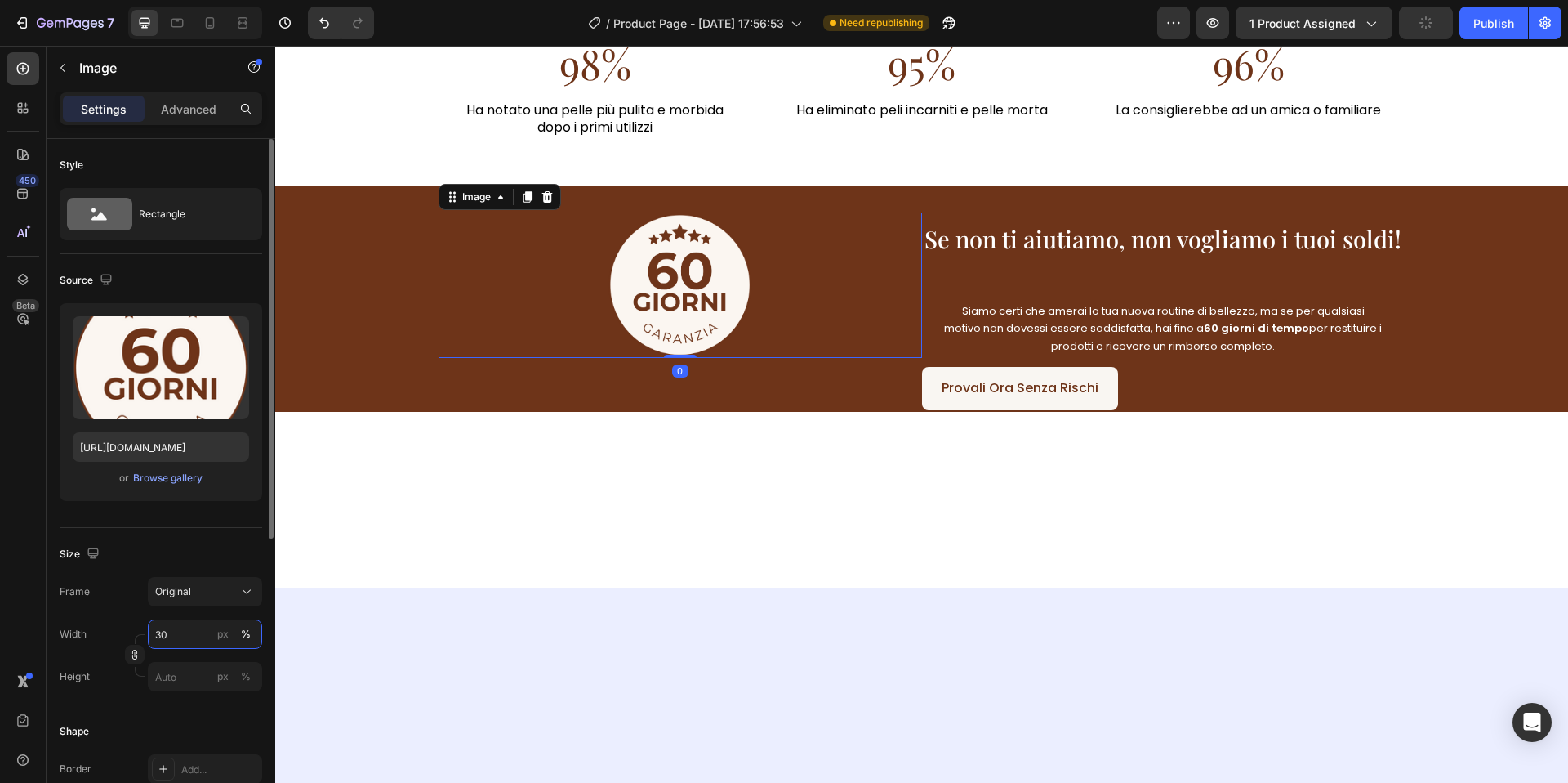
click at [201, 633] on input "30" at bounding box center [204, 634] width 114 height 29
type input "40"
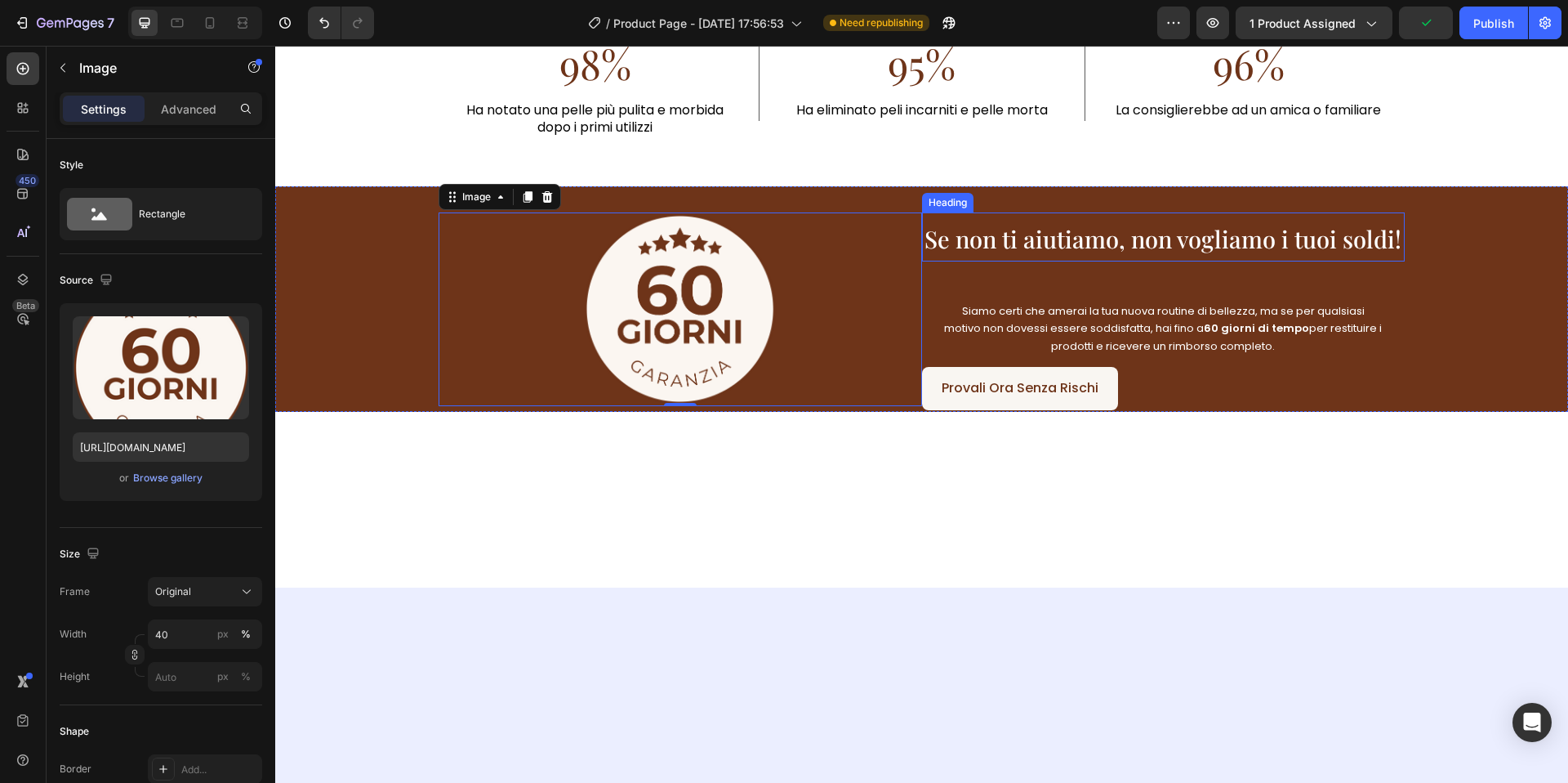
click at [933, 246] on span "Se non ti aiutiamo, non vogliamo i tuoi soldi!" at bounding box center [1163, 238] width 477 height 31
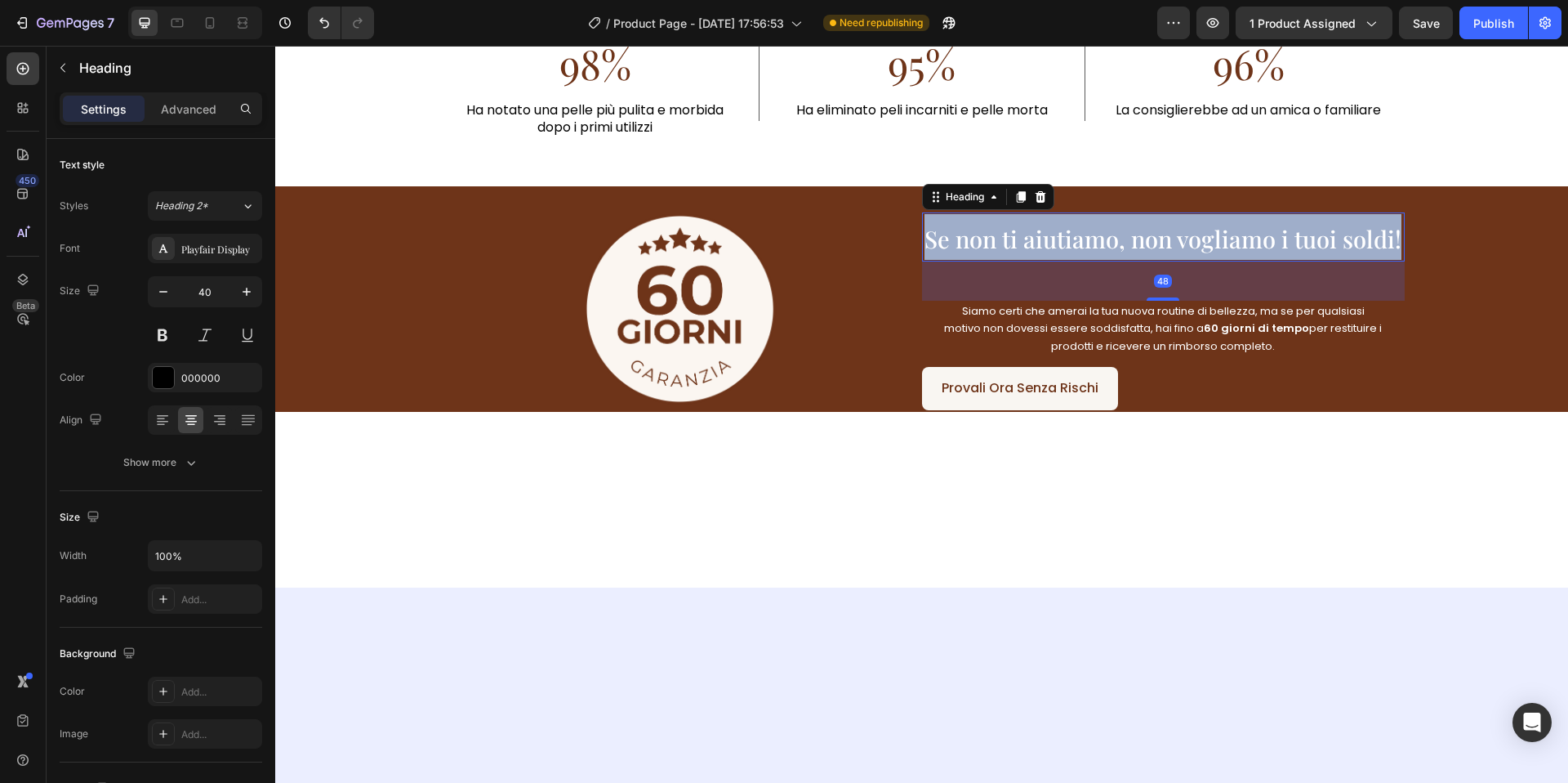
click at [933, 246] on span "Se non ti aiutiamo, non vogliamo i tuoi soldi!" at bounding box center [1163, 238] width 477 height 31
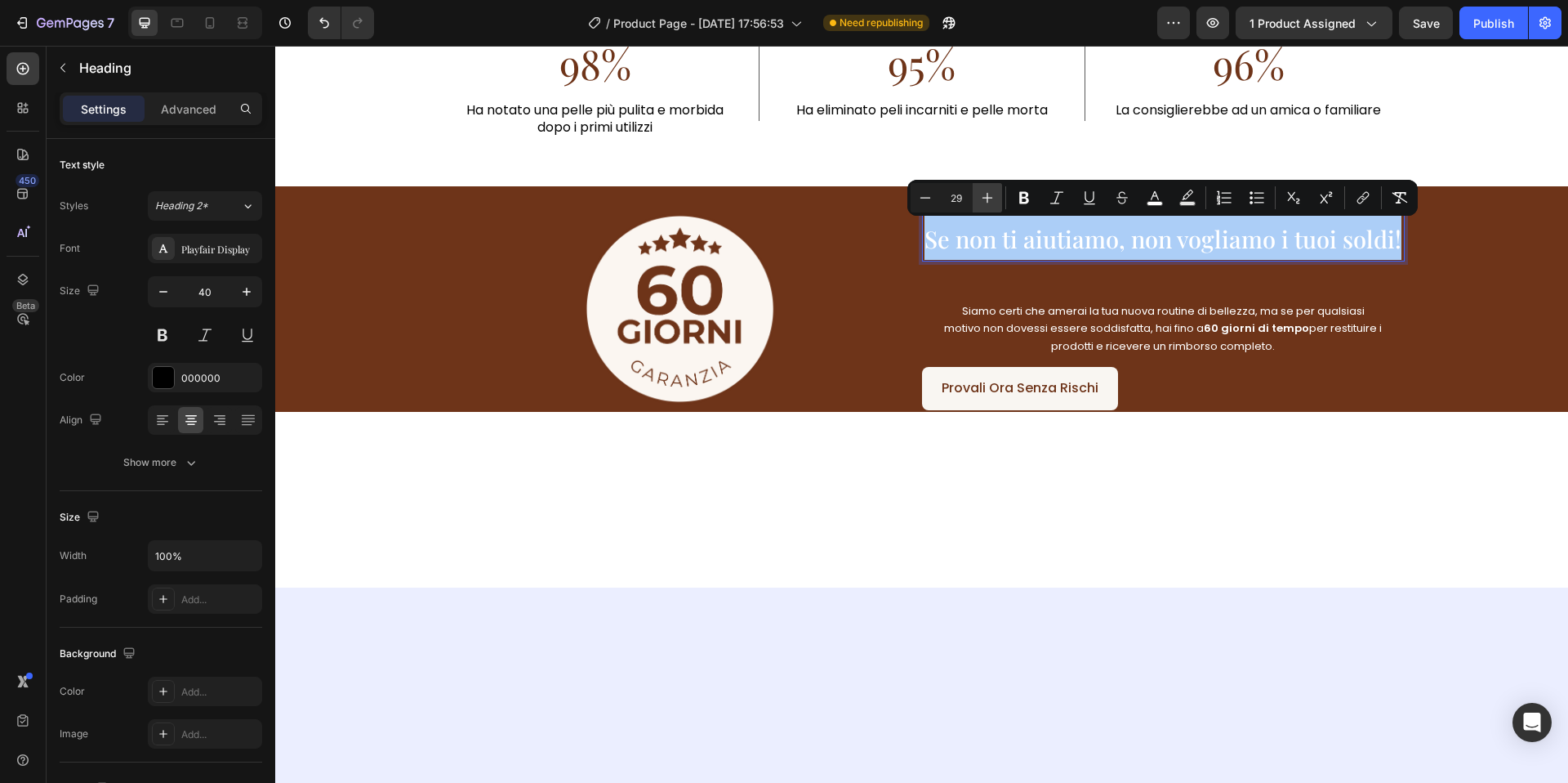
click at [981, 203] on icon "Editor contextual toolbar" at bounding box center [988, 198] width 16 height 16
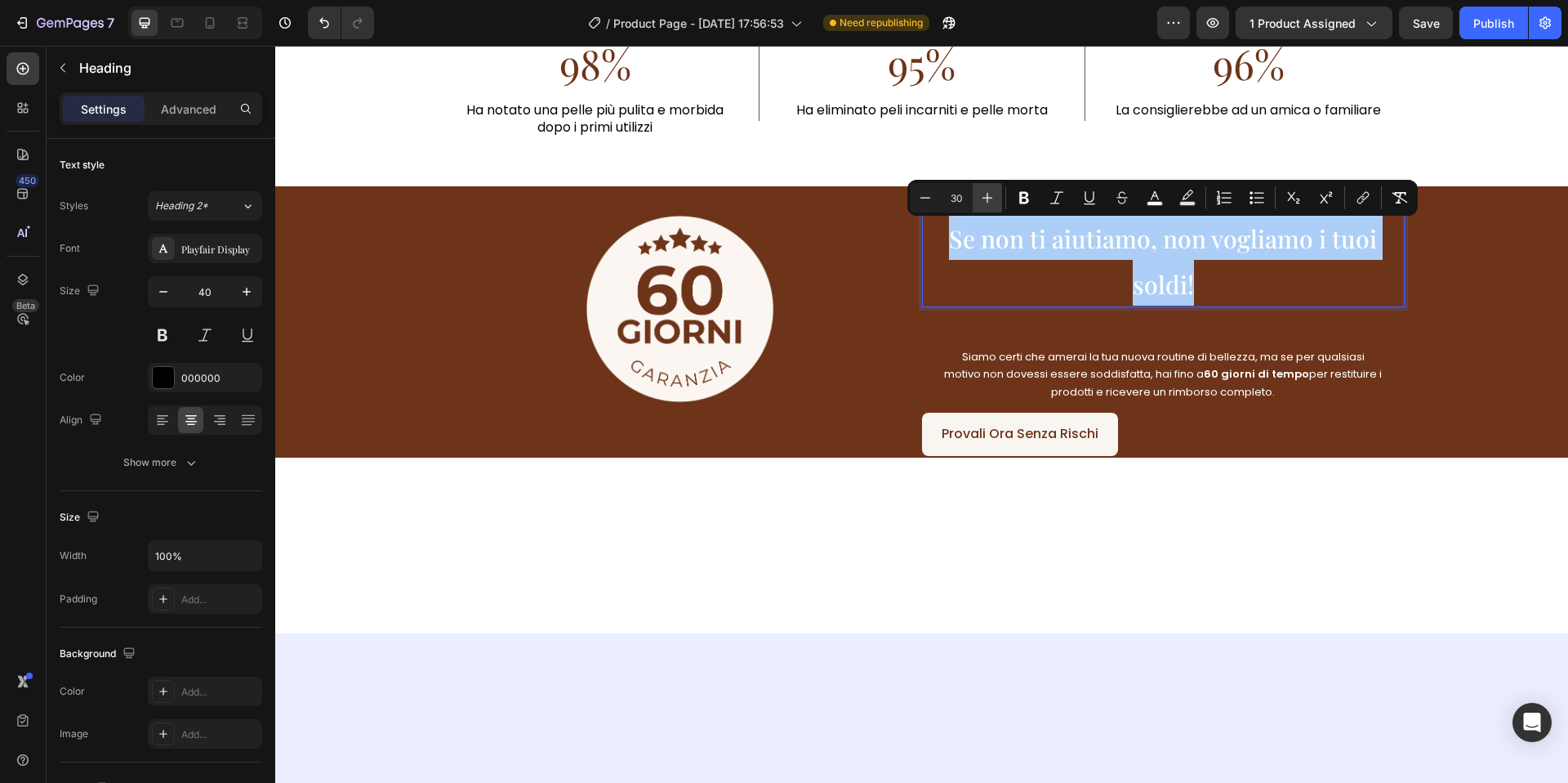
click at [981, 203] on icon "Editor contextual toolbar" at bounding box center [988, 198] width 16 height 16
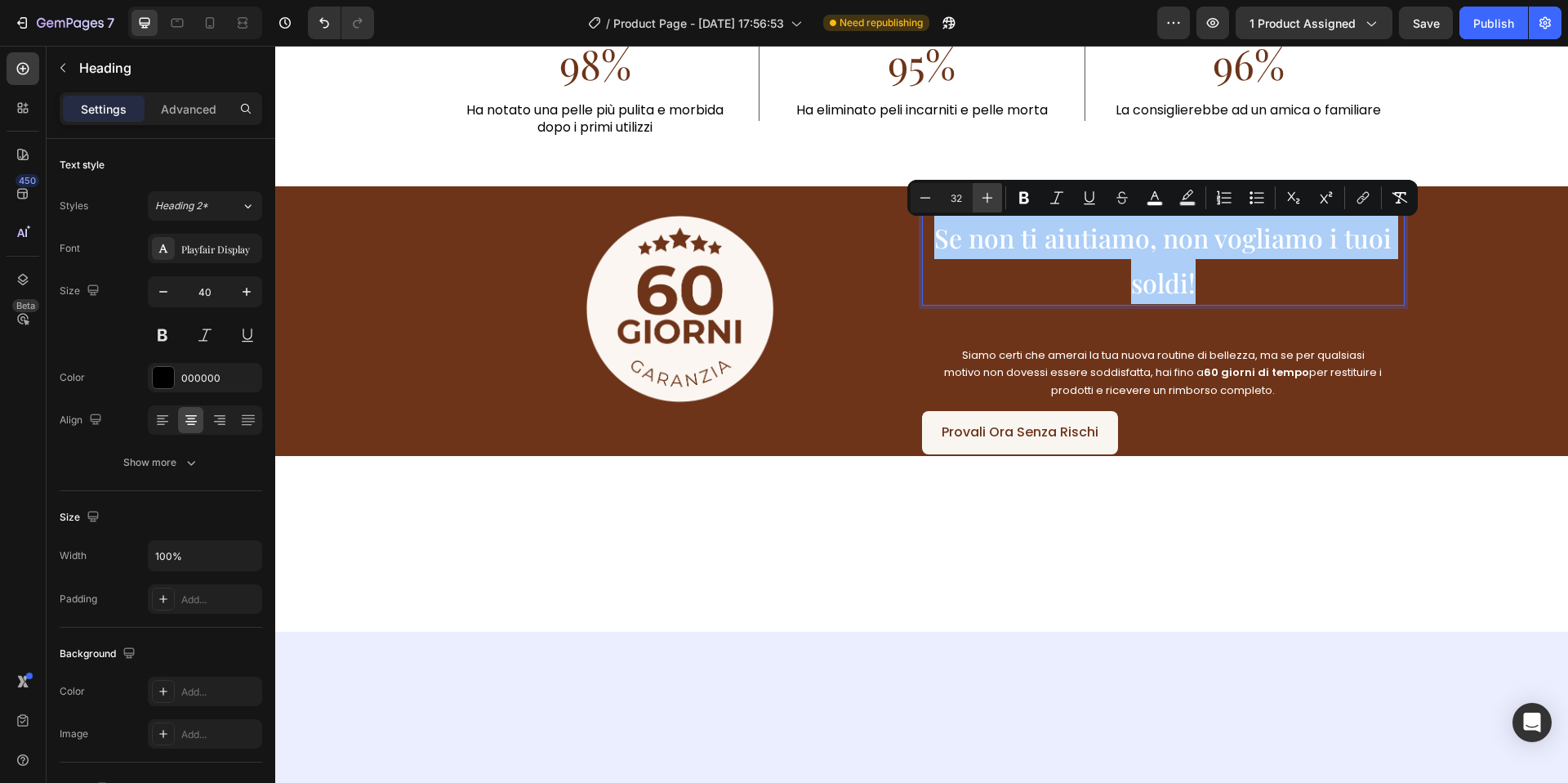
click at [981, 203] on icon "Editor contextual toolbar" at bounding box center [988, 198] width 16 height 16
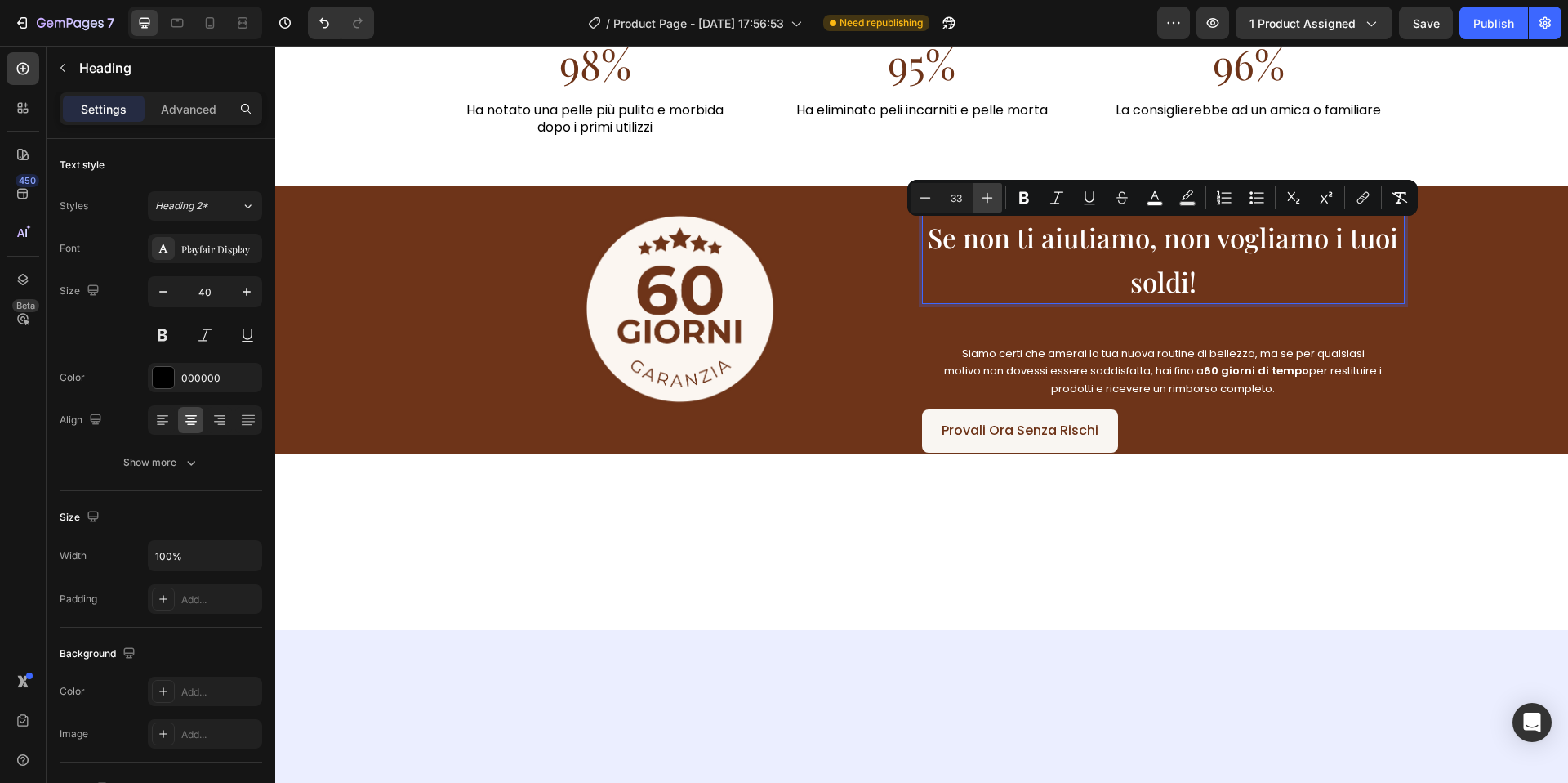
click at [981, 203] on icon "Editor contextual toolbar" at bounding box center [988, 198] width 16 height 16
click at [921, 200] on icon "Editor contextual toolbar" at bounding box center [925, 198] width 16 height 16
type input "33"
click at [1045, 351] on span "Siamo certi che amerai la tua nuova routine di bellezza, ma se per qualsiasi mo…" at bounding box center [1163, 371] width 438 height 51
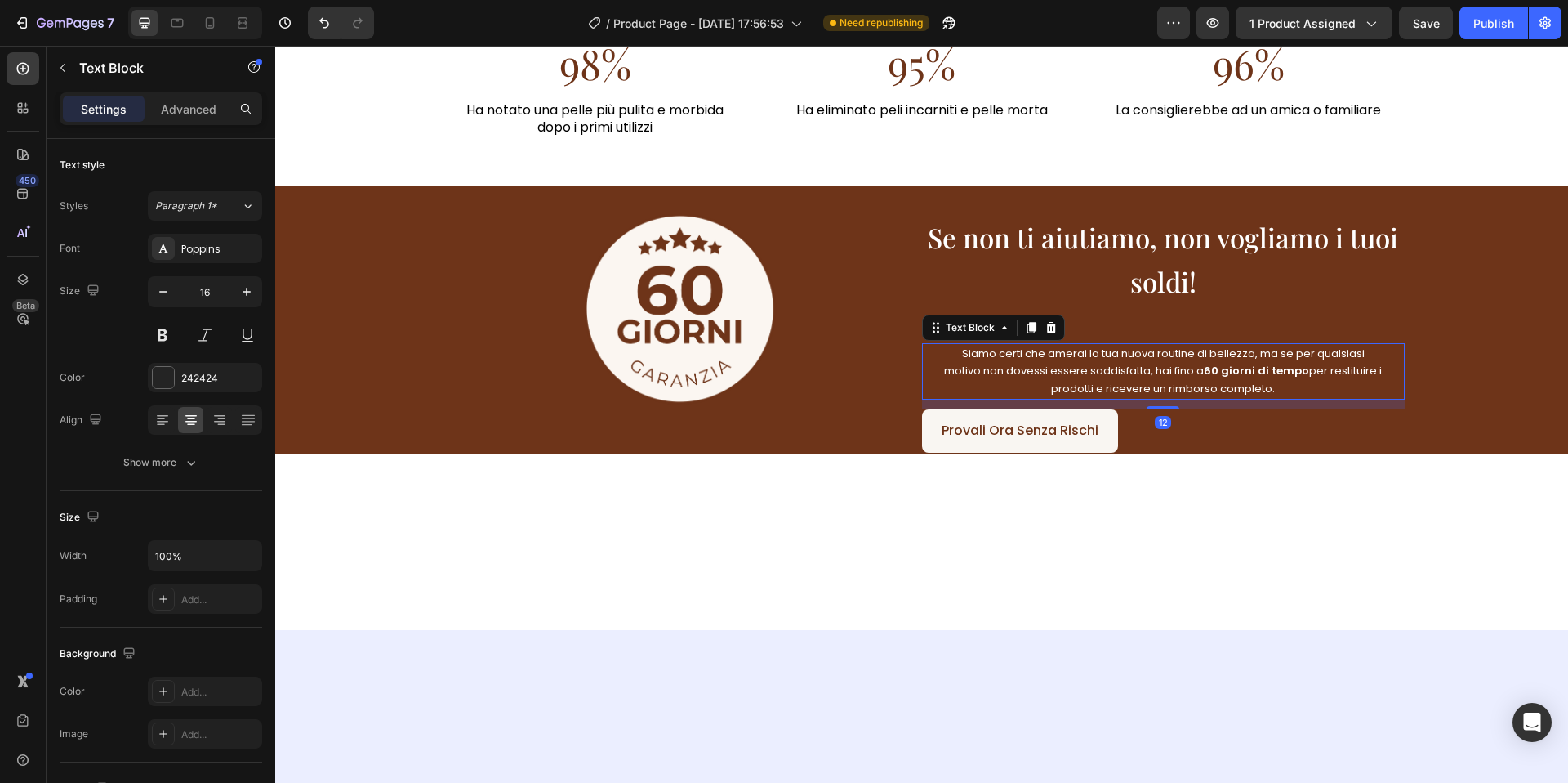
click at [1045, 351] on span "Siamo certi che amerai la tua nuova routine di bellezza, ma se per qualsiasi mo…" at bounding box center [1163, 371] width 438 height 51
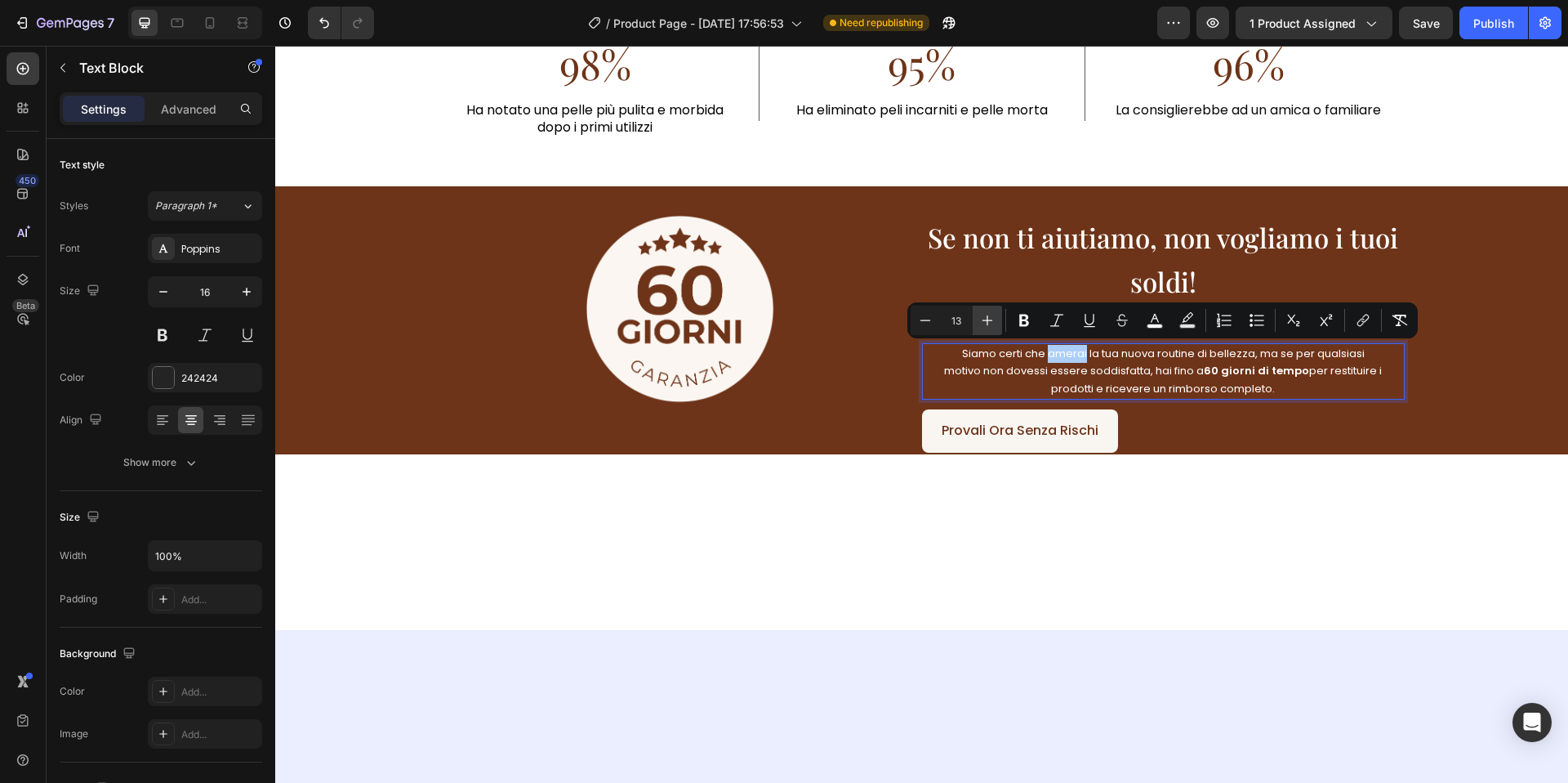
click at [992, 329] on button "Plus" at bounding box center [987, 320] width 29 height 29
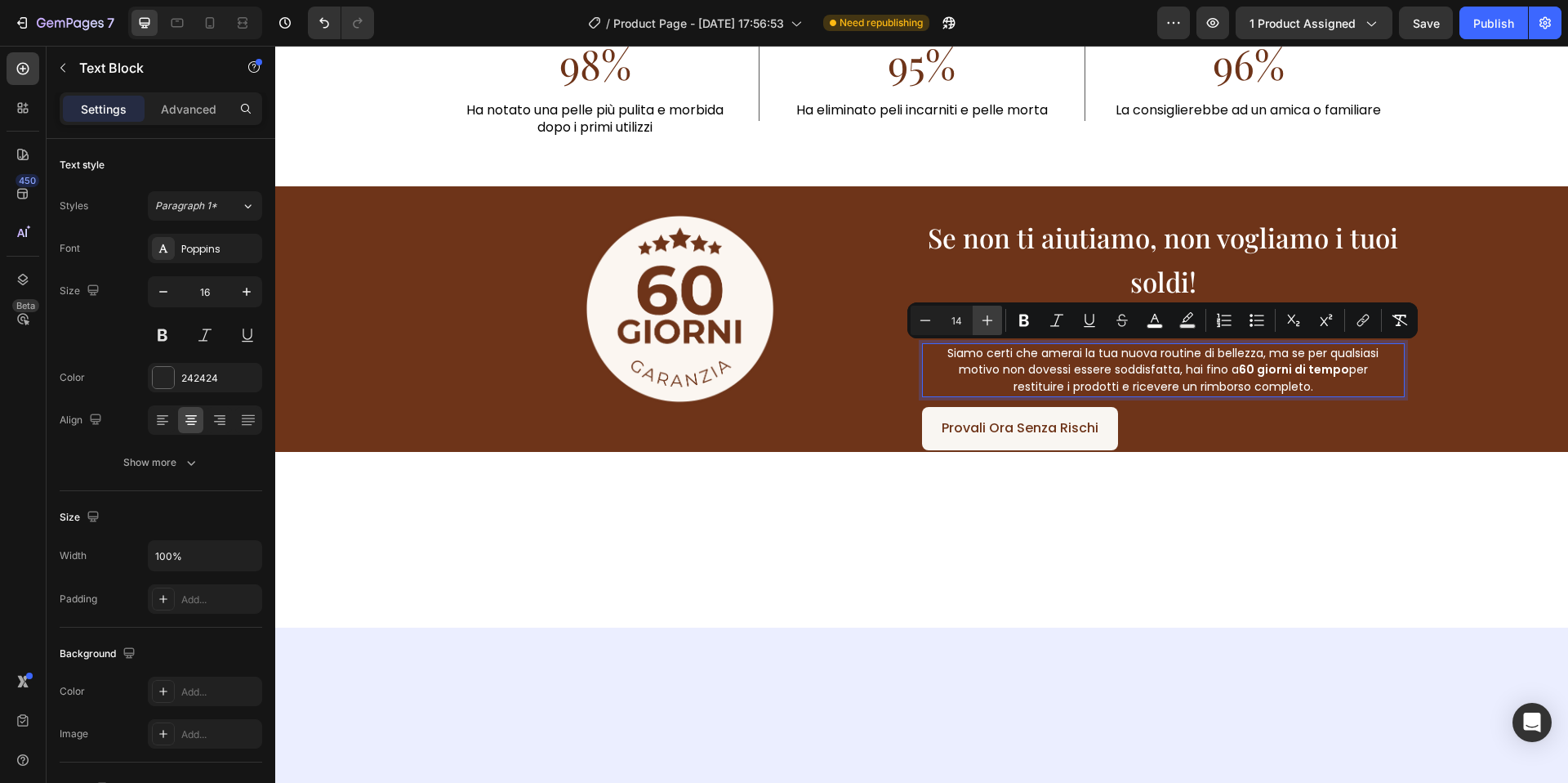
click at [992, 329] on button "Plus" at bounding box center [987, 320] width 29 height 29
click at [931, 327] on icon "Editor contextual toolbar" at bounding box center [925, 320] width 16 height 16
type input "13"
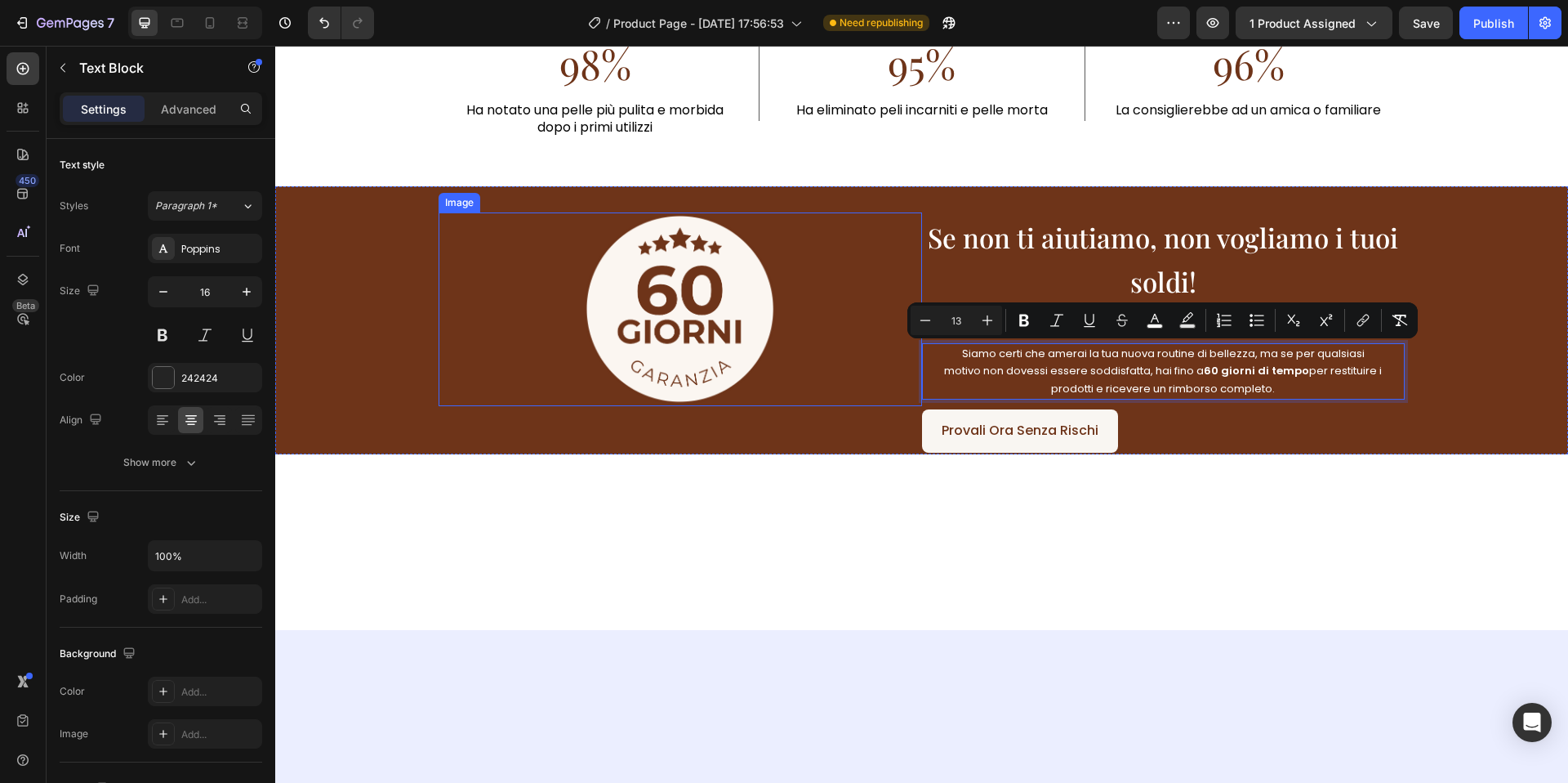
click at [887, 323] on div at bounding box center [679, 309] width 483 height 194
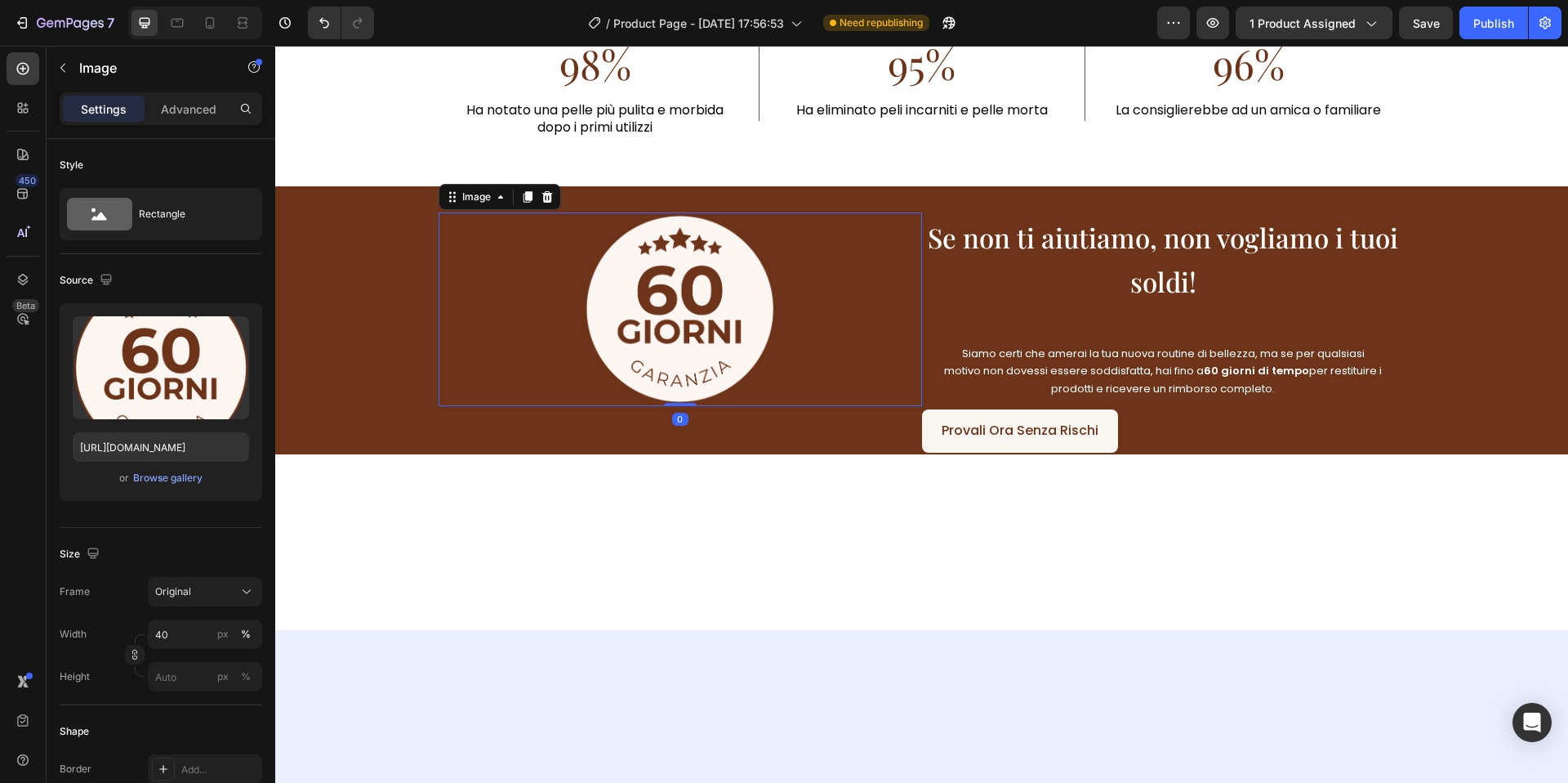
click at [1132, 268] on span "Se non ti aiutiamo, non vogliamo i tuoi soldi!" at bounding box center [1163, 259] width 471 height 80
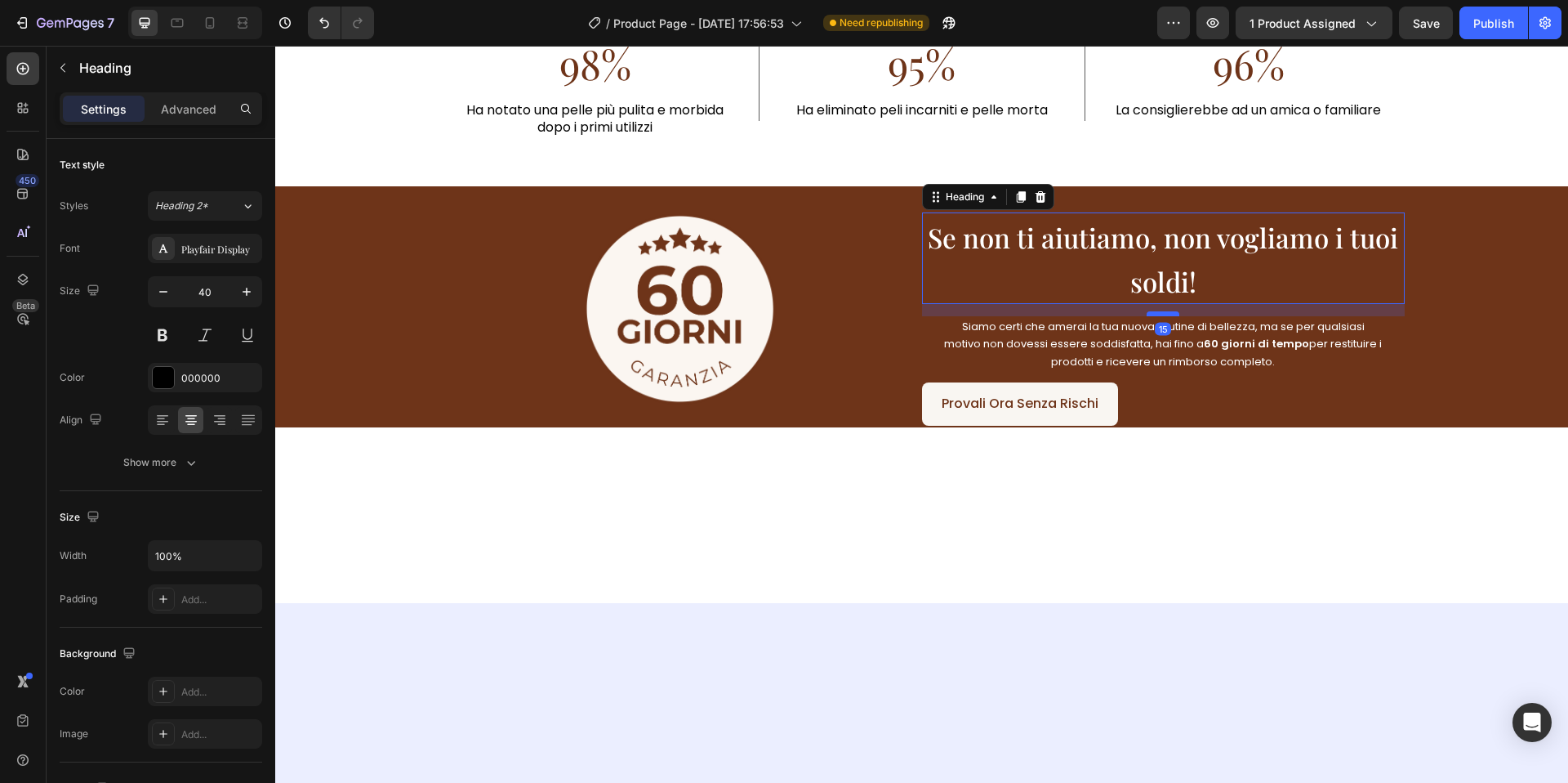
drag, startPoint x: 1163, startPoint y: 339, endPoint x: 1167, endPoint y: 312, distance: 27.3
click at [1167, 312] on div at bounding box center [1163, 314] width 33 height 5
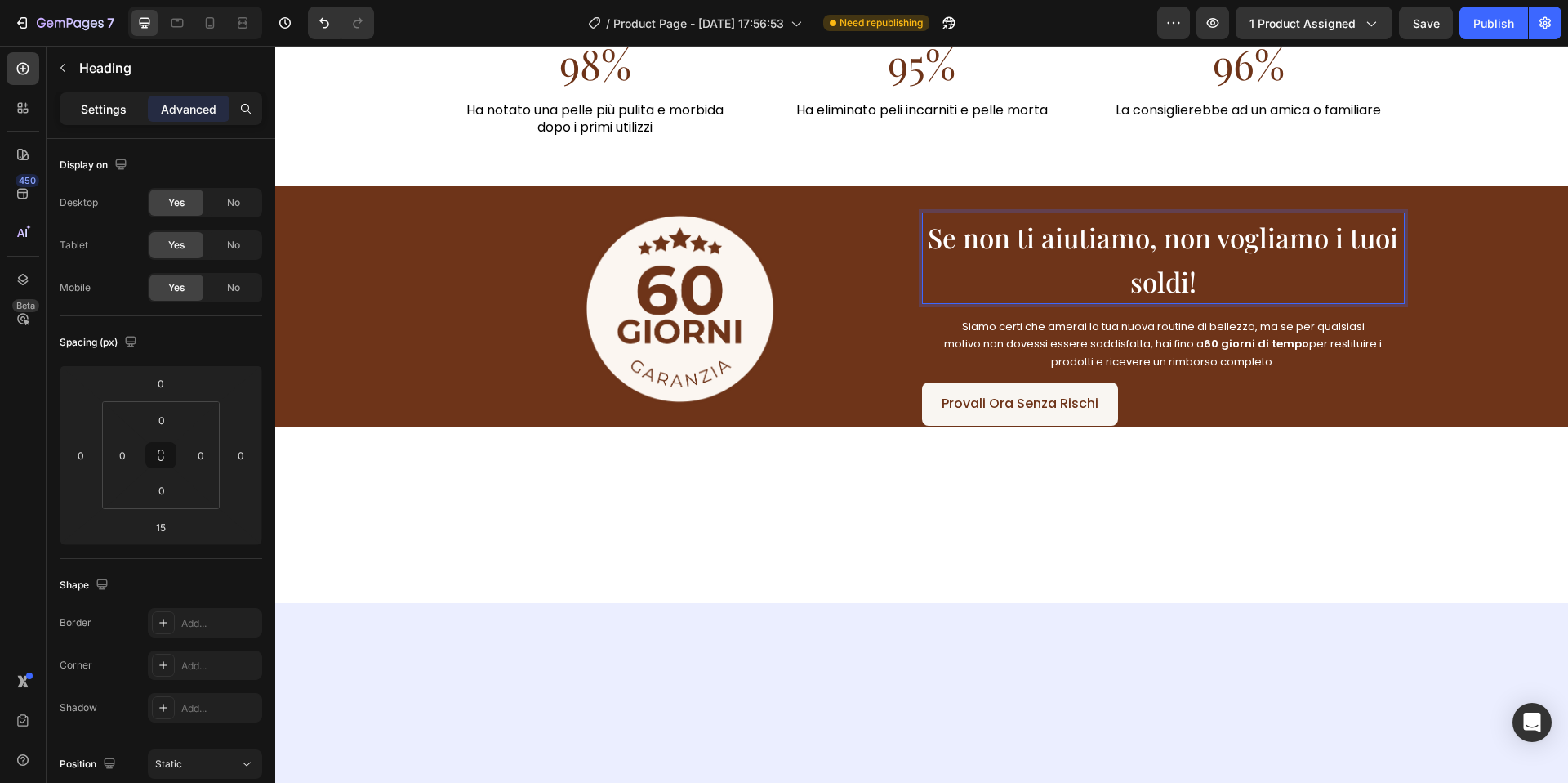
click at [108, 108] on p "Settings" at bounding box center [104, 109] width 46 height 17
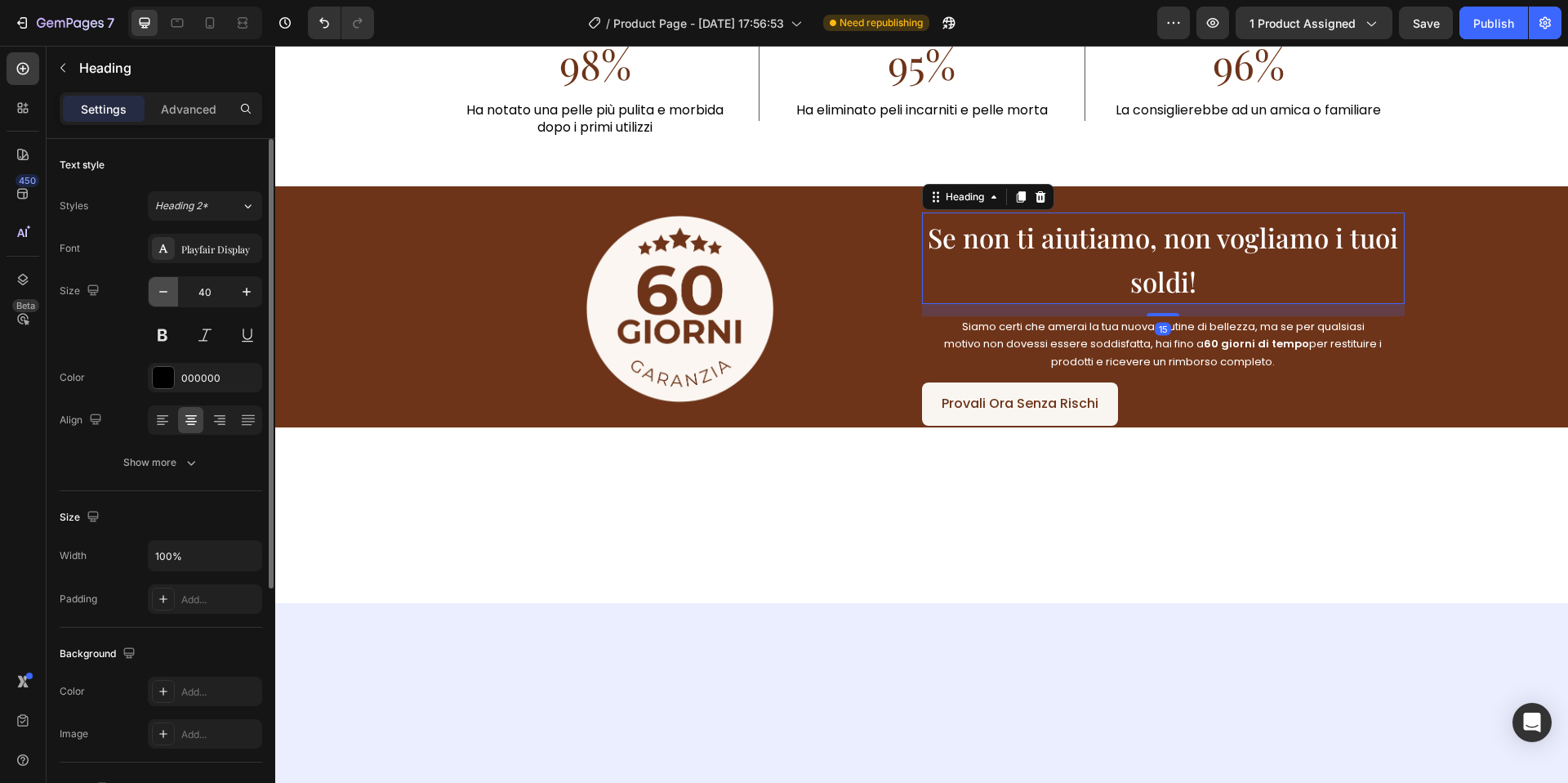
click at [175, 277] on button "button" at bounding box center [163, 291] width 29 height 29
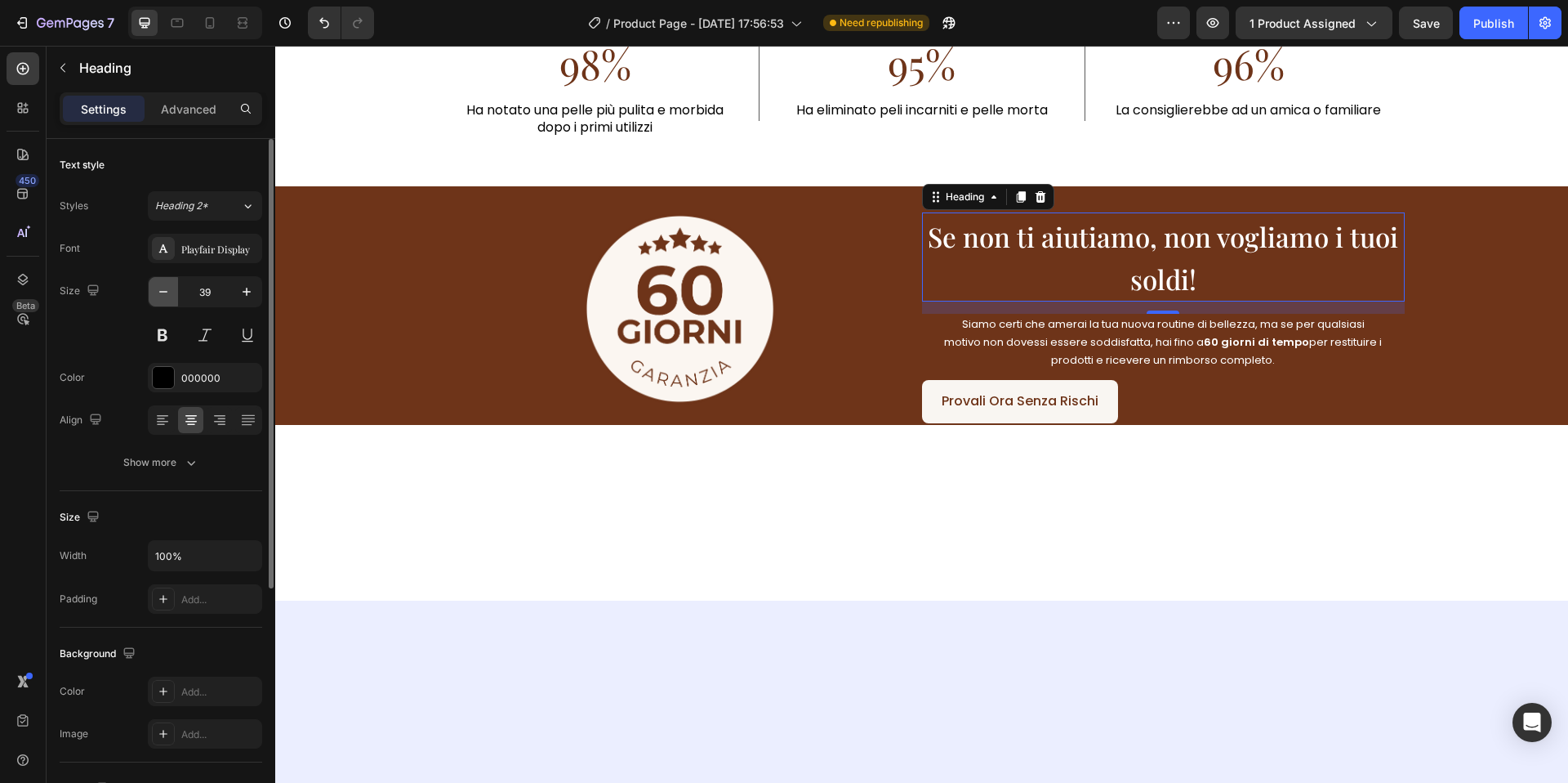
click at [172, 279] on button "button" at bounding box center [163, 291] width 29 height 29
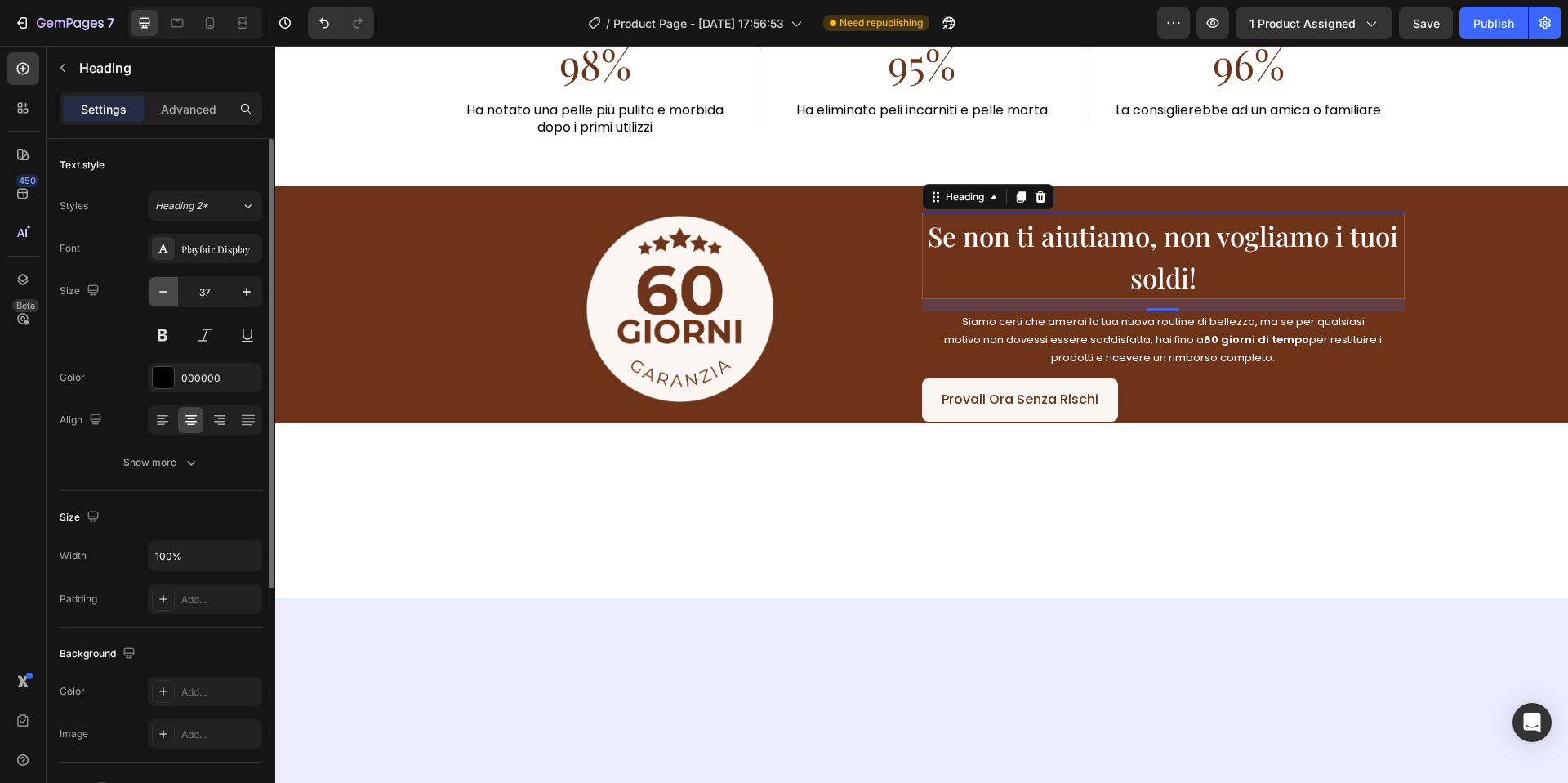
click at [172, 279] on button "button" at bounding box center [163, 291] width 29 height 29
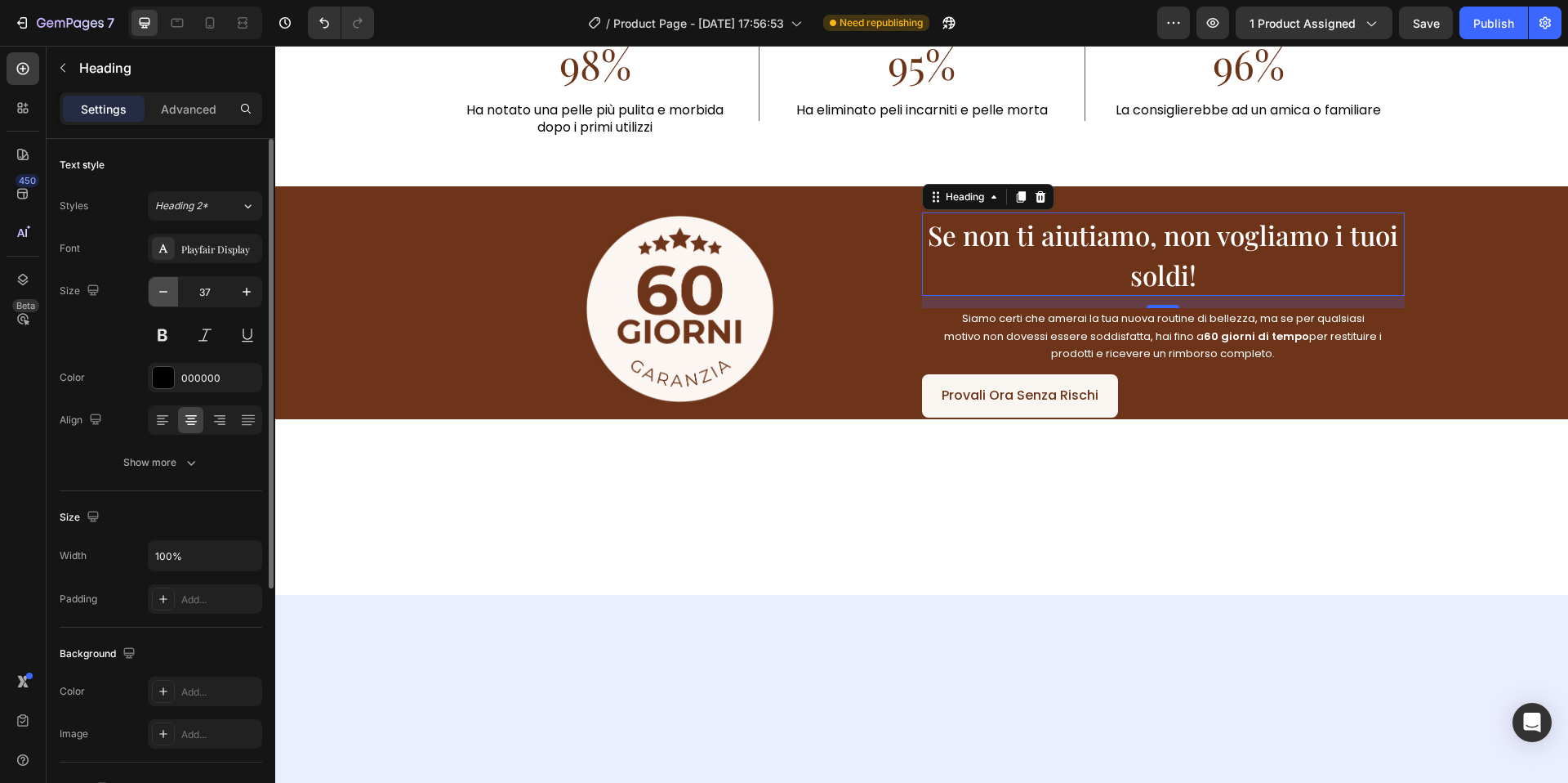
click at [172, 279] on button "button" at bounding box center [163, 291] width 29 height 29
type input "35"
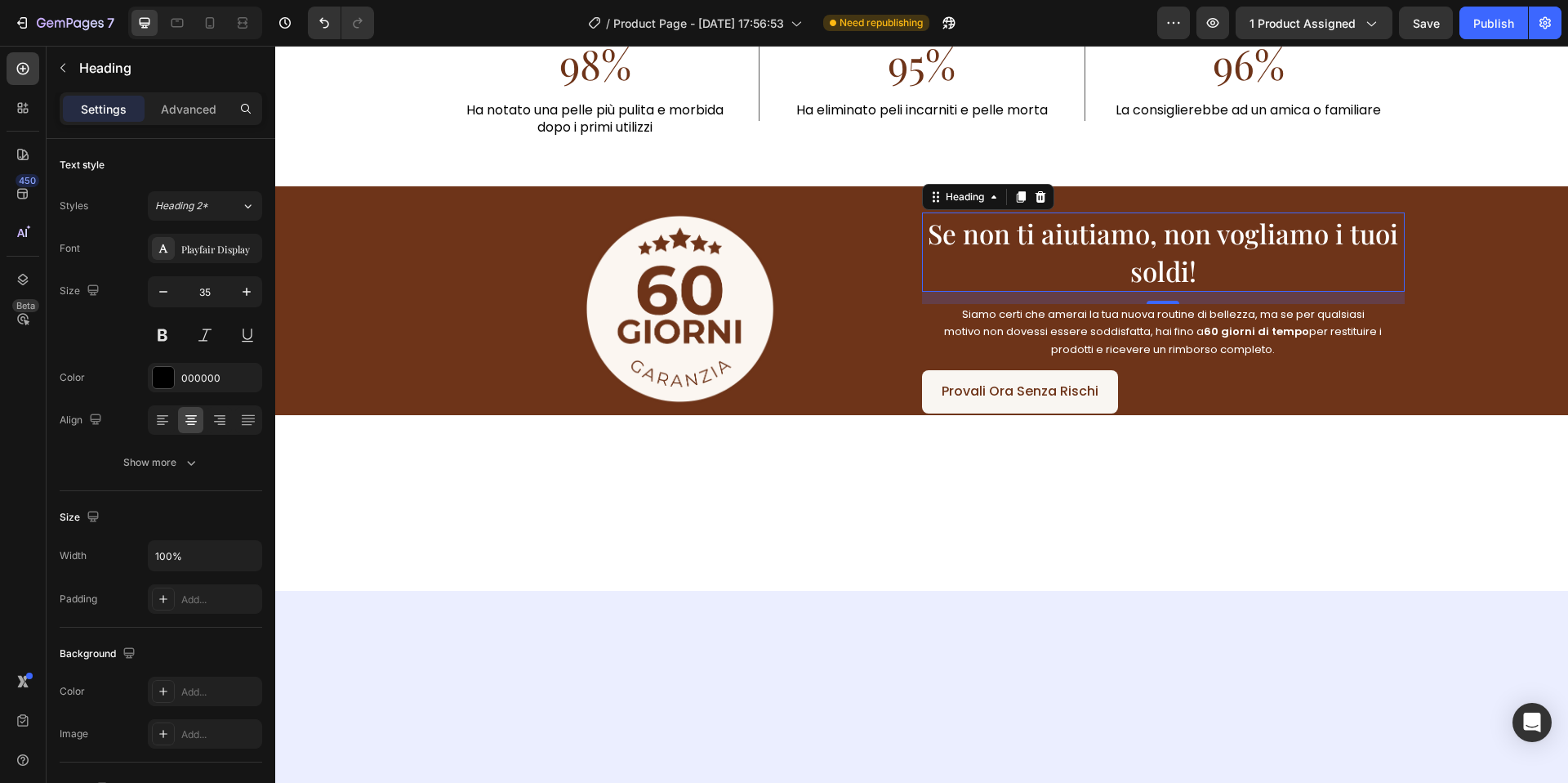
click at [1239, 237] on span "Se non ti aiutiamo, non vogliamo i tuoi soldi!" at bounding box center [1163, 252] width 471 height 74
click at [1222, 241] on span "Se non ti aiutiamo, non vogliamo i tuoi soldi!" at bounding box center [1163, 252] width 471 height 74
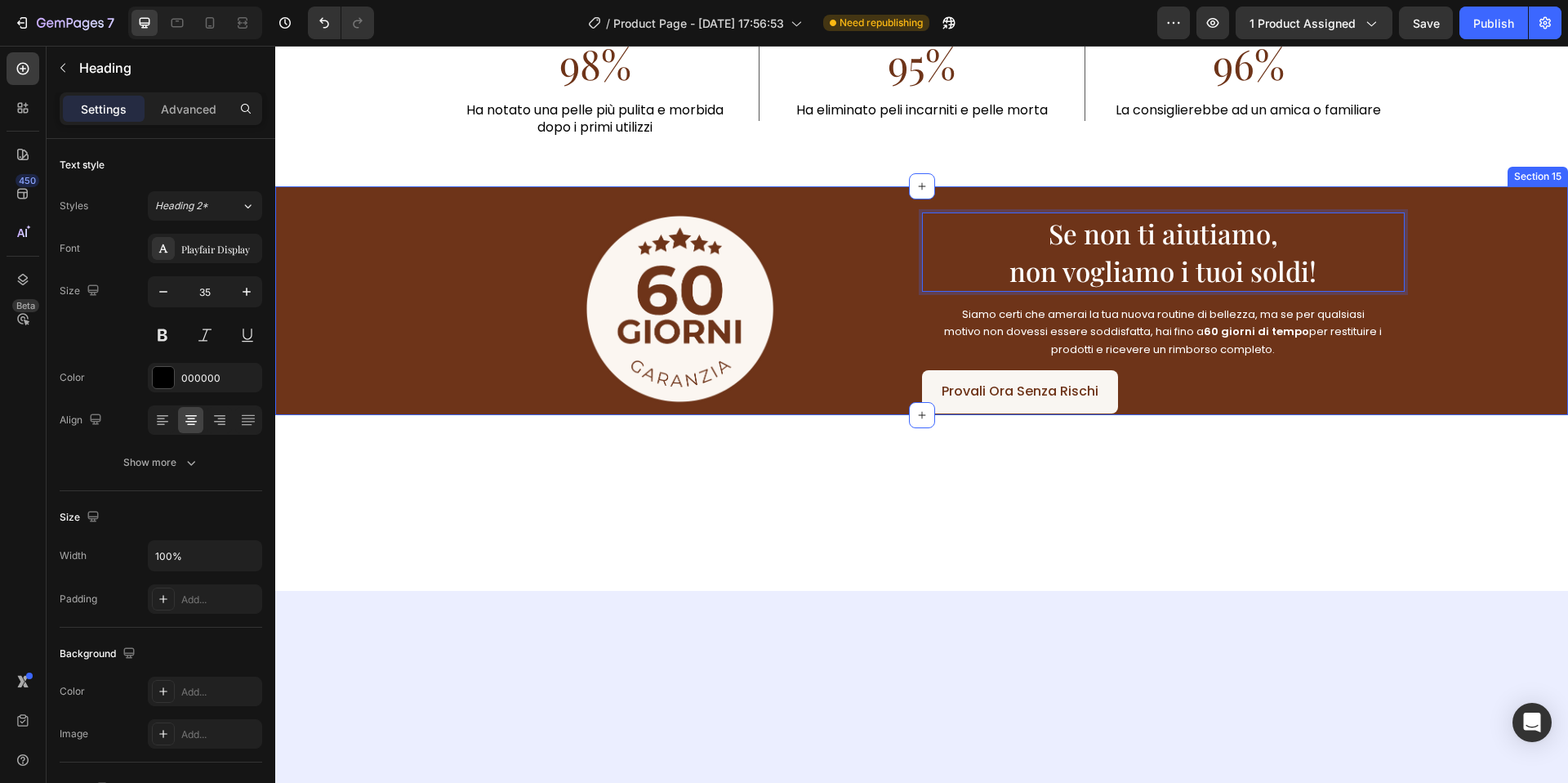
click at [1496, 280] on div "Image Se non ti aiutiamo, non vogliamo i tuoi soldi! Heading 15 Siamo certi che…" at bounding box center [922, 300] width 1293 height 229
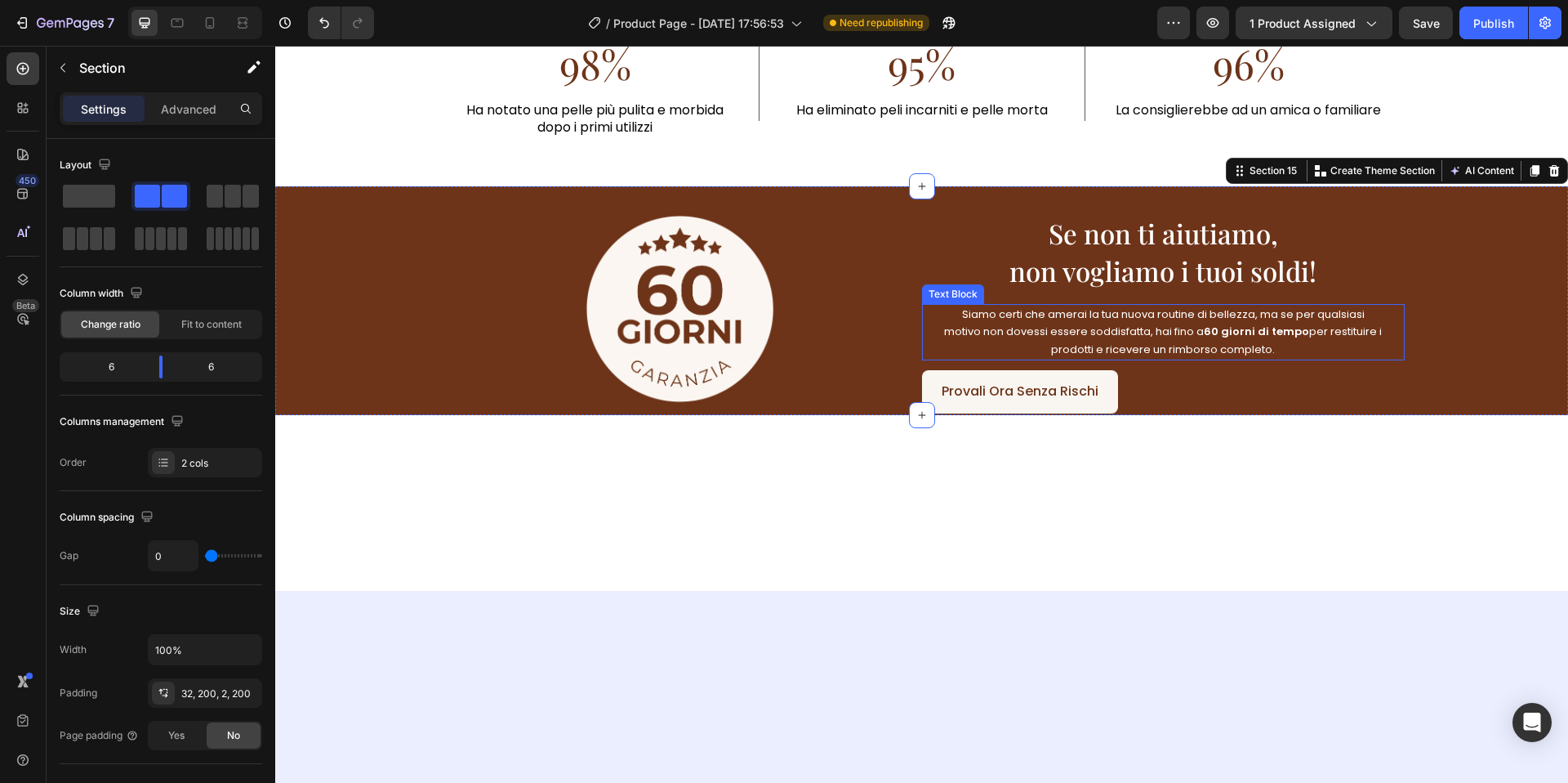
click at [1280, 343] on p "Siamo certi che amerai la tua nuova routine di bellezza, ma se per qualsiasi mo…" at bounding box center [1163, 332] width 441 height 53
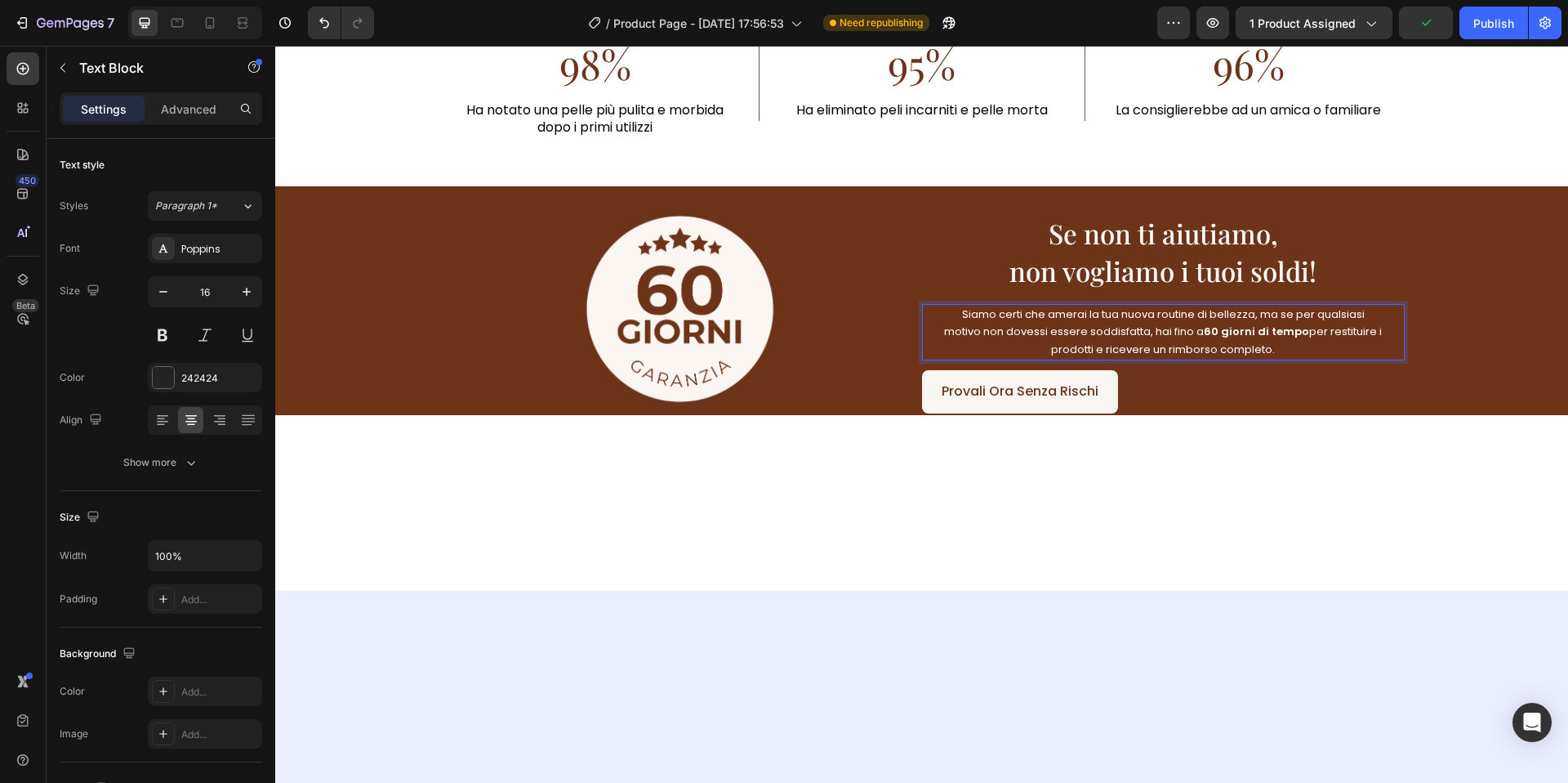
click at [1280, 343] on p "Siamo certi che amerai la tua nuova routine di bellezza, ma se per qualsiasi mo…" at bounding box center [1163, 332] width 441 height 53
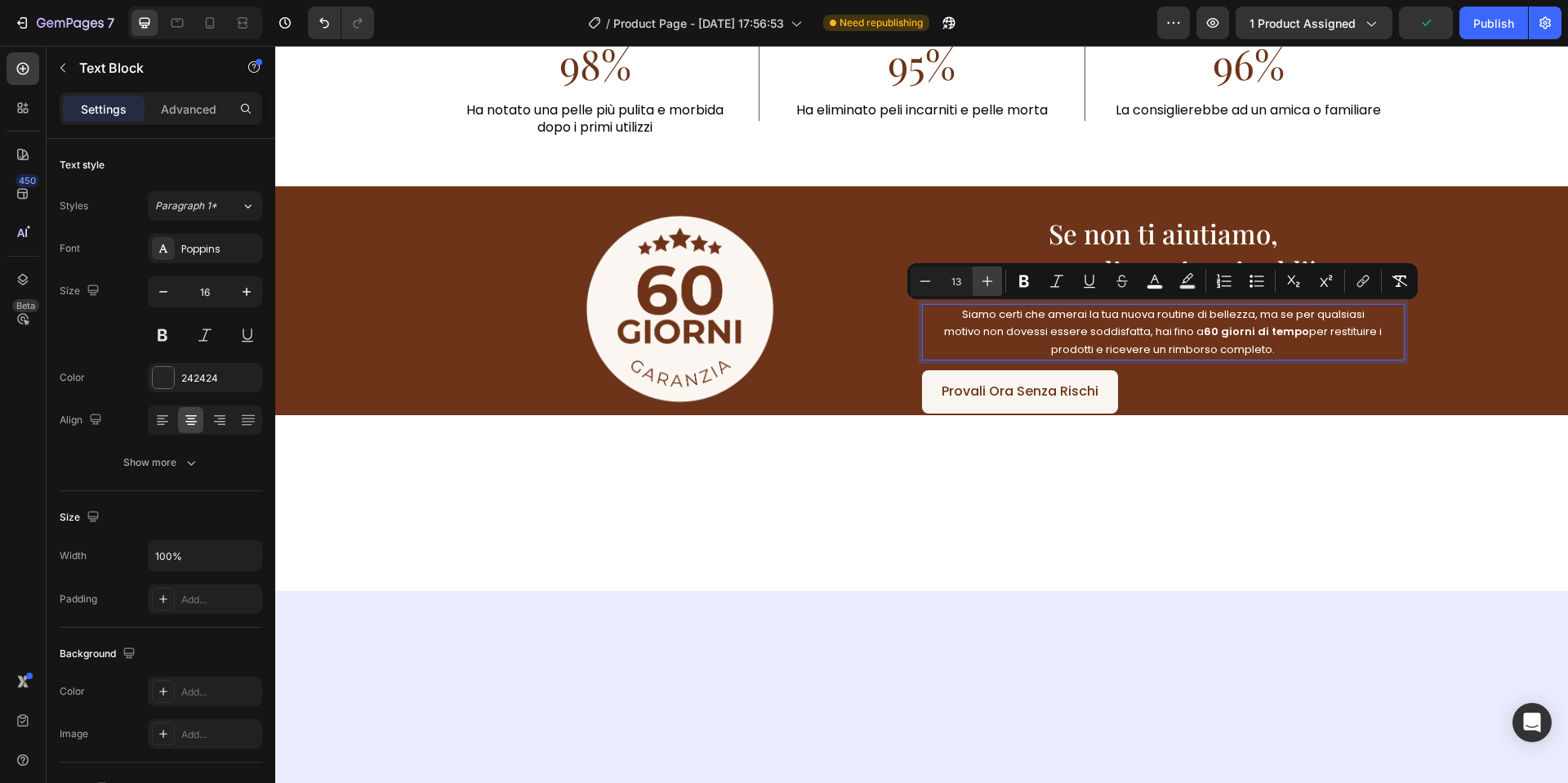
click at [984, 285] on icon "Editor contextual toolbar" at bounding box center [988, 281] width 16 height 16
type input "14"
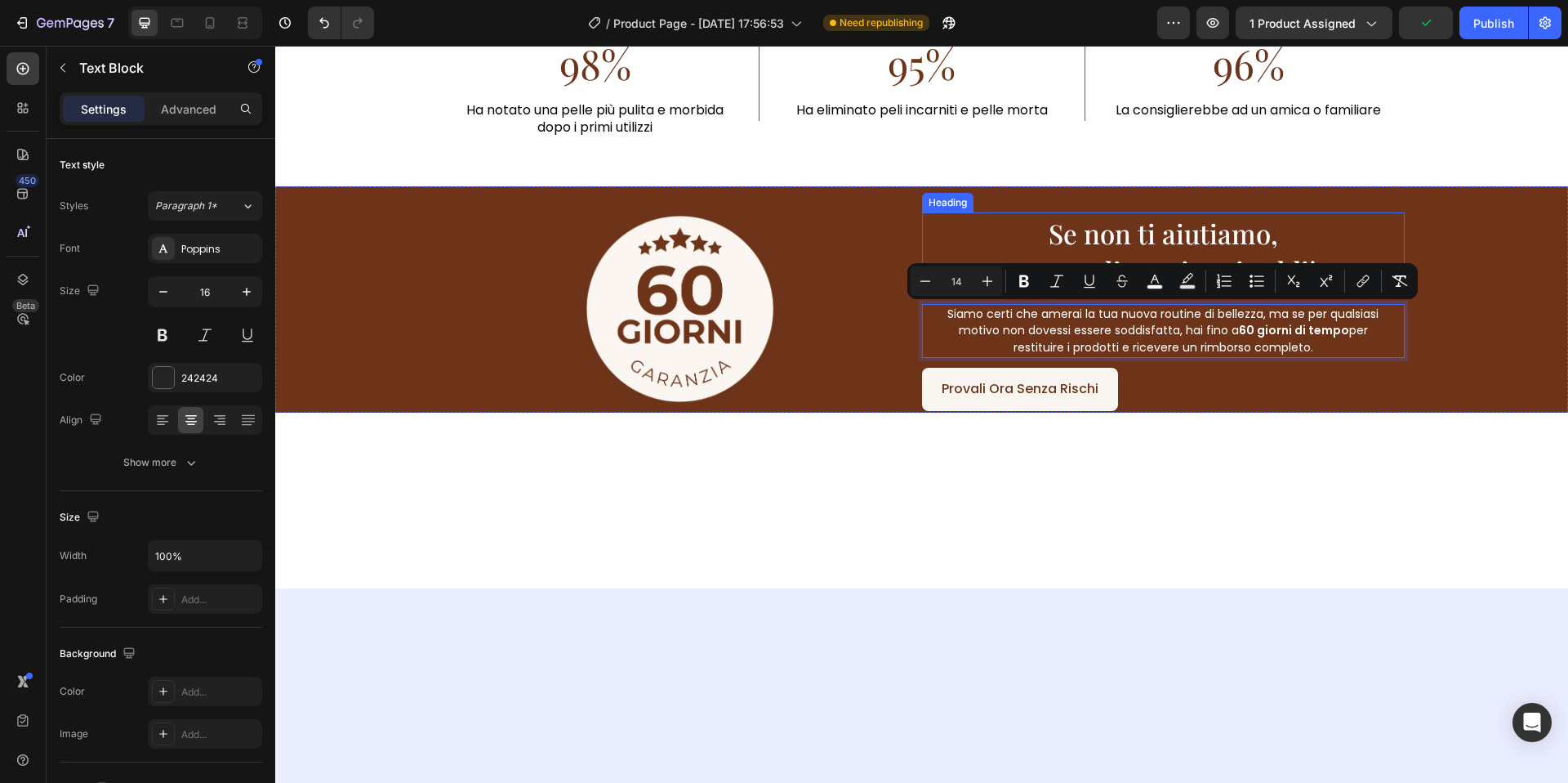
click at [958, 238] on p "⁠⁠⁠⁠⁠⁠⁠ Se non ti aiutiamo, non vogliamo i tuoi soldi!" at bounding box center [1164, 252] width 481 height 76
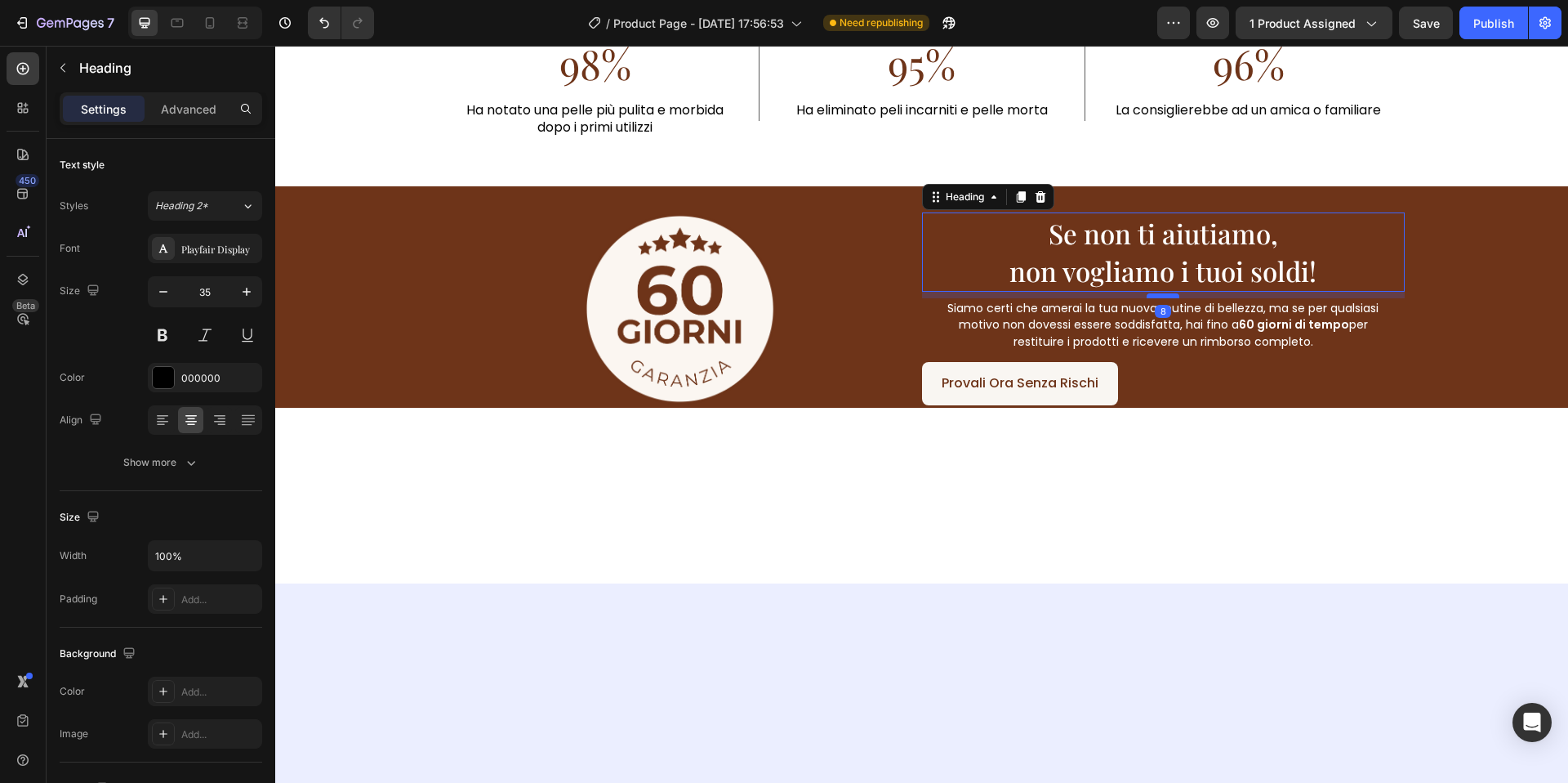
click at [1155, 297] on div at bounding box center [1163, 296] width 33 height 5
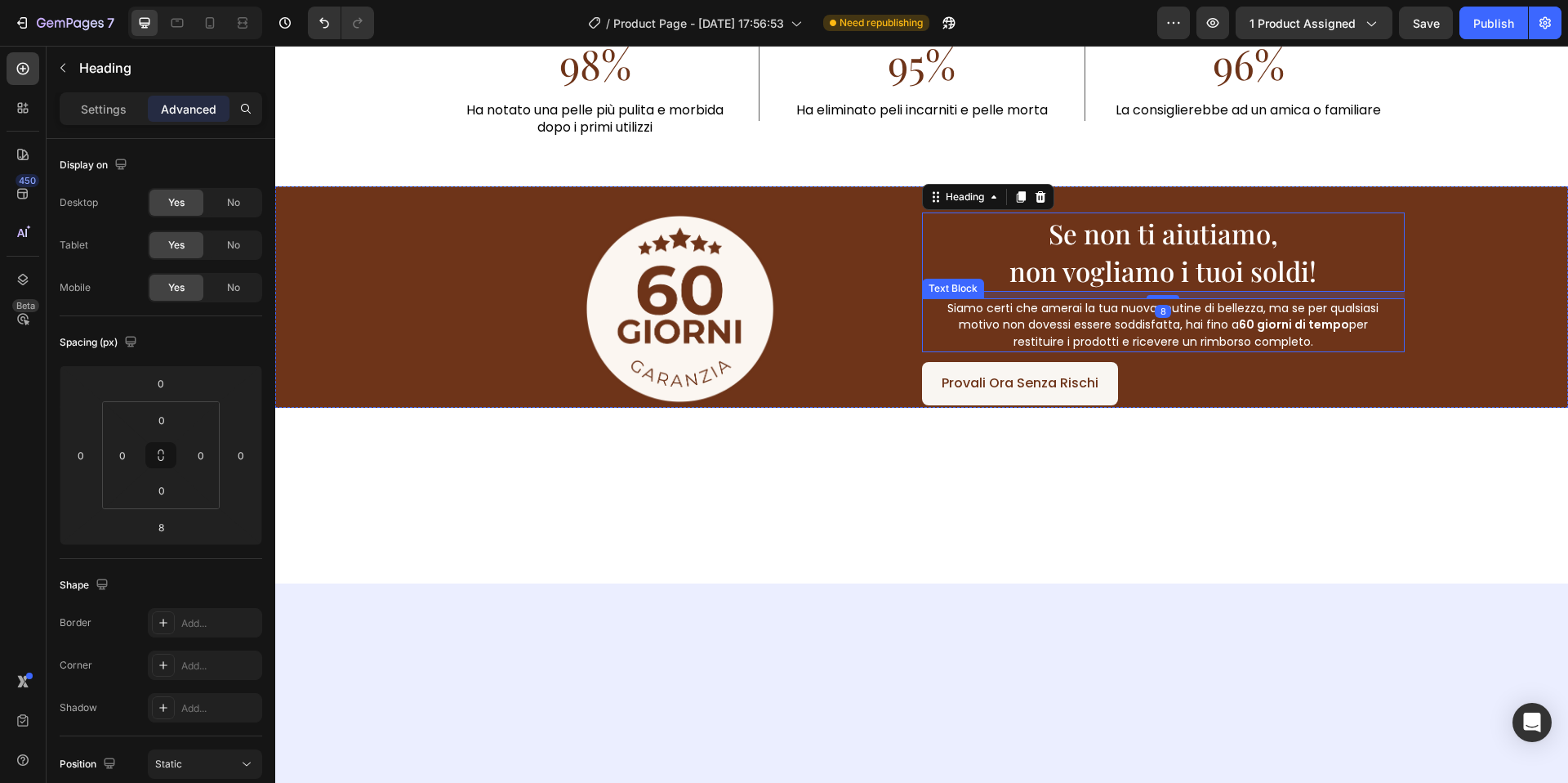
click at [1128, 335] on span "Siamo certi che amerai la tua nuova routine di bellezza, ma se per qualsiasi mo…" at bounding box center [1163, 324] width 431 height 50
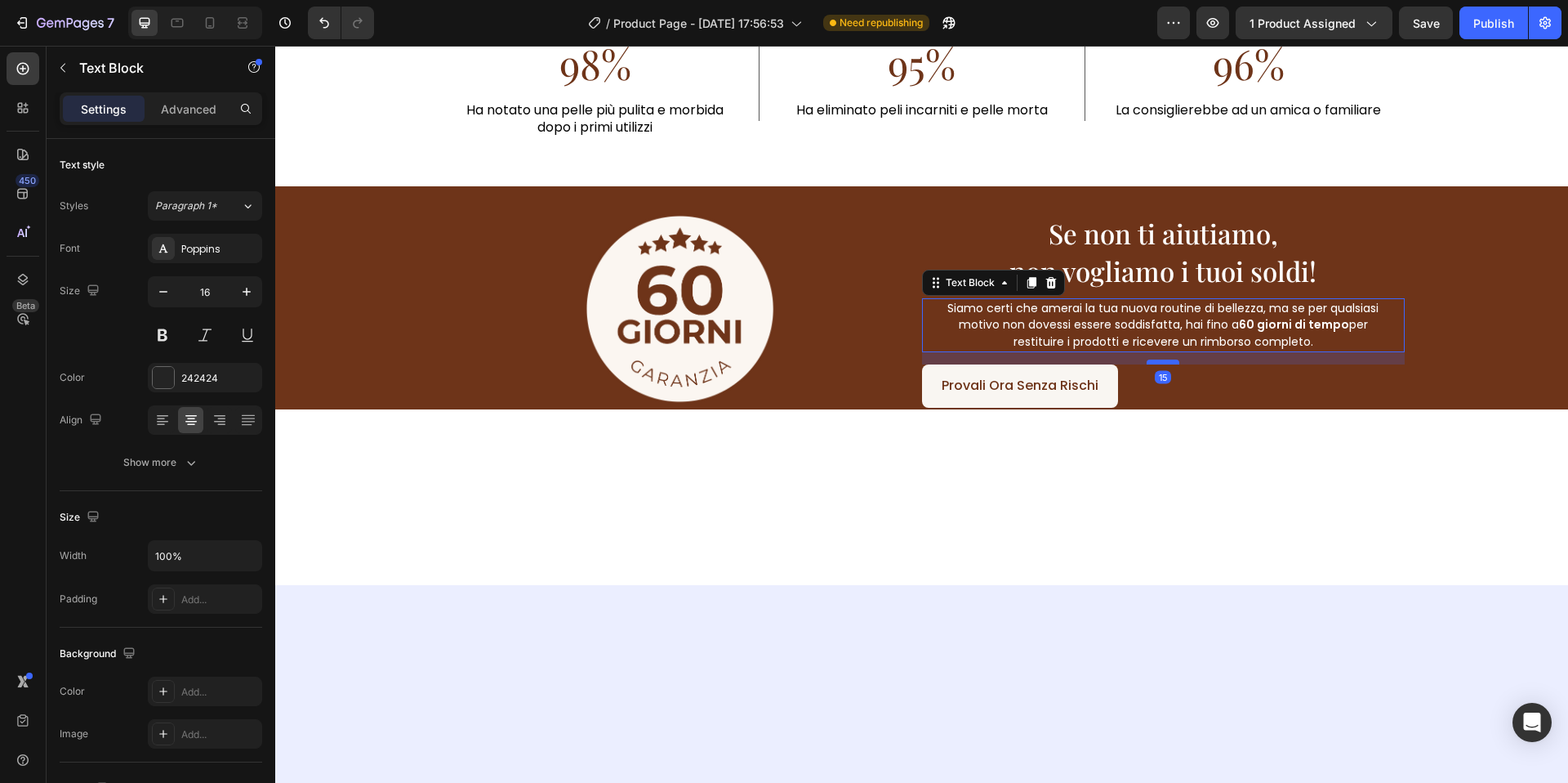
click at [1169, 363] on div at bounding box center [1163, 362] width 33 height 5
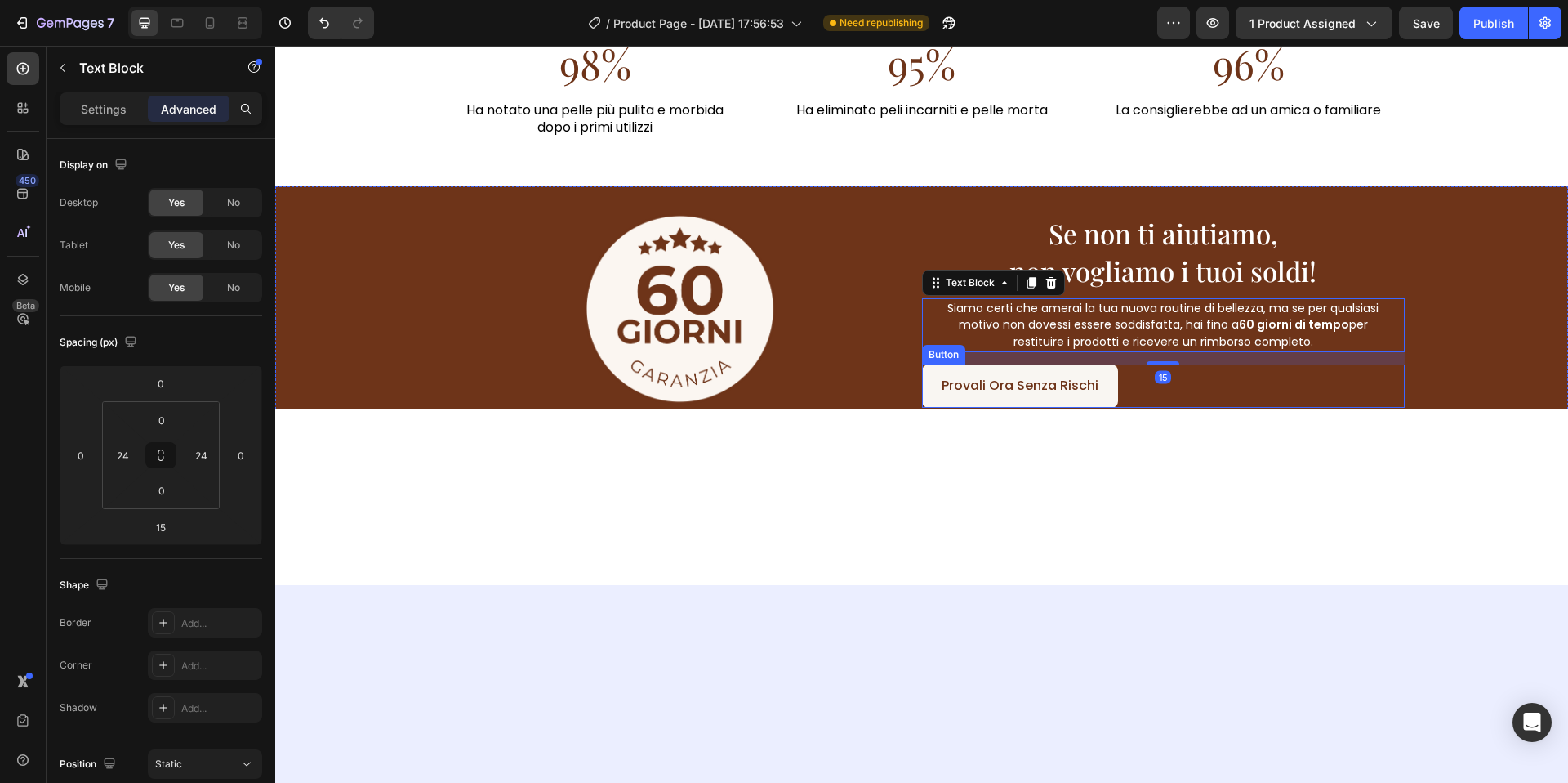
click at [1264, 387] on div "Provali Ora Senza Rischi Button" at bounding box center [1163, 385] width 483 height 43
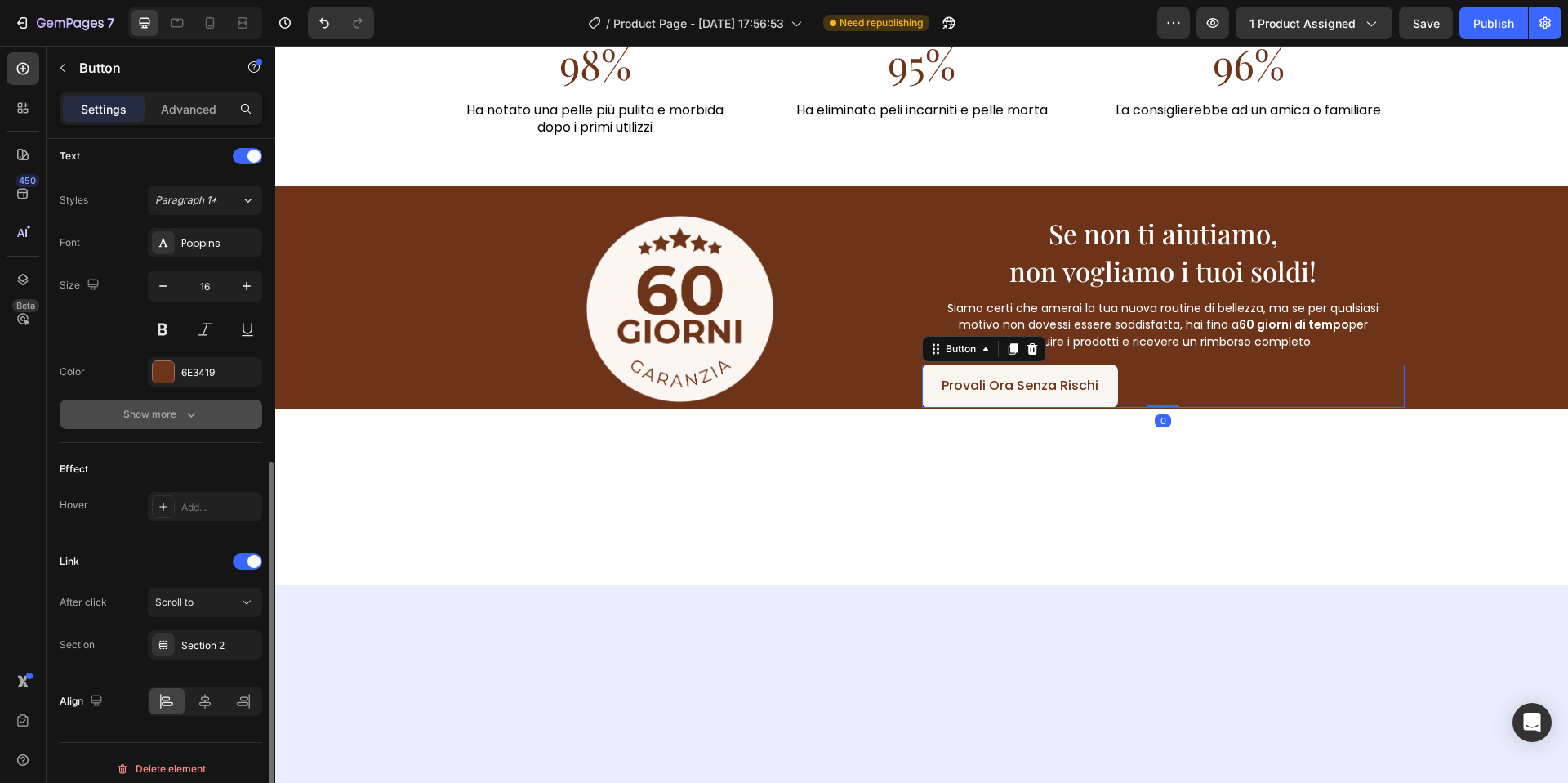
scroll to position [566, 0]
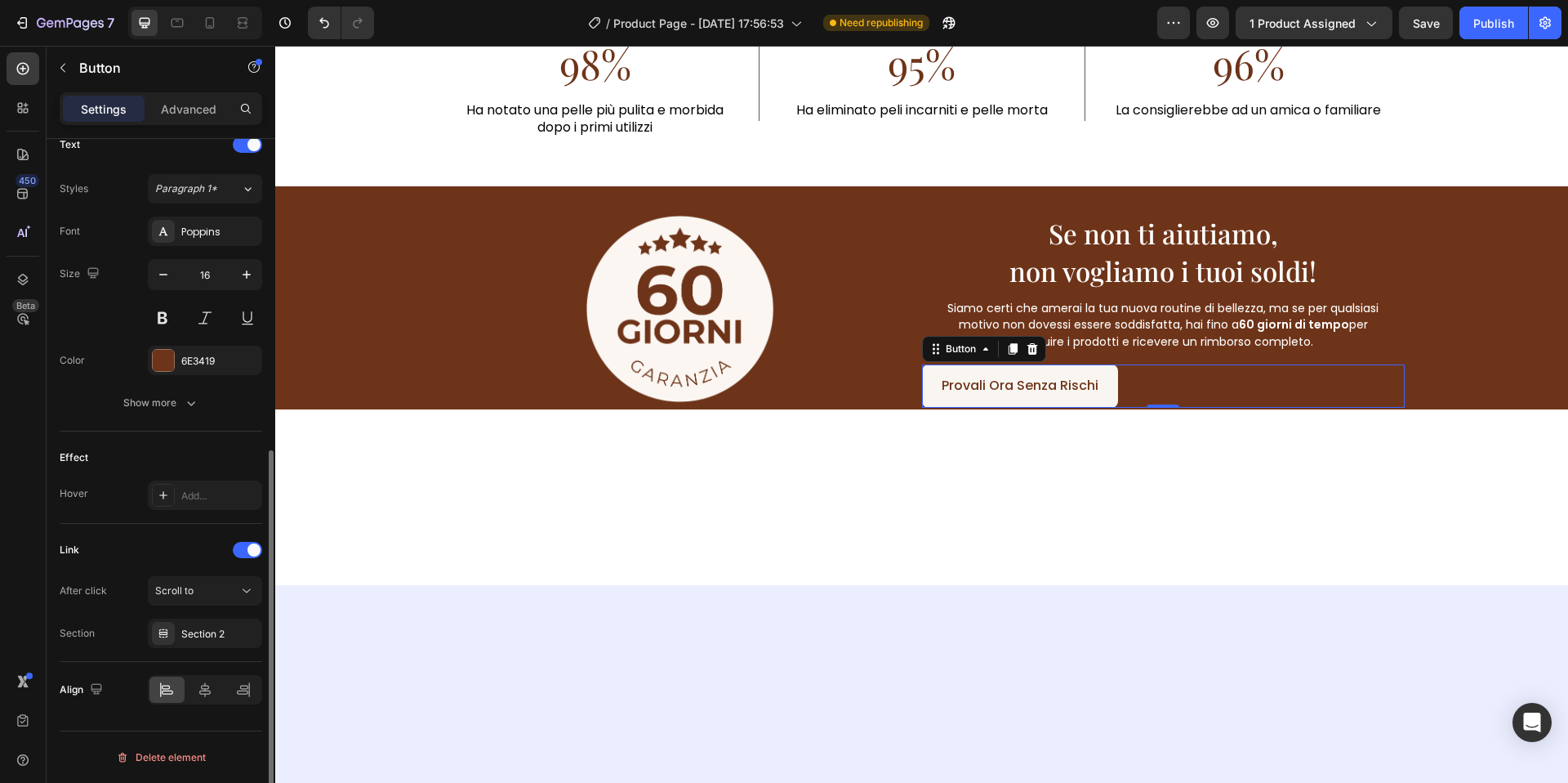
click at [210, 708] on div "Align" at bounding box center [160, 689] width 202 height 56
drag, startPoint x: 208, startPoint y: 695, endPoint x: 268, endPoint y: 670, distance: 65.0
click at [208, 694] on icon at bounding box center [205, 689] width 16 height 16
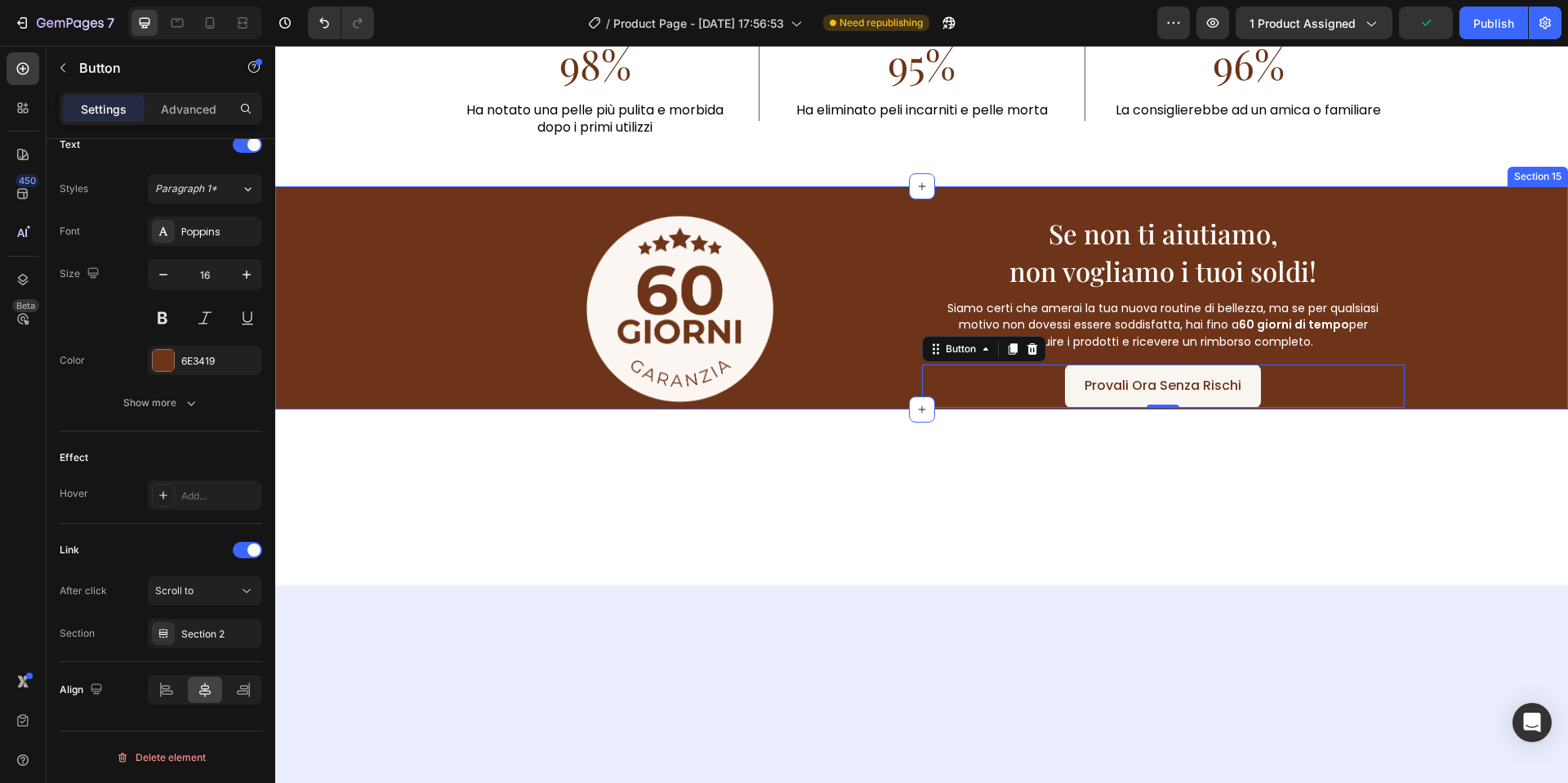
click at [1560, 290] on div "Image ⁠⁠⁠⁠⁠⁠⁠ Se non ti aiutiamo, non vogliamo i tuoi soldi! Heading Siamo cert…" at bounding box center [922, 298] width 1293 height 223
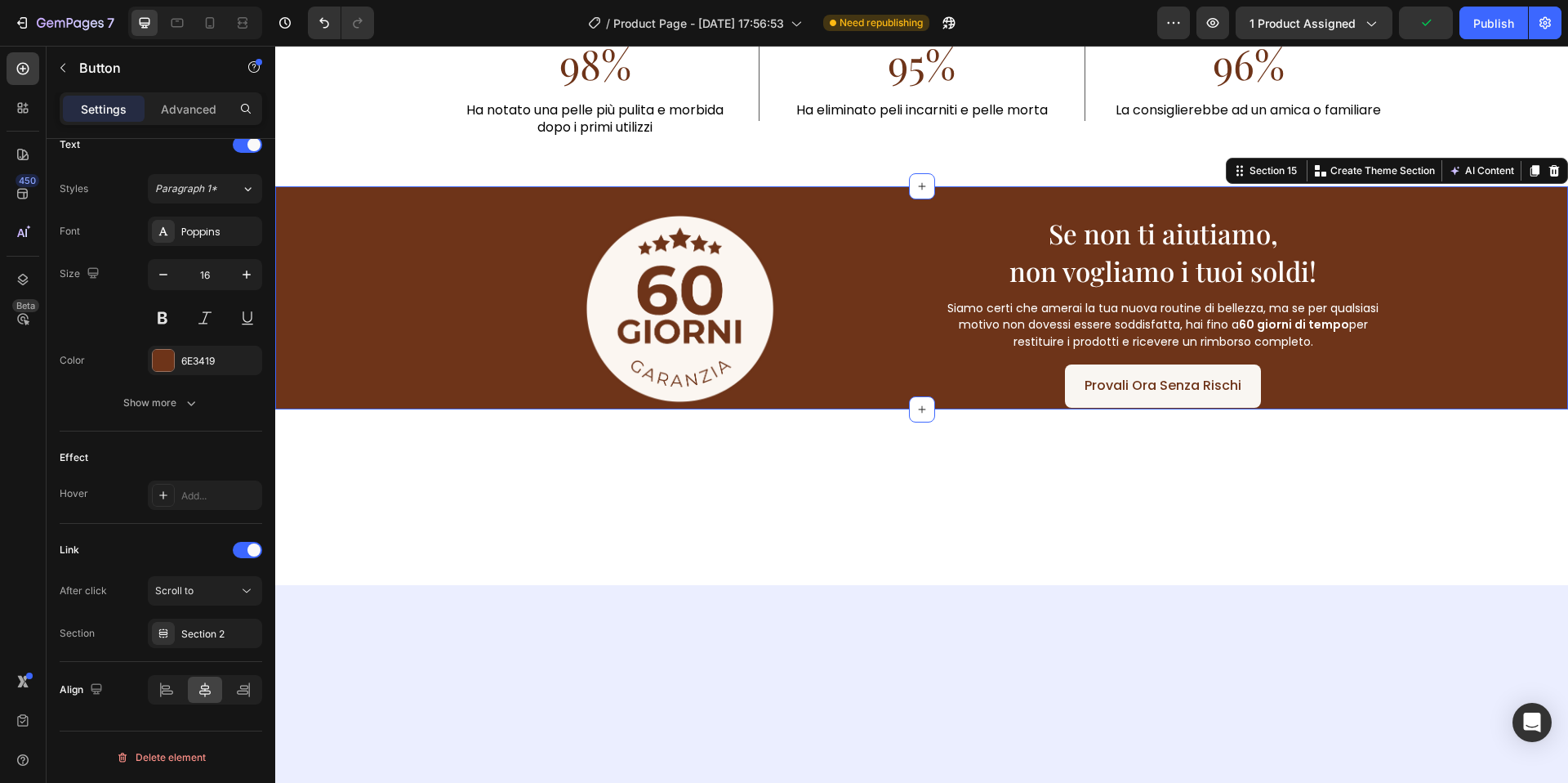
scroll to position [0, 0]
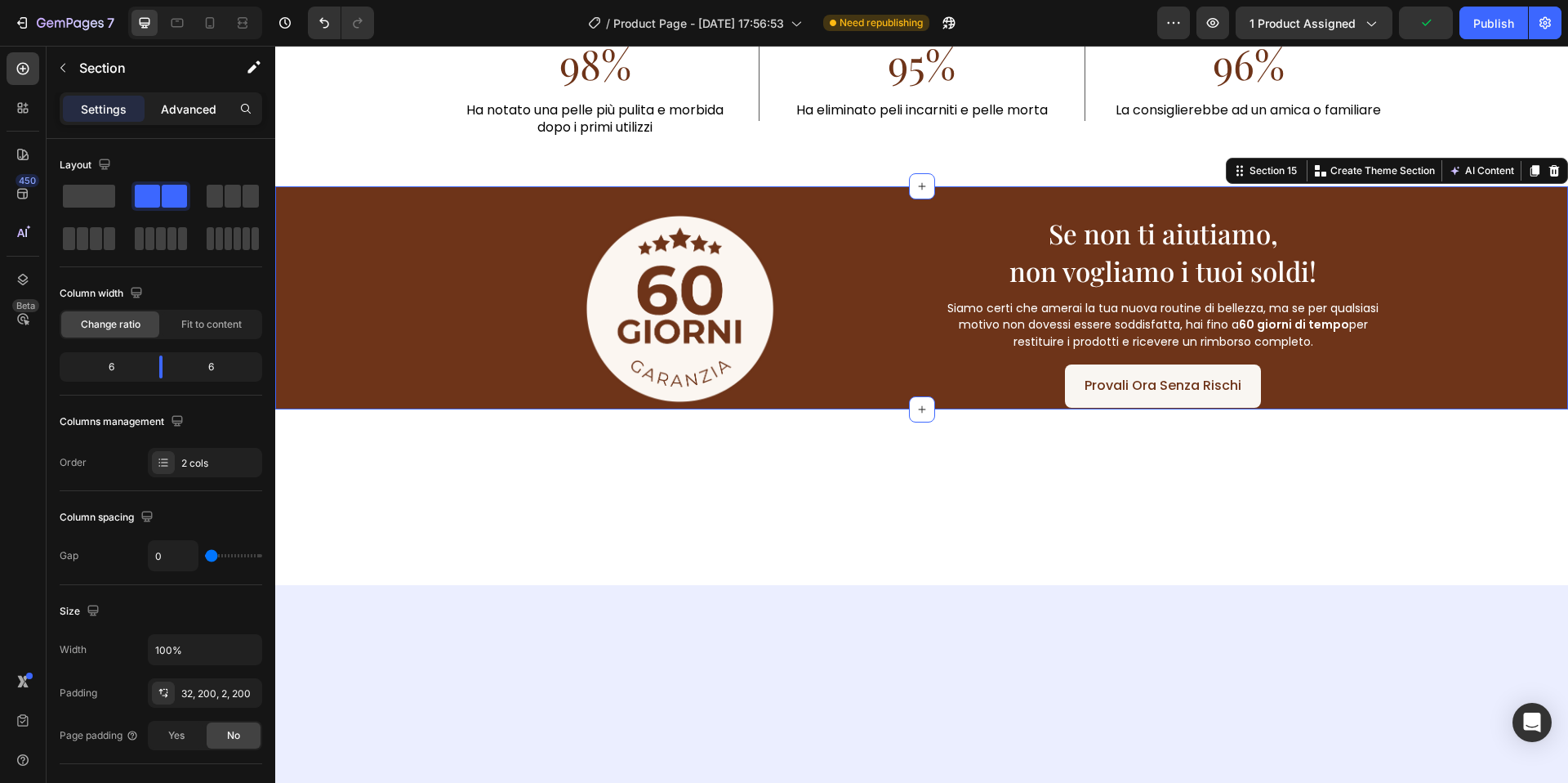
click at [211, 115] on p "Advanced" at bounding box center [188, 109] width 56 height 17
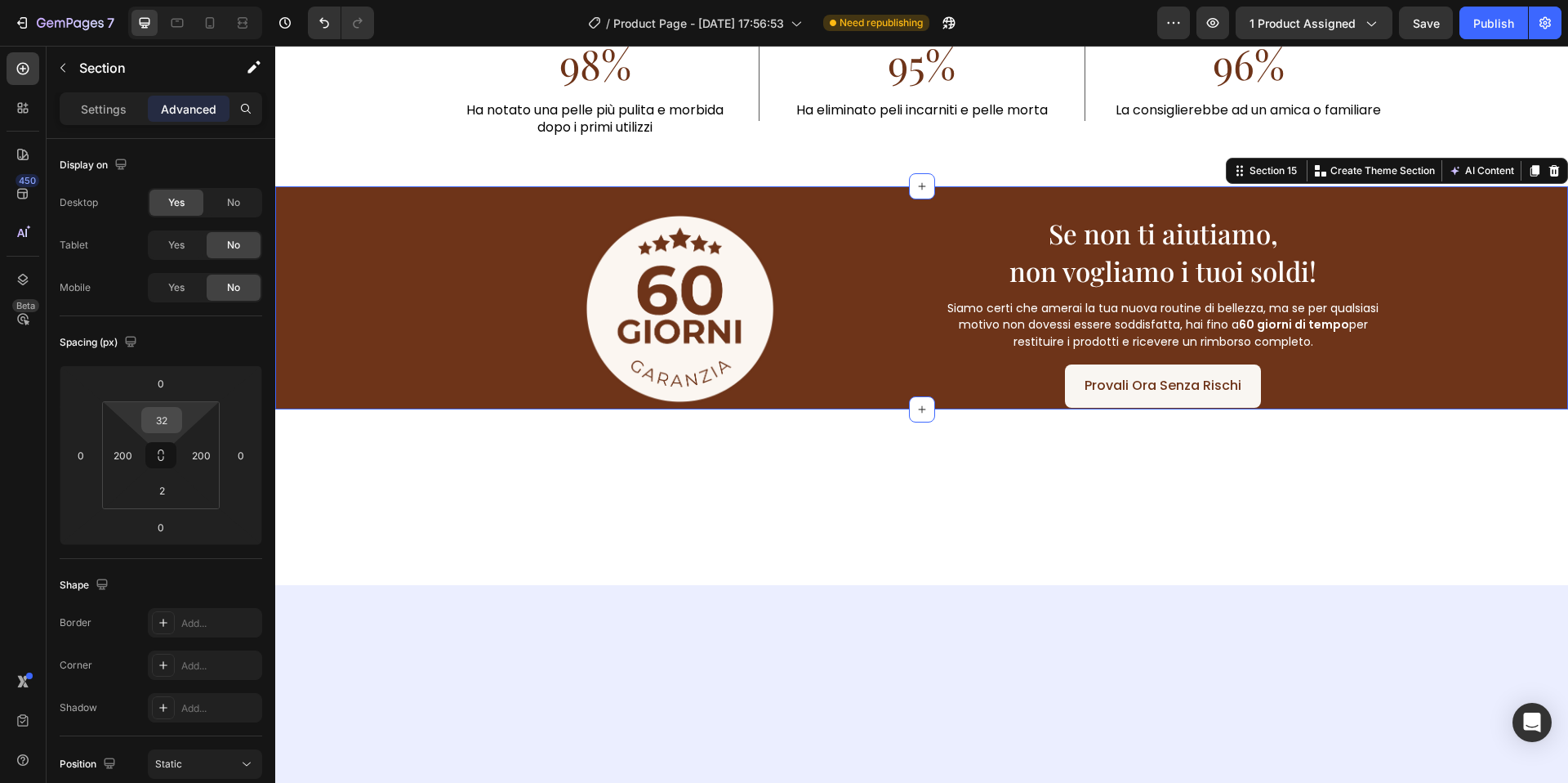
click at [171, 423] on input "32" at bounding box center [162, 420] width 33 height 25
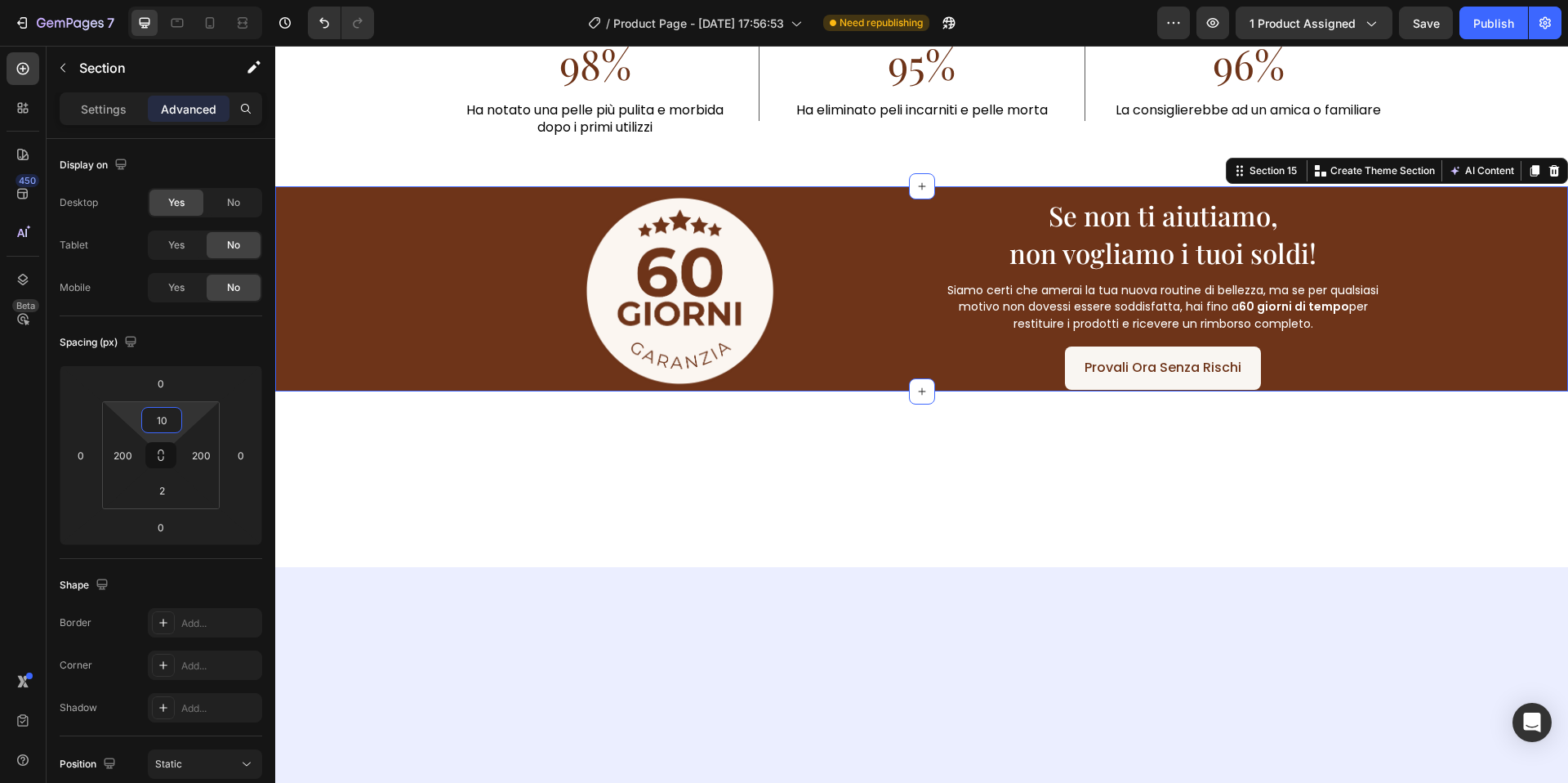
type input "1"
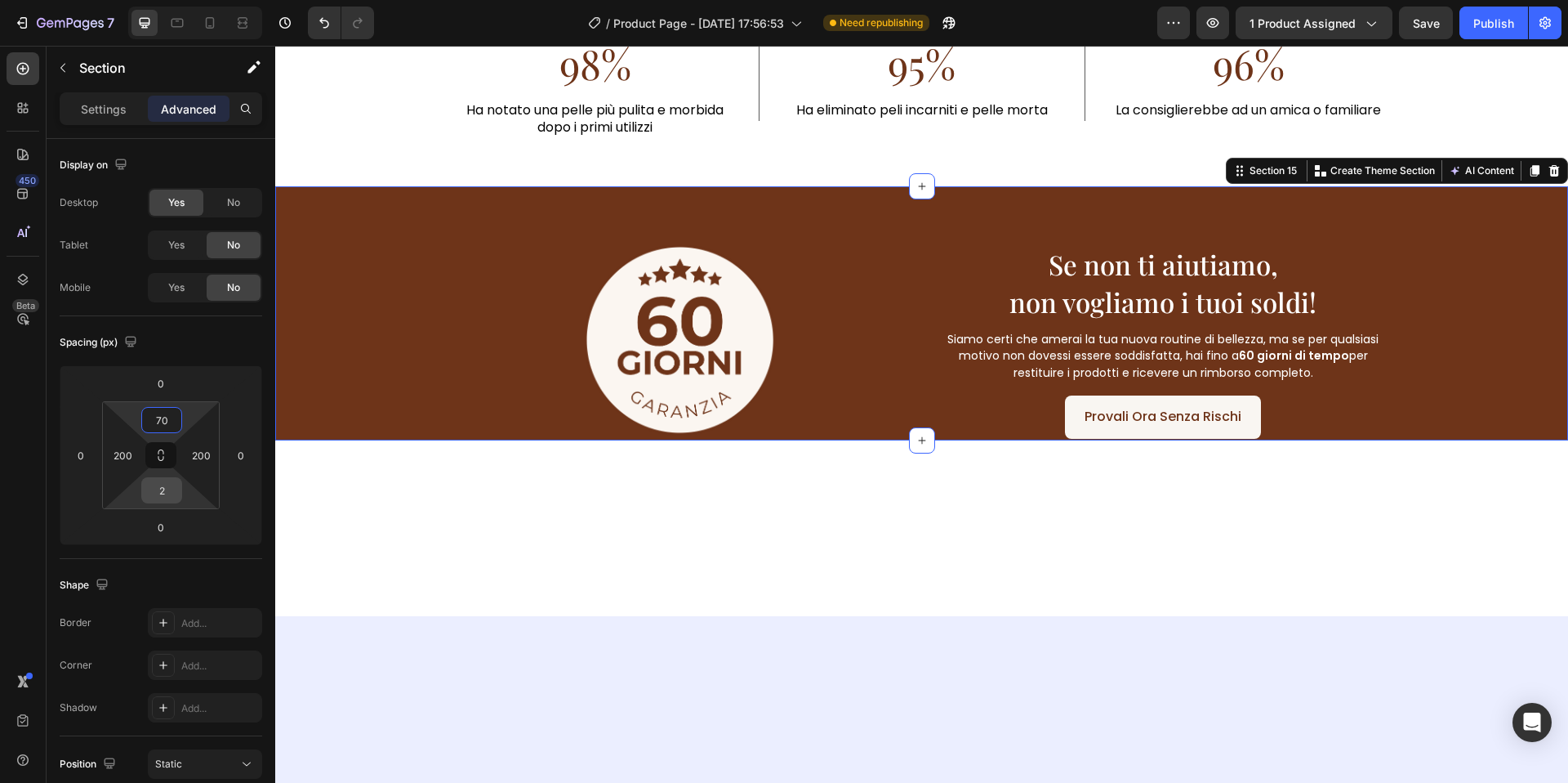
type input "70"
click at [157, 490] on input "2" at bounding box center [162, 490] width 33 height 25
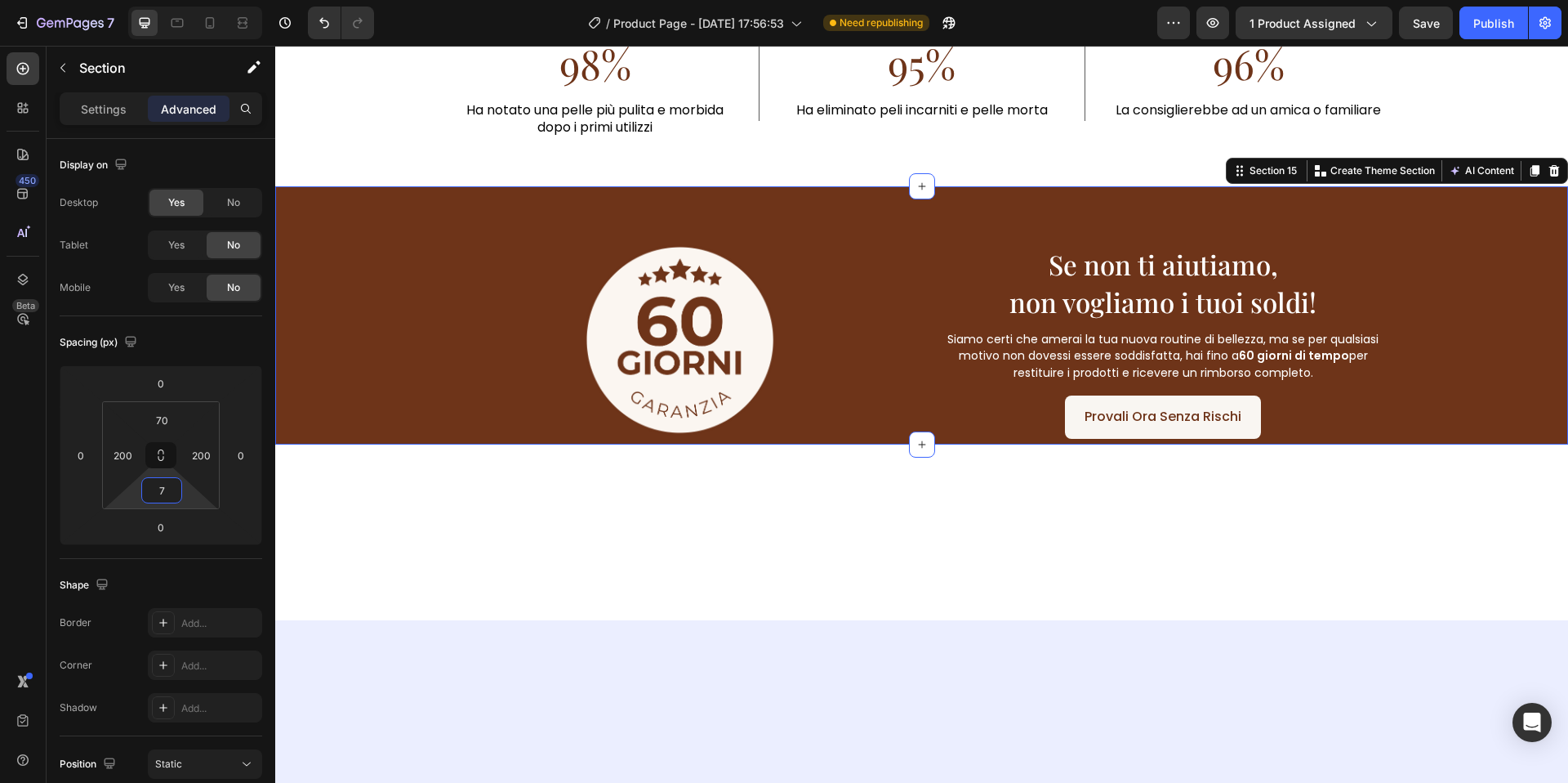
type input "70"
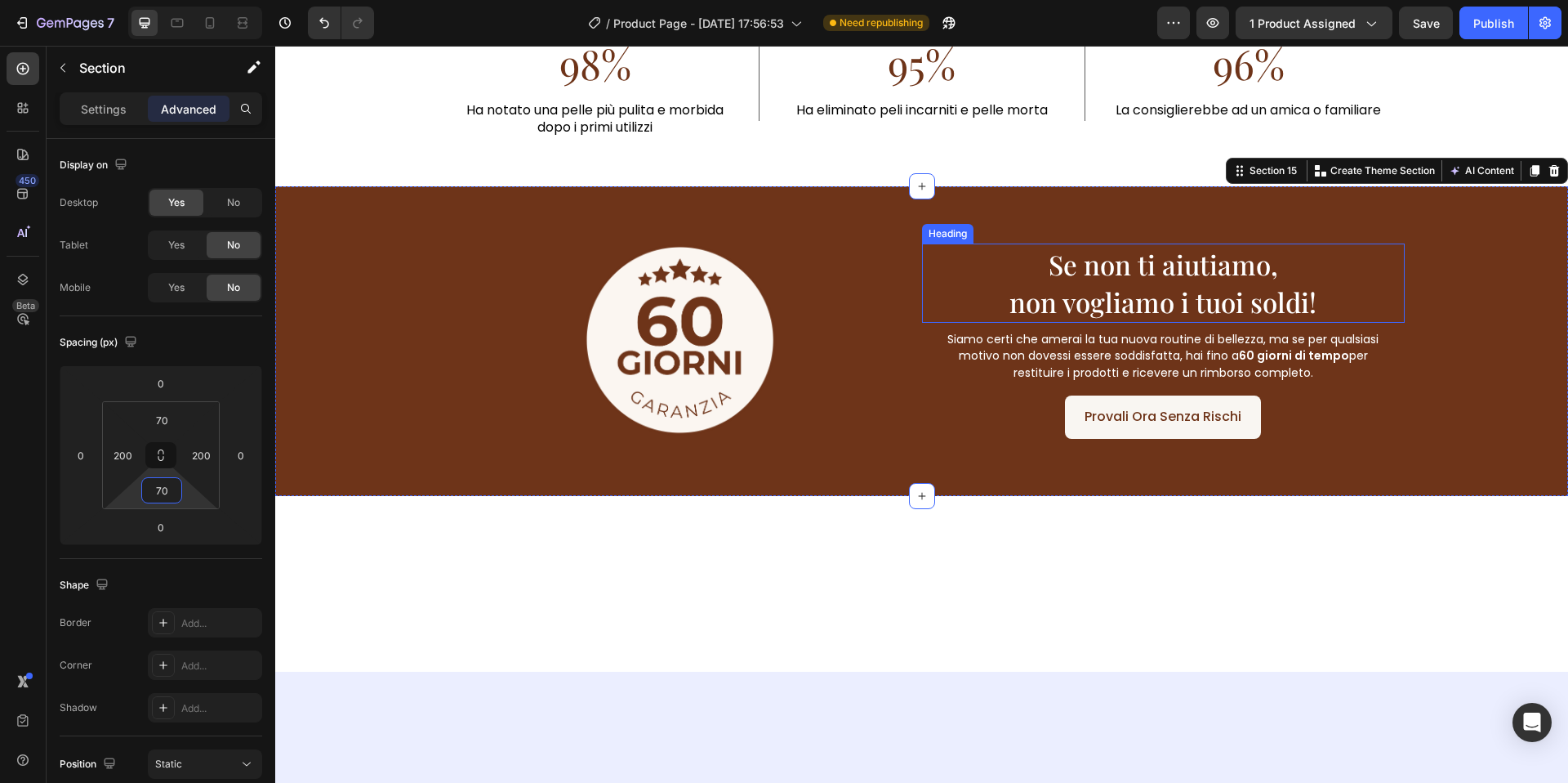
click at [1177, 277] on span "Se non ti aiutiamo," at bounding box center [1163, 263] width 230 height 36
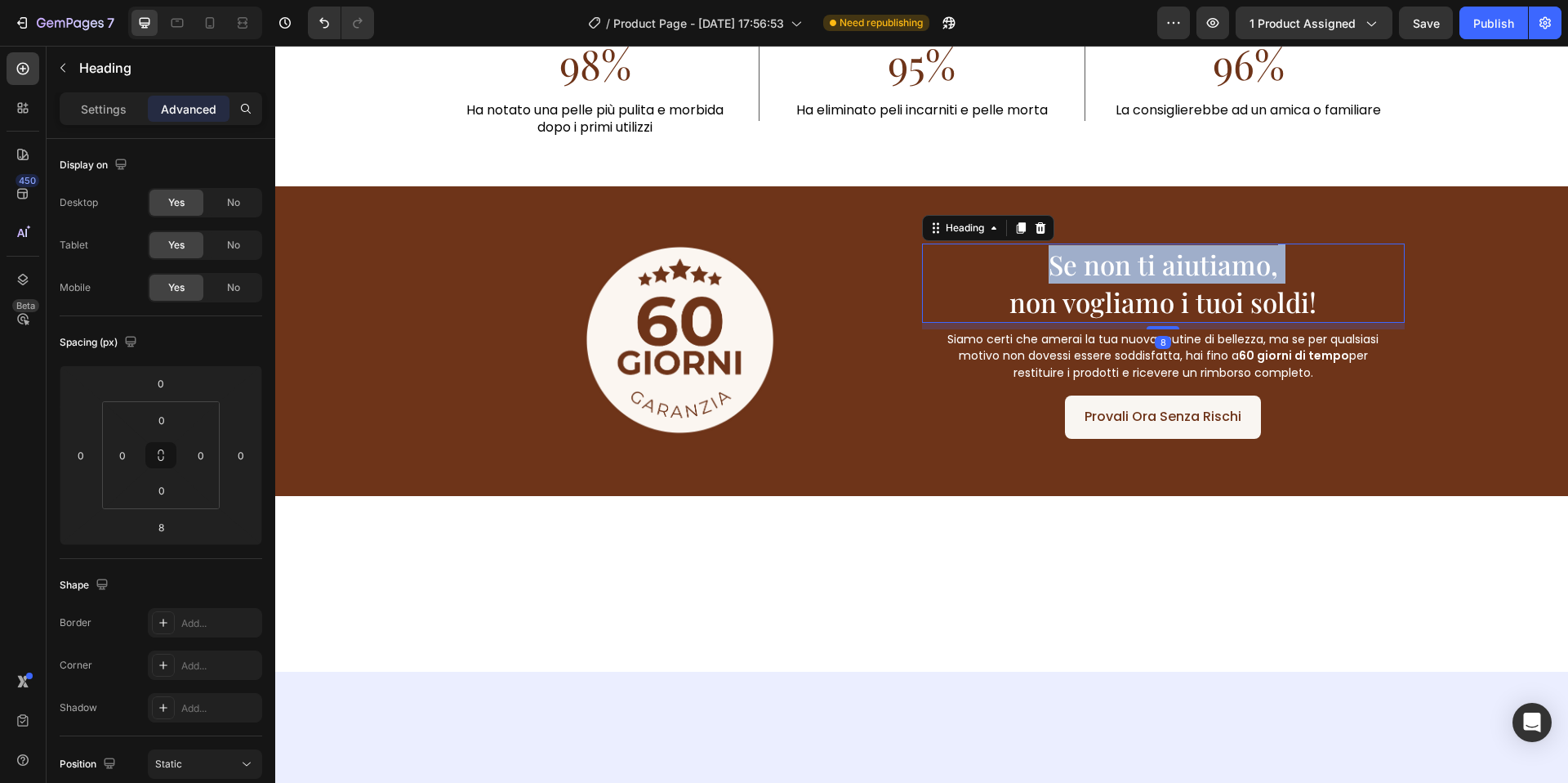
click at [1177, 277] on span "Se non ti aiutiamo," at bounding box center [1163, 263] width 230 height 36
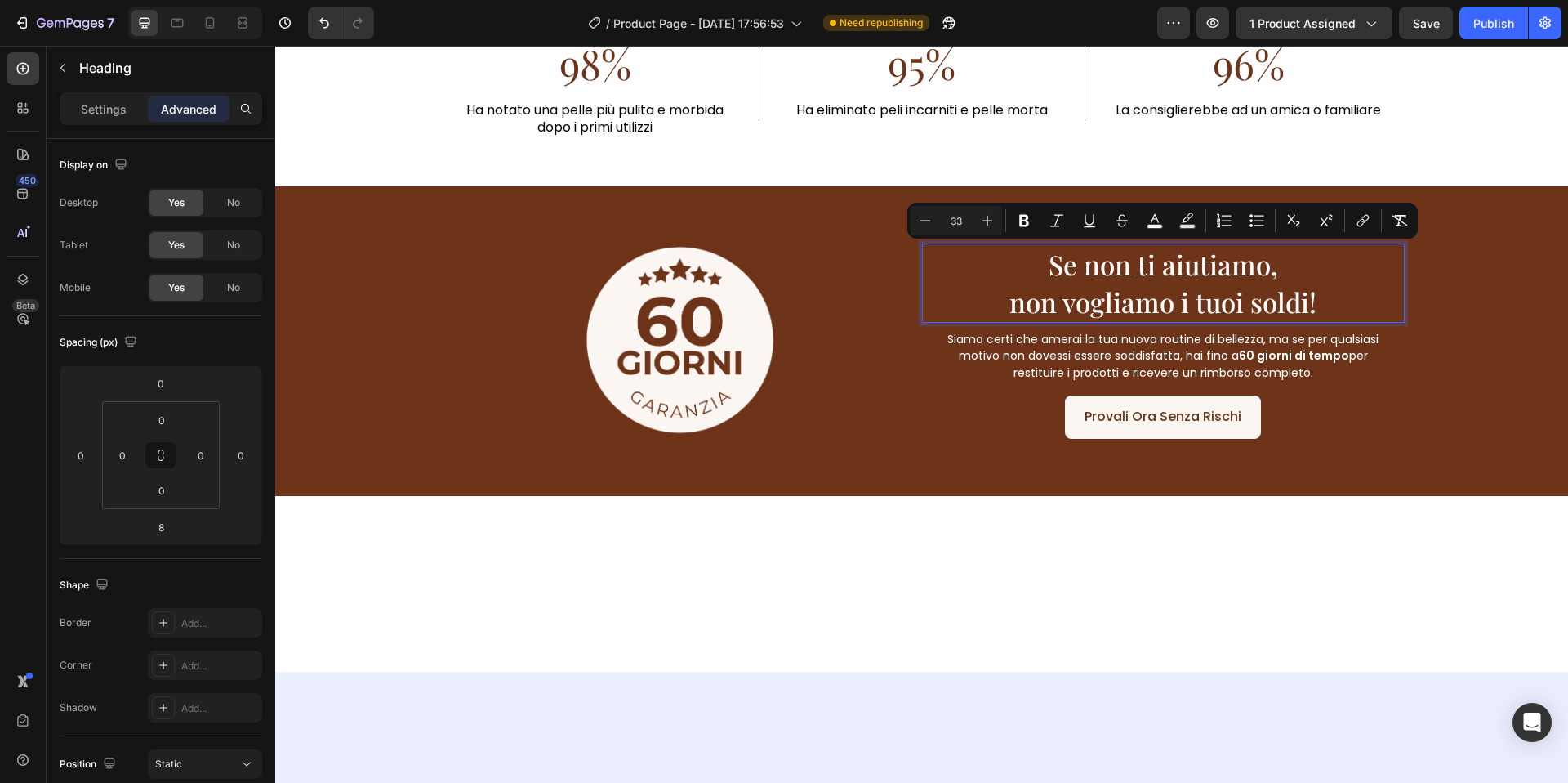
click at [1233, 307] on span "non vogliamo i tuoi soldi!" at bounding box center [1163, 301] width 307 height 36
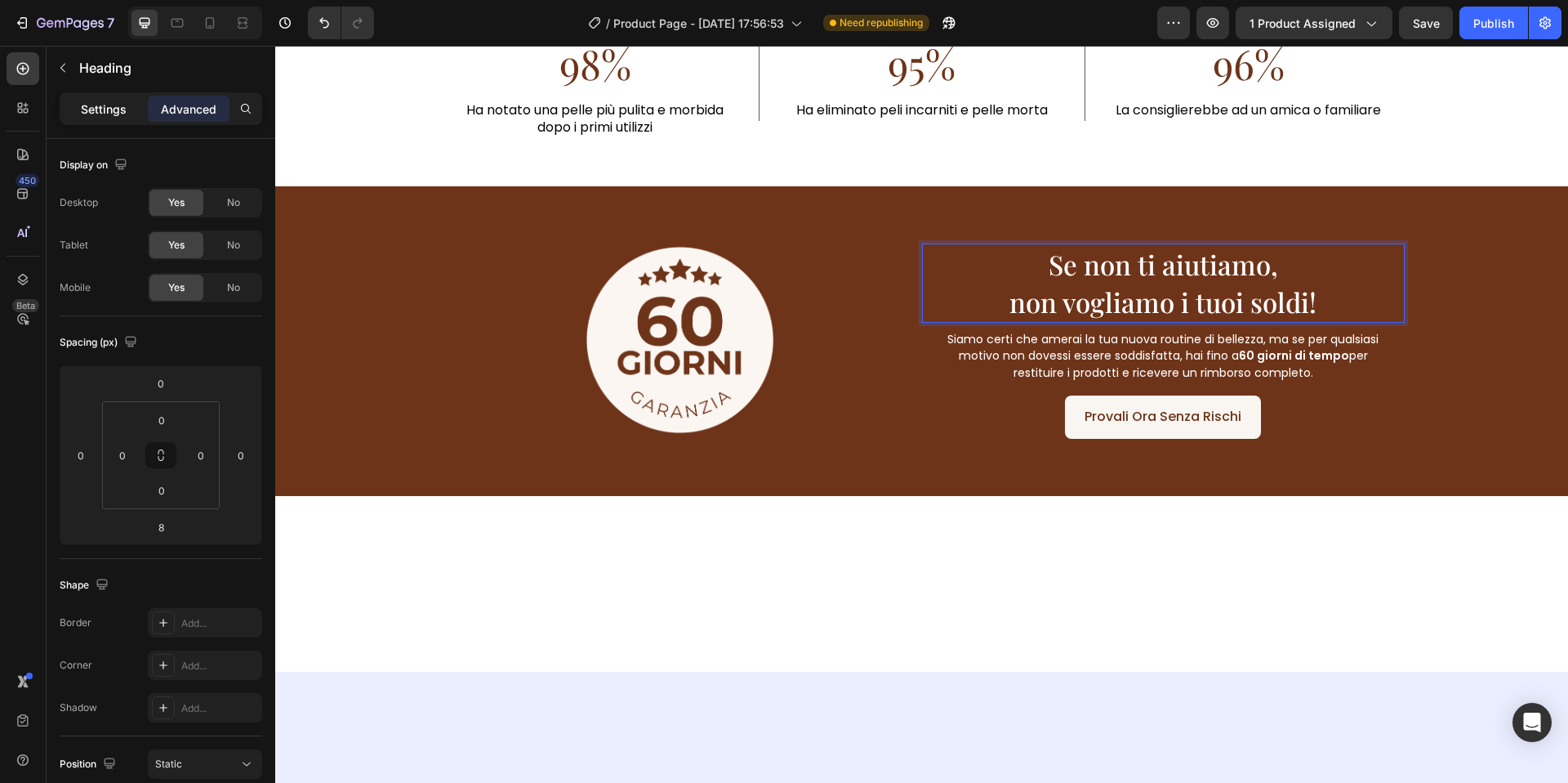
click at [92, 97] on div "Settings" at bounding box center [103, 109] width 81 height 27
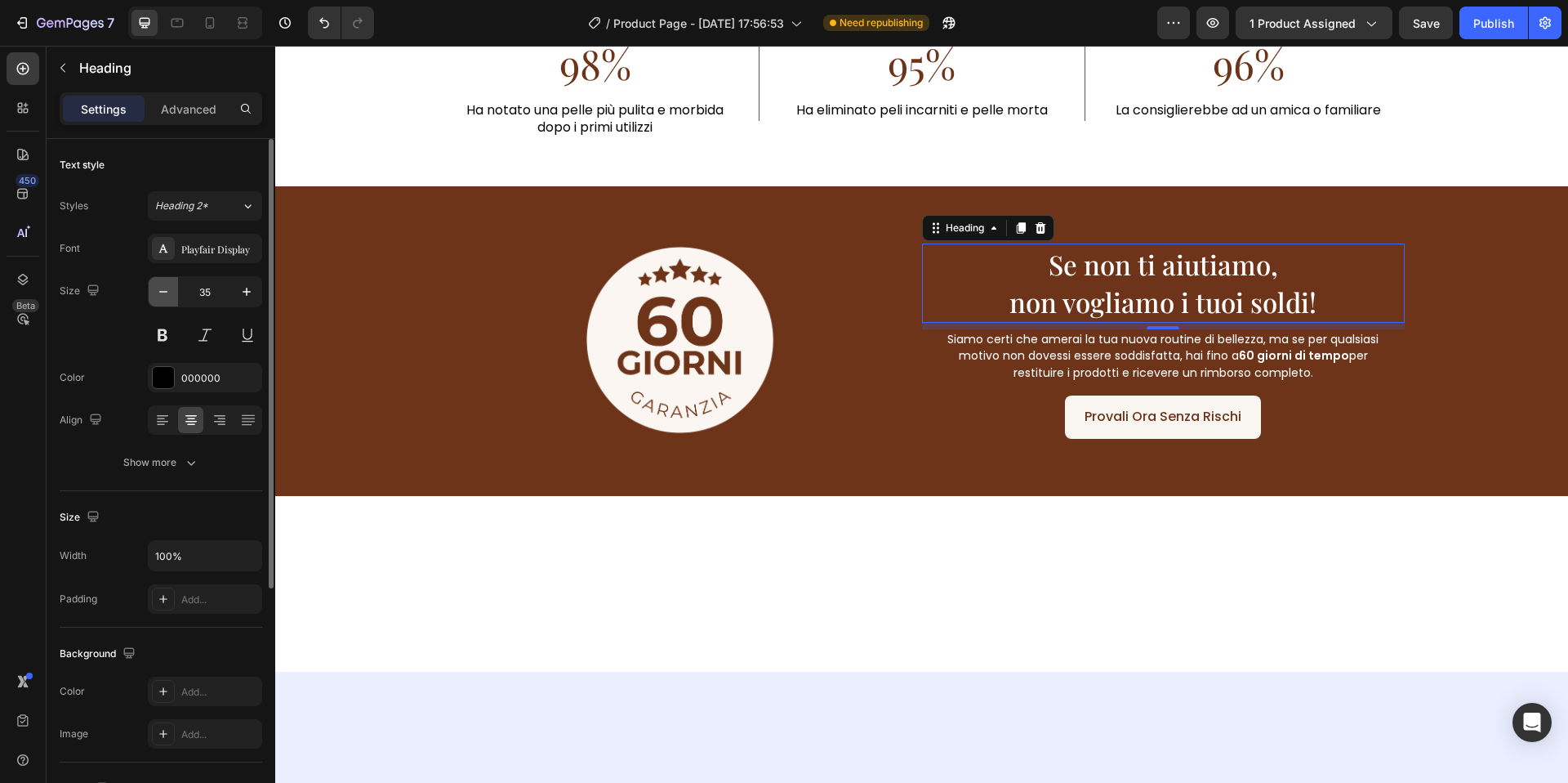
click at [166, 277] on button "button" at bounding box center [163, 291] width 29 height 29
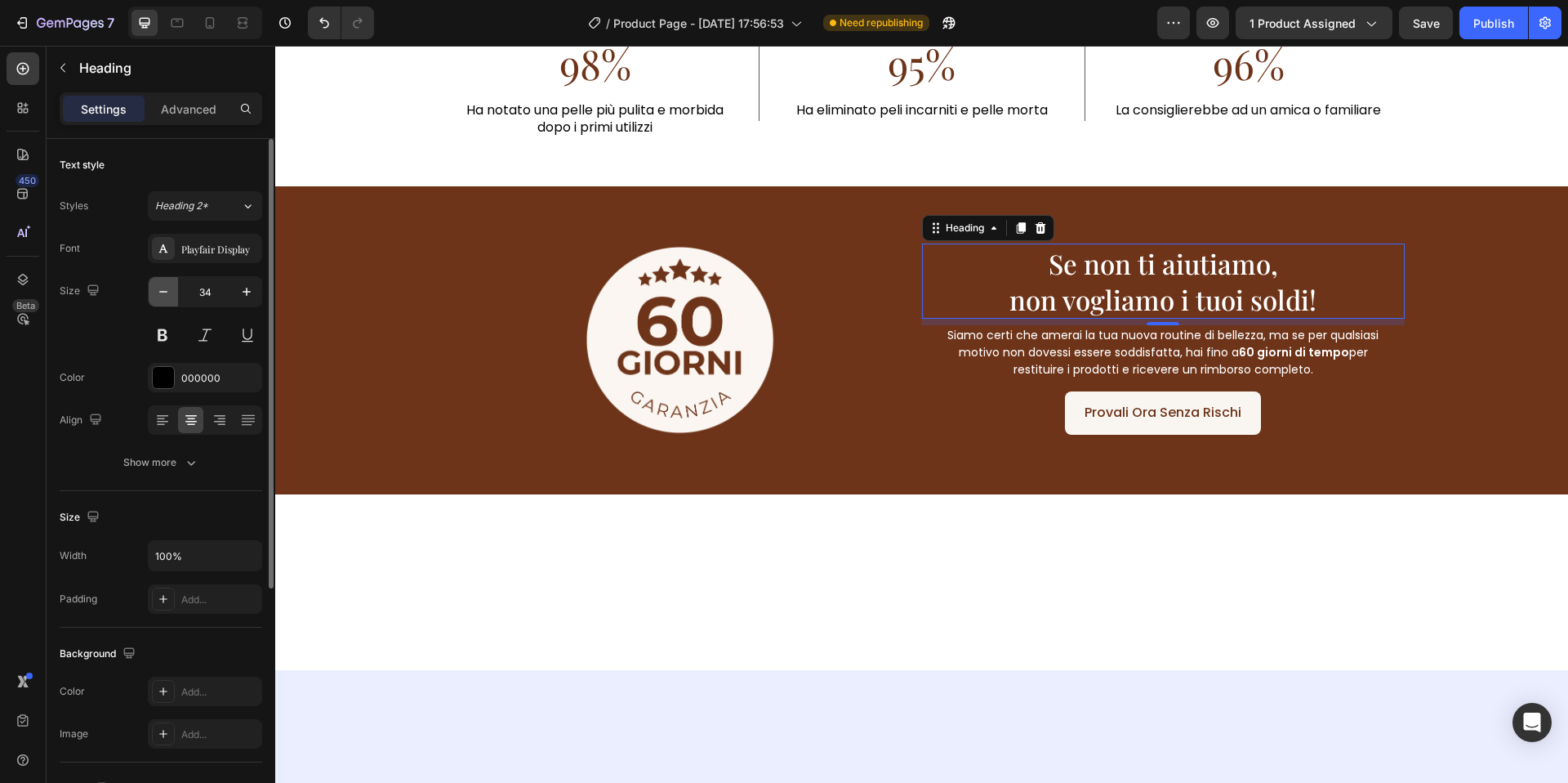
click at [166, 277] on button "button" at bounding box center [163, 291] width 29 height 29
type input "33"
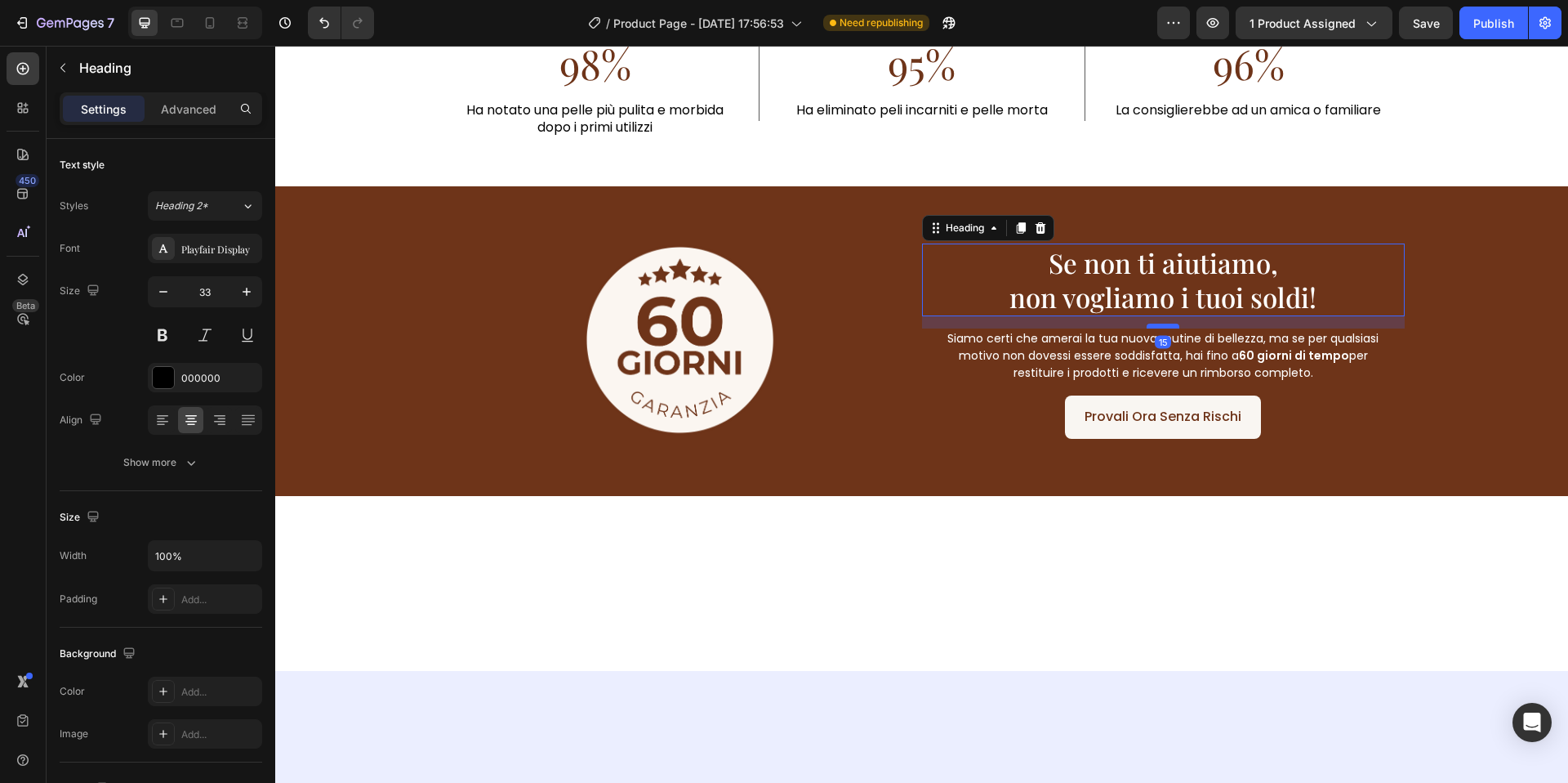
click at [1172, 325] on div at bounding box center [1163, 326] width 33 height 5
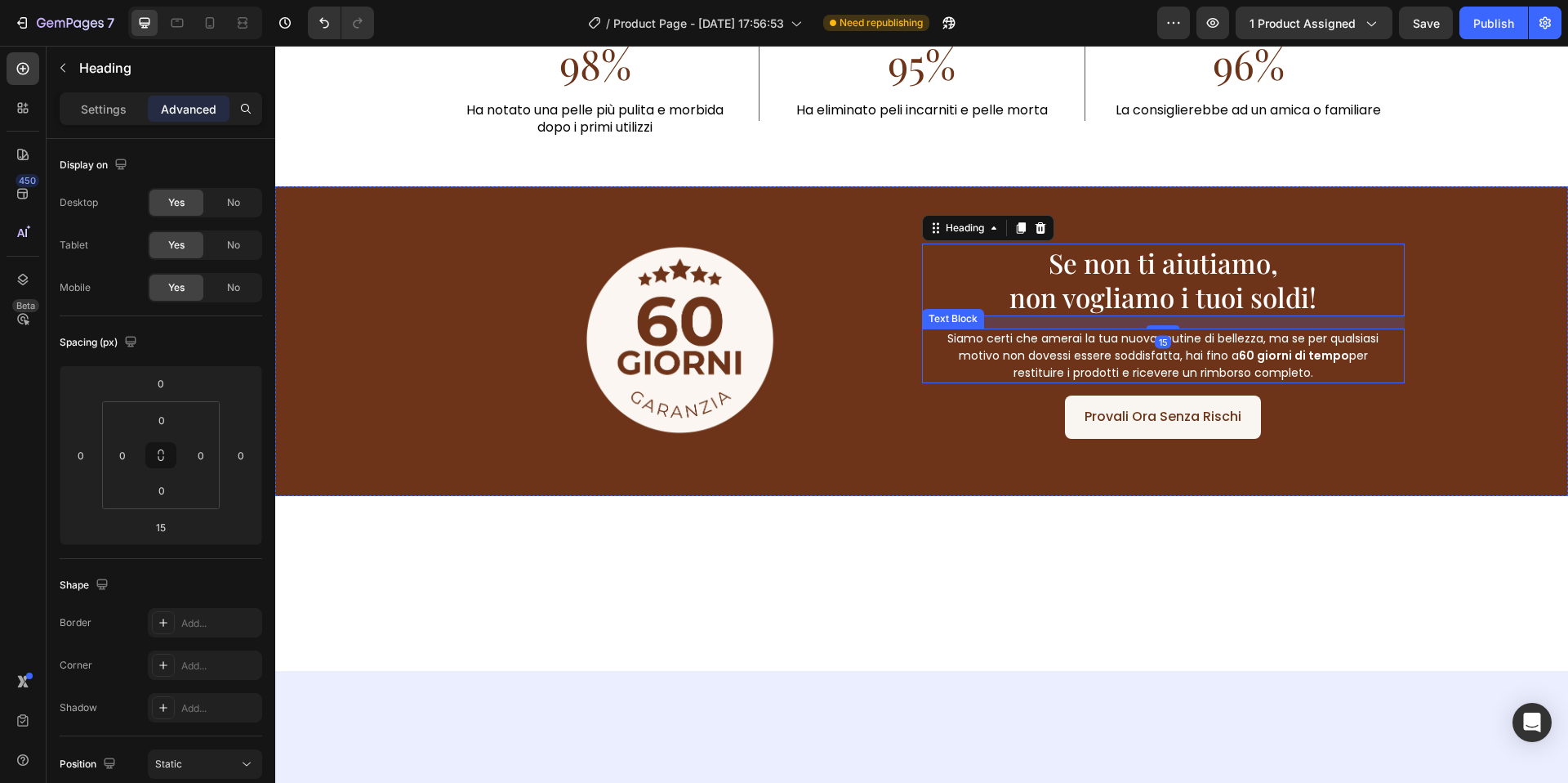
click at [1185, 373] on span "Siamo certi che amerai la tua nuova routine di bellezza, ma se per qualsiasi mo…" at bounding box center [1163, 355] width 431 height 50
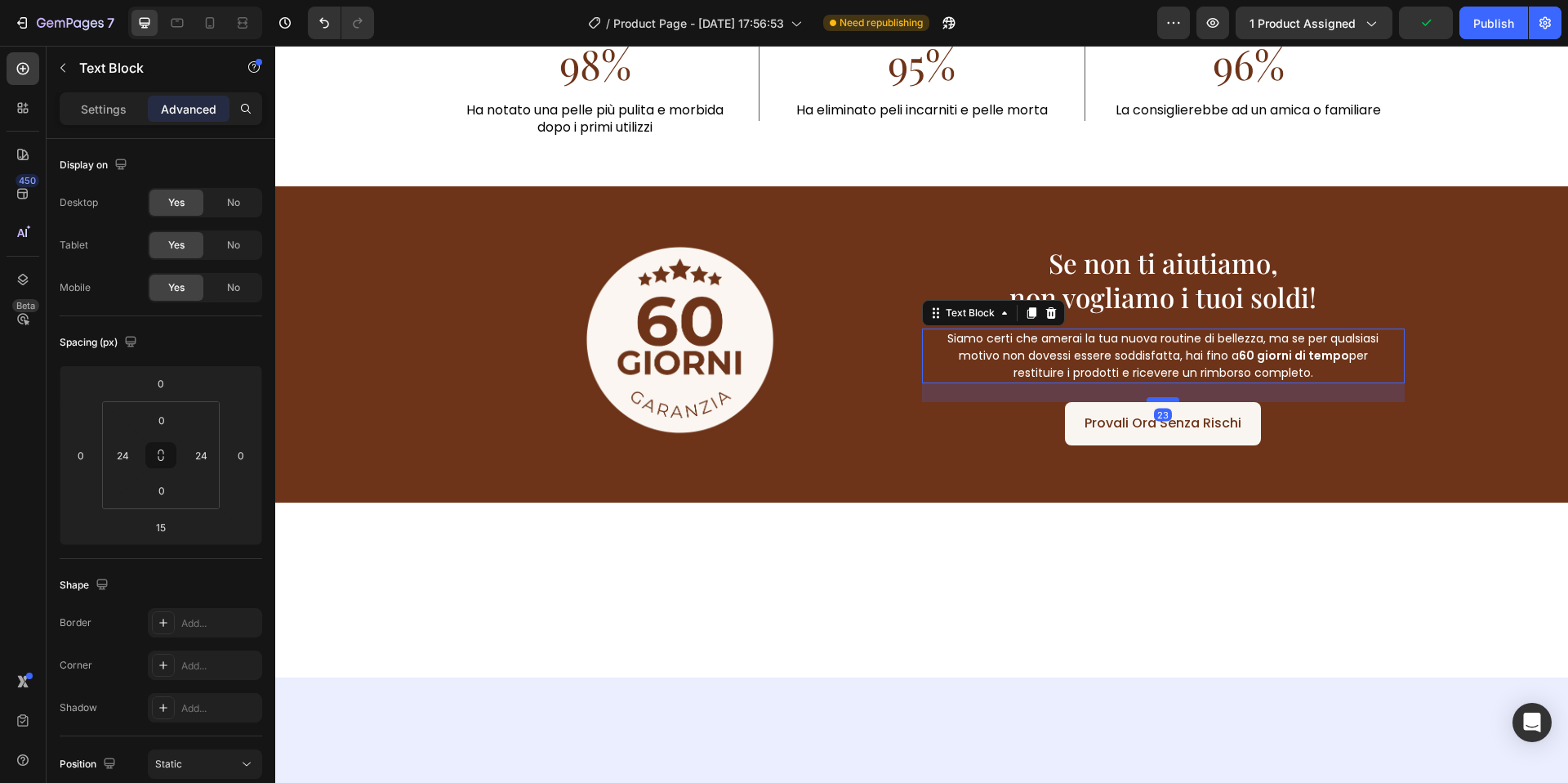
click at [1163, 398] on div at bounding box center [1163, 399] width 33 height 5
type input "23"
click at [1064, 504] on div at bounding box center [922, 590] width 1293 height 176
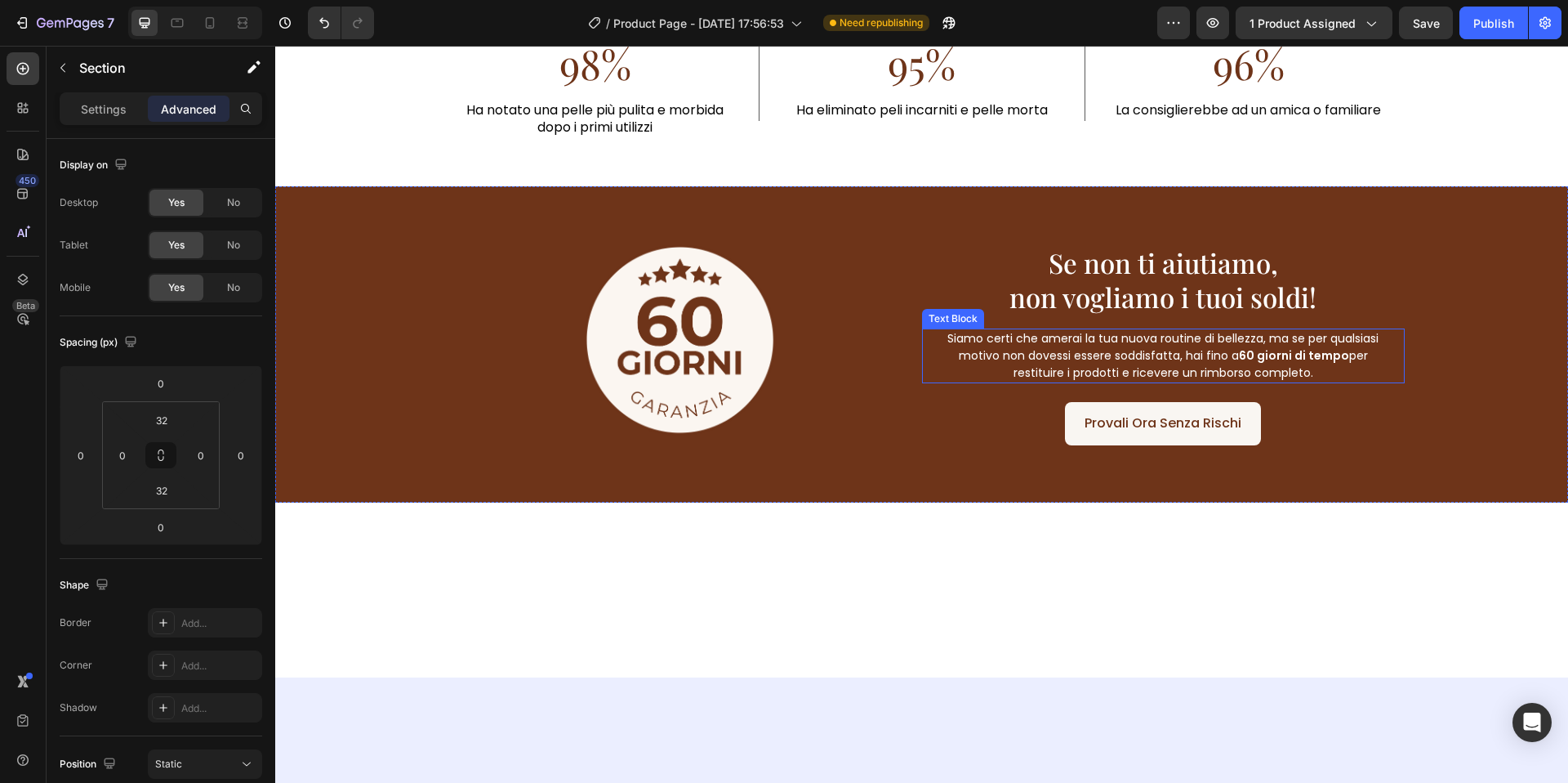
click at [1113, 347] on span "Siamo certi che amerai la tua nuova routine di bellezza, ma se per qualsiasi mo…" at bounding box center [1163, 355] width 431 height 50
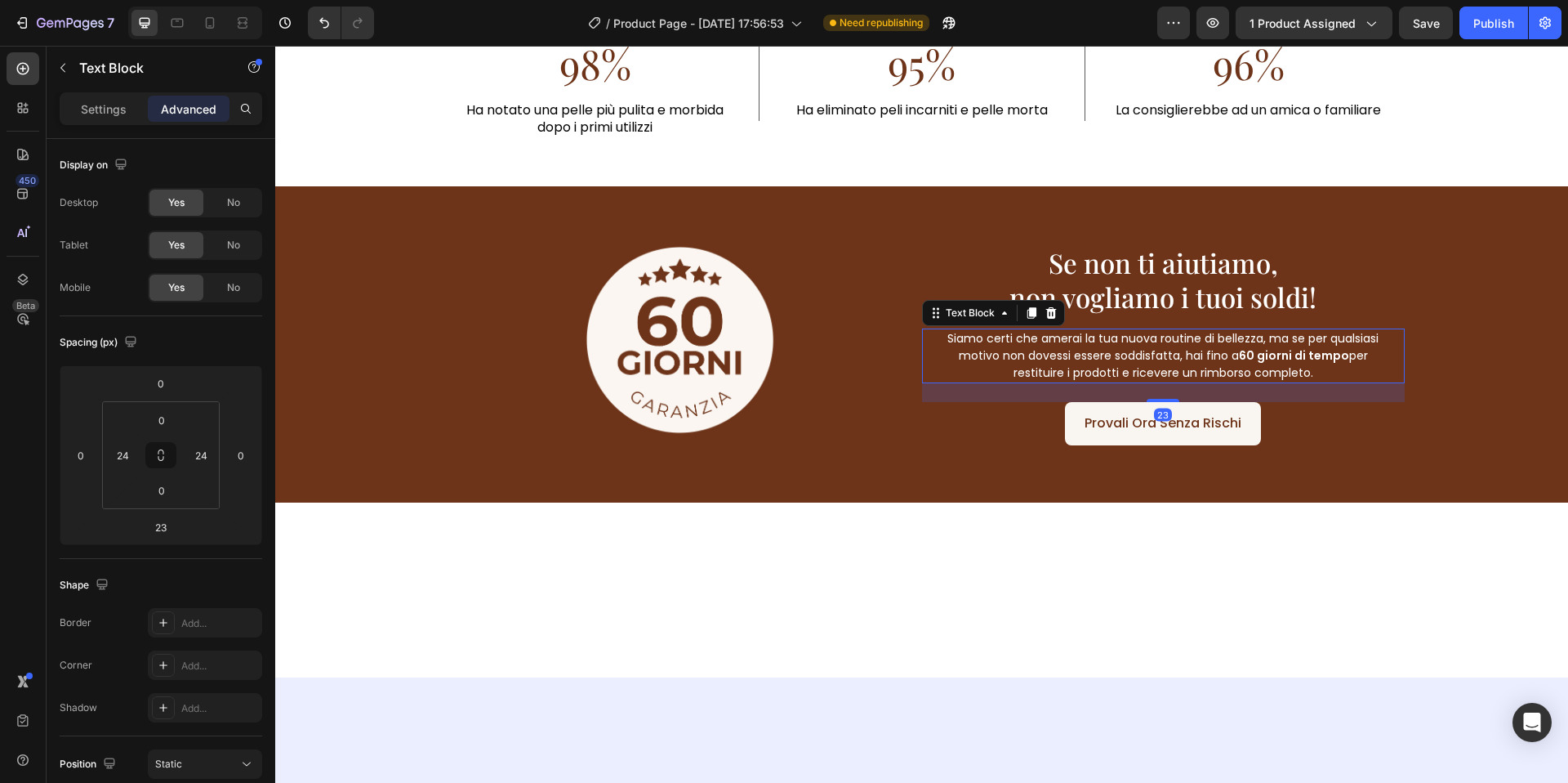
click at [119, 125] on div "Settings Advanced" at bounding box center [161, 115] width 229 height 47
click at [118, 119] on div "Settings" at bounding box center [103, 109] width 81 height 27
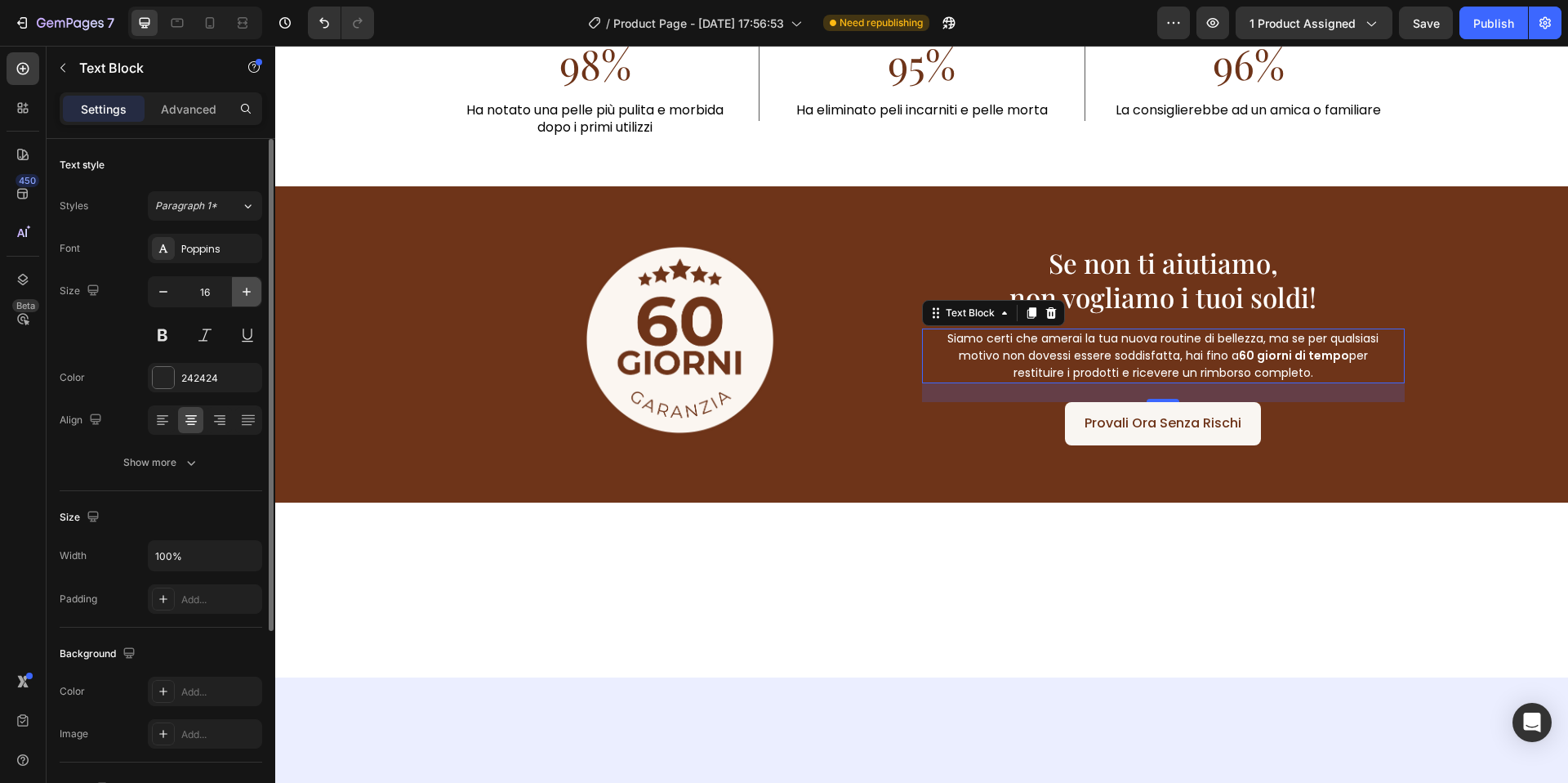
click at [249, 291] on icon "button" at bounding box center [246, 291] width 8 height 8
type input "17"
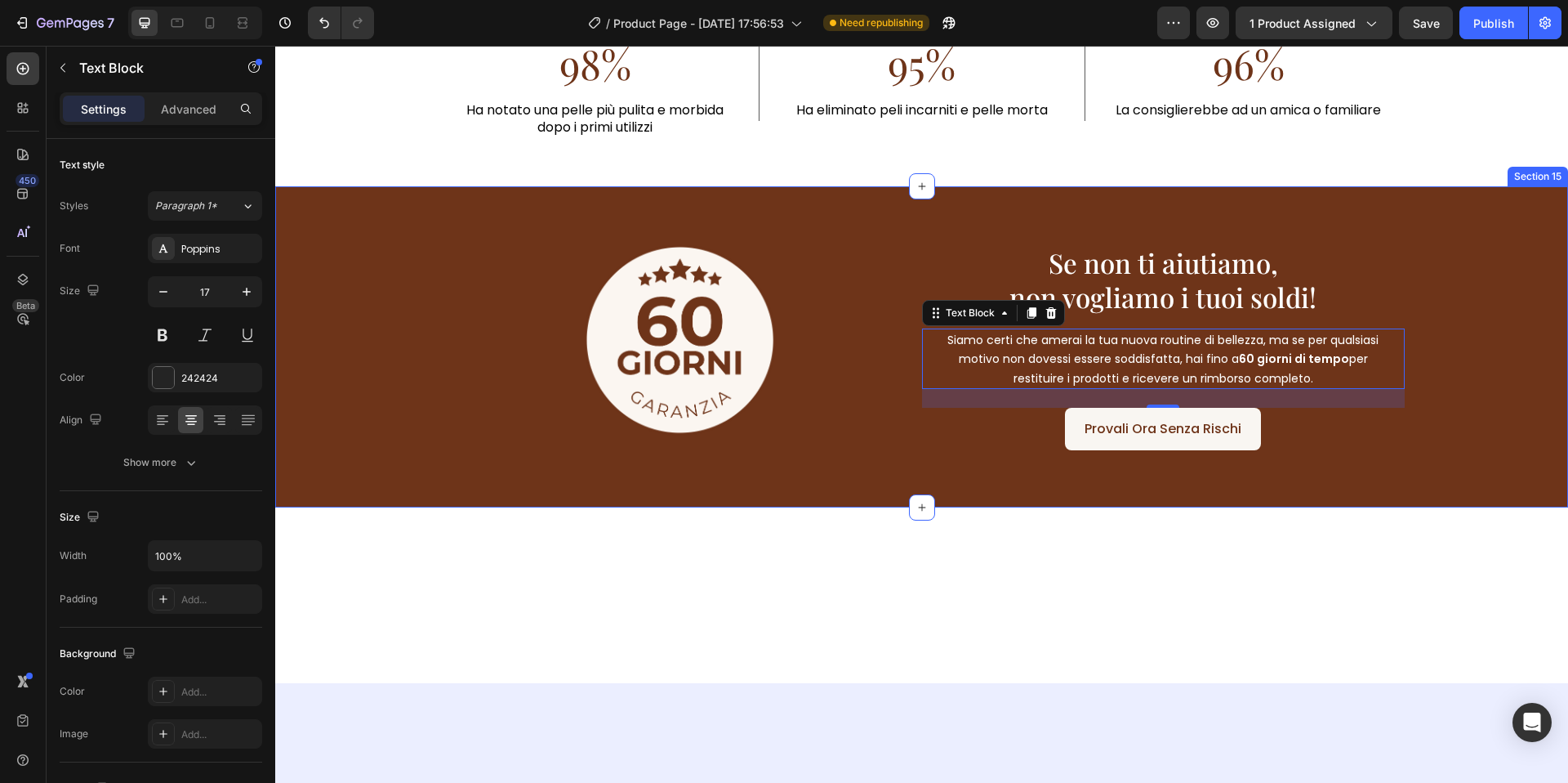
click at [891, 489] on div "Image ⁠⁠⁠⁠⁠⁠⁠ Se non ti aiutiamo, non vogliamo i tuoi soldi! Heading Siamo cert…" at bounding box center [922, 347] width 1293 height 322
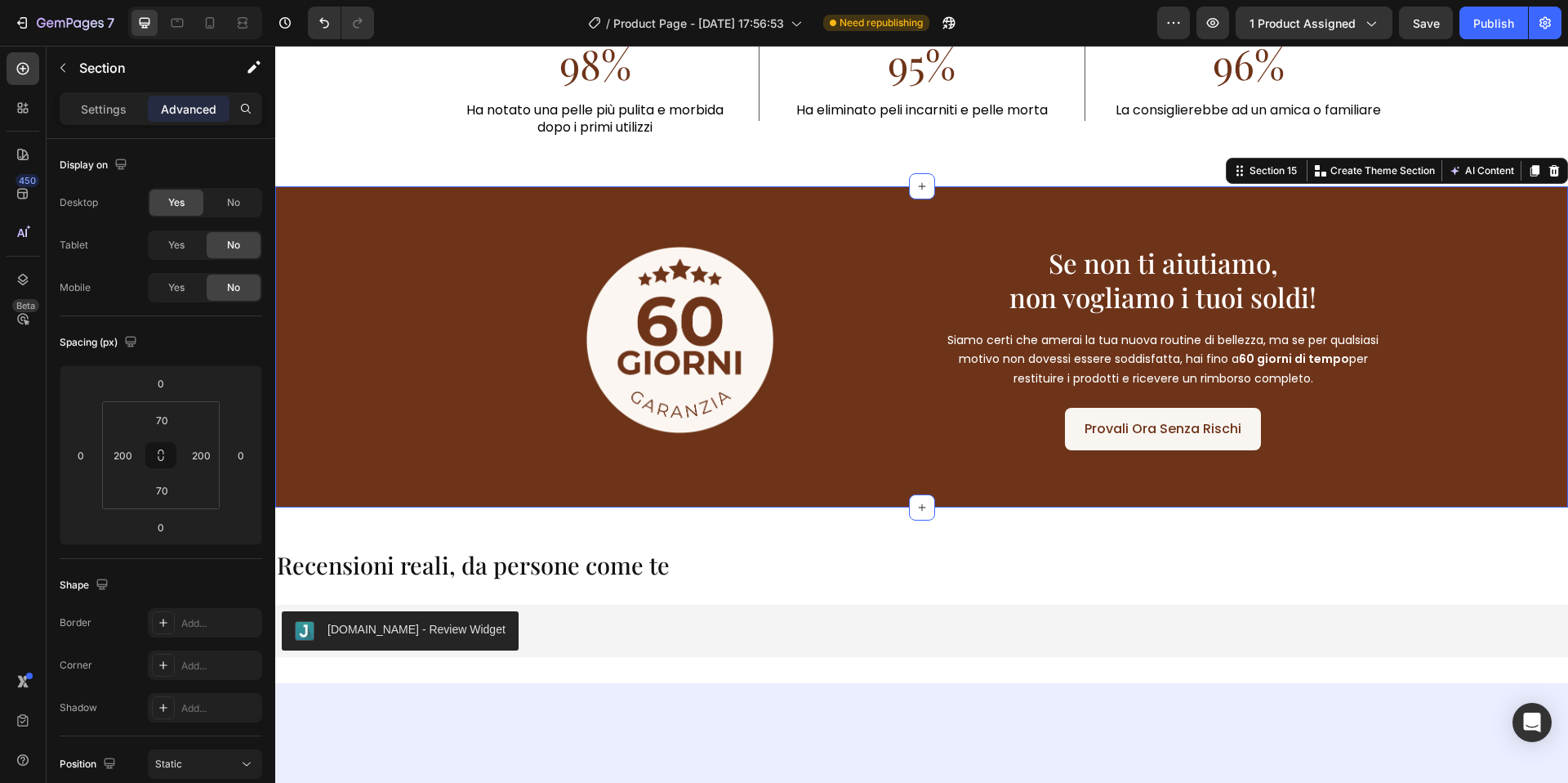
scroll to position [3603, 0]
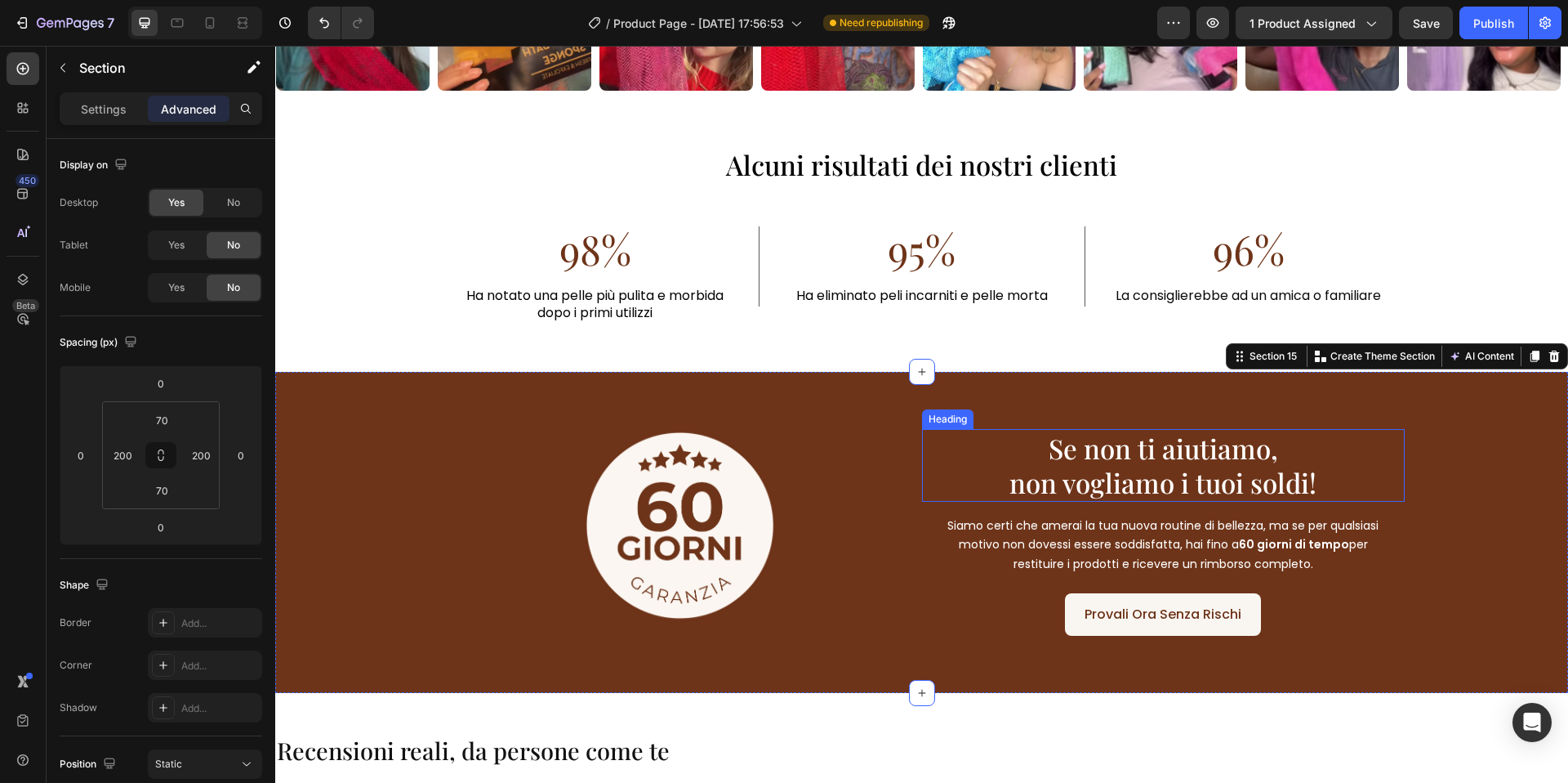
click at [1101, 460] on span "Se non ti aiutiamo," at bounding box center [1163, 447] width 230 height 36
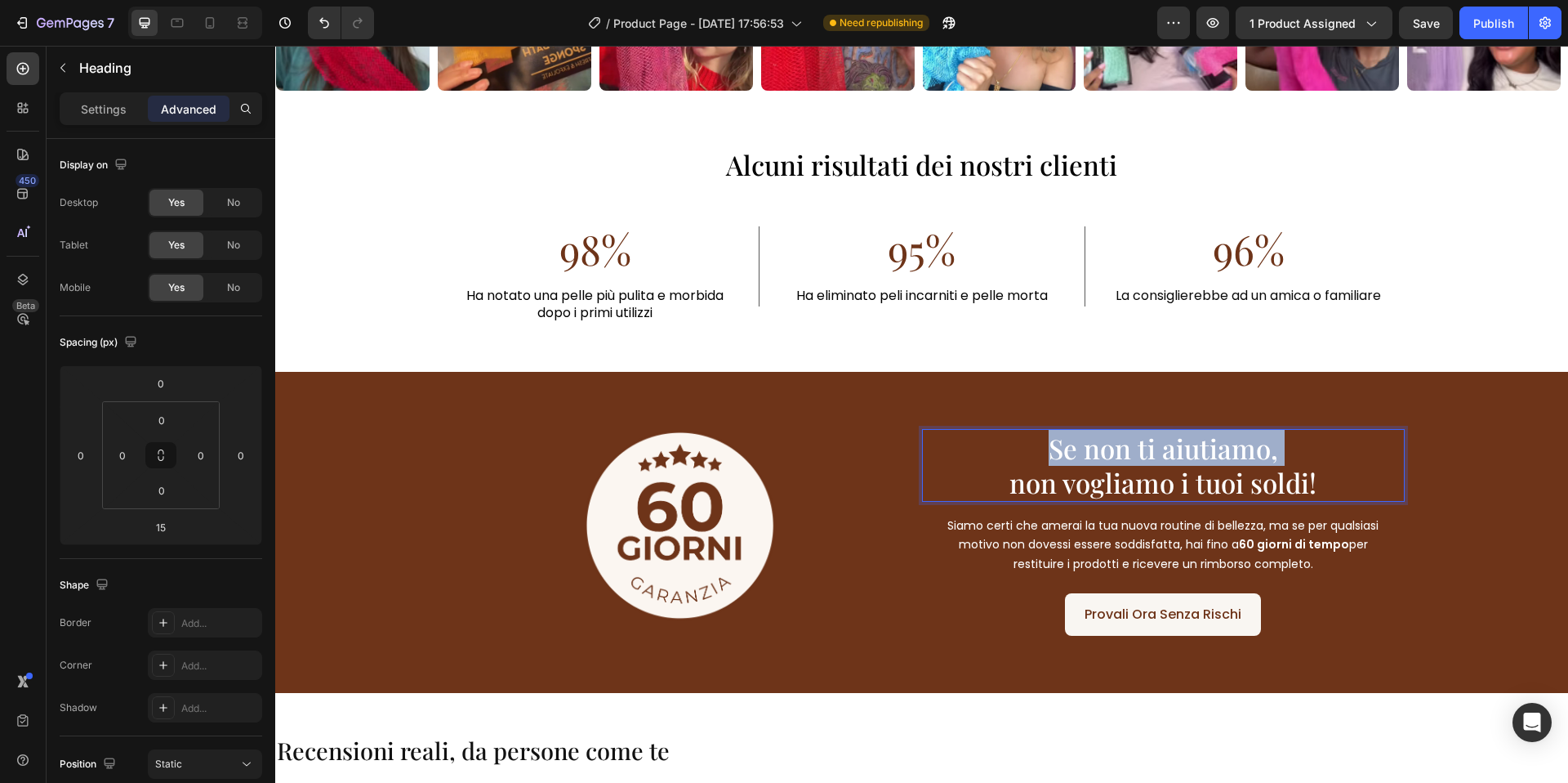
click at [1101, 460] on span "Se non ti aiutiamo," at bounding box center [1163, 447] width 230 height 36
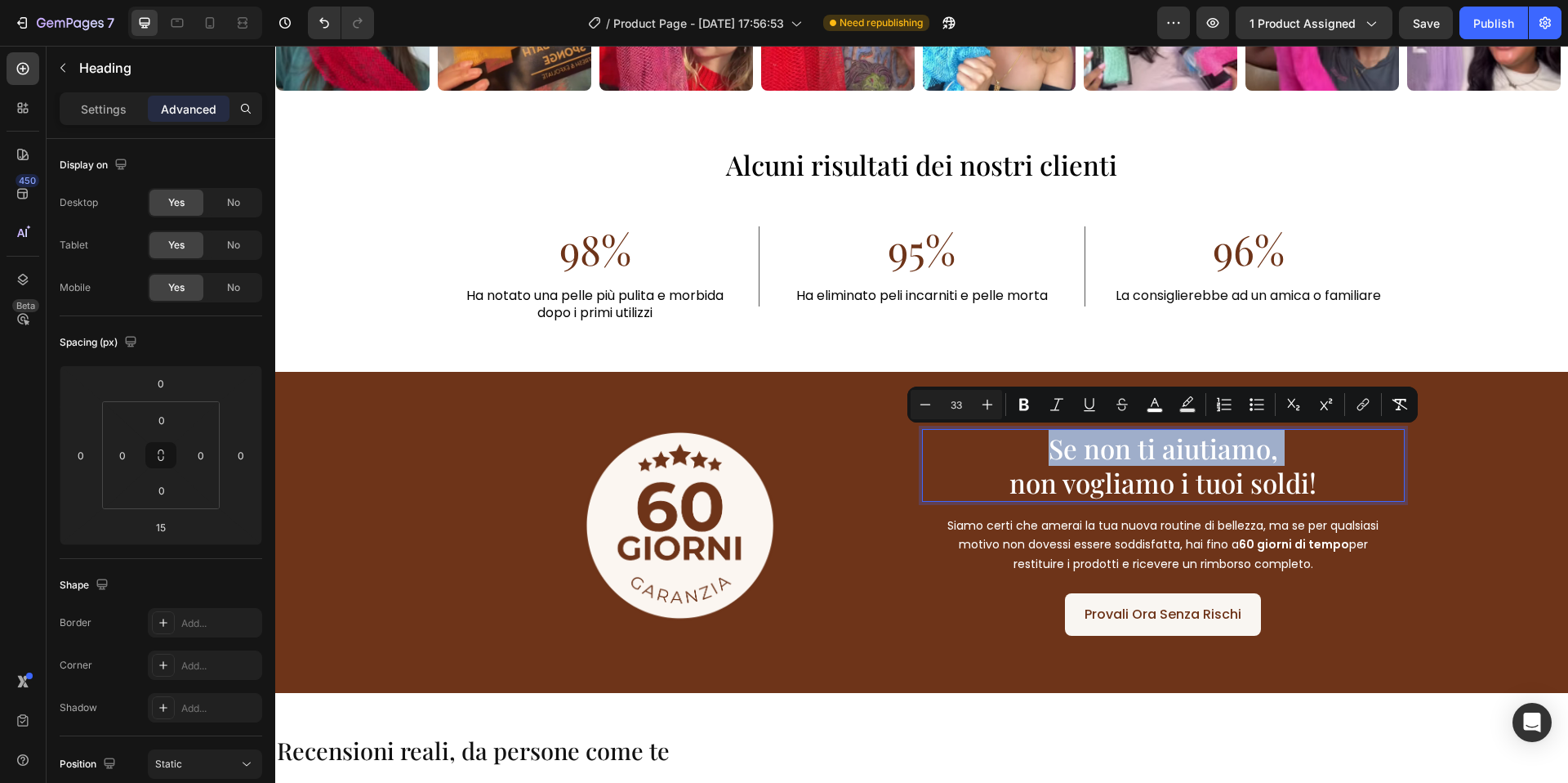
click at [1100, 460] on span "Se non ti aiutiamo," at bounding box center [1163, 447] width 230 height 36
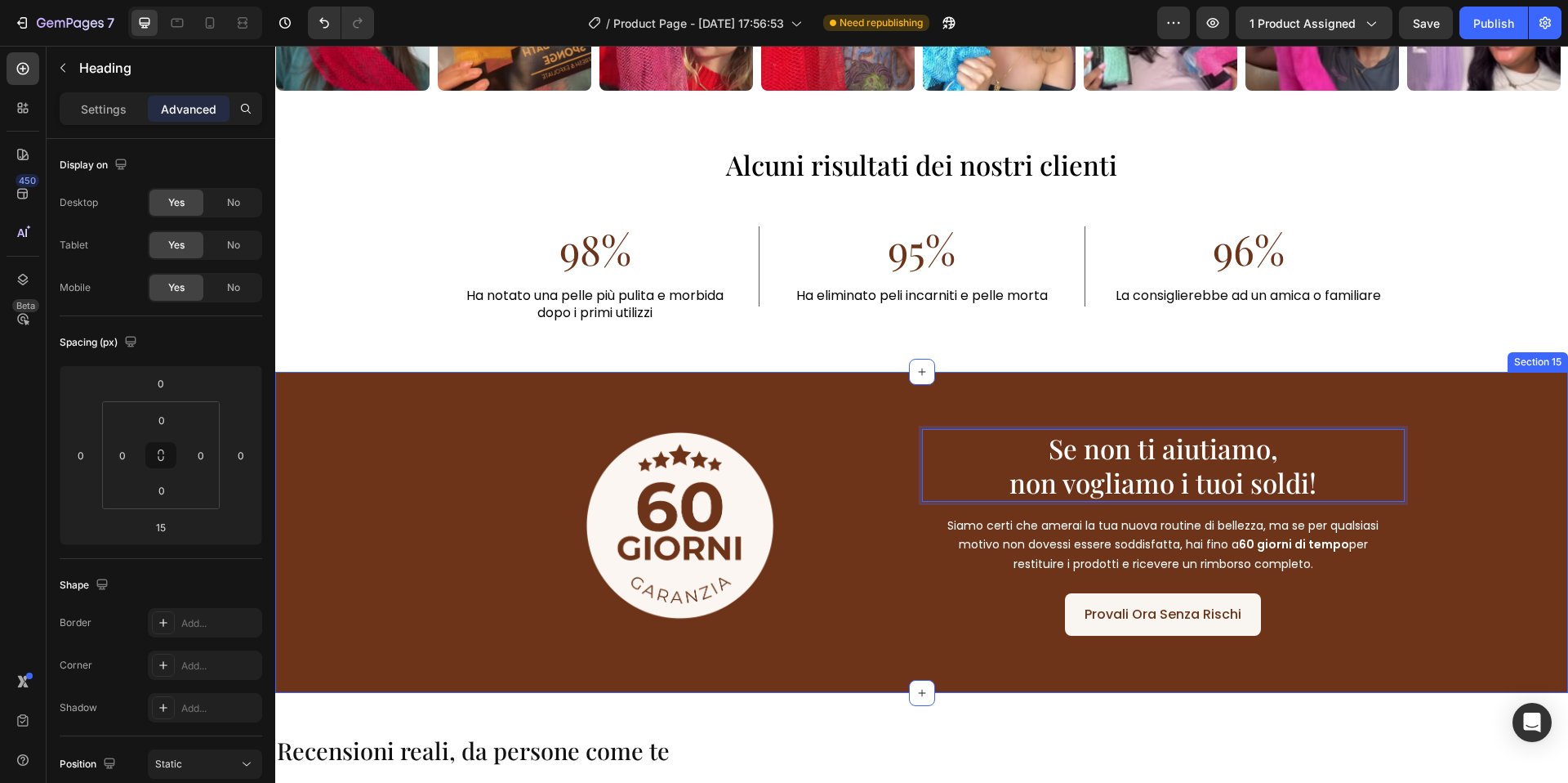
click at [874, 405] on div "Image Se non ti aiutiamo, non vogliamo i tuoi soldi! Heading 15 Siamo certi che…" at bounding box center [922, 533] width 1293 height 322
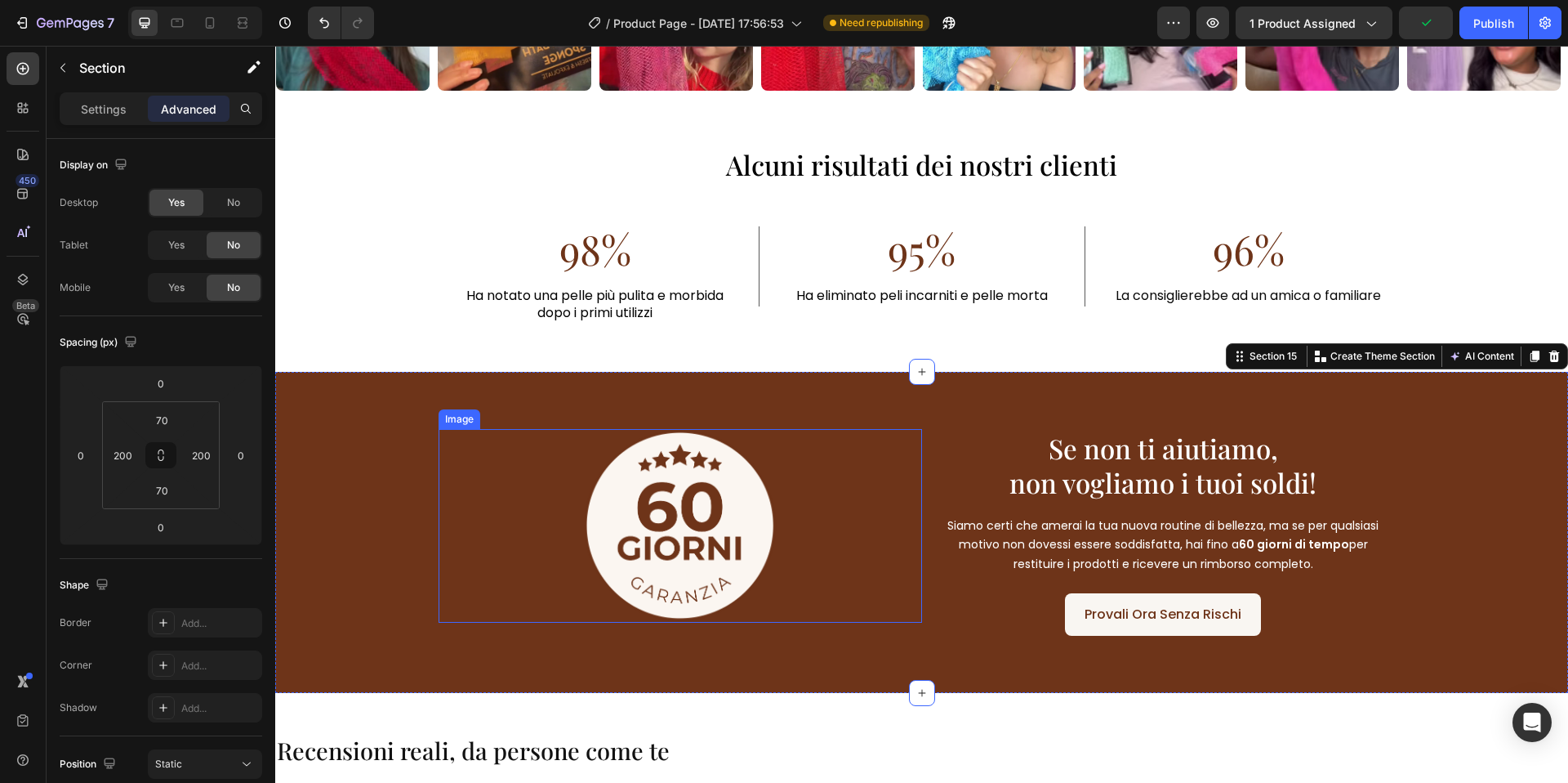
click at [696, 505] on img at bounding box center [679, 526] width 193 height 194
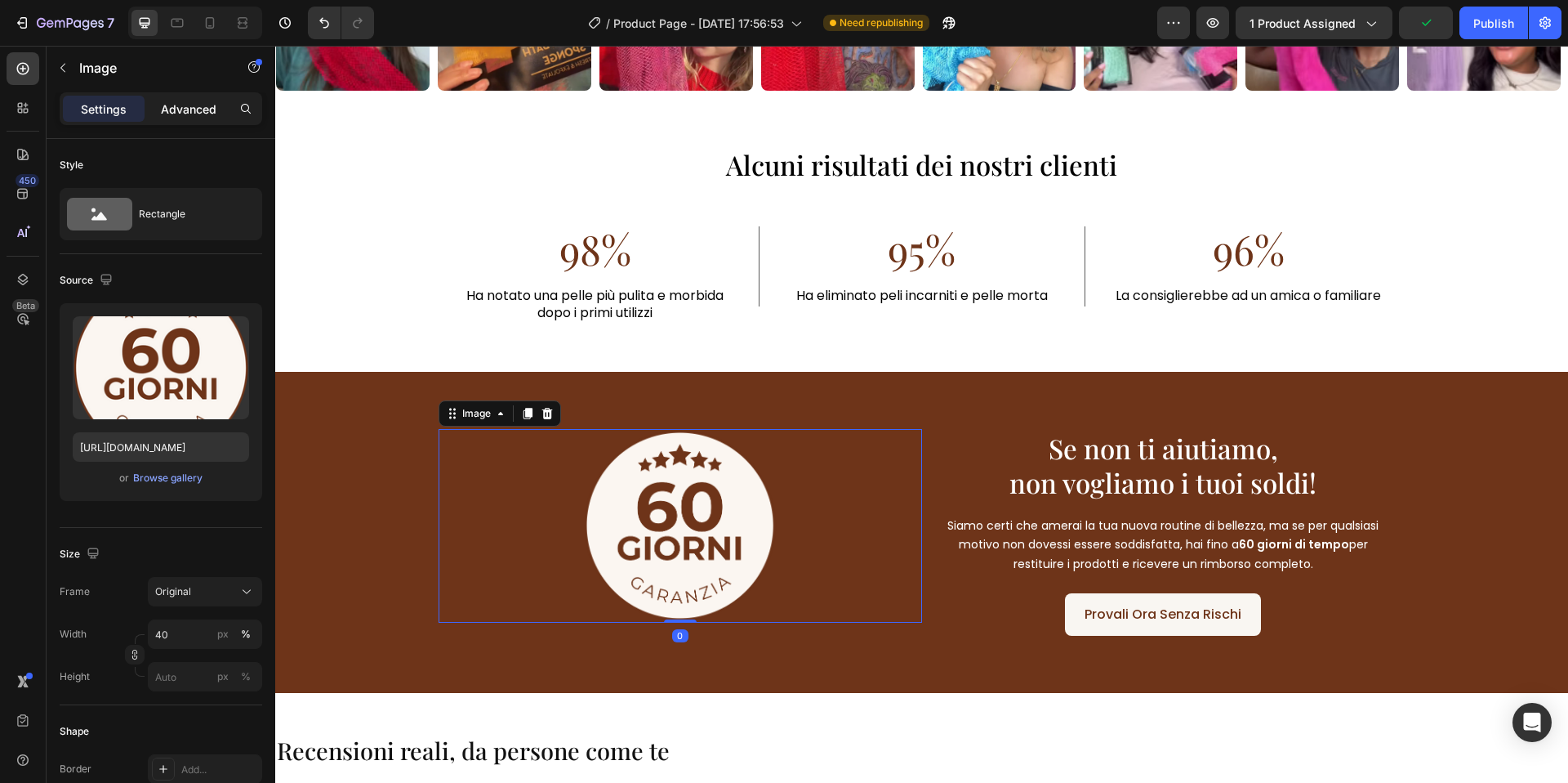
click at [178, 110] on p "Advanced" at bounding box center [188, 109] width 56 height 17
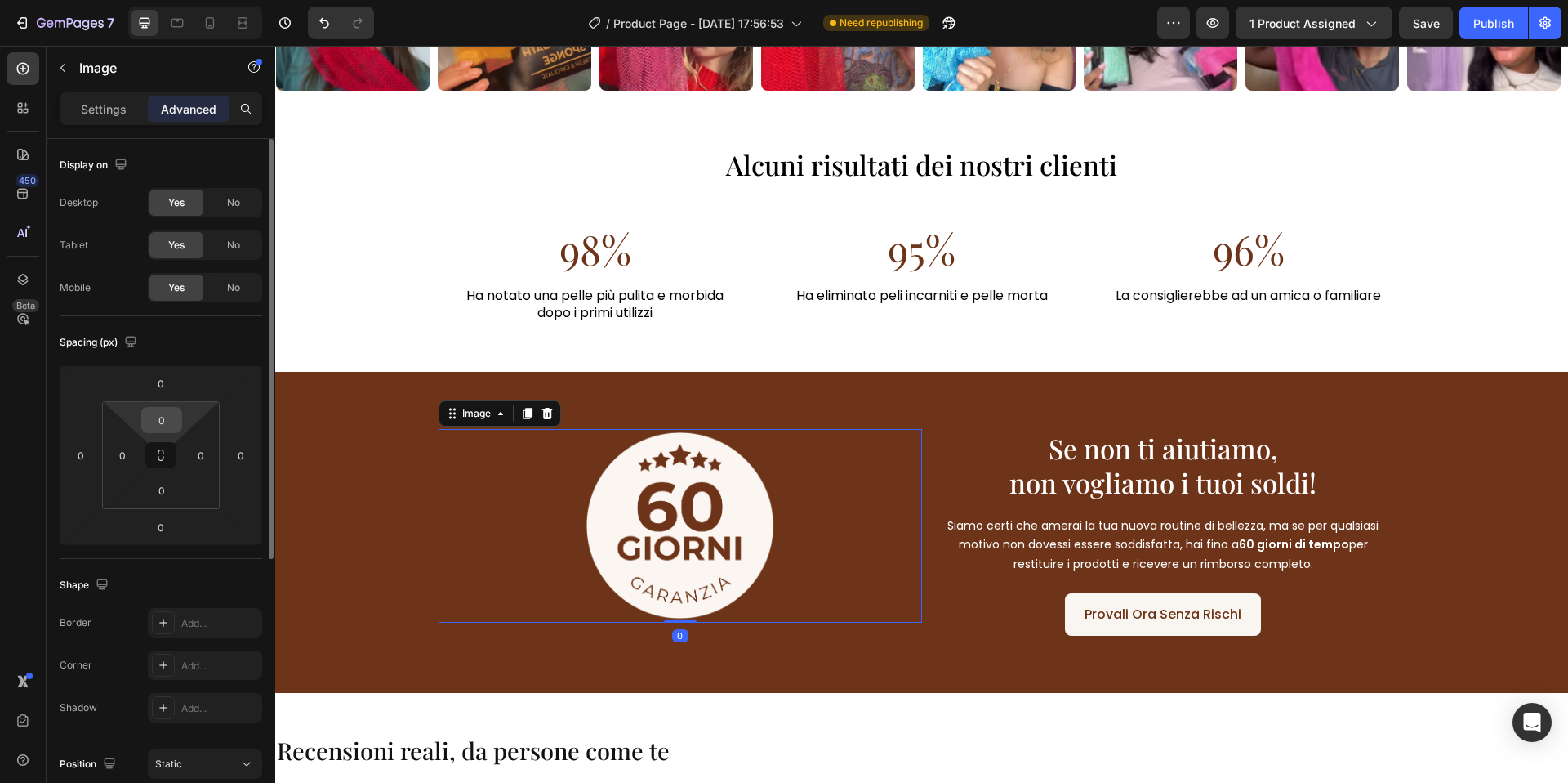
click at [171, 422] on input "0" at bounding box center [162, 420] width 33 height 25
type input "10"
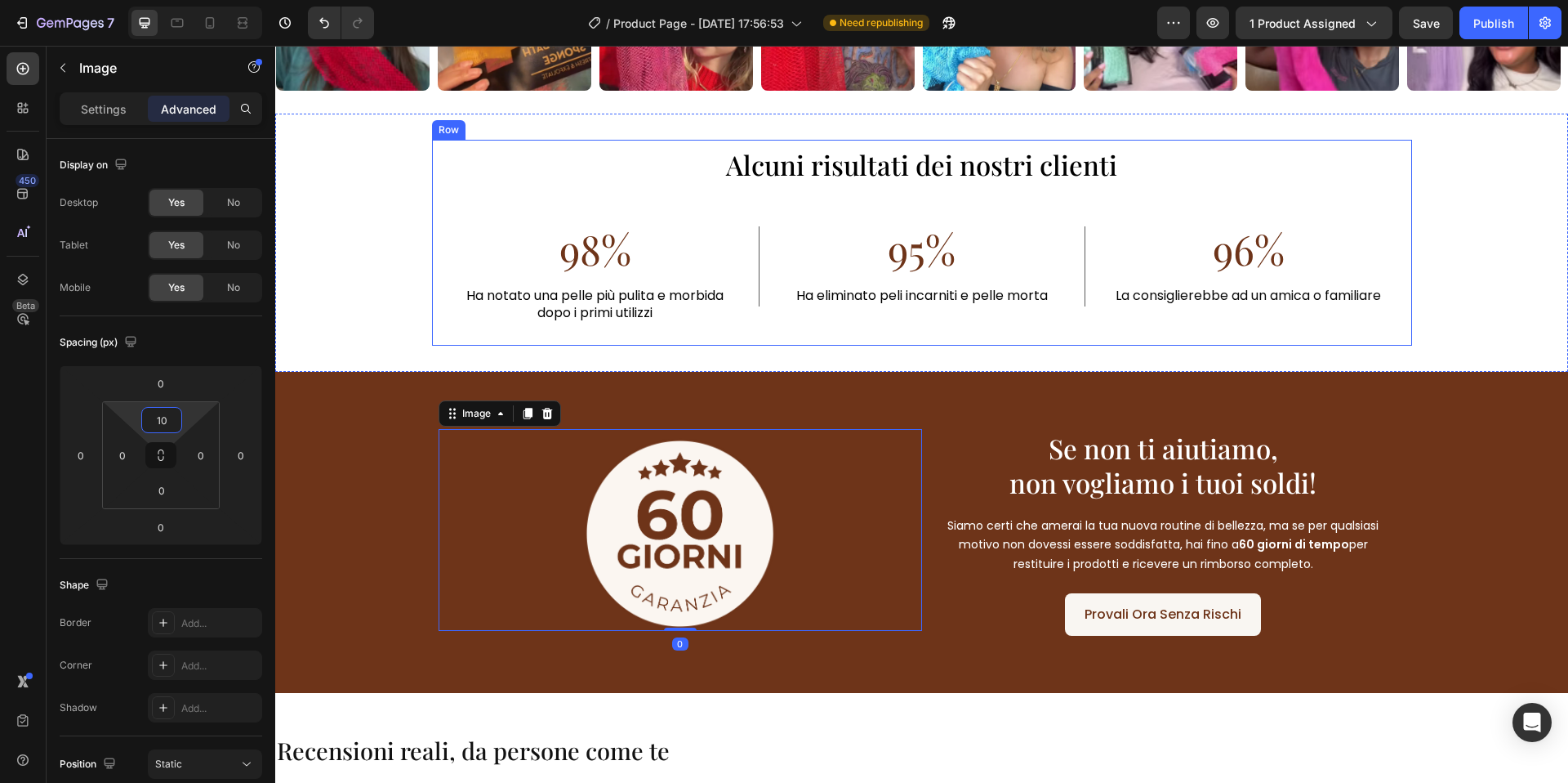
click at [757, 209] on div "Alcuni risultati dei nostri clienti Heading 98% Text Block Ha notato una pelle …" at bounding box center [921, 242] width 980 height 206
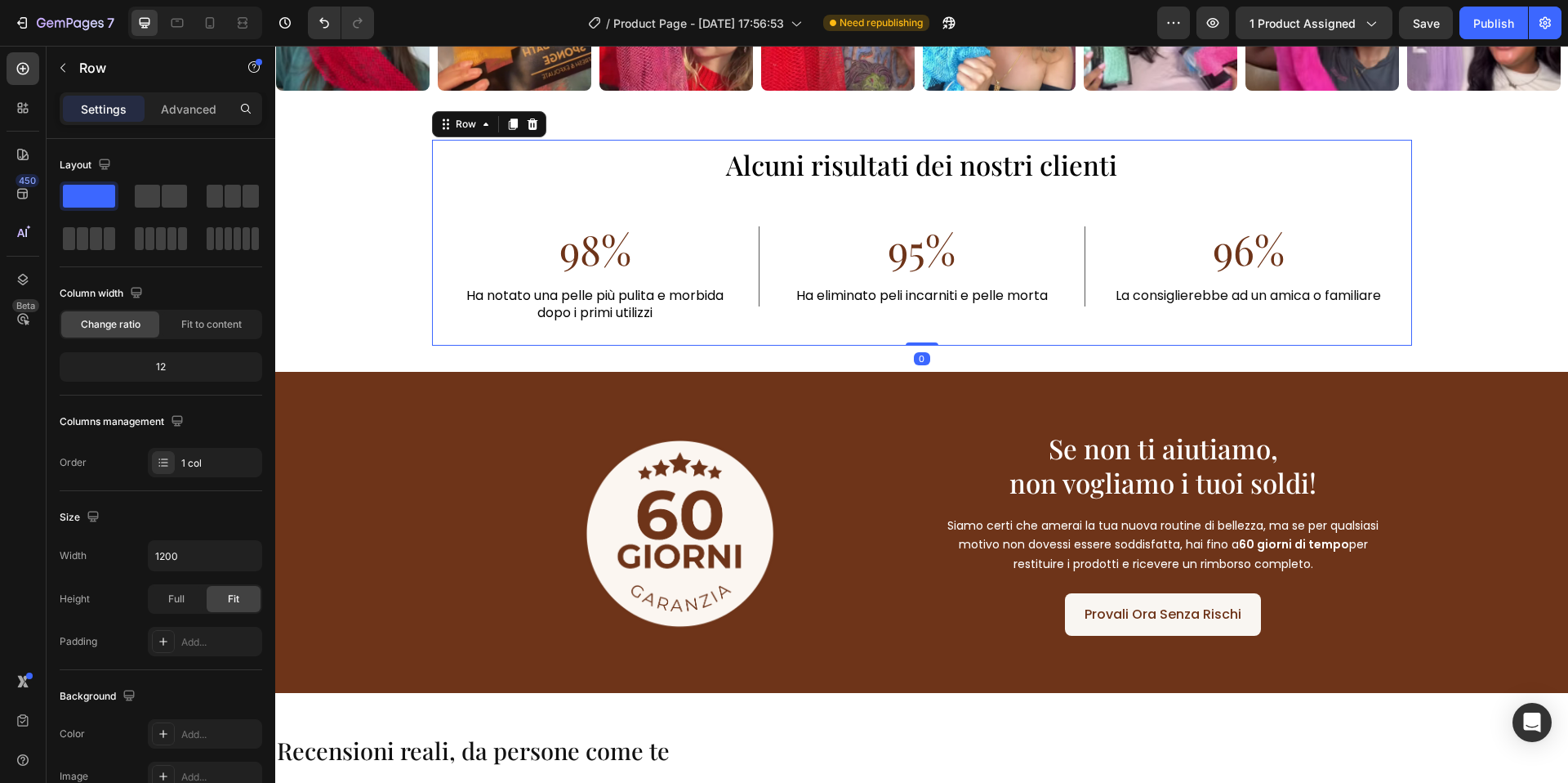
click at [451, 217] on div "Alcuni risultati dei nostri clienti Heading 98% Text Block Ha notato una pelle …" at bounding box center [921, 242] width 980 height 206
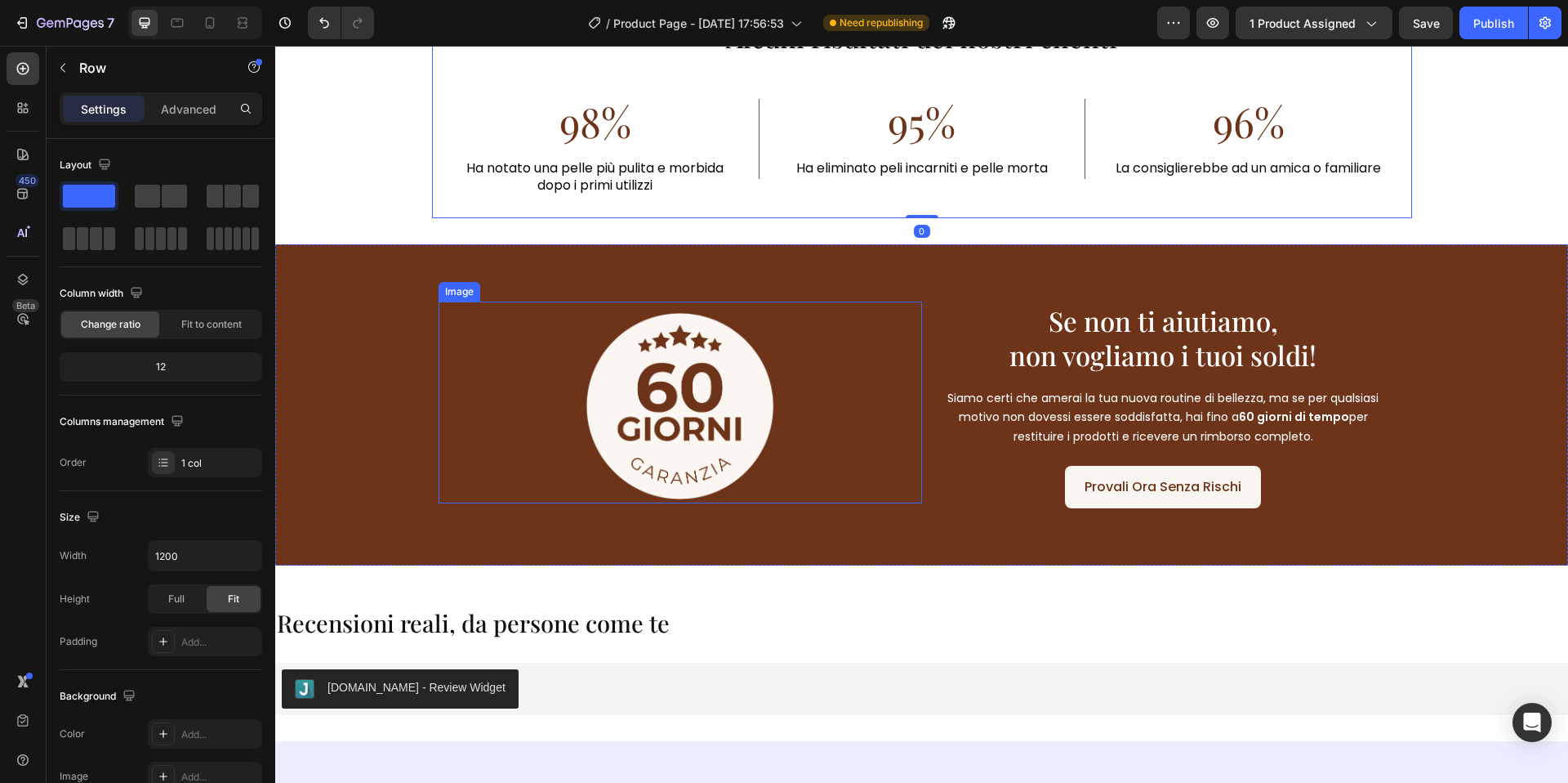
scroll to position [3890, 0]
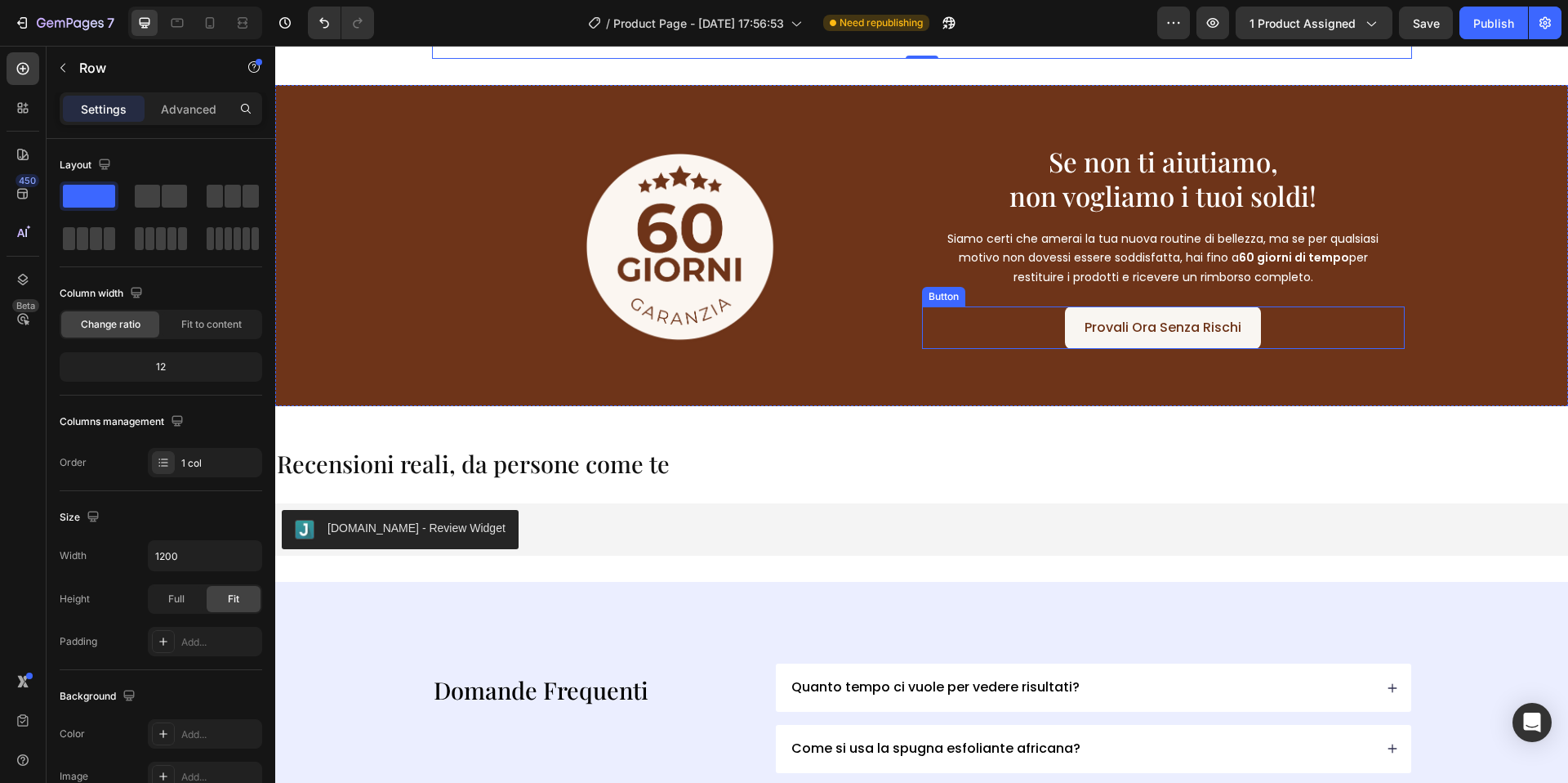
click at [1066, 330] on link "Provali Ora Senza Rischi" at bounding box center [1163, 328] width 196 height 43
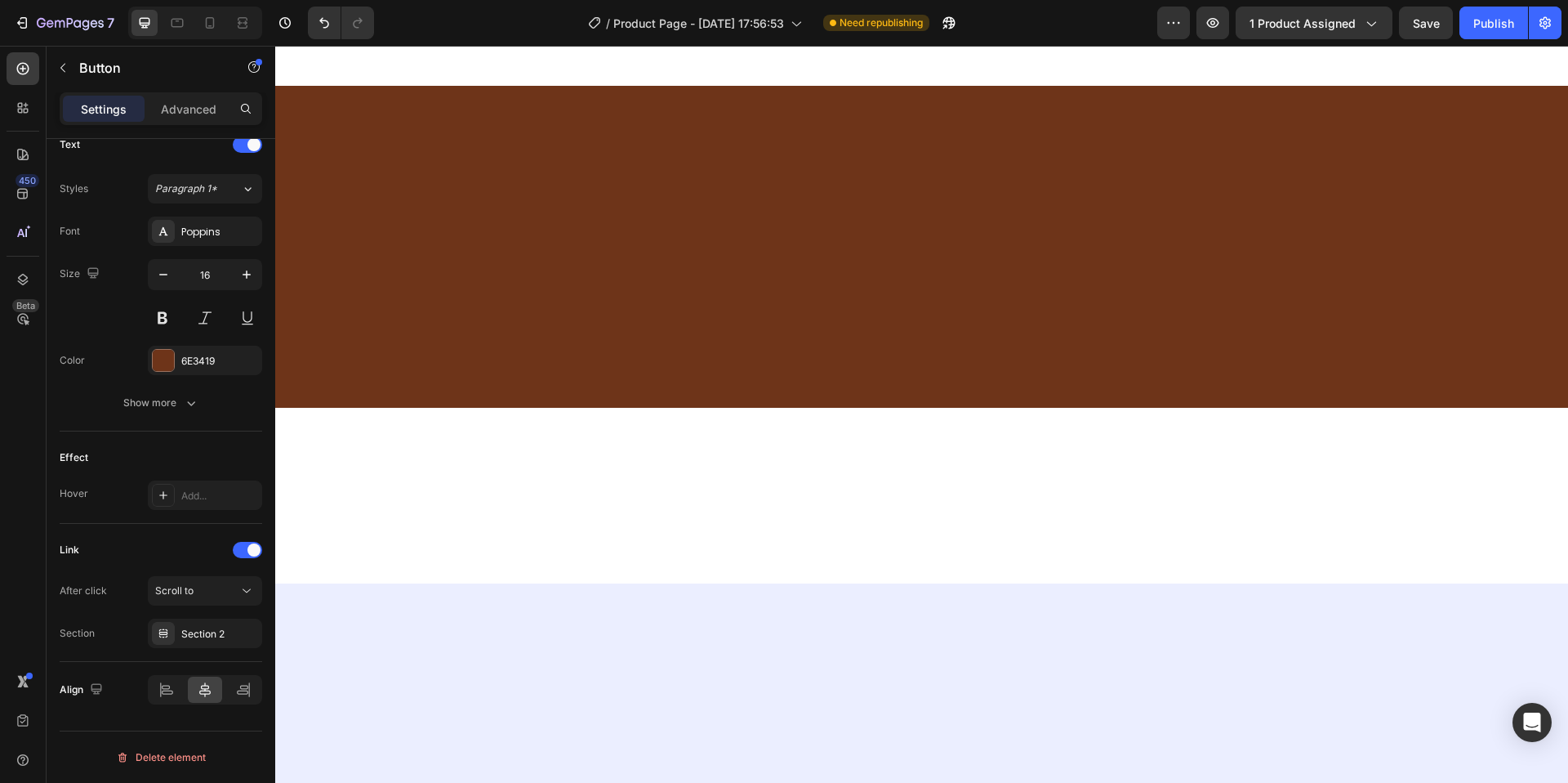
scroll to position [0, 0]
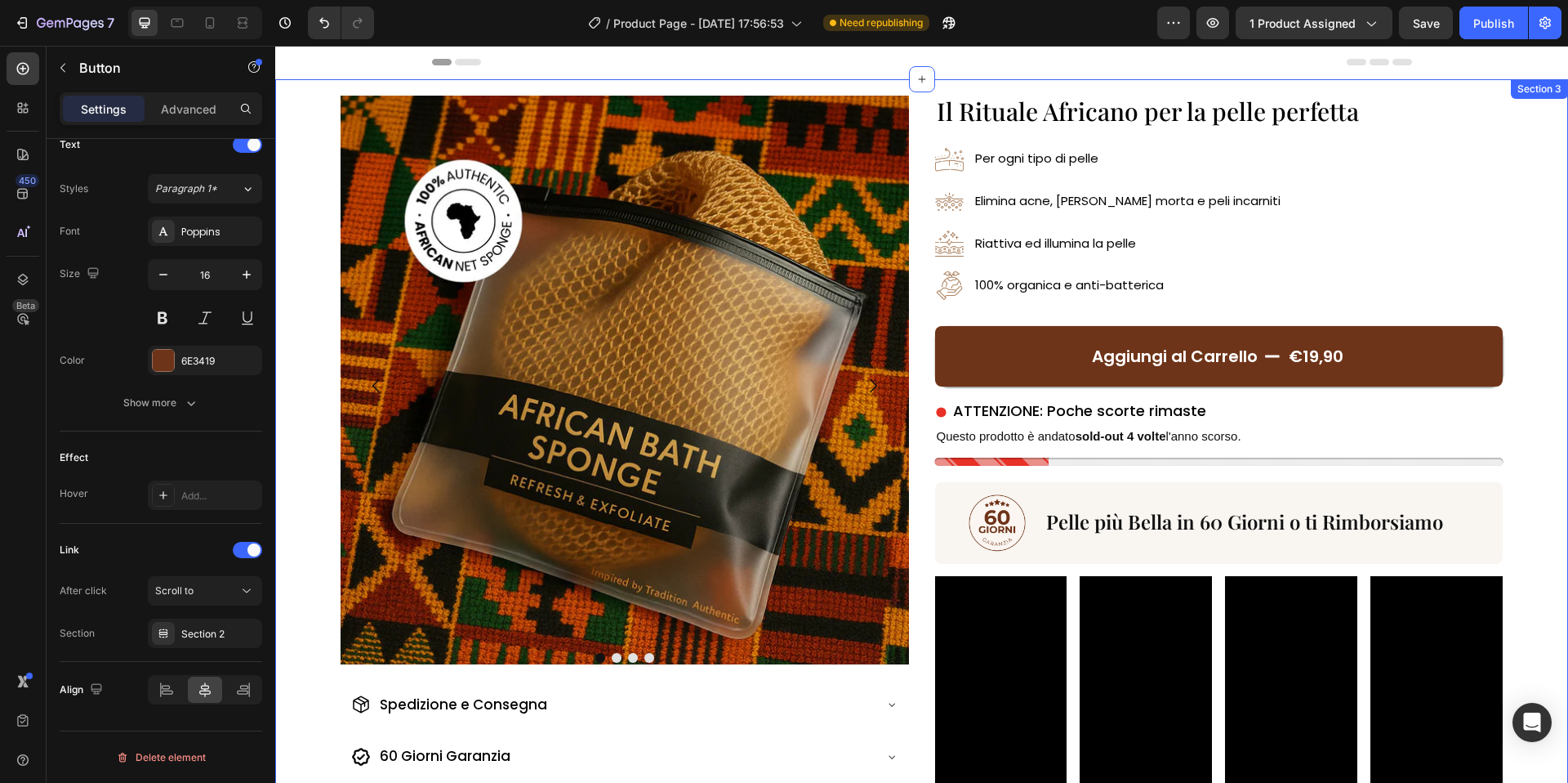
click at [315, 177] on div "Image Drop element here Drop element here Drop element here Carousel Spedizione…" at bounding box center [922, 468] width 1293 height 779
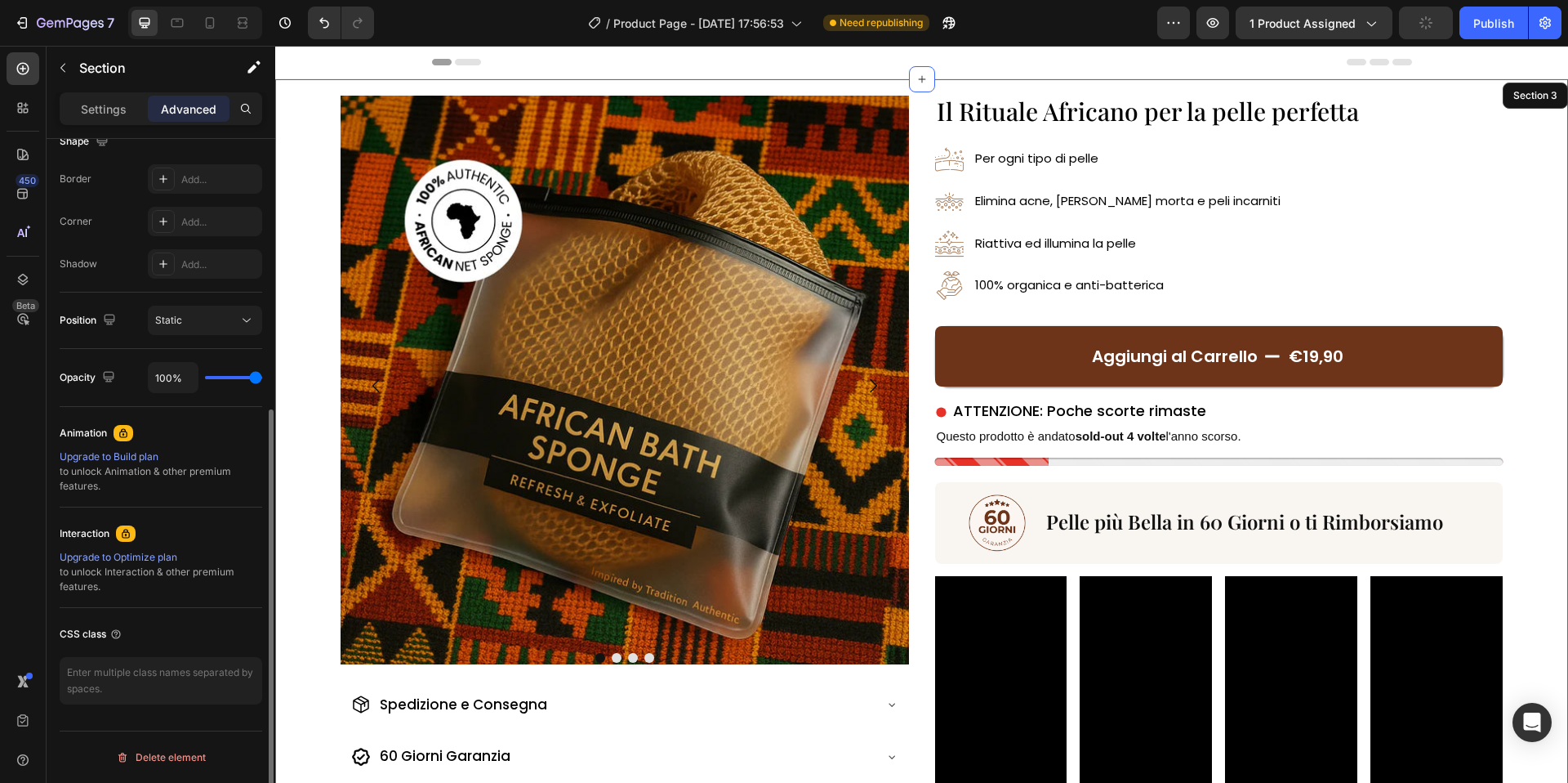
click at [384, 78] on div "Header" at bounding box center [922, 63] width 1293 height 34
click at [384, 81] on div "Image Drop element here Drop element here Drop element here Carousel Spedizione…" at bounding box center [922, 468] width 1293 height 779
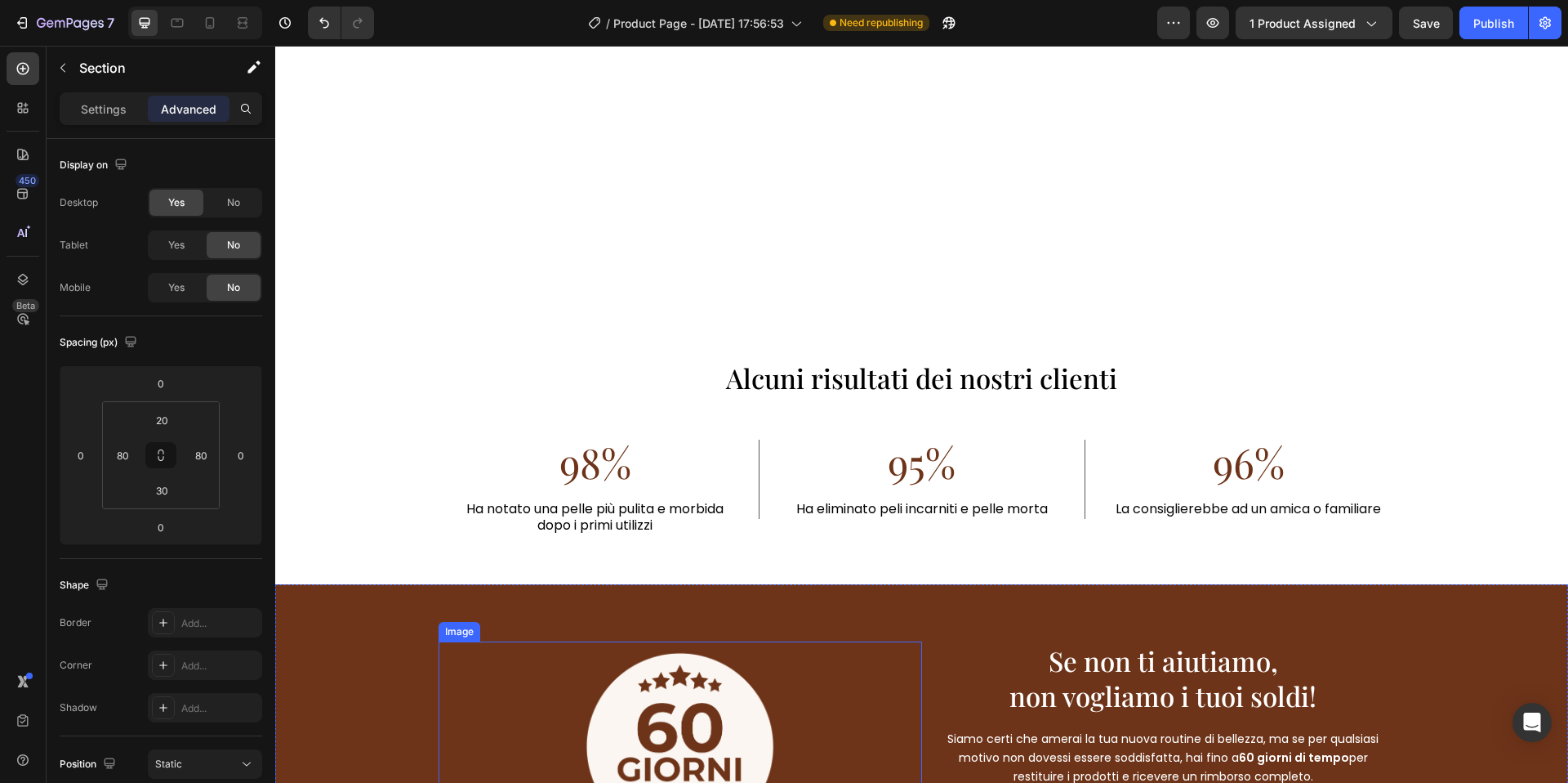
scroll to position [3887, 0]
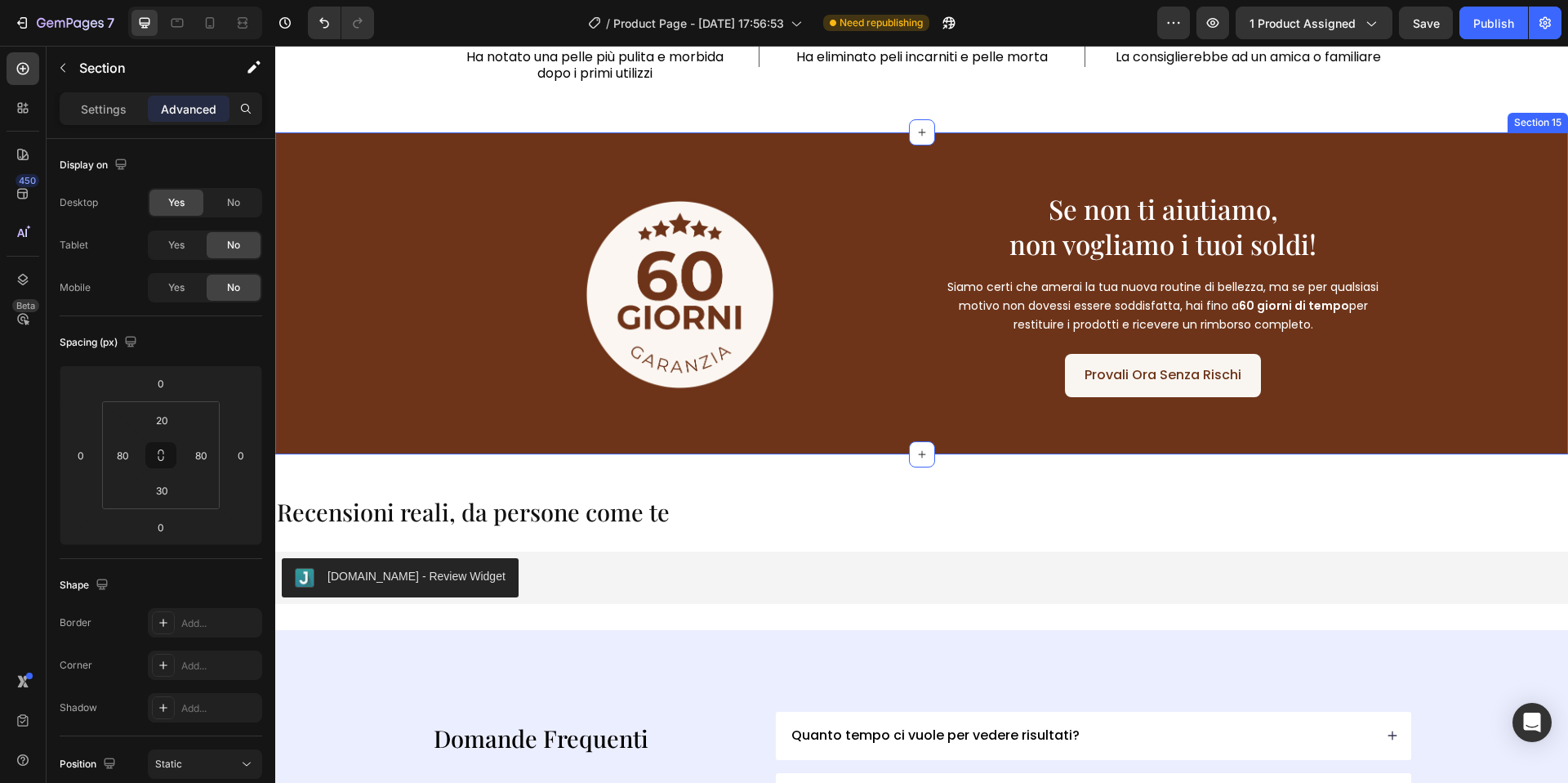
click at [895, 164] on div "Image Se non ti aiutiamo, non vogliamo i tuoi soldi! Heading Siamo certi che am…" at bounding box center [922, 293] width 1293 height 322
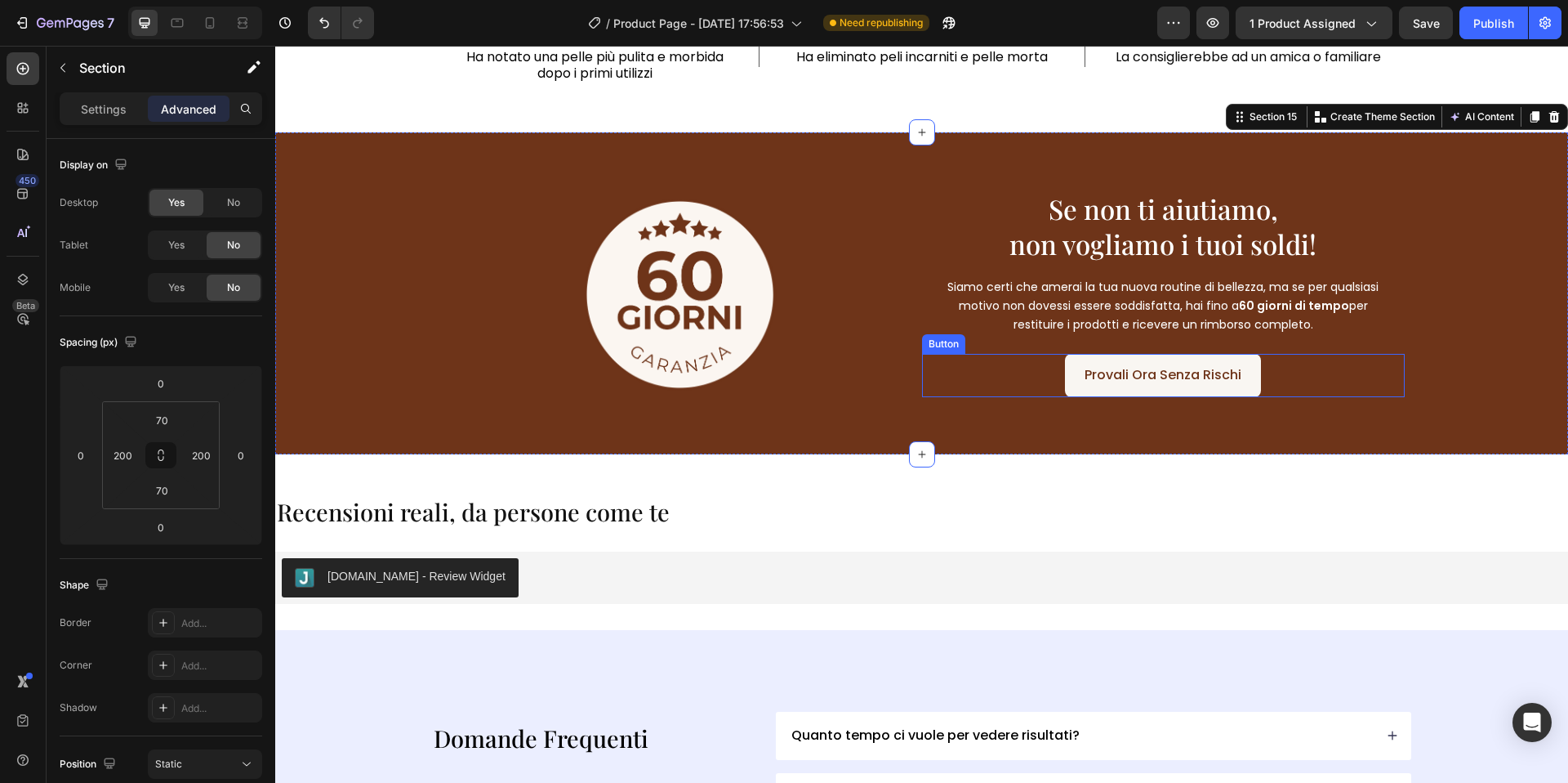
click at [1030, 377] on div "Provali Ora Senza Rischi Button" at bounding box center [1163, 375] width 483 height 43
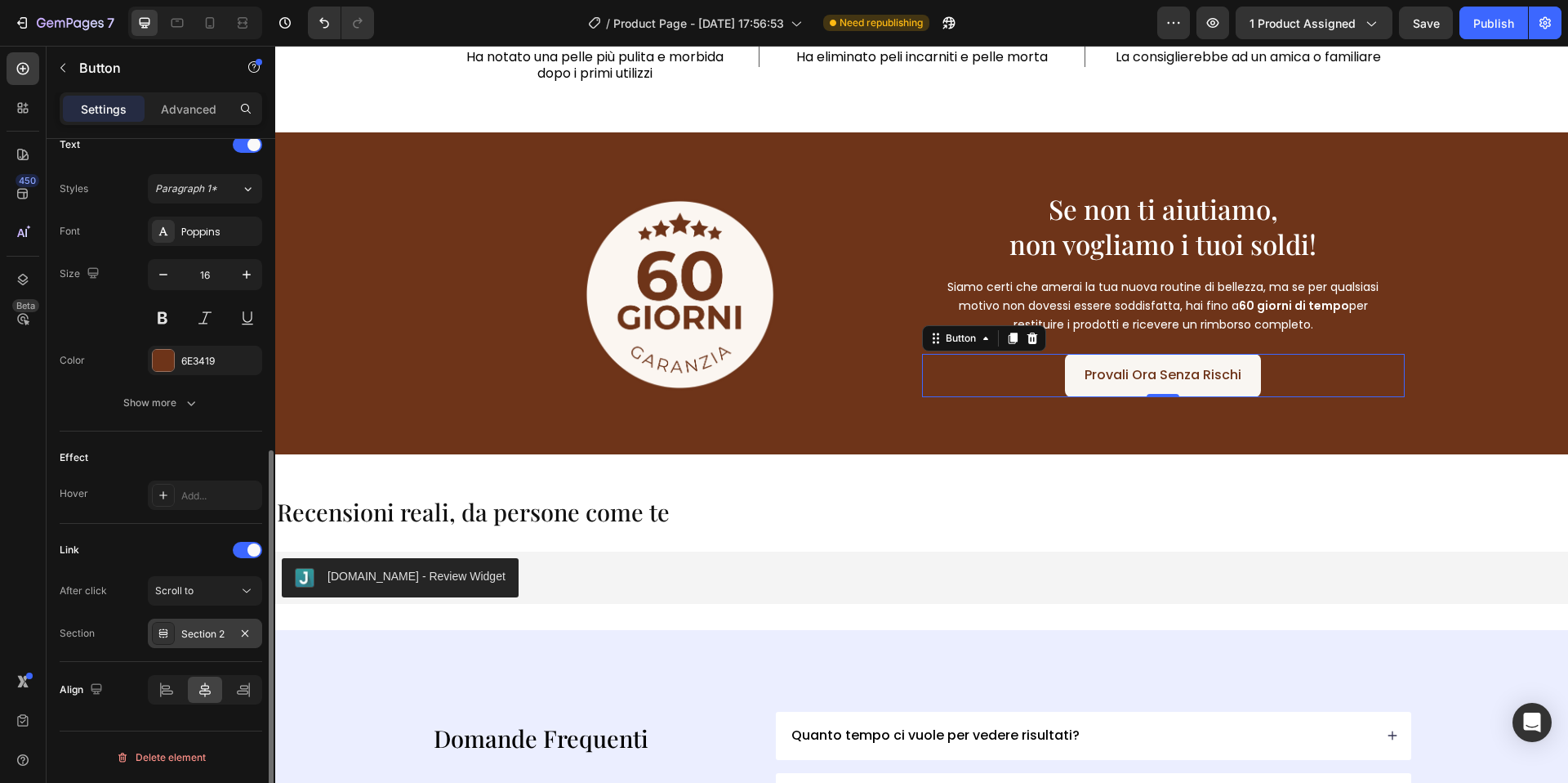
click at [202, 635] on div "Section 2" at bounding box center [205, 634] width 48 height 15
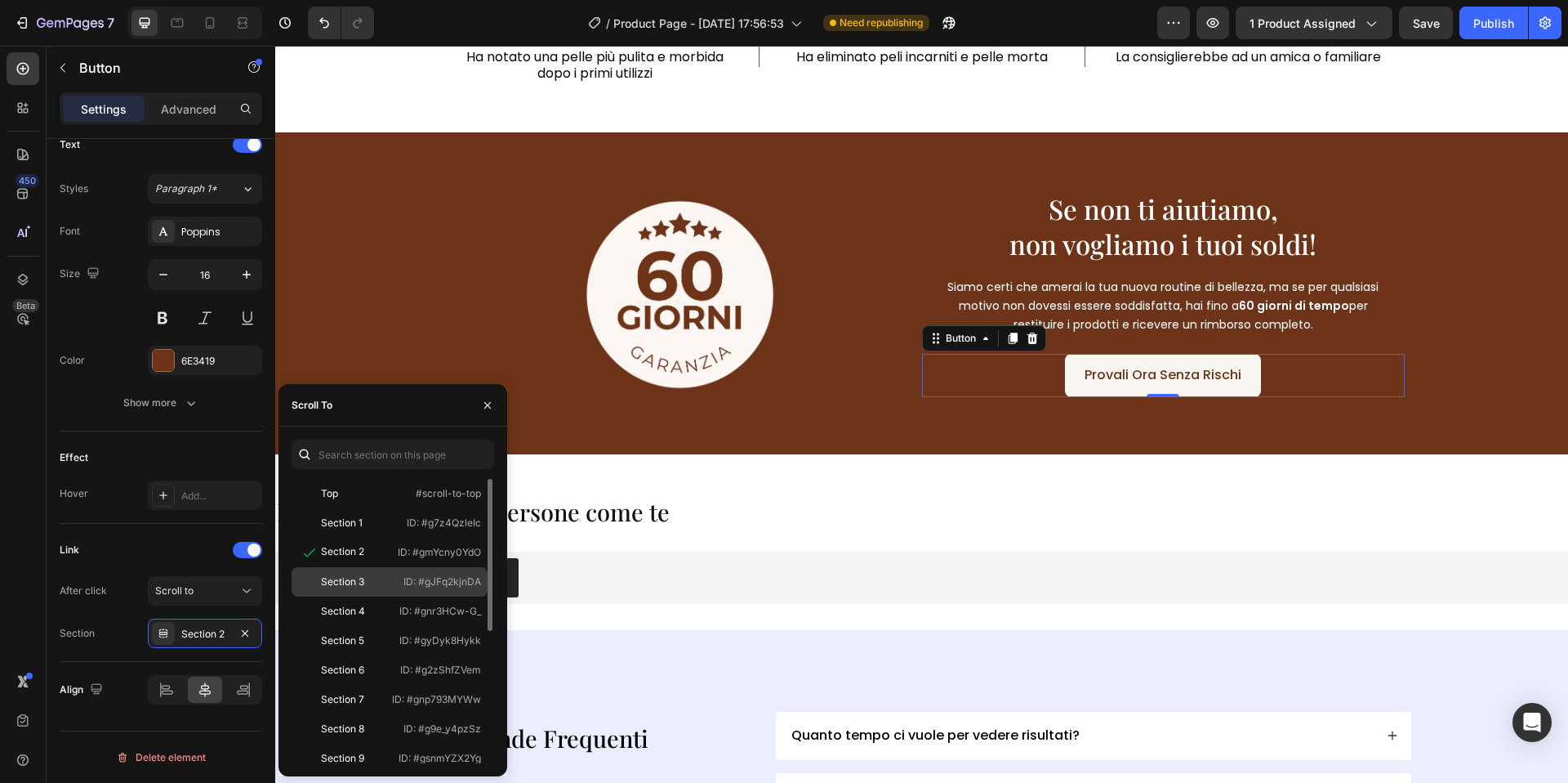
click at [379, 586] on div "Section 3" at bounding box center [345, 582] width 95 height 15
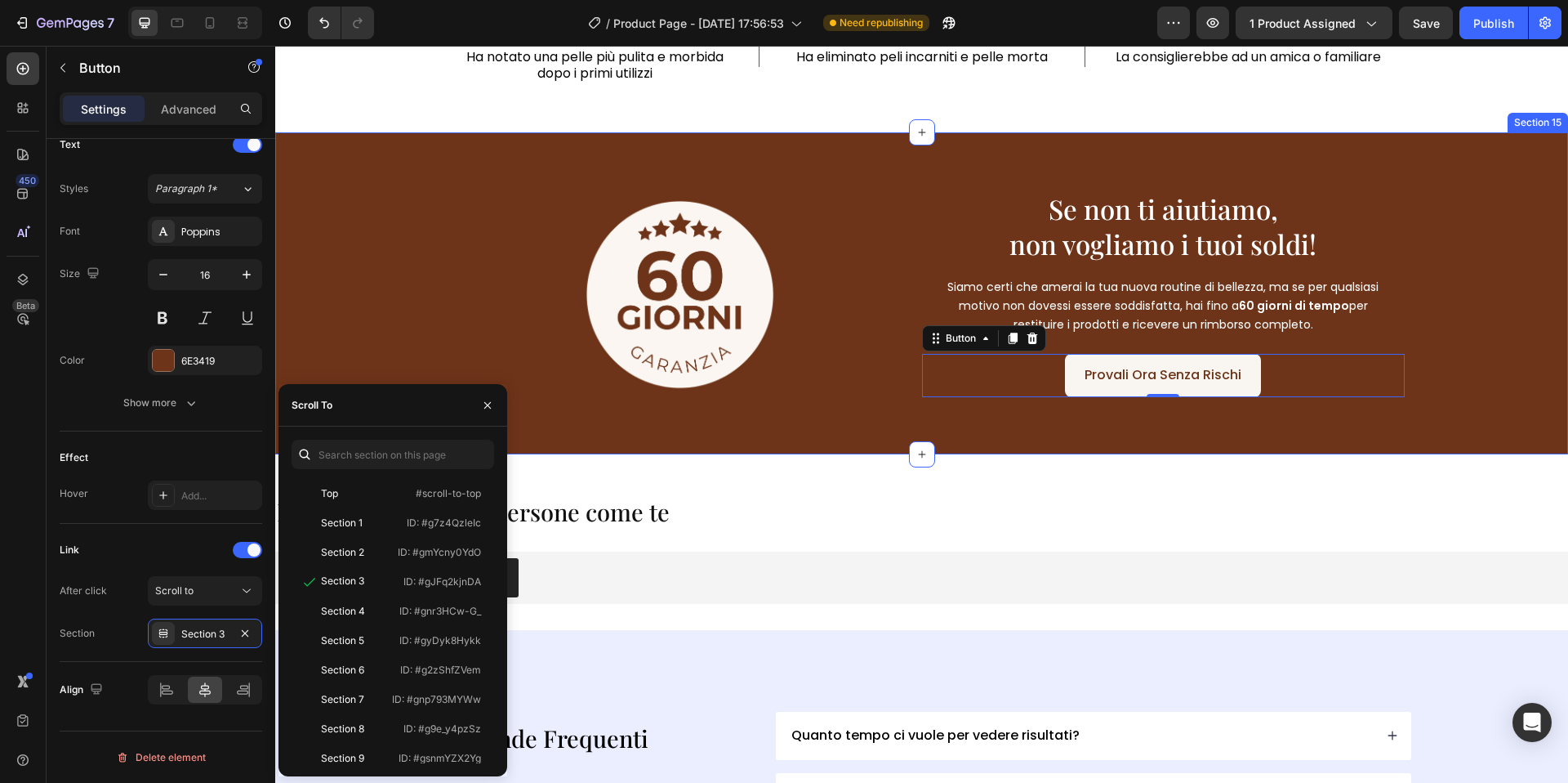
click at [868, 431] on div "Image Se non ti aiutiamo, non vogliamo i tuoi soldi! Heading Siamo certi che am…" at bounding box center [922, 293] width 1293 height 322
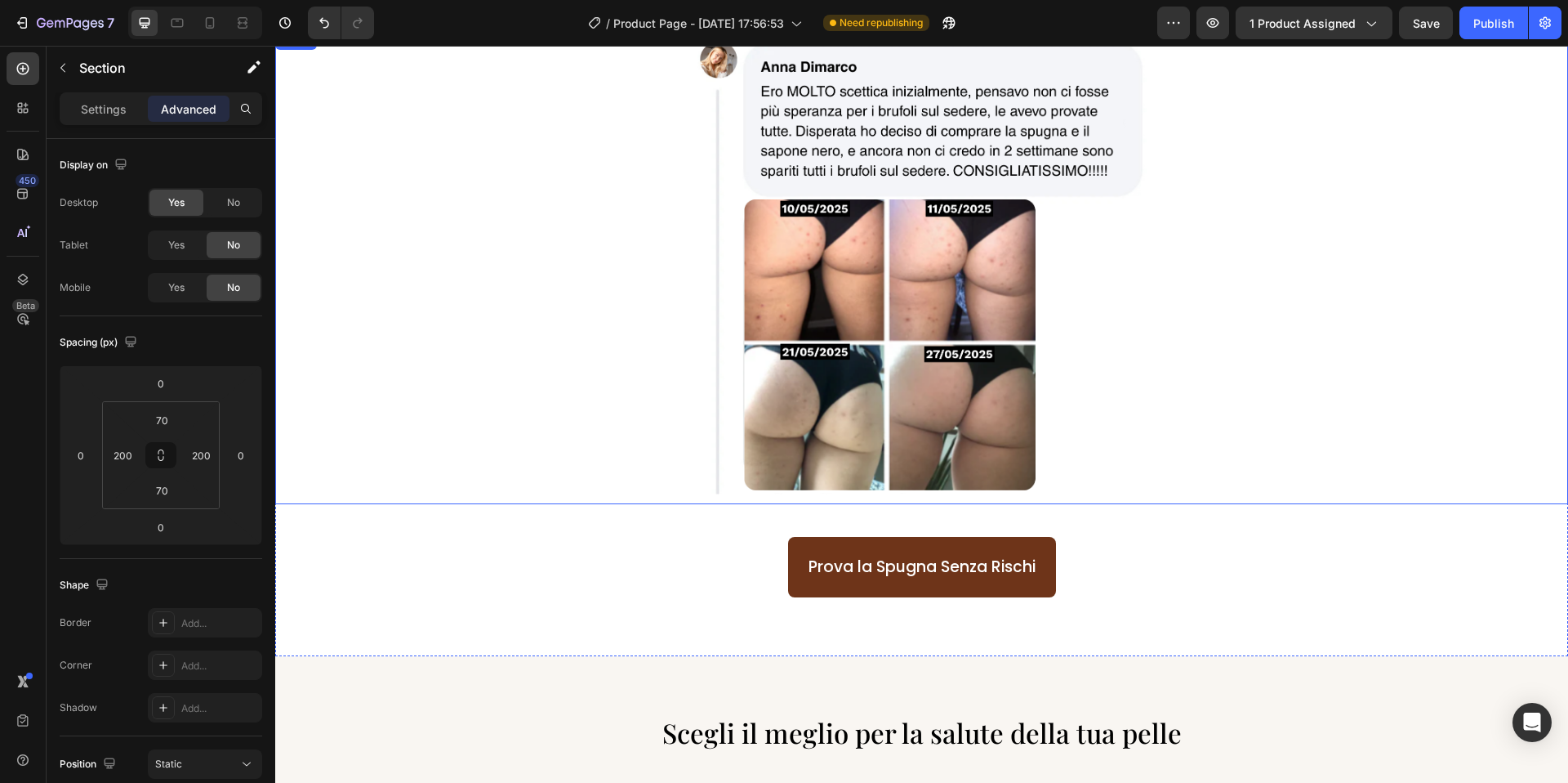
scroll to position [1797, 0]
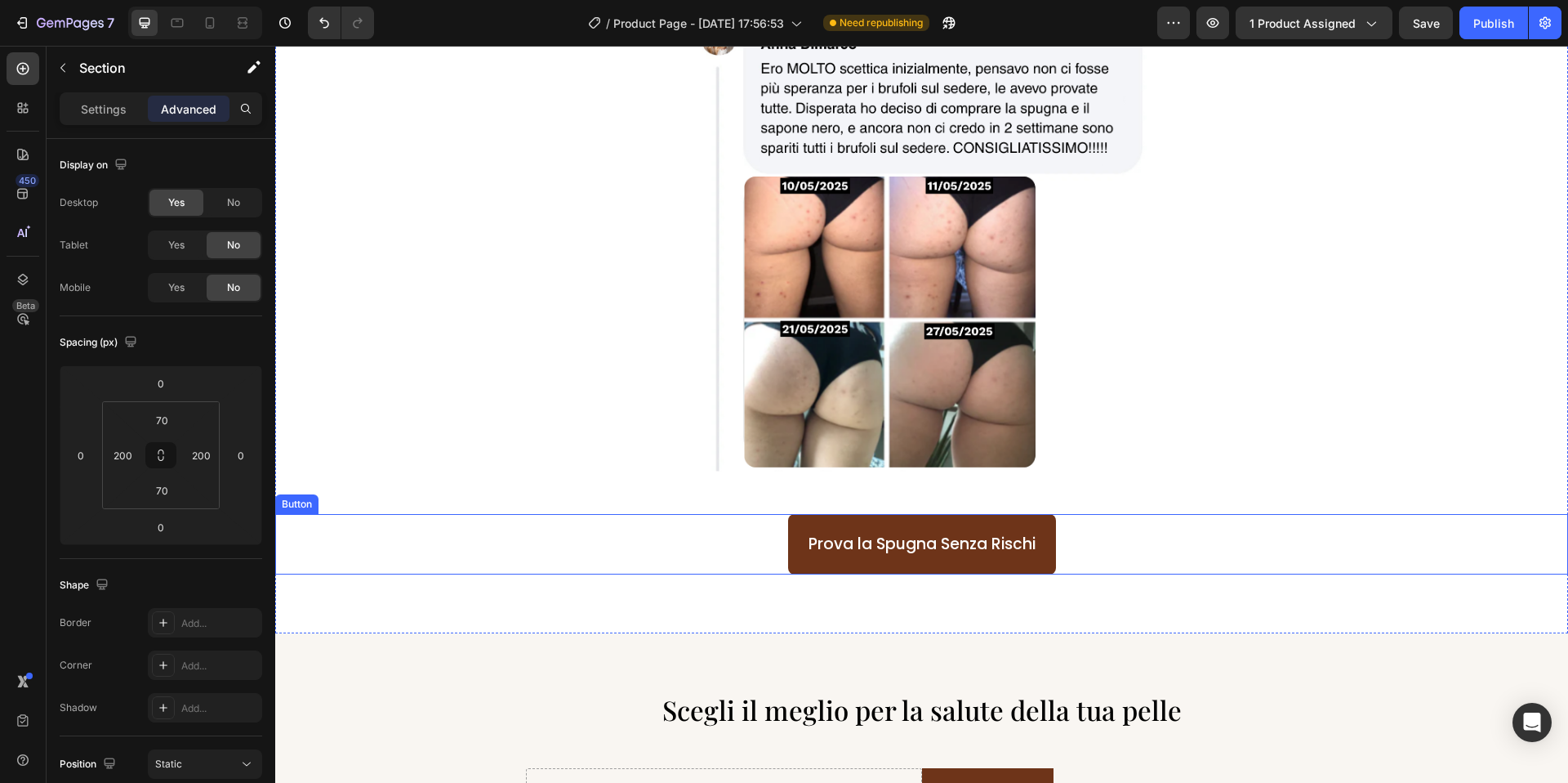
click at [768, 524] on div "Prova la Spugna Senza Rischi Button" at bounding box center [922, 544] width 1293 height 60
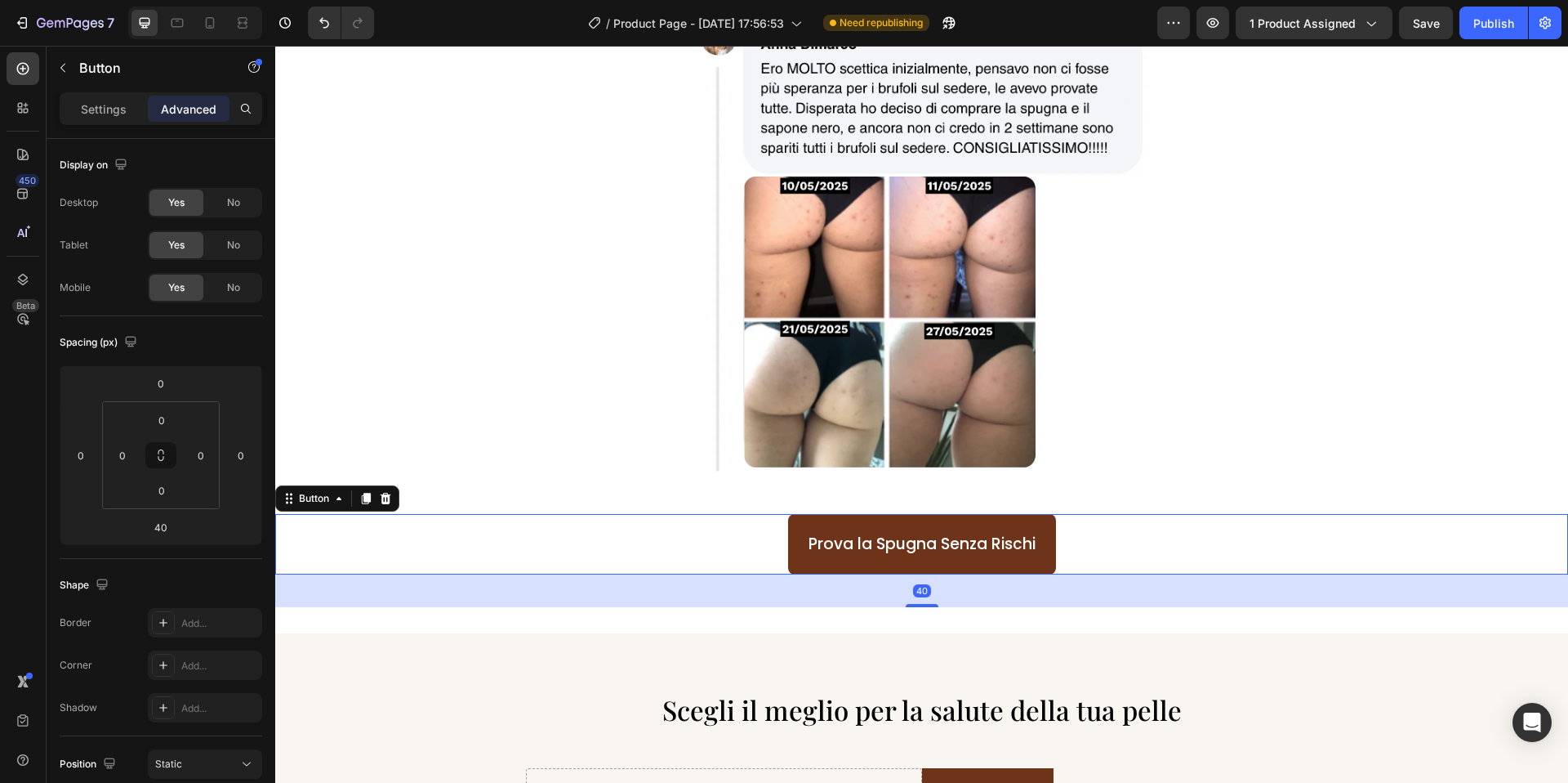
scroll to position [444, 0]
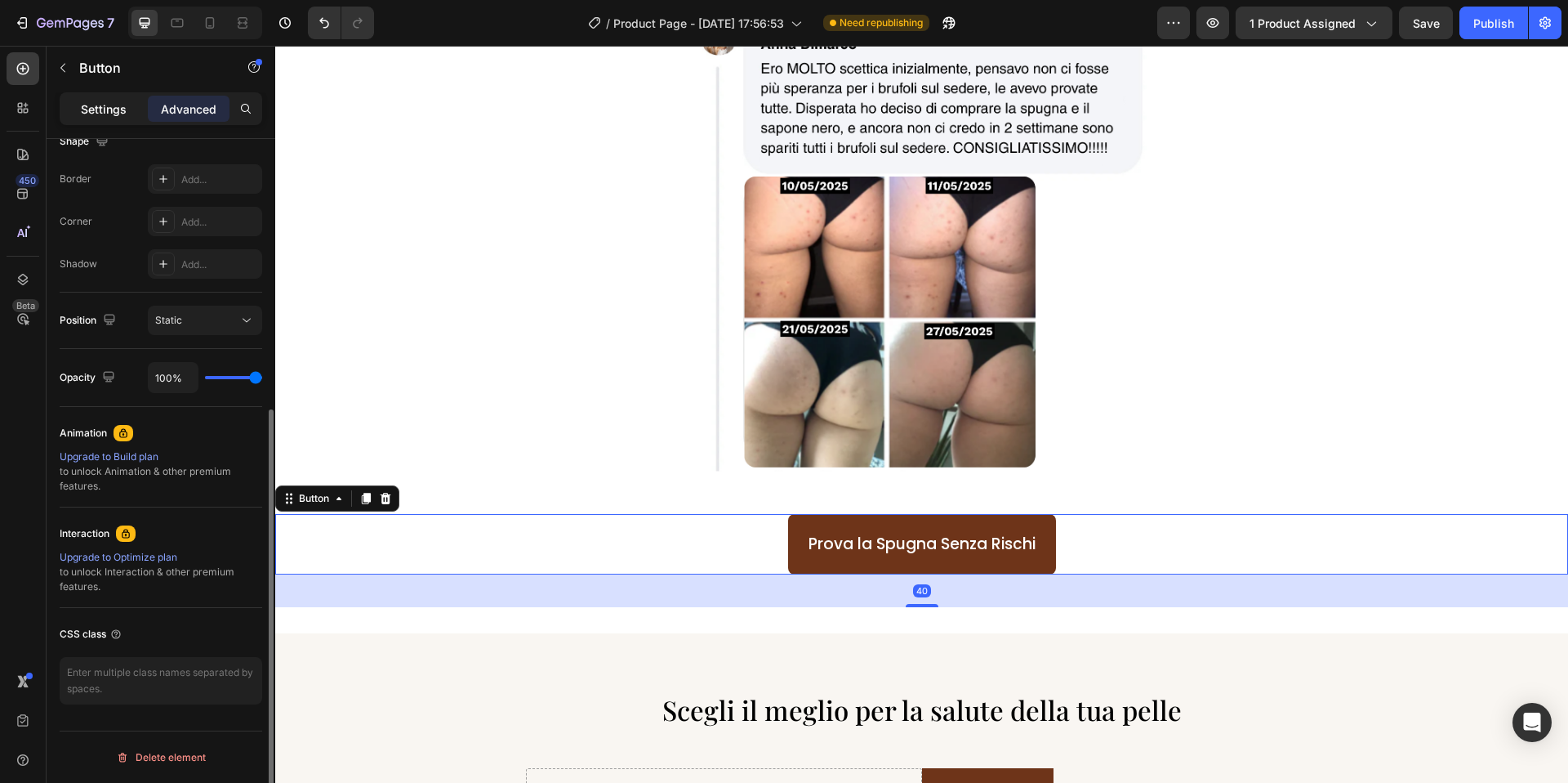
click at [81, 101] on p "Settings" at bounding box center [104, 109] width 46 height 17
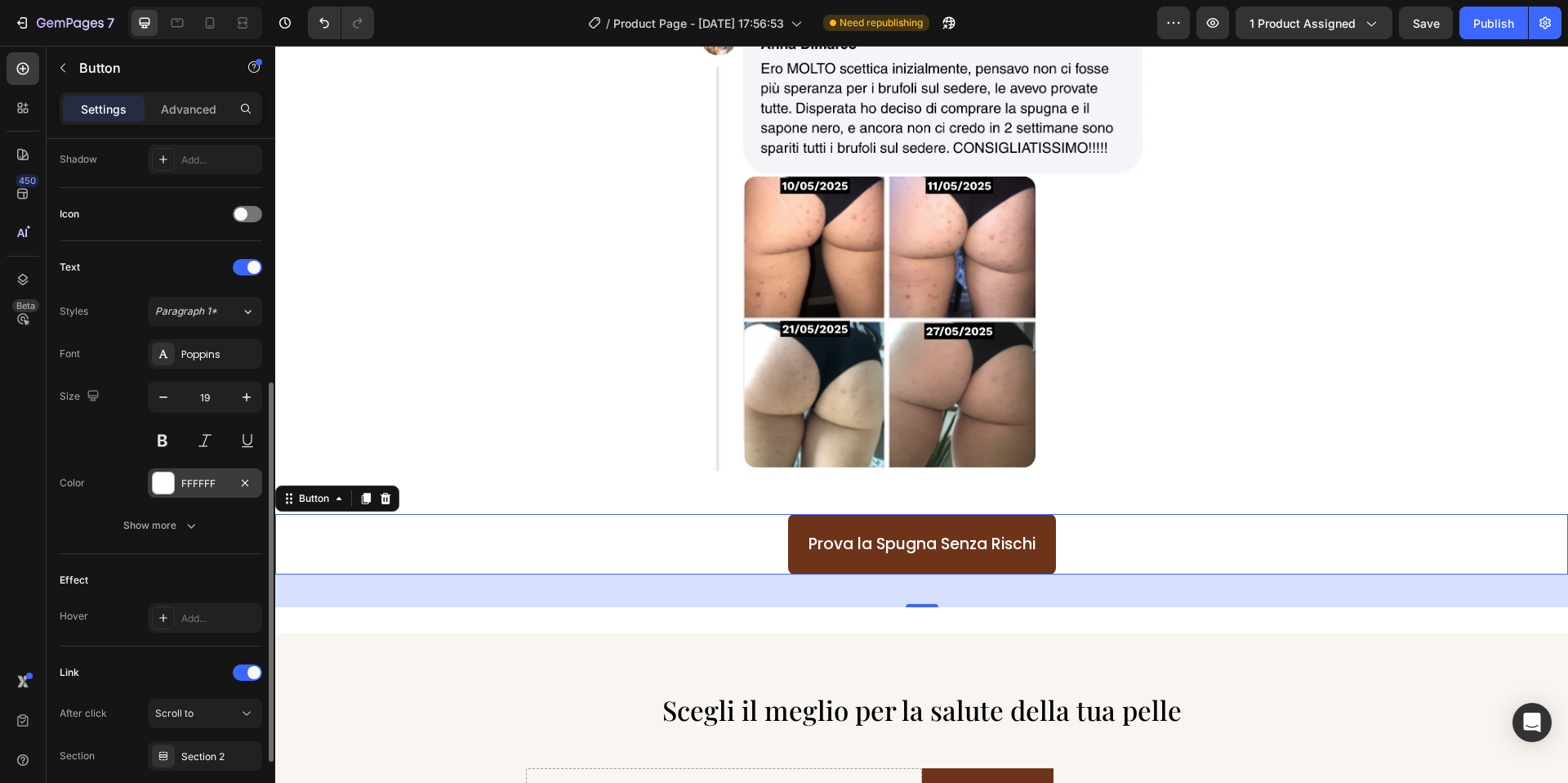
scroll to position [566, 0]
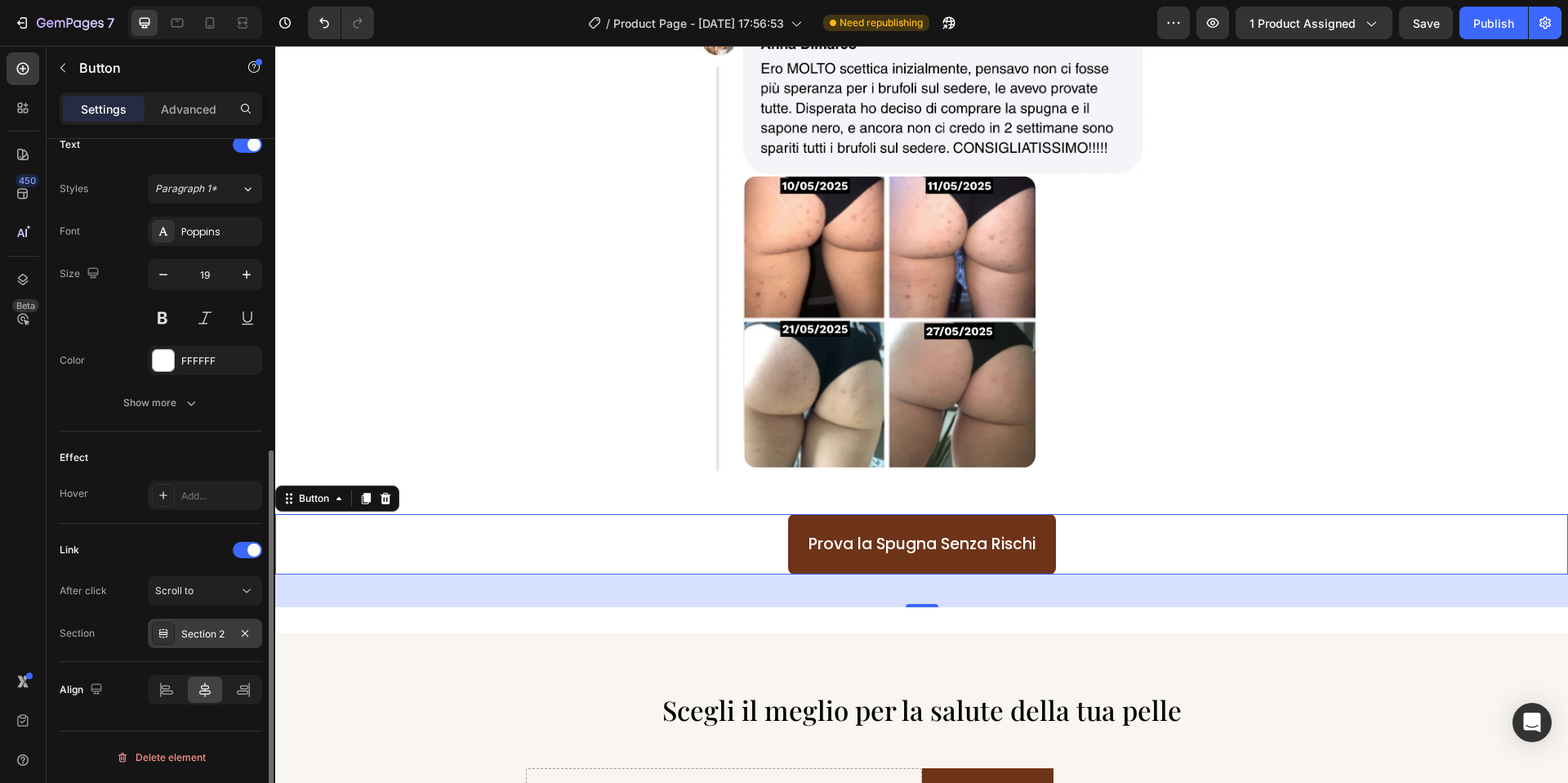
click at [201, 627] on div "Section 2" at bounding box center [205, 634] width 48 height 15
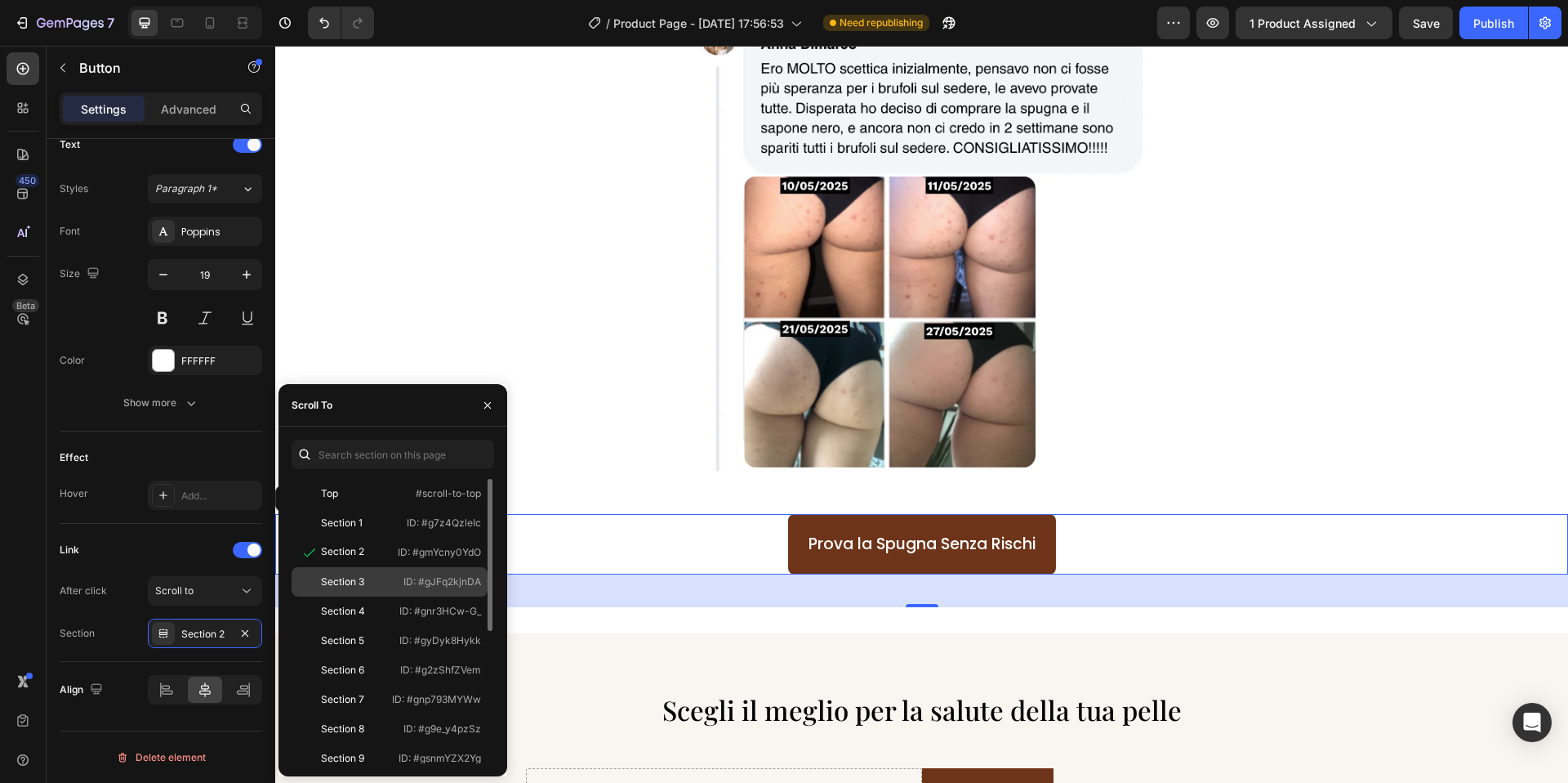
click at [406, 597] on div "Section 3 ID: #gJFq2kjnDA" at bounding box center [390, 611] width 196 height 29
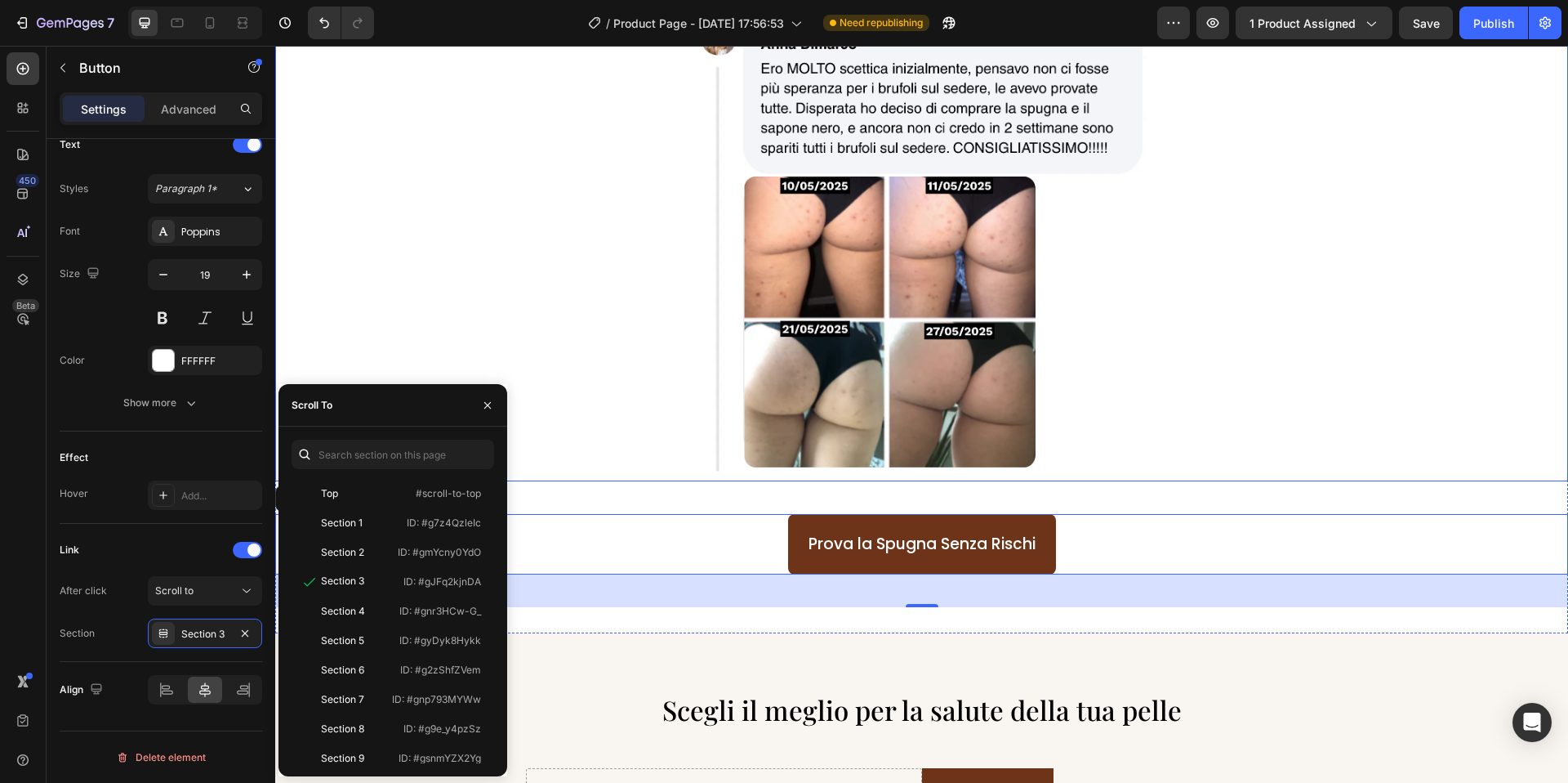
click at [577, 449] on div at bounding box center [922, 244] width 1293 height 474
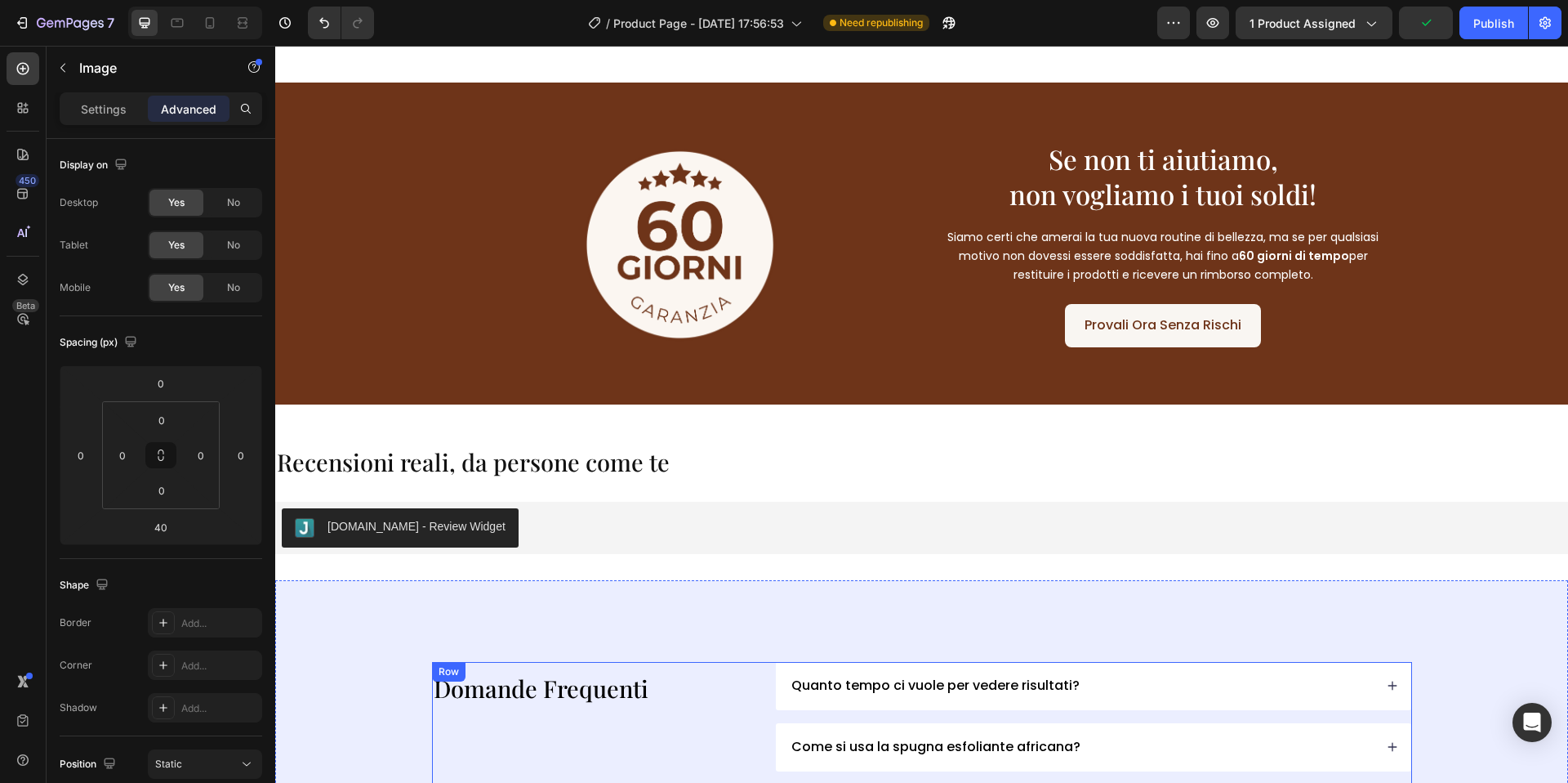
scroll to position [3934, 0]
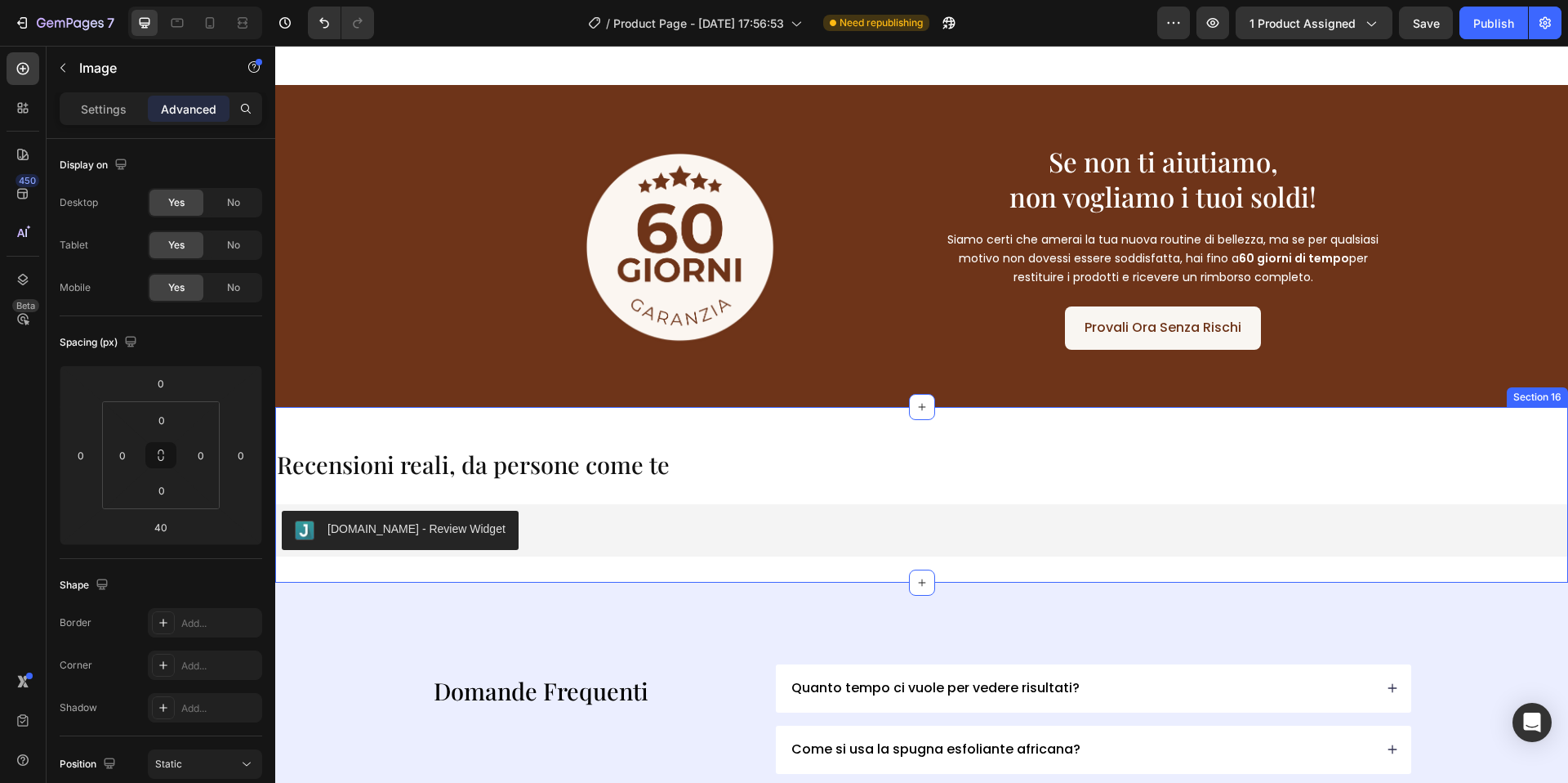
click at [609, 426] on div "Recensioni reali, da persone come te Heading [DOMAIN_NAME] - Review Widget [DOM…" at bounding box center [922, 494] width 1293 height 176
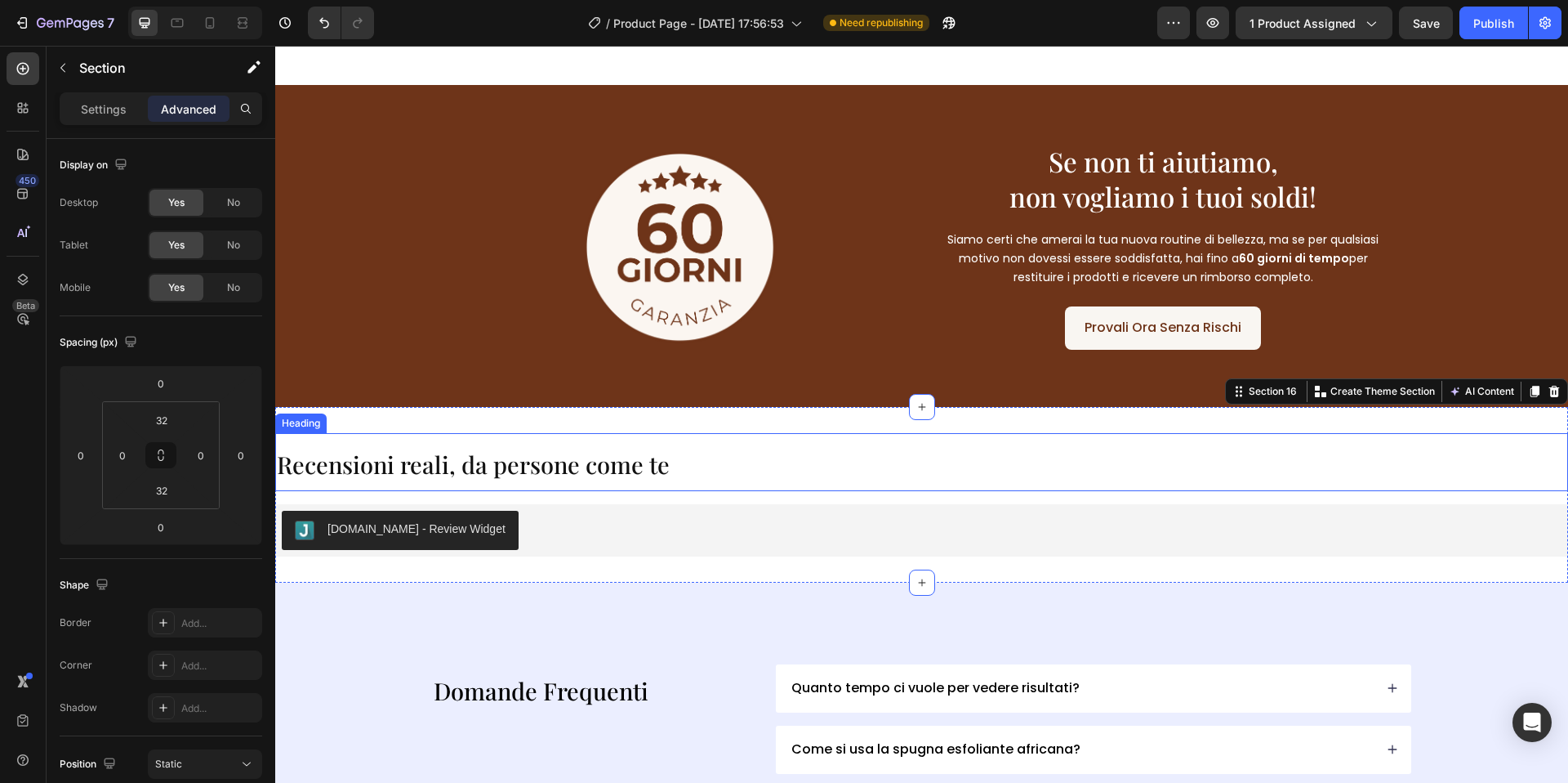
click at [587, 461] on span "Recensioni reali, da persone come te" at bounding box center [473, 464] width 393 height 31
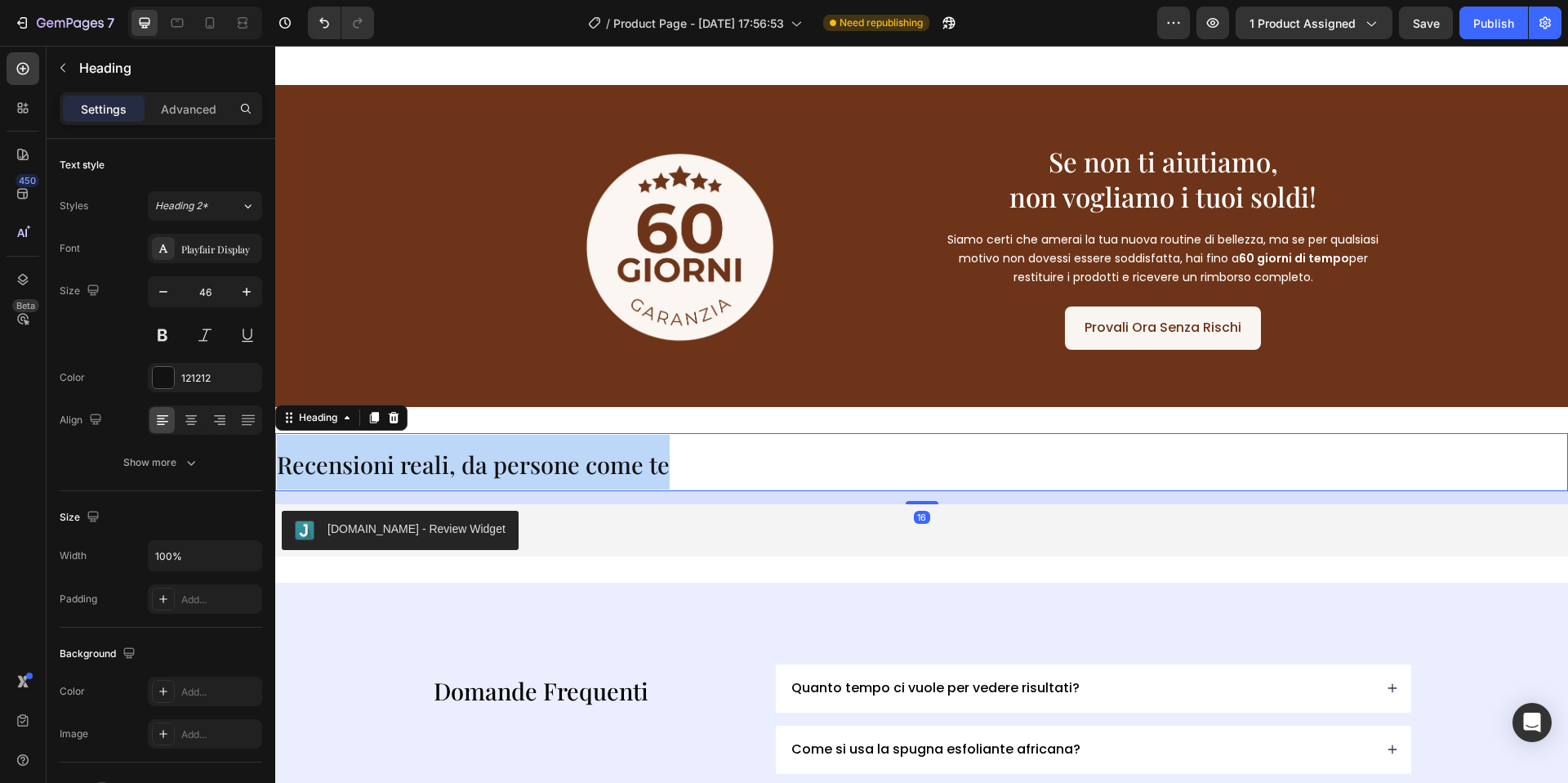
click at [587, 461] on span "Recensioni reali, da persone come te" at bounding box center [473, 464] width 393 height 31
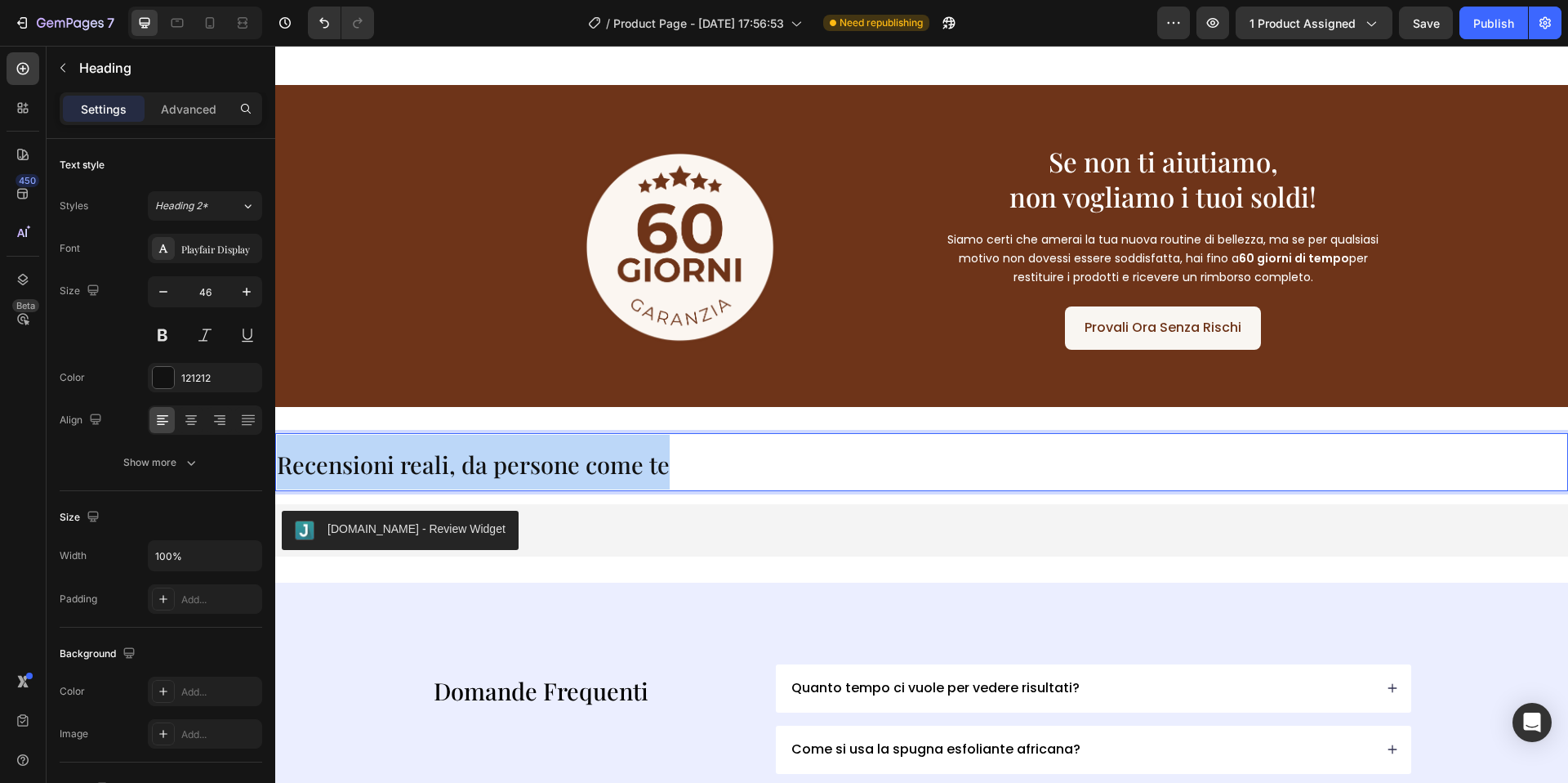
click at [587, 461] on span "Recensioni reali, da persone come te" at bounding box center [473, 464] width 393 height 31
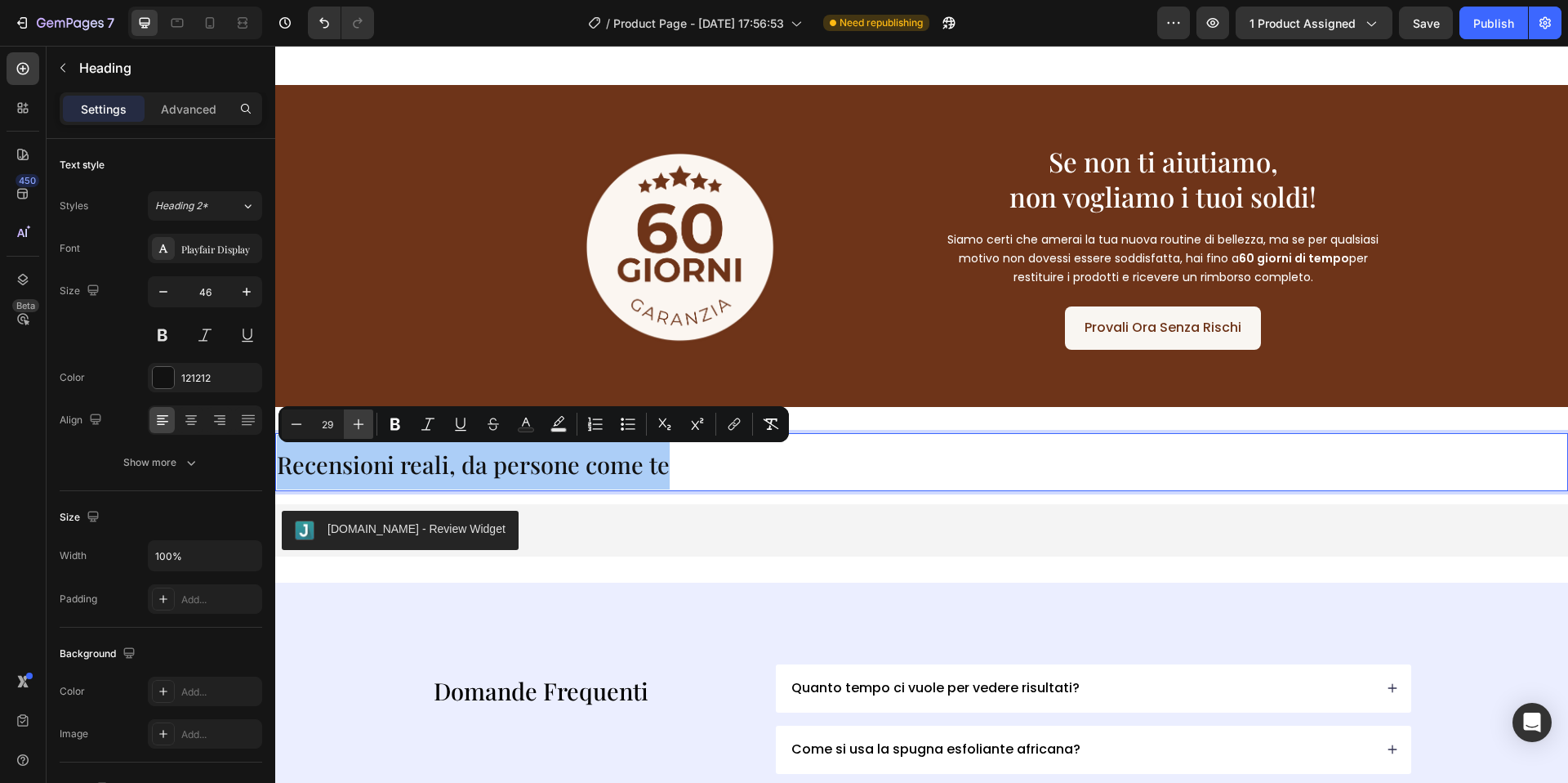
click at [366, 431] on icon "Editor contextual toolbar" at bounding box center [359, 424] width 16 height 16
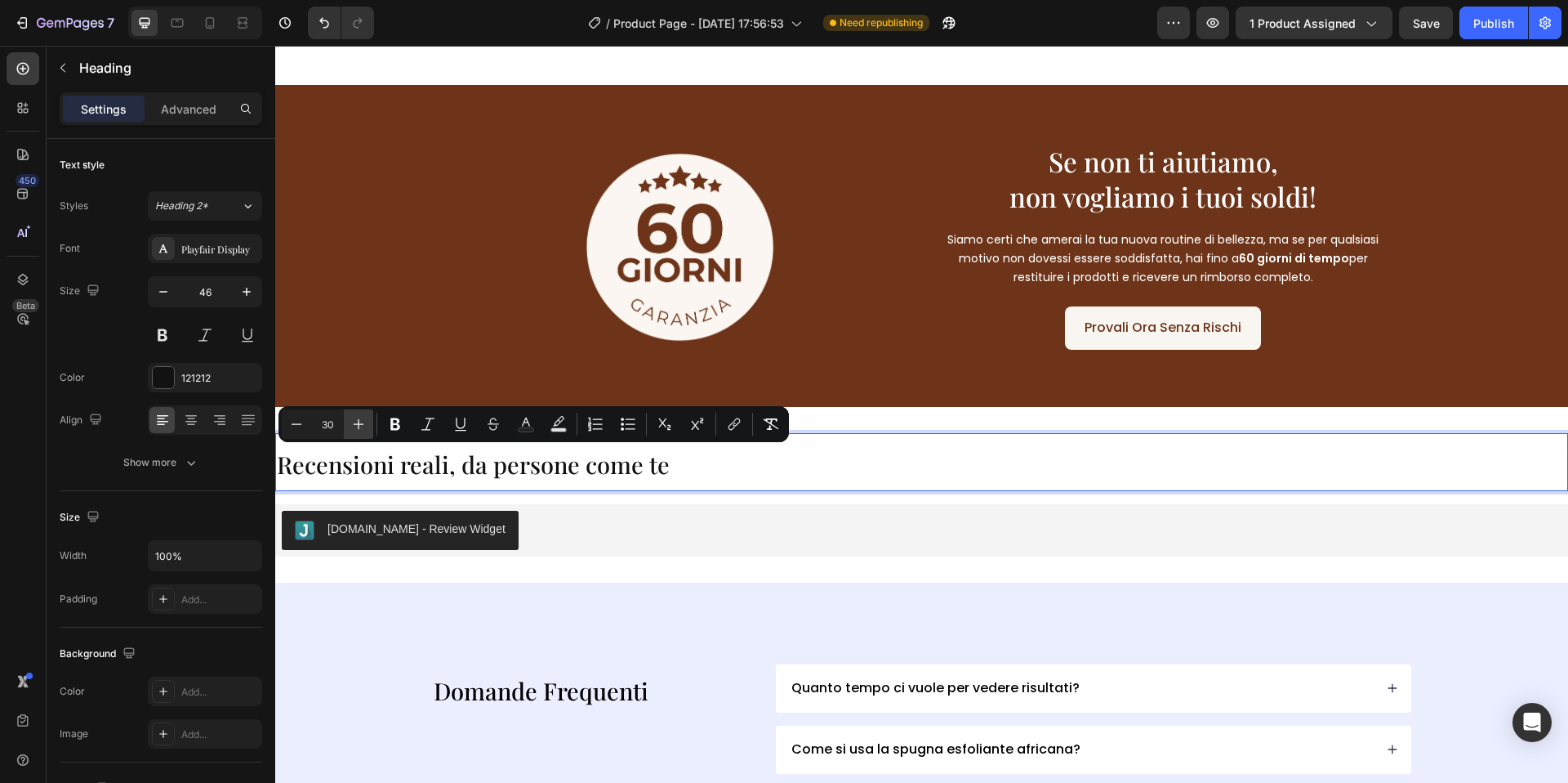
click at [366, 431] on icon "Editor contextual toolbar" at bounding box center [359, 424] width 16 height 16
type input "33"
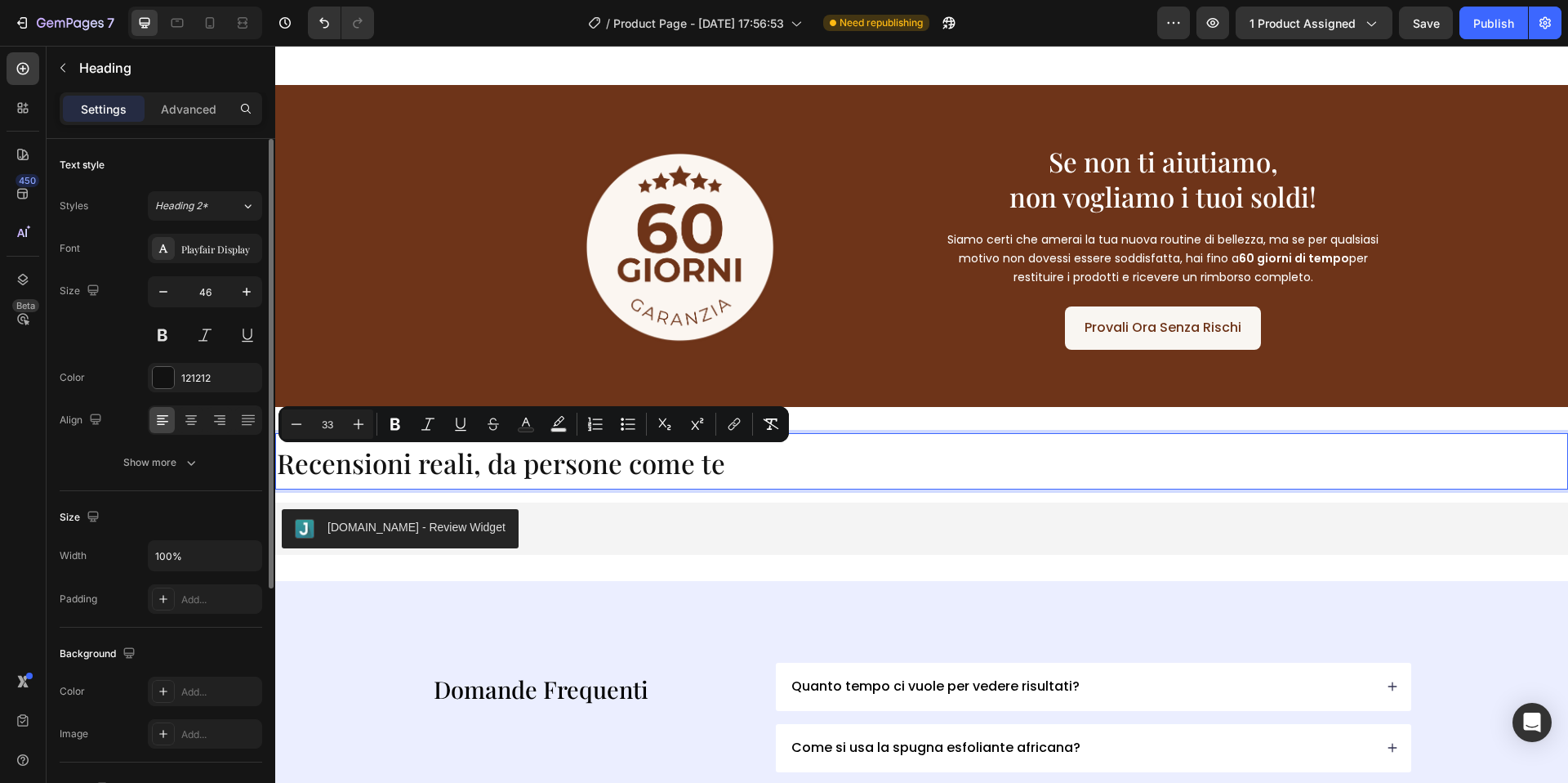
click at [148, 300] on div at bounding box center [163, 291] width 29 height 29
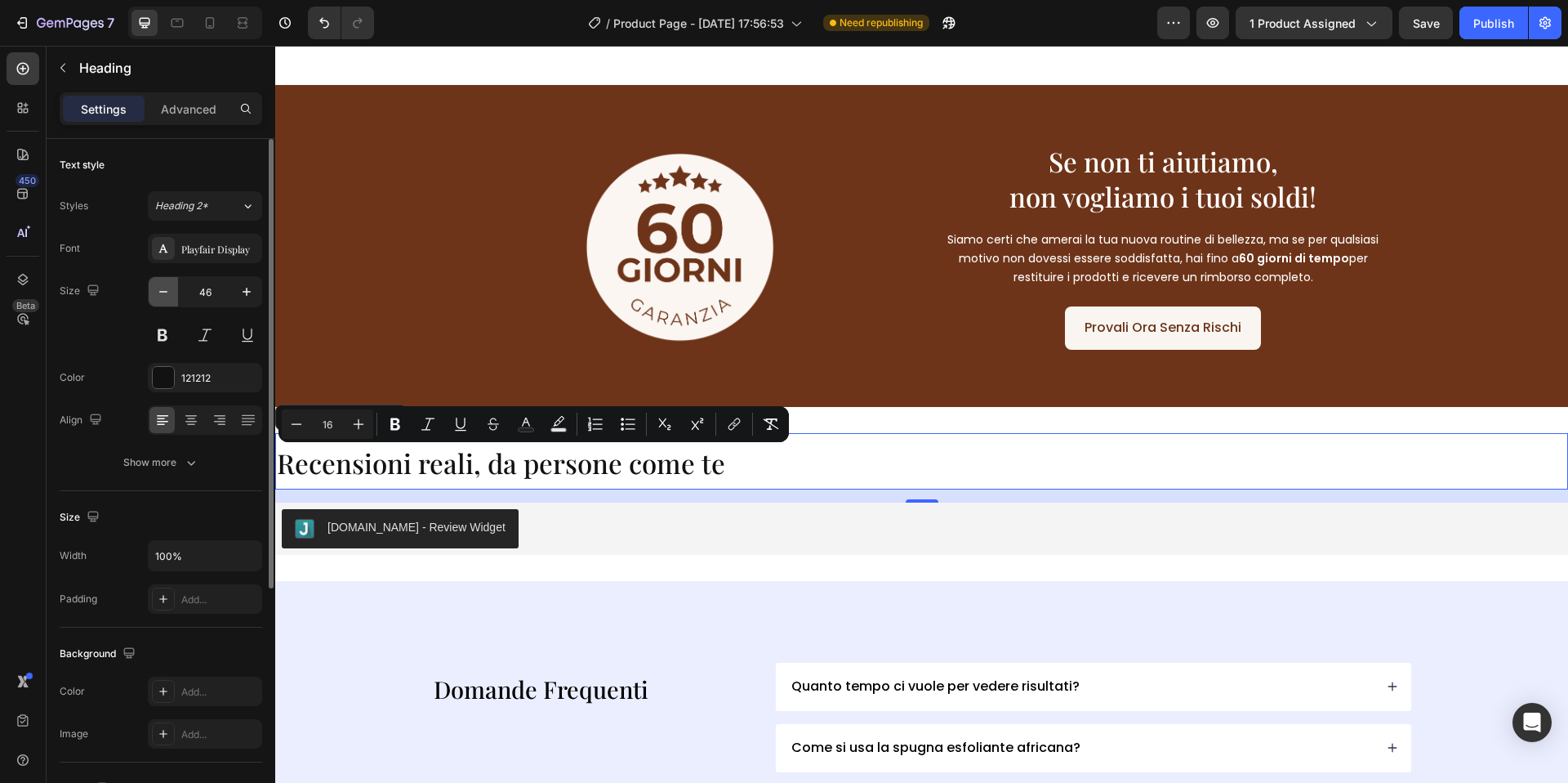
click at [155, 298] on icon "button" at bounding box center [163, 292] width 16 height 16
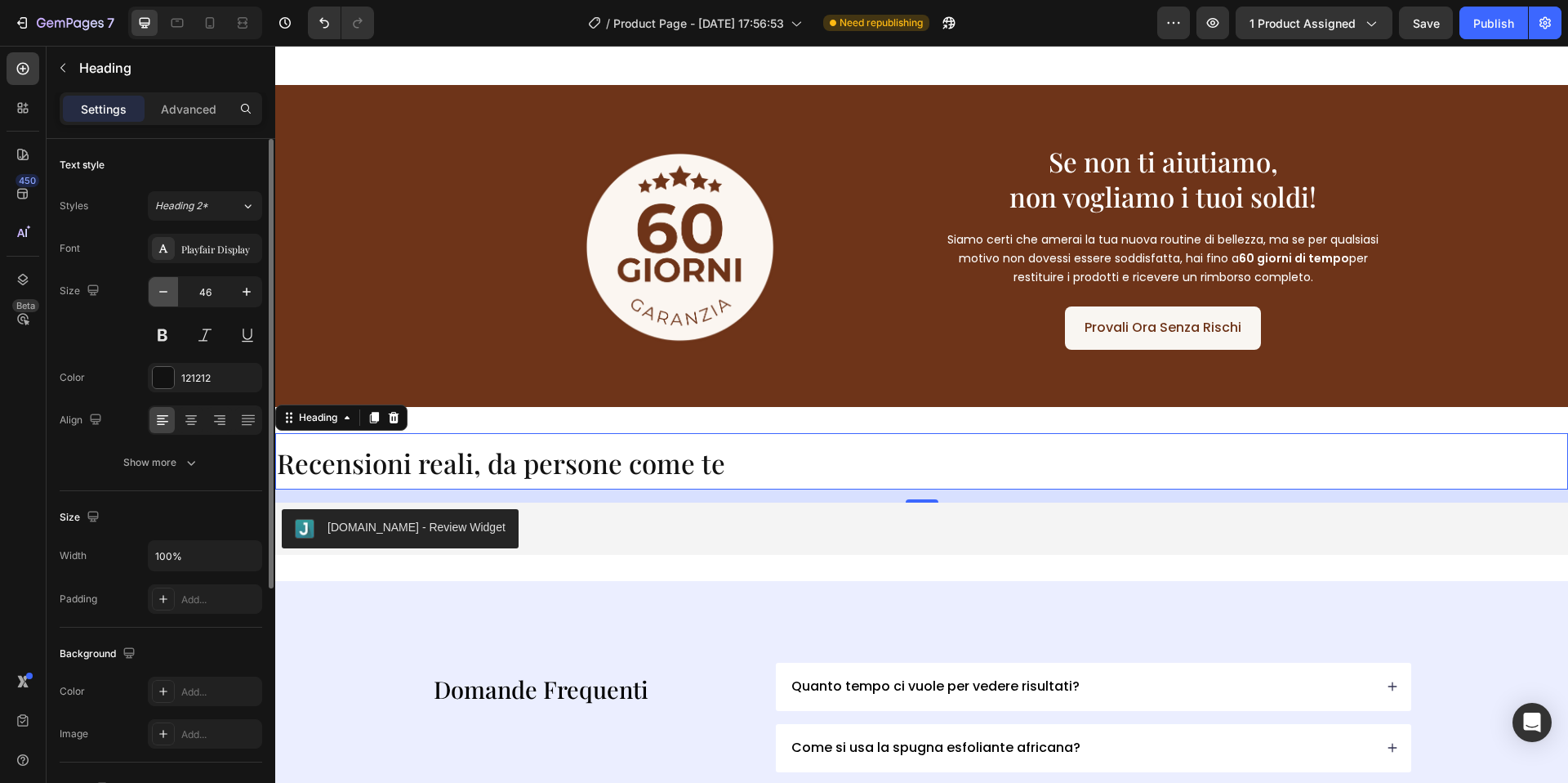
click at [155, 298] on icon "button" at bounding box center [163, 292] width 16 height 16
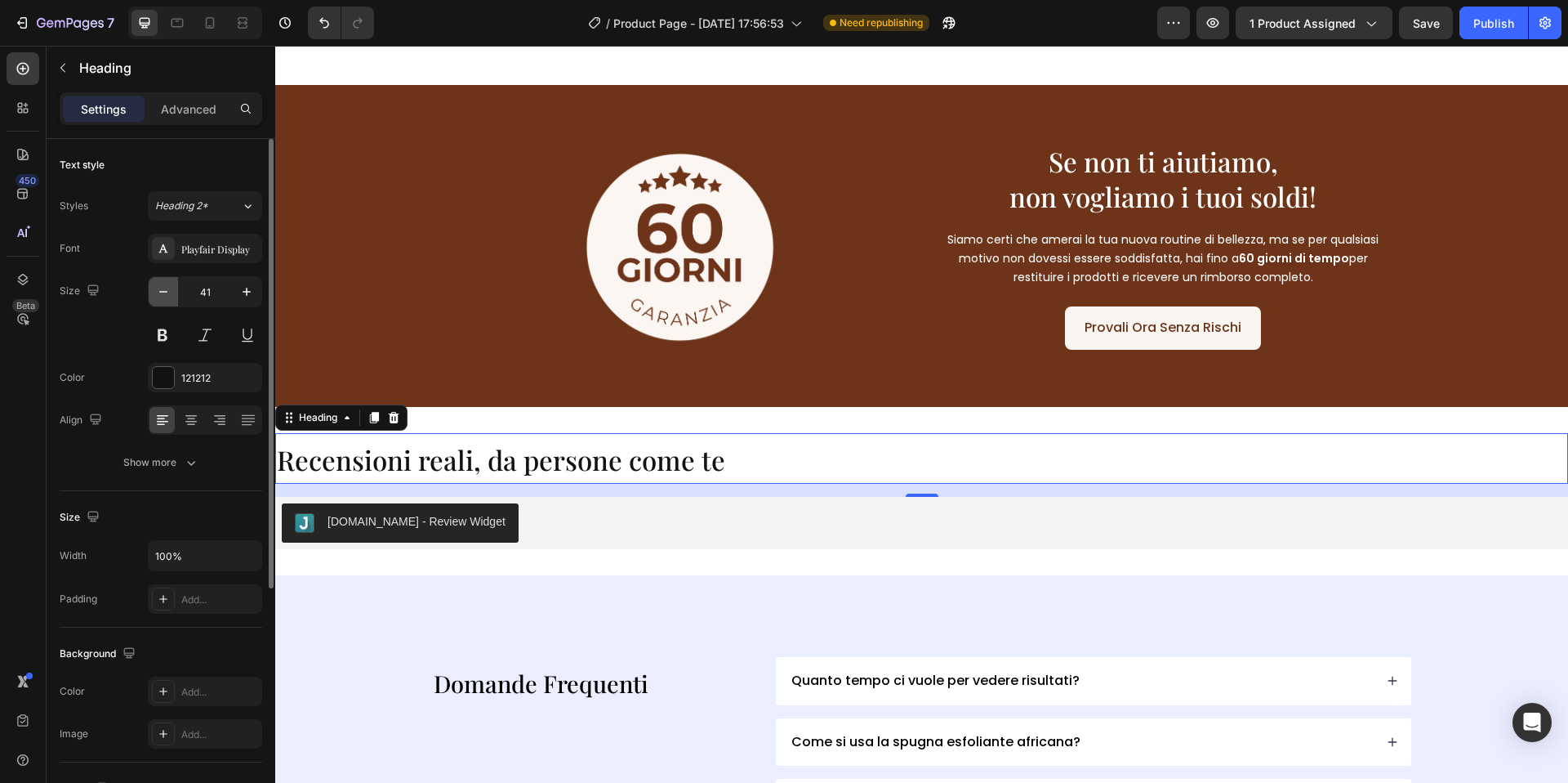
click at [155, 298] on icon "button" at bounding box center [163, 292] width 16 height 16
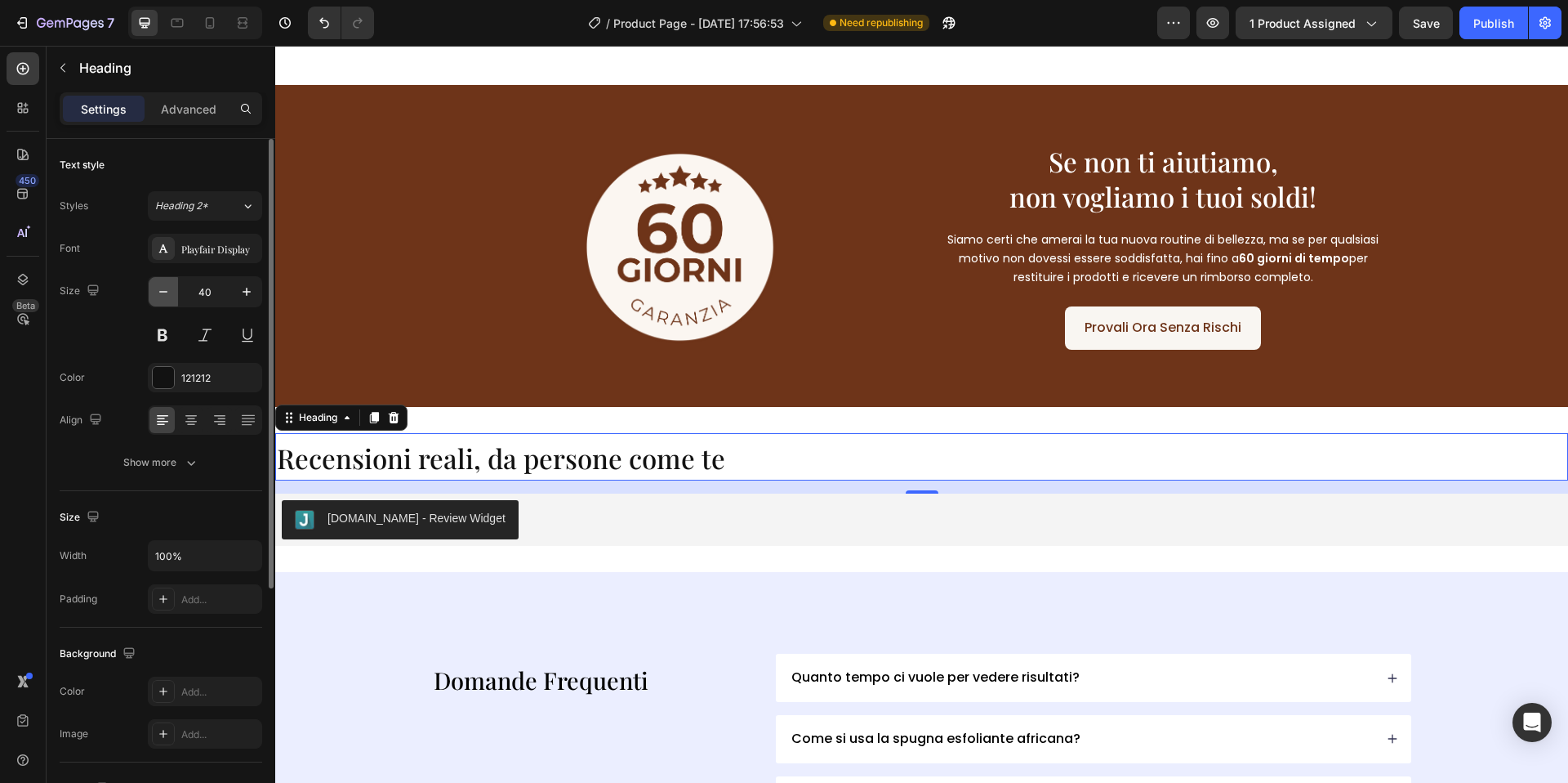
click at [155, 298] on icon "button" at bounding box center [163, 292] width 16 height 16
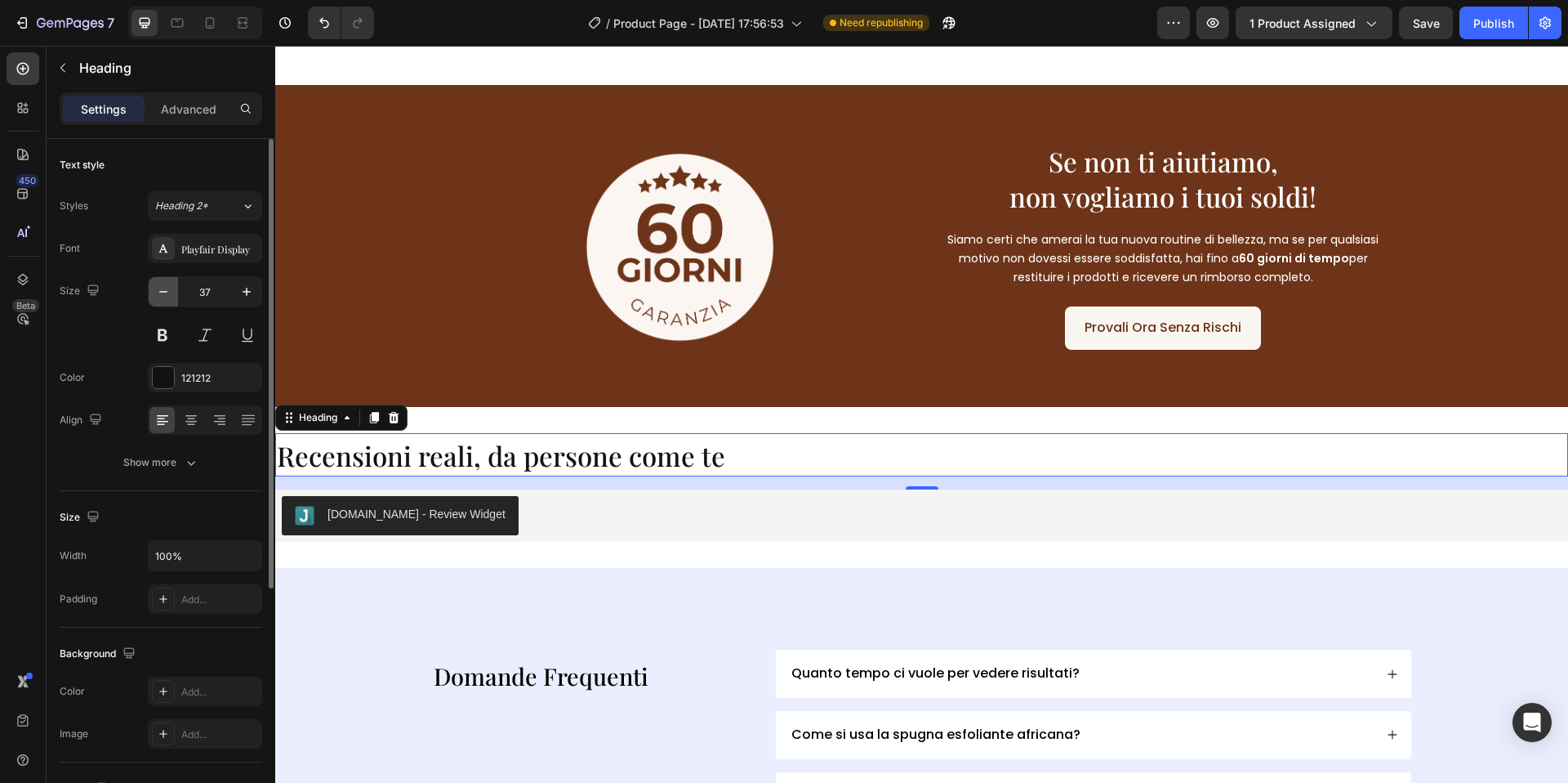
click at [155, 298] on icon "button" at bounding box center [163, 292] width 16 height 16
type input "34"
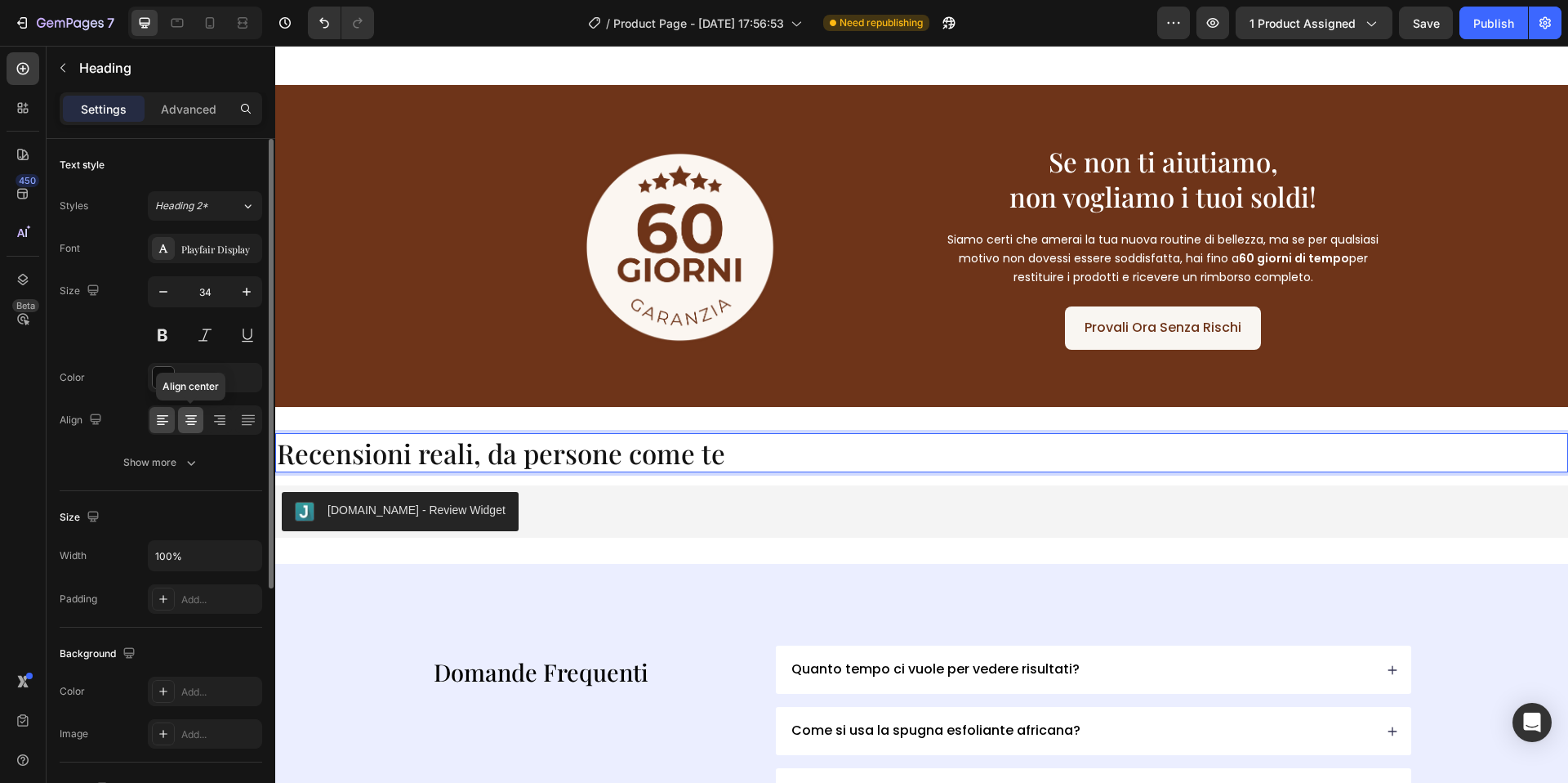
click at [202, 418] on div at bounding box center [191, 420] width 26 height 27
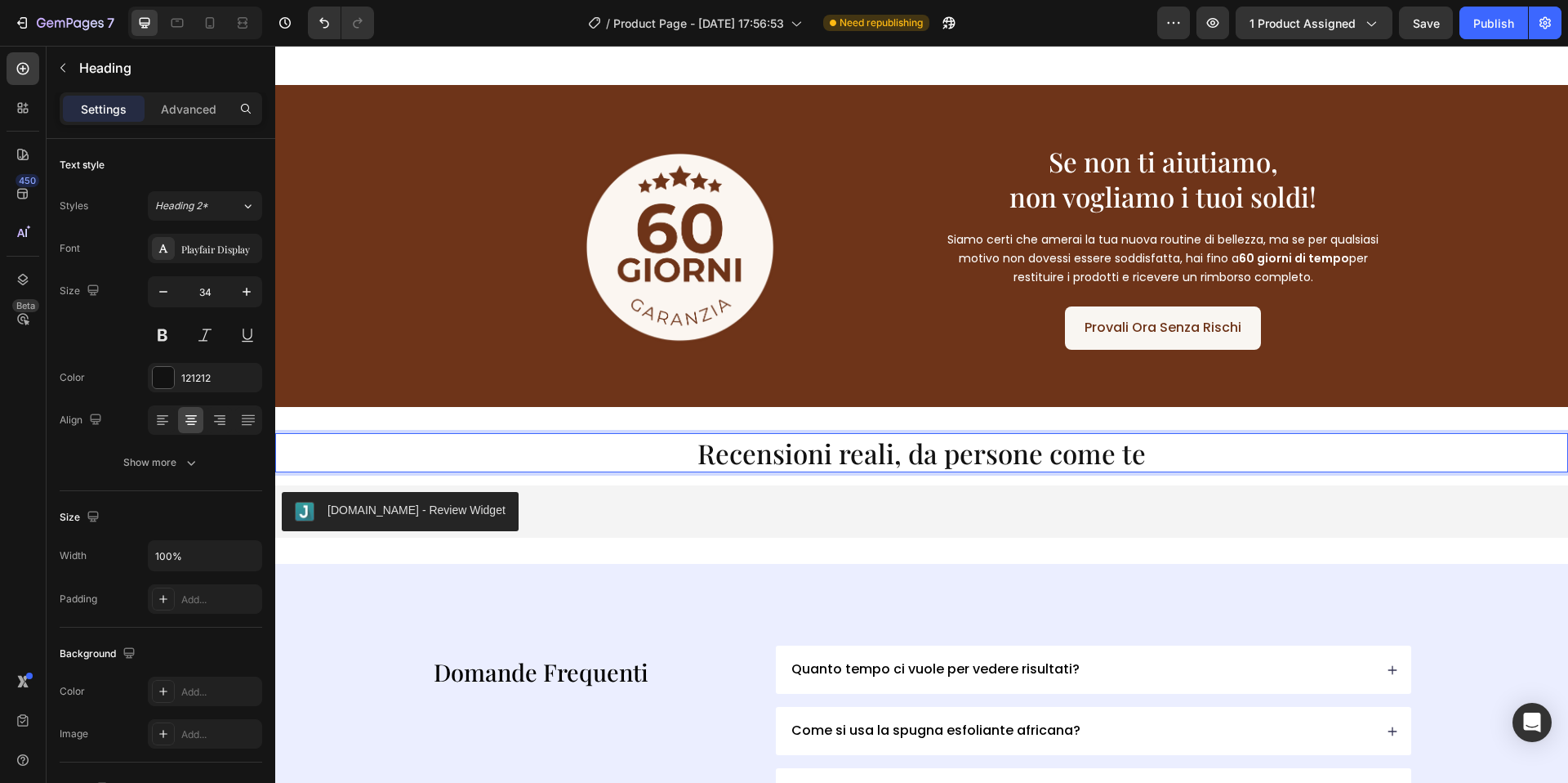
click at [860, 428] on div "Recensioni reali, da persone come te Heading 16 [DOMAIN_NAME] - Review Widget […" at bounding box center [922, 485] width 1293 height 157
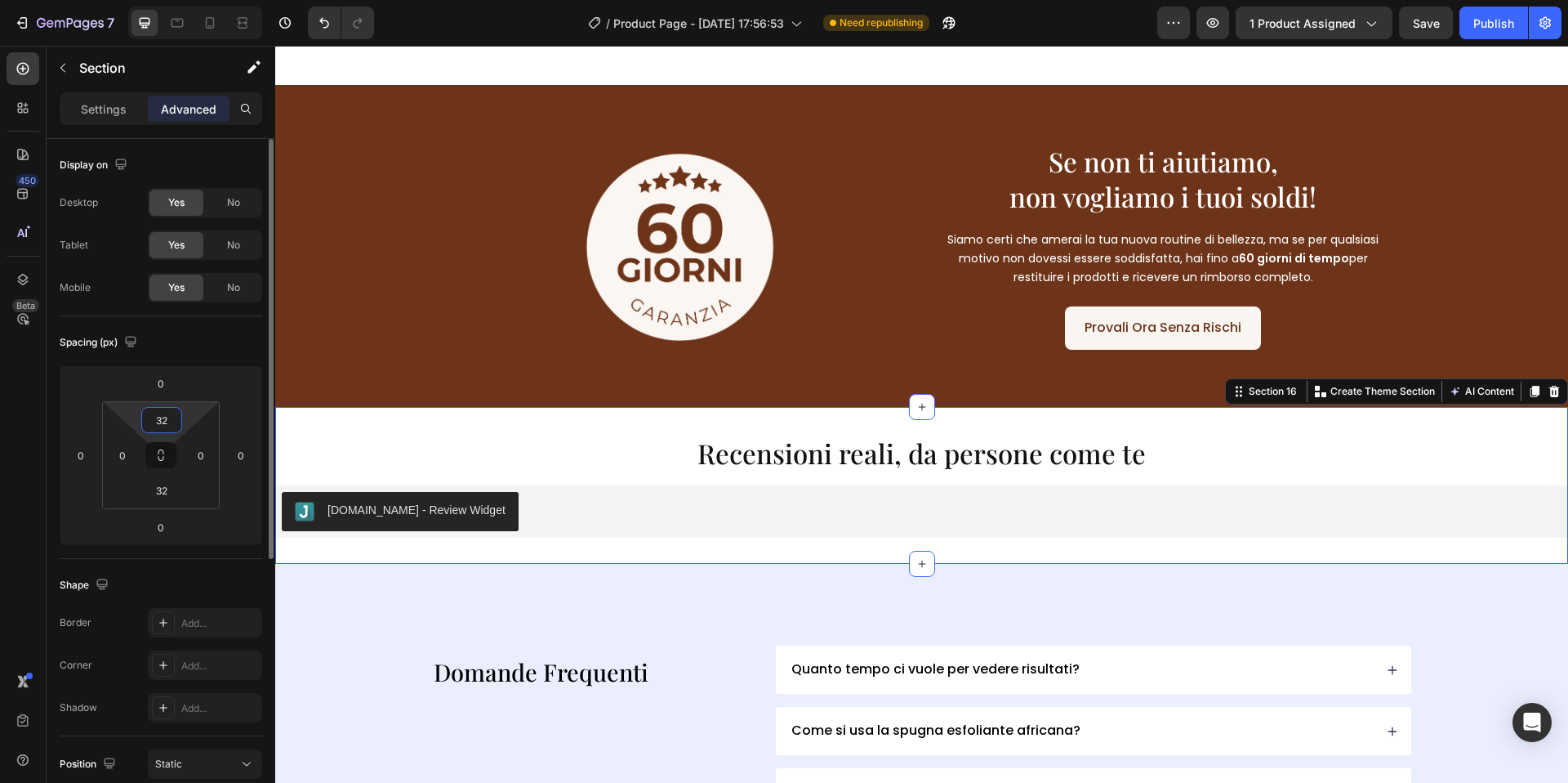
click at [175, 412] on input "32" at bounding box center [162, 420] width 33 height 25
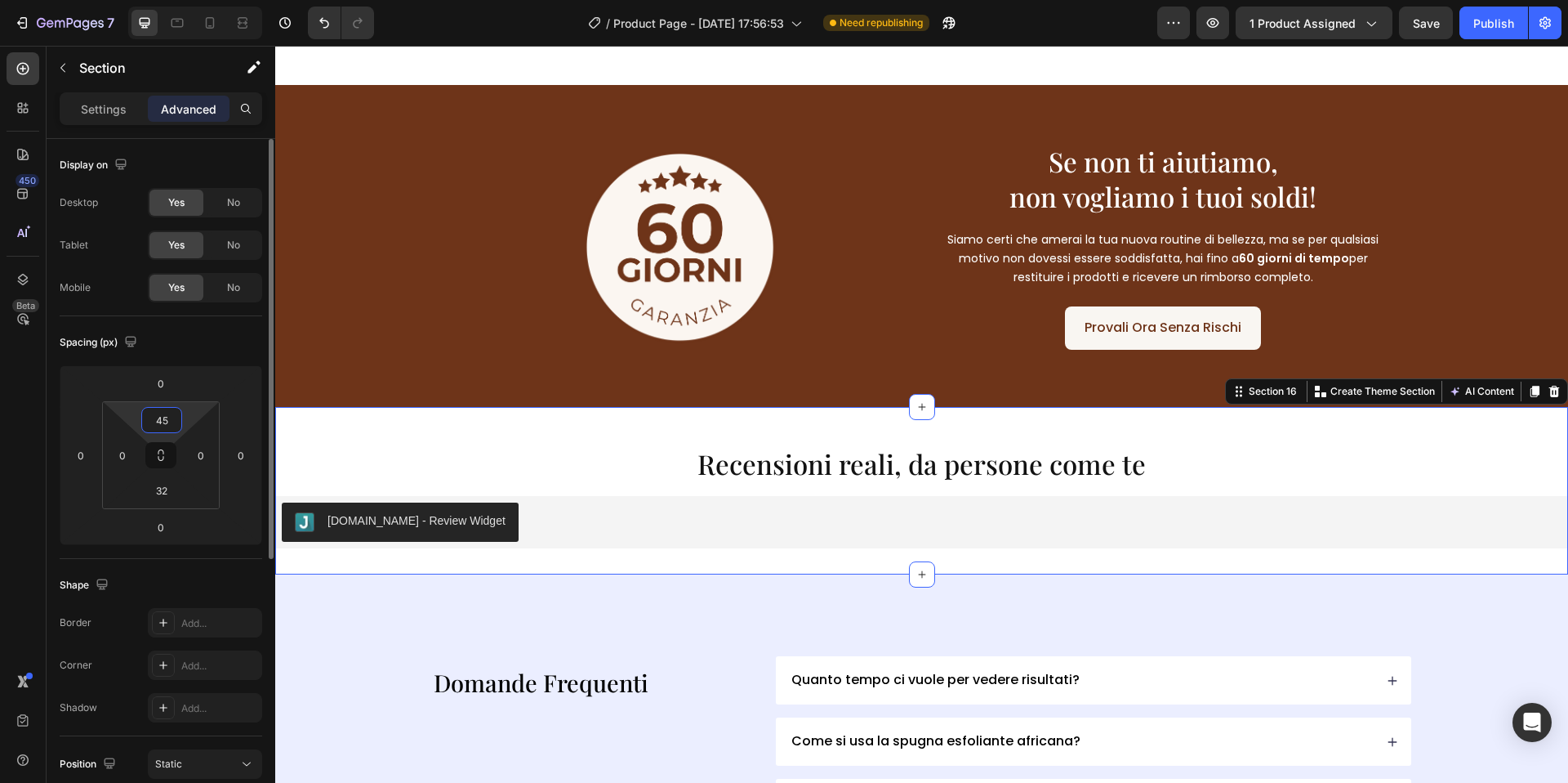
type input "4"
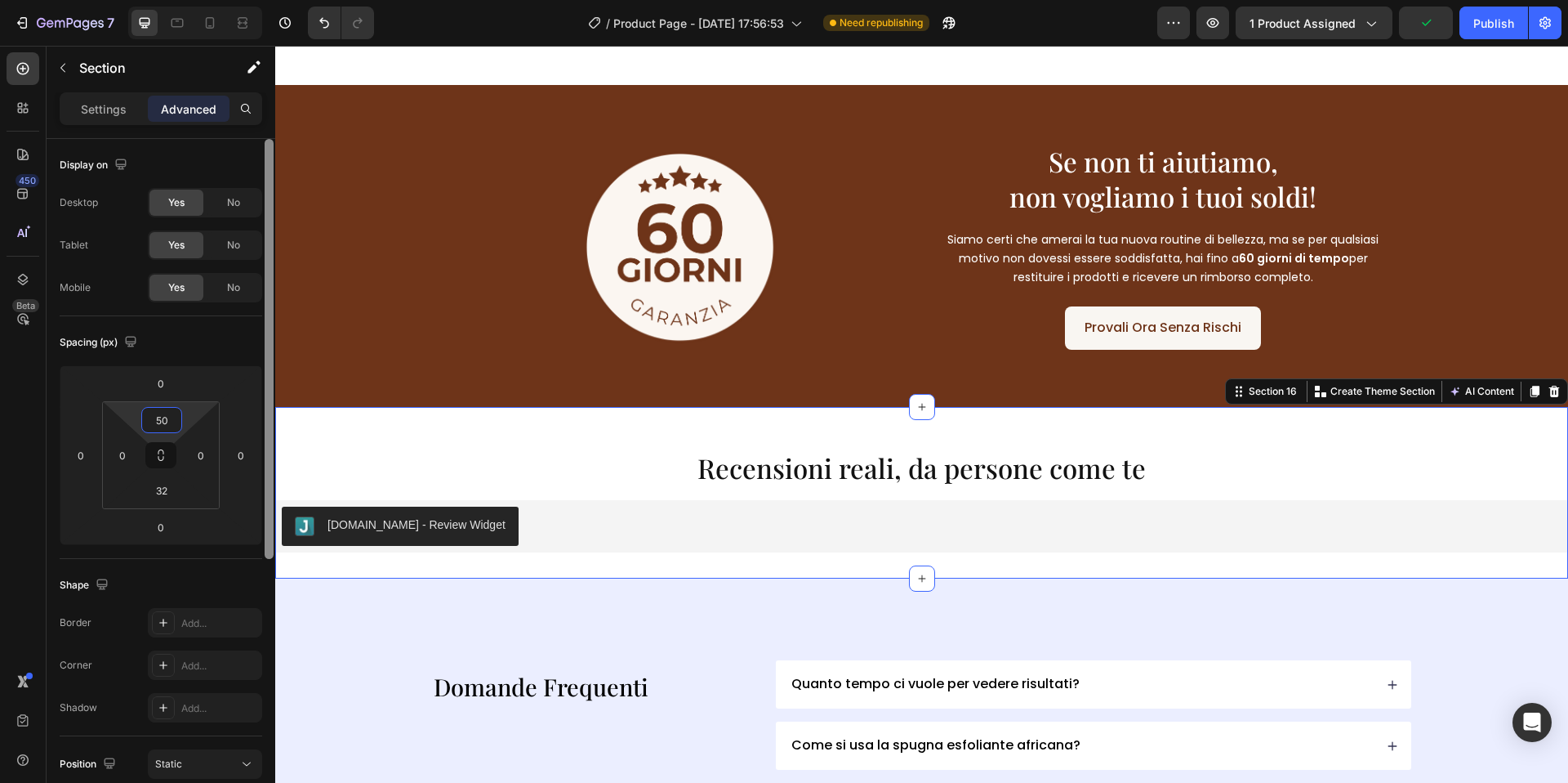
type input "5"
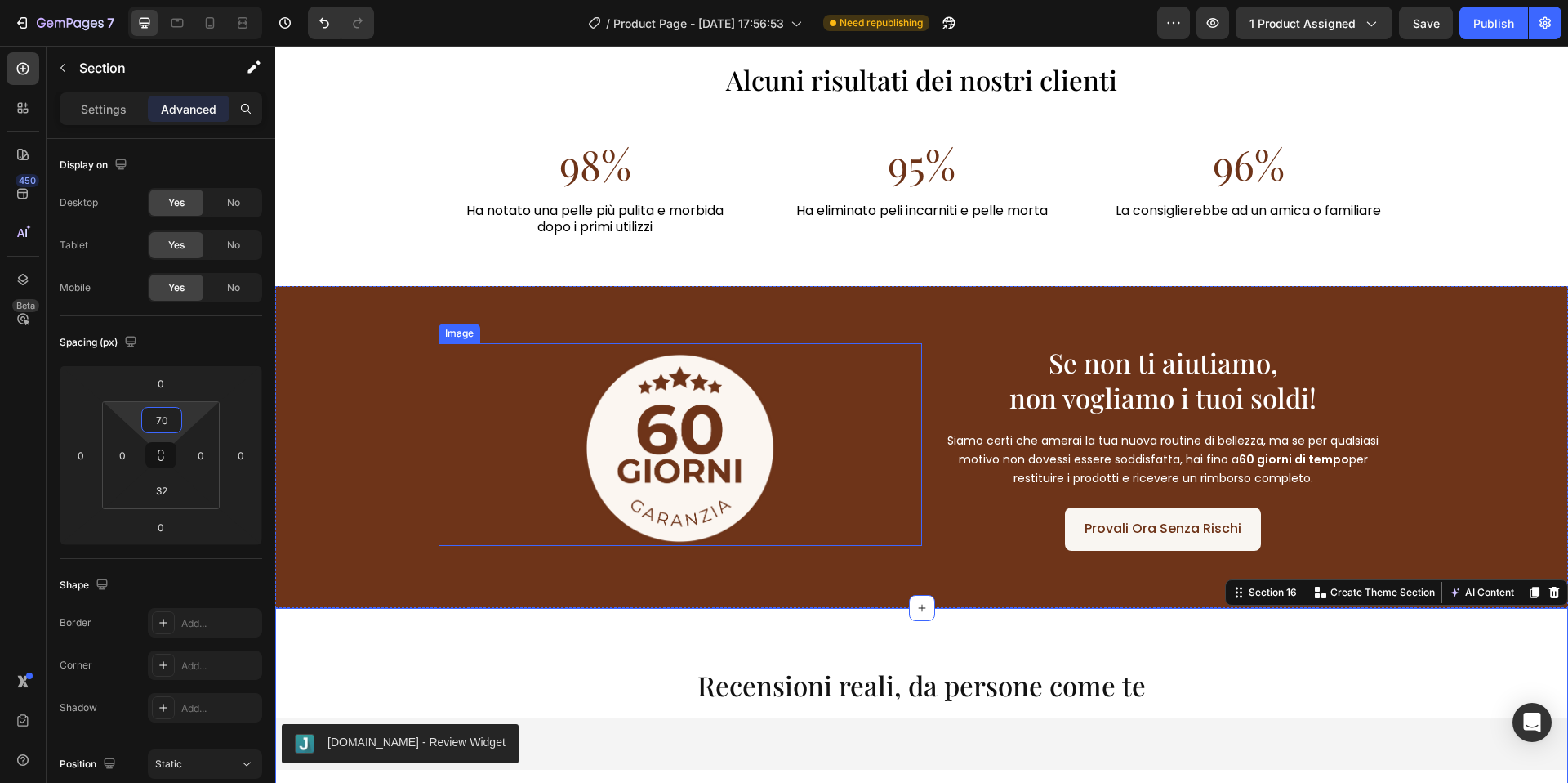
scroll to position [3686, 0]
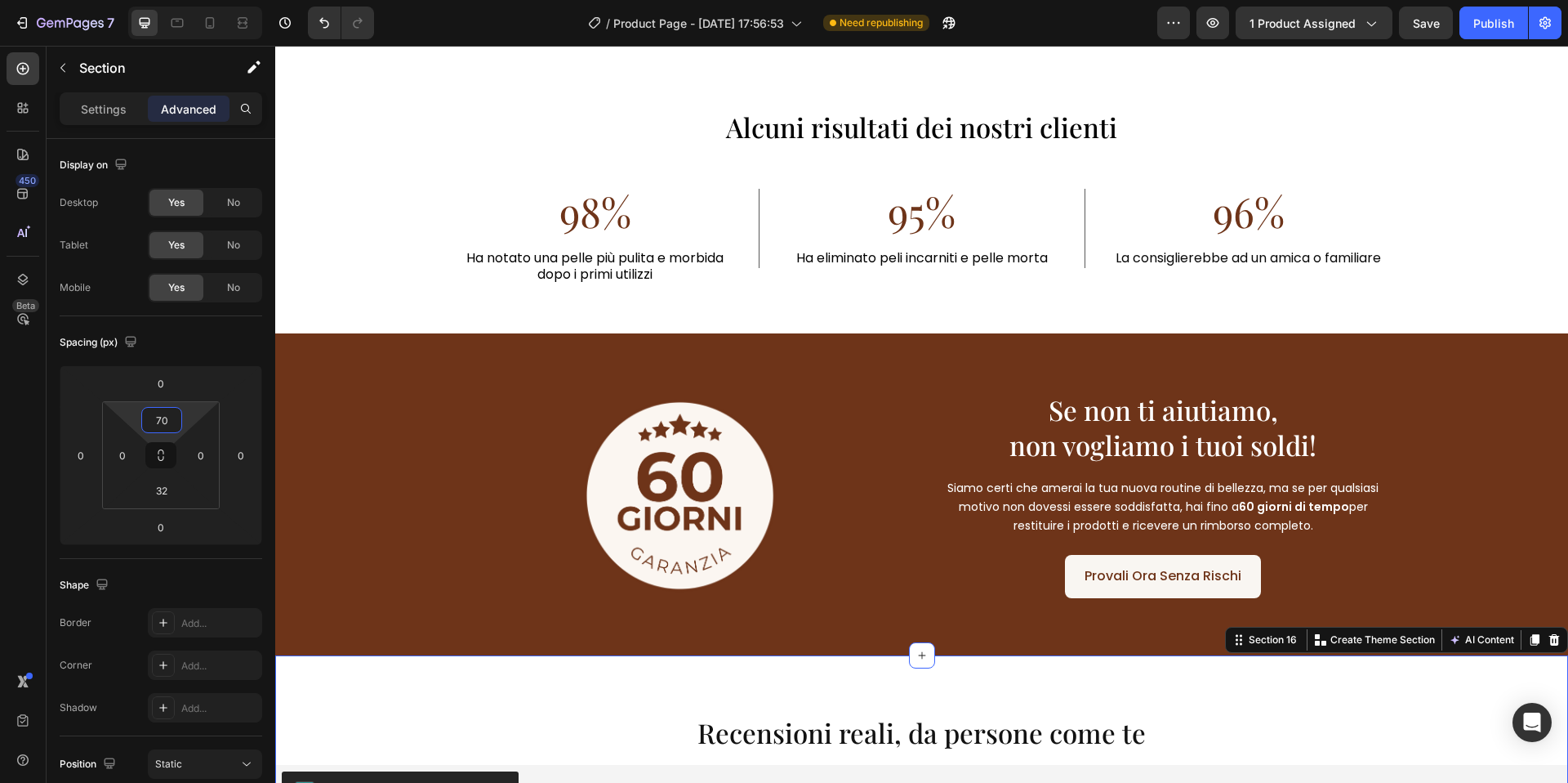
click at [217, 15] on icon at bounding box center [209, 23] width 16 height 16
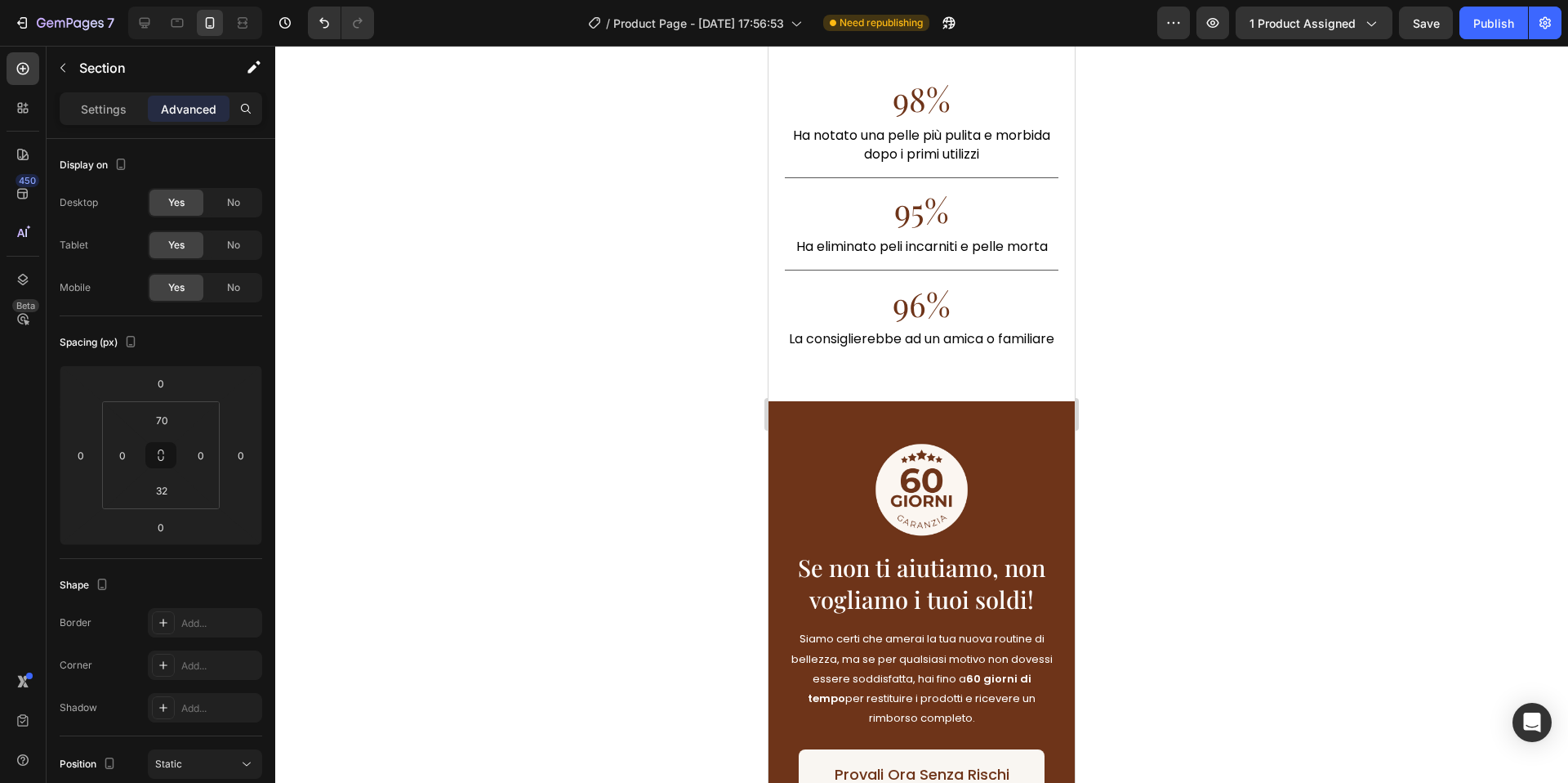
type input "40"
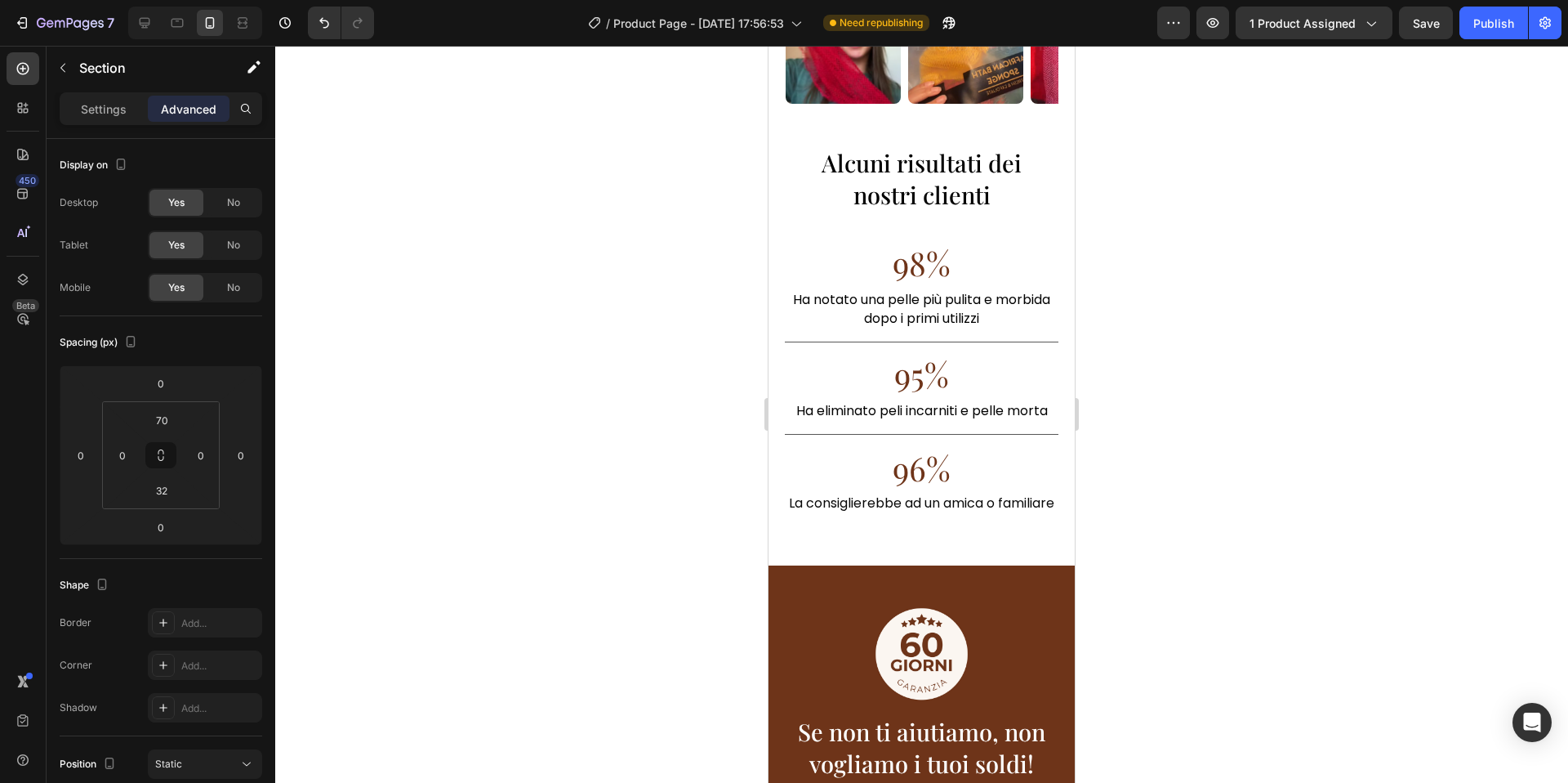
type input "30"
type input "10"
type input "30"
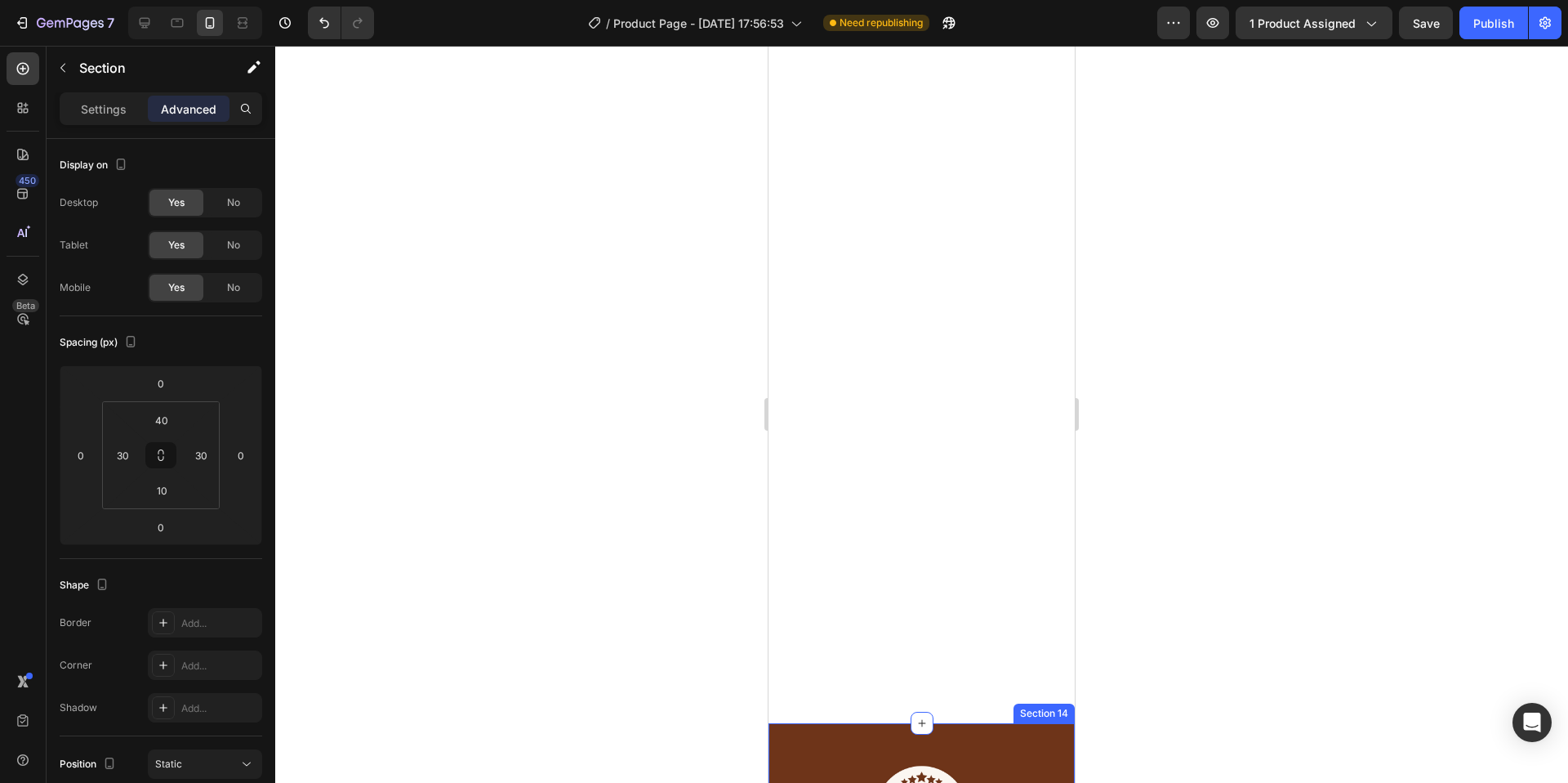
scroll to position [4759, 0]
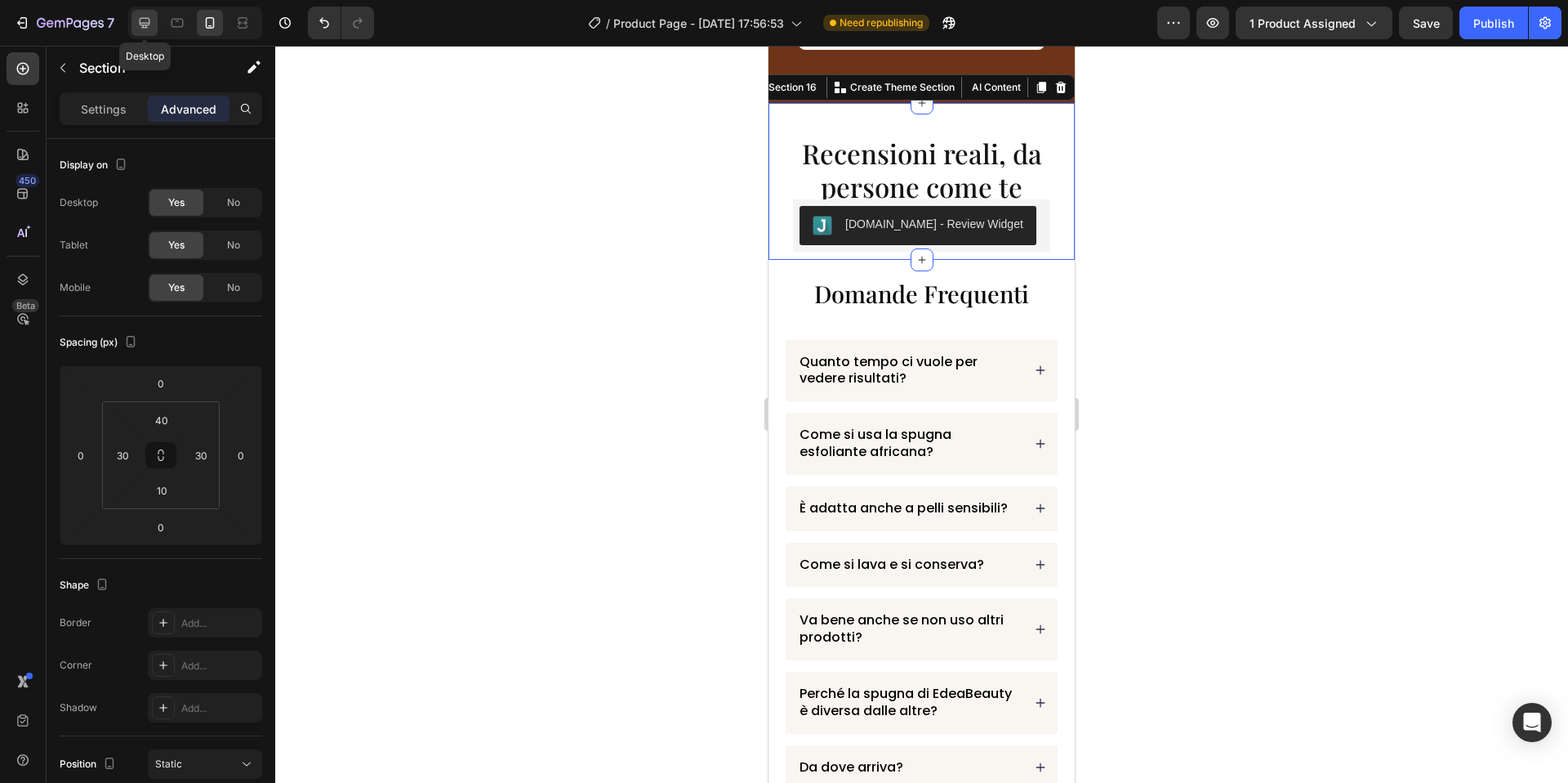
click at [153, 24] on div at bounding box center [145, 23] width 27 height 27
type input "70"
type input "0"
type input "32"
type input "0"
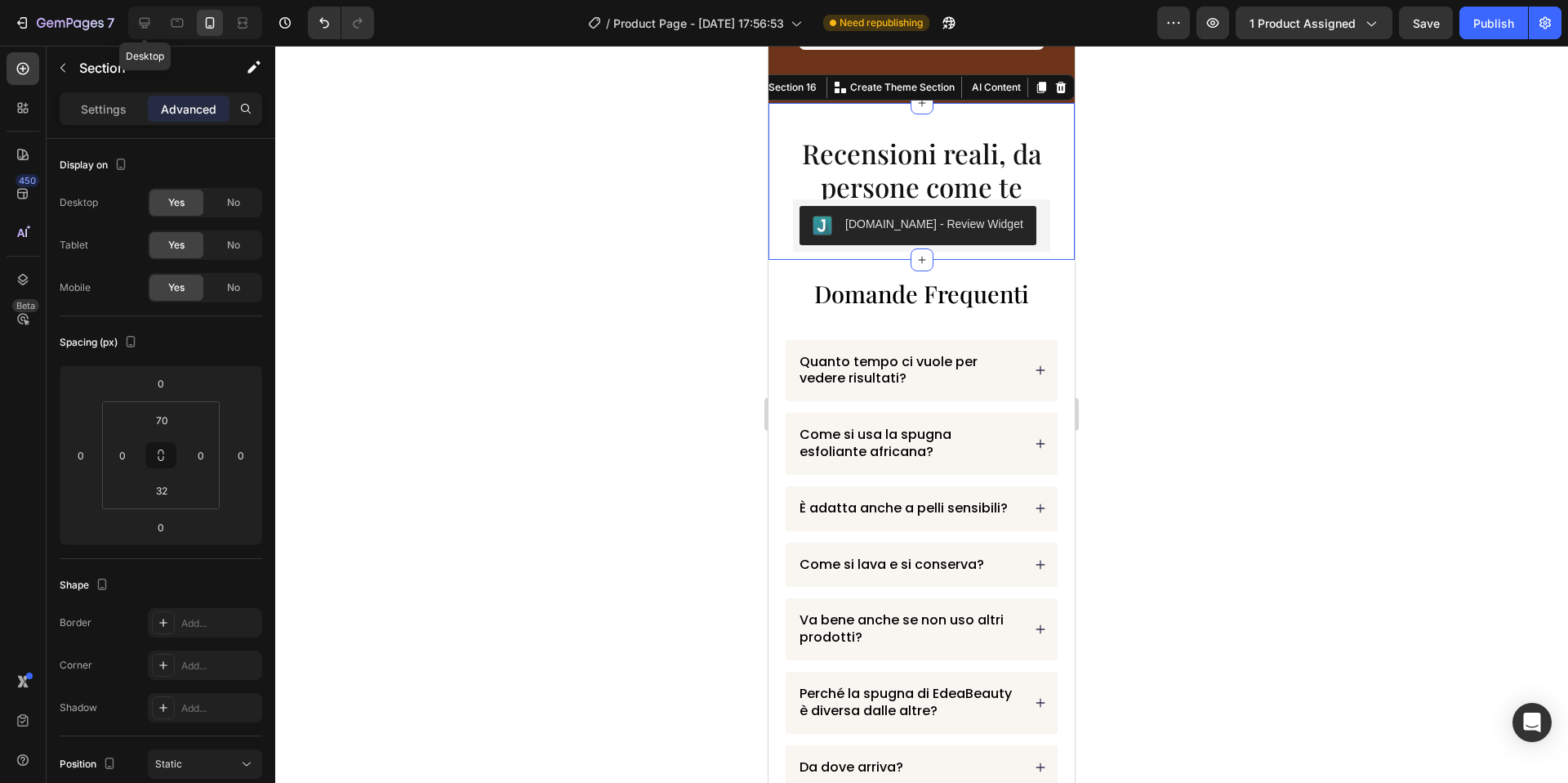
click at [769, 46] on div "Image" at bounding box center [769, 46] width 0 height 0
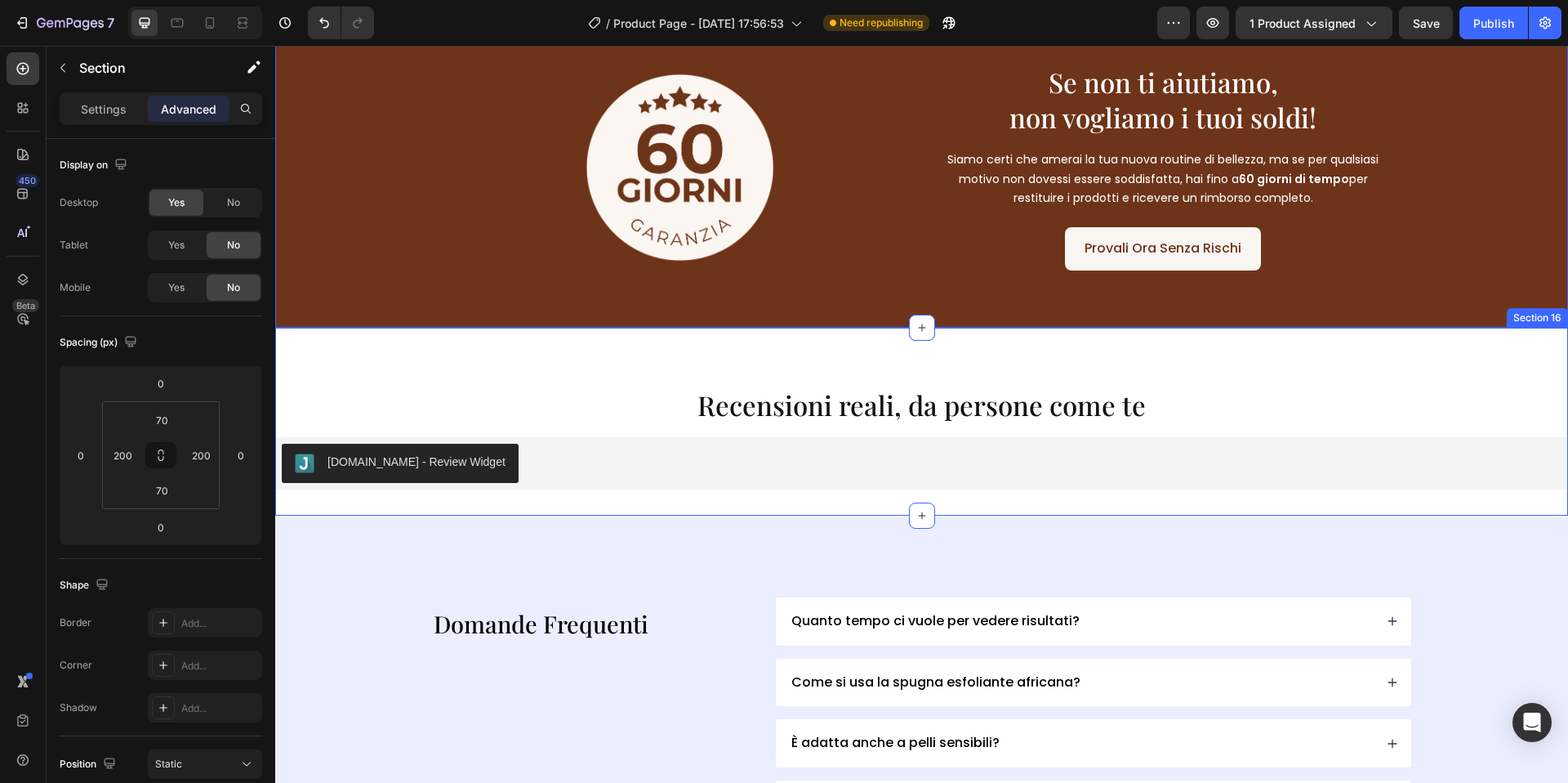
scroll to position [4824, 0]
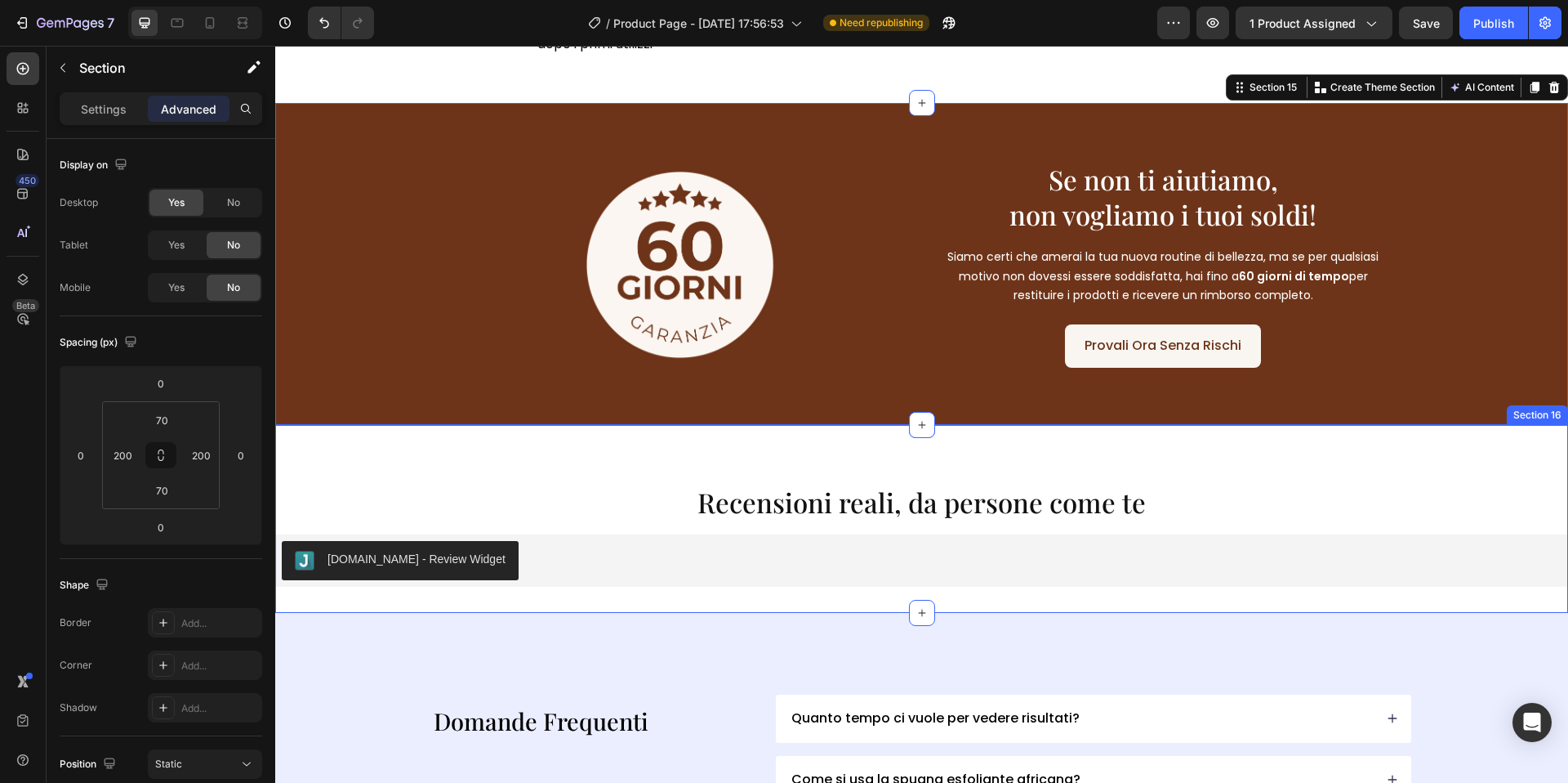
click at [789, 434] on div "⁠⁠⁠⁠⁠⁠⁠ Recensioni reali, da persone come te Heading [DOMAIN_NAME] - Review Wid…" at bounding box center [922, 519] width 1293 height 188
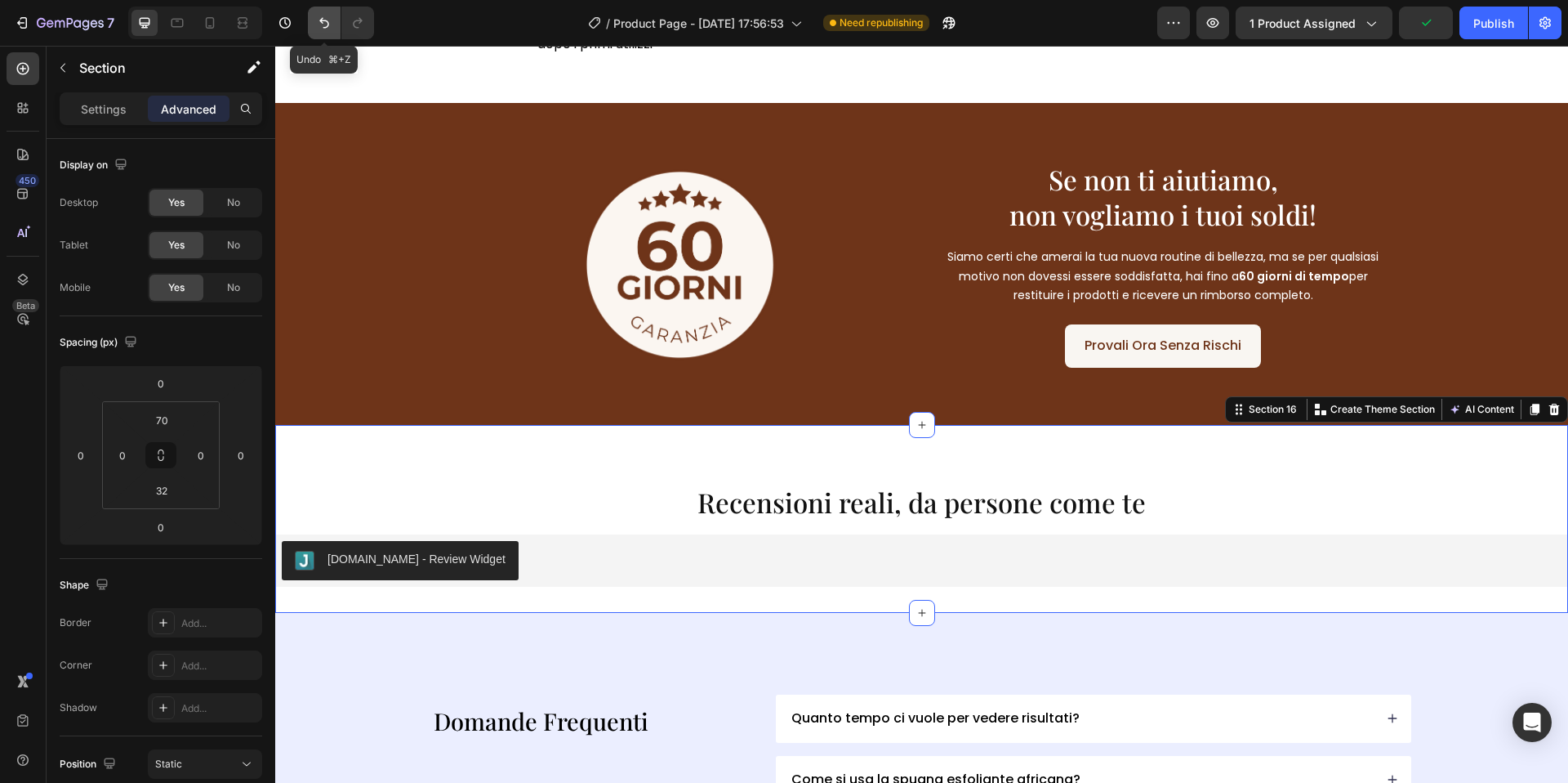
click at [326, 23] on icon "Undo/Redo" at bounding box center [324, 23] width 16 height 16
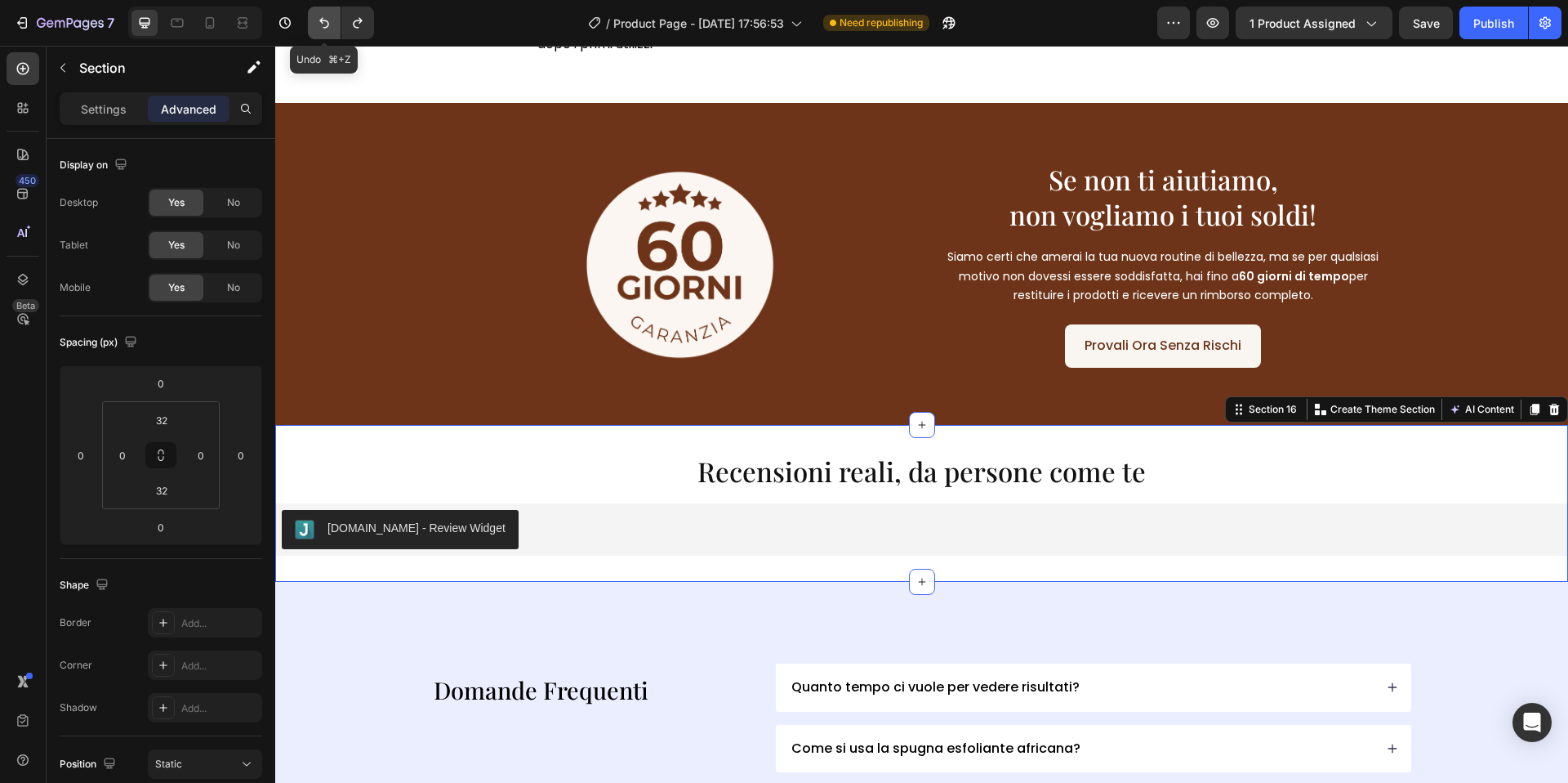
click at [326, 23] on icon "Undo/Redo" at bounding box center [324, 23] width 16 height 16
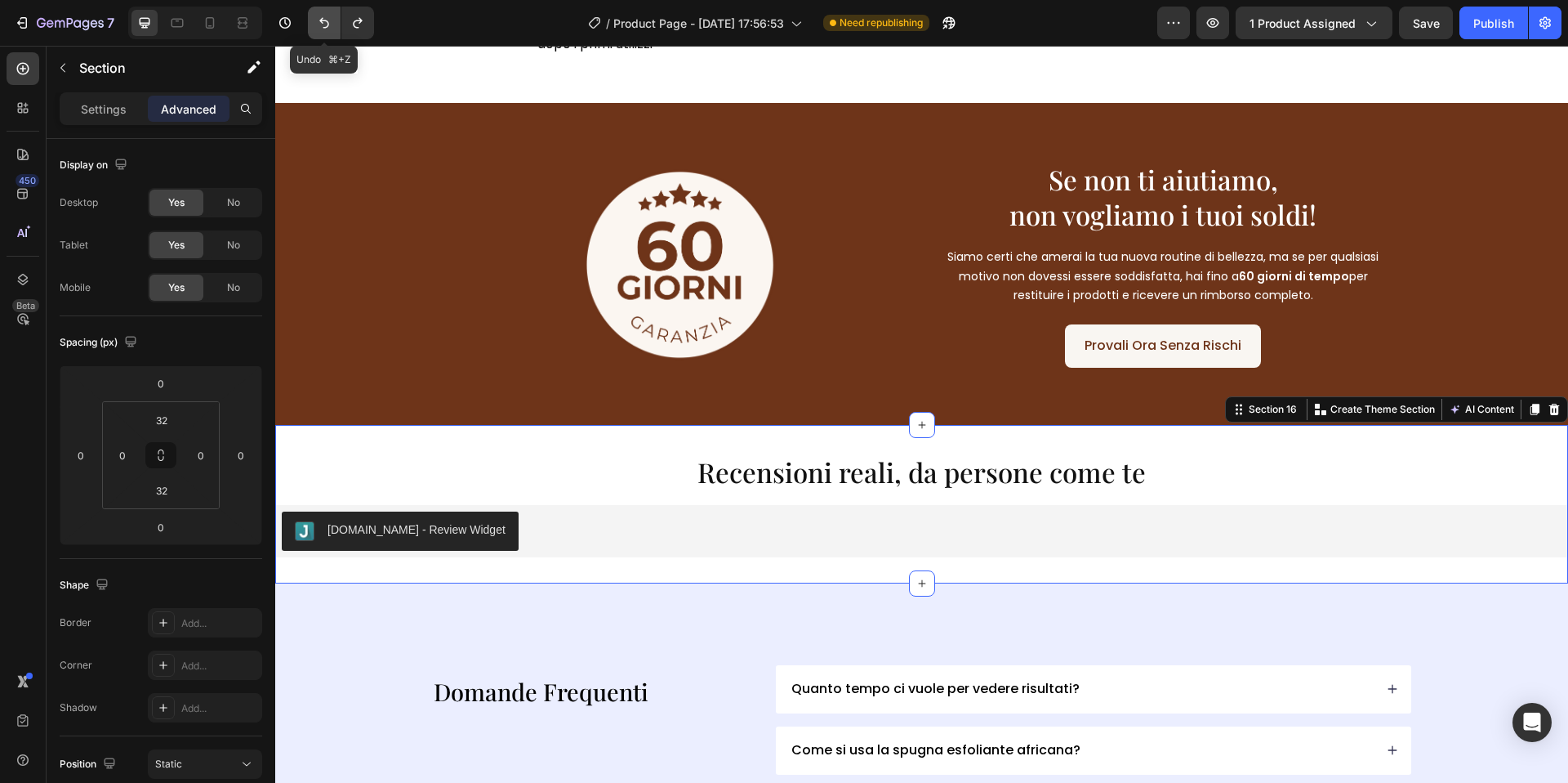
click at [326, 23] on icon "Undo/Redo" at bounding box center [324, 23] width 16 height 16
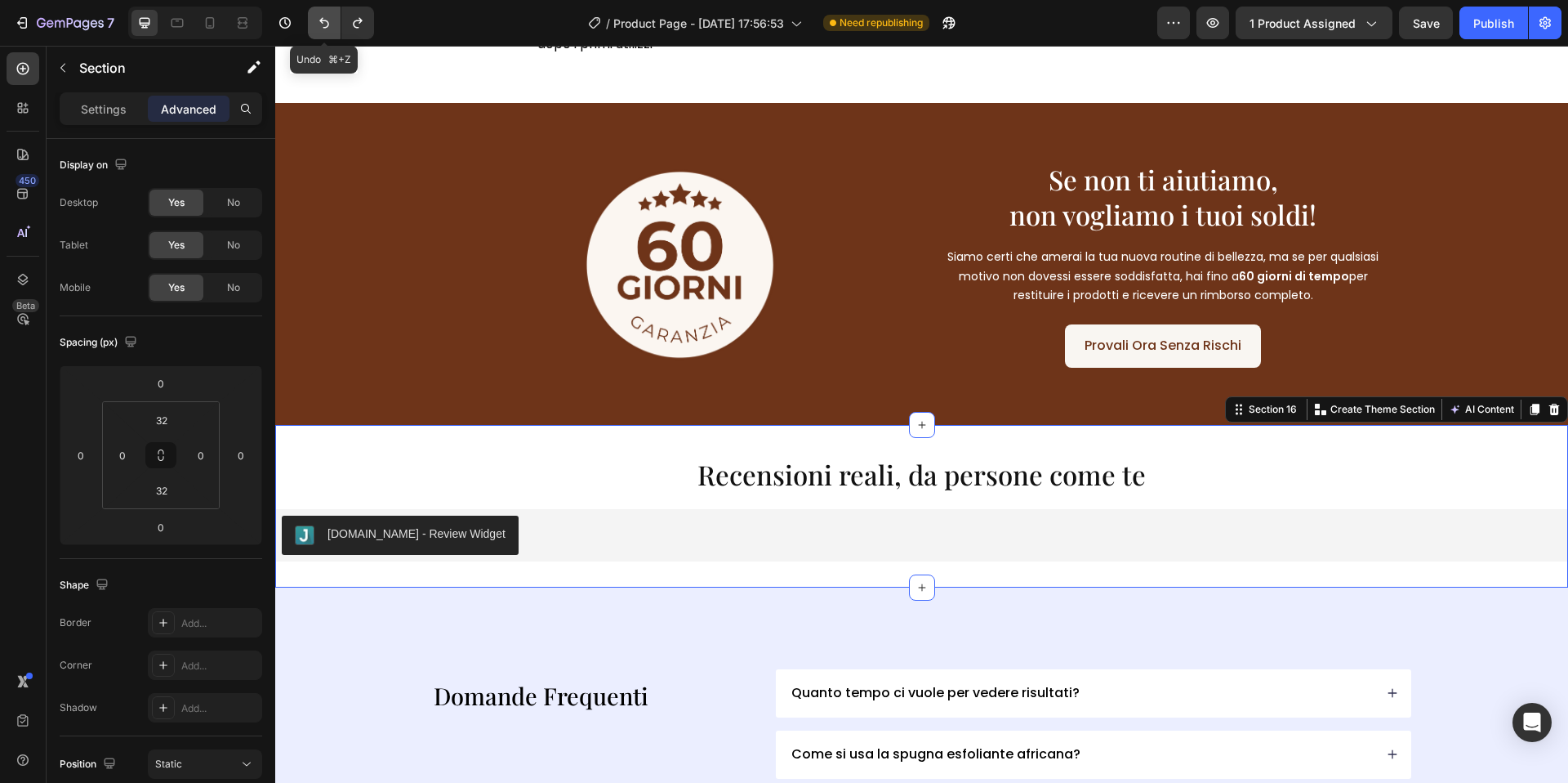
click at [326, 23] on icon "Undo/Redo" at bounding box center [324, 23] width 16 height 16
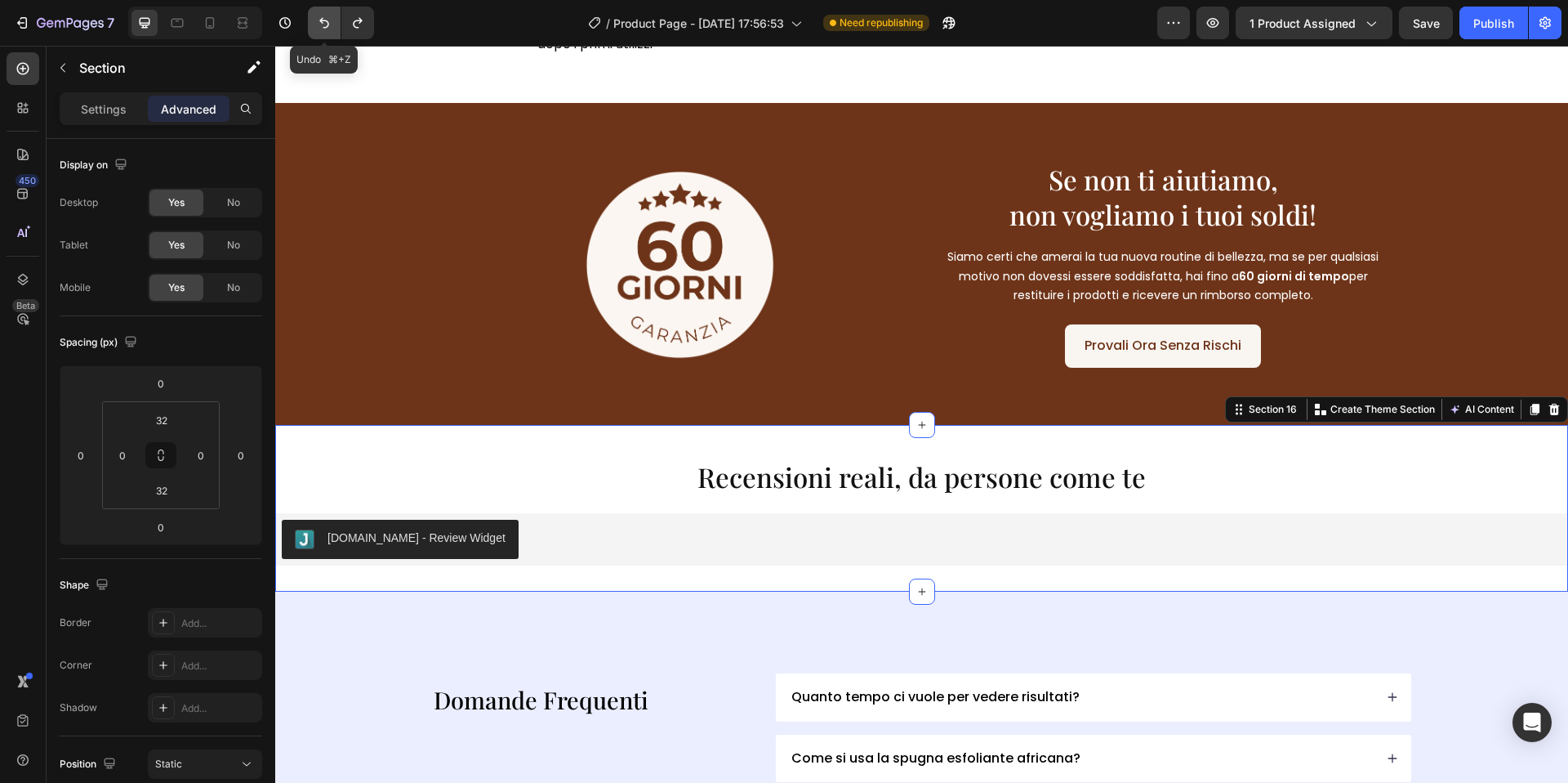
click at [326, 23] on icon "Undo/Redo" at bounding box center [324, 23] width 16 height 16
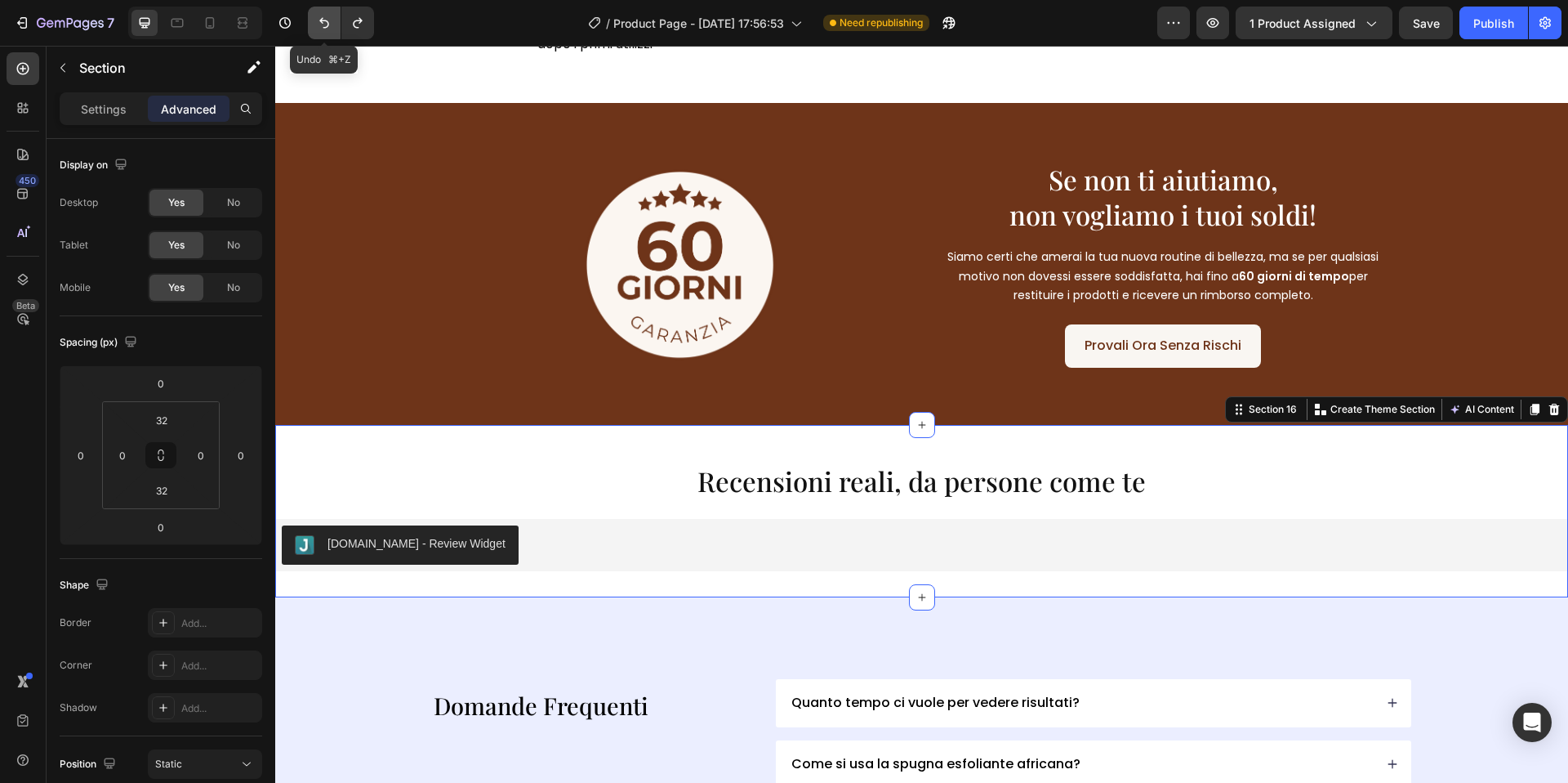
click at [326, 23] on icon "Undo/Redo" at bounding box center [324, 23] width 16 height 16
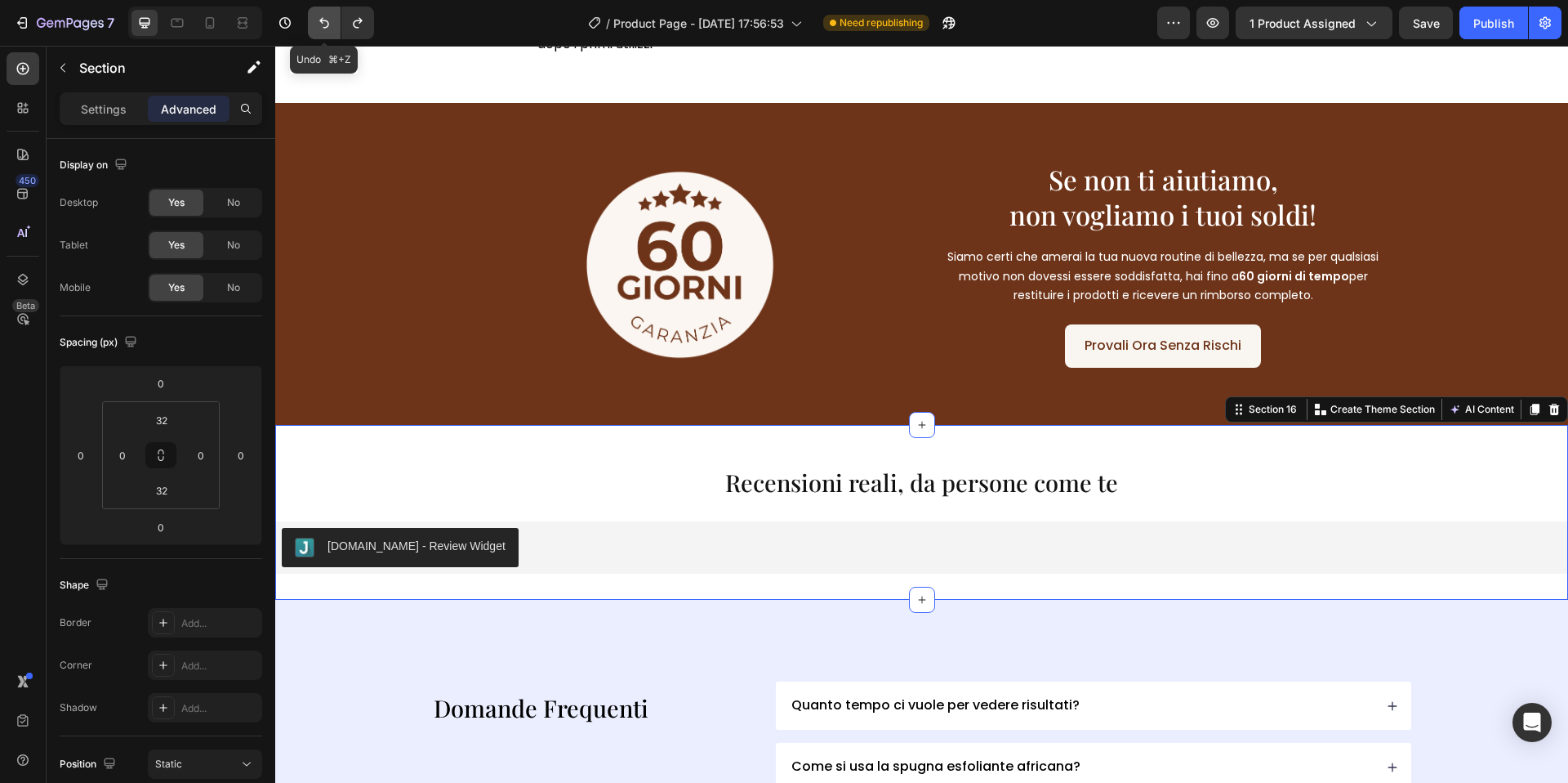
click at [326, 23] on icon "Undo/Redo" at bounding box center [324, 23] width 16 height 16
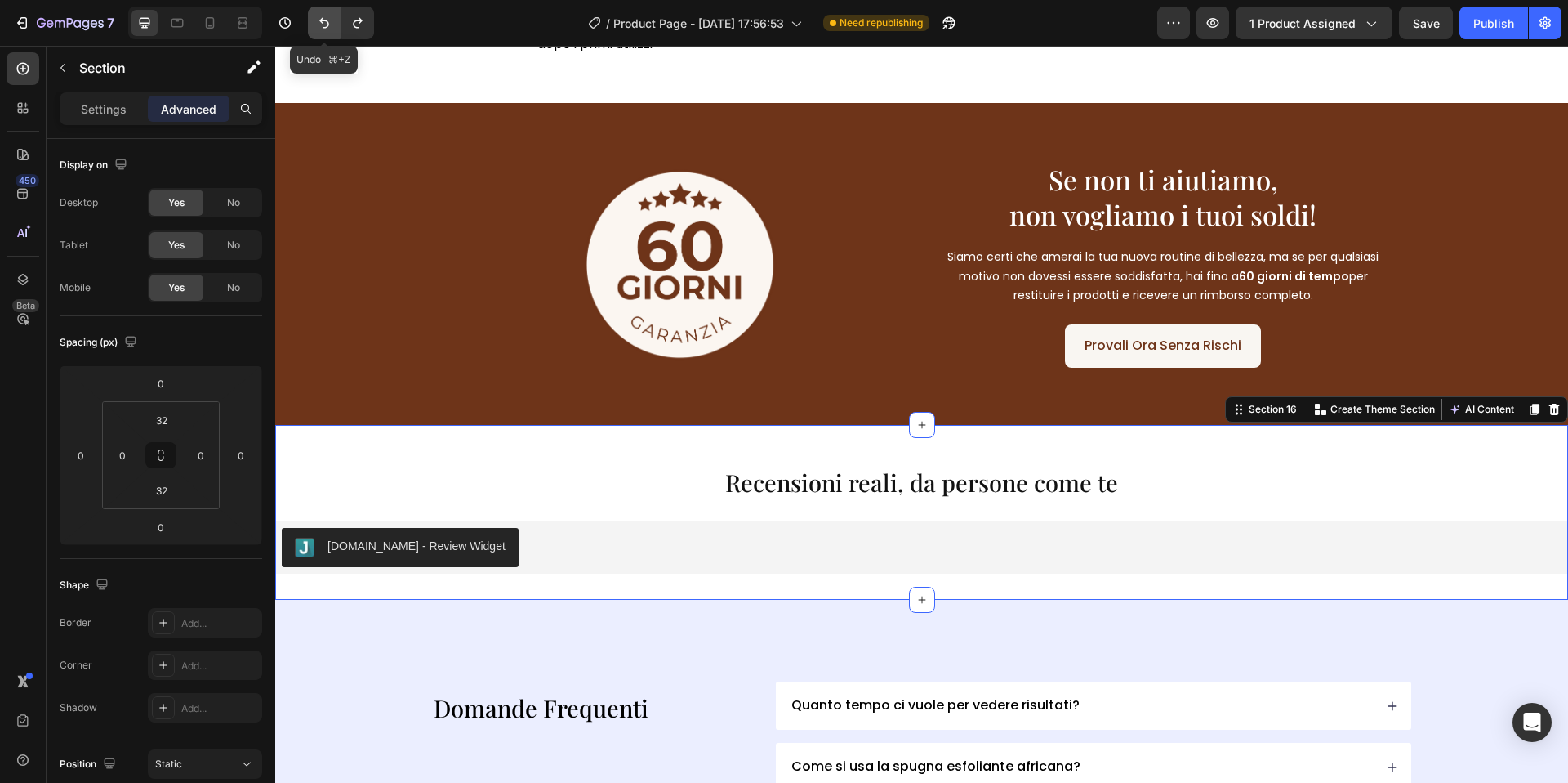
click at [326, 23] on icon "Undo/Redo" at bounding box center [324, 23] width 16 height 16
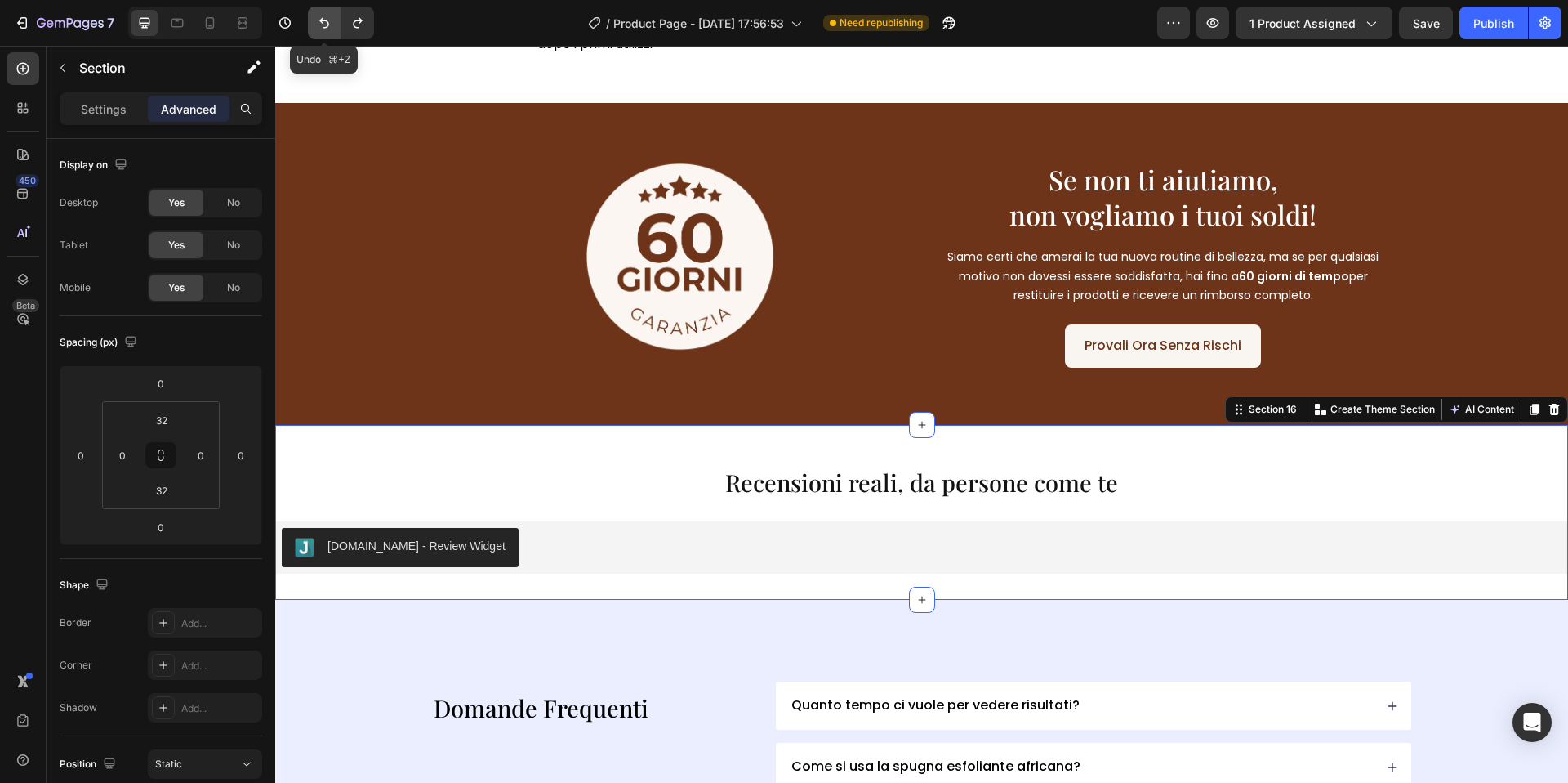
click at [326, 23] on icon "Undo/Redo" at bounding box center [324, 23] width 16 height 16
click at [347, 21] on button "Undo/Redo" at bounding box center [357, 22] width 33 height 33
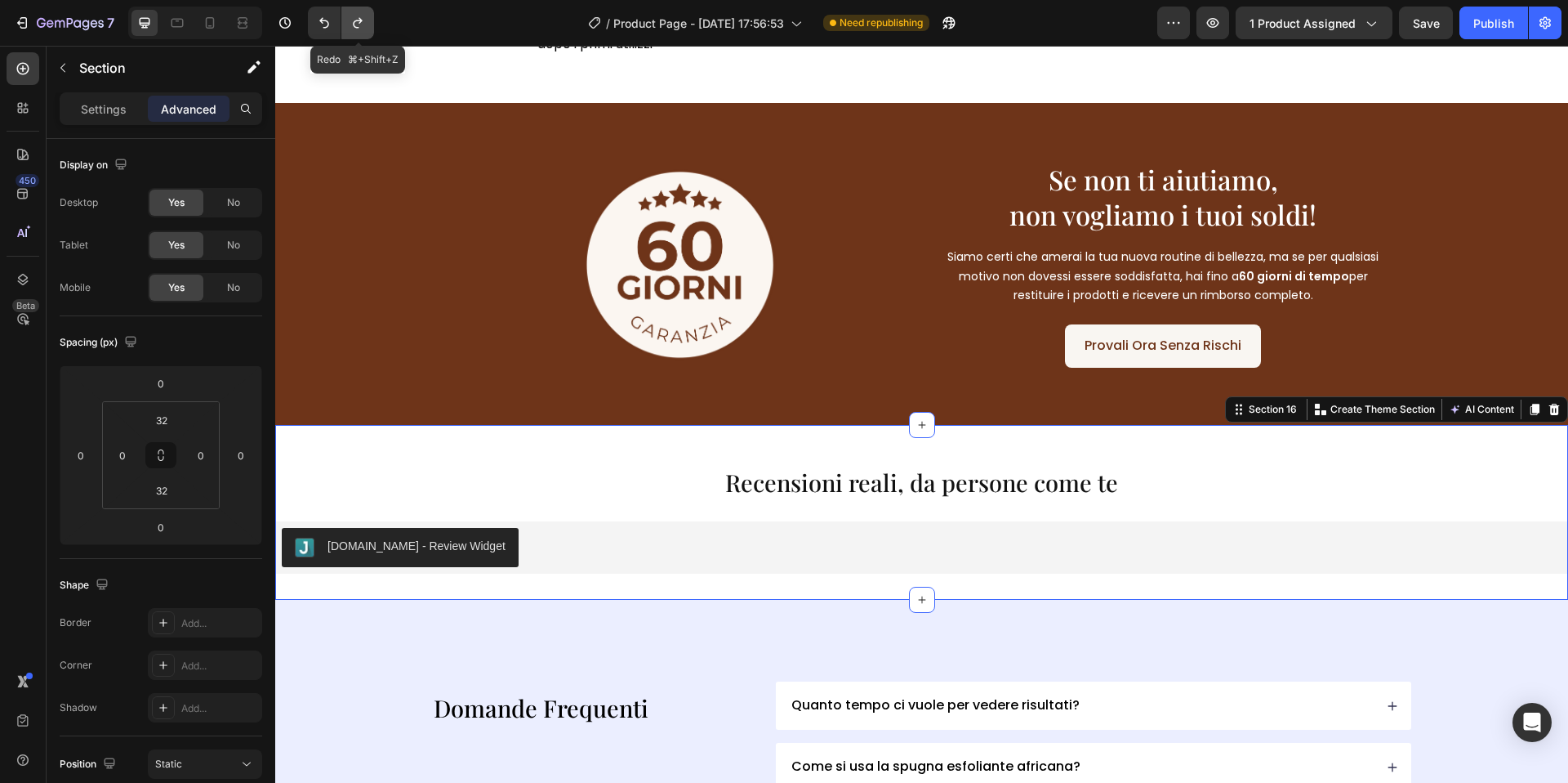
click at [347, 21] on button "Undo/Redo" at bounding box center [357, 22] width 33 height 33
click at [198, 27] on div at bounding box center [210, 23] width 27 height 27
type input "40"
type input "30"
type input "10"
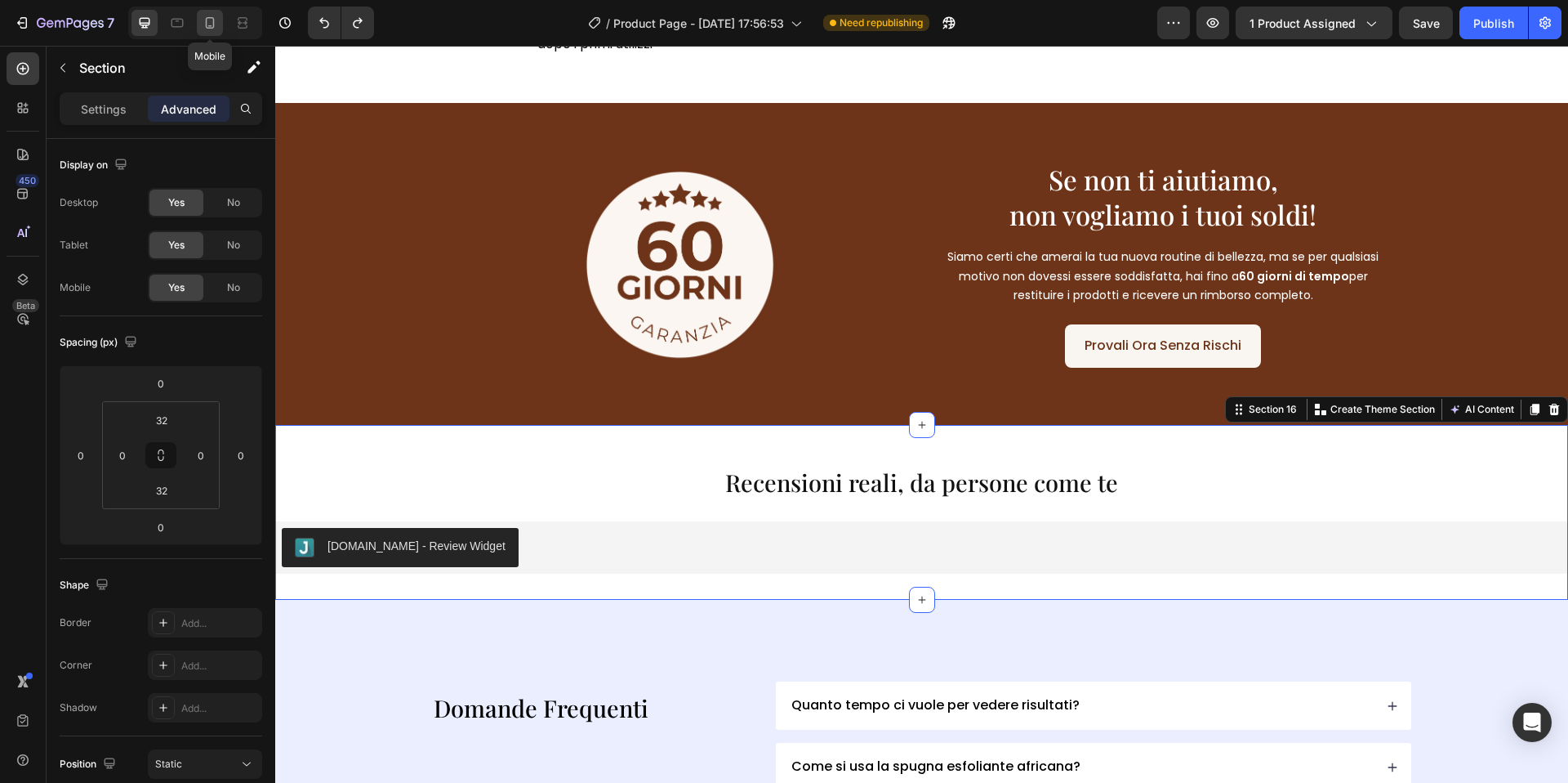
type input "30"
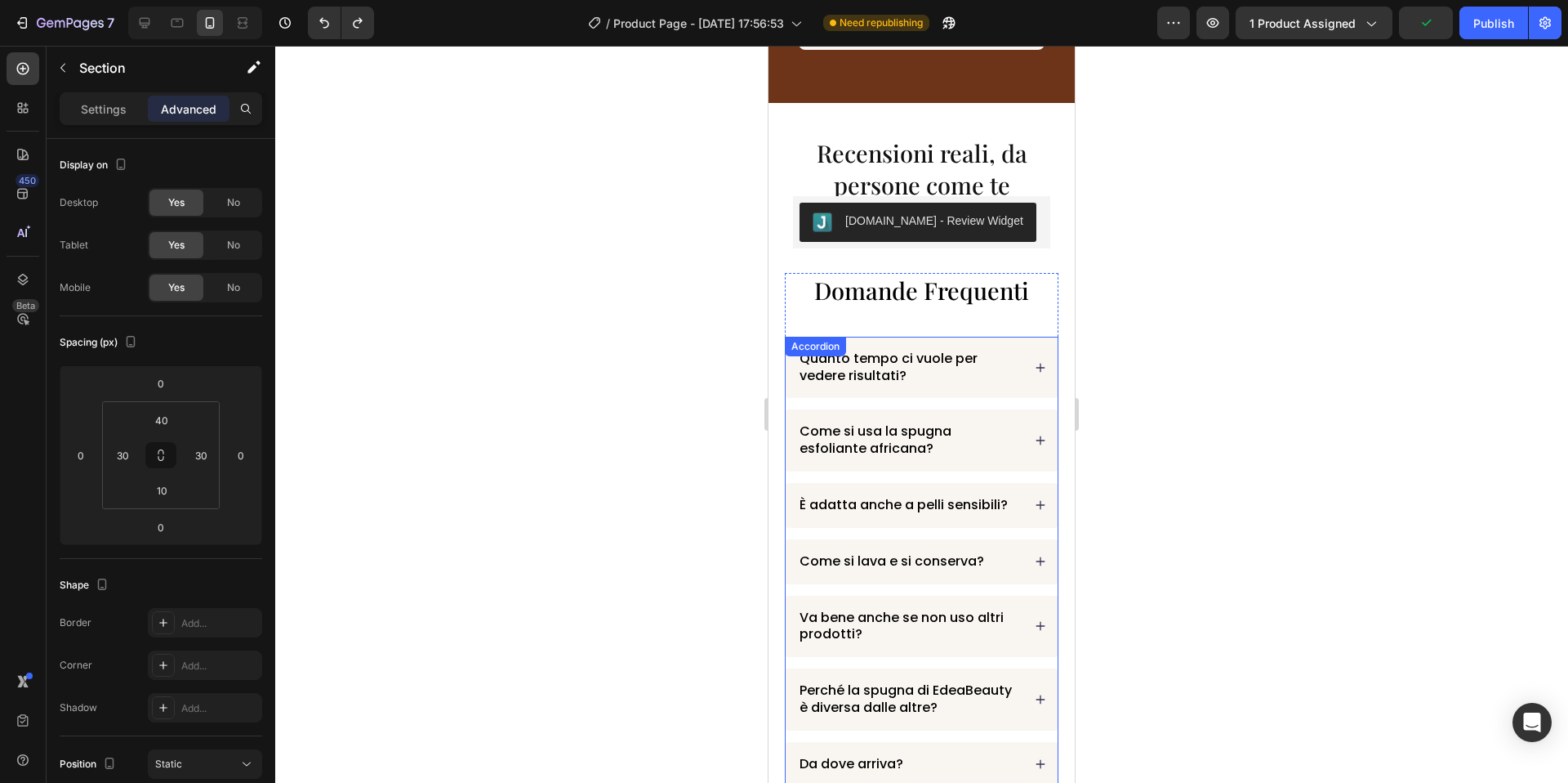
scroll to position [4584, 0]
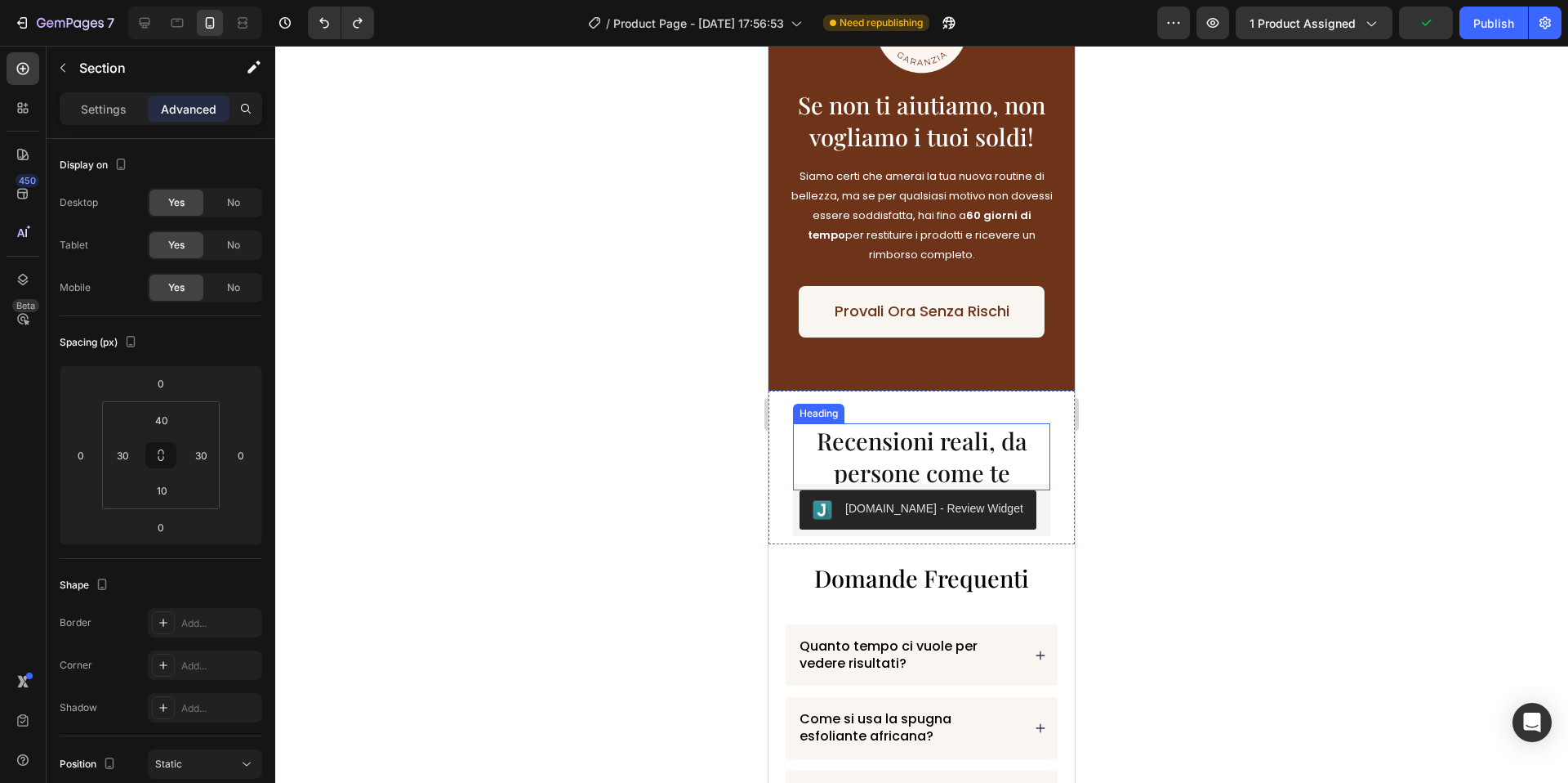
click at [916, 430] on span "Recensioni reali, da persone come te" at bounding box center [922, 456] width 211 height 63
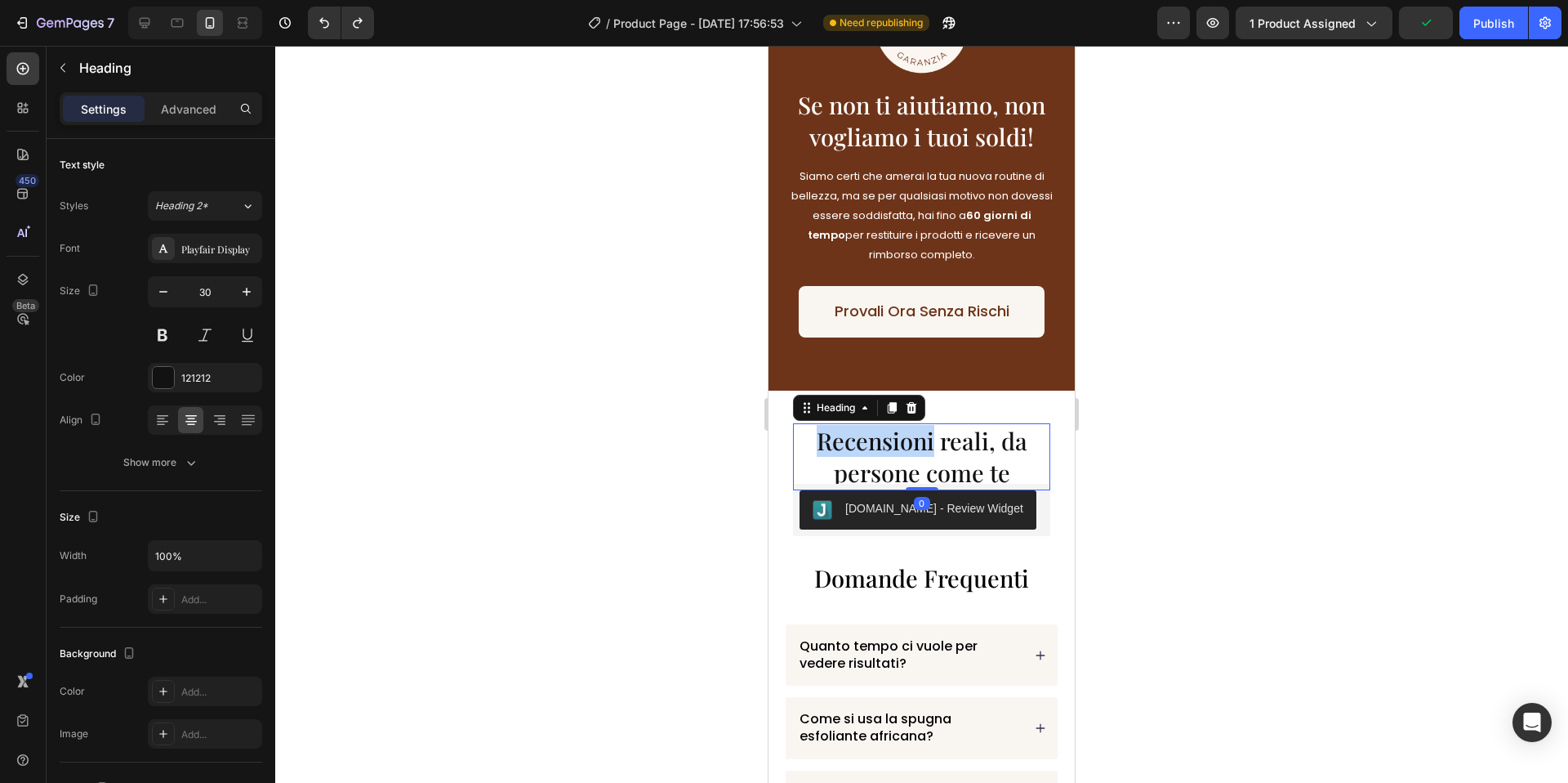
click at [909, 439] on span "Recensioni reali, da persone come te" at bounding box center [922, 456] width 211 height 63
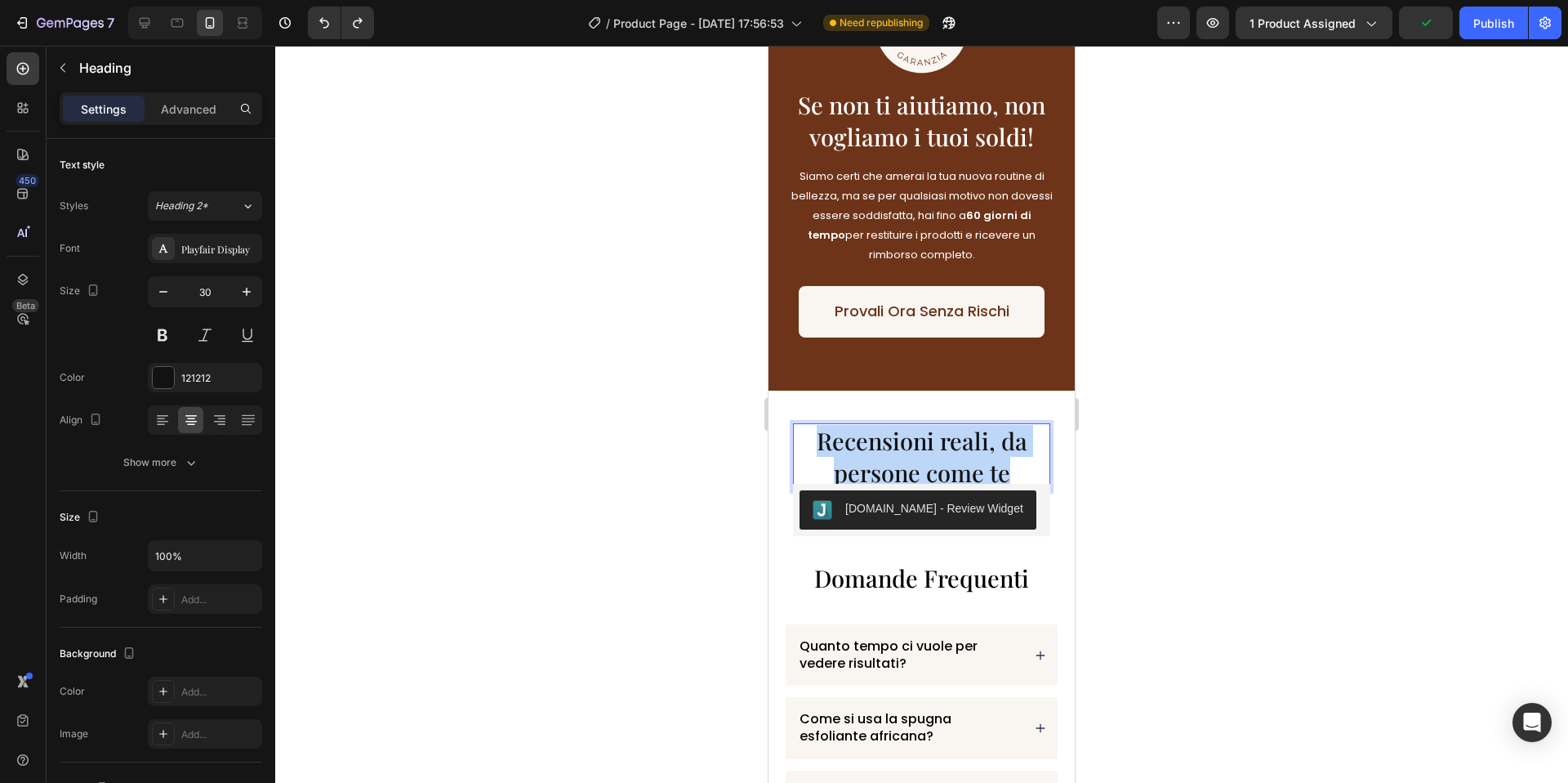
click at [909, 439] on span "Recensioni reali, da persone come te" at bounding box center [922, 456] width 211 height 63
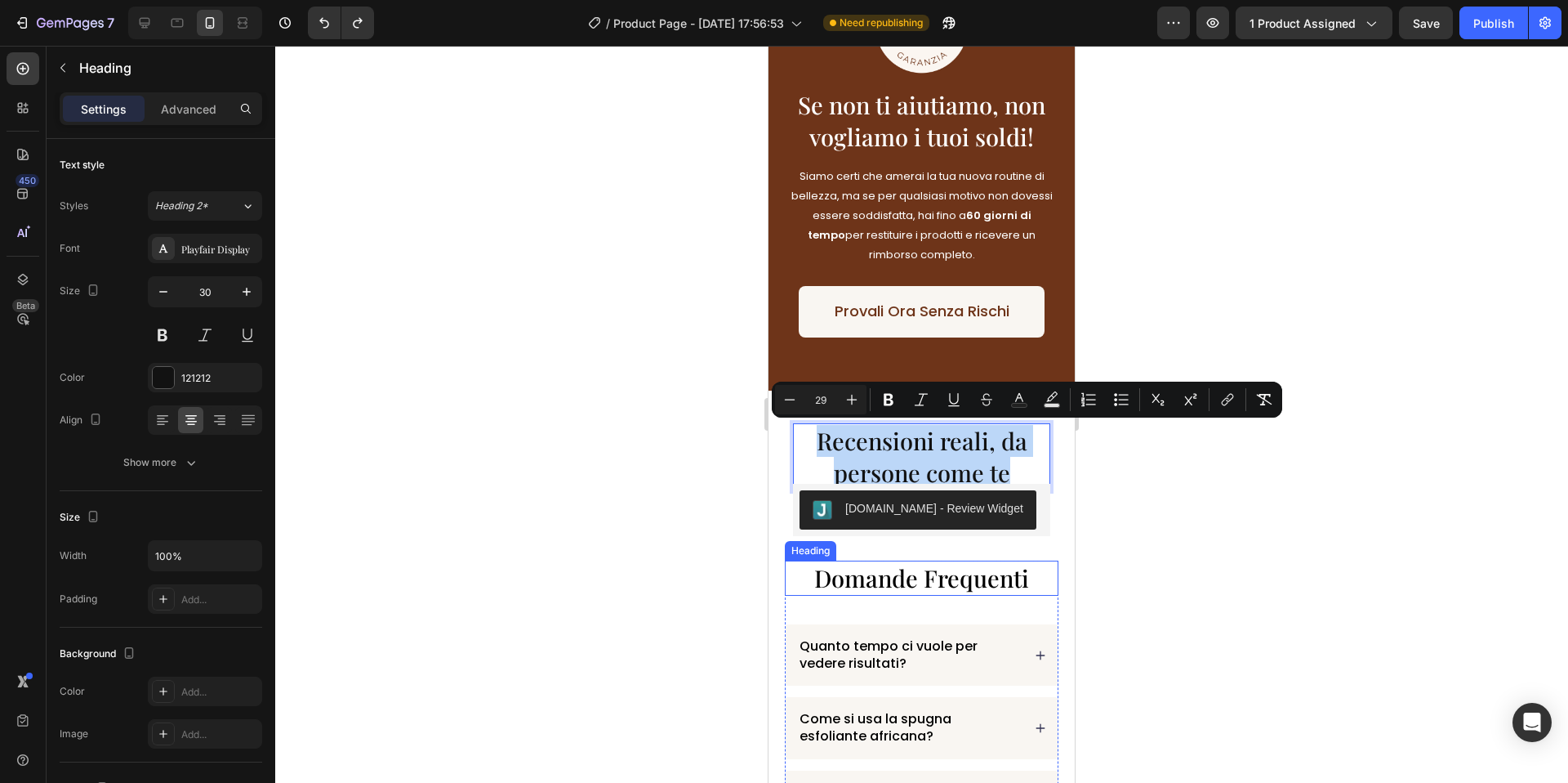
click at [905, 567] on span "Domande Frequenti" at bounding box center [921, 577] width 215 height 31
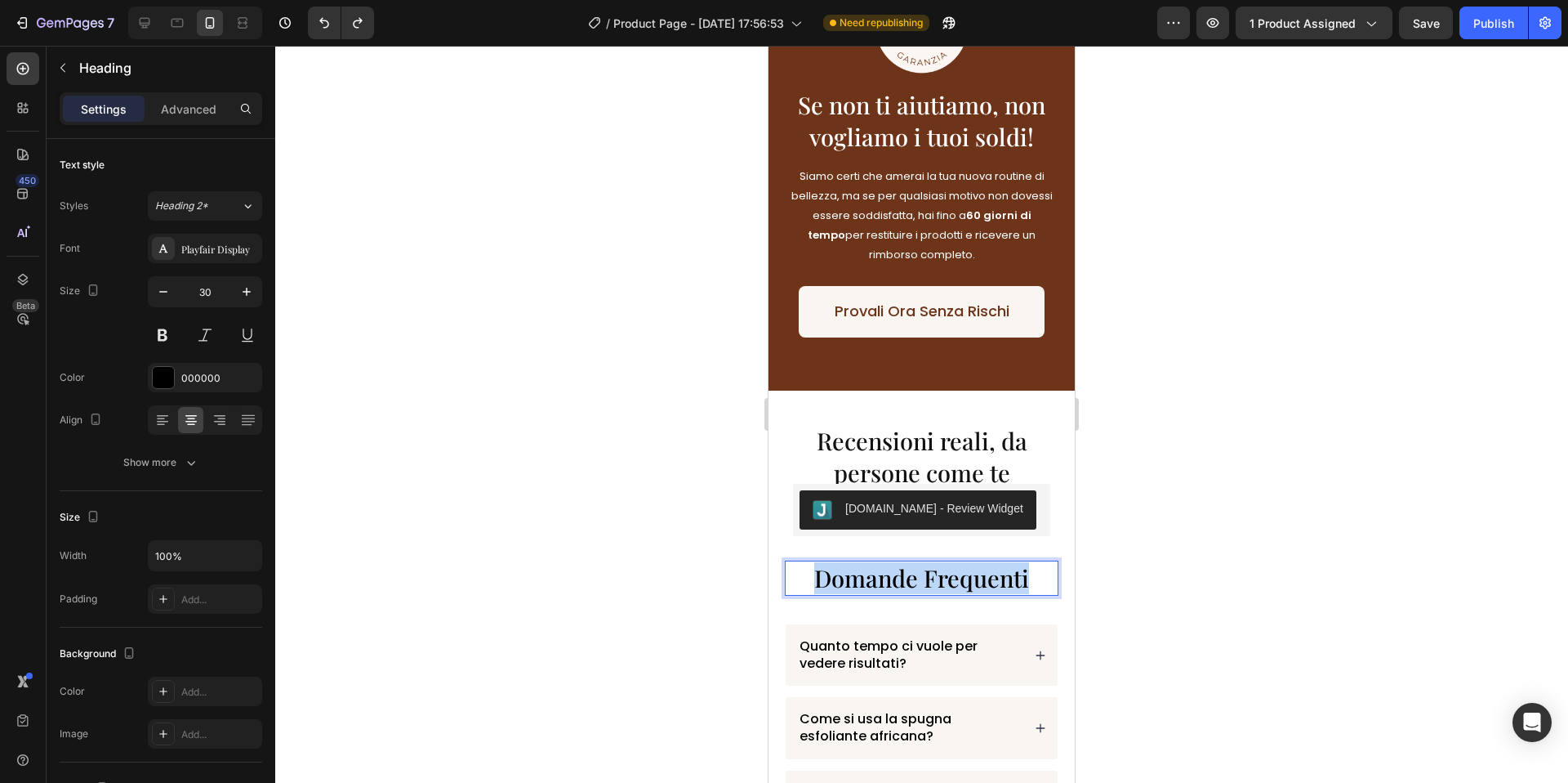
click at [905, 567] on span "Domande Frequenti" at bounding box center [921, 577] width 215 height 31
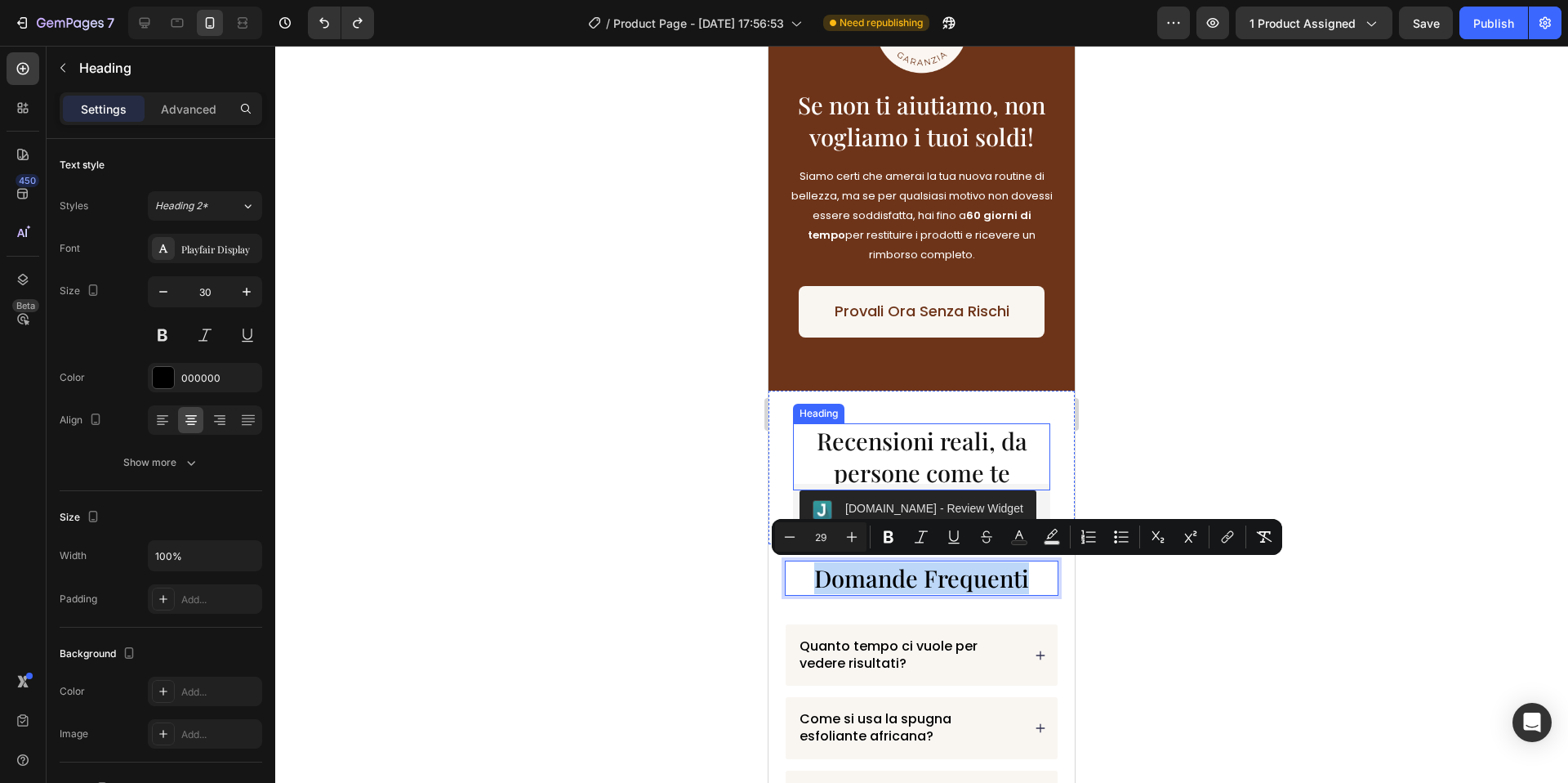
click at [951, 467] on span "Recensioni reali, da persone come te" at bounding box center [922, 456] width 211 height 63
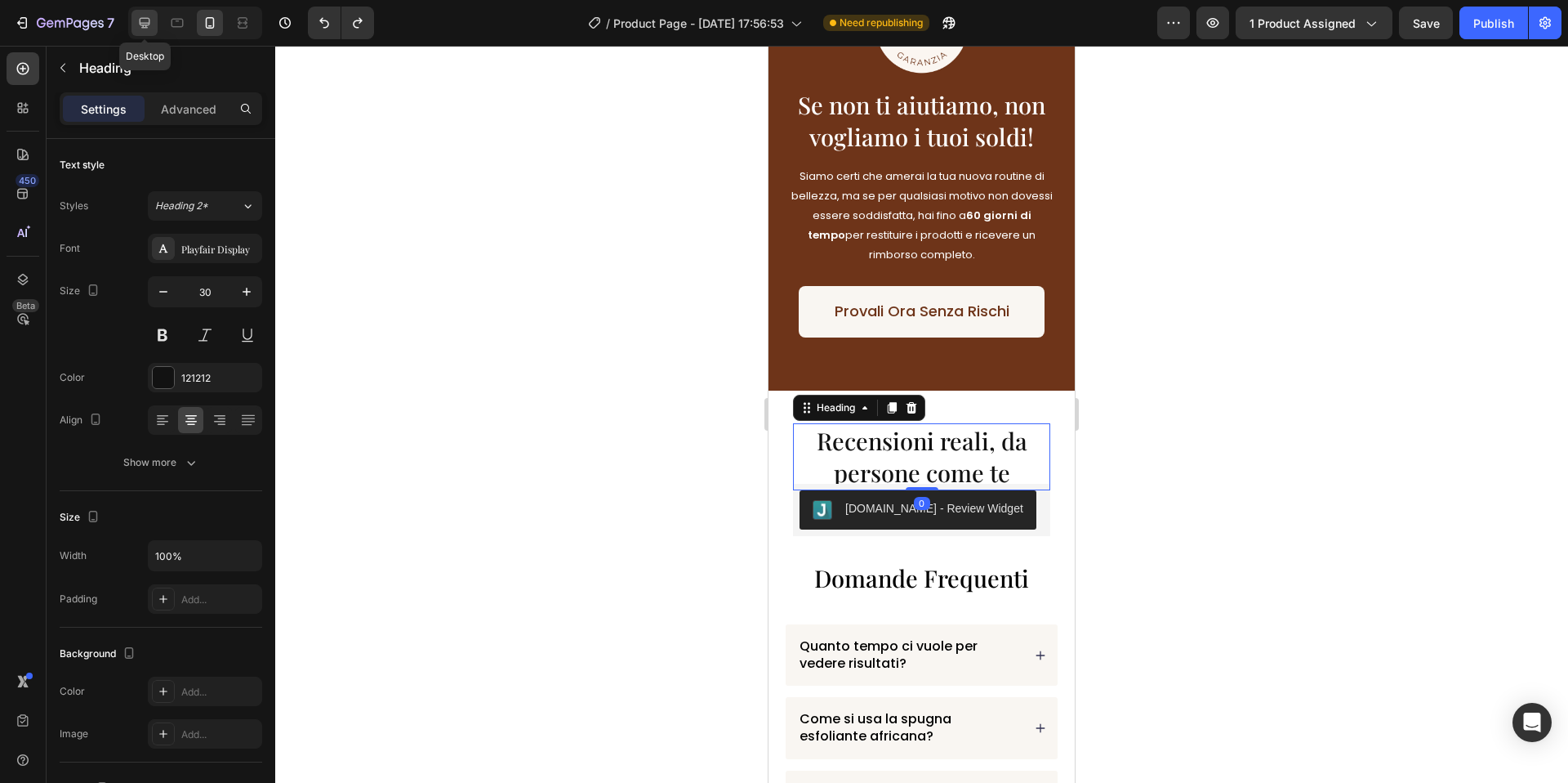
click at [150, 17] on icon at bounding box center [144, 23] width 16 height 16
type input "46"
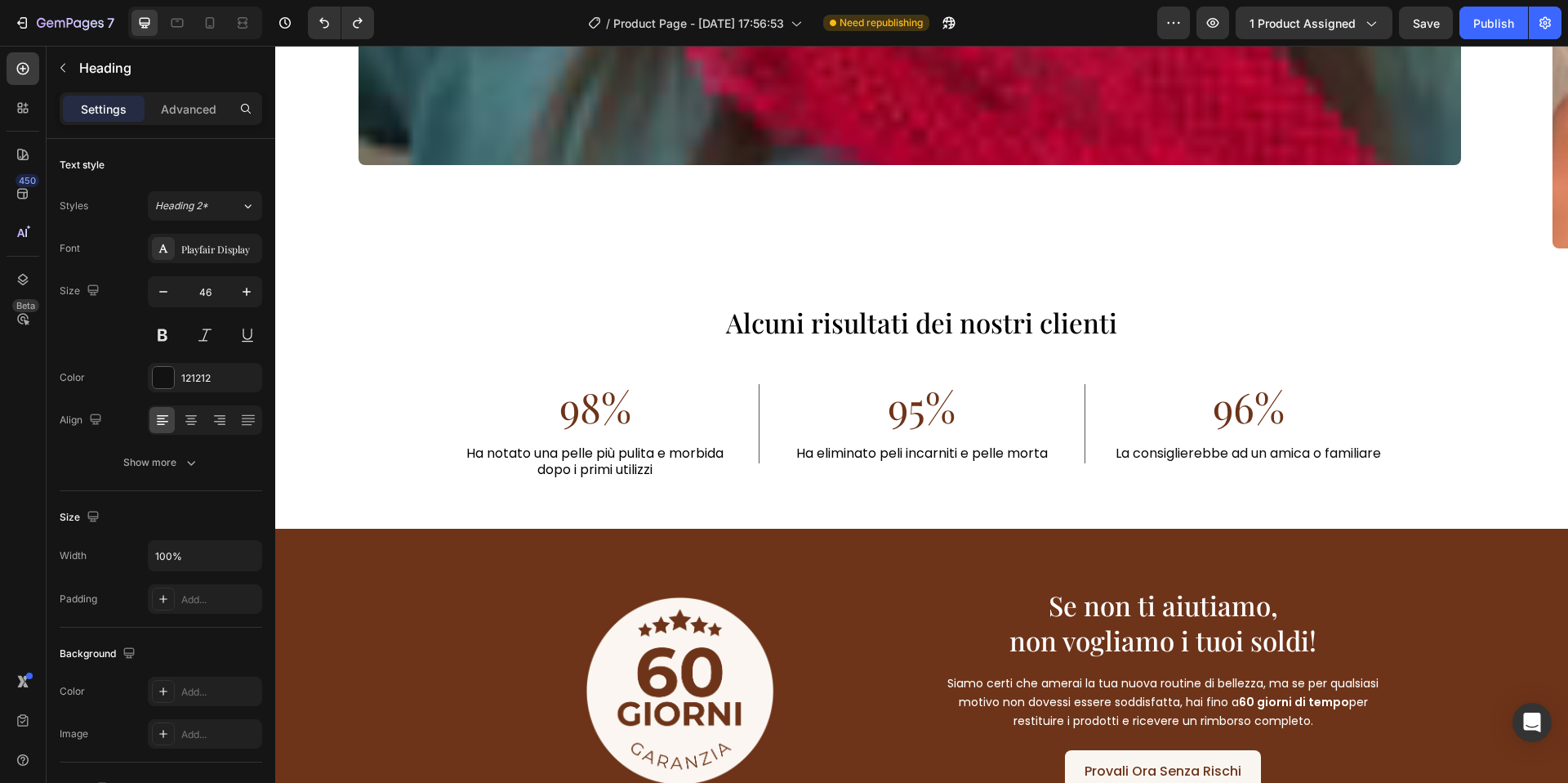
click at [807, 586] on div "Image" at bounding box center [679, 689] width 483 height 208
click at [852, 586] on div "Image" at bounding box center [679, 689] width 483 height 208
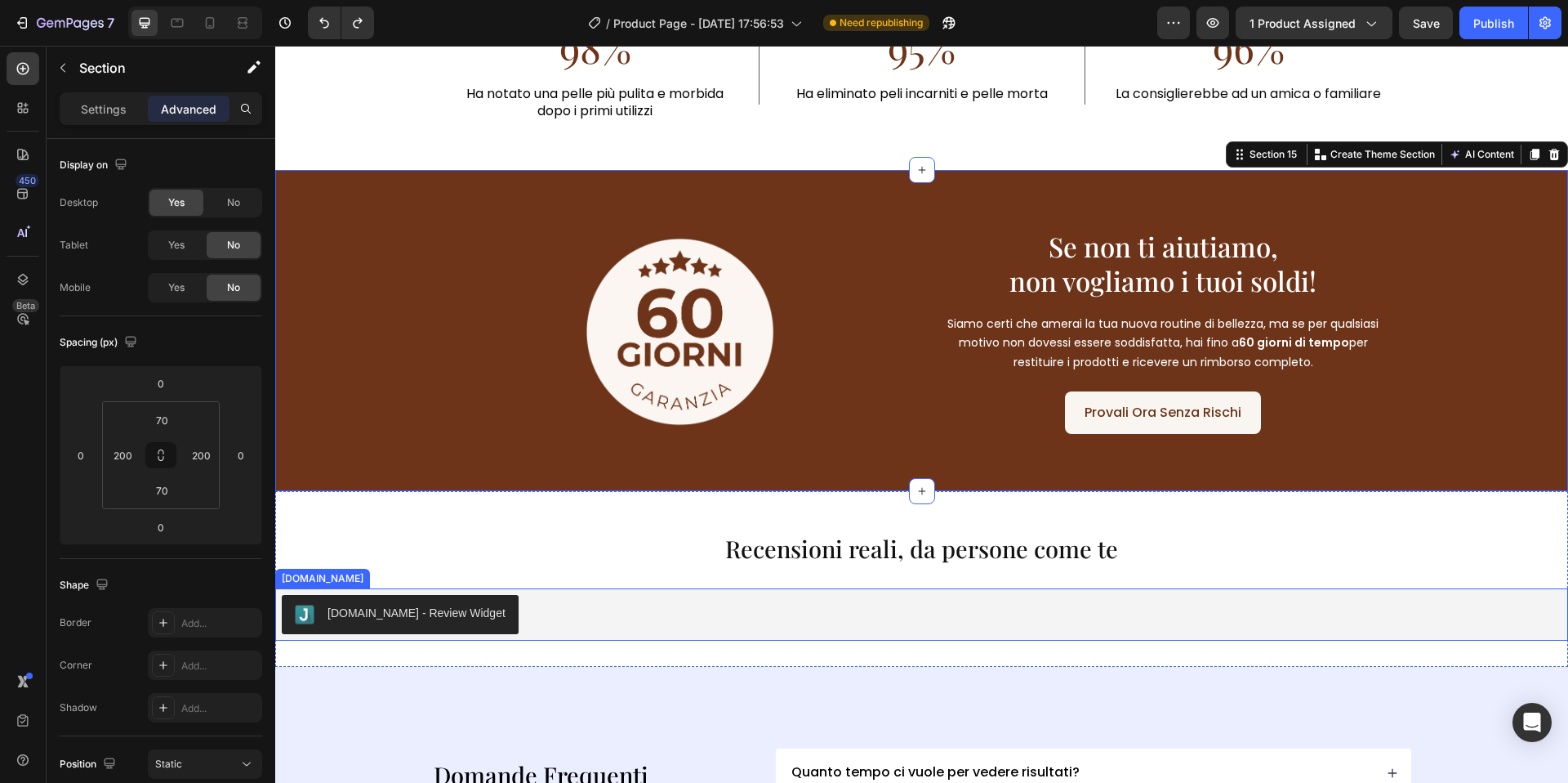
scroll to position [4957, 0]
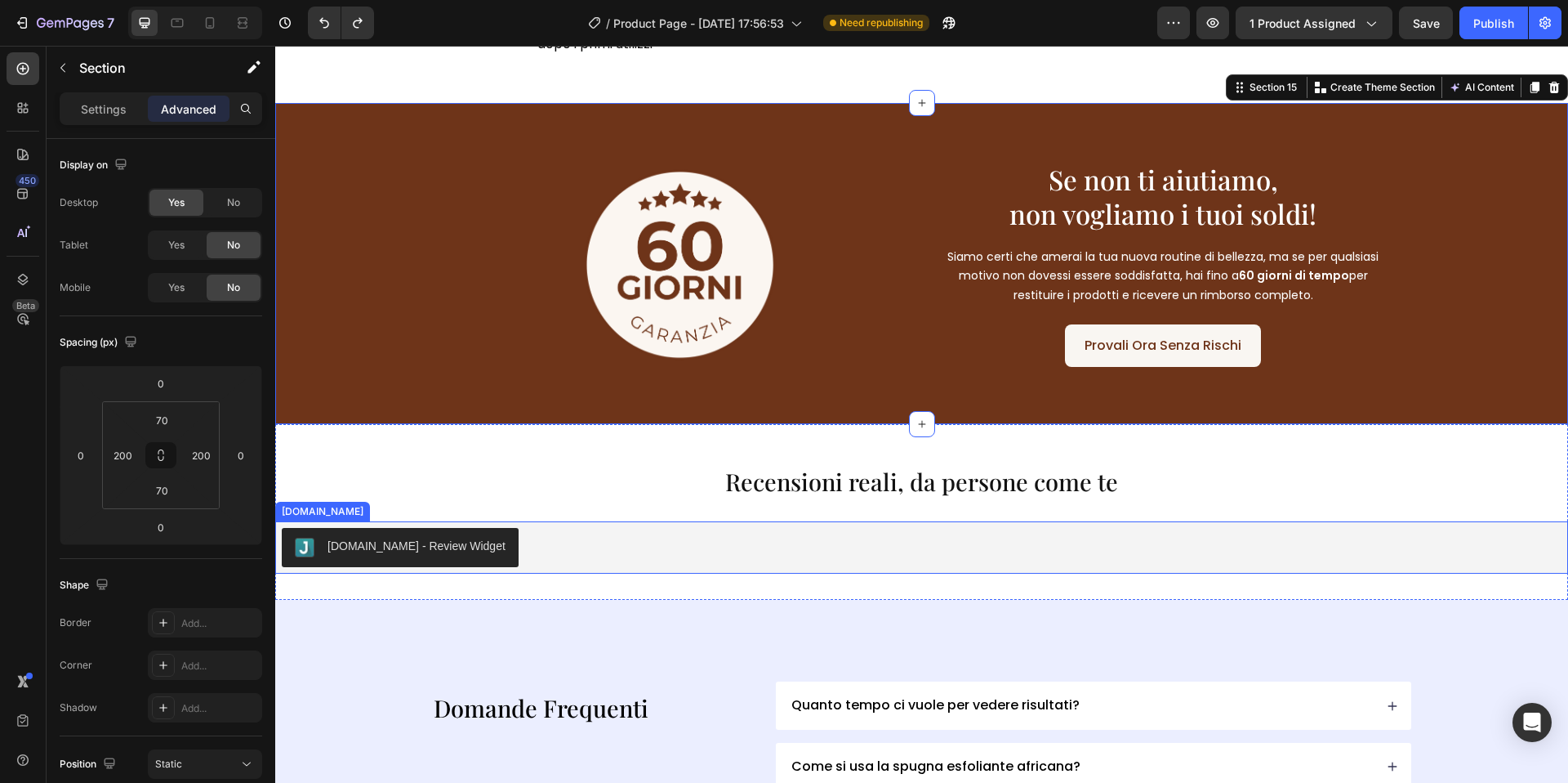
click at [829, 488] on span "Recensioni reali, da persone come te" at bounding box center [921, 481] width 393 height 31
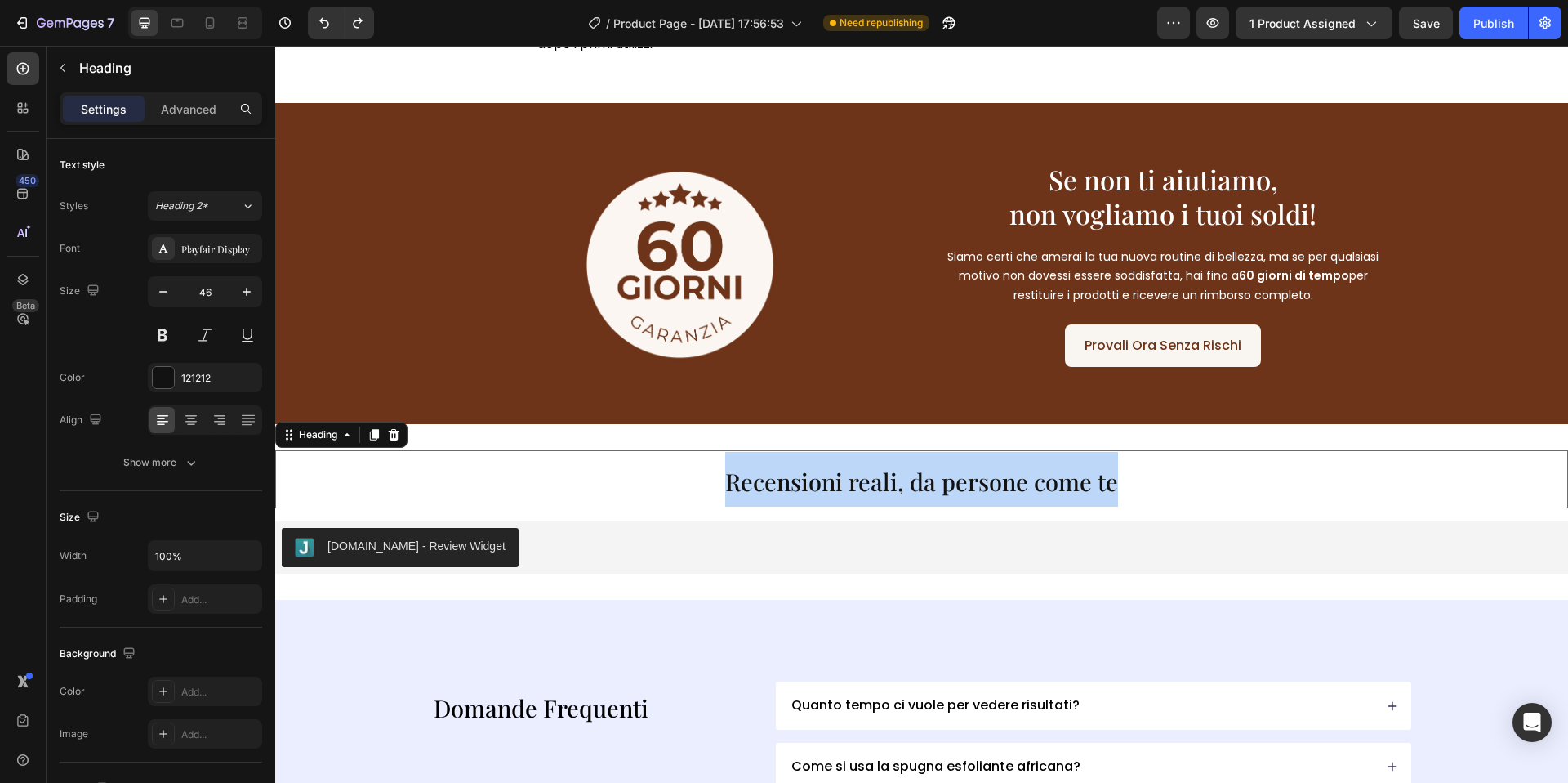
click at [829, 488] on span "Recensioni reali, da persone come te" at bounding box center [921, 481] width 393 height 31
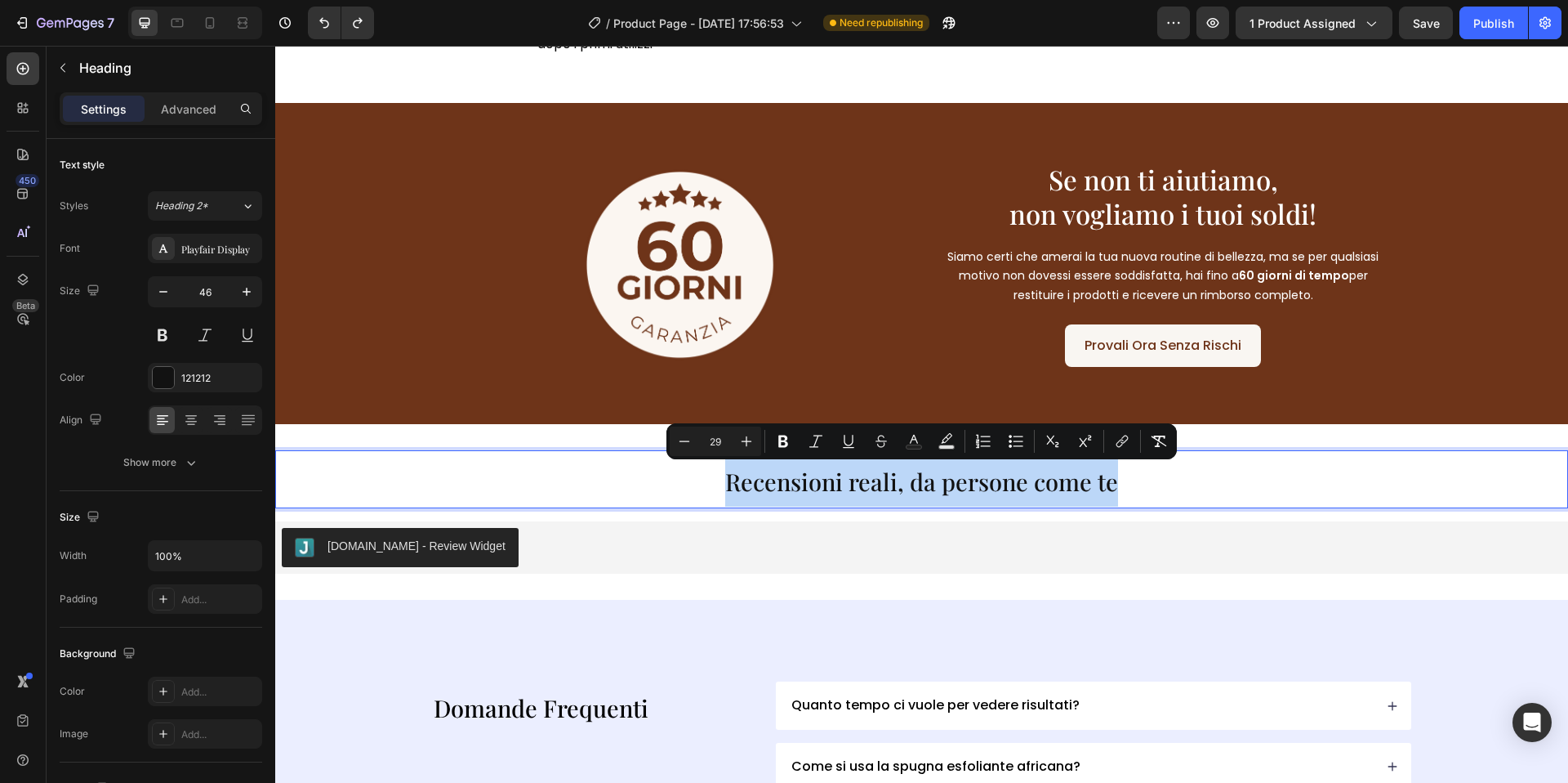
click at [740, 494] on span "Recensioni reali, da persone come te" at bounding box center [921, 481] width 393 height 31
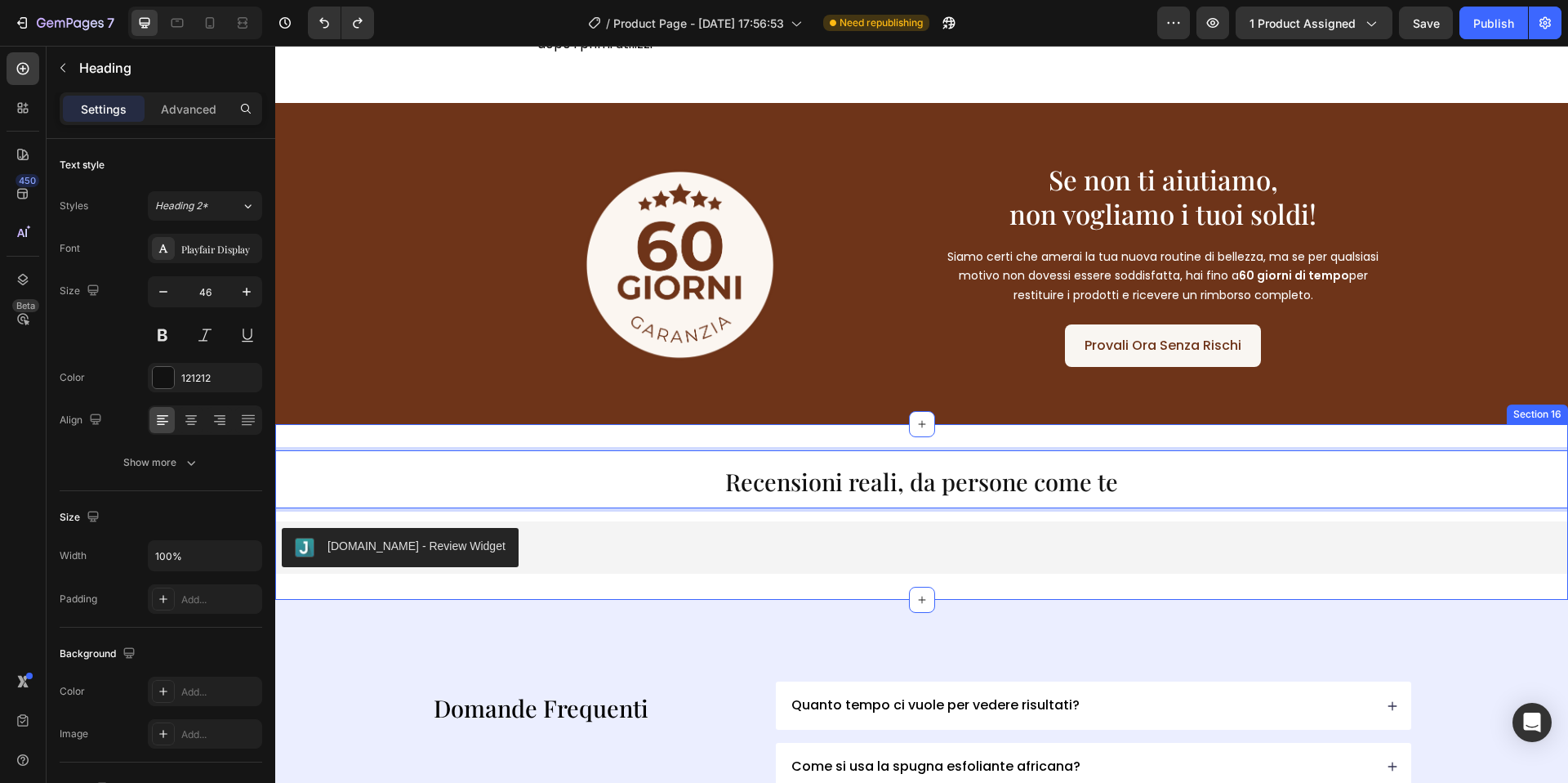
click at [691, 444] on div "Recensioni reali, da persone come te Heading 16 [DOMAIN_NAME] - Review Widget […" at bounding box center [922, 512] width 1293 height 176
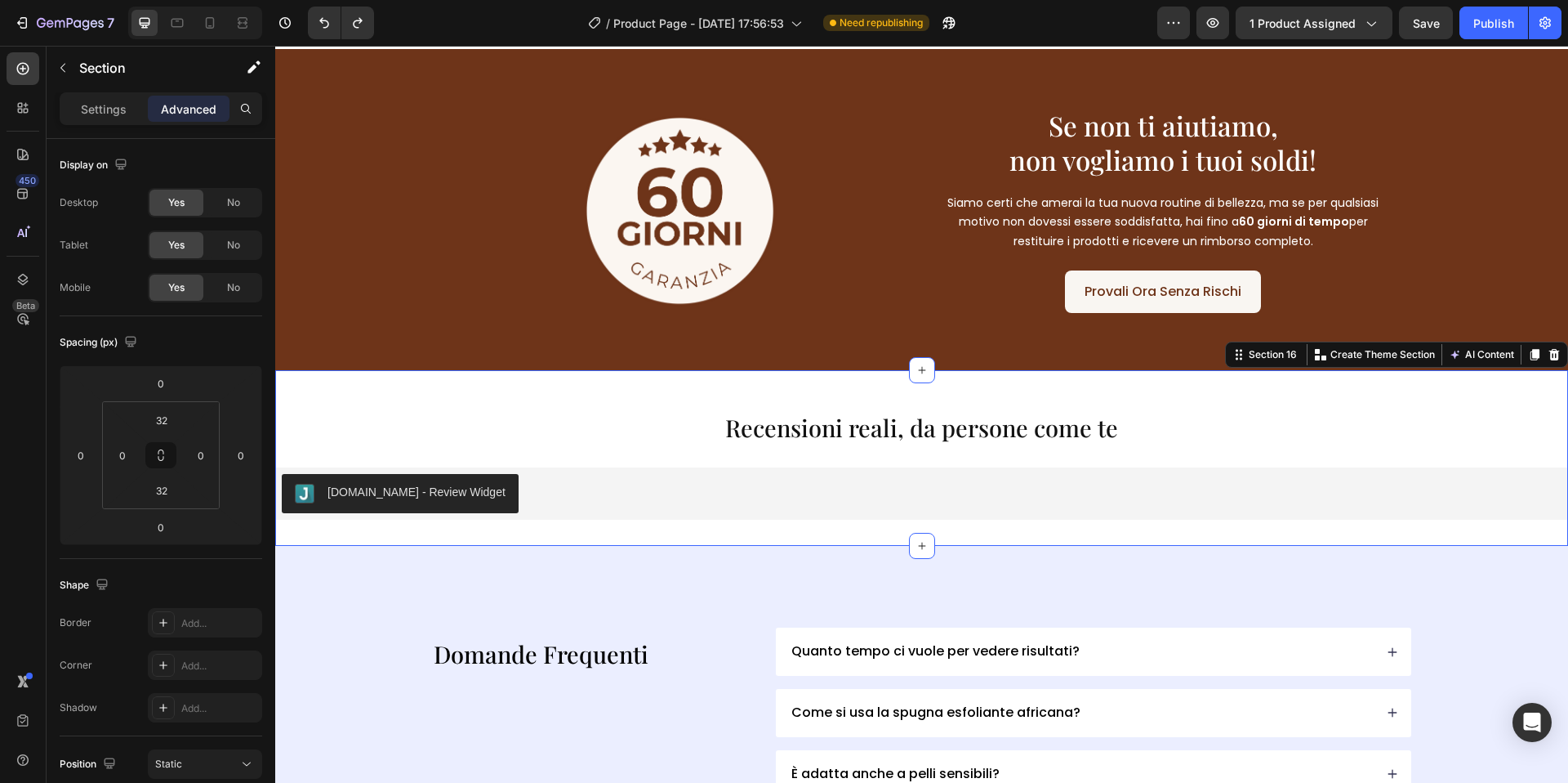
scroll to position [5016, 0]
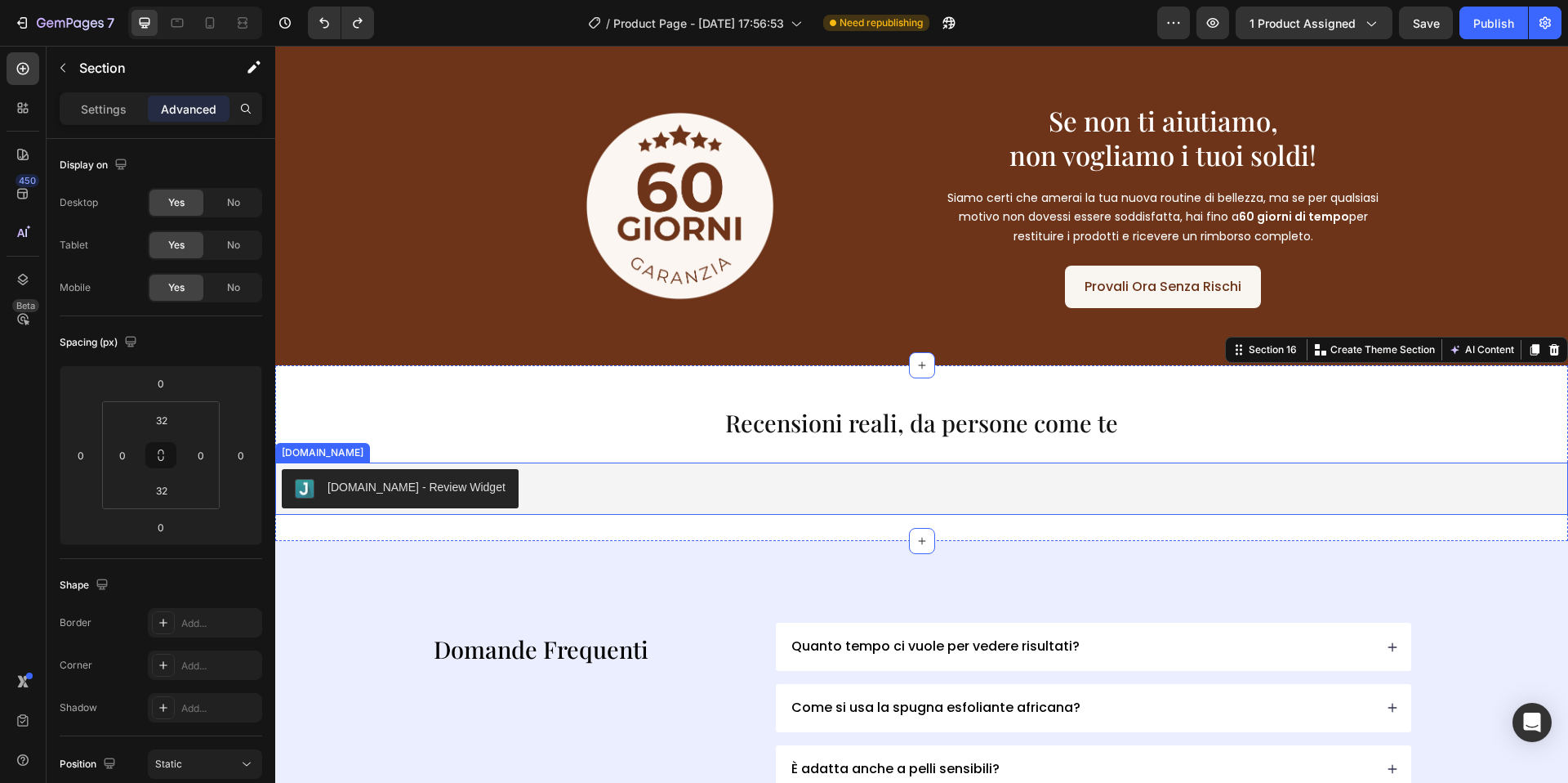
click at [535, 459] on div "⁠⁠⁠⁠⁠⁠⁠ Recensioni reali, da persone come te Heading [DOMAIN_NAME] - Review Wid…" at bounding box center [922, 453] width 1293 height 124
click at [126, 458] on input "0" at bounding box center [123, 455] width 25 height 25
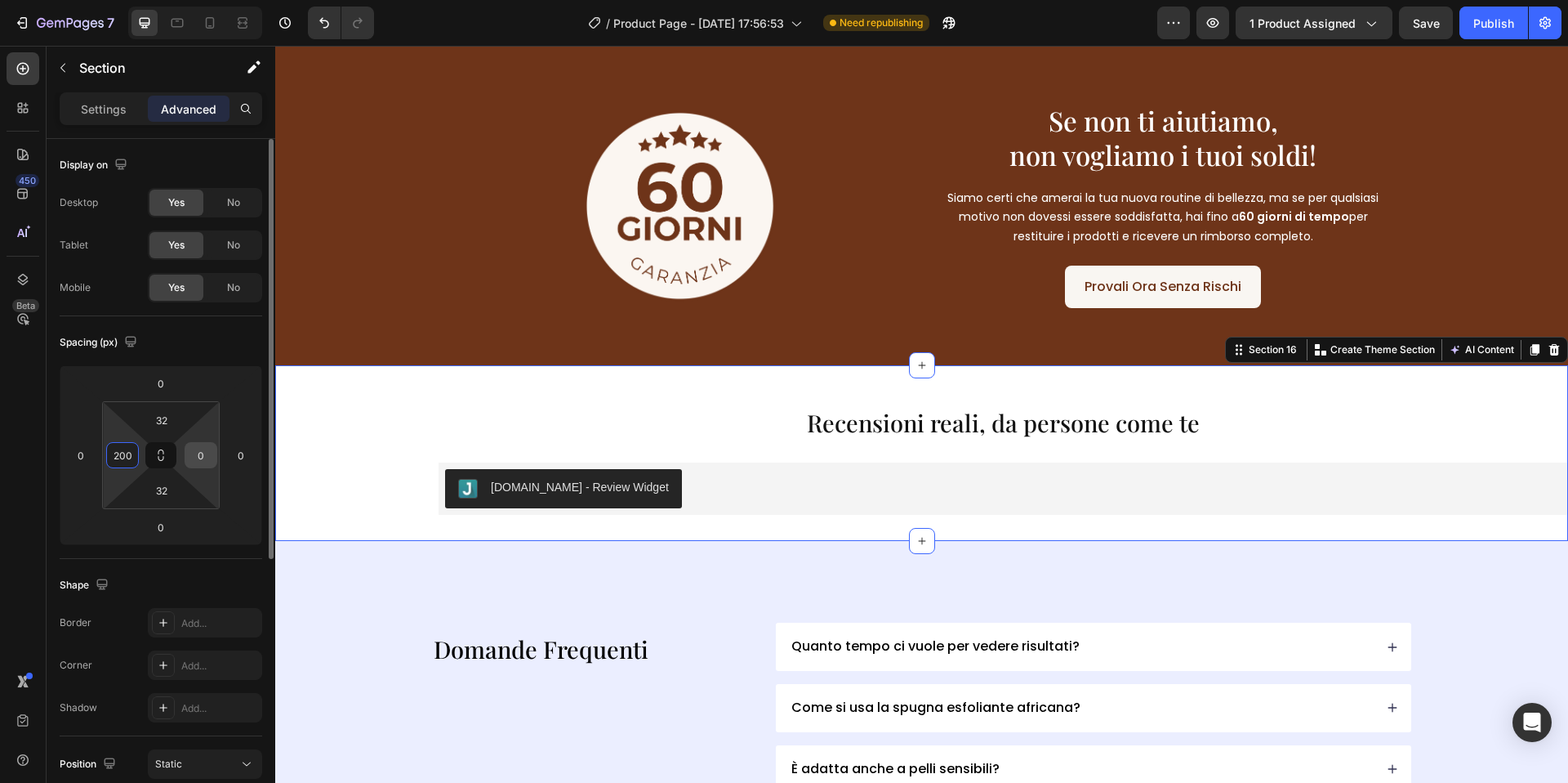
type input "200"
click at [206, 460] on input "0" at bounding box center [201, 455] width 25 height 25
type input "200"
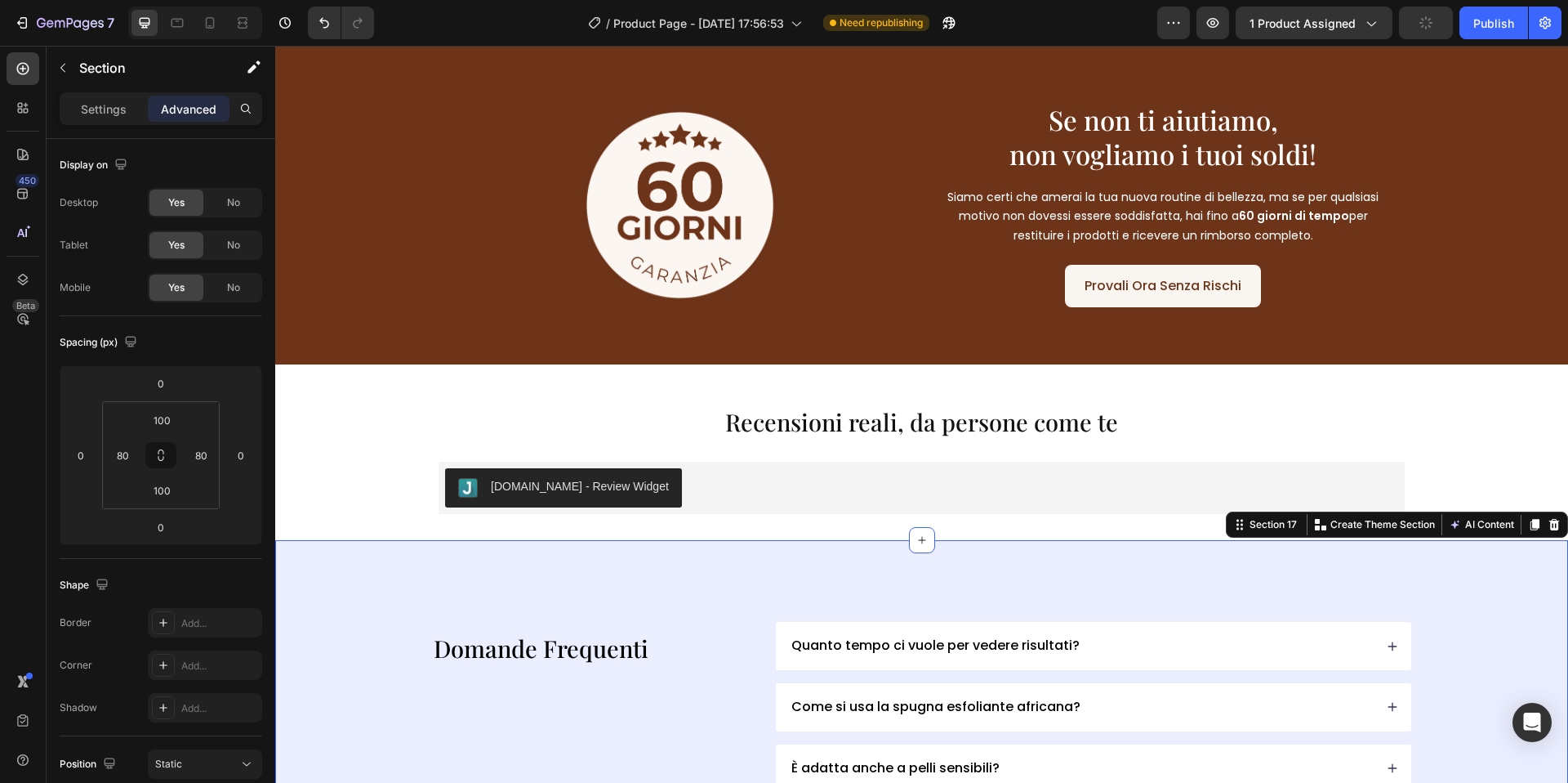
scroll to position [5441, 0]
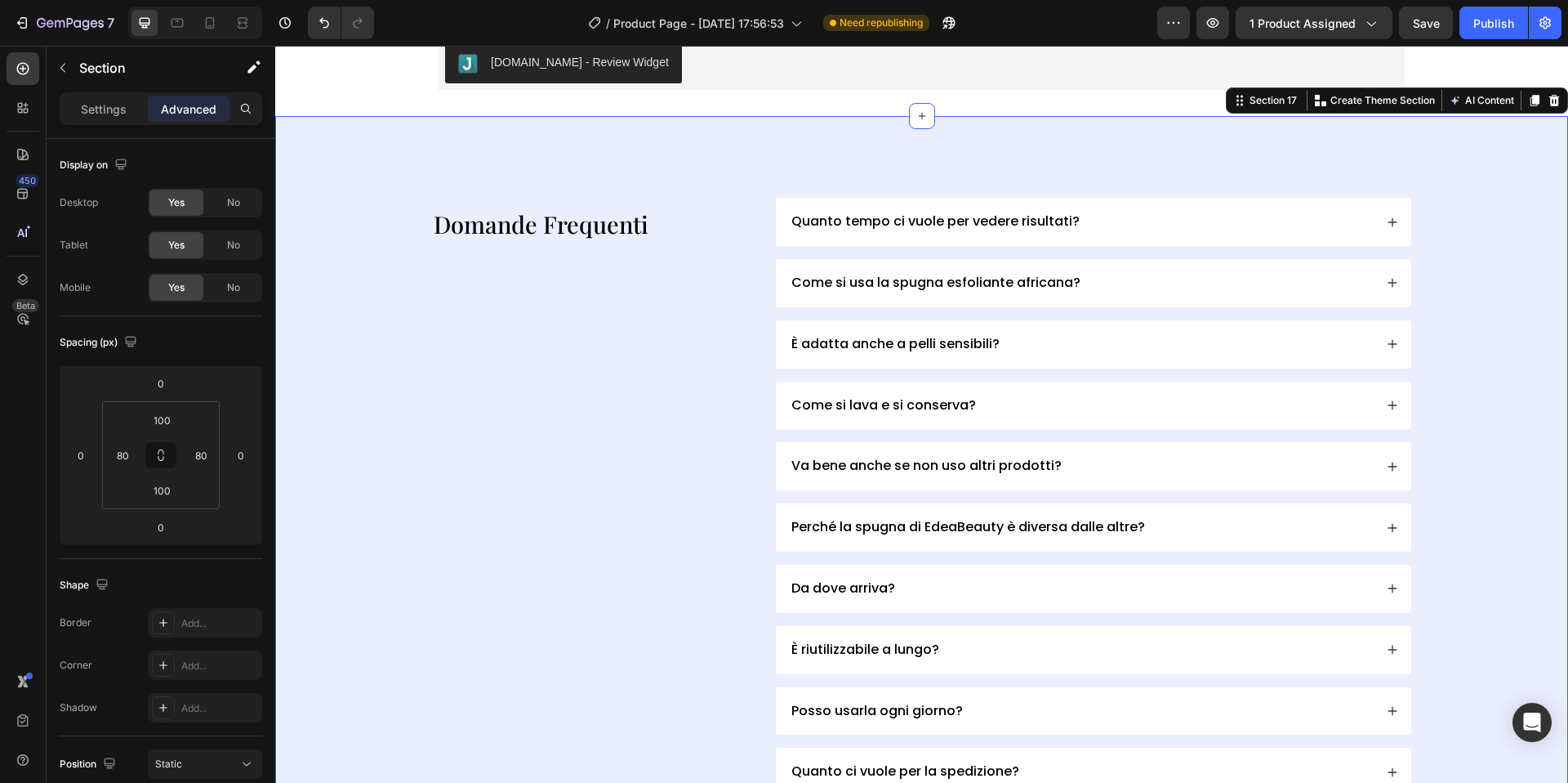
click at [395, 375] on div "Domande Frequenti Heading Quanto tempo ci vuole per vedere risultati? Come si u…" at bounding box center [922, 528] width 1163 height 659
click at [114, 120] on div "Settings" at bounding box center [103, 109] width 81 height 27
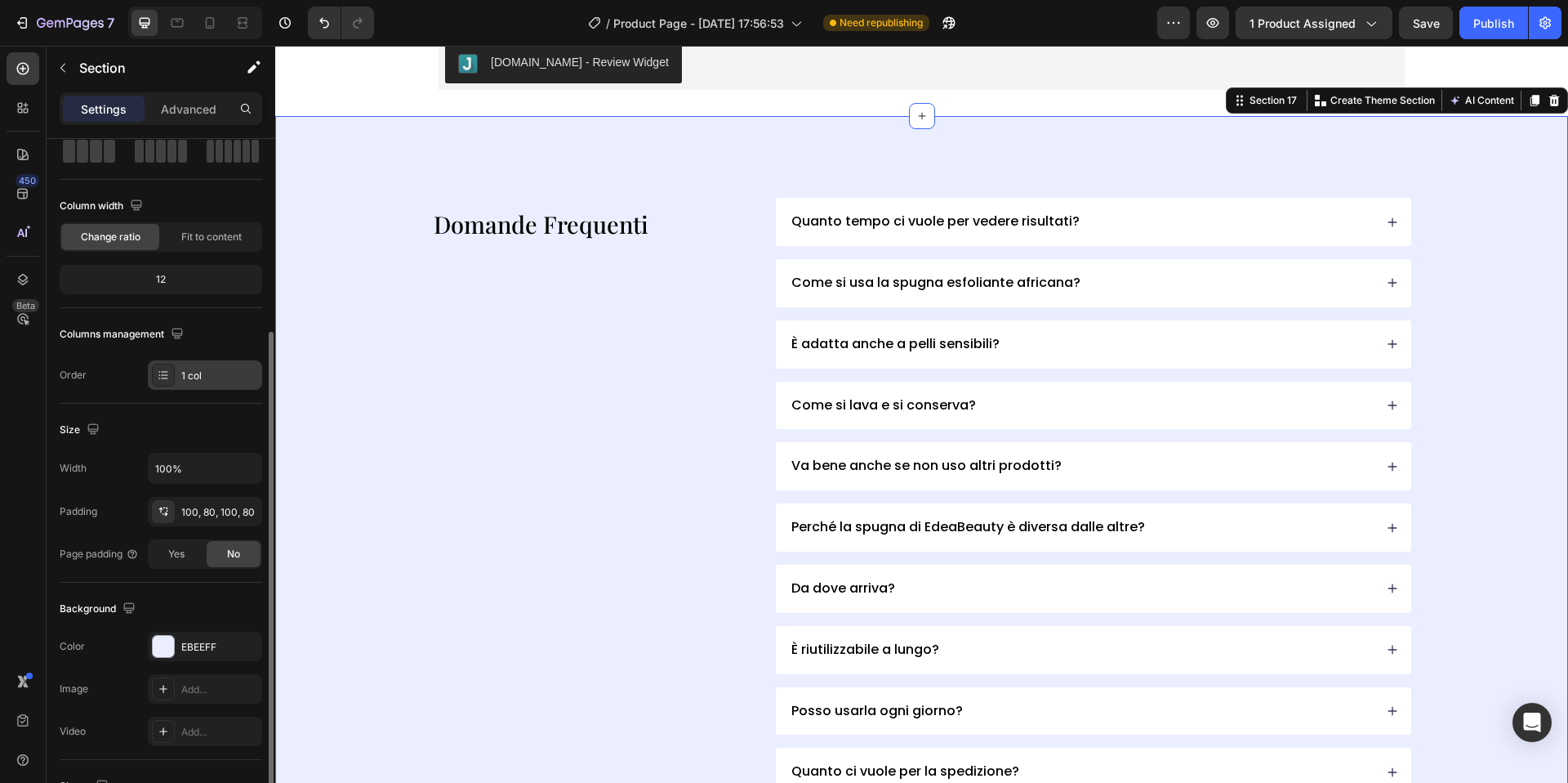
scroll to position [281, 0]
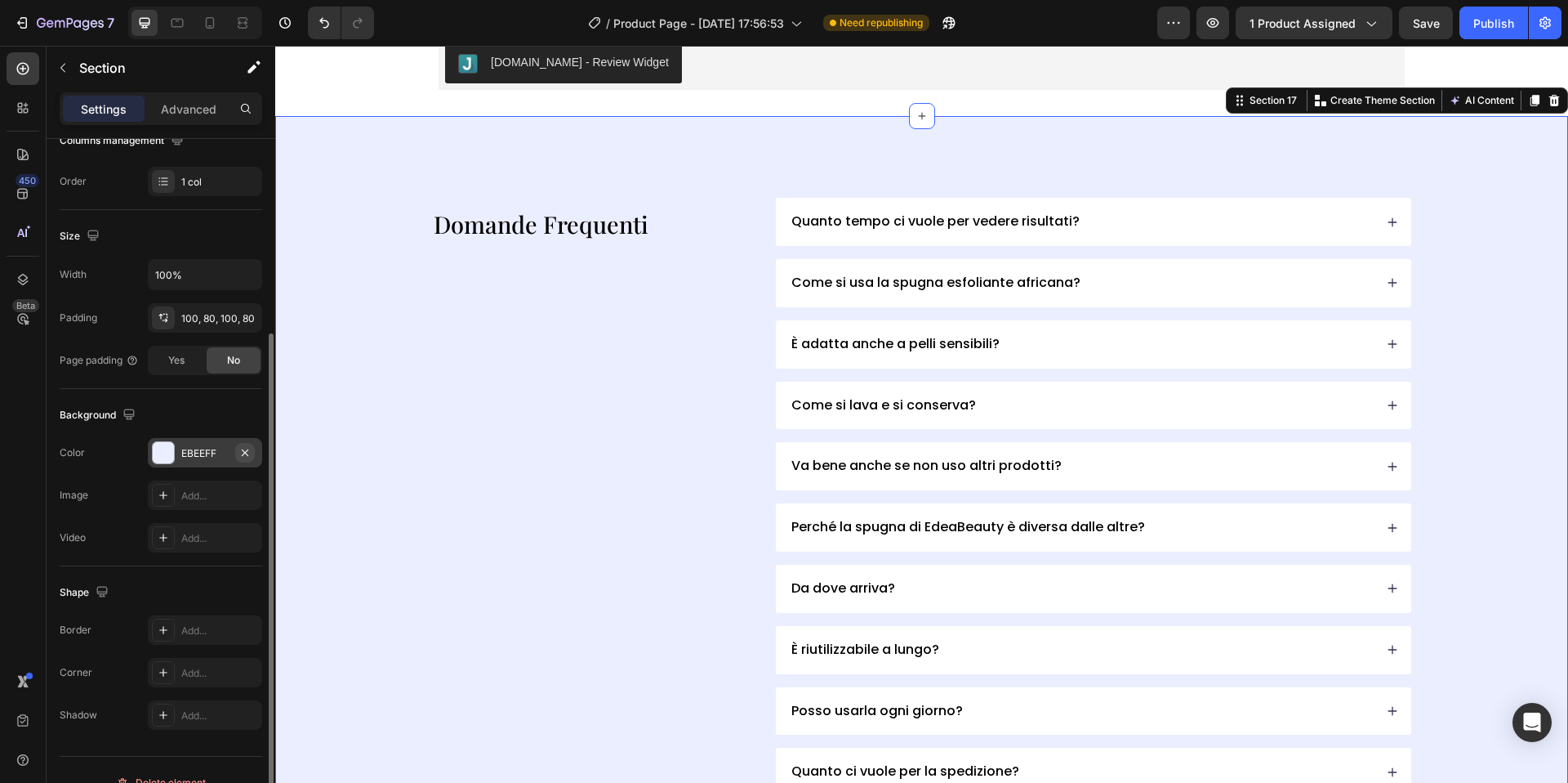
click at [242, 450] on icon "button" at bounding box center [245, 452] width 6 height 6
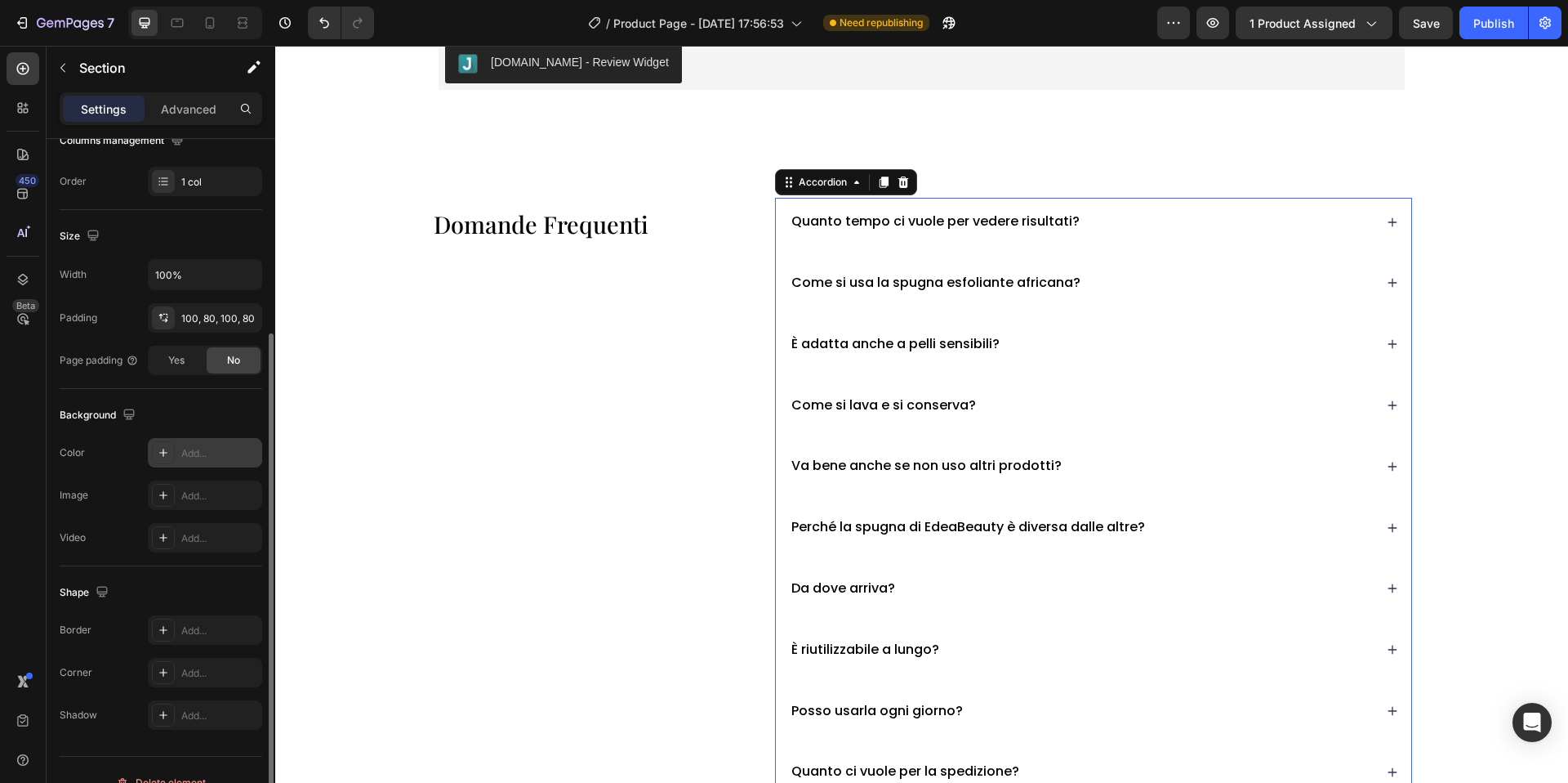
click at [776, 250] on div "Quanto tempo ci vuole per vedere risultati? Come si usa la spugna esfoliante af…" at bounding box center [1093, 528] width 637 height 659
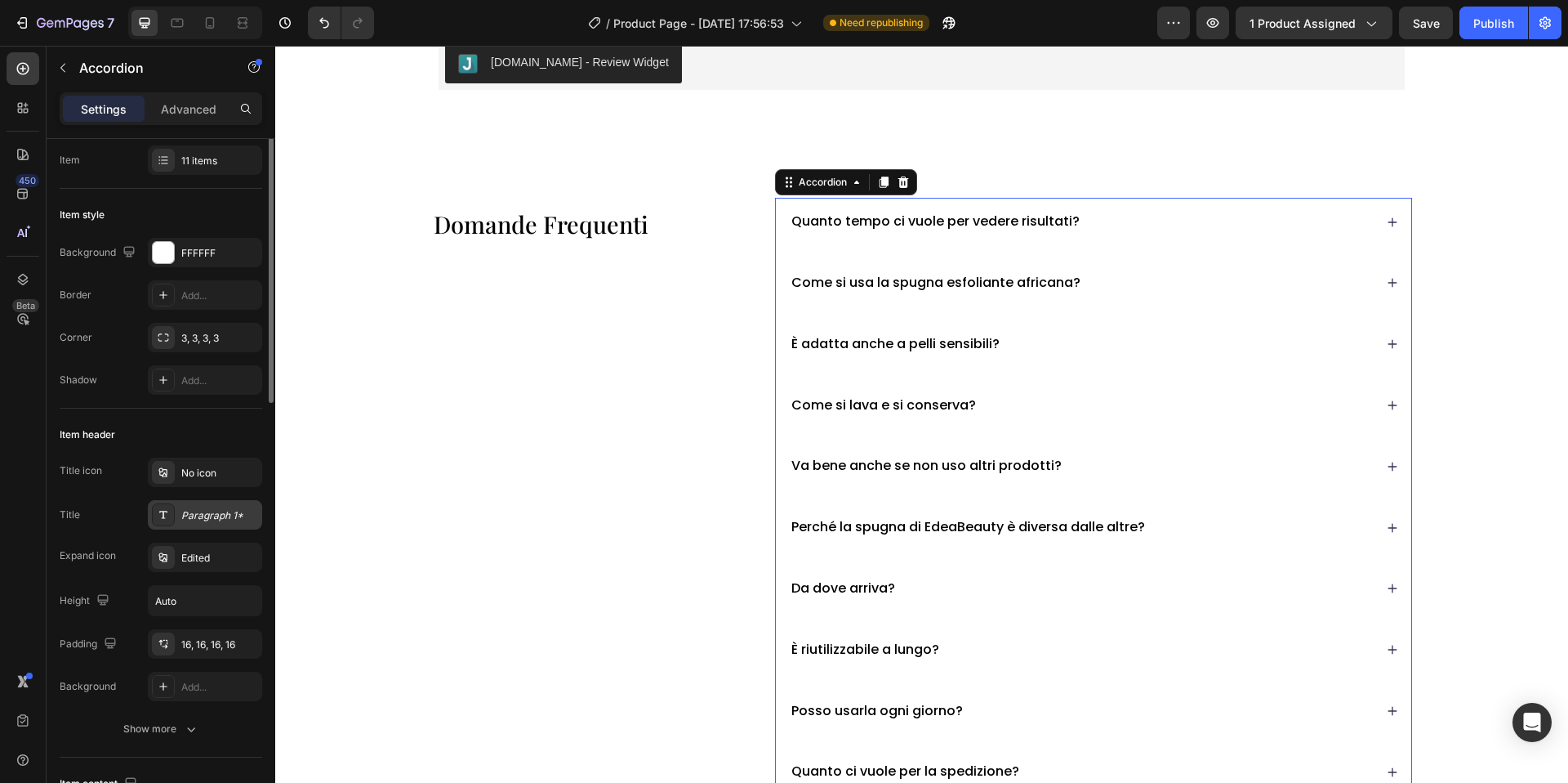
scroll to position [48, 0]
click at [176, 251] on div "FFFFFF" at bounding box center [204, 247] width 114 height 29
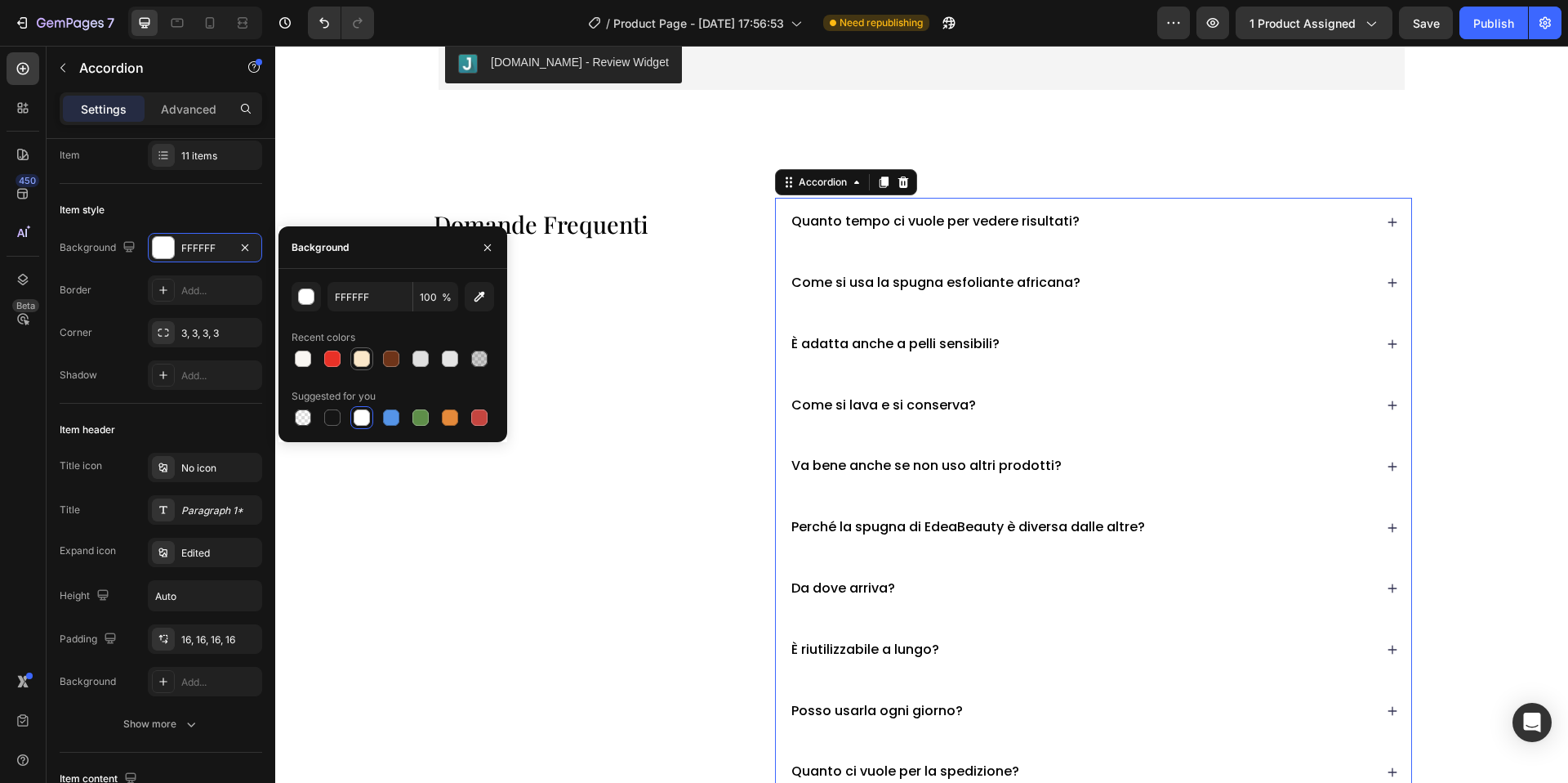
click at [361, 356] on div at bounding box center [361, 359] width 16 height 16
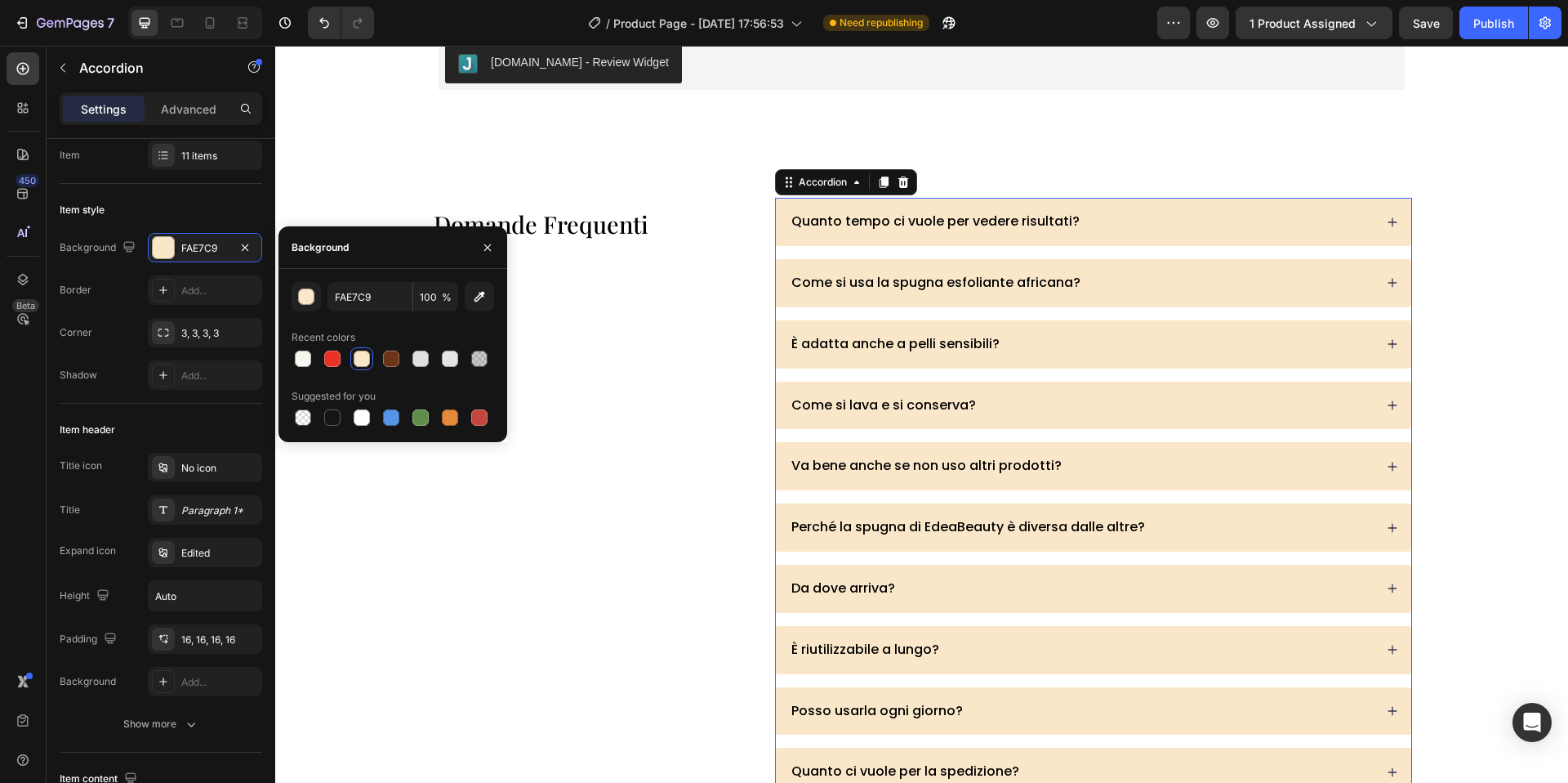
click at [315, 361] on div at bounding box center [392, 359] width 202 height 23
click at [305, 361] on div at bounding box center [303, 359] width 16 height 16
type input "F9F6F2"
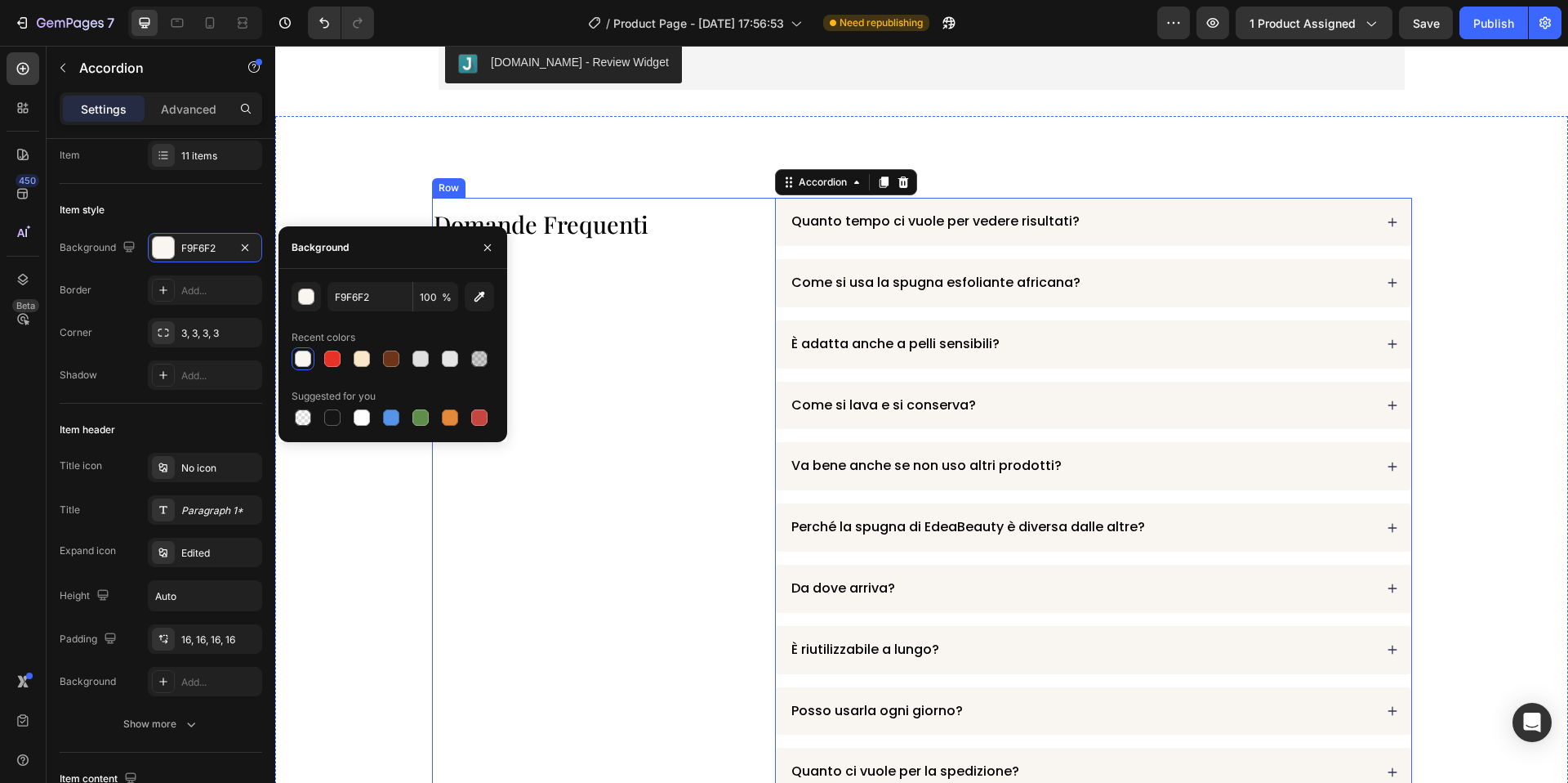
click at [587, 367] on div "Domande Frequenti Heading" at bounding box center [591, 528] width 319 height 659
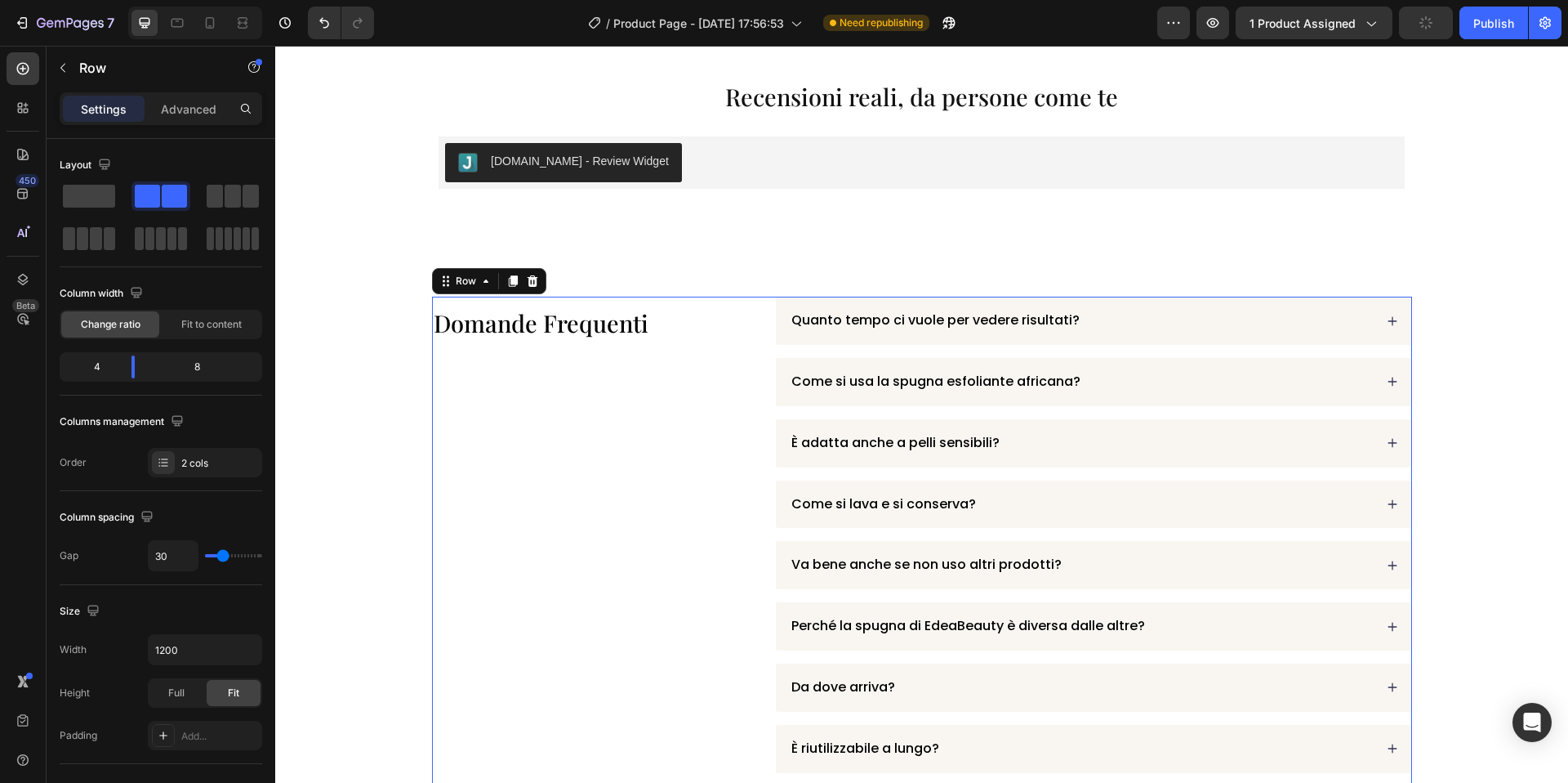
scroll to position [5354, 0]
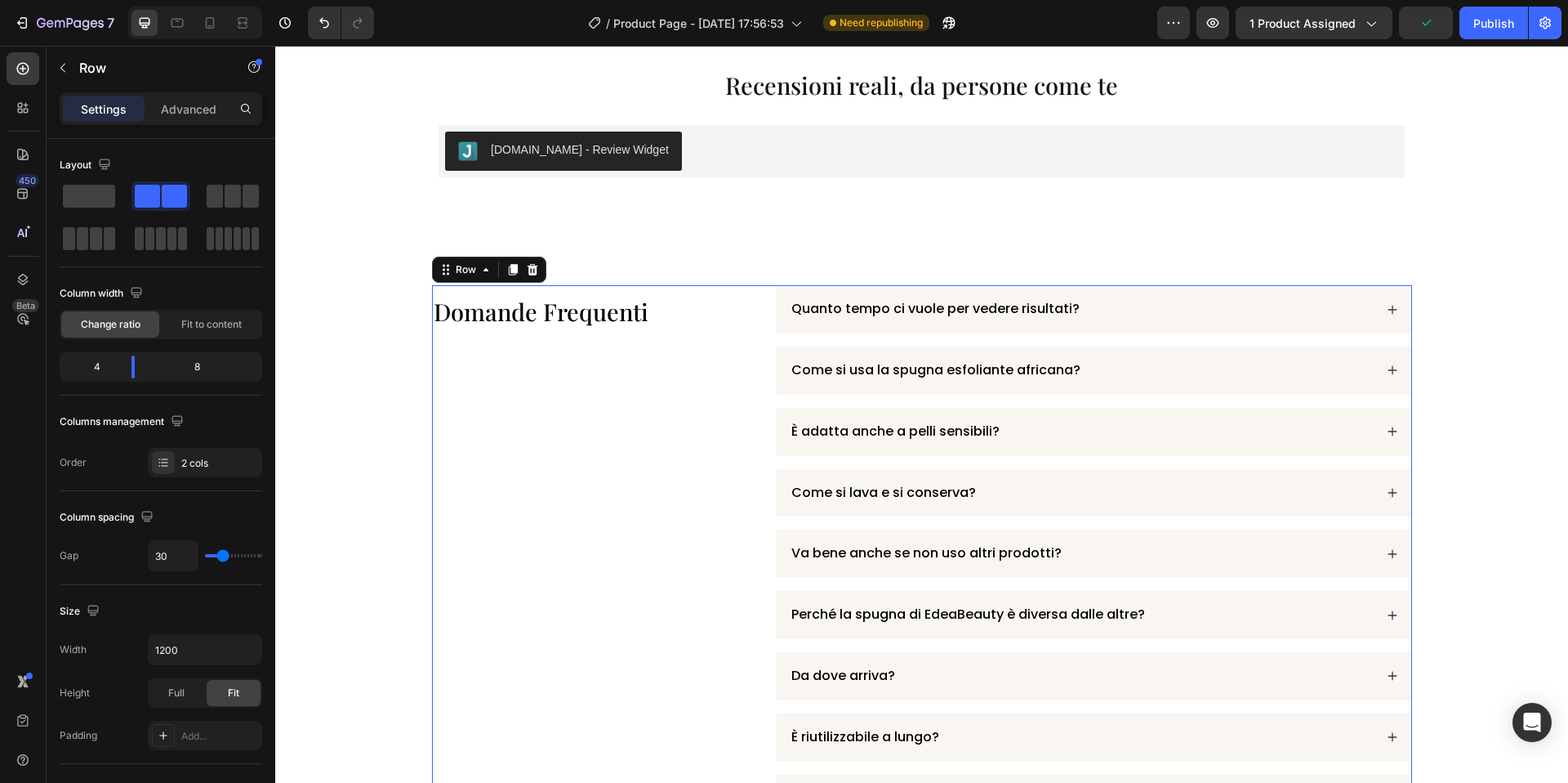
click at [706, 401] on div "Domande Frequenti Heading" at bounding box center [591, 615] width 319 height 659
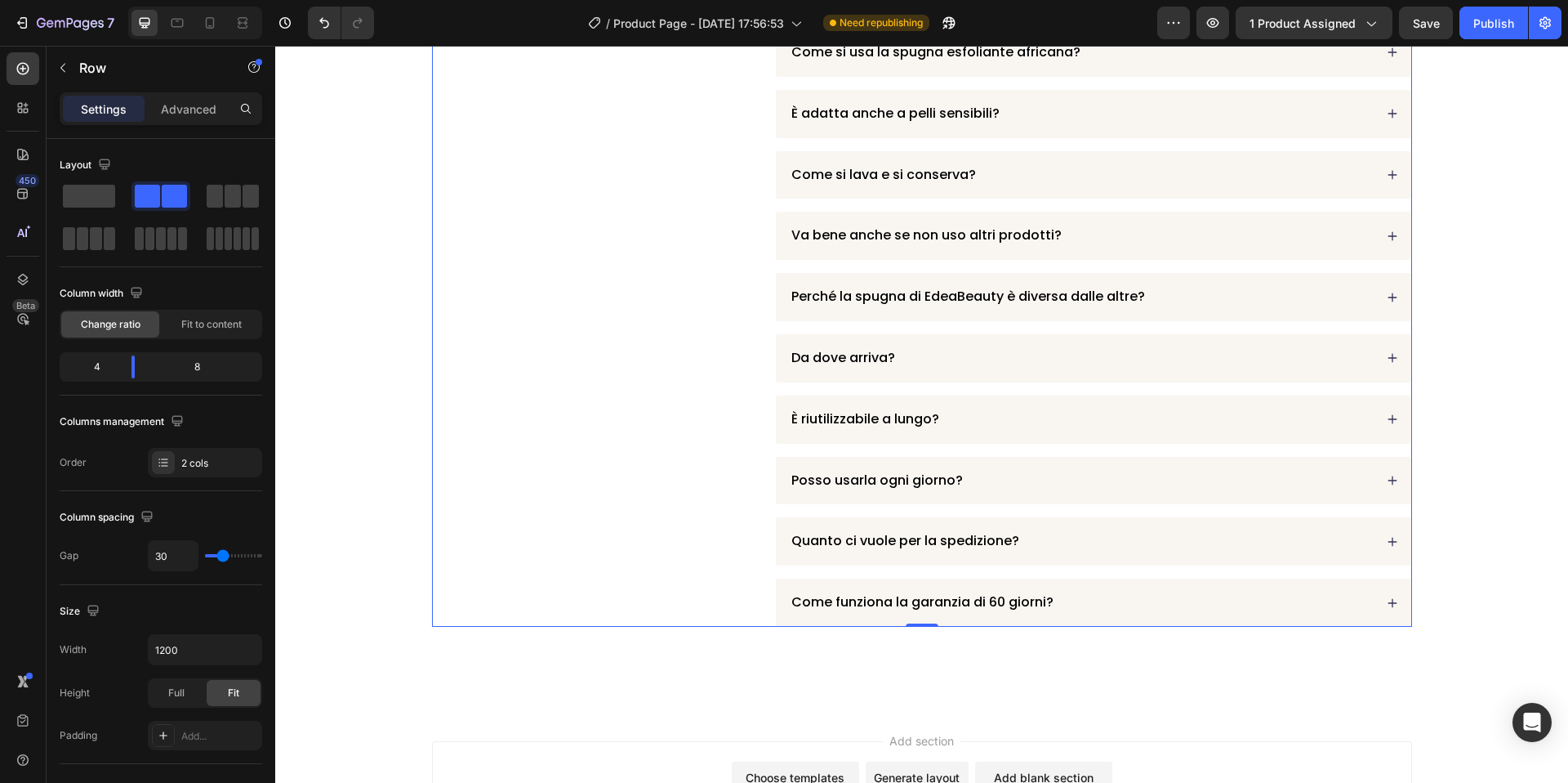
scroll to position [5719, 0]
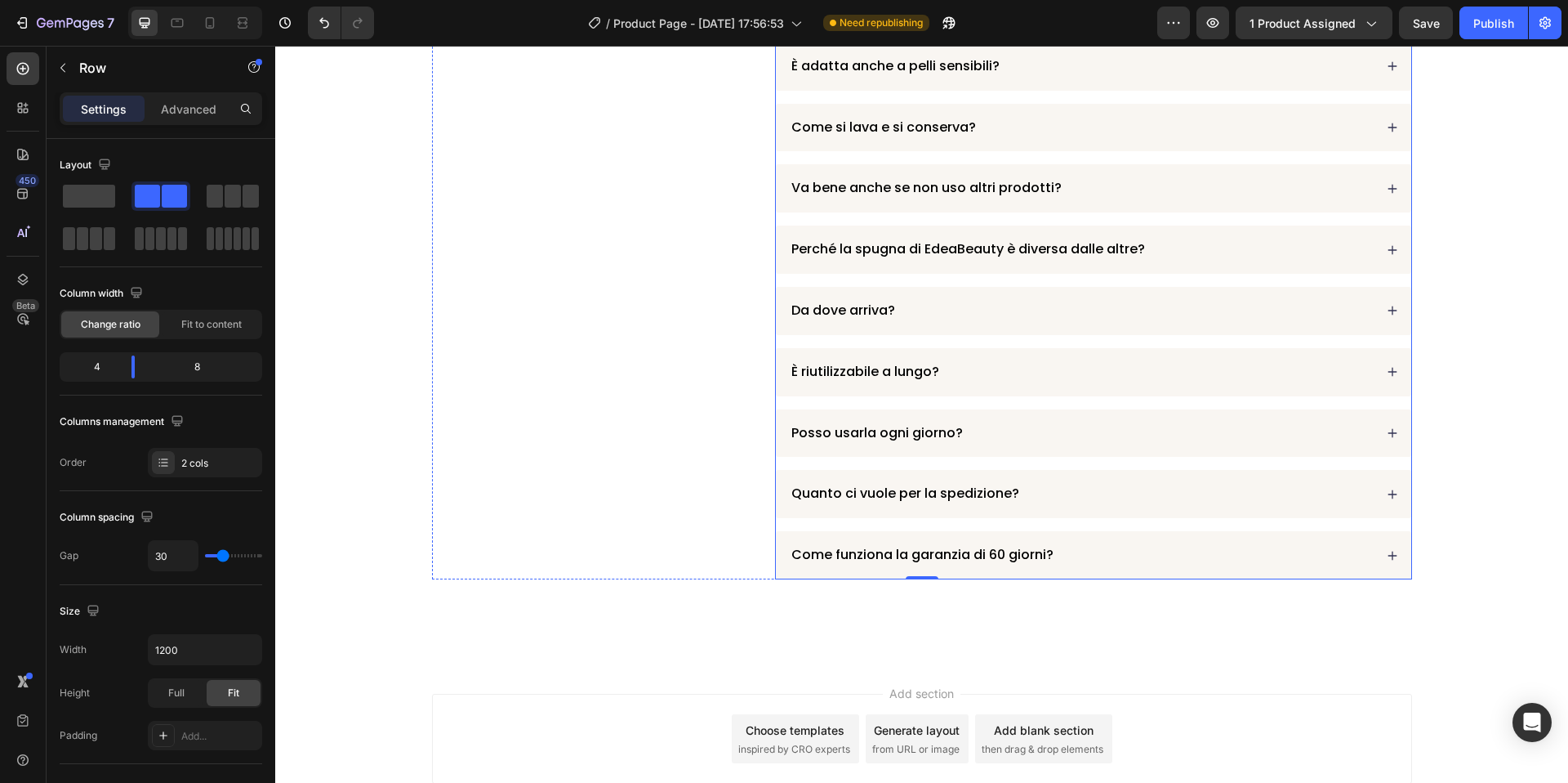
click at [913, 597] on div "Domande Frequenti Heading Quanto tempo ci vuole per vedere risultati? Come si u…" at bounding box center [922, 249] width 1293 height 823
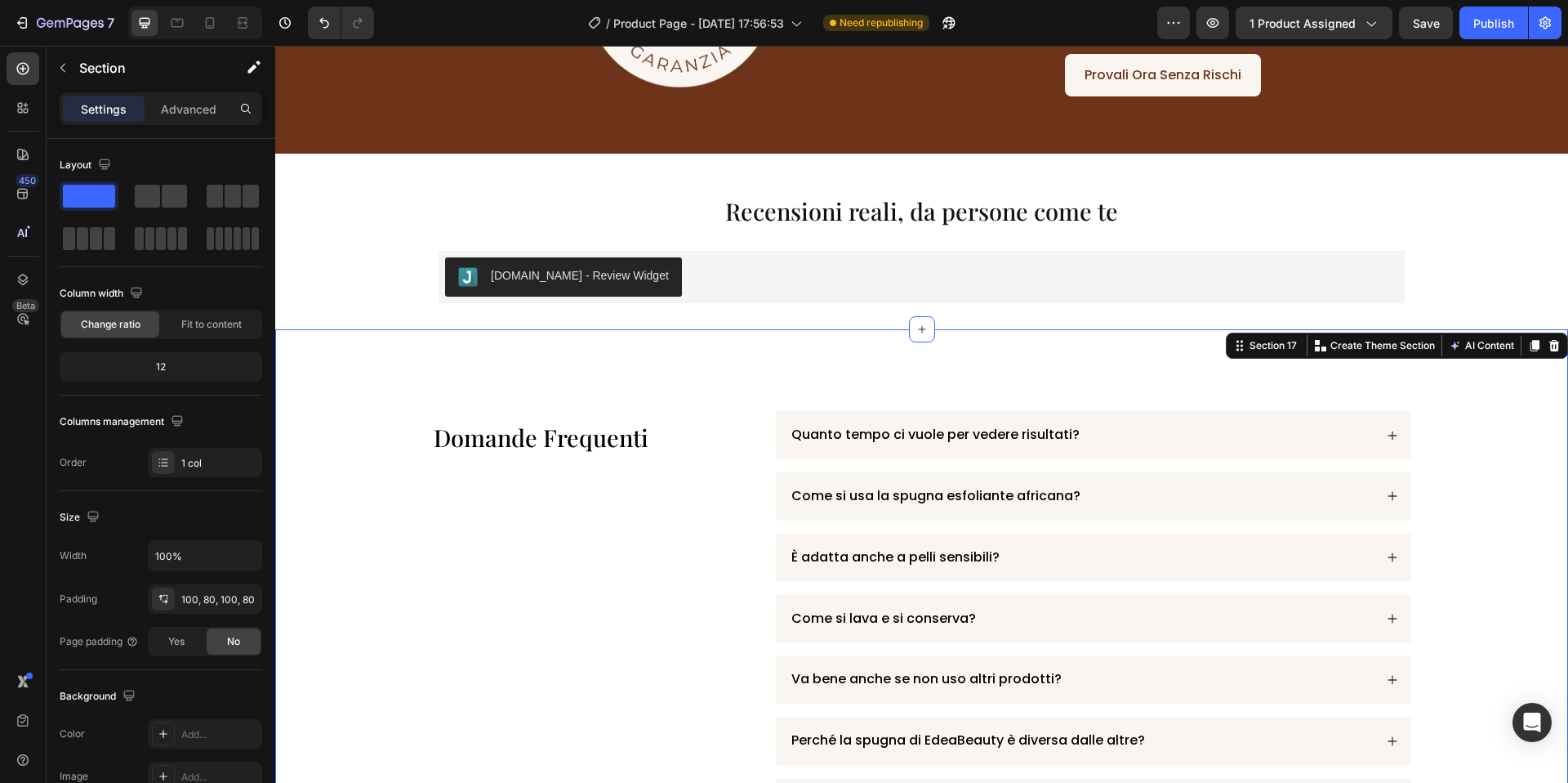
scroll to position [5226, 0]
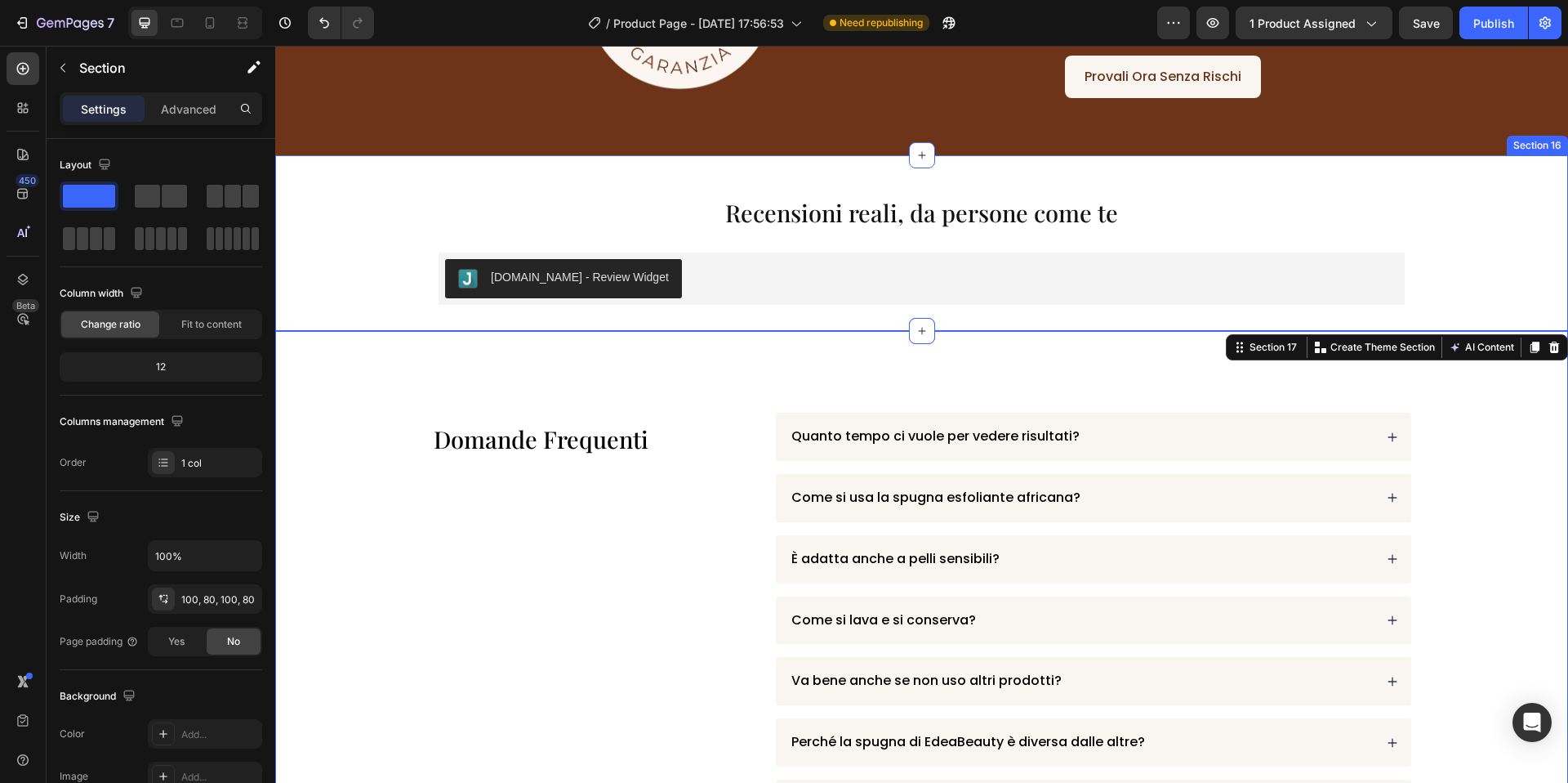
click at [812, 323] on div "Recensioni reali, da persone come te Heading [DOMAIN_NAME] - Review Widget [DOM…" at bounding box center [922, 243] width 1293 height 176
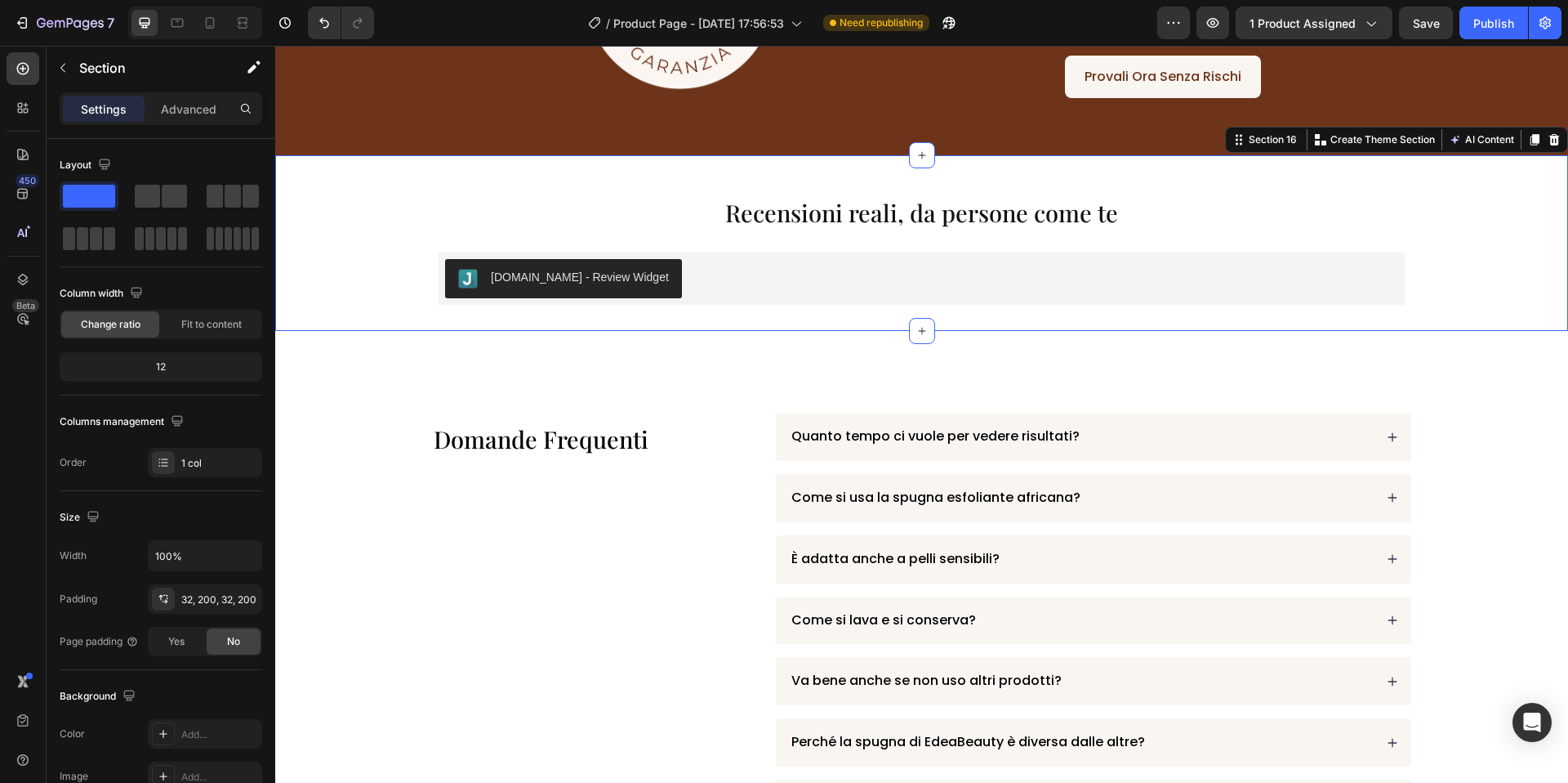
click at [809, 359] on div "Domande Frequenti Heading Quanto tempo ci vuole per vedere risultati? Come si u…" at bounding box center [922, 741] width 1293 height 823
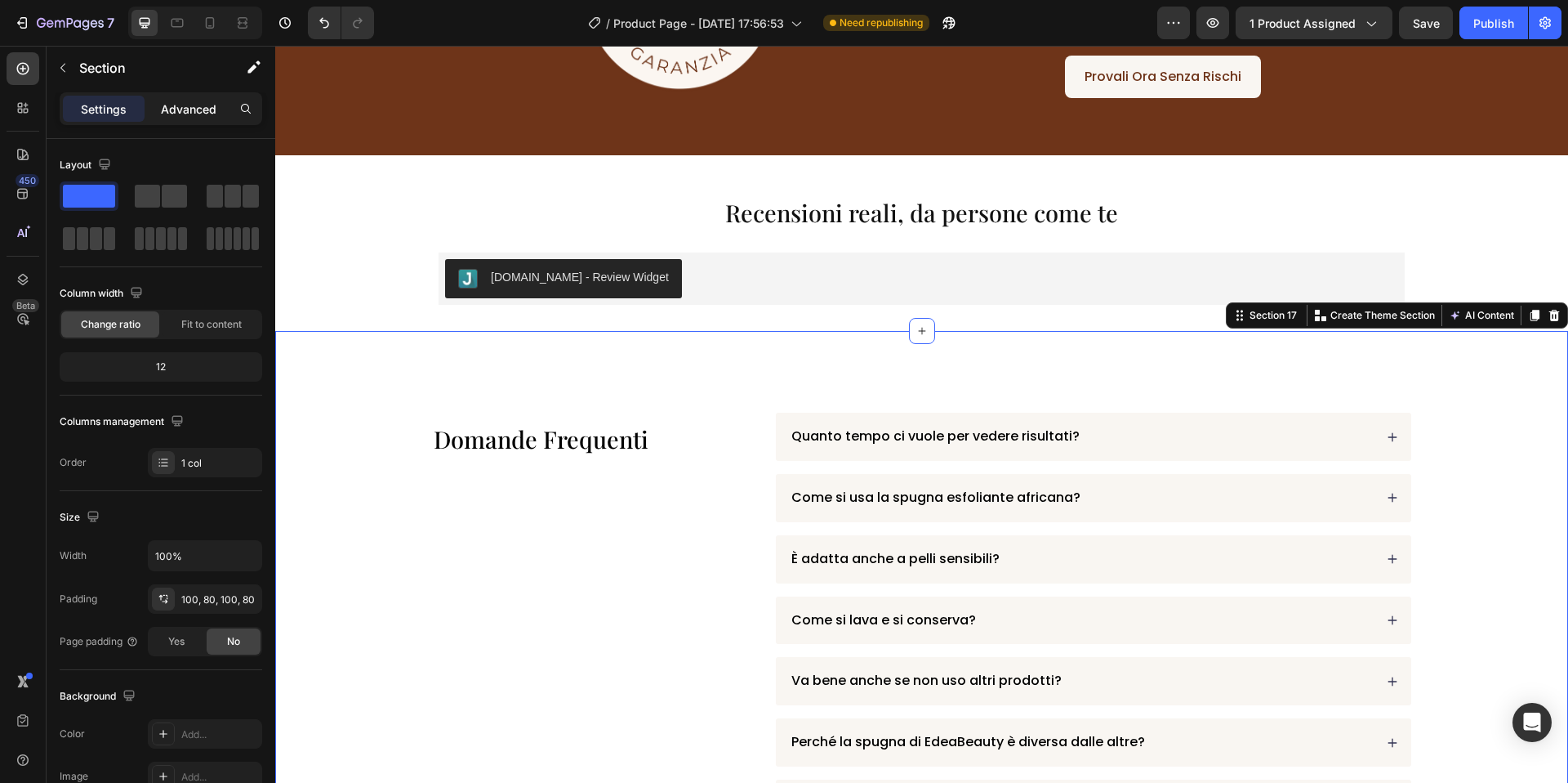
click at [189, 115] on p "Advanced" at bounding box center [188, 109] width 56 height 17
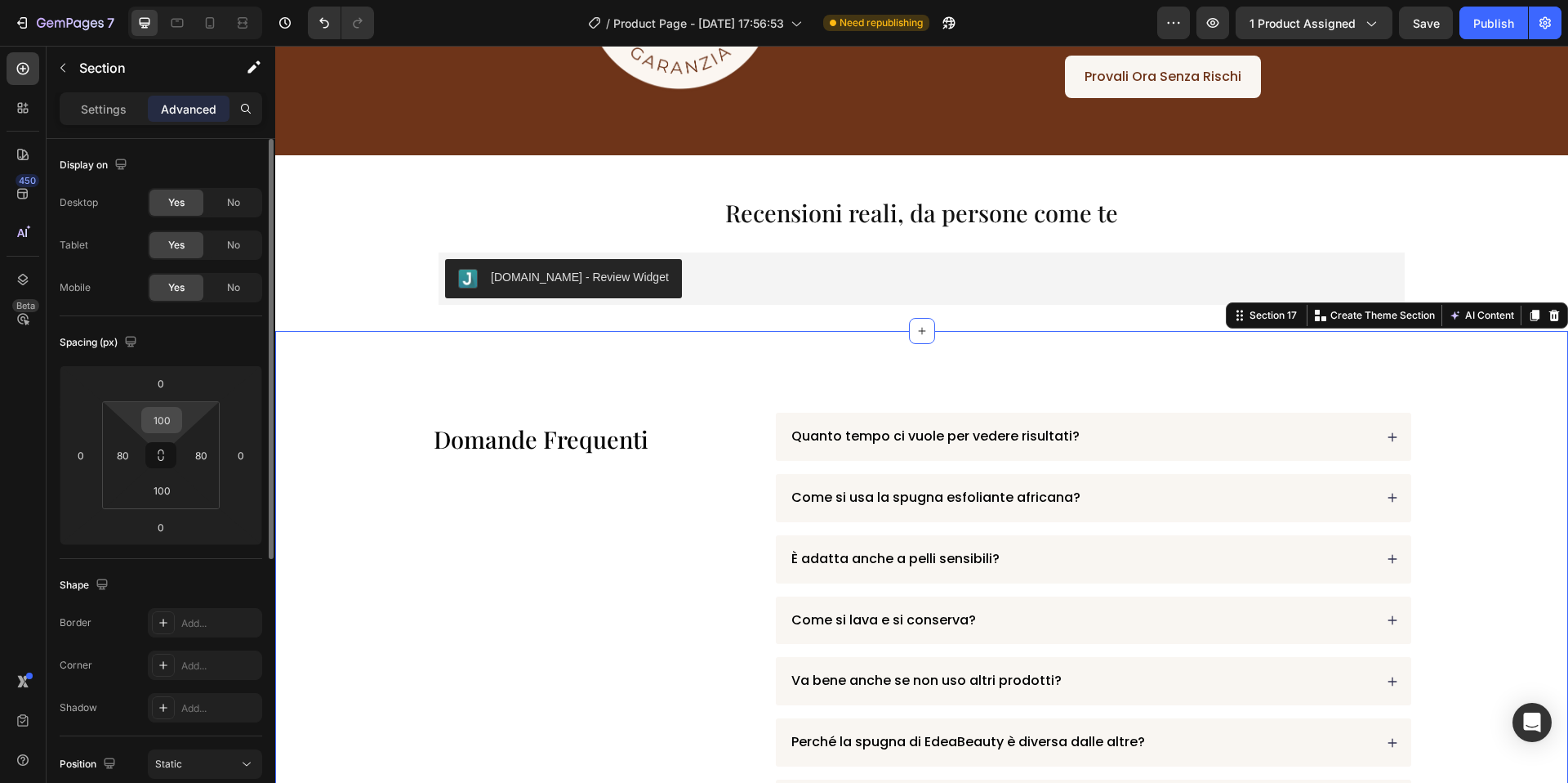
click at [158, 425] on input "100" at bounding box center [162, 420] width 33 height 25
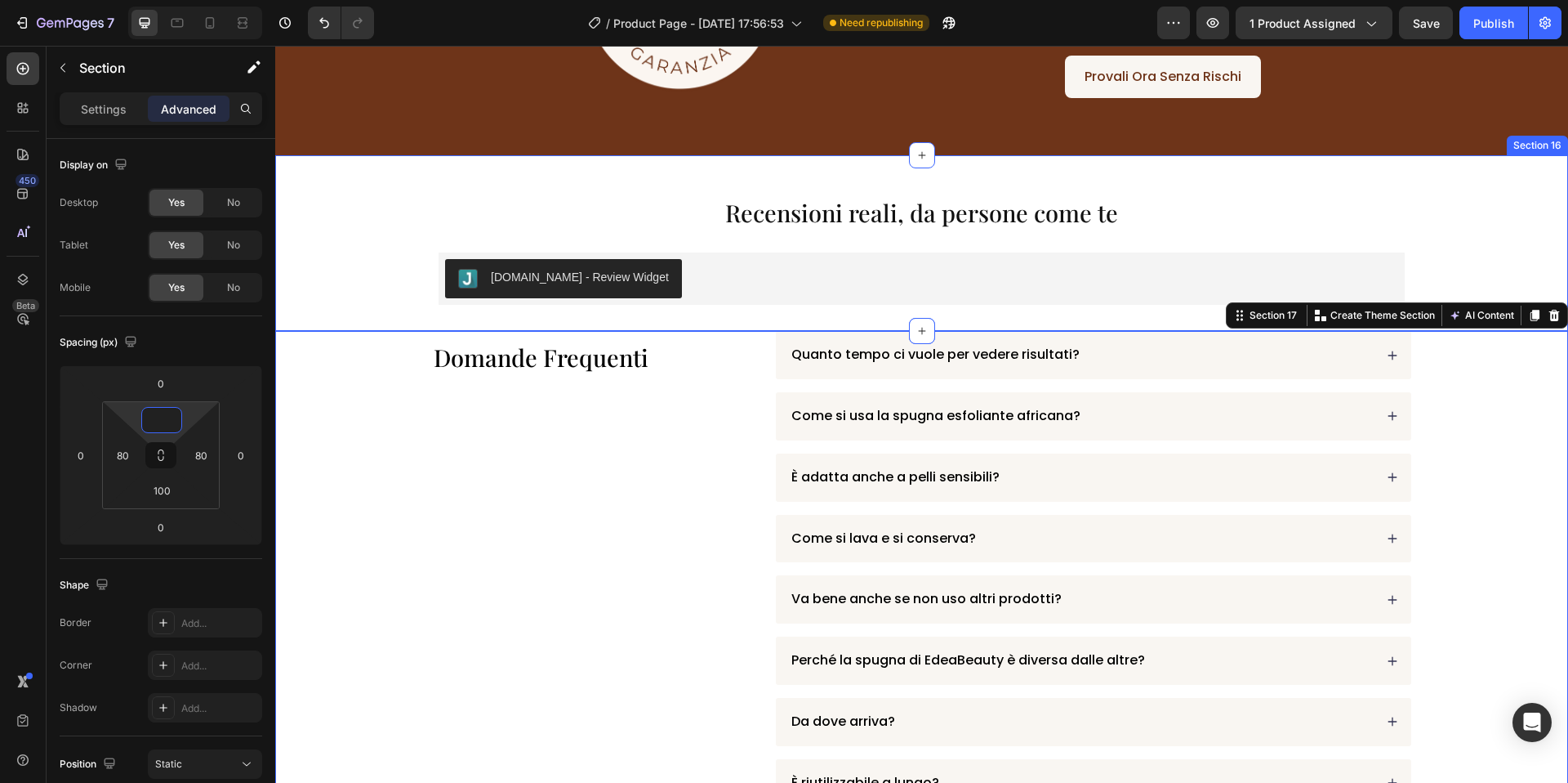
click at [401, 171] on div "Recensioni reali, da persone come te Heading [DOMAIN_NAME] - Review Widget [DOM…" at bounding box center [922, 243] width 1293 height 176
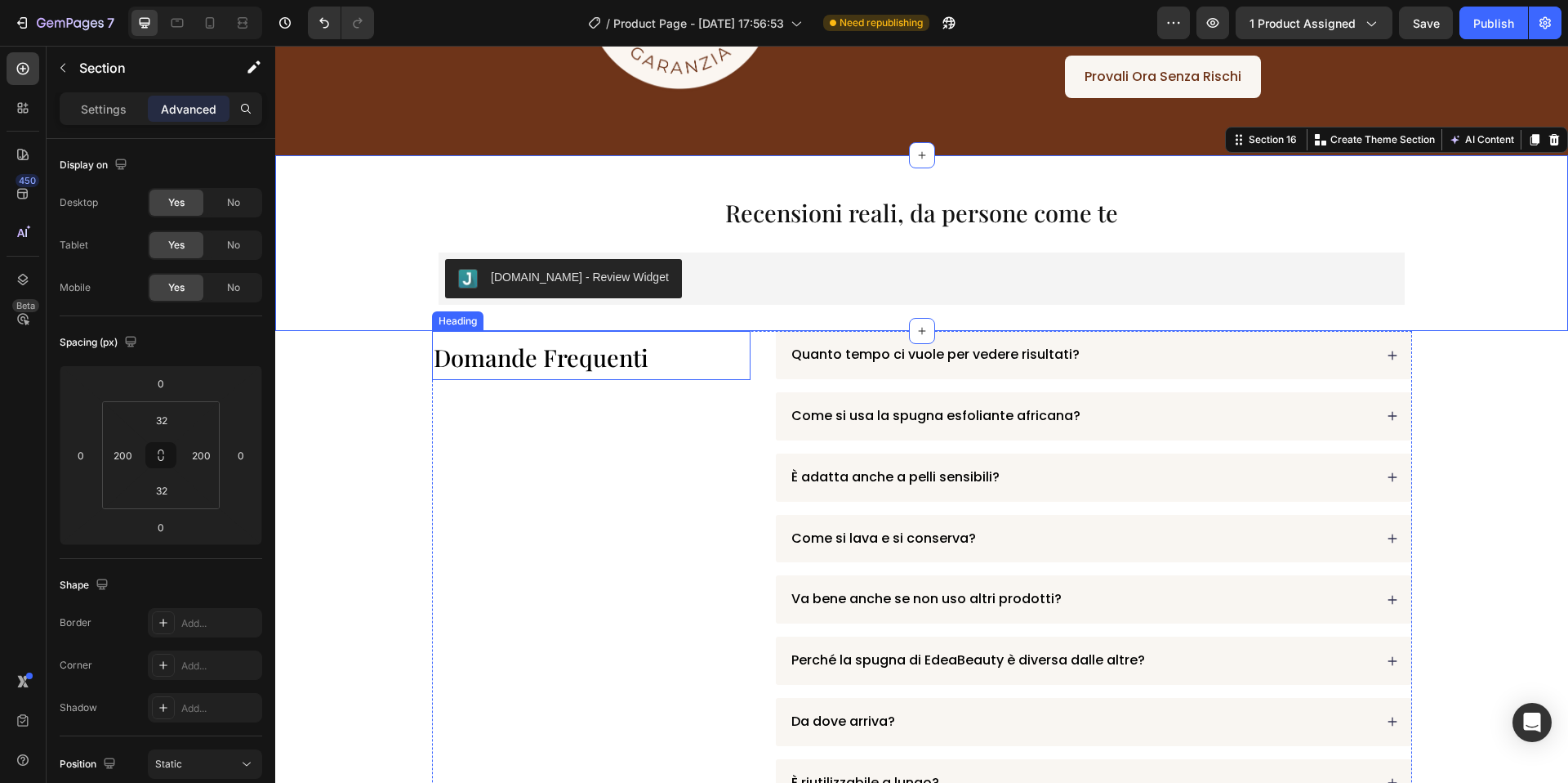
click at [490, 360] on span "Domande Frequenti" at bounding box center [541, 356] width 215 height 31
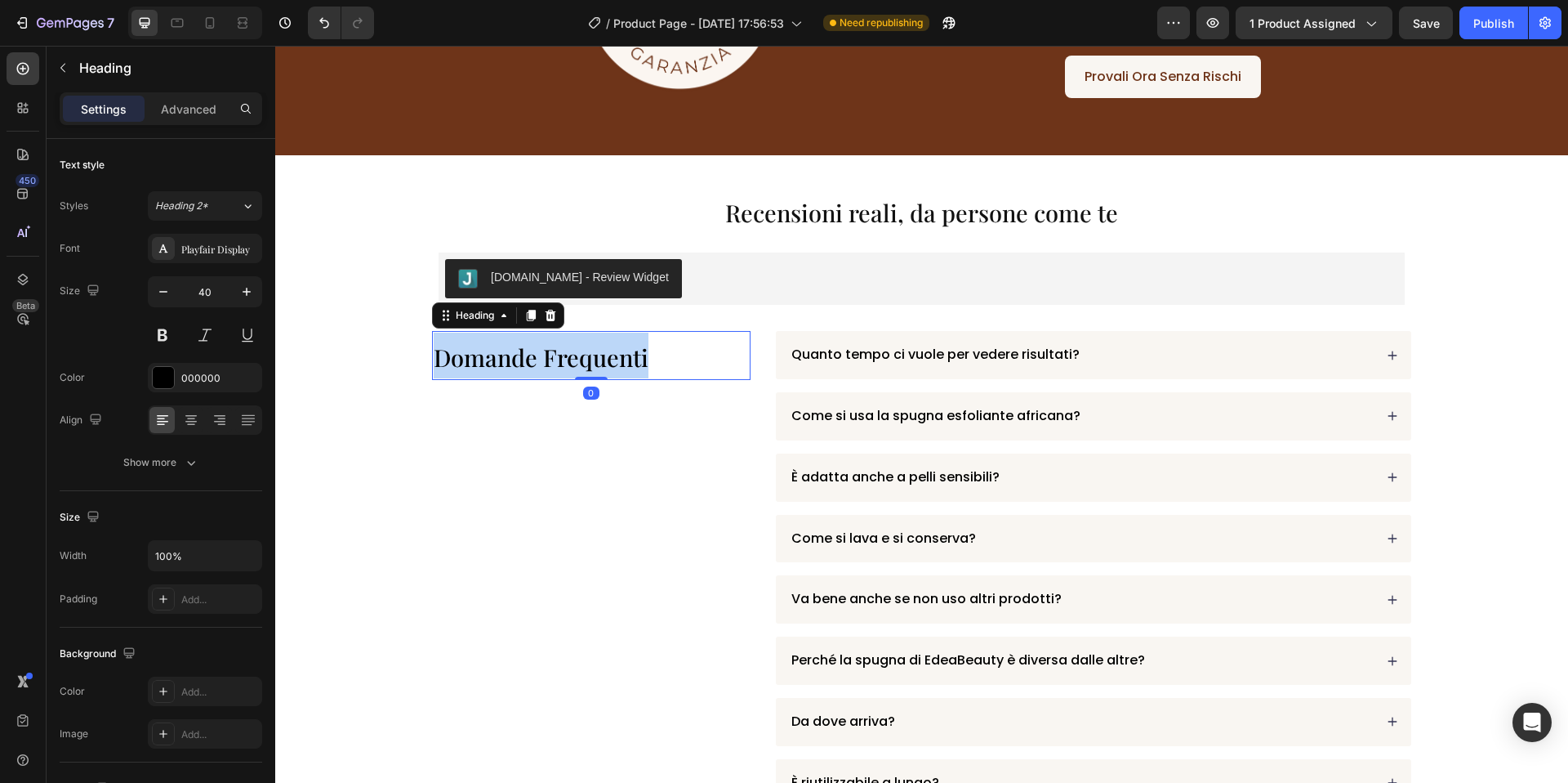
click at [490, 360] on span "Domande Frequenti" at bounding box center [541, 356] width 215 height 31
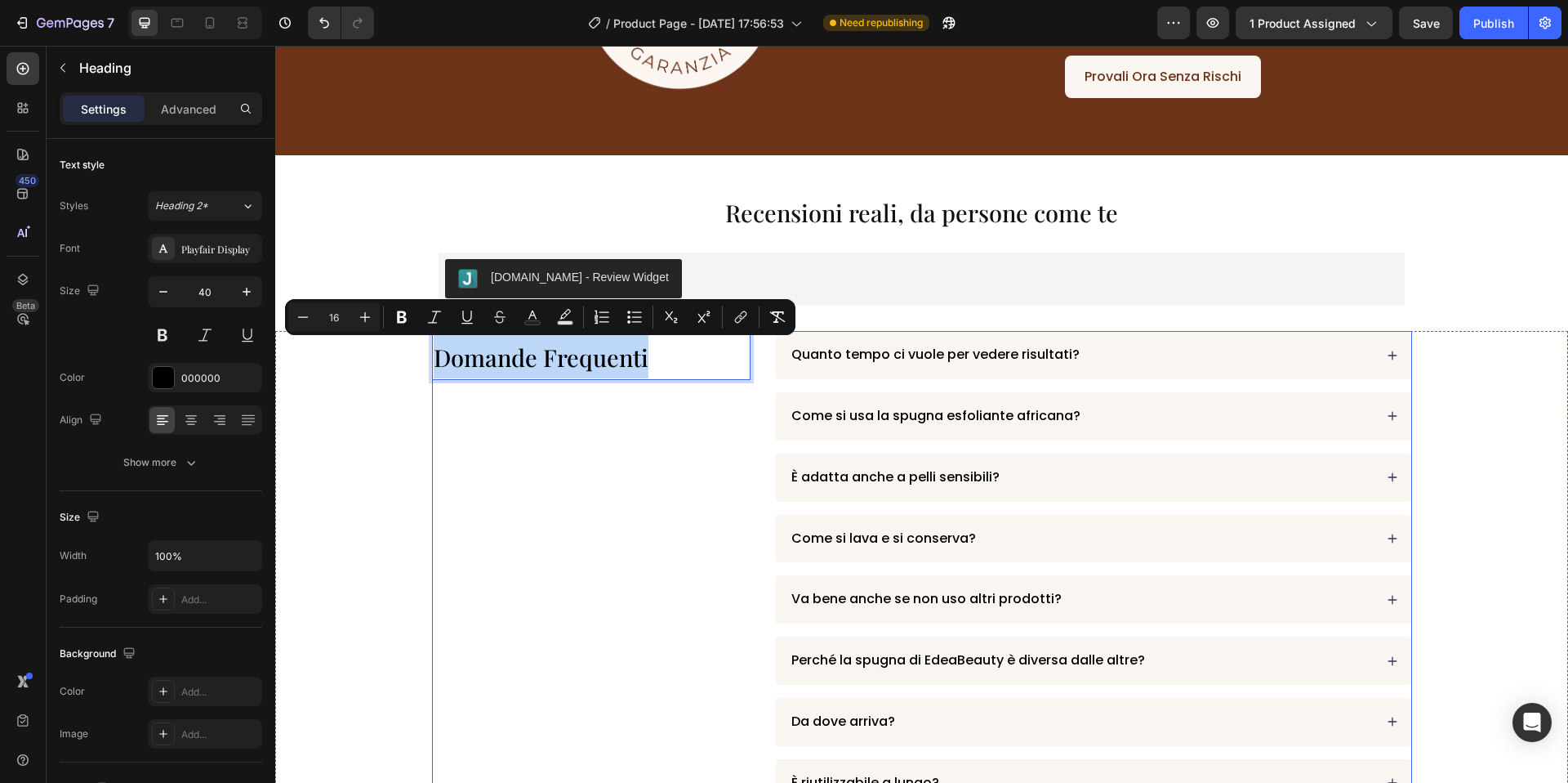
click at [443, 393] on div "Domande Frequenti Heading 0" at bounding box center [591, 660] width 319 height 659
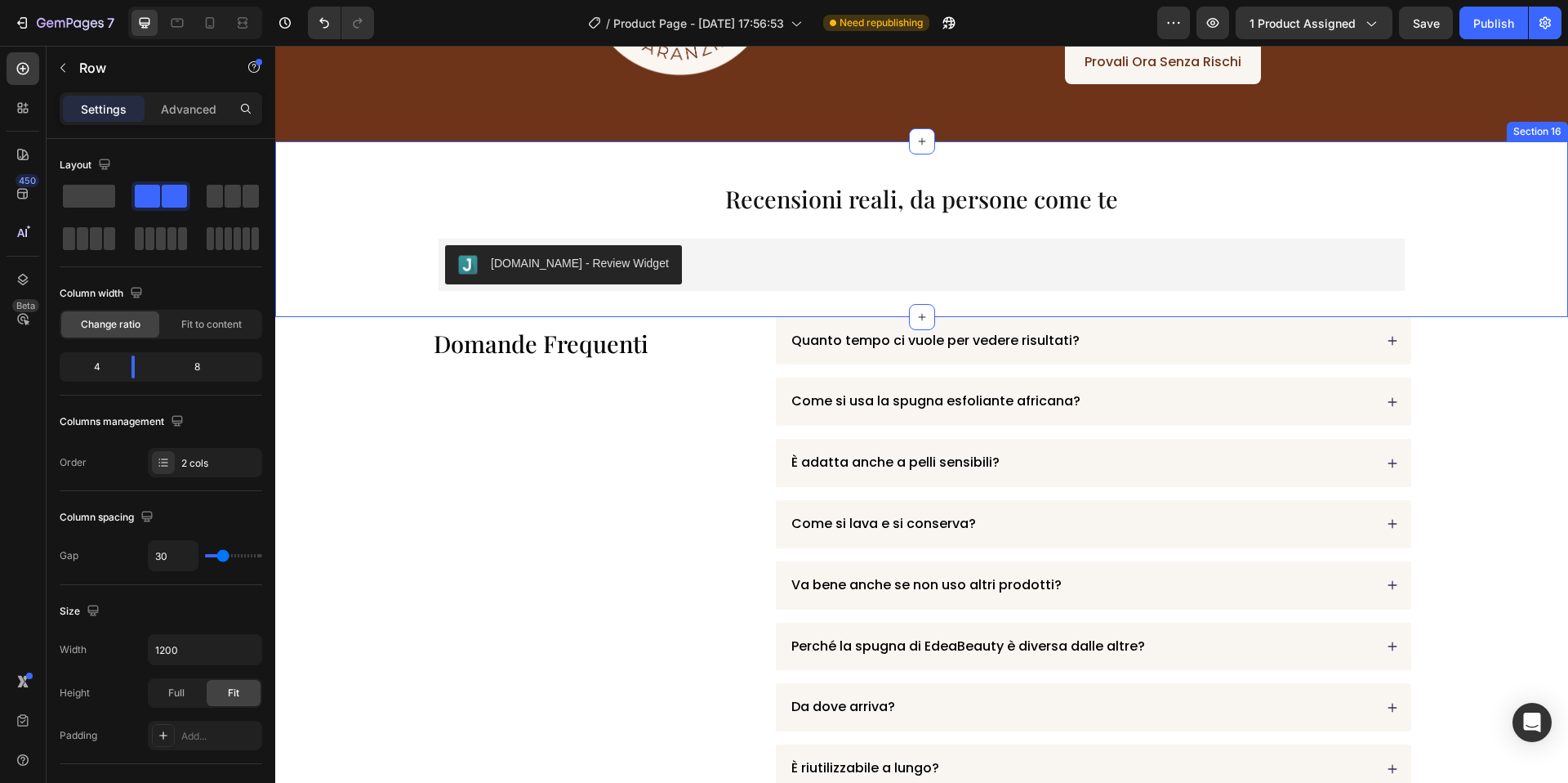
scroll to position [3699, 0]
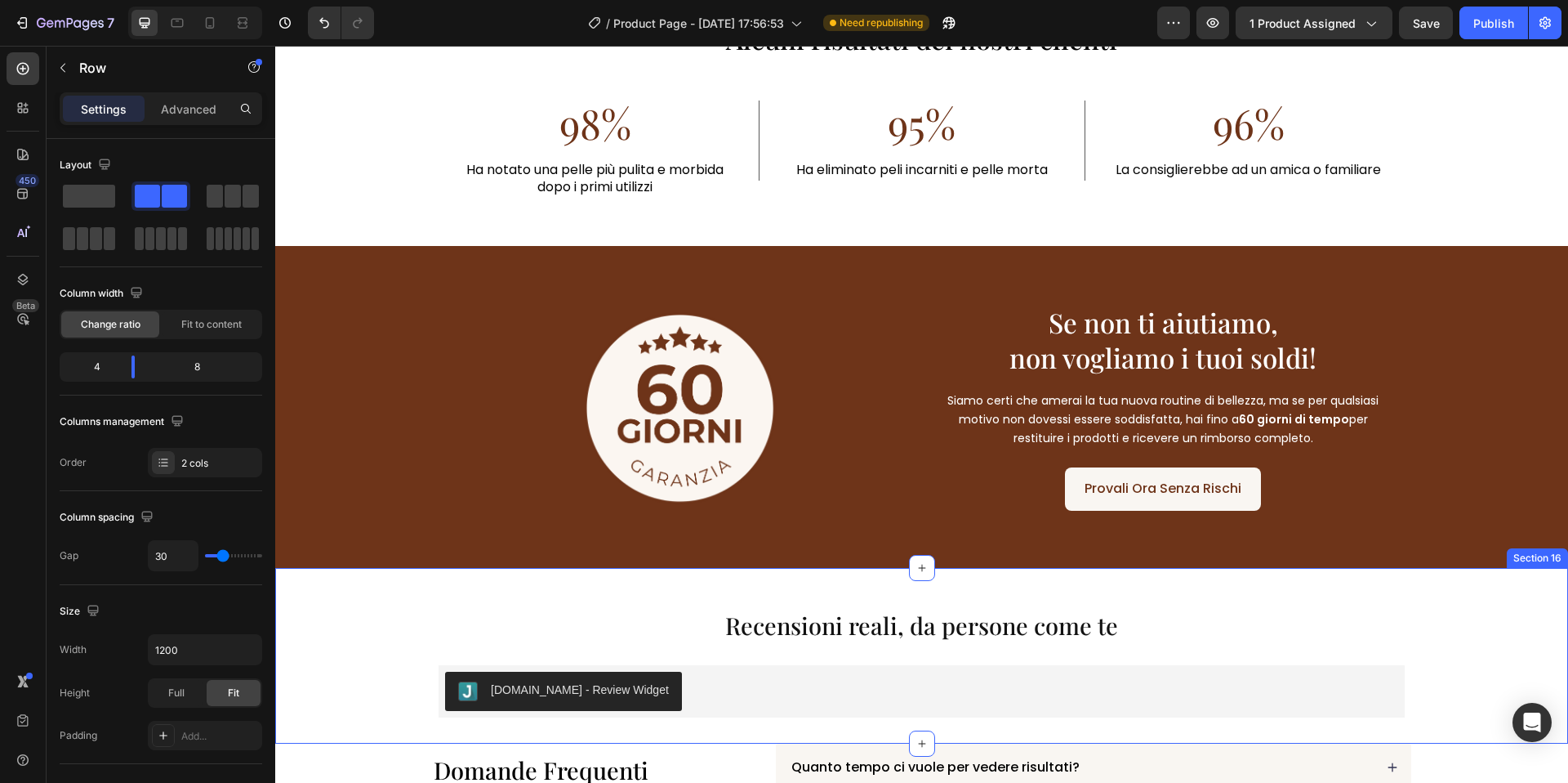
click at [778, 597] on h2 "Recensioni reali, da persone come te" at bounding box center [921, 623] width 966 height 58
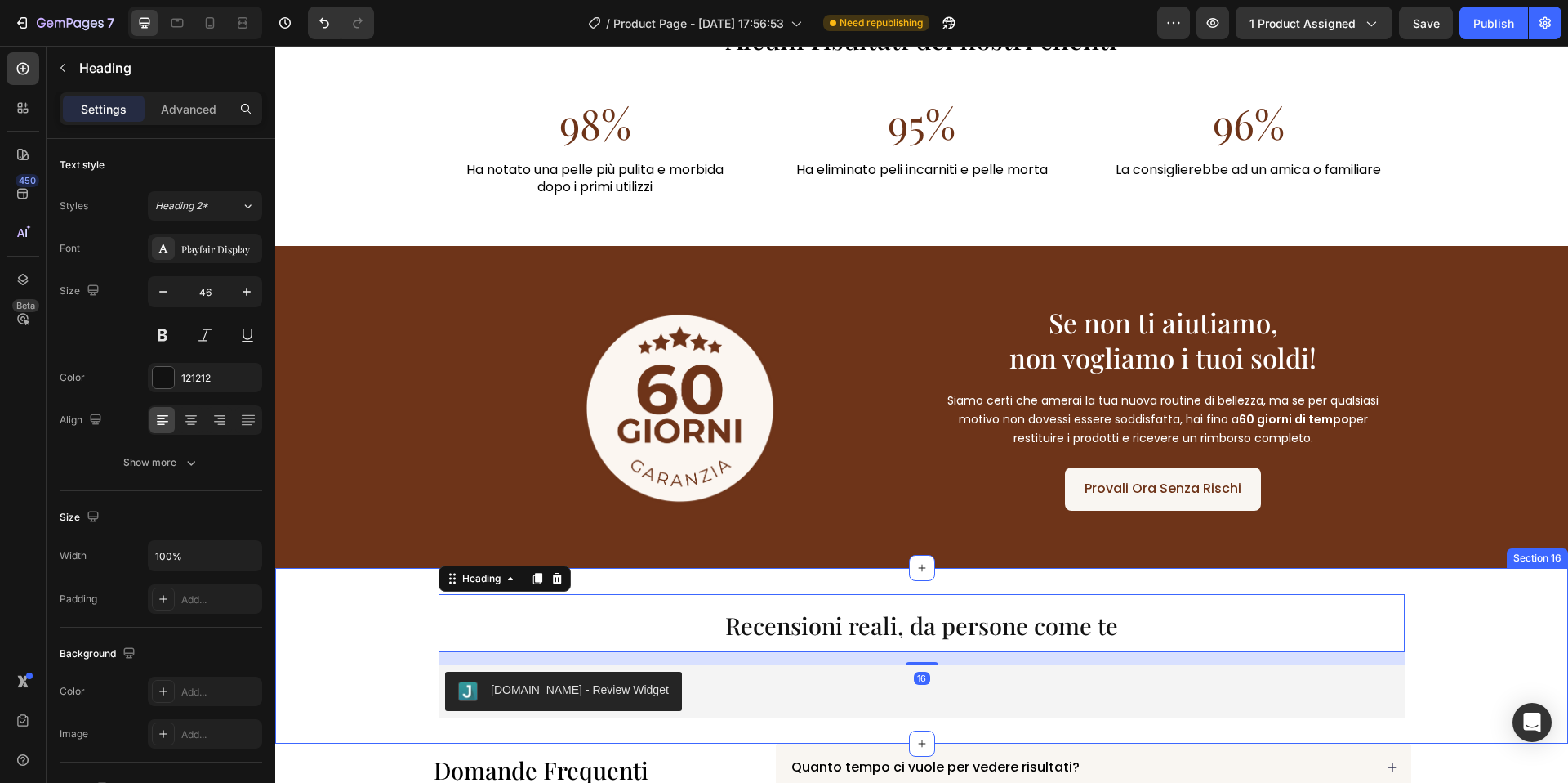
click at [780, 584] on div "Recensioni reali, da persone come te Heading 16 [DOMAIN_NAME] - Review Widget […" at bounding box center [922, 656] width 1293 height 176
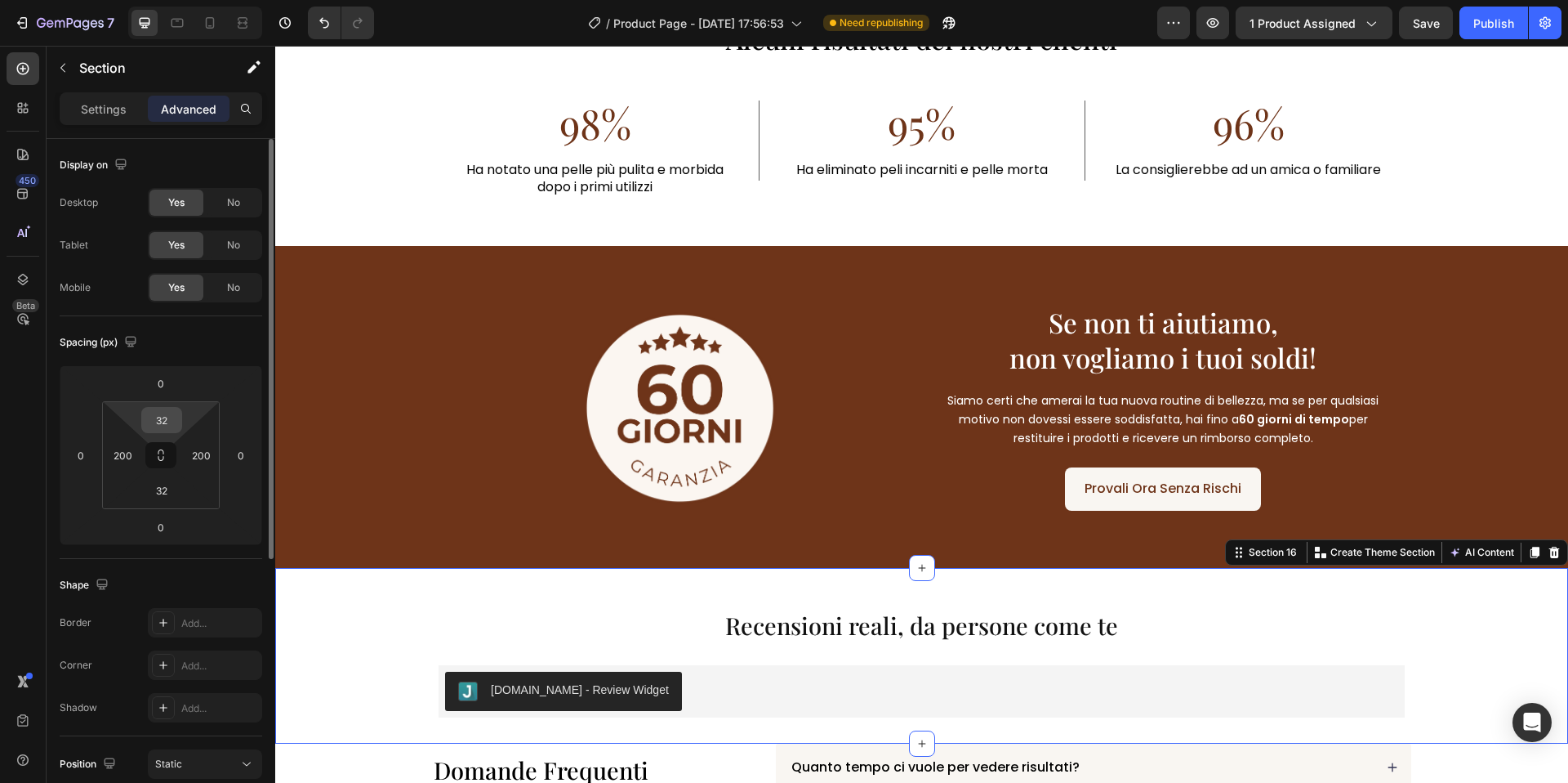
click at [165, 421] on input "32" at bounding box center [162, 420] width 33 height 25
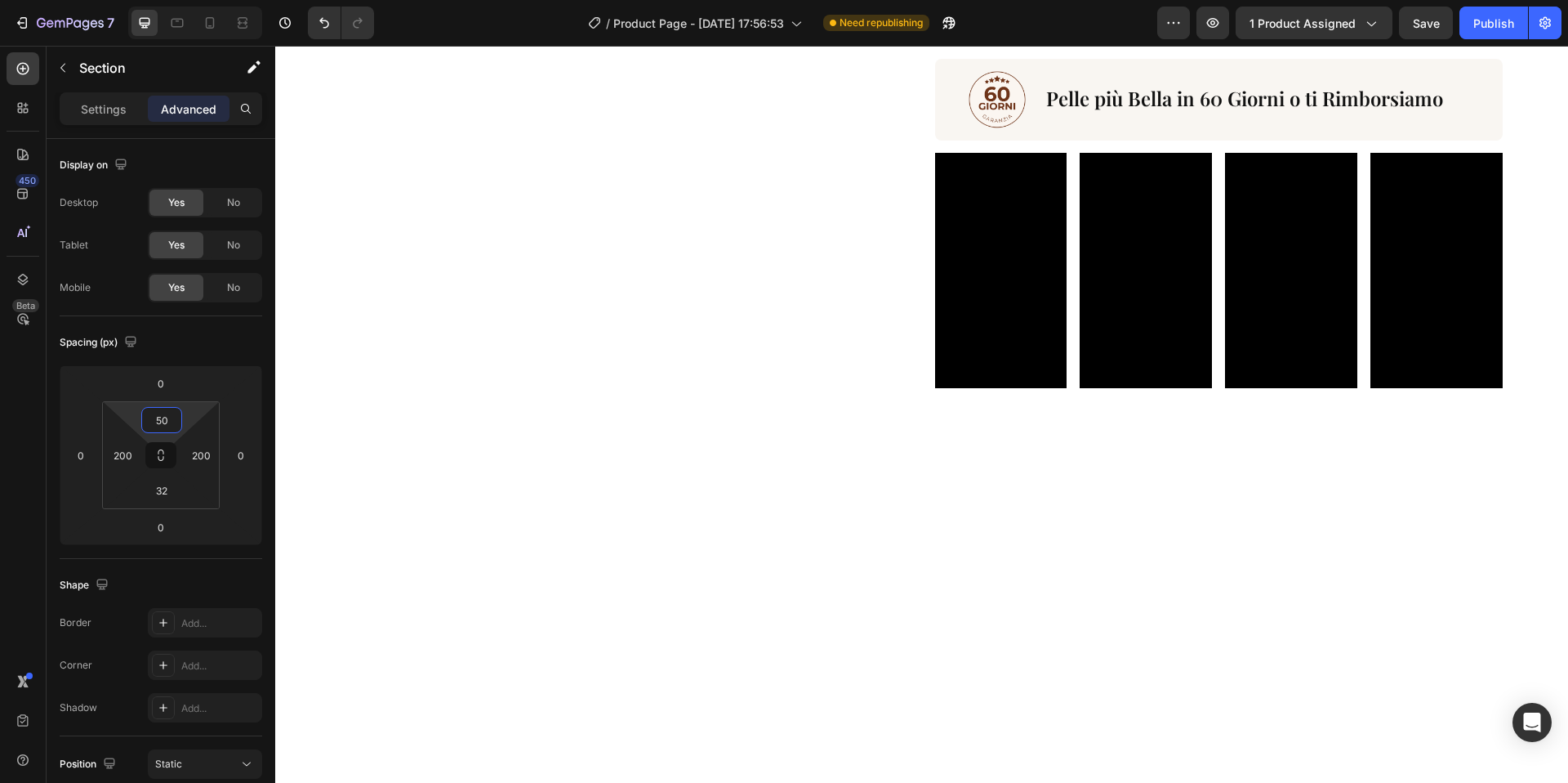
scroll to position [0, 0]
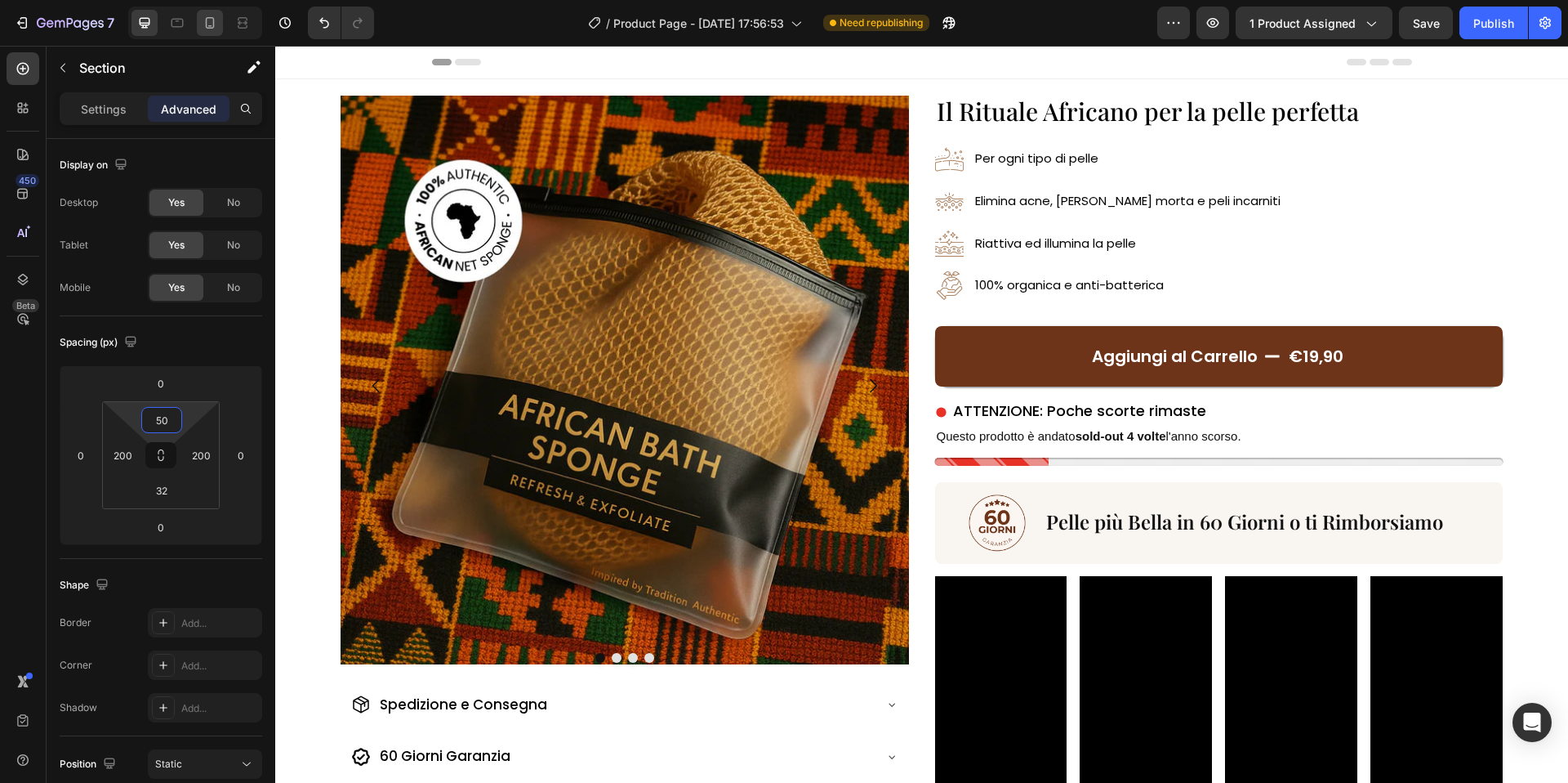
click at [209, 27] on icon at bounding box center [209, 23] width 16 height 16
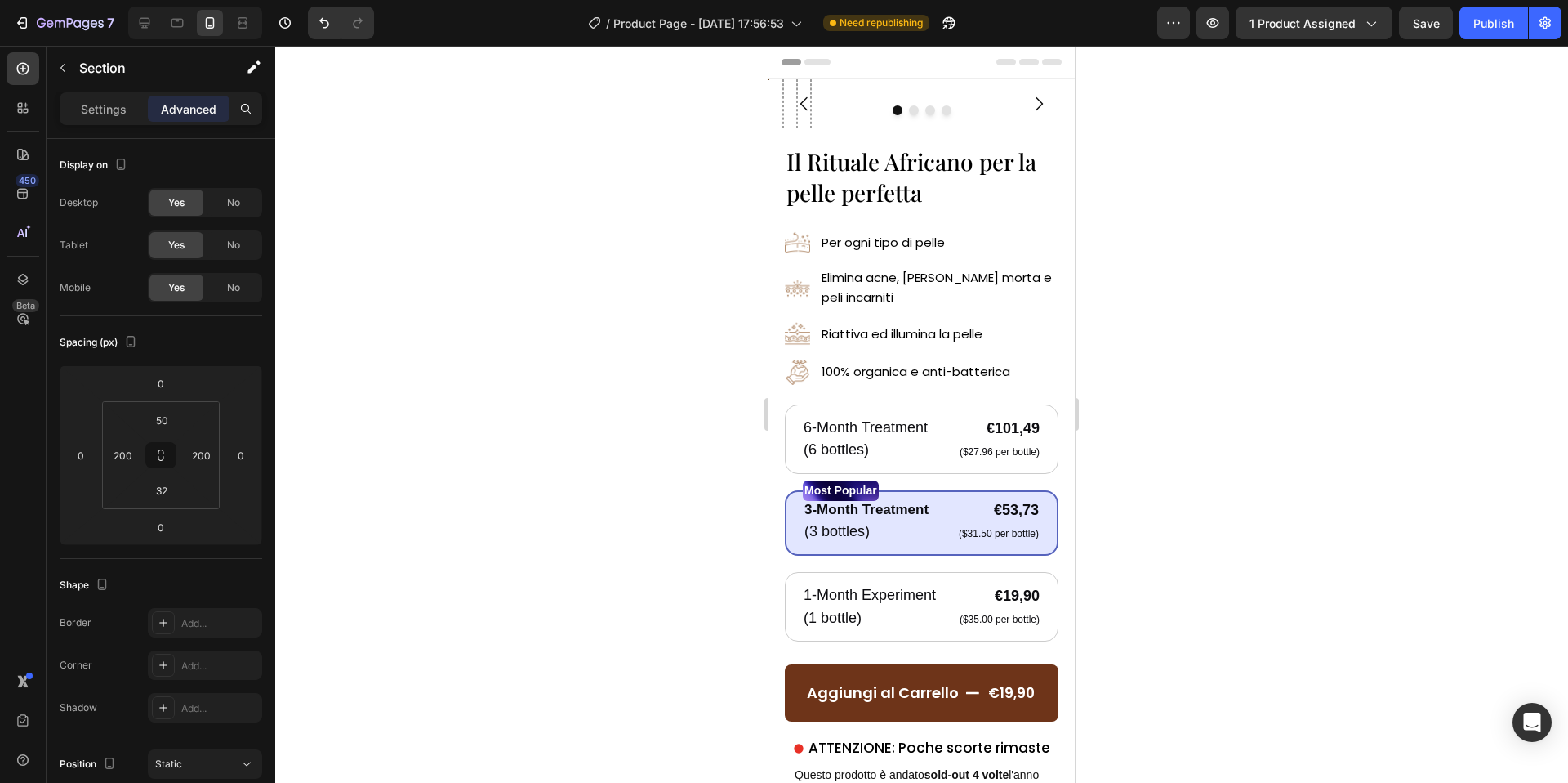
type input "40"
type input "30"
type input "10"
type input "30"
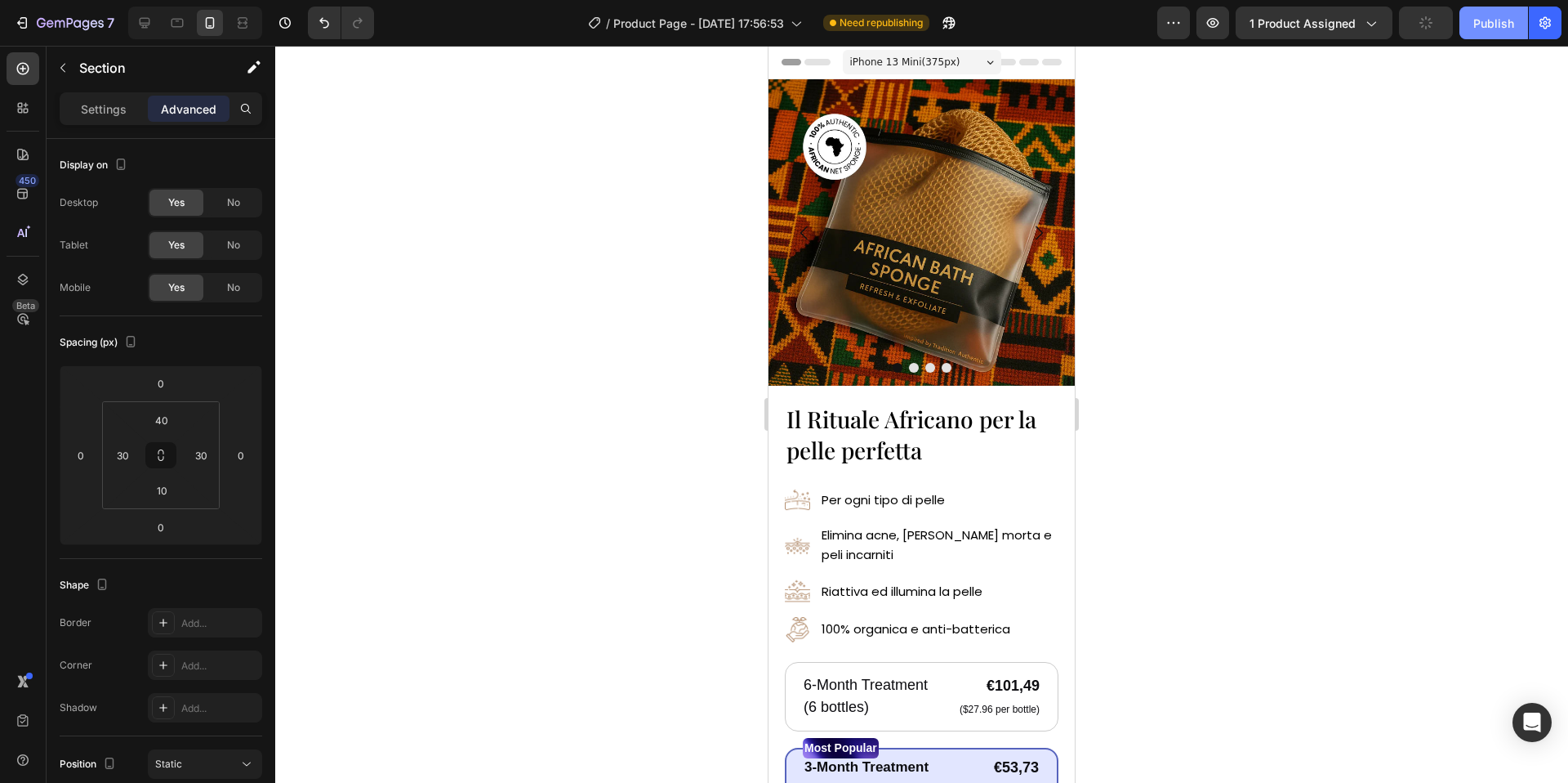
click at [1488, 27] on div "Publish" at bounding box center [1494, 23] width 41 height 17
click at [1486, 27] on button "Publish" at bounding box center [1494, 22] width 69 height 33
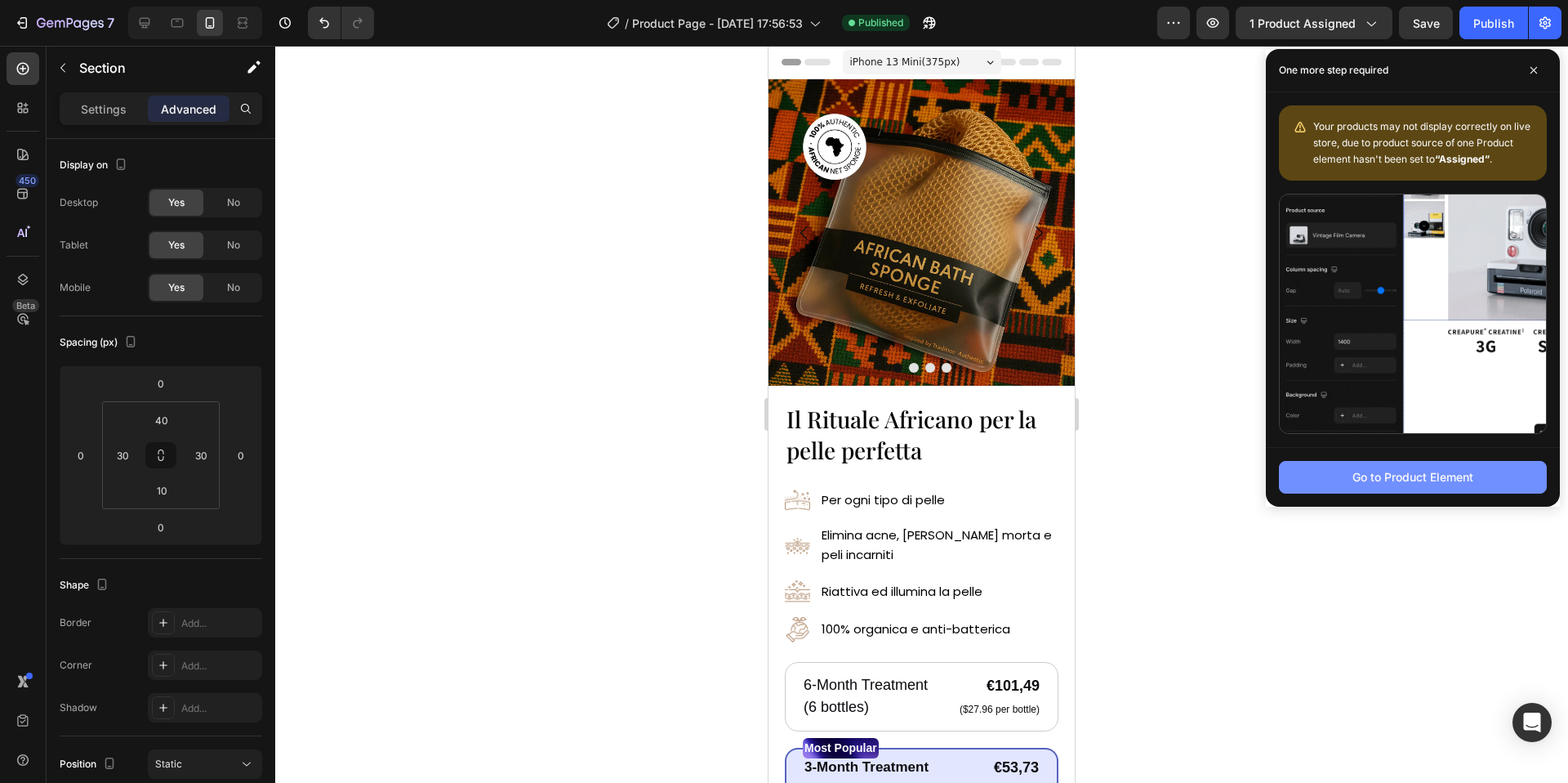
click at [1366, 474] on div "Go to Product Element" at bounding box center [1413, 476] width 121 height 17
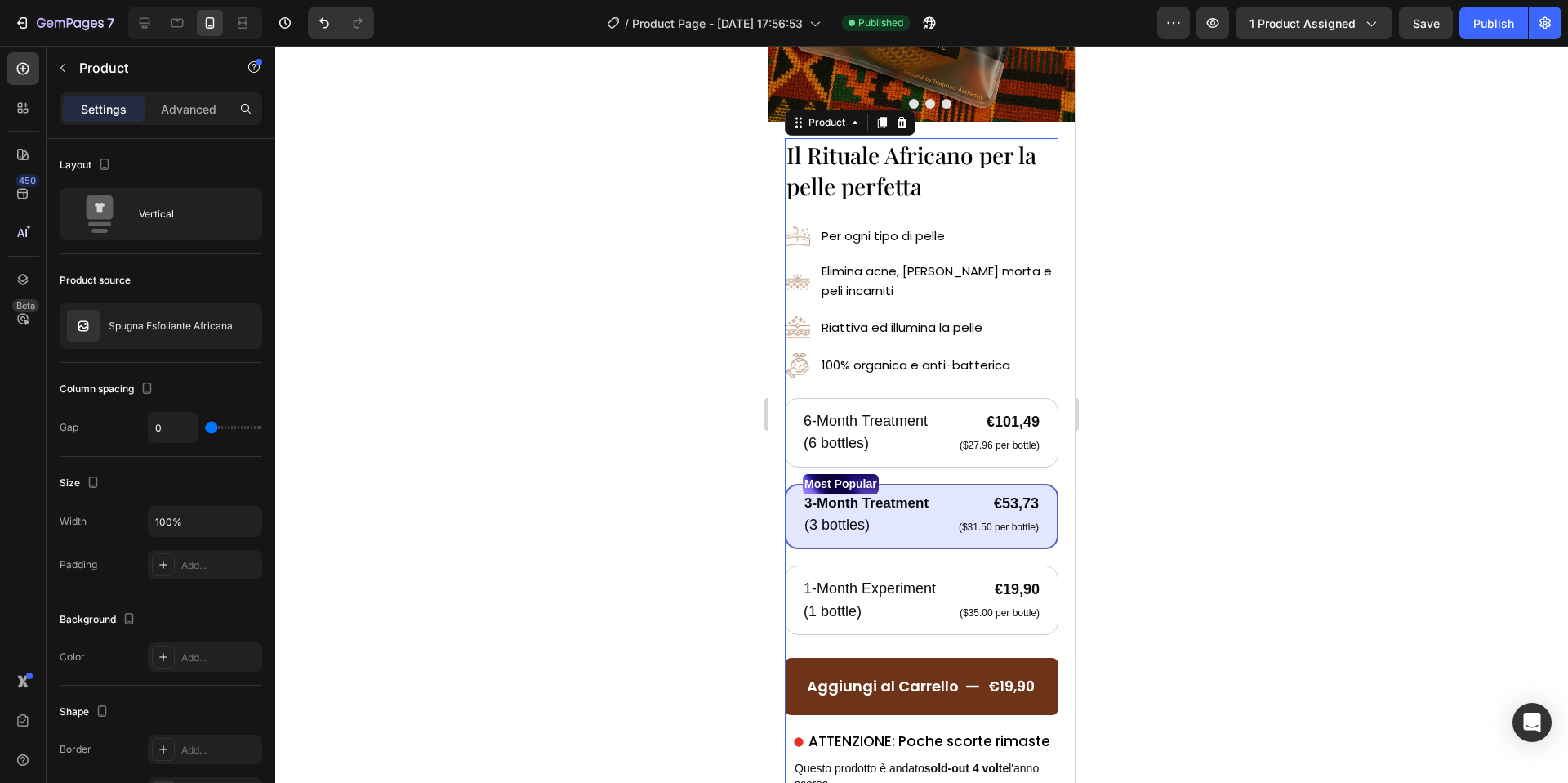
scroll to position [299, 0]
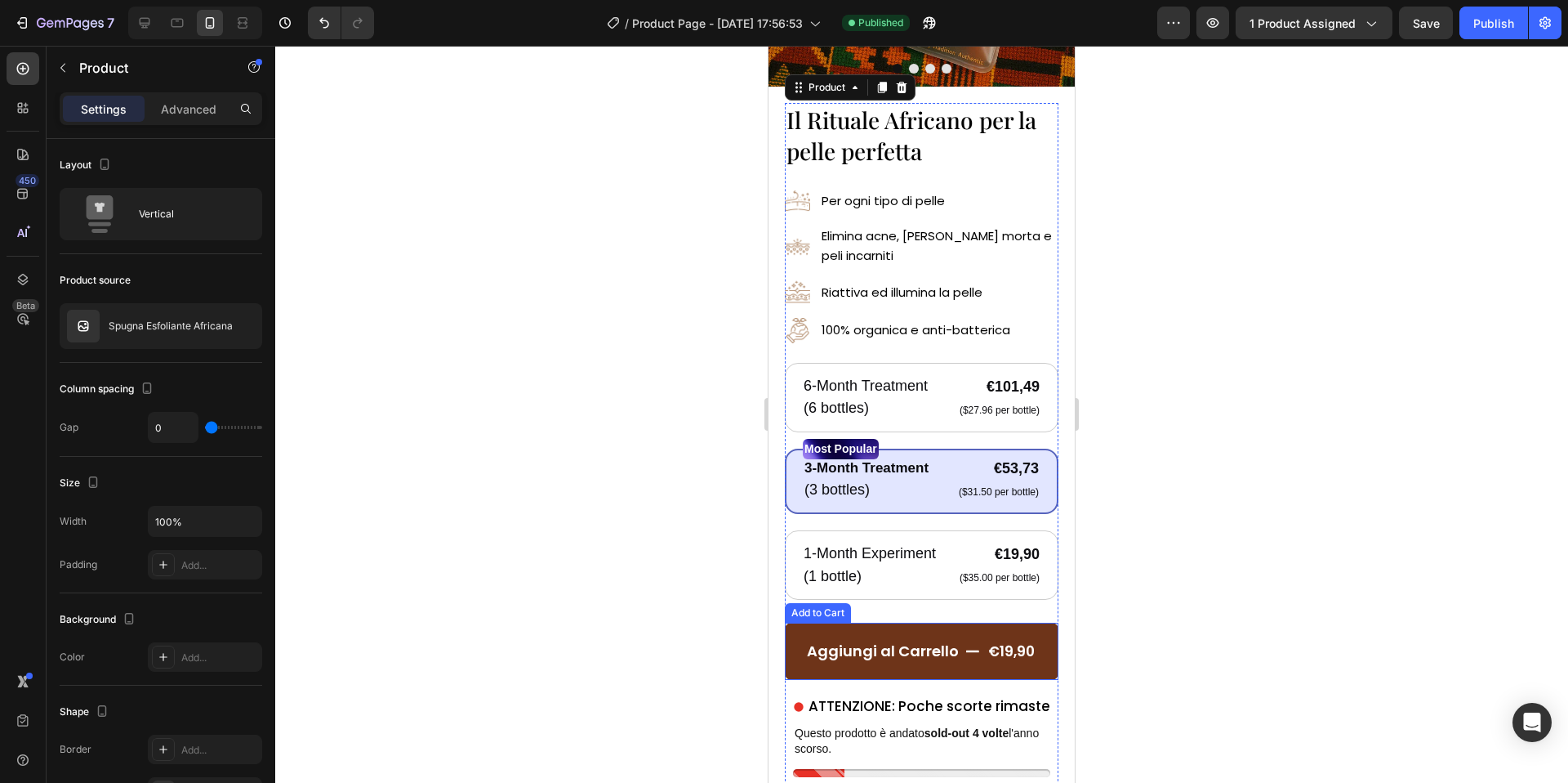
click at [824, 615] on div "Add to Cart" at bounding box center [817, 612] width 59 height 15
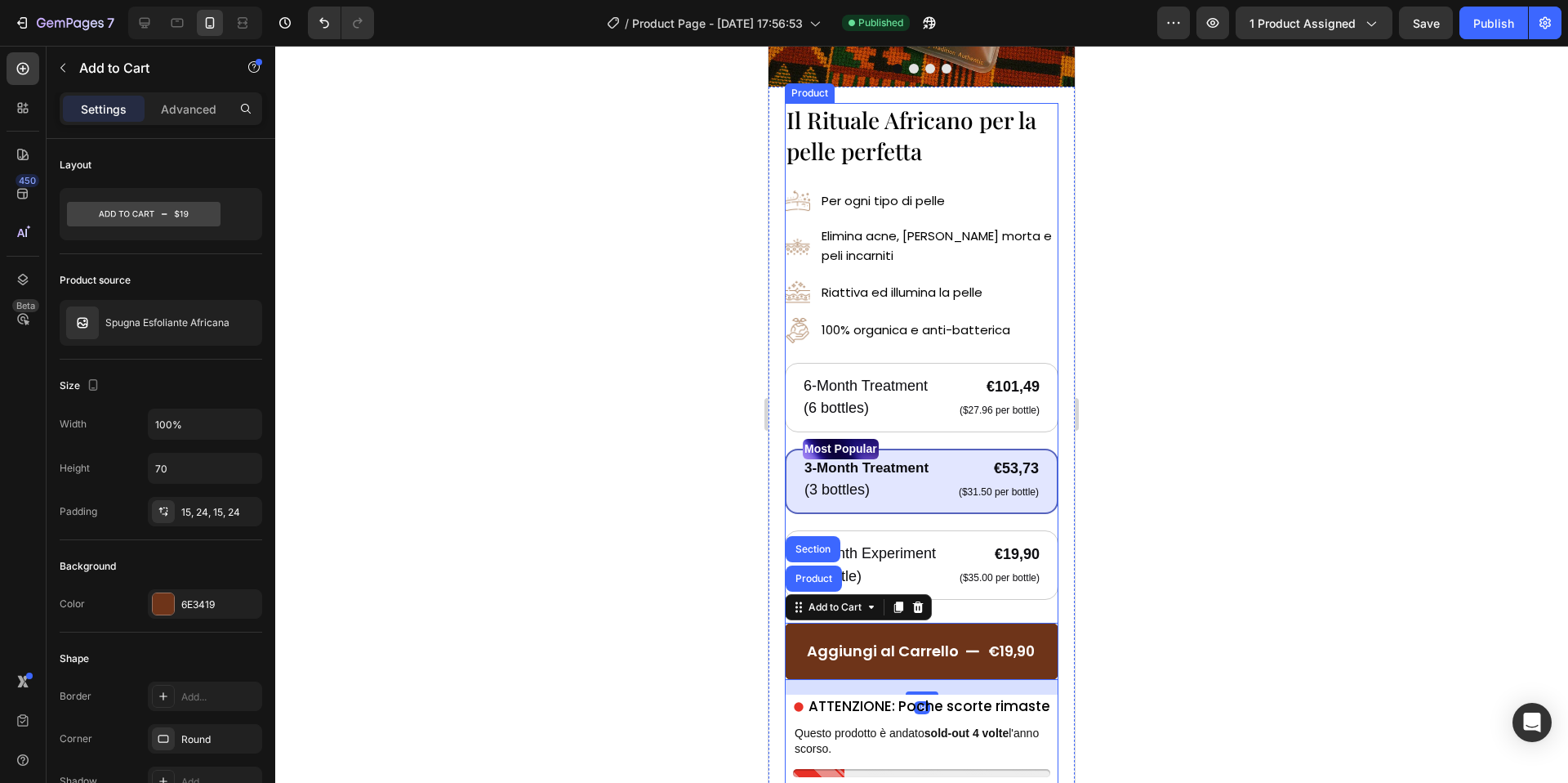
click at [996, 612] on div "Aggiungi al Carrello €19,90 Add to Cart Product Section 18" at bounding box center [922, 647] width 274 height 95
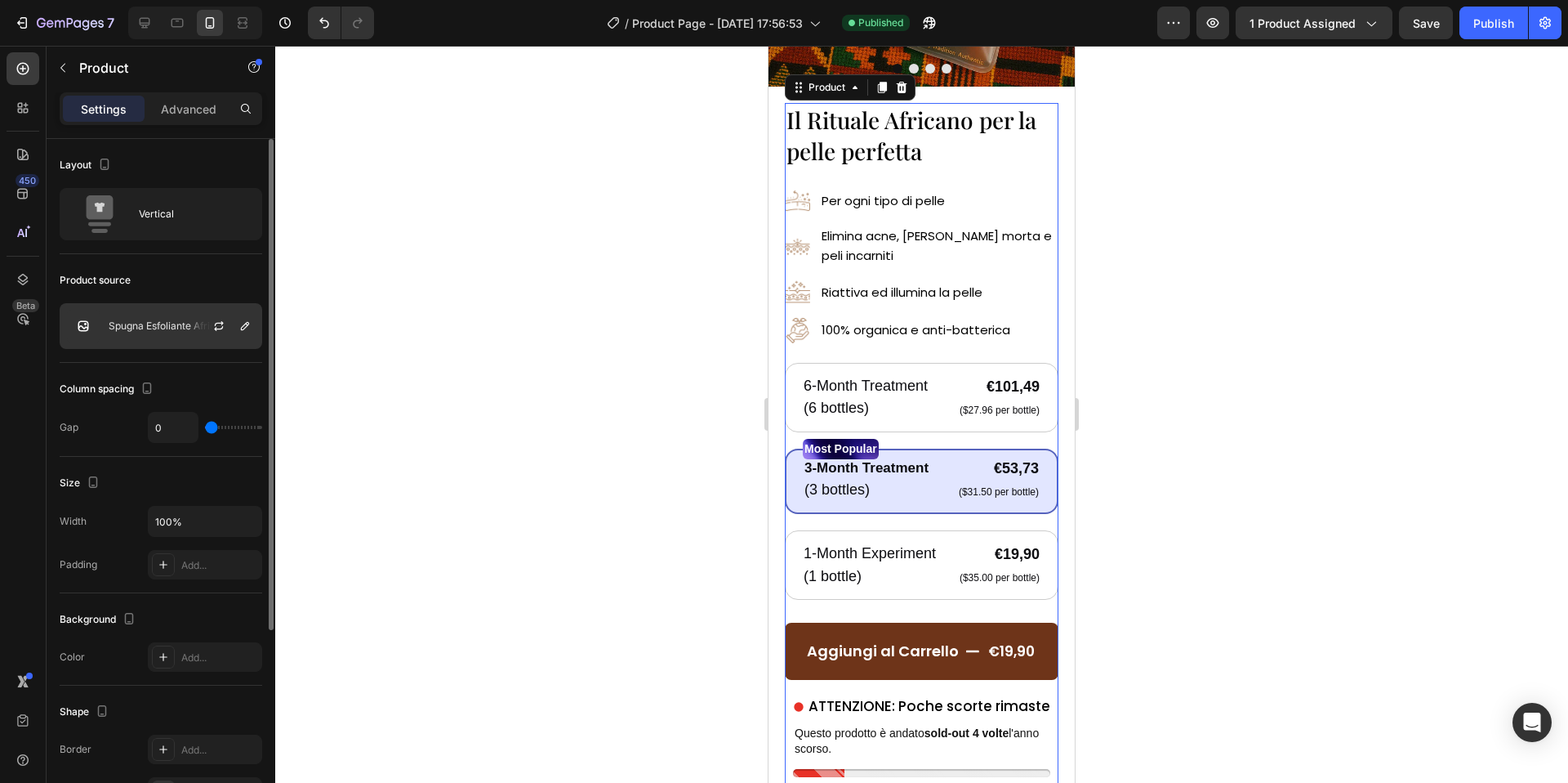
click at [206, 323] on div at bounding box center [225, 326] width 72 height 44
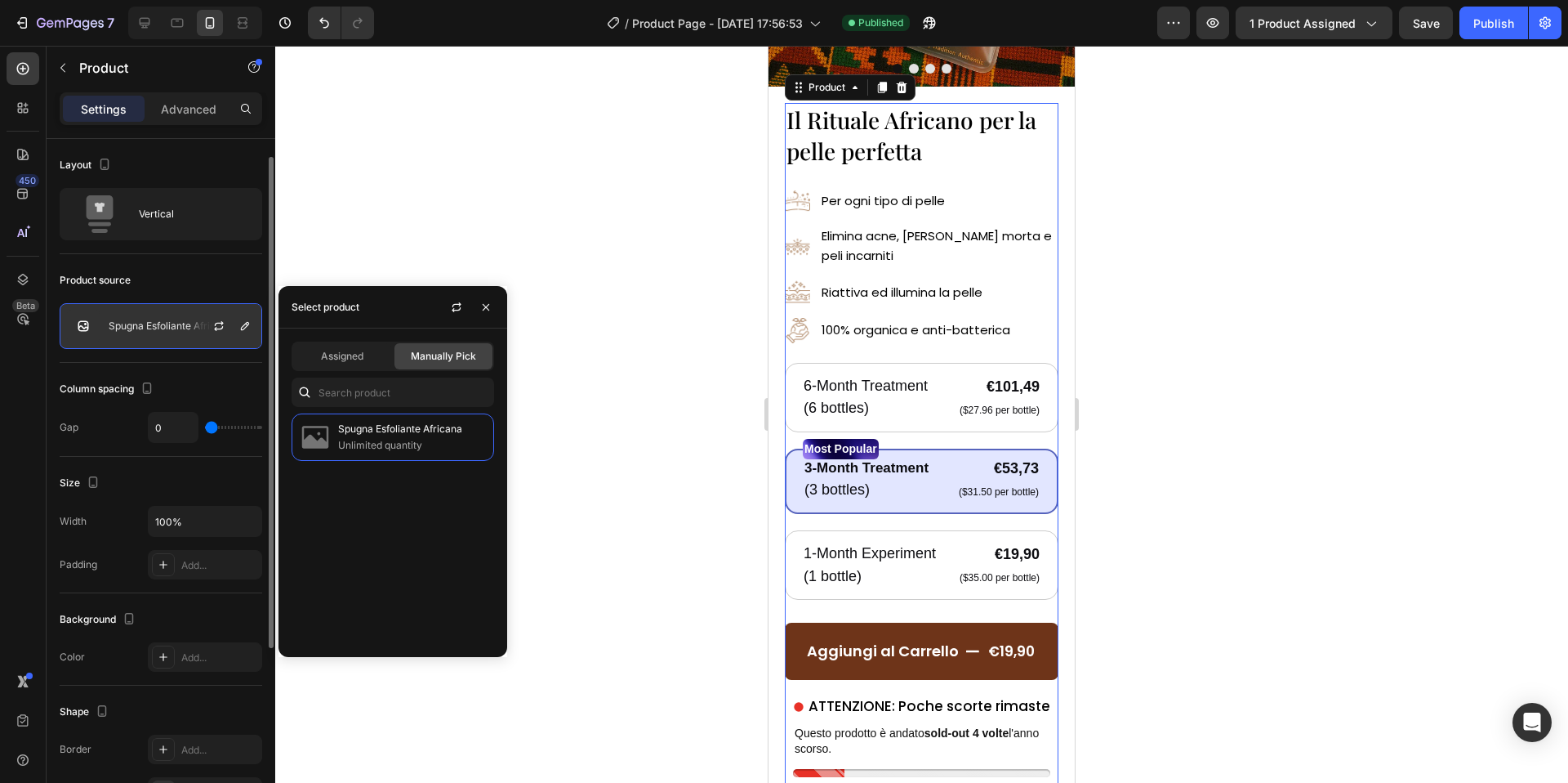
scroll to position [14, 0]
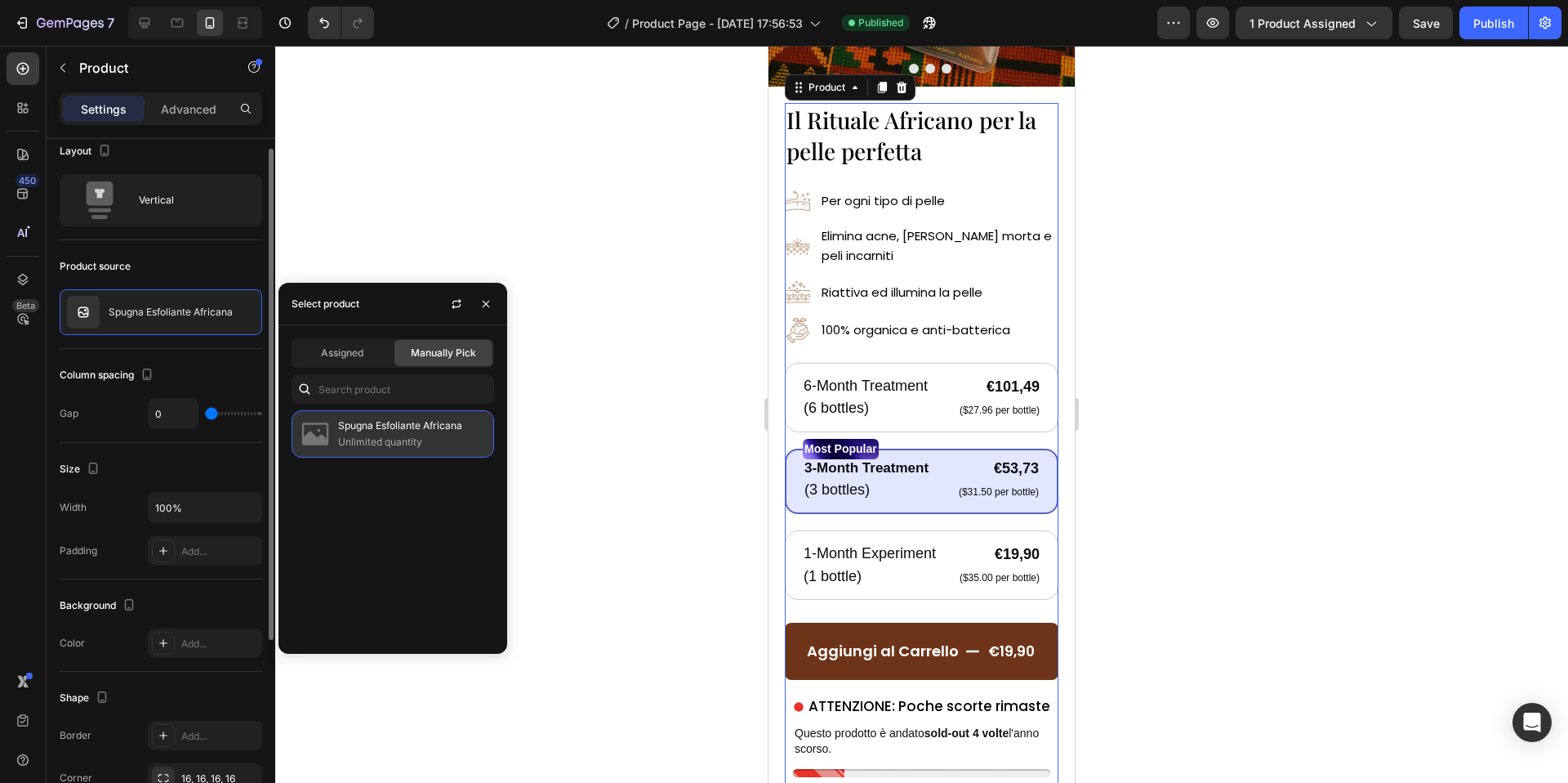
click at [474, 438] on p "Unlimited quantity" at bounding box center [413, 442] width 148 height 16
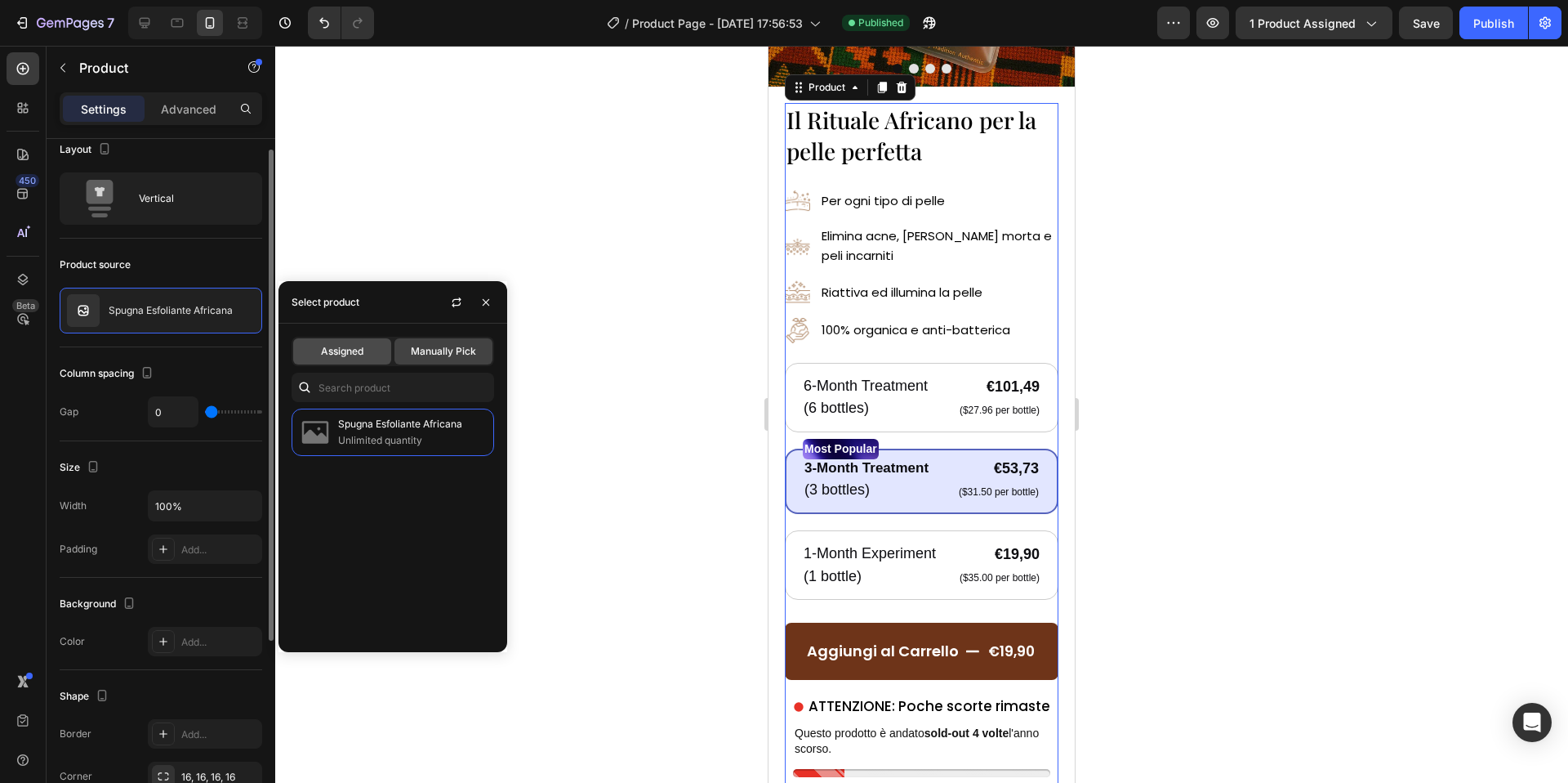
click at [340, 339] on div "Assigned" at bounding box center [342, 352] width 98 height 27
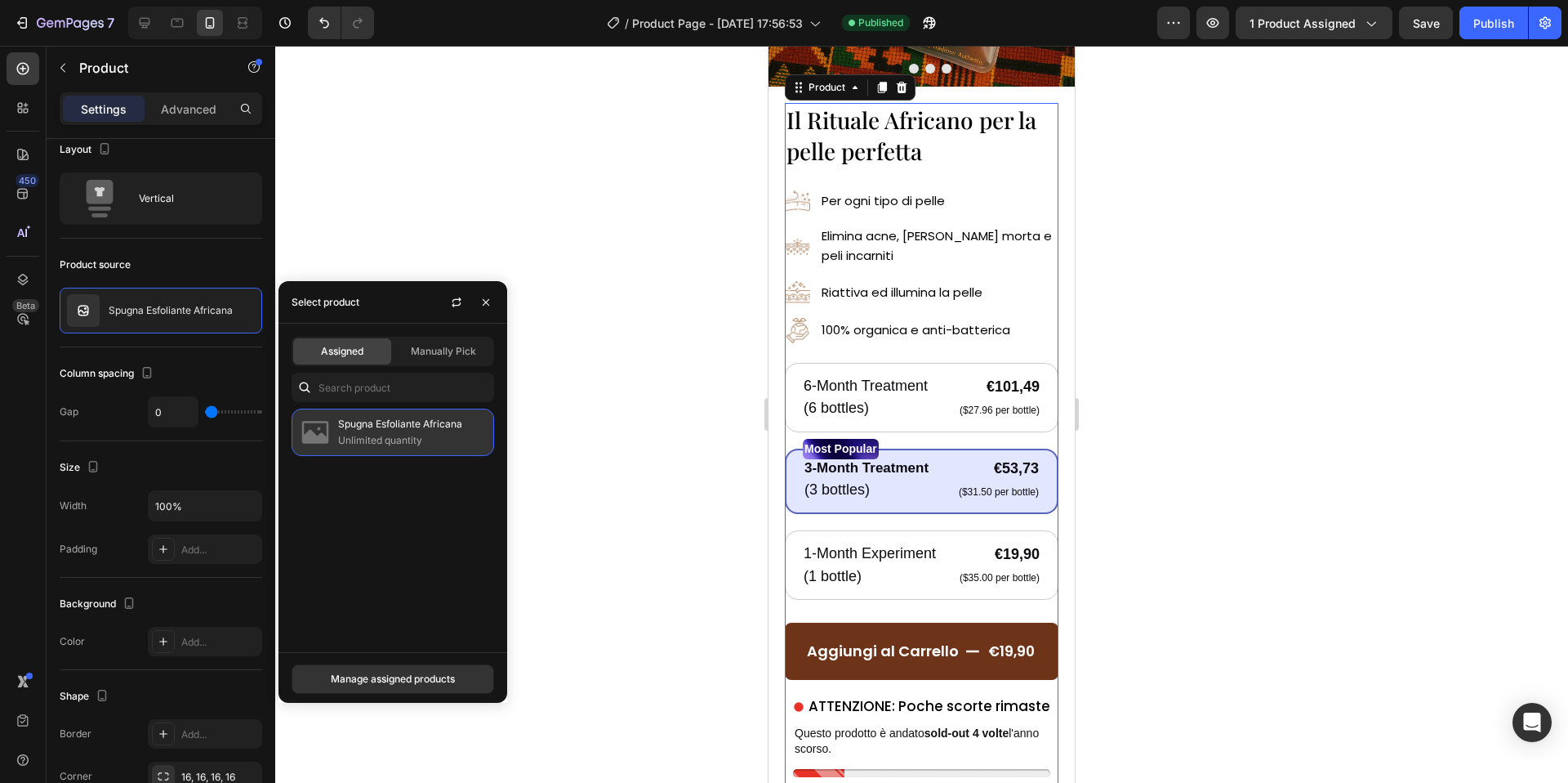
click at [403, 428] on p "Spugna Esfoliante Africana" at bounding box center [413, 424] width 148 height 16
click at [465, 298] on button "button" at bounding box center [457, 302] width 27 height 27
click at [485, 297] on icon "button" at bounding box center [486, 302] width 13 height 13
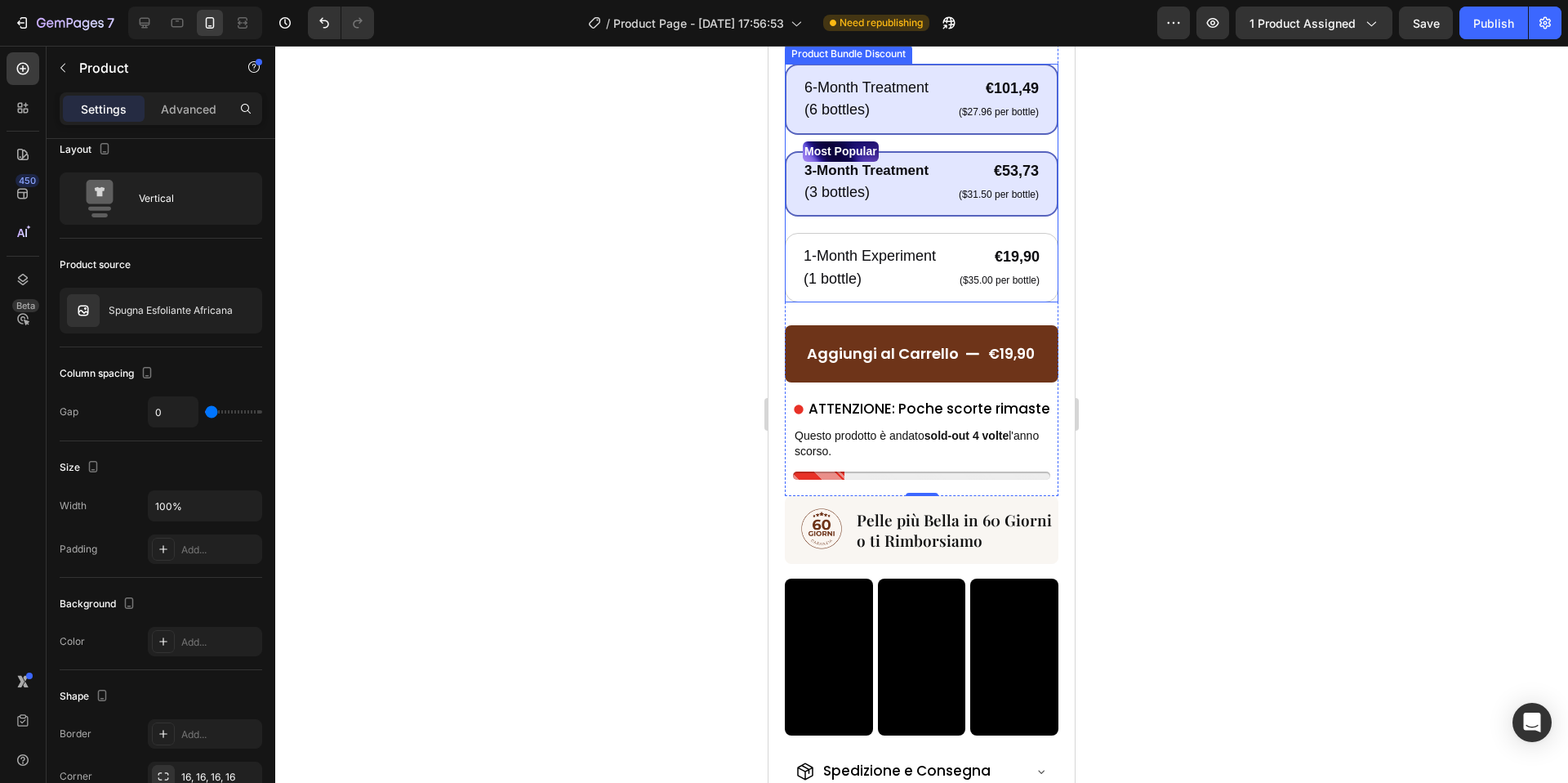
scroll to position [815, 0]
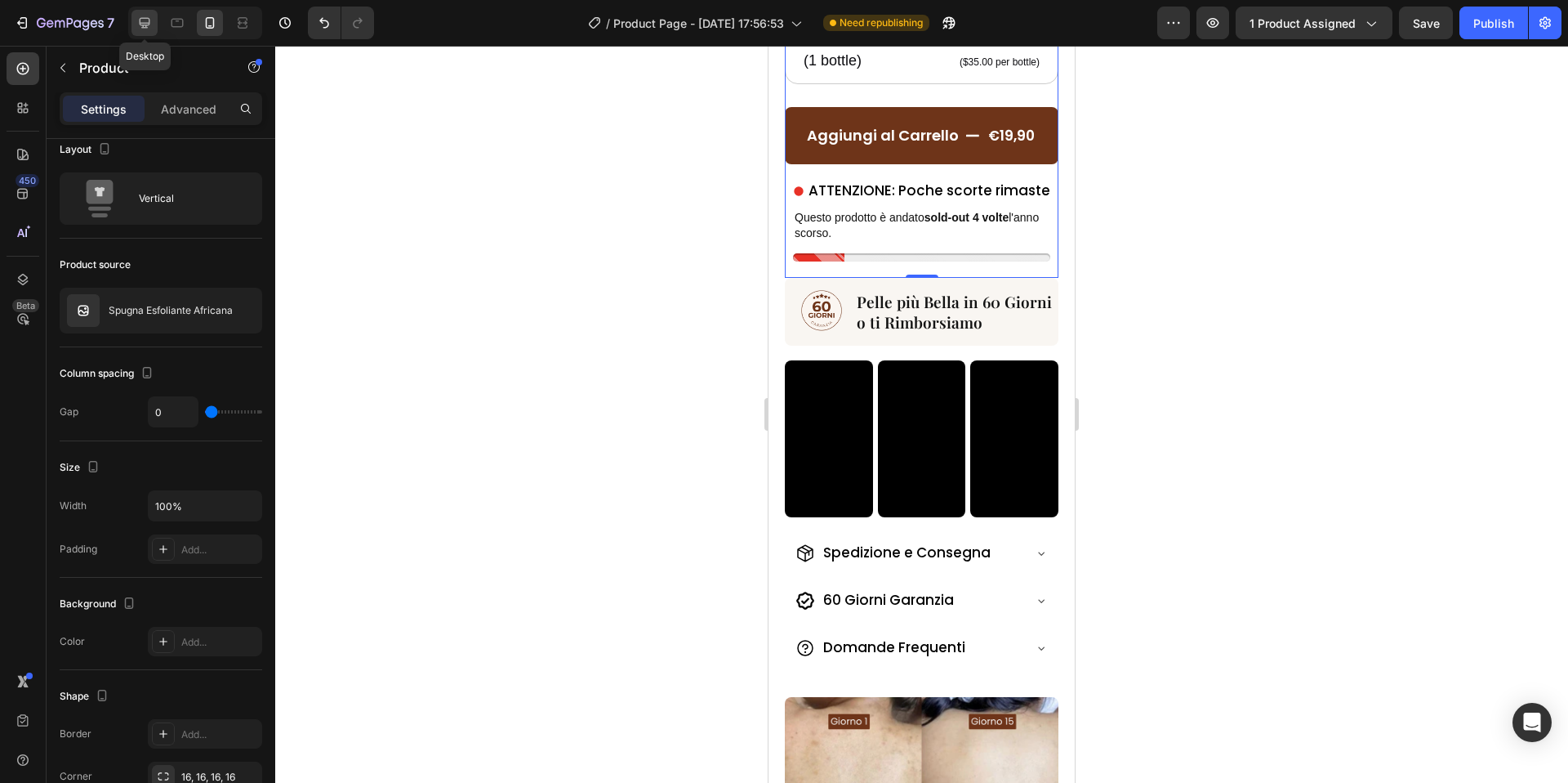
click at [149, 30] on icon at bounding box center [144, 23] width 16 height 16
type input "1200"
type input "62"
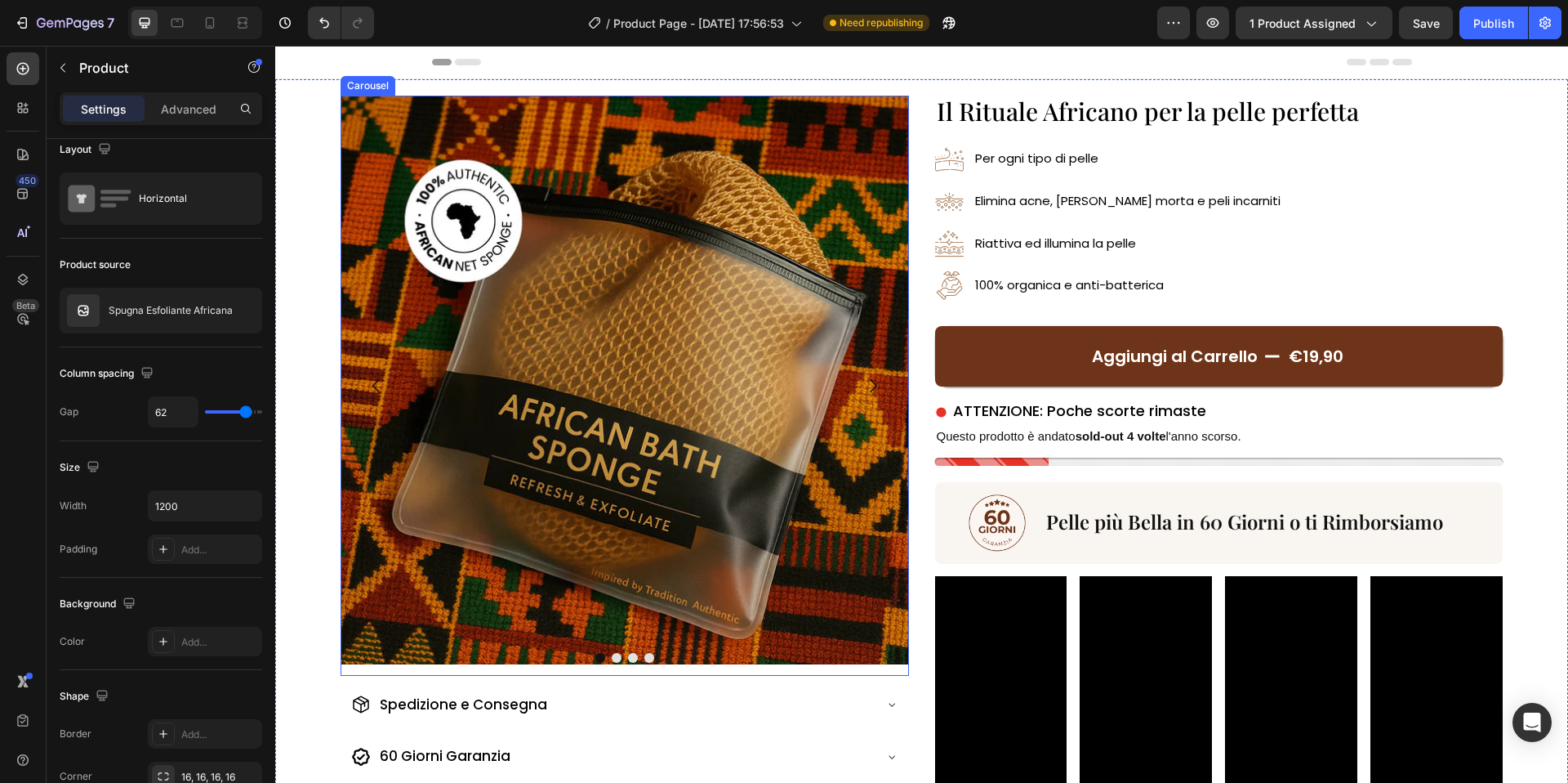
scroll to position [1, 0]
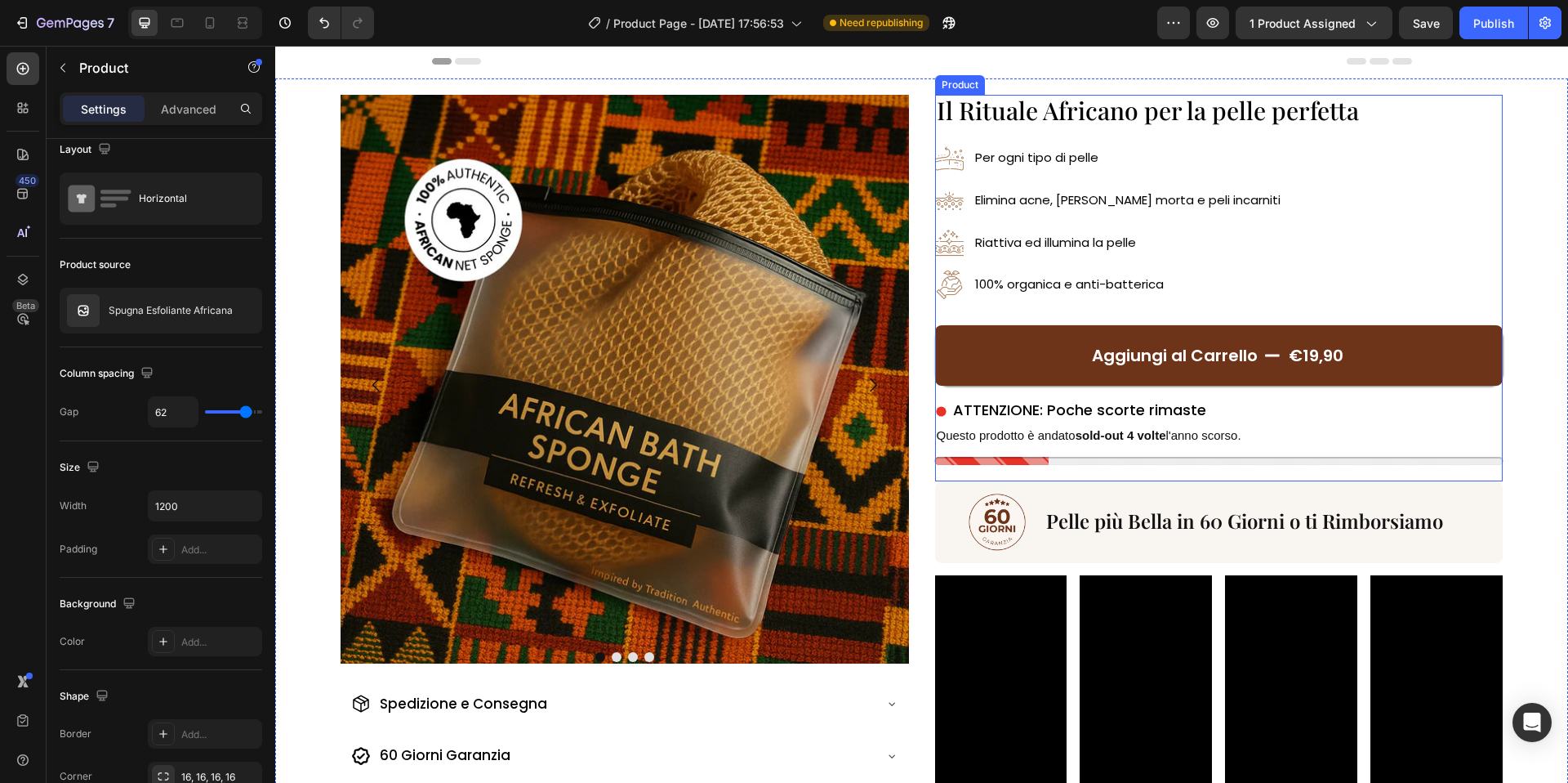
click at [981, 309] on div "Aggiungi al Carrello €19,90 Add to Cart" at bounding box center [1220, 347] width 569 height 97
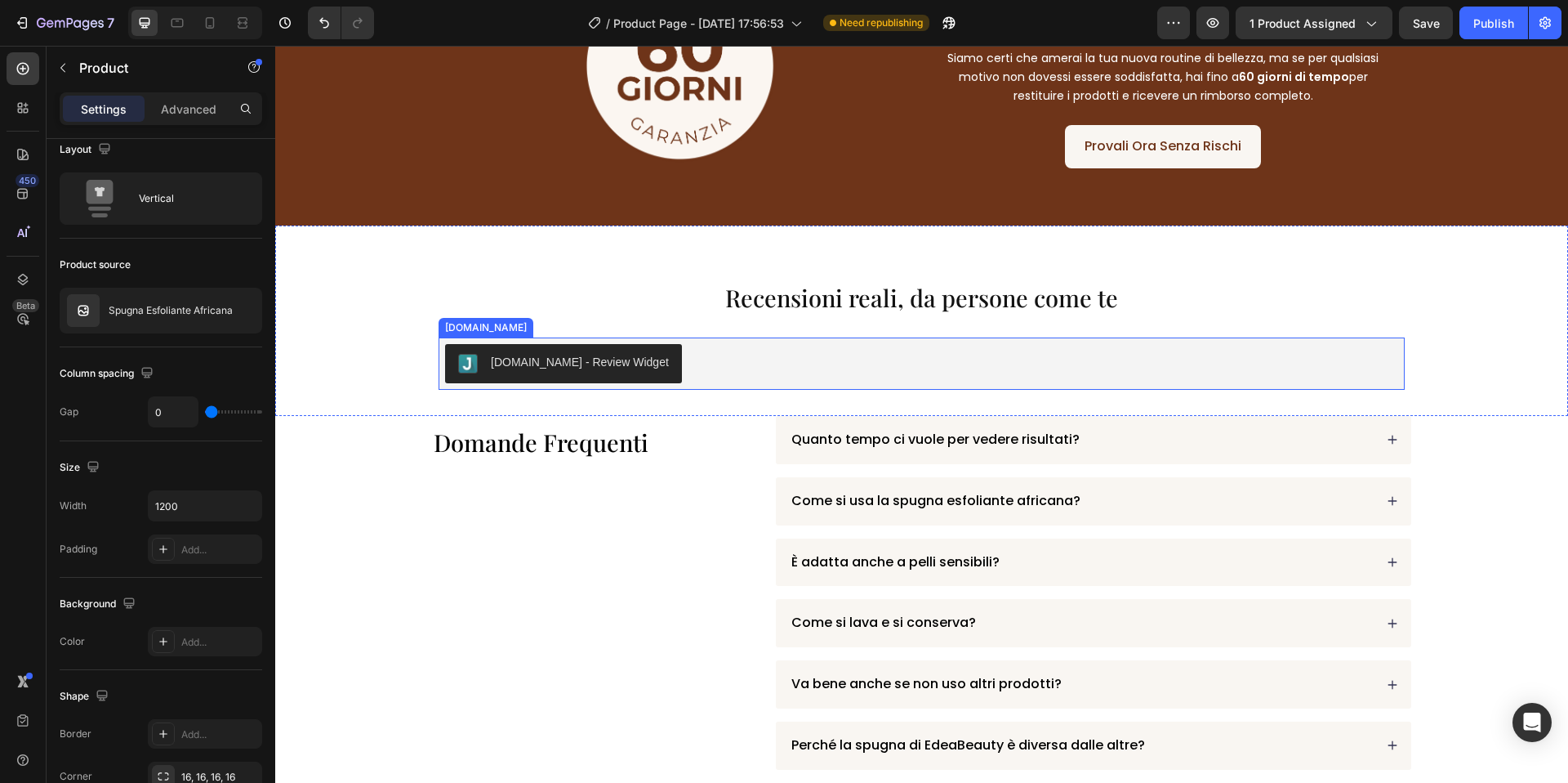
scroll to position [3992, 0]
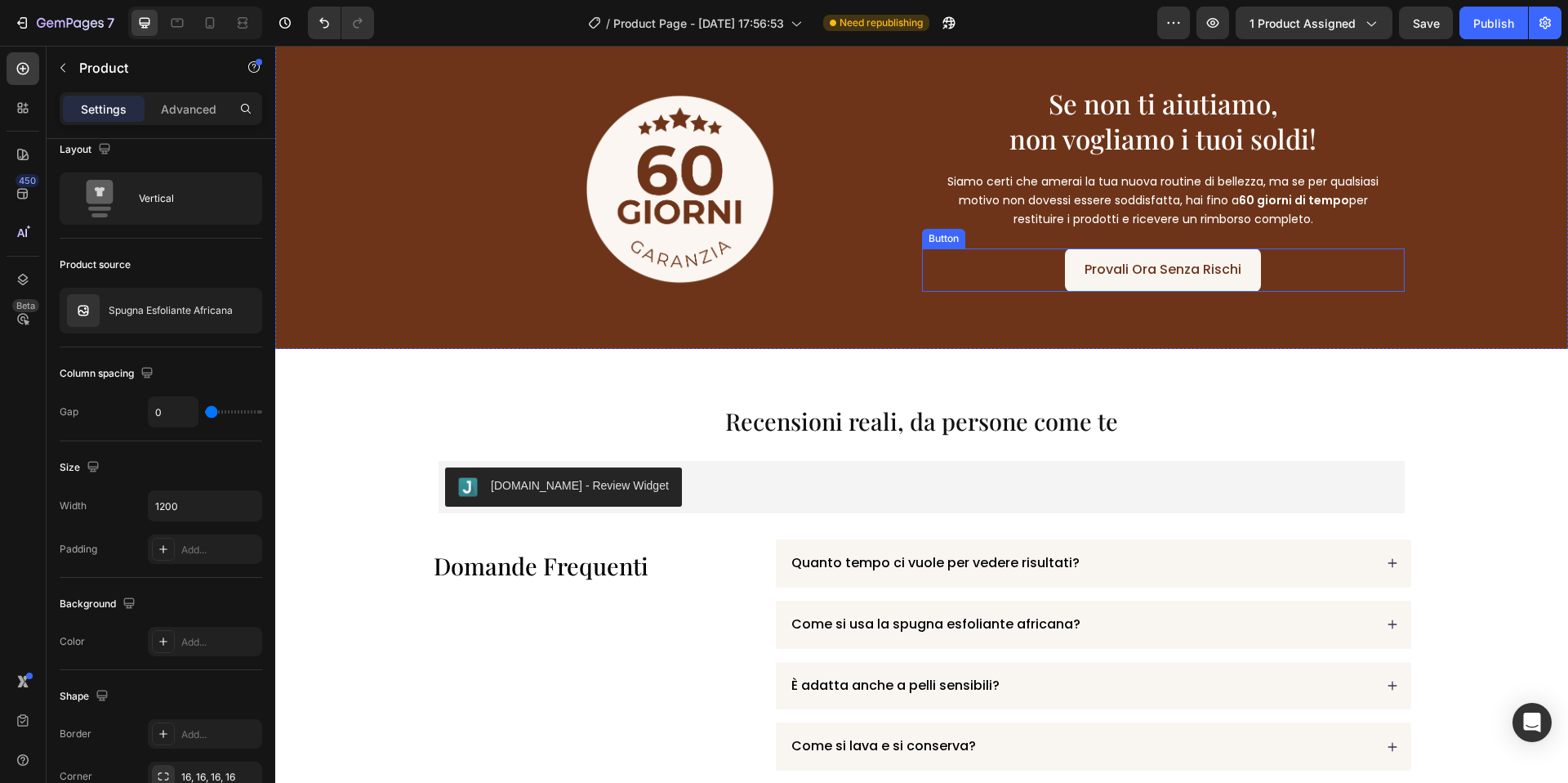
click at [1081, 287] on link "Provali Ora Senza Rischi" at bounding box center [1163, 270] width 196 height 43
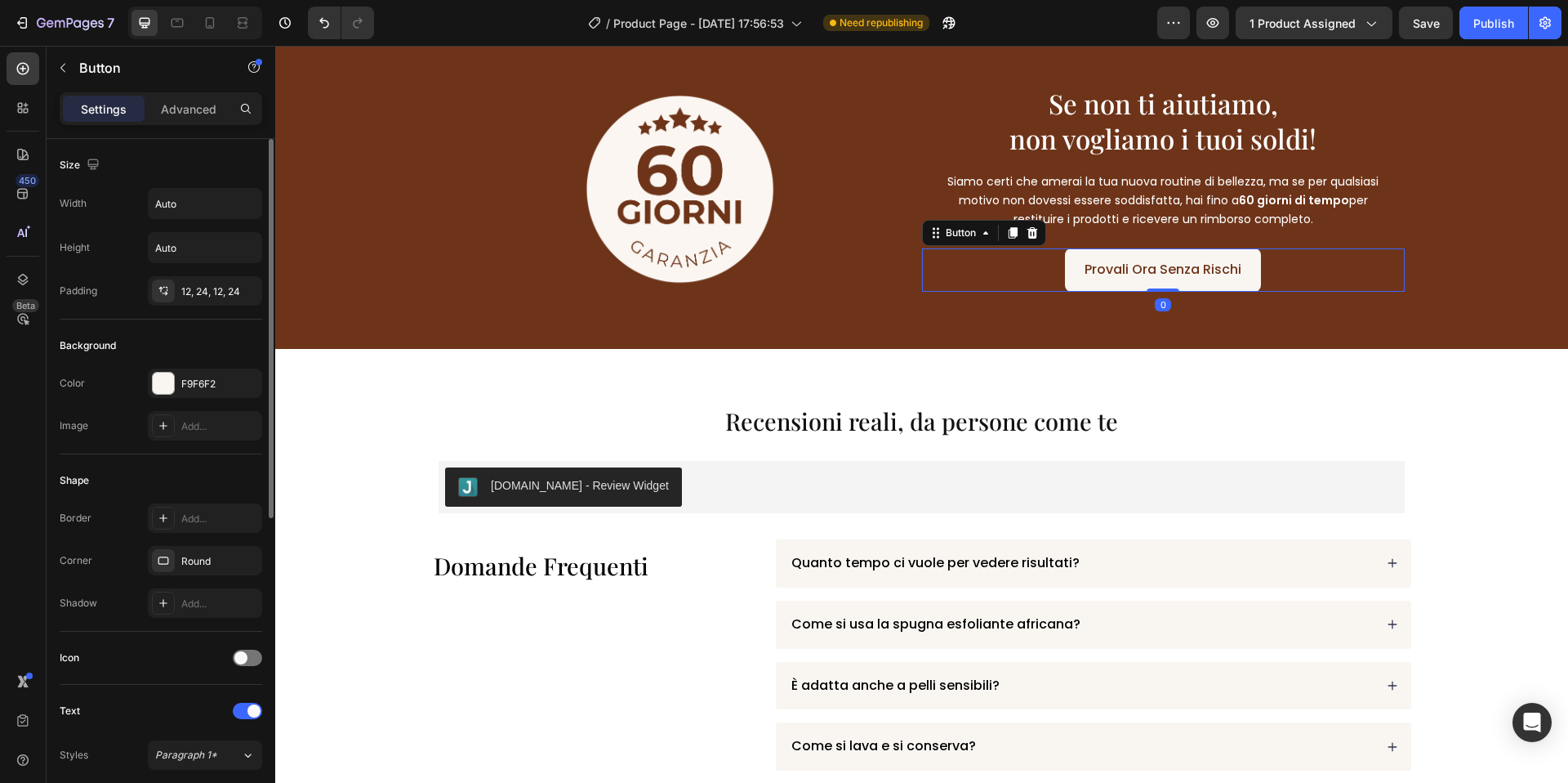
scroll to position [336, 0]
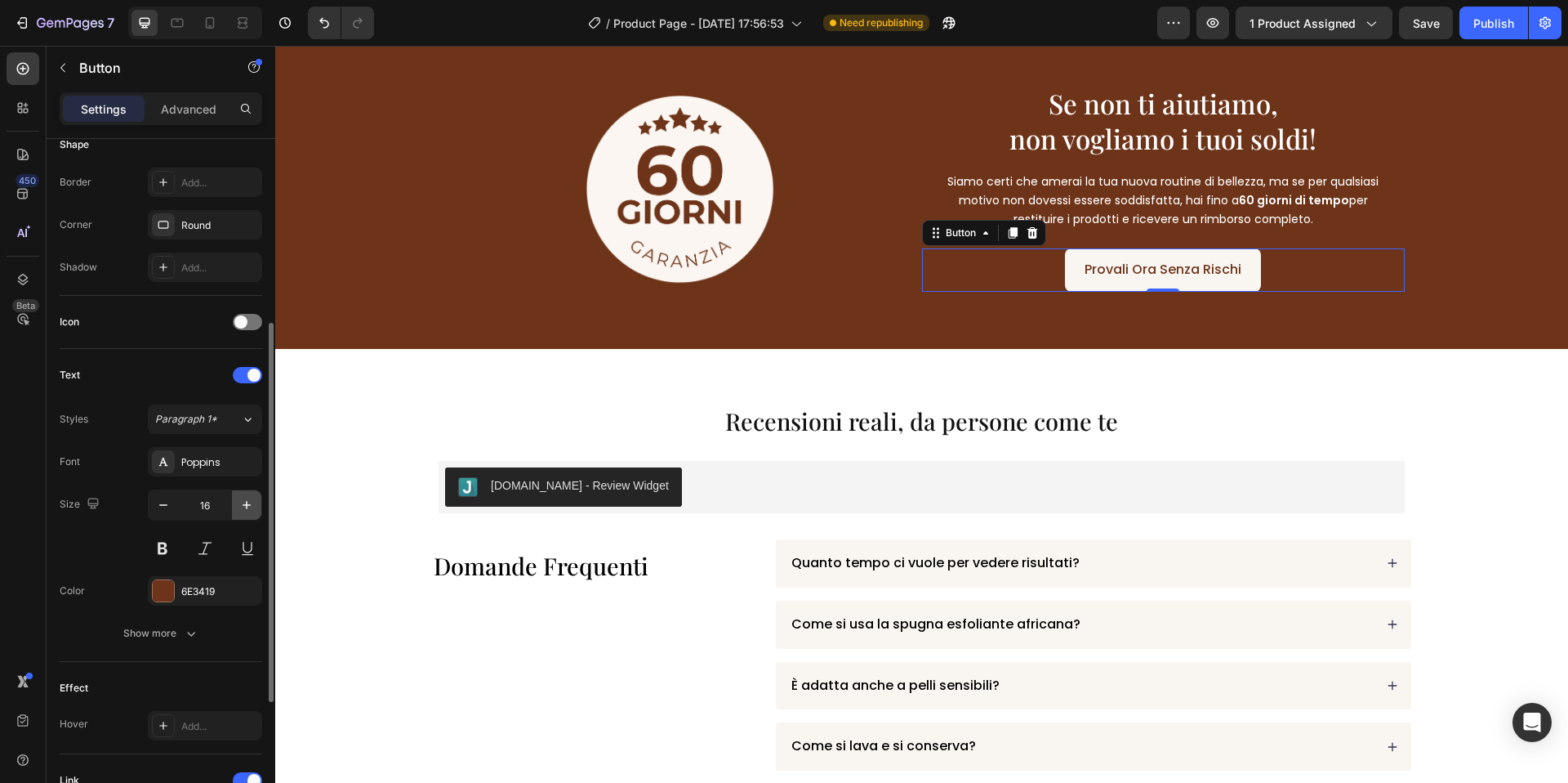
click at [244, 500] on icon "button" at bounding box center [246, 505] width 16 height 16
type input "17"
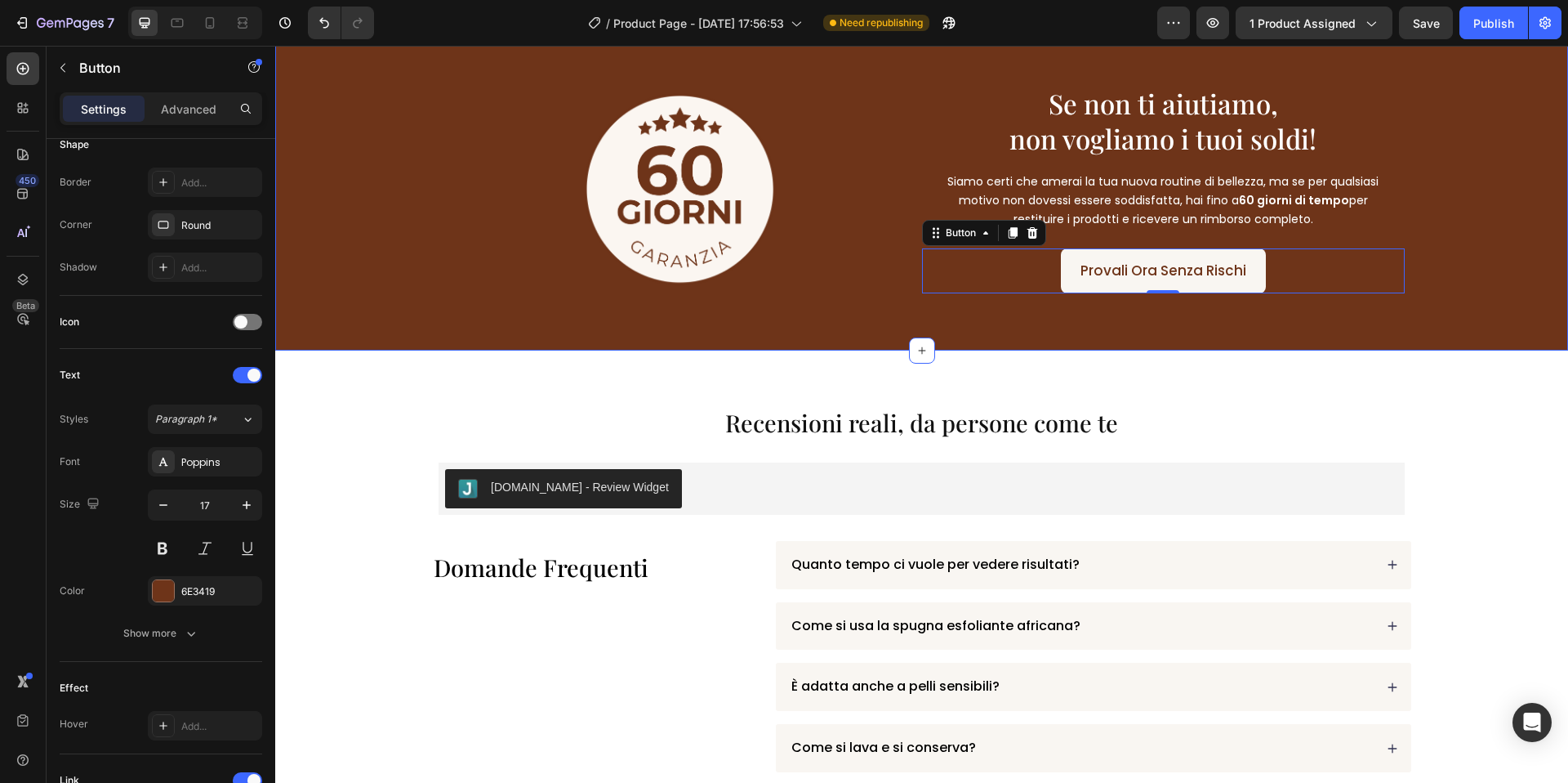
click at [610, 340] on div "Image Se non ti aiutiamo, non vogliamo i tuoi soldi! Heading Siamo certi che am…" at bounding box center [922, 189] width 1293 height 323
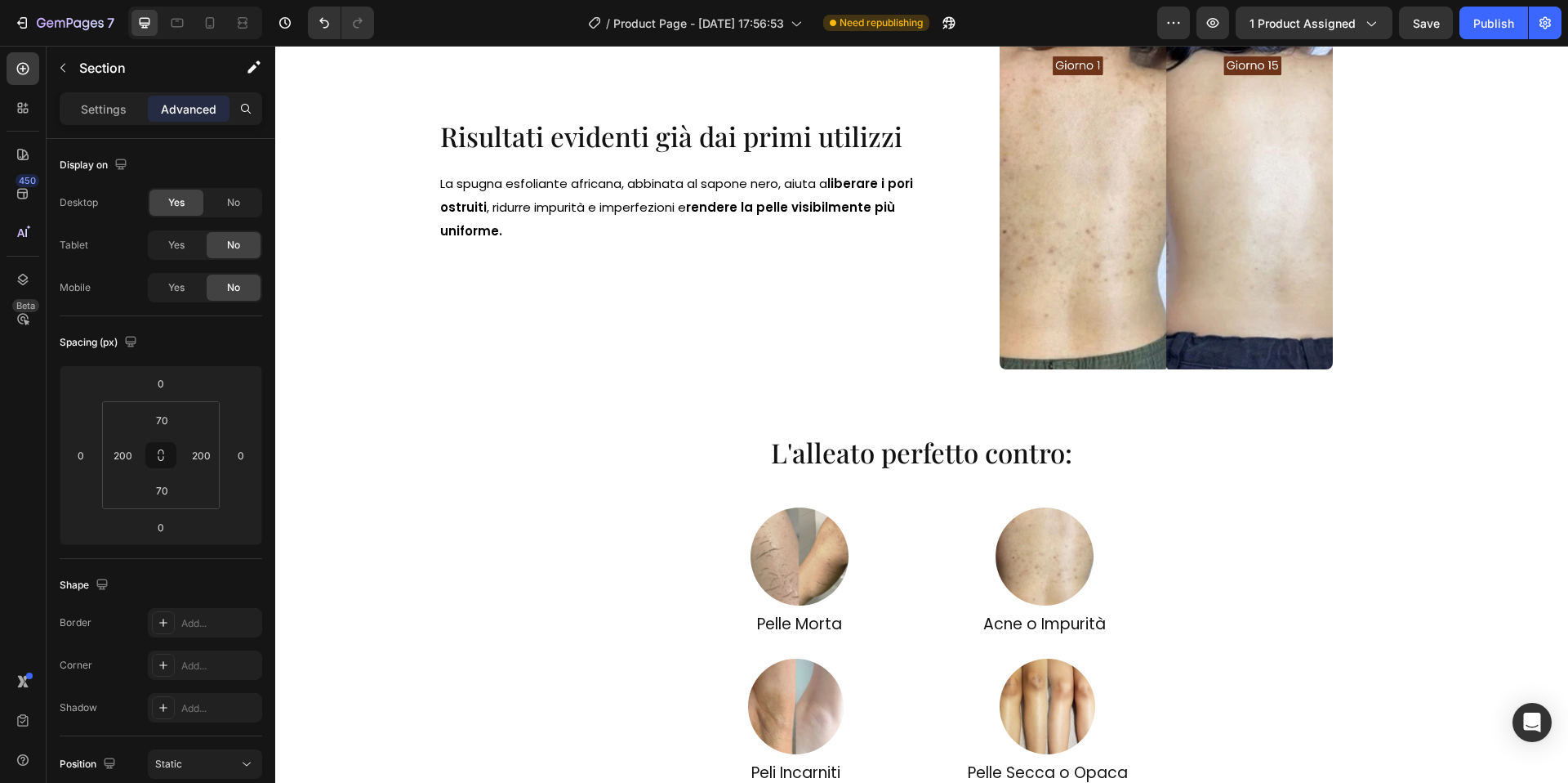
scroll to position [0, 0]
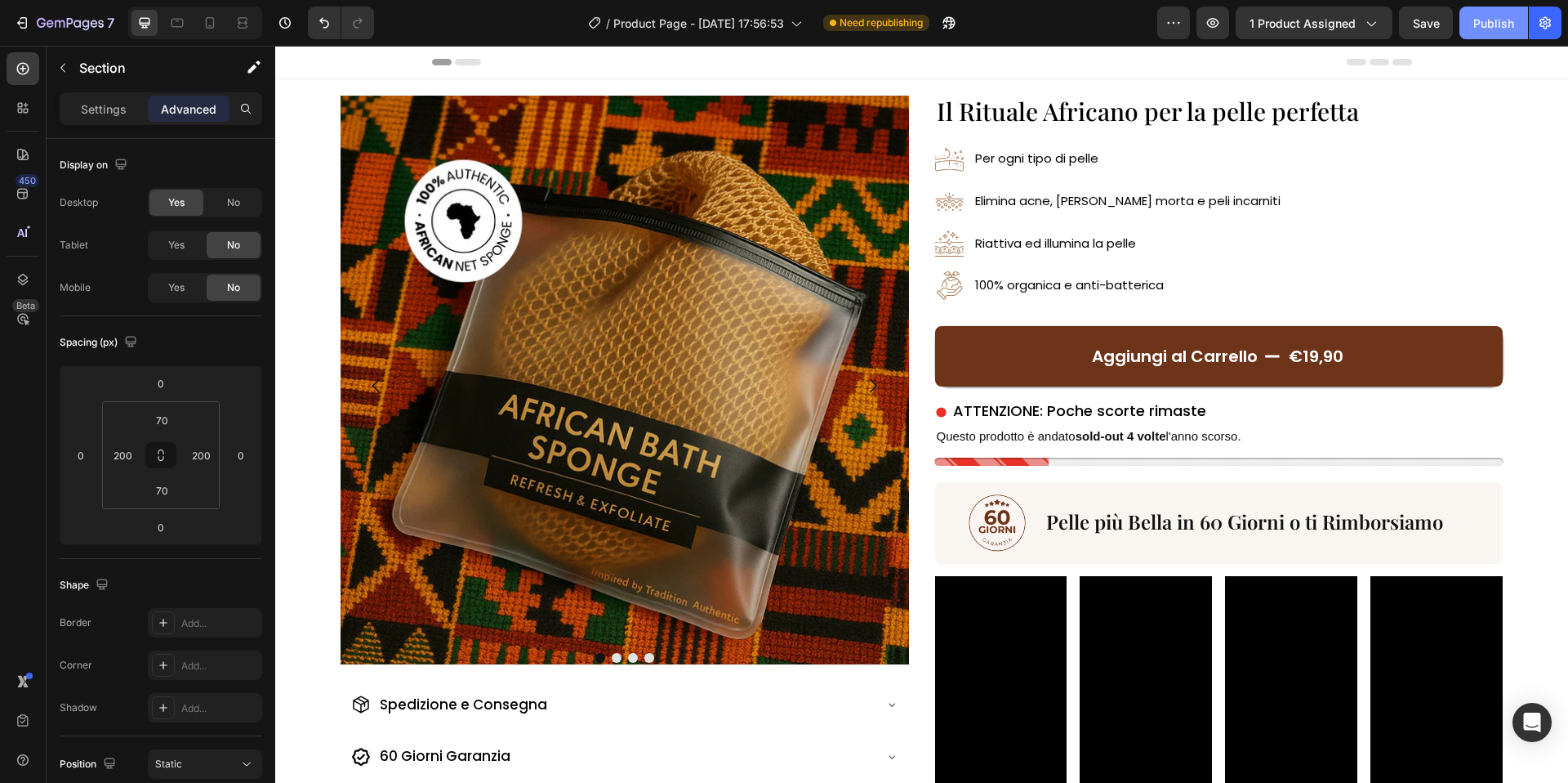
click at [1473, 22] on button "Publish" at bounding box center [1494, 22] width 69 height 33
click at [1212, 27] on icon "button" at bounding box center [1213, 23] width 16 height 16
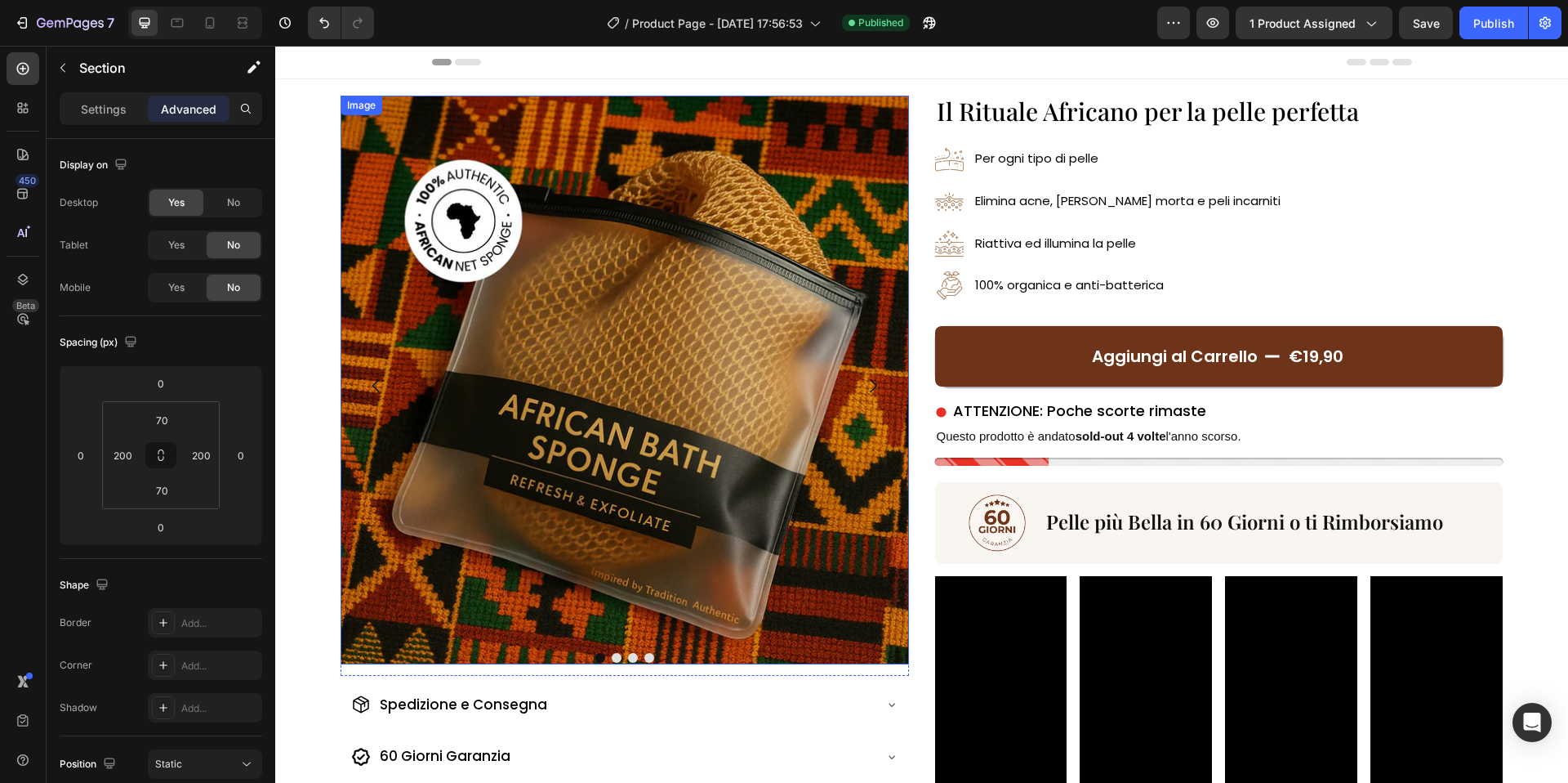
click at [647, 466] on div "Image" at bounding box center [625, 385] width 569 height 580
click at [677, 653] on div at bounding box center [625, 658] width 569 height 10
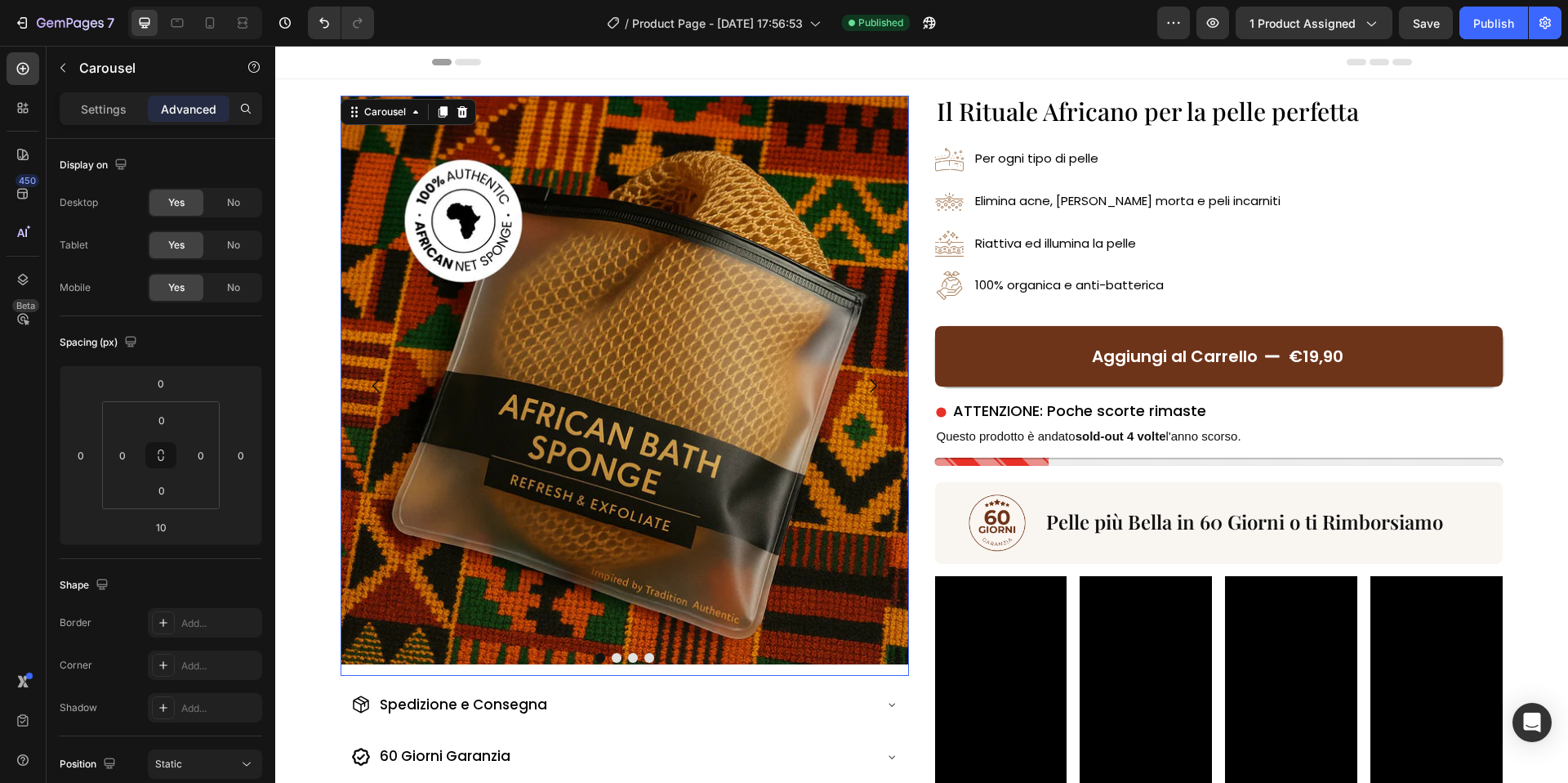
scroll to position [199, 0]
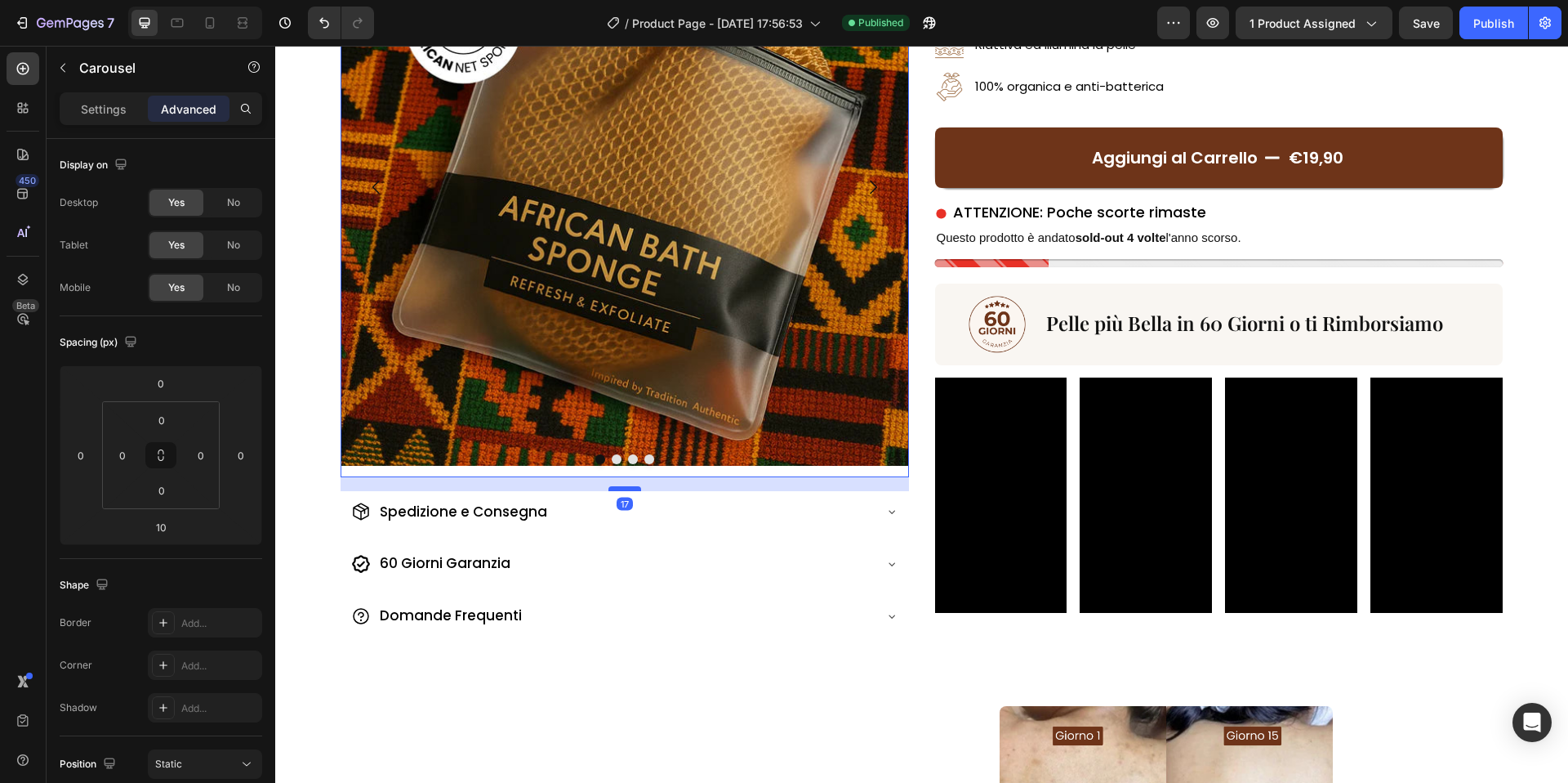
click at [635, 490] on div at bounding box center [625, 489] width 33 height 5
type input "17"
click at [942, 627] on div "Il Rituale Africano per la pelle perfetta Heading Image Per ogni tipo di pelle …" at bounding box center [1220, 269] width 569 height 743
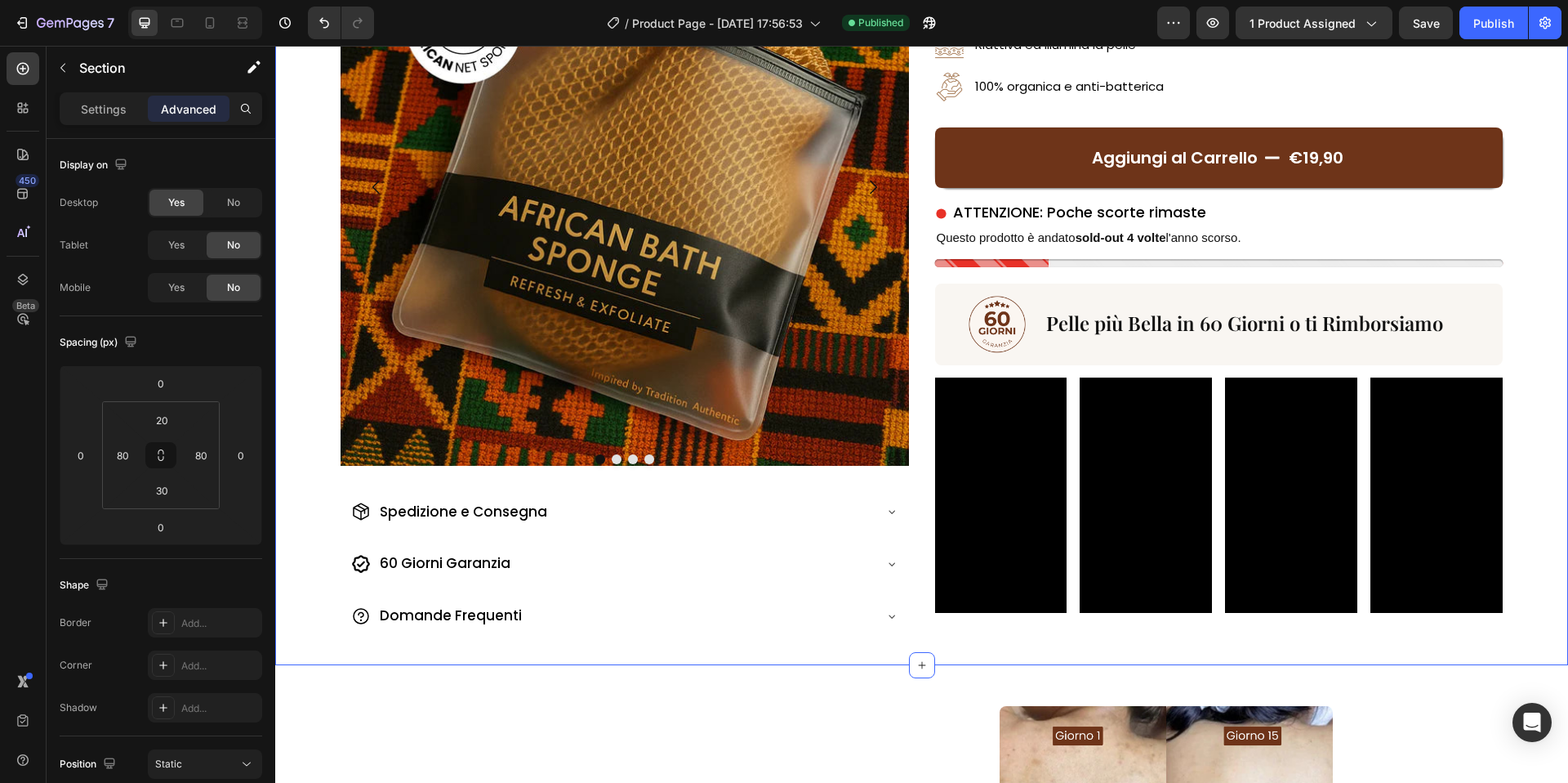
scroll to position [306, 0]
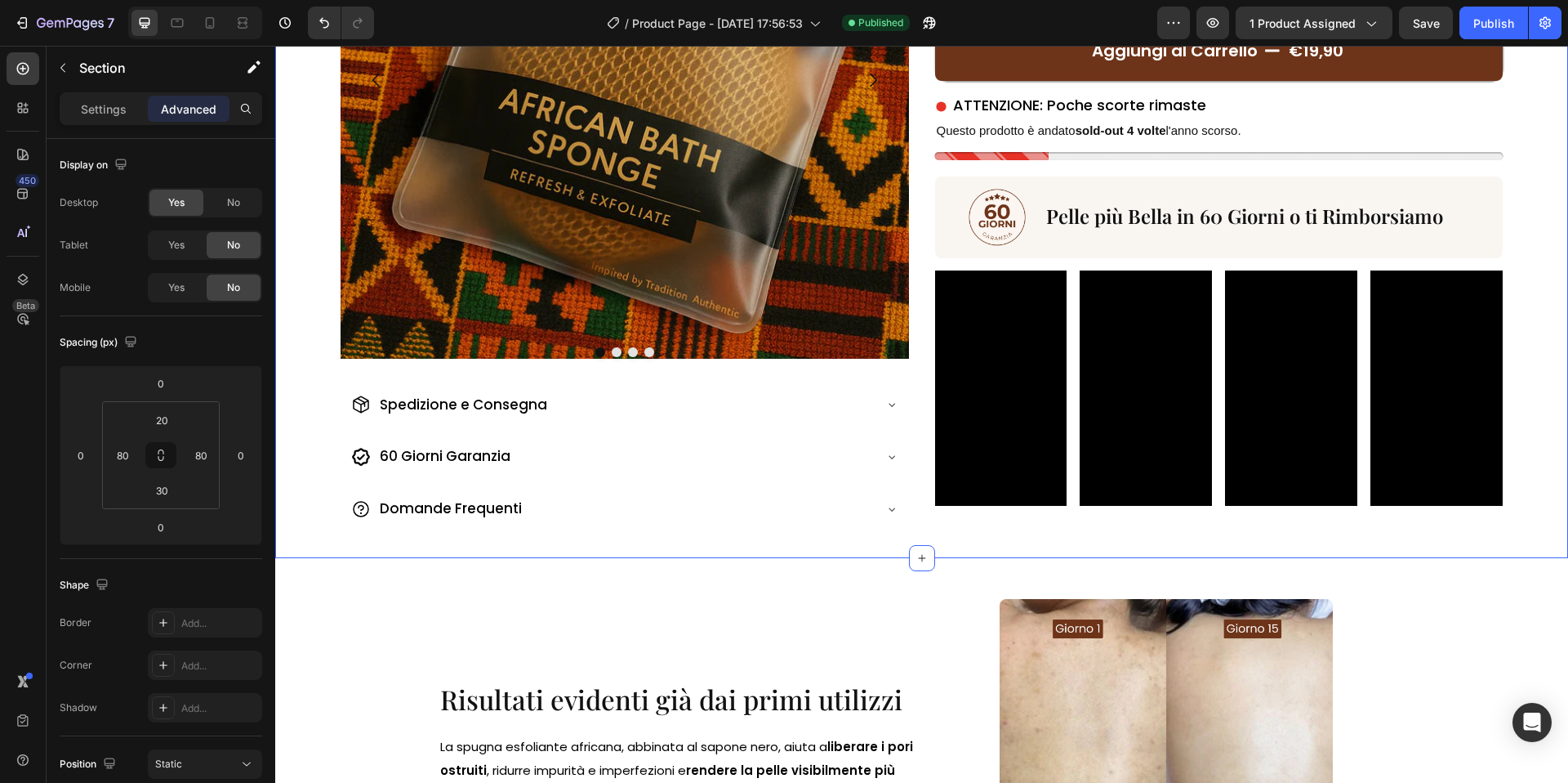
click at [943, 620] on div at bounding box center [1167, 765] width 477 height 333
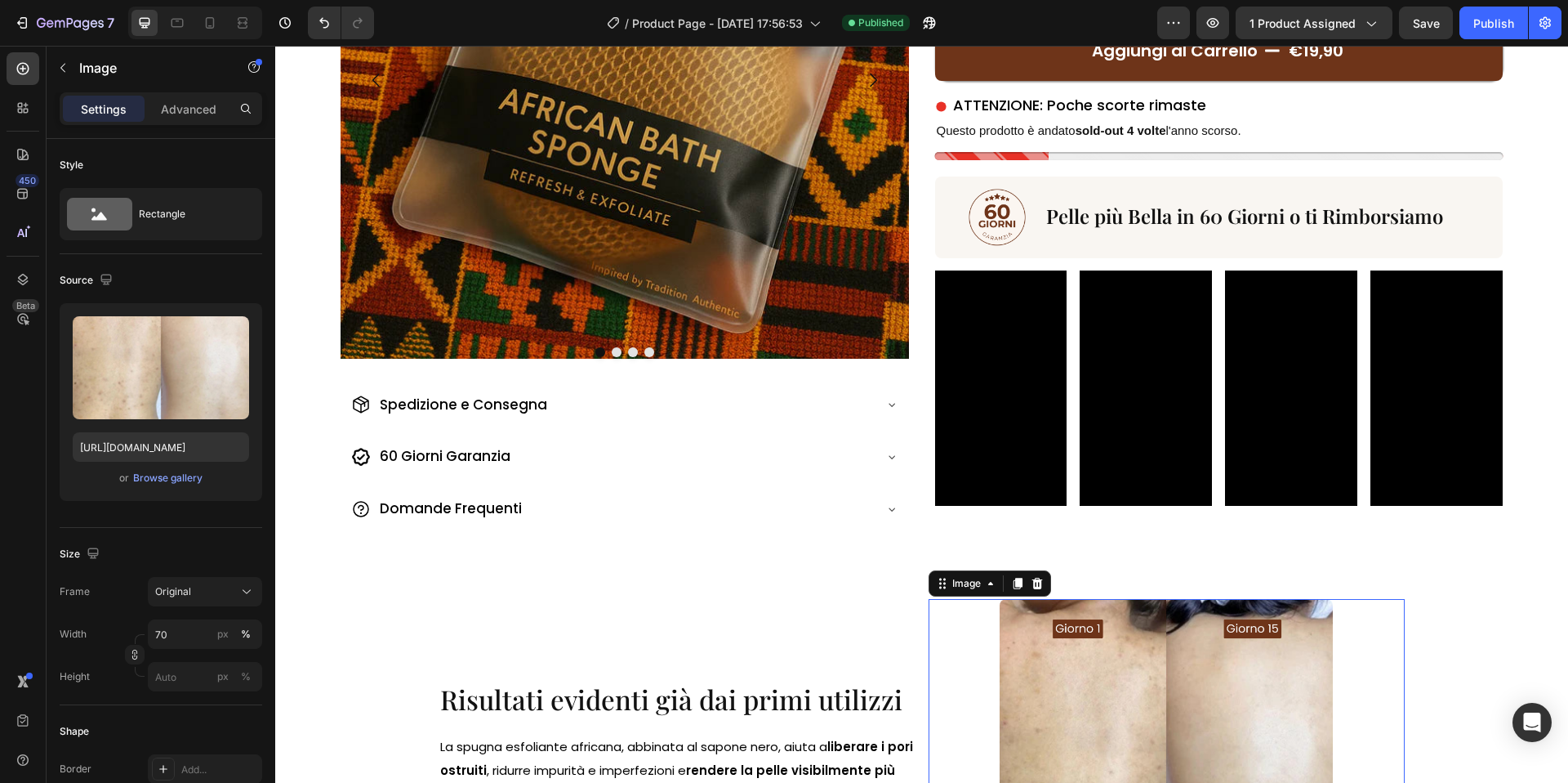
click at [894, 614] on div "Risultati evidenti già dai primi utilizzi Heading" at bounding box center [677, 658] width 477 height 119
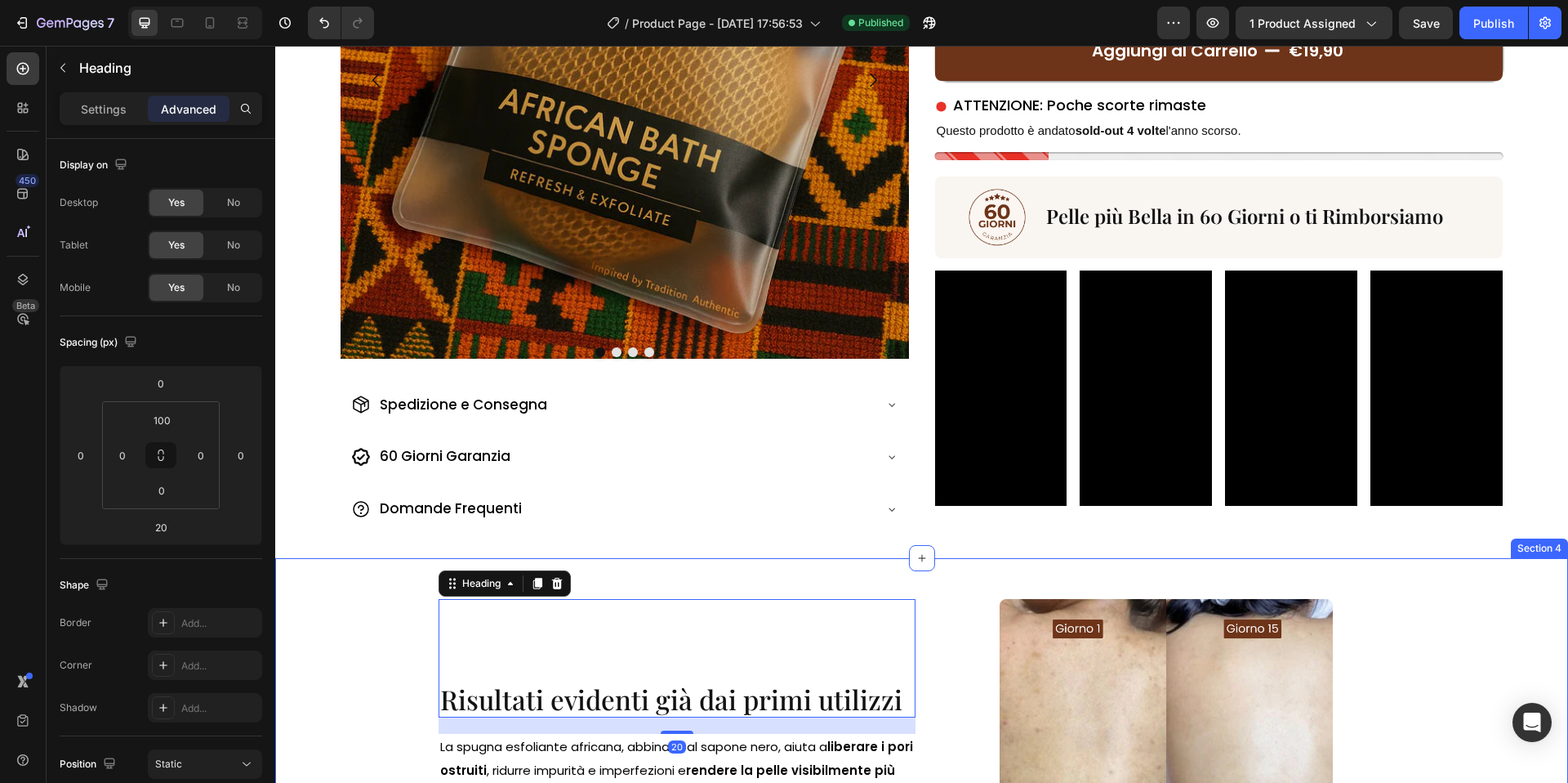
click at [907, 597] on div "Risultati evidenti già dai primi utilizzi Heading 20 La spugna esfoliante afric…" at bounding box center [922, 757] width 1293 height 400
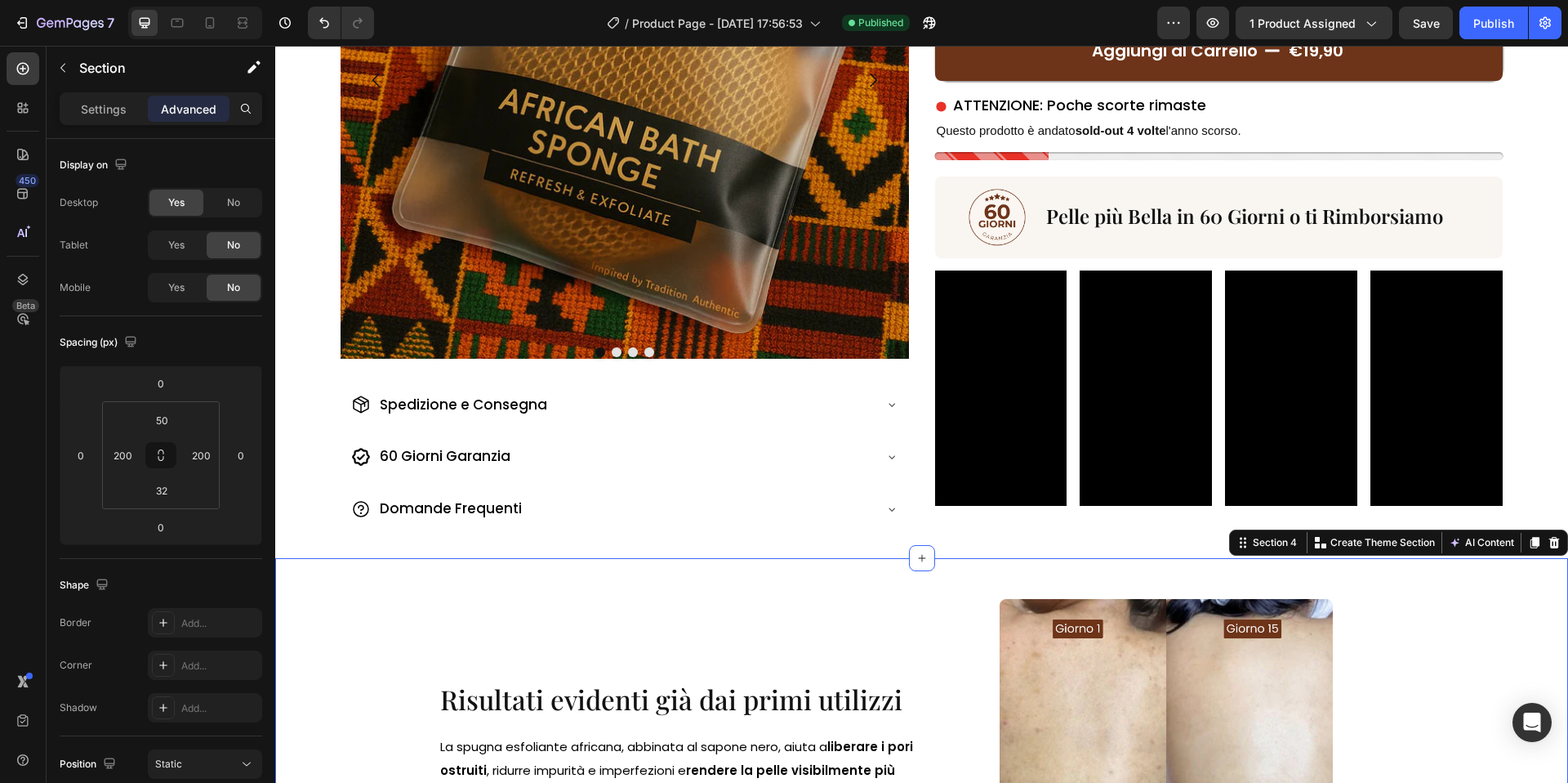
click at [913, 586] on div "Risultati evidenti già dai primi utilizzi Heading La spugna esfoliante africana…" at bounding box center [922, 757] width 1293 height 400
click at [170, 419] on input "50" at bounding box center [162, 420] width 33 height 25
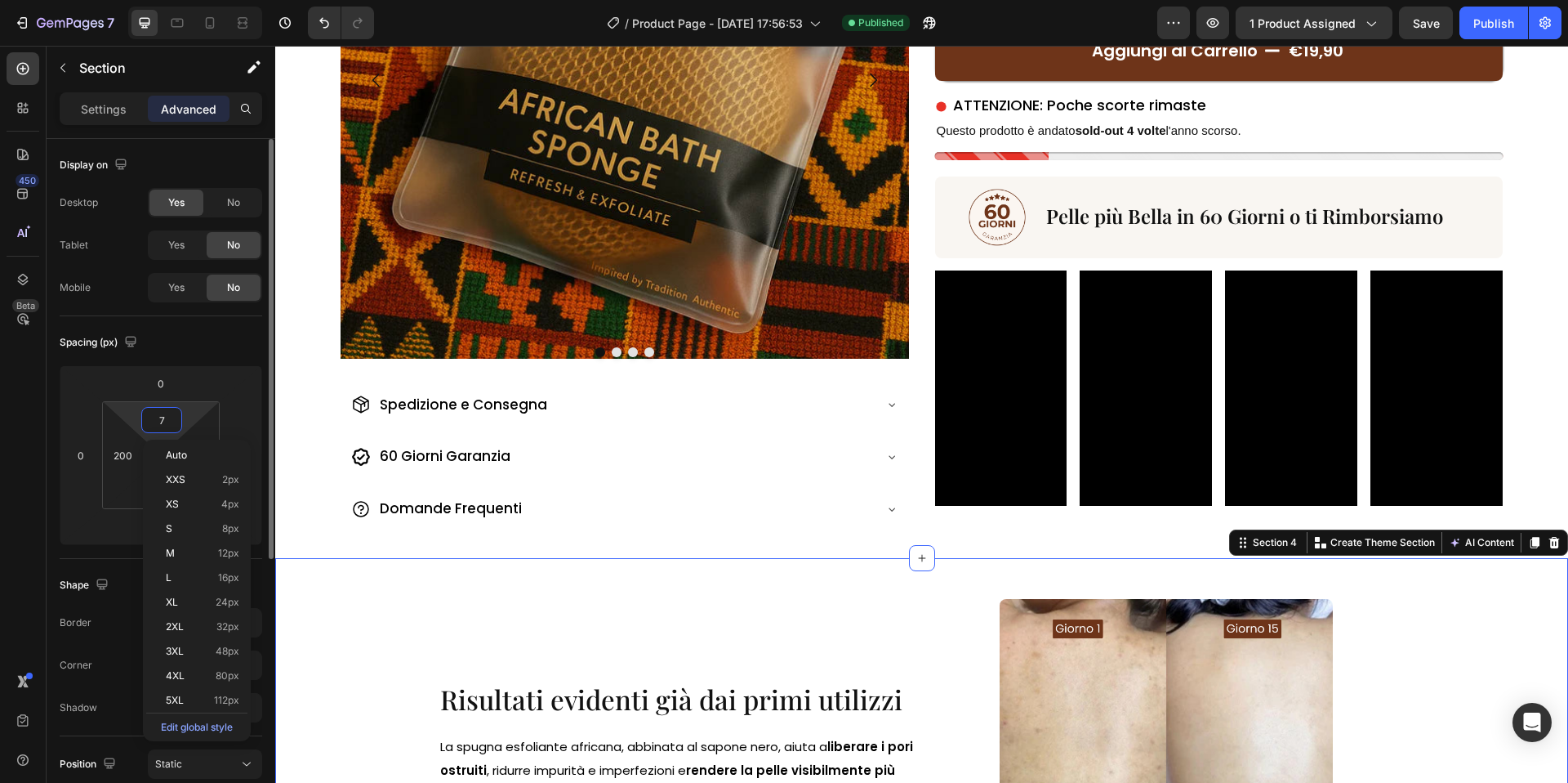
type input "70"
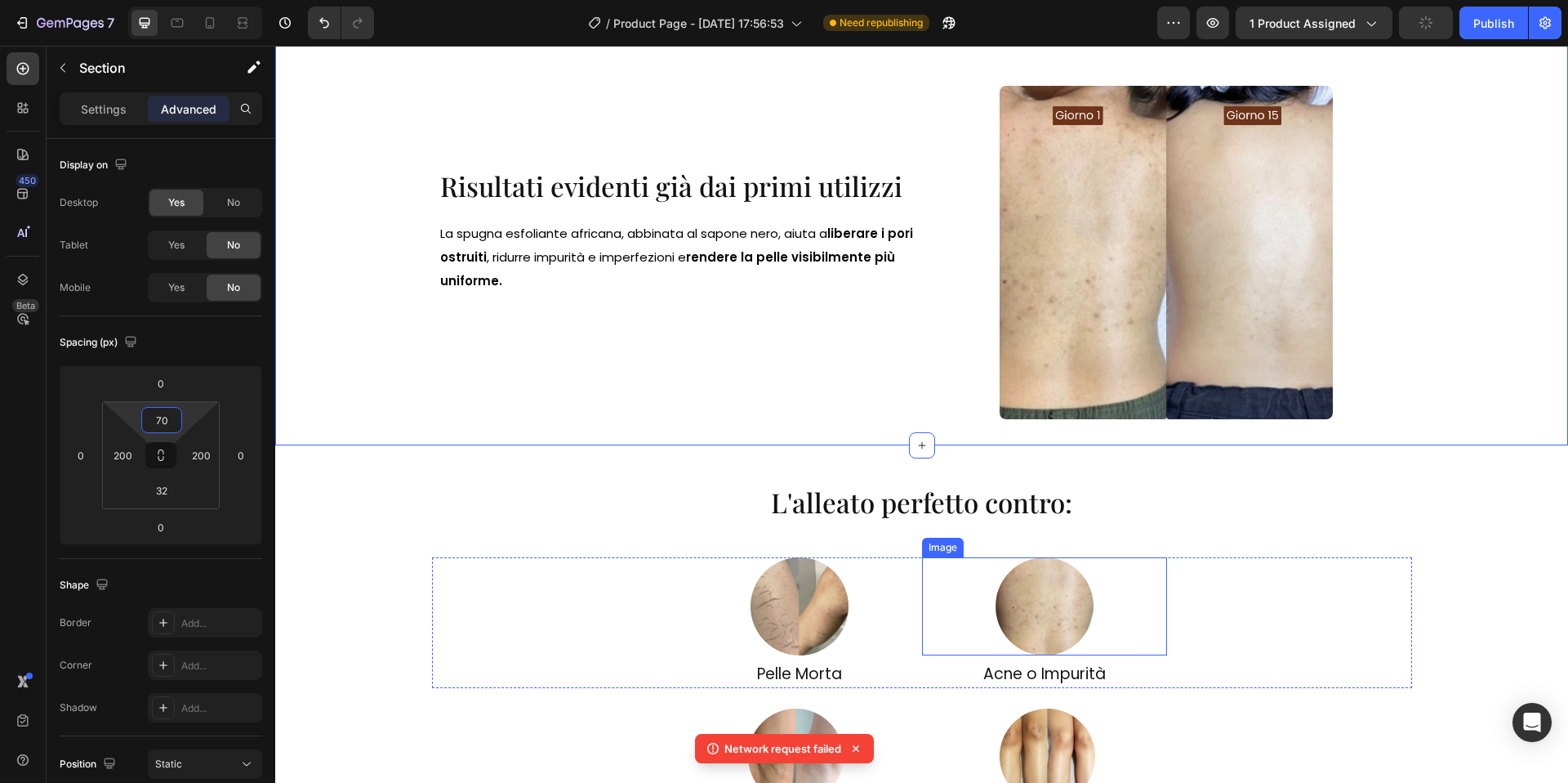
scroll to position [1105, 0]
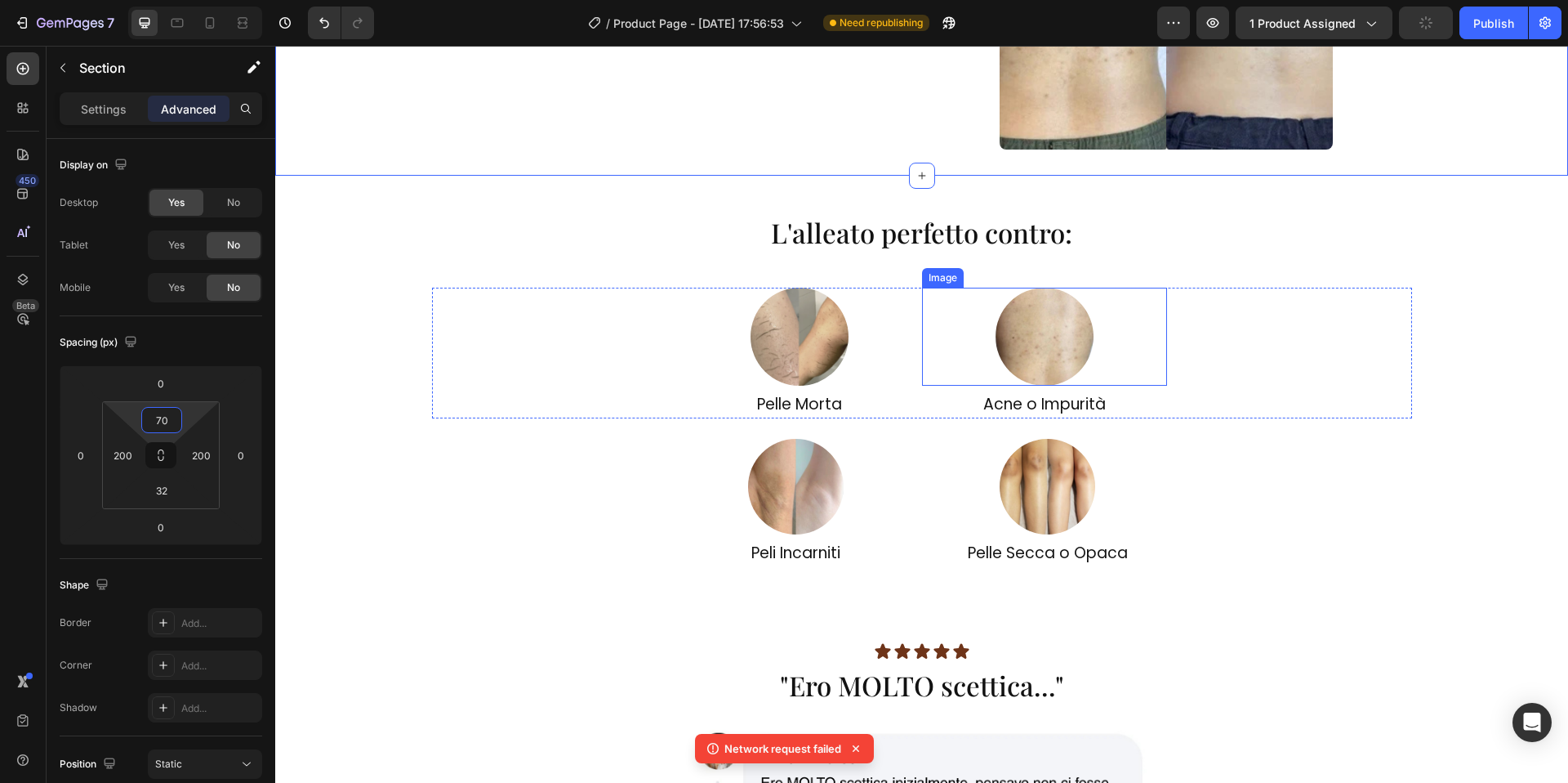
click at [936, 414] on h2 "Acne o Impurità" at bounding box center [1044, 404] width 245 height 28
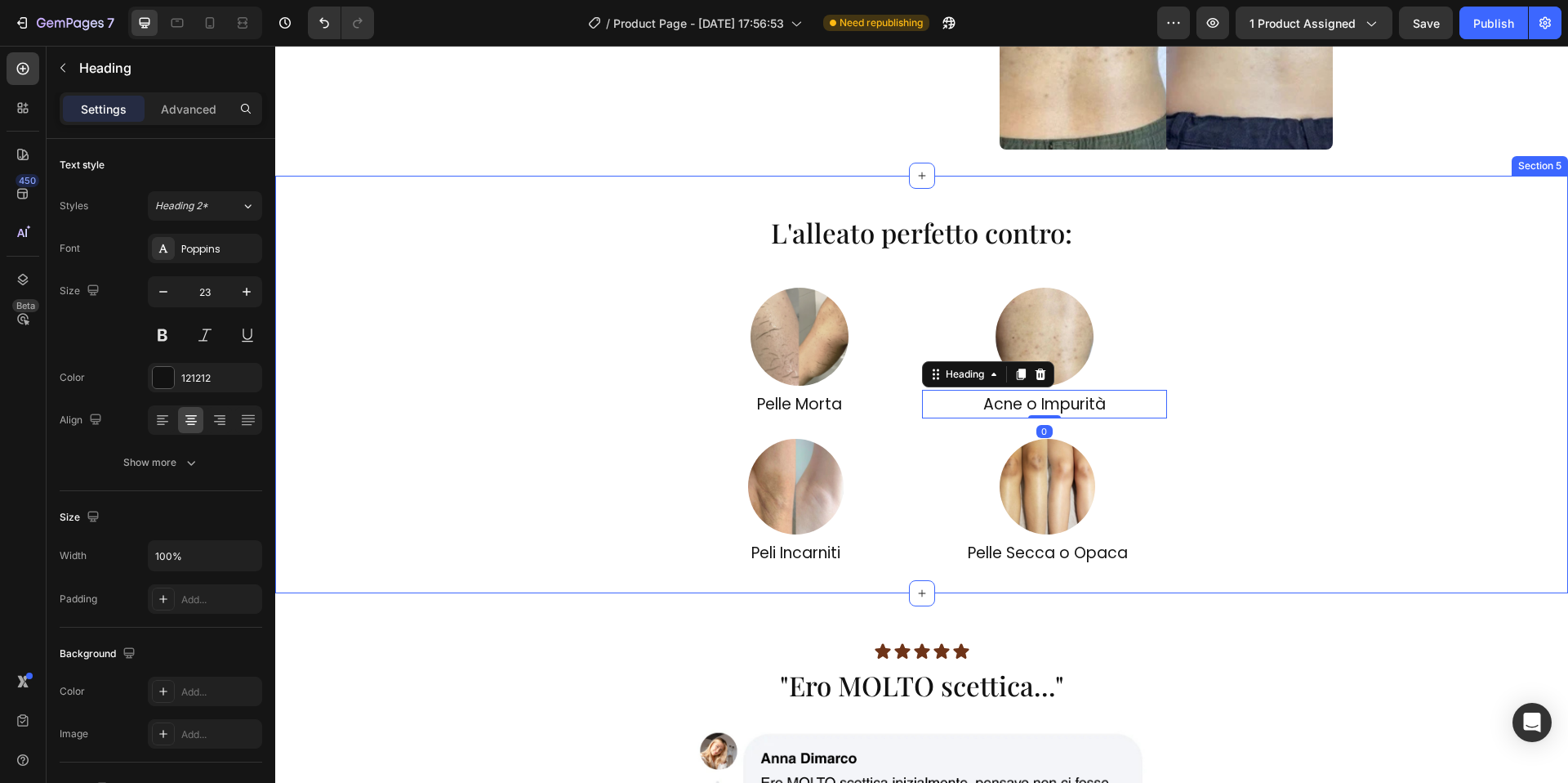
click at [904, 418] on div "L'alleato perfetto contro: Heading Image Pelle Morta Heading Image Acne o Impur…" at bounding box center [922, 384] width 1293 height 363
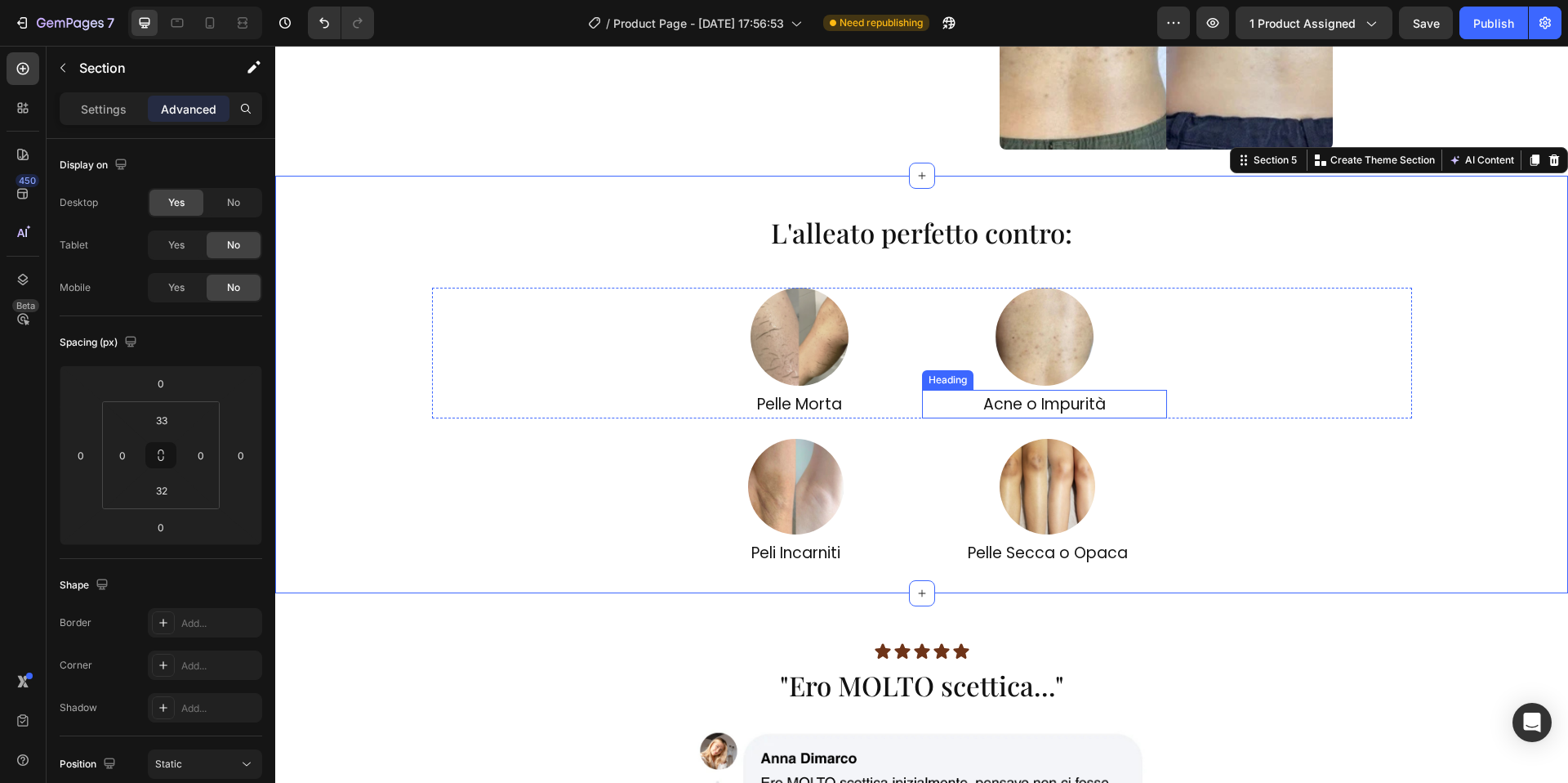
click at [922, 417] on h2 "Acne o Impurità" at bounding box center [1044, 404] width 245 height 28
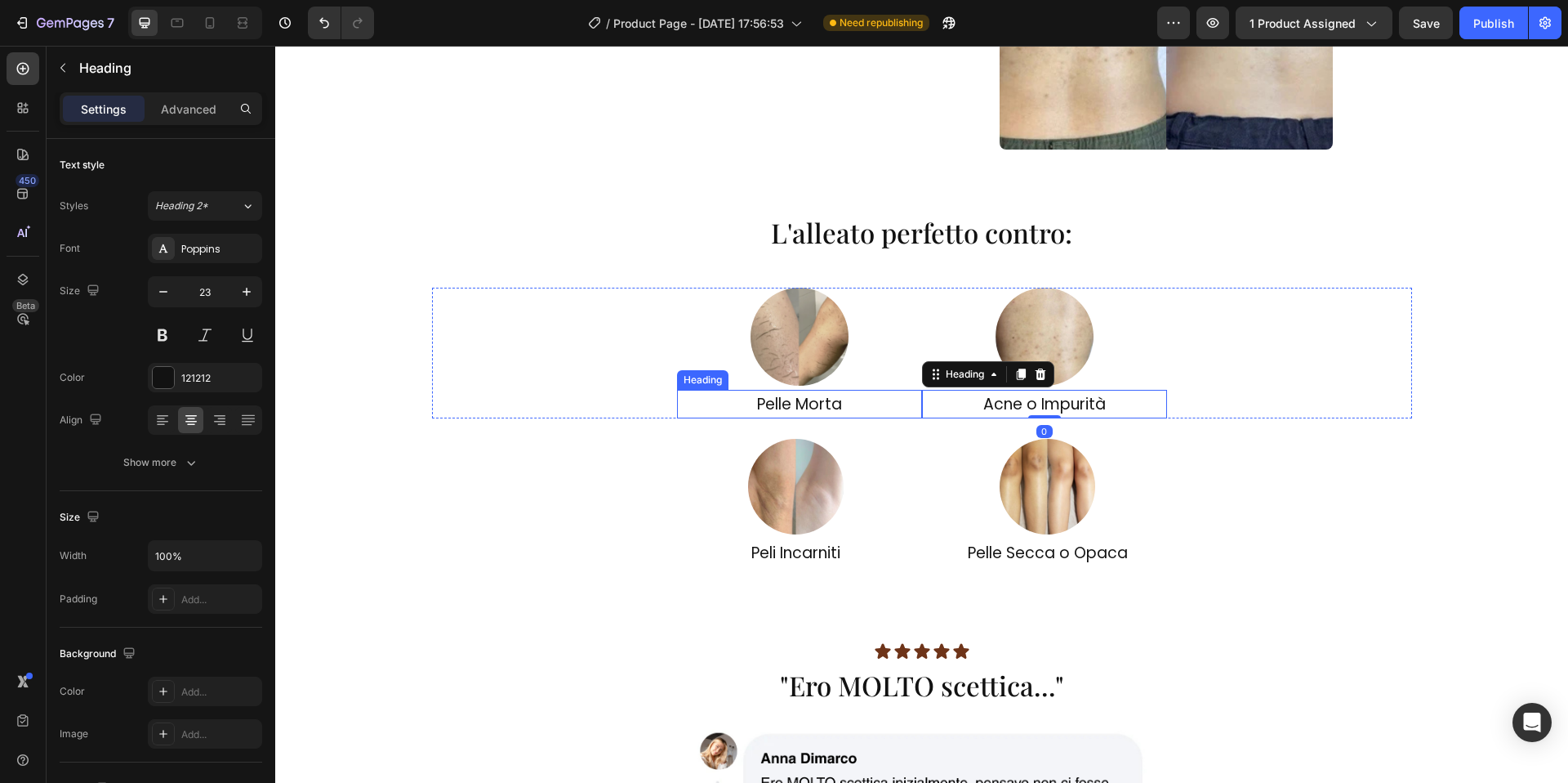
click at [920, 417] on h2 "Pelle Morta" at bounding box center [799, 404] width 245 height 28
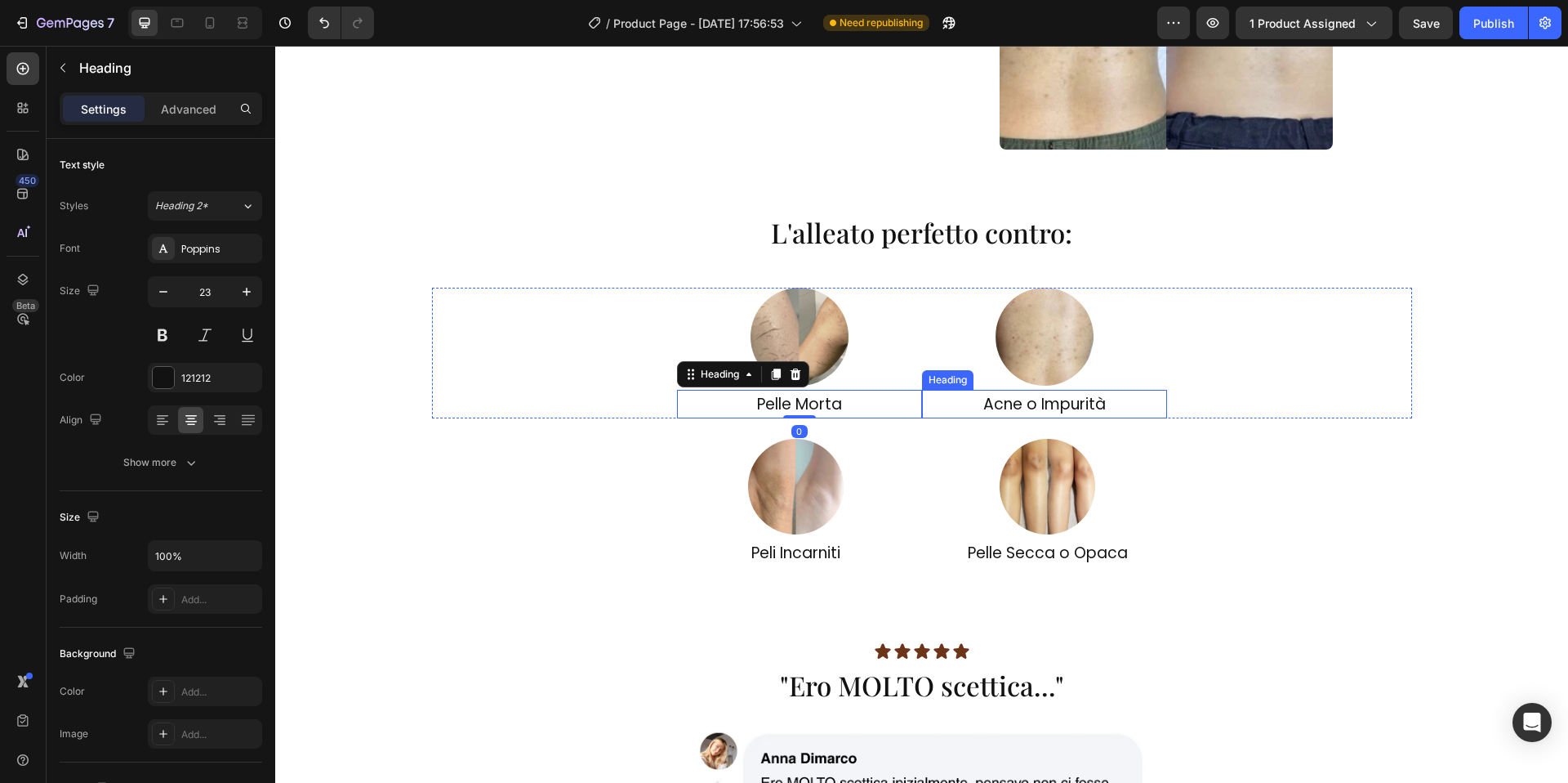
click at [925, 417] on h2 "Acne o Impurità" at bounding box center [1044, 404] width 245 height 28
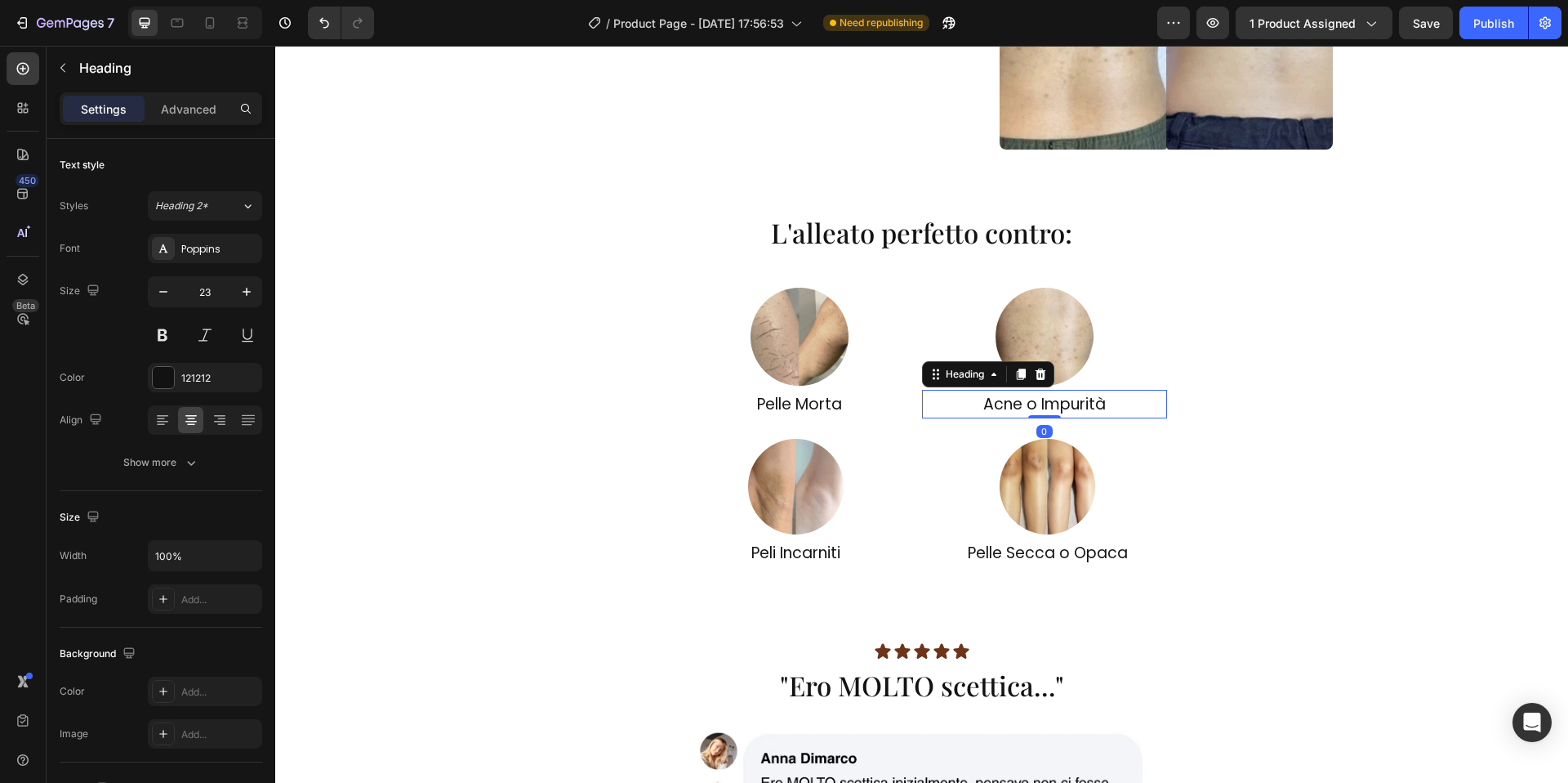
click at [1217, 385] on div "Image Pelle Morta Heading Image Acne o Impurità Heading 0 Row" at bounding box center [921, 353] width 980 height 131
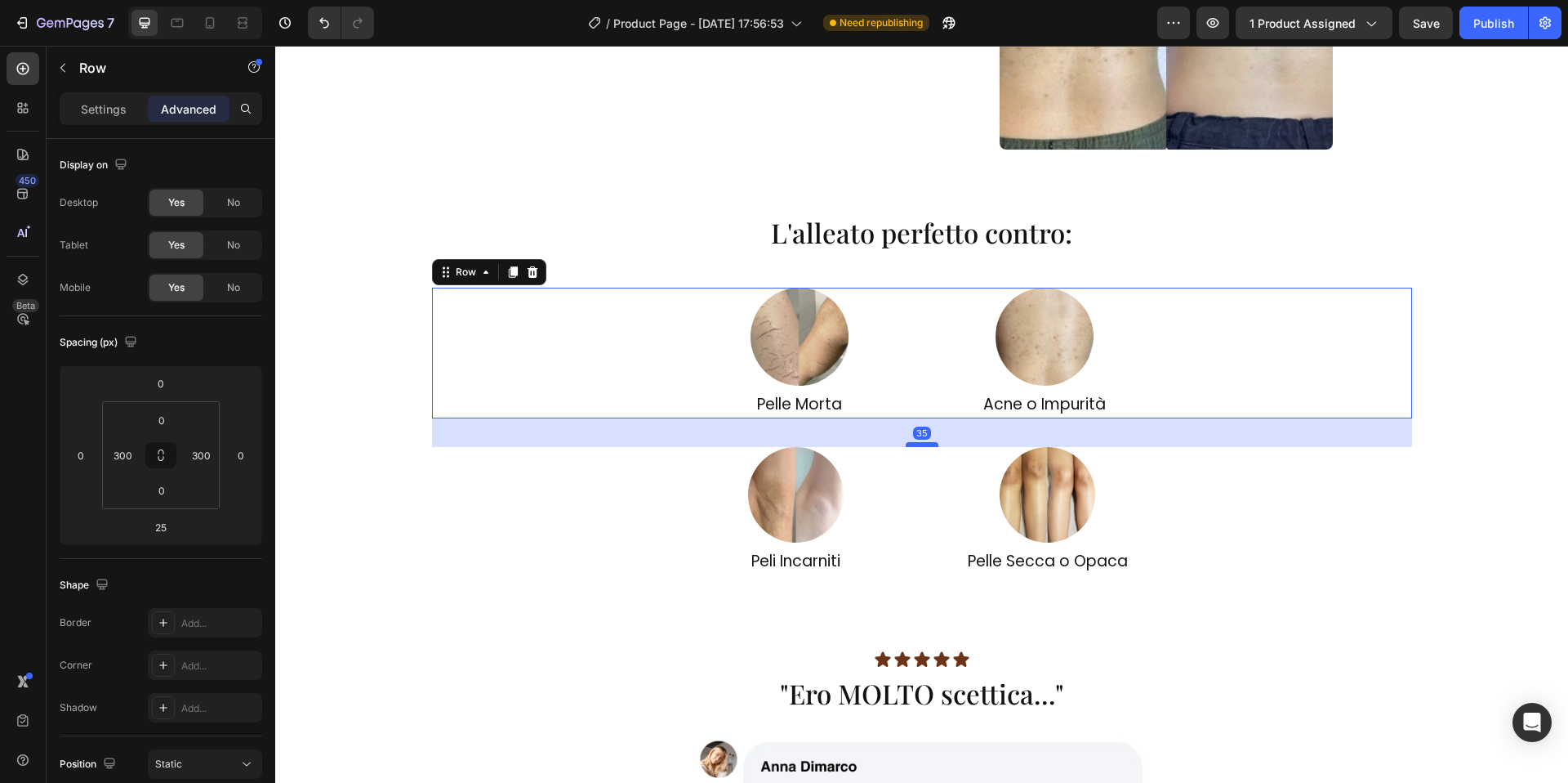
drag, startPoint x: 930, startPoint y: 437, endPoint x: 929, endPoint y: 445, distance: 8.1
click at [929, 445] on div at bounding box center [921, 445] width 33 height 5
type input "35"
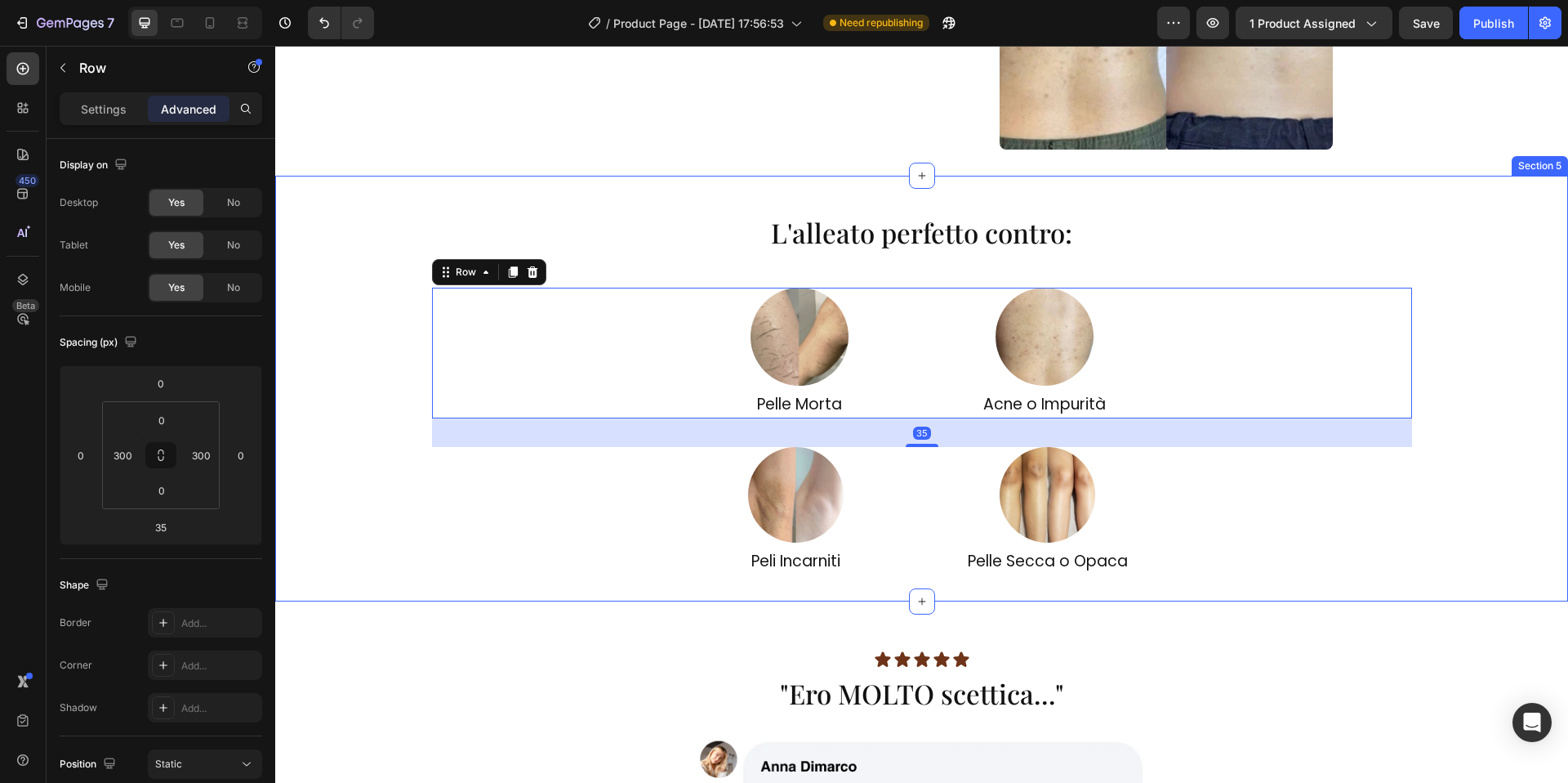
click at [402, 566] on div "L'alleato perfetto contro: Heading Image Pelle Morta Heading Image Acne o Impur…" at bounding box center [922, 388] width 1293 height 372
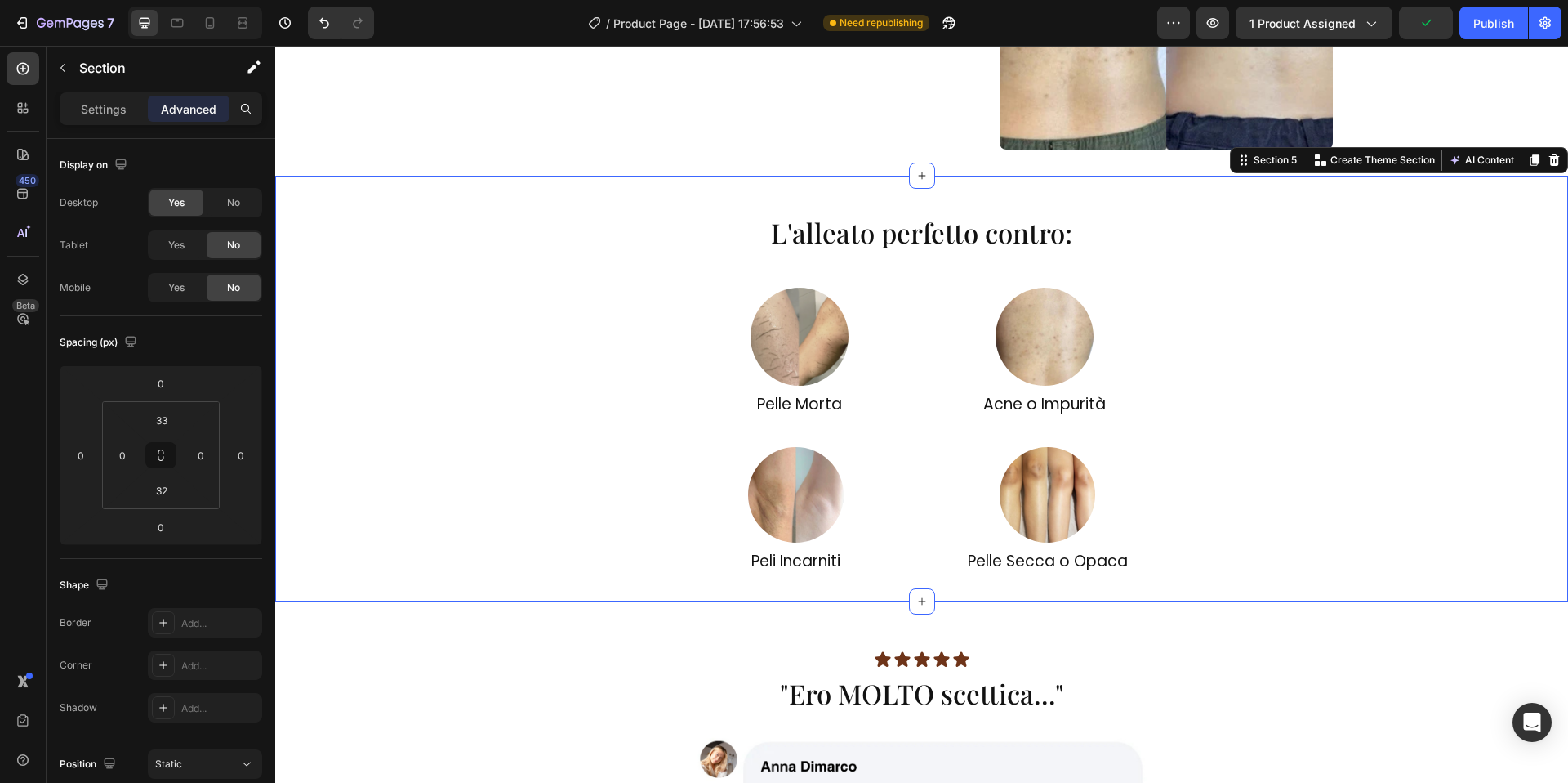
click at [1283, 419] on div "L'alleato perfetto contro: Heading Image Pelle Morta Heading Image Acne o Impur…" at bounding box center [922, 388] width 1293 height 372
click at [1299, 409] on div "Image Pelle Morta Heading Image Acne o Impurità Heading Row" at bounding box center [921, 353] width 980 height 131
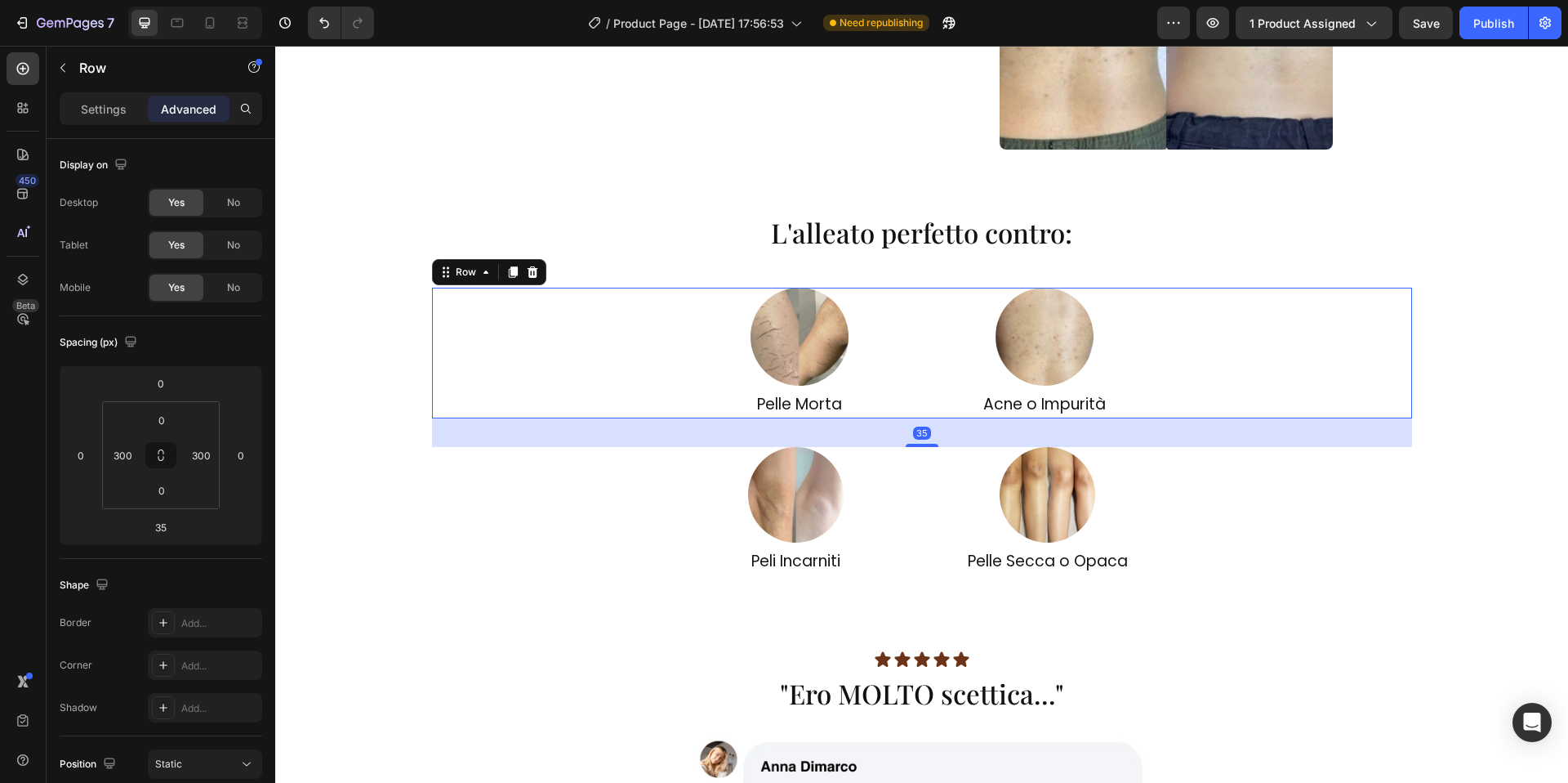
click at [923, 450] on div "L'alleato perfetto contro: Heading Image Pelle Morta Heading Image Acne o Impur…" at bounding box center [922, 388] width 1293 height 372
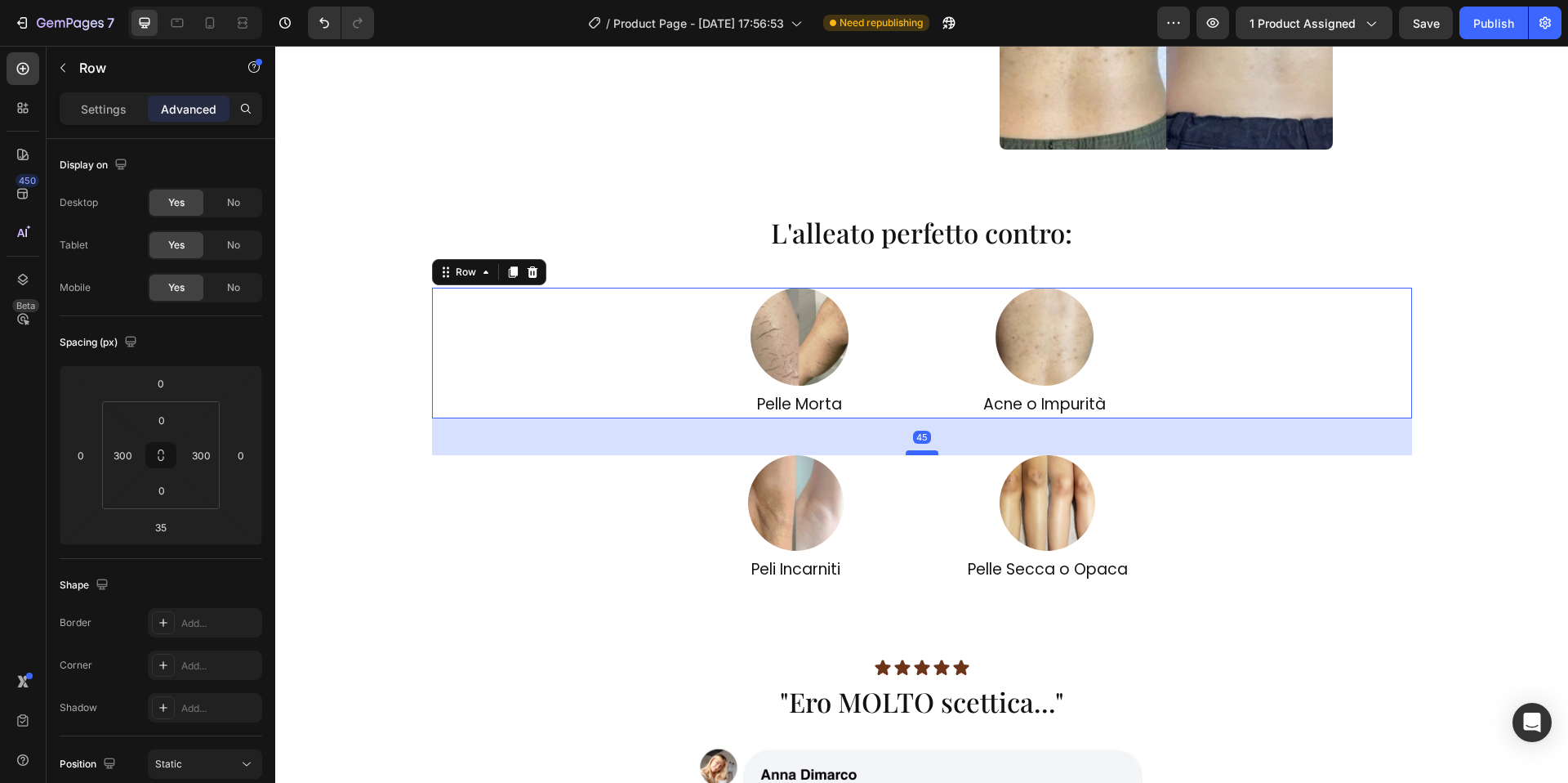
drag, startPoint x: 922, startPoint y: 441, endPoint x: 921, endPoint y: 450, distance: 9.1
click at [921, 450] on div at bounding box center [921, 452] width 33 height 5
type input "45"
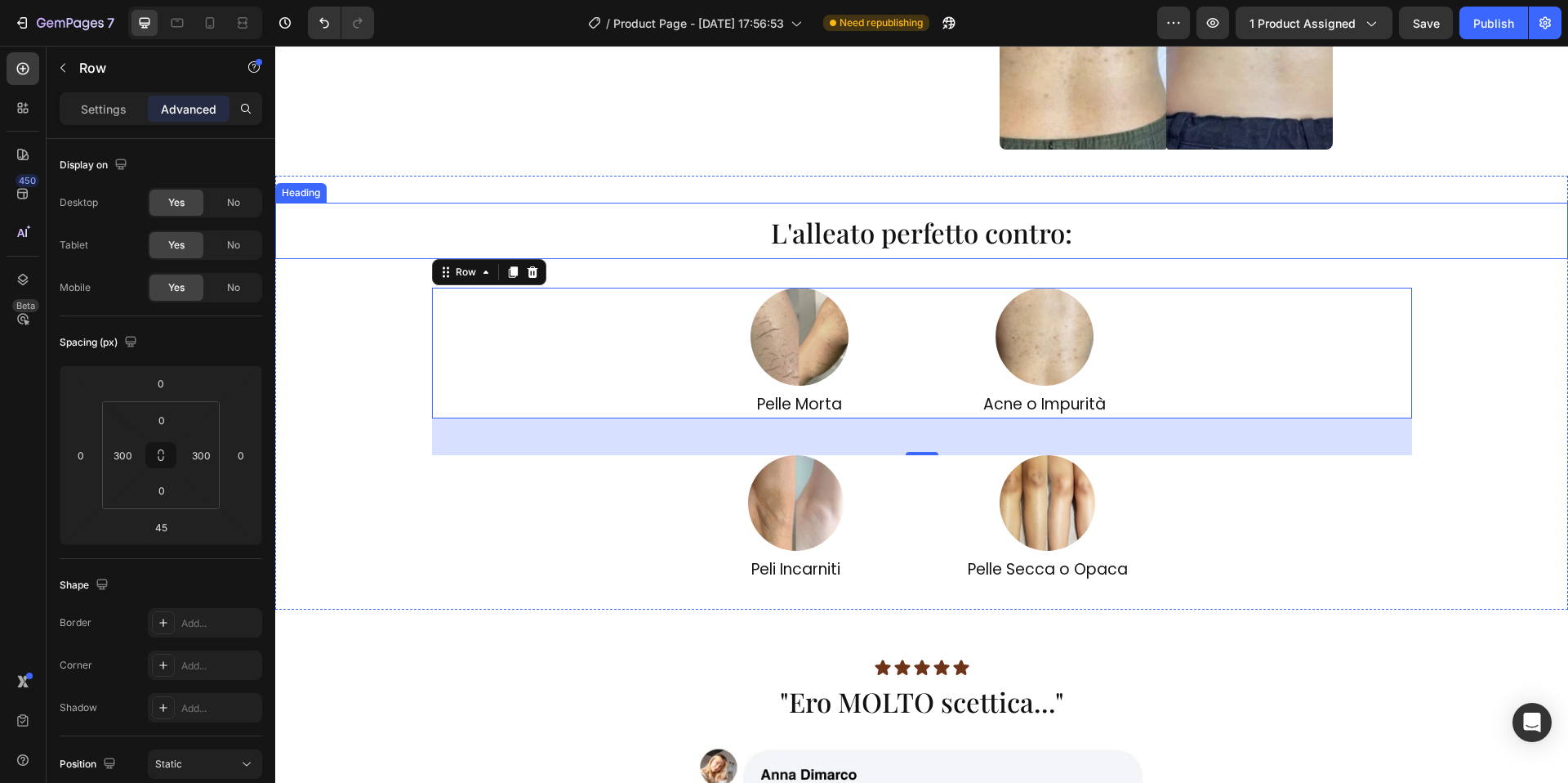
click at [1059, 248] on span "L'alleato perfetto contro:" at bounding box center [921, 232] width 301 height 36
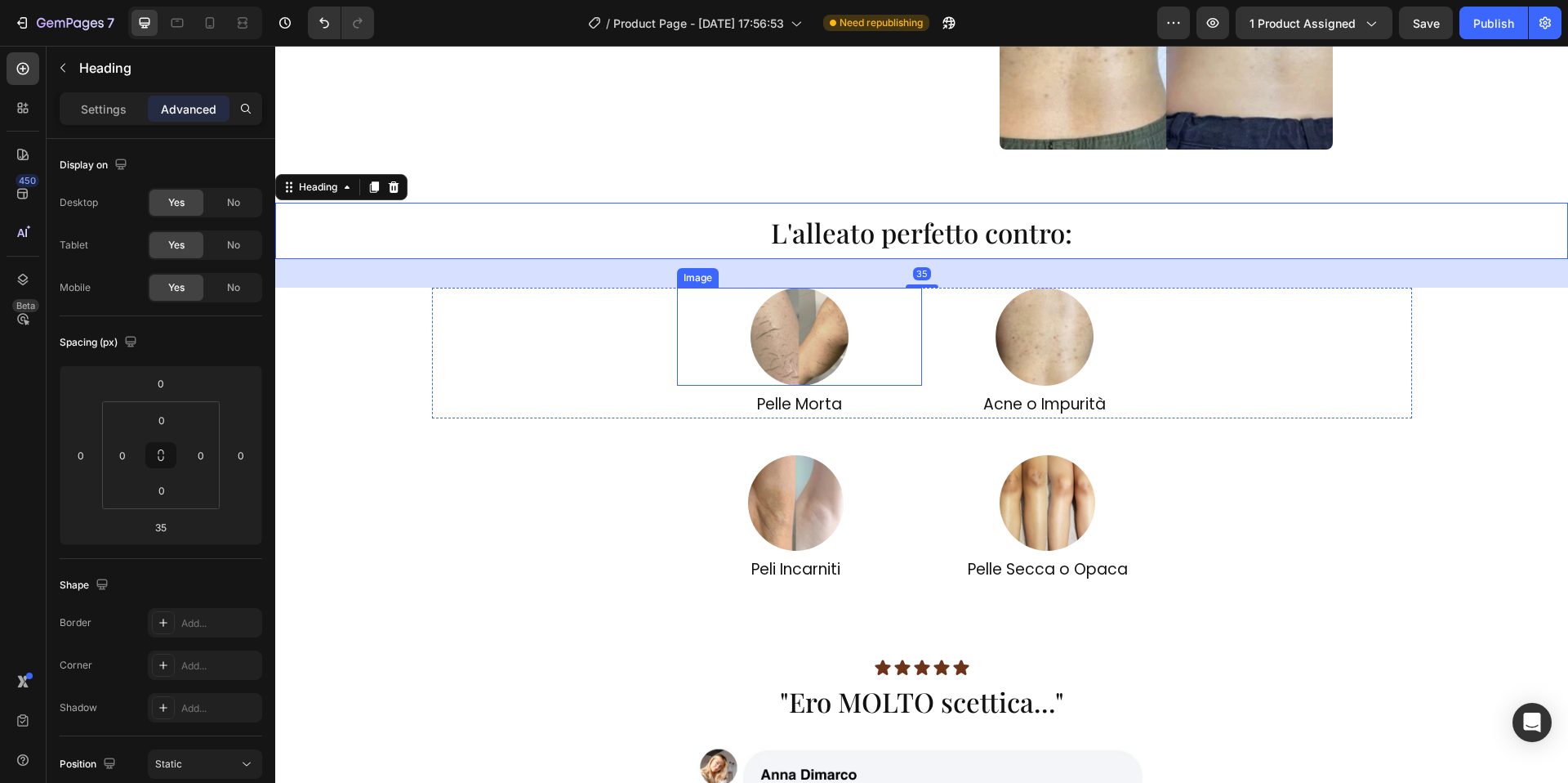
click at [916, 287] on div at bounding box center [799, 336] width 245 height 98
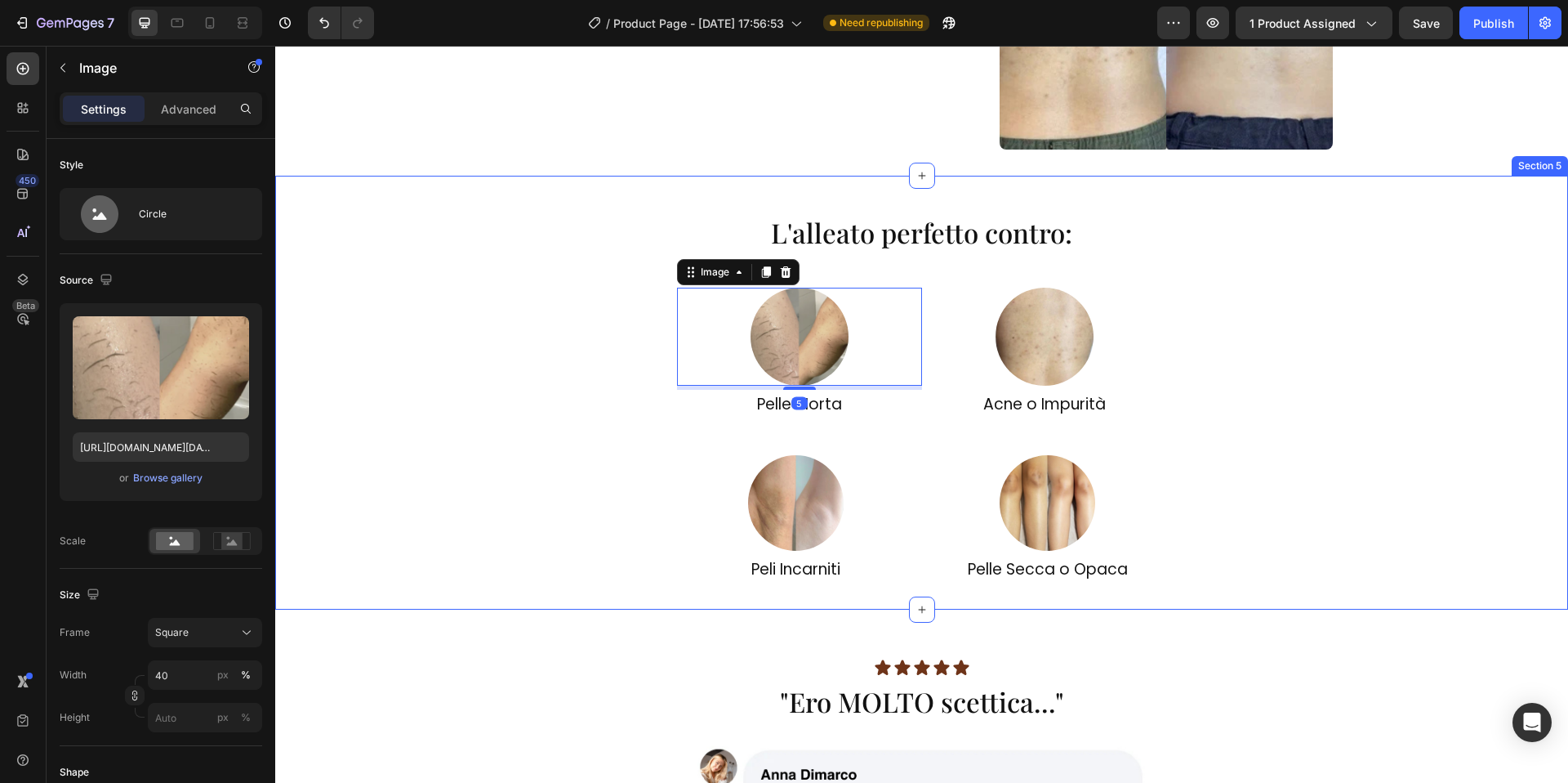
click at [954, 244] on span "L'alleato perfetto contro:" at bounding box center [921, 232] width 301 height 36
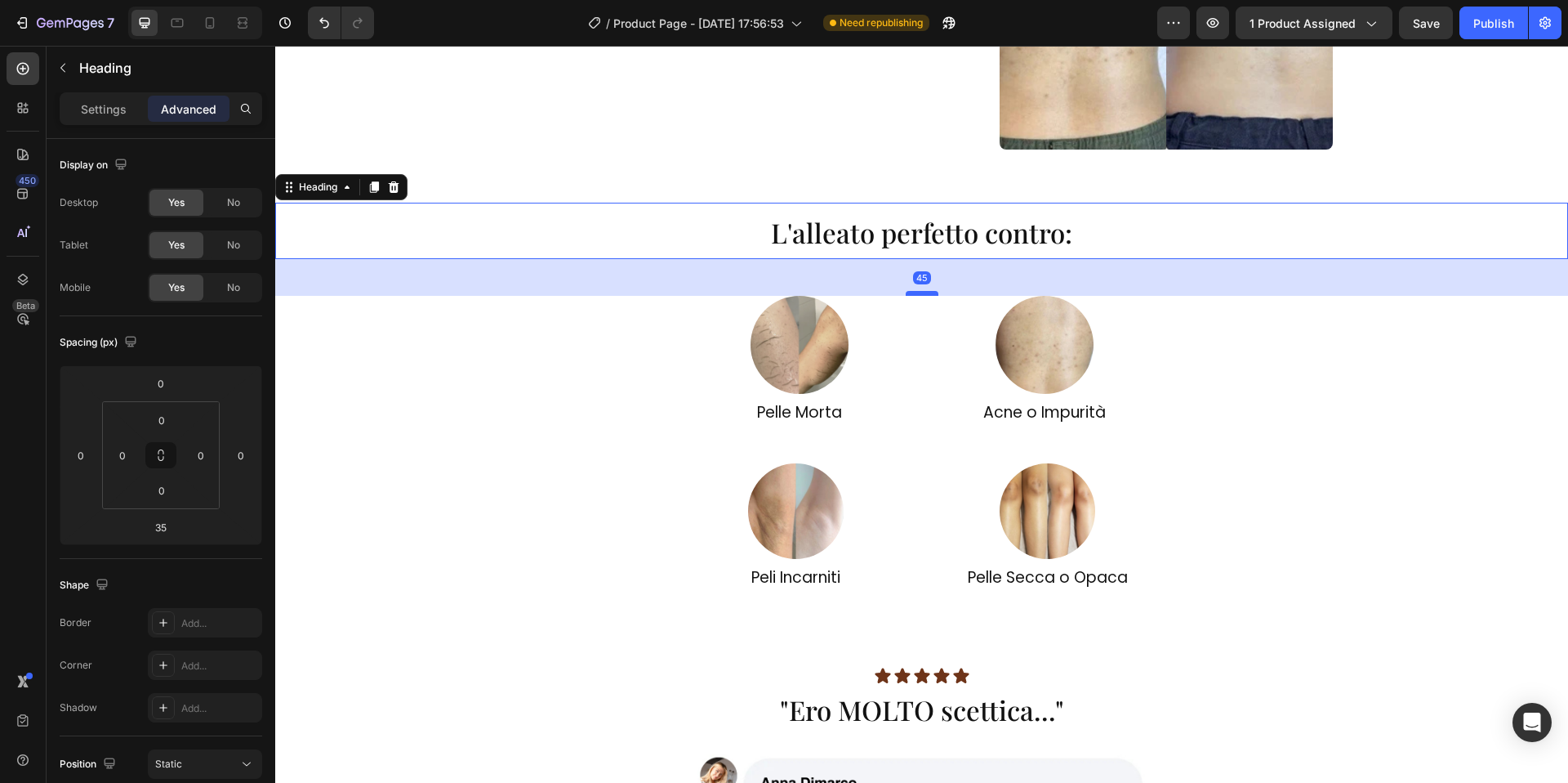
drag, startPoint x: 928, startPoint y: 284, endPoint x: 928, endPoint y: 292, distance: 8.0
click at [928, 292] on div at bounding box center [921, 293] width 33 height 5
type input "45"
click at [1468, 405] on div "L'alleato perfetto contro: Heading 45 Image Pelle Morta Heading Image Acne o Im…" at bounding box center [922, 396] width 1293 height 388
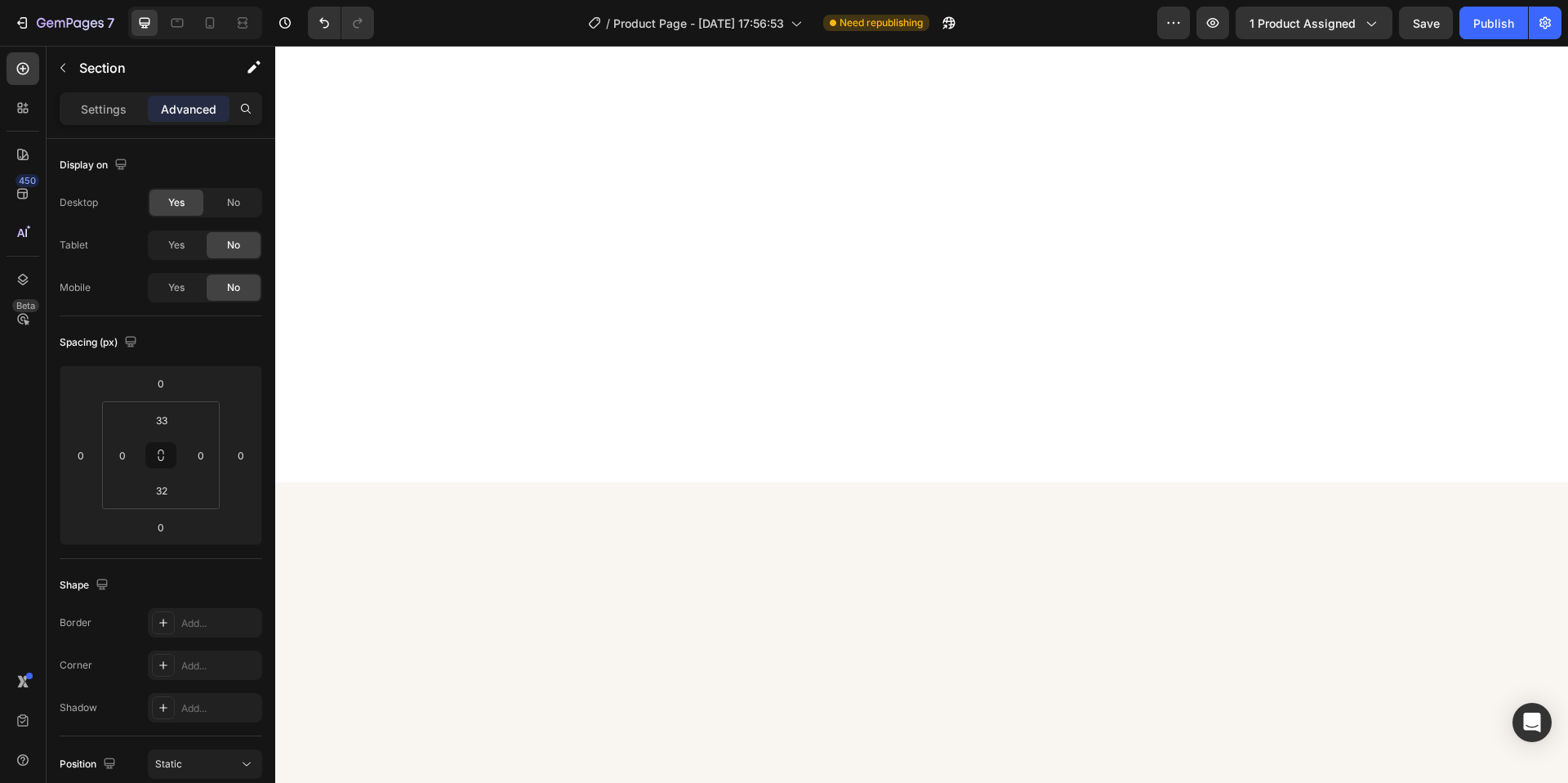
scroll to position [3898, 0]
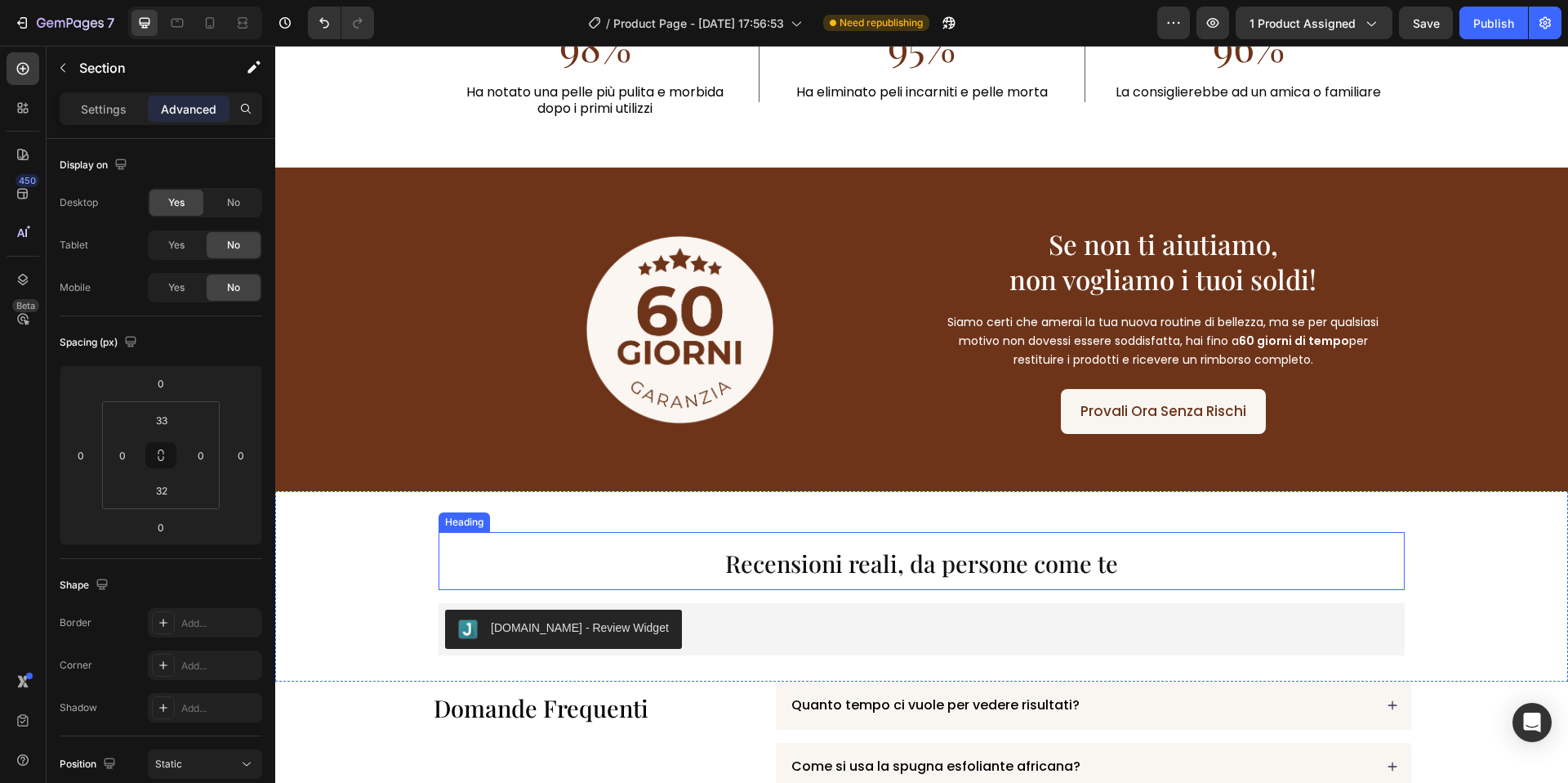
click at [697, 567] on h2 "Recensioni reali, da persone come te" at bounding box center [921, 561] width 966 height 58
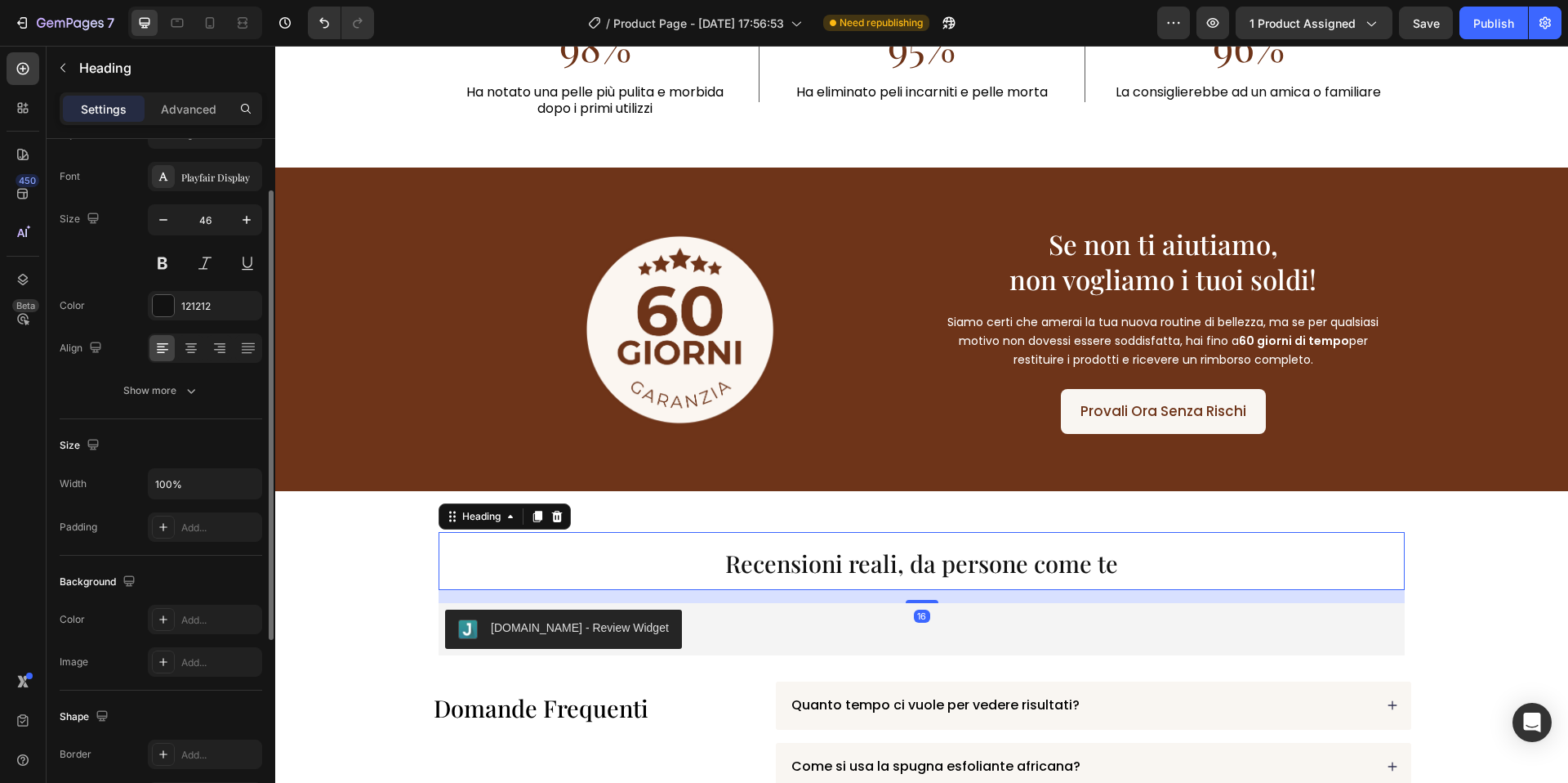
scroll to position [77, 0]
click at [185, 344] on icon at bounding box center [191, 343] width 16 height 16
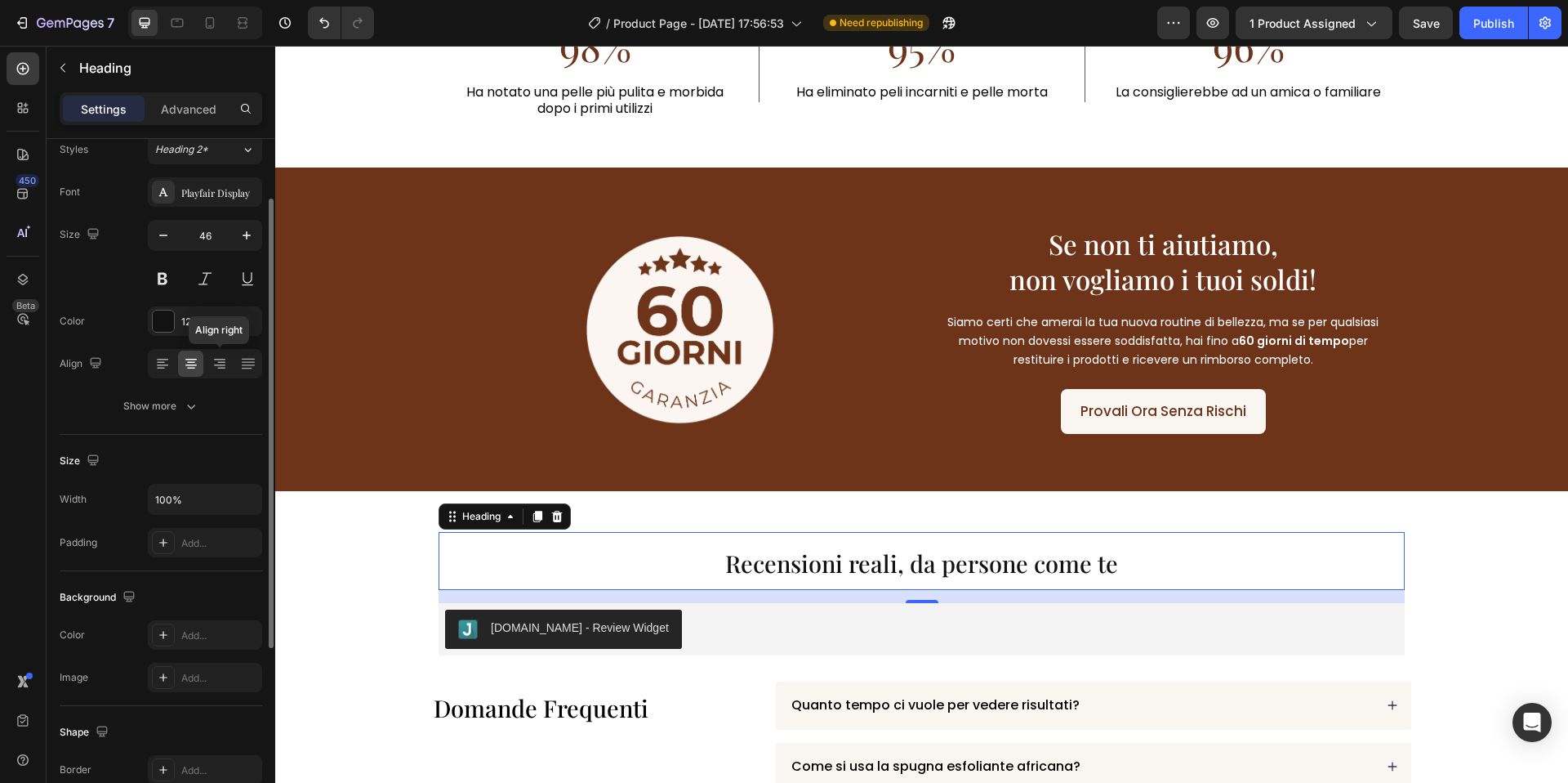
scroll to position [39, 0]
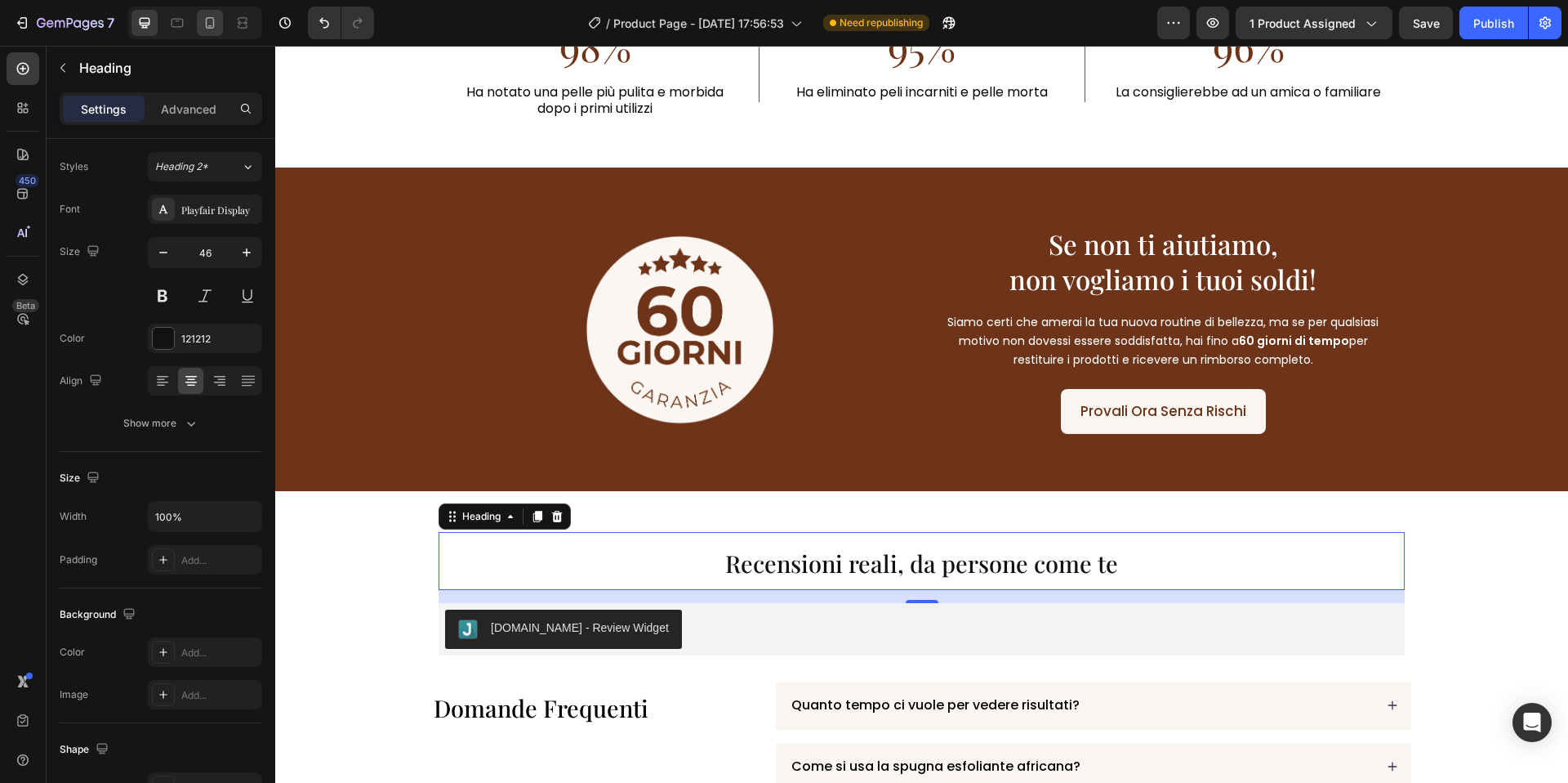
click at [198, 27] on div at bounding box center [210, 23] width 27 height 27
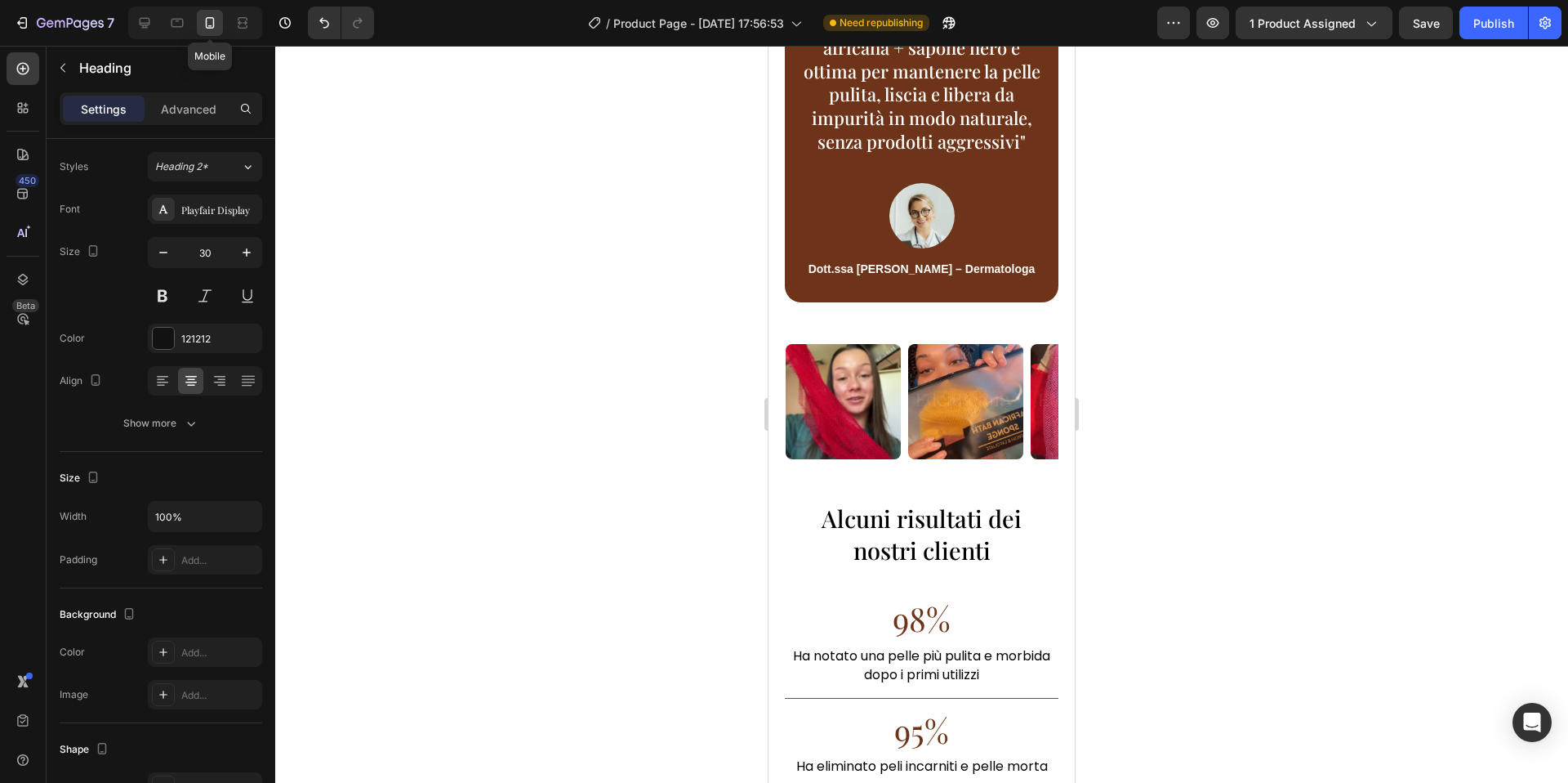
click at [213, 30] on icon at bounding box center [209, 23] width 16 height 16
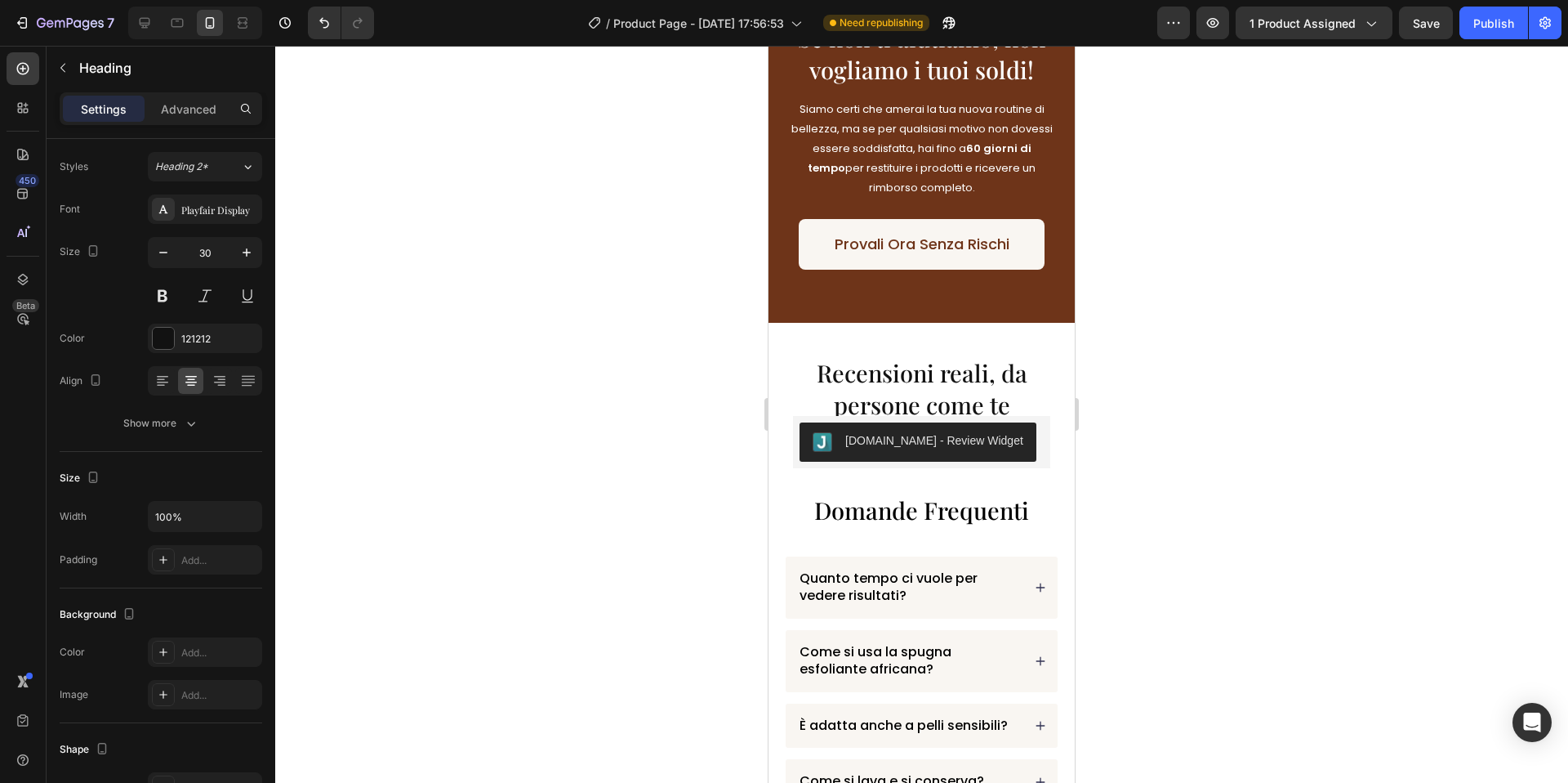
scroll to position [5195, 0]
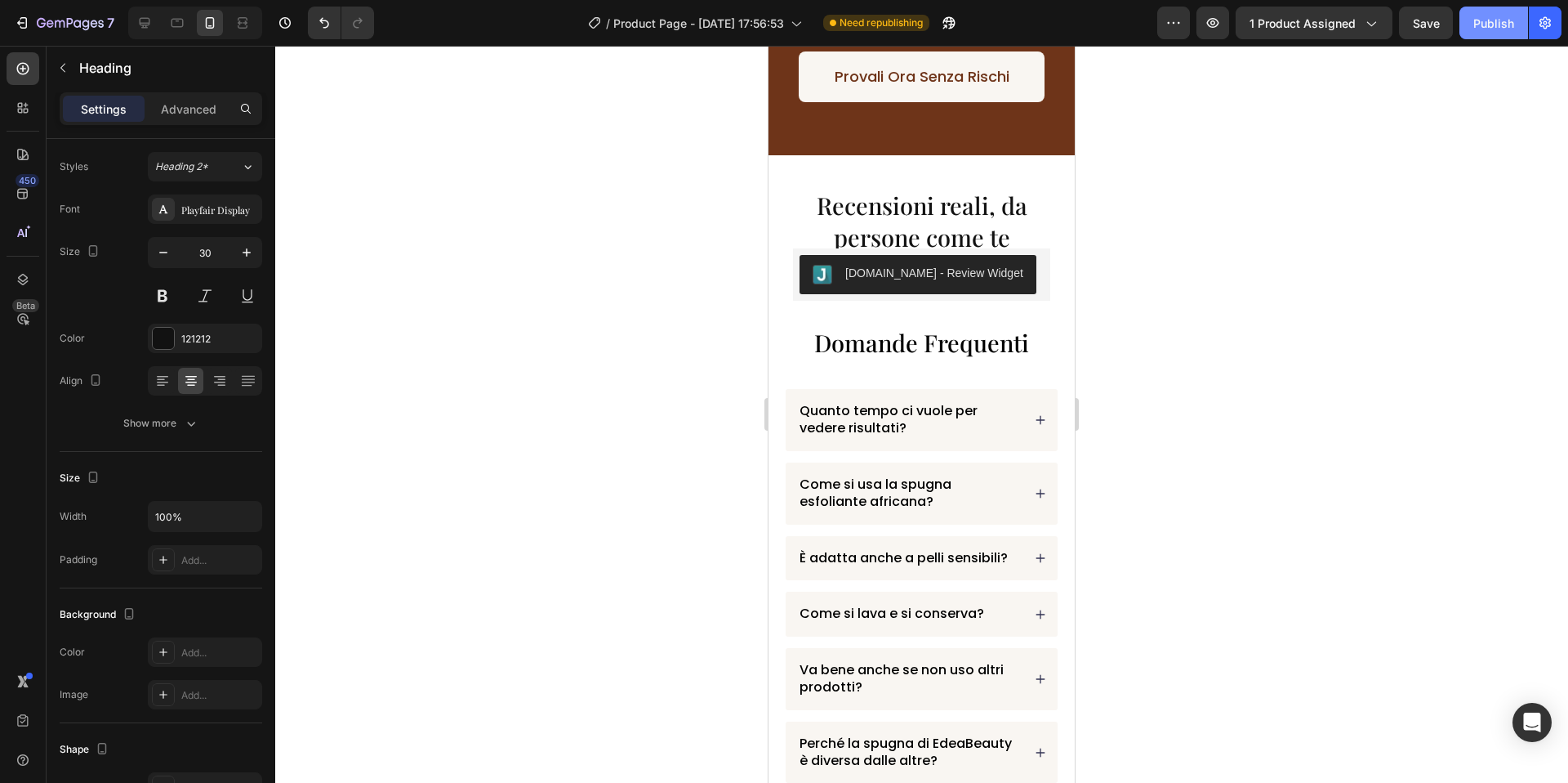
click at [1504, 33] on button "Publish" at bounding box center [1494, 22] width 69 height 33
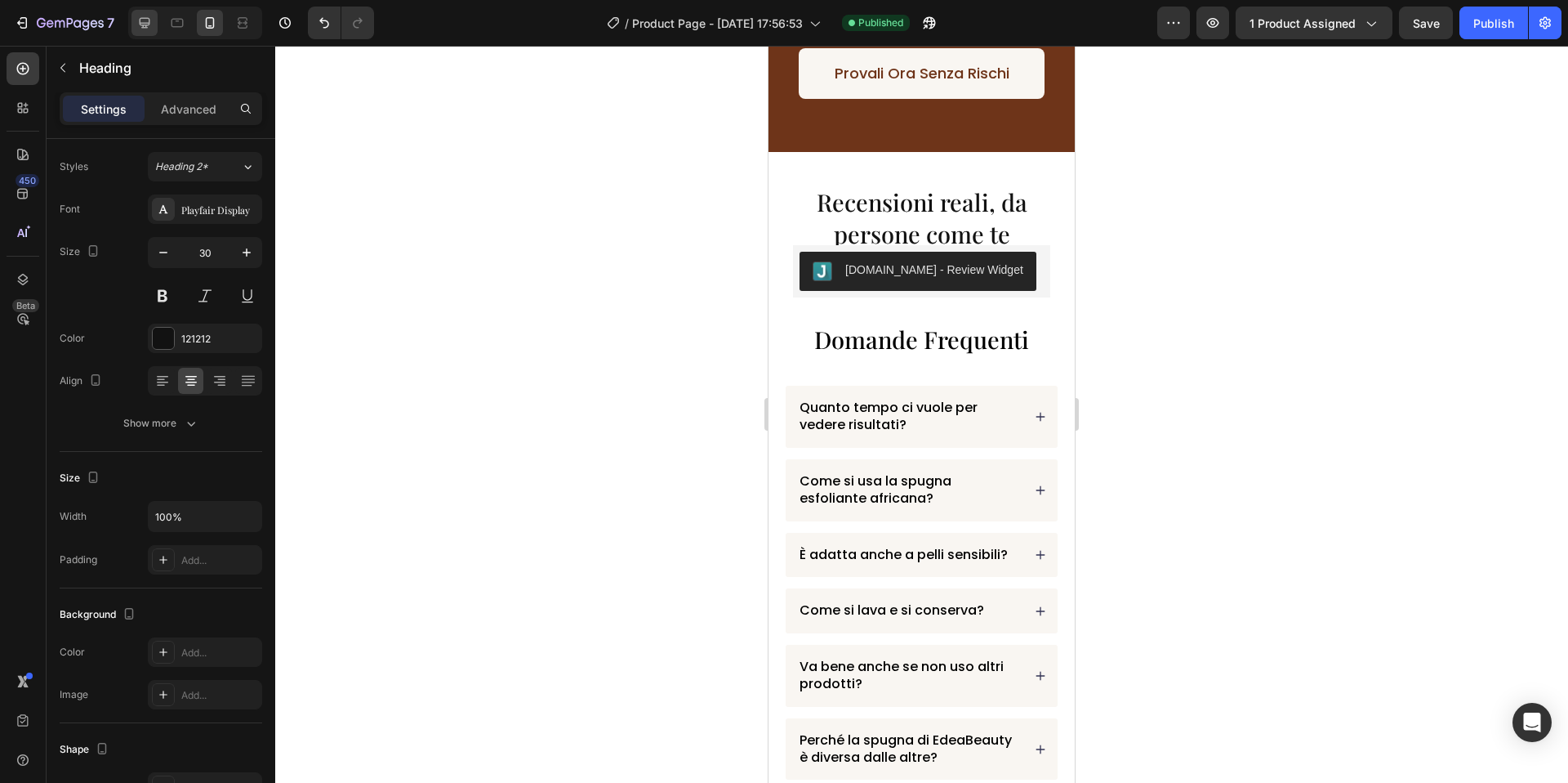
click at [140, 28] on icon at bounding box center [144, 23] width 16 height 16
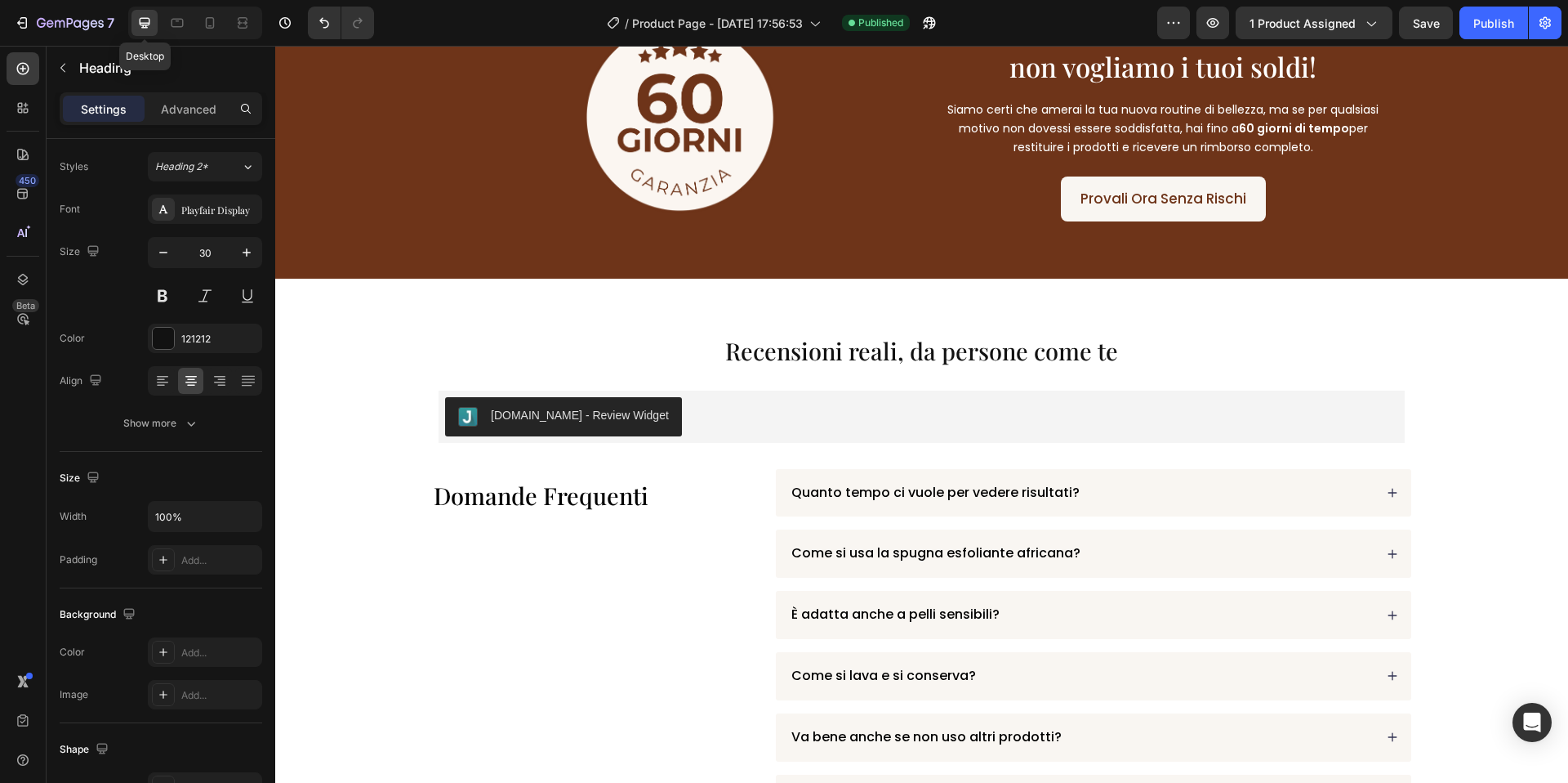
type input "46"
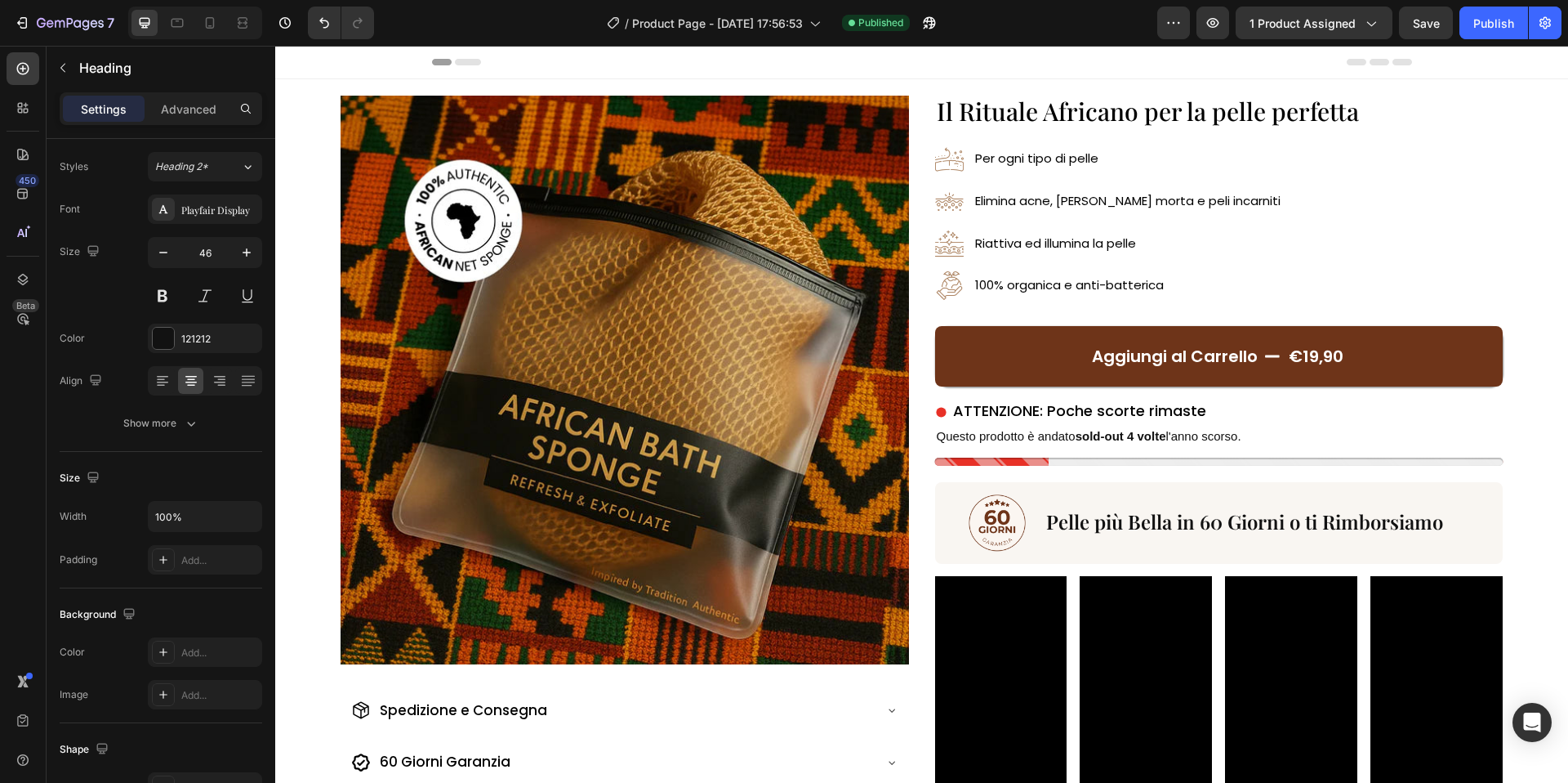
click at [1053, 114] on span "Il Rituale Africano per la pelle perfetta" at bounding box center [1148, 110] width 422 height 33
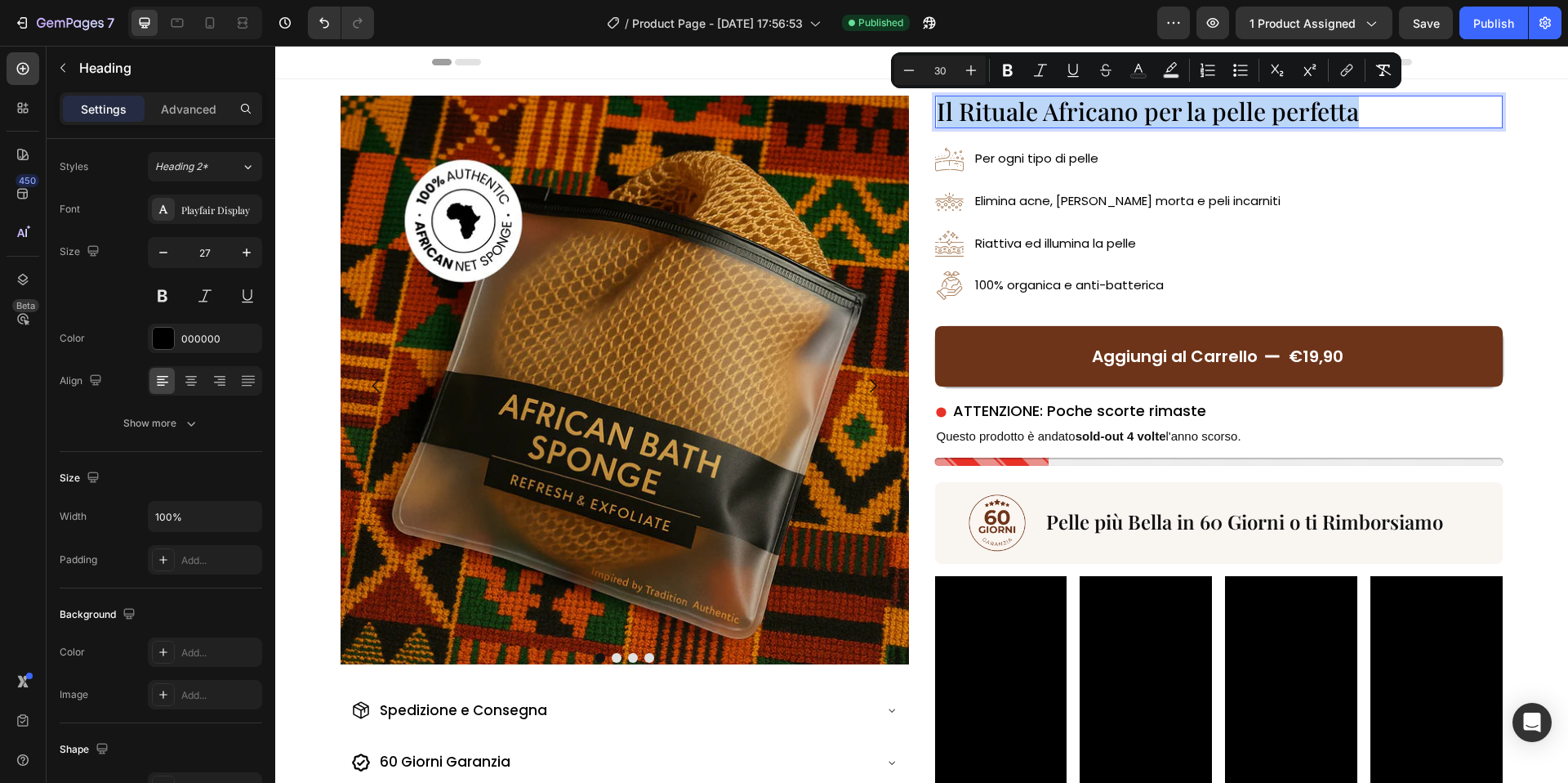
click at [1044, 115] on span "Il Rituale Africano per la pelle perfetta" at bounding box center [1148, 110] width 422 height 33
click at [989, 101] on span "Il Rituale Africano per la pelle perfetta" at bounding box center [1148, 110] width 422 height 33
click at [970, 65] on icon "Editor contextual toolbar" at bounding box center [971, 70] width 16 height 16
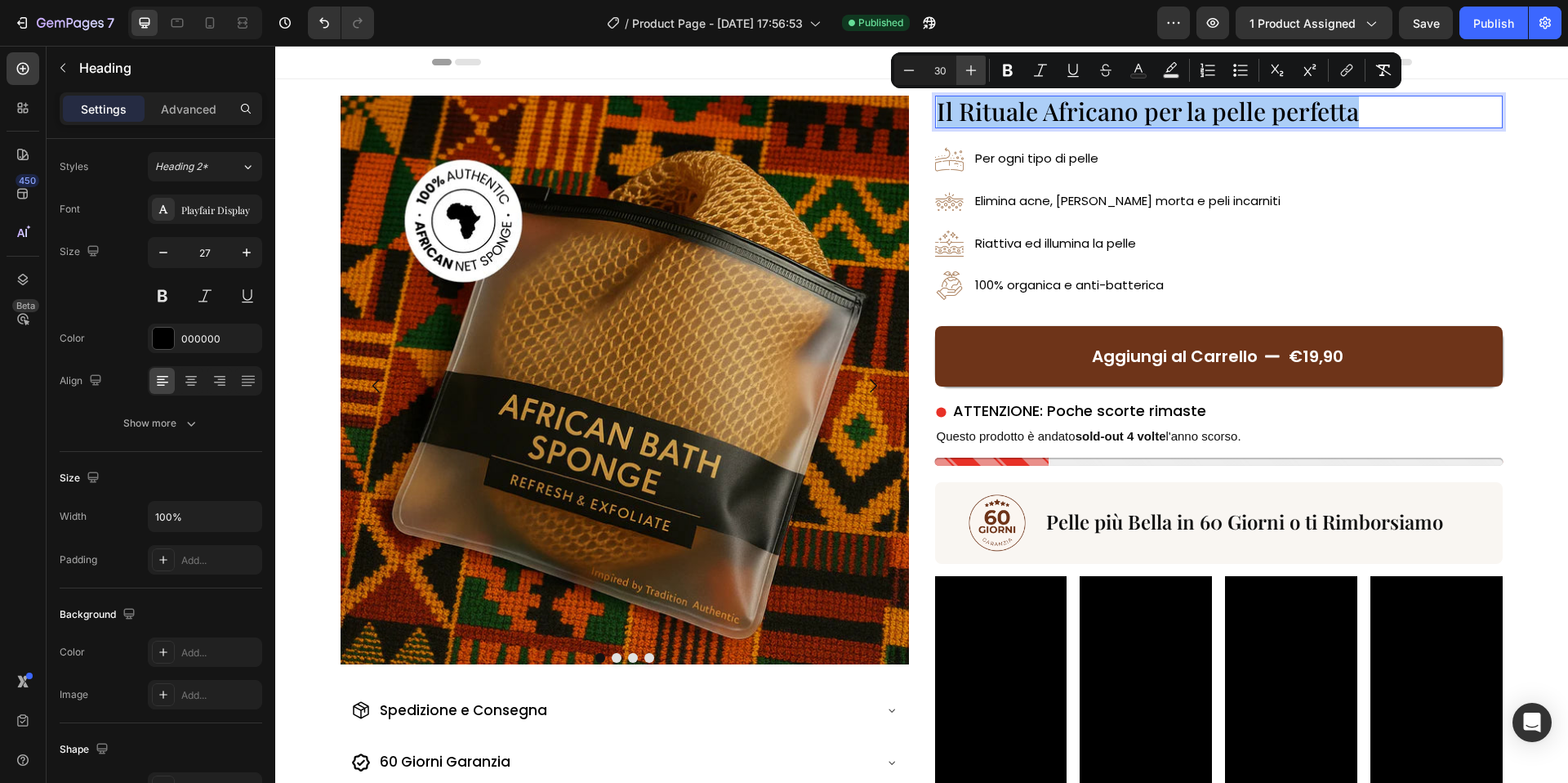
click at [970, 65] on icon "Editor contextual toolbar" at bounding box center [971, 70] width 16 height 16
drag, startPoint x: 970, startPoint y: 65, endPoint x: 709, endPoint y: 72, distance: 261.1
click at [970, 65] on icon "Editor contextual toolbar" at bounding box center [971, 70] width 16 height 16
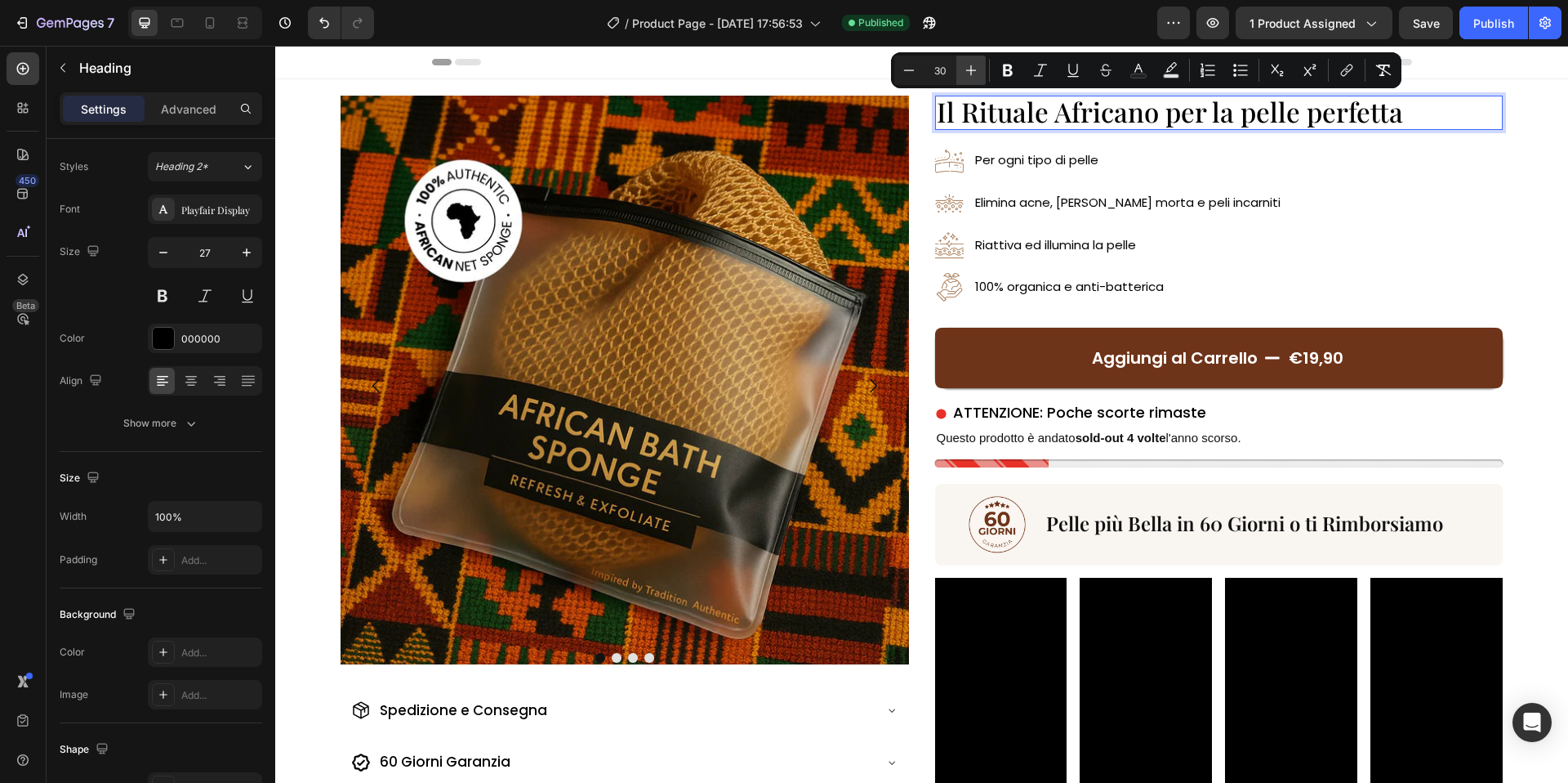
click at [970, 65] on icon "Editor contextual toolbar" at bounding box center [971, 70] width 16 height 16
type input "35"
click at [861, 65] on div "Header" at bounding box center [921, 62] width 980 height 33
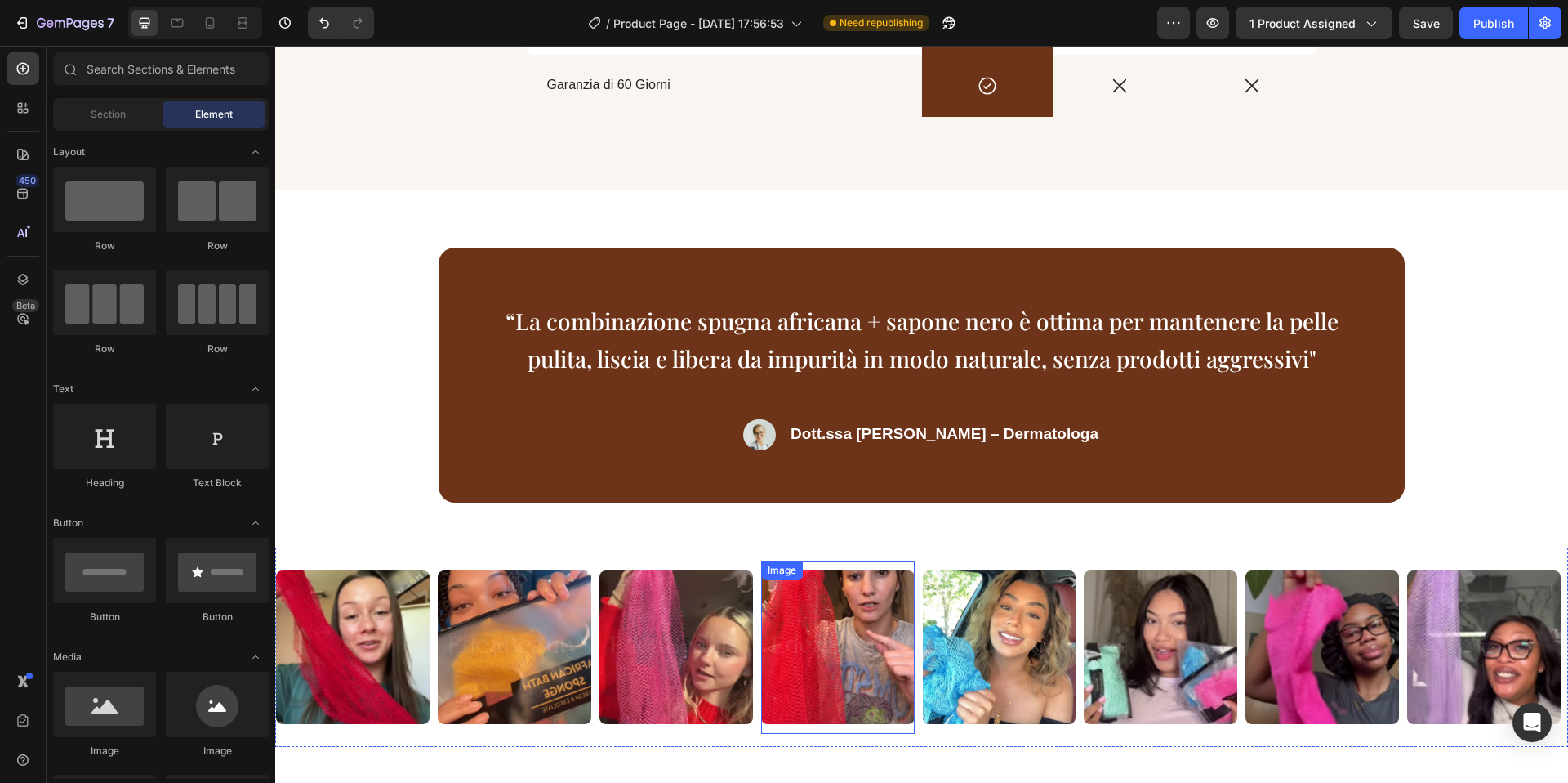
scroll to position [2330, 0]
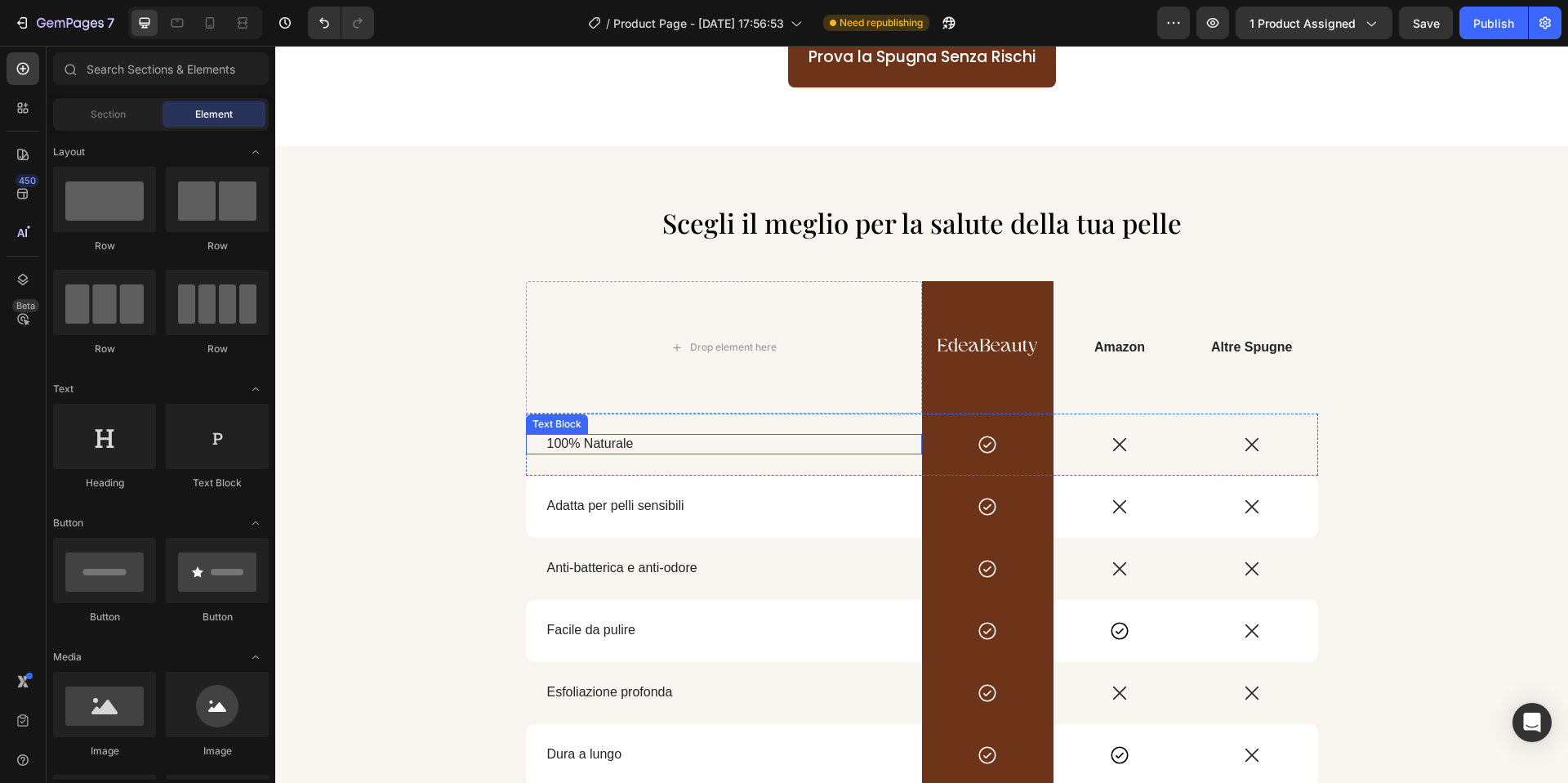
click at [591, 441] on span "100% Naturale" at bounding box center [590, 444] width 87 height 14
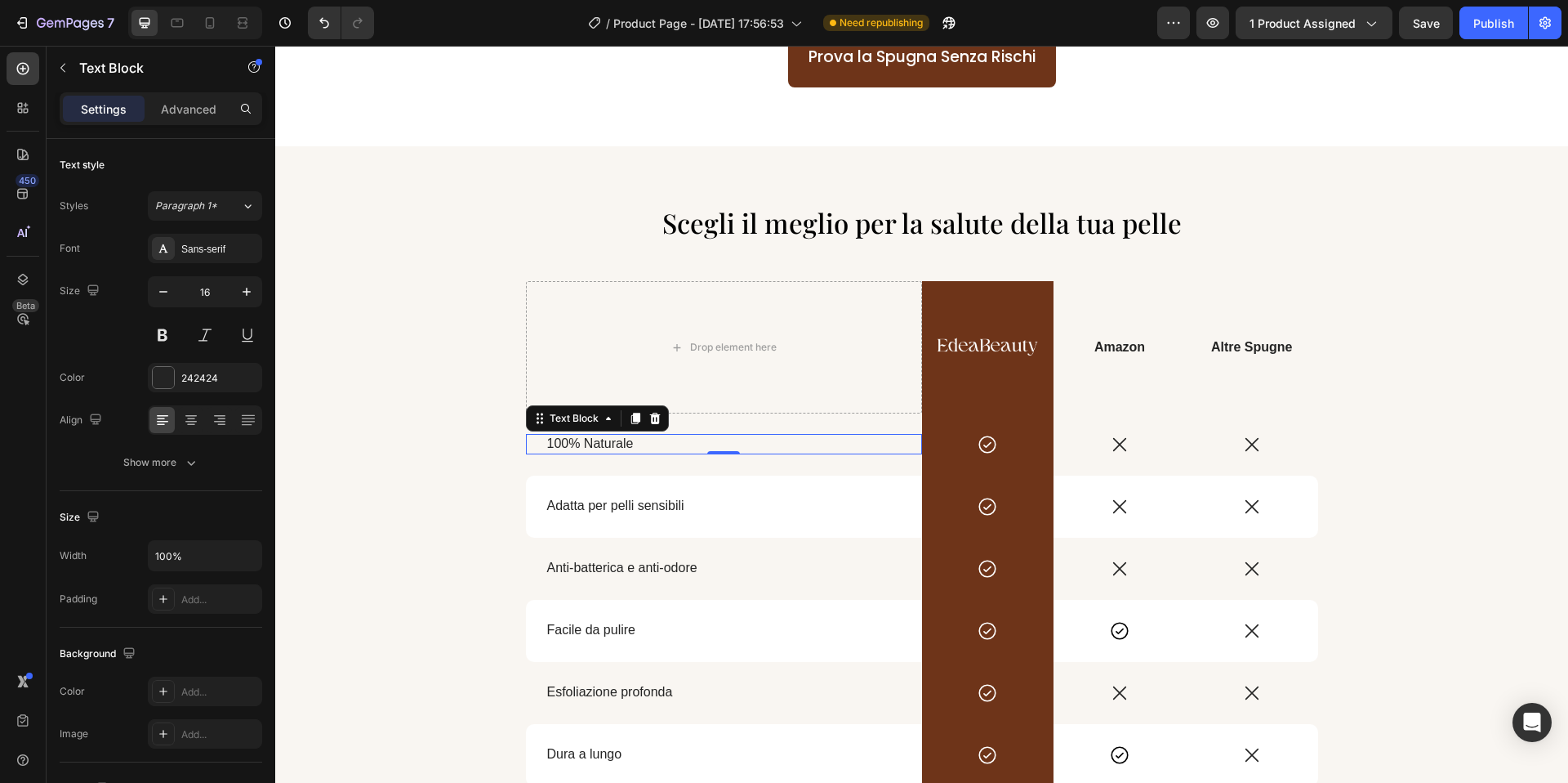
click at [591, 441] on span "100% Naturale" at bounding box center [590, 444] width 87 height 14
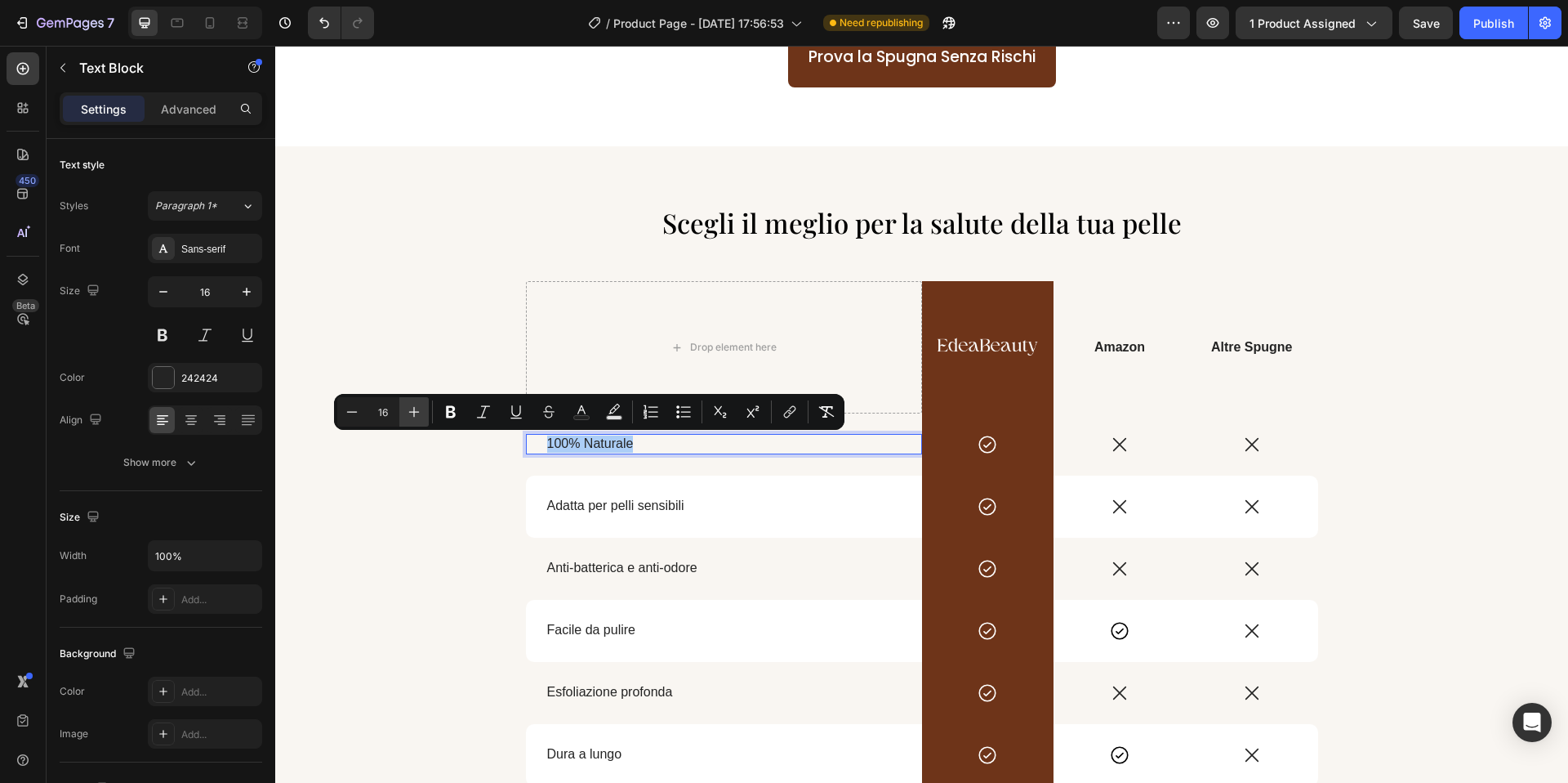
click at [426, 413] on button "Plus" at bounding box center [413, 411] width 29 height 29
type input "19"
click at [580, 504] on span "Adatta per pelli sensibili" at bounding box center [615, 506] width 137 height 14
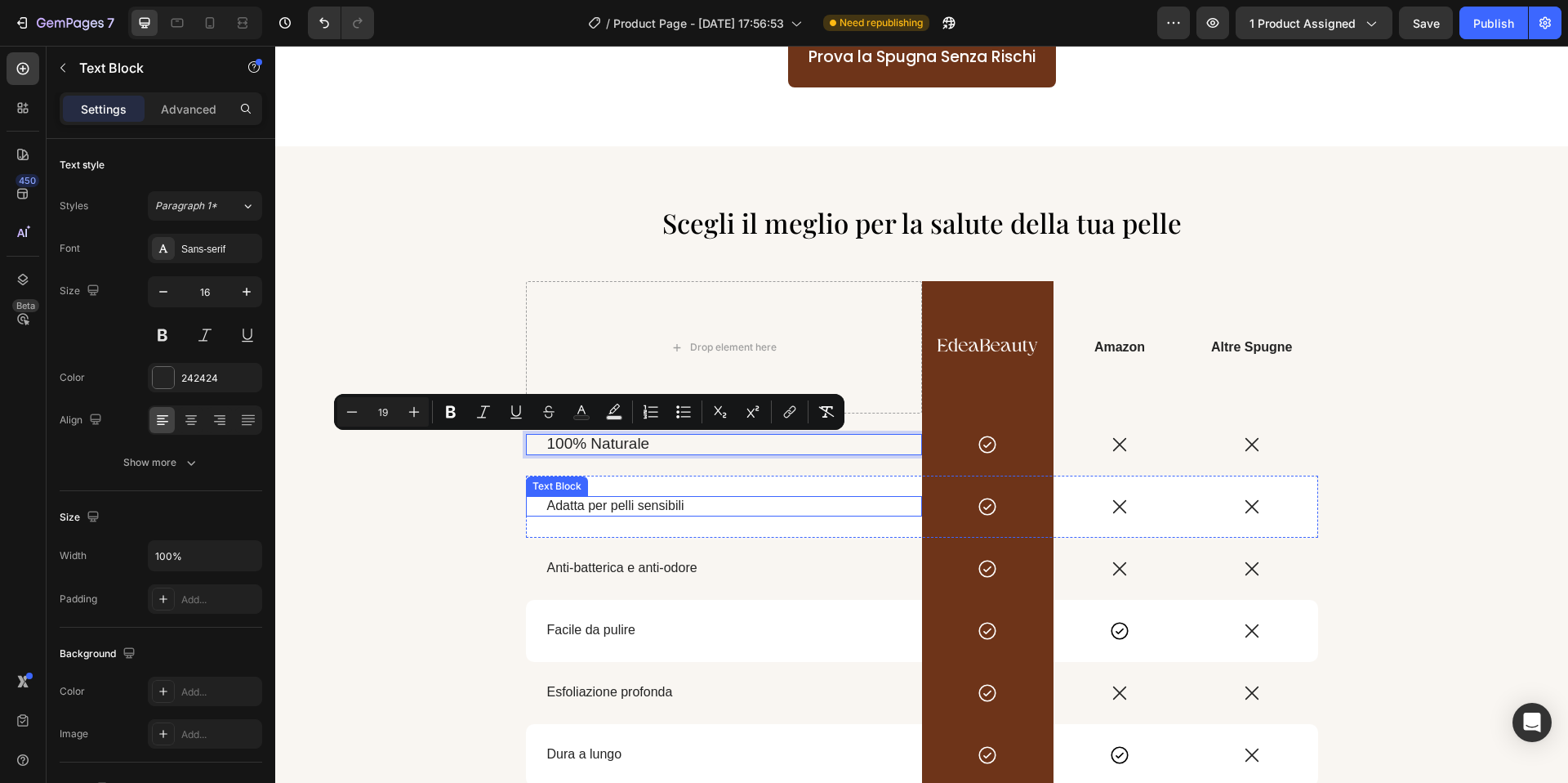
click at [580, 504] on span "Adatta per pelli sensibili" at bounding box center [615, 506] width 137 height 14
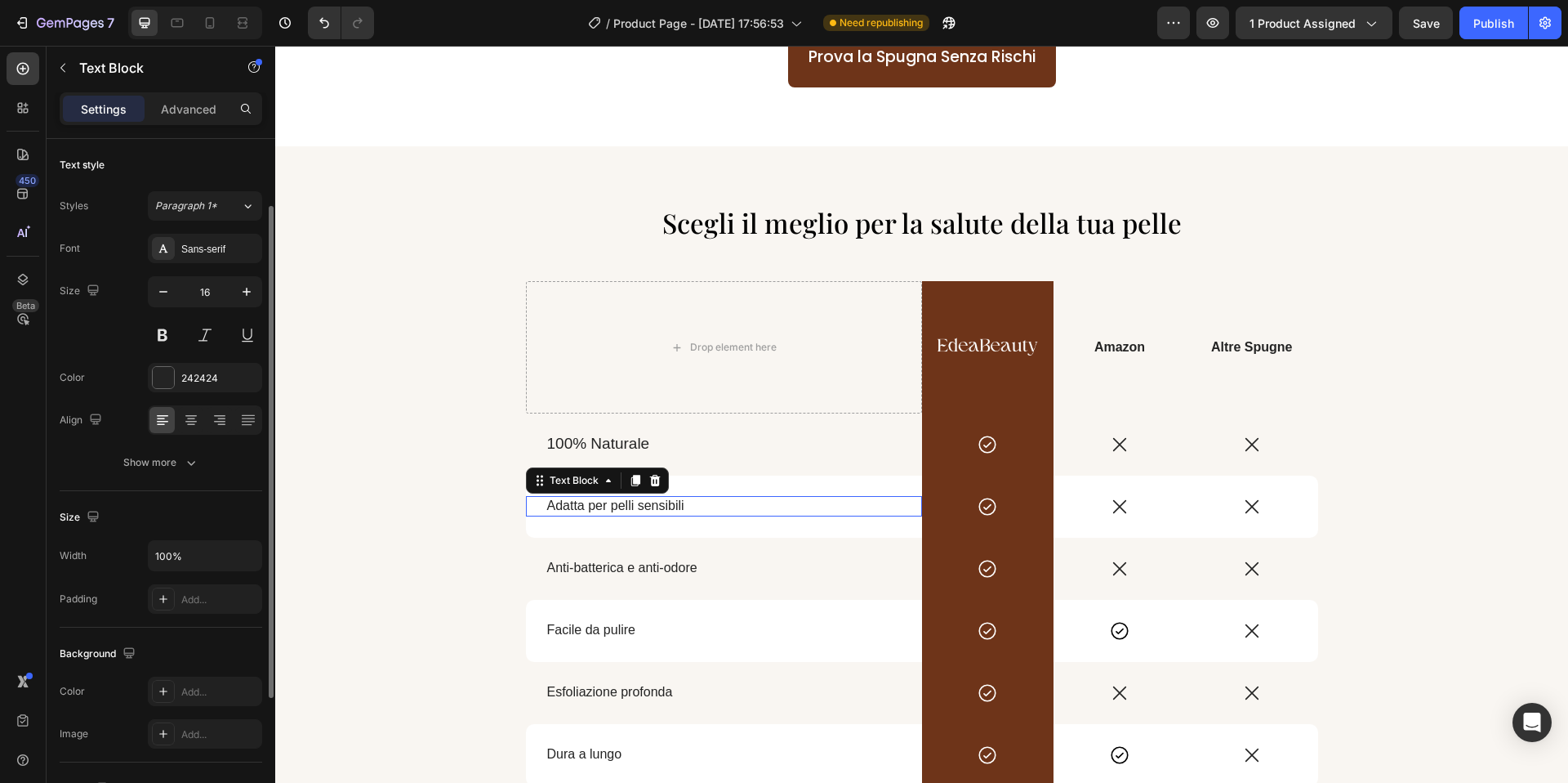
click at [580, 504] on span "Adatta per pelli sensibili" at bounding box center [615, 506] width 137 height 14
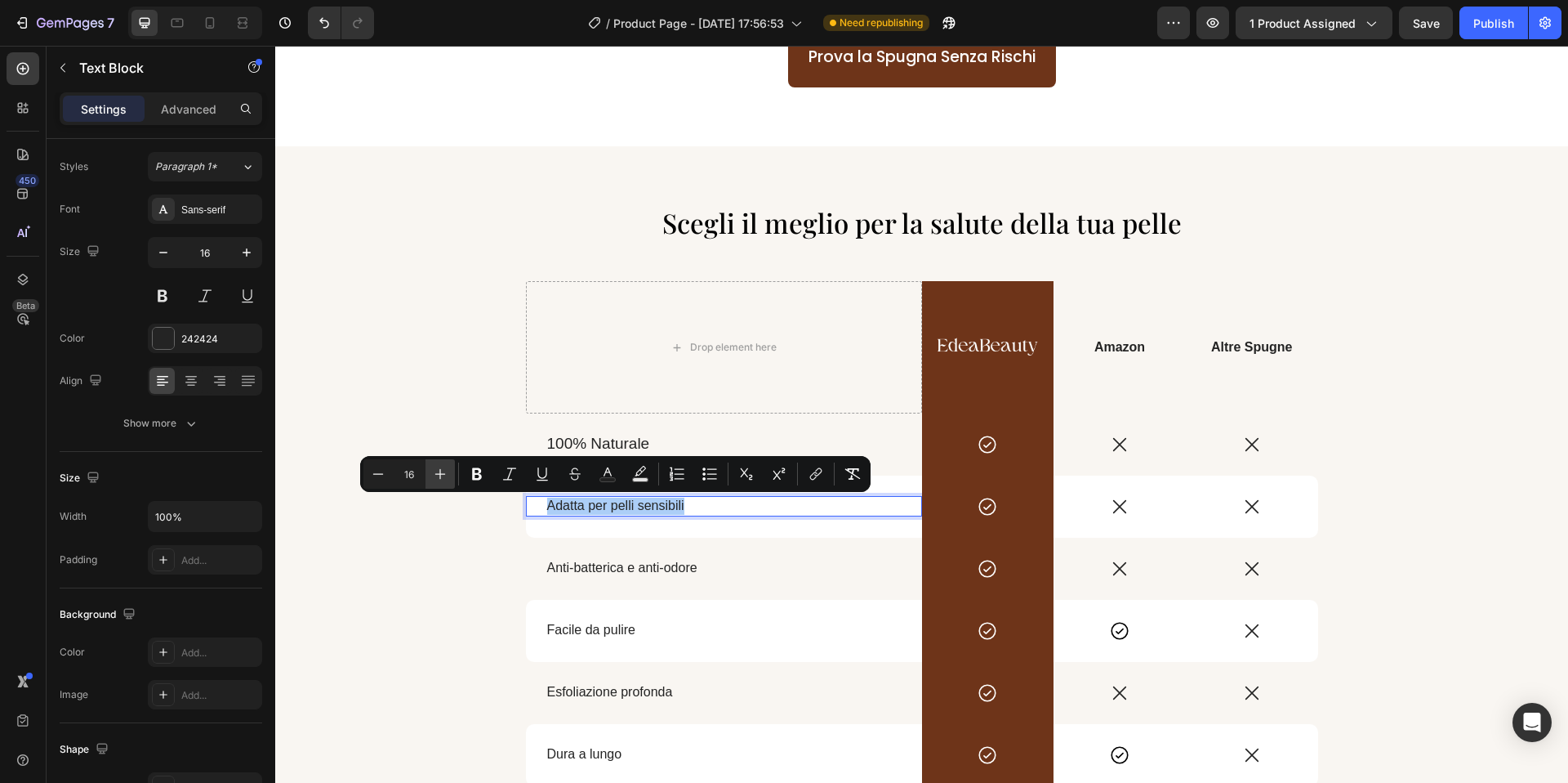
click at [453, 477] on button "Plus" at bounding box center [440, 474] width 29 height 29
type input "19"
click at [606, 570] on span "Anti-batterica e anti-odore" at bounding box center [622, 567] width 150 height 14
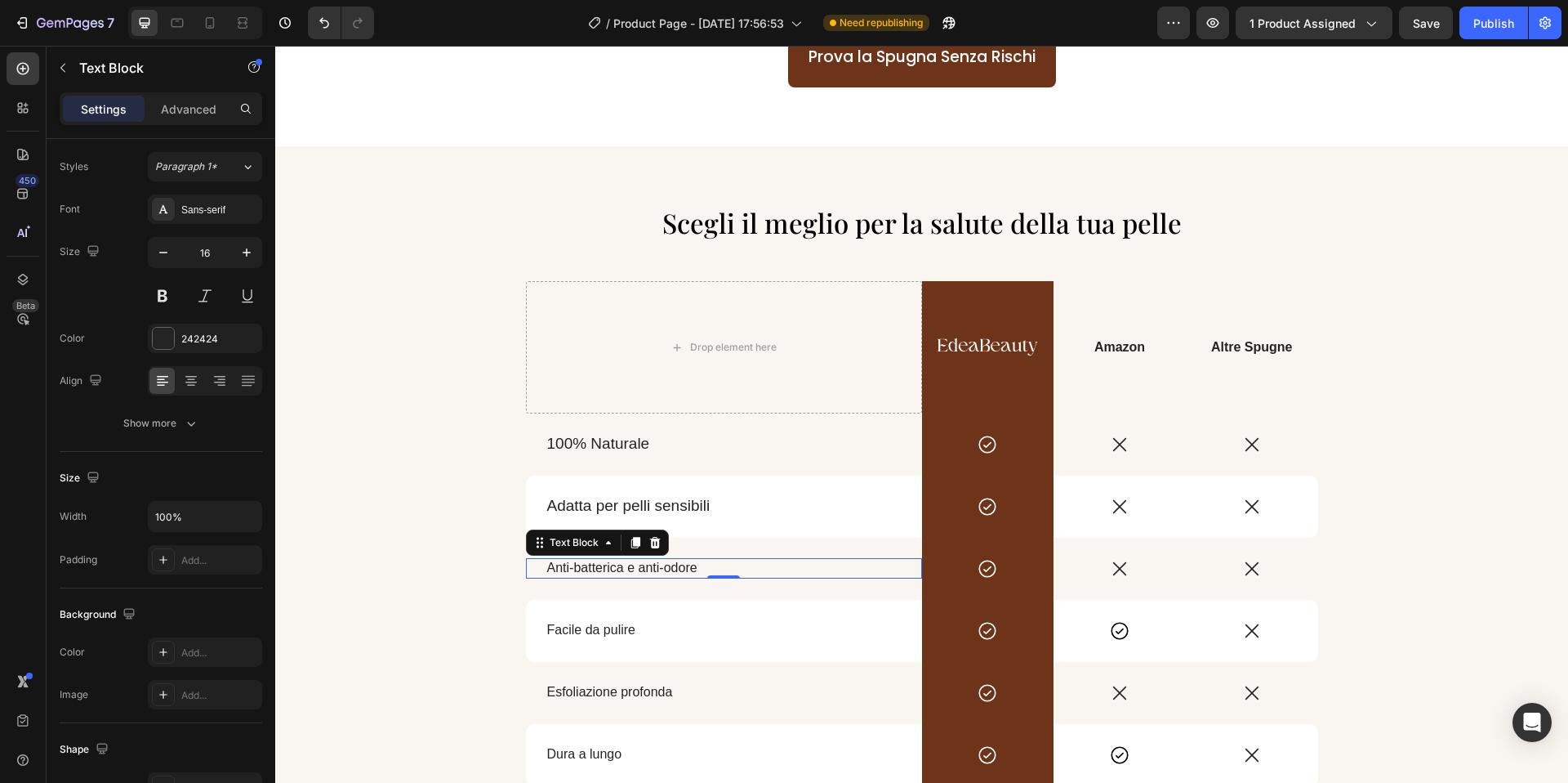
click at [606, 570] on span "Anti-batterica e anti-odore" at bounding box center [622, 567] width 150 height 14
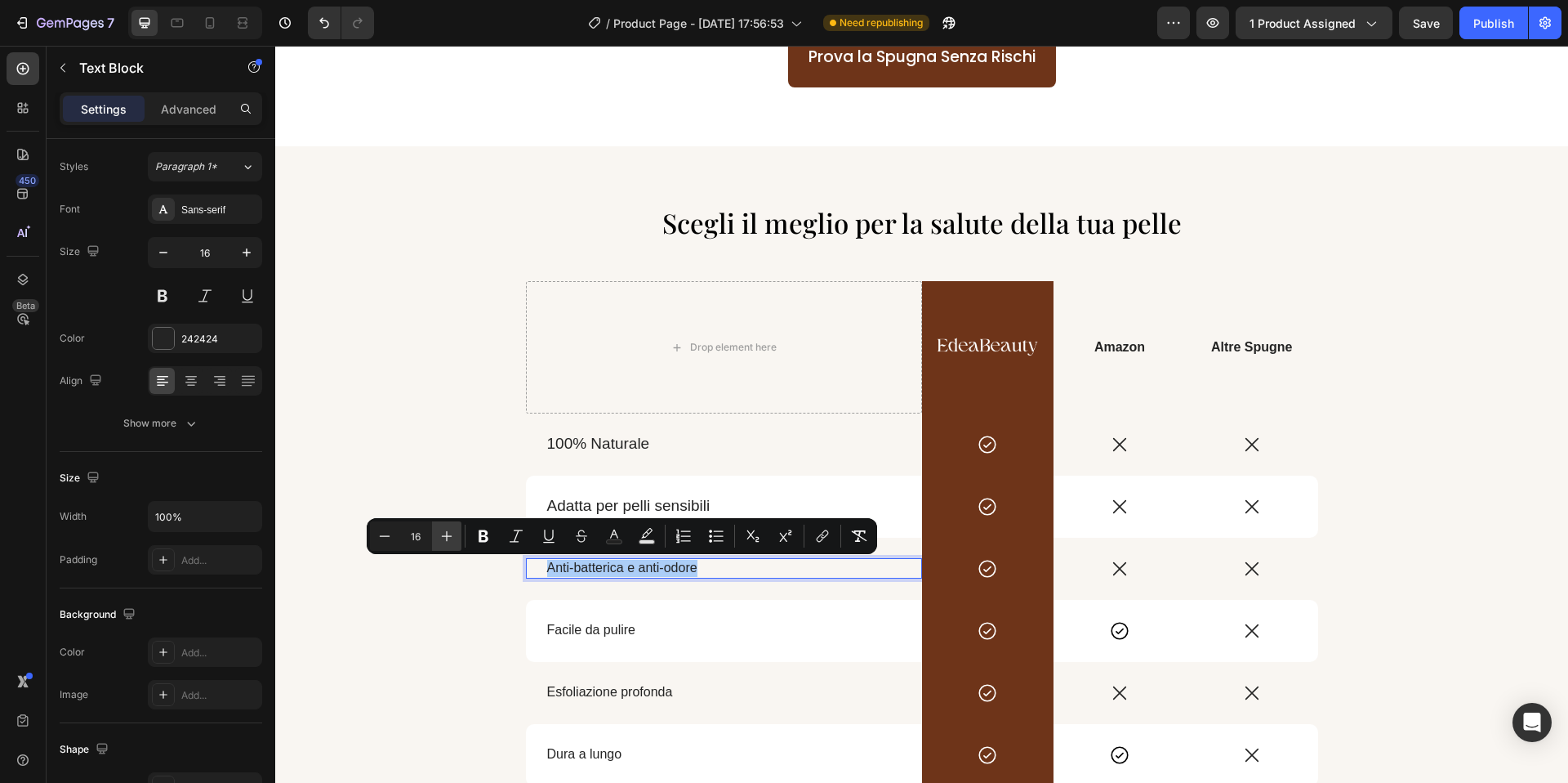
click at [446, 529] on icon "Editor contextual toolbar" at bounding box center [446, 536] width 16 height 16
type input "19"
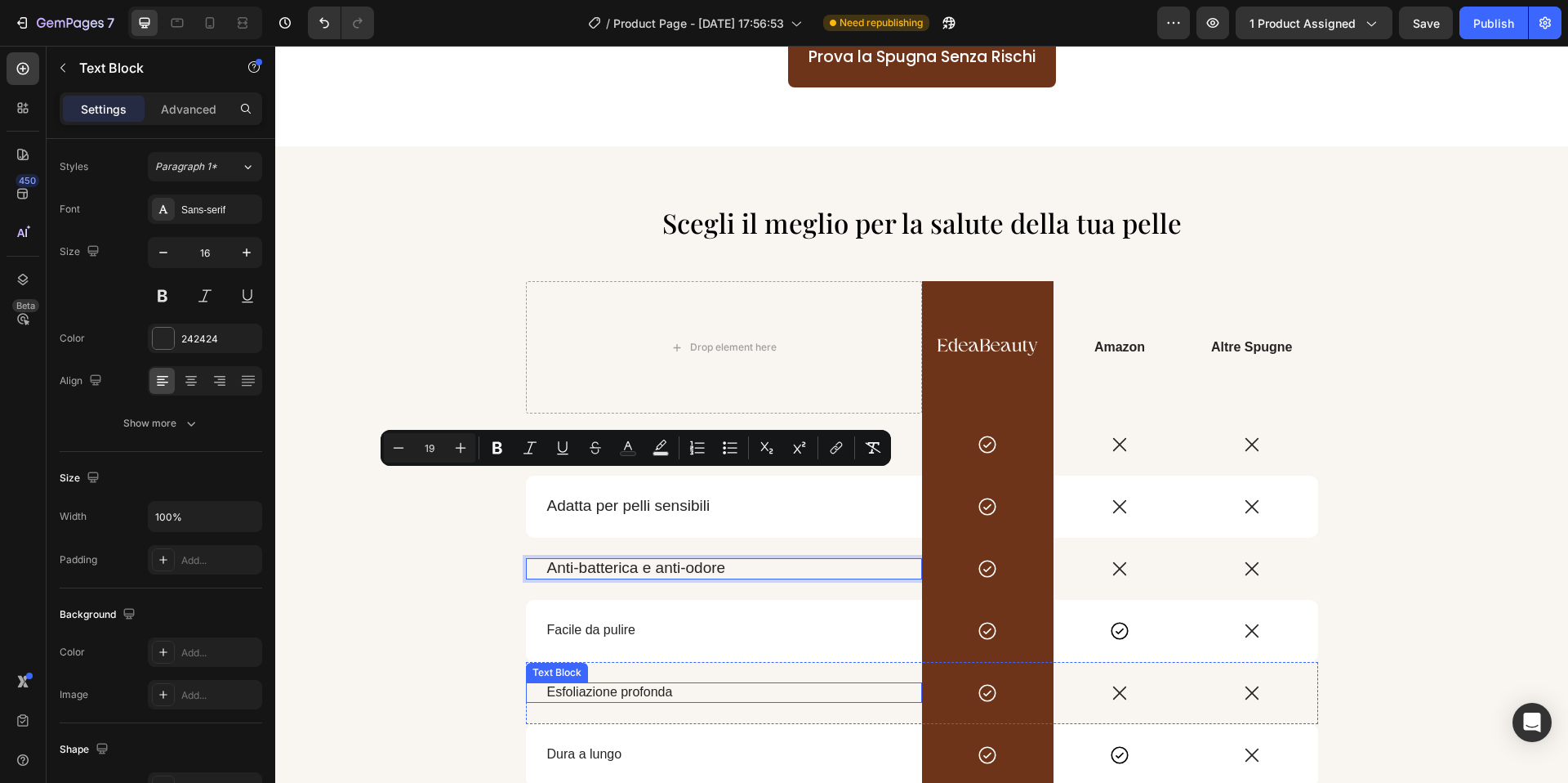
click at [619, 685] on span "Esfoliazione profonda" at bounding box center [610, 692] width 125 height 14
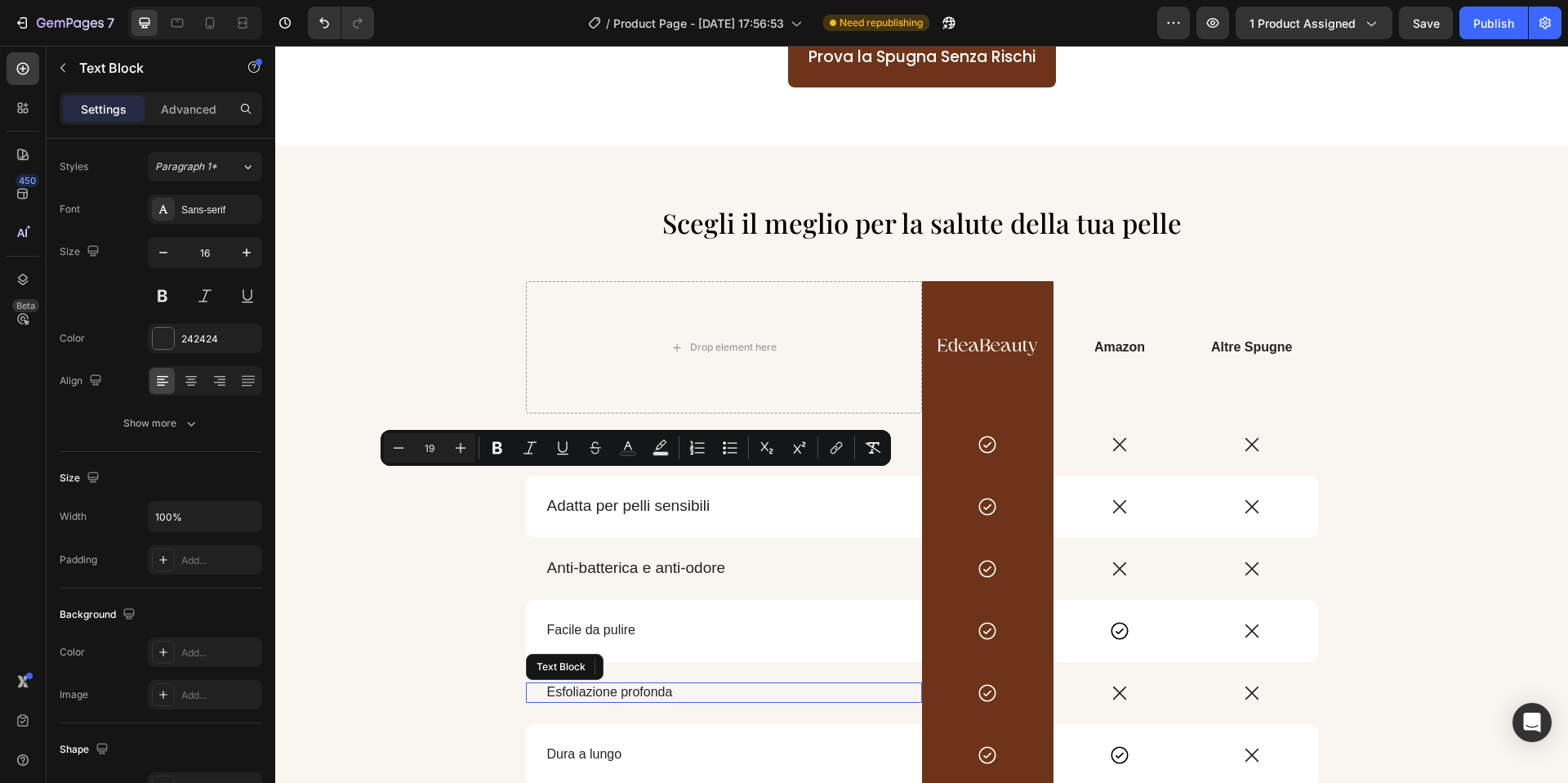
scroll to position [2416, 0]
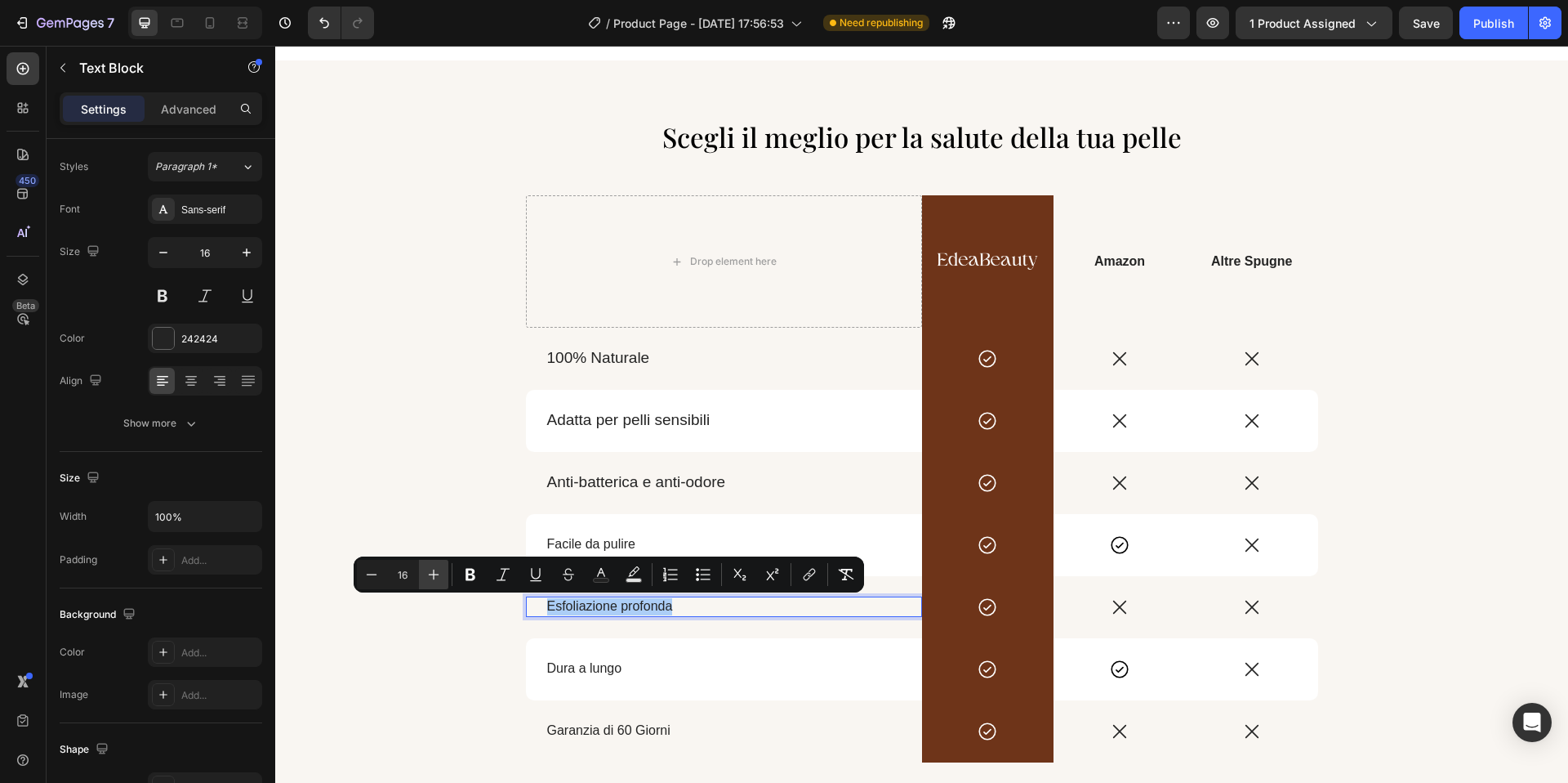
click at [436, 575] on icon "Editor contextual toolbar" at bounding box center [434, 574] width 16 height 16
type input "19"
click at [575, 544] on span "Facile da pulire" at bounding box center [591, 544] width 89 height 14
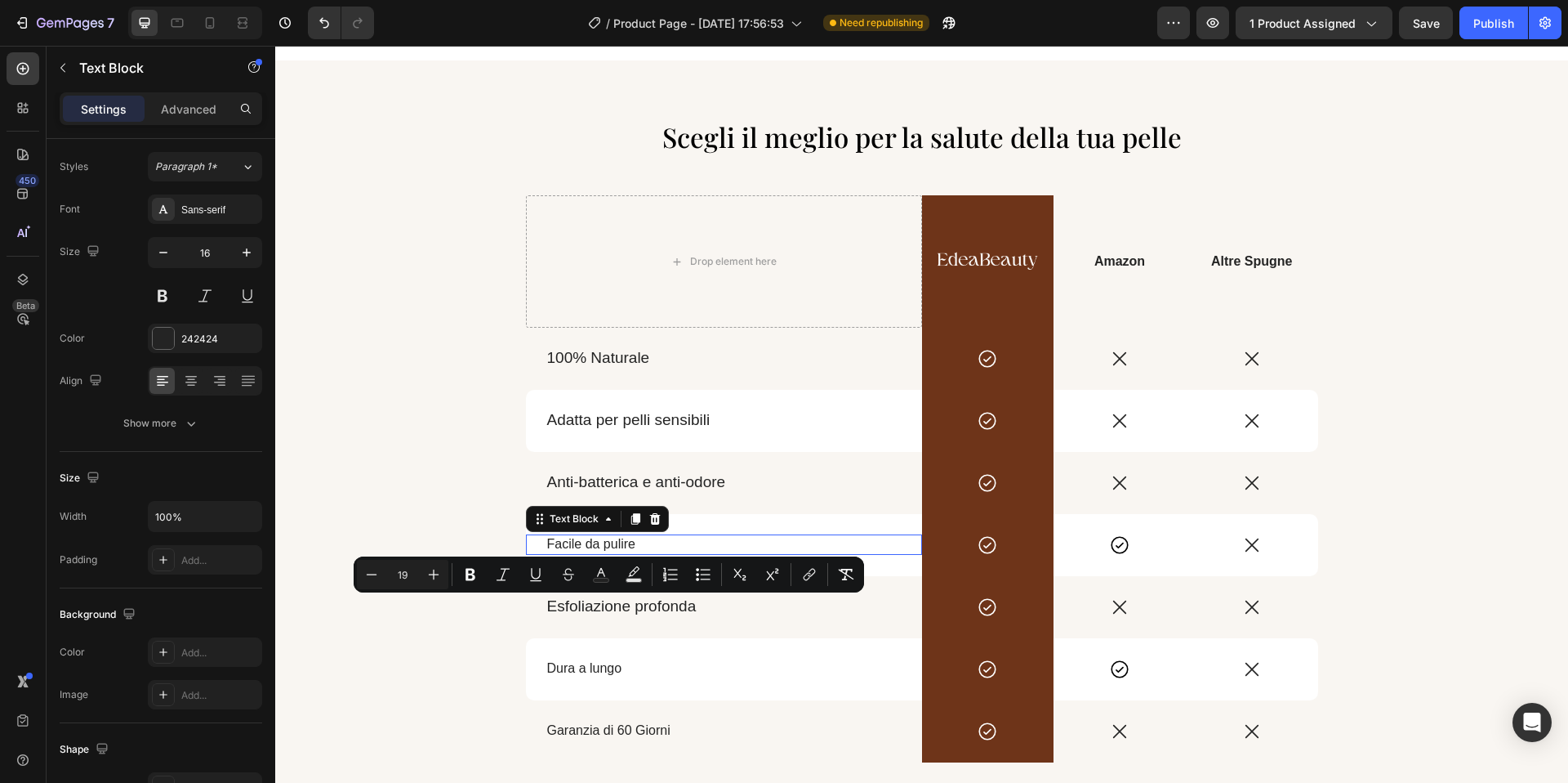
click at [575, 544] on span "Facile da pulire" at bounding box center [591, 544] width 89 height 14
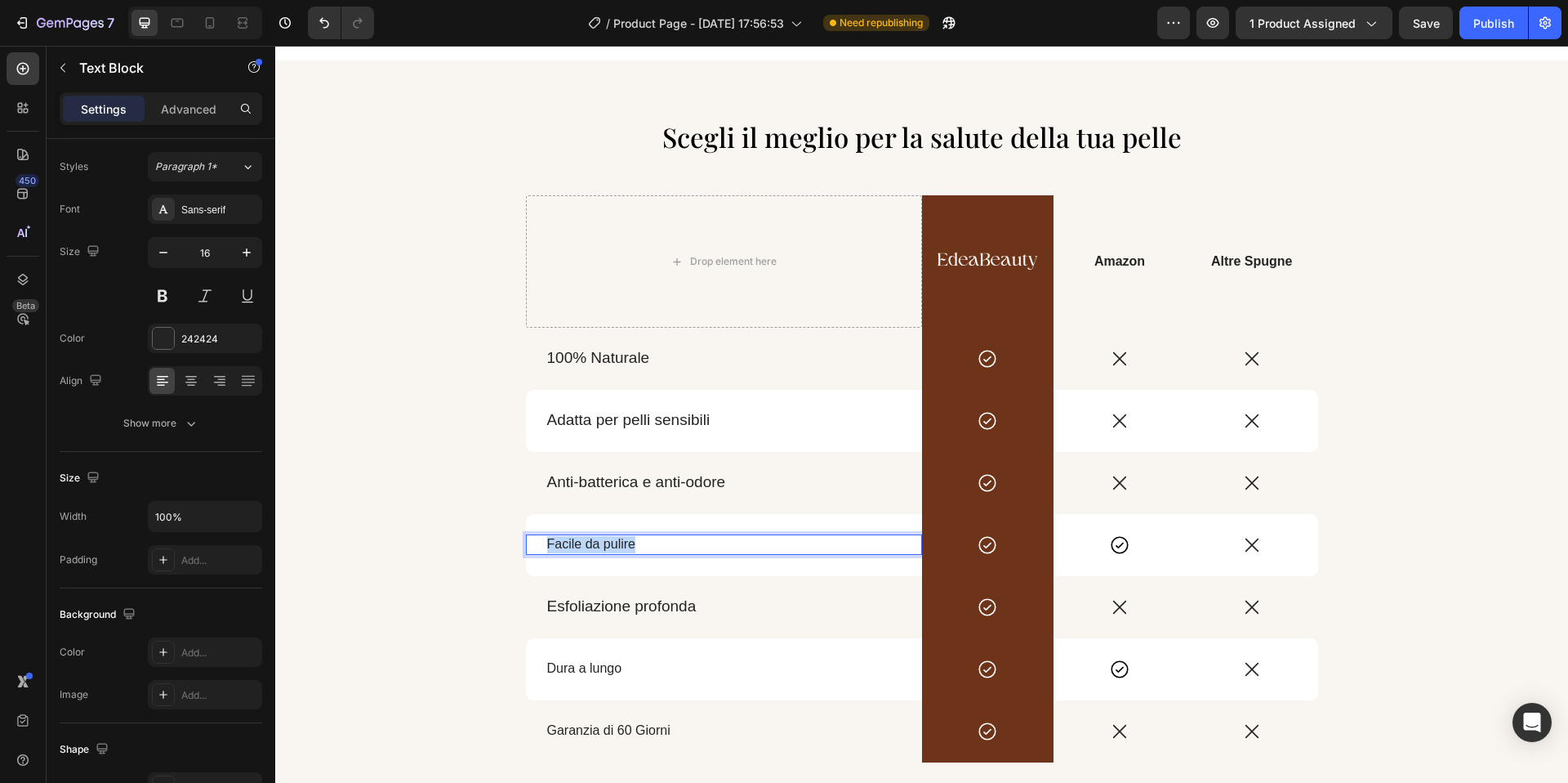
click at [575, 544] on span "Facile da pulire" at bounding box center [591, 544] width 89 height 14
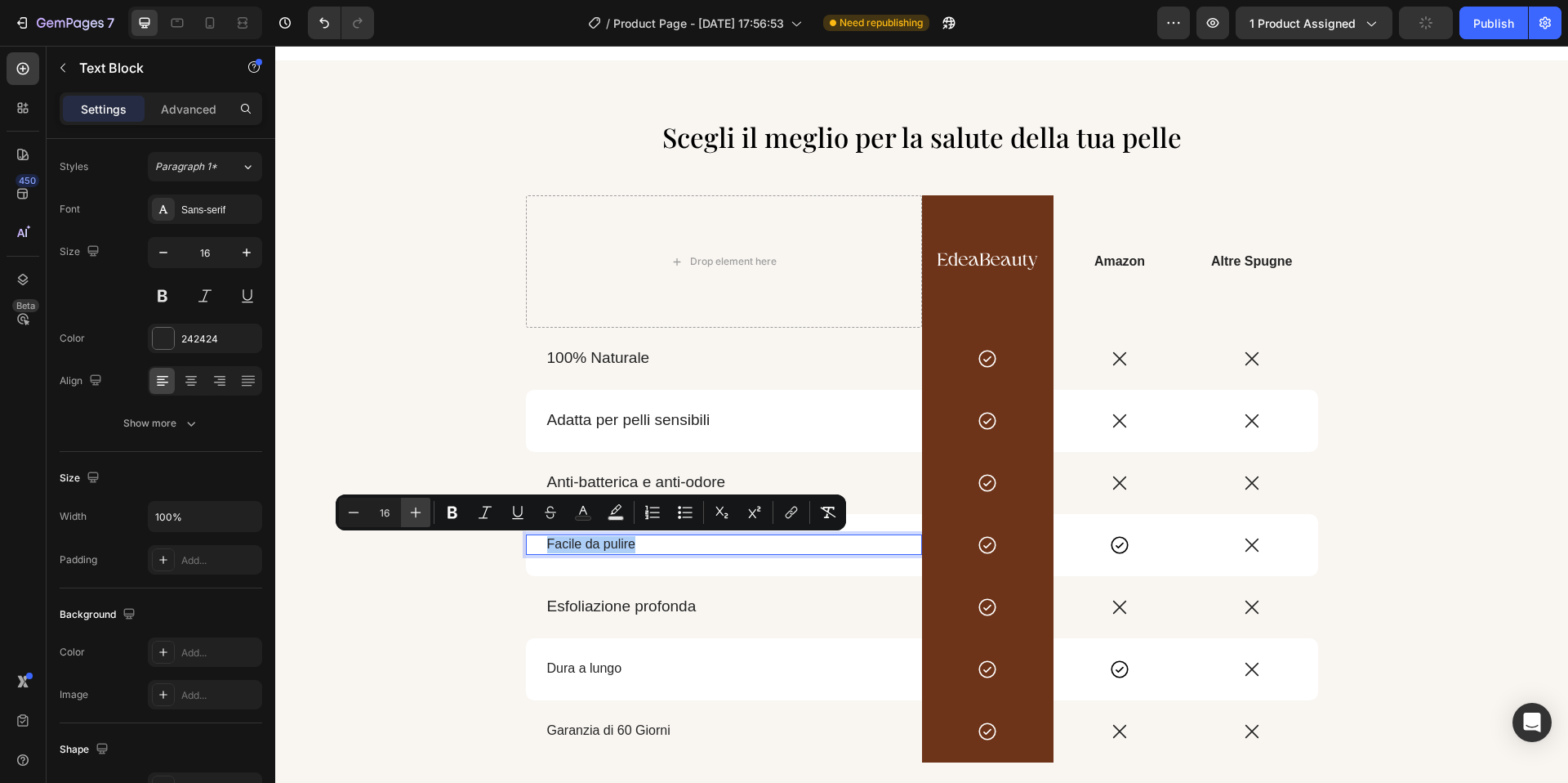
click at [417, 499] on button "Plus" at bounding box center [415, 512] width 29 height 29
type input "19"
click at [585, 662] on span "Dura a lungo" at bounding box center [584, 668] width 75 height 14
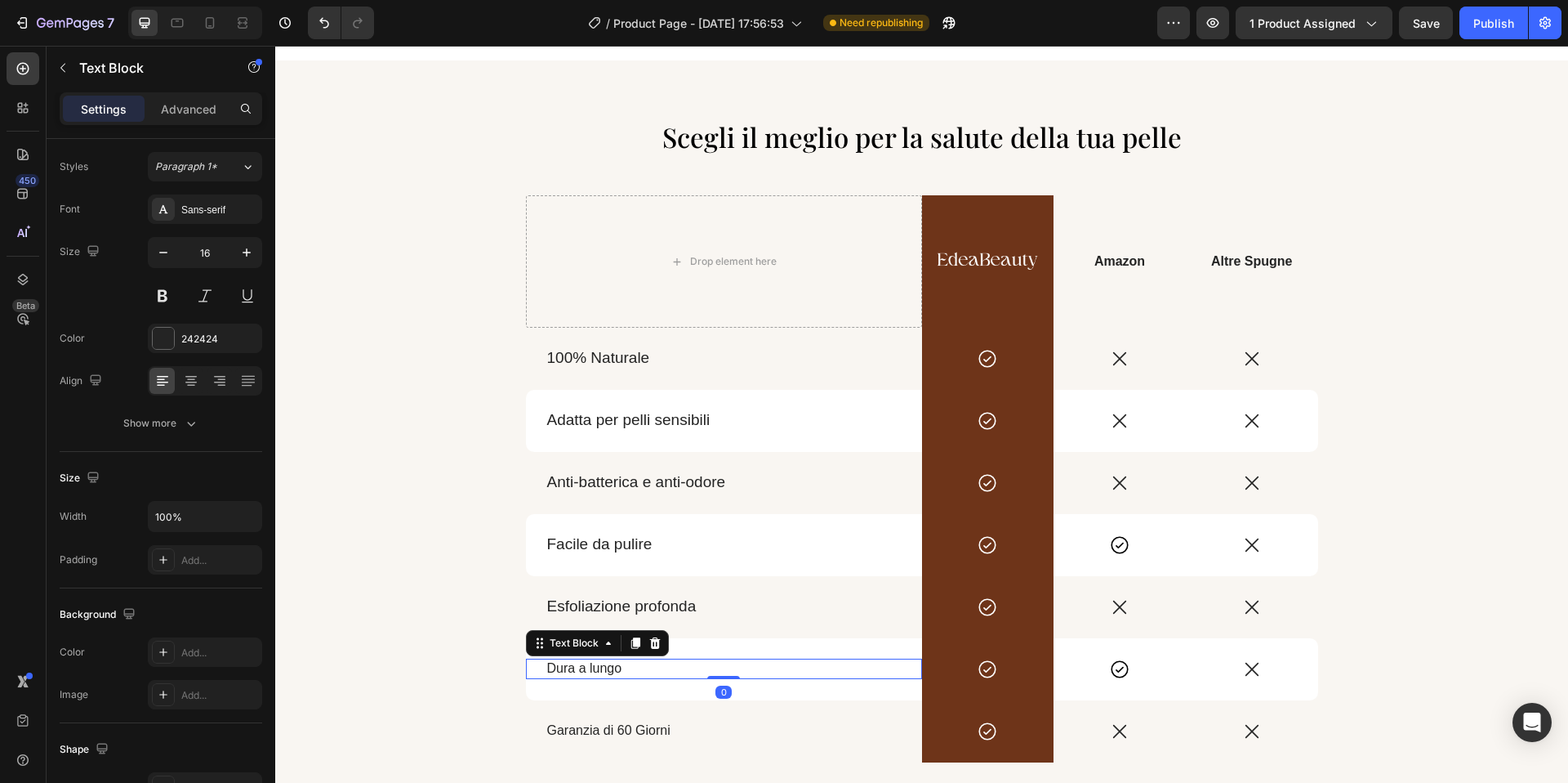
click at [585, 662] on span "Dura a lungo" at bounding box center [584, 668] width 75 height 14
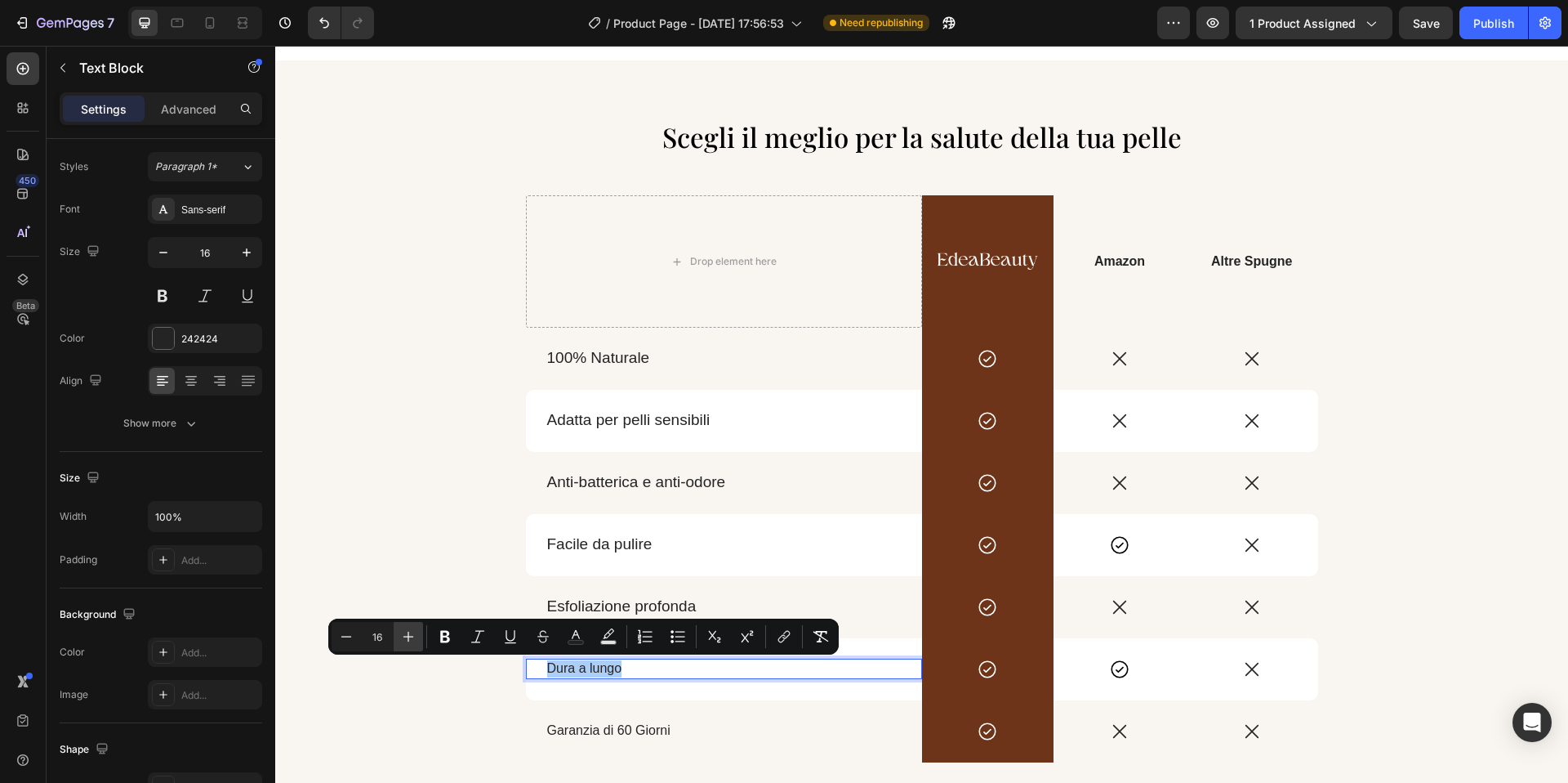
click at [417, 642] on button "Plus" at bounding box center [408, 636] width 29 height 29
type input "19"
click at [585, 739] on p "Garanzia di 60 Giorni" at bounding box center [723, 730] width 353 height 17
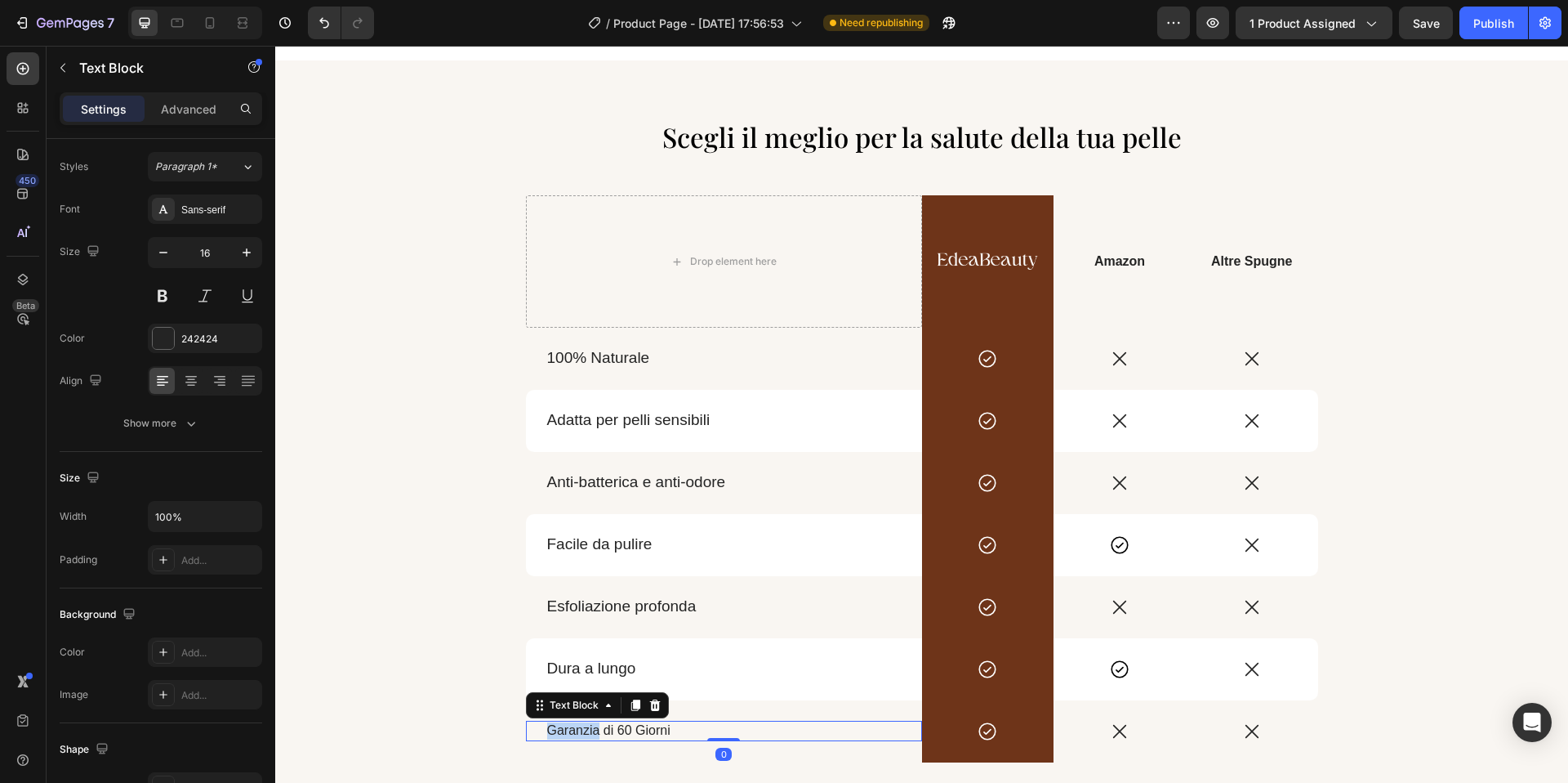
click at [585, 739] on p "Garanzia di 60 Giorni" at bounding box center [723, 730] width 353 height 17
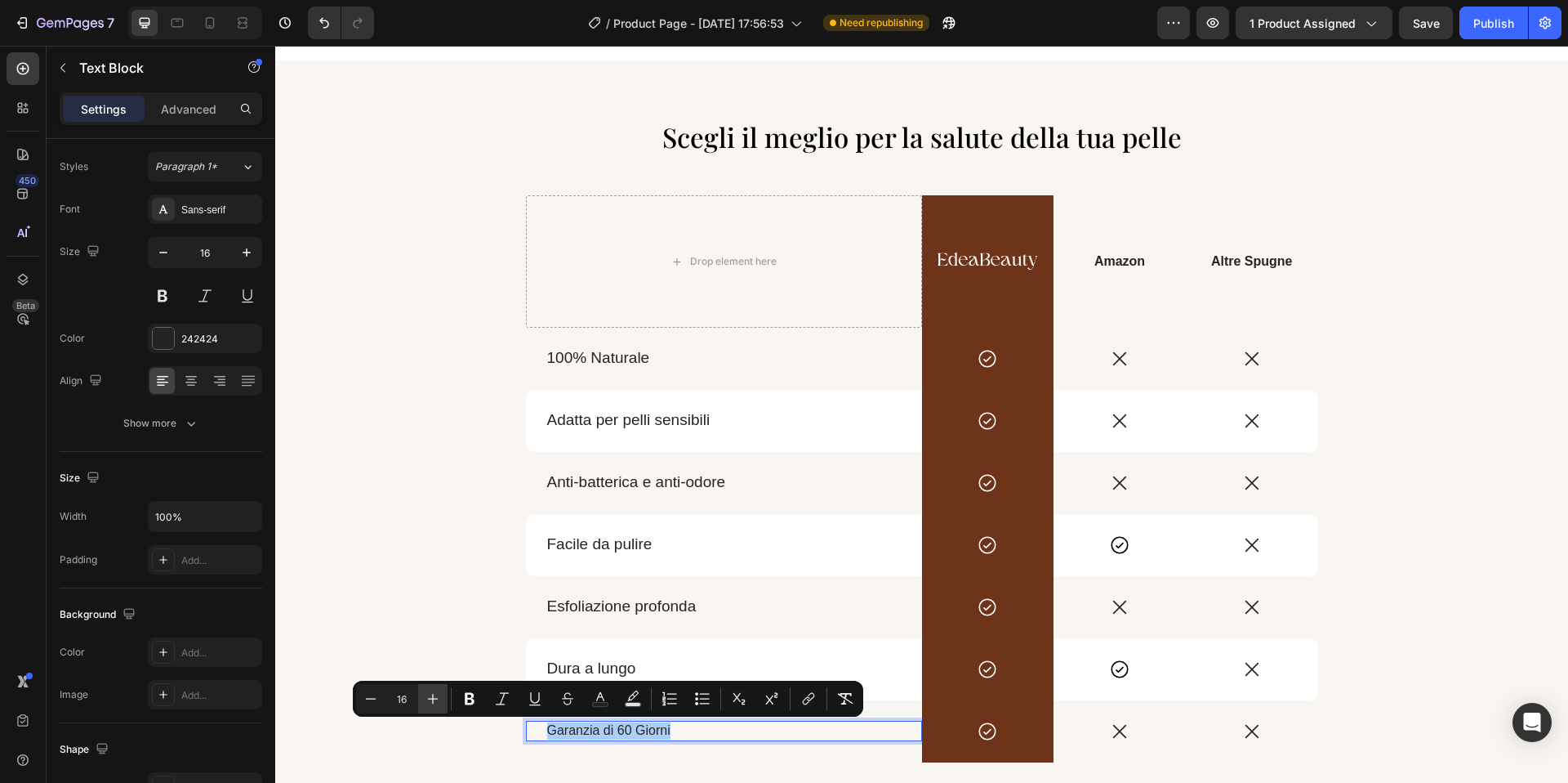
click at [441, 695] on button "Plus" at bounding box center [432, 698] width 29 height 29
type input "19"
click at [436, 641] on div "Scegli il meglio per la salute della tua pelle Heading Drop element here Image …" at bounding box center [921, 456] width 1130 height 677
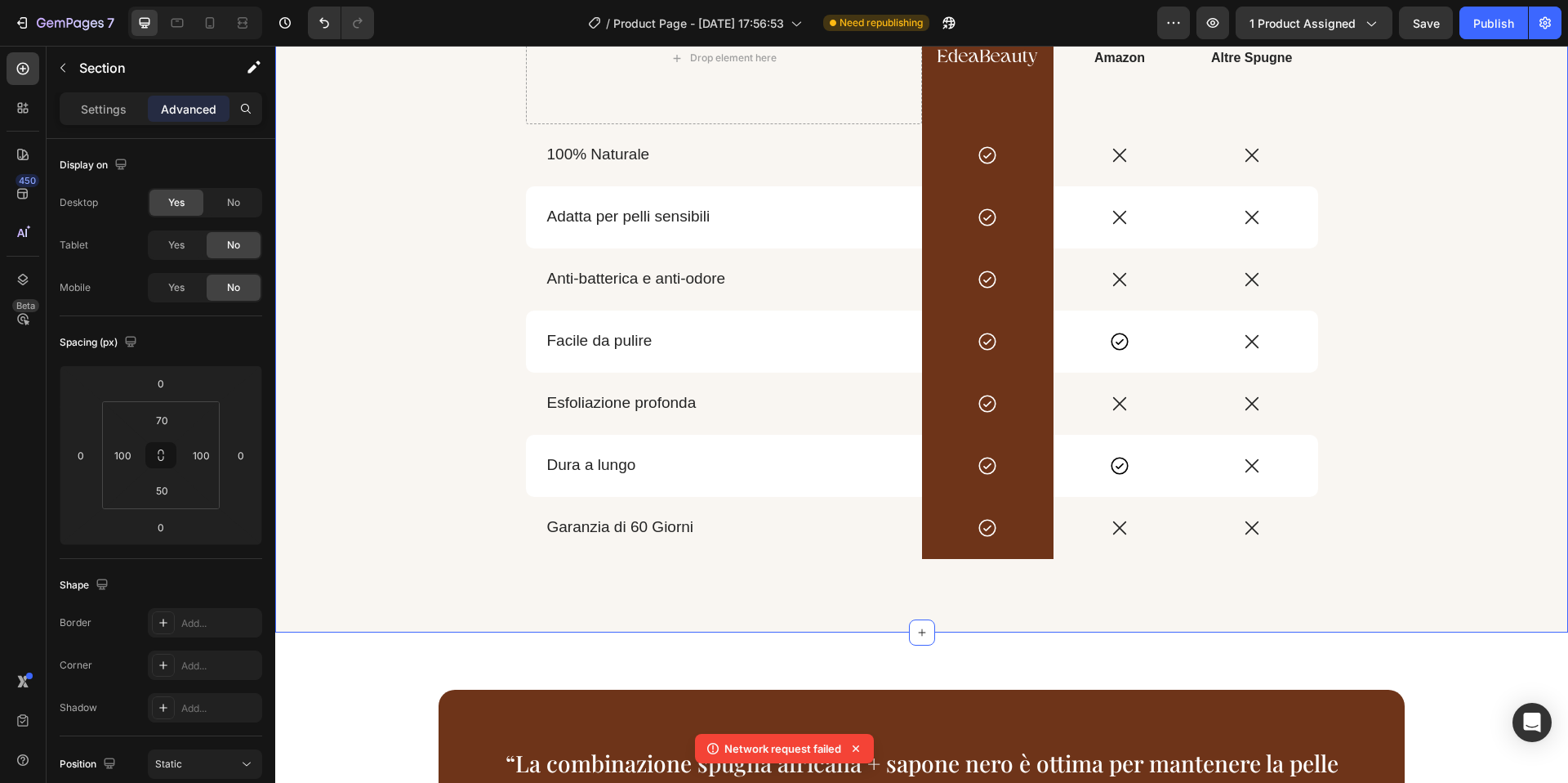
scroll to position [2553, 0]
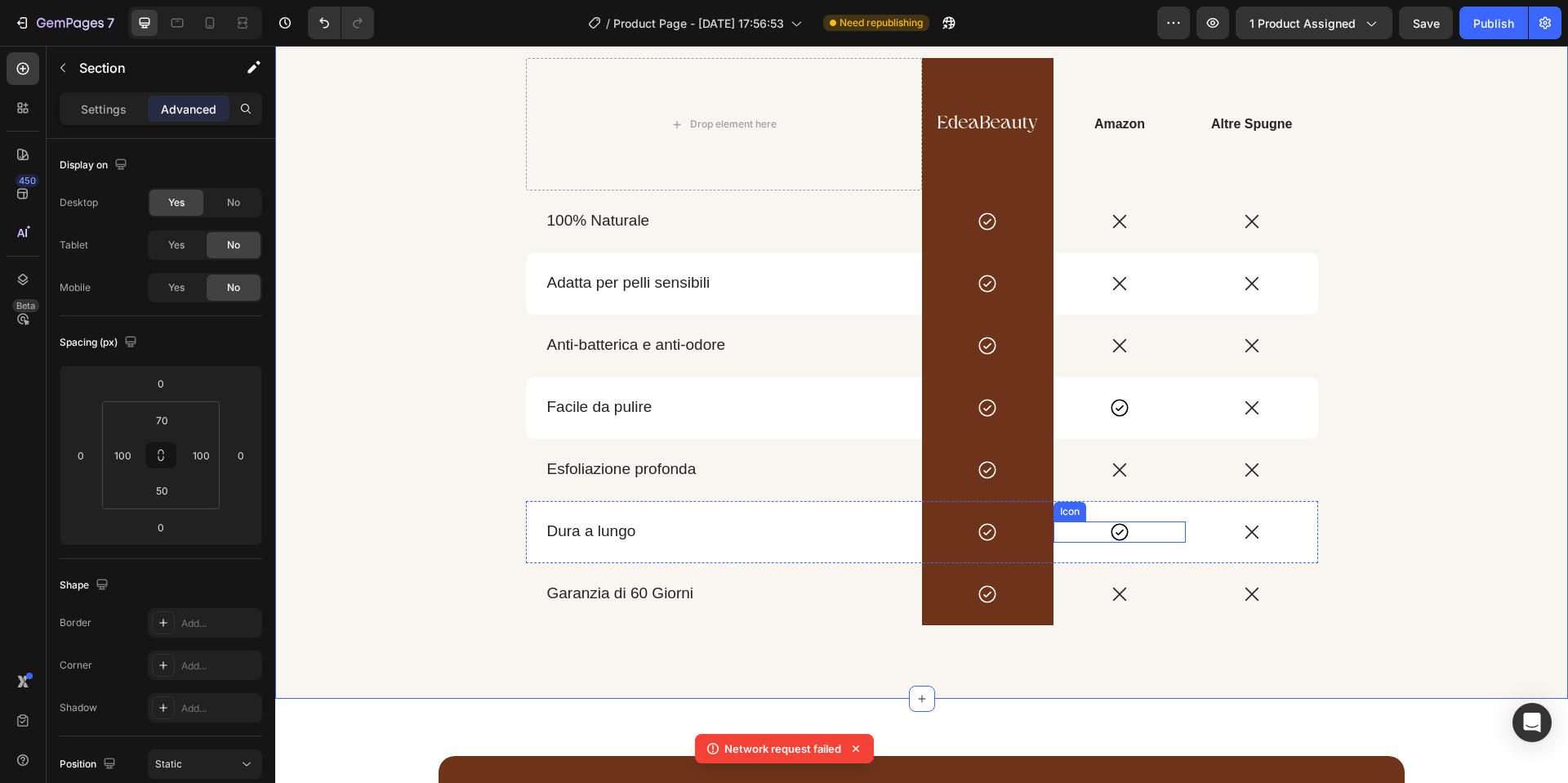
click at [1112, 535] on icon at bounding box center [1118, 531] width 17 height 17
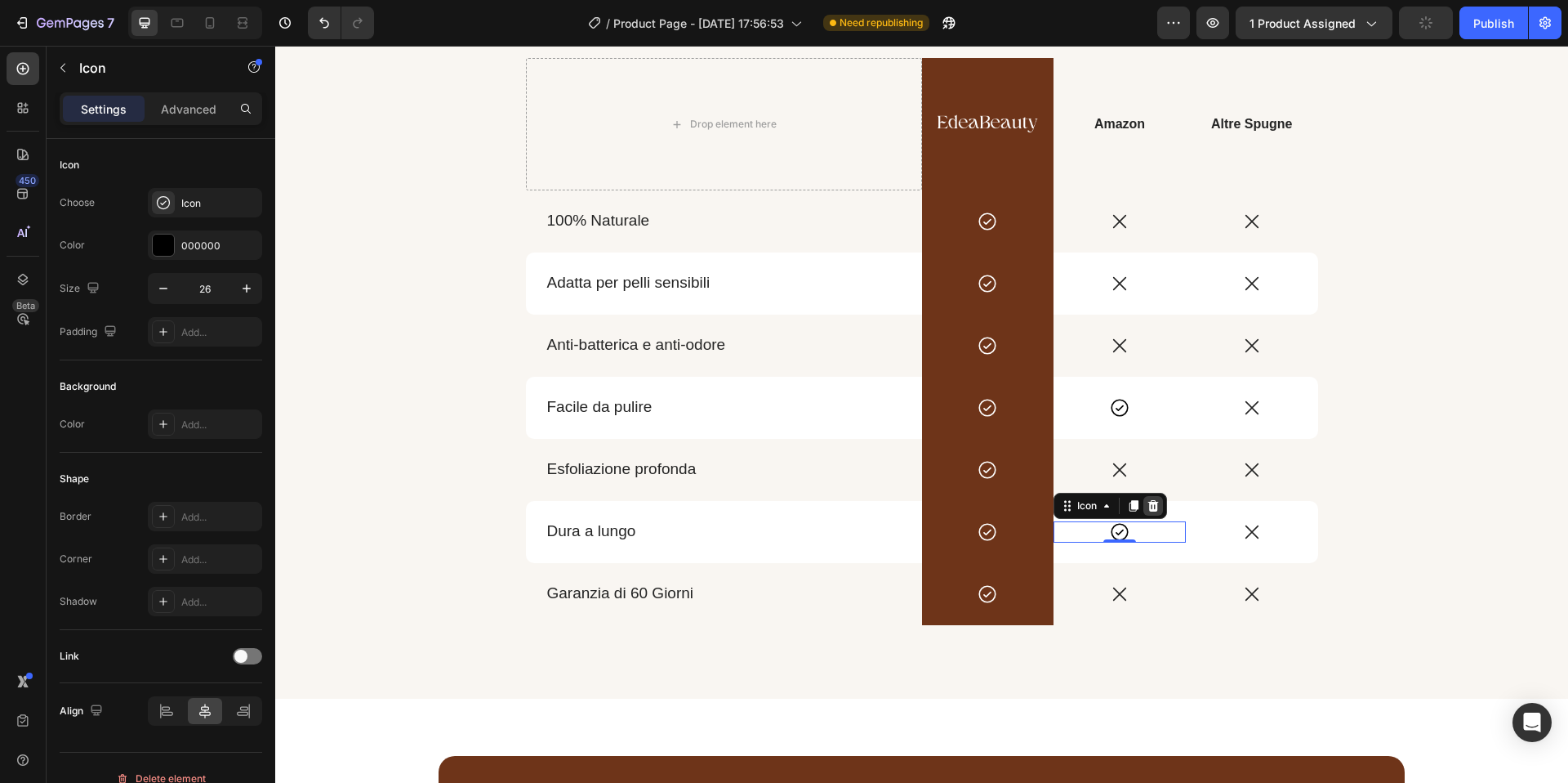
click at [1150, 512] on icon at bounding box center [1153, 506] width 13 height 13
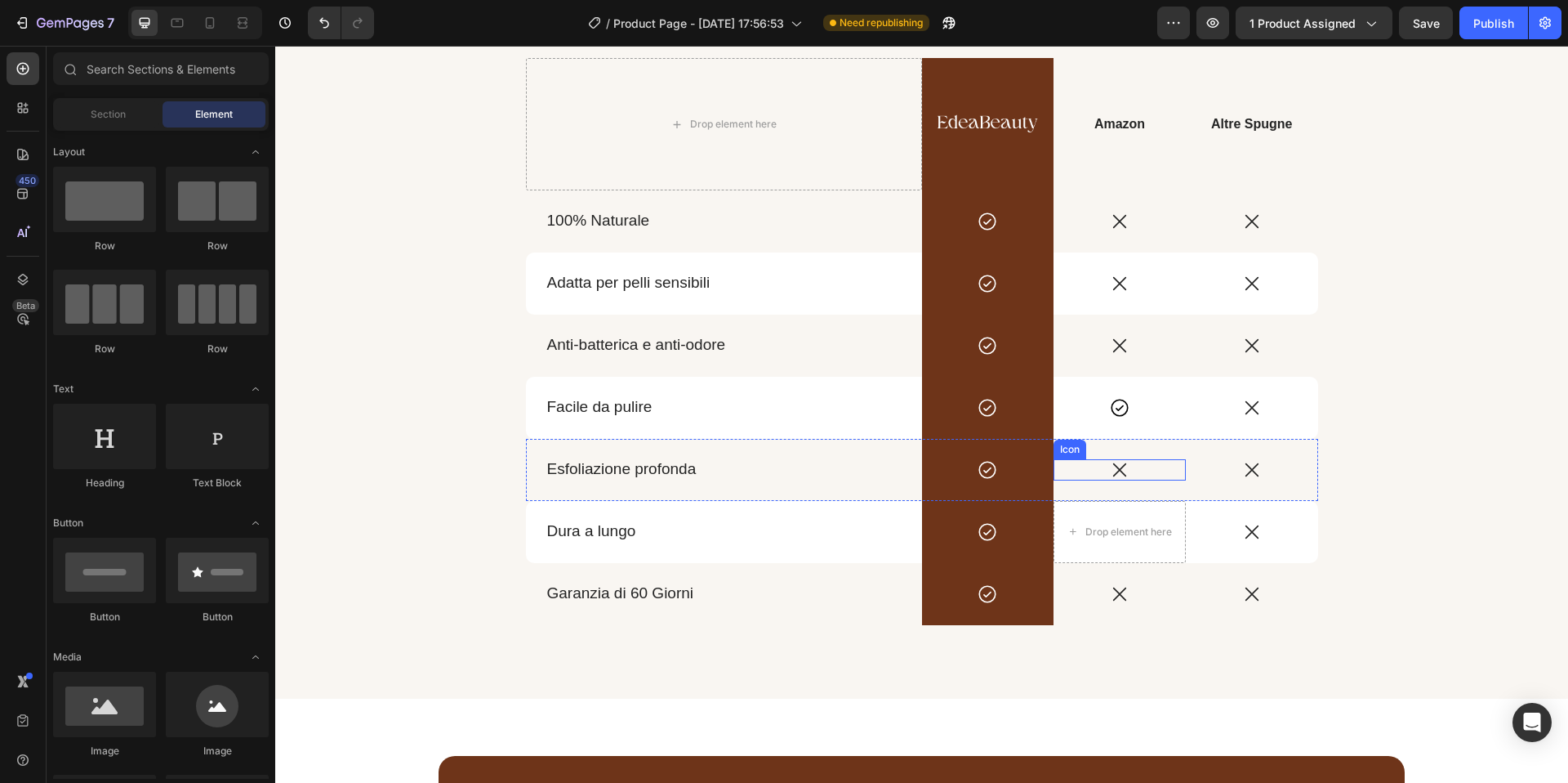
click at [1114, 473] on icon at bounding box center [1120, 470] width 21 height 21
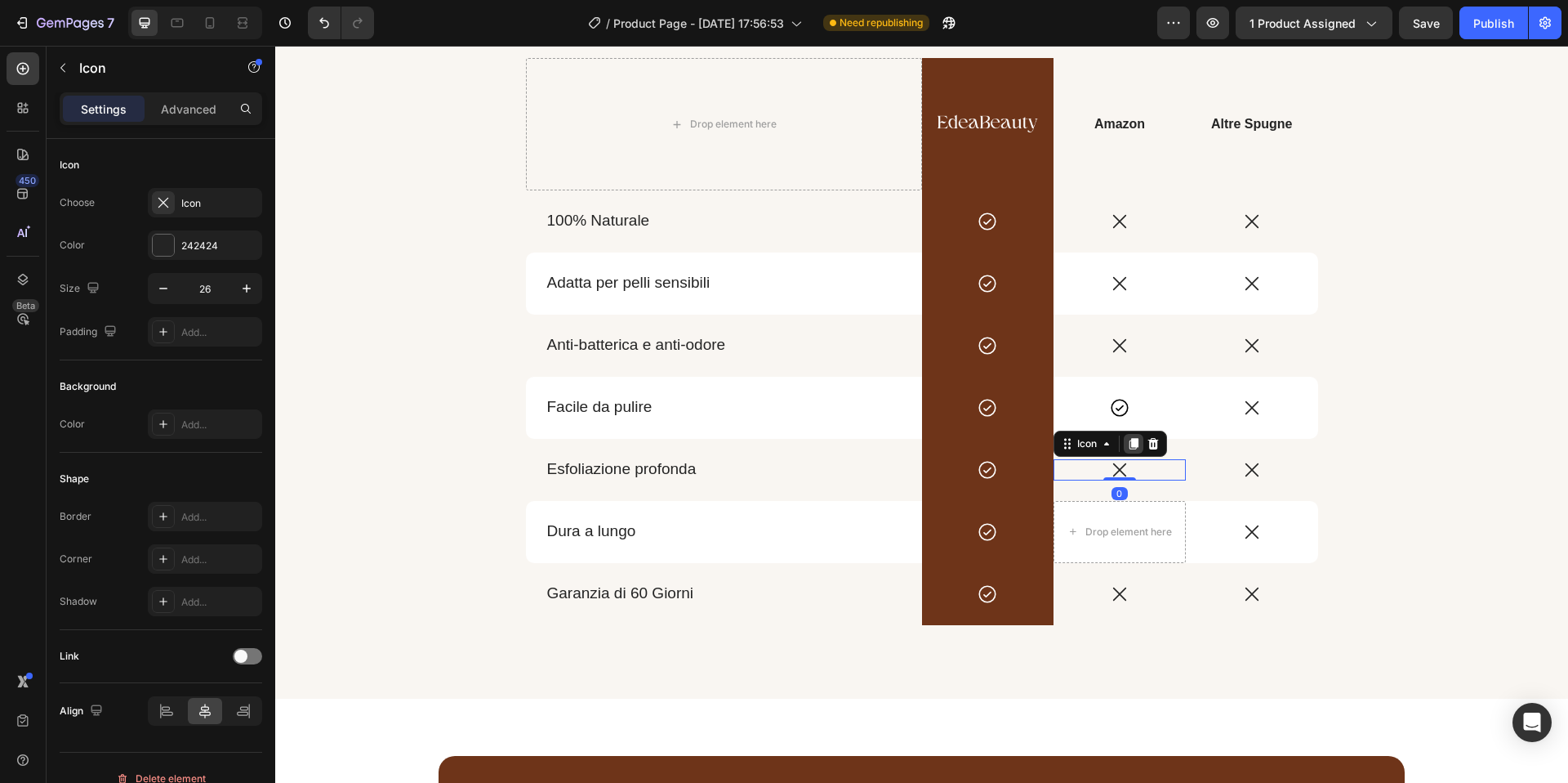
click at [1128, 447] on icon at bounding box center [1133, 444] width 13 height 13
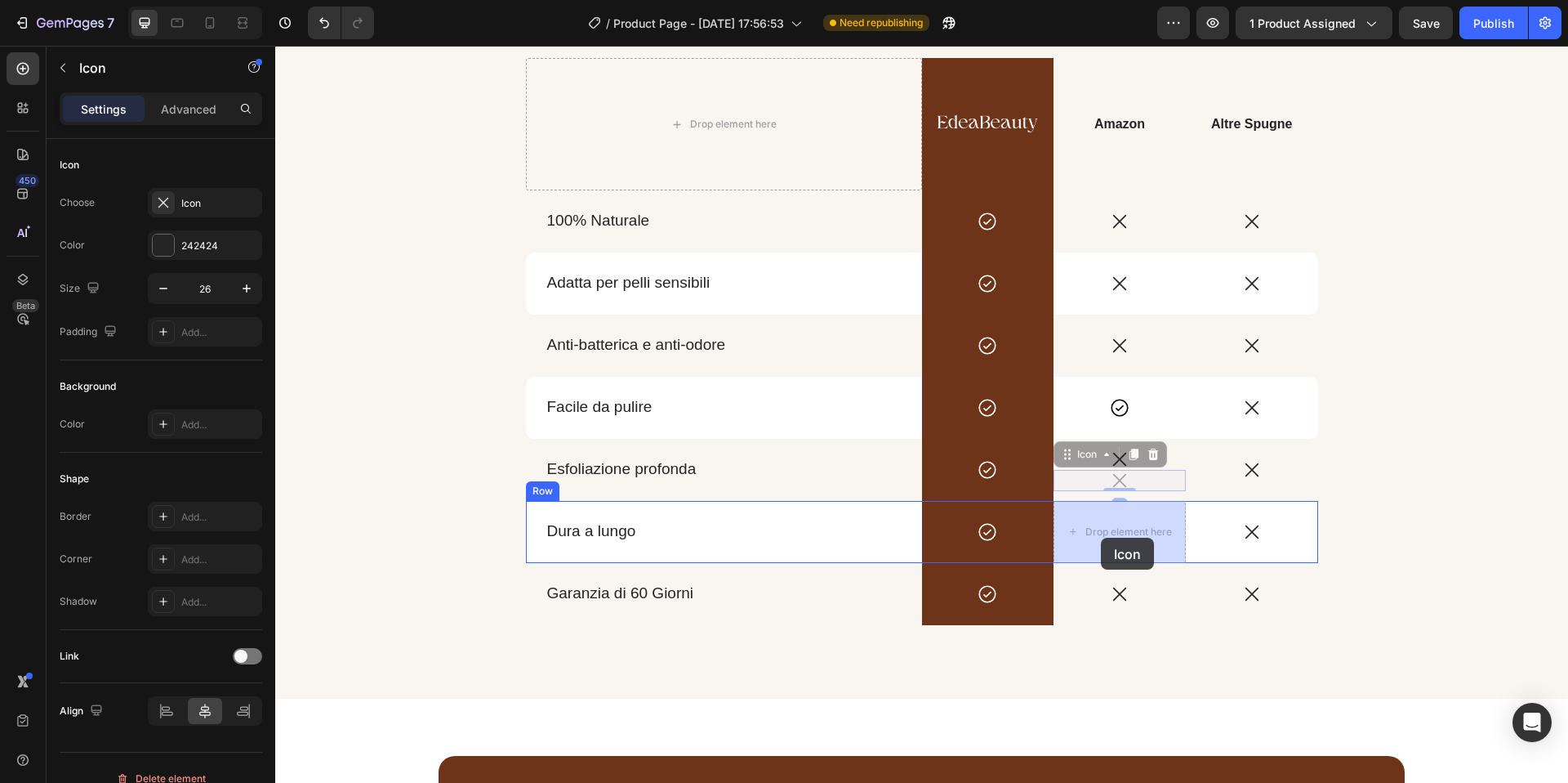
drag, startPoint x: 1064, startPoint y: 460, endPoint x: 1101, endPoint y: 537, distance: 85.4
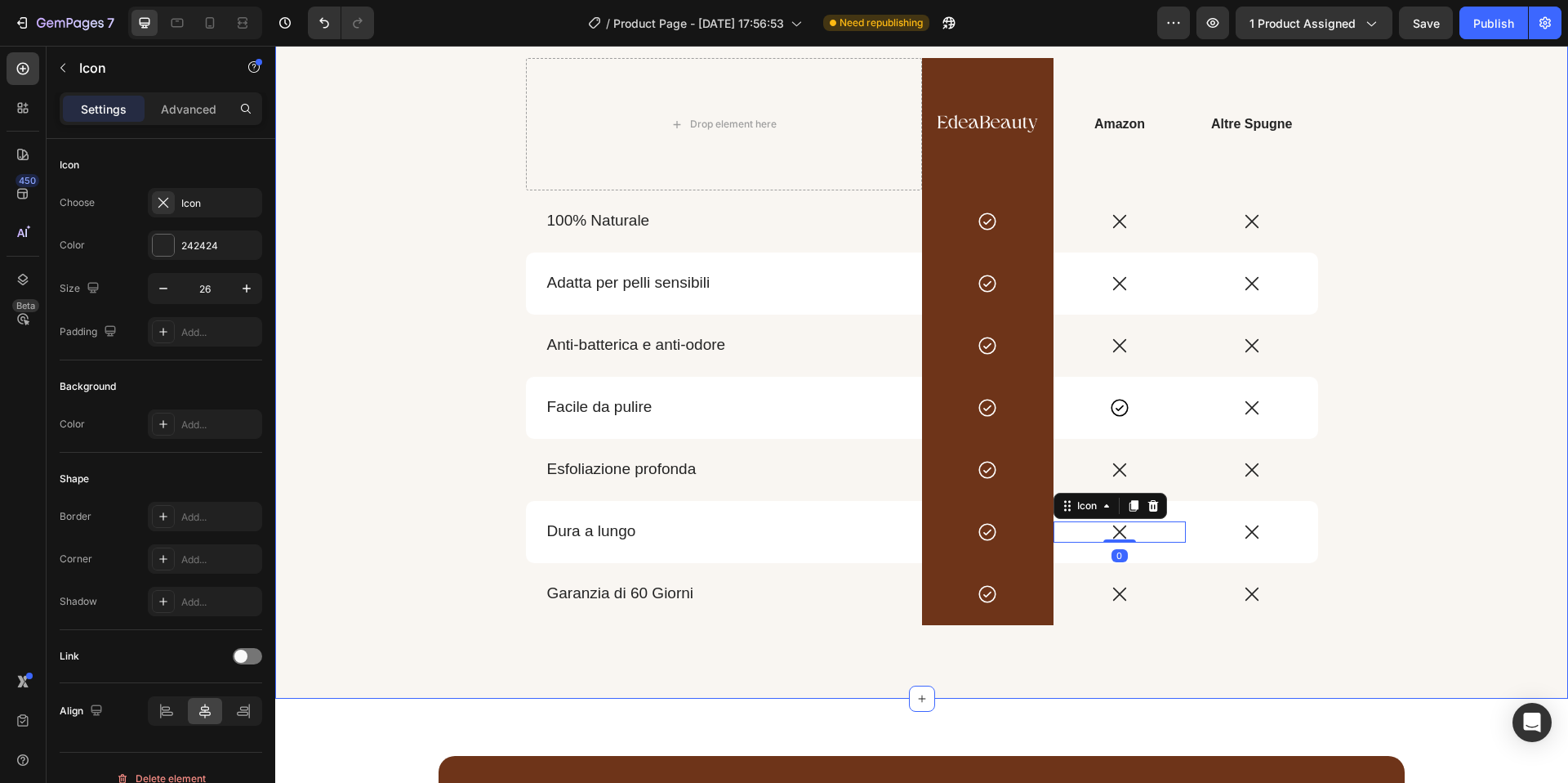
click at [1441, 451] on div "Scegli il meglio per la salute della tua pelle Heading Drop element here Image …" at bounding box center [921, 319] width 1130 height 677
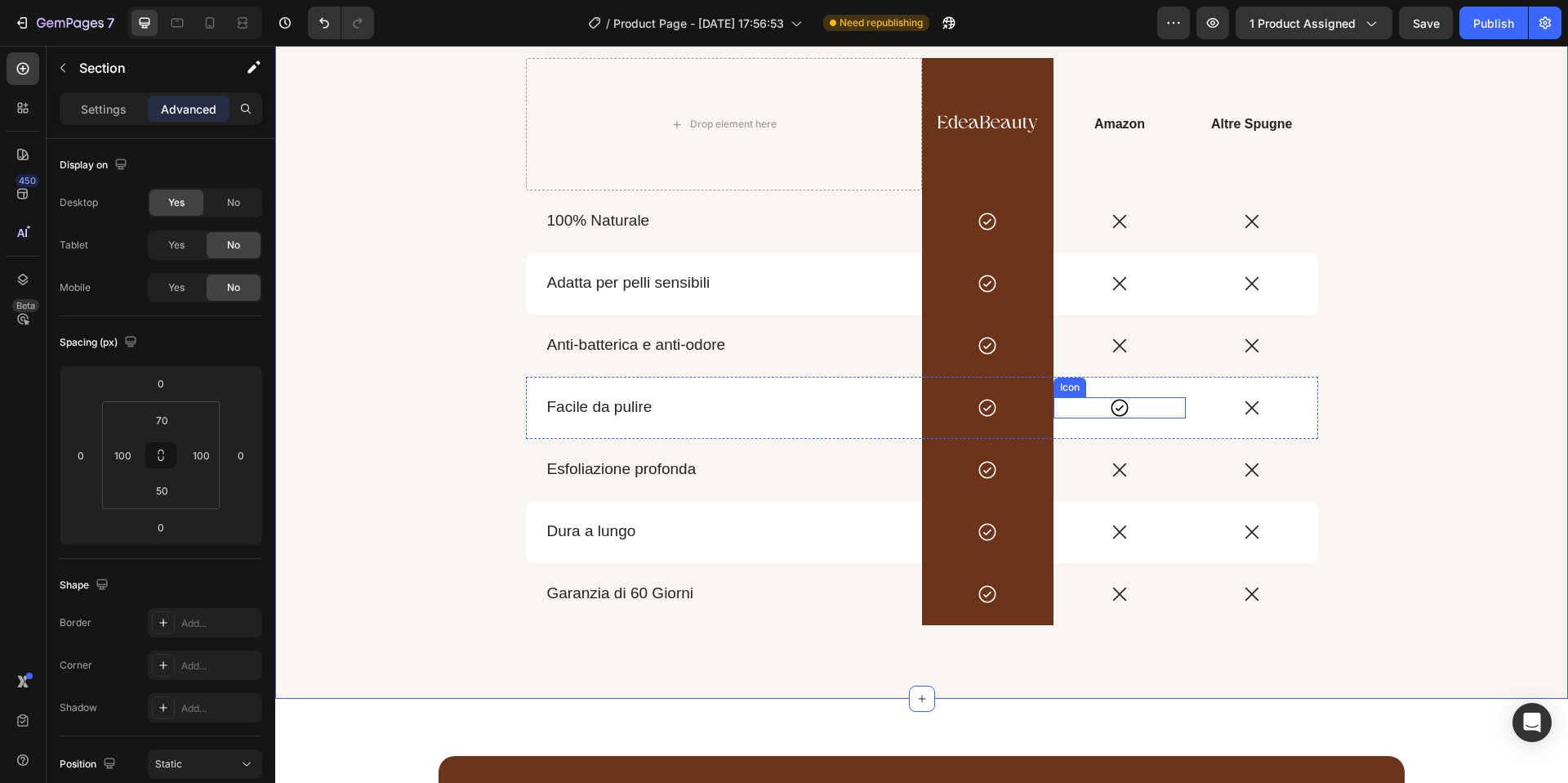
click at [1118, 413] on icon at bounding box center [1120, 407] width 21 height 21
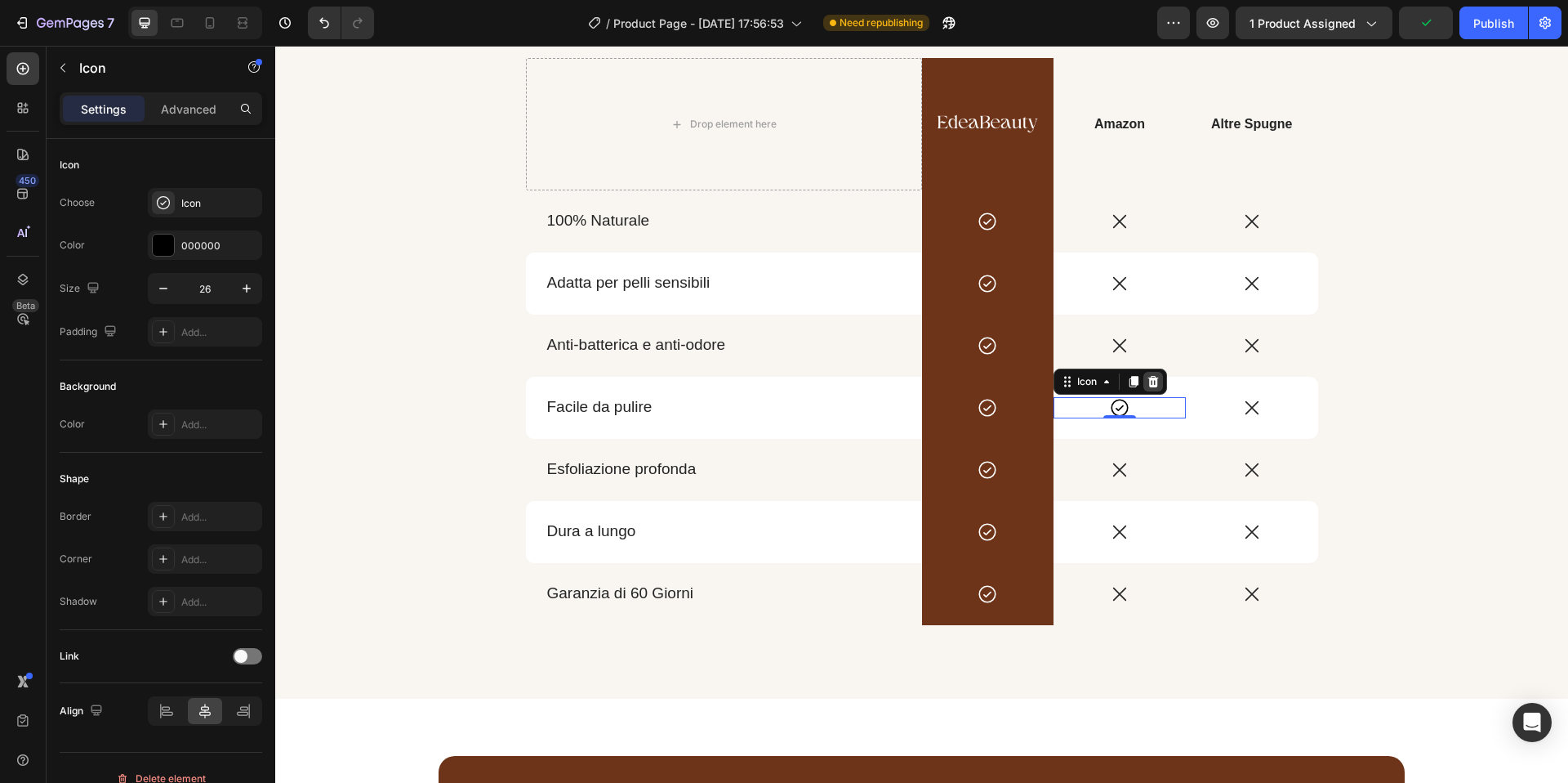
click at [1155, 382] on icon at bounding box center [1153, 381] width 13 height 13
click at [1125, 350] on icon at bounding box center [1120, 346] width 21 height 21
click at [1133, 317] on icon at bounding box center [1134, 319] width 9 height 11
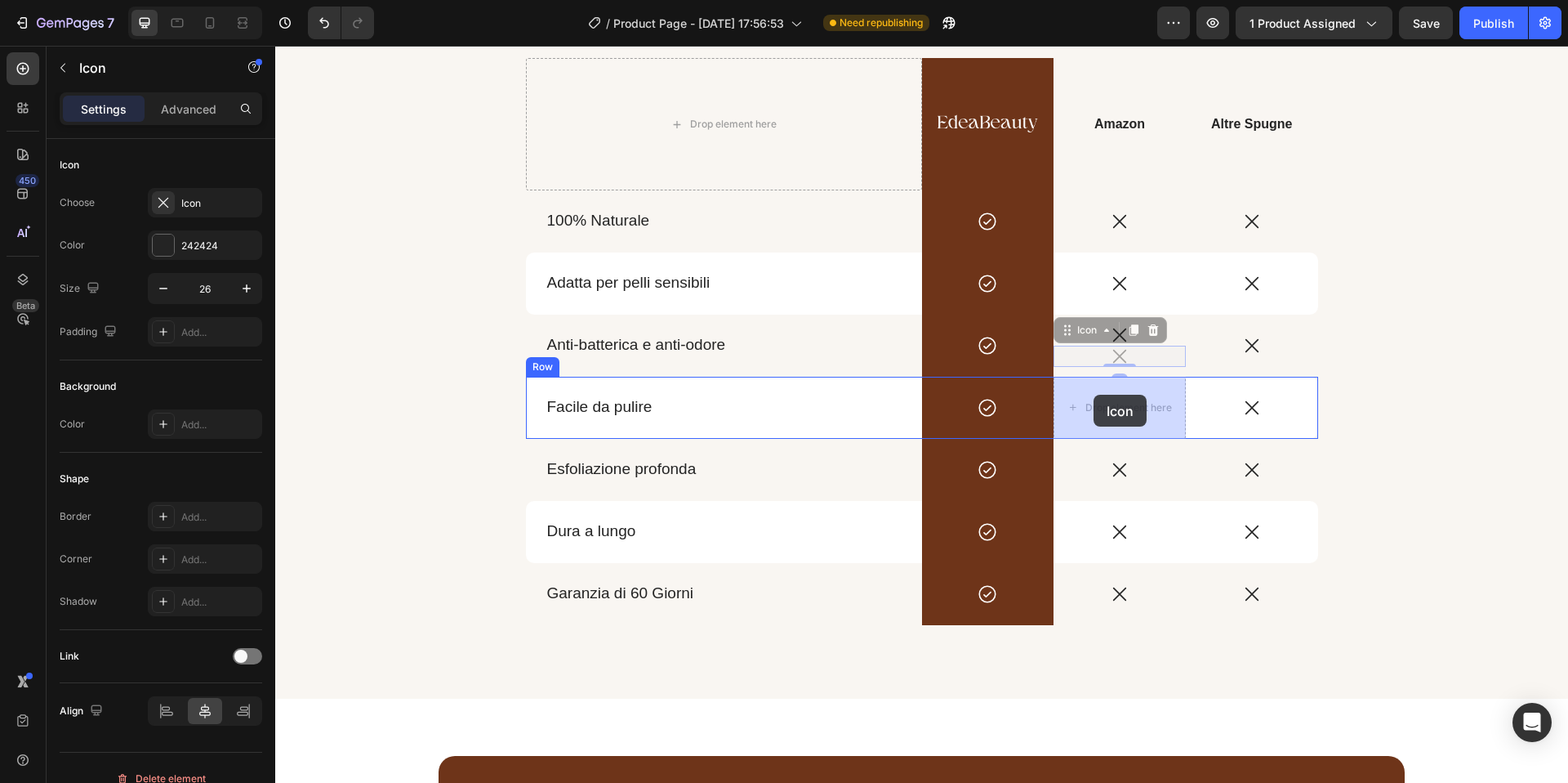
drag, startPoint x: 1070, startPoint y: 338, endPoint x: 1094, endPoint y: 395, distance: 61.8
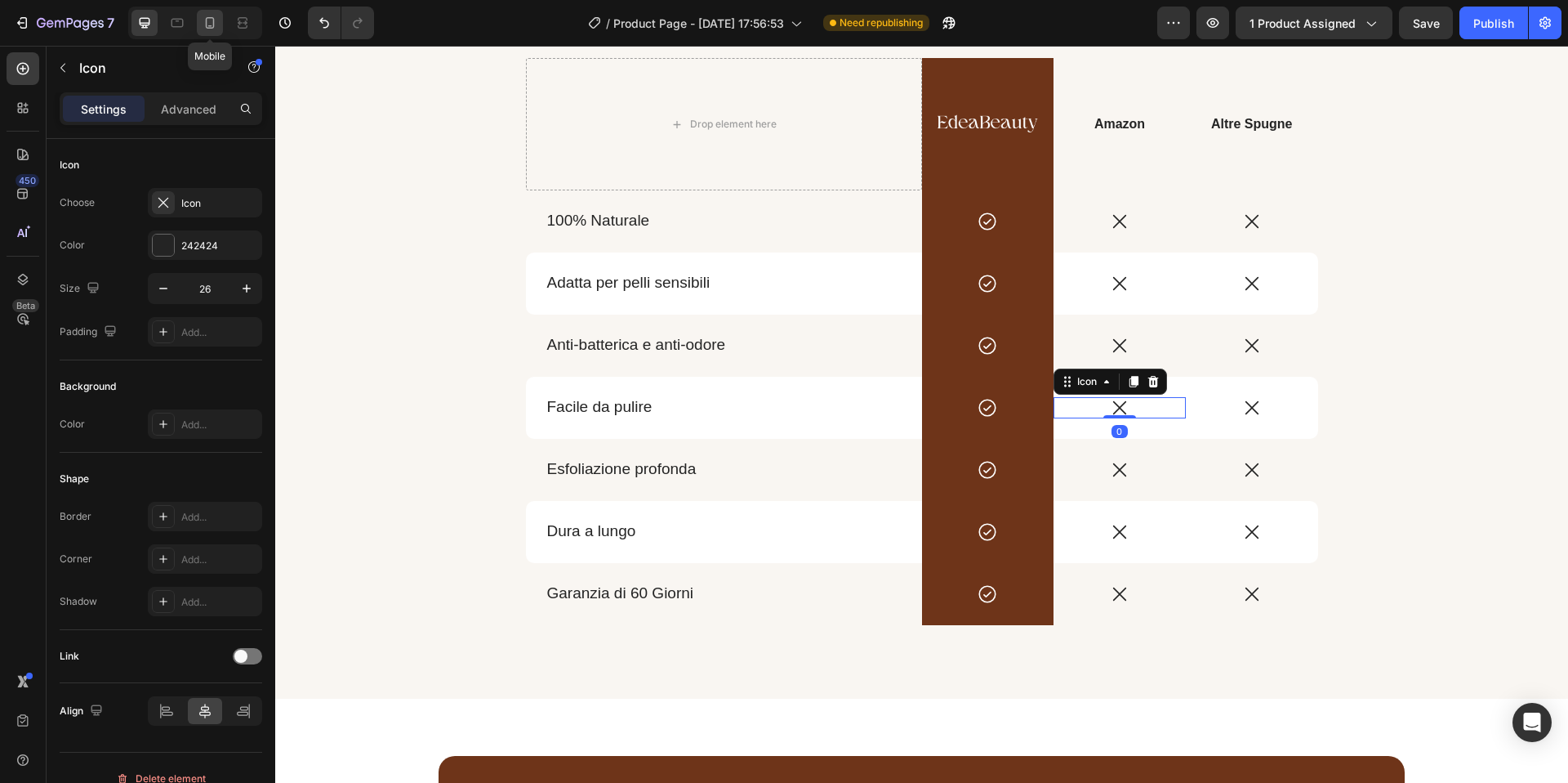
click at [213, 19] on icon at bounding box center [210, 22] width 9 height 11
type input "22"
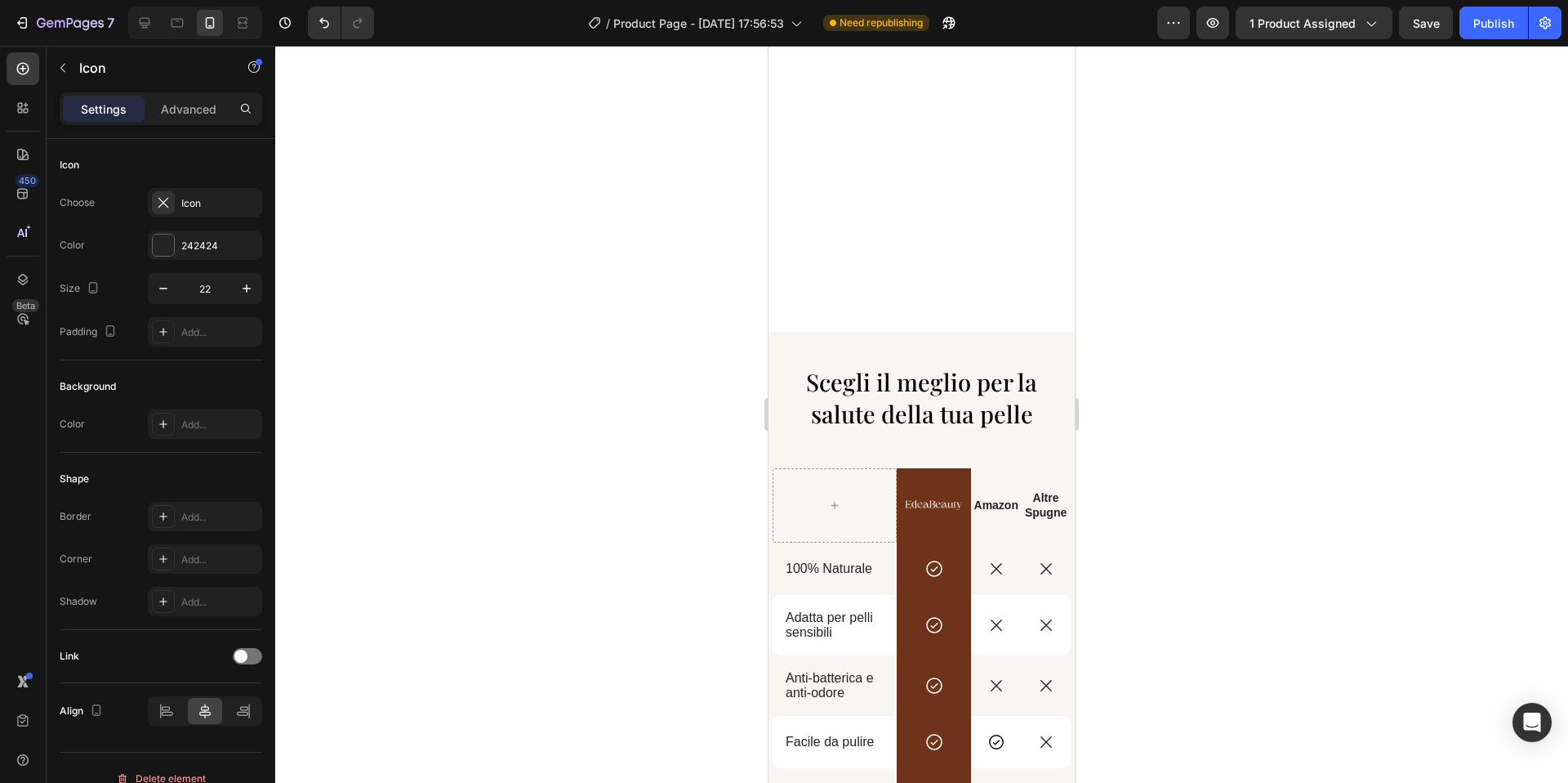
scroll to position [3171, 0]
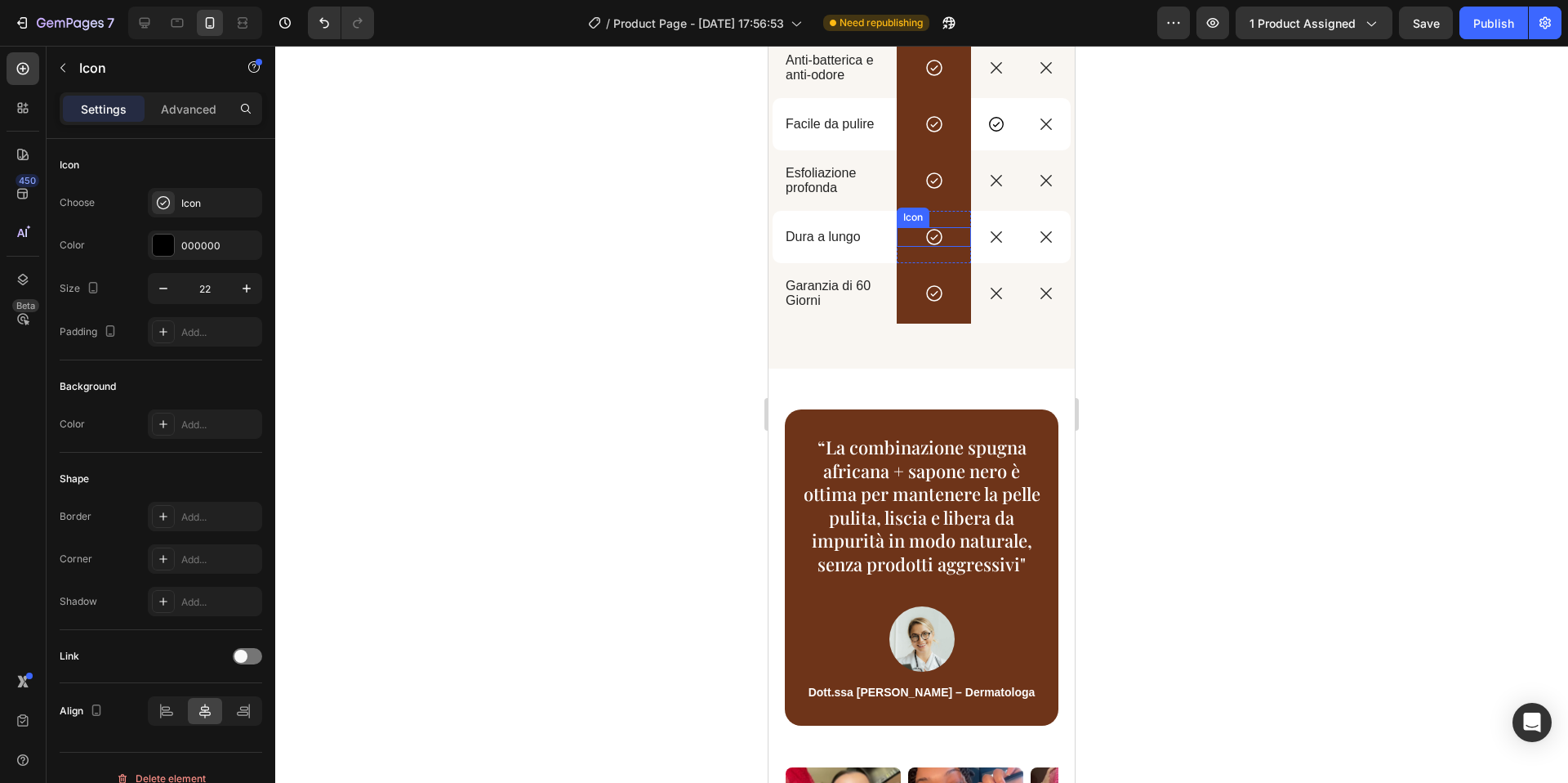
click at [997, 133] on icon at bounding box center [996, 124] width 18 height 18
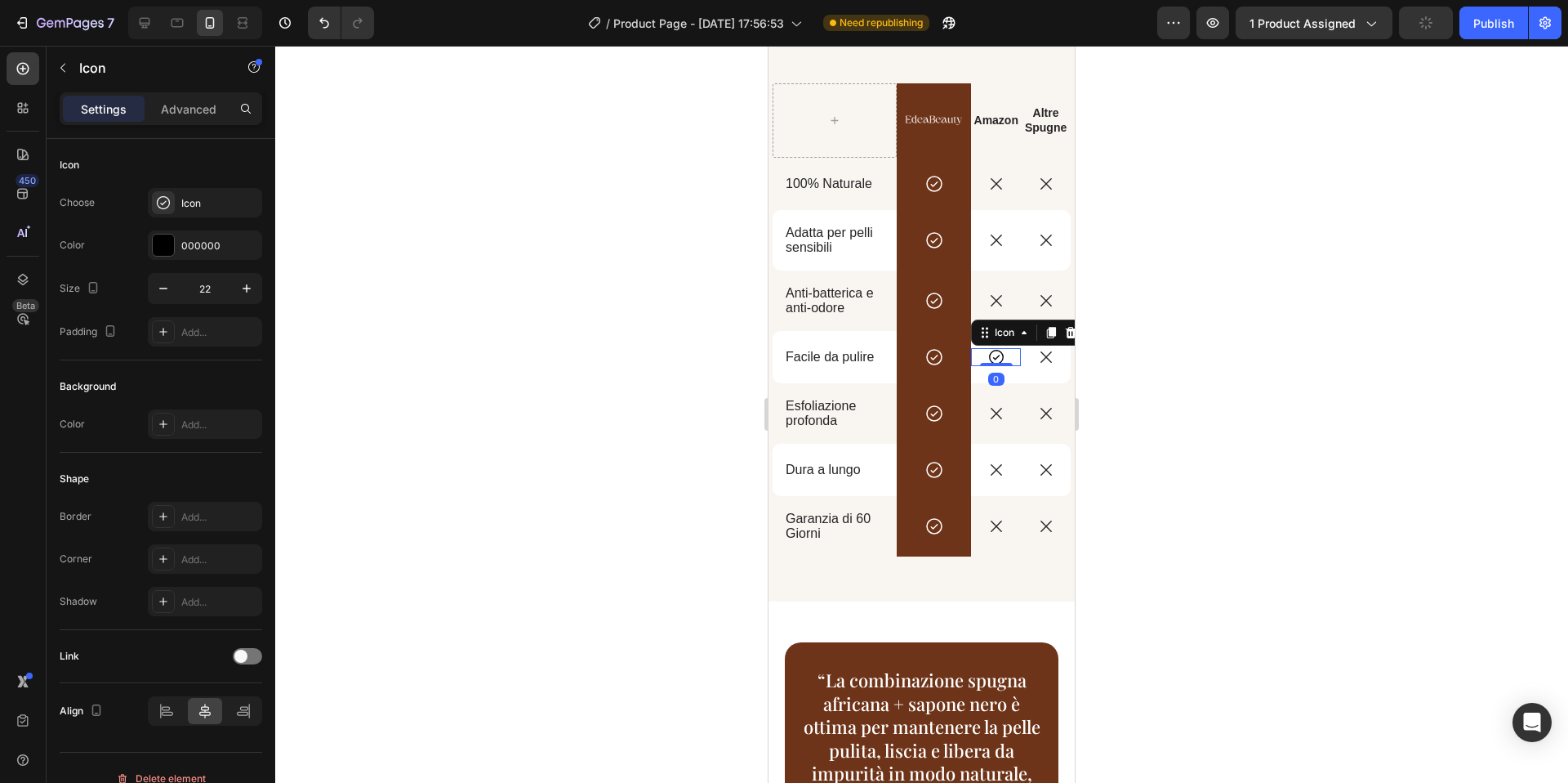
click at [1116, 314] on div at bounding box center [922, 414] width 1293 height 737
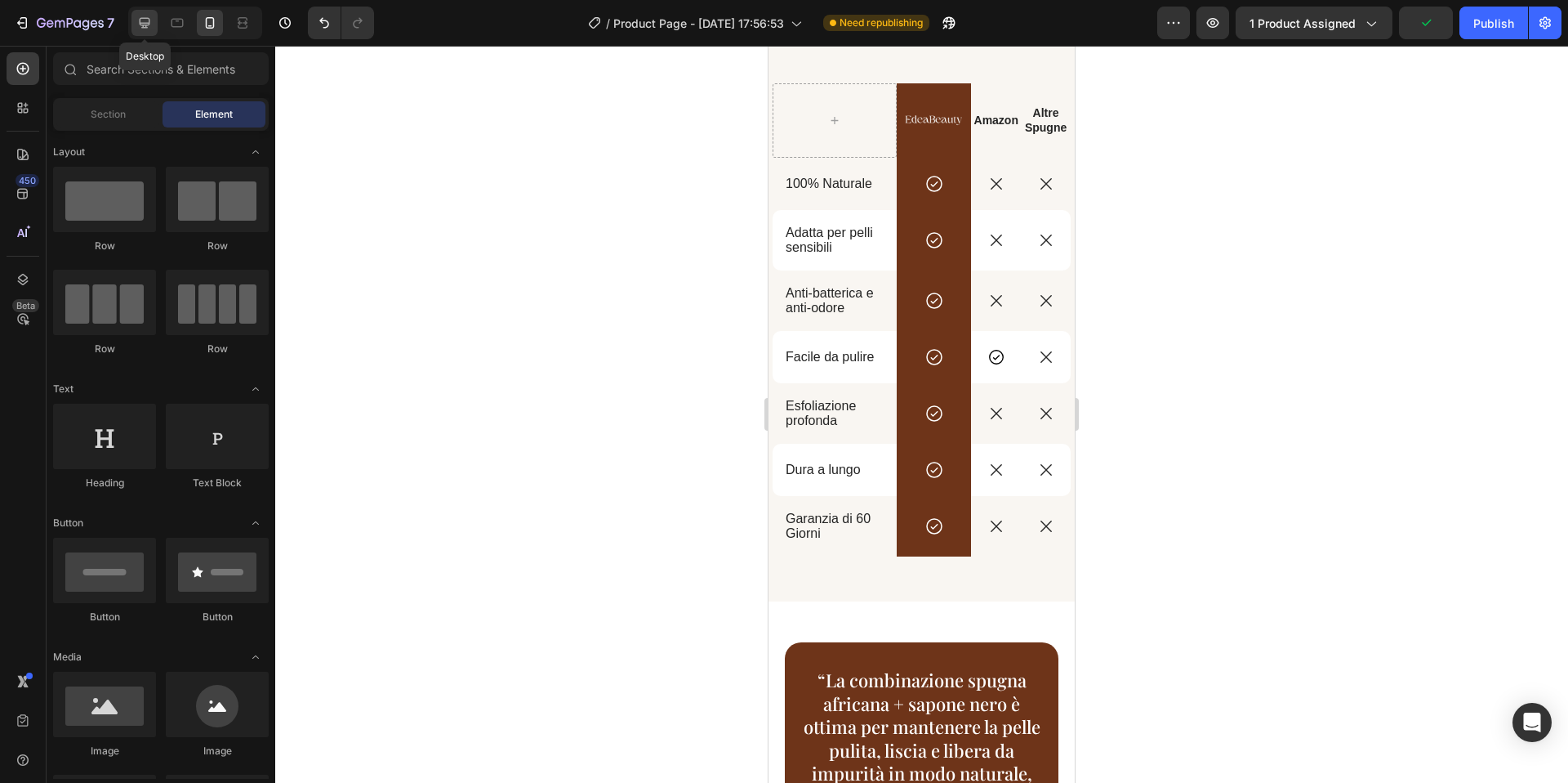
click at [150, 26] on icon at bounding box center [144, 23] width 16 height 16
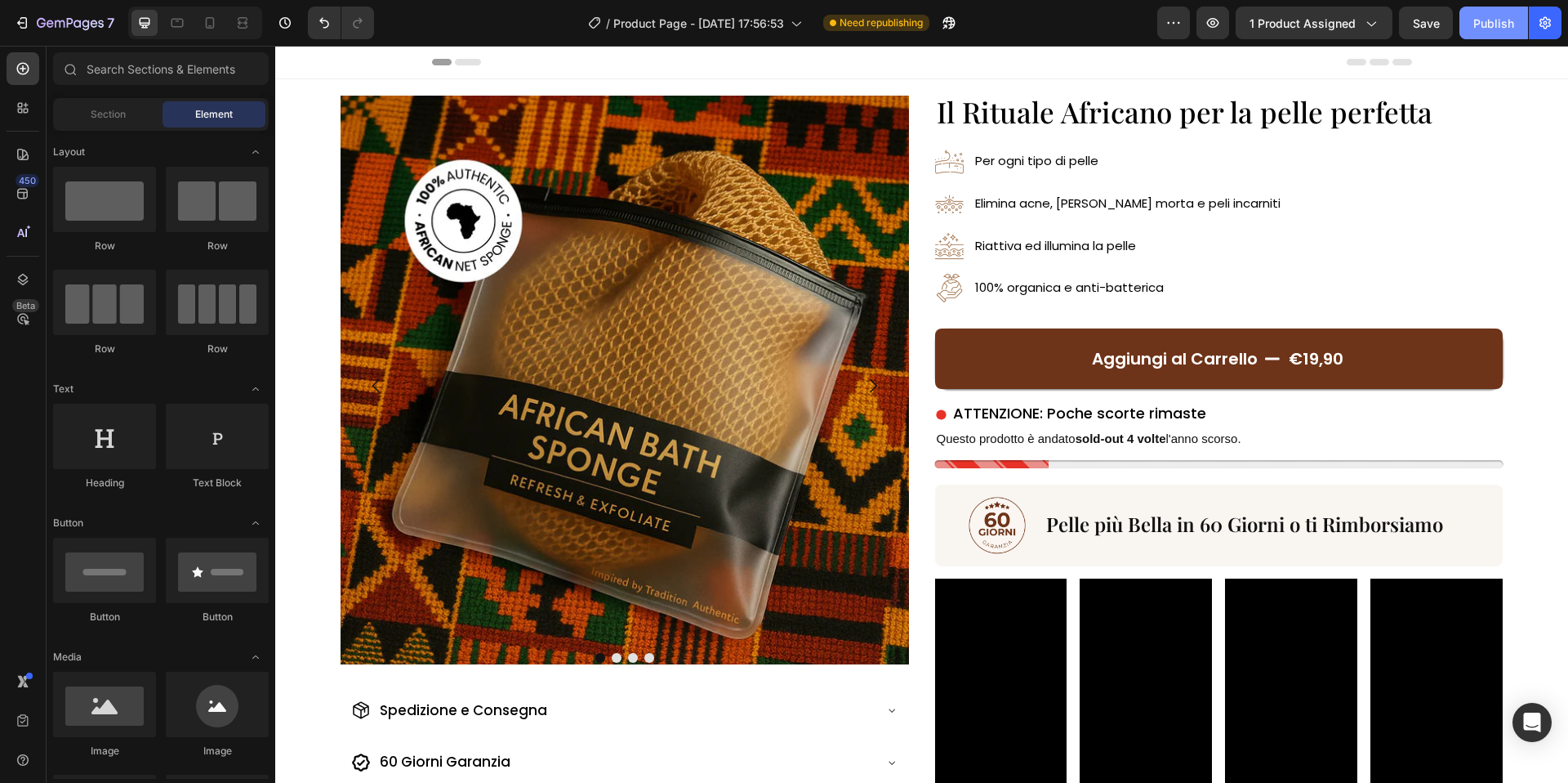
click at [1494, 21] on div "Publish" at bounding box center [1494, 23] width 41 height 17
click at [23, 19] on icon "button" at bounding box center [22, 23] width 16 height 16
click at [23, 21] on icon "button" at bounding box center [22, 23] width 16 height 16
